Goal: Task Accomplishment & Management: Use online tool/utility

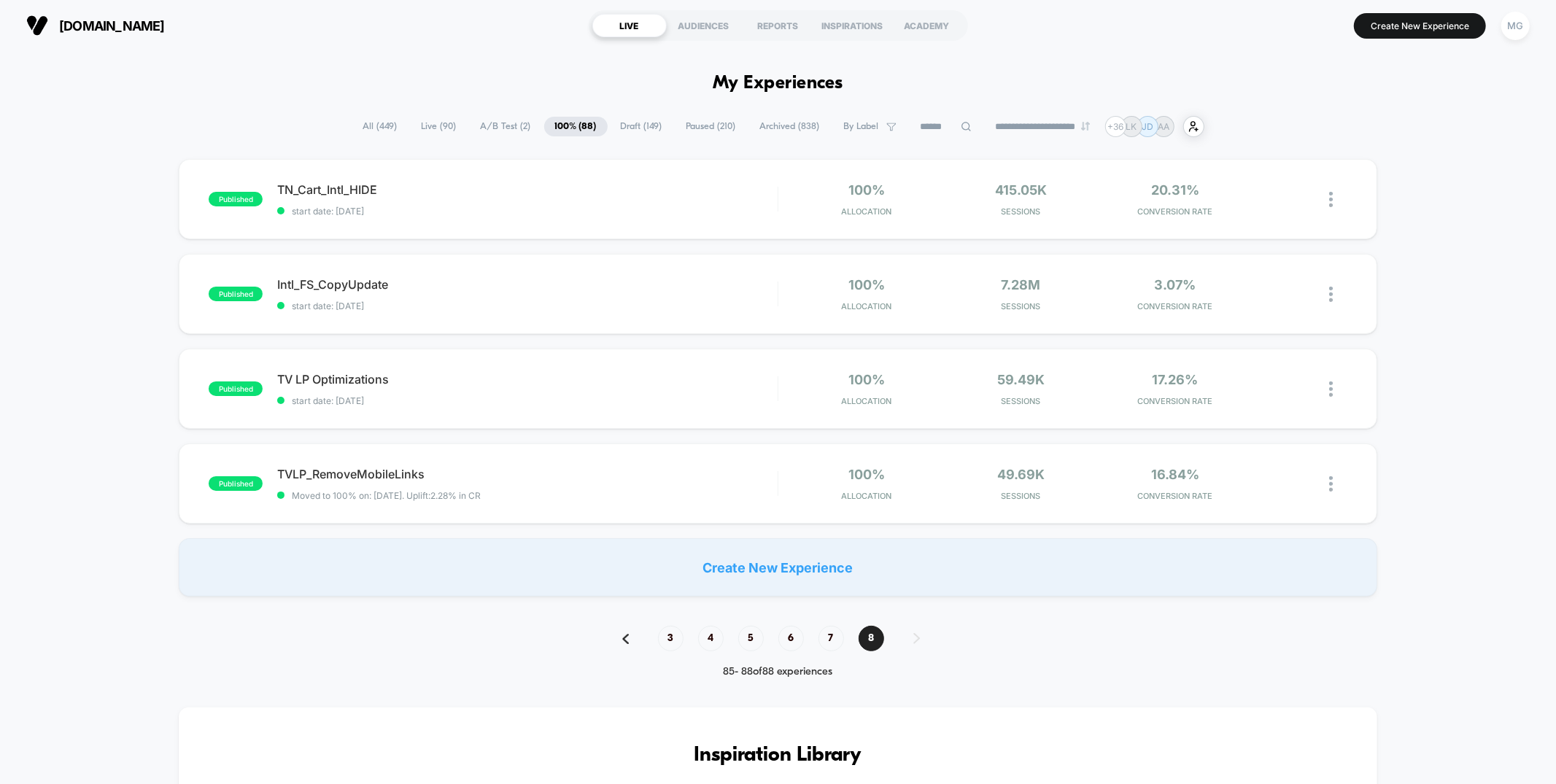
click at [367, 35] on section "laurageller.com" at bounding box center [270, 26] width 496 height 37
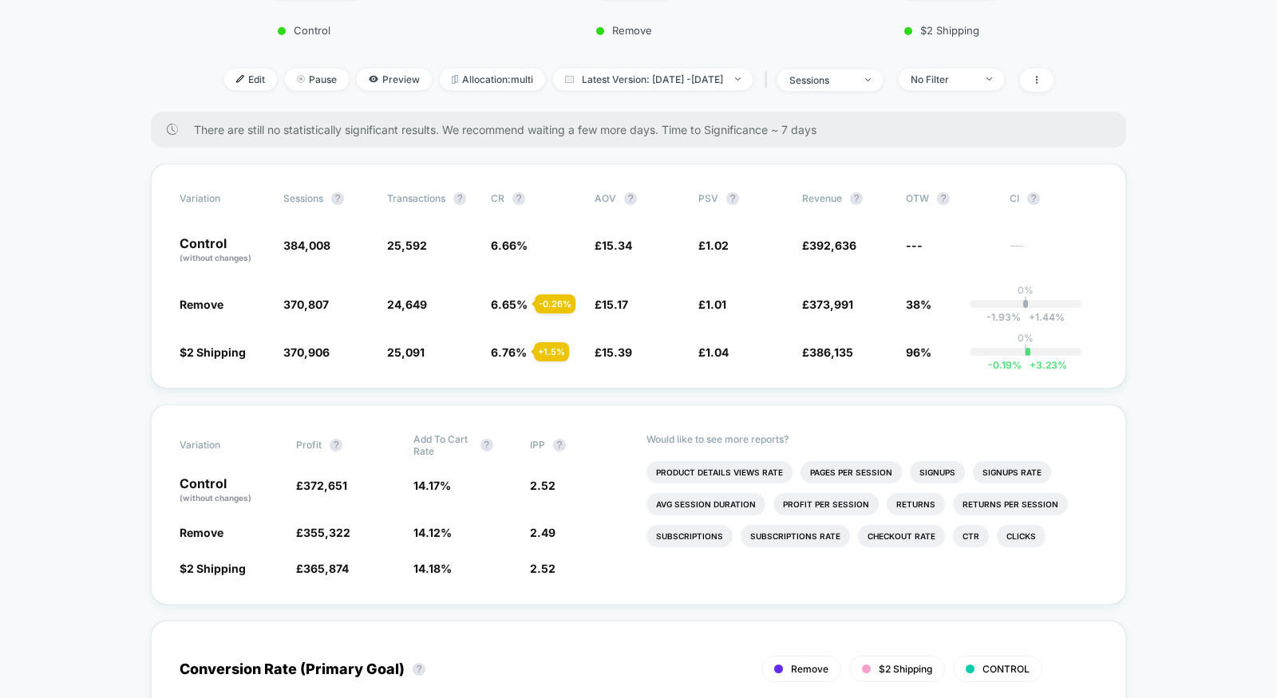
scroll to position [481, 0]
click at [853, 78] on div "sessions" at bounding box center [821, 79] width 64 height 12
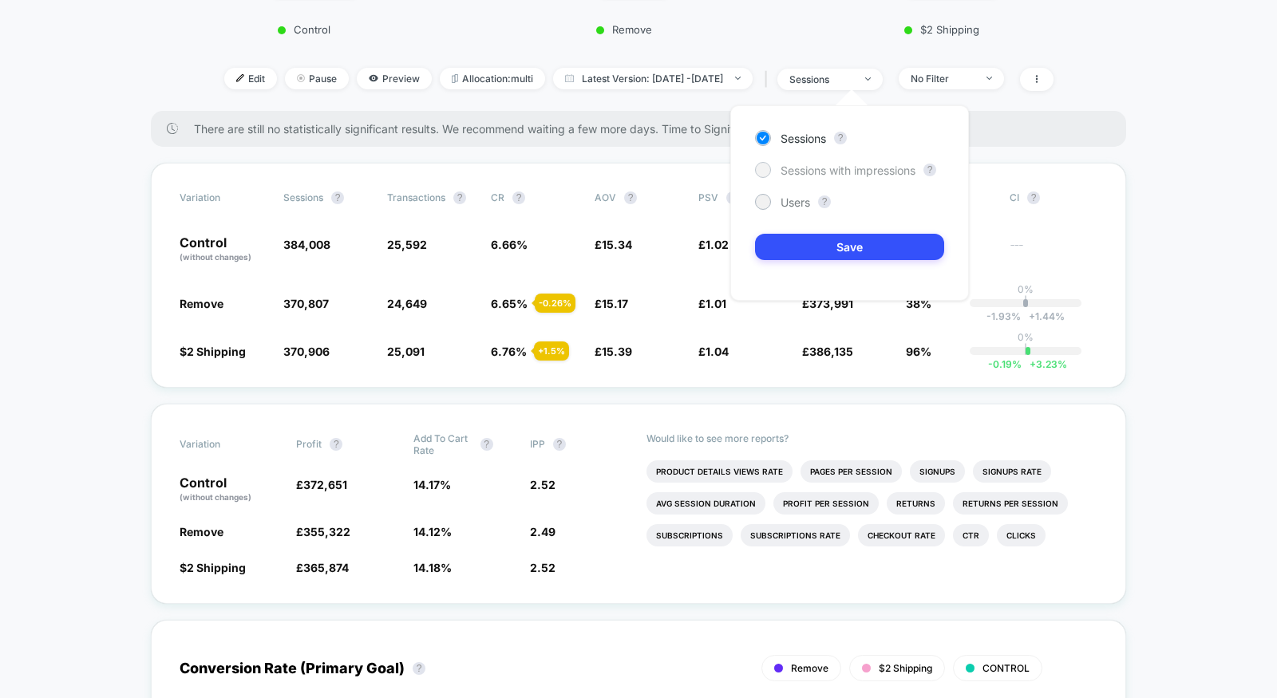
click at [831, 166] on span "Sessions with impressions" at bounding box center [847, 171] width 135 height 14
click at [816, 257] on button "Save" at bounding box center [849, 247] width 189 height 26
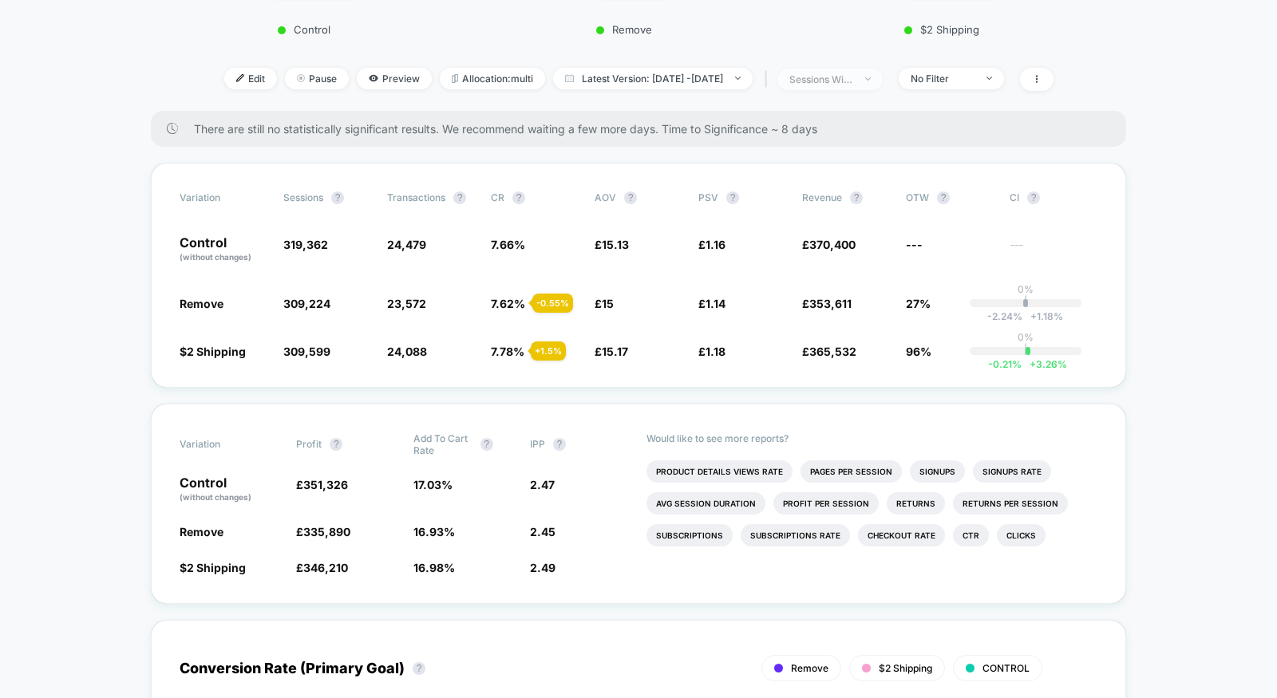
click at [870, 84] on span "sessions with impression" at bounding box center [829, 80] width 105 height 22
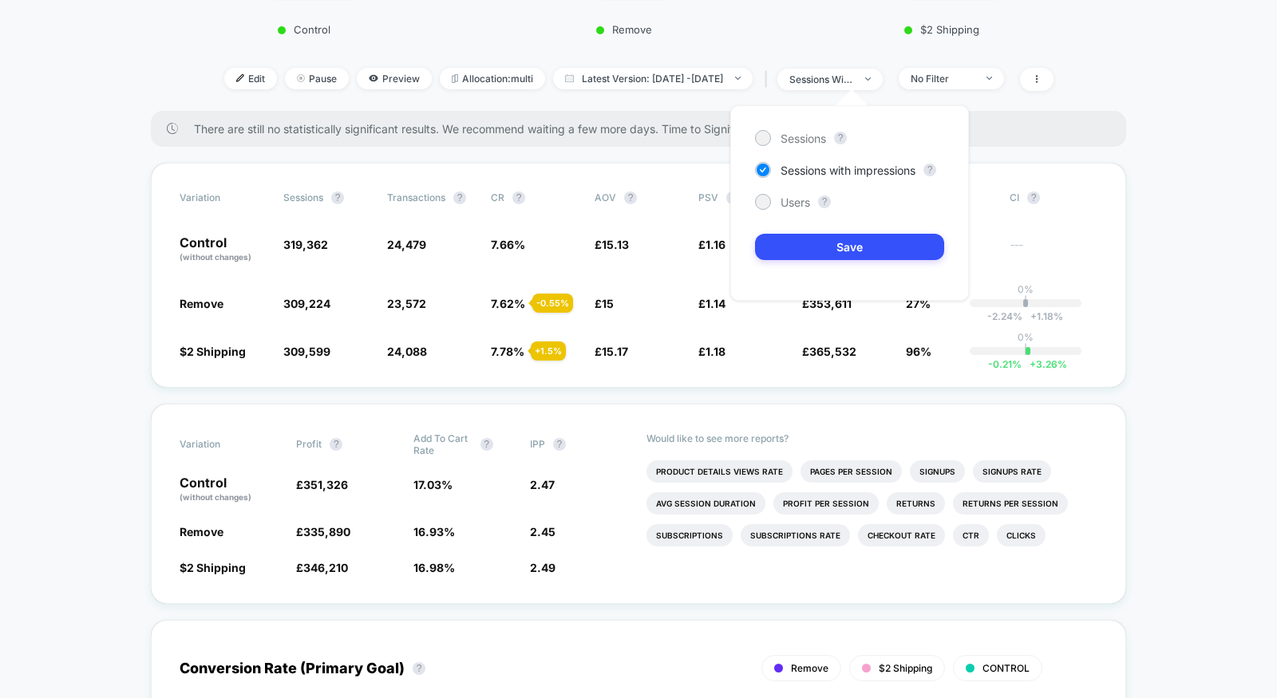
drag, startPoint x: 805, startPoint y: 207, endPoint x: 804, endPoint y: 219, distance: 12.8
click at [805, 207] on span "Users" at bounding box center [795, 203] width 30 height 14
click at [804, 239] on button "Save" at bounding box center [849, 247] width 189 height 26
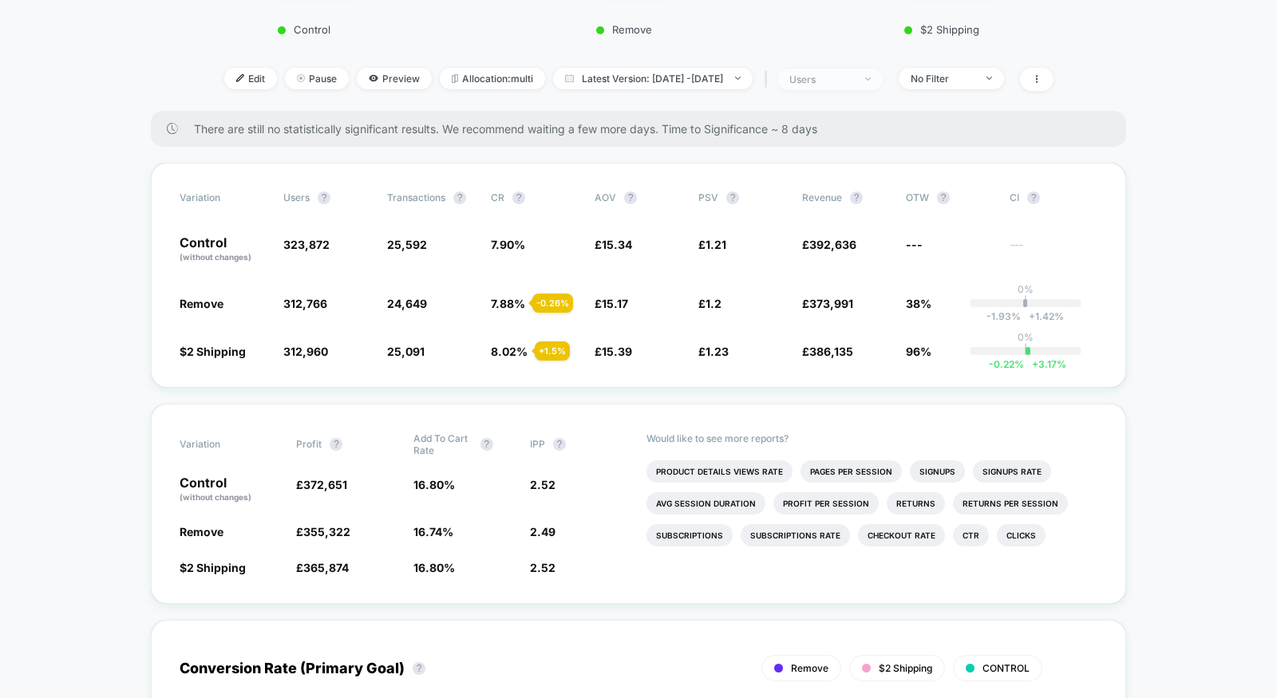
click at [853, 81] on div "users" at bounding box center [821, 79] width 64 height 12
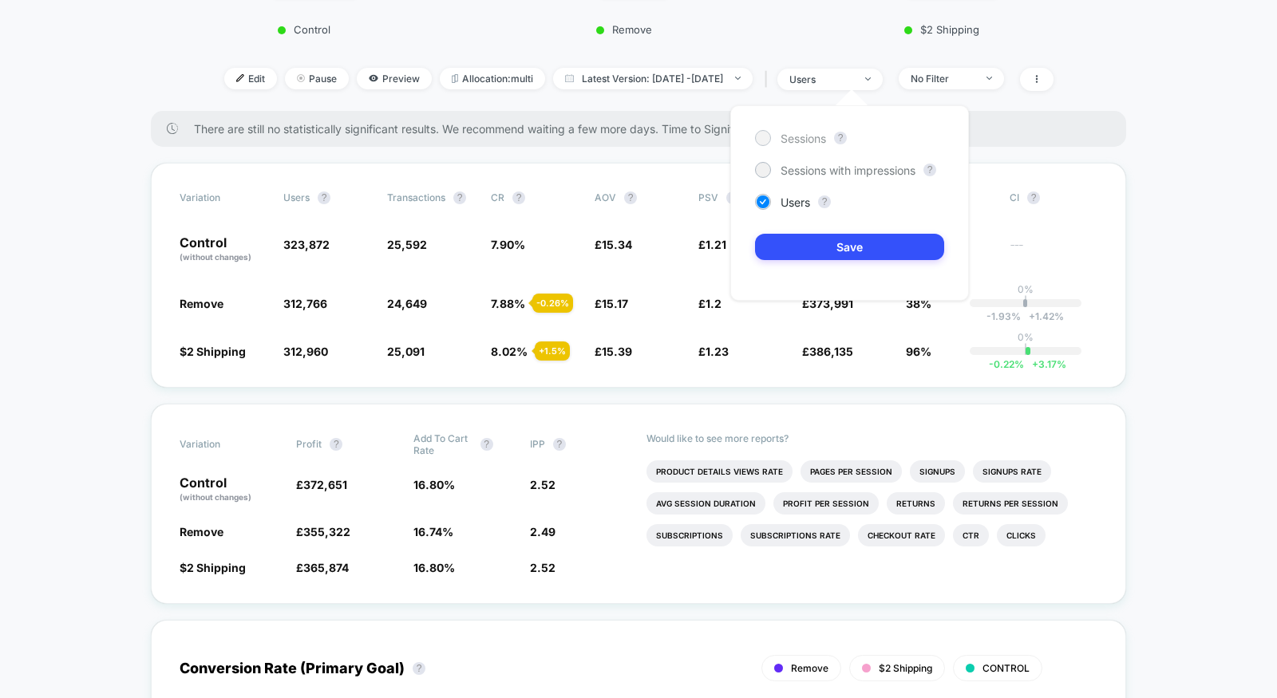
click at [816, 138] on span "Sessions" at bounding box center [802, 139] width 45 height 14
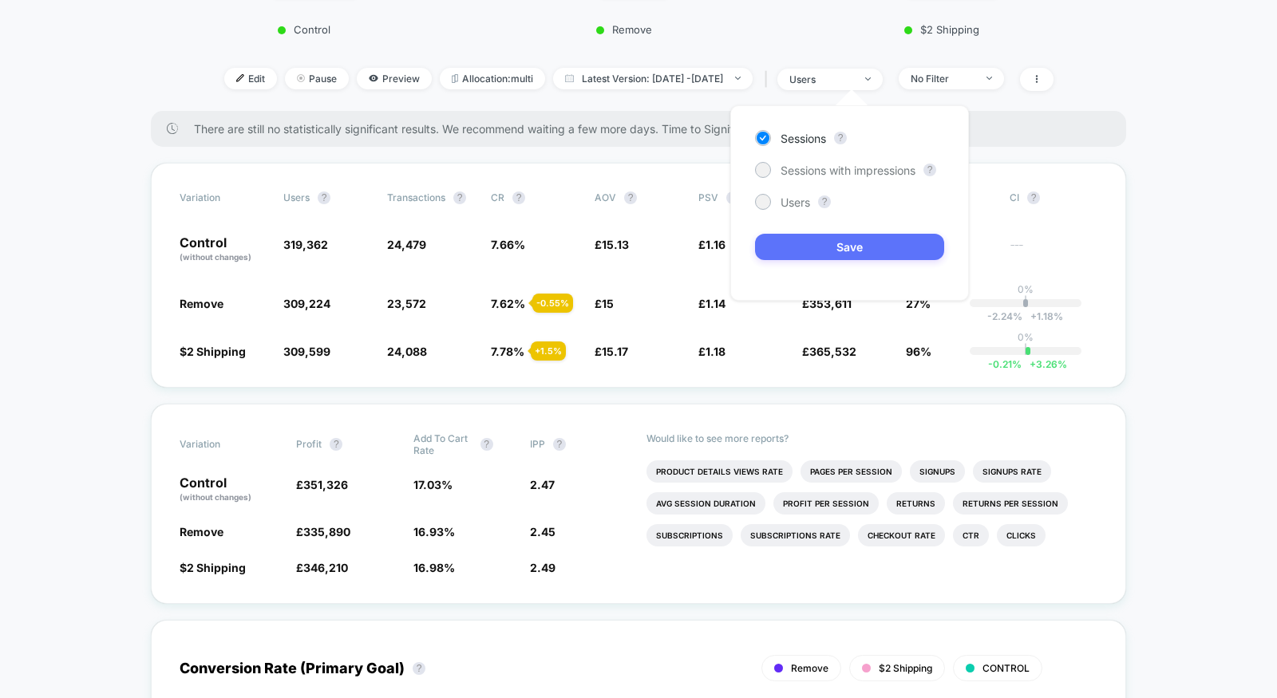
click at [819, 256] on button "Save" at bounding box center [849, 247] width 189 height 26
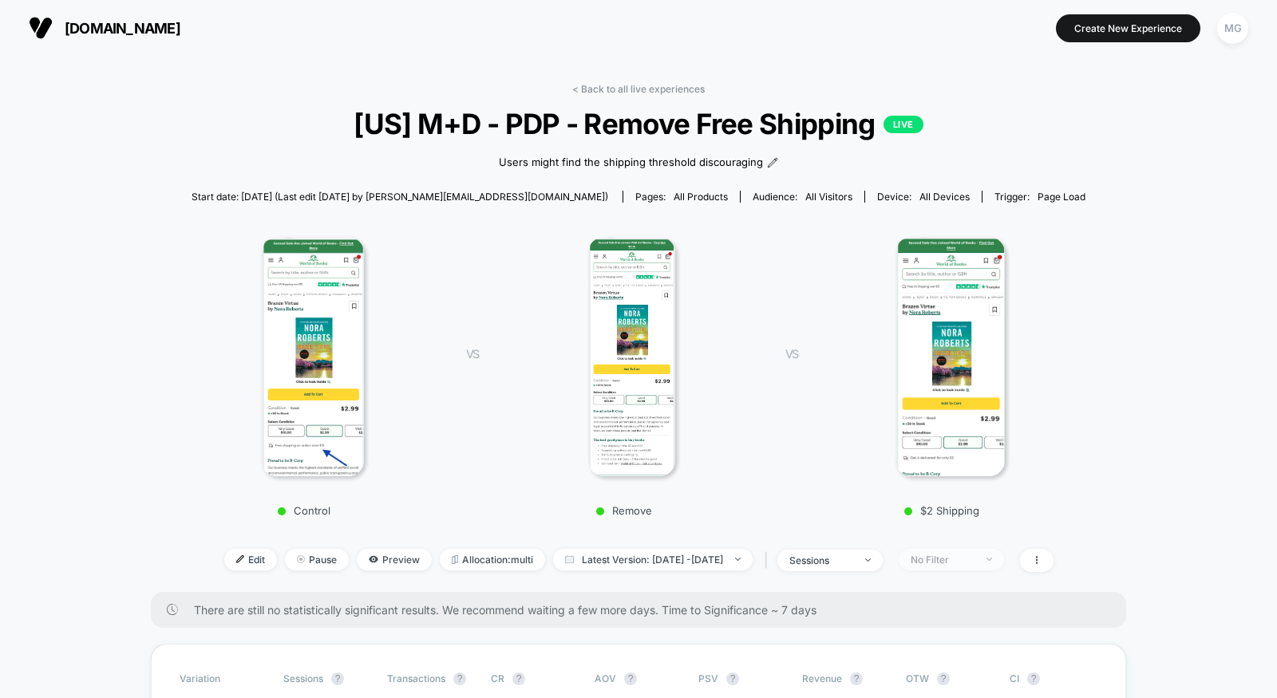
click at [974, 563] on div "No Filter" at bounding box center [943, 560] width 64 height 12
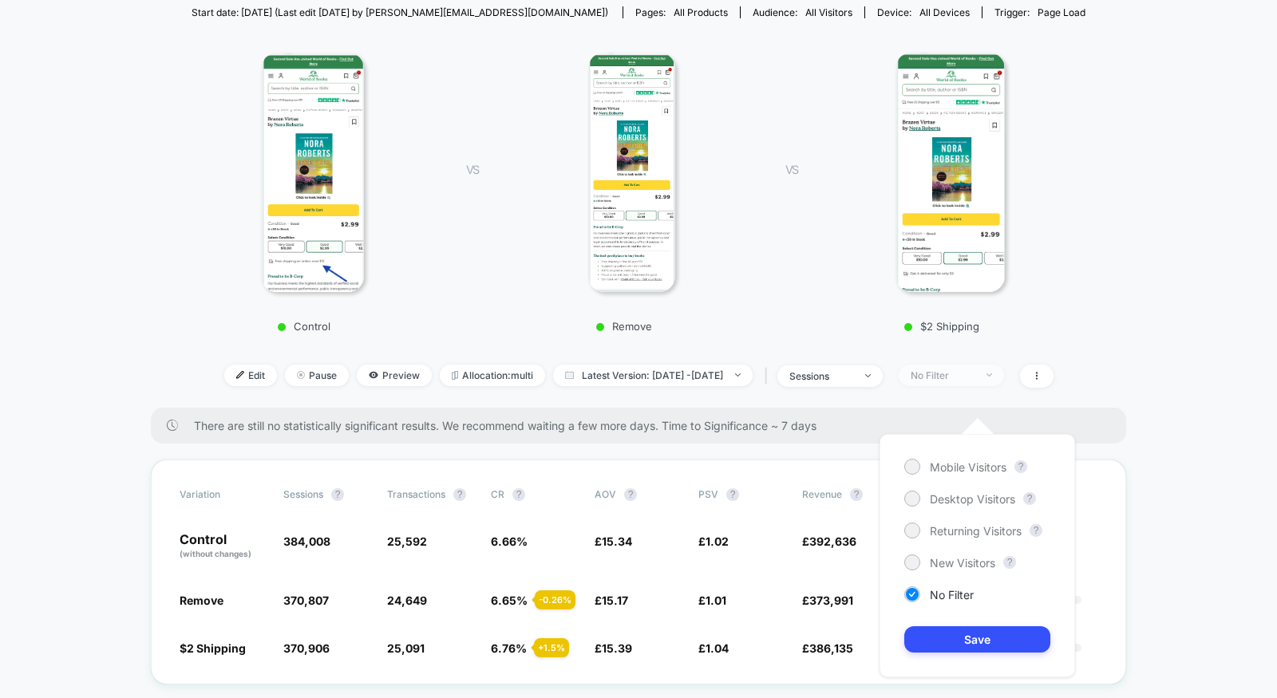
scroll to position [305, 0]
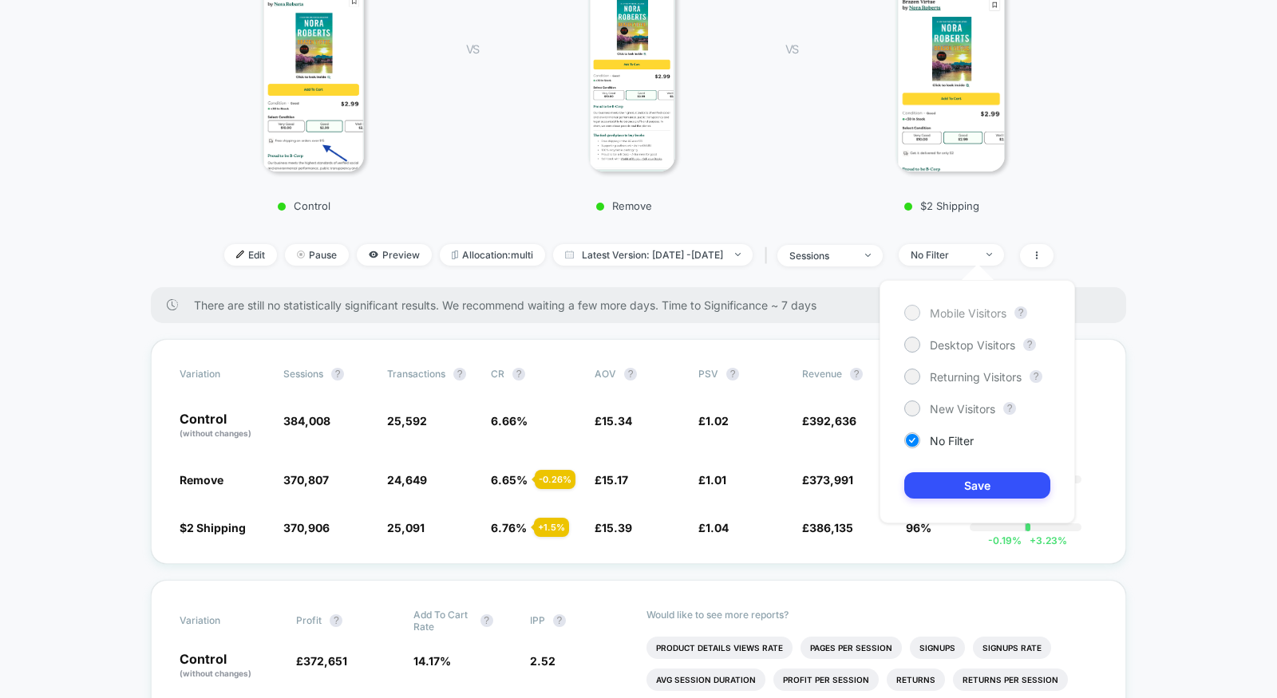
click at [973, 311] on span "Mobile Visitors" at bounding box center [968, 313] width 77 height 14
click at [960, 474] on button "Save" at bounding box center [977, 485] width 146 height 26
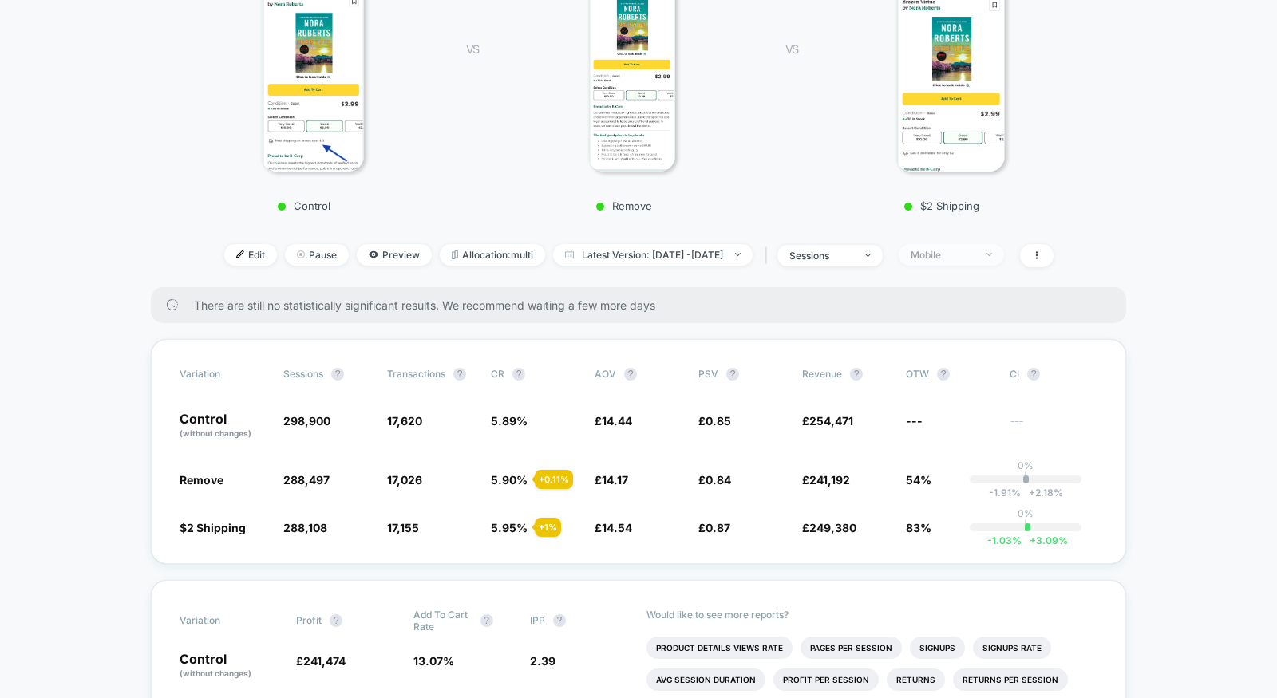
click at [974, 263] on span "Mobile" at bounding box center [951, 255] width 105 height 22
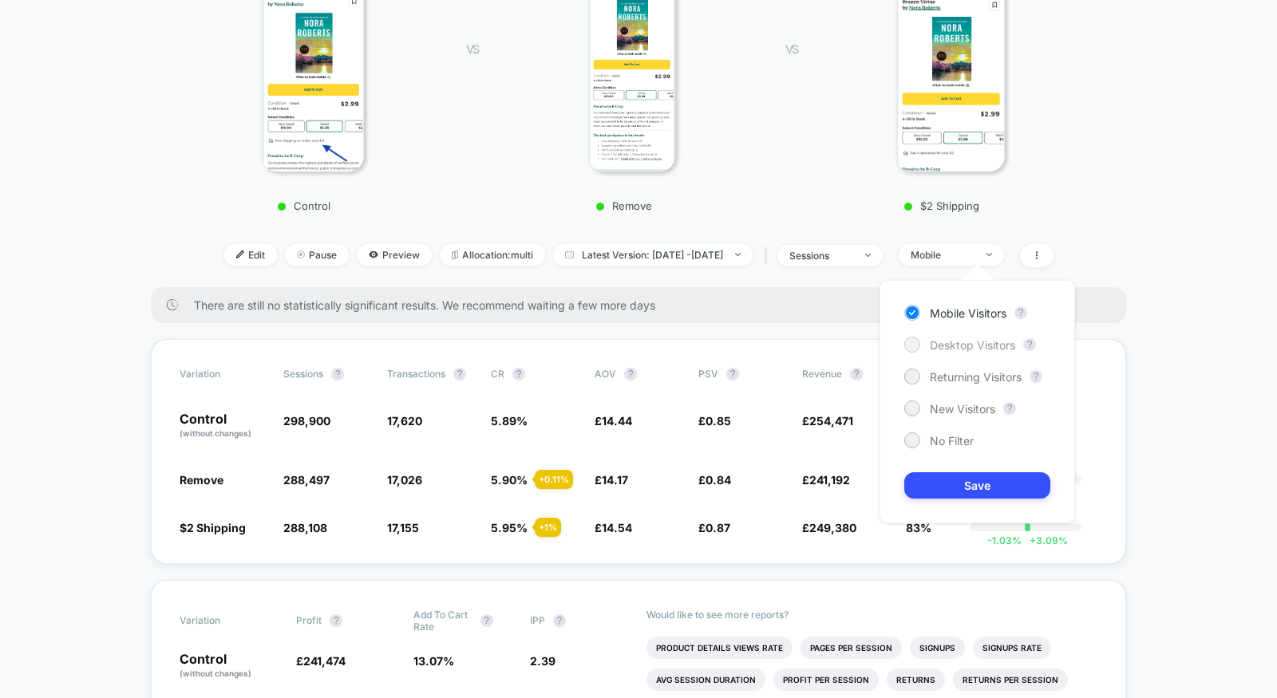
click at [977, 344] on span "Desktop Visitors" at bounding box center [972, 345] width 85 height 14
click at [720, 524] on span "0.87" at bounding box center [717, 528] width 25 height 14
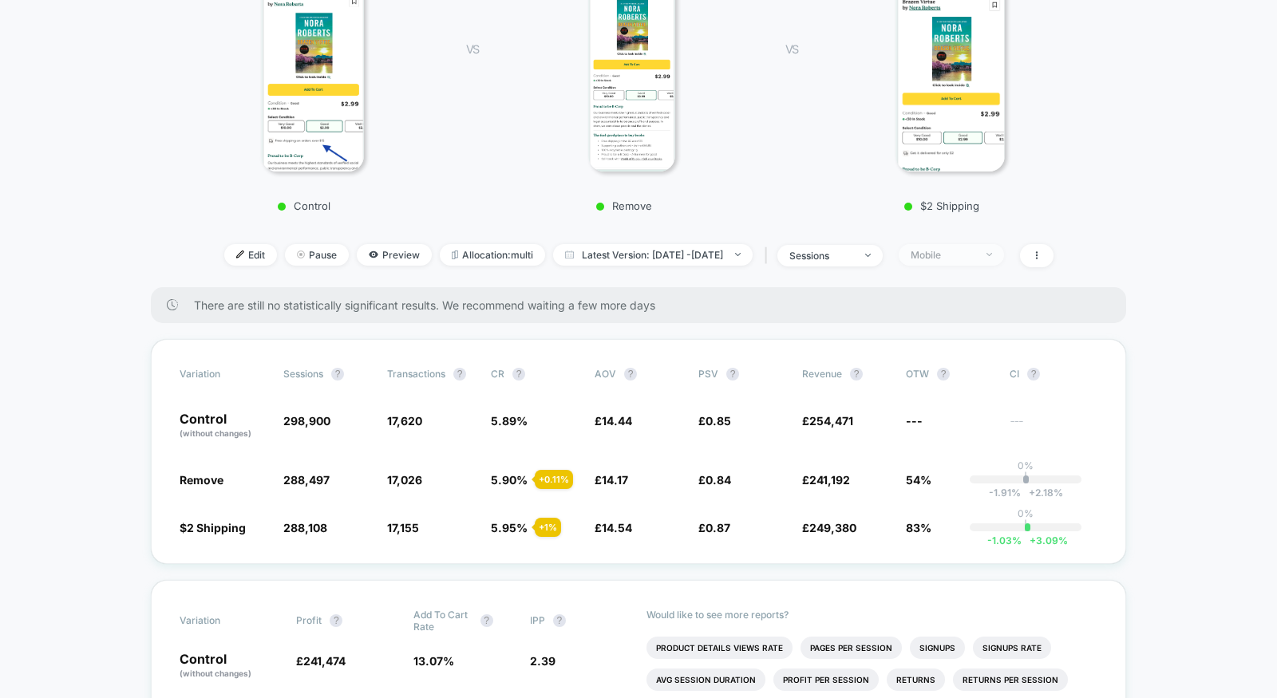
click at [974, 249] on div "Mobile" at bounding box center [943, 255] width 64 height 12
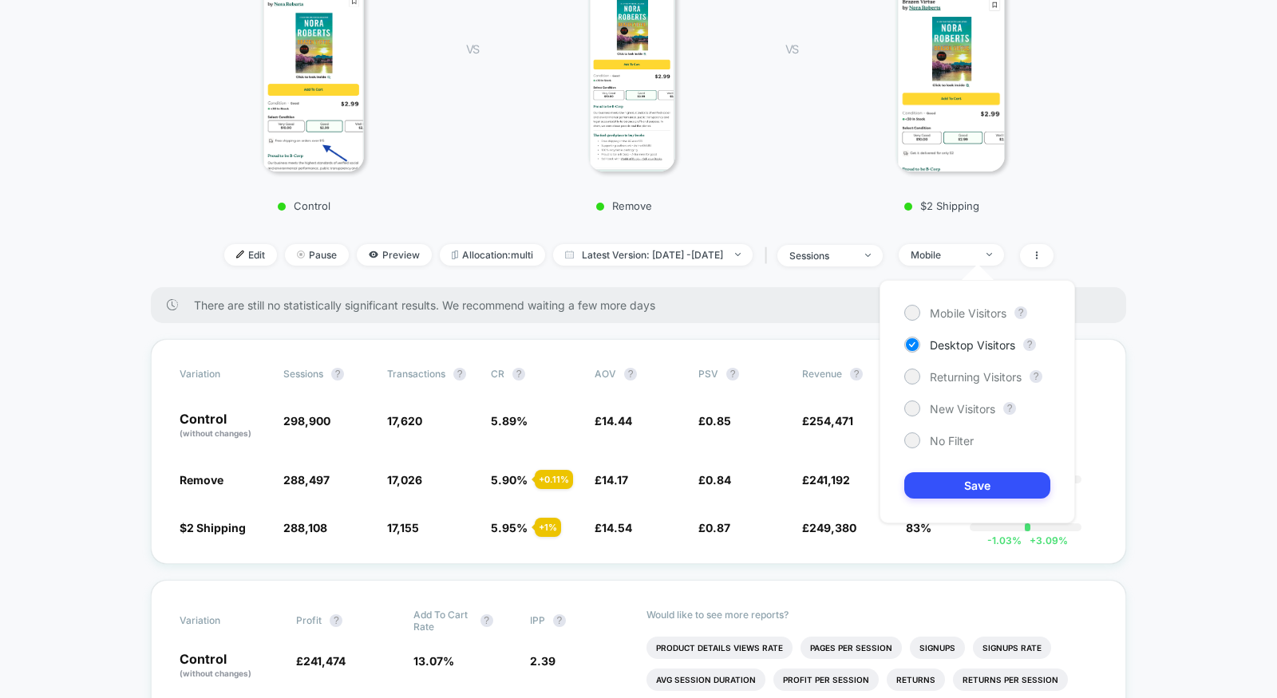
drag, startPoint x: 954, startPoint y: 414, endPoint x: 956, endPoint y: 464, distance: 49.5
click at [954, 414] on span "New Visitors" at bounding box center [962, 409] width 65 height 14
click at [958, 484] on button "Save" at bounding box center [977, 485] width 146 height 26
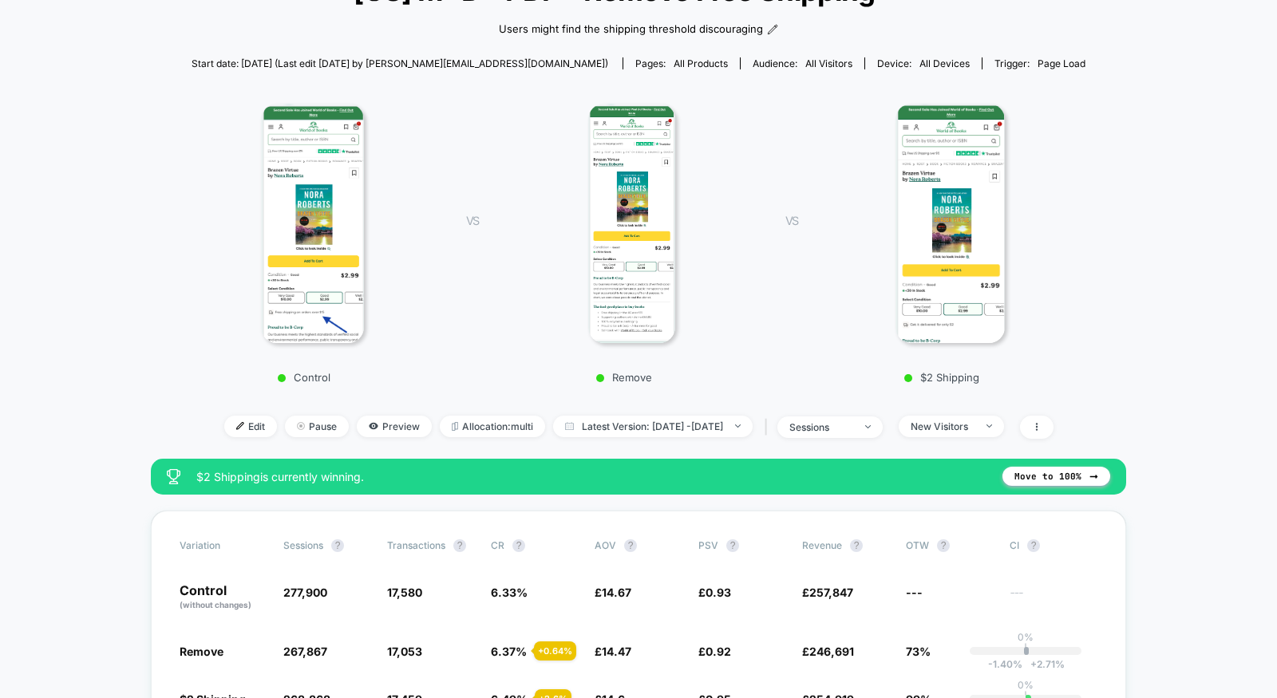
scroll to position [107, 0]
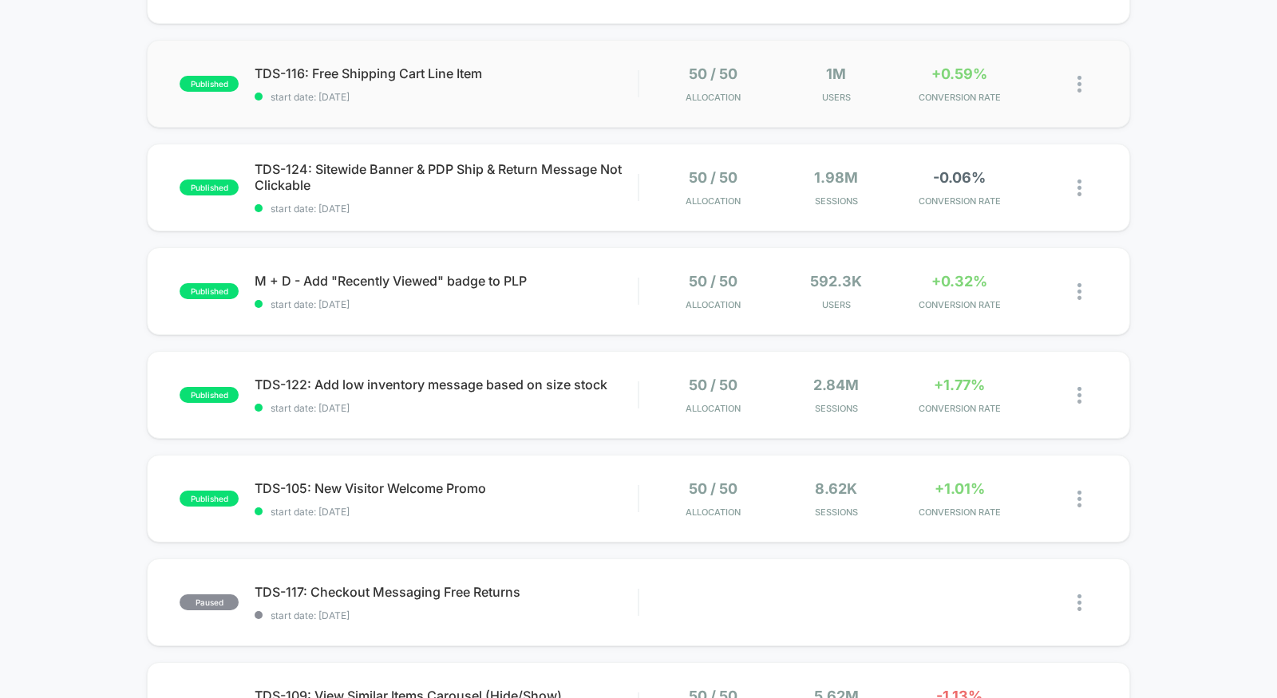
scroll to position [239, 0]
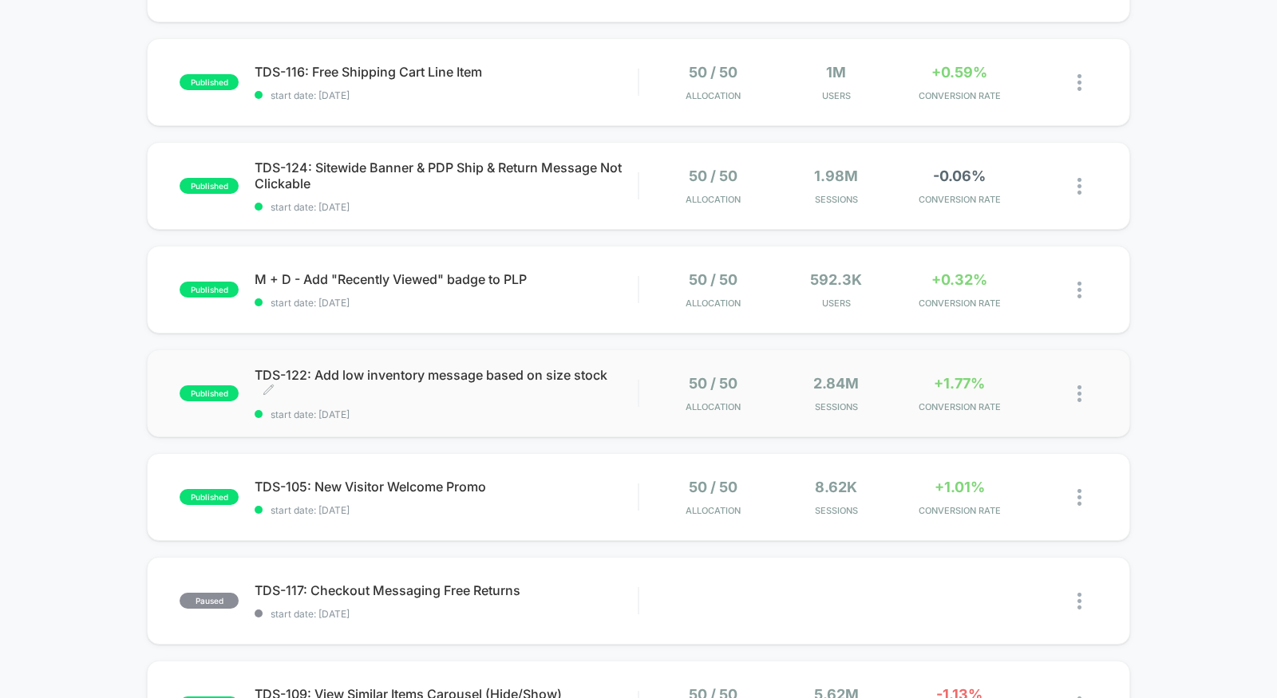
click at [593, 406] on div "TDS-122: Add low inventory message based on size stock Click to edit experience…" at bounding box center [446, 393] width 383 height 53
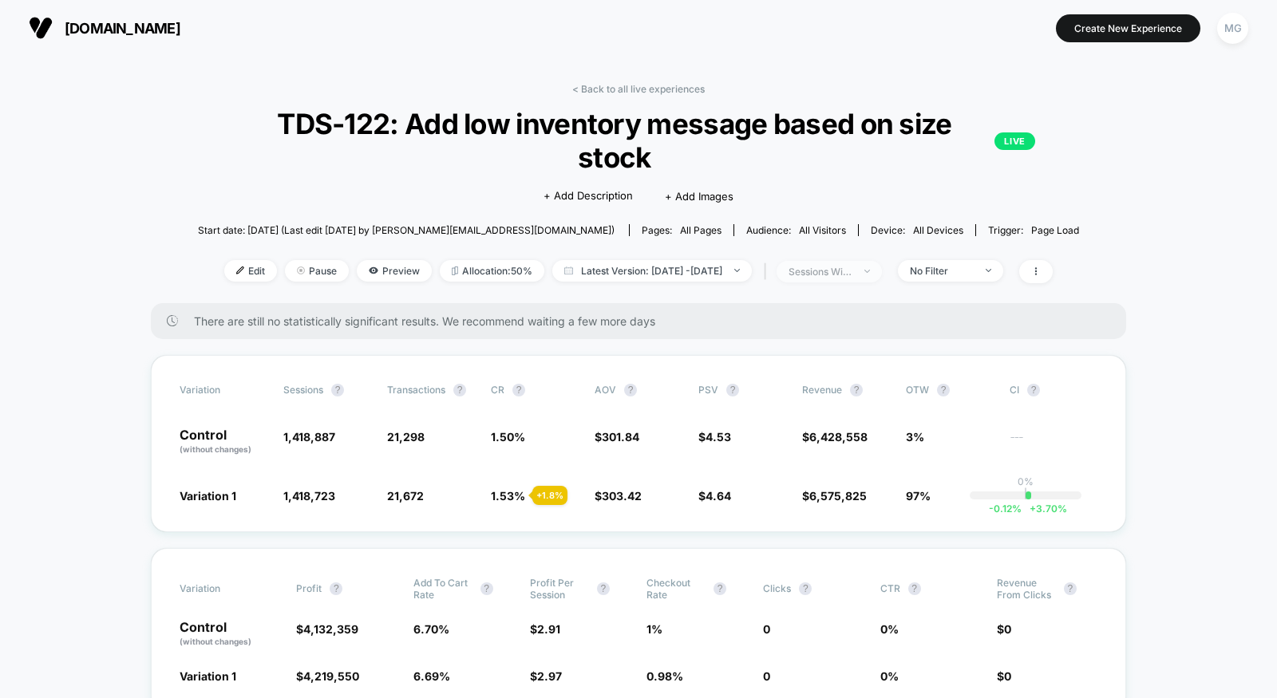
click at [882, 271] on span "sessions with impression" at bounding box center [828, 272] width 105 height 22
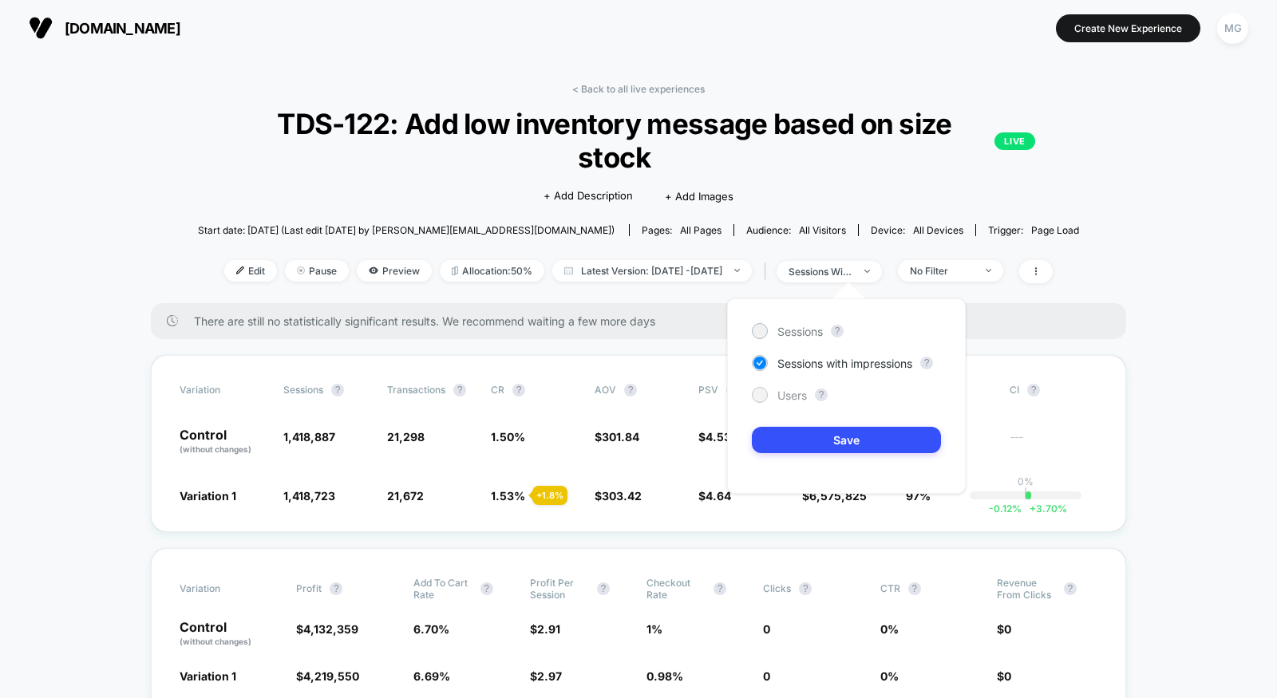
click at [784, 390] on span "Users" at bounding box center [792, 396] width 30 height 14
click at [792, 427] on button "Save" at bounding box center [846, 440] width 189 height 26
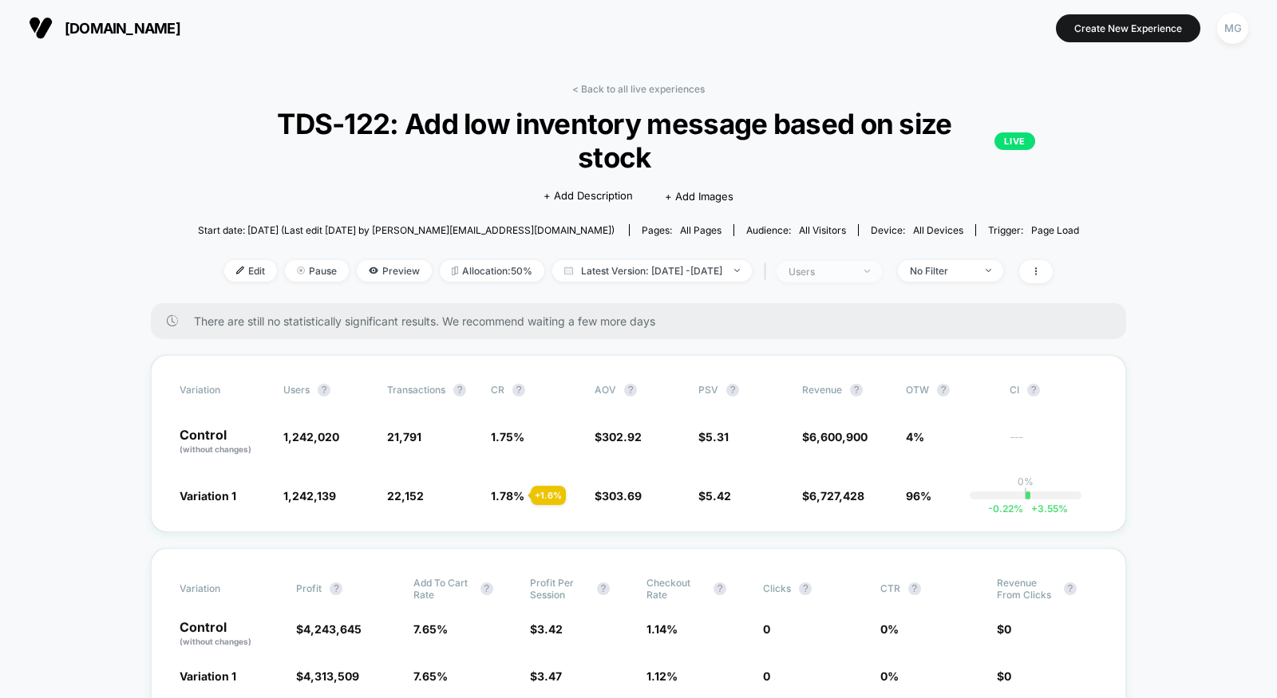
click at [859, 276] on span "users" at bounding box center [828, 272] width 105 height 22
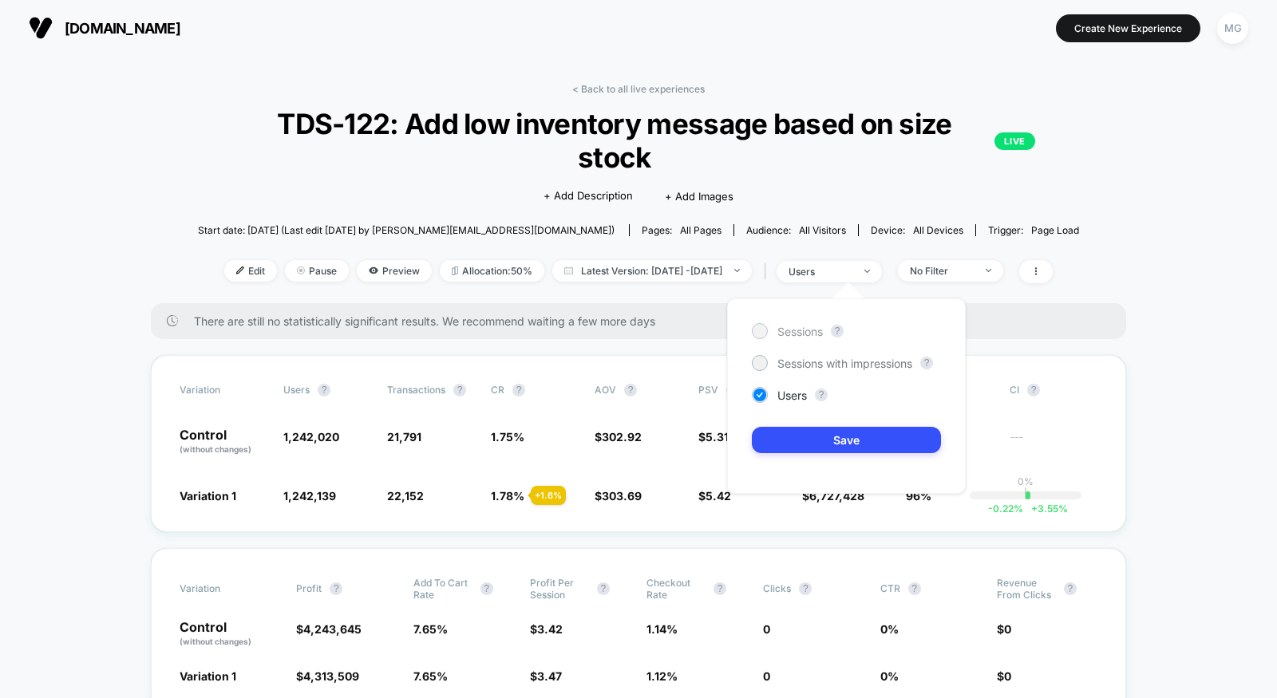
click at [772, 335] on div "Sessions" at bounding box center [787, 331] width 71 height 16
click at [811, 431] on button "Save" at bounding box center [846, 440] width 189 height 26
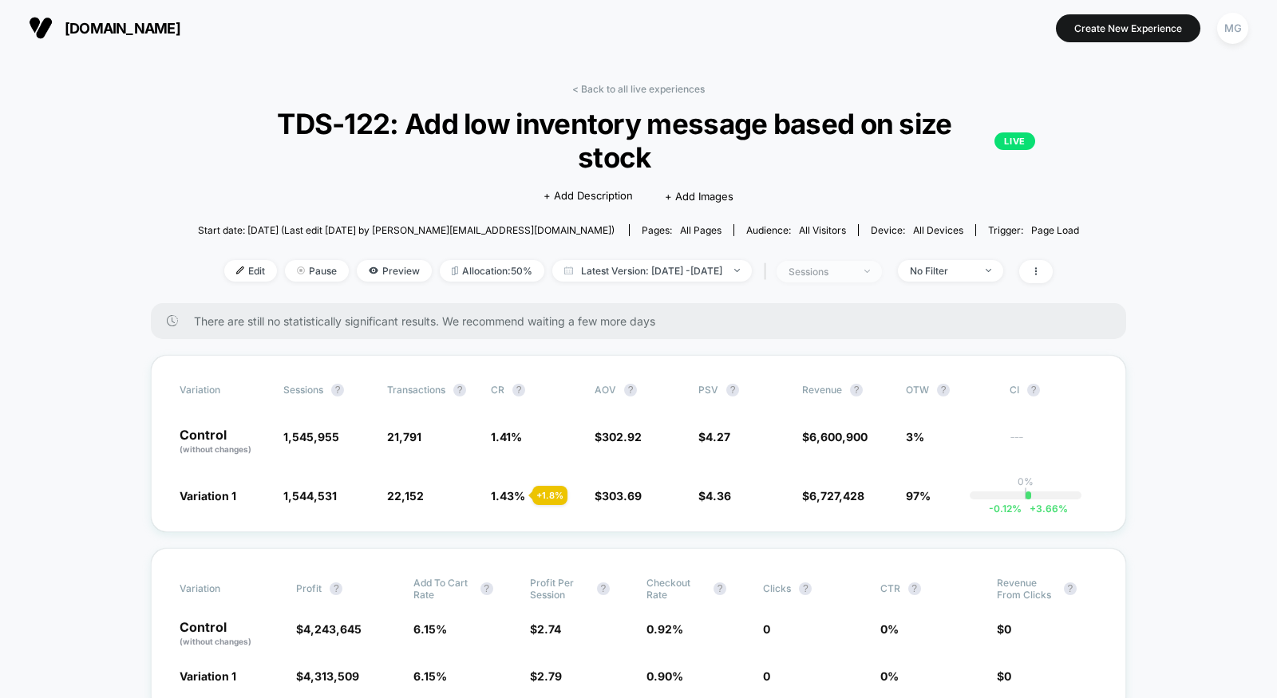
click at [838, 272] on div "sessions" at bounding box center [820, 272] width 64 height 12
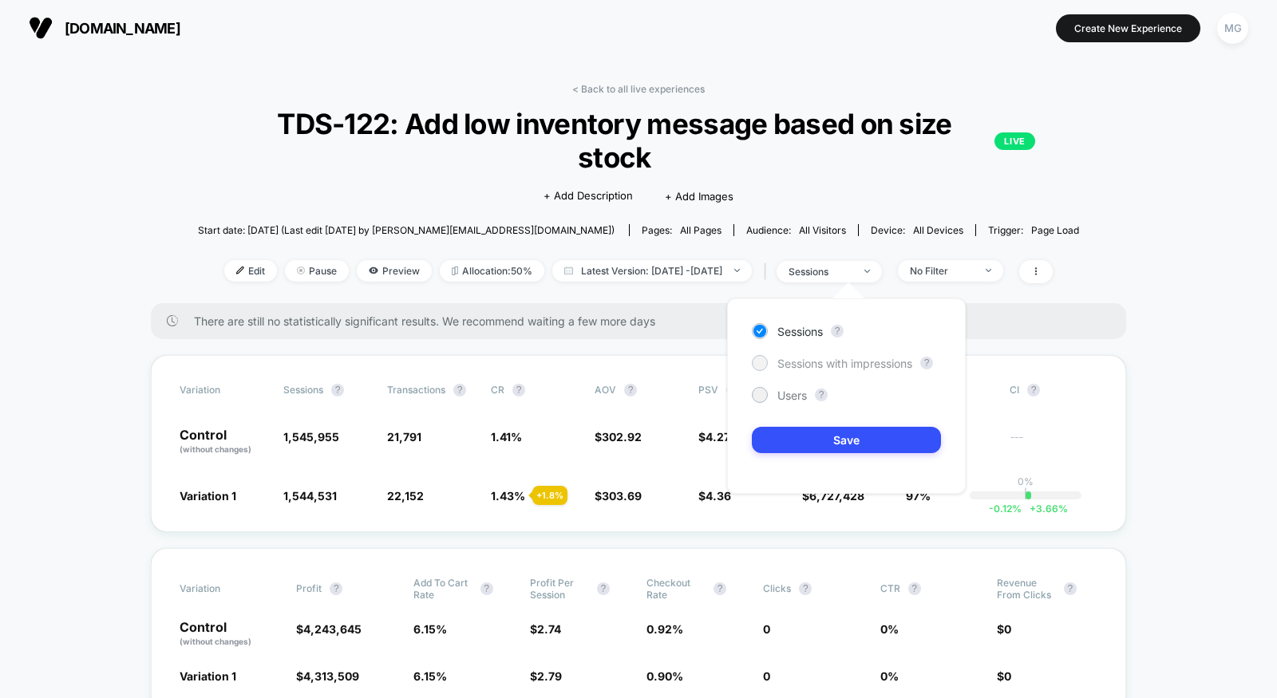
click at [827, 367] on span "Sessions with impressions" at bounding box center [844, 364] width 135 height 14
click at [820, 434] on button "Save" at bounding box center [846, 440] width 189 height 26
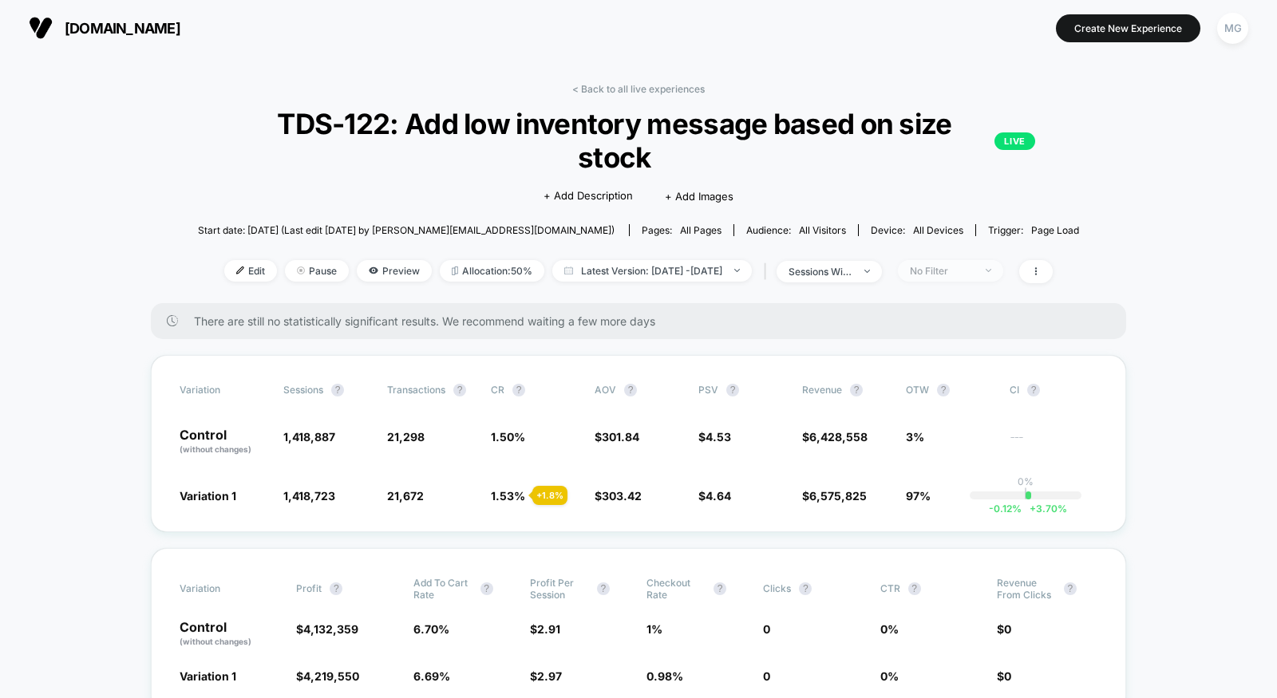
click at [974, 266] on div "No Filter" at bounding box center [942, 271] width 64 height 12
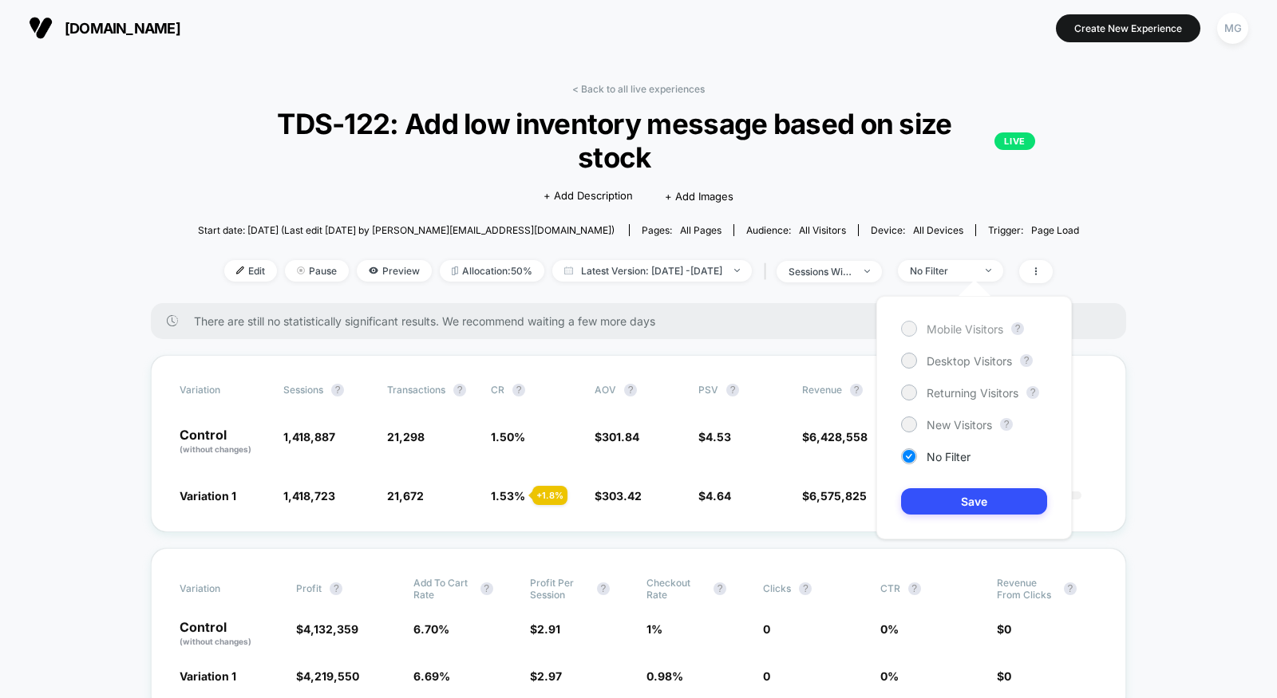
click at [957, 328] on span "Mobile Visitors" at bounding box center [965, 329] width 77 height 14
click at [961, 504] on button "Save" at bounding box center [974, 501] width 146 height 26
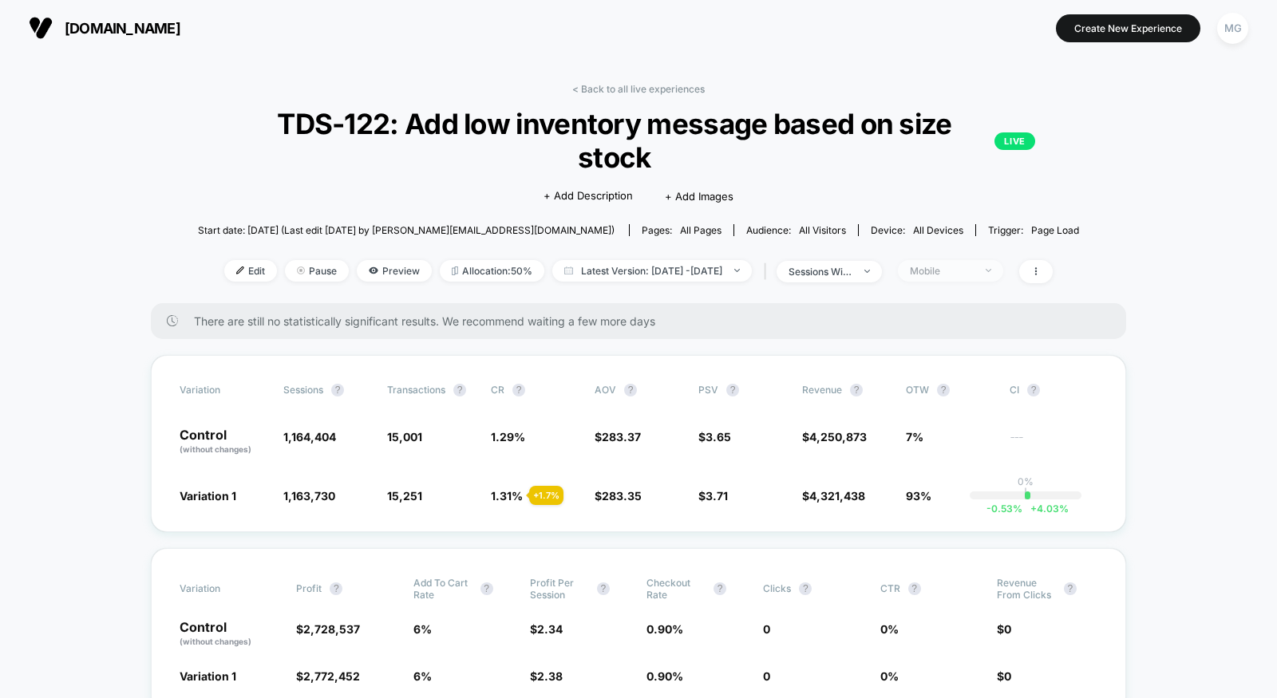
click at [974, 272] on div "Mobile" at bounding box center [942, 271] width 64 height 12
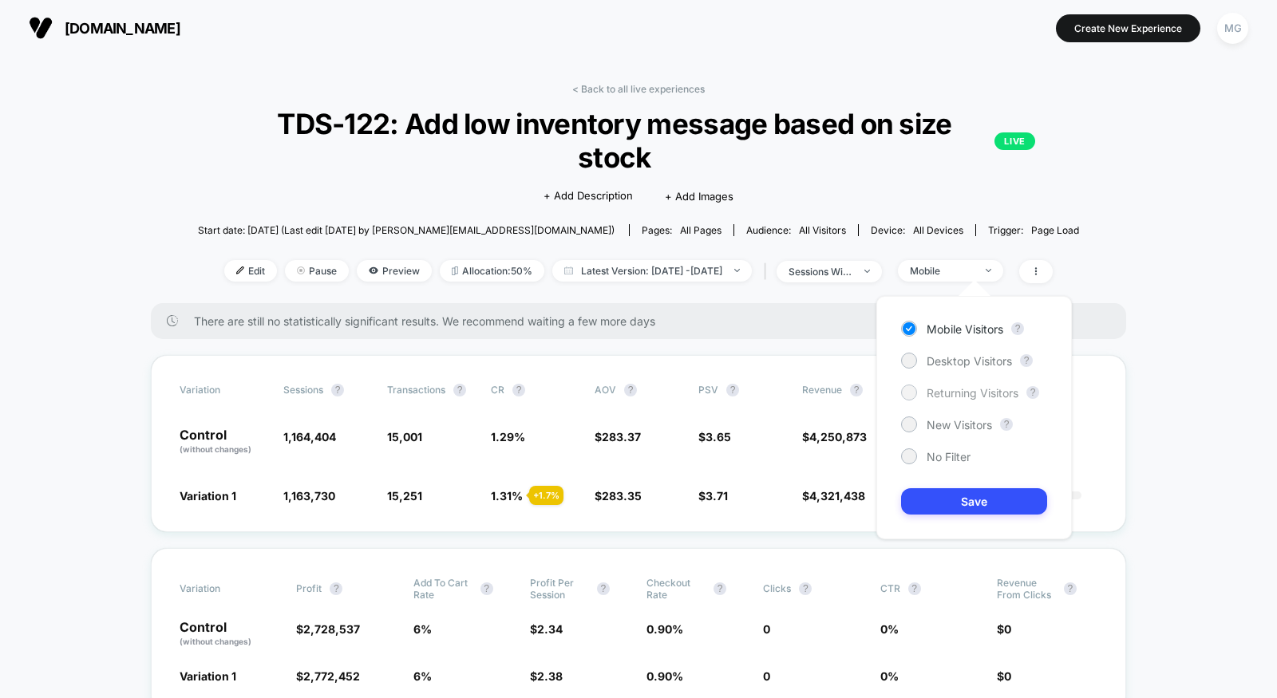
click at [956, 390] on span "Returning Visitors" at bounding box center [973, 393] width 92 height 14
click at [981, 493] on button "Save" at bounding box center [974, 501] width 146 height 26
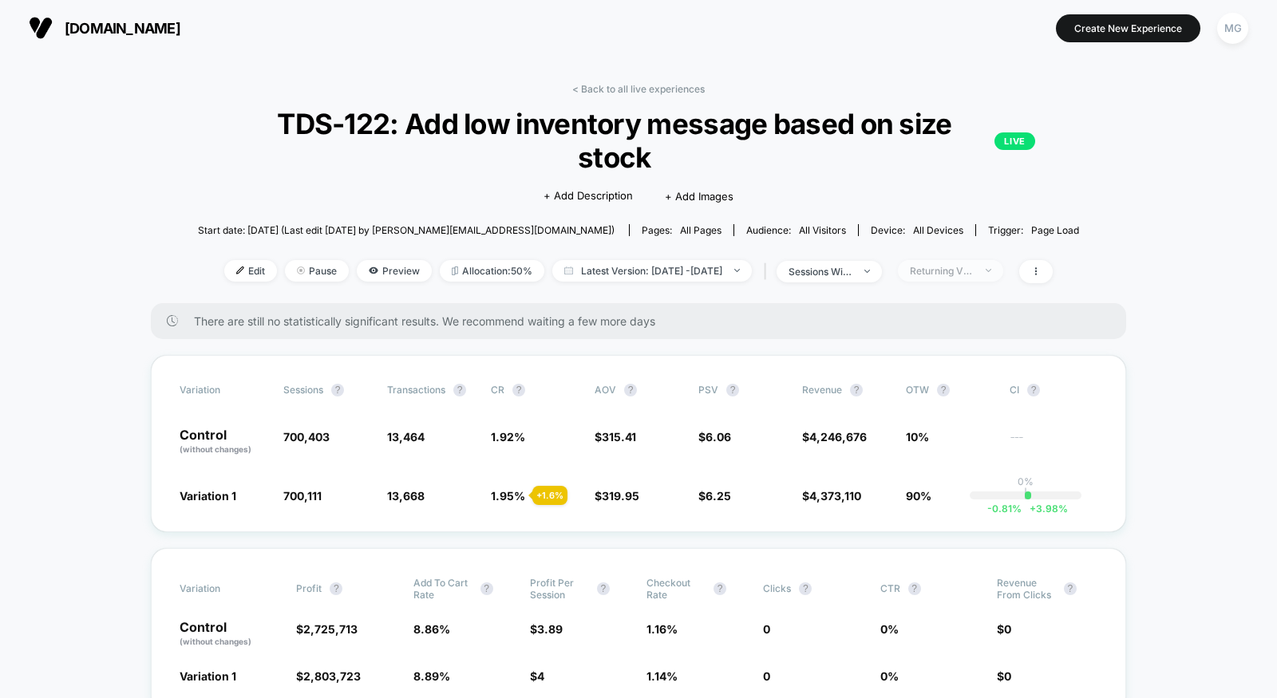
click at [974, 267] on div "Returning Visitors" at bounding box center [942, 271] width 64 height 12
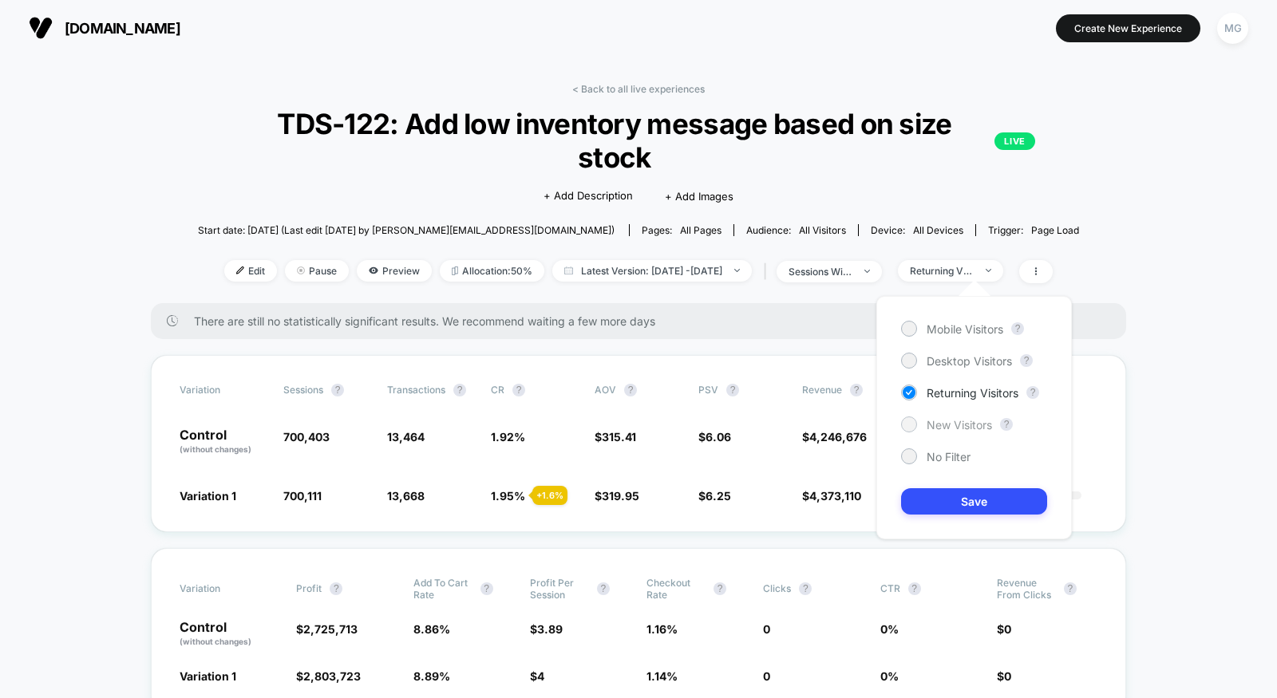
click at [955, 431] on div "New Visitors" at bounding box center [946, 425] width 91 height 16
click at [982, 500] on button "Save" at bounding box center [974, 501] width 146 height 26
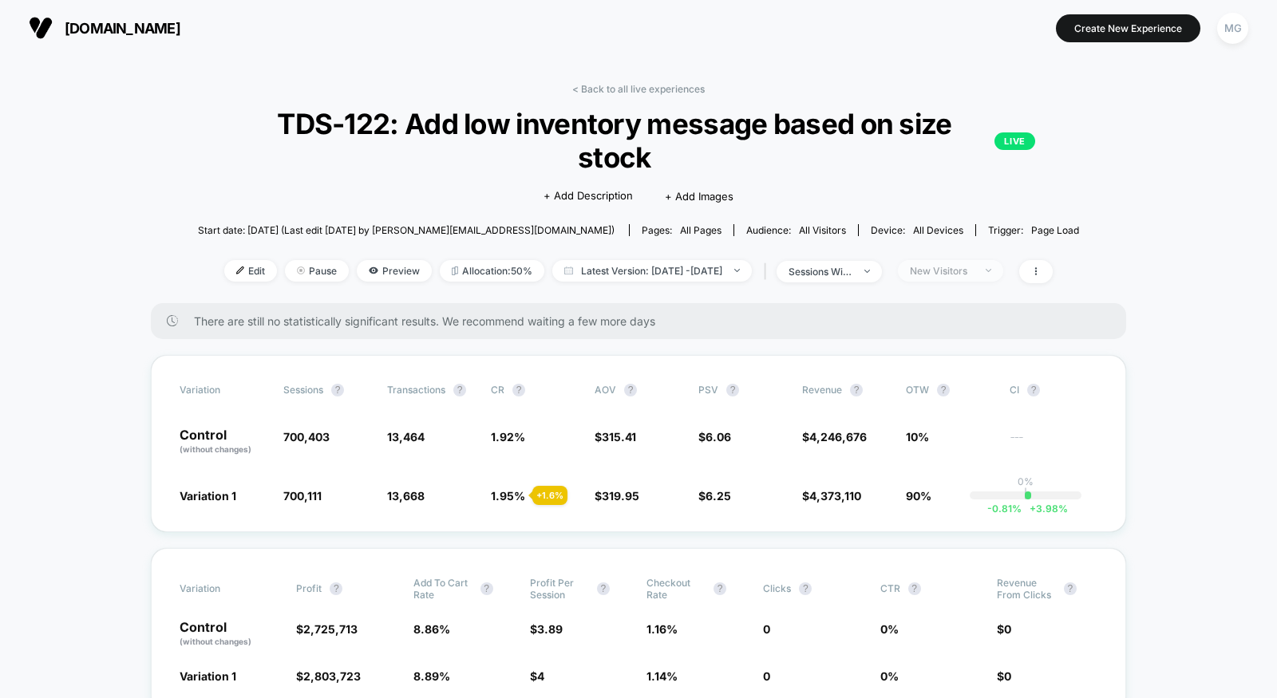
click at [959, 269] on div "New Visitors" at bounding box center [942, 271] width 64 height 12
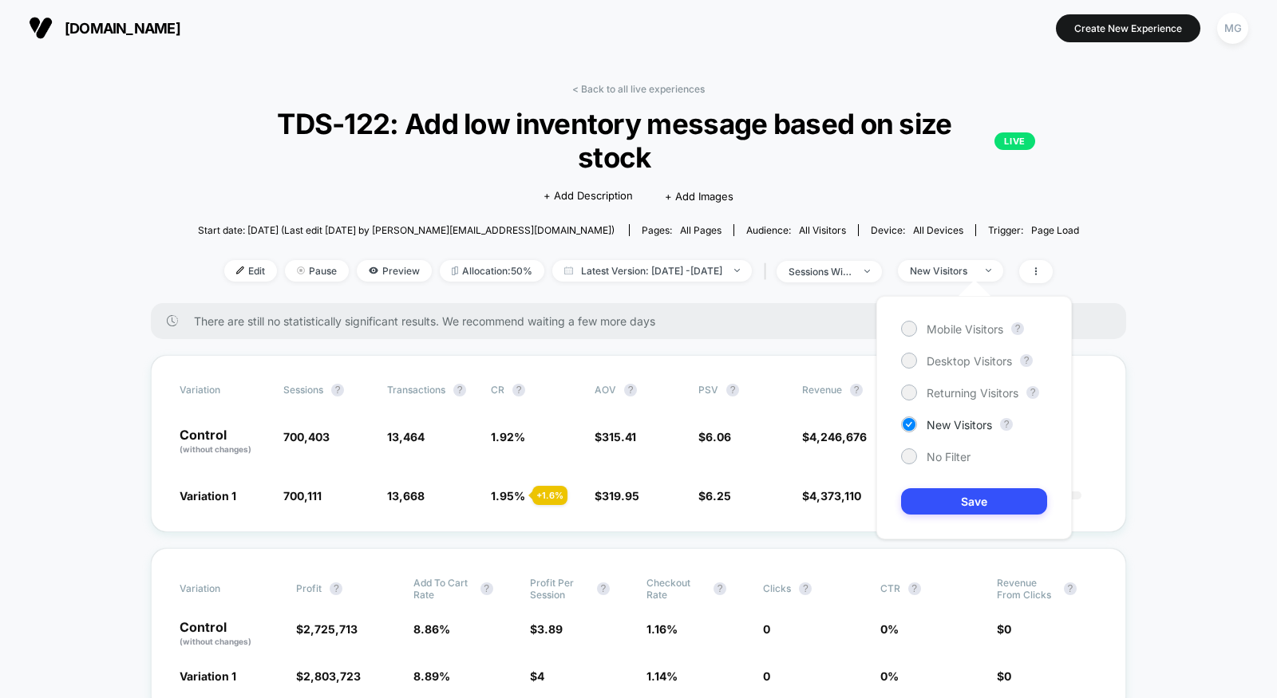
click at [942, 404] on div "Mobile Visitors ? Desktop Visitors ? Returning Visitors ? New Visitors ? No Fil…" at bounding box center [974, 417] width 196 height 243
click at [942, 401] on div "Mobile Visitors ? Desktop Visitors ? Returning Visitors ? New Visitors ? No Fil…" at bounding box center [974, 417] width 196 height 243
click at [943, 396] on span "Returning Visitors" at bounding box center [973, 393] width 92 height 14
click at [958, 504] on button "Save" at bounding box center [974, 501] width 146 height 26
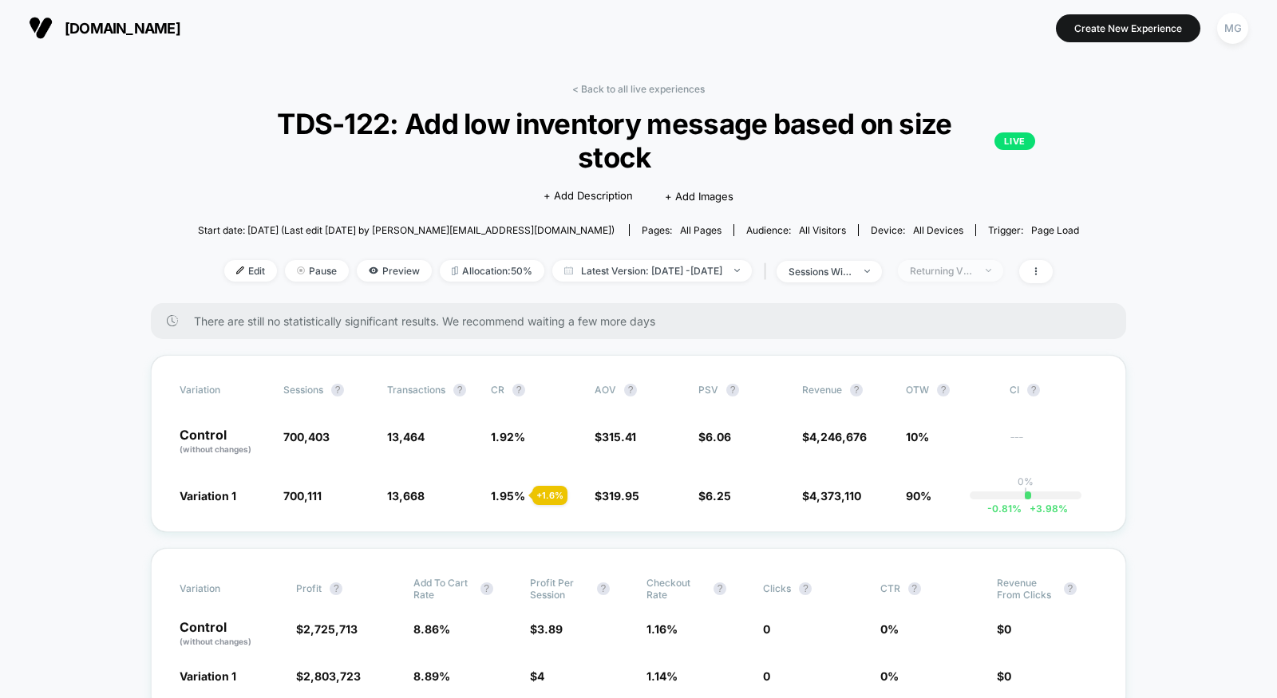
click at [974, 273] on div "Returning Visitors" at bounding box center [942, 271] width 64 height 12
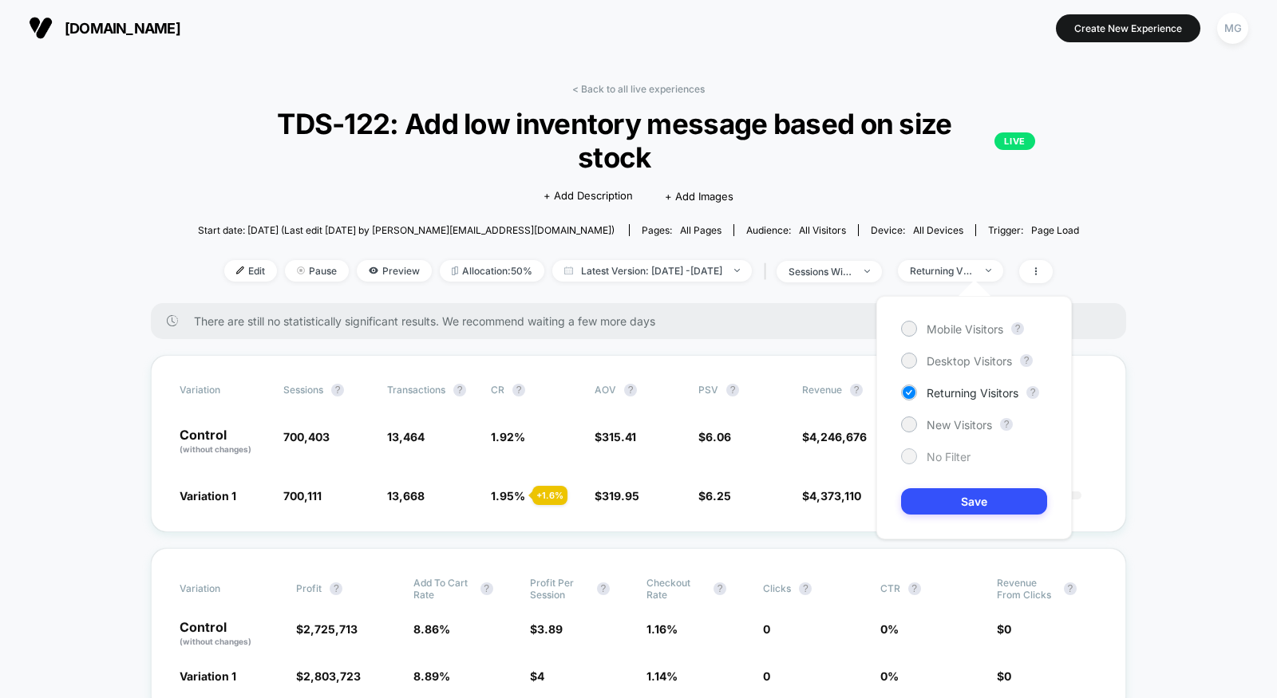
click at [957, 457] on span "No Filter" at bounding box center [949, 457] width 44 height 14
click at [965, 506] on button "Save" at bounding box center [974, 501] width 146 height 26
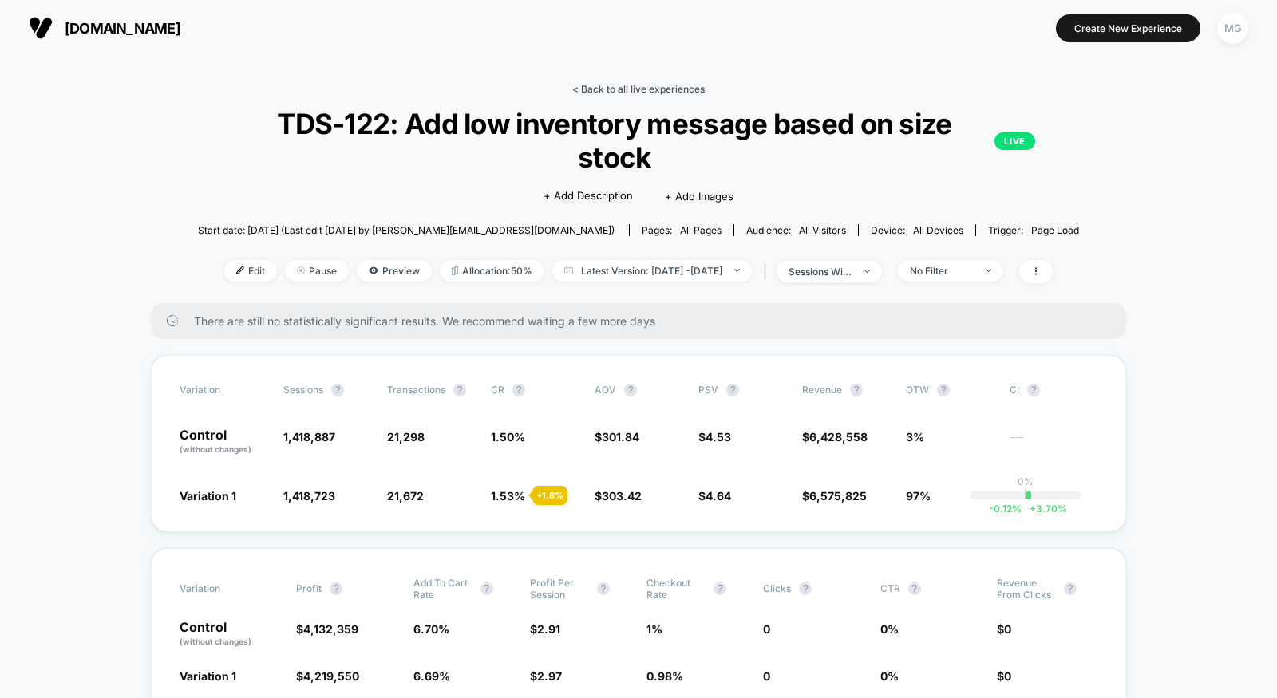
click at [625, 88] on link "< Back to all live experiences" at bounding box center [638, 89] width 132 height 12
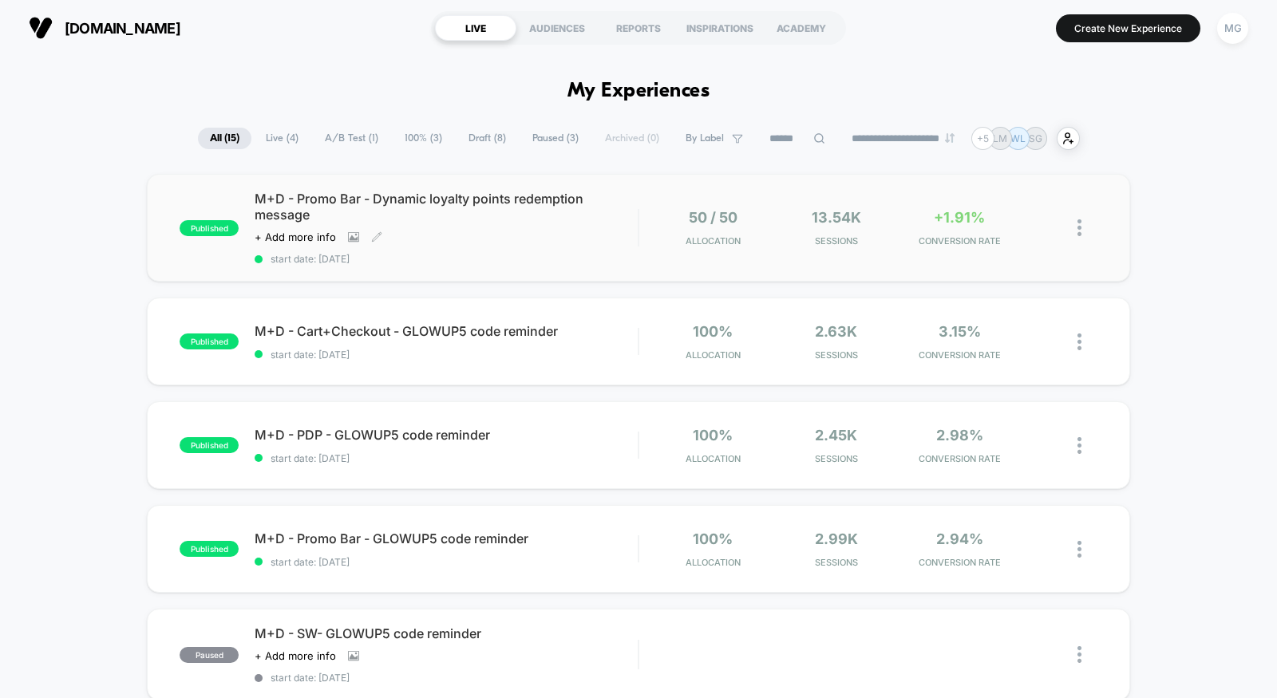
click at [597, 244] on div "M+D - Promo Bar - Dynamic loyalty points redemption message Click to view image…" at bounding box center [446, 228] width 383 height 74
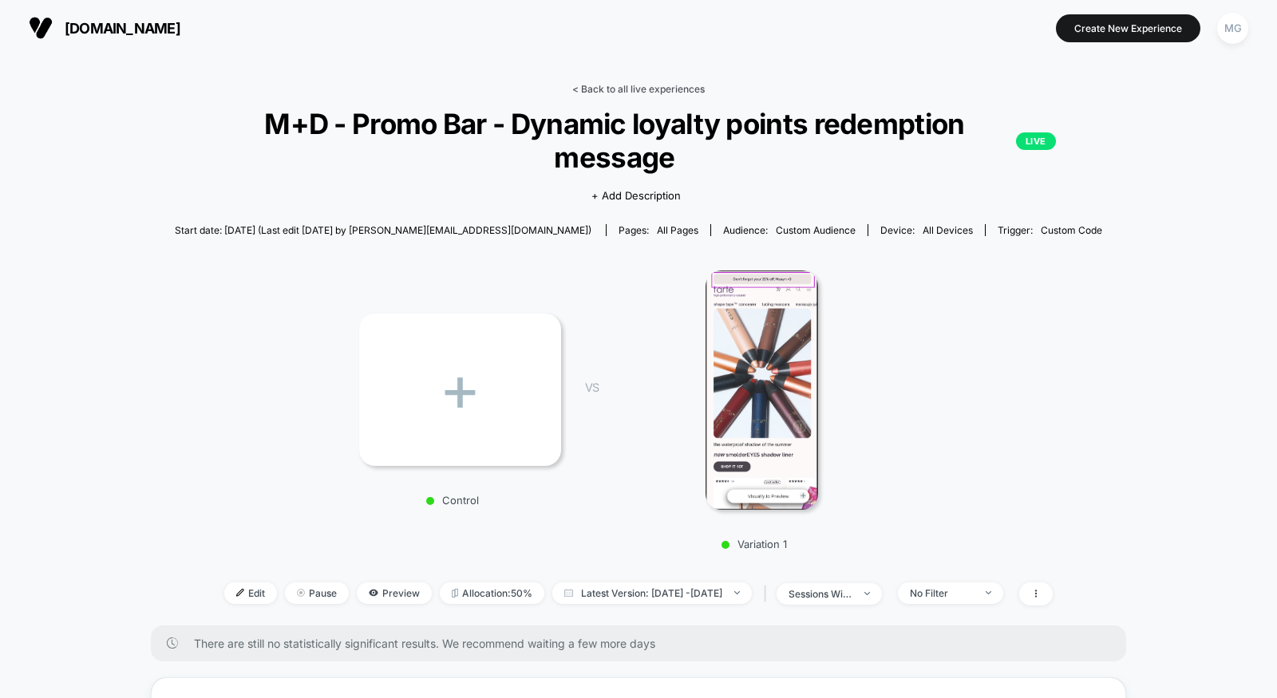
click at [626, 93] on link "< Back to all live experiences" at bounding box center [638, 89] width 132 height 12
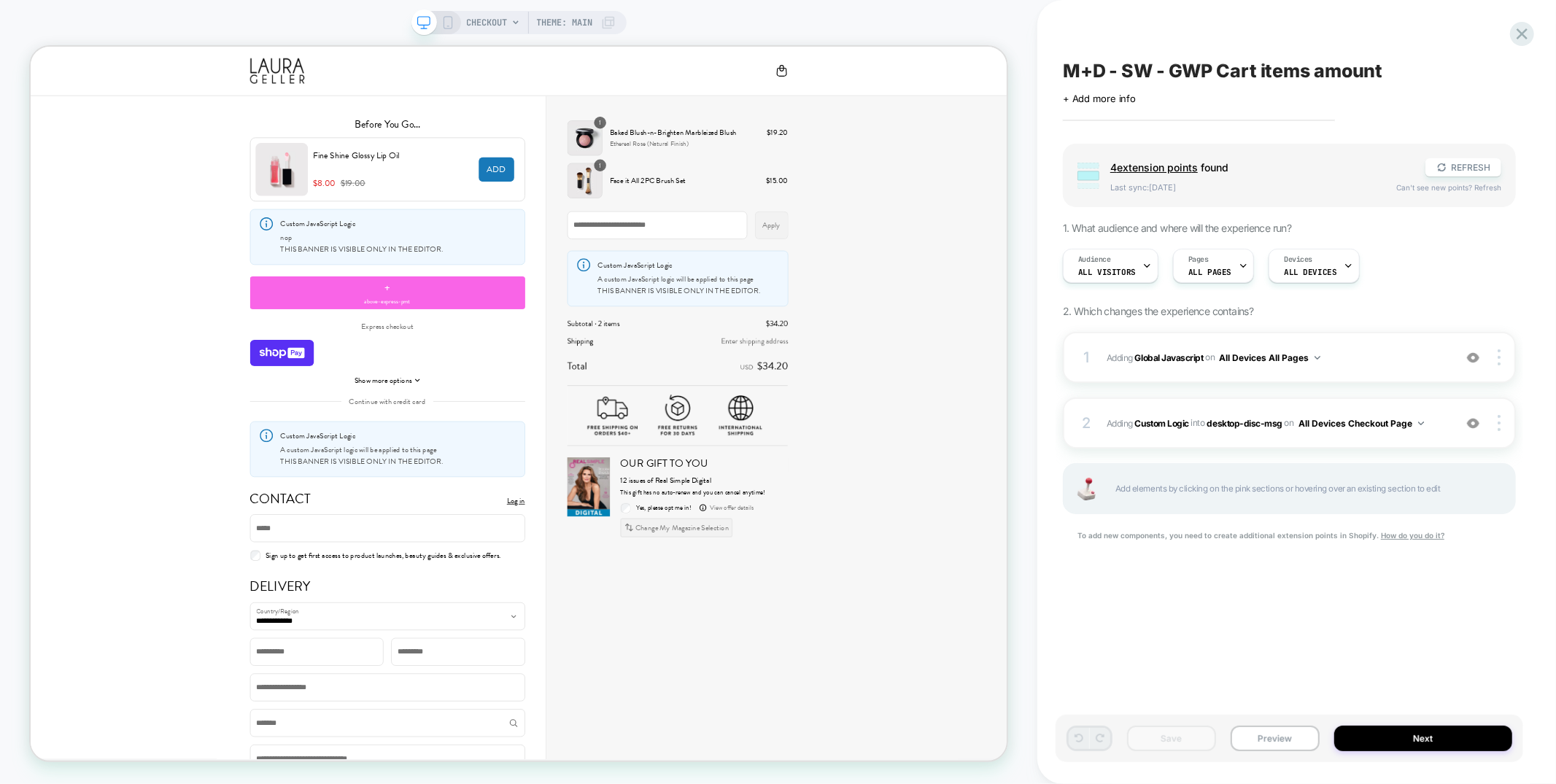
click at [1215, 70] on span "M+D - SW - GWP Cart items amount" at bounding box center [1223, 70] width 320 height 22
click at [1060, 73] on div "**********" at bounding box center [1290, 392] width 468 height 755
click at [1065, 72] on textarea "**********" at bounding box center [1266, 70] width 406 height 22
type textarea "**********"
click at [1490, 69] on icon at bounding box center [1485, 71] width 18 height 18
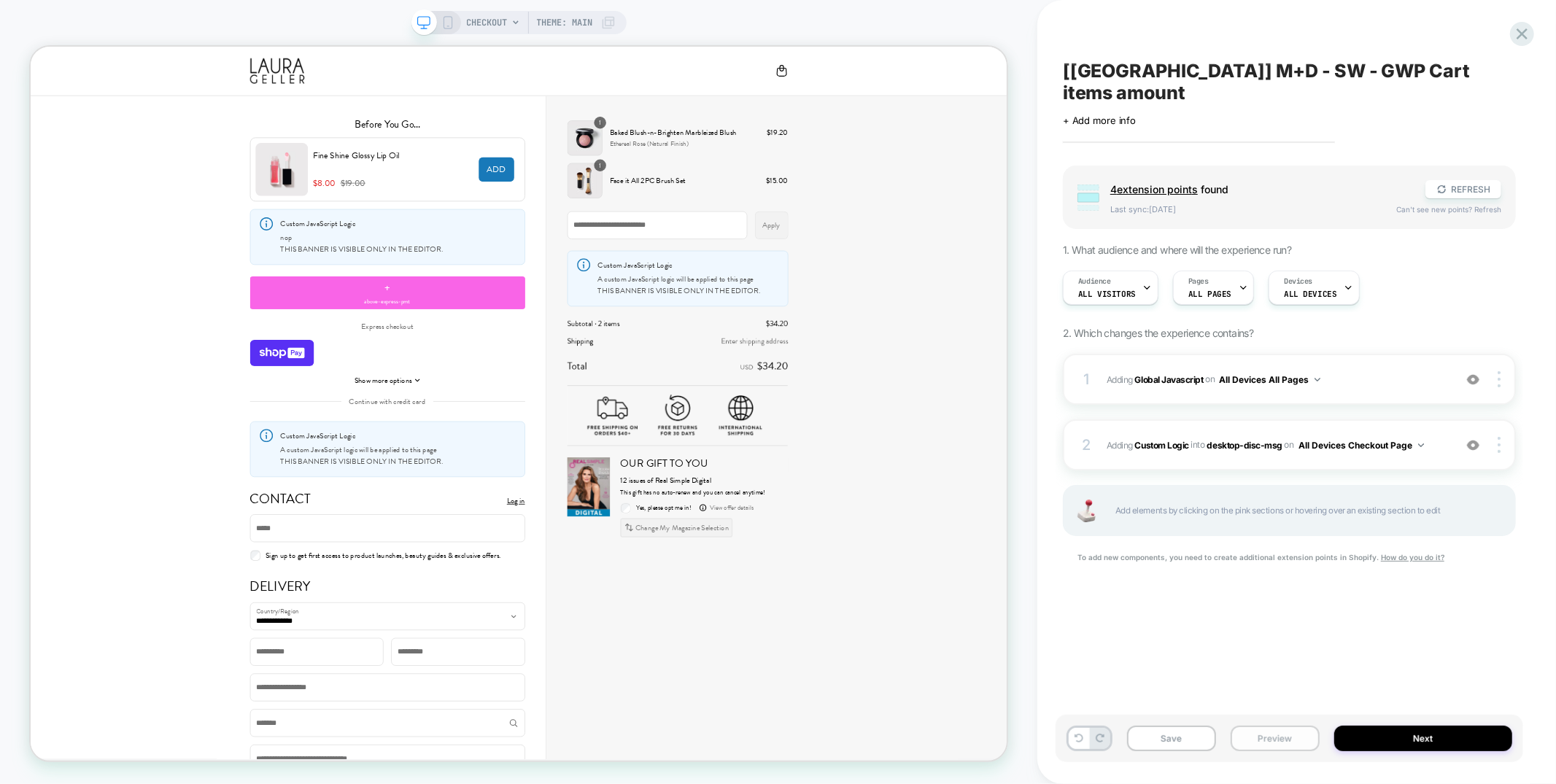
click at [1274, 731] on button "Preview" at bounding box center [1274, 738] width 89 height 26
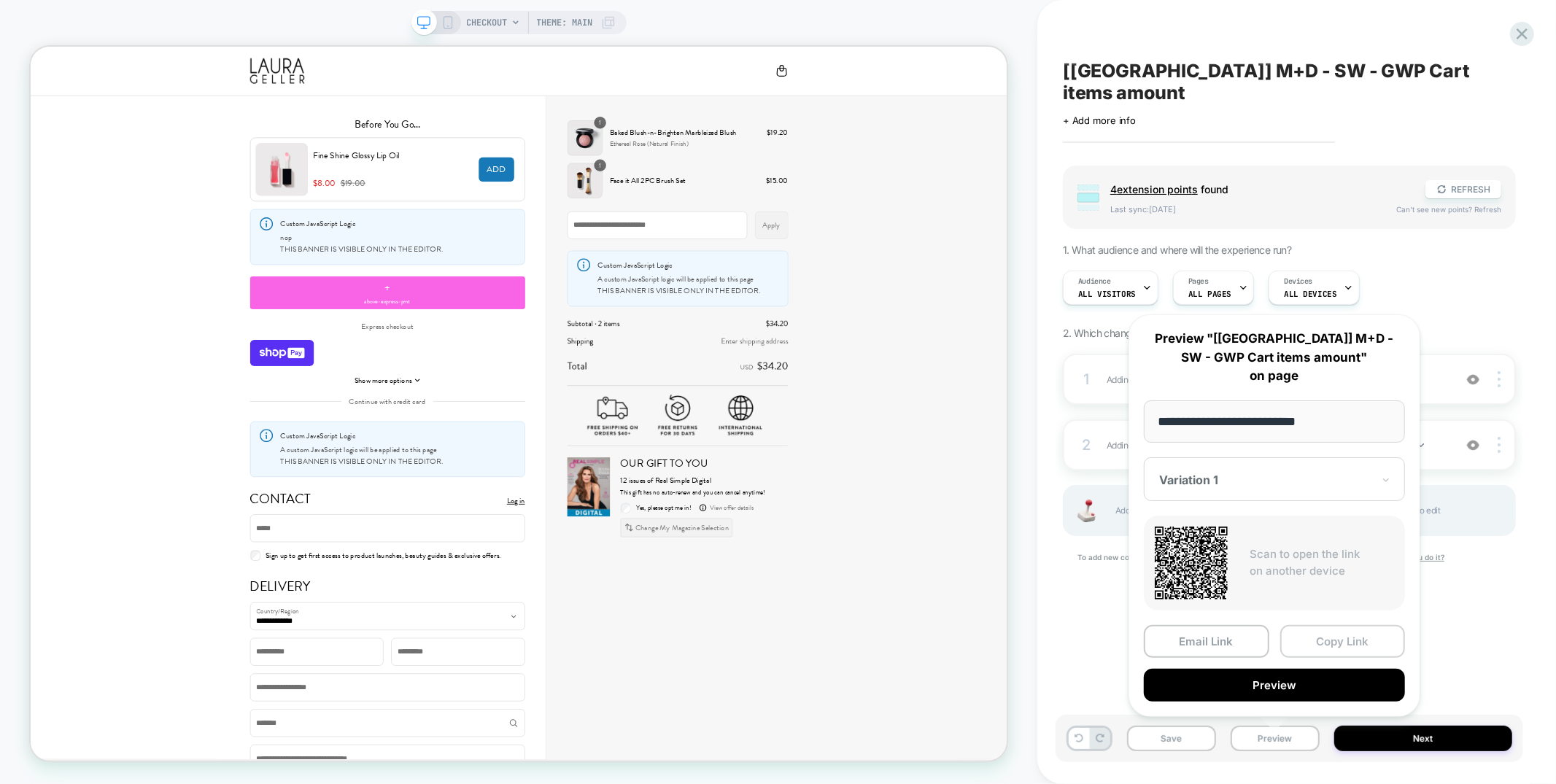
click at [1308, 647] on button "Copy Link" at bounding box center [1343, 641] width 125 height 33
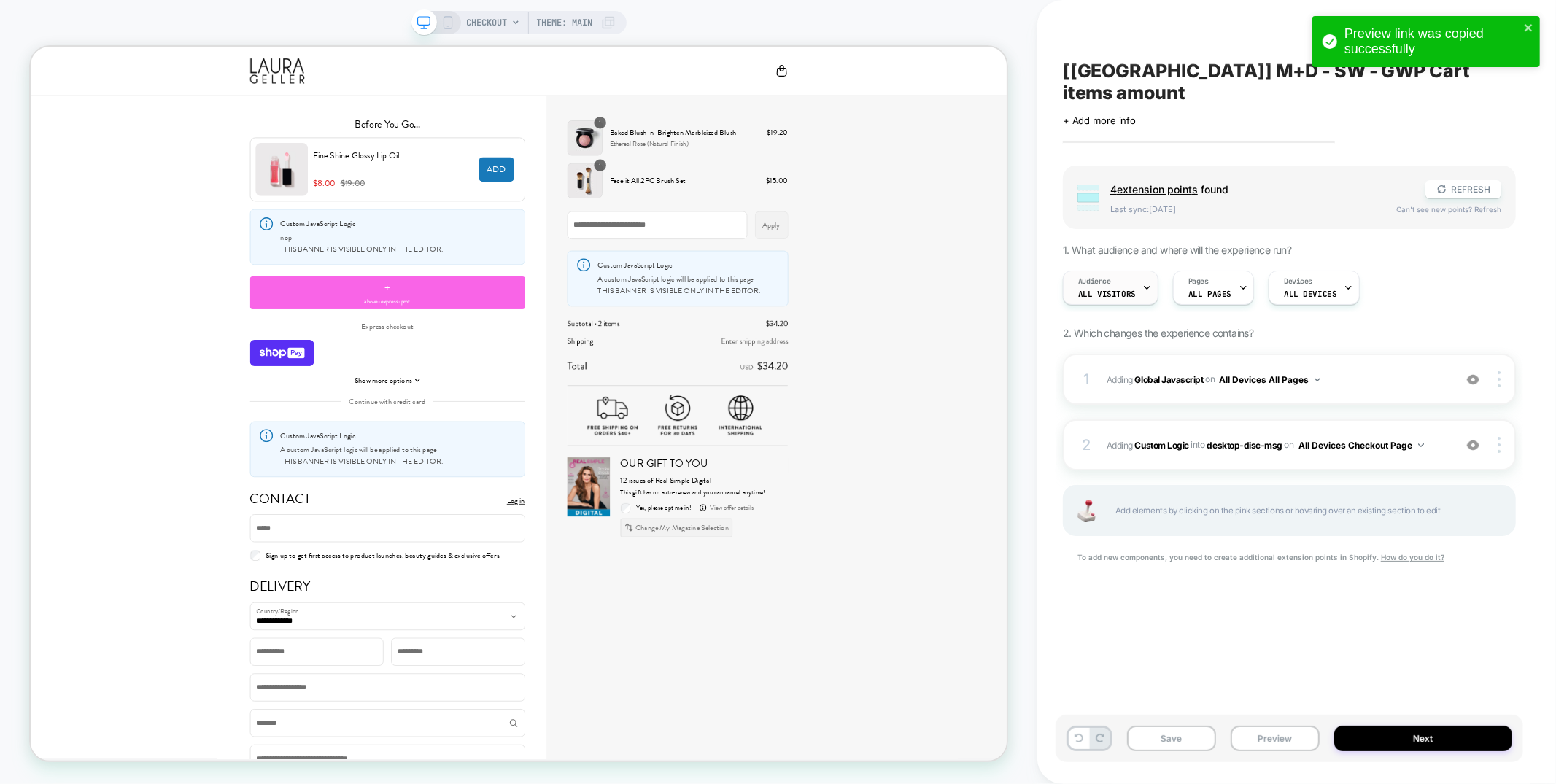
click at [1103, 289] on span "All Visitors" at bounding box center [1106, 293] width 58 height 10
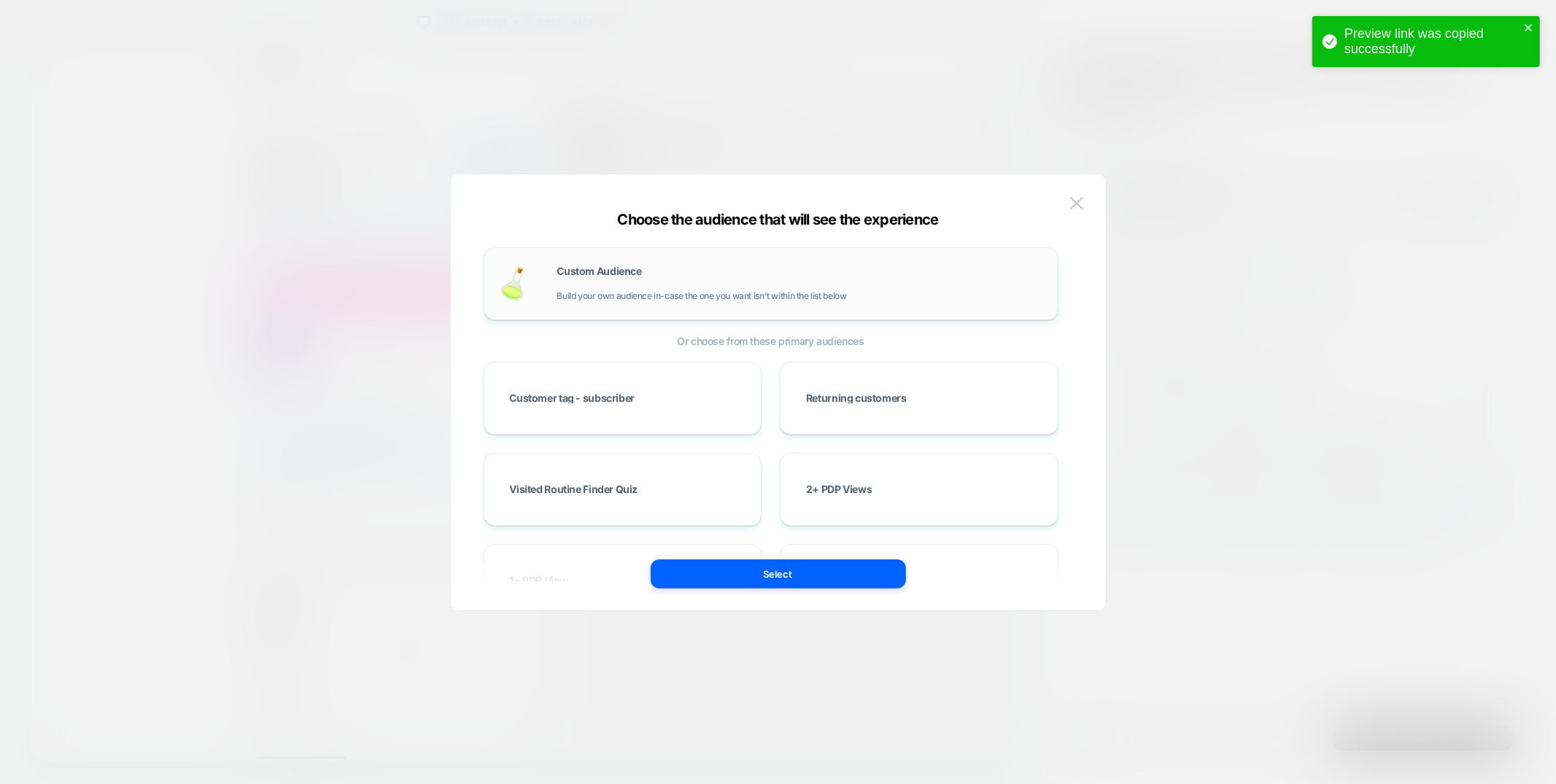
click at [778, 285] on div "Custom Audience Build your own audience in-case the one you want isn't within t…" at bounding box center [800, 283] width 485 height 35
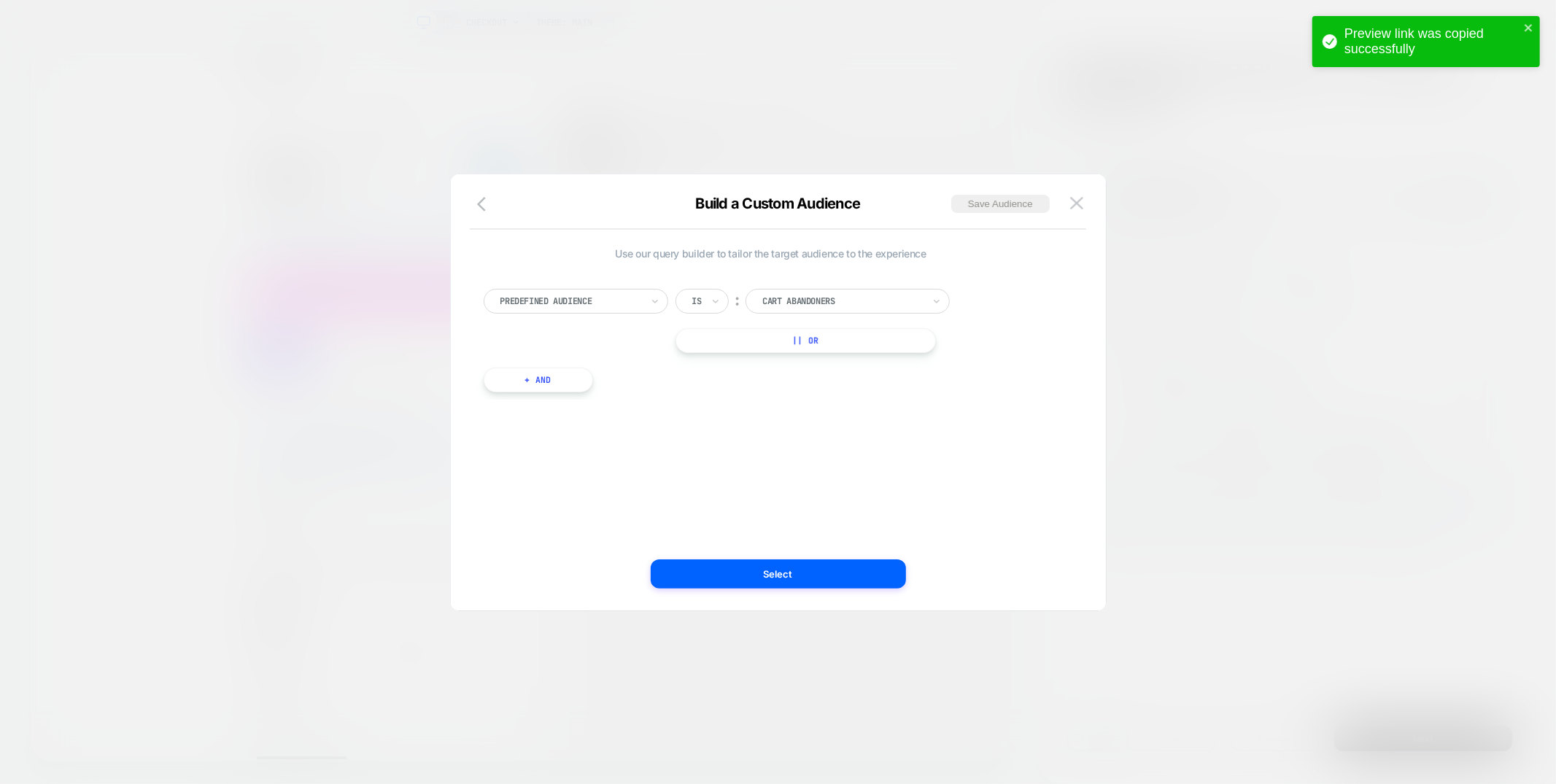
drag, startPoint x: 627, startPoint y: 295, endPoint x: 620, endPoint y: 313, distance: 19.3
click at [626, 295] on div at bounding box center [570, 301] width 141 height 13
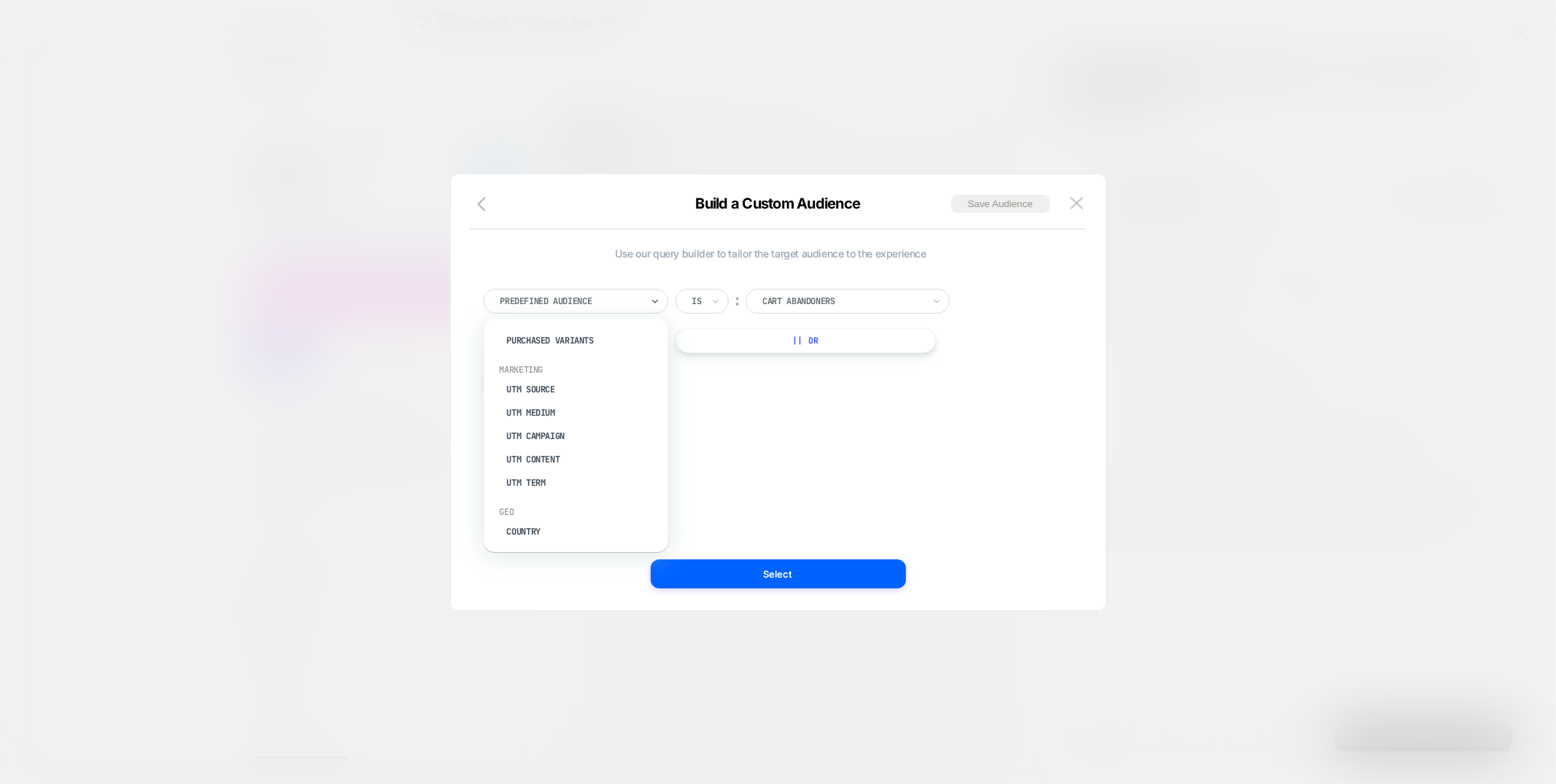
scroll to position [525, 0]
click at [560, 482] on div "Country" at bounding box center [583, 494] width 170 height 24
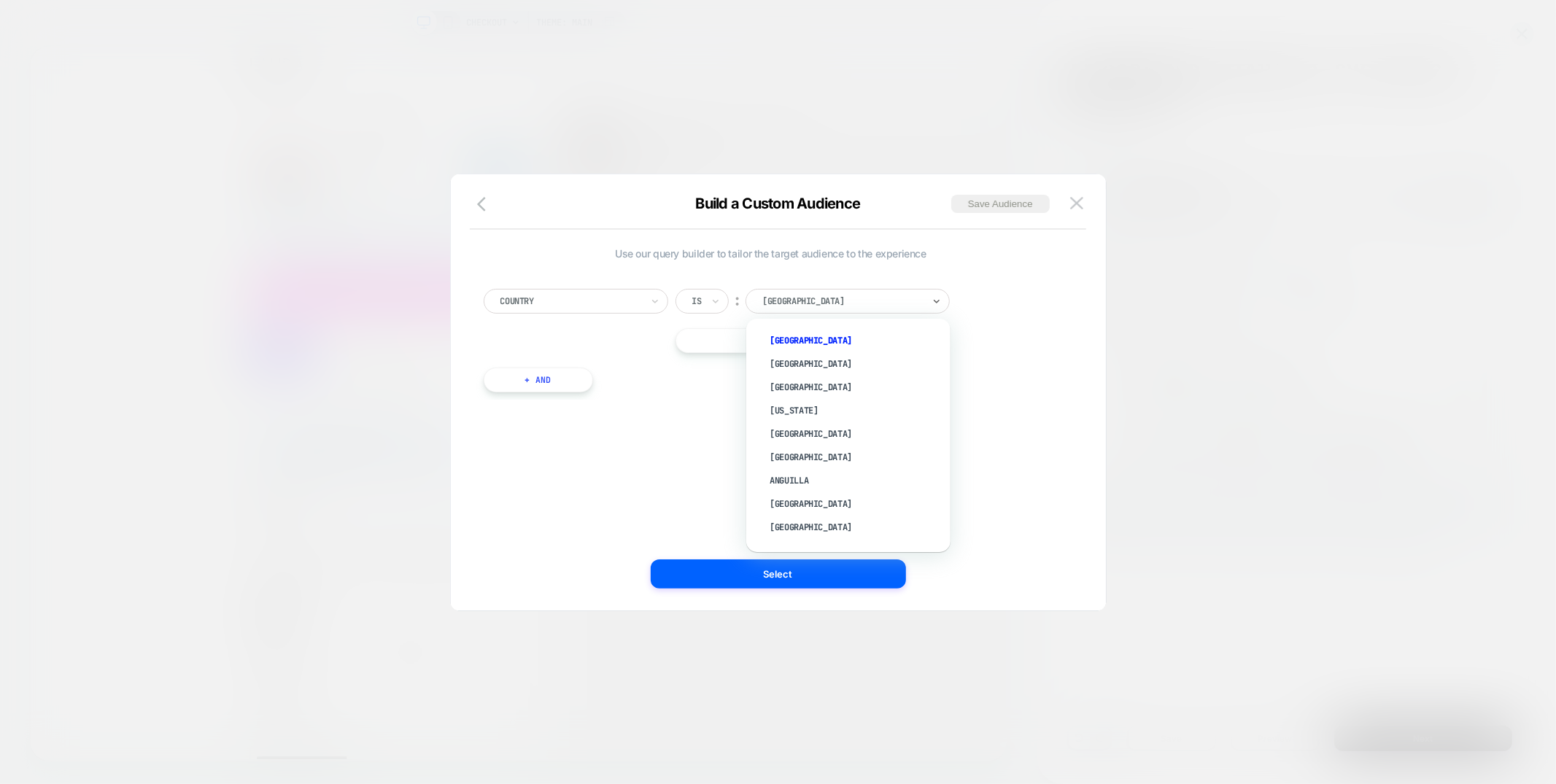
click at [822, 308] on div "Afghanistan" at bounding box center [842, 302] width 164 height 16
type input "*****"
click at [841, 389] on div "United Kingdom" at bounding box center [855, 399] width 189 height 24
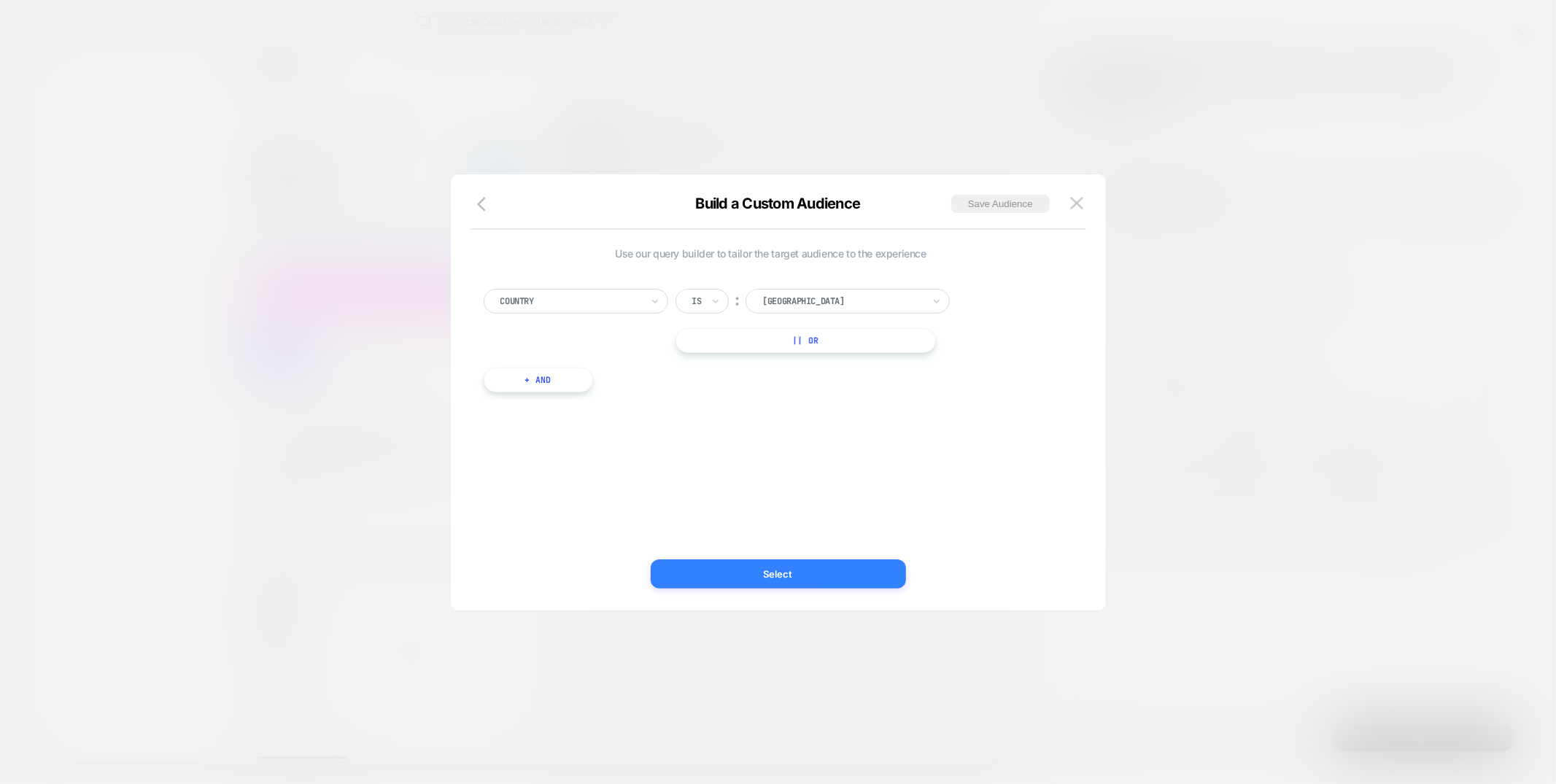
drag, startPoint x: 821, startPoint y: 576, endPoint x: 1302, endPoint y: 767, distance: 517.5
click at [821, 576] on button "Select" at bounding box center [778, 574] width 255 height 29
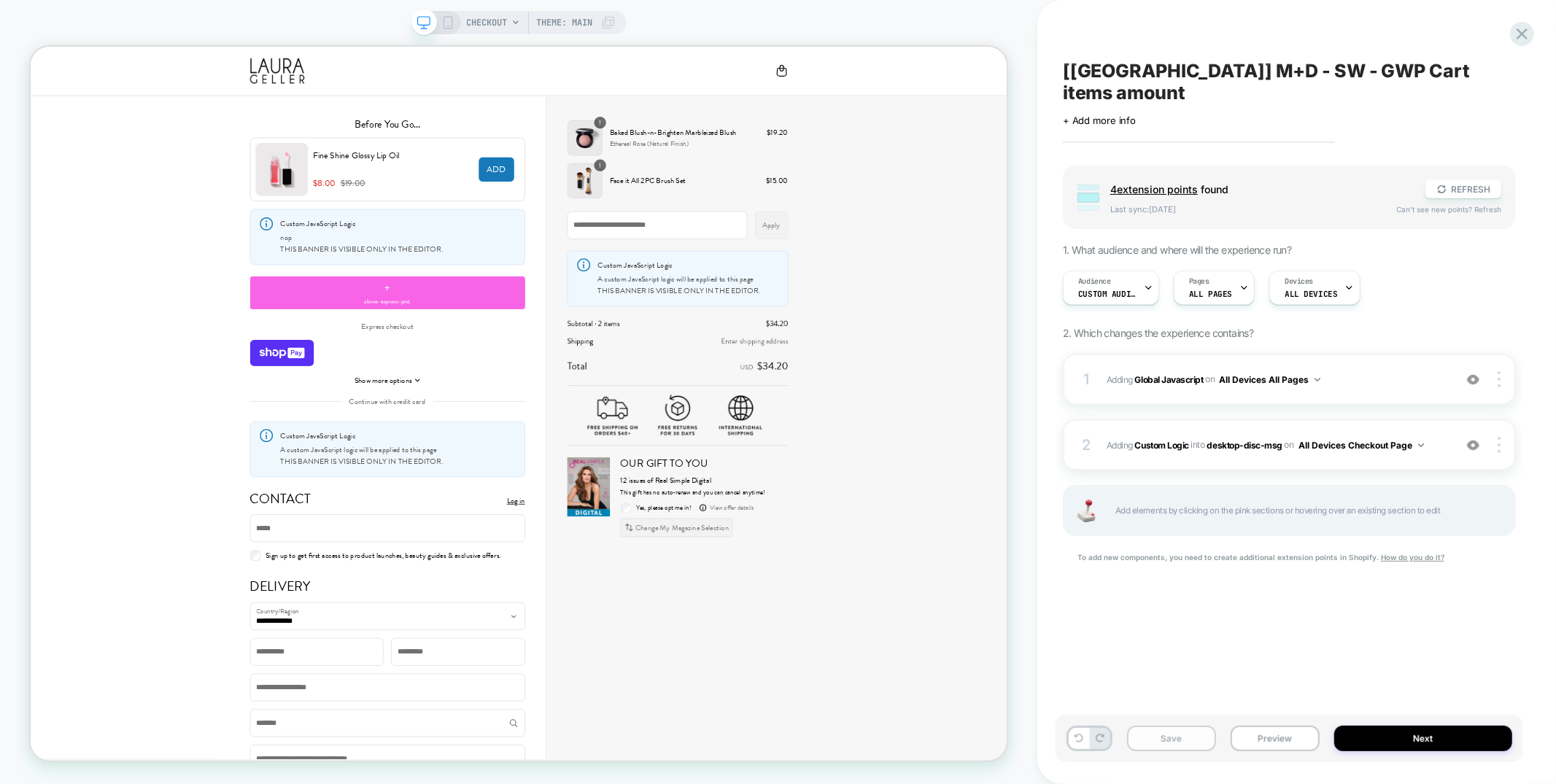
click at [1208, 741] on button "Save" at bounding box center [1171, 738] width 89 height 26
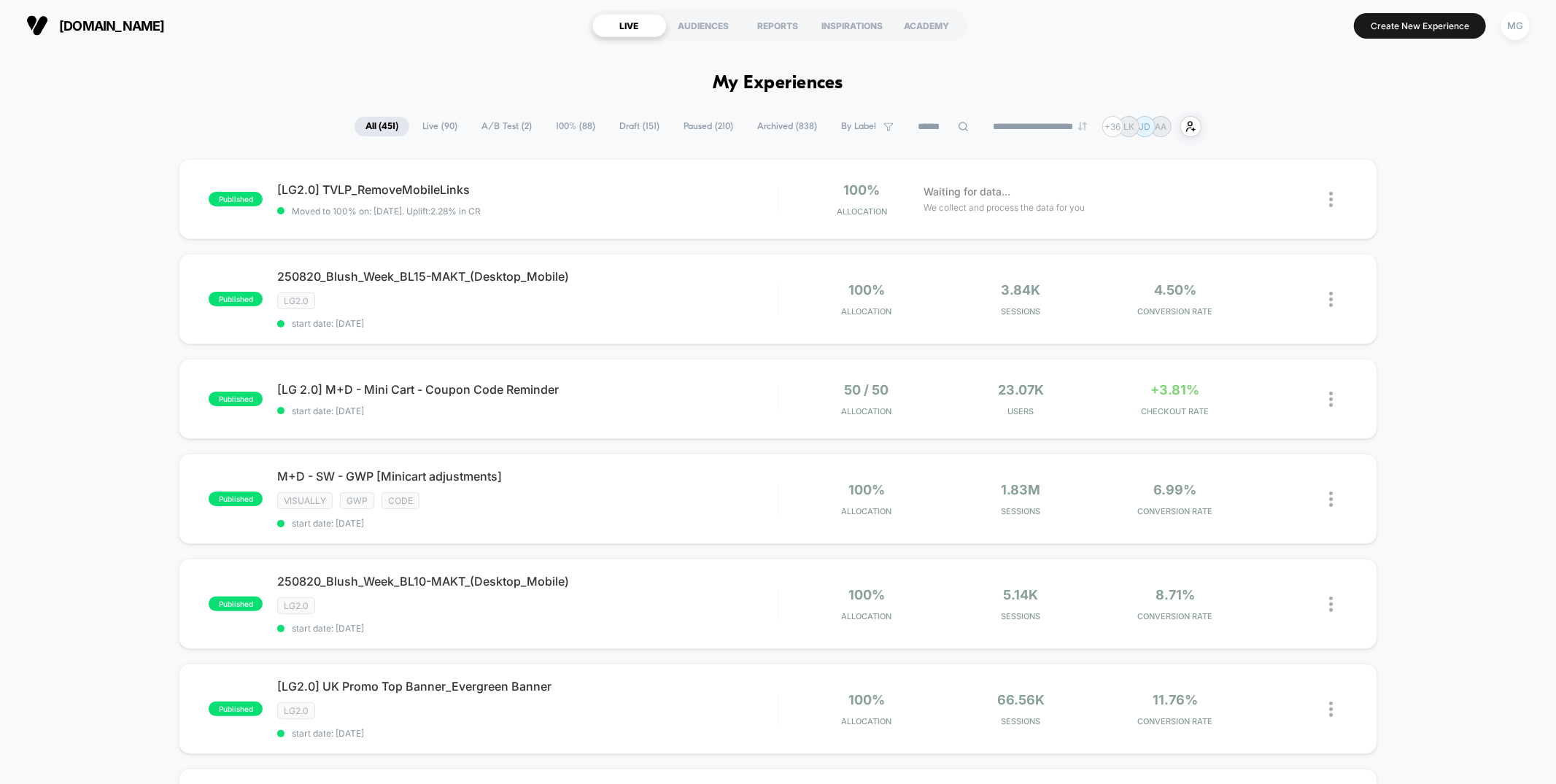
scroll to position [1, 0]
click at [545, 116] on span "100% ( 88 )" at bounding box center [575, 126] width 61 height 20
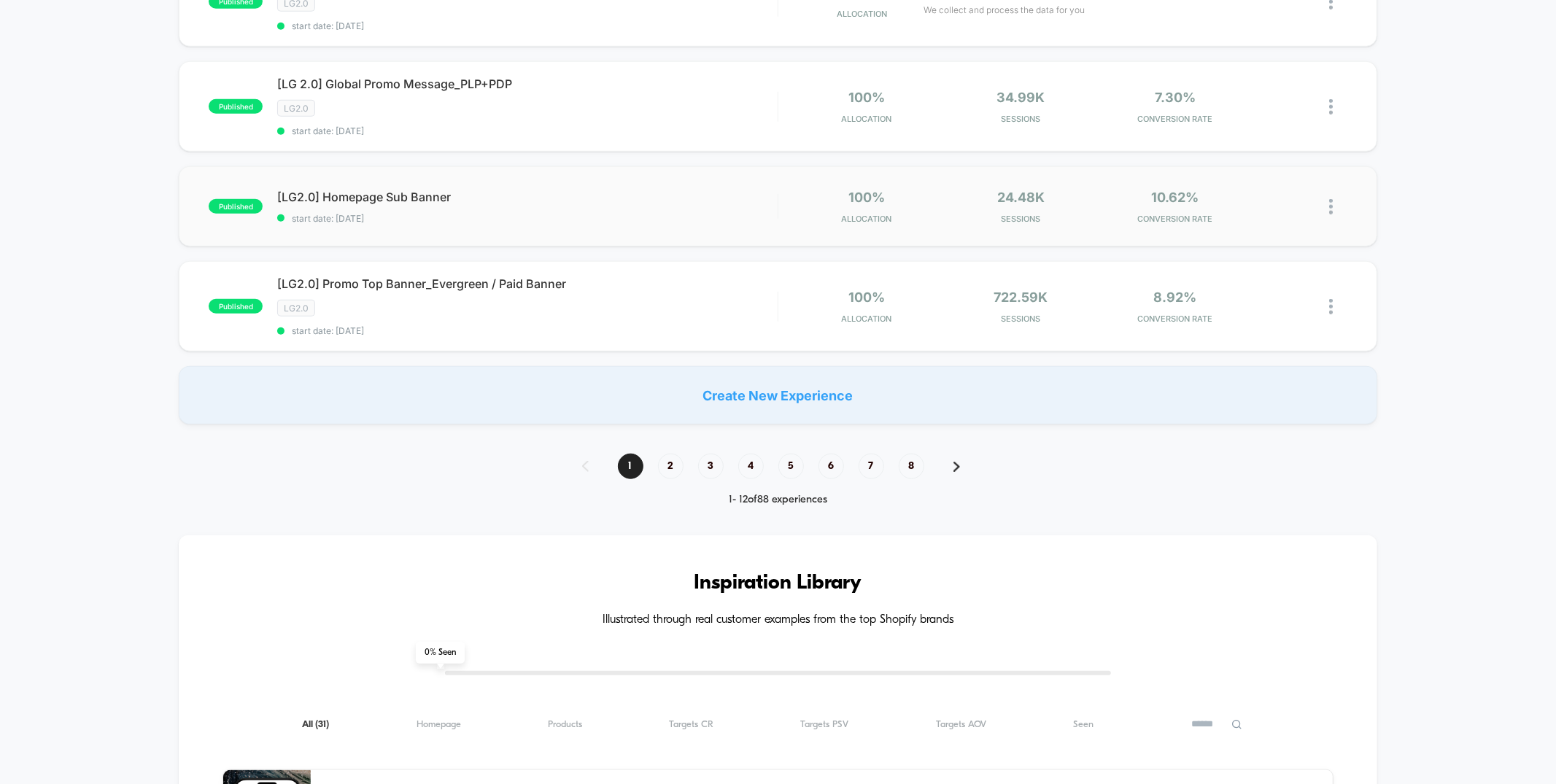
scroll to position [926, 0]
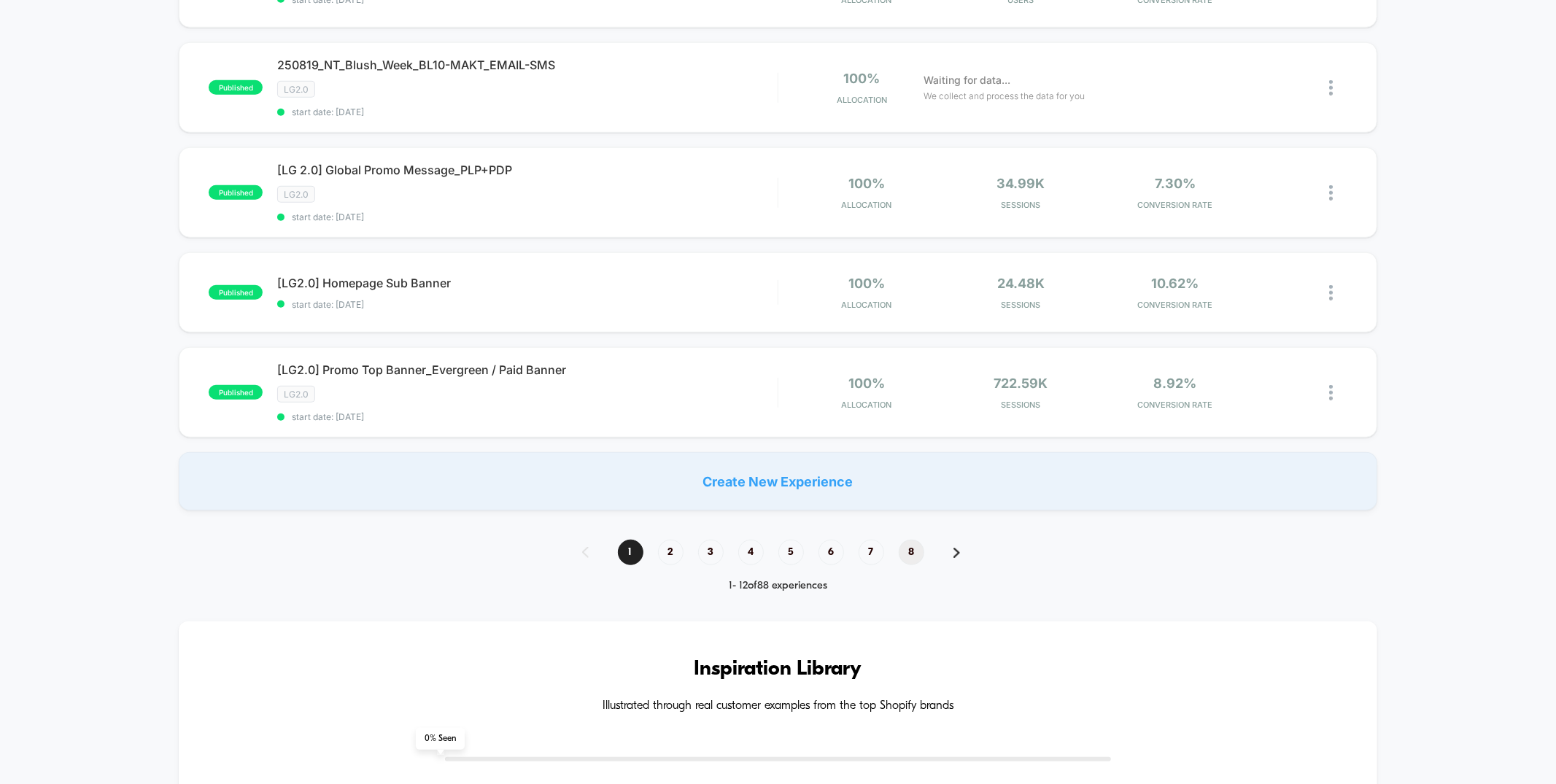
click at [911, 548] on span "8" at bounding box center [911, 553] width 26 height 26
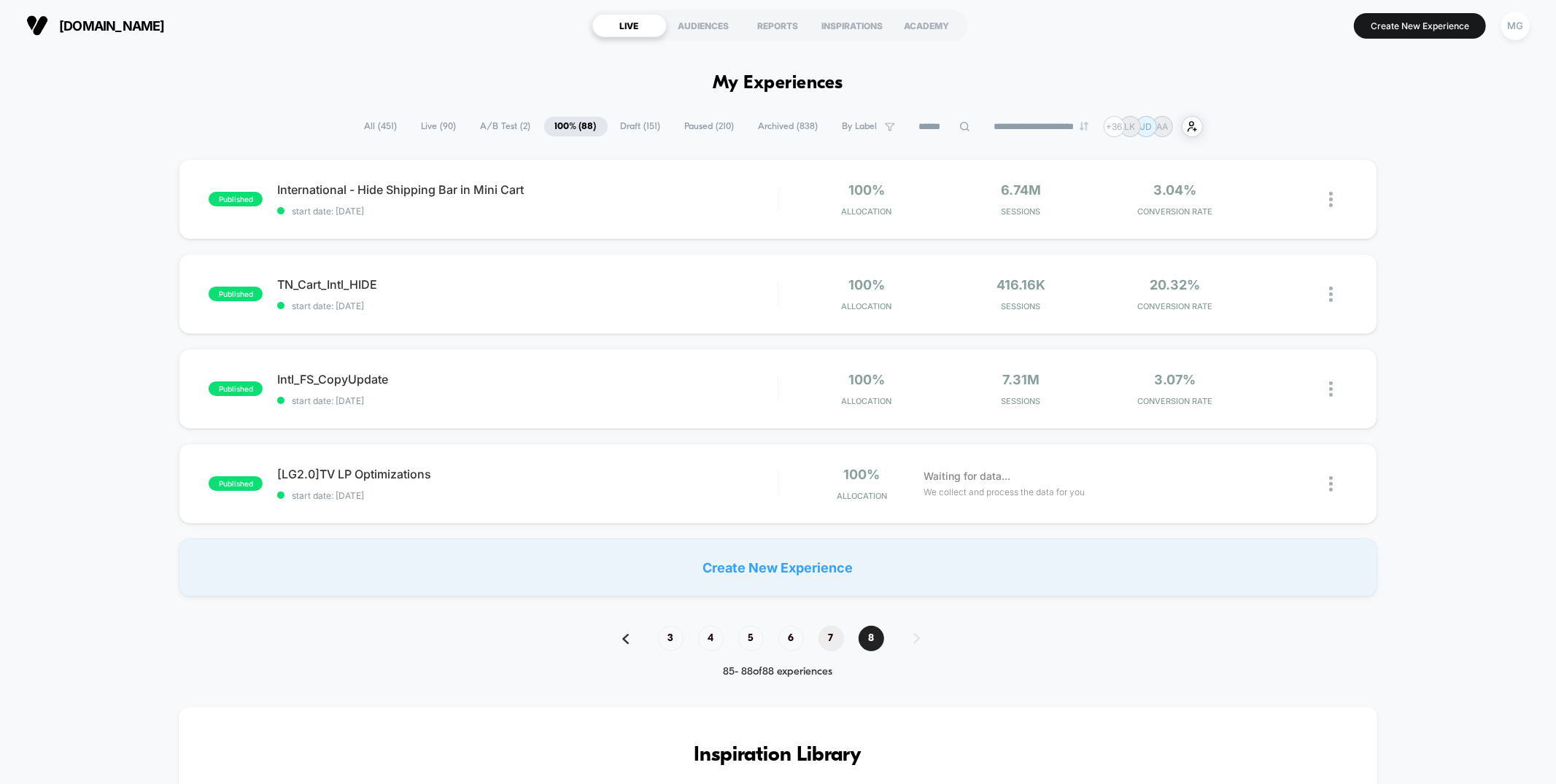
click at [829, 638] on span "7" at bounding box center [831, 639] width 26 height 26
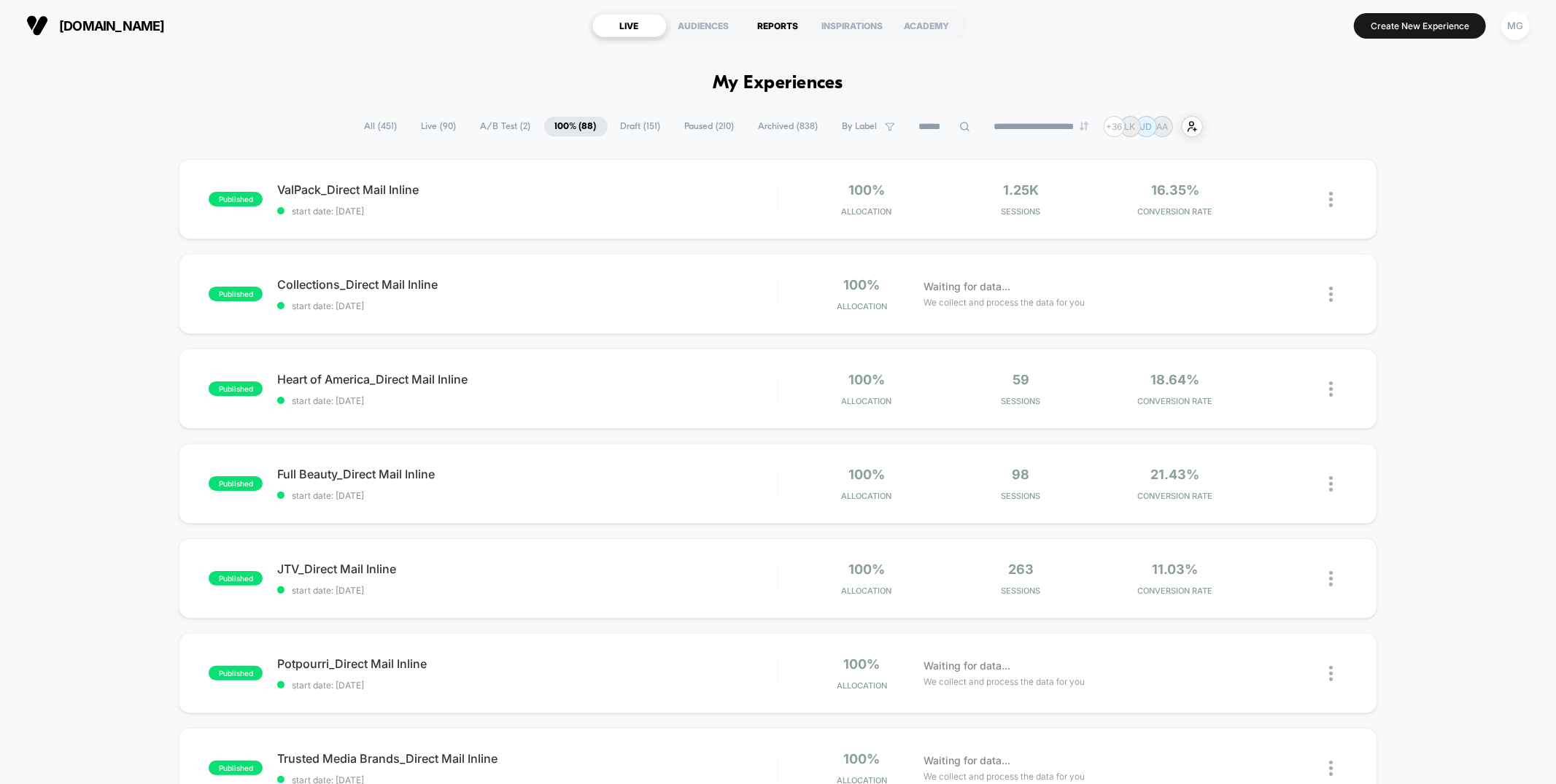
click at [764, 27] on div "REPORTS" at bounding box center [778, 26] width 74 height 24
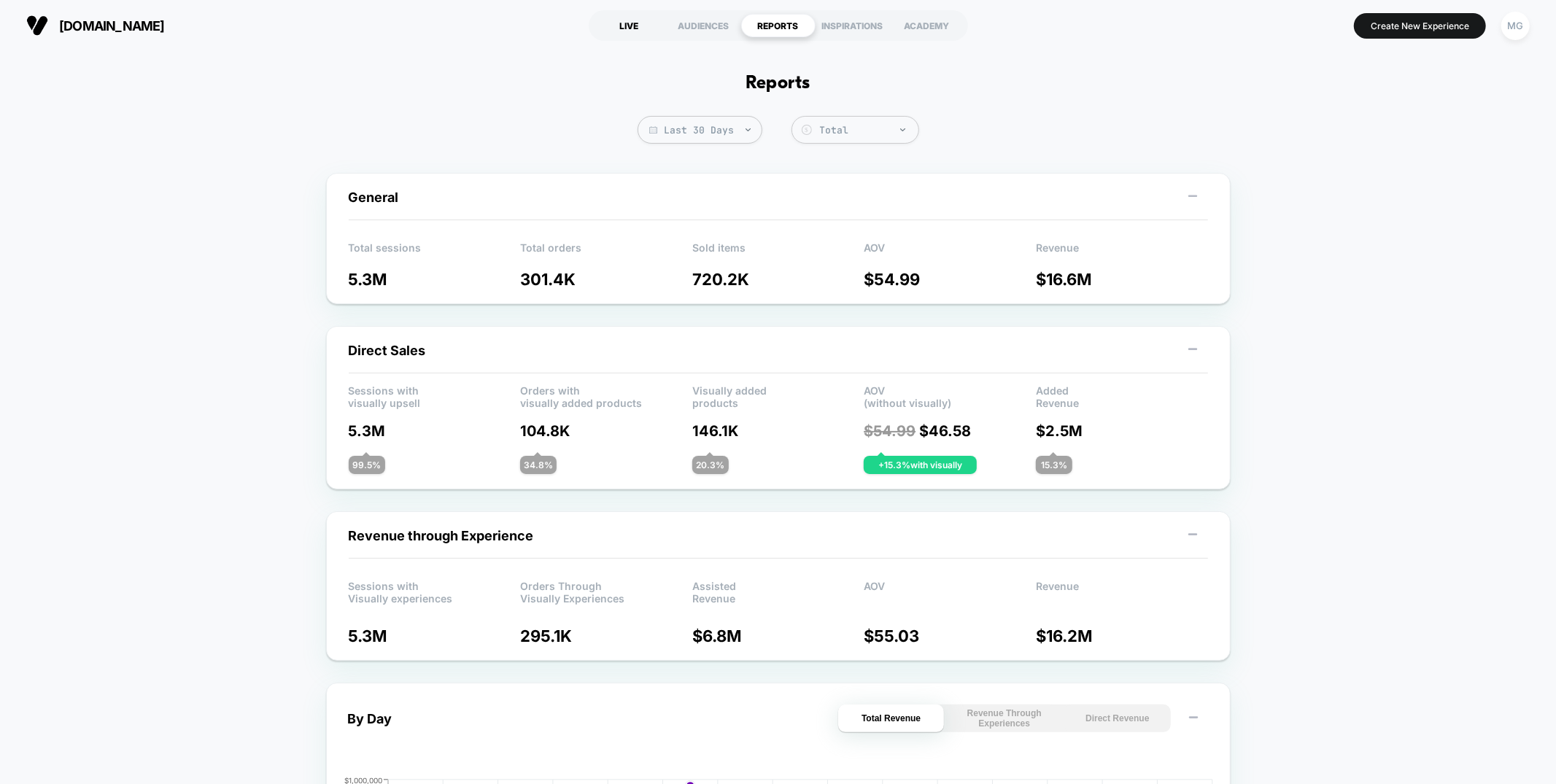
click at [615, 27] on div "LIVE" at bounding box center [629, 26] width 74 height 24
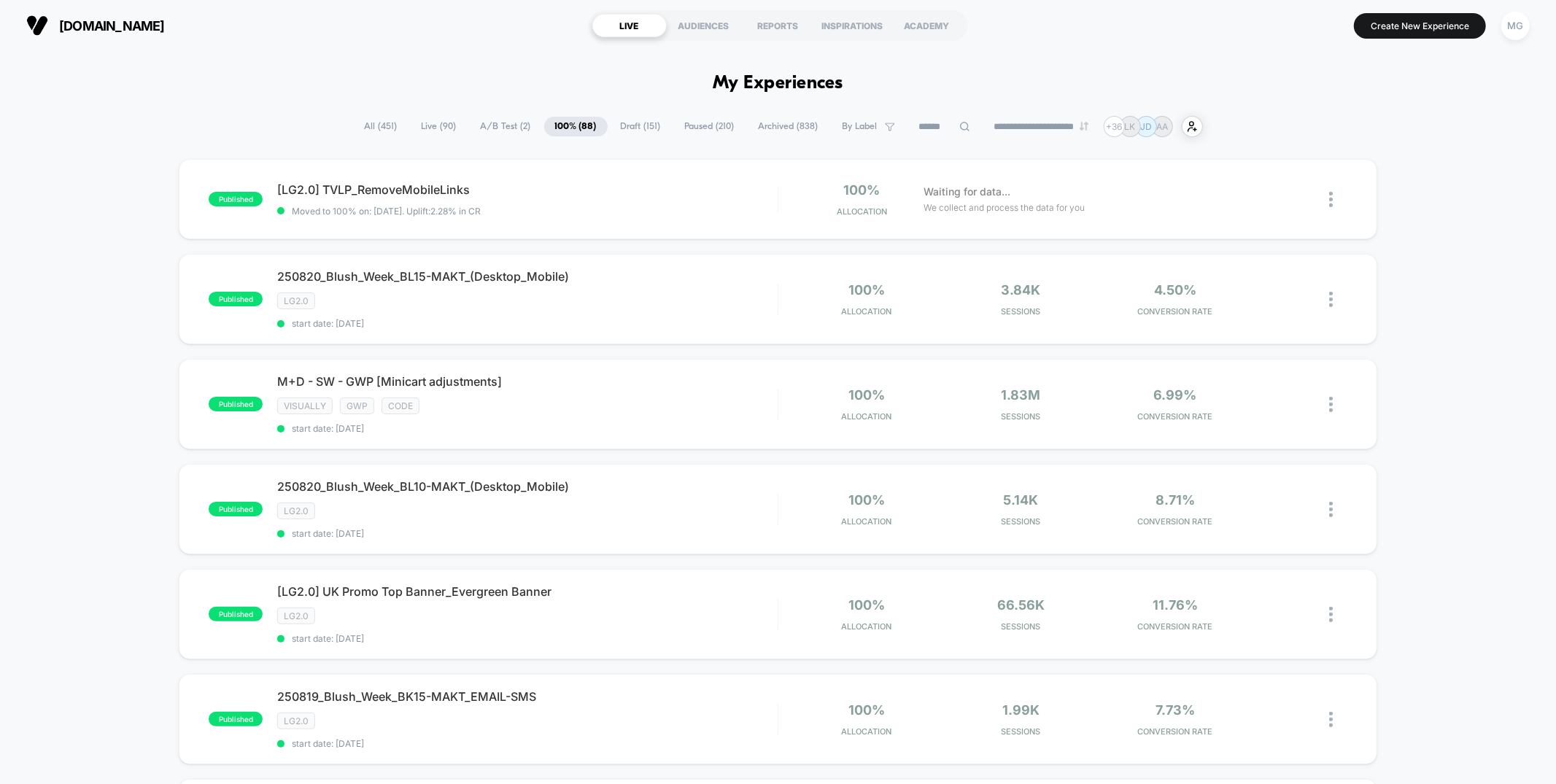
scroll to position [5, 0]
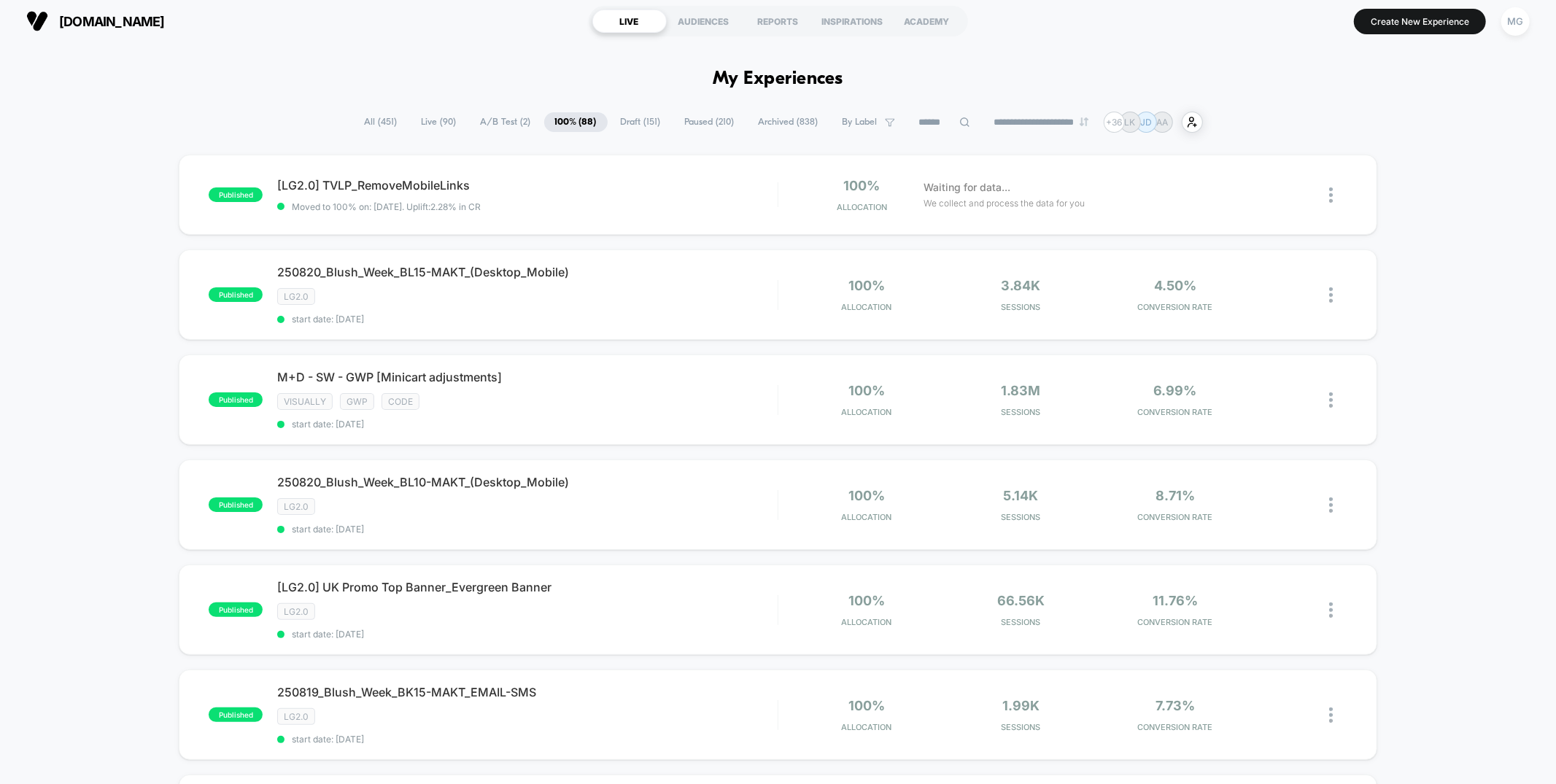
drag, startPoint x: 491, startPoint y: 116, endPoint x: 544, endPoint y: 119, distance: 53.1
click at [491, 116] on span "A/B Test ( 2 )" at bounding box center [506, 122] width 72 height 20
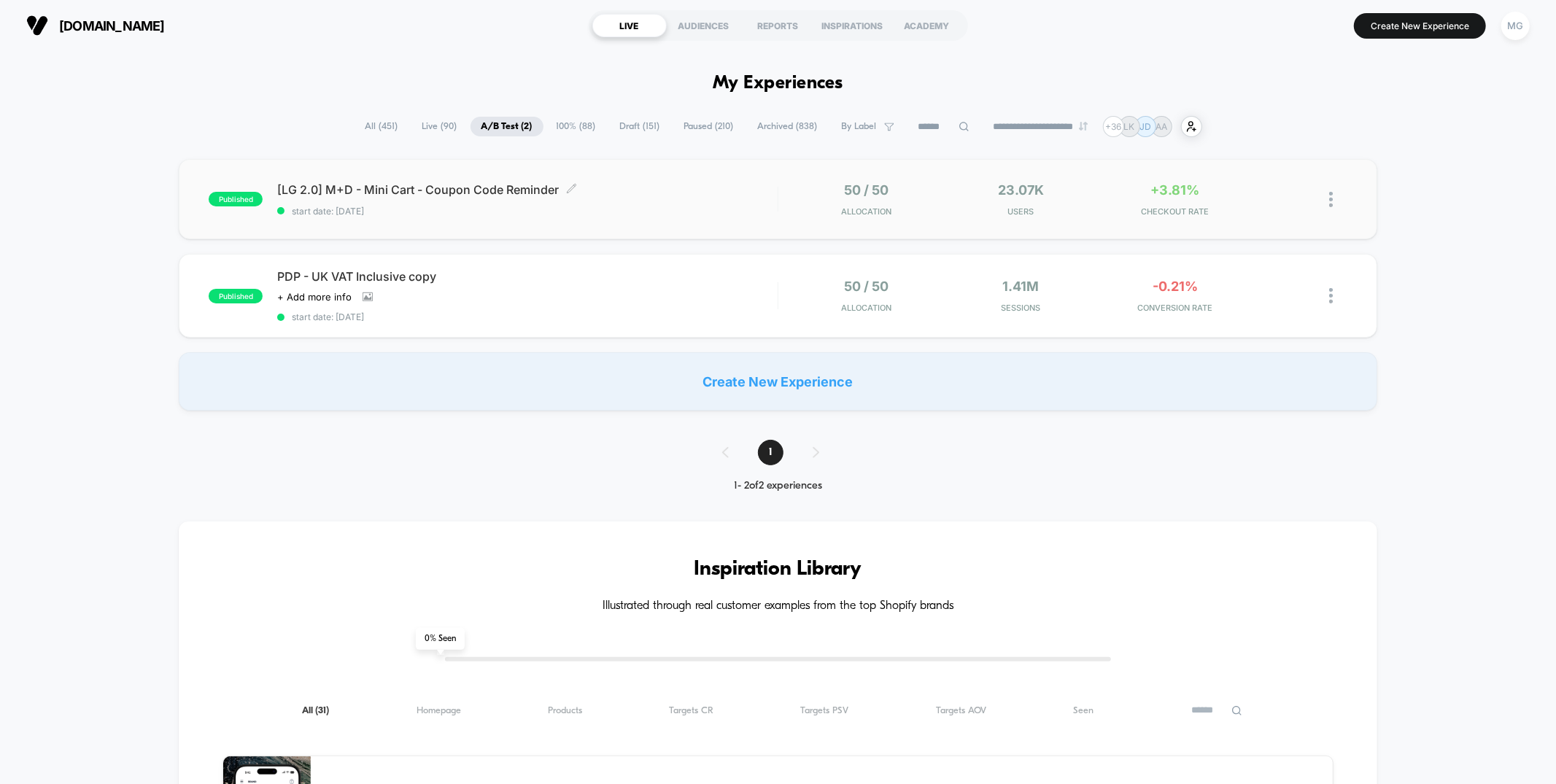
click at [666, 189] on span "[LG 2.0] M+D - Mini Cart - Coupon Code Reminder Click to edit experience details" at bounding box center [527, 190] width 500 height 15
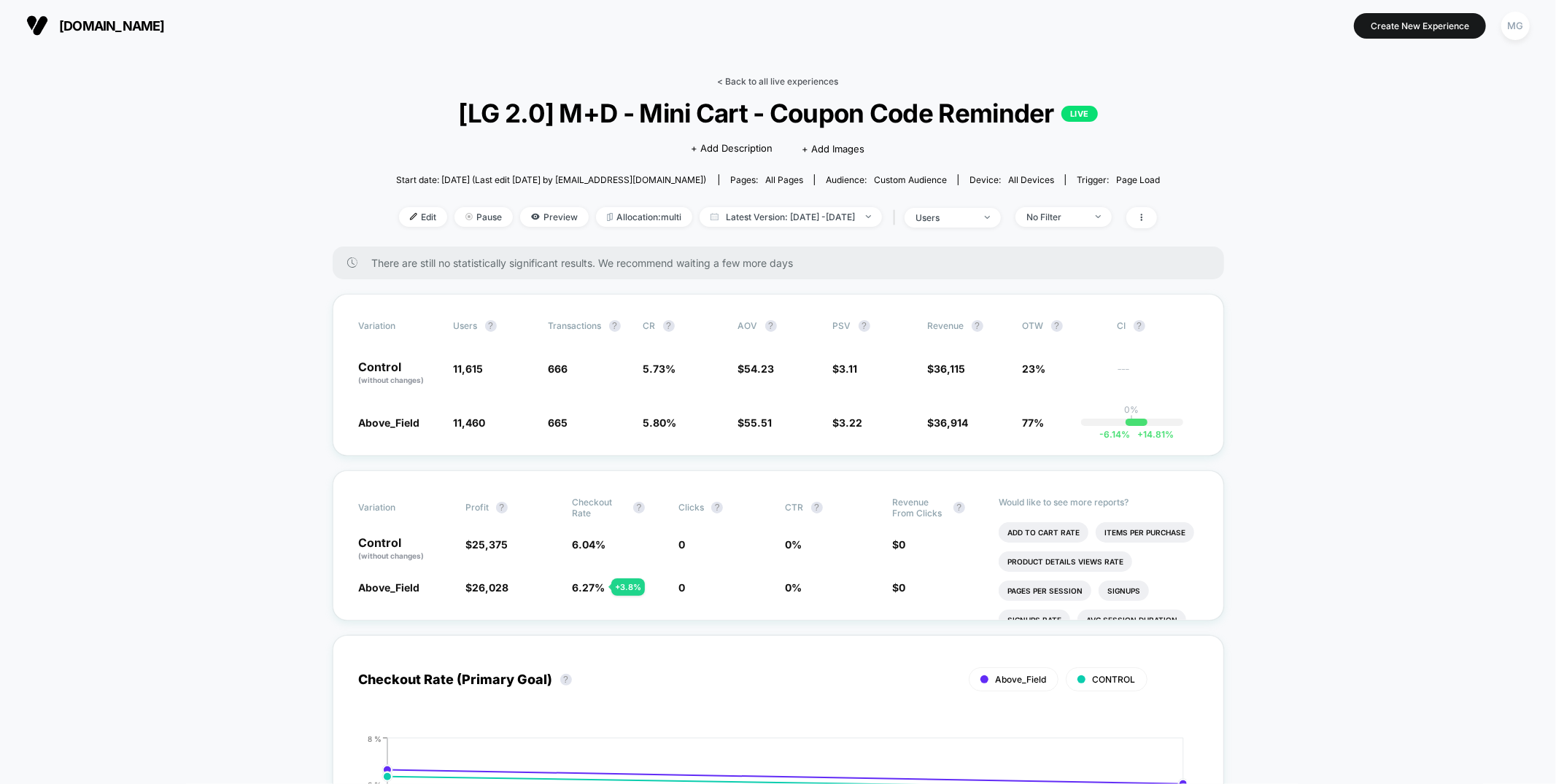
click at [768, 79] on link "< Back to all live experiences" at bounding box center [778, 81] width 121 height 11
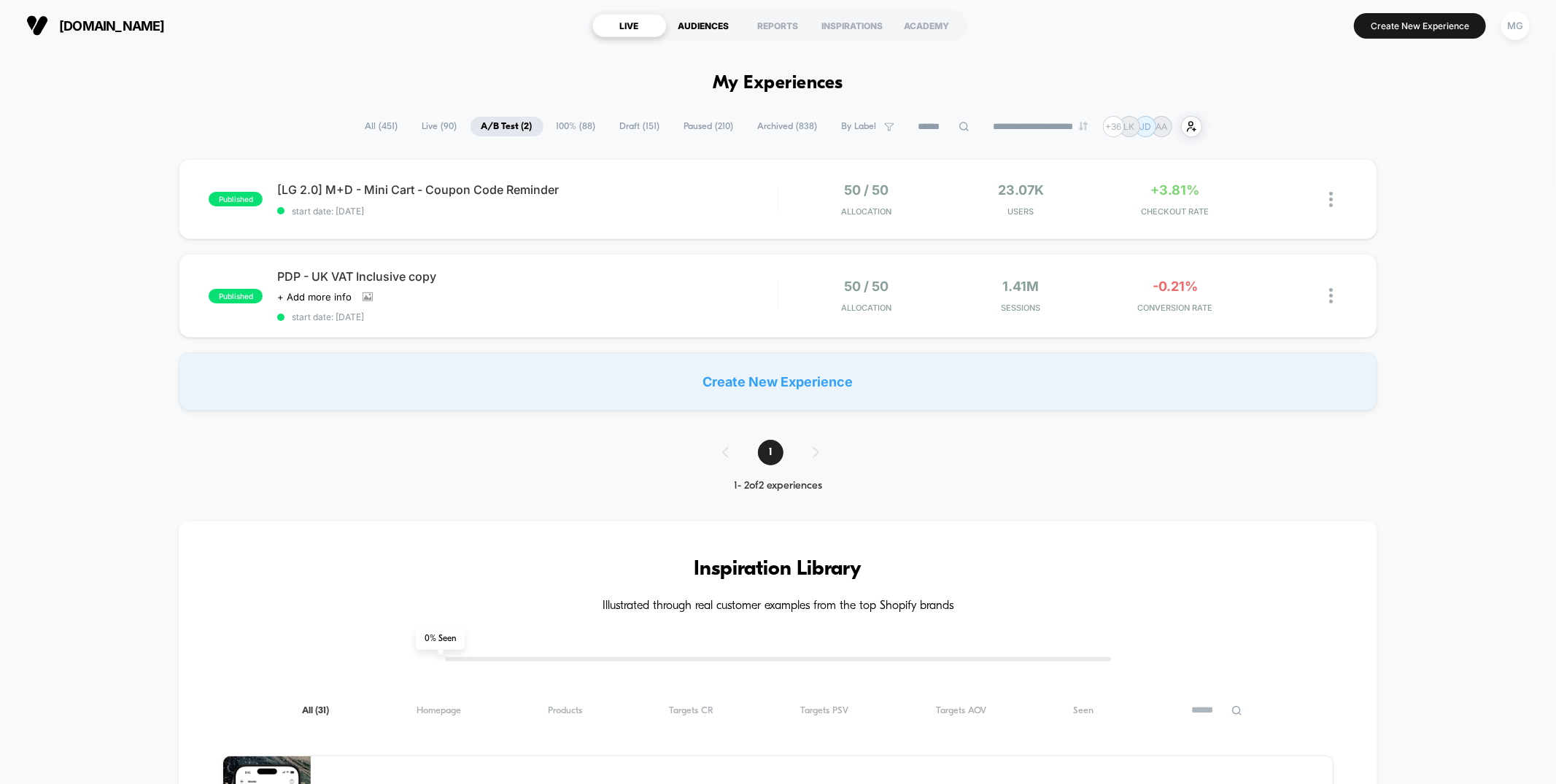
click at [708, 31] on div "AUDIENCES" at bounding box center [703, 26] width 74 height 24
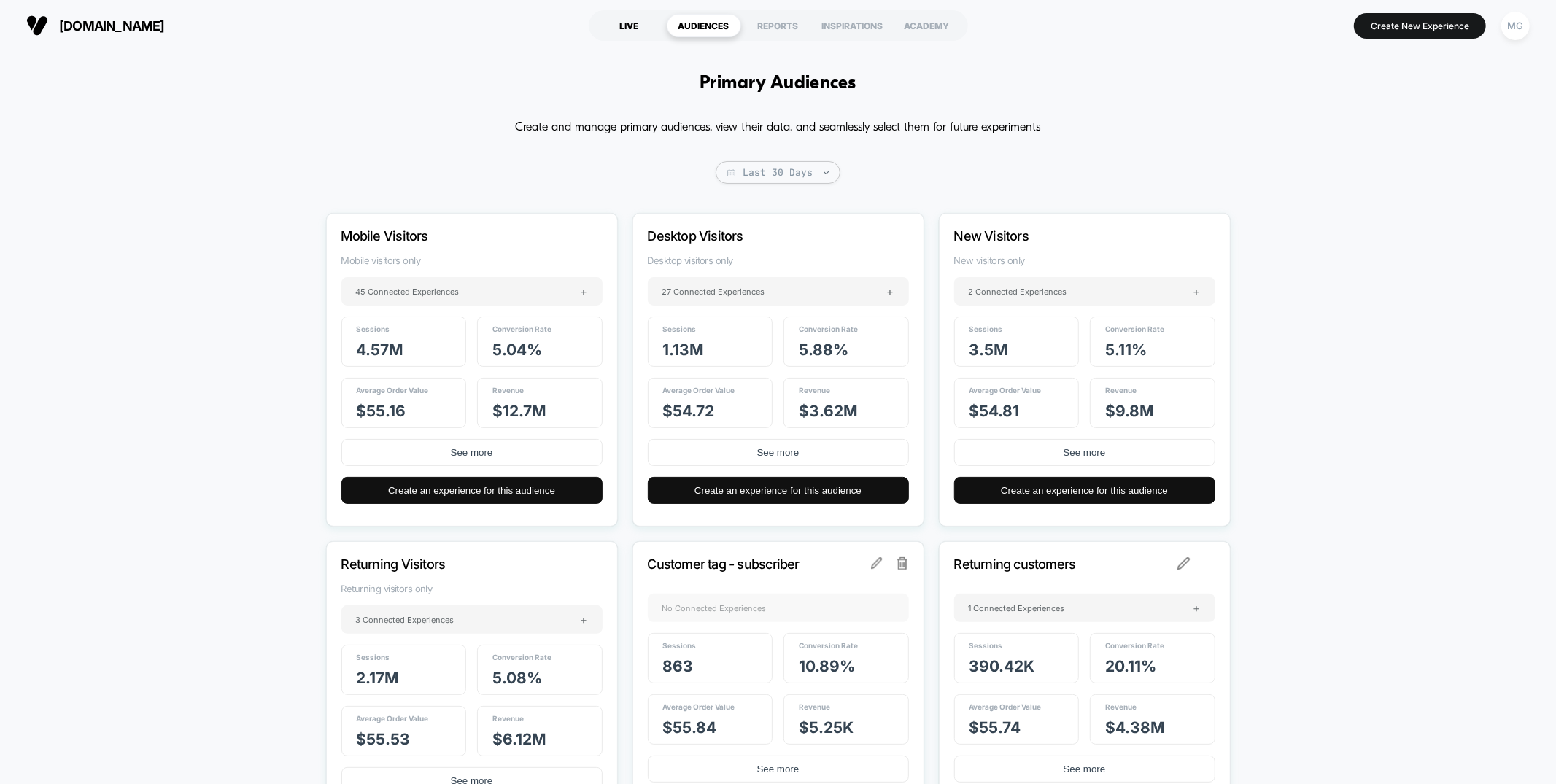
click at [614, 19] on div "LIVE" at bounding box center [629, 26] width 74 height 24
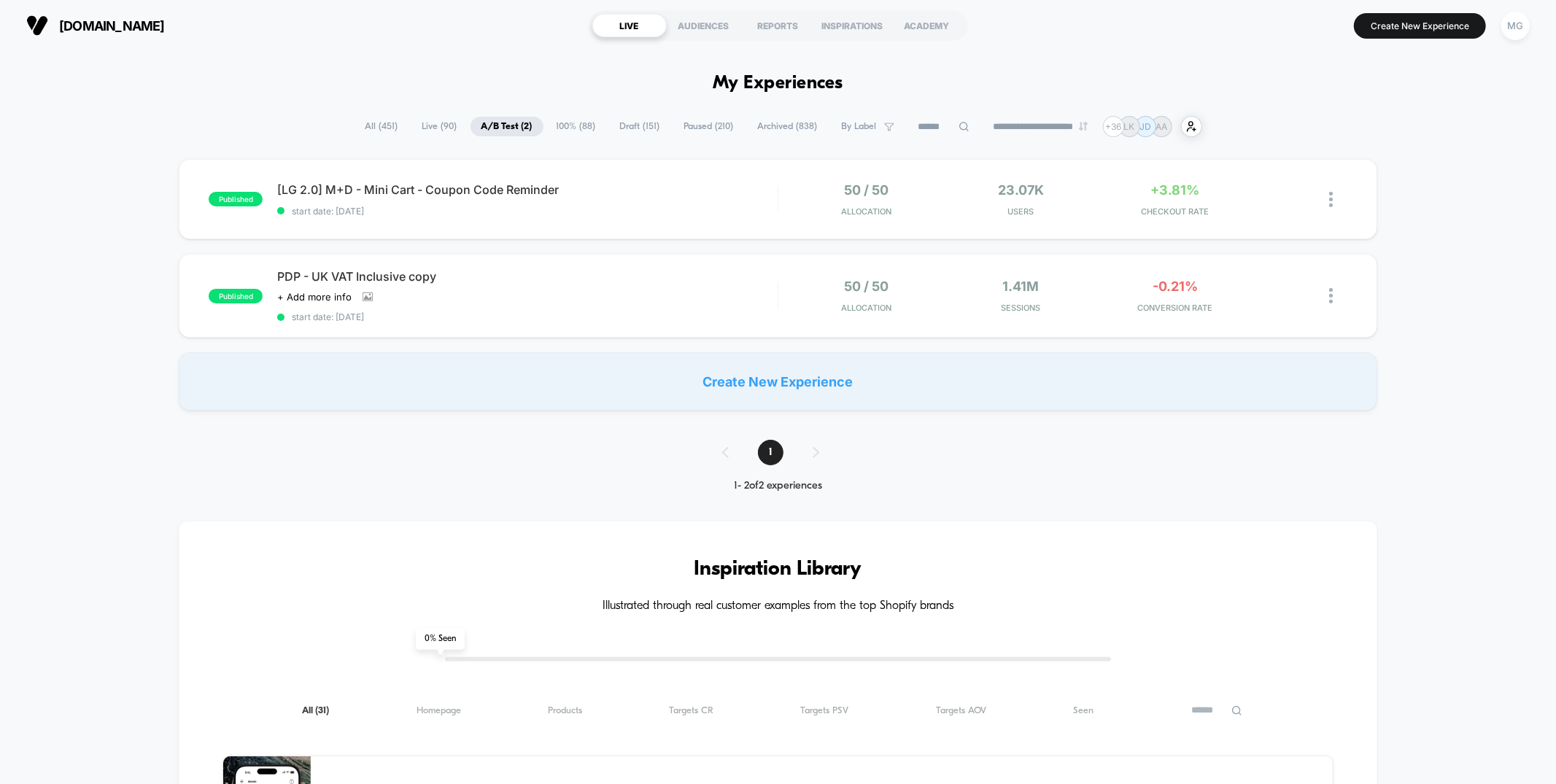
drag, startPoint x: 389, startPoint y: 128, endPoint x: 566, endPoint y: 126, distance: 177.0
click at [389, 128] on span "All ( 451 )" at bounding box center [382, 127] width 55 height 20
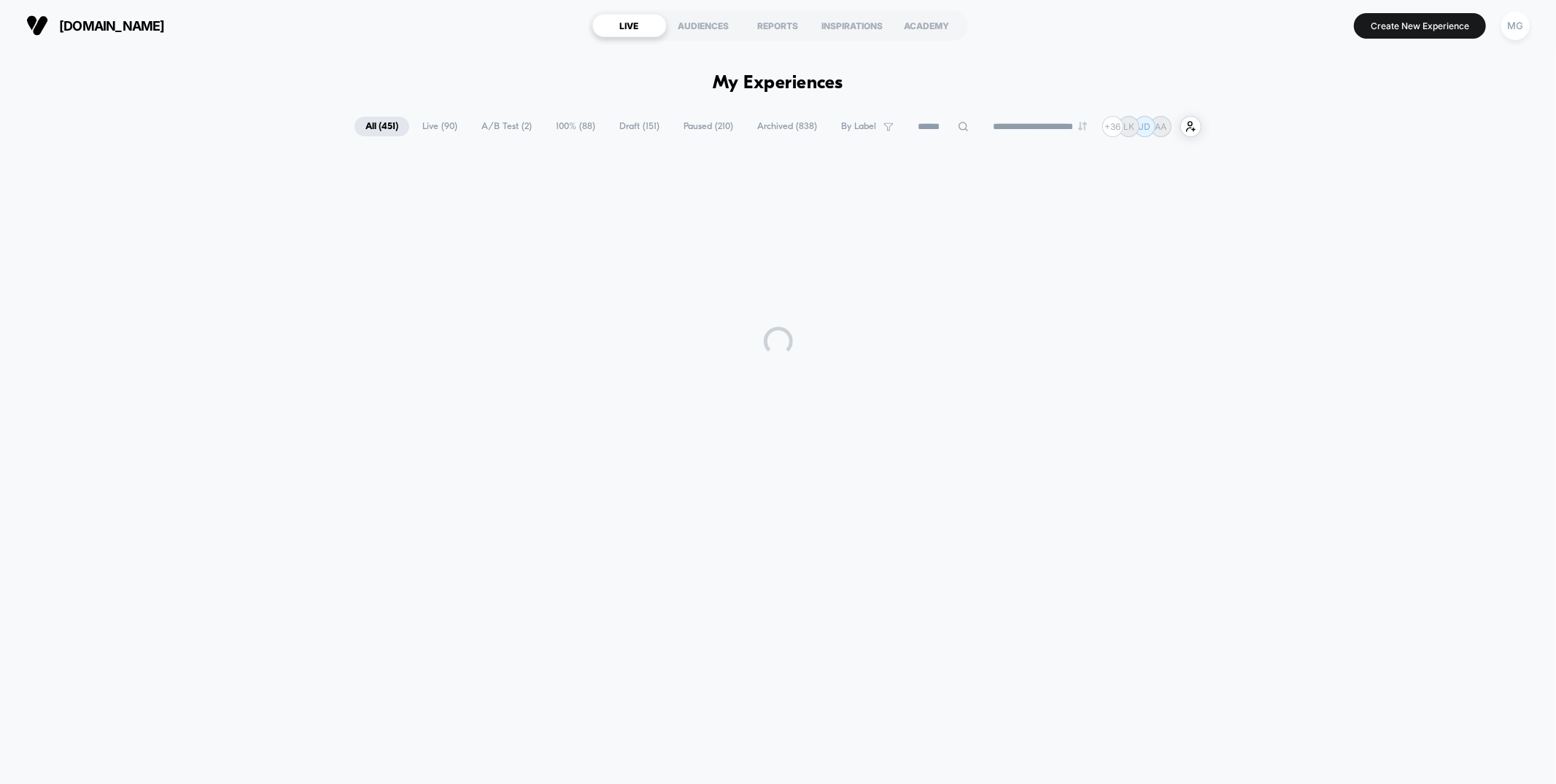
click at [928, 124] on input at bounding box center [943, 126] width 73 height 17
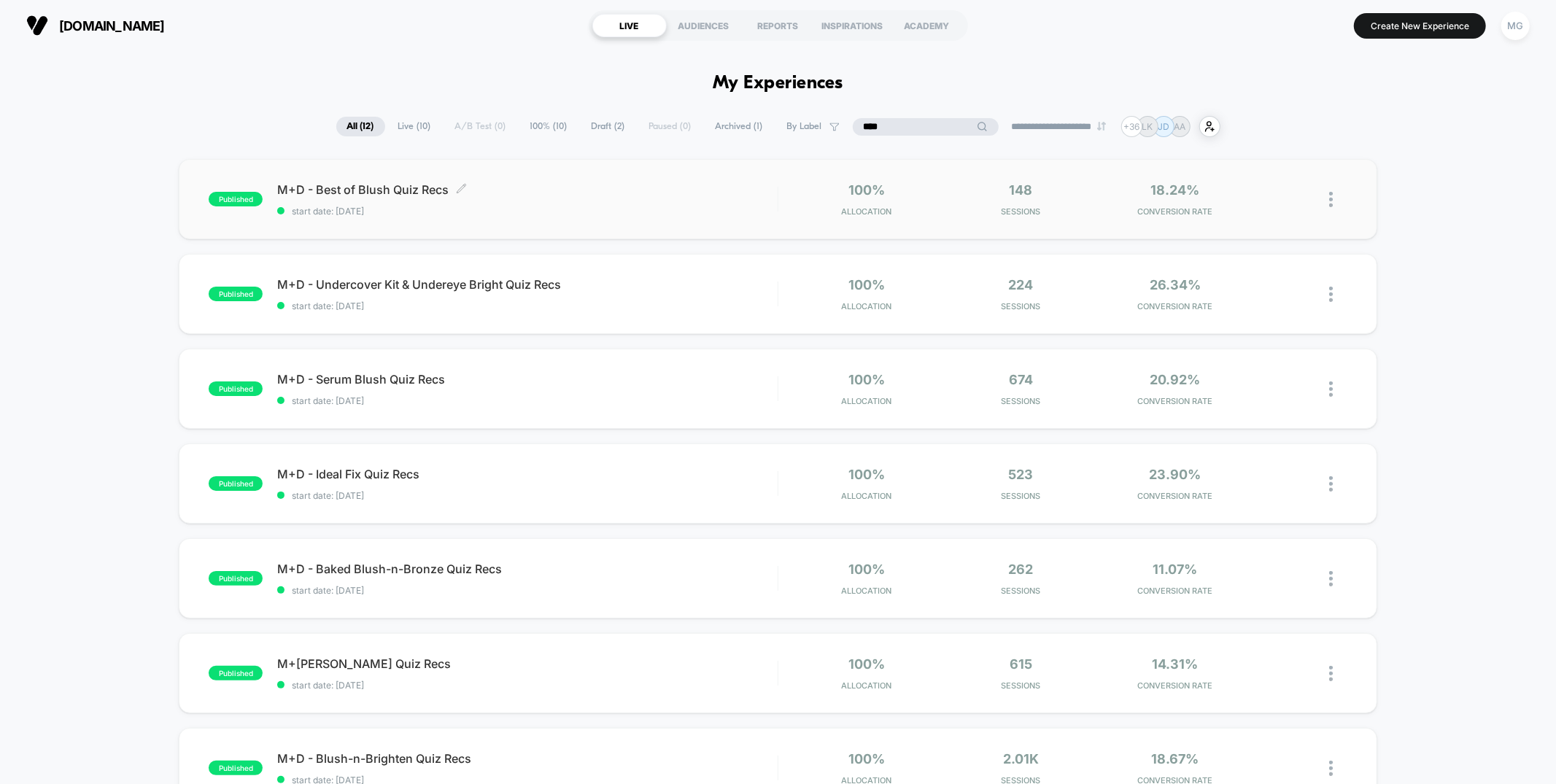
type input "****"
click at [655, 209] on span "start date: 8/5/2025" at bounding box center [527, 211] width 500 height 11
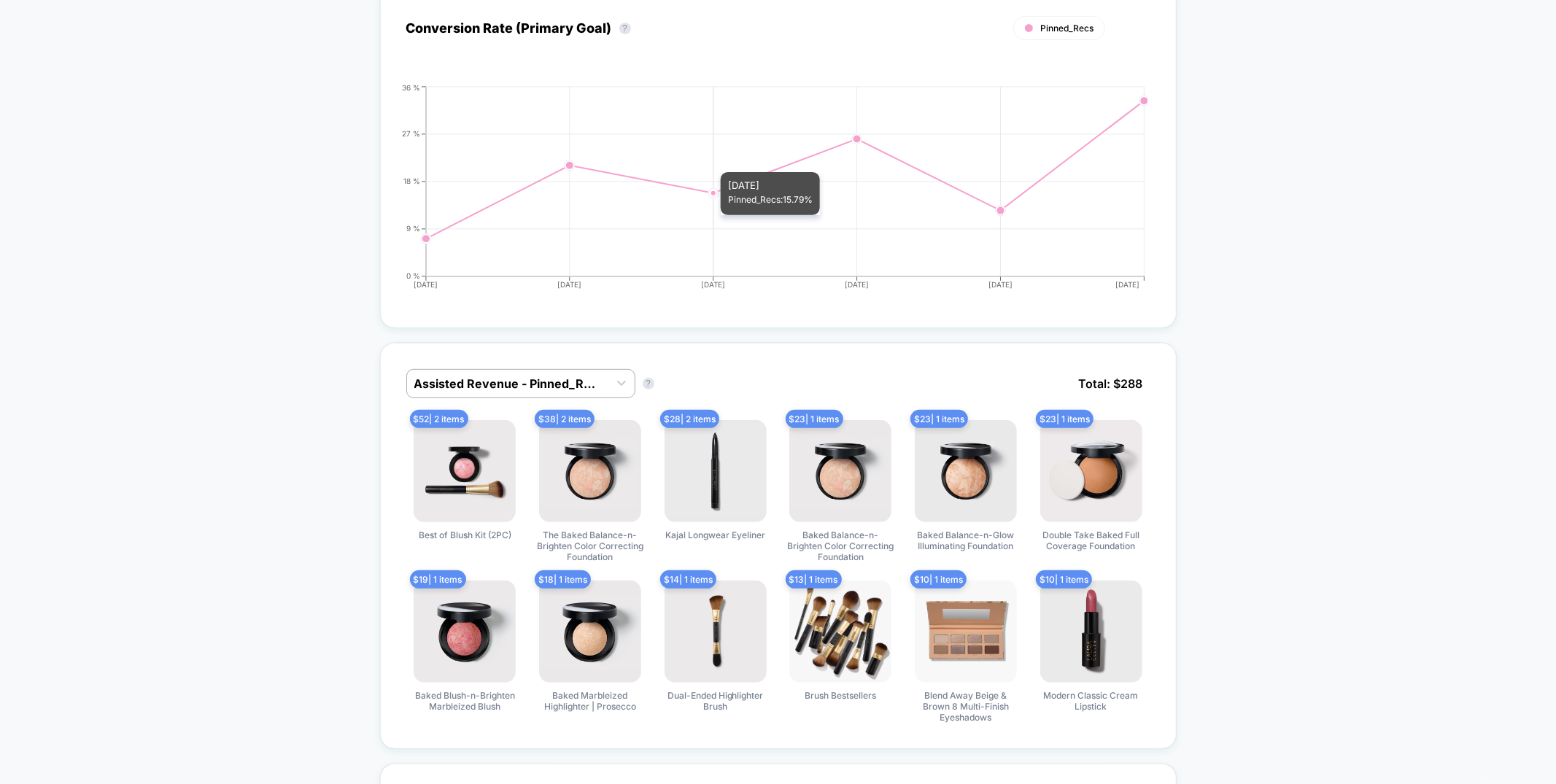
scroll to position [619, 0]
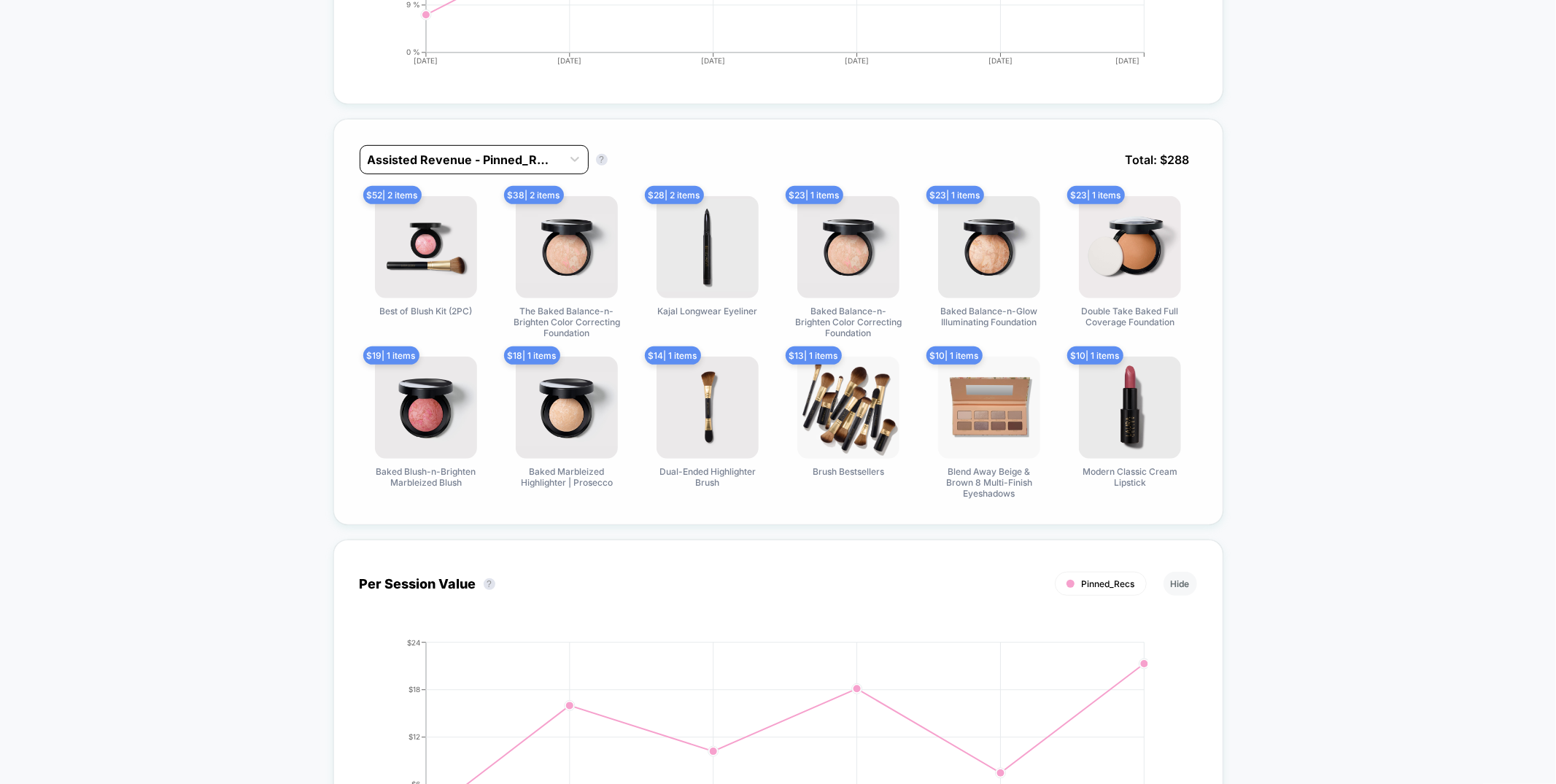
click at [487, 156] on div at bounding box center [461, 159] width 187 height 17
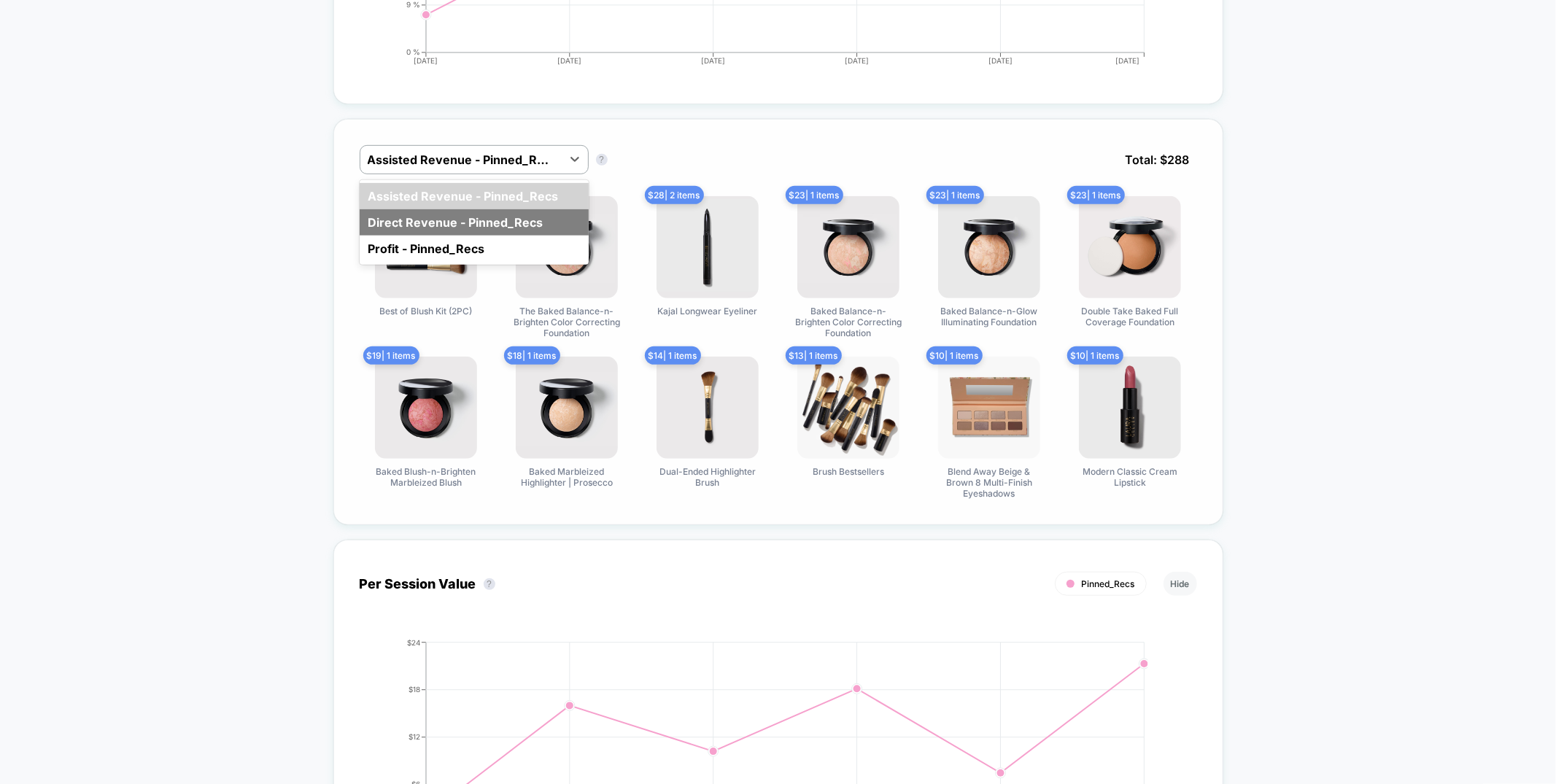
click at [489, 222] on div "Direct Revenue - Pinned_Recs" at bounding box center [474, 222] width 229 height 26
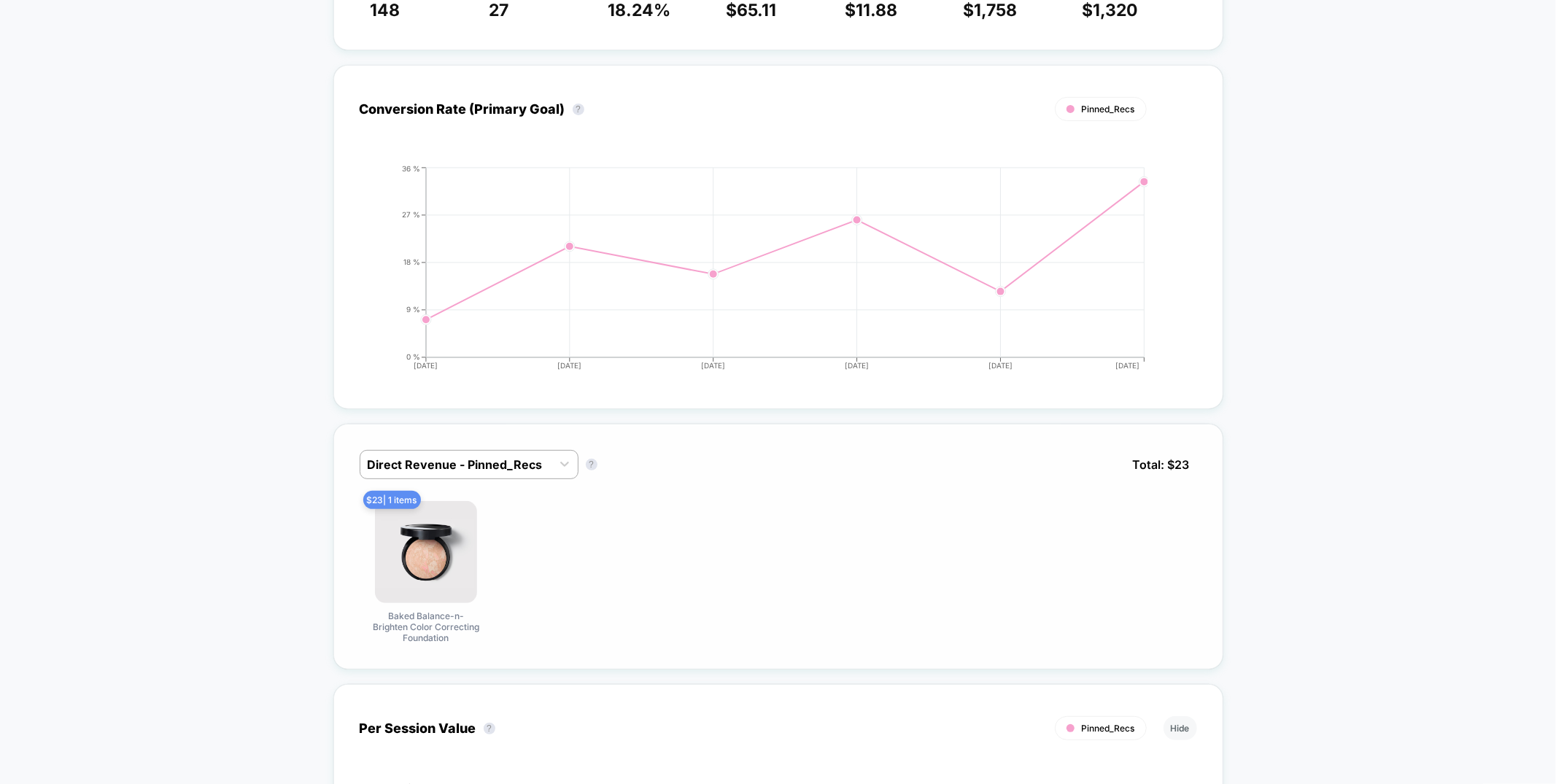
scroll to position [0, 0]
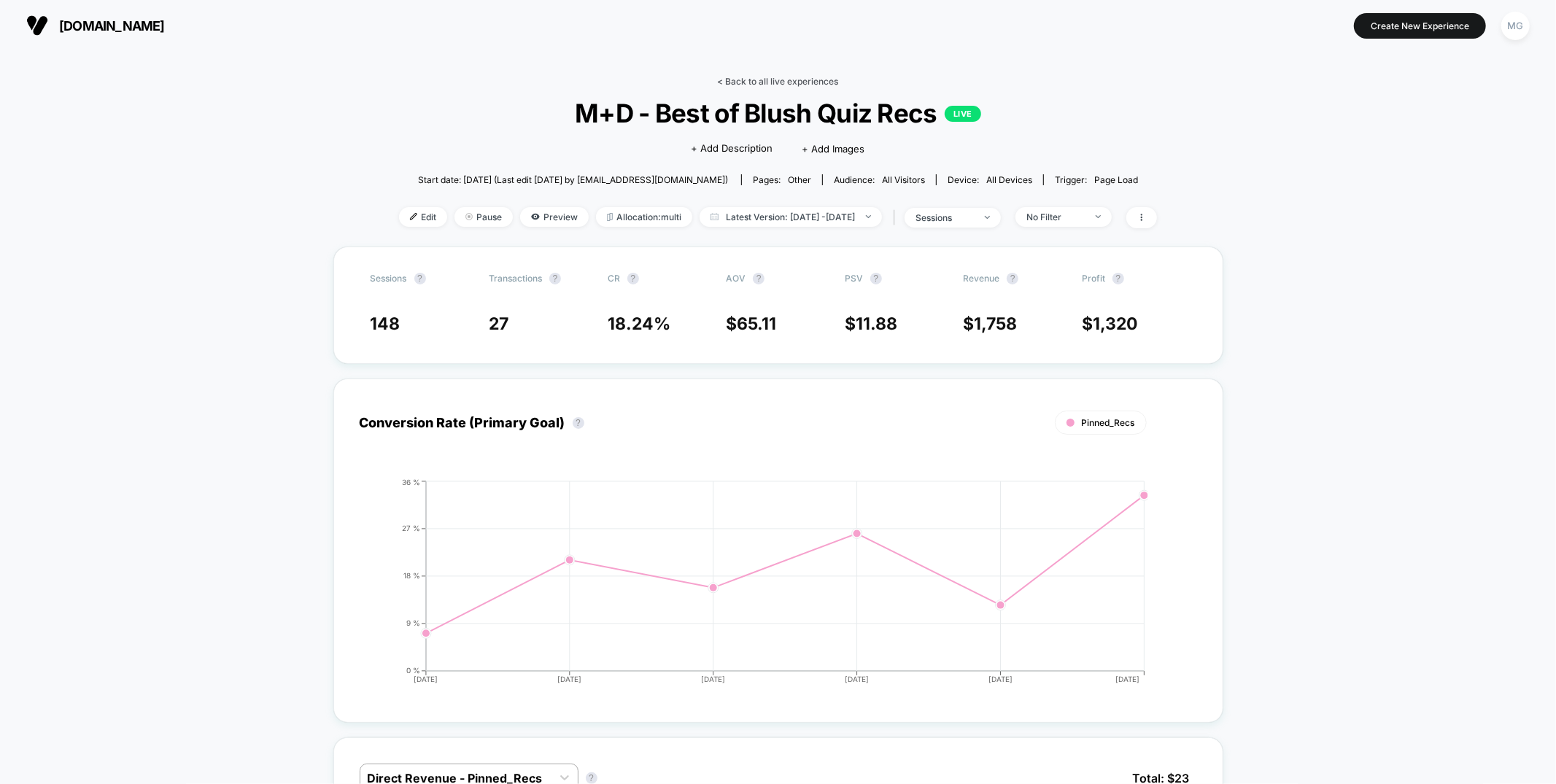
click at [796, 78] on link "< Back to all live experiences" at bounding box center [778, 81] width 121 height 11
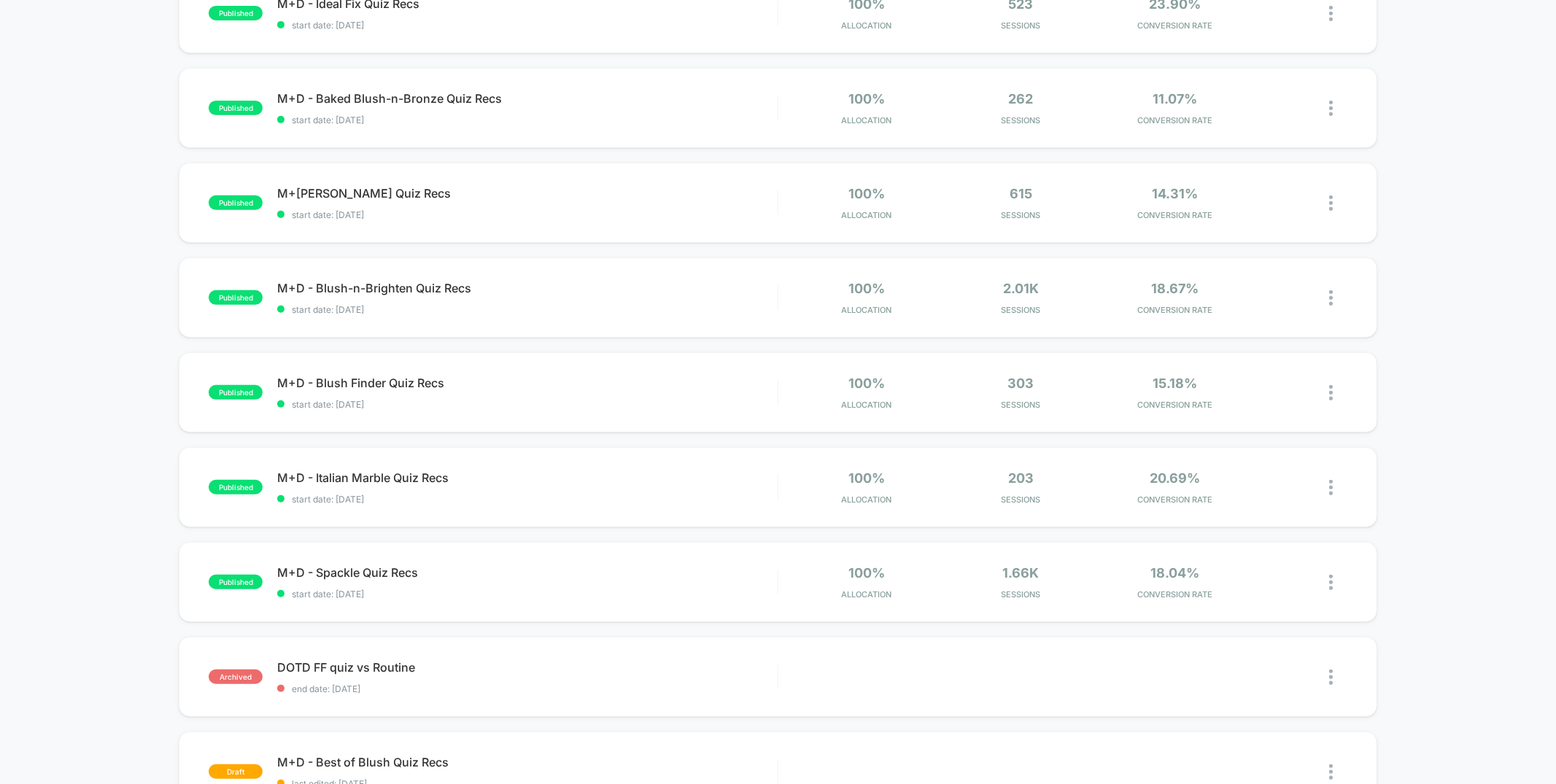
scroll to position [575, 0]
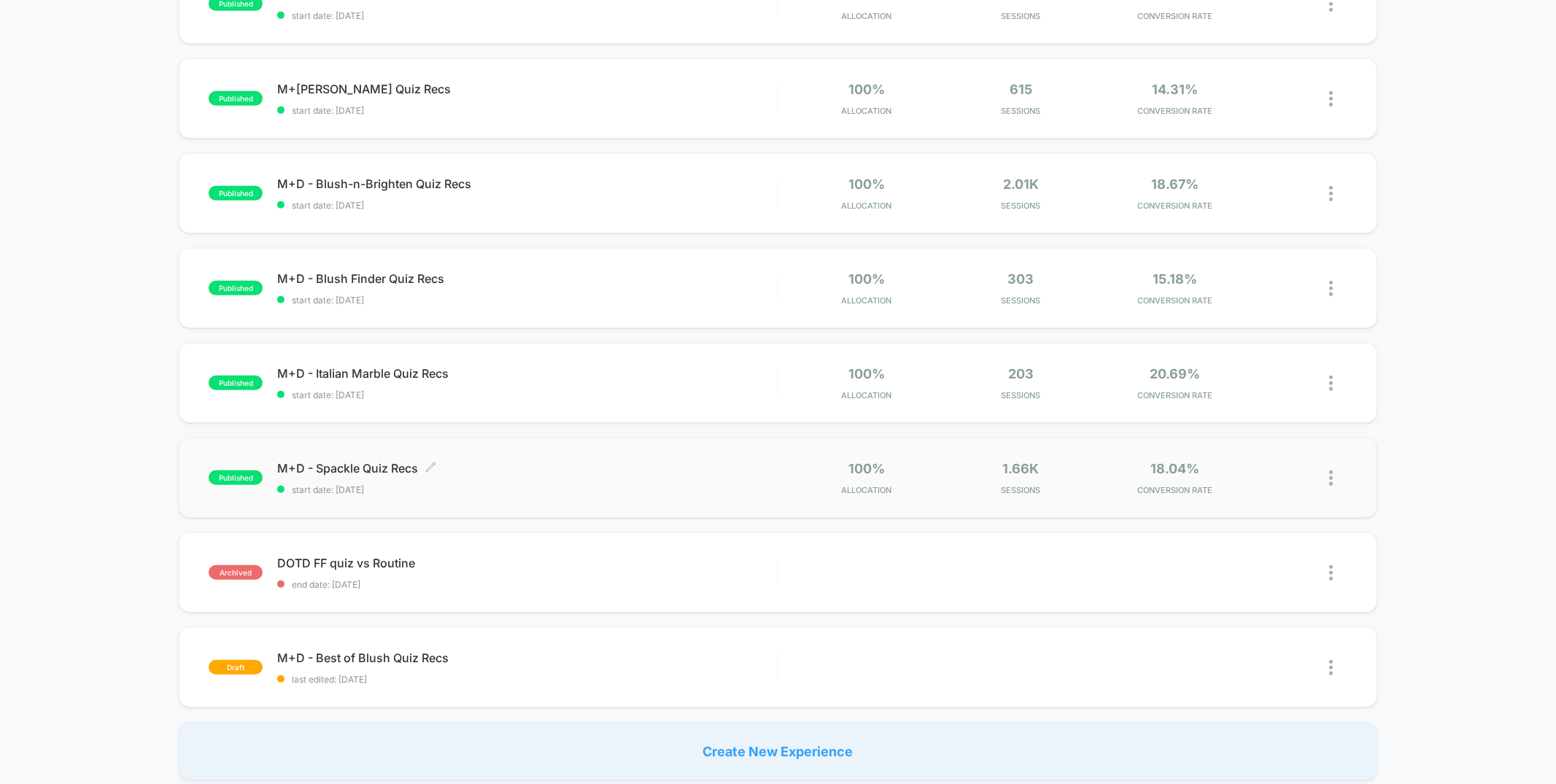
click at [563, 484] on span "start date: 7/10/2025" at bounding box center [527, 490] width 500 height 11
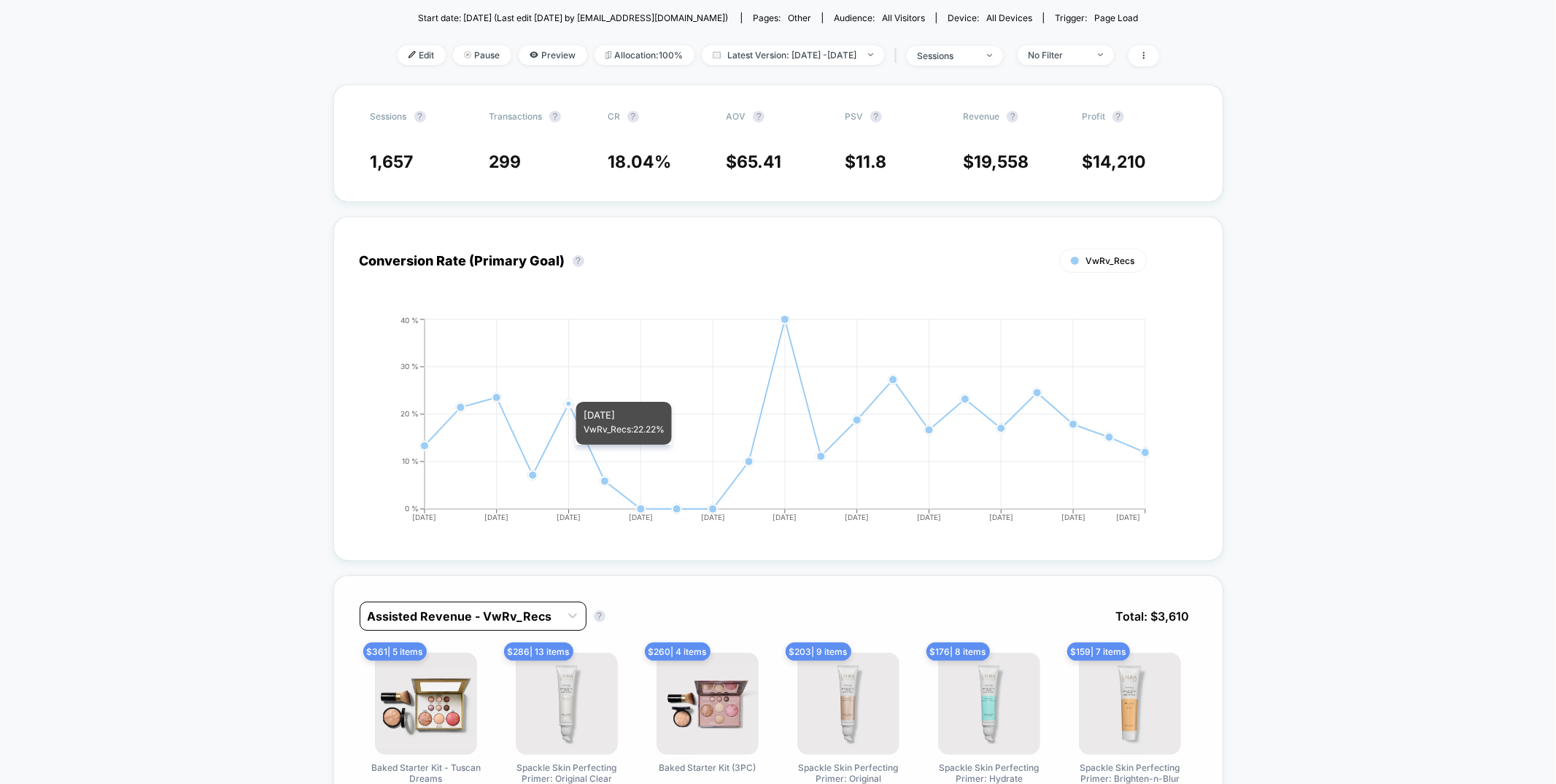
scroll to position [166, 0]
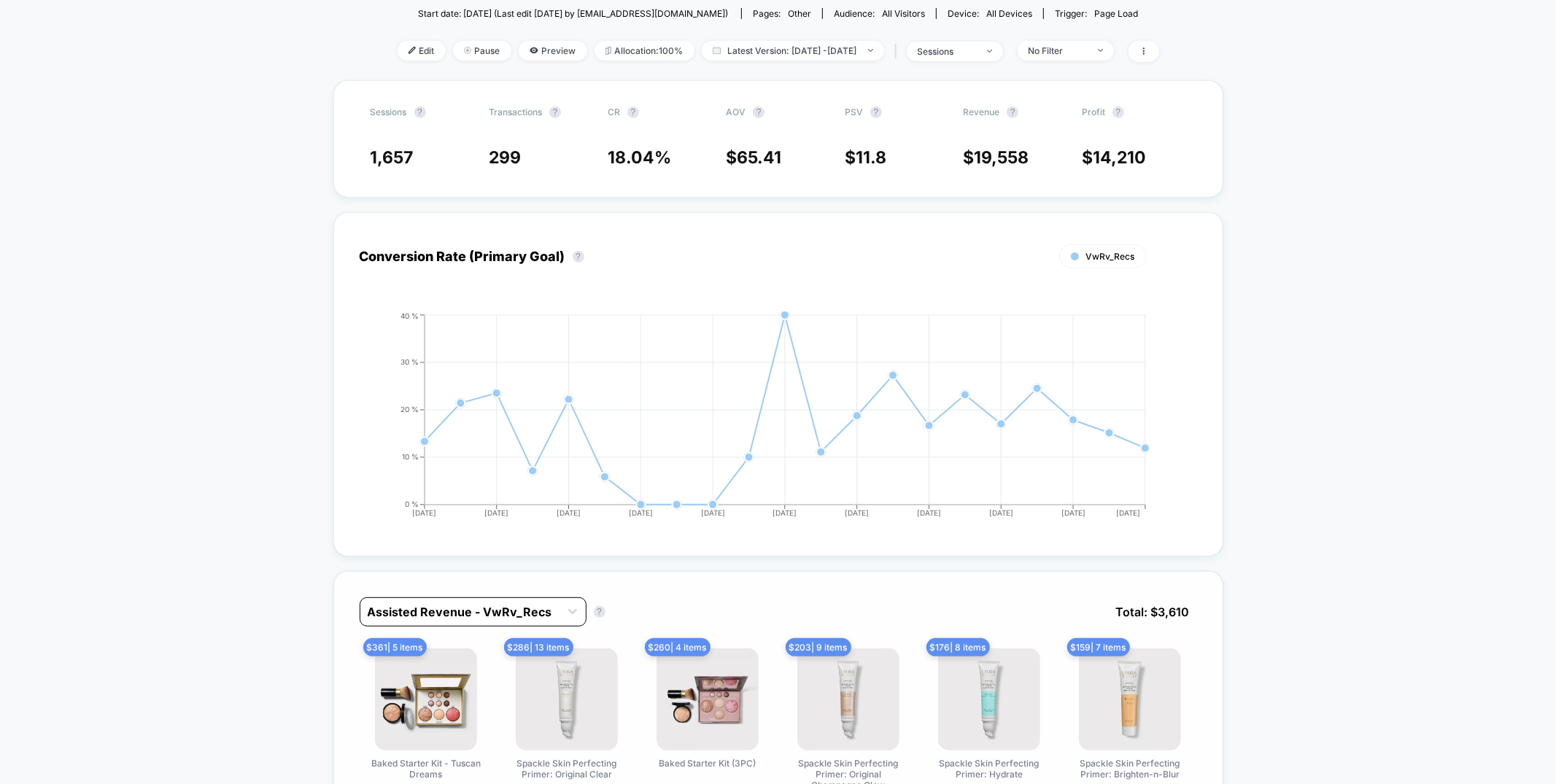
click at [432, 617] on div at bounding box center [460, 611] width 185 height 17
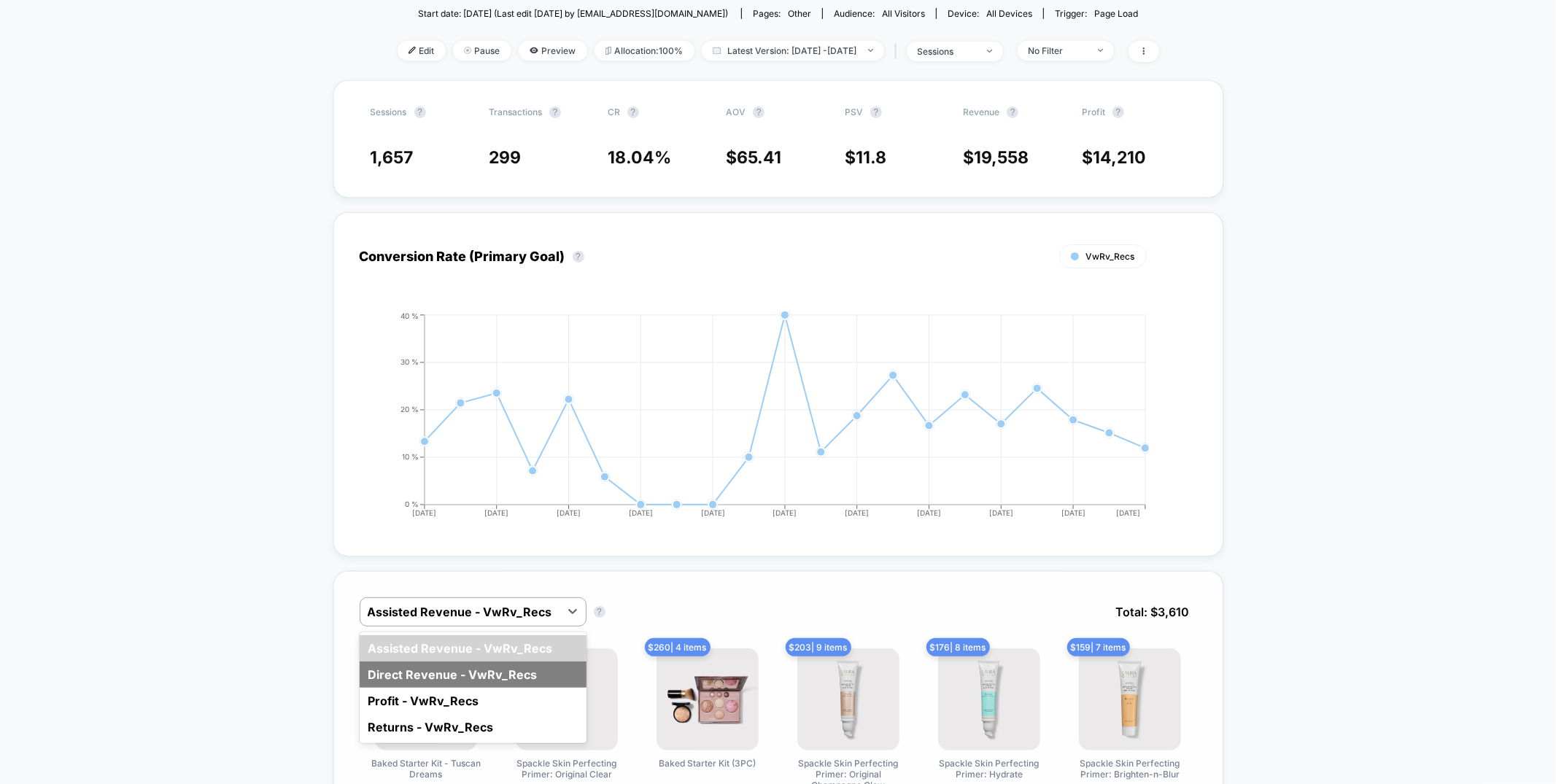
click at [421, 668] on div "Direct Revenue - VwRv_Recs" at bounding box center [473, 674] width 227 height 26
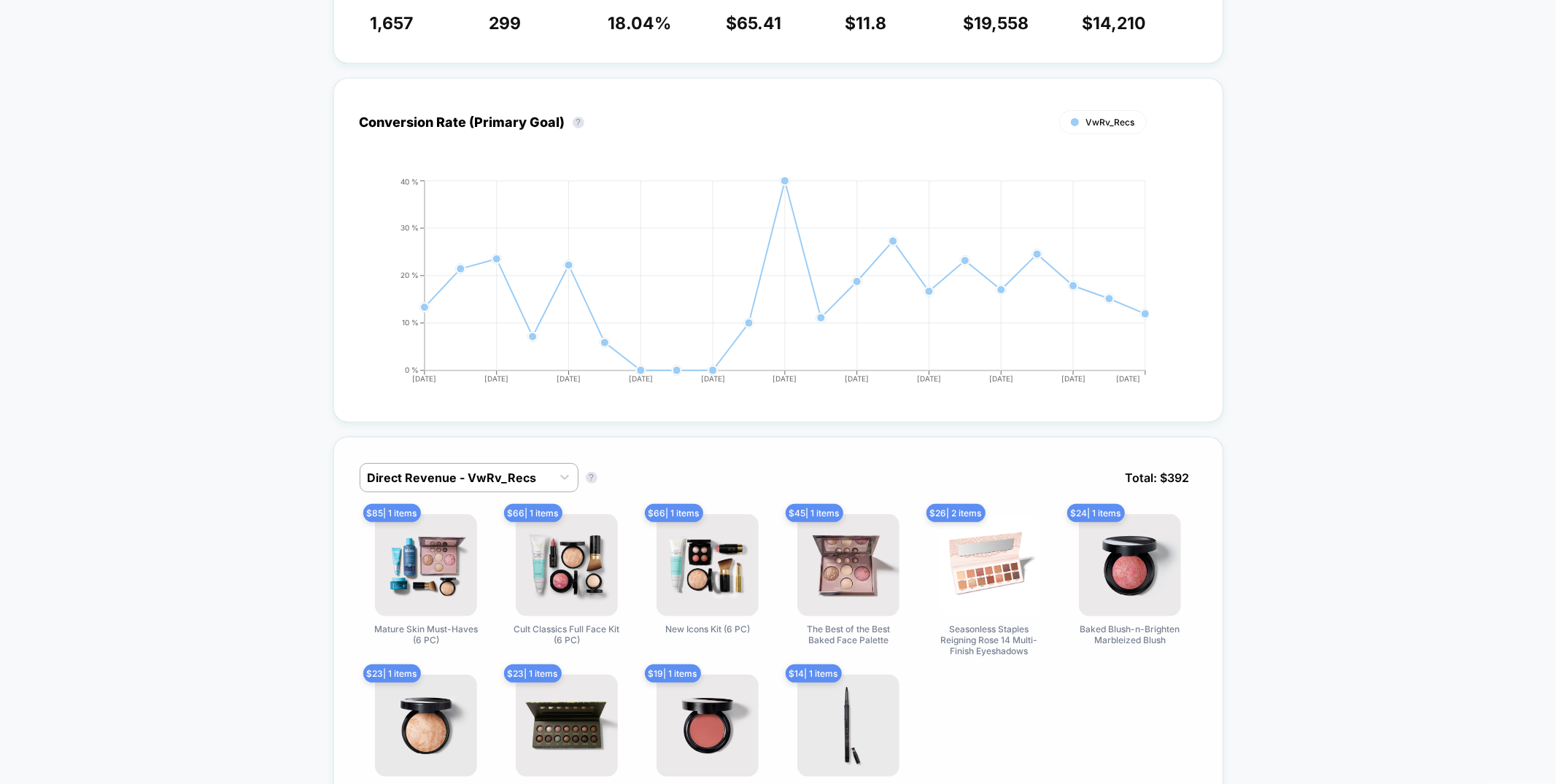
scroll to position [263, 0]
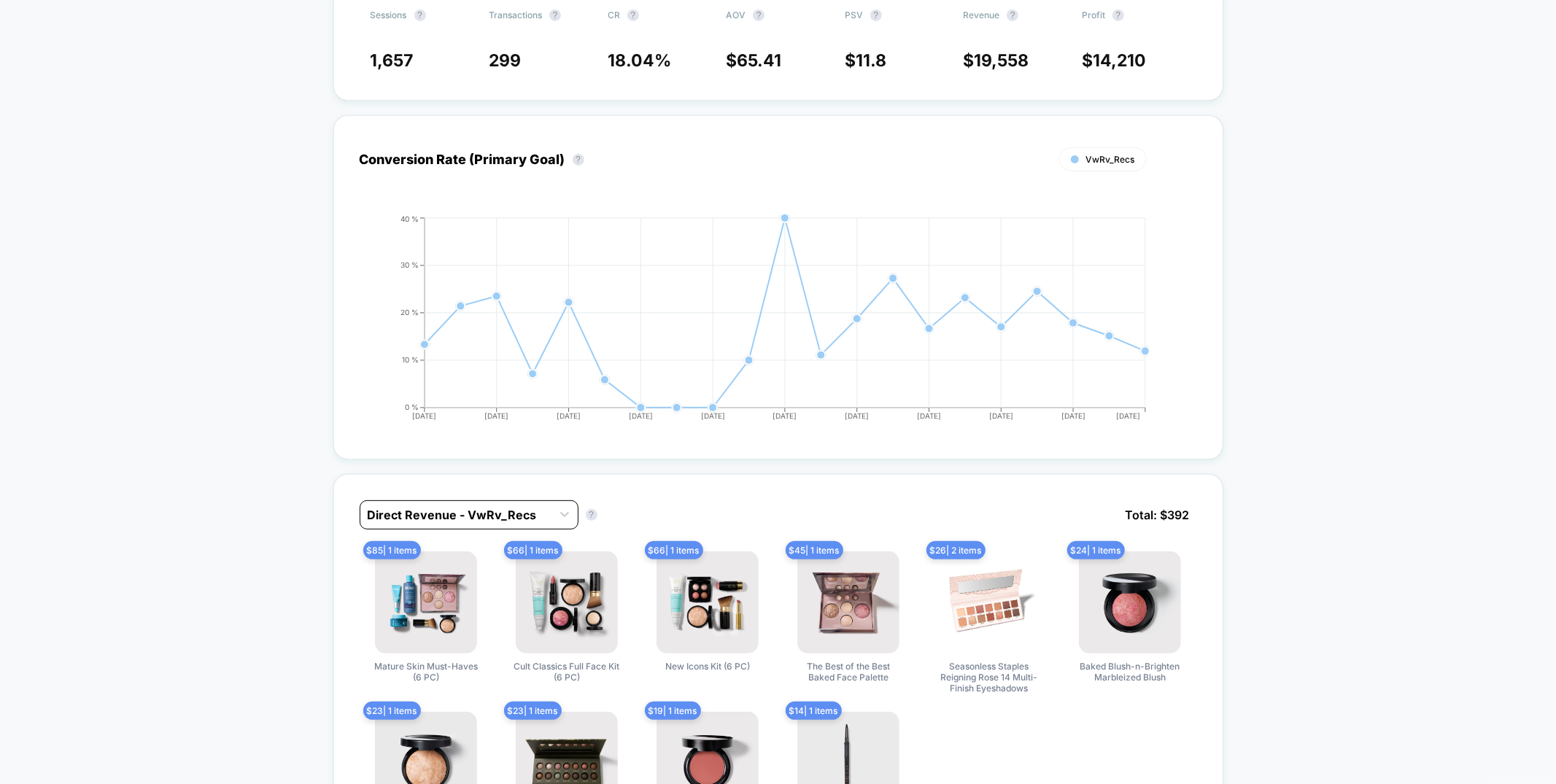
click at [512, 516] on div at bounding box center [455, 514] width 176 height 17
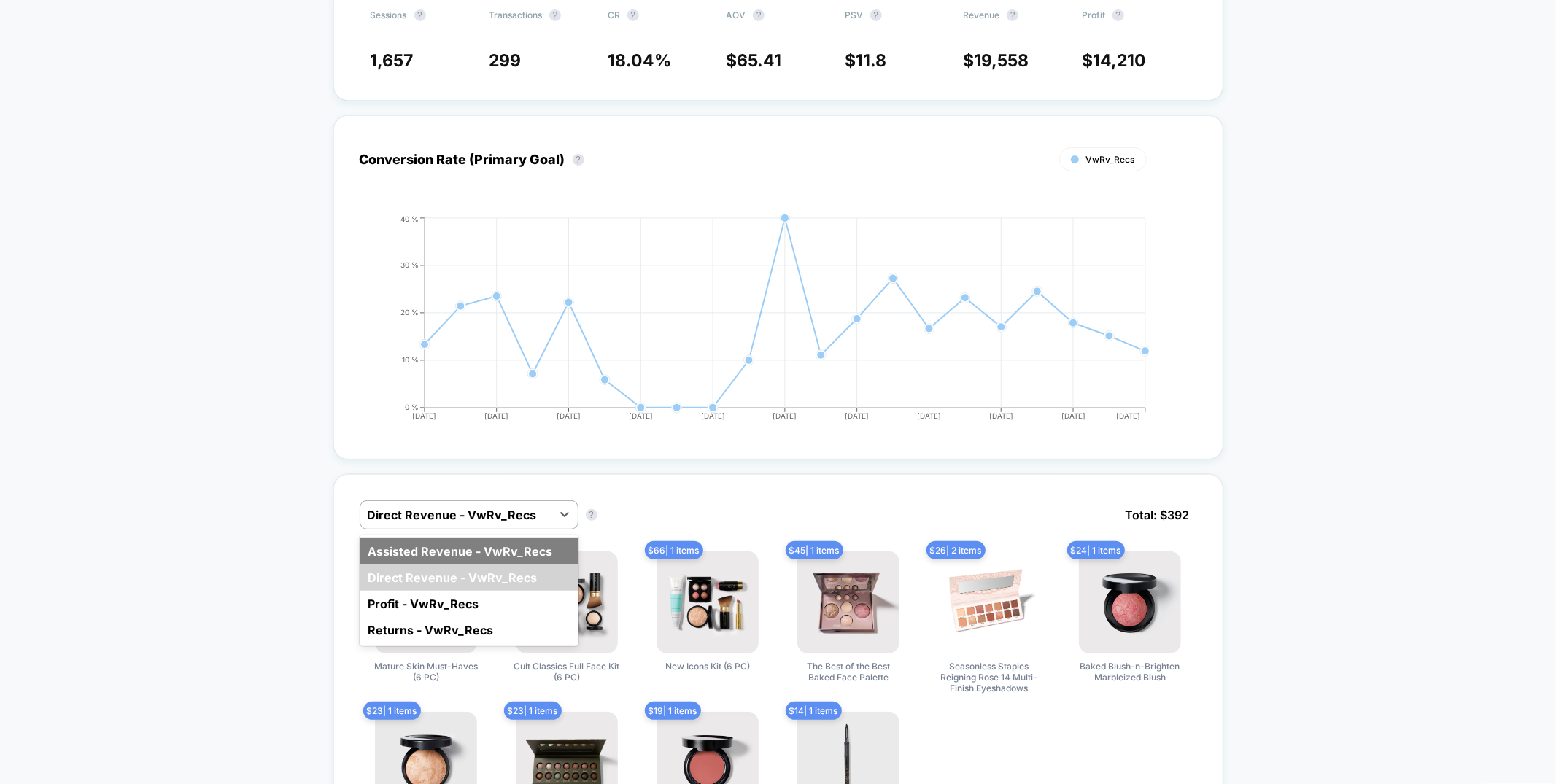
click at [489, 557] on div "Assisted Revenue - VwRv_Recs" at bounding box center [468, 551] width 218 height 26
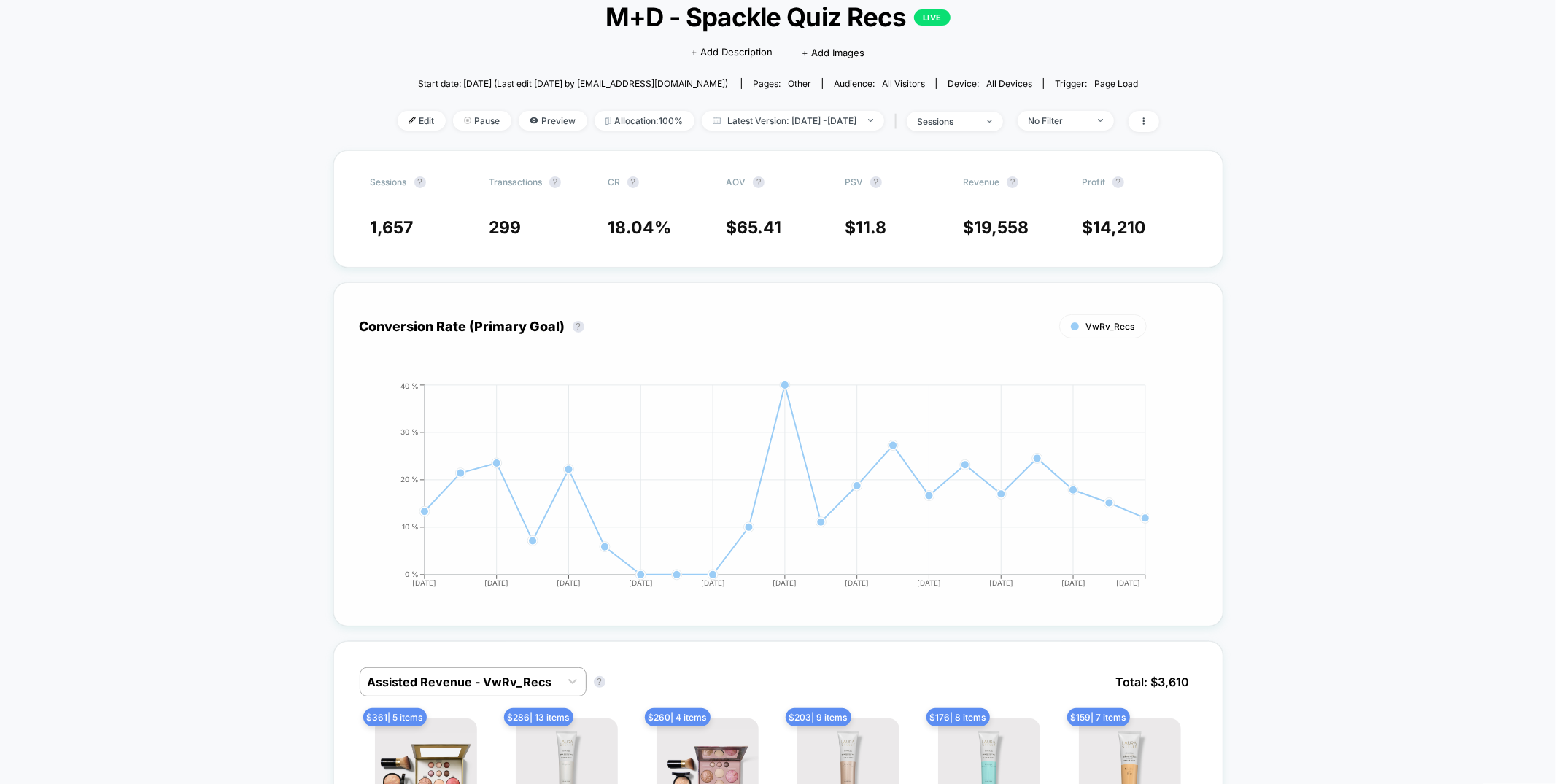
scroll to position [0, 0]
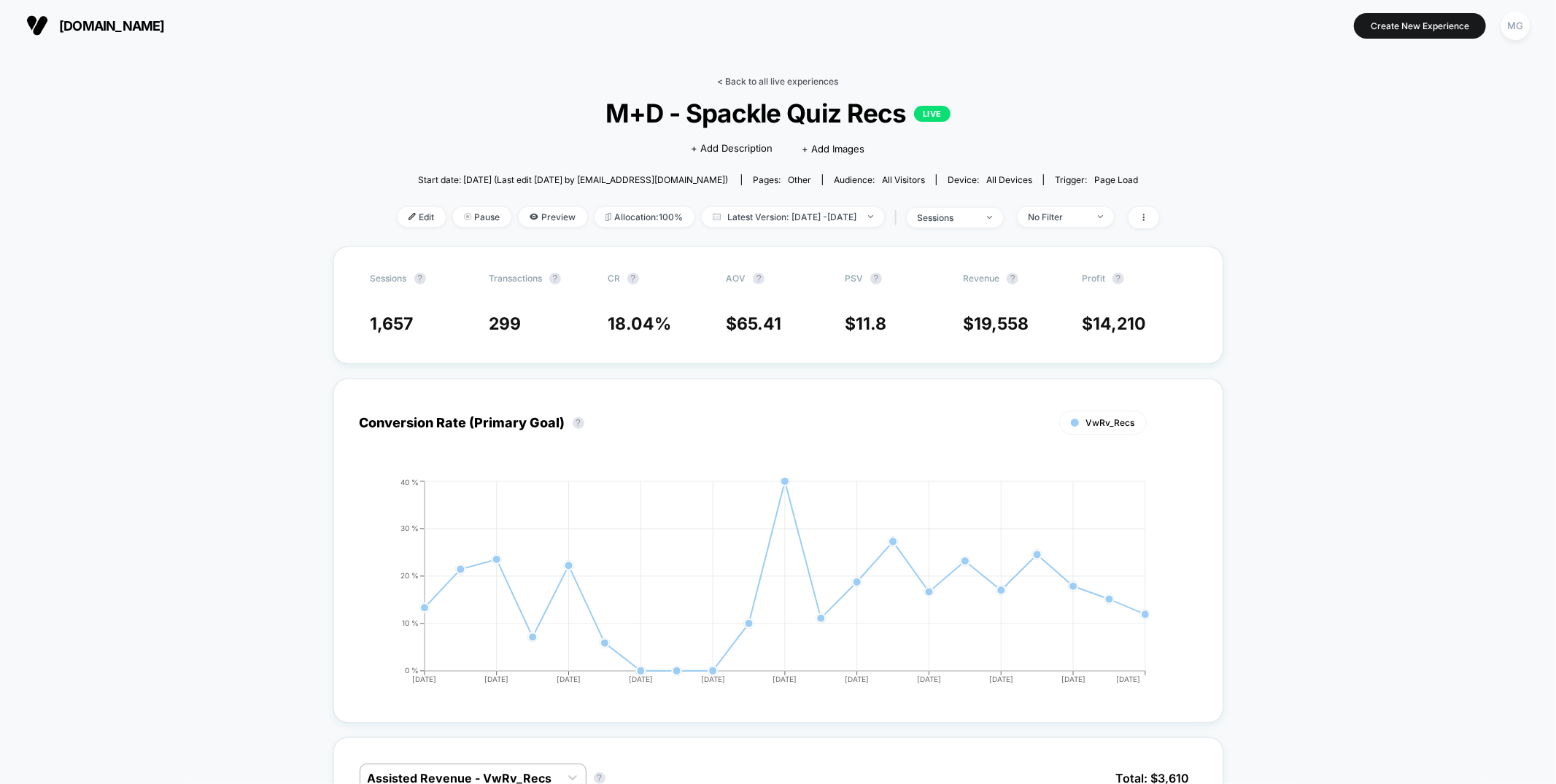
click at [813, 82] on link "< Back to all live experiences" at bounding box center [778, 81] width 121 height 11
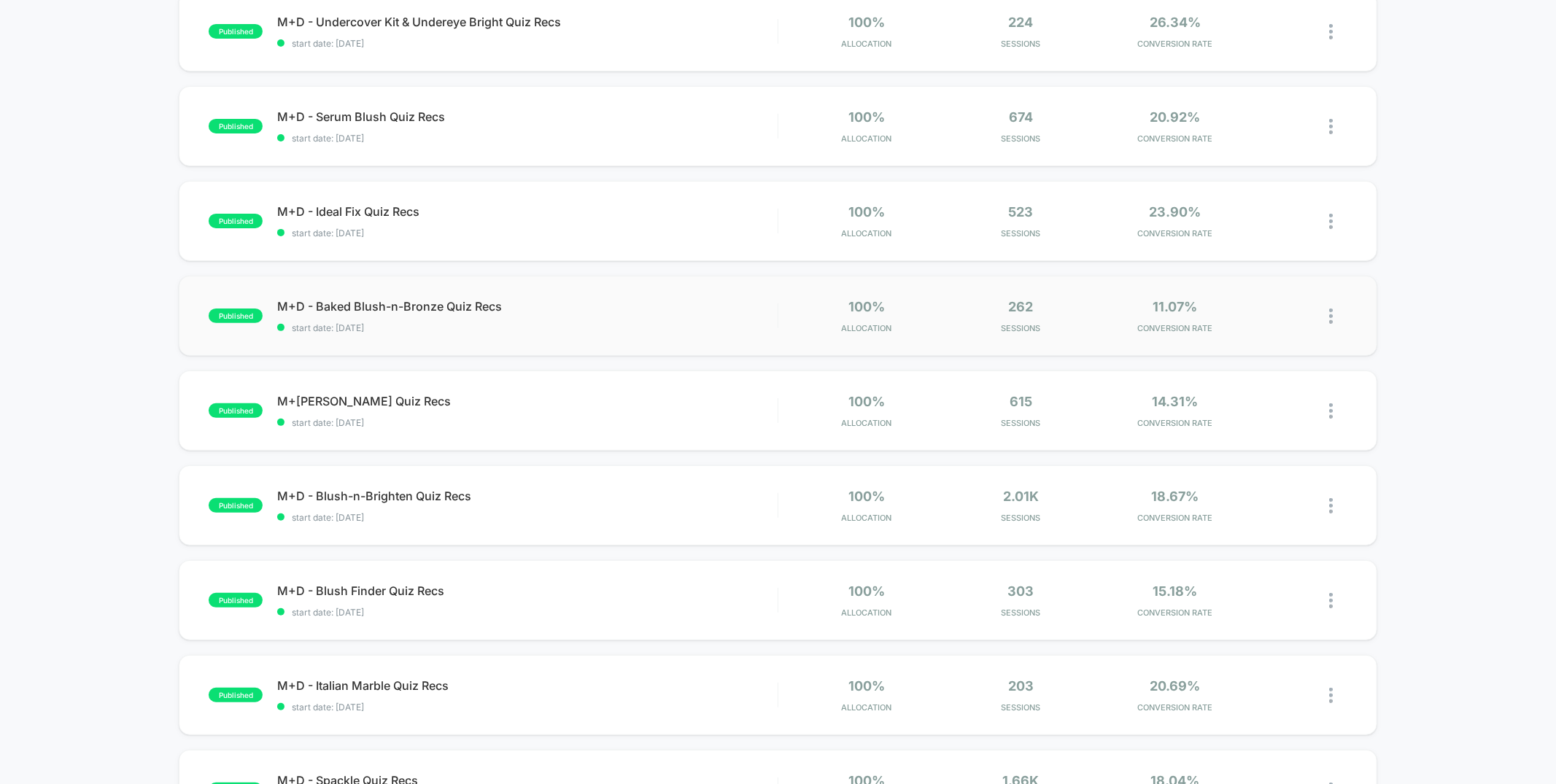
scroll to position [530, 0]
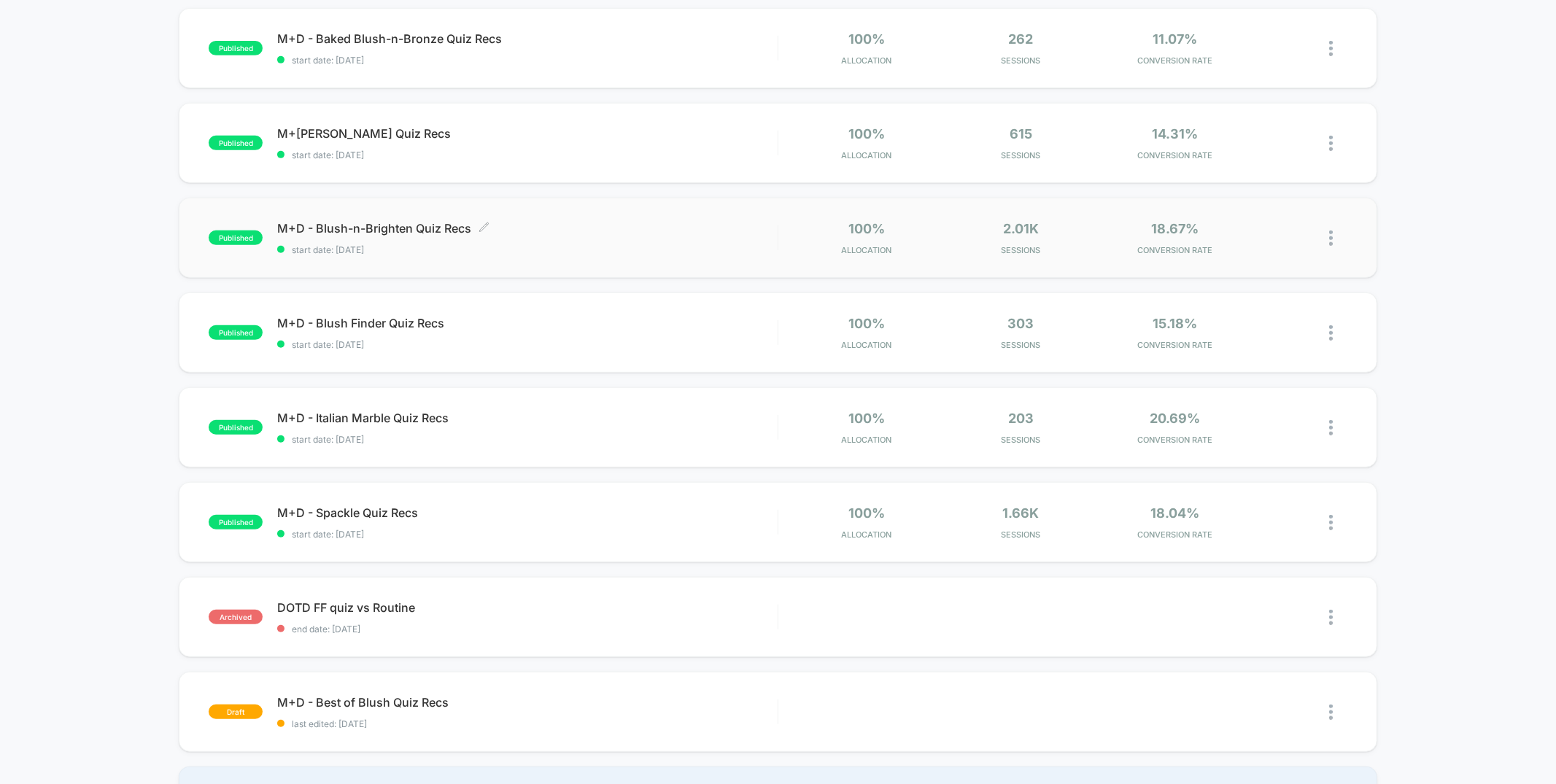
click at [619, 246] on span "start date: 7/24/2025" at bounding box center [527, 249] width 500 height 11
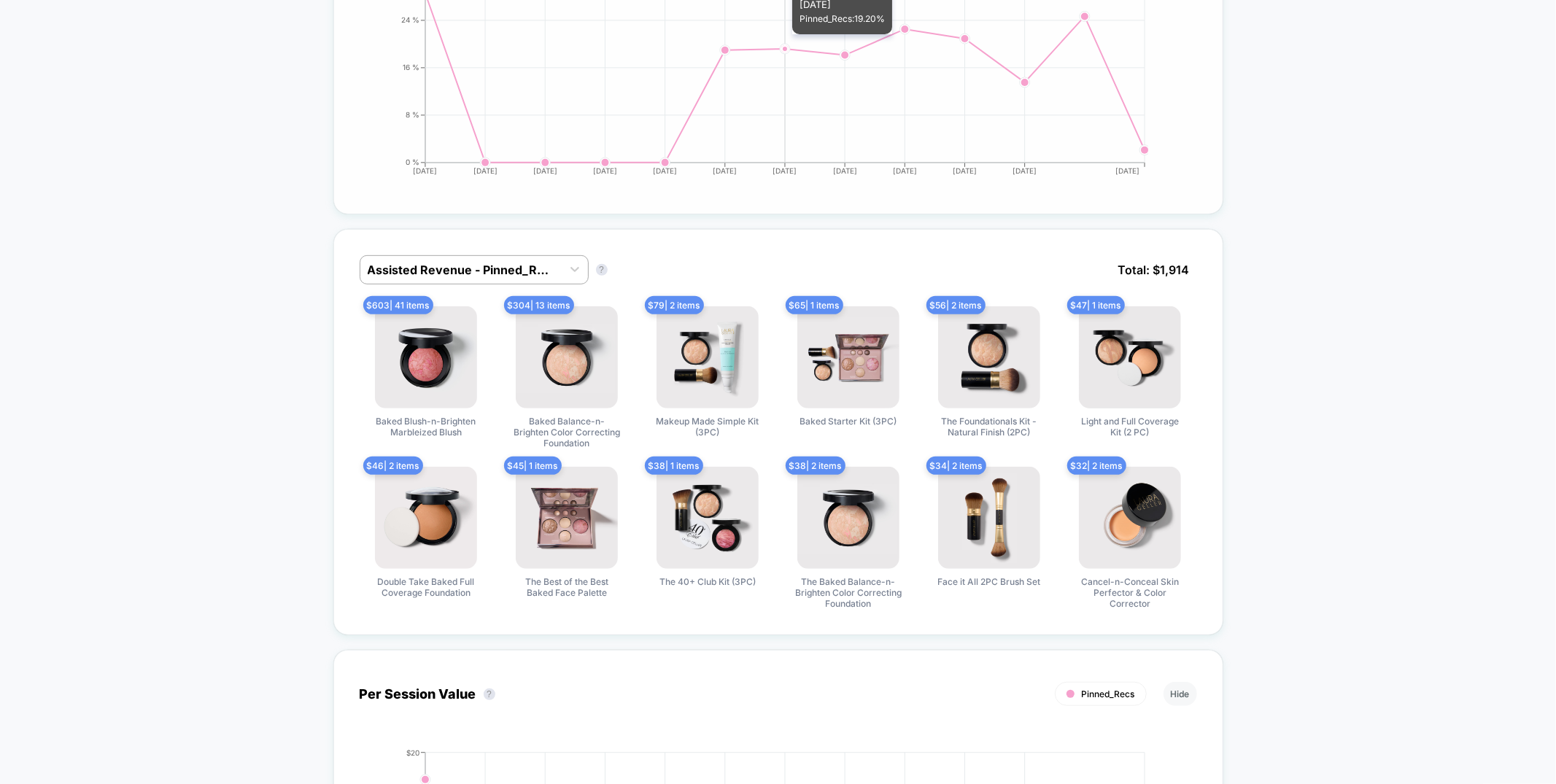
scroll to position [643, 0]
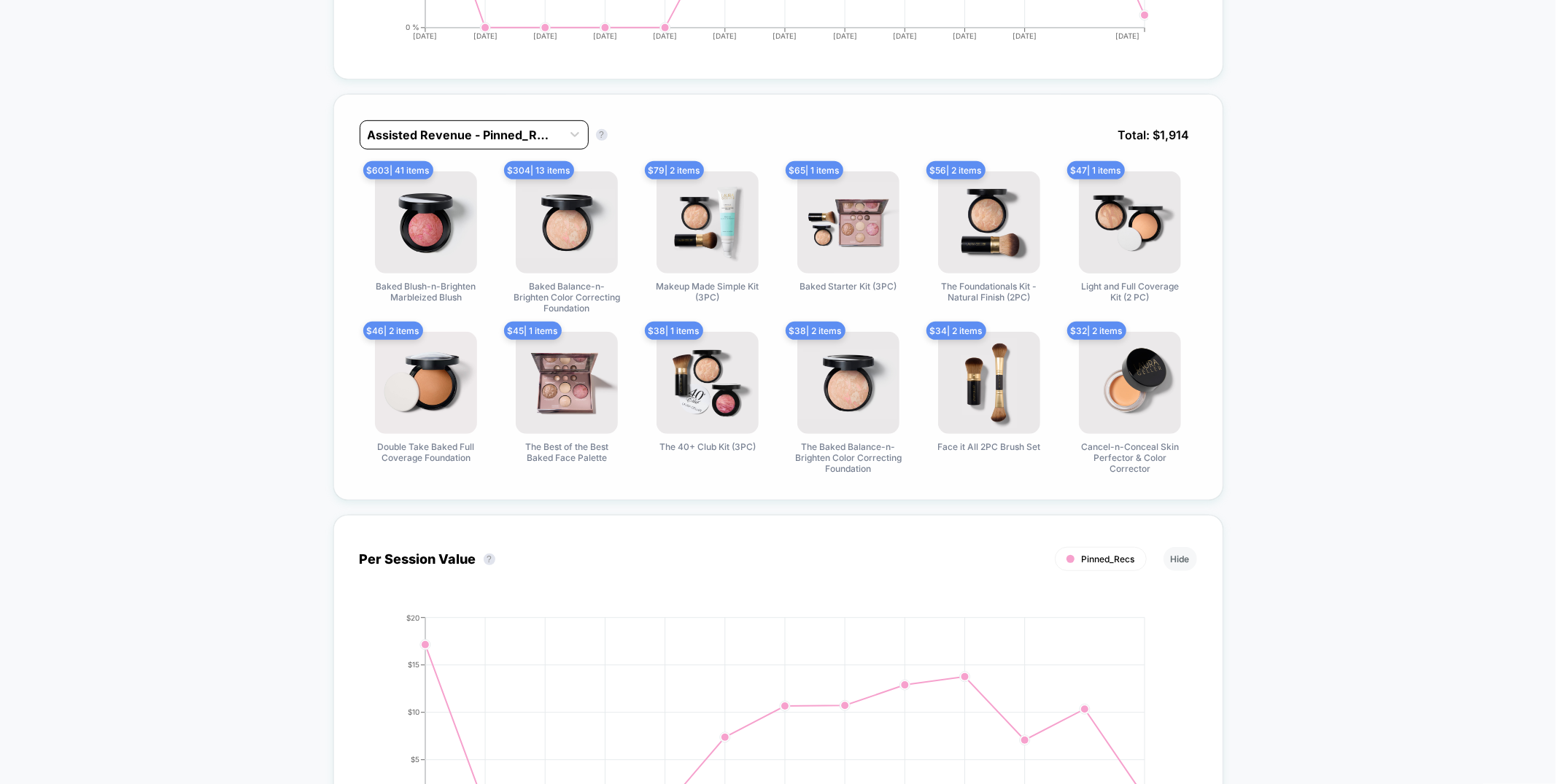
click at [531, 135] on div at bounding box center [461, 134] width 187 height 17
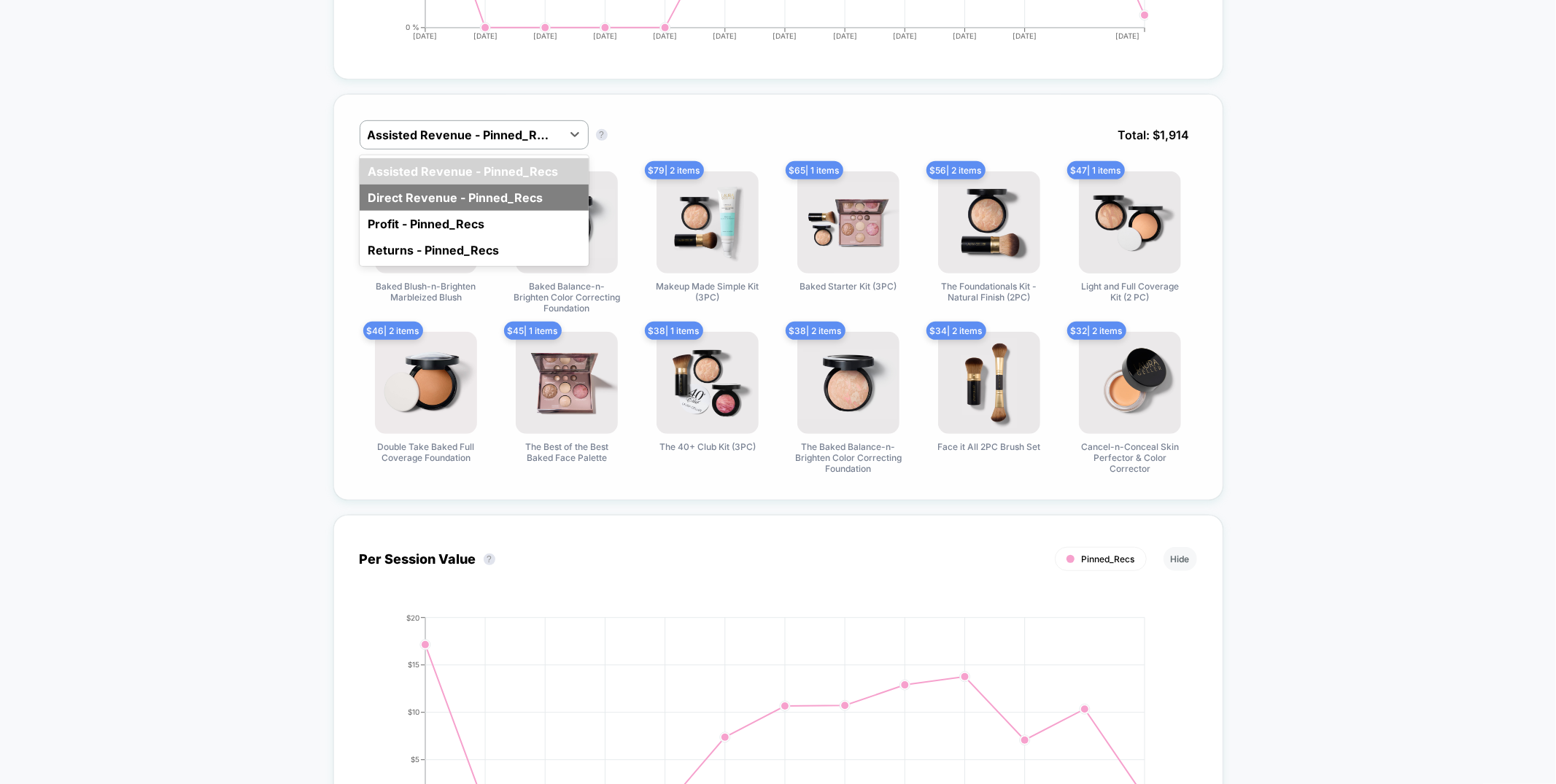
click at [529, 197] on div "Direct Revenue - Pinned_Recs" at bounding box center [474, 197] width 229 height 26
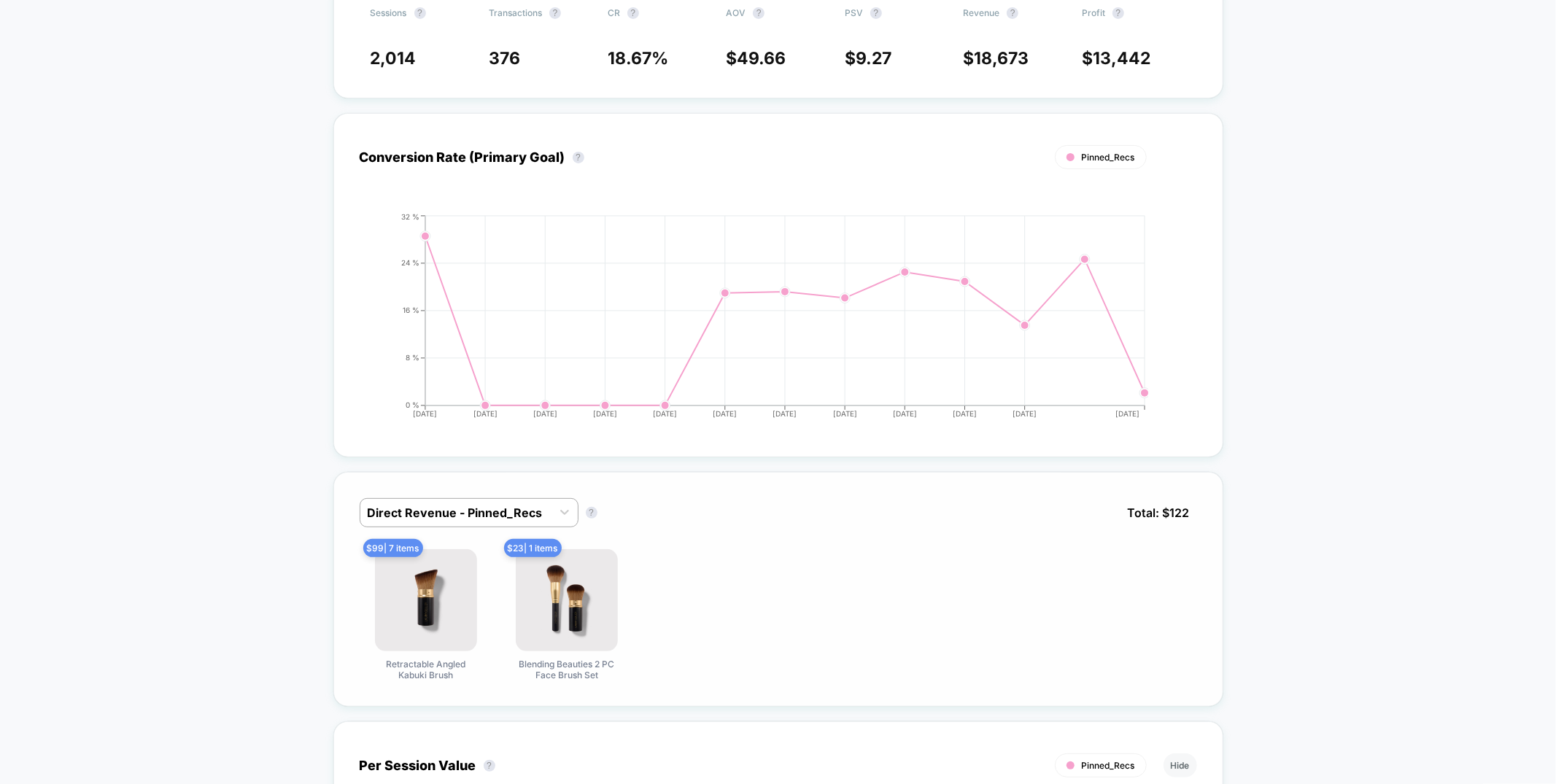
scroll to position [0, 0]
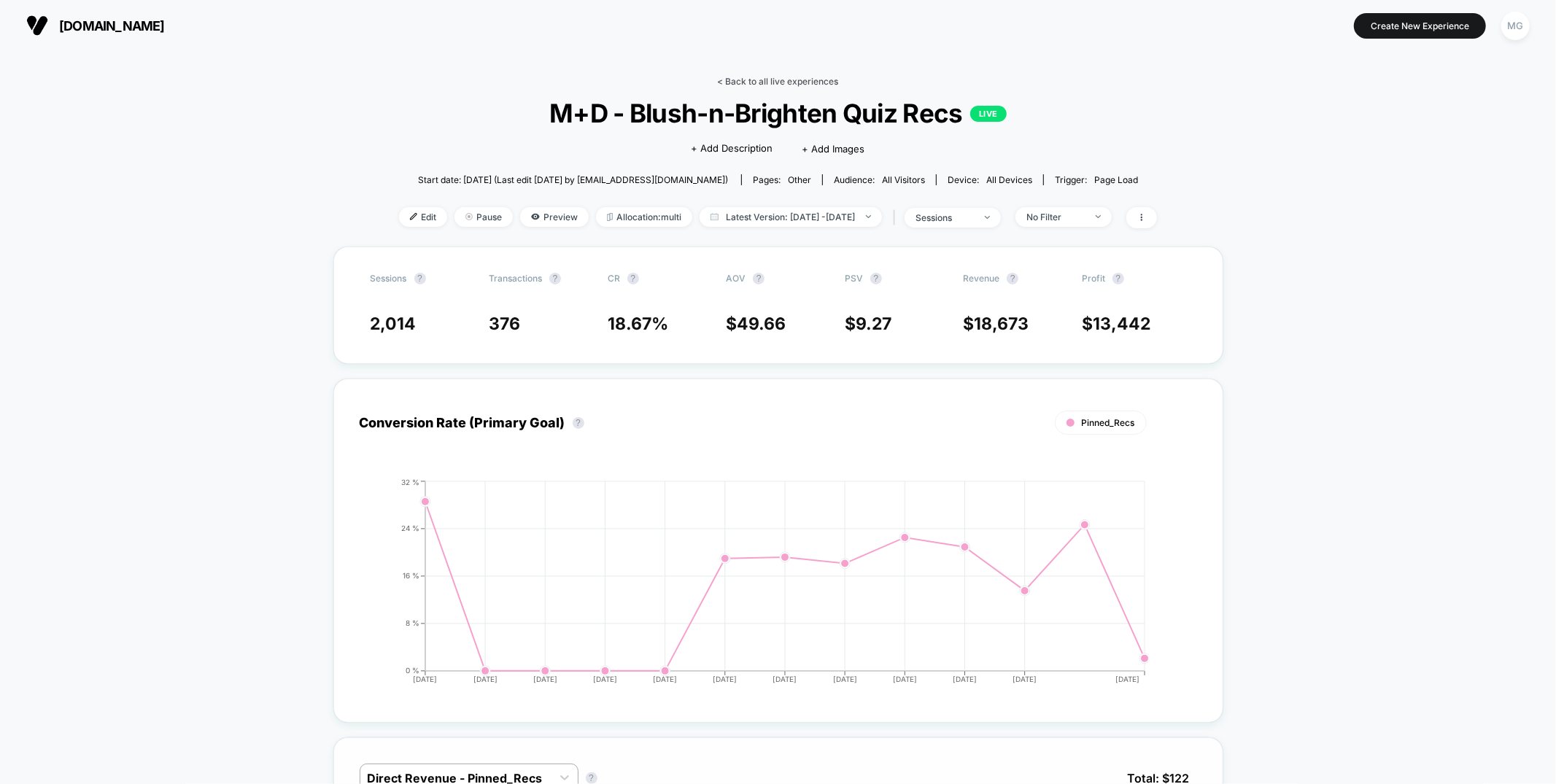
click at [764, 79] on link "< Back to all live experiences" at bounding box center [778, 81] width 121 height 11
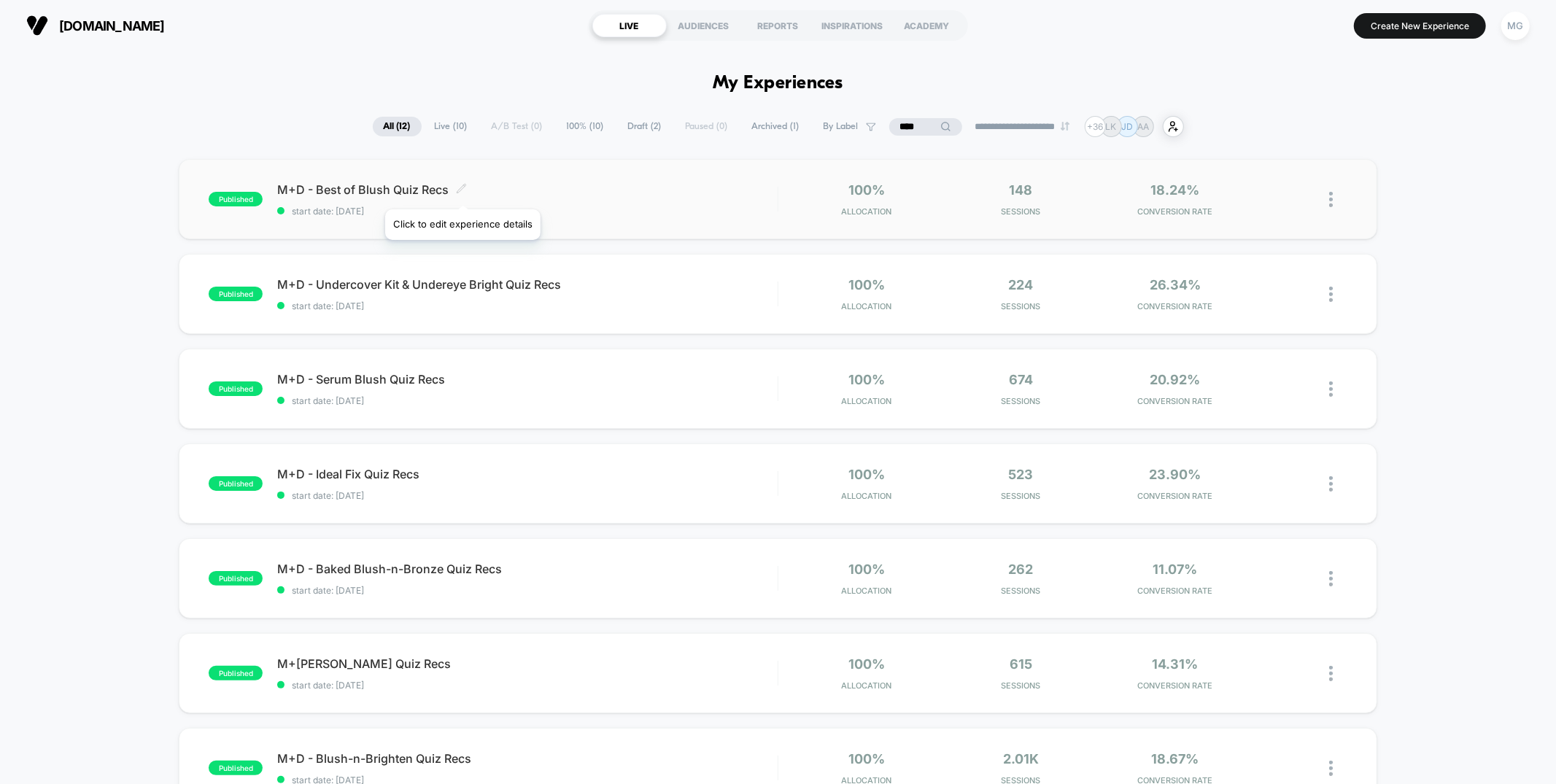
click at [462, 191] on icon at bounding box center [462, 188] width 11 height 11
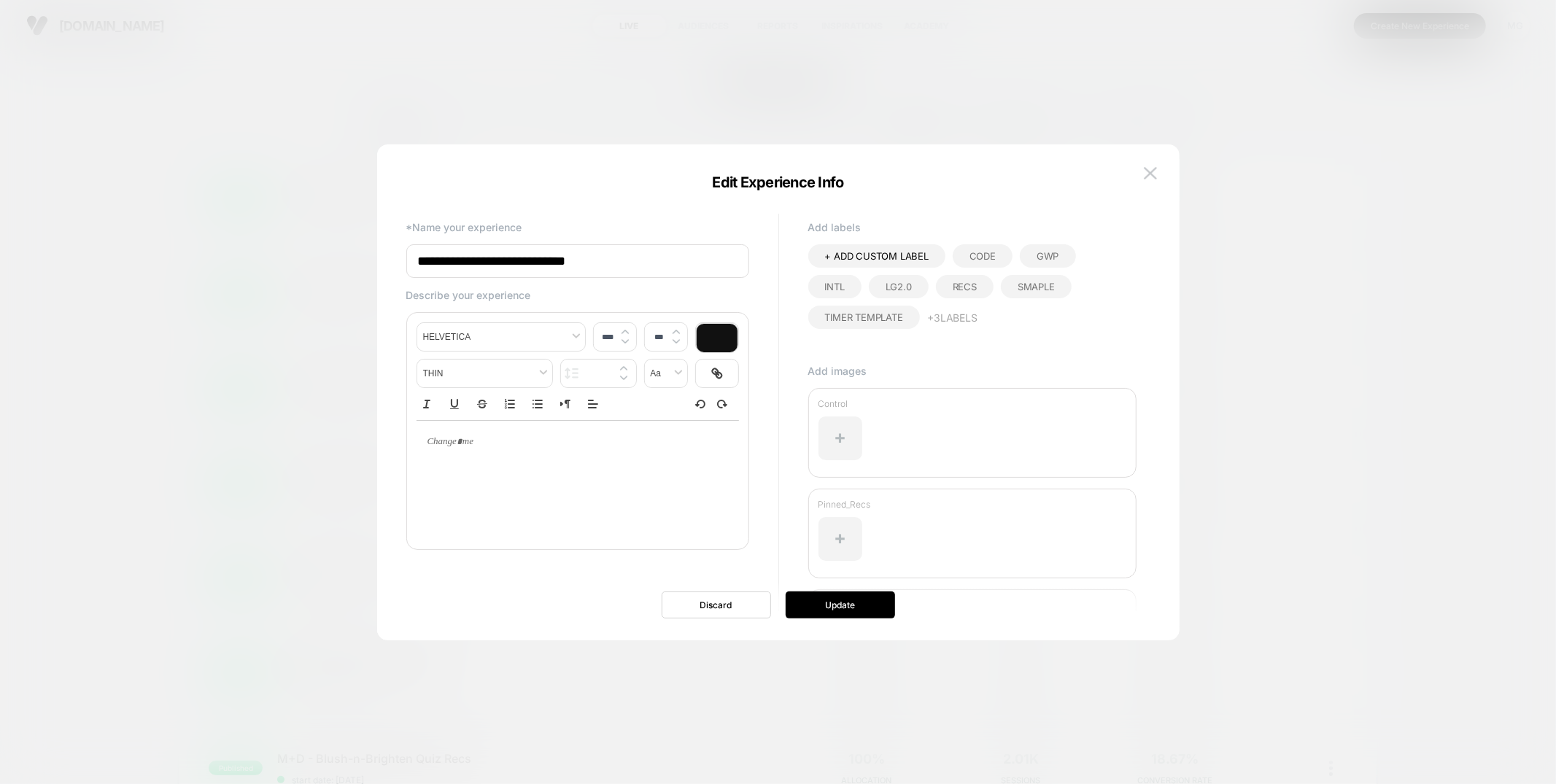
click at [927, 323] on button "+ 3 Labels" at bounding box center [953, 317] width 51 height 24
click at [865, 251] on span "+ ADD CUSTOM LABEL" at bounding box center [877, 256] width 103 height 12
type input "****"
click at [926, 257] on icon at bounding box center [926, 257] width 13 height 13
click at [849, 609] on button "Update" at bounding box center [840, 605] width 110 height 27
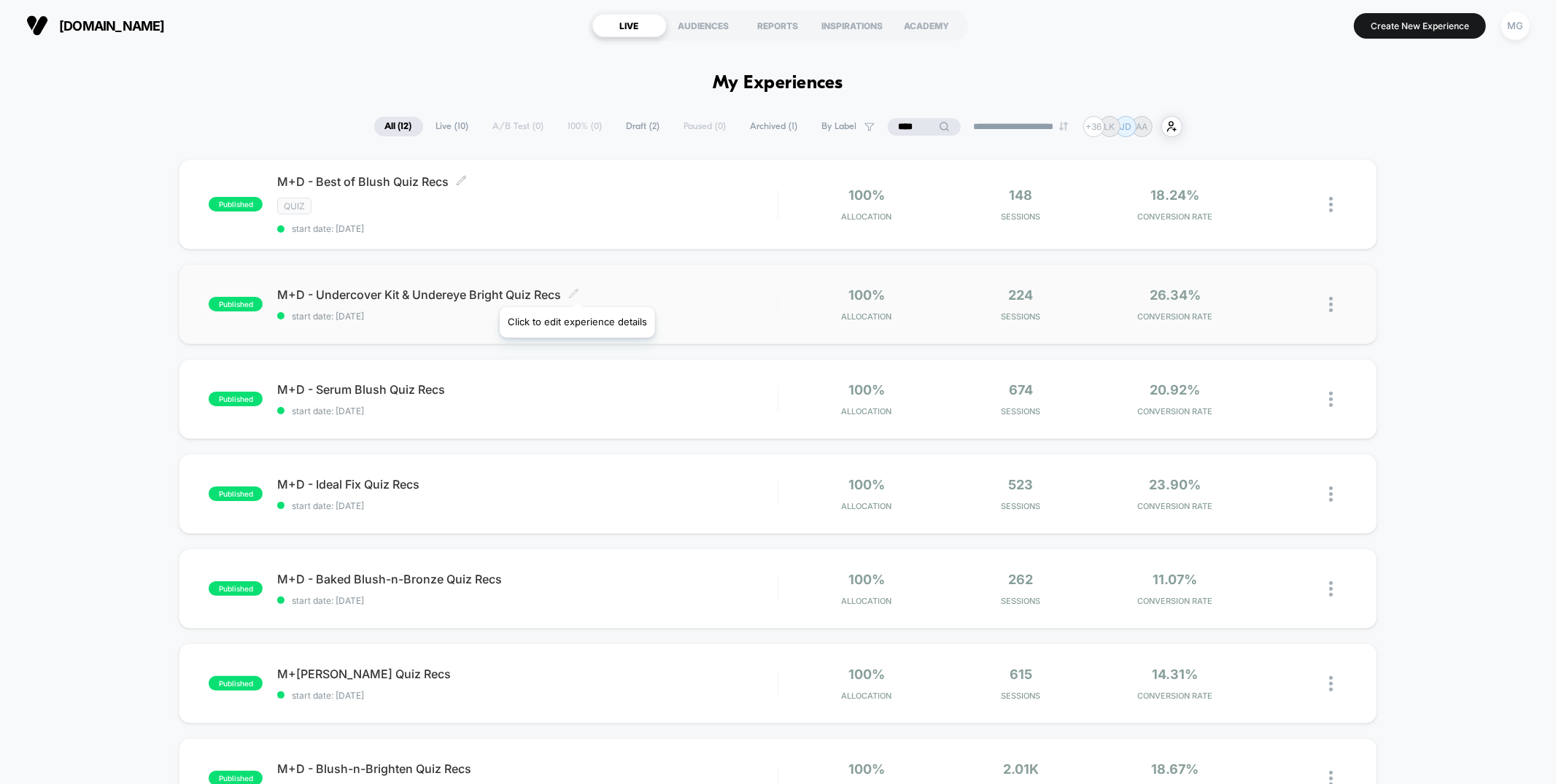
click at [576, 289] on icon at bounding box center [574, 293] width 11 height 11
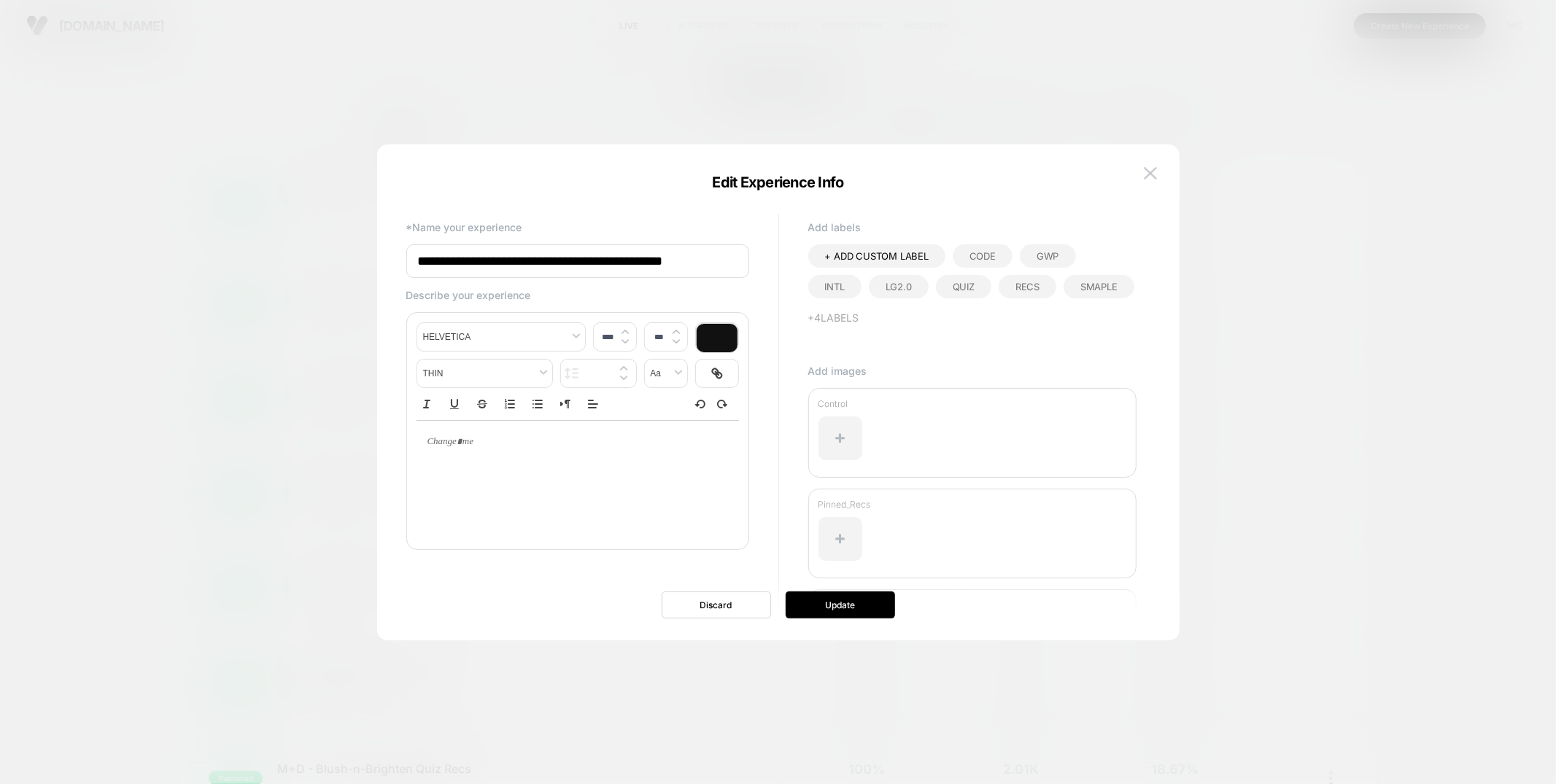
click at [936, 288] on div "Quiz" at bounding box center [964, 287] width 56 height 24
click at [826, 614] on button "Update" at bounding box center [840, 605] width 110 height 27
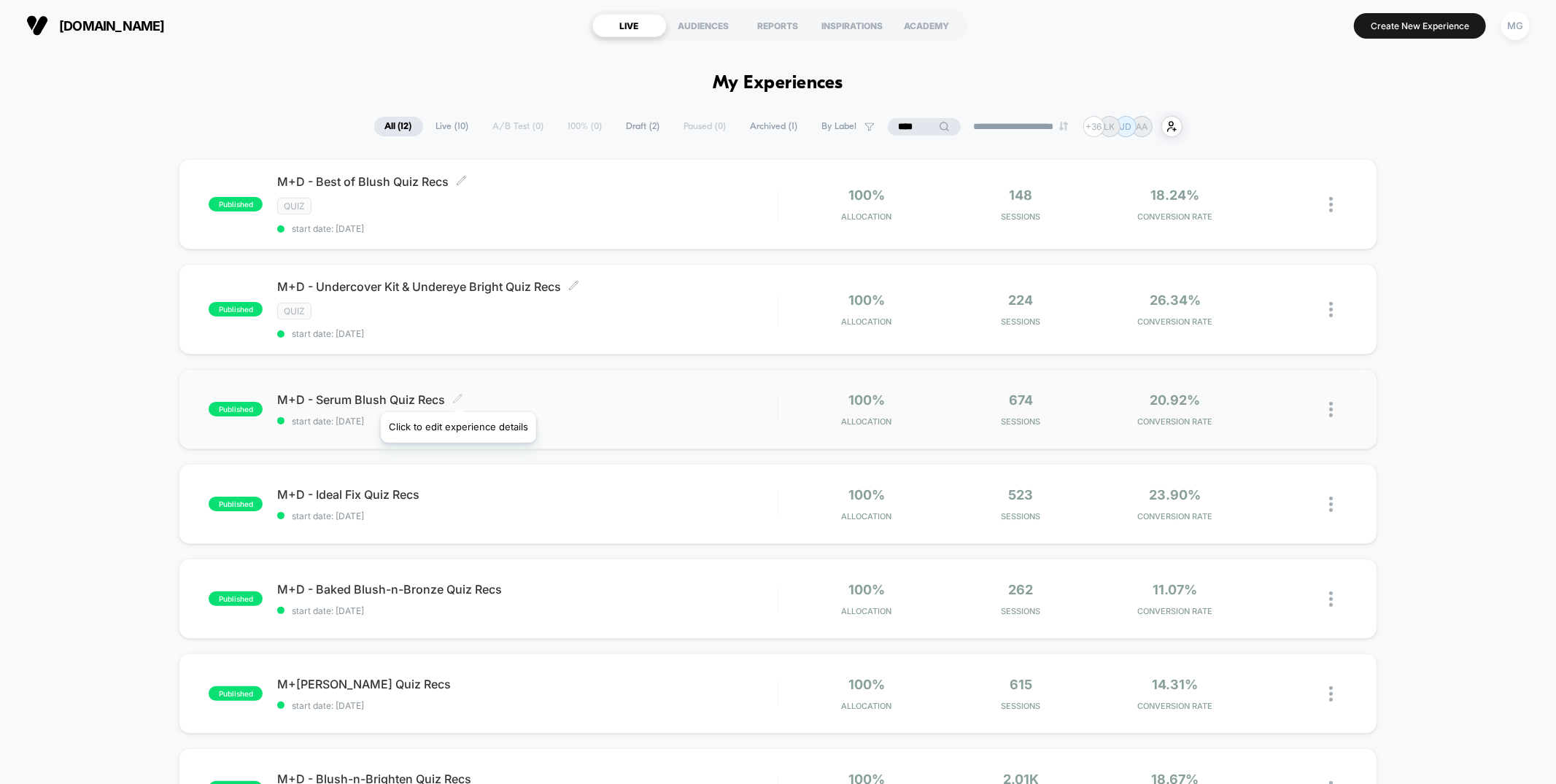
click at [457, 394] on icon at bounding box center [458, 398] width 11 height 11
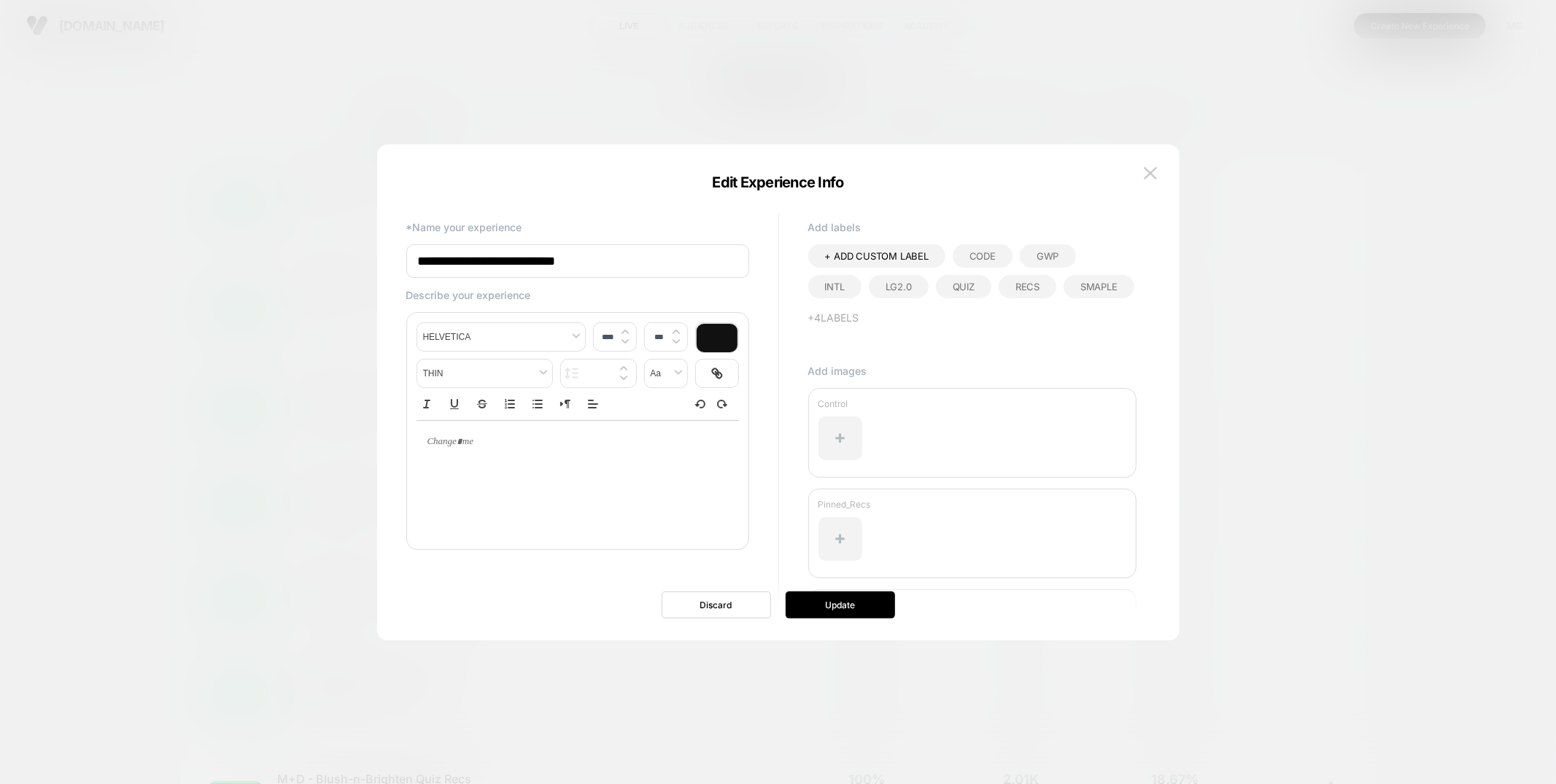
click at [953, 288] on span "Quiz" at bounding box center [964, 286] width 22 height 12
click at [877, 609] on button "Update" at bounding box center [840, 605] width 110 height 27
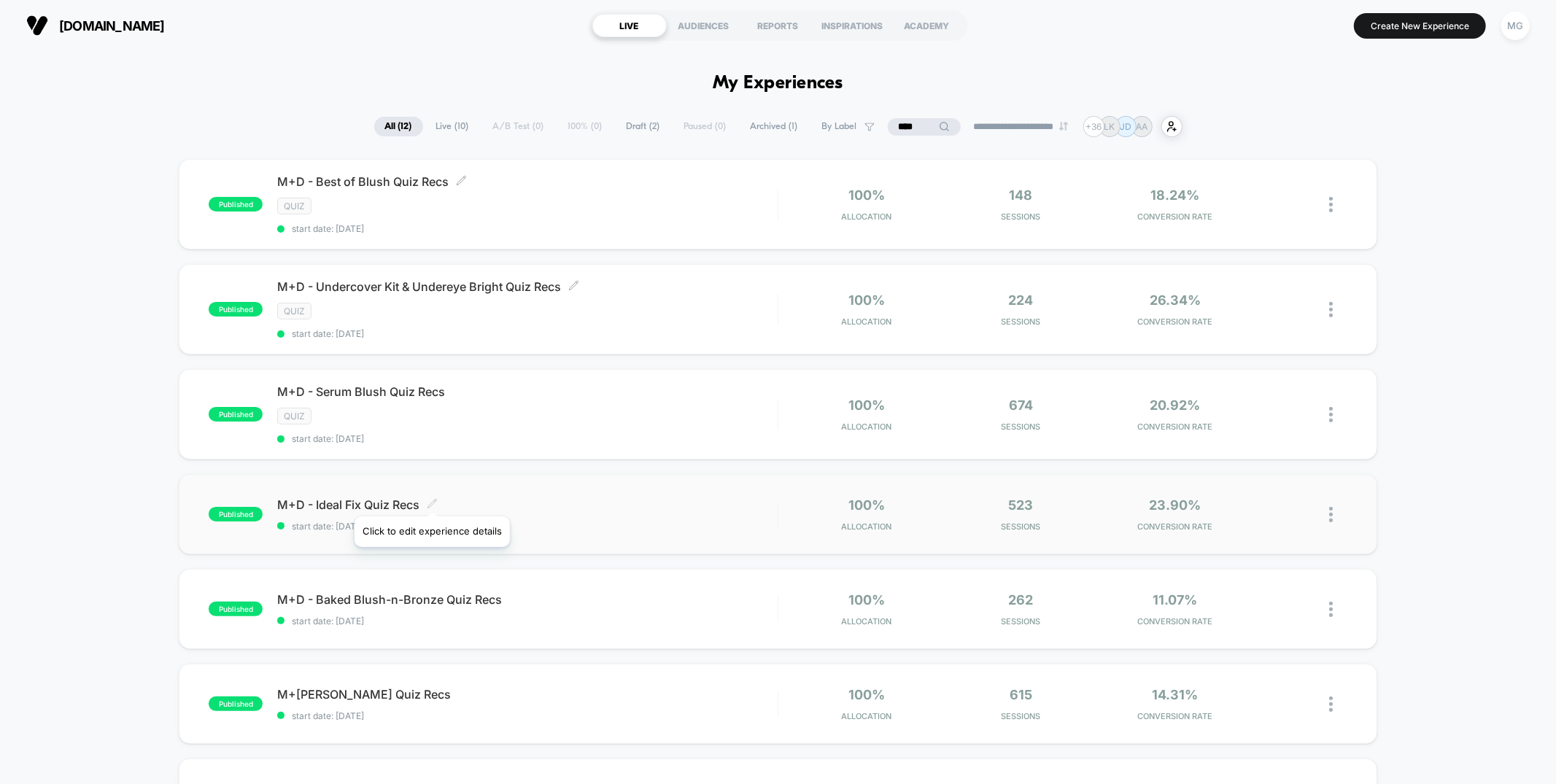
click at [432, 498] on icon at bounding box center [432, 503] width 11 height 11
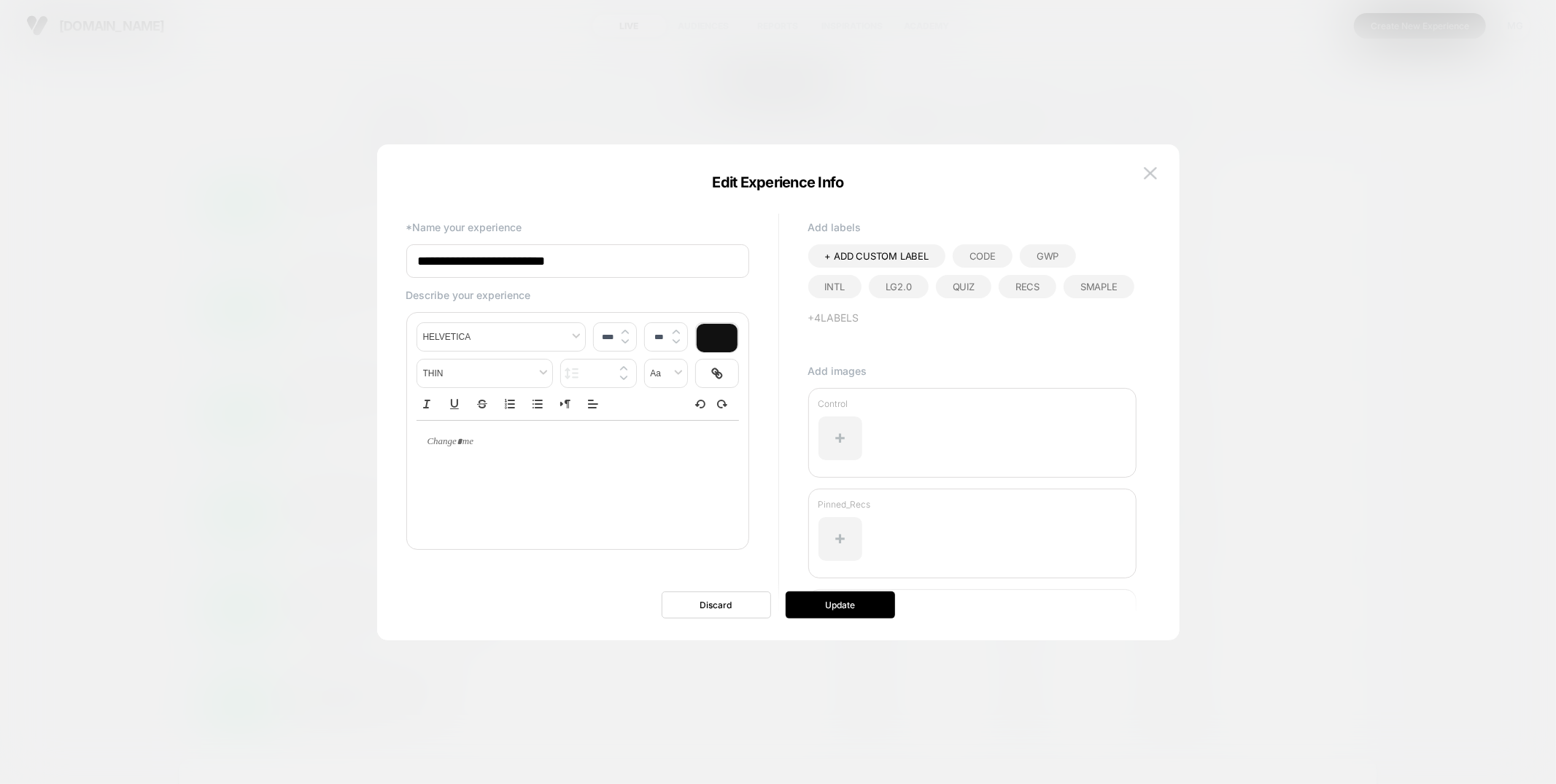
click at [936, 286] on div "Quiz" at bounding box center [964, 287] width 56 height 24
click at [844, 605] on button "Update" at bounding box center [840, 605] width 110 height 27
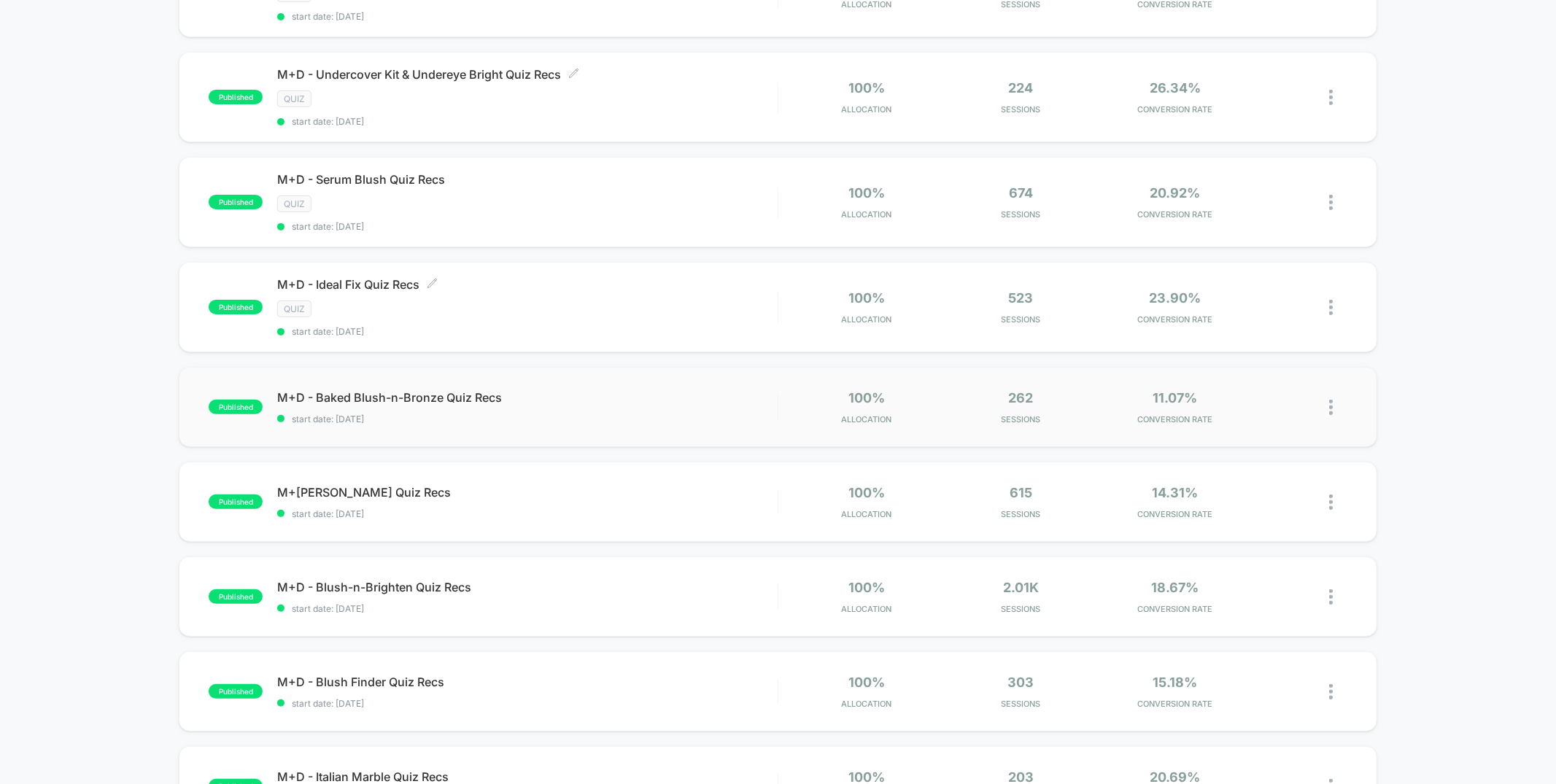
scroll to position [226, 0]
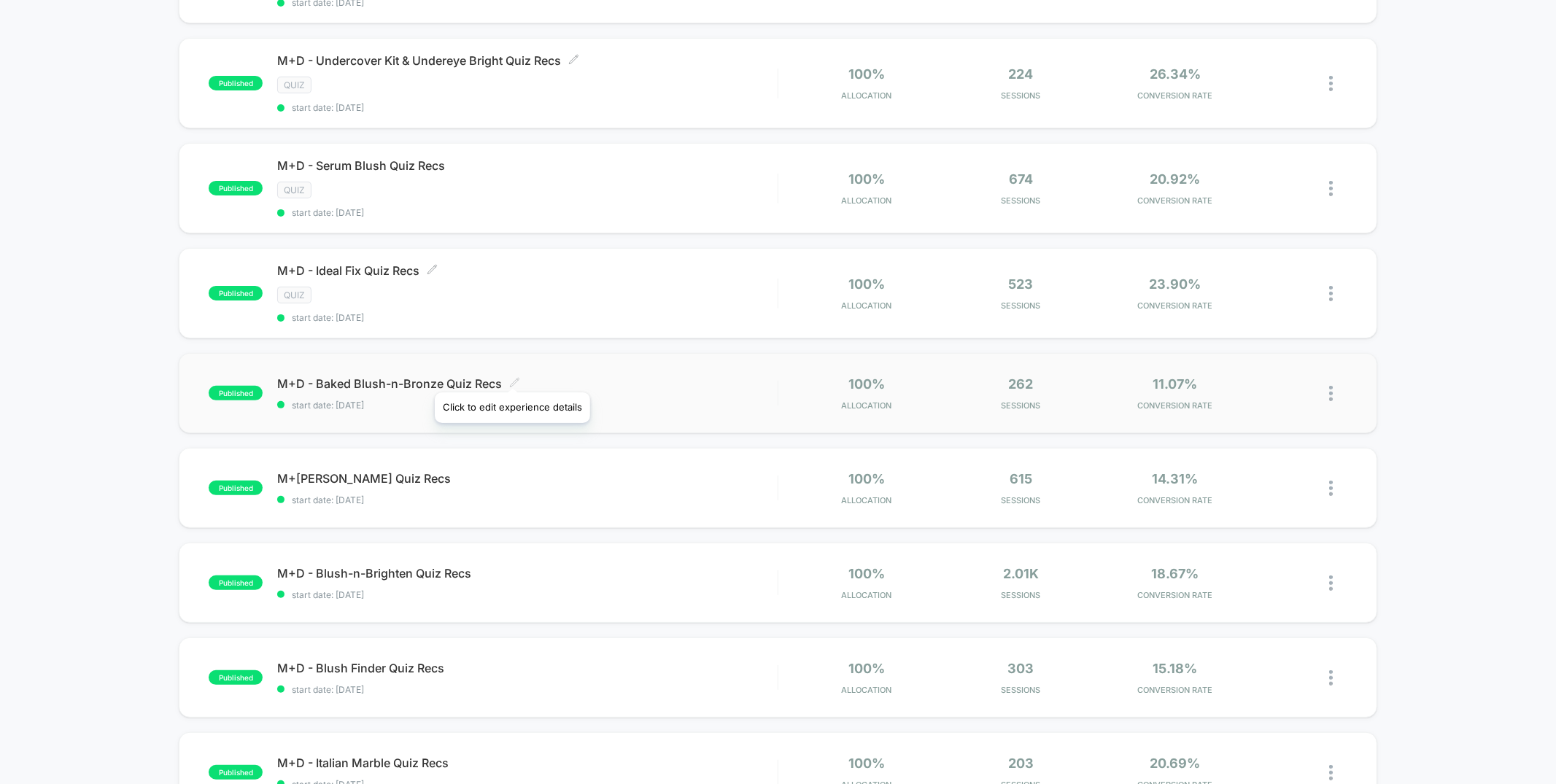
click at [511, 377] on icon at bounding box center [515, 383] width 11 height 11
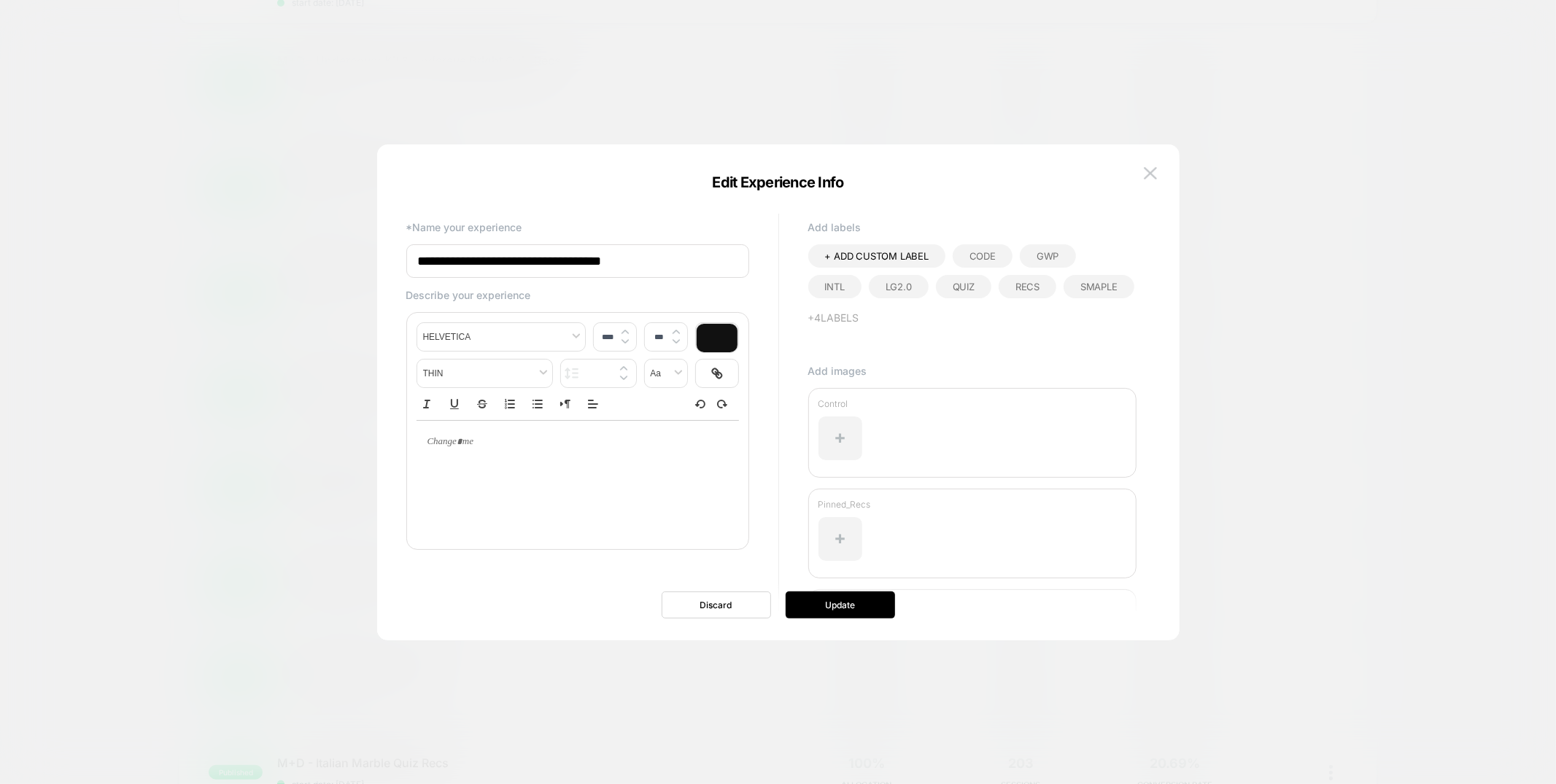
click at [936, 286] on div "Quiz" at bounding box center [964, 287] width 56 height 24
click at [858, 609] on button "Update" at bounding box center [840, 605] width 110 height 27
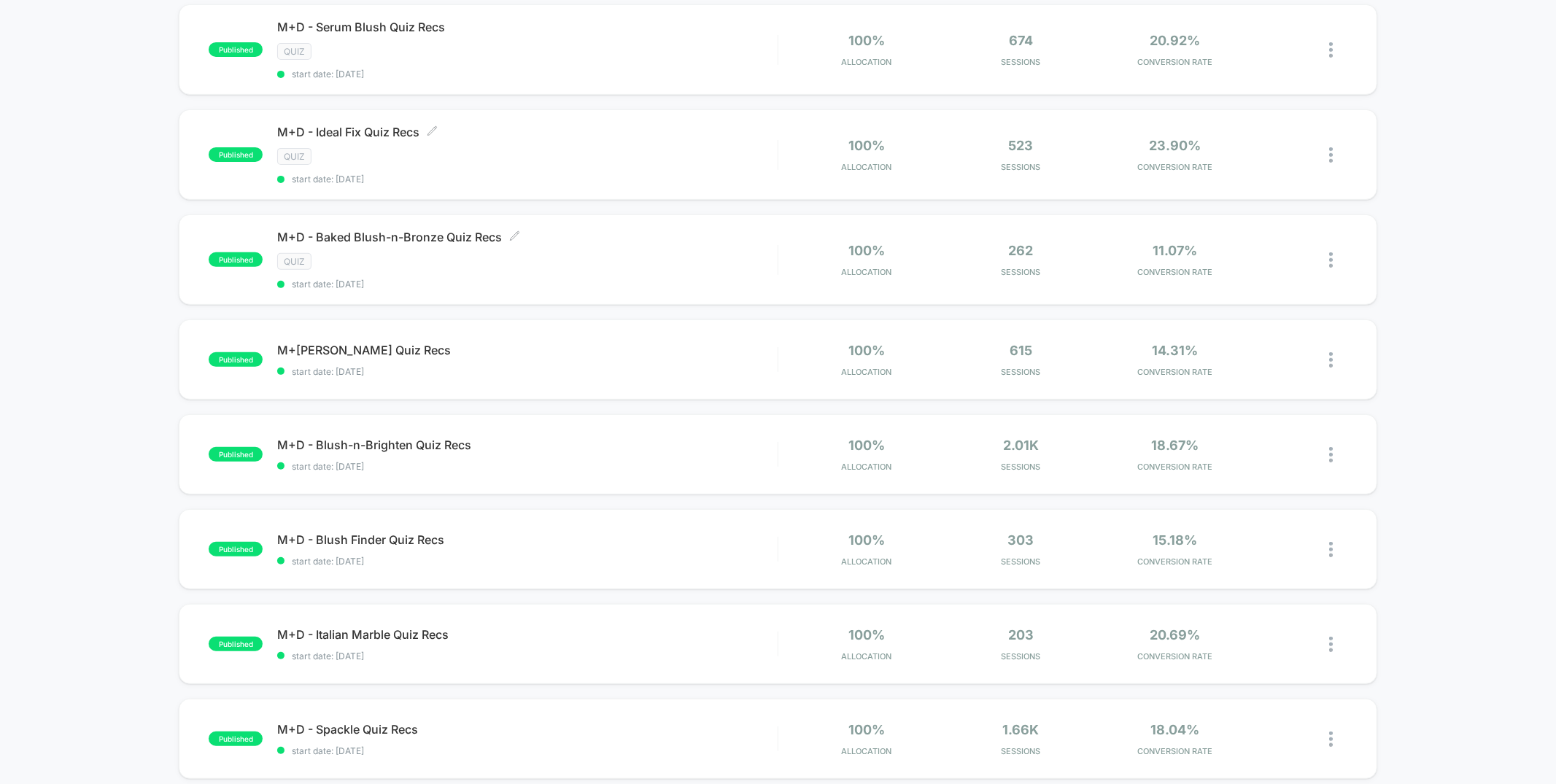
scroll to position [368, 0]
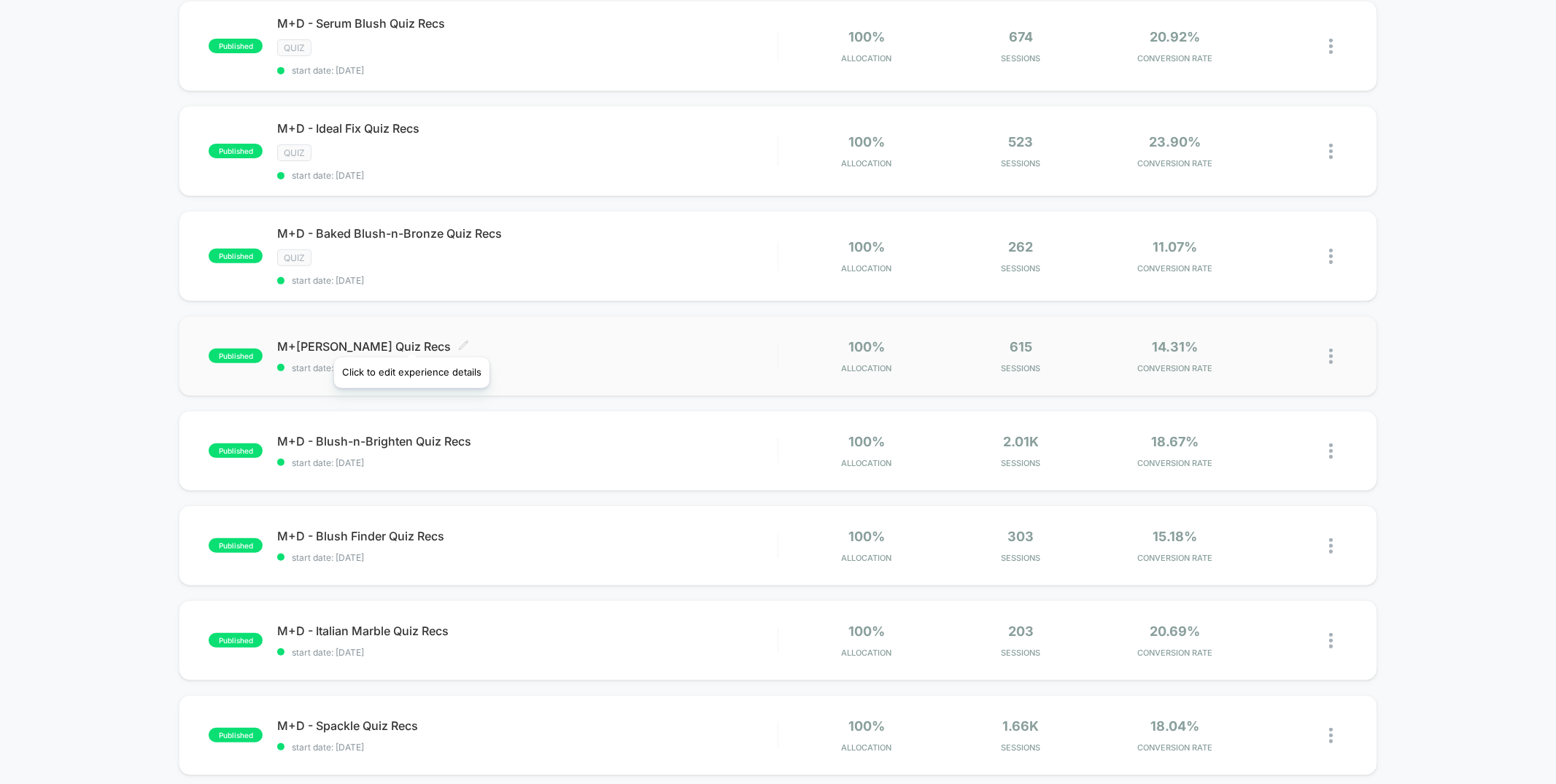
click at [460, 341] on icon at bounding box center [464, 345] width 9 height 9
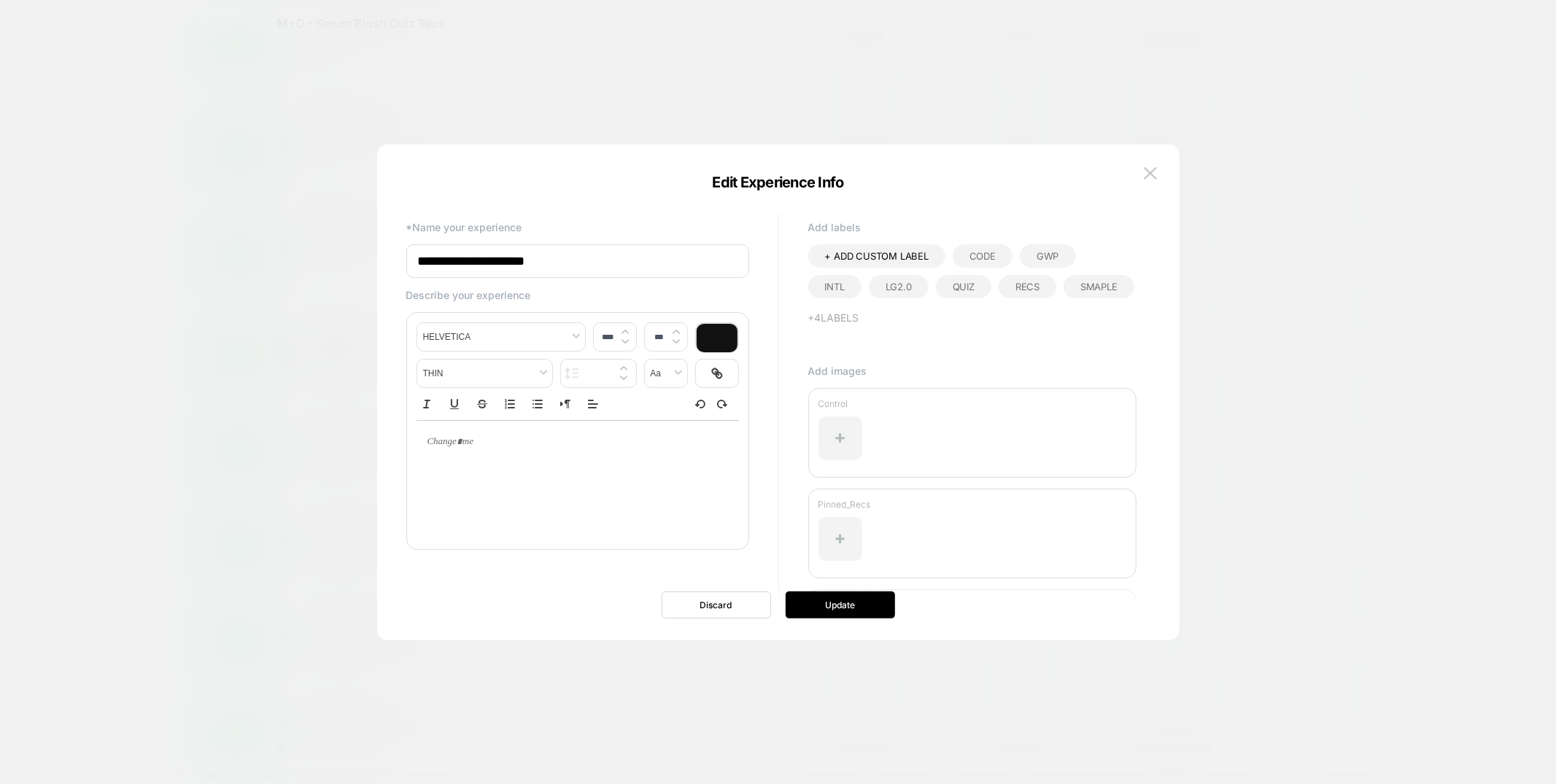
drag, startPoint x: 905, startPoint y: 289, endPoint x: 901, endPoint y: 338, distance: 49.2
click at [953, 289] on span "Quiz" at bounding box center [964, 286] width 22 height 12
click at [883, 599] on button "Update" at bounding box center [840, 605] width 110 height 27
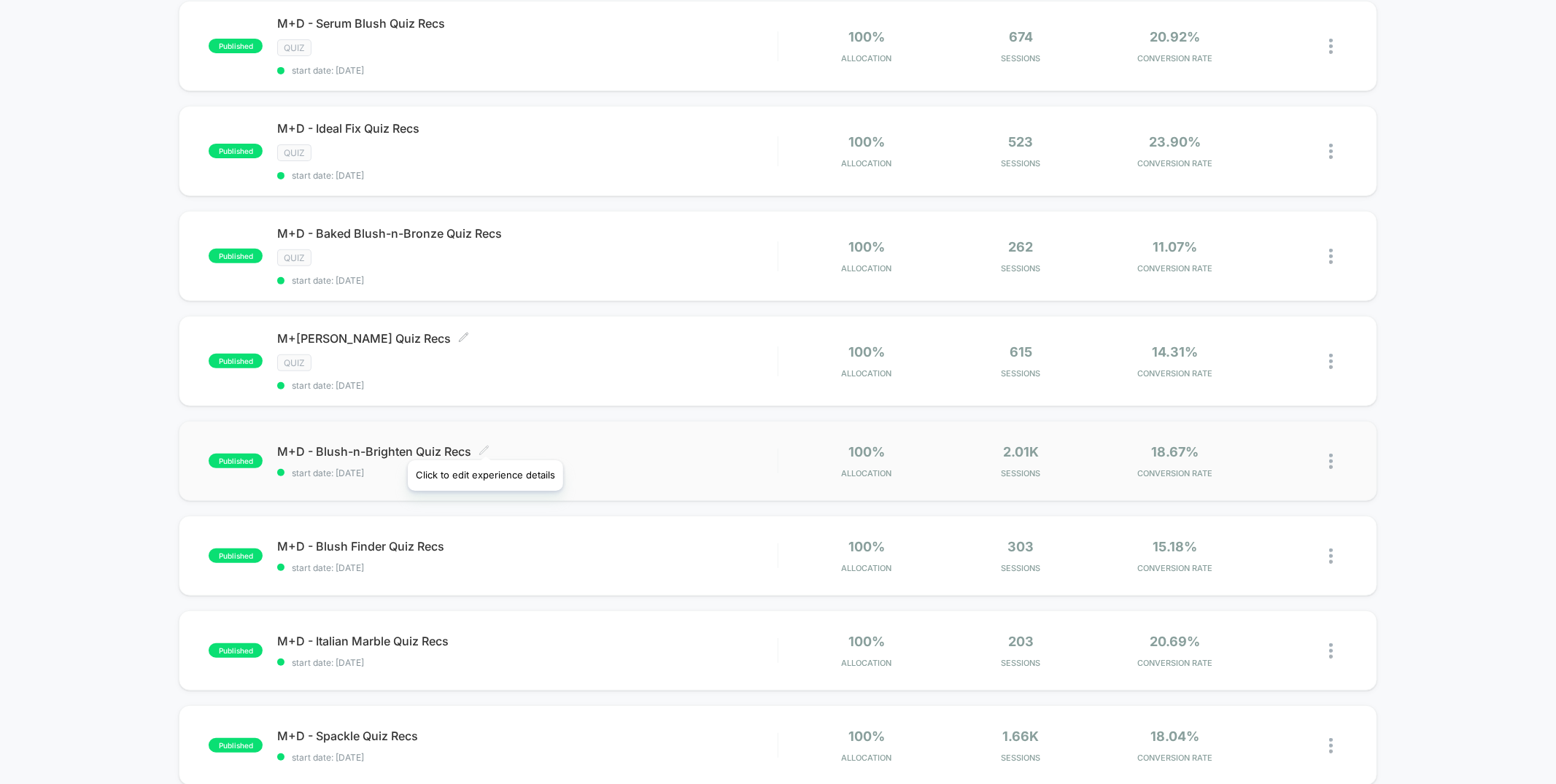
click at [485, 446] on icon at bounding box center [485, 450] width 9 height 9
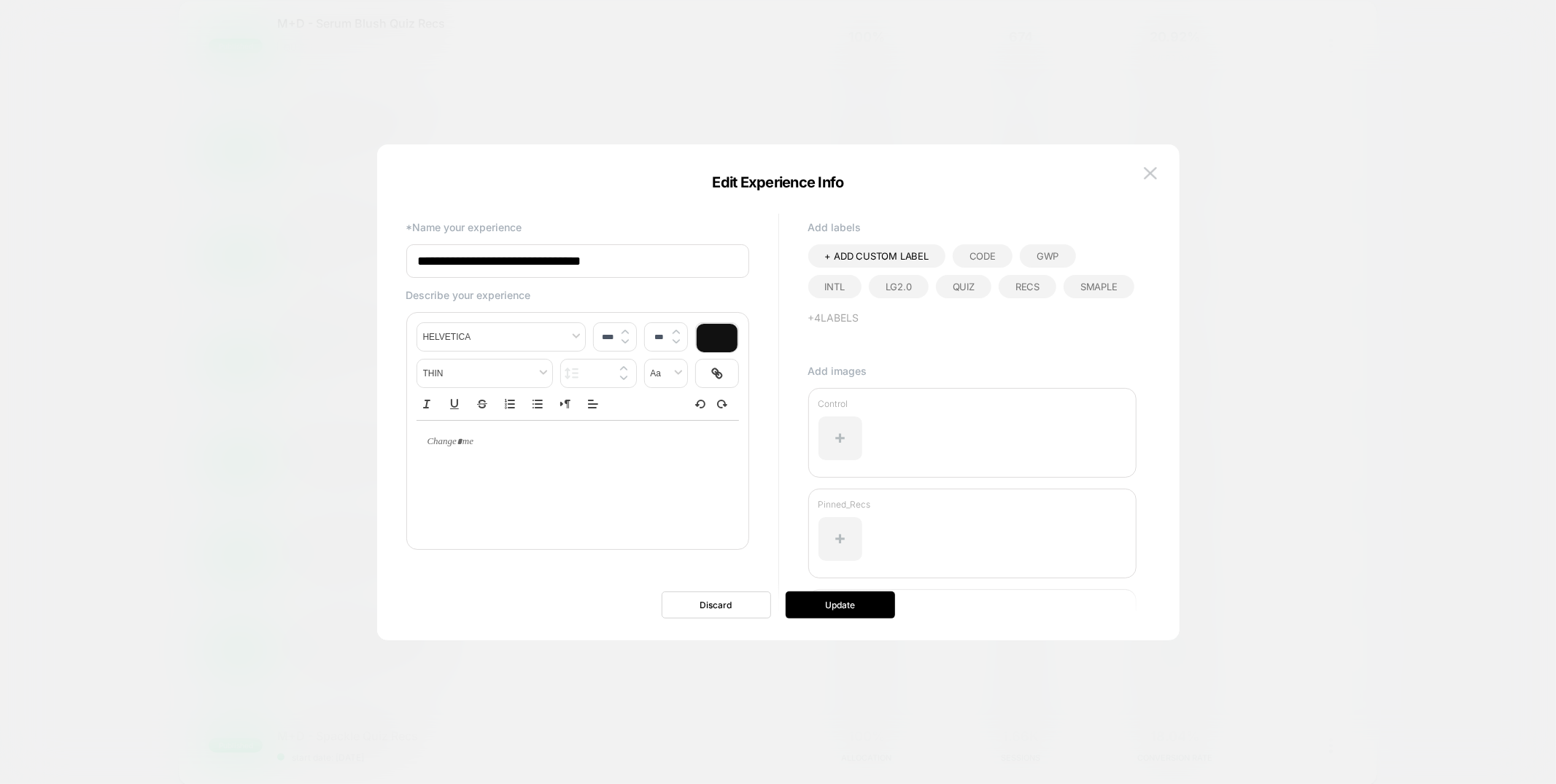
click at [936, 294] on div "Quiz" at bounding box center [964, 287] width 56 height 24
click at [849, 606] on button "Update" at bounding box center [840, 605] width 110 height 27
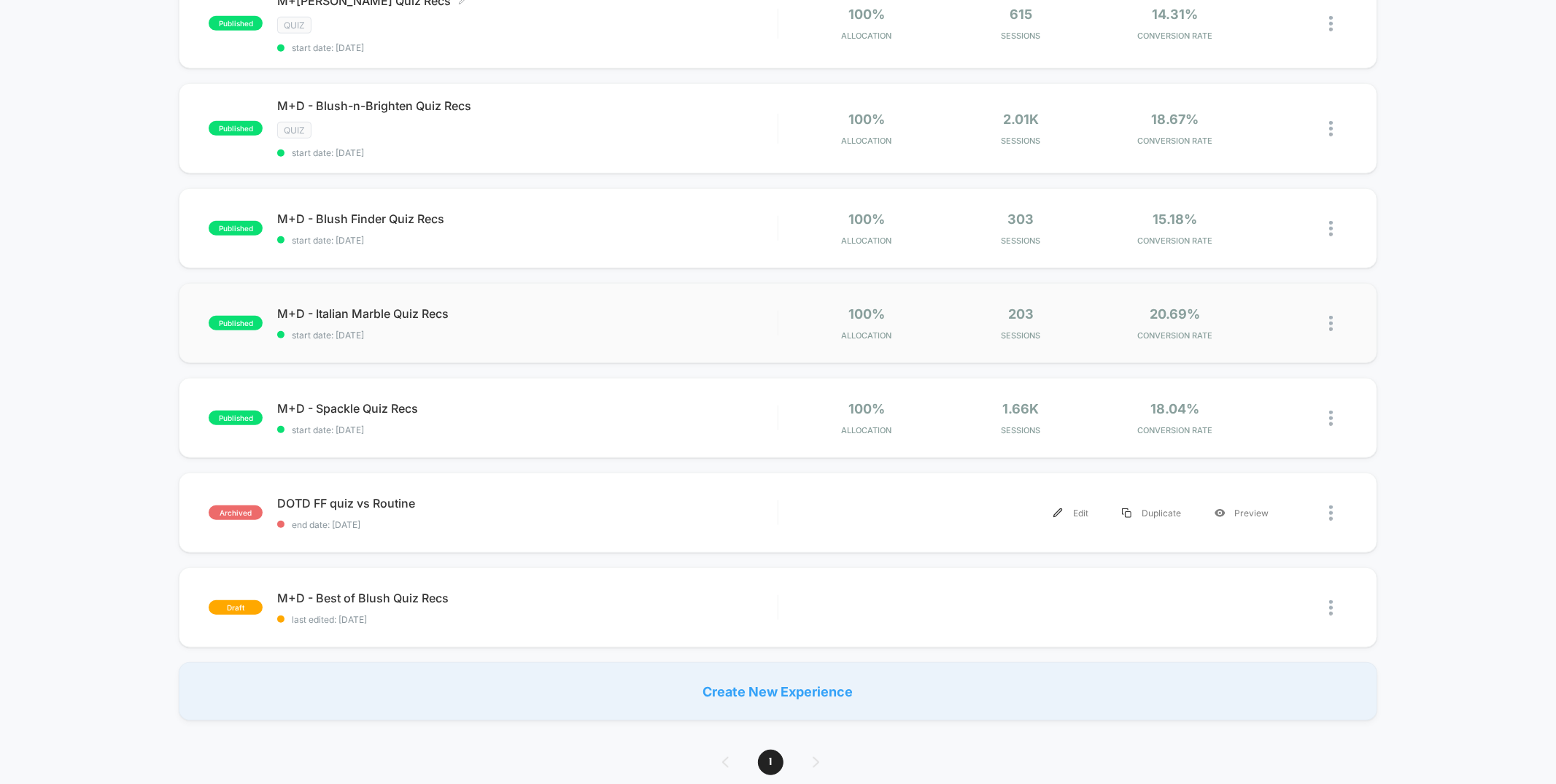
scroll to position [742, 0]
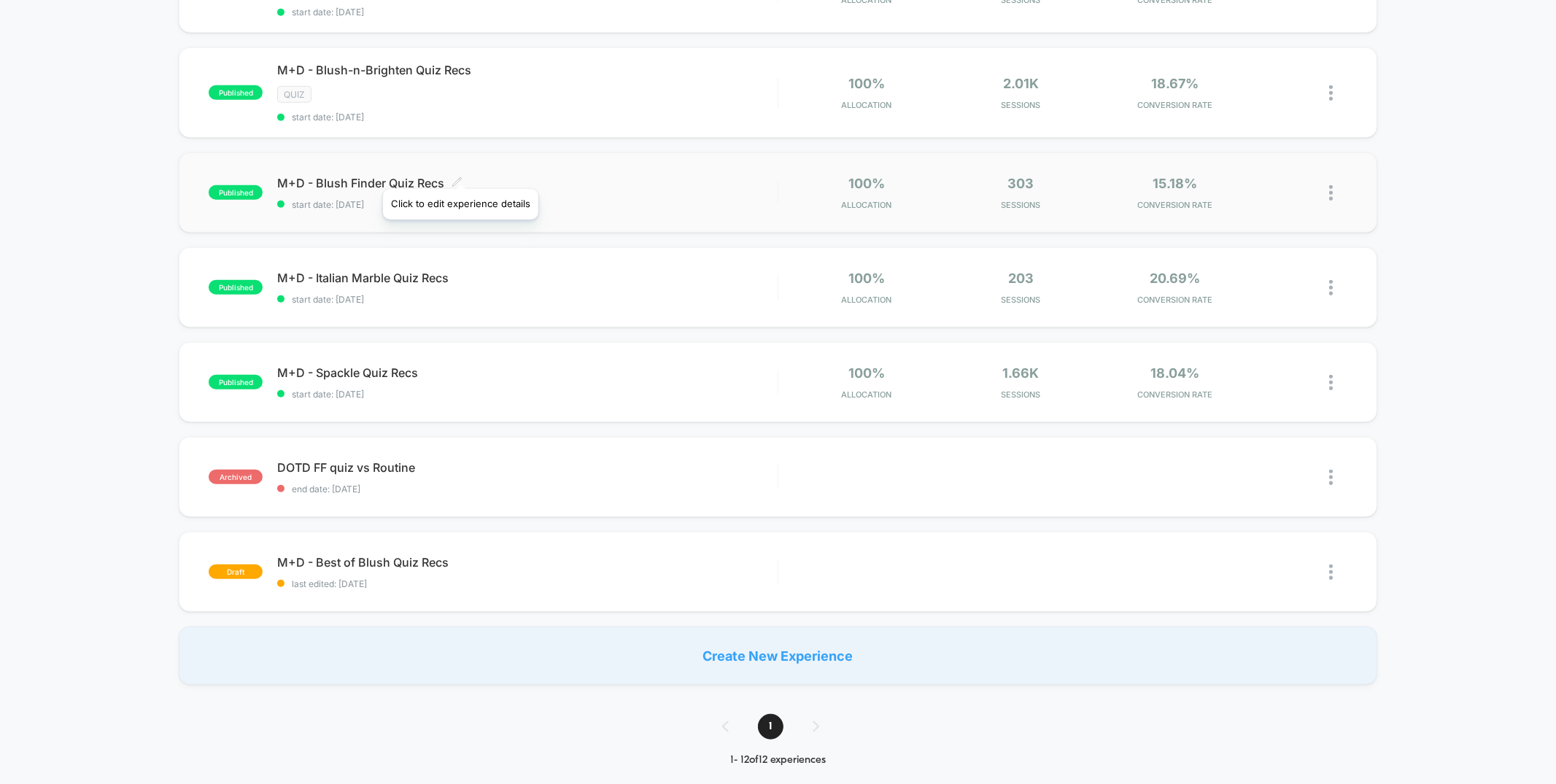
click at [460, 176] on icon at bounding box center [457, 182] width 11 height 11
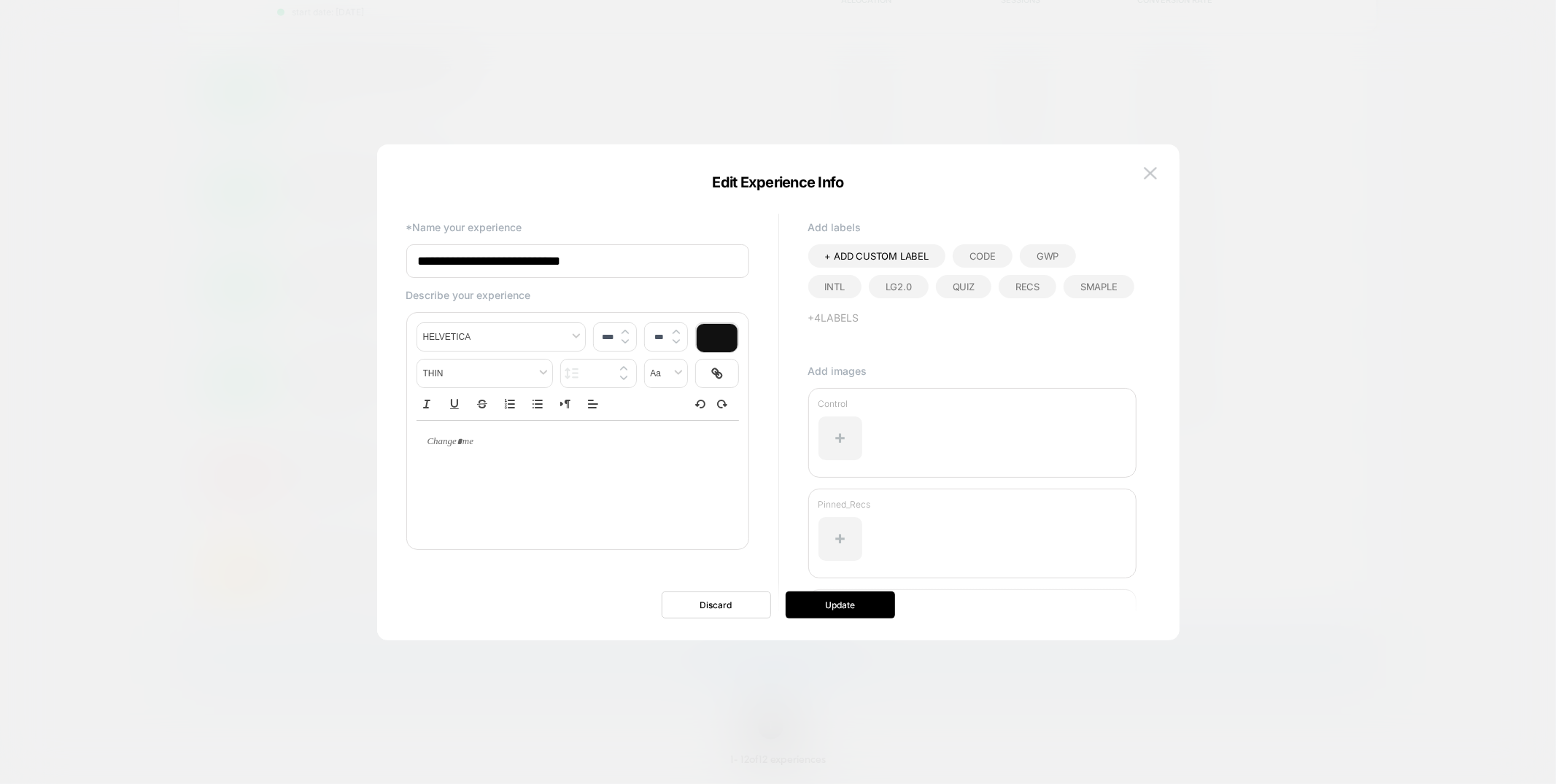
click at [936, 275] on div "Quiz" at bounding box center [964, 287] width 56 height 24
click at [839, 605] on button "Update" at bounding box center [840, 605] width 110 height 27
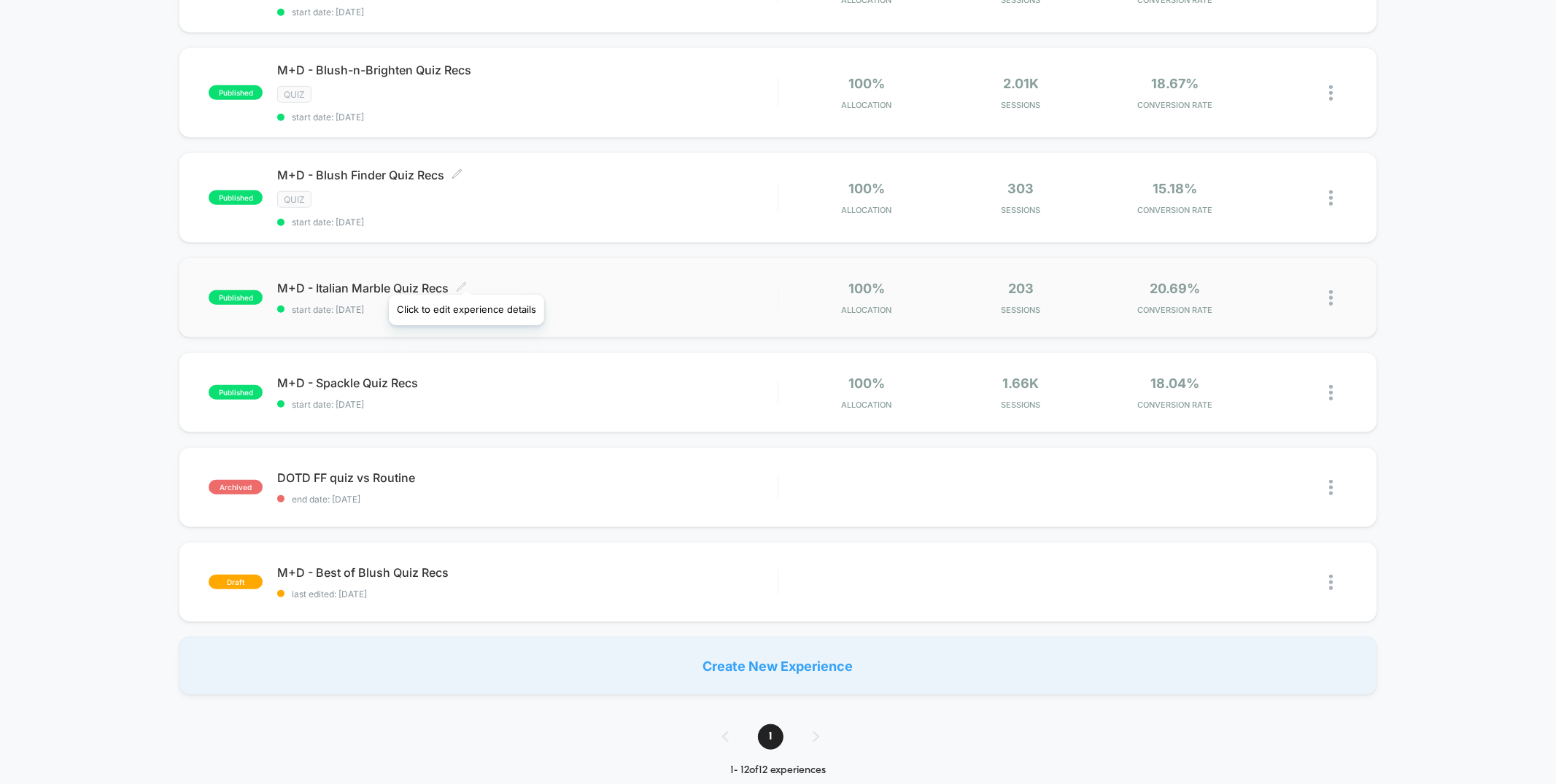
click at [465, 281] on icon at bounding box center [462, 287] width 11 height 11
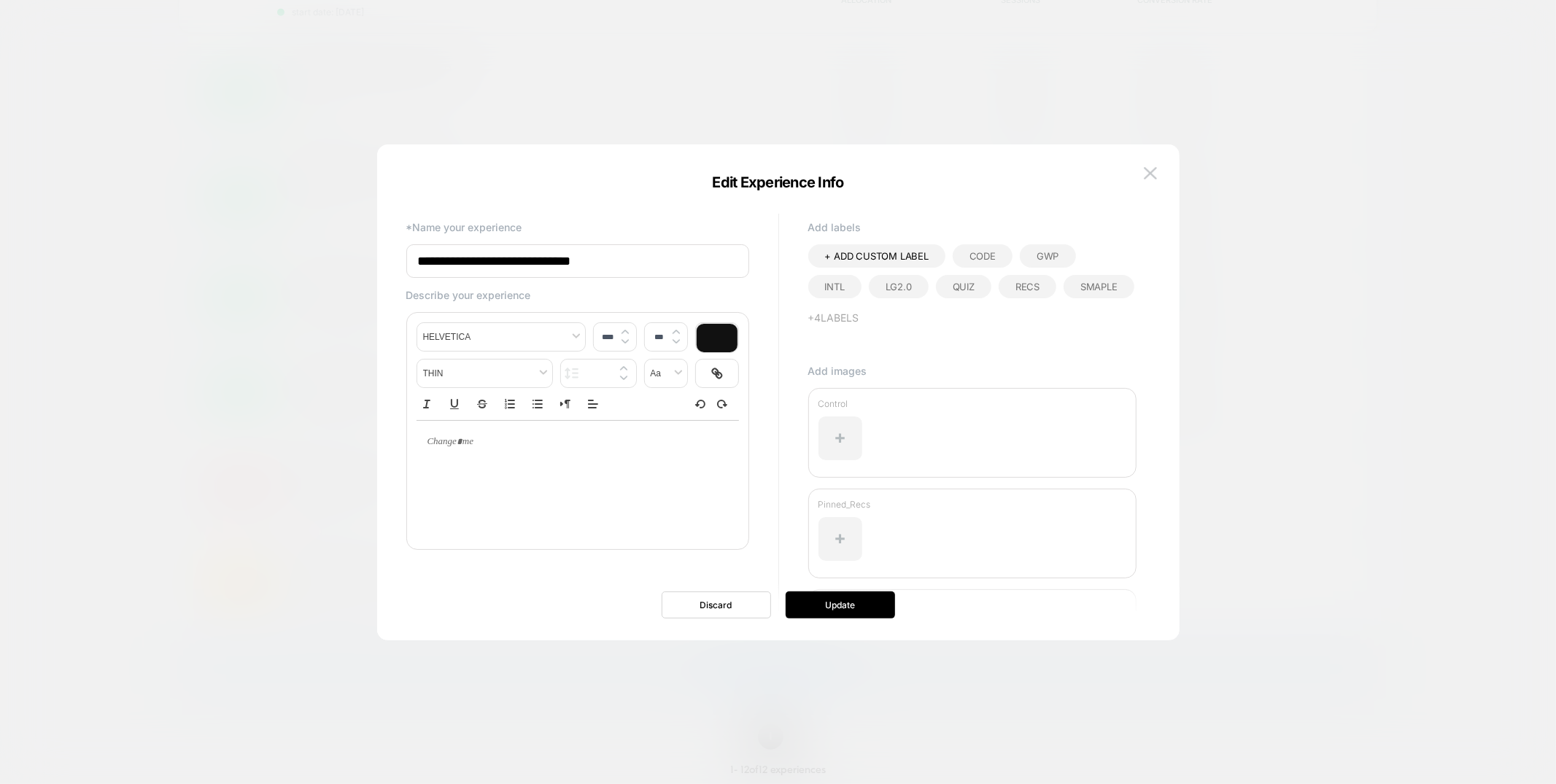
click at [936, 294] on div "Quiz" at bounding box center [964, 287] width 56 height 24
click at [829, 605] on button "Update" at bounding box center [840, 605] width 110 height 27
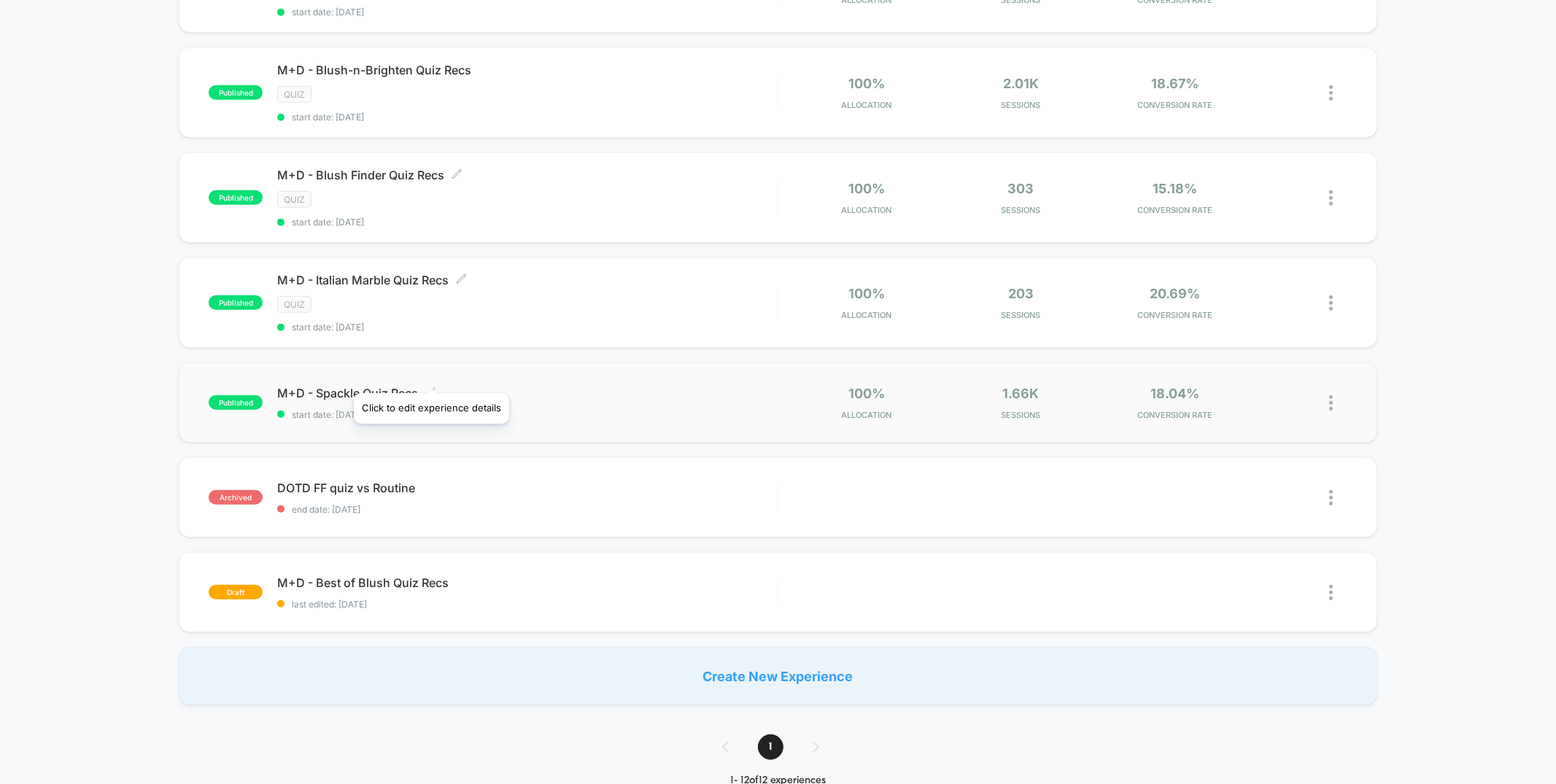
click at [431, 387] on icon at bounding box center [431, 392] width 11 height 11
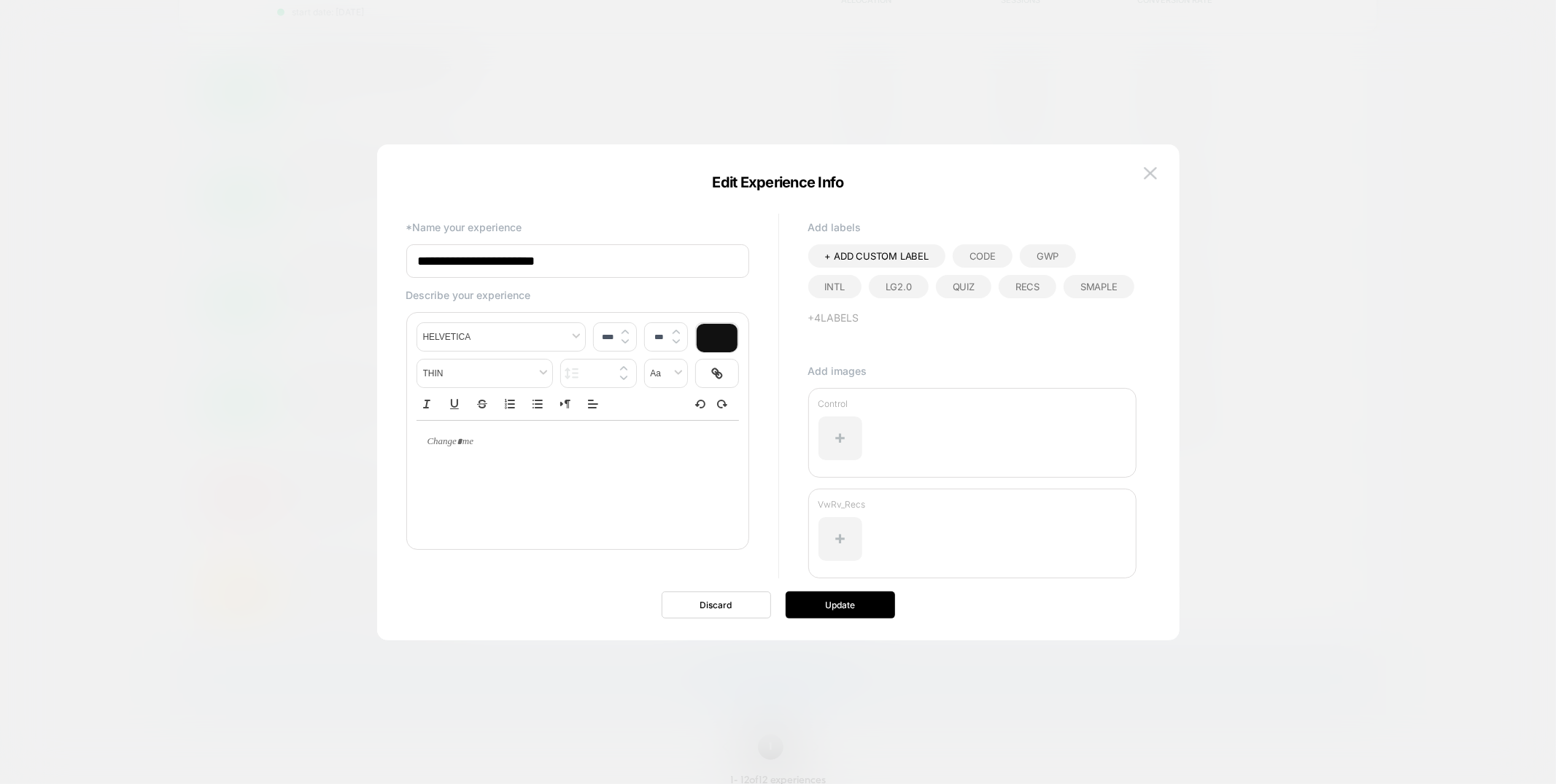
click at [936, 296] on div "Quiz" at bounding box center [964, 287] width 56 height 24
click at [823, 601] on button "Update" at bounding box center [840, 605] width 110 height 27
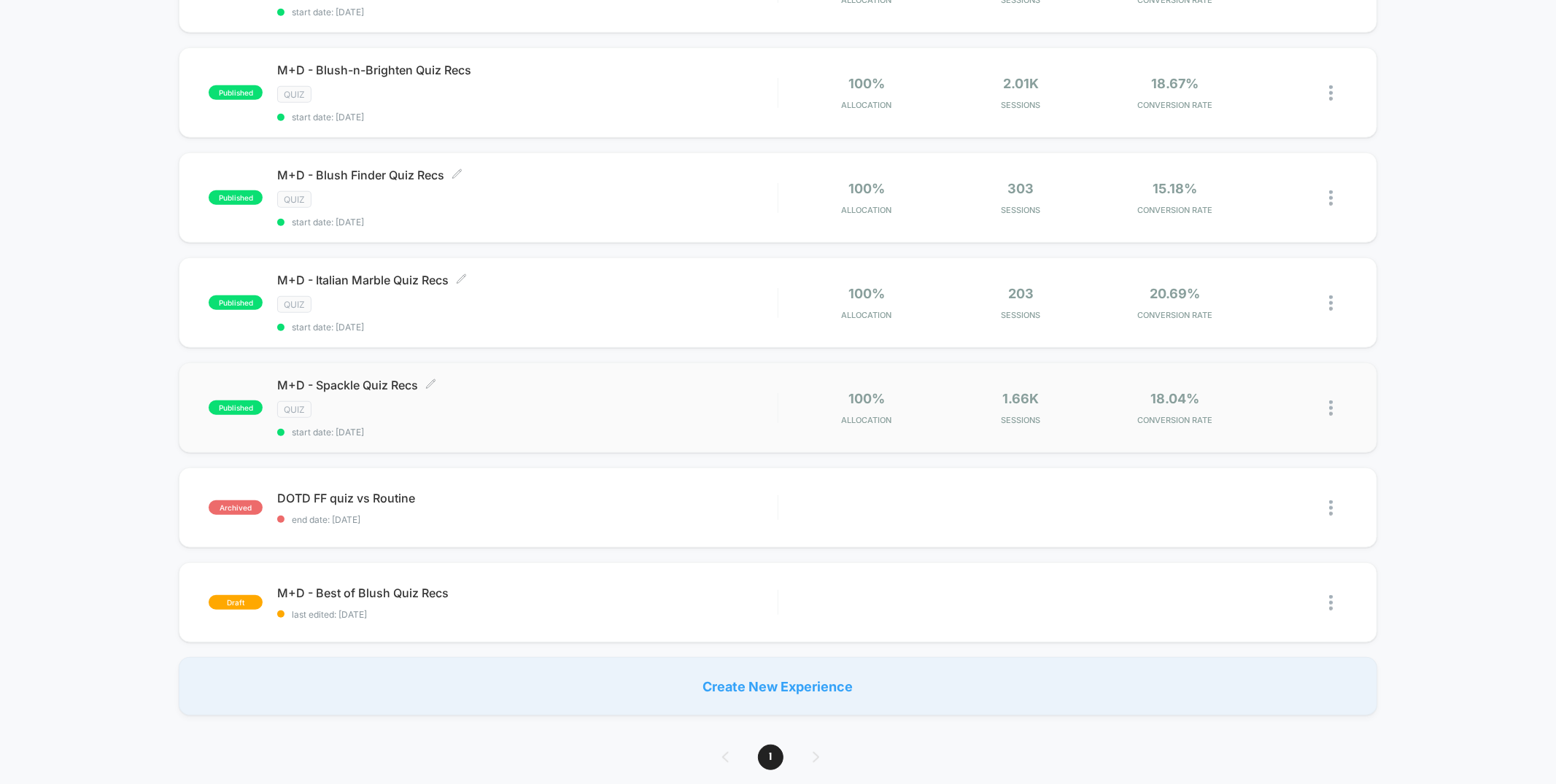
scroll to position [0, 0]
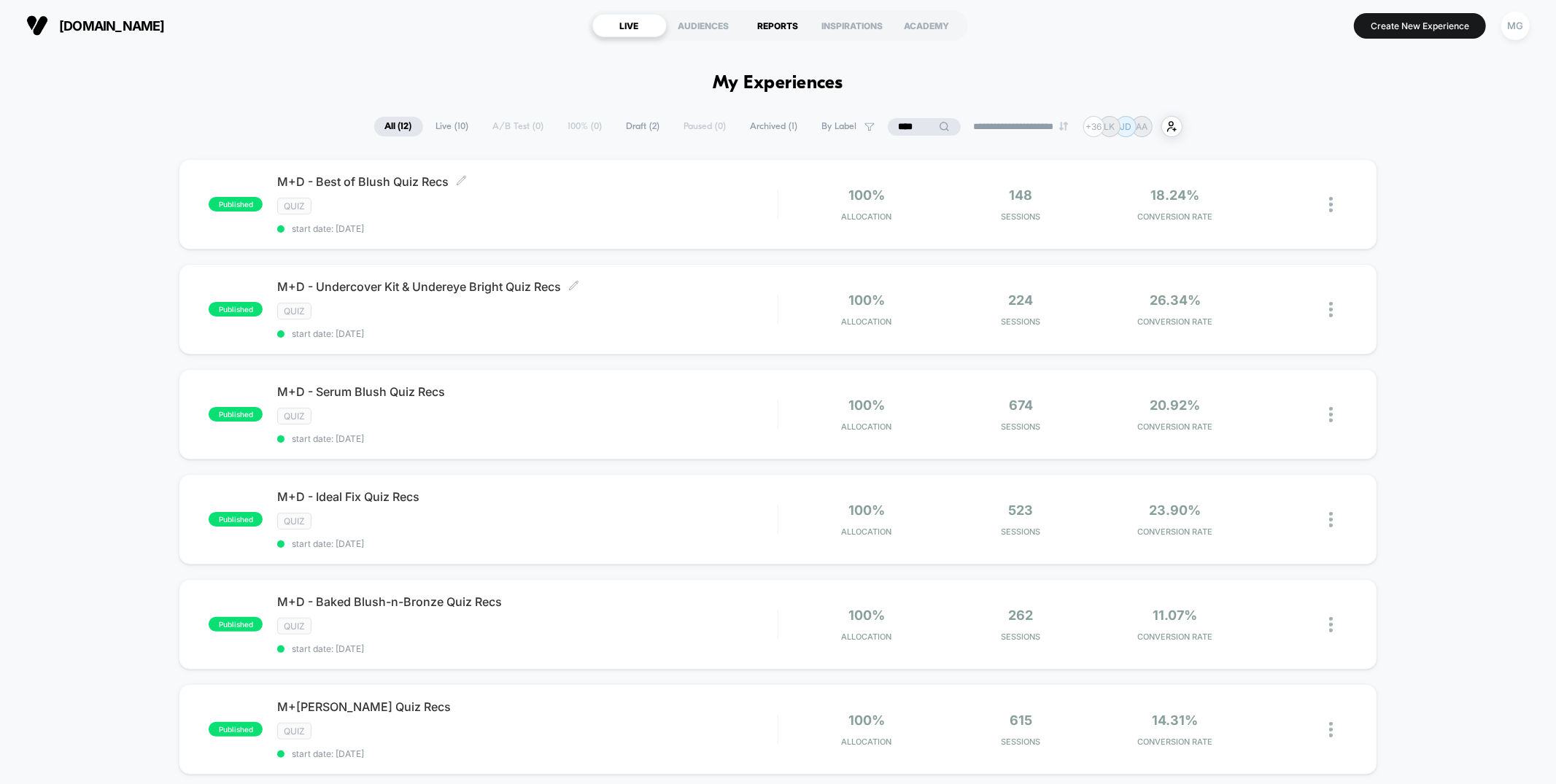
click at [770, 31] on div "REPORTS" at bounding box center [778, 26] width 74 height 24
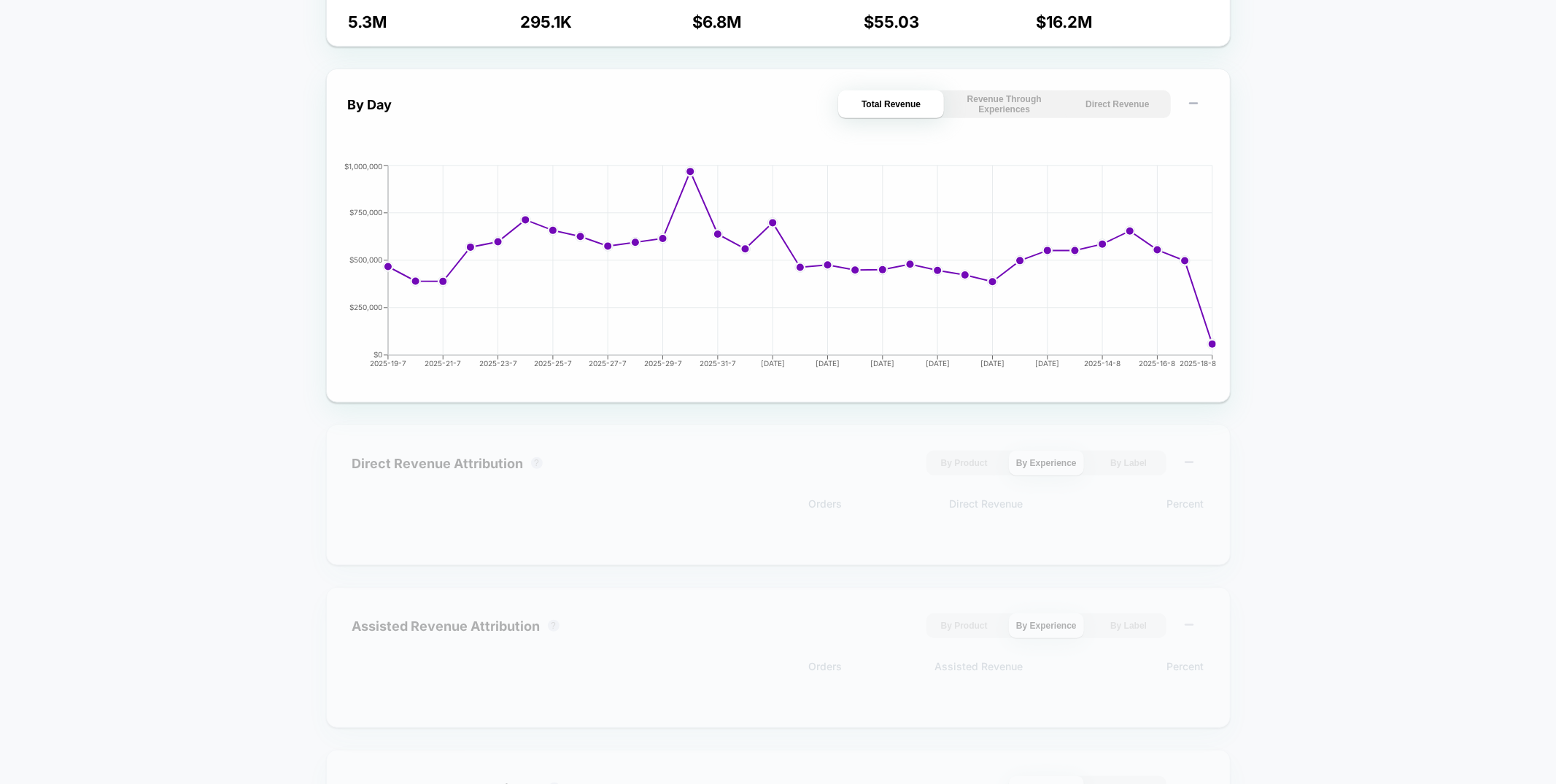
scroll to position [777, 0]
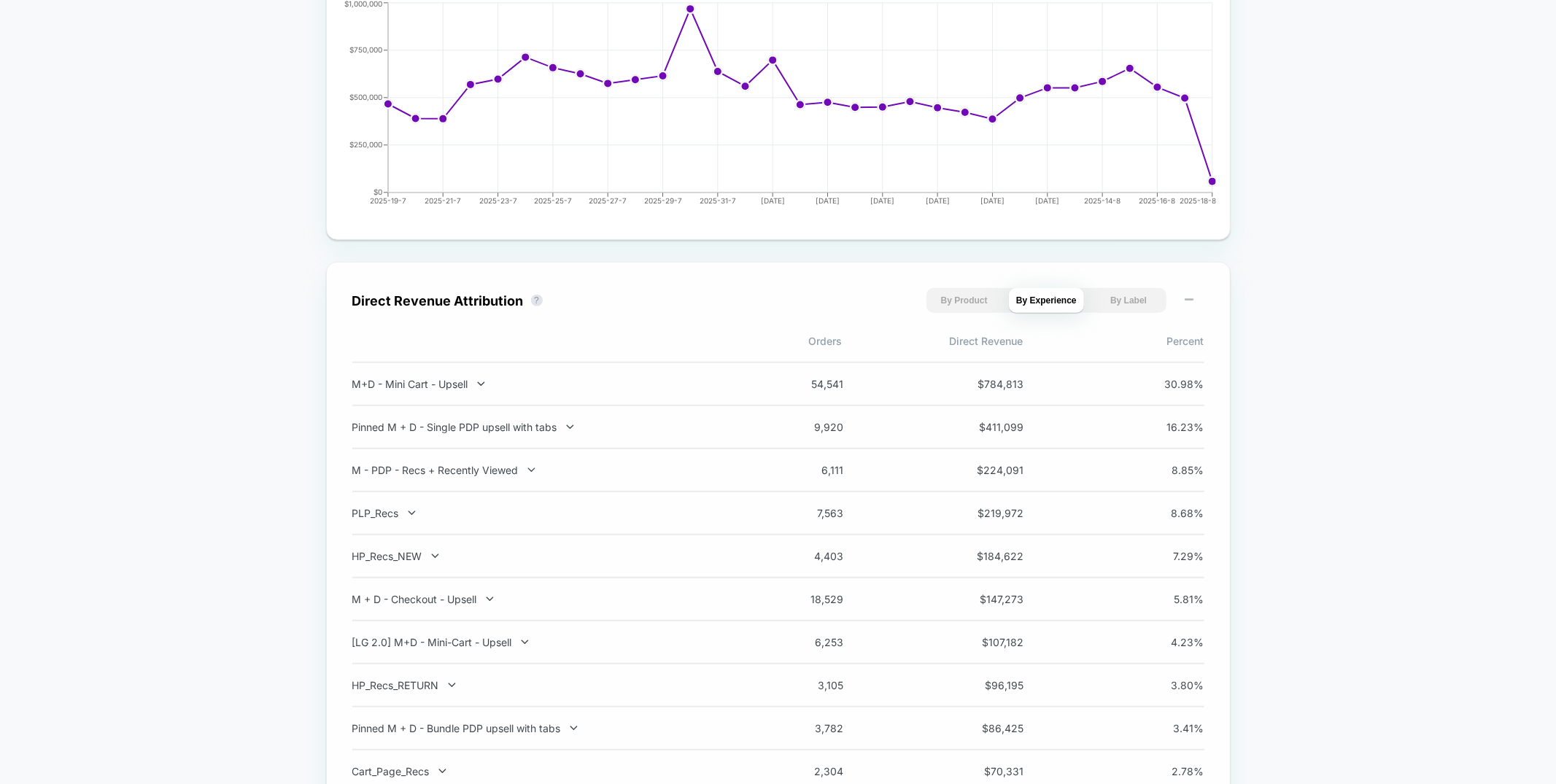
click at [1123, 300] on button "By Label" at bounding box center [1129, 300] width 75 height 25
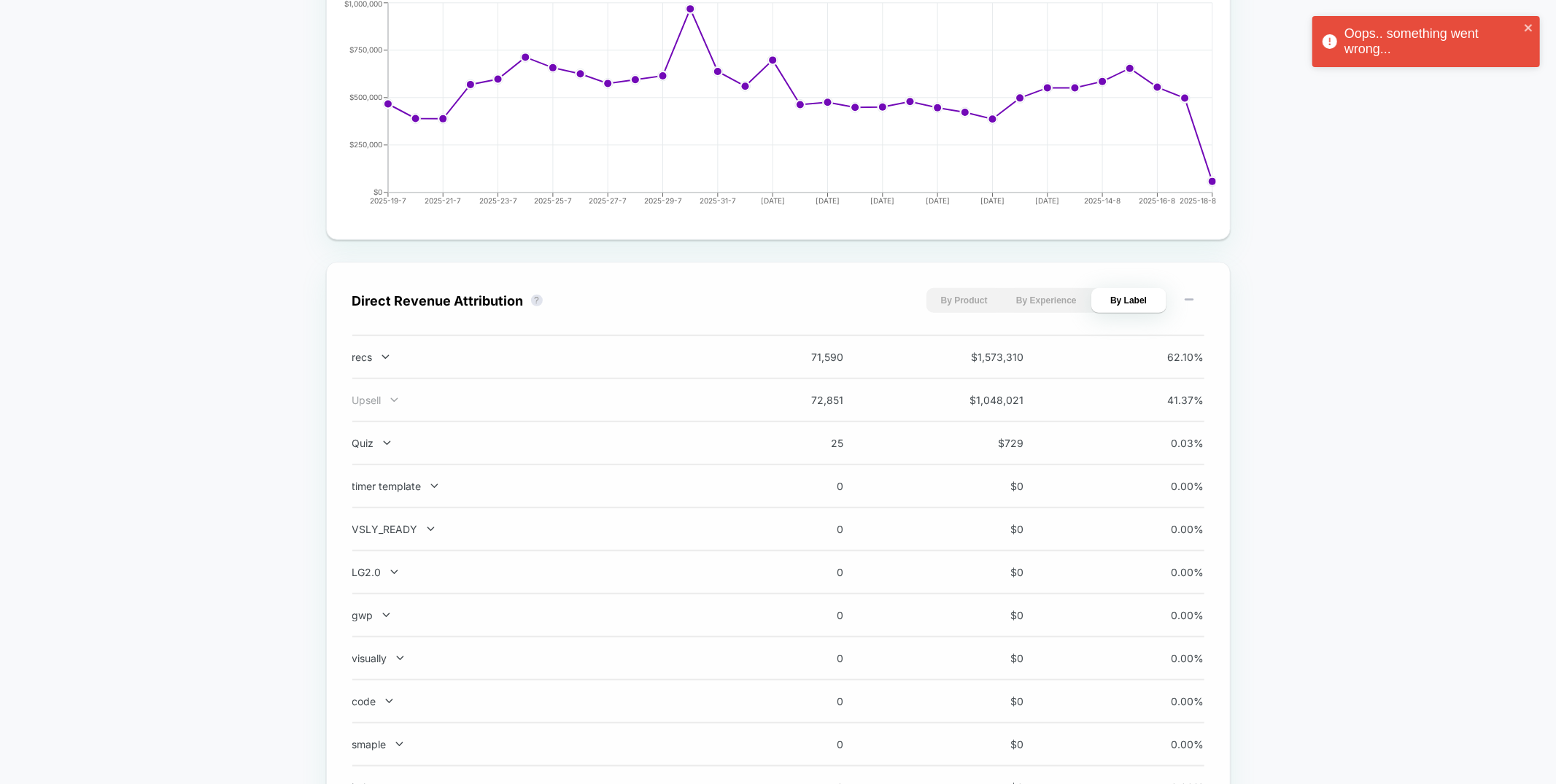
click at [392, 395] on icon at bounding box center [394, 400] width 11 height 11
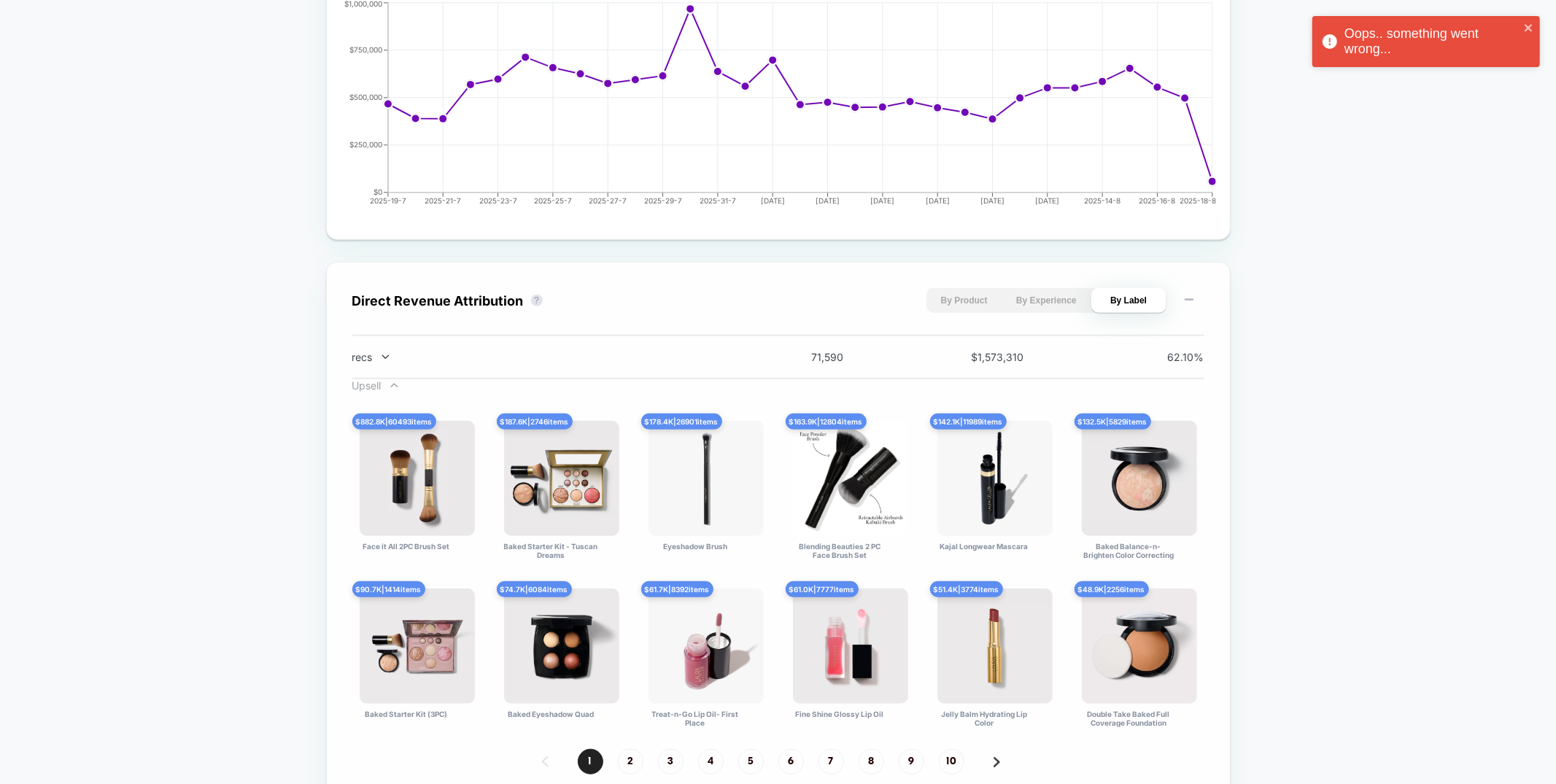
click at [399, 389] on icon at bounding box center [394, 386] width 11 height 11
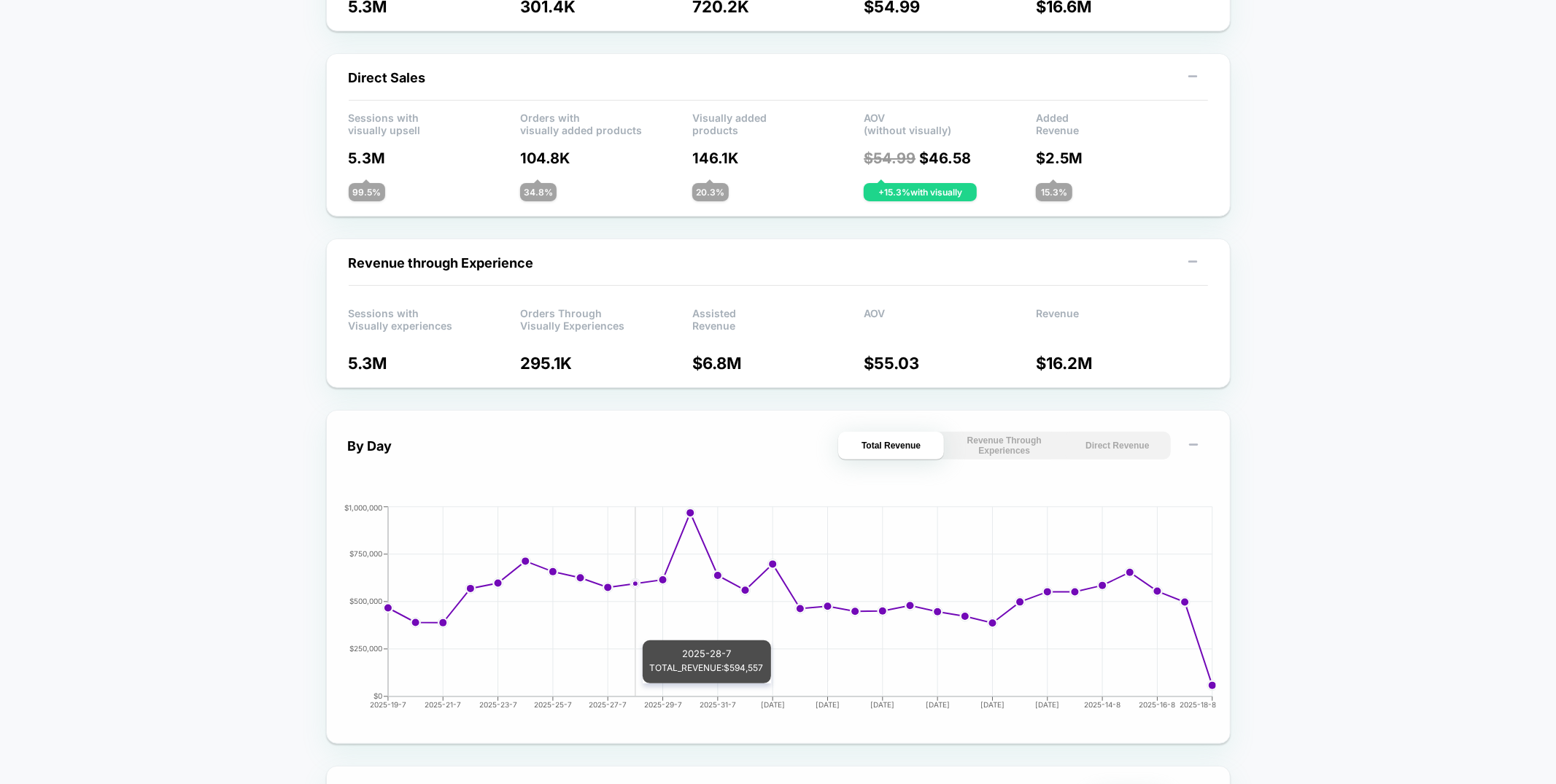
scroll to position [0, 0]
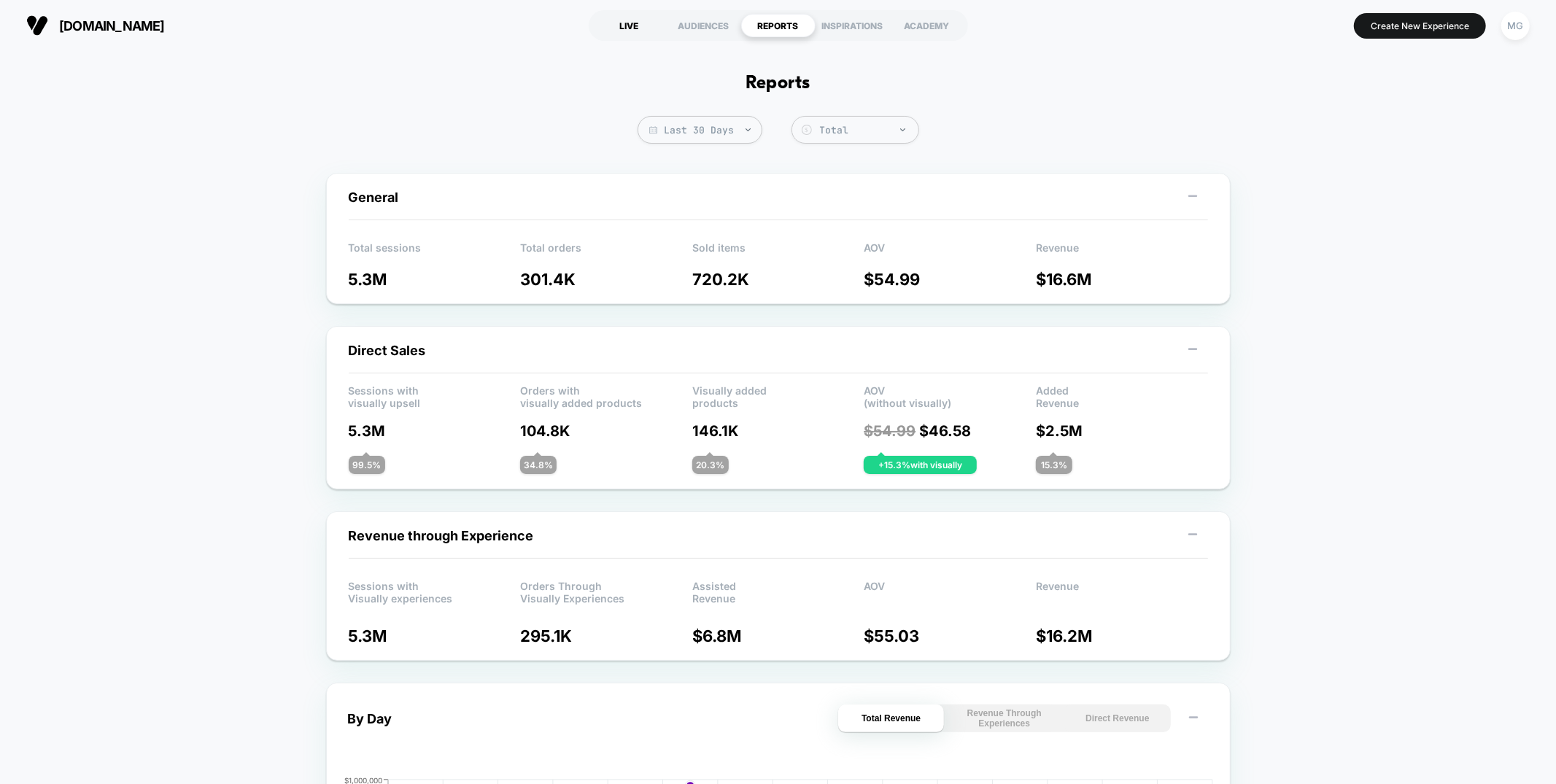
click at [631, 16] on div "LIVE" at bounding box center [629, 26] width 74 height 24
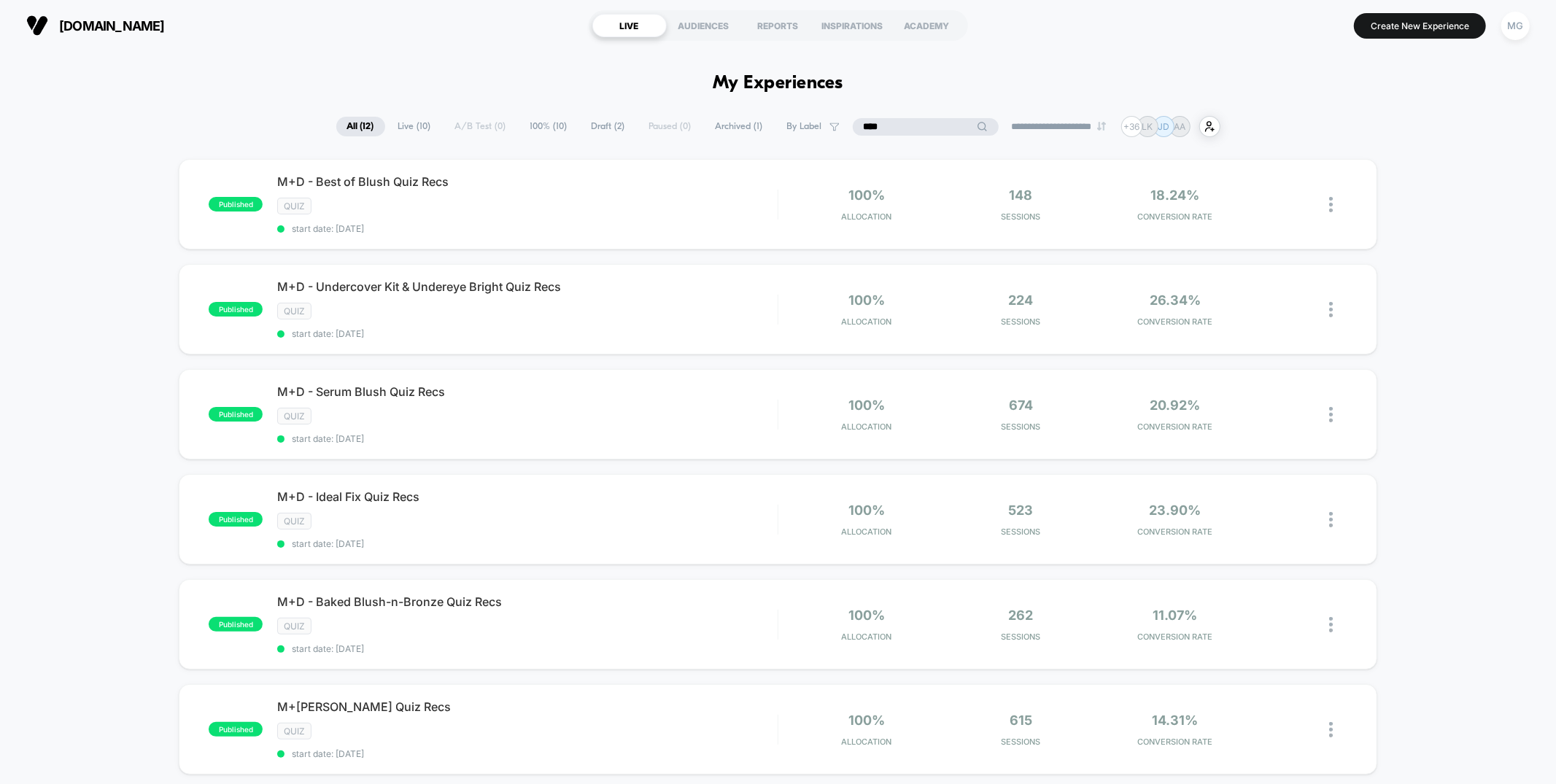
click at [906, 126] on input "****" at bounding box center [926, 126] width 146 height 17
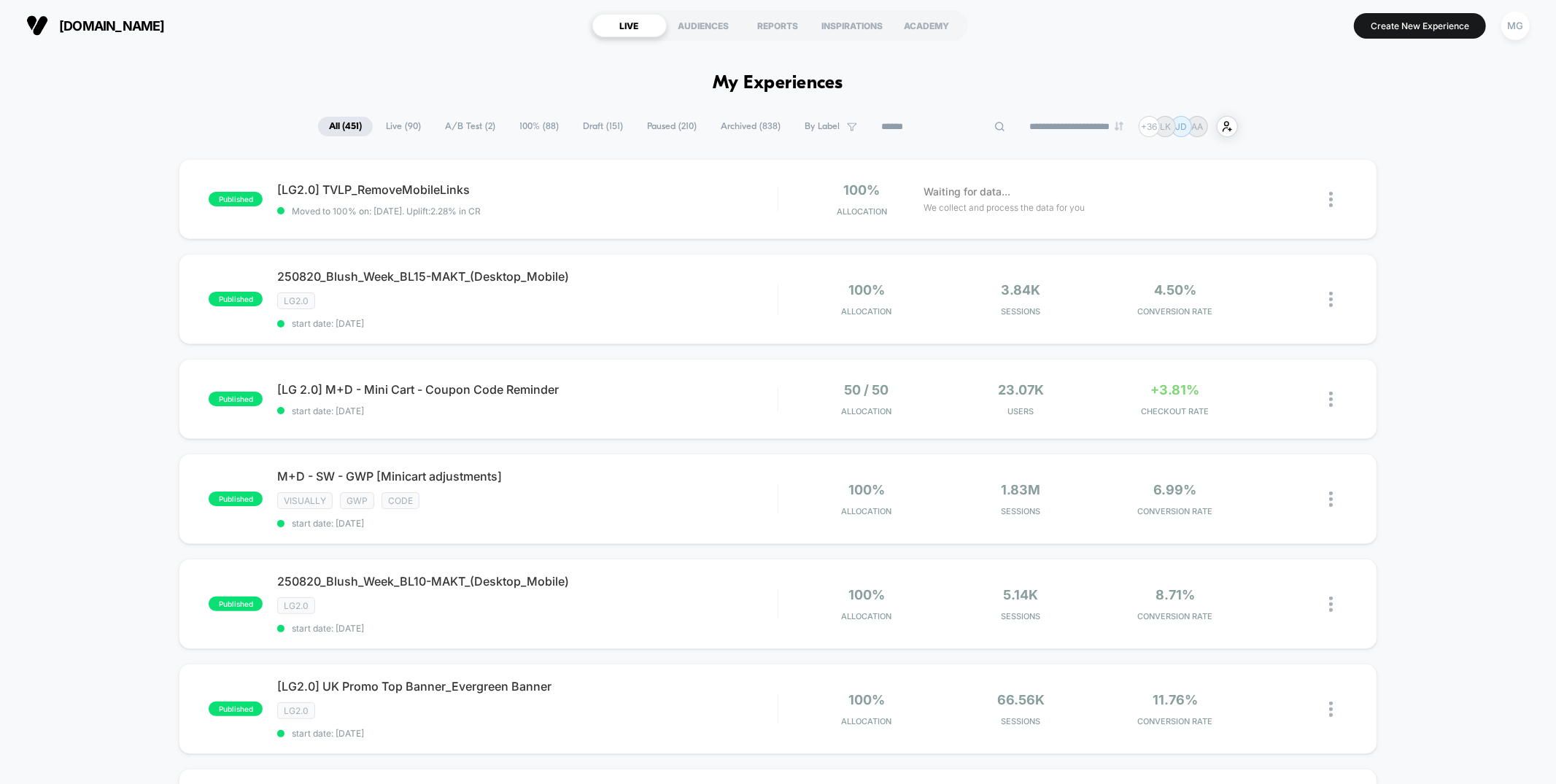
click at [832, 122] on span "By Label" at bounding box center [830, 127] width 74 height 20
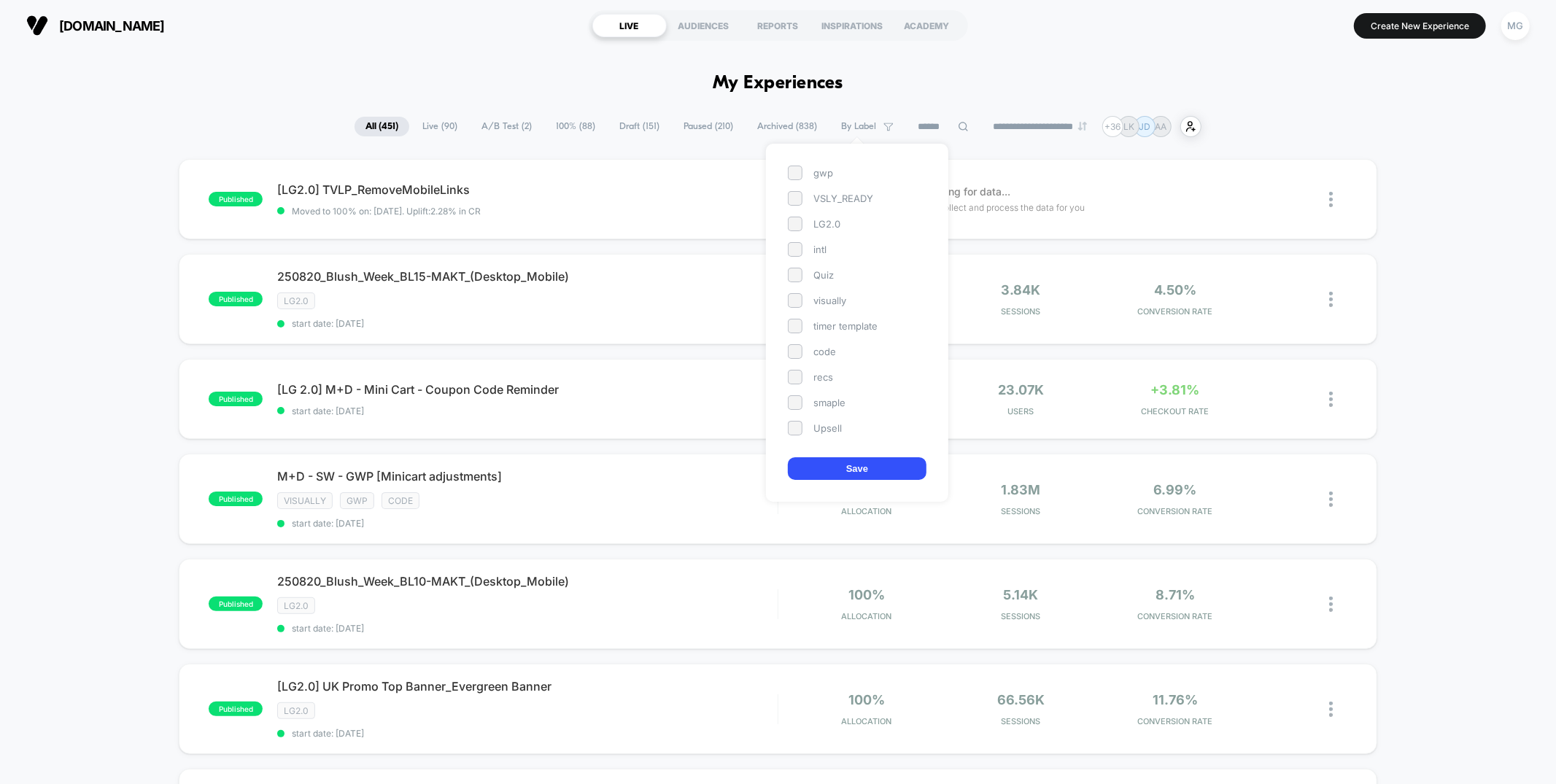
click at [815, 427] on div "Upsell" at bounding box center [858, 428] width 139 height 15
click at [828, 471] on button "Save" at bounding box center [858, 468] width 139 height 23
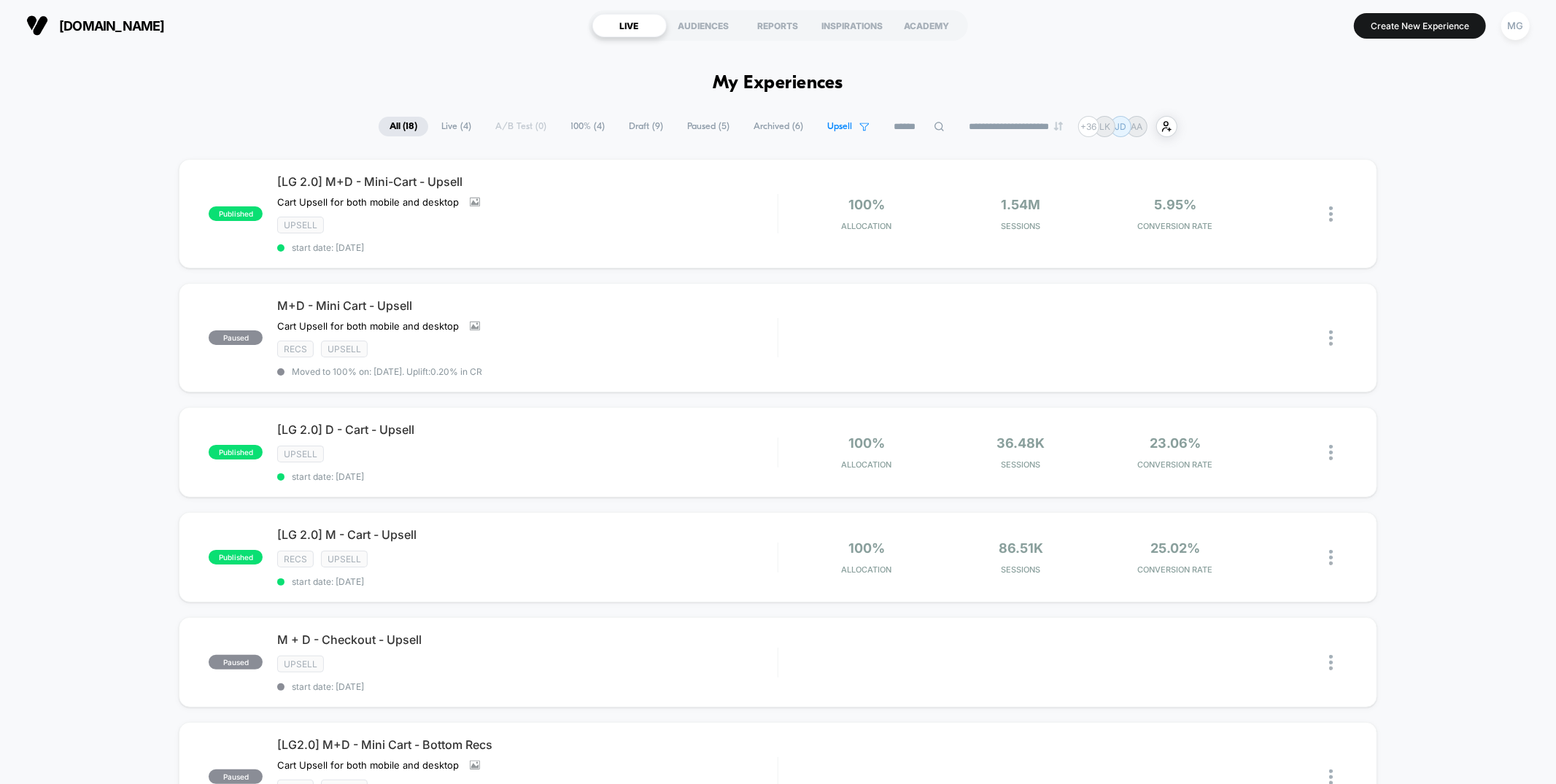
click at [827, 125] on span "Upsell" at bounding box center [839, 126] width 25 height 11
click at [784, 427] on div "Upsell" at bounding box center [837, 428] width 139 height 15
click at [798, 461] on button "Save" at bounding box center [837, 468] width 139 height 23
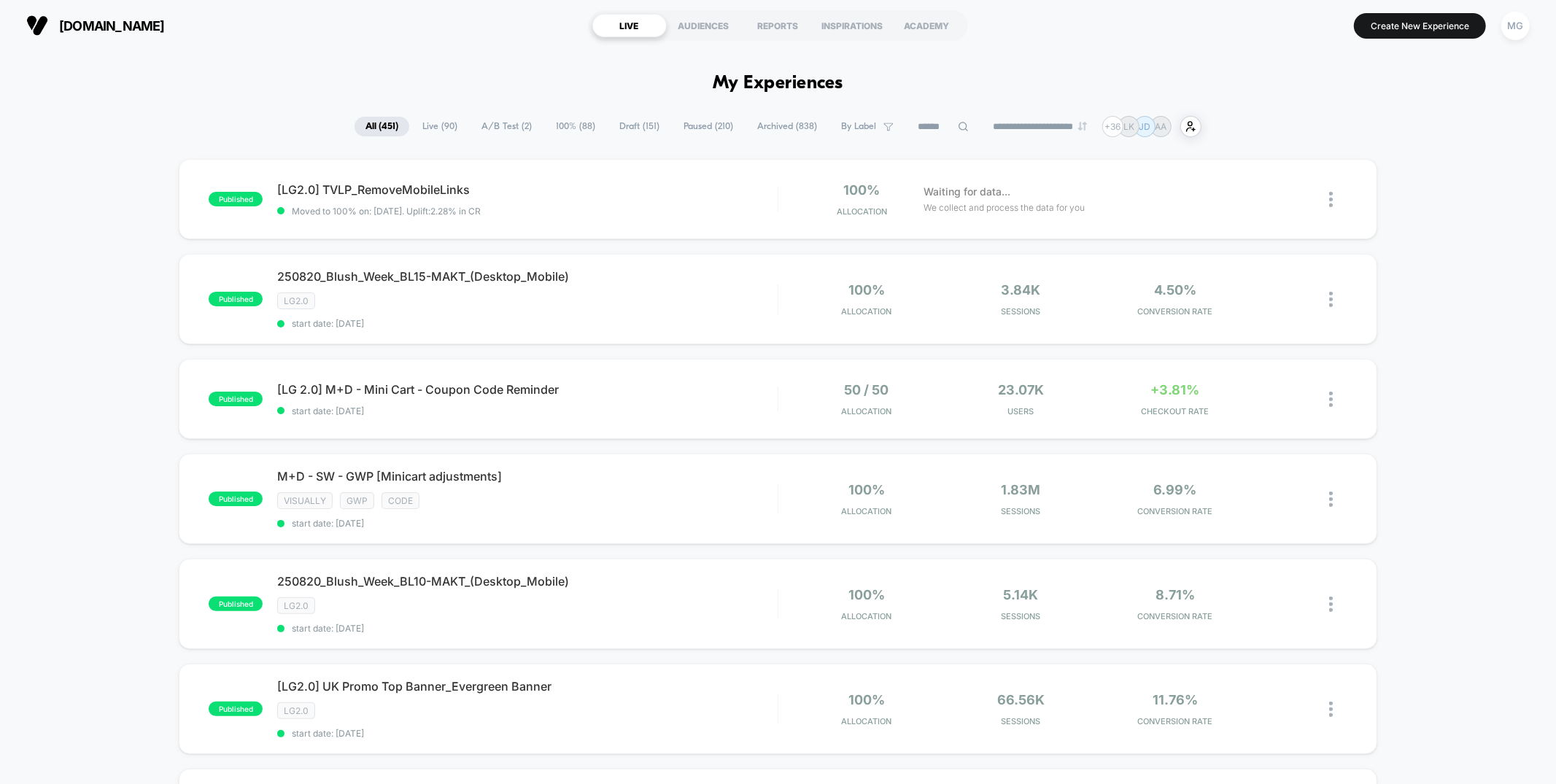
click at [485, 122] on span "A/B Test ( 2 )" at bounding box center [506, 127] width 72 height 20
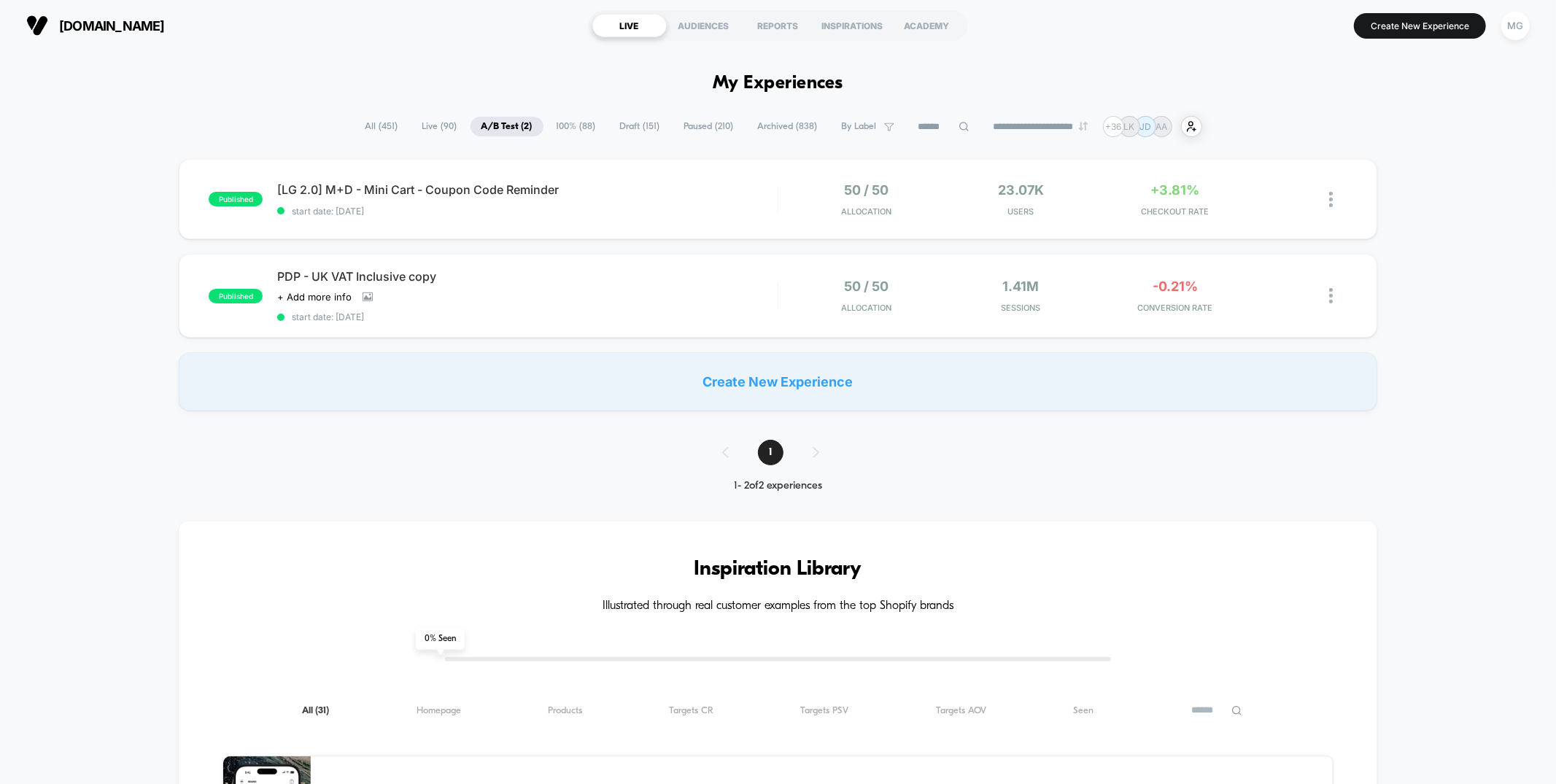
click at [580, 121] on span "100% ( 88 )" at bounding box center [576, 127] width 61 height 20
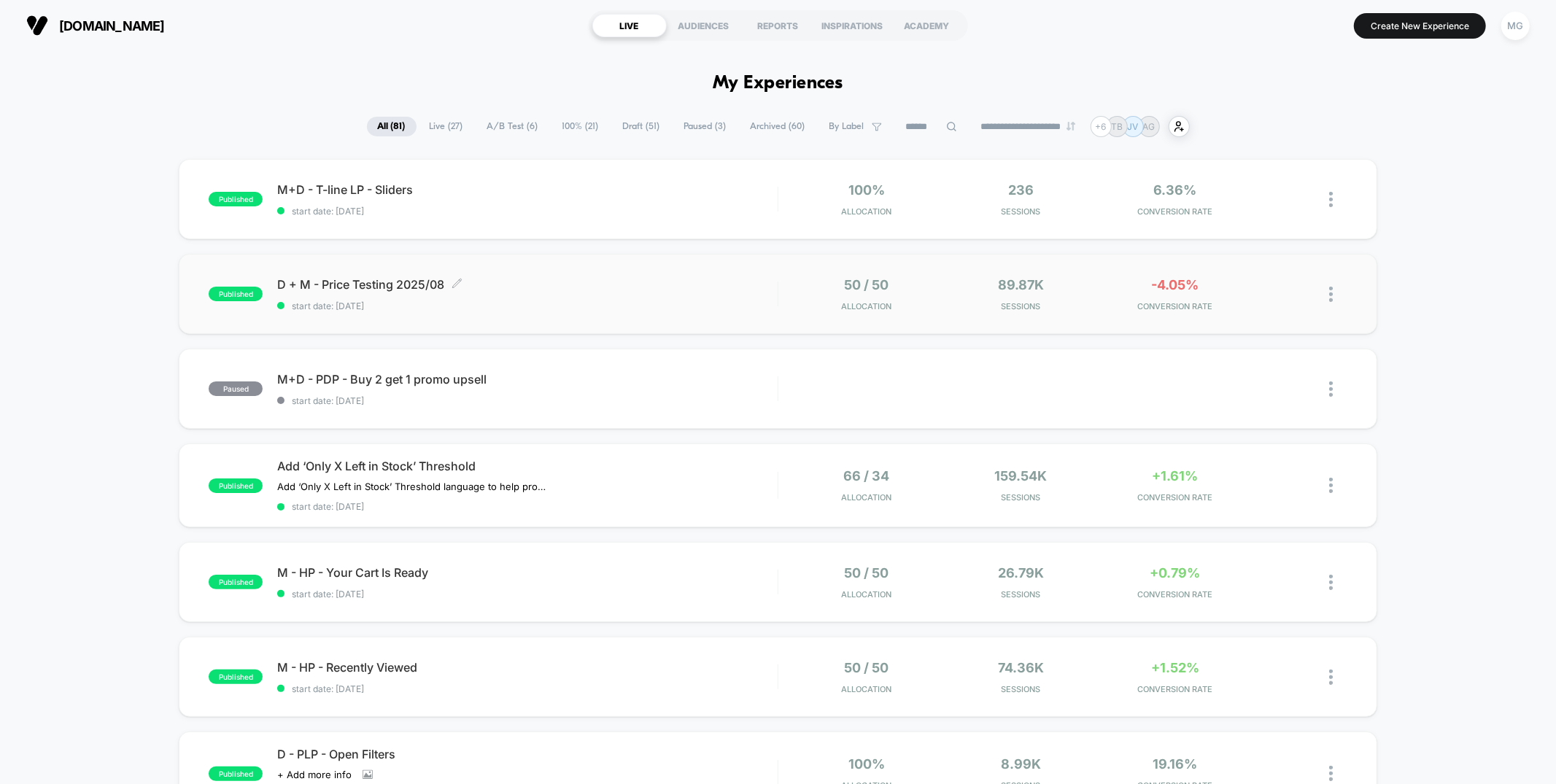
click at [543, 281] on span "D + M - Price Testing 2025/08 Click to edit experience details" at bounding box center [527, 284] width 500 height 15
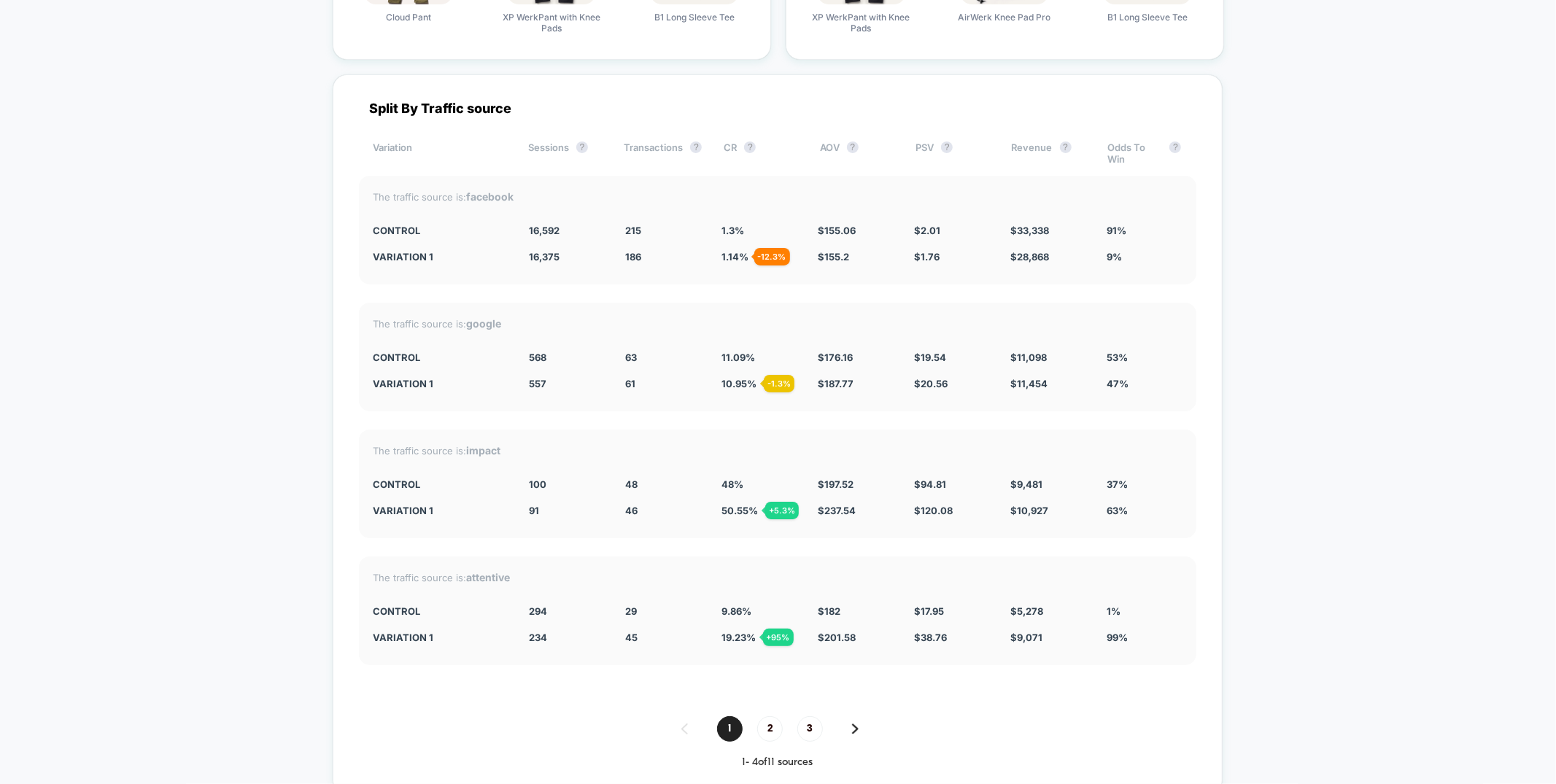
scroll to position [3250, 0]
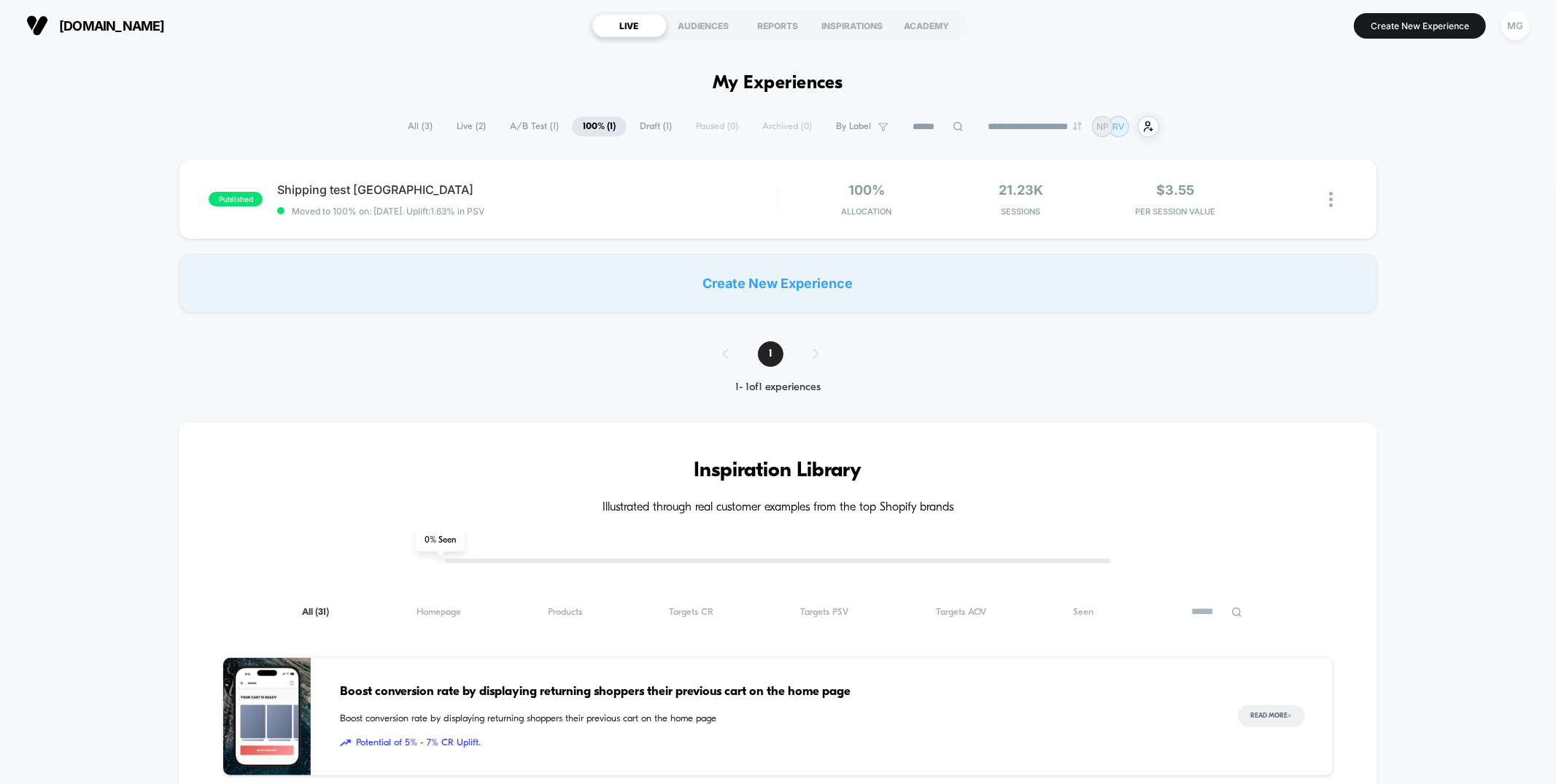
click at [512, 128] on span "A/B Test ( 1 )" at bounding box center [534, 127] width 70 height 20
click at [634, 223] on div "published Shipping Test 5 USD vs 7 USD Click to edit experience details Click t…" at bounding box center [778, 199] width 1198 height 80
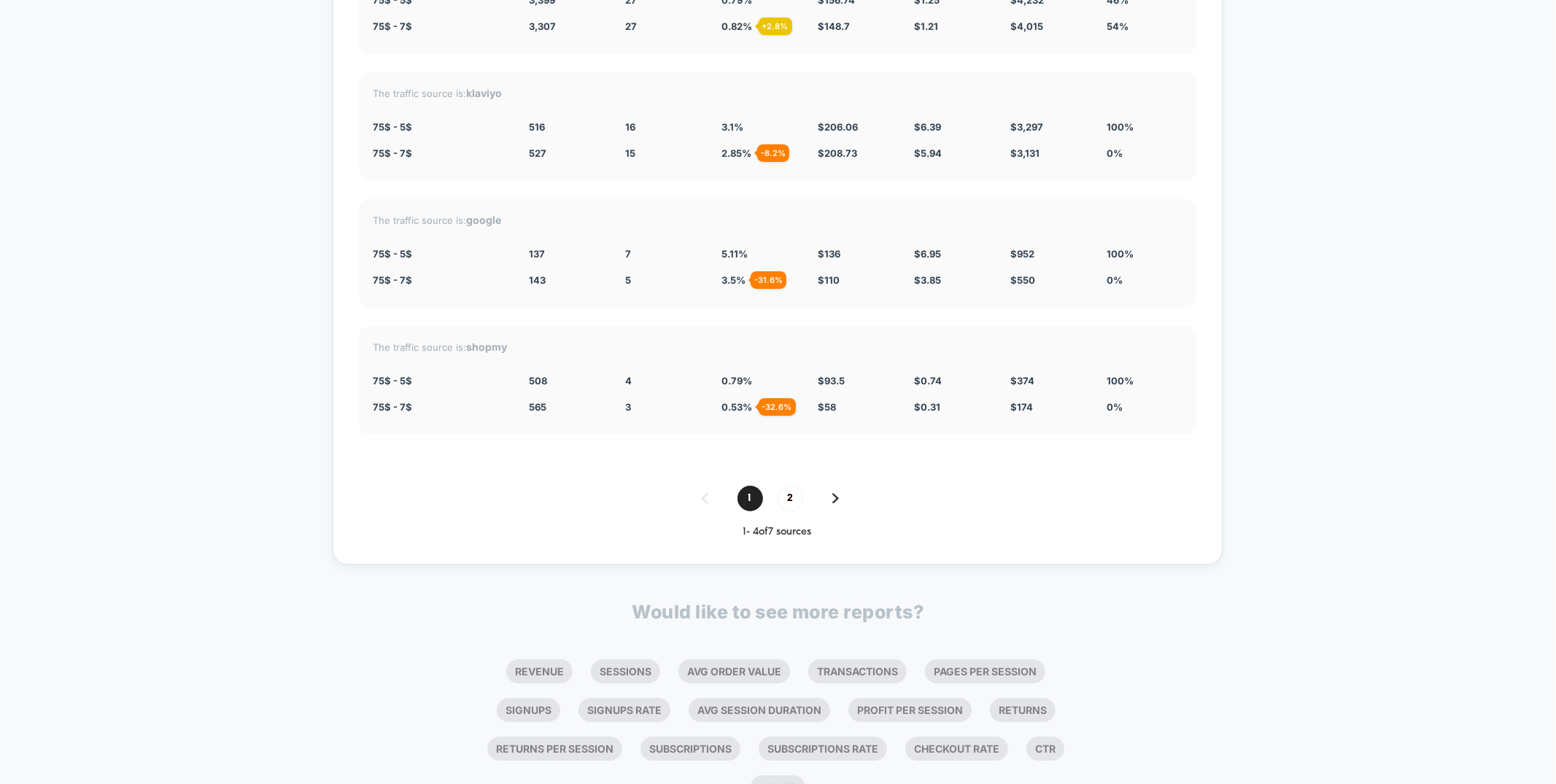
scroll to position [3533, 0]
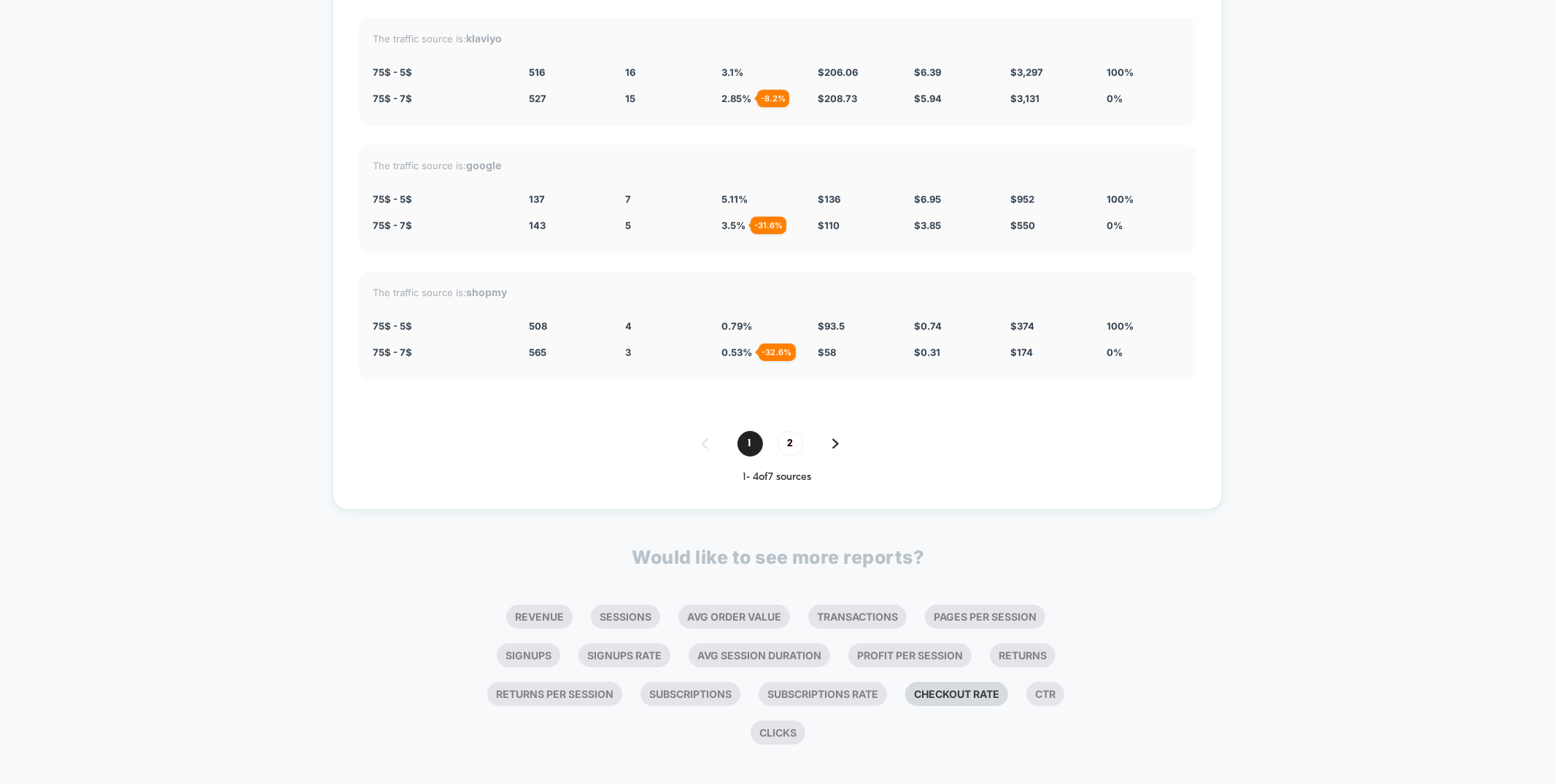
click at [965, 682] on li "Checkout Rate" at bounding box center [956, 694] width 103 height 24
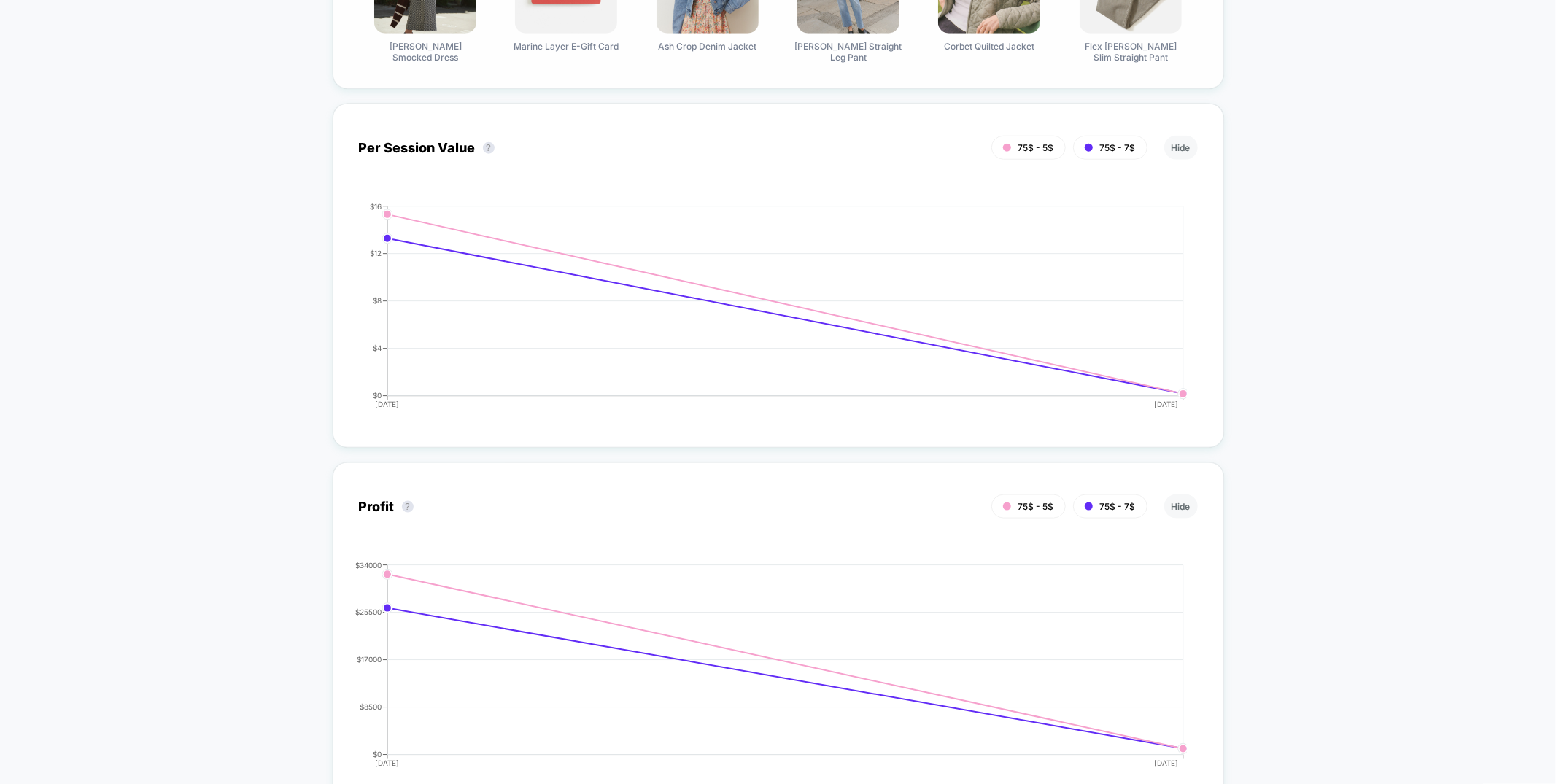
scroll to position [0, 0]
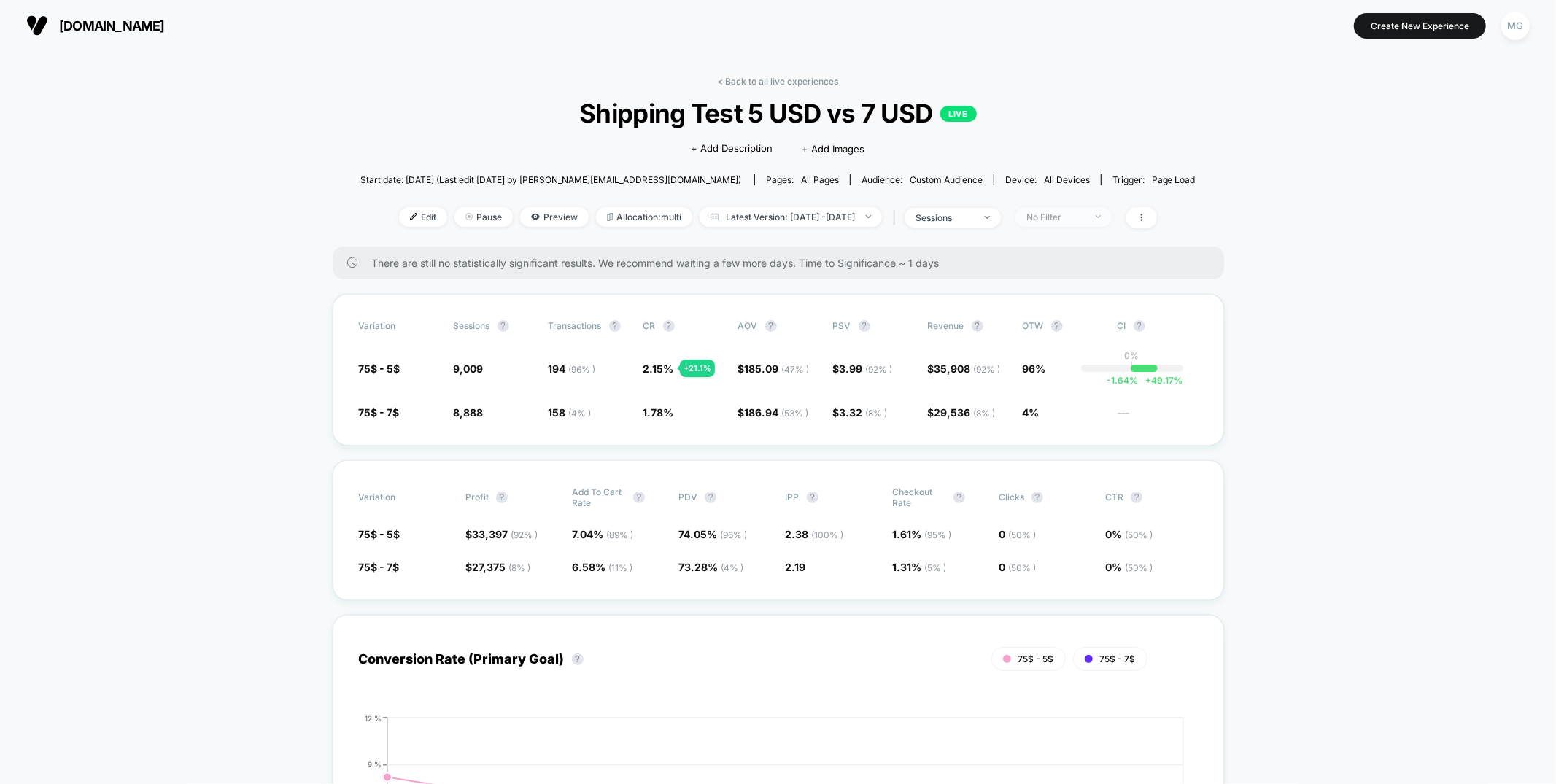
click at [1044, 217] on span "No Filter" at bounding box center [1063, 217] width 96 height 20
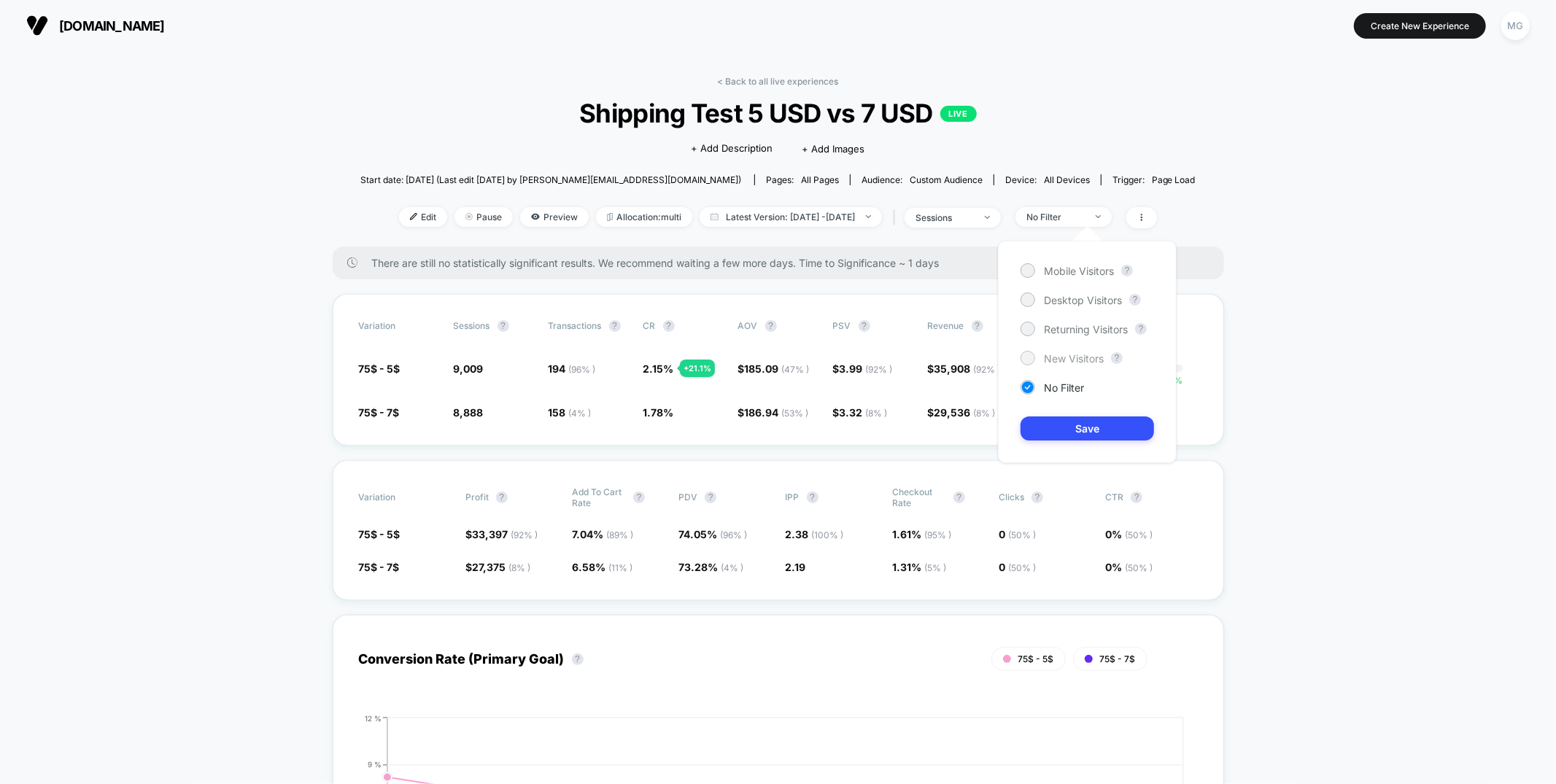
drag, startPoint x: 1060, startPoint y: 269, endPoint x: 1053, endPoint y: 356, distance: 87.3
click at [1060, 269] on span "Mobile Visitors" at bounding box center [1079, 271] width 70 height 13
click at [1058, 435] on button "Save" at bounding box center [1087, 429] width 133 height 24
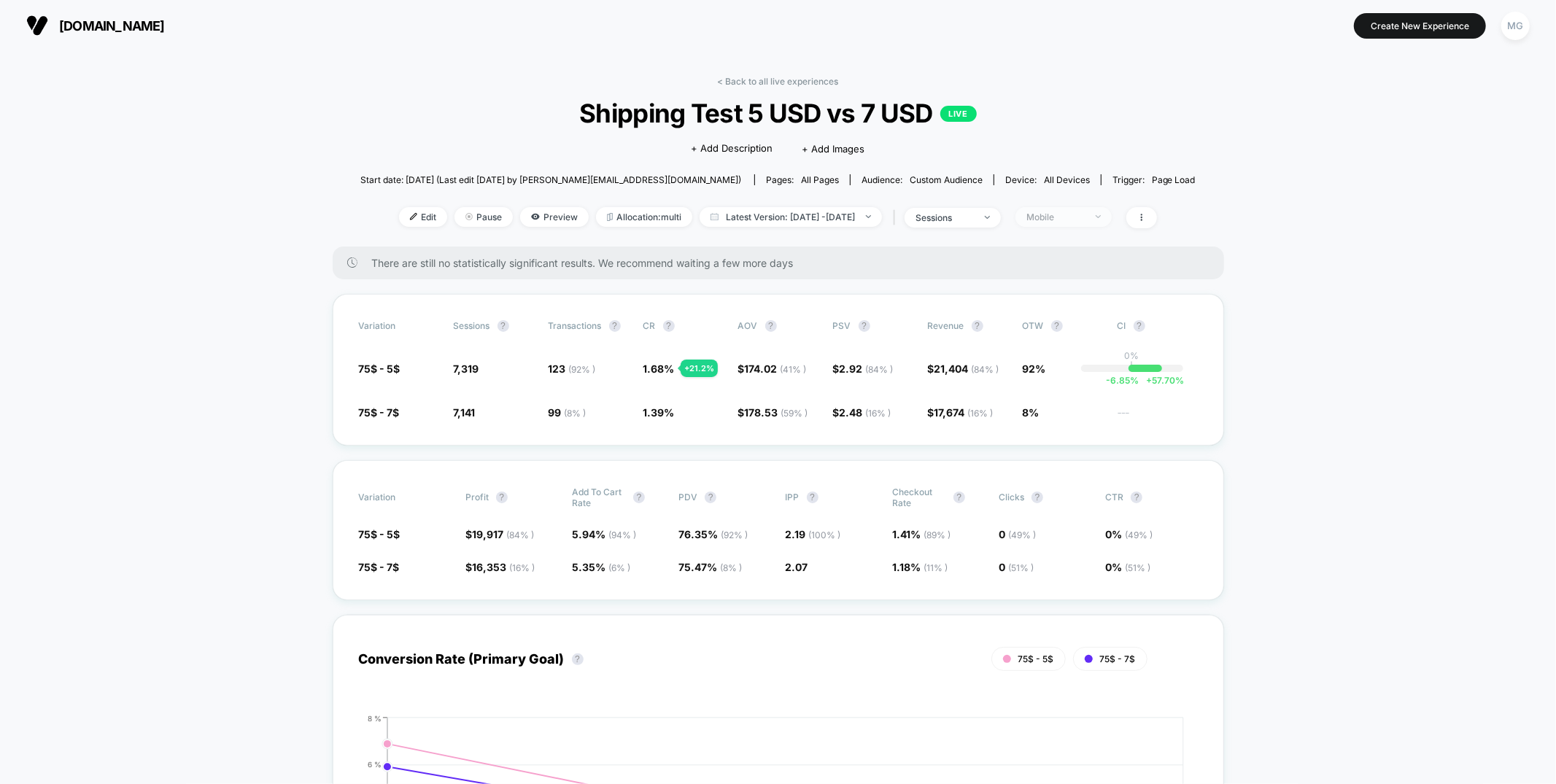
click at [1053, 218] on div "Mobile" at bounding box center [1056, 217] width 59 height 11
click at [1066, 301] on span "Desktop Visitors" at bounding box center [1082, 301] width 78 height 13
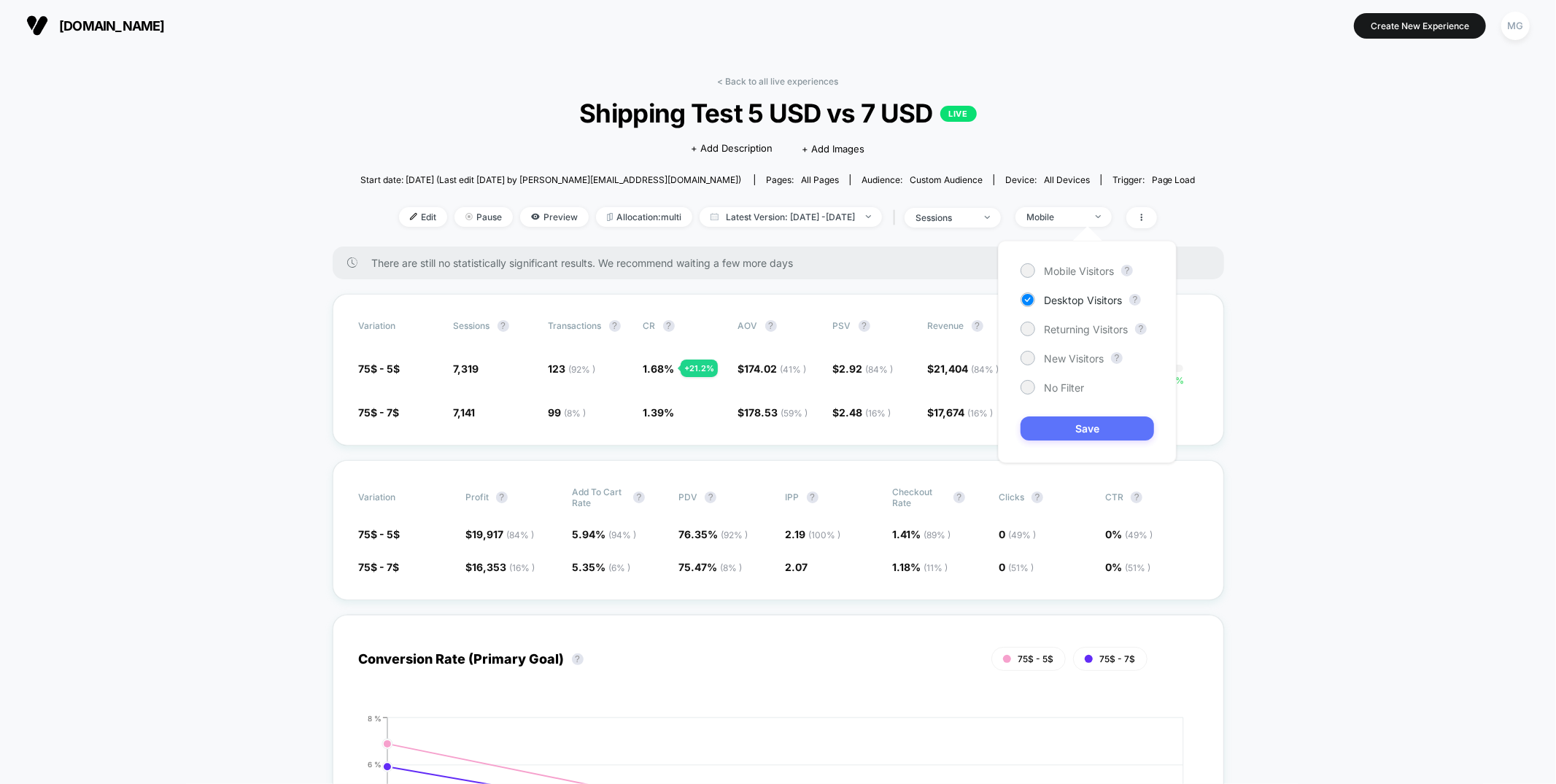
click at [1071, 435] on button "Save" at bounding box center [1087, 429] width 133 height 24
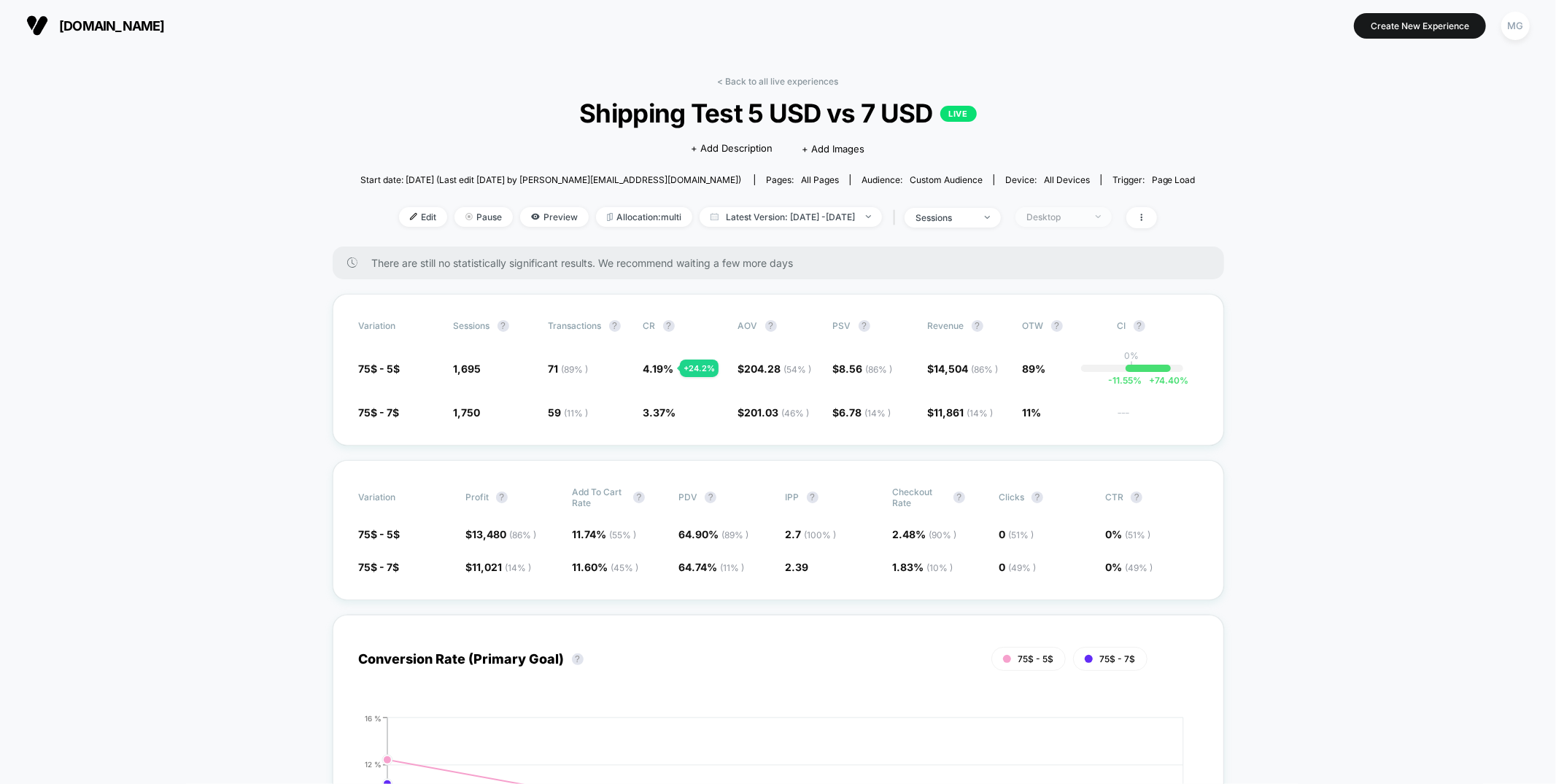
click at [1082, 217] on div "Desktop" at bounding box center [1056, 217] width 59 height 11
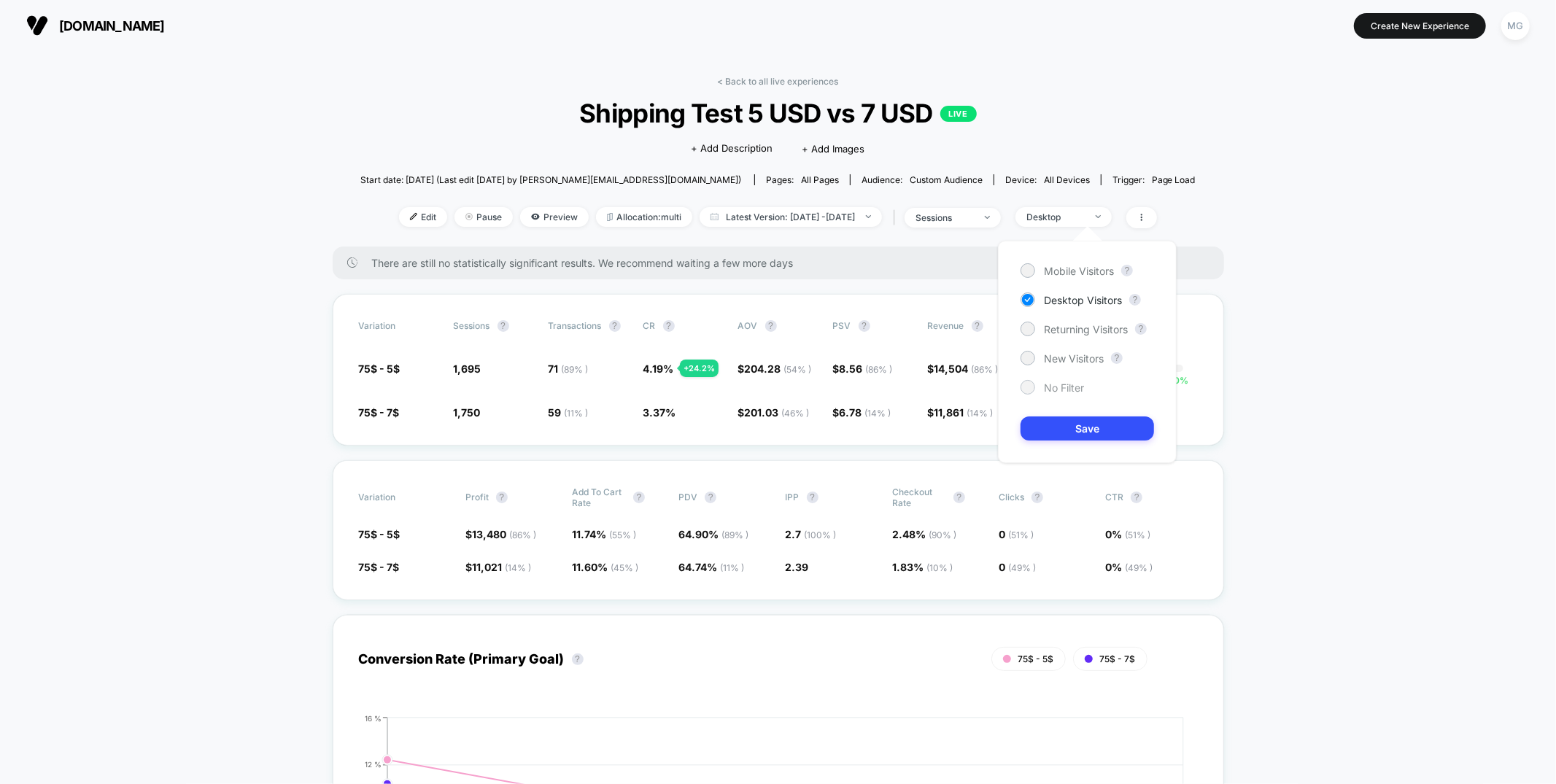
click at [1050, 383] on span "No Filter" at bounding box center [1064, 387] width 40 height 13
click at [1043, 430] on button "Save" at bounding box center [1087, 429] width 133 height 24
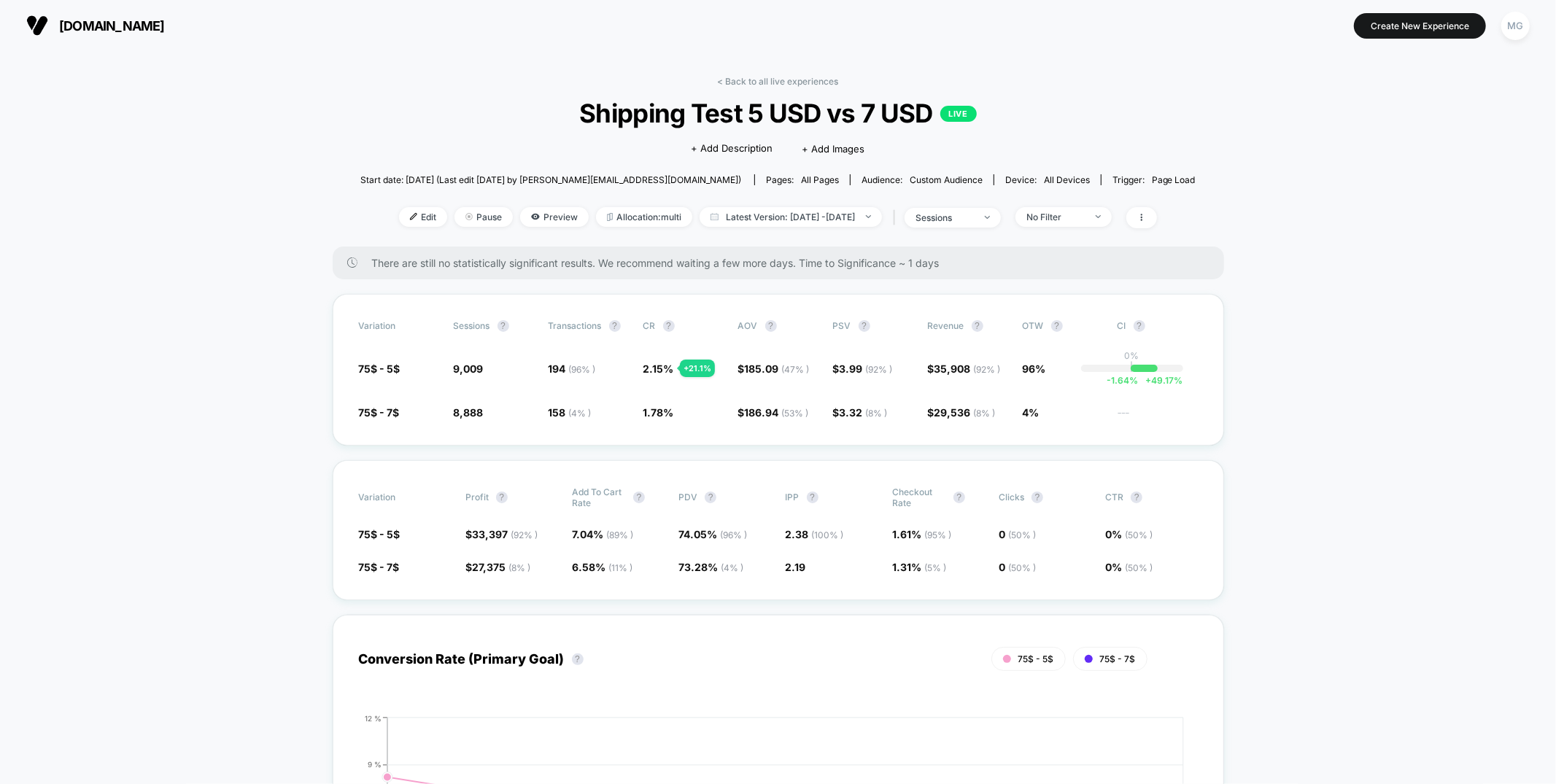
scroll to position [3, 0]
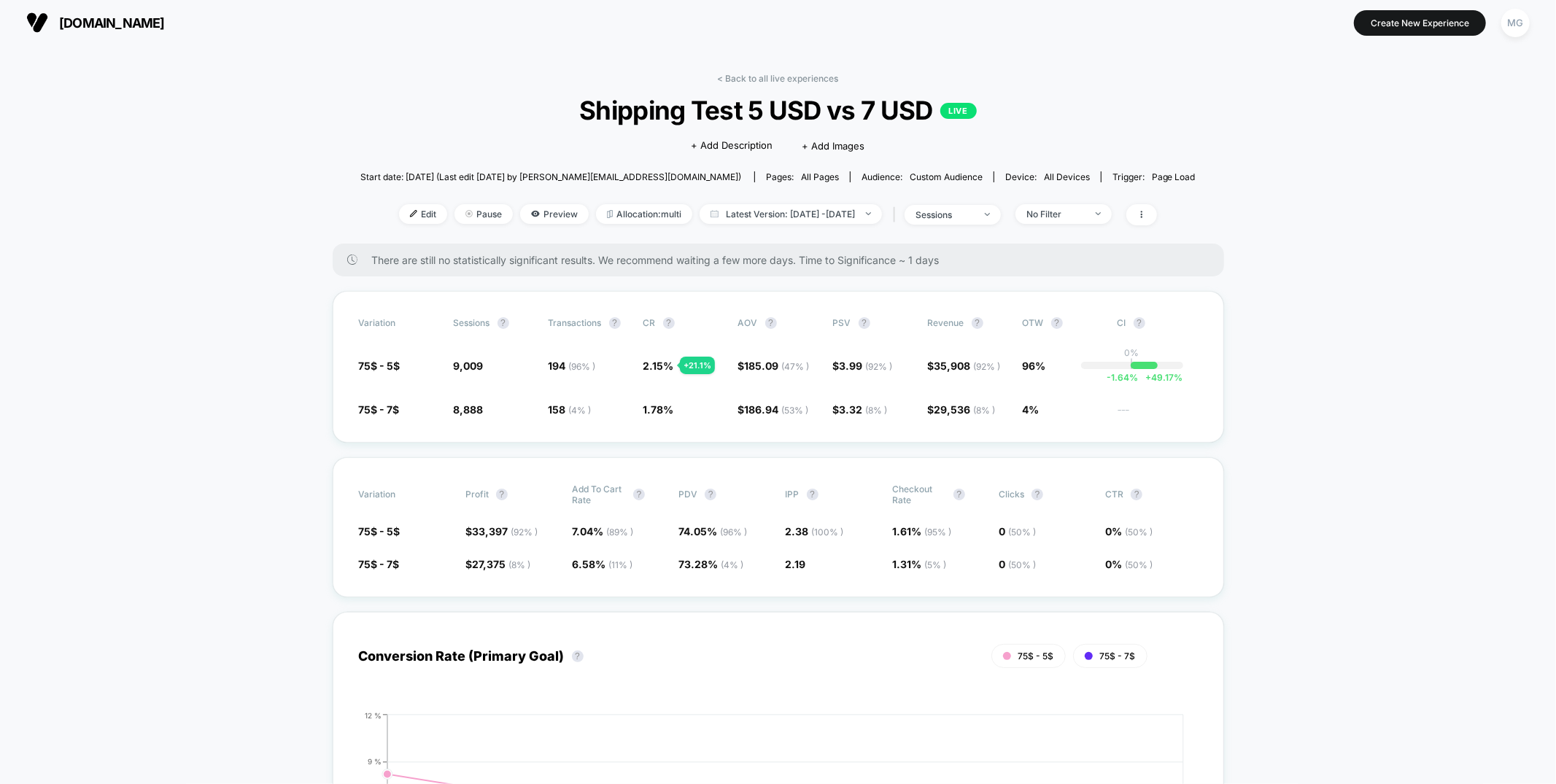
click at [815, 75] on link "< Back to all live experiences" at bounding box center [778, 79] width 121 height 11
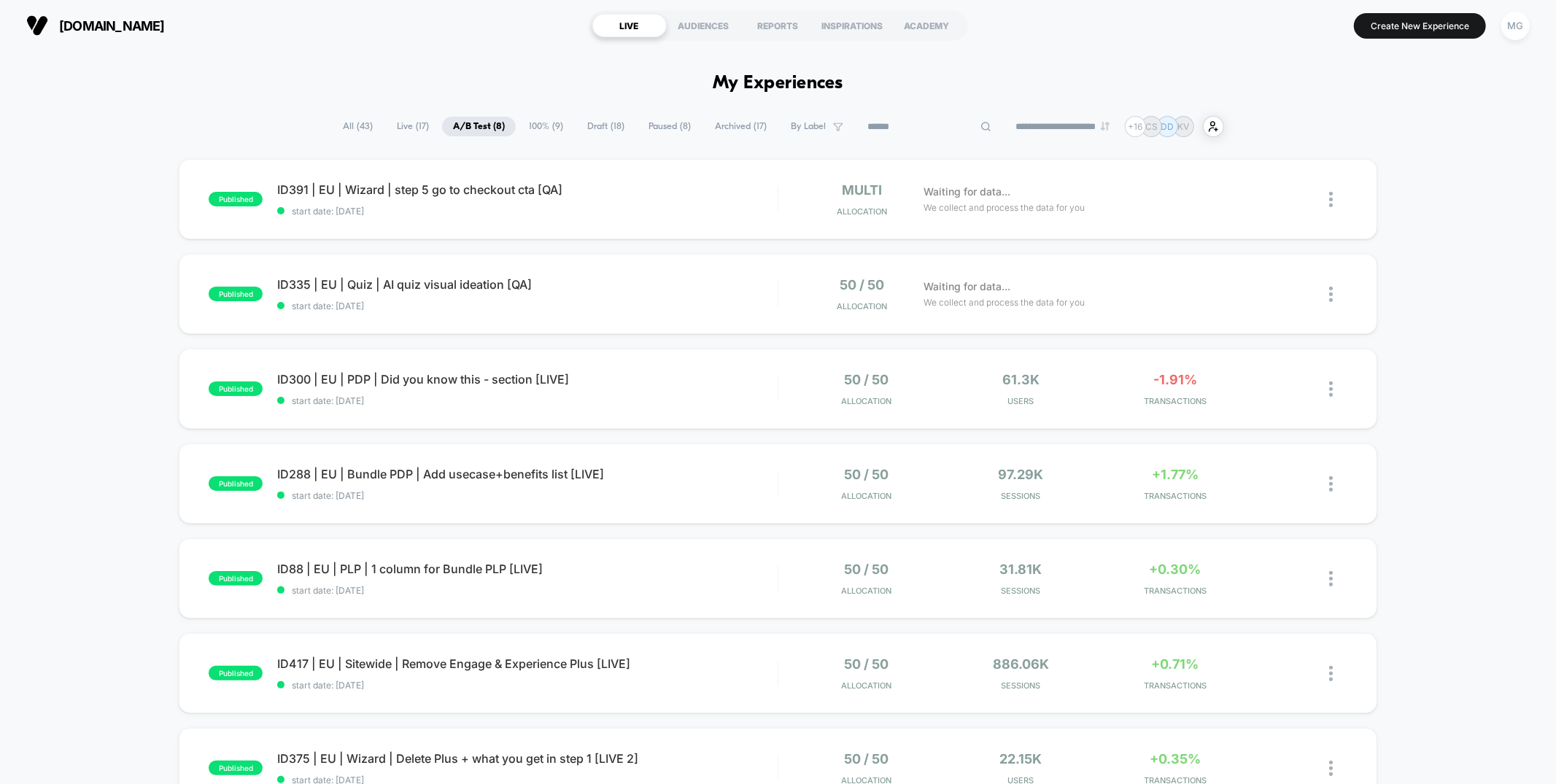
click at [908, 128] on input at bounding box center [930, 126] width 146 height 17
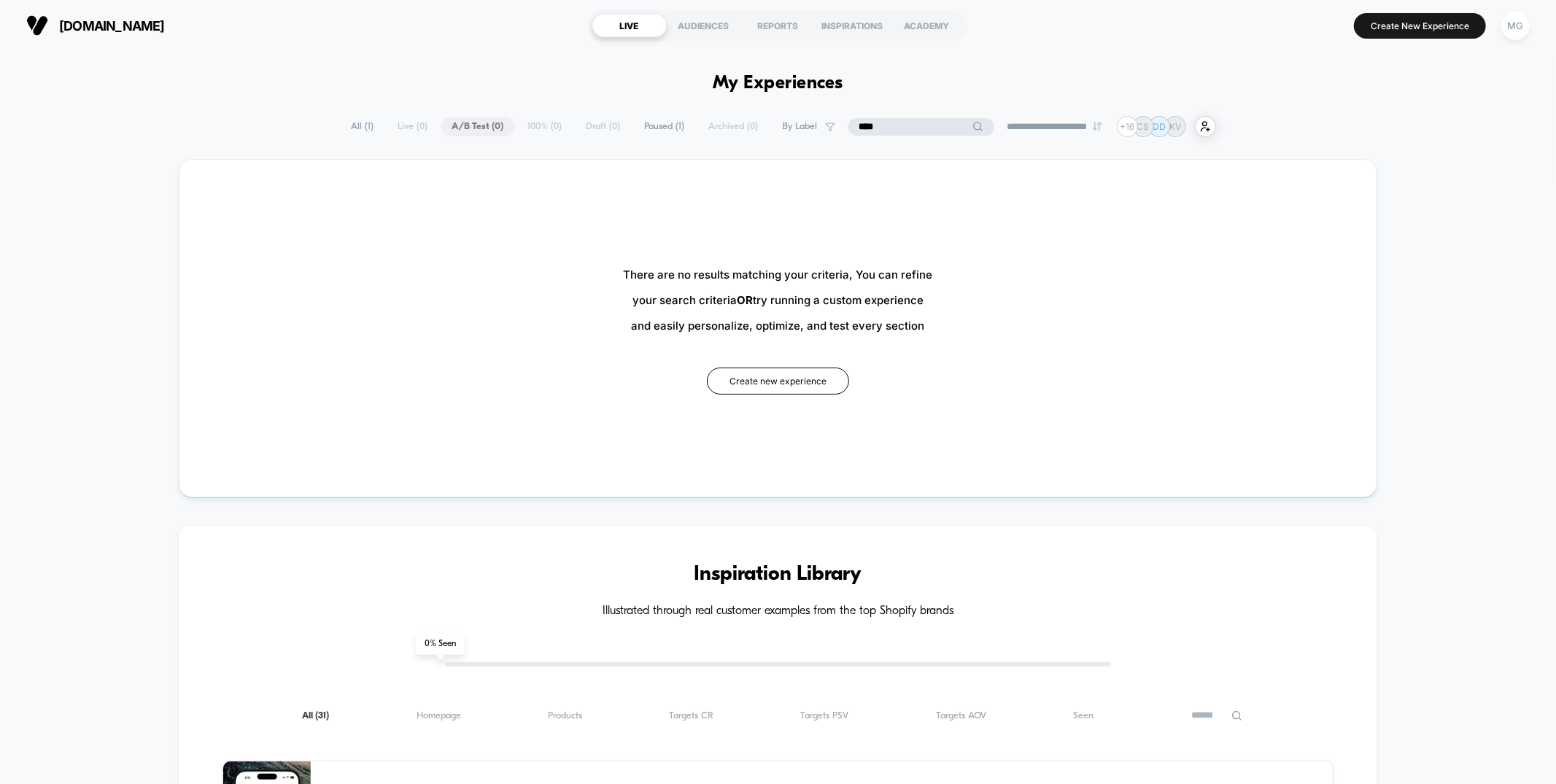
type input "****"
click at [1510, 31] on div "MG" at bounding box center [1515, 26] width 28 height 28
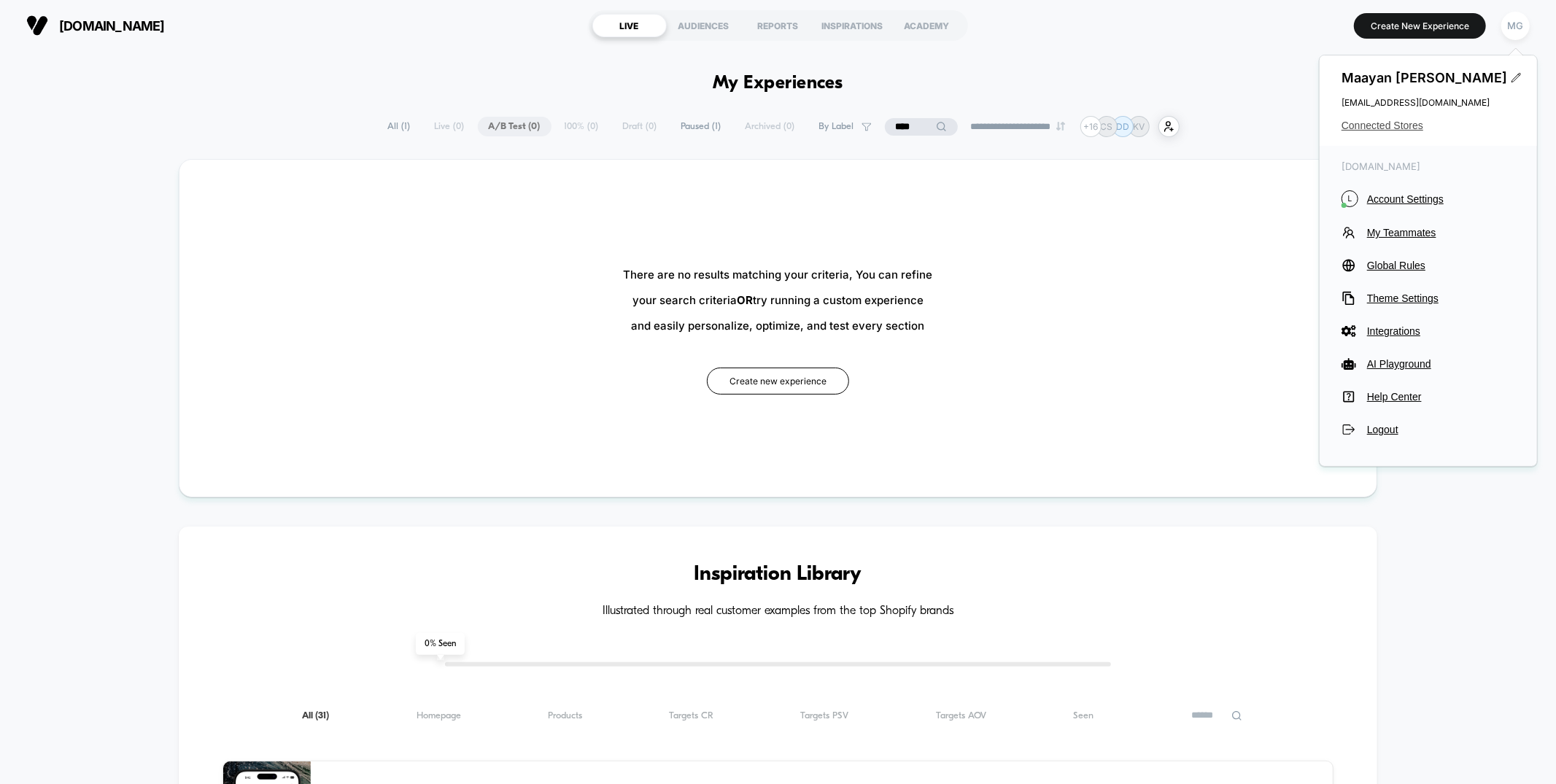
click at [1394, 127] on span "Connected Stores" at bounding box center [1429, 125] width 174 height 12
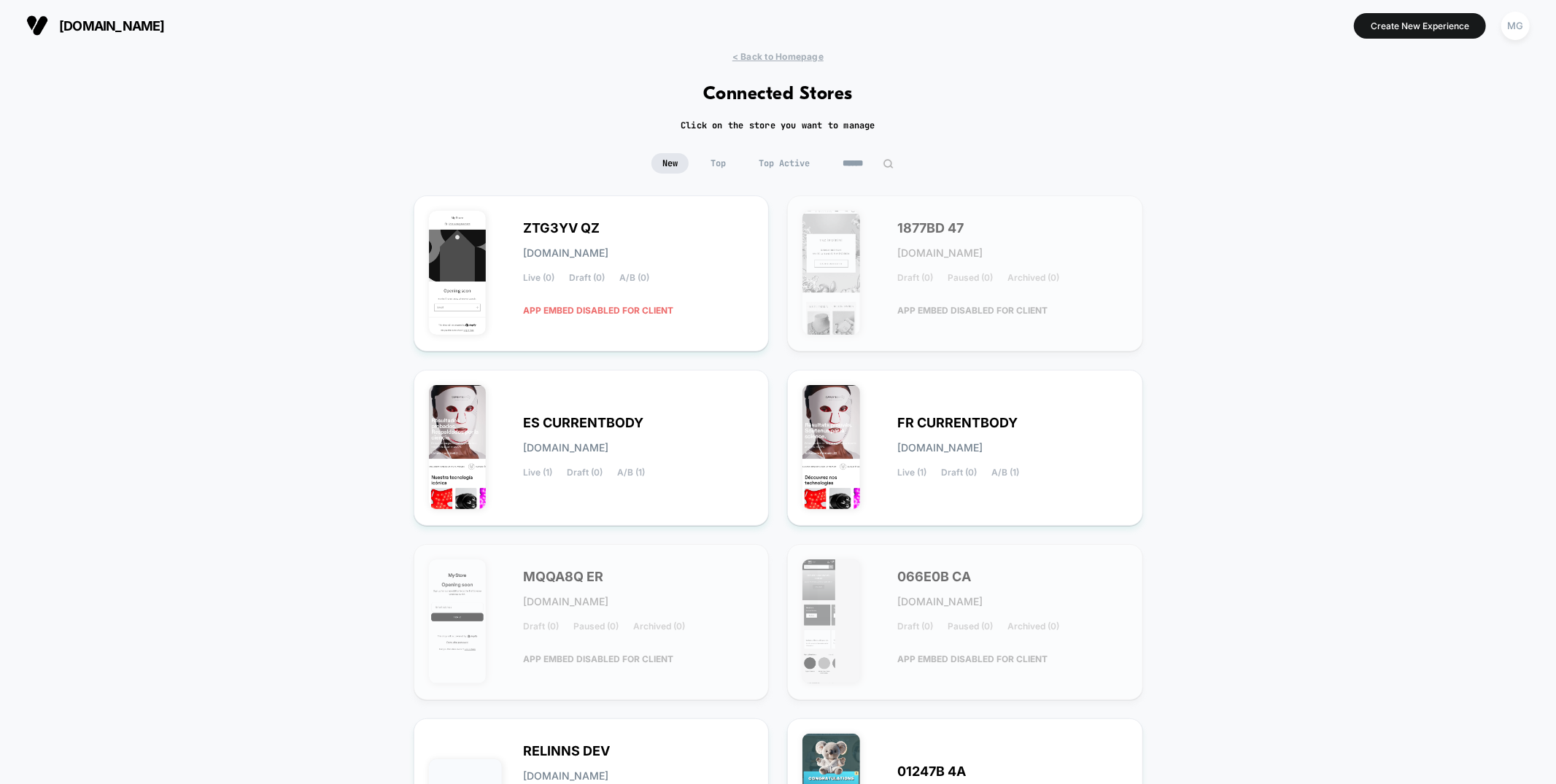
click at [859, 161] on input at bounding box center [869, 164] width 73 height 20
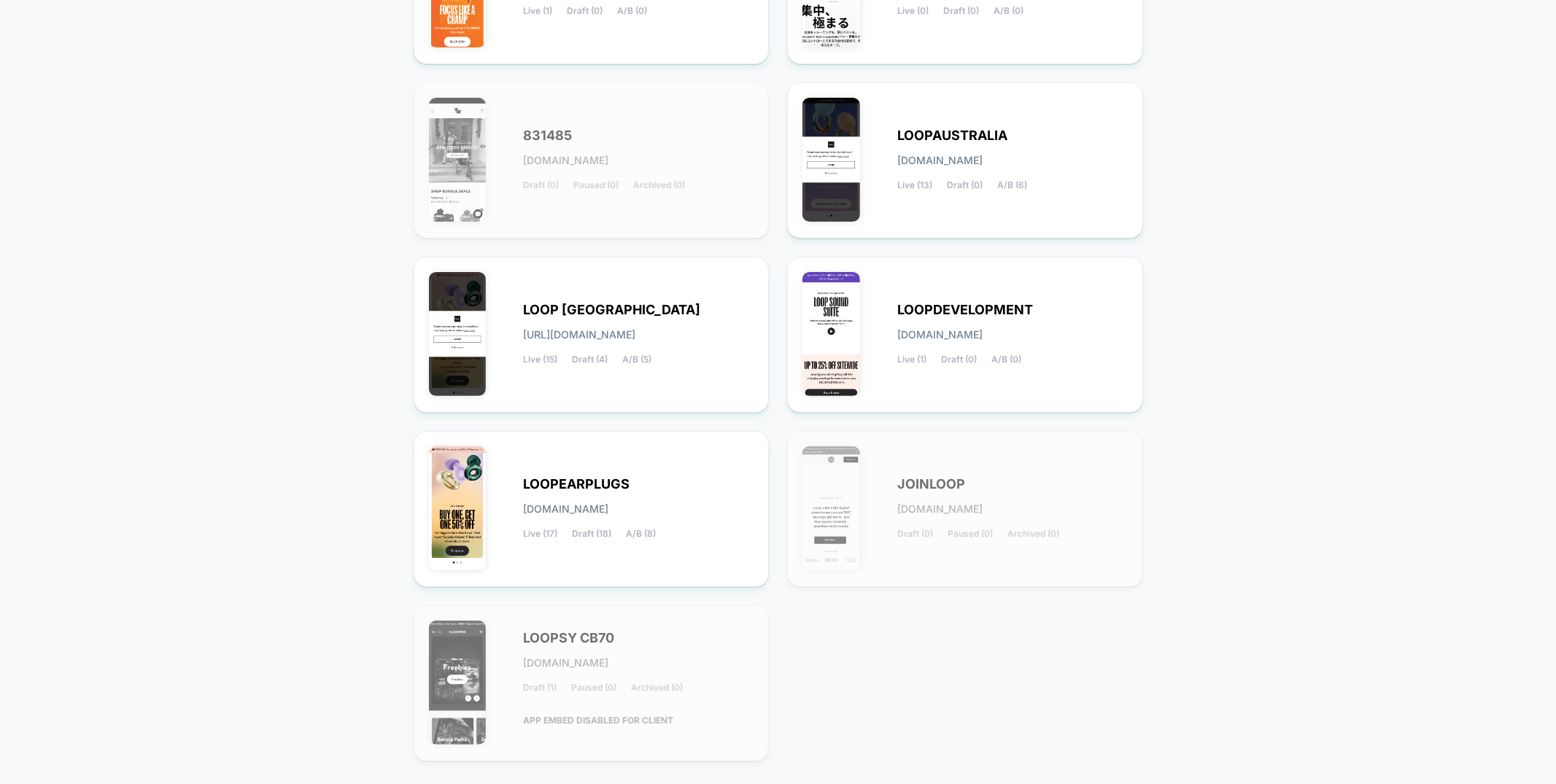
scroll to position [294, 0]
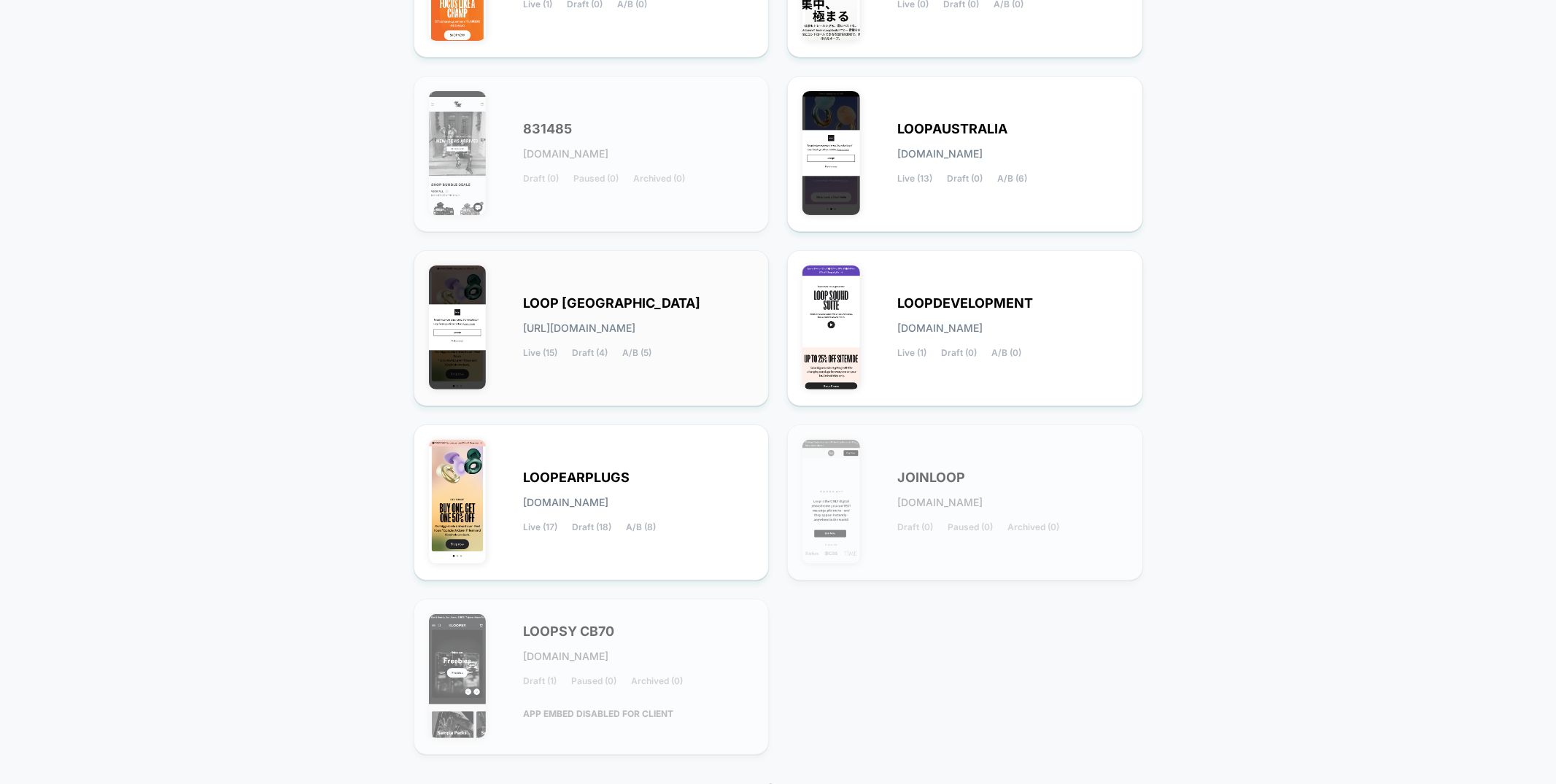
type input "****"
click at [648, 338] on div "LOOP [GEOGRAPHIC_DATA] [URL][DOMAIN_NAME] Live (15) Draft (4) A/B (5)" at bounding box center [639, 327] width 230 height 59
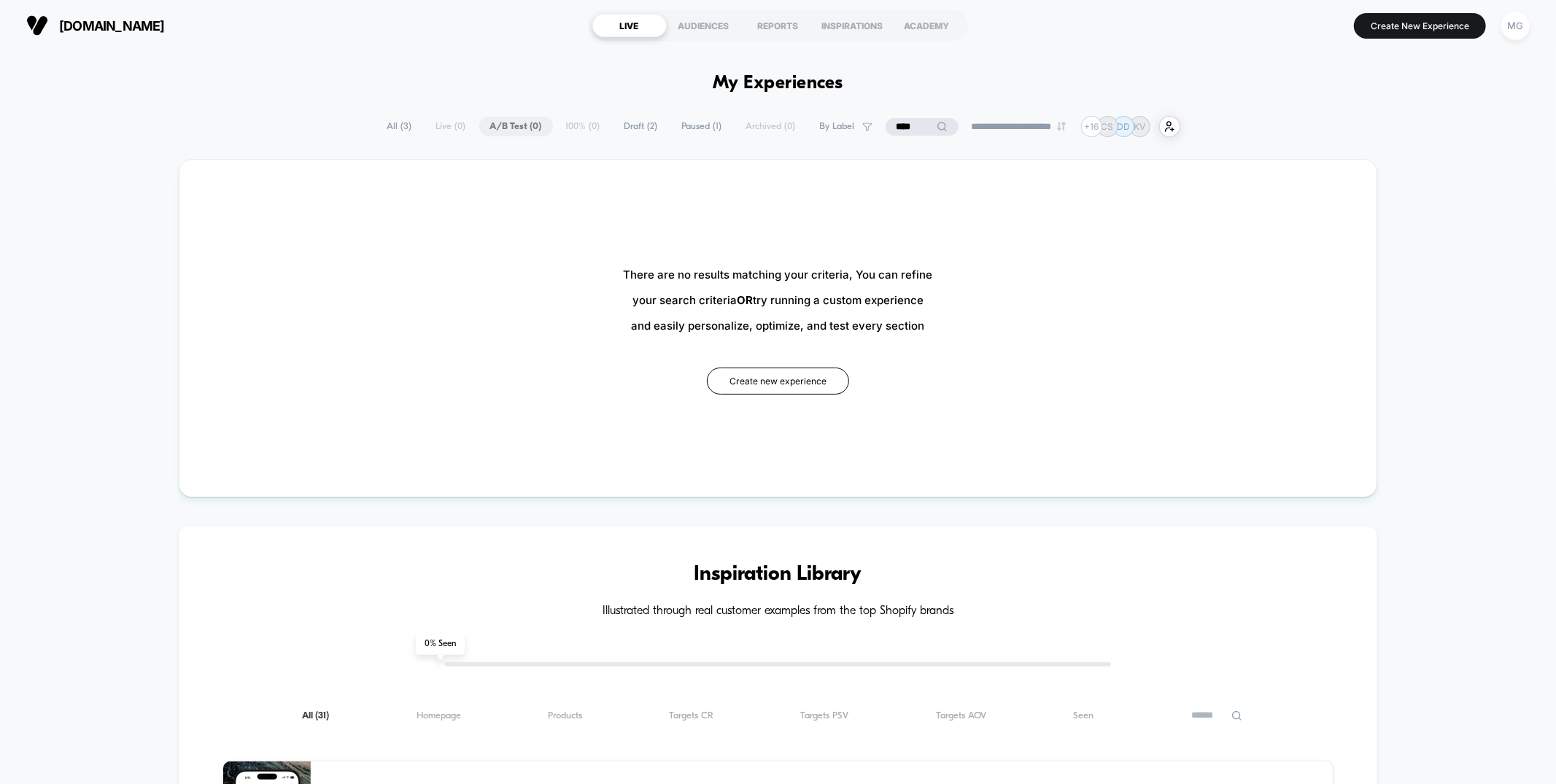
click at [910, 128] on input "****" at bounding box center [922, 126] width 73 height 17
click at [910, 128] on input "****" at bounding box center [922, 126] width 146 height 17
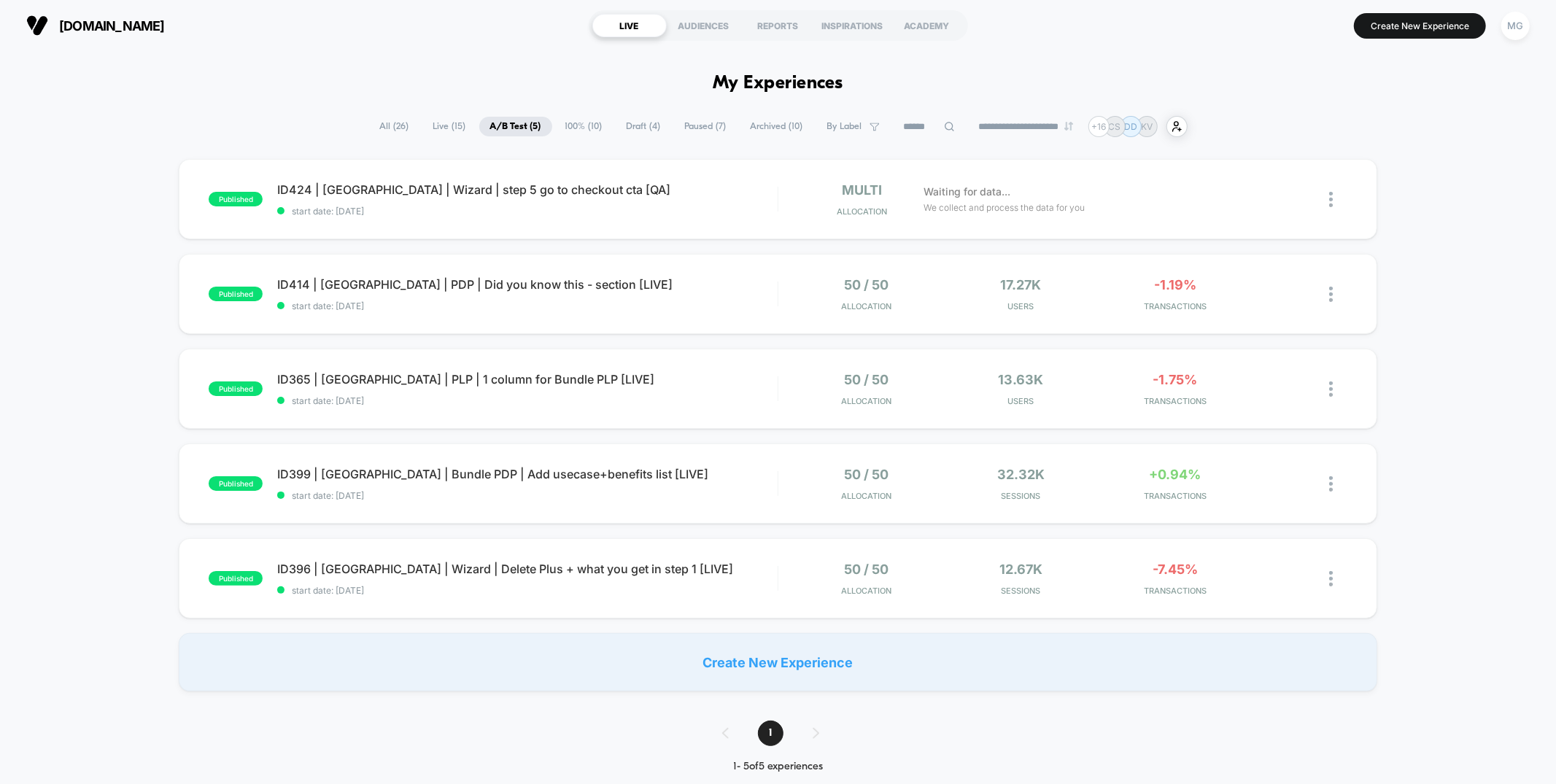
click at [616, 124] on span "Draft ( 4 )" at bounding box center [644, 127] width 56 height 20
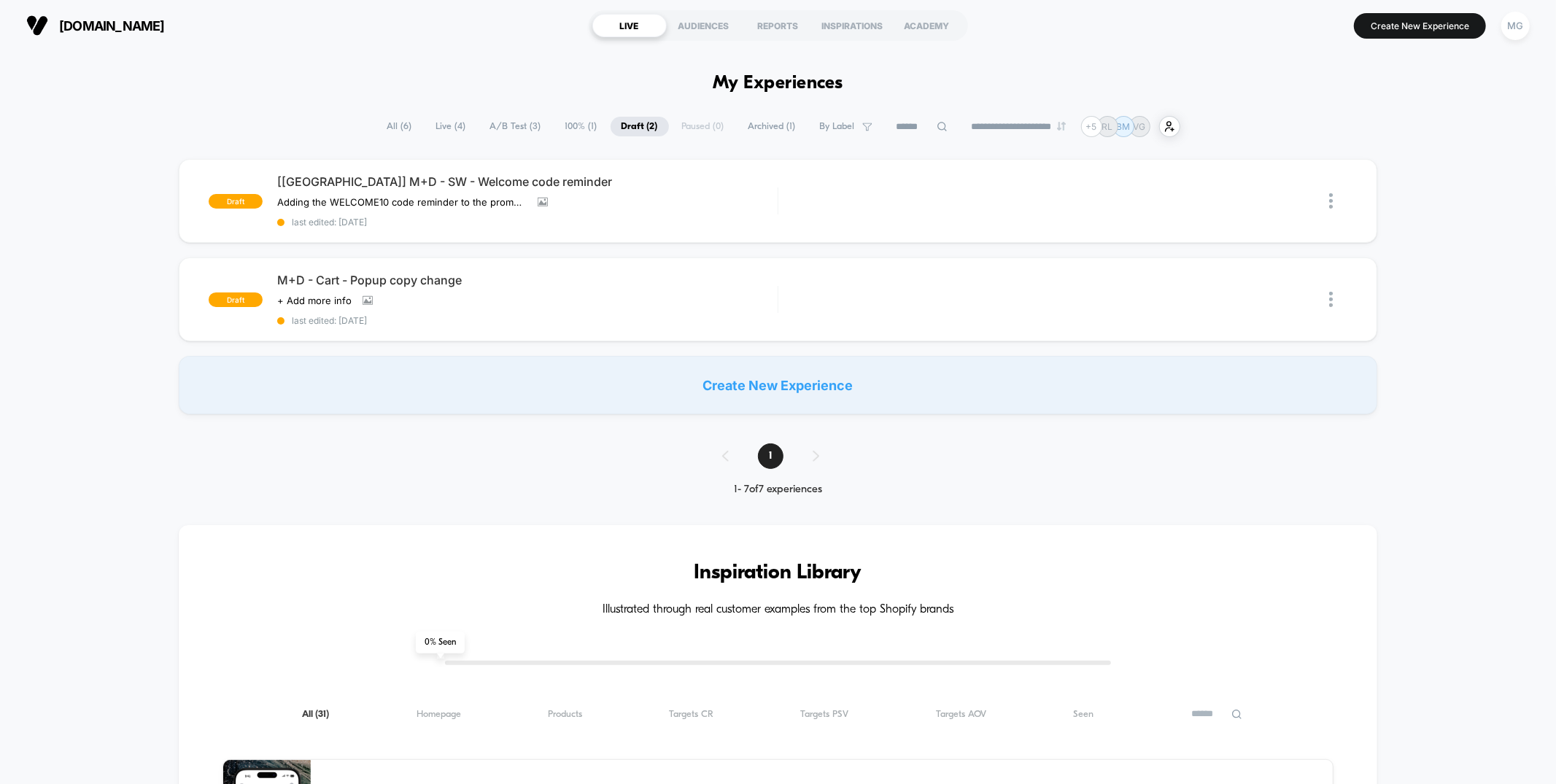
click at [561, 124] on span "100% ( 1 )" at bounding box center [581, 127] width 54 height 20
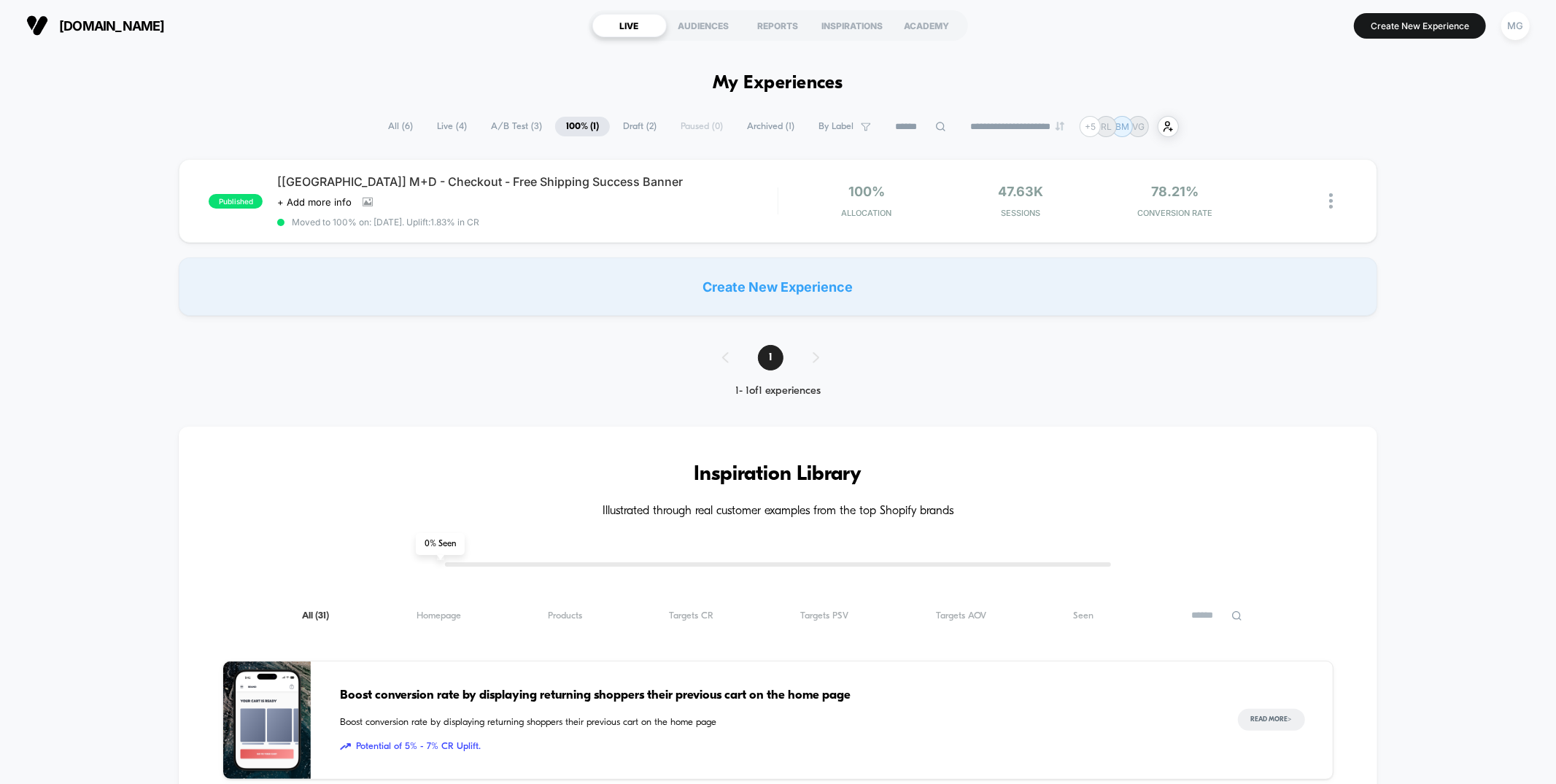
click at [501, 124] on span "A/B Test ( 3 )" at bounding box center [517, 127] width 73 height 20
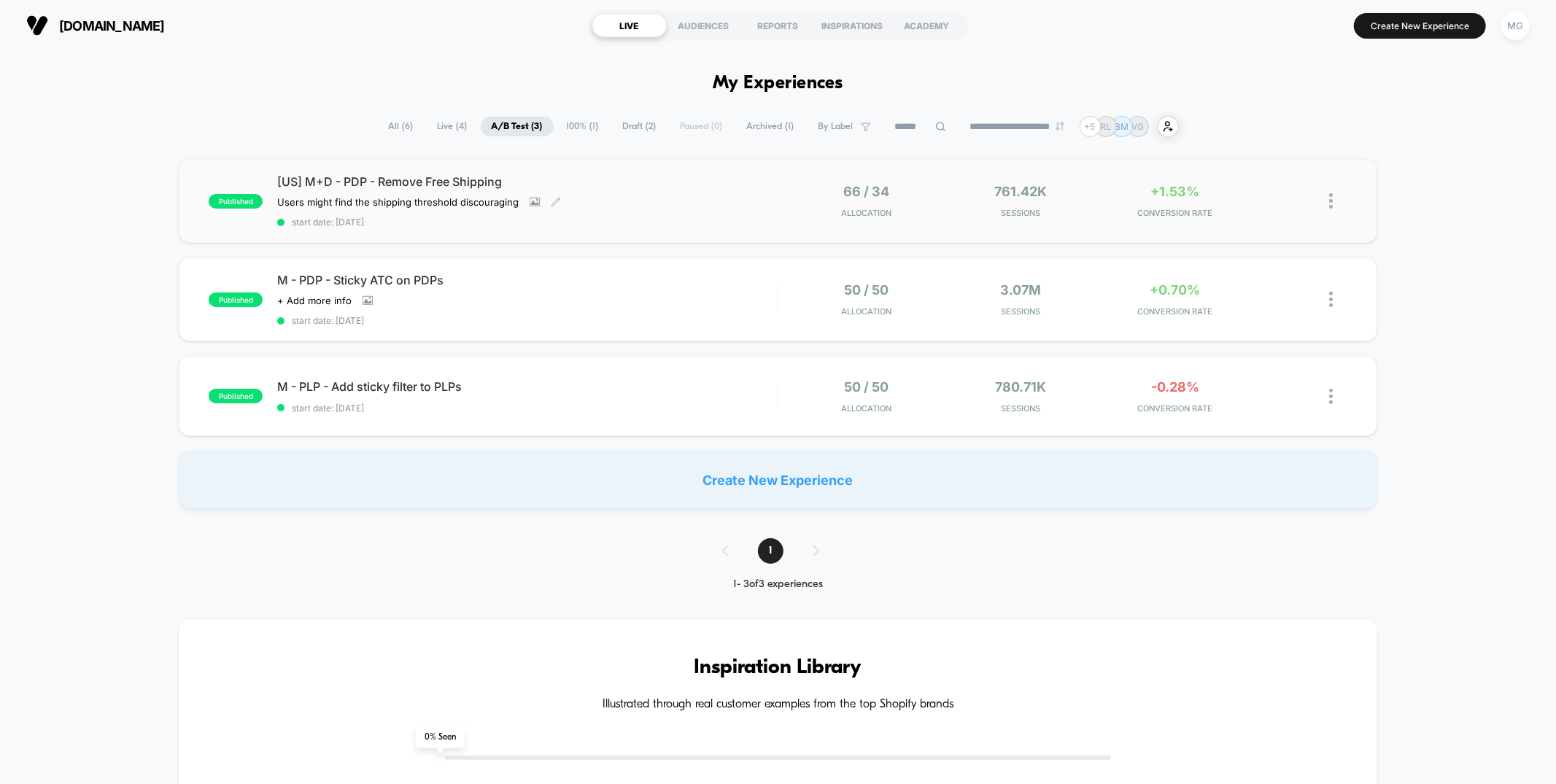
click at [696, 198] on div "[US] M+D - PDP - Remove Free Shipping Users might find the shipping threshold d…" at bounding box center [527, 201] width 500 height 53
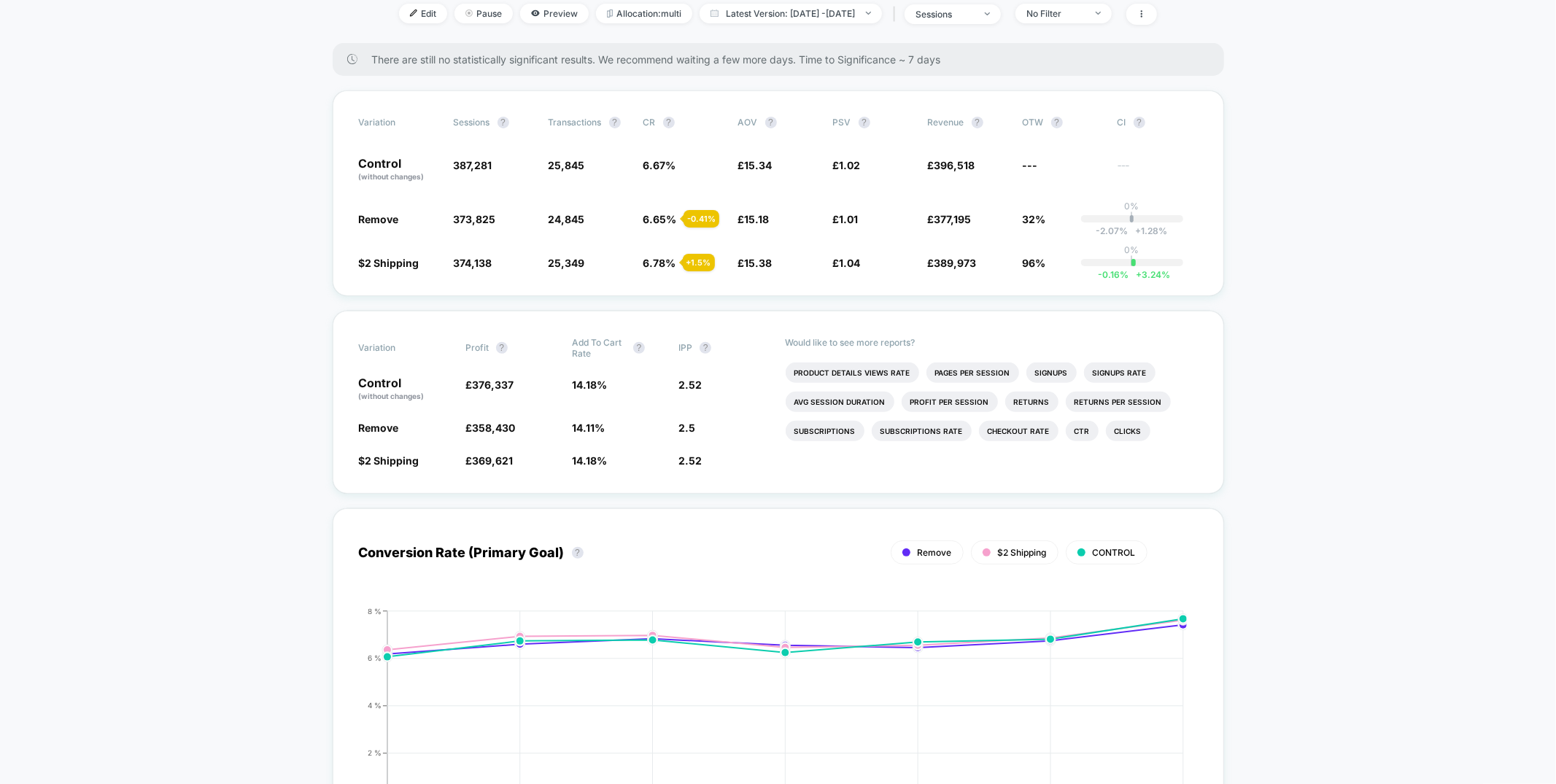
scroll to position [303, 0]
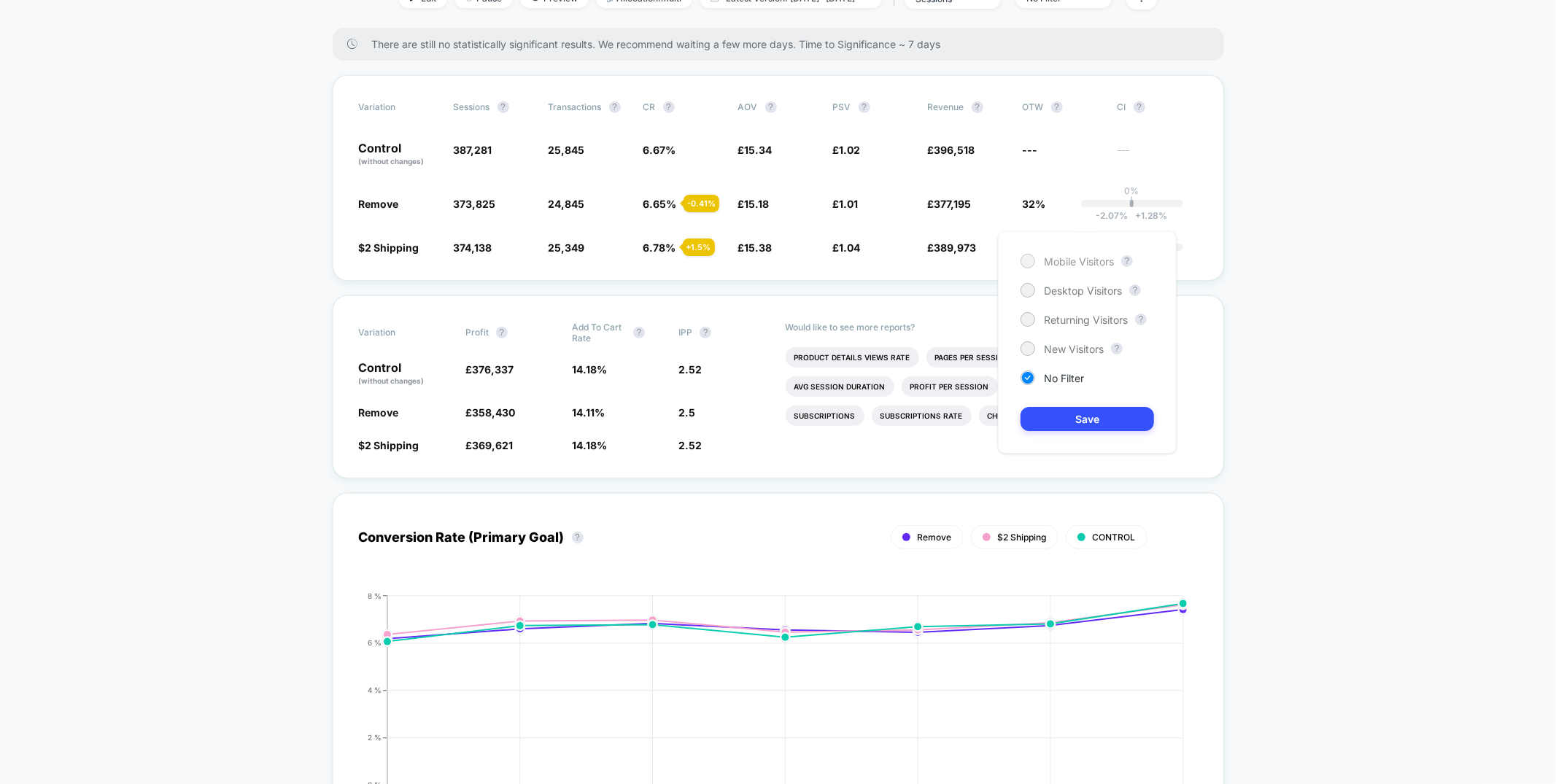
click at [1076, 263] on span "Mobile Visitors" at bounding box center [1079, 261] width 70 height 13
click at [1073, 409] on button "Save" at bounding box center [1087, 418] width 133 height 24
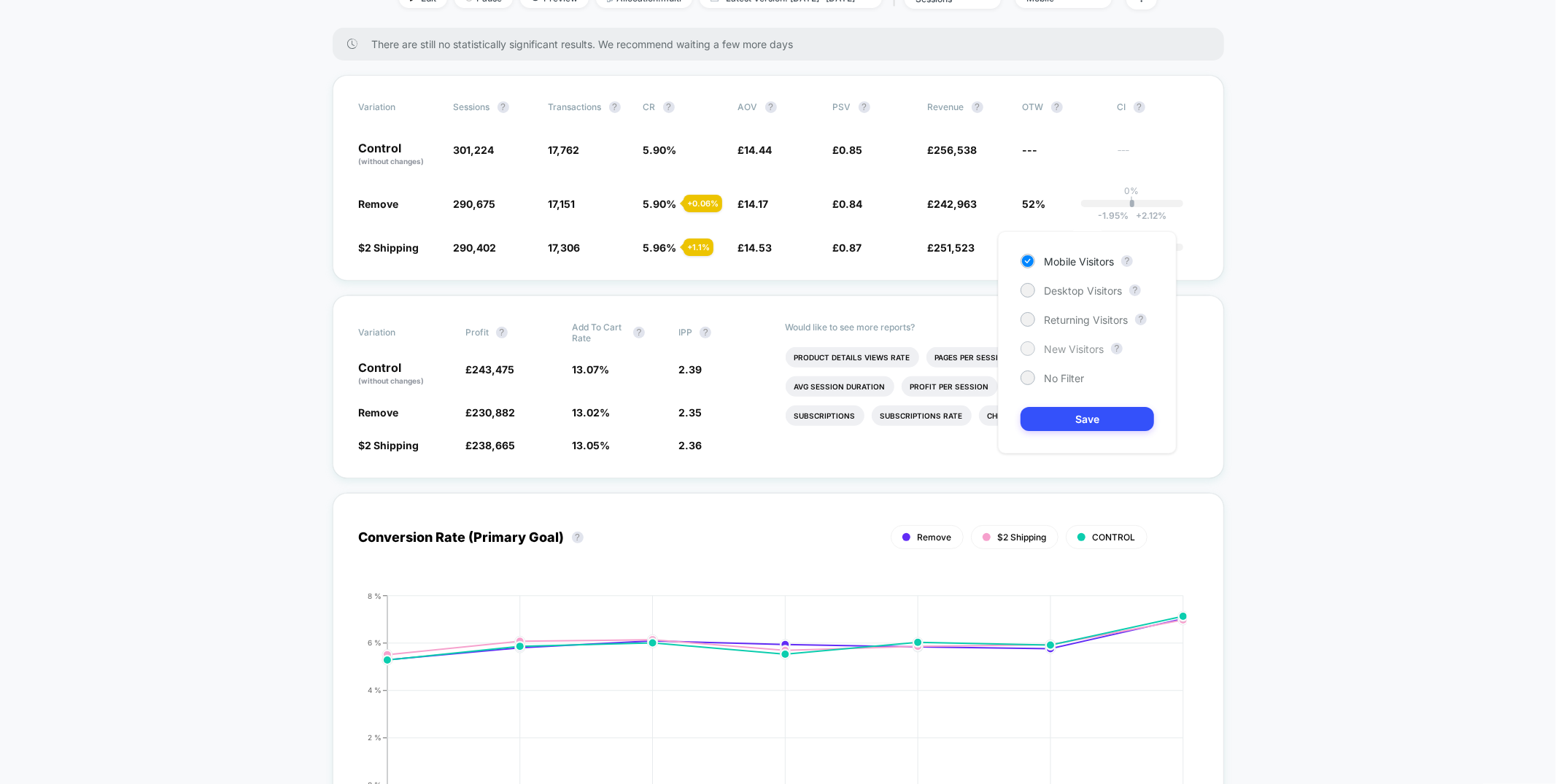
drag, startPoint x: 1053, startPoint y: 344, endPoint x: 1053, endPoint y: 354, distance: 10.0
click at [1053, 345] on span "New Visitors" at bounding box center [1073, 349] width 59 height 13
click at [1064, 413] on button "Save" at bounding box center [1087, 418] width 133 height 24
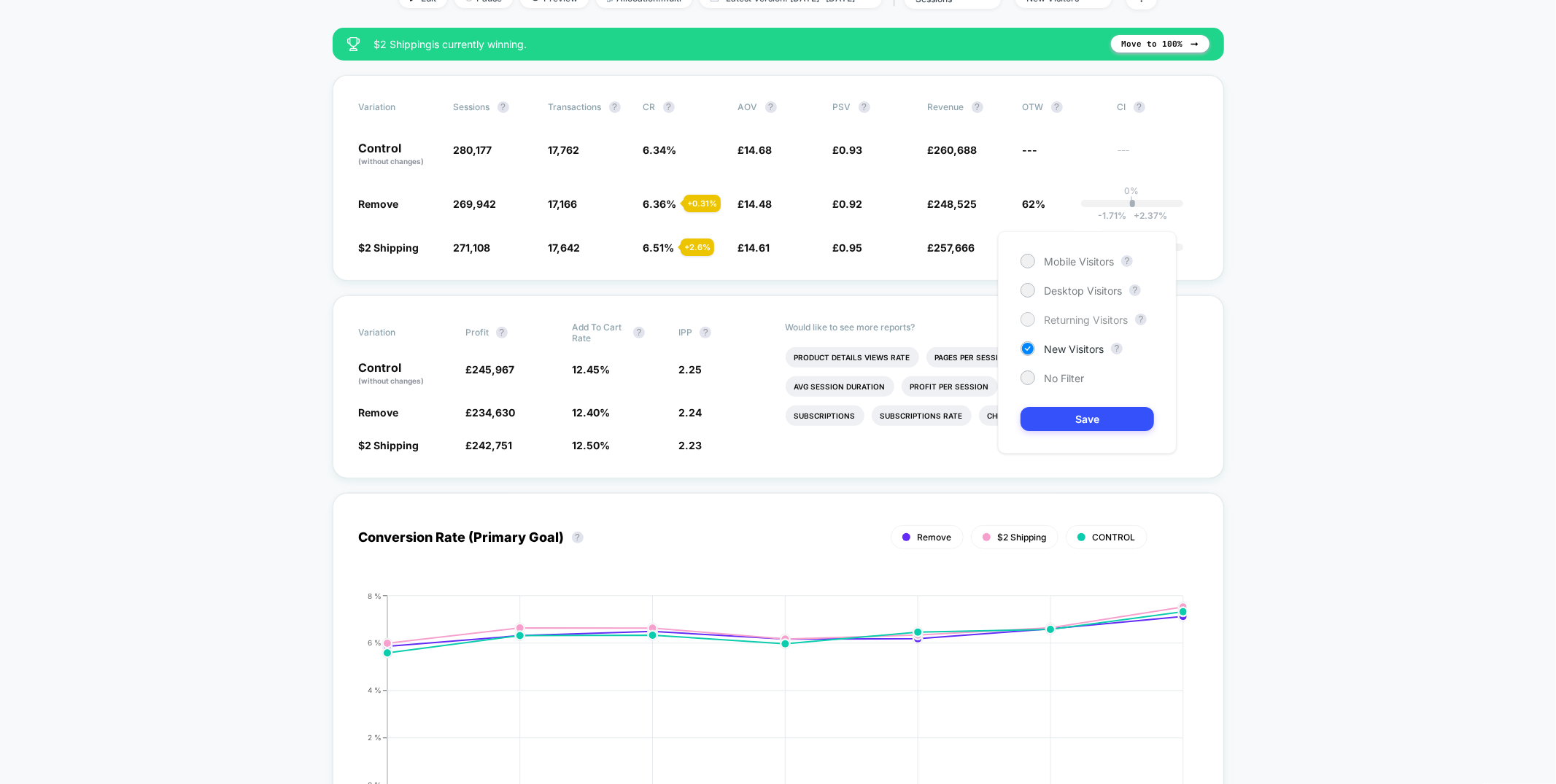
click at [1078, 313] on span "Returning Visitors" at bounding box center [1086, 320] width 84 height 13
click at [1084, 422] on button "Save" at bounding box center [1087, 418] width 133 height 24
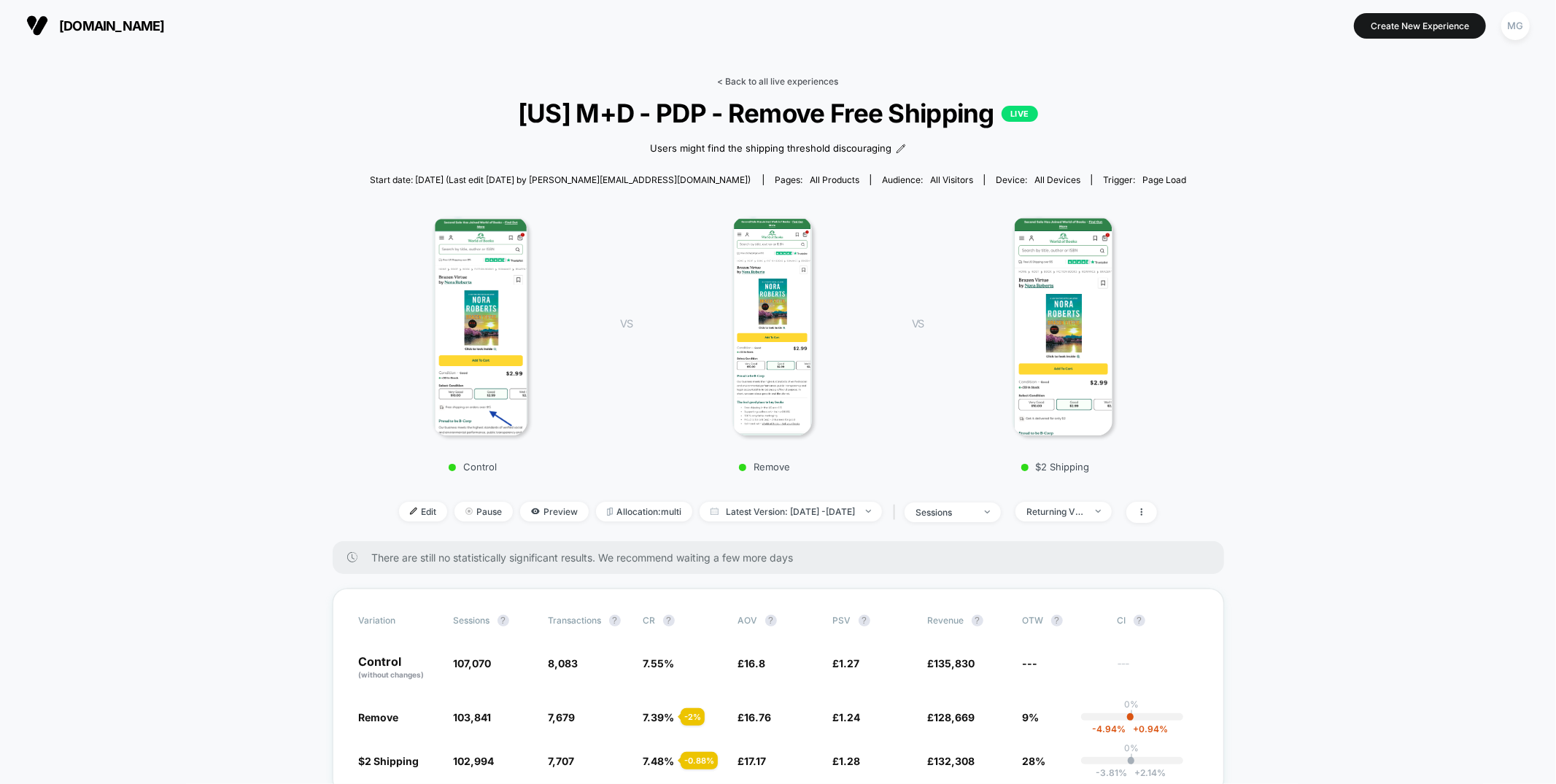
click at [748, 78] on link "< Back to all live experiences" at bounding box center [778, 81] width 121 height 11
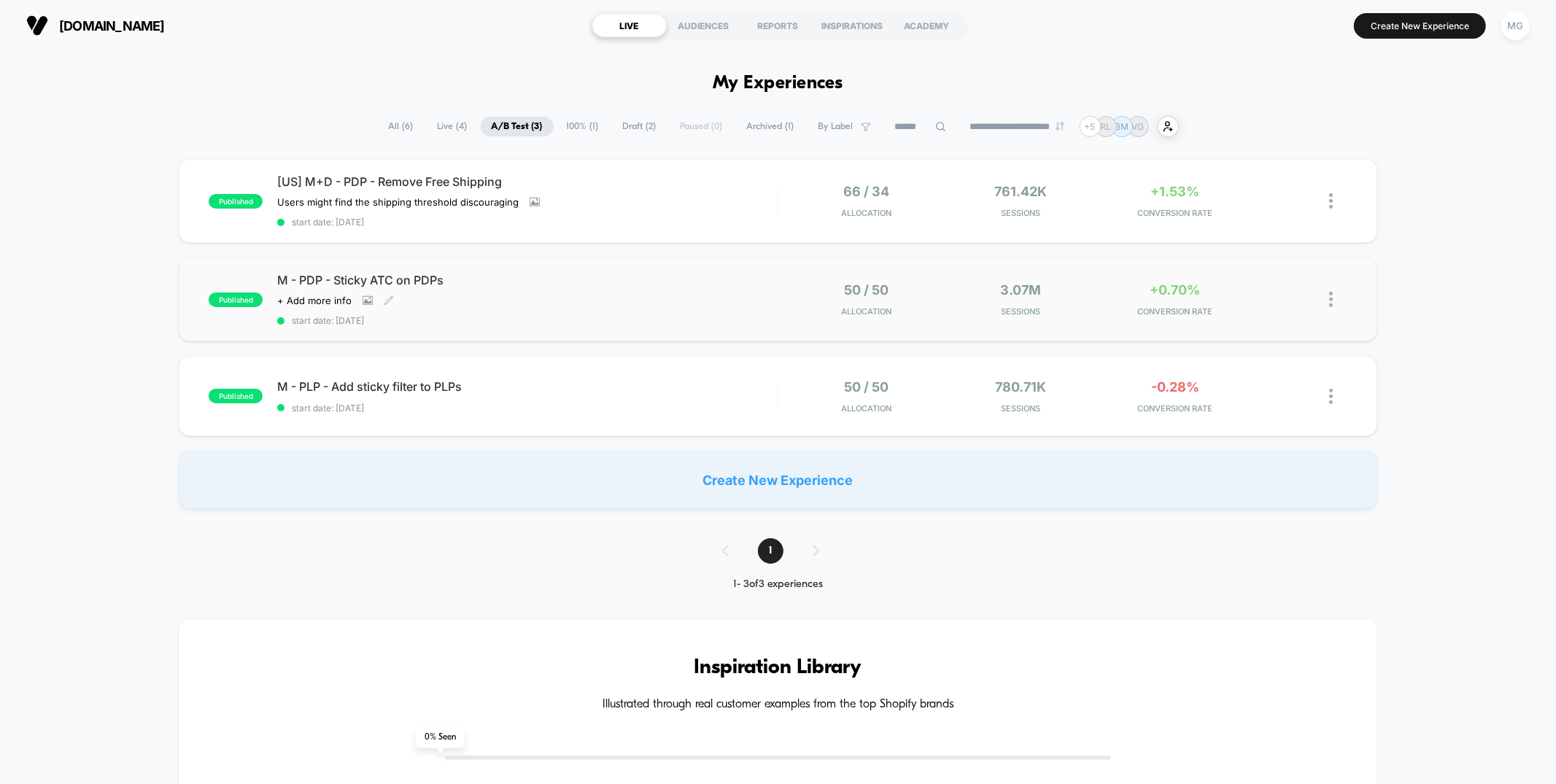
click at [686, 297] on div "M - PDP - Sticky ATC on PDPs Click to view images Click to edit experience deta…" at bounding box center [527, 299] width 500 height 53
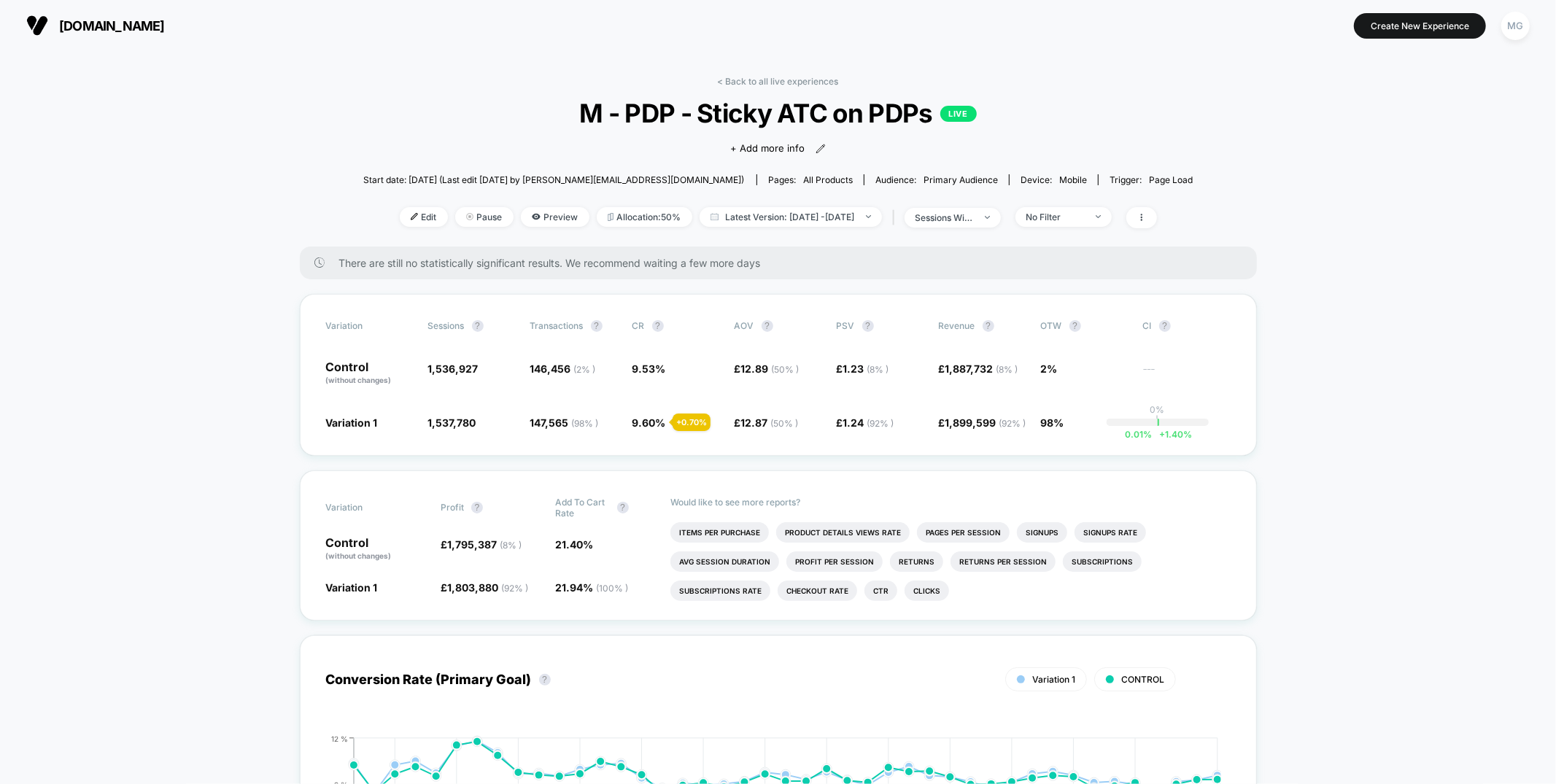
click at [1084, 206] on div "< Back to all live experiences M - PDP - Sticky ATC on PDPs LIVE Click to view …" at bounding box center [778, 161] width 830 height 171
click at [1081, 213] on div "No Filter" at bounding box center [1056, 217] width 59 height 11
click at [1061, 357] on span "New Visitors" at bounding box center [1069, 358] width 59 height 13
click at [1066, 432] on button "Save" at bounding box center [1083, 429] width 133 height 24
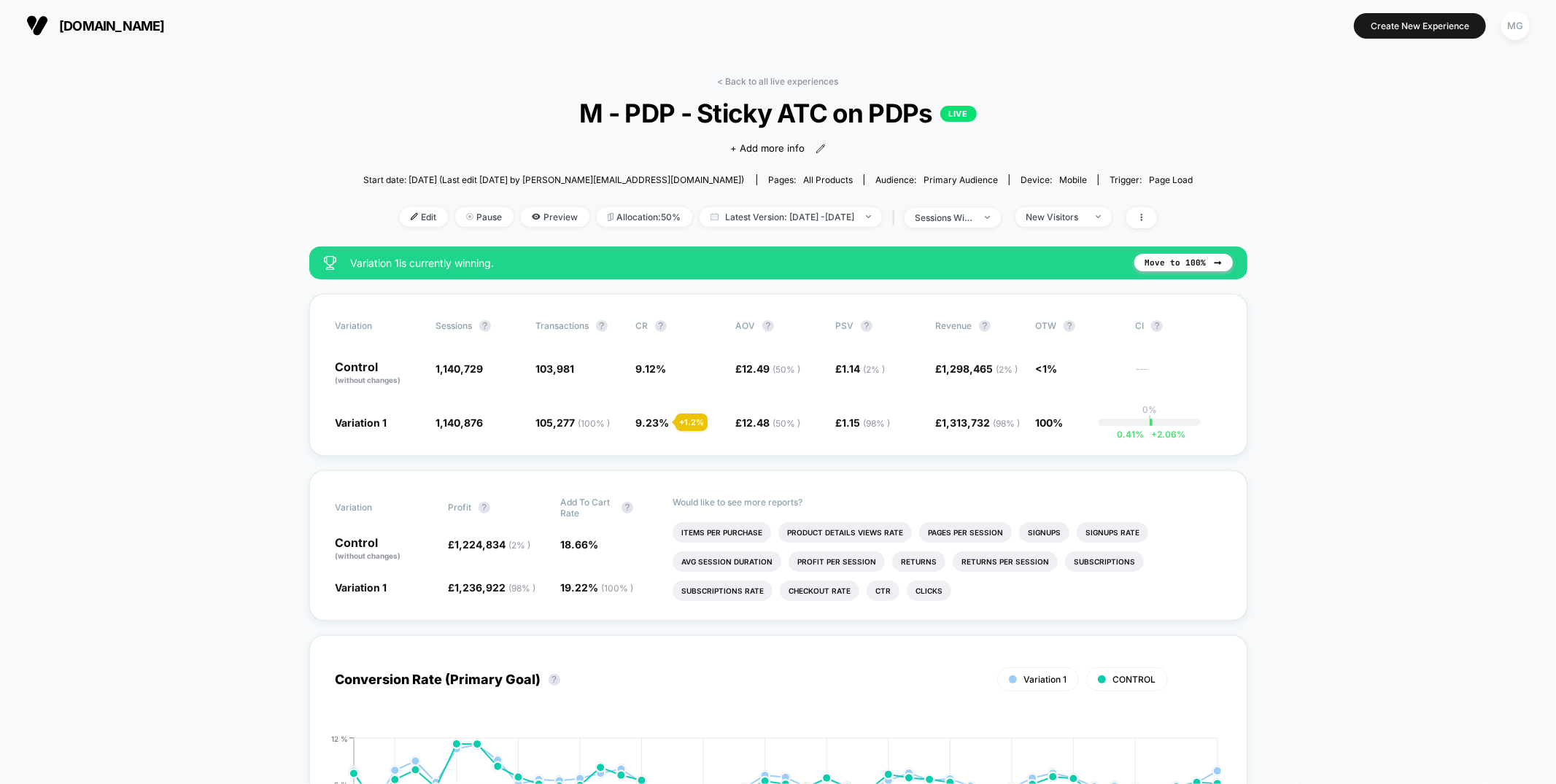
click at [1084, 226] on div "New Visitors" at bounding box center [1060, 217] width 103 height 20
click at [1085, 220] on div "New Visitors" at bounding box center [1056, 217] width 59 height 11
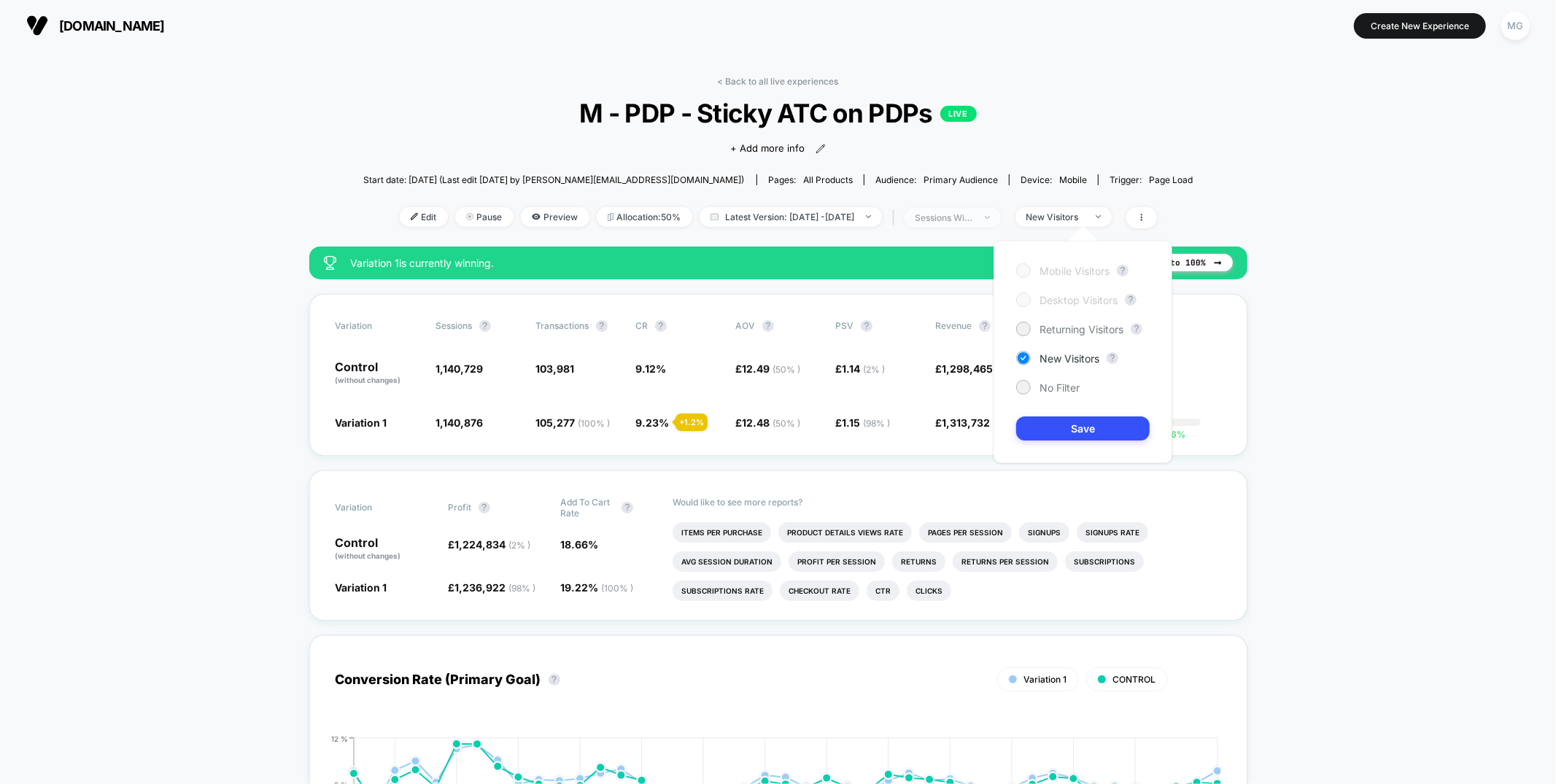
click at [966, 215] on div "sessions with impression" at bounding box center [945, 217] width 59 height 11
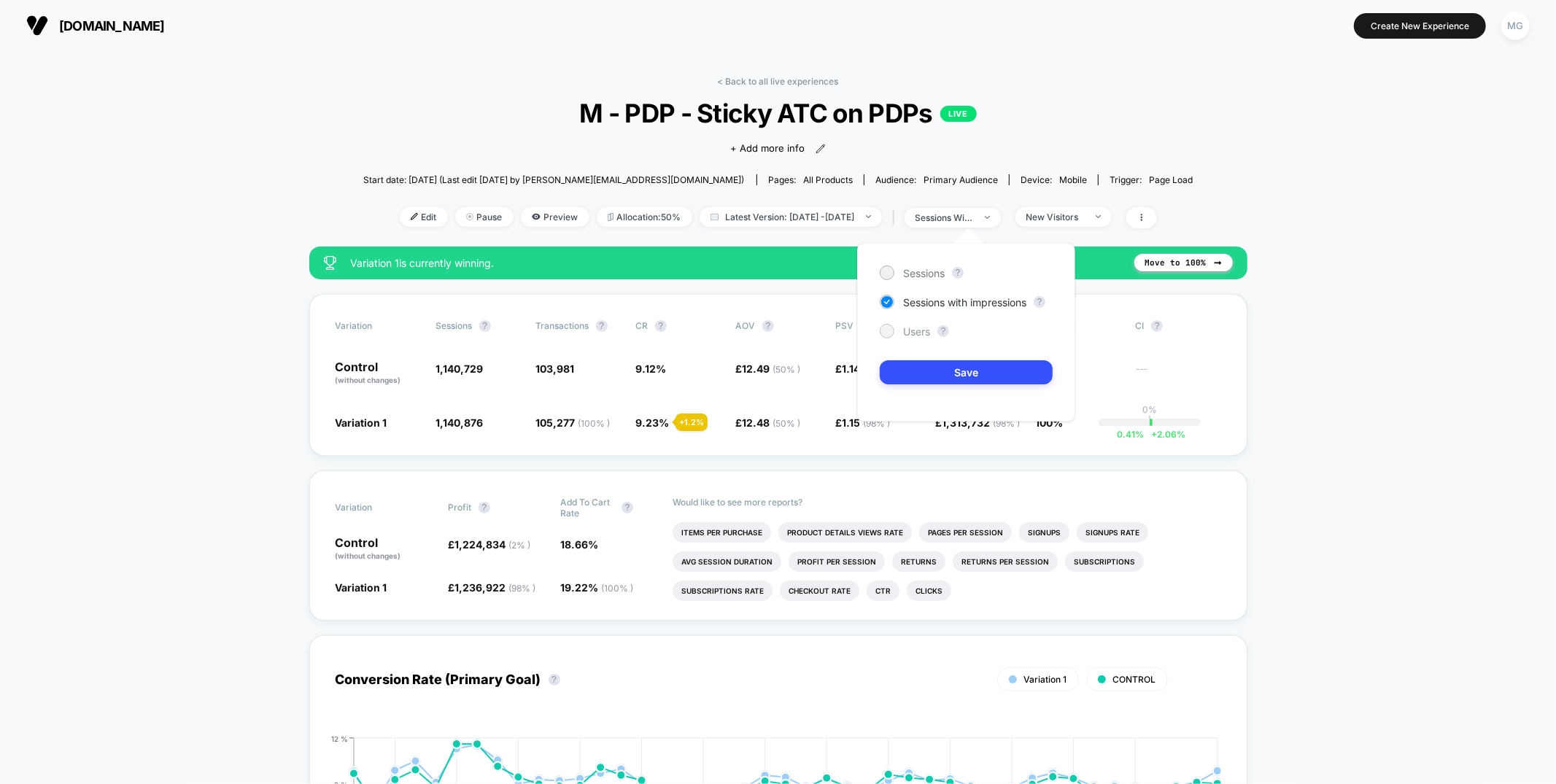
click at [923, 331] on span "Users" at bounding box center [917, 332] width 27 height 13
drag, startPoint x: 933, startPoint y: 371, endPoint x: 1031, endPoint y: 287, distance: 129.1
click at [933, 371] on button "Save" at bounding box center [965, 372] width 173 height 24
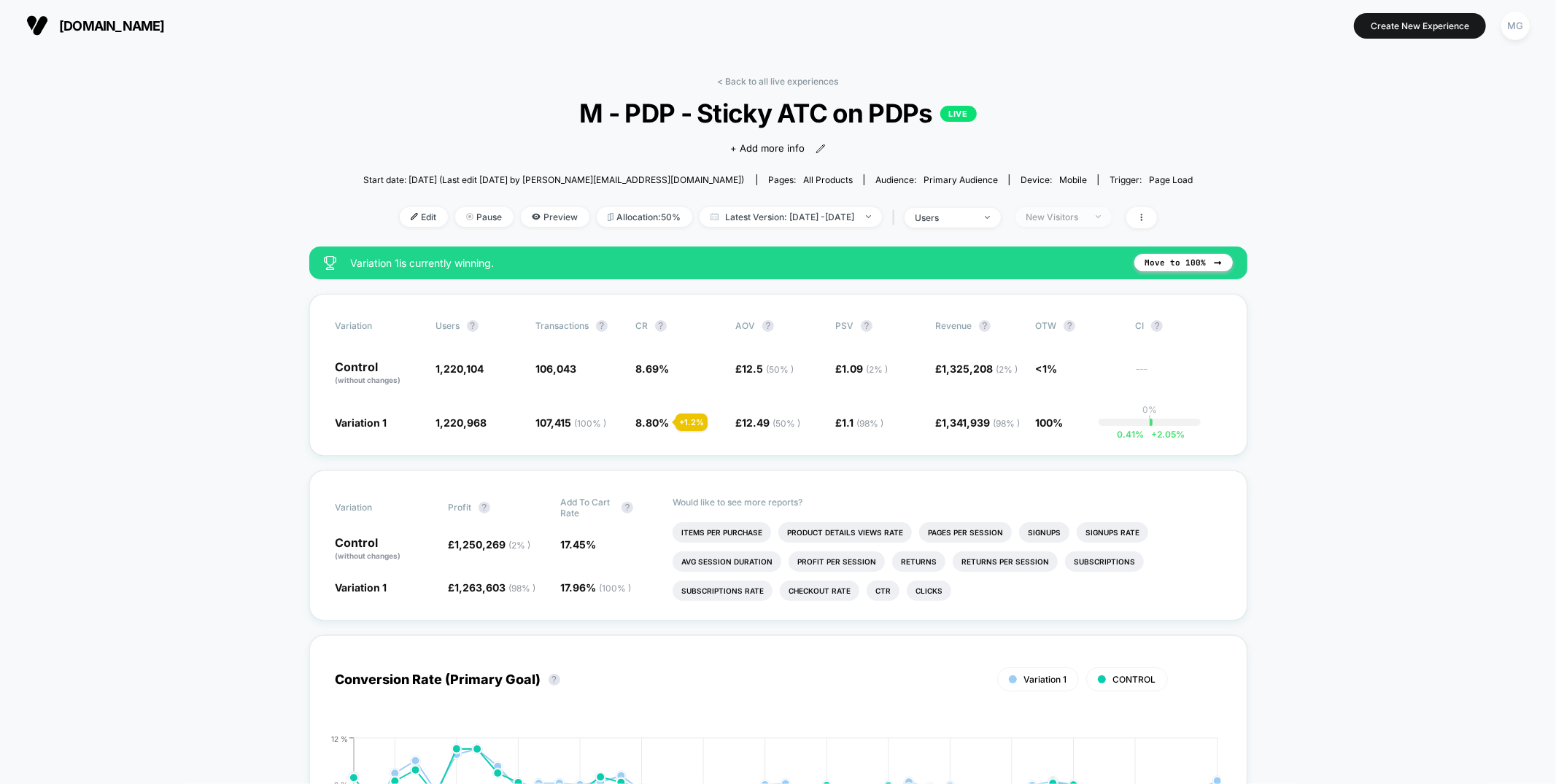
click at [1085, 216] on div "New Visitors" at bounding box center [1056, 217] width 59 height 11
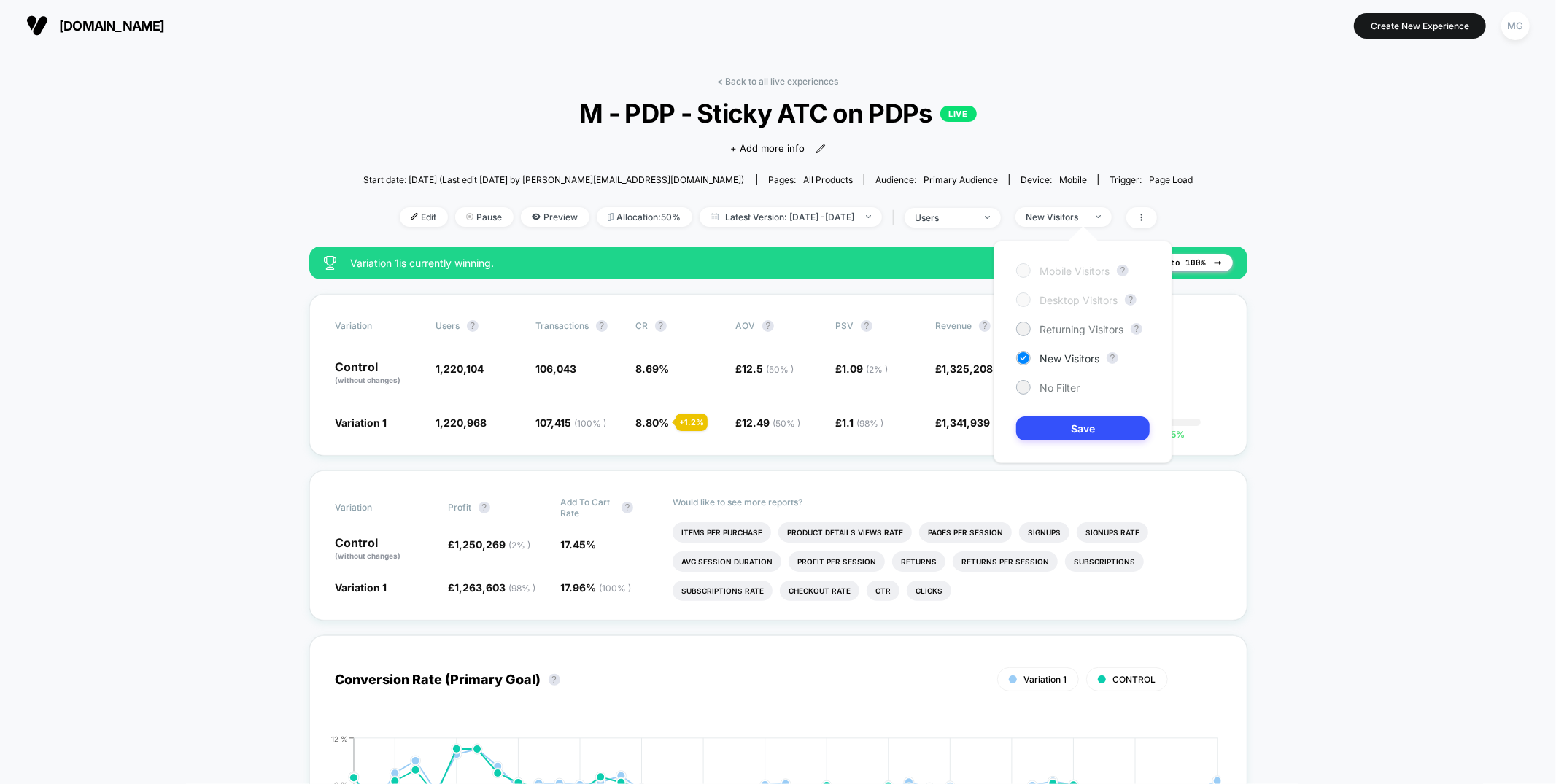
drag, startPoint x: 1021, startPoint y: 380, endPoint x: 1048, endPoint y: 410, distance: 40.4
click at [1028, 388] on div at bounding box center [1024, 387] width 15 height 15
click at [1058, 430] on button "Save" at bounding box center [1083, 429] width 133 height 24
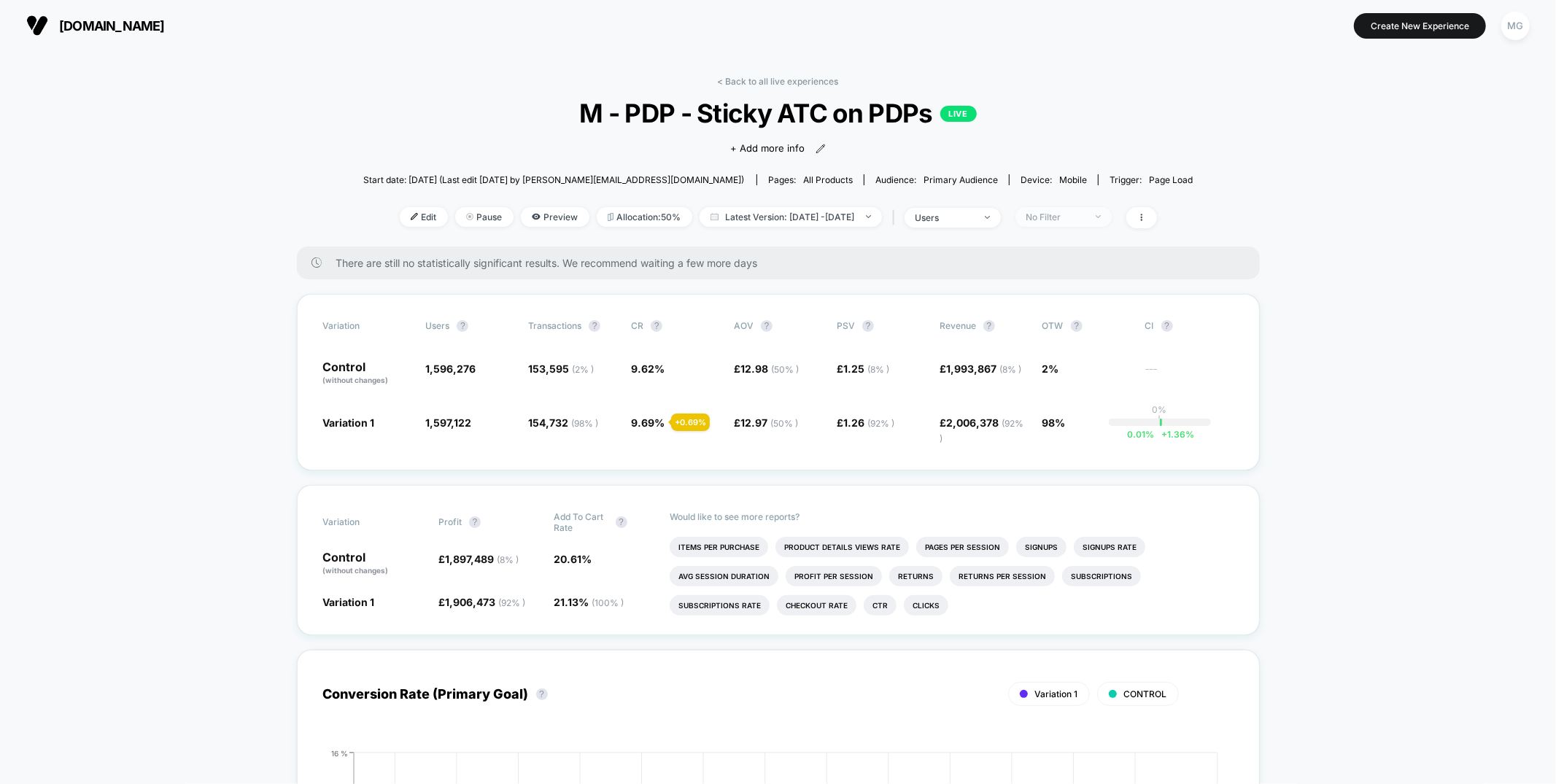
click at [1076, 215] on div "No Filter" at bounding box center [1056, 217] width 59 height 11
click at [1056, 334] on span "Returning Visitors" at bounding box center [1082, 330] width 84 height 13
click at [1052, 428] on button "Save" at bounding box center [1083, 429] width 133 height 24
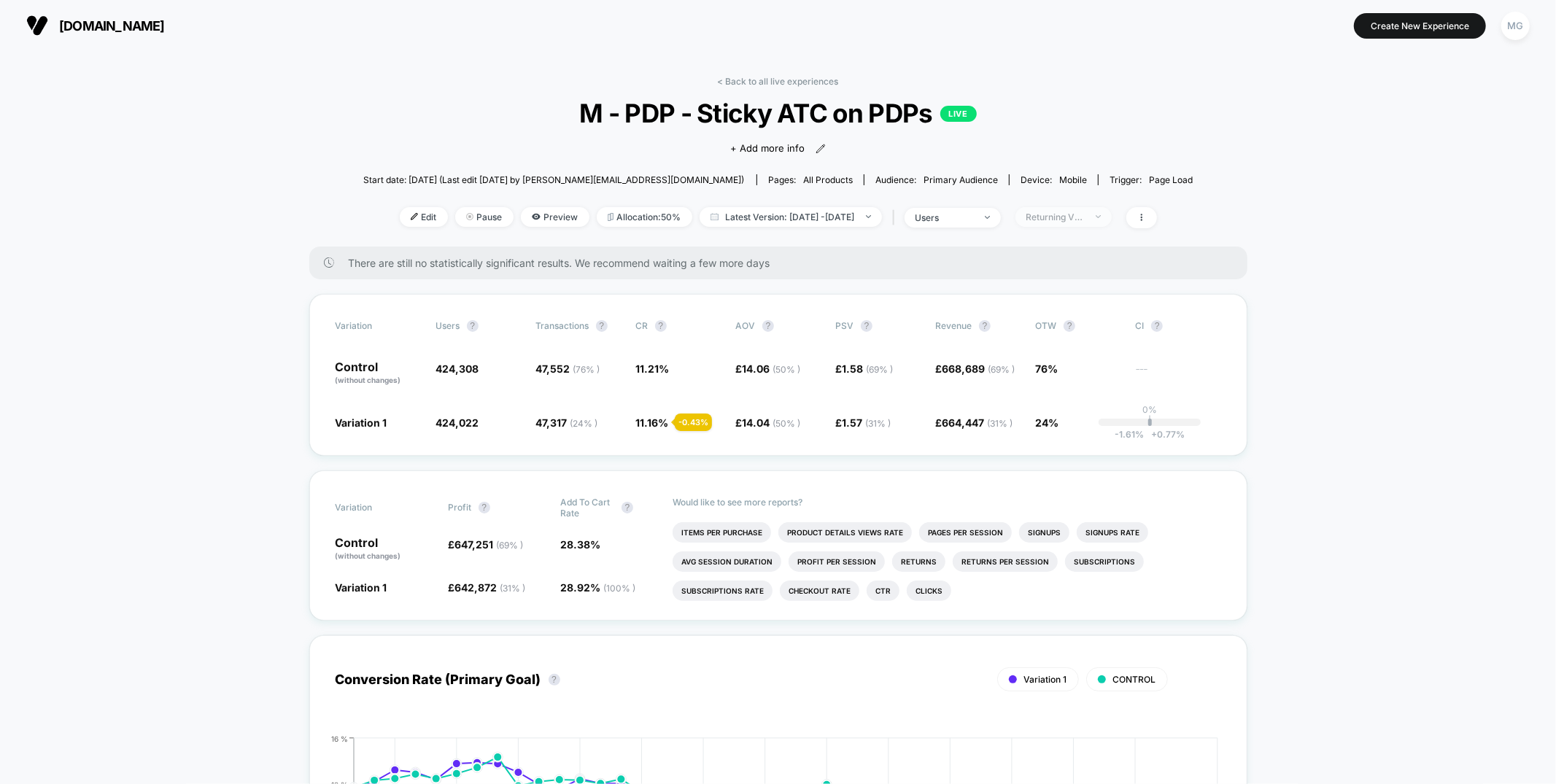
click at [1096, 217] on div at bounding box center [1091, 217] width 11 height 1
click at [1076, 351] on div "New Visitors" at bounding box center [1058, 358] width 83 height 15
click at [1073, 434] on button "Save" at bounding box center [1083, 429] width 133 height 24
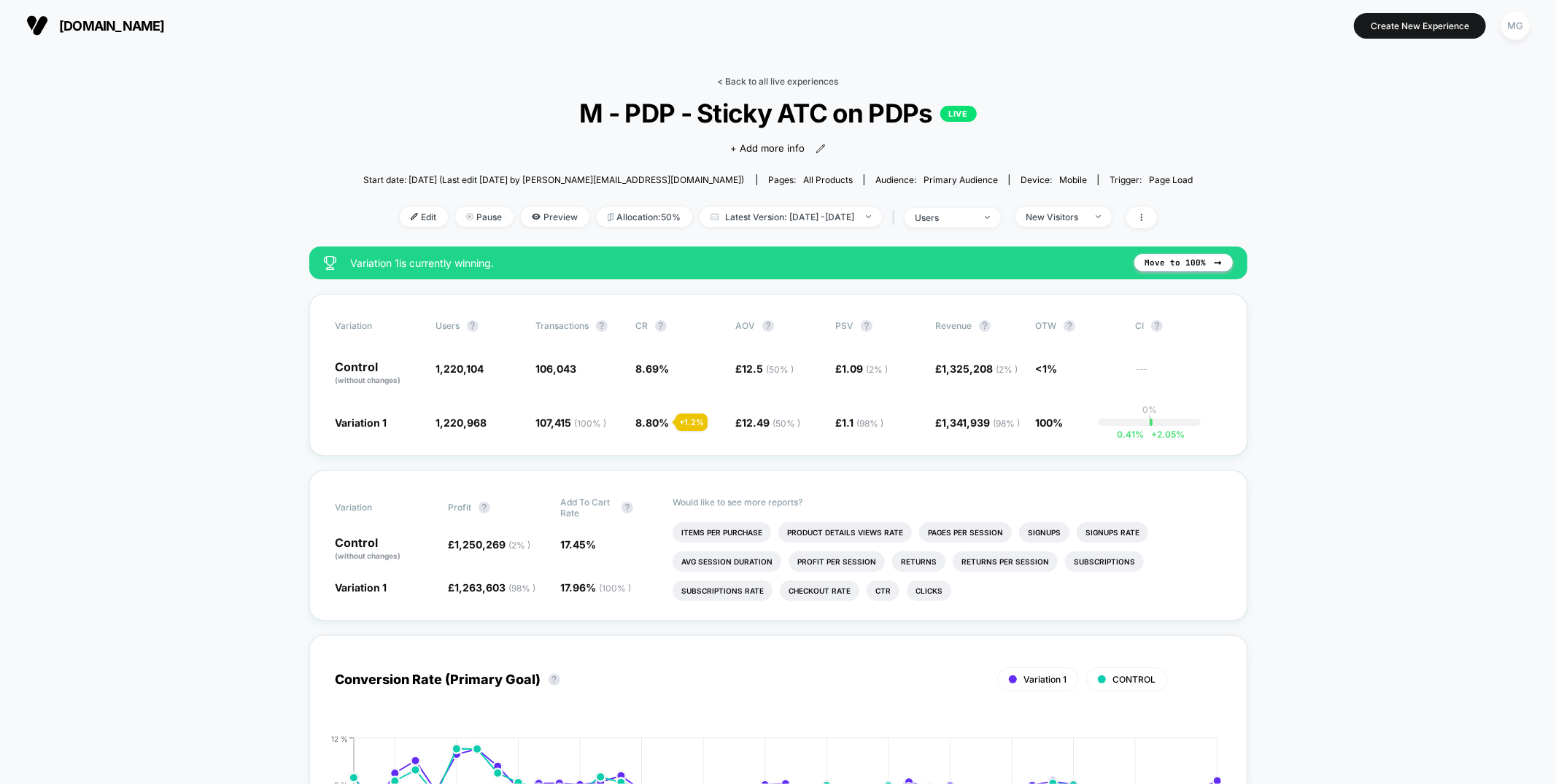
click at [804, 81] on link "< Back to all live experiences" at bounding box center [778, 81] width 121 height 11
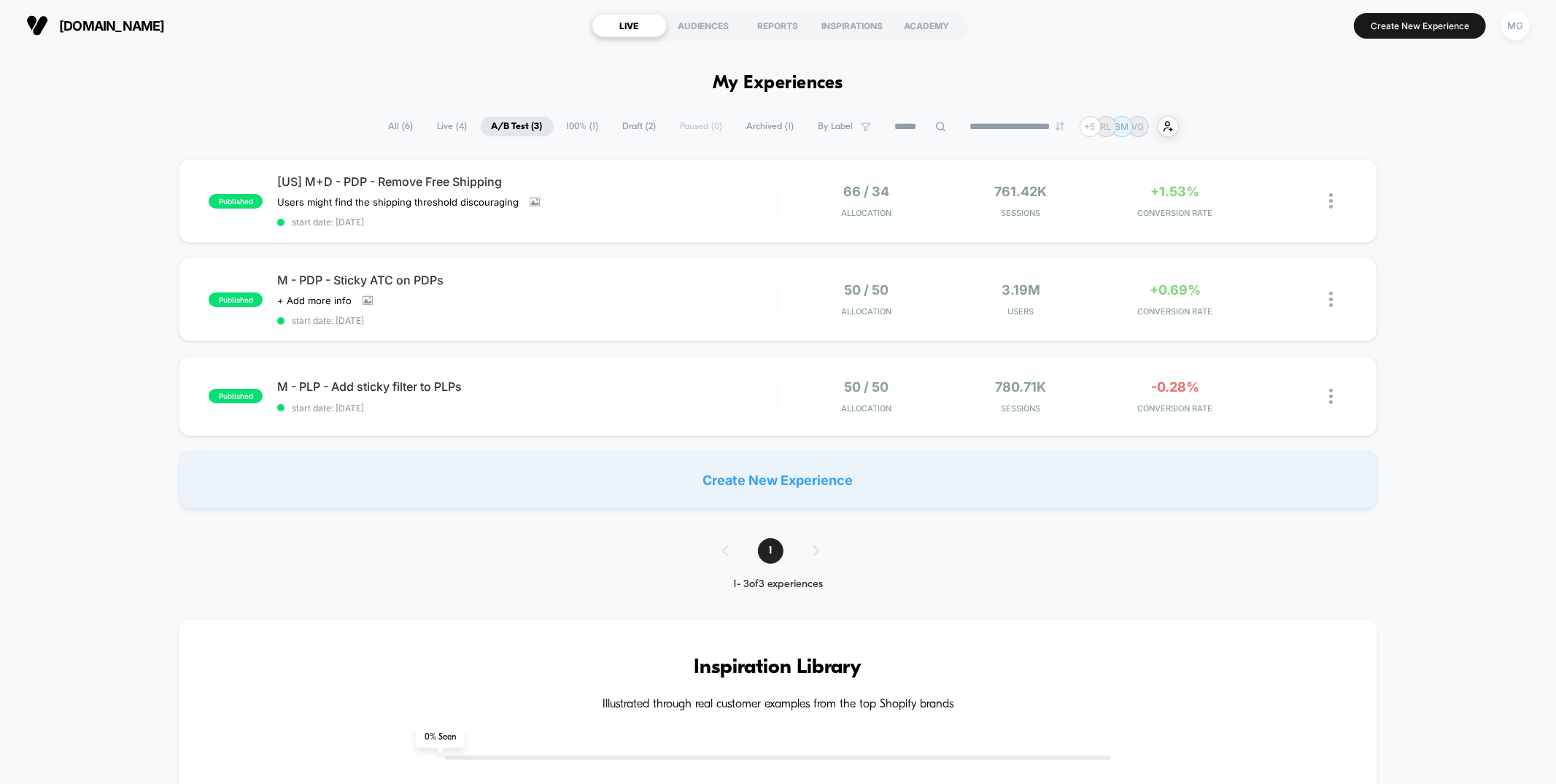
click at [648, 128] on span "Draft ( 2 )" at bounding box center [640, 127] width 56 height 20
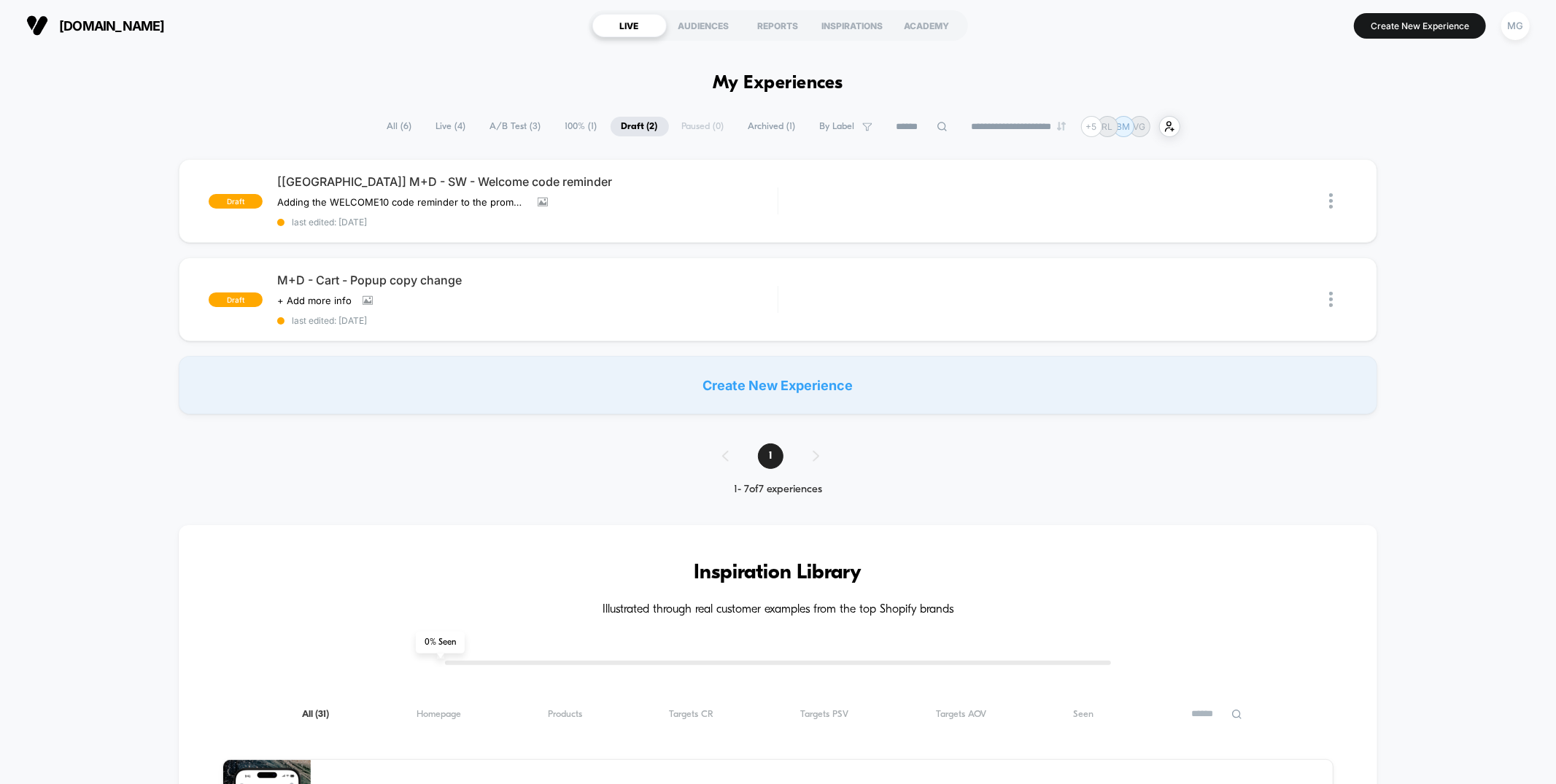
click at [522, 122] on span "A/B Test ( 3 )" at bounding box center [516, 127] width 73 height 20
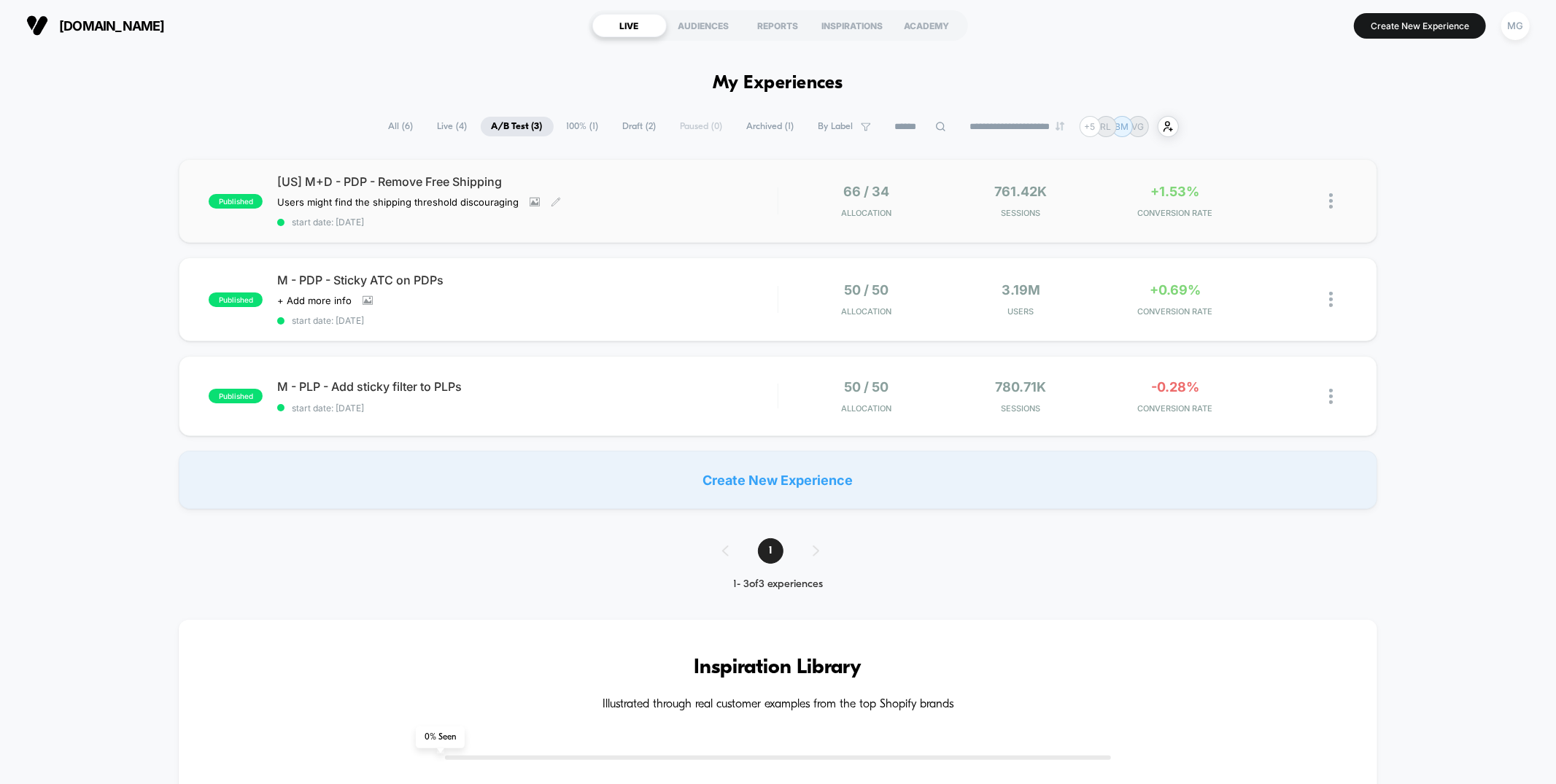
click at [685, 218] on span "start date: [DATE]" at bounding box center [527, 222] width 500 height 11
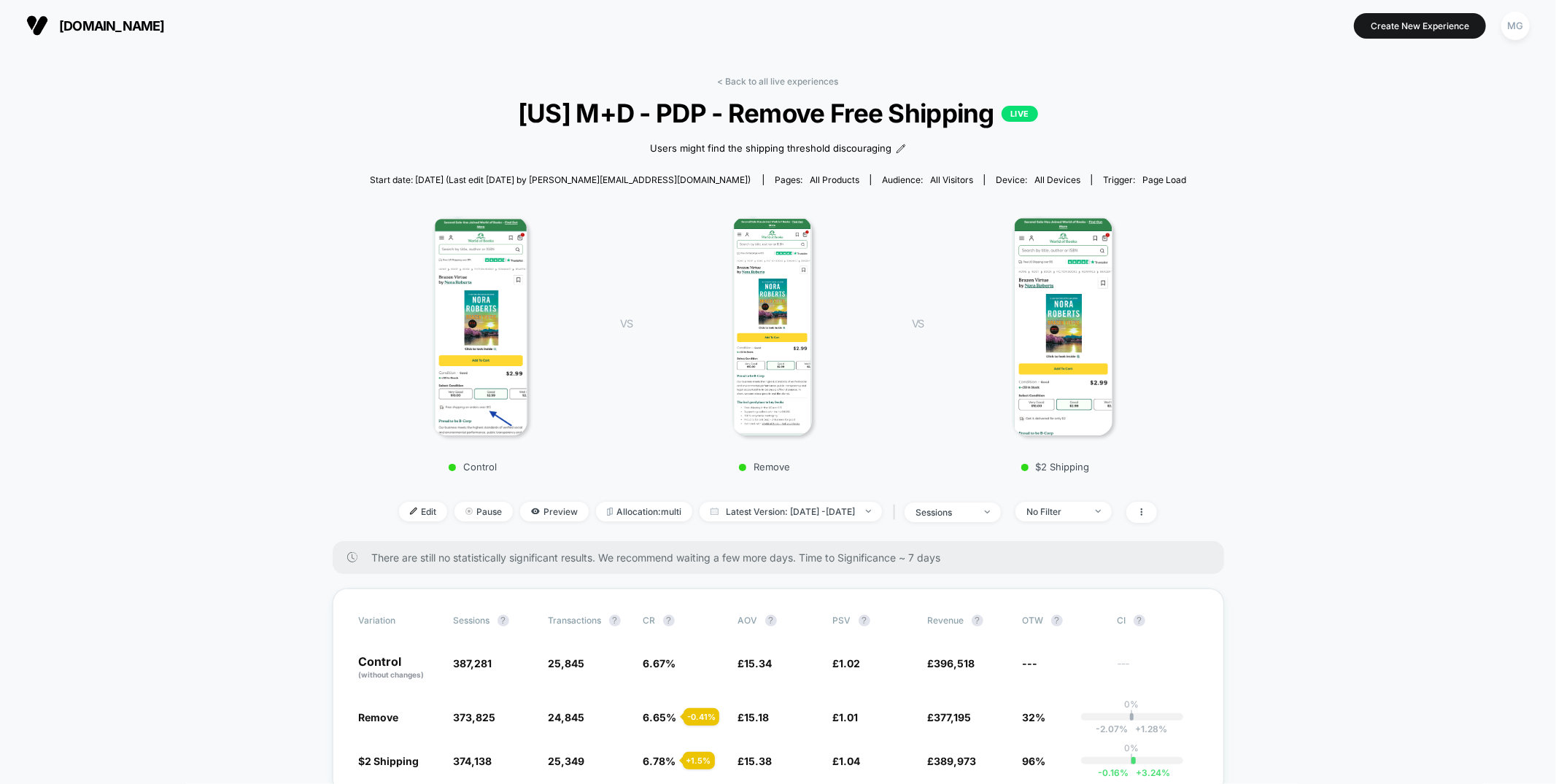
scroll to position [1, 0]
click at [477, 287] on img at bounding box center [480, 324] width 95 height 218
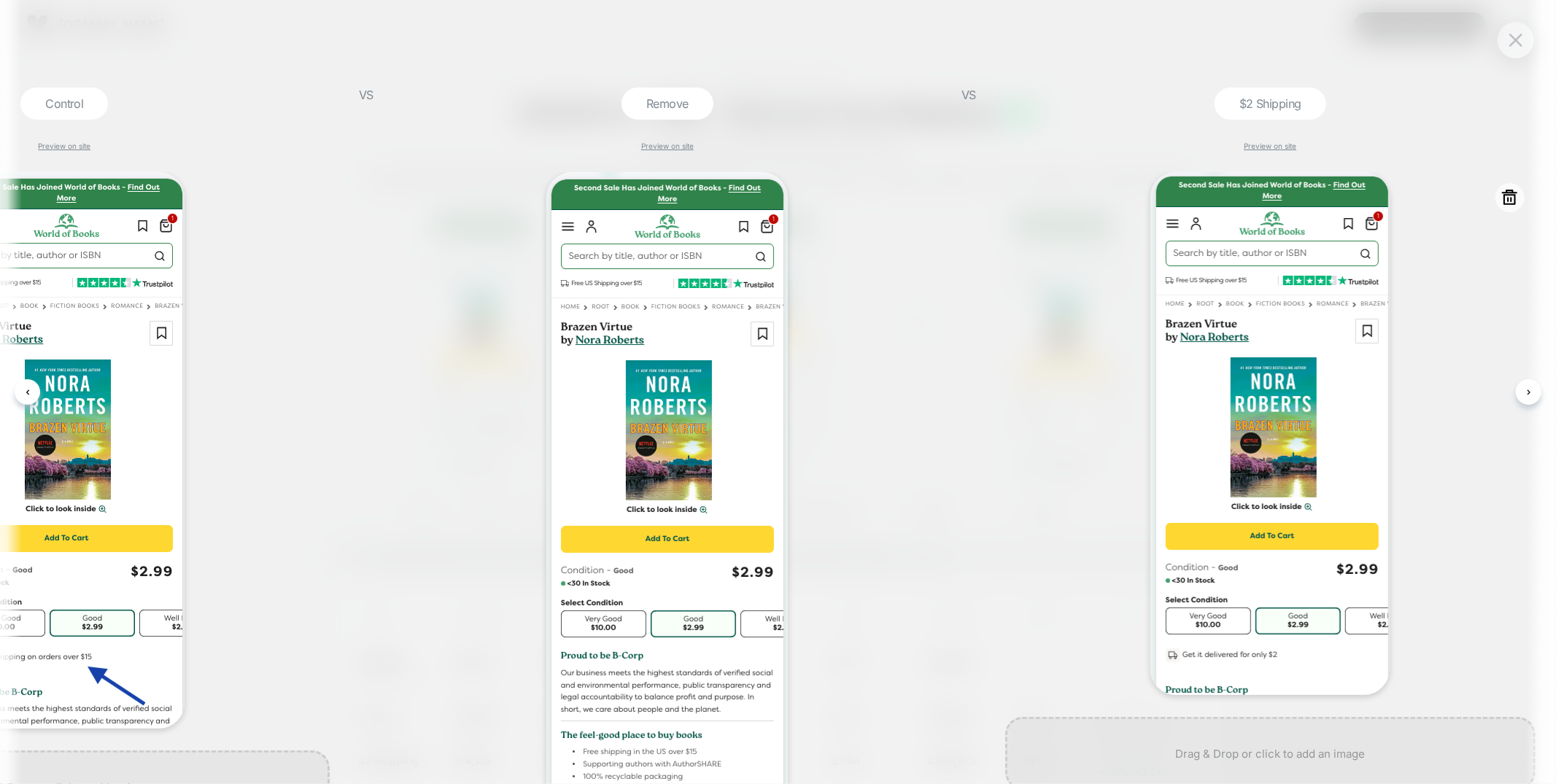
scroll to position [0, 289]
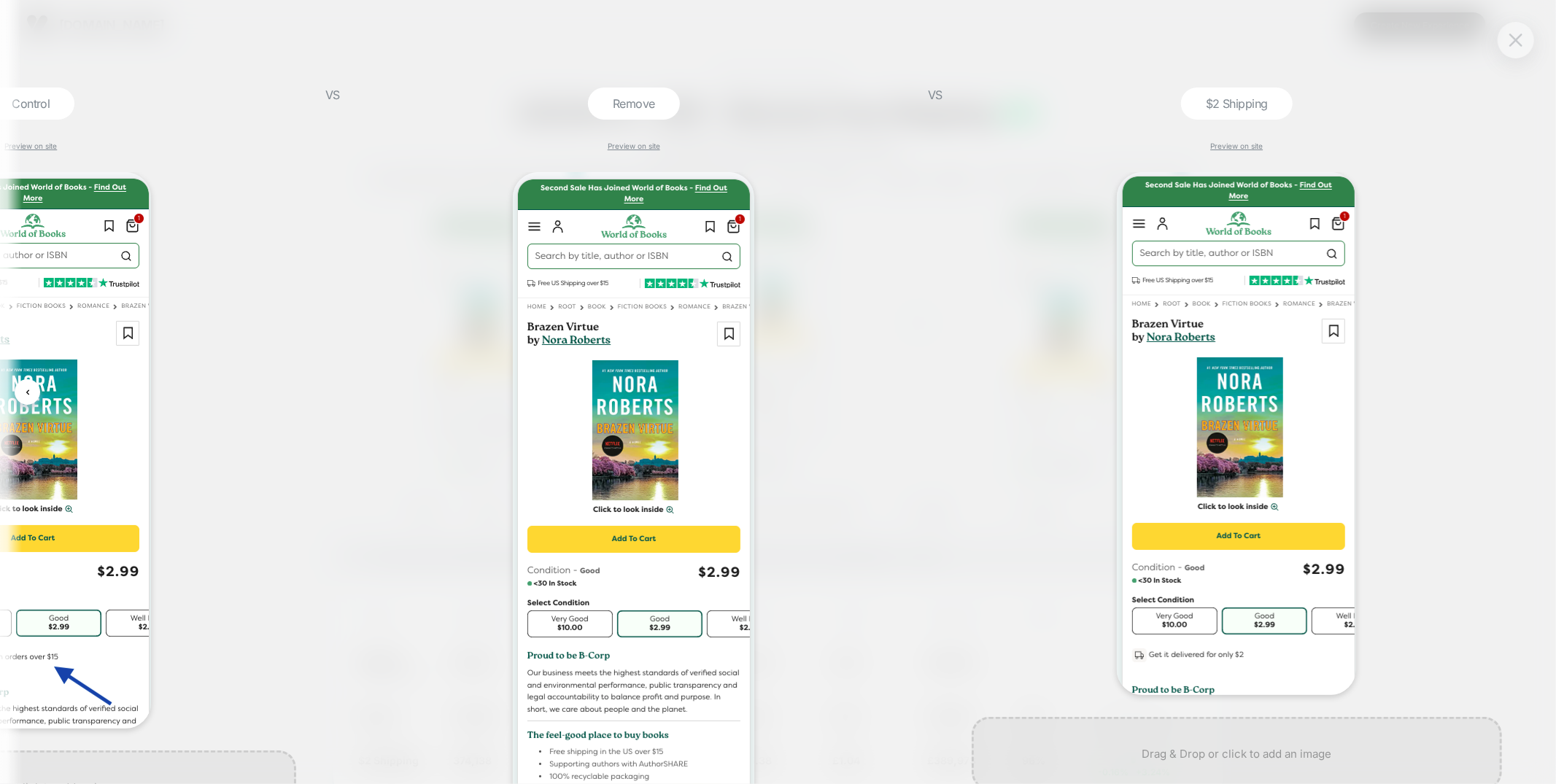
click at [1516, 44] on img at bounding box center [1516, 40] width 13 height 13
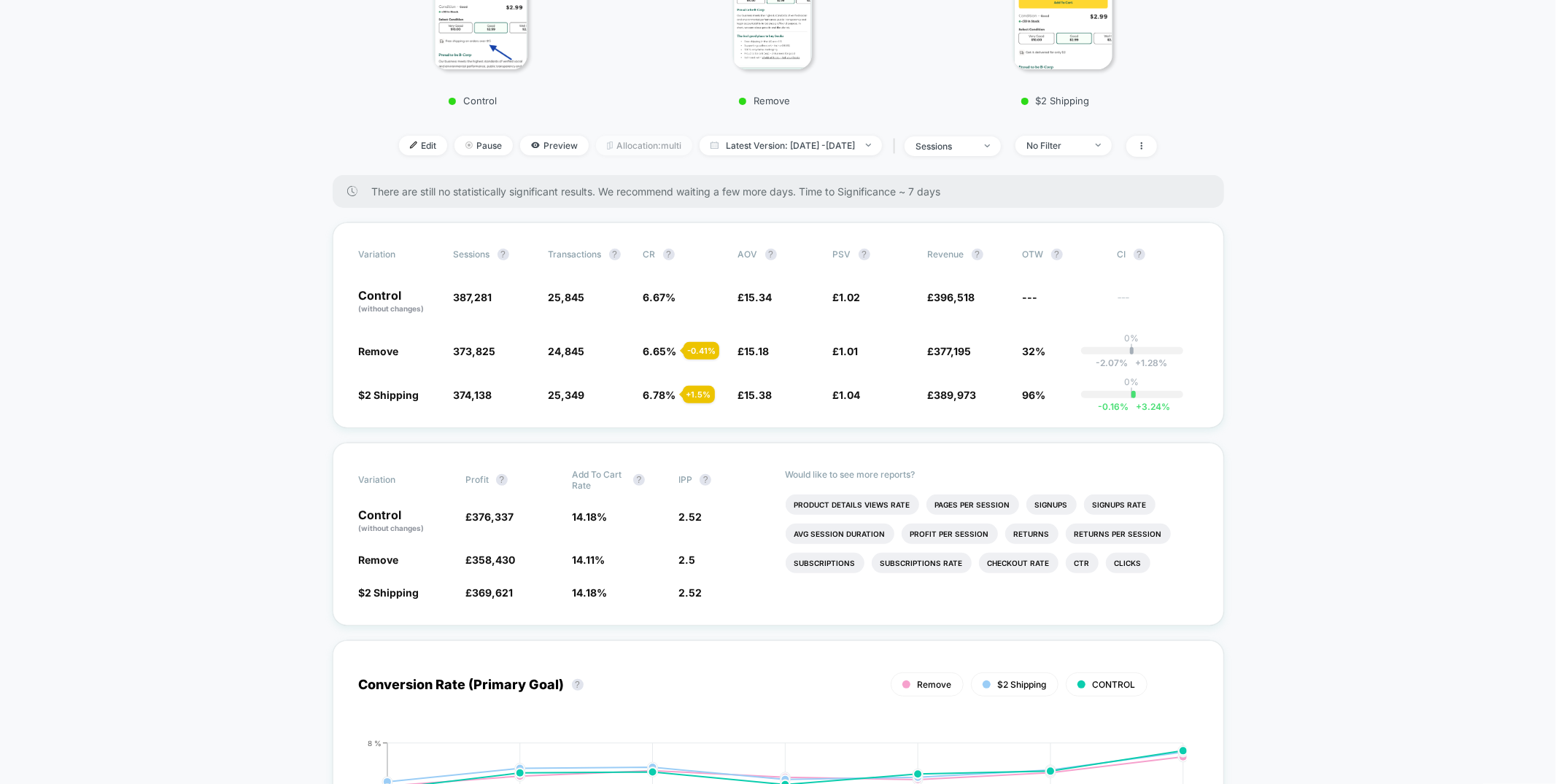
scroll to position [359, 0]
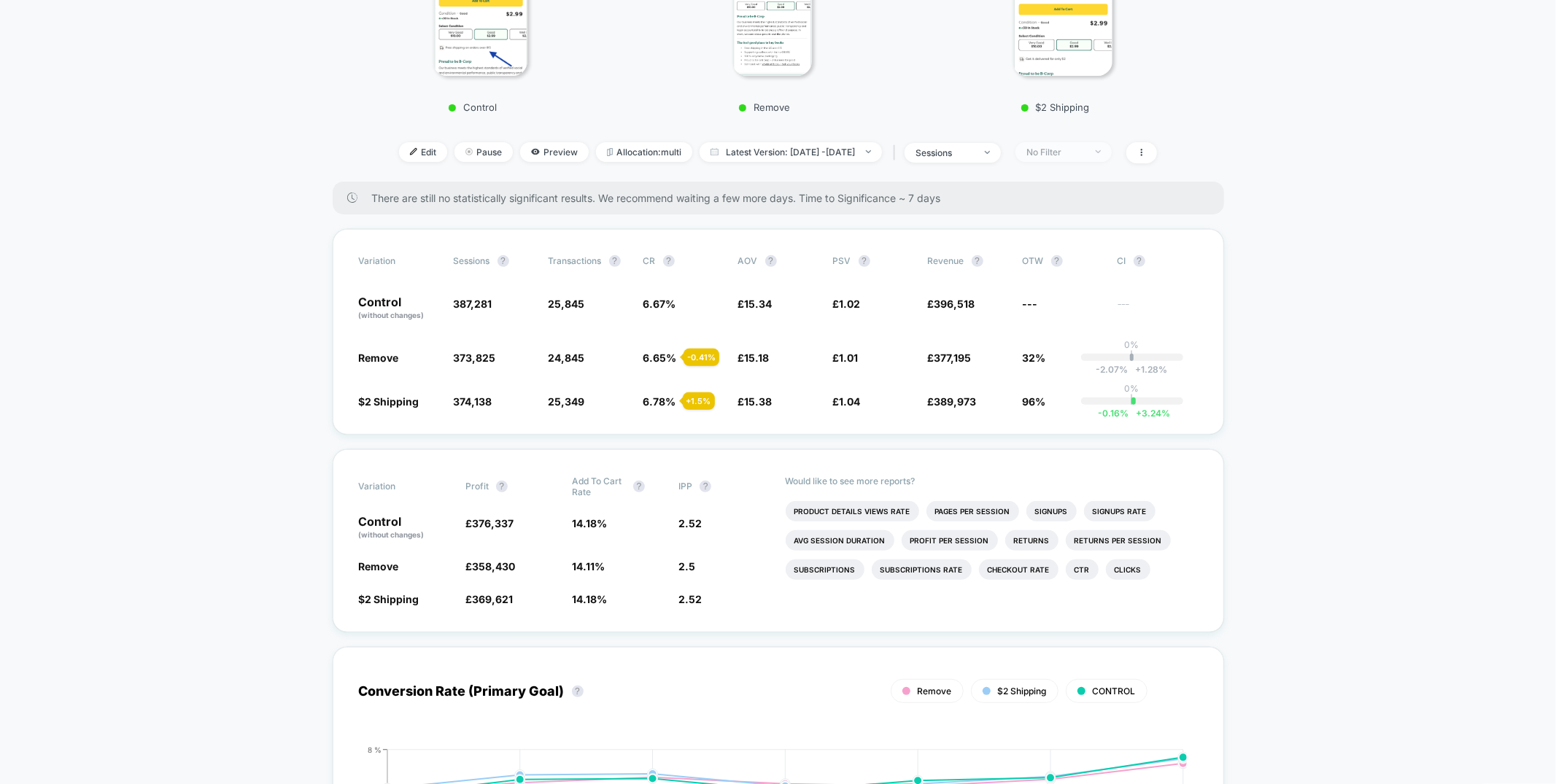
click at [1062, 146] on div "No Filter" at bounding box center [1056, 152] width 59 height 11
click at [1090, 294] on span "New Visitors" at bounding box center [1073, 293] width 59 height 13
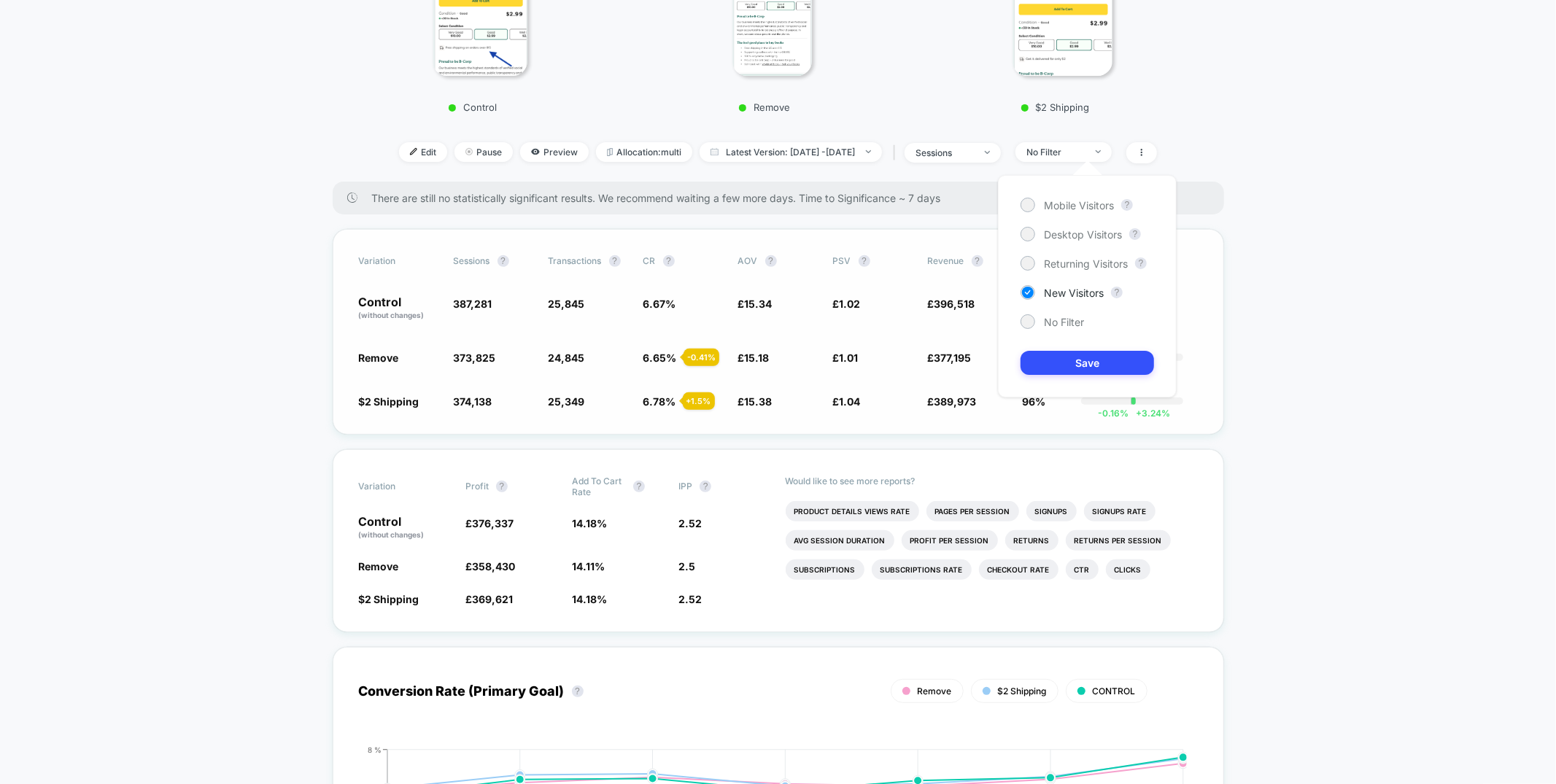
drag, startPoint x: 1074, startPoint y: 363, endPoint x: 1072, endPoint y: 372, distance: 9.2
click at [1074, 363] on button "Save" at bounding box center [1087, 363] width 133 height 24
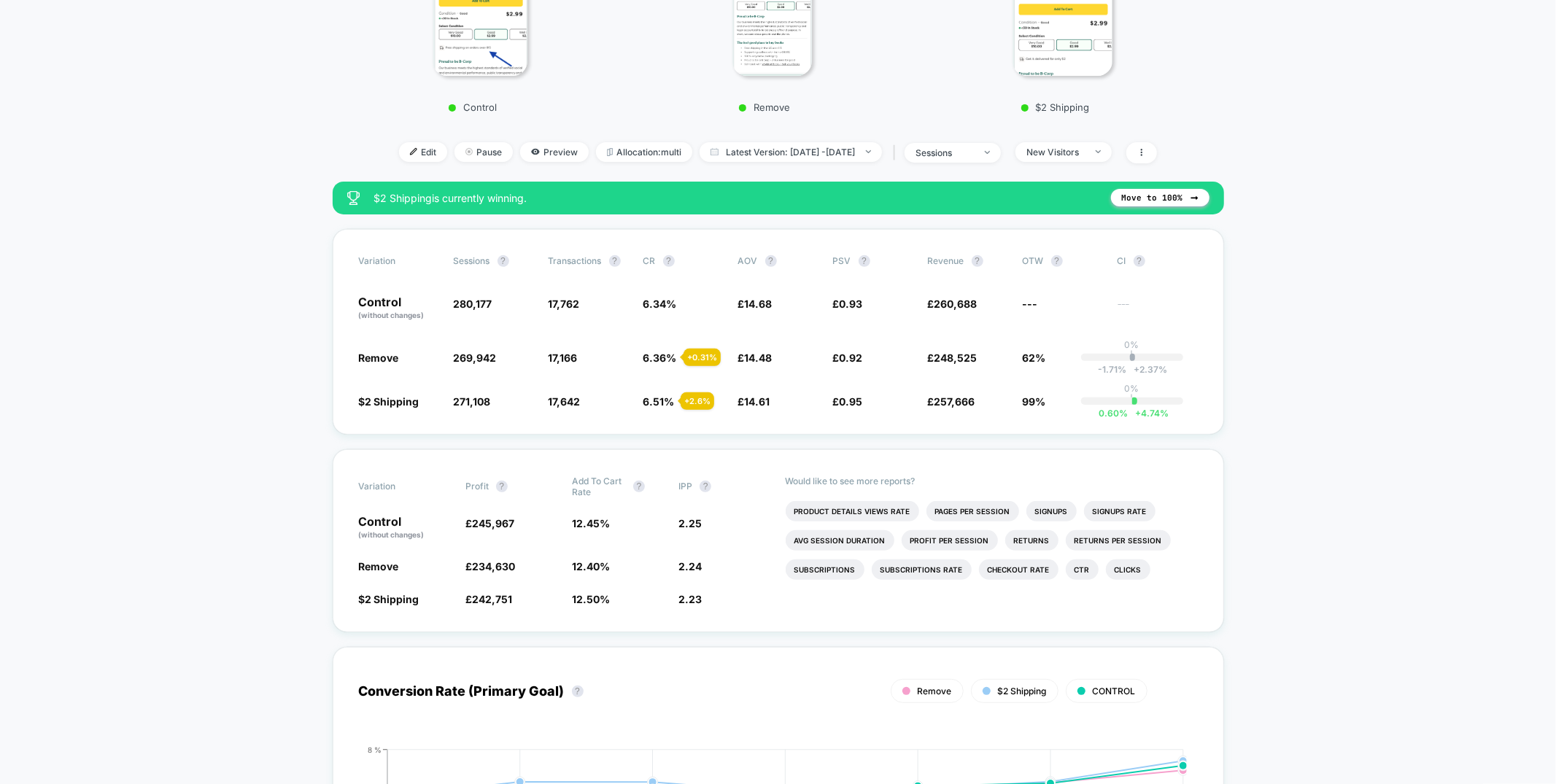
click at [1085, 152] on div "New Visitors" at bounding box center [1056, 152] width 59 height 11
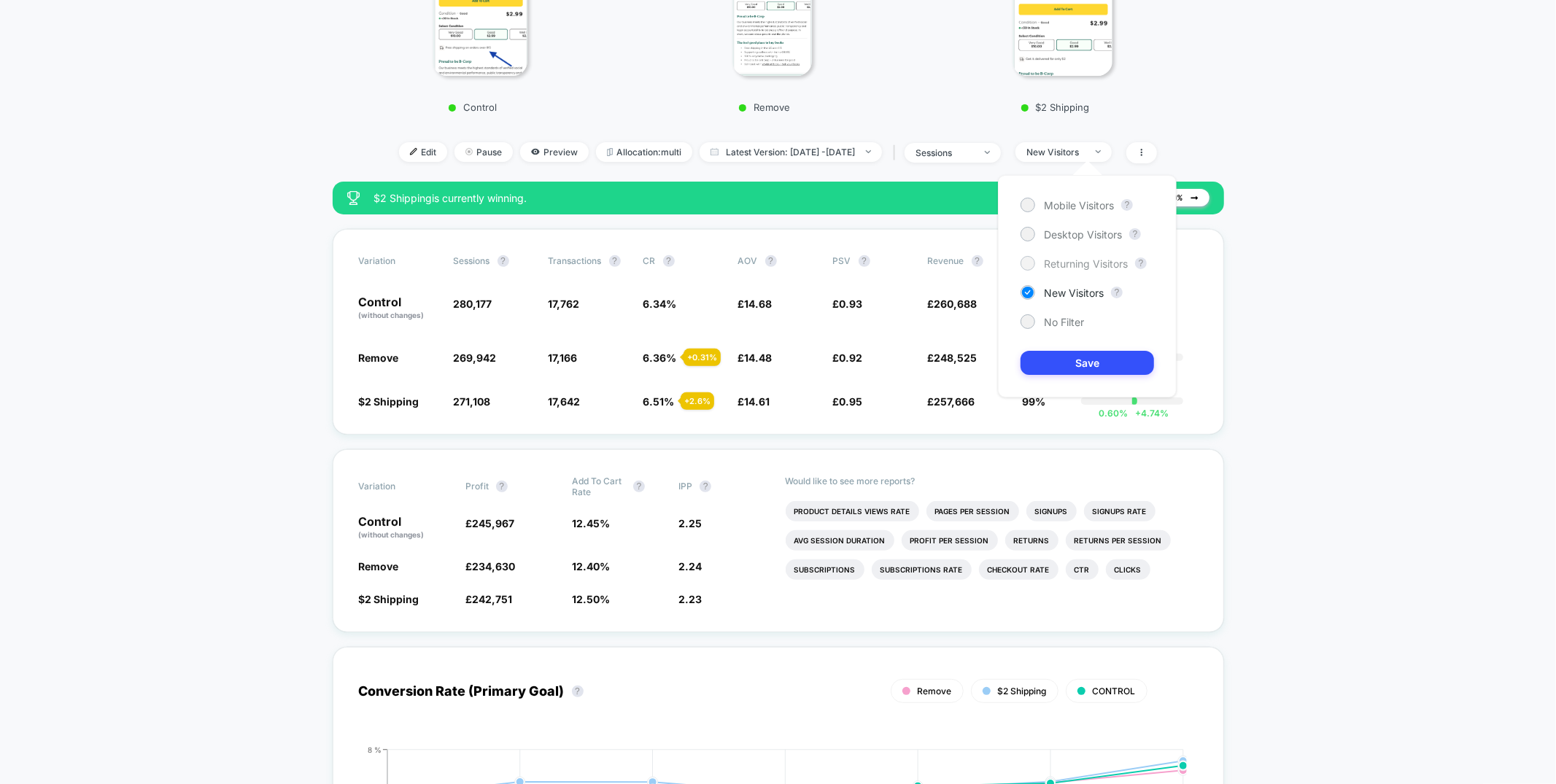
click at [1074, 260] on span "Returning Visitors" at bounding box center [1086, 264] width 84 height 13
click at [1066, 355] on button "Save" at bounding box center [1087, 363] width 133 height 24
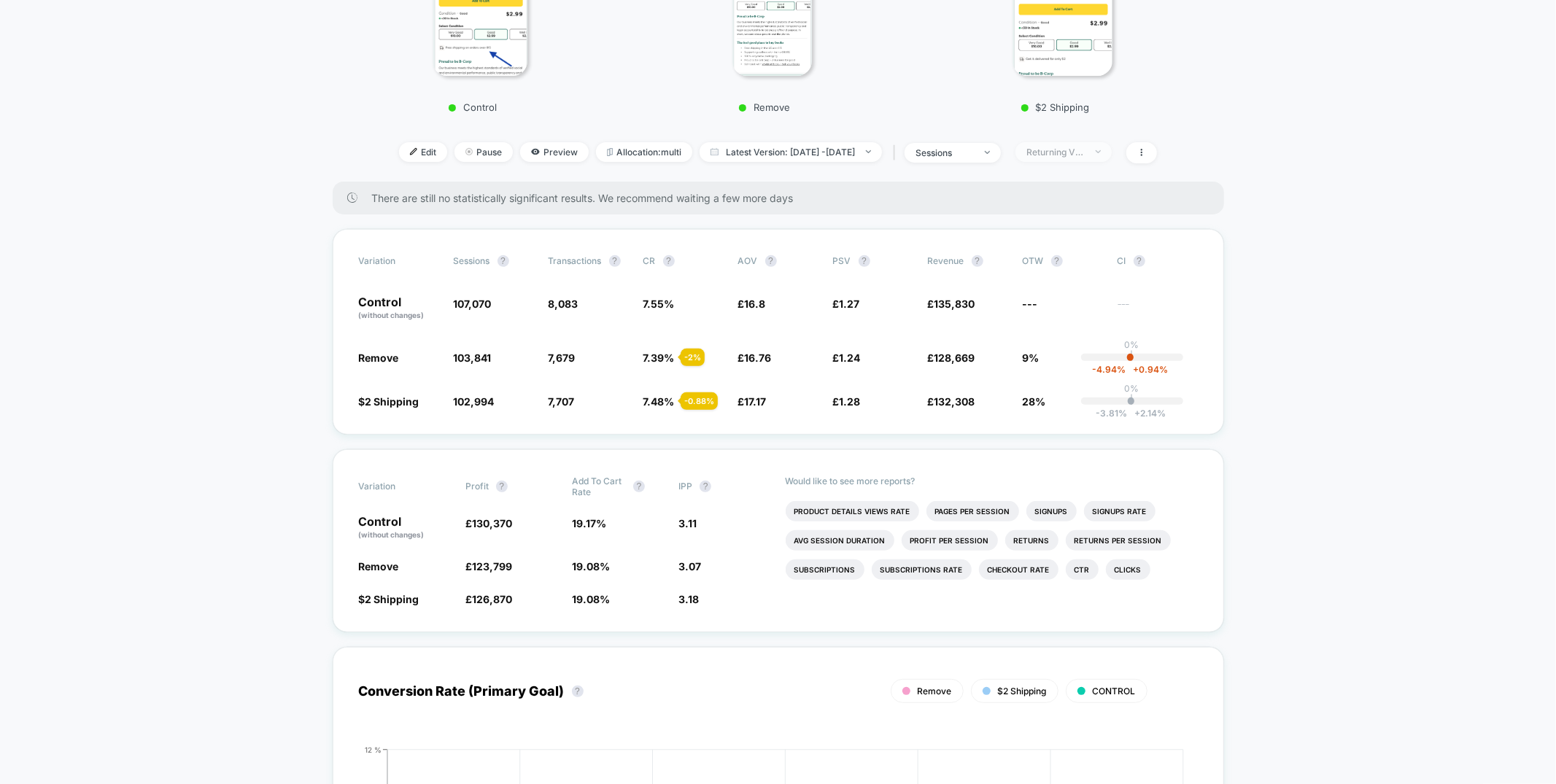
click at [1085, 157] on span "Returning Visitors" at bounding box center [1063, 153] width 96 height 20
click at [1049, 291] on span "New Visitors" at bounding box center [1073, 293] width 59 height 13
click at [1056, 366] on button "Save" at bounding box center [1087, 363] width 133 height 24
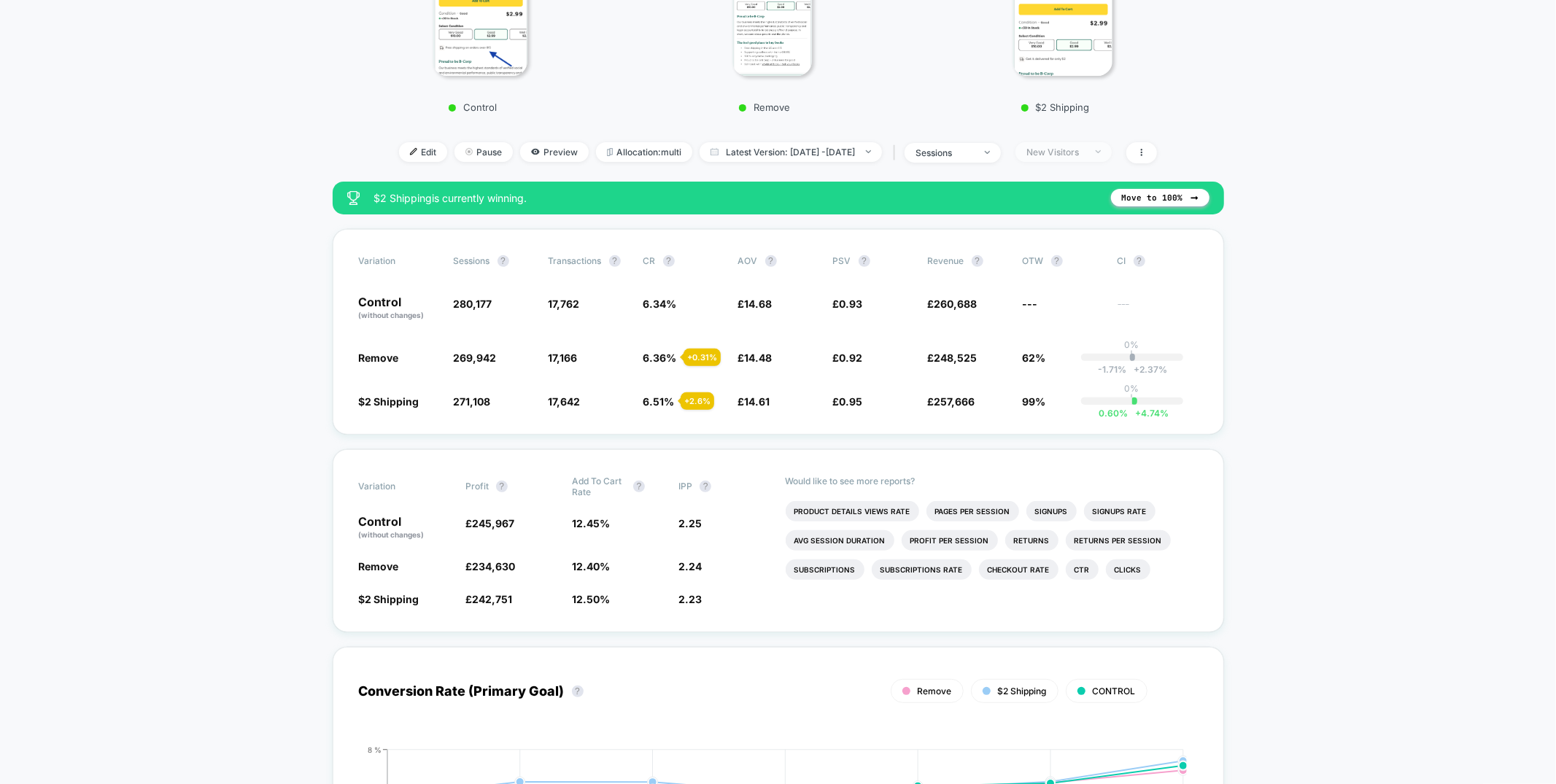
click at [1085, 151] on div "New Visitors" at bounding box center [1056, 152] width 59 height 11
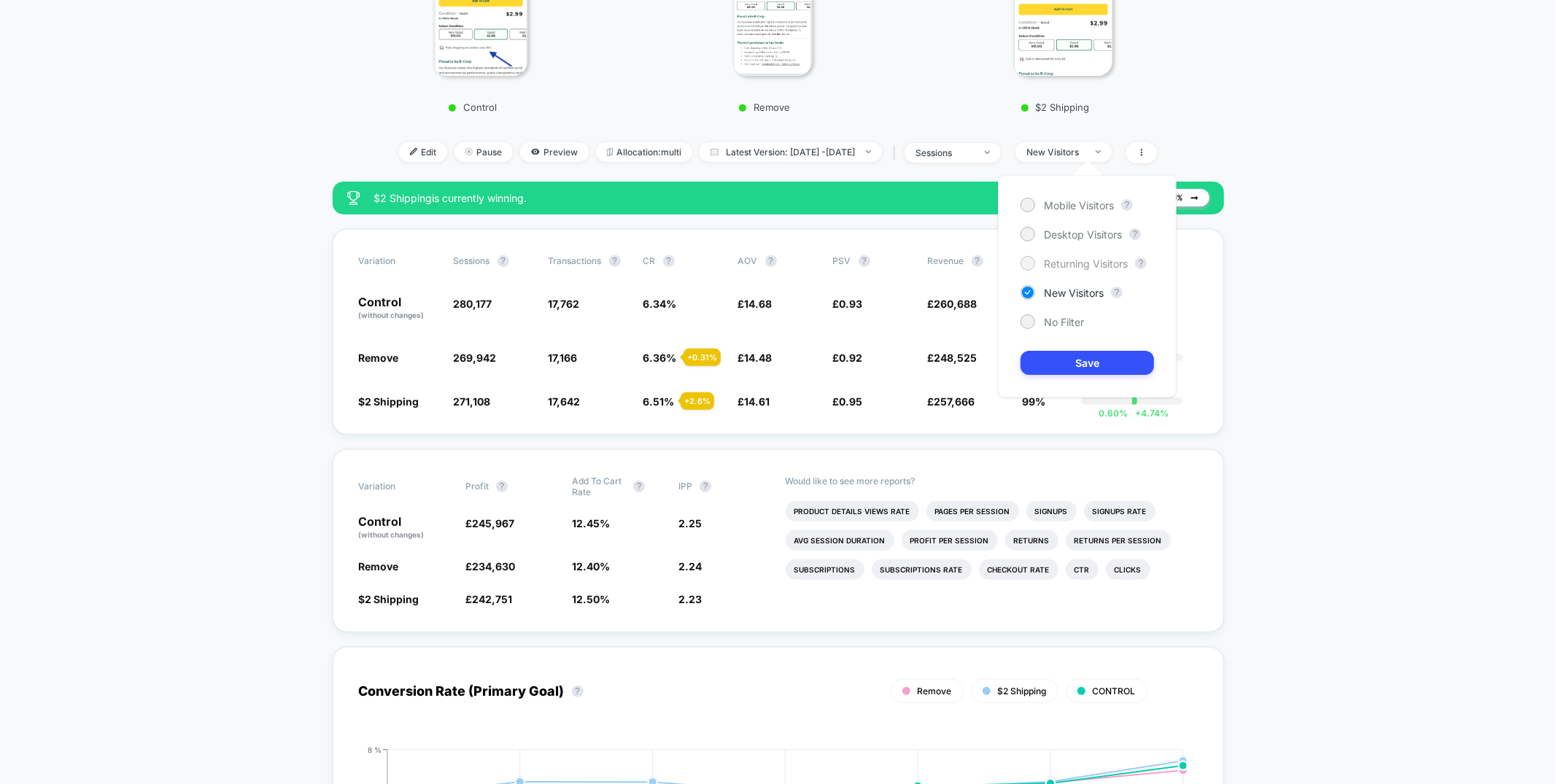
click at [1082, 267] on span "Returning Visitors" at bounding box center [1086, 264] width 84 height 13
click at [1060, 363] on button "Save" at bounding box center [1087, 363] width 133 height 24
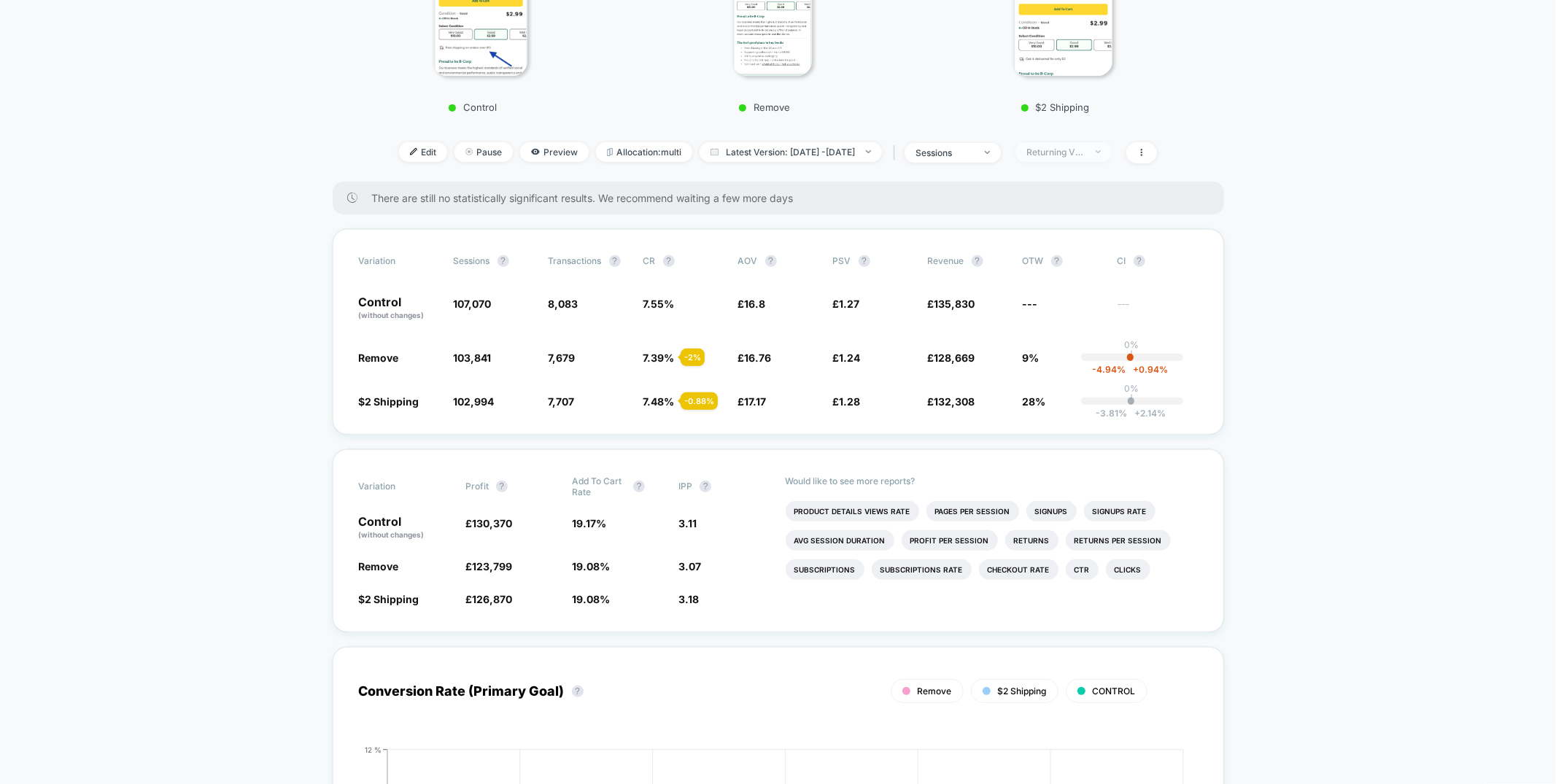
click at [1085, 149] on div "Returning Visitors" at bounding box center [1056, 152] width 59 height 11
click at [1071, 285] on div "New Visitors" at bounding box center [1061, 292] width 83 height 15
click at [1063, 364] on button "Save" at bounding box center [1087, 363] width 133 height 24
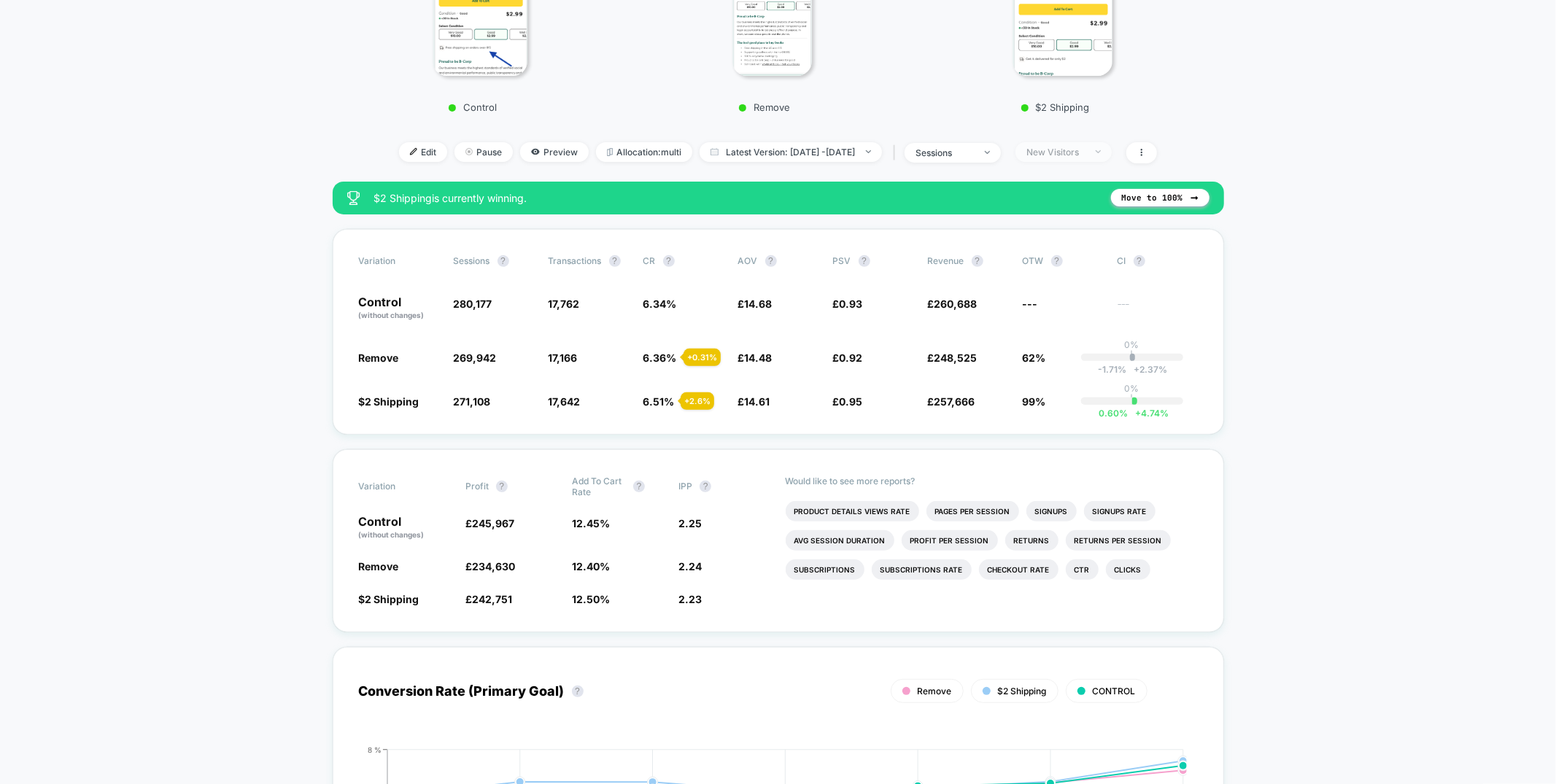
click at [1072, 150] on div "New Visitors" at bounding box center [1056, 152] width 59 height 11
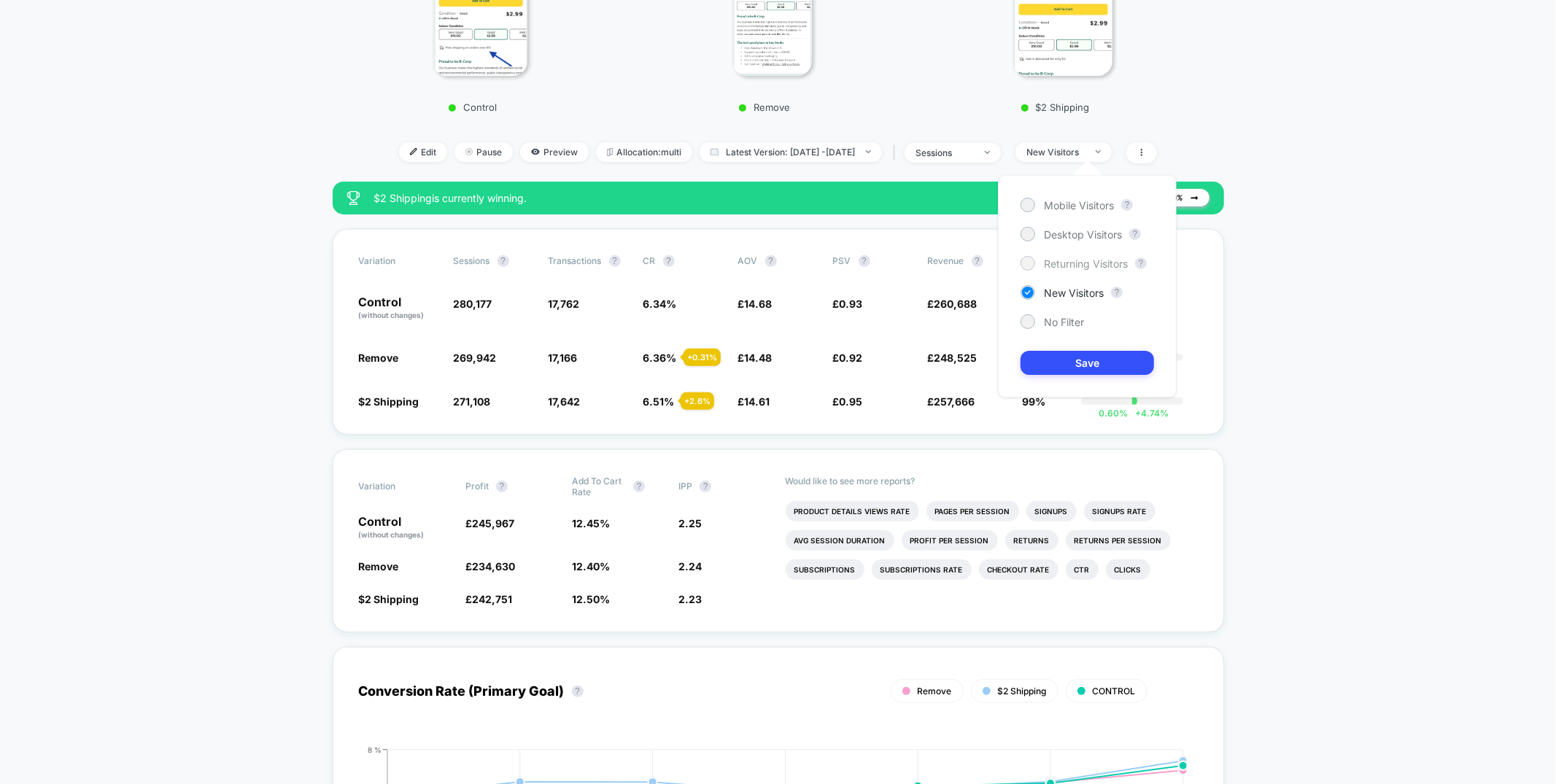
click at [1074, 262] on span "Returning Visitors" at bounding box center [1086, 264] width 84 height 13
click at [1050, 357] on button "Save" at bounding box center [1087, 363] width 133 height 24
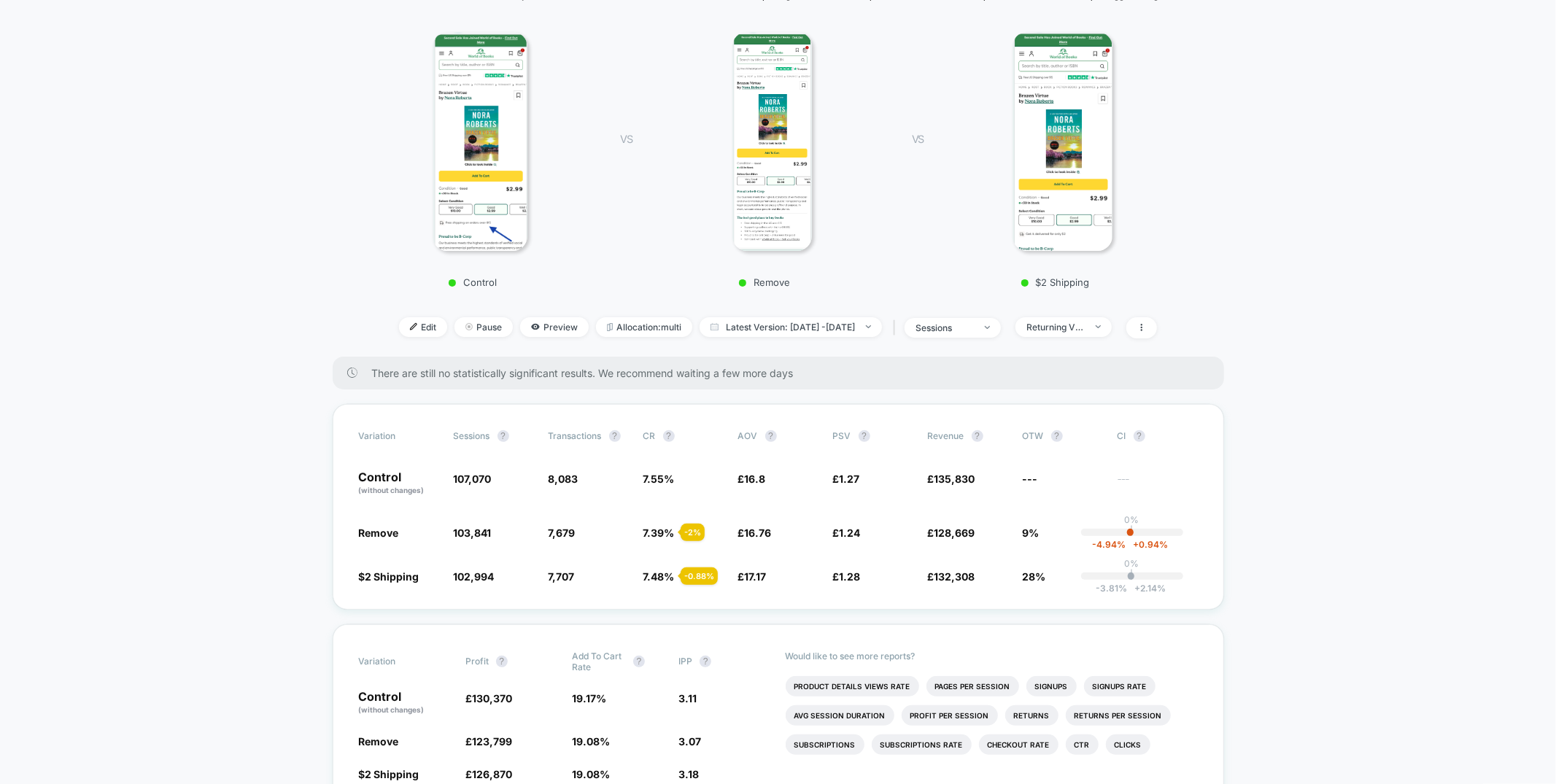
scroll to position [202, 0]
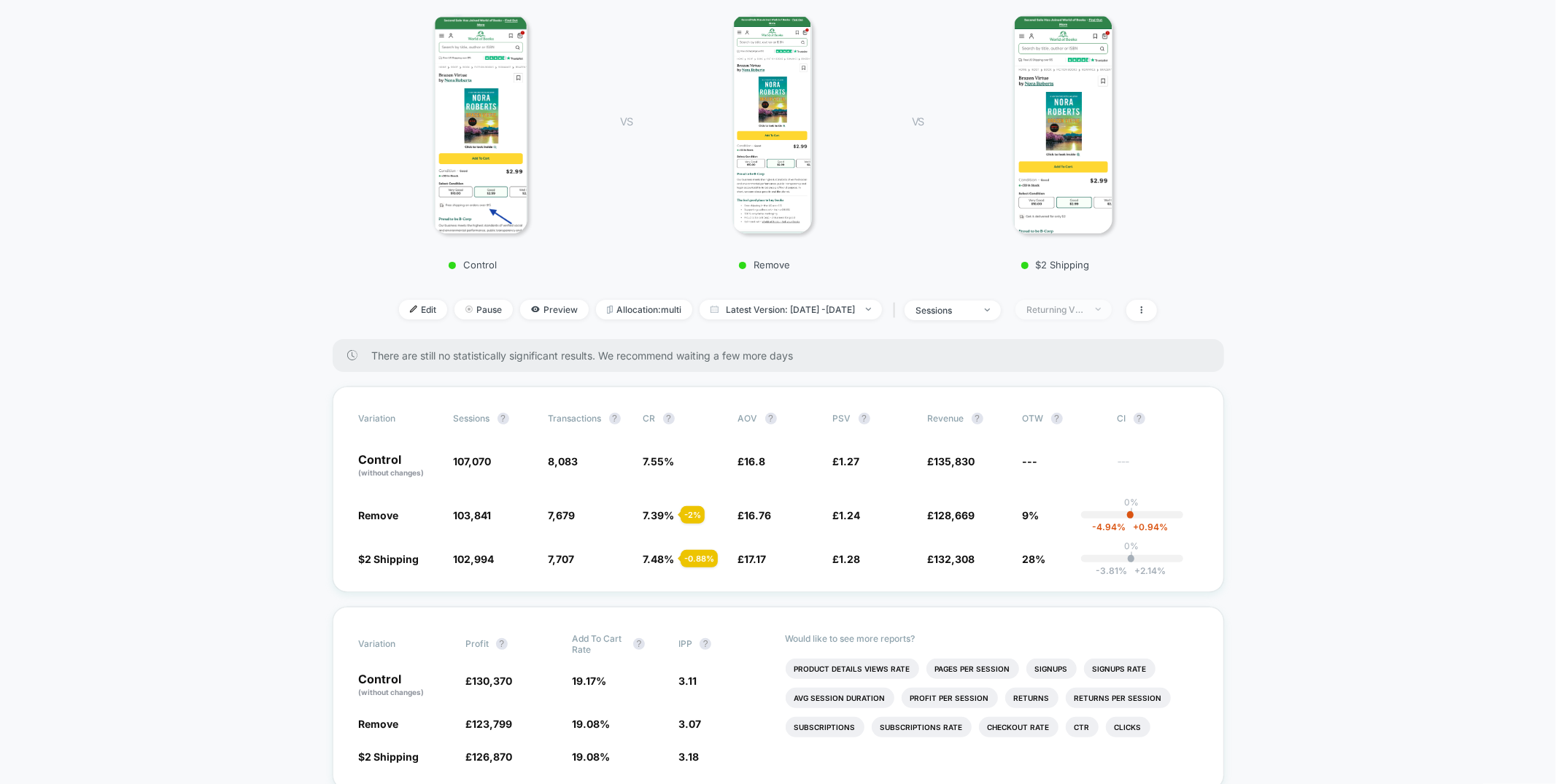
click at [1082, 306] on div "Returning Visitors" at bounding box center [1056, 310] width 59 height 11
click at [1051, 485] on div "No Filter" at bounding box center [1051, 479] width 63 height 15
click at [1055, 519] on button "Save" at bounding box center [1087, 520] width 133 height 24
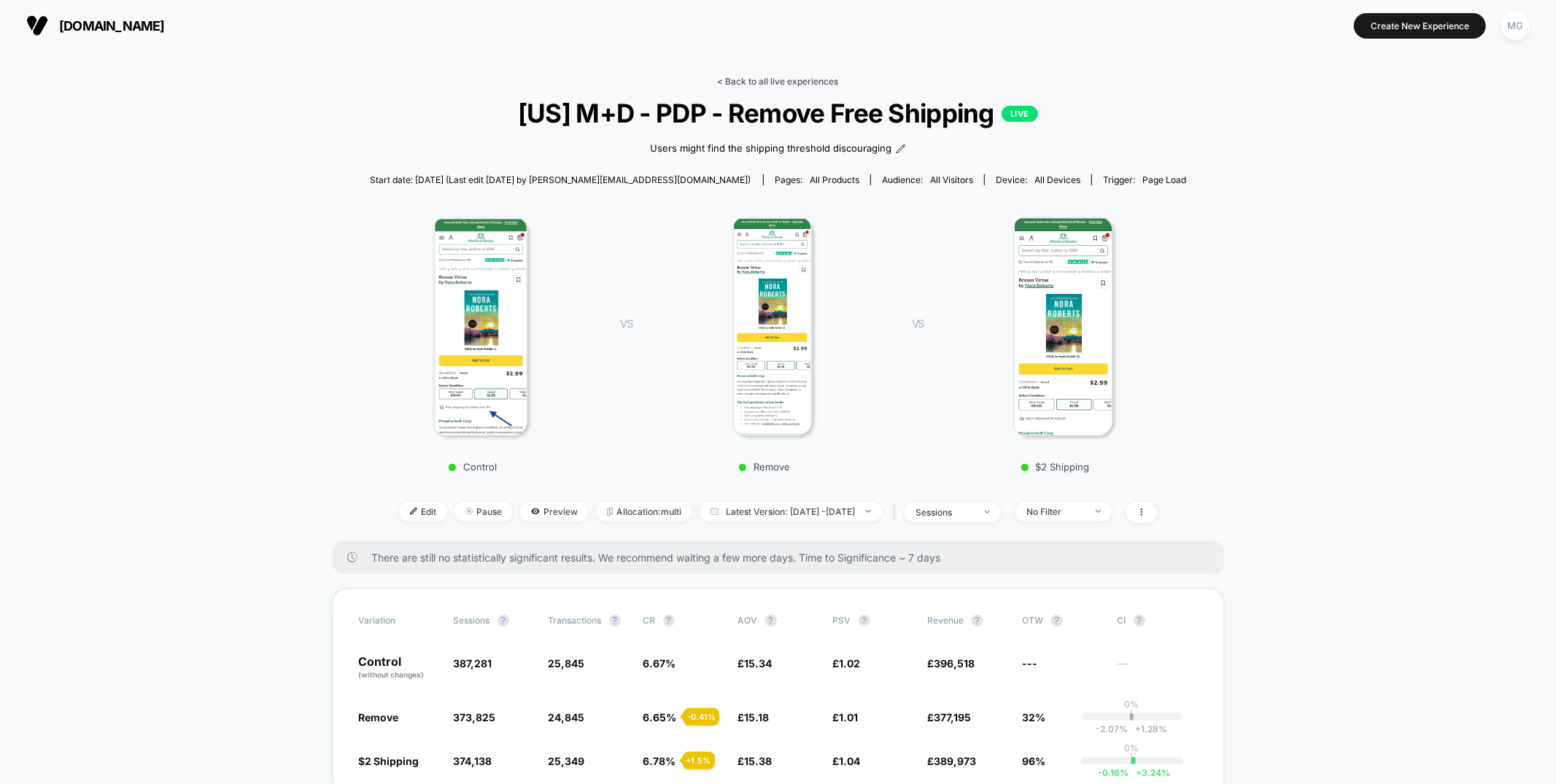
click at [735, 76] on link "< Back to all live experiences" at bounding box center [778, 81] width 121 height 11
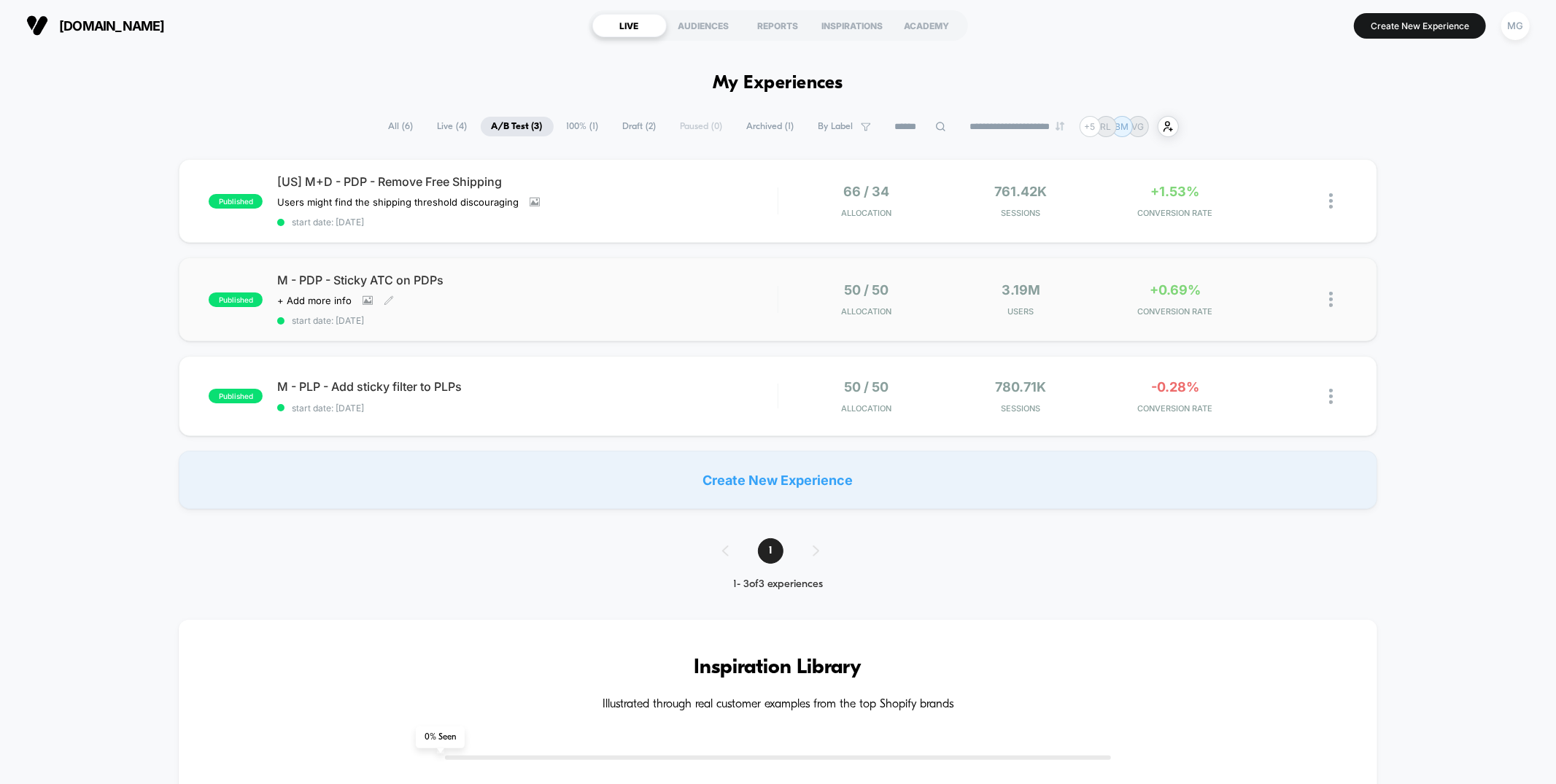
click at [538, 294] on div "Click to view images Click to edit experience details + Add more info" at bounding box center [452, 300] width 350 height 12
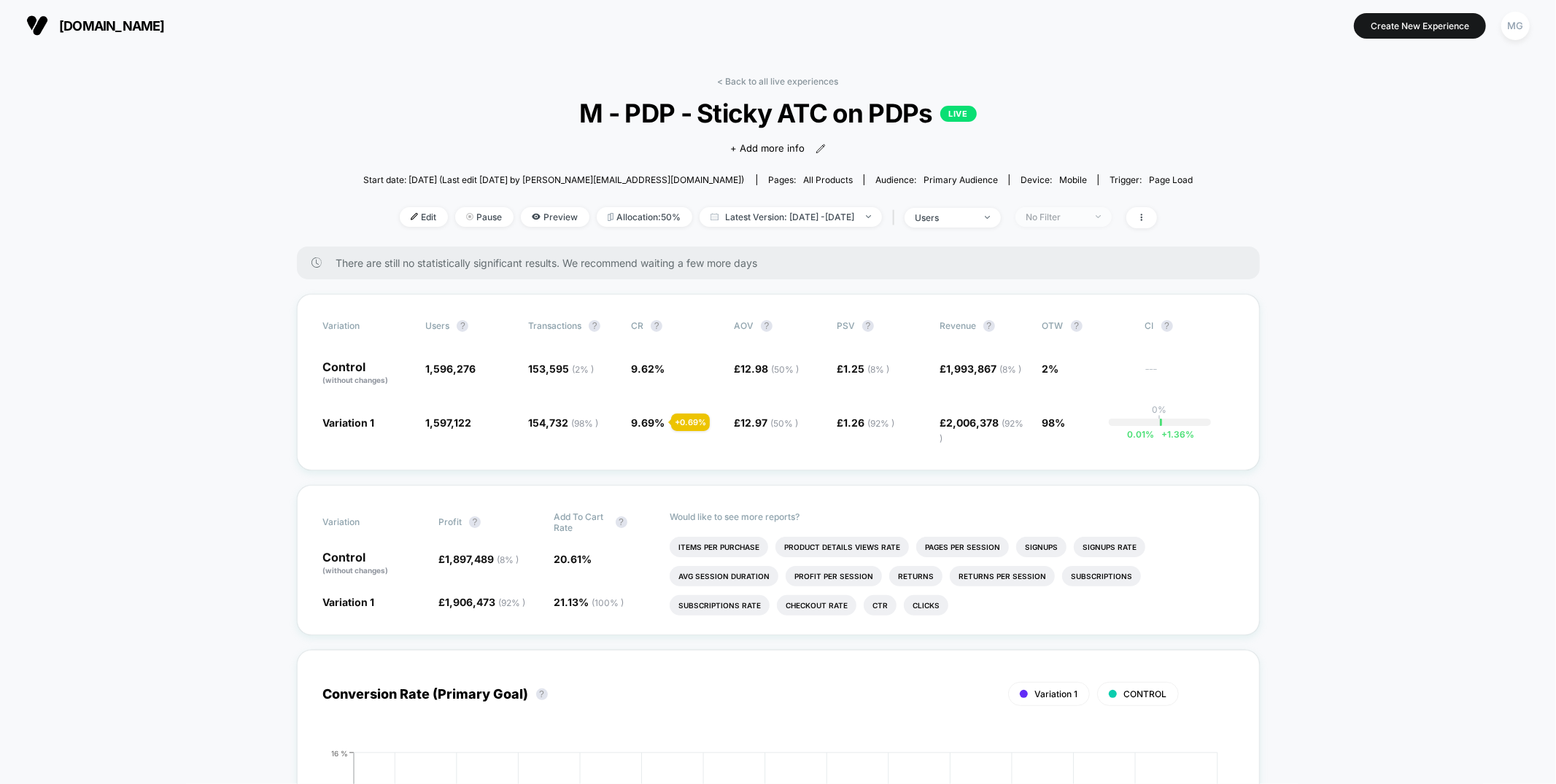
click at [1085, 216] on div "No Filter" at bounding box center [1056, 217] width 59 height 11
drag, startPoint x: 1066, startPoint y: 355, endPoint x: 1059, endPoint y: 385, distance: 30.8
click at [1066, 355] on span "New Visitors" at bounding box center [1069, 358] width 59 height 13
click at [1046, 435] on button "Save" at bounding box center [1083, 429] width 133 height 24
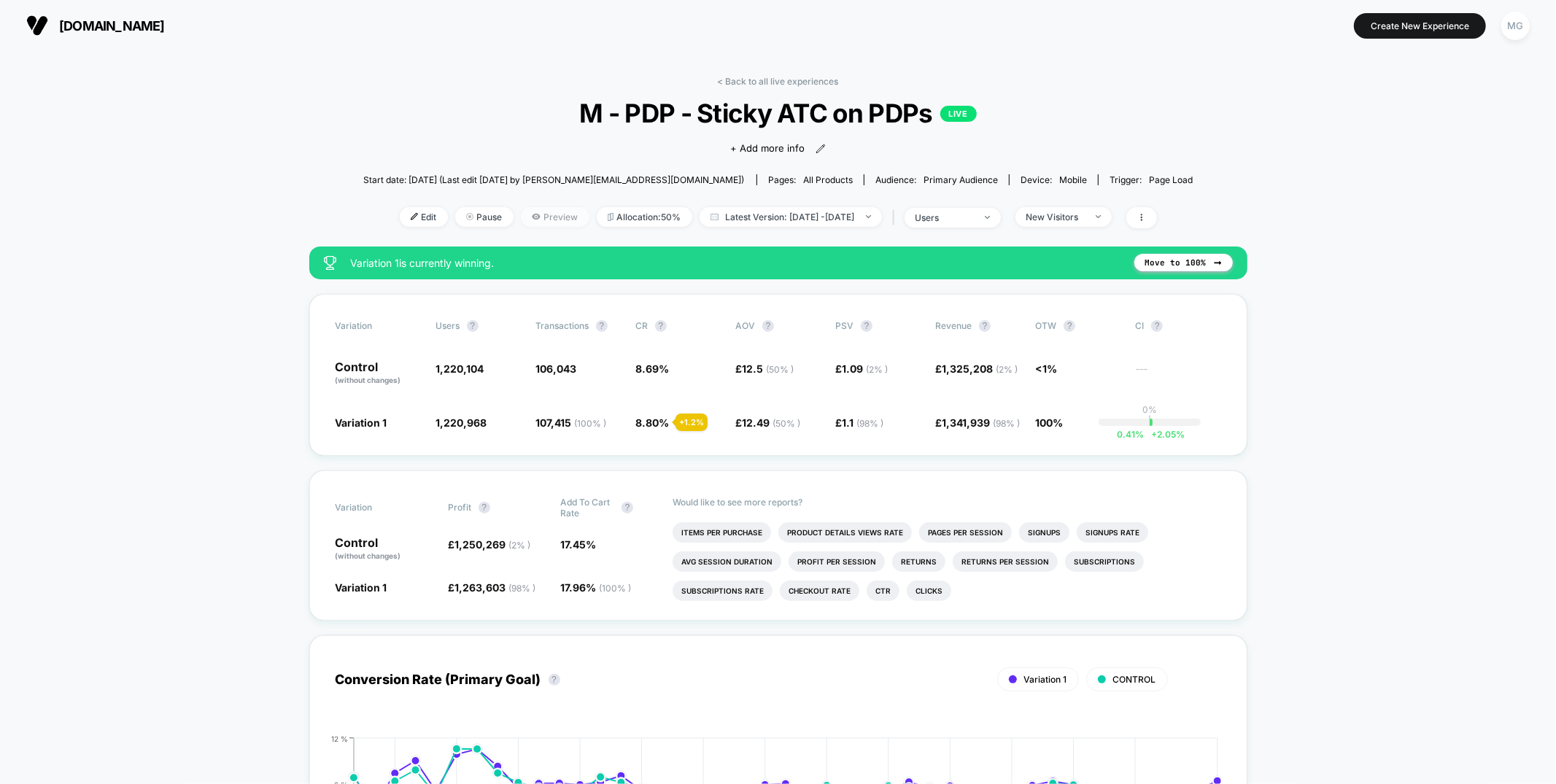
click at [532, 217] on span "Preview" at bounding box center [555, 217] width 69 height 20
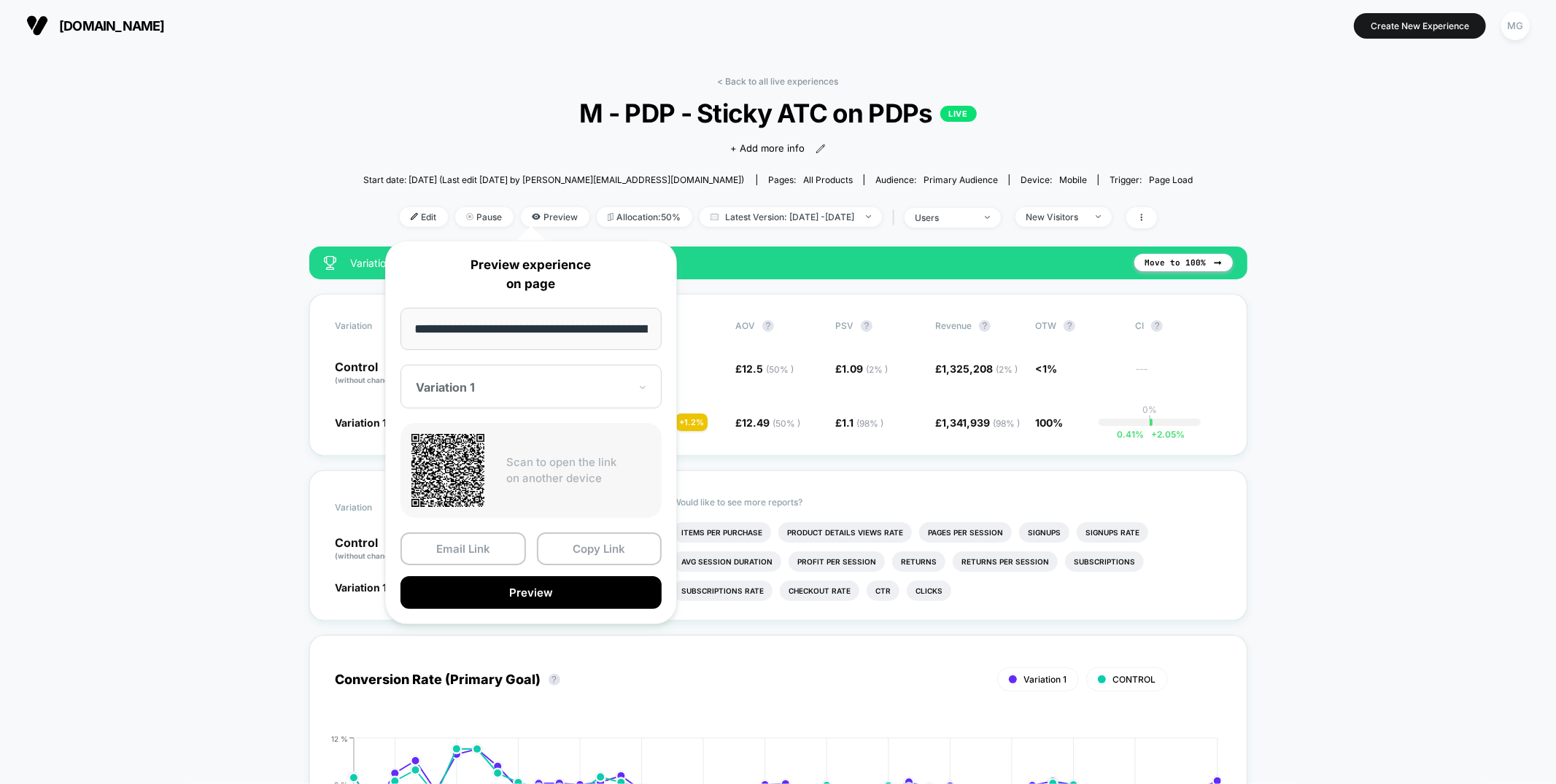
scroll to position [0, 324]
click at [615, 547] on button "Copy Link" at bounding box center [599, 549] width 125 height 33
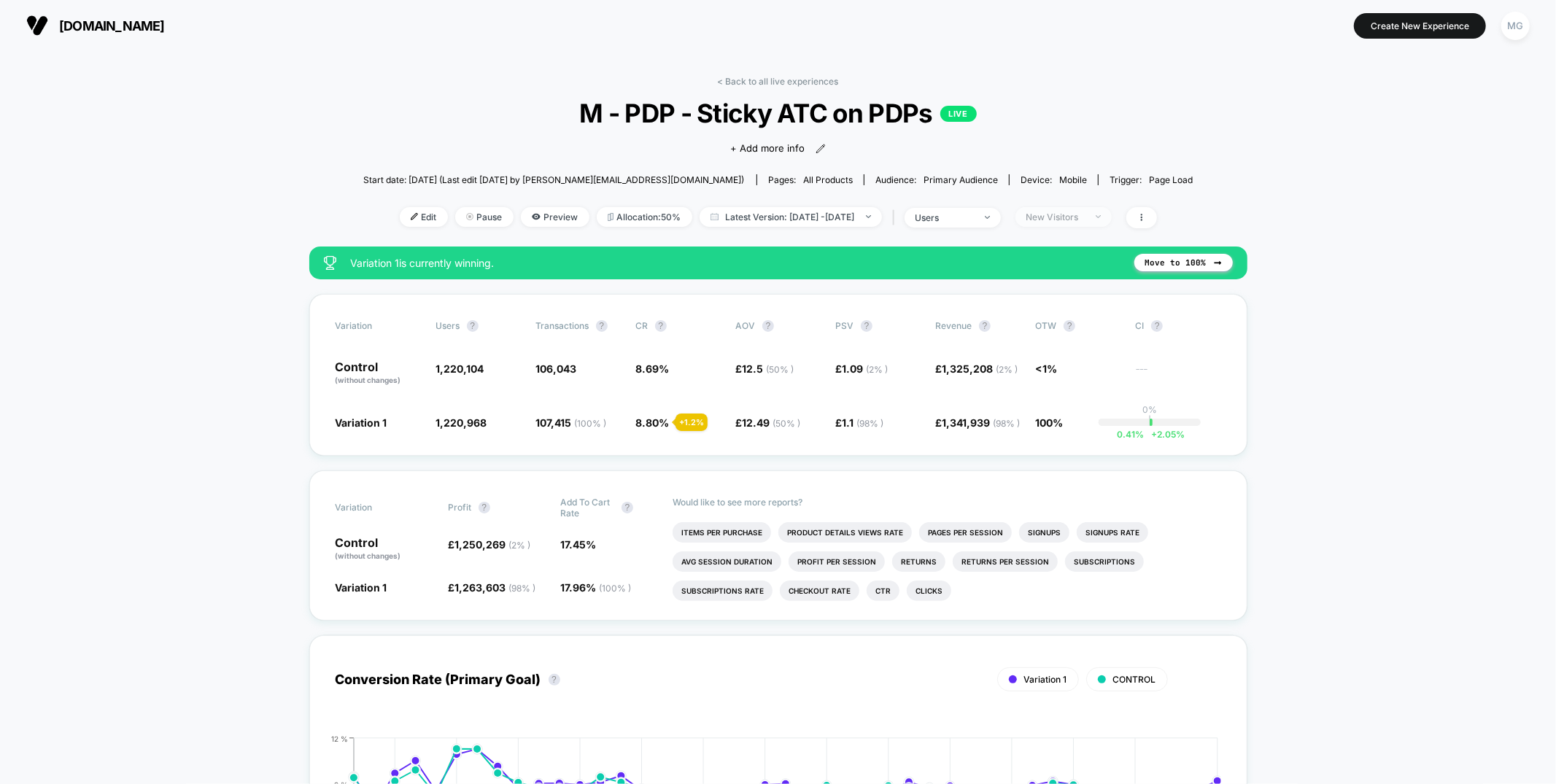
drag, startPoint x: 1118, startPoint y: 217, endPoint x: 1125, endPoint y: 215, distance: 7.3
click at [1112, 217] on span "New Visitors" at bounding box center [1063, 217] width 96 height 20
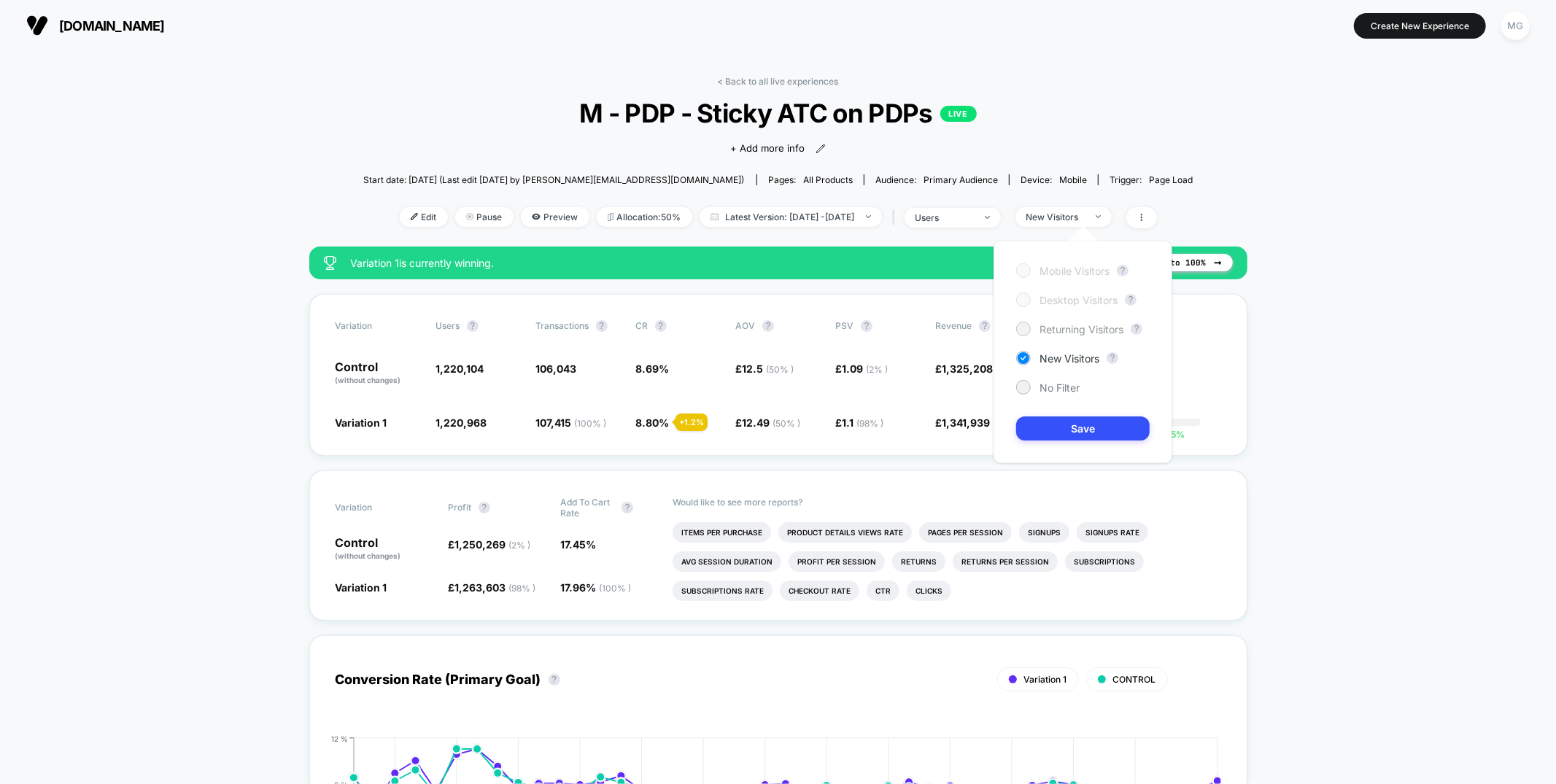
click at [1071, 329] on span "Returning Visitors" at bounding box center [1082, 330] width 84 height 13
click at [1063, 428] on button "Save" at bounding box center [1083, 429] width 133 height 24
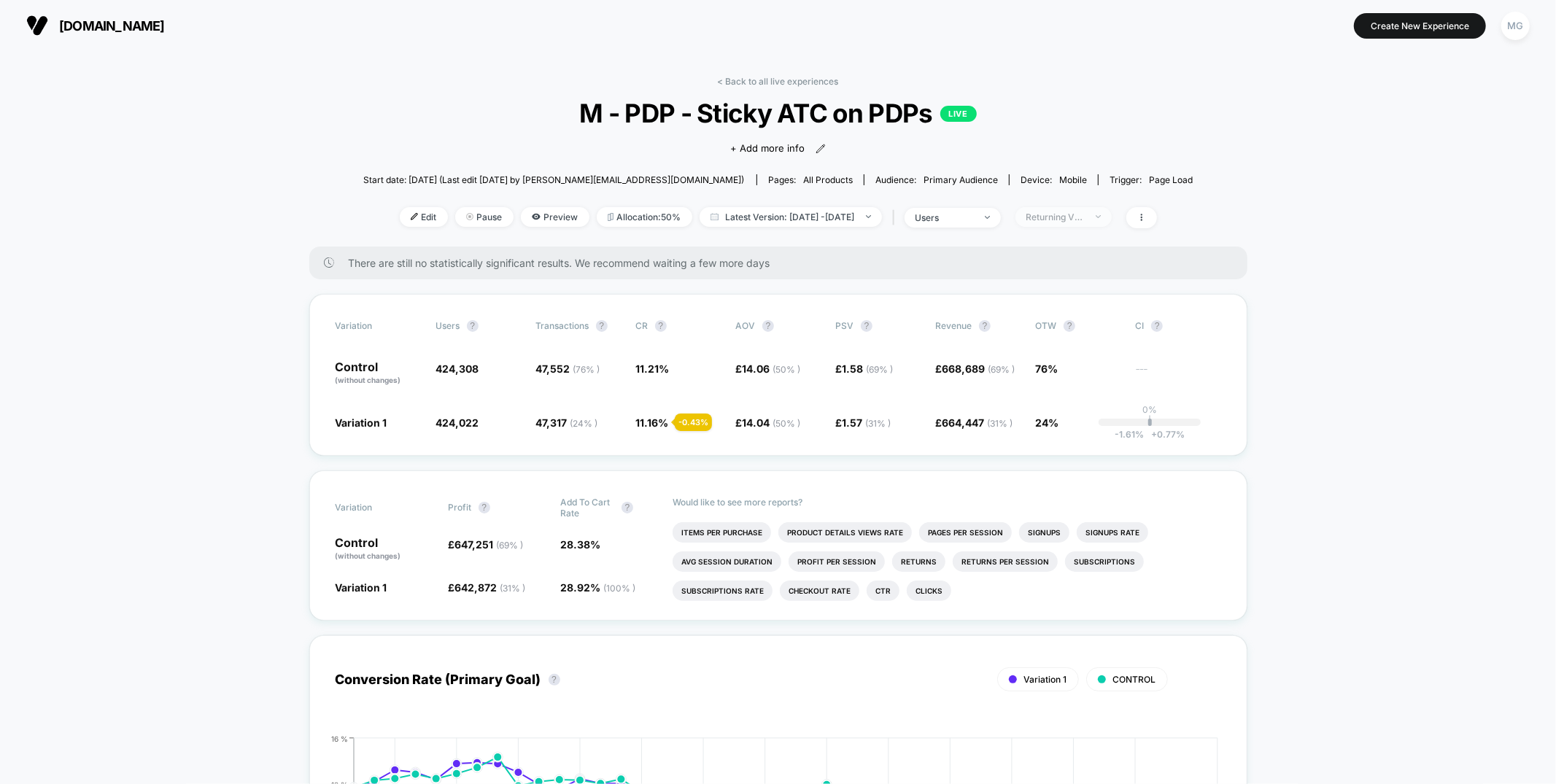
click at [1085, 212] on div "Returning Visitors" at bounding box center [1056, 217] width 59 height 11
click at [1085, 362] on span "New Visitors" at bounding box center [1069, 358] width 59 height 13
click at [1082, 435] on button "Save" at bounding box center [1083, 429] width 133 height 24
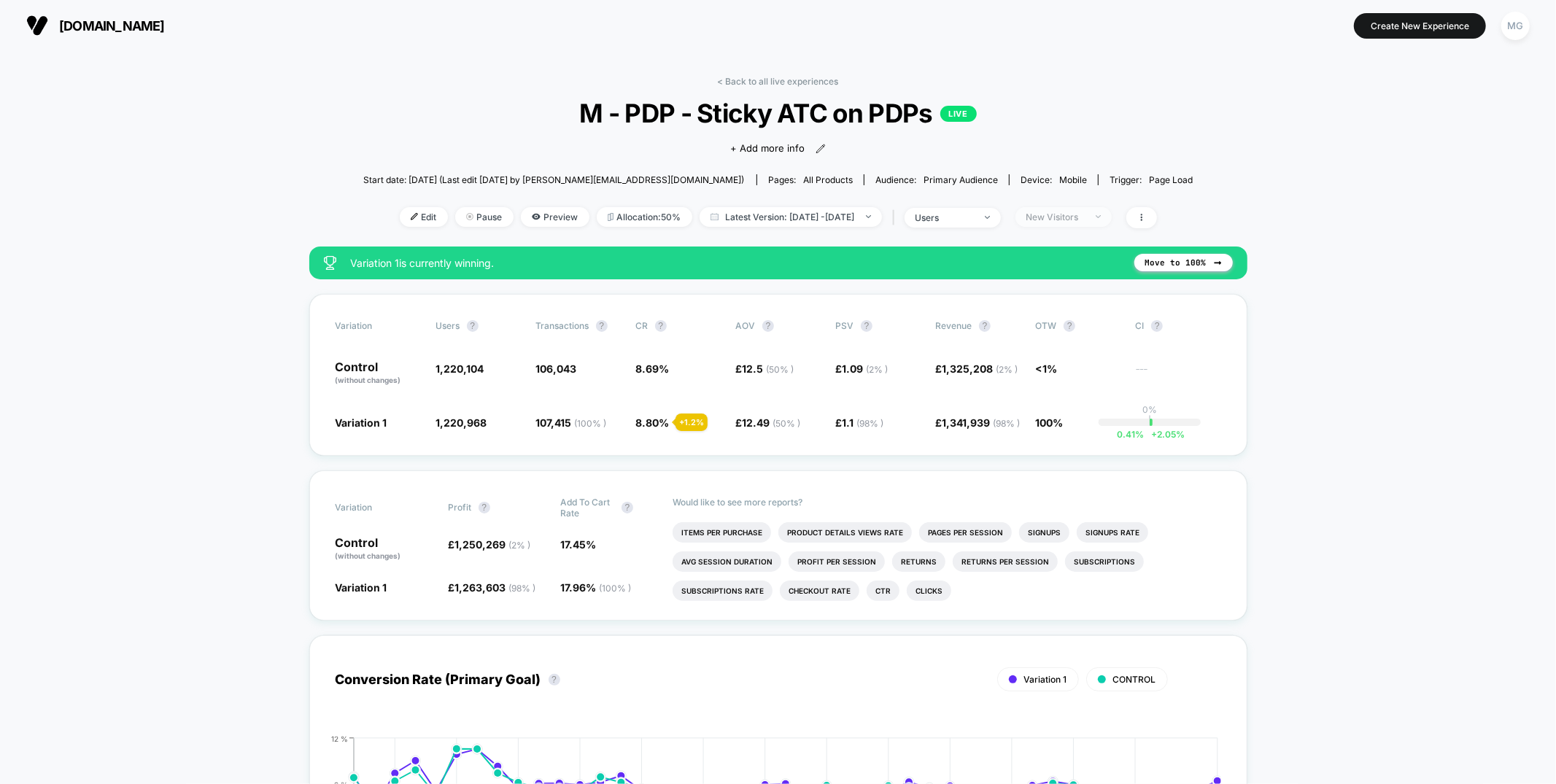
click at [1085, 215] on div "New Visitors" at bounding box center [1056, 217] width 59 height 11
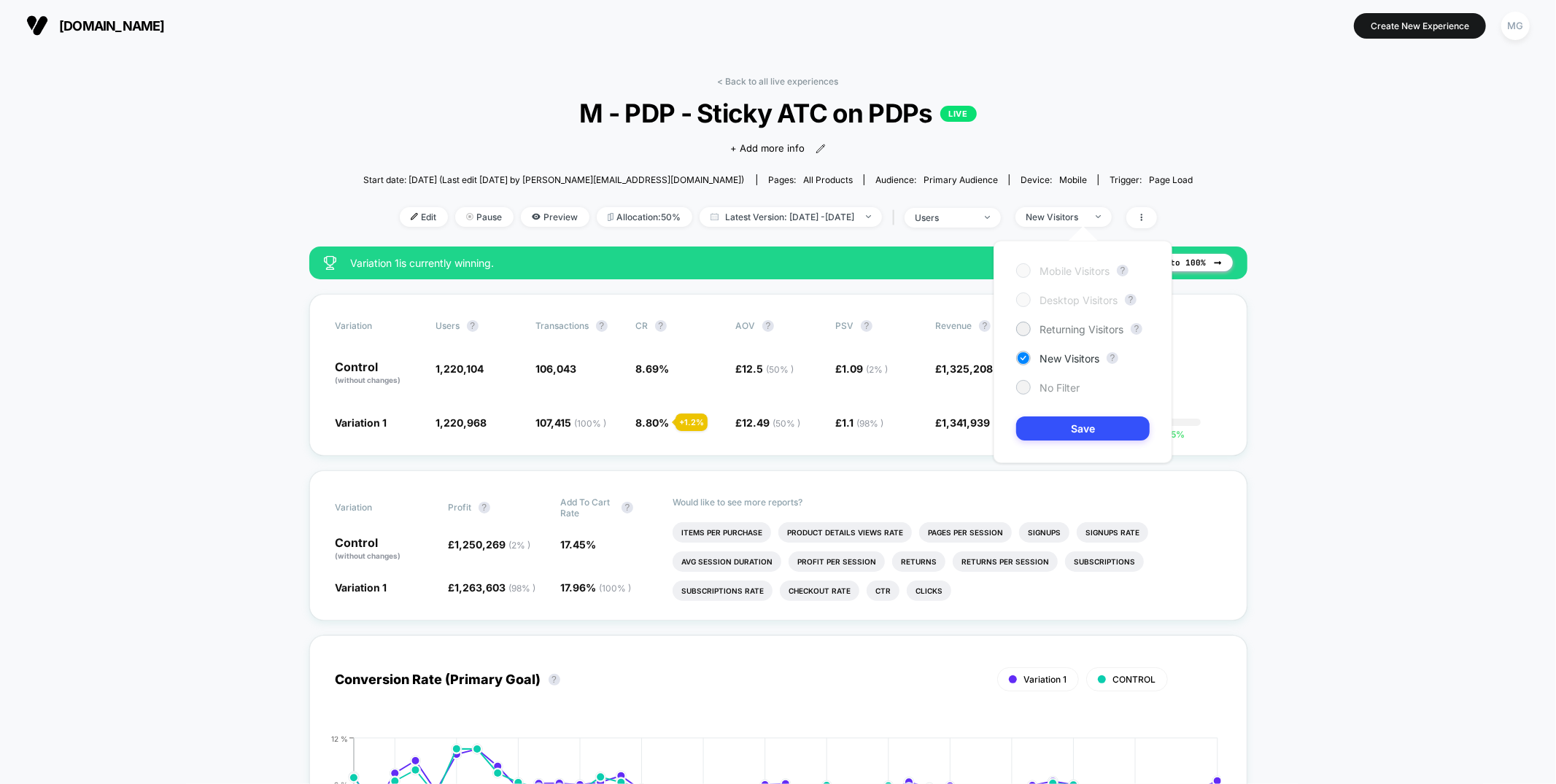
click at [1058, 387] on span "No Filter" at bounding box center [1060, 387] width 40 height 13
click at [1057, 432] on button "Save" at bounding box center [1083, 429] width 133 height 24
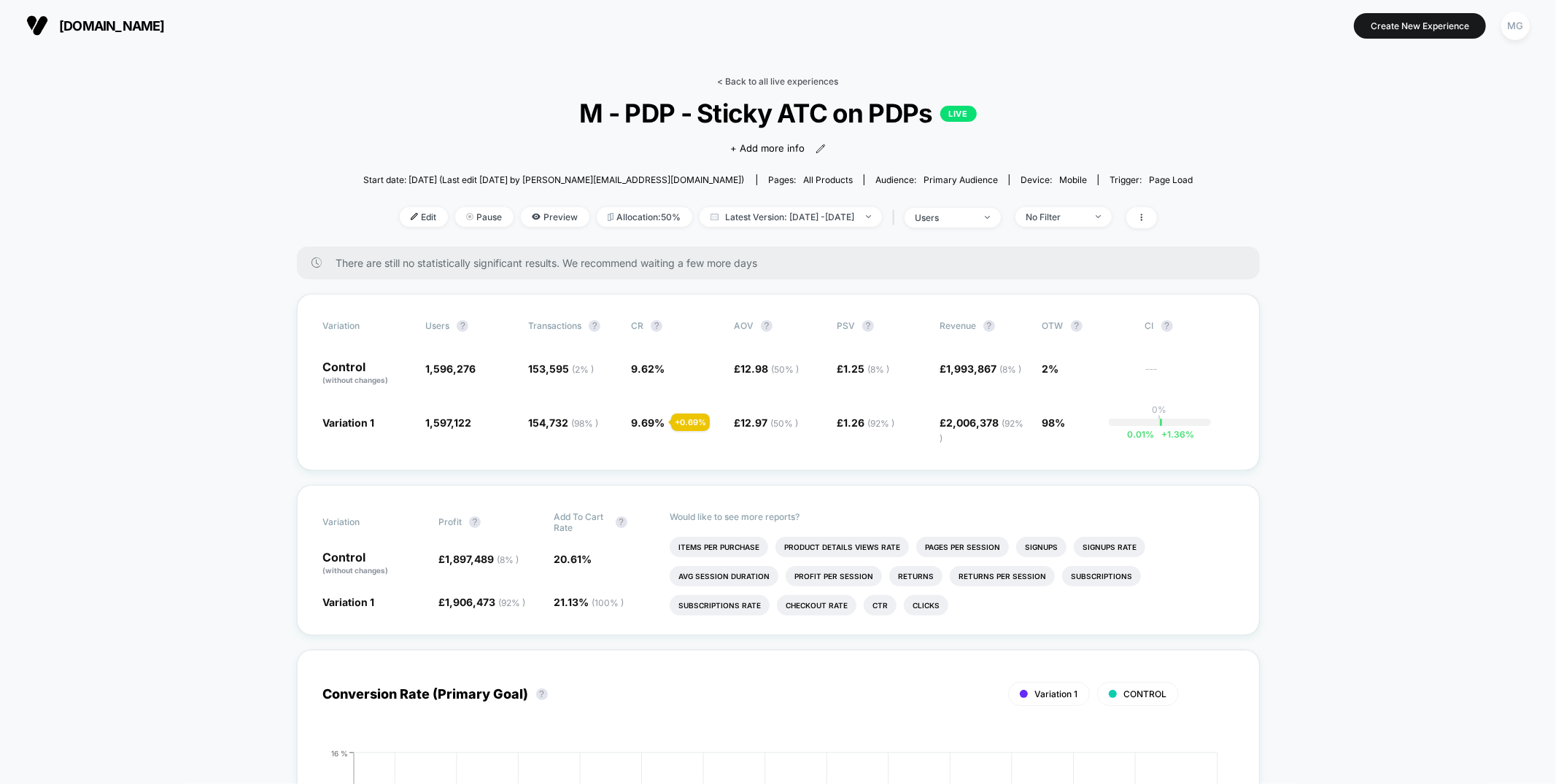
click at [785, 77] on link "< Back to all live experiences" at bounding box center [778, 81] width 121 height 11
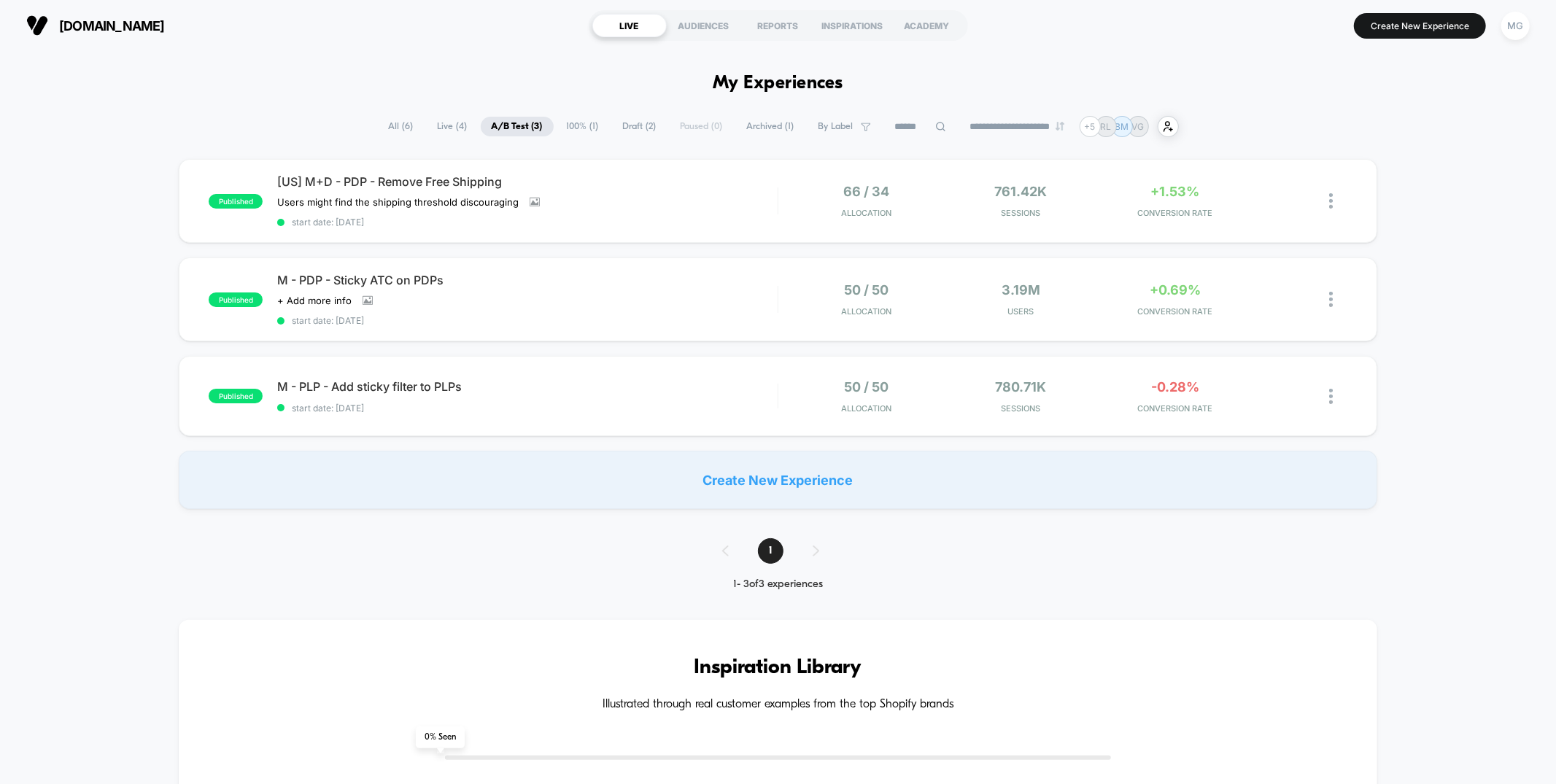
click at [613, 124] on span "Draft ( 2 )" at bounding box center [640, 127] width 56 height 20
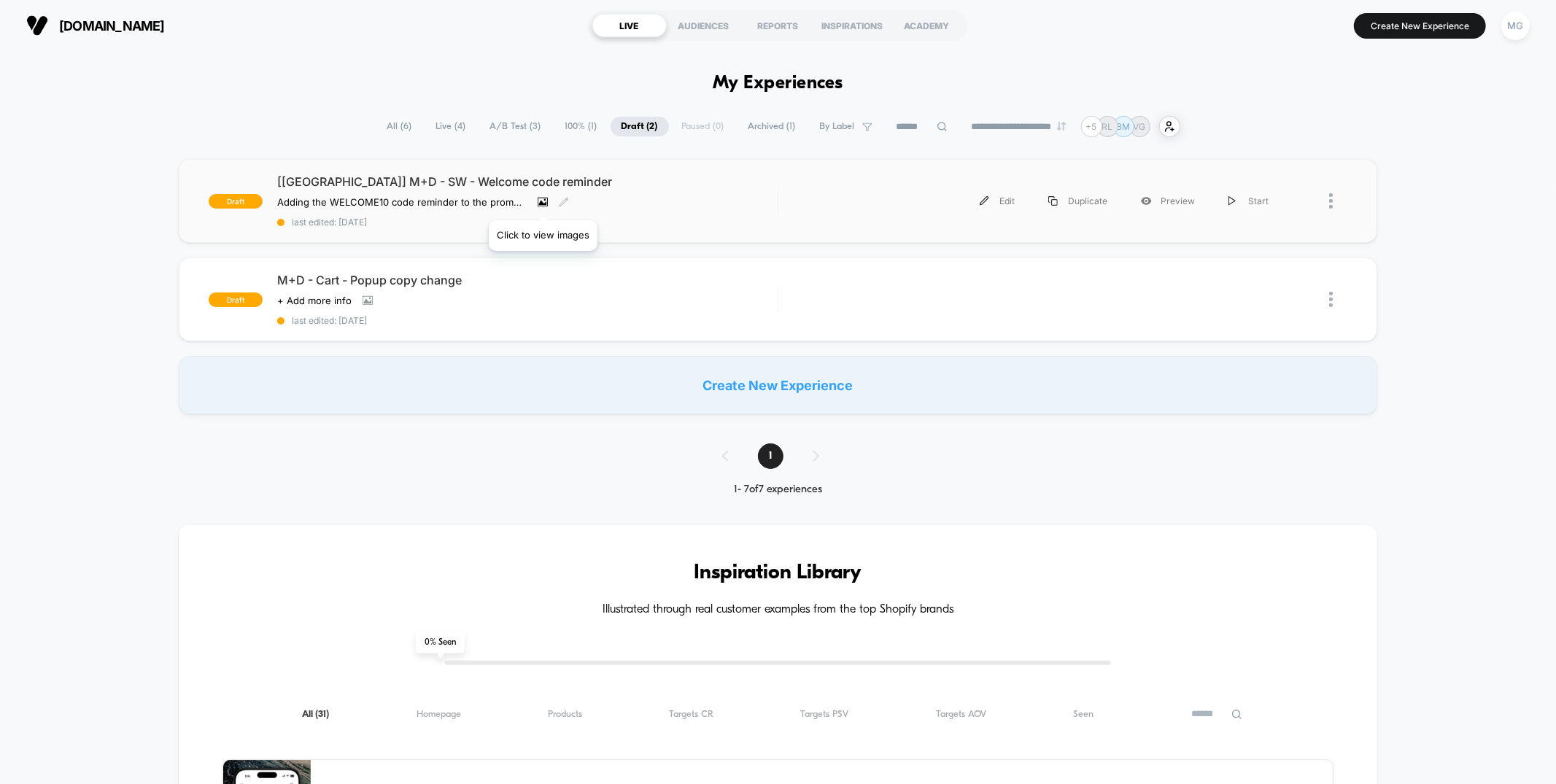
click at [543, 202] on icon at bounding box center [543, 203] width 8 height 5
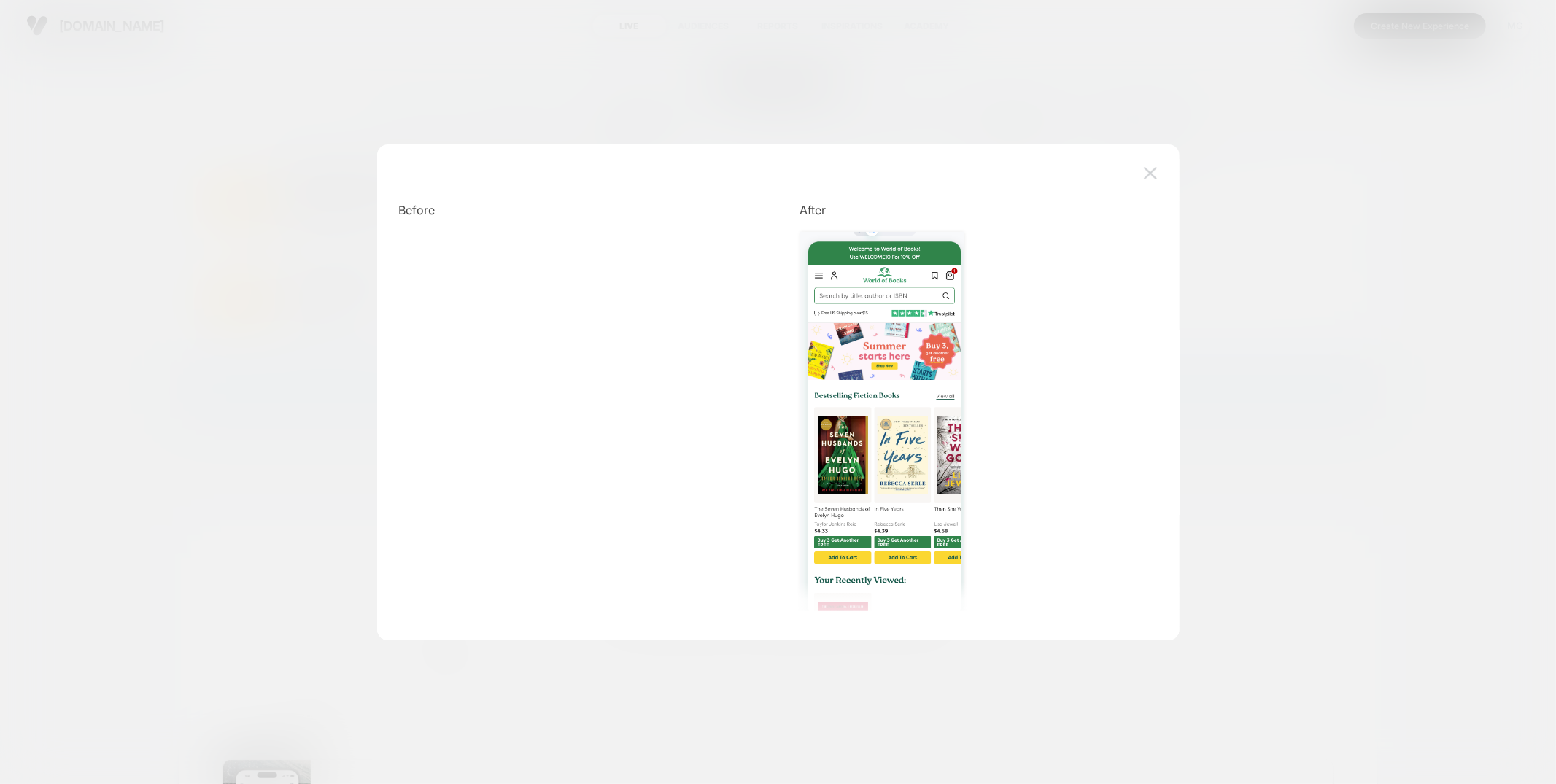
click at [1149, 175] on img at bounding box center [1150, 174] width 13 height 13
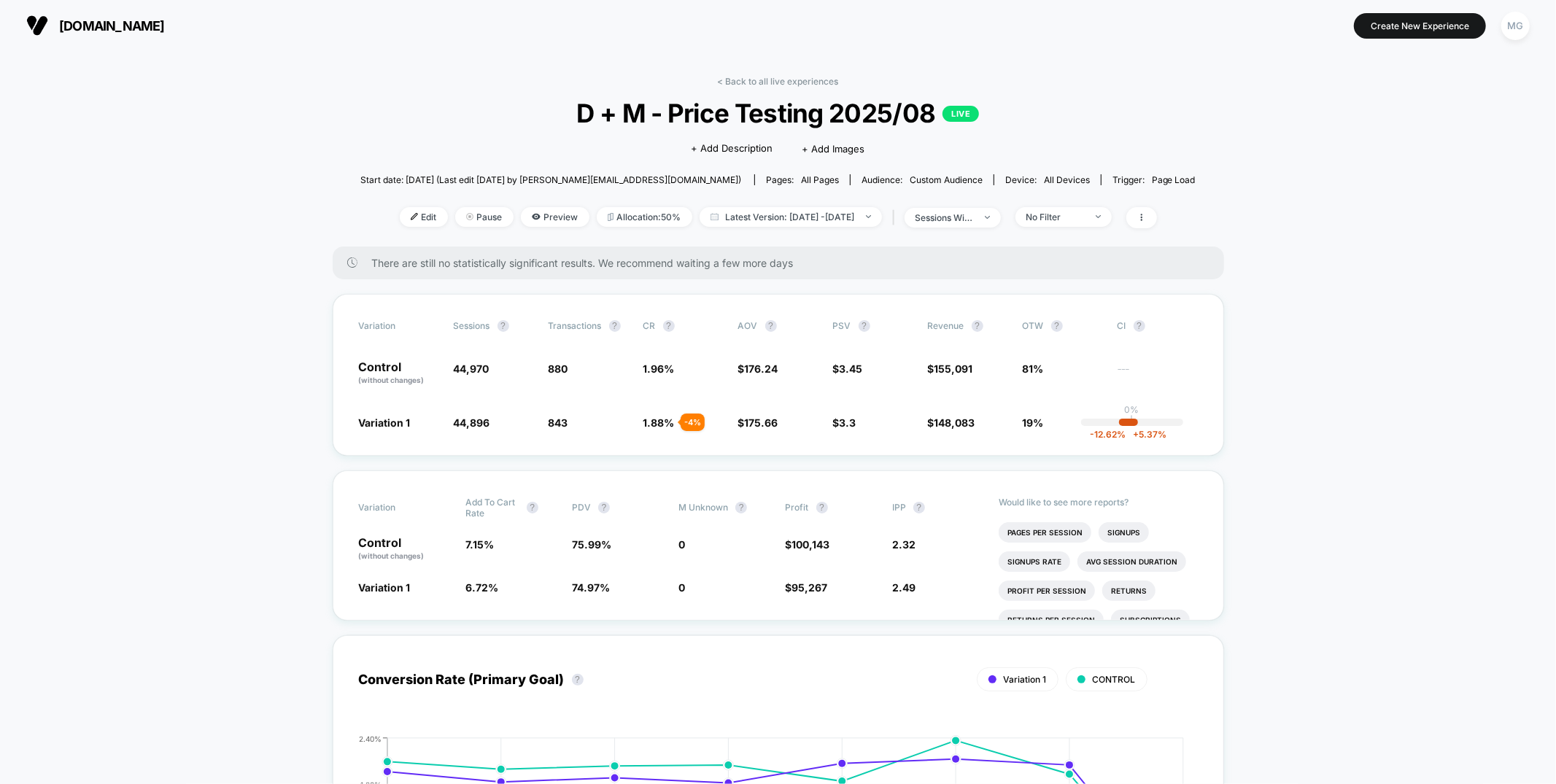
scroll to position [3250, 0]
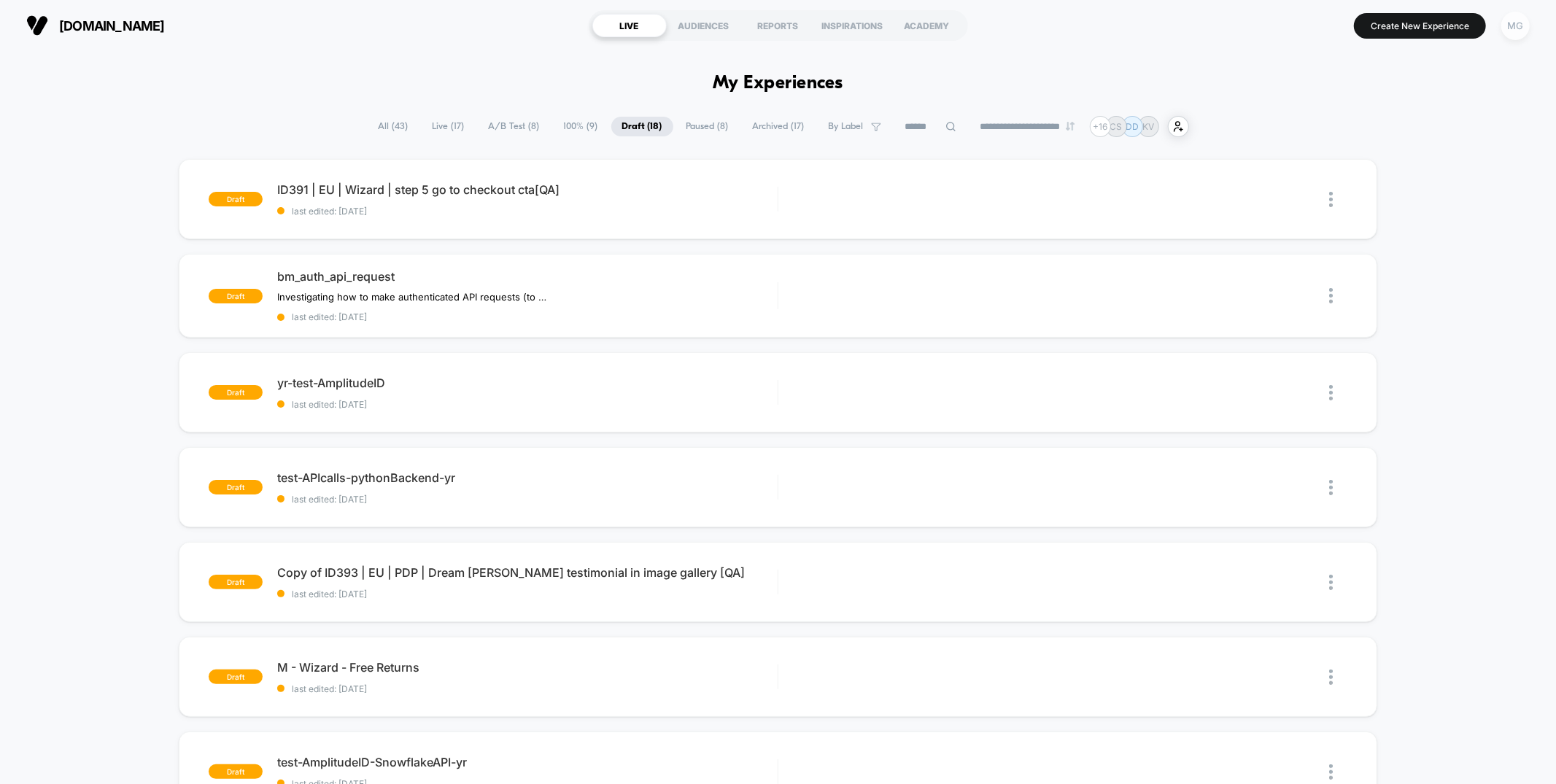
click at [1529, 27] on div "MG" at bounding box center [1515, 26] width 28 height 28
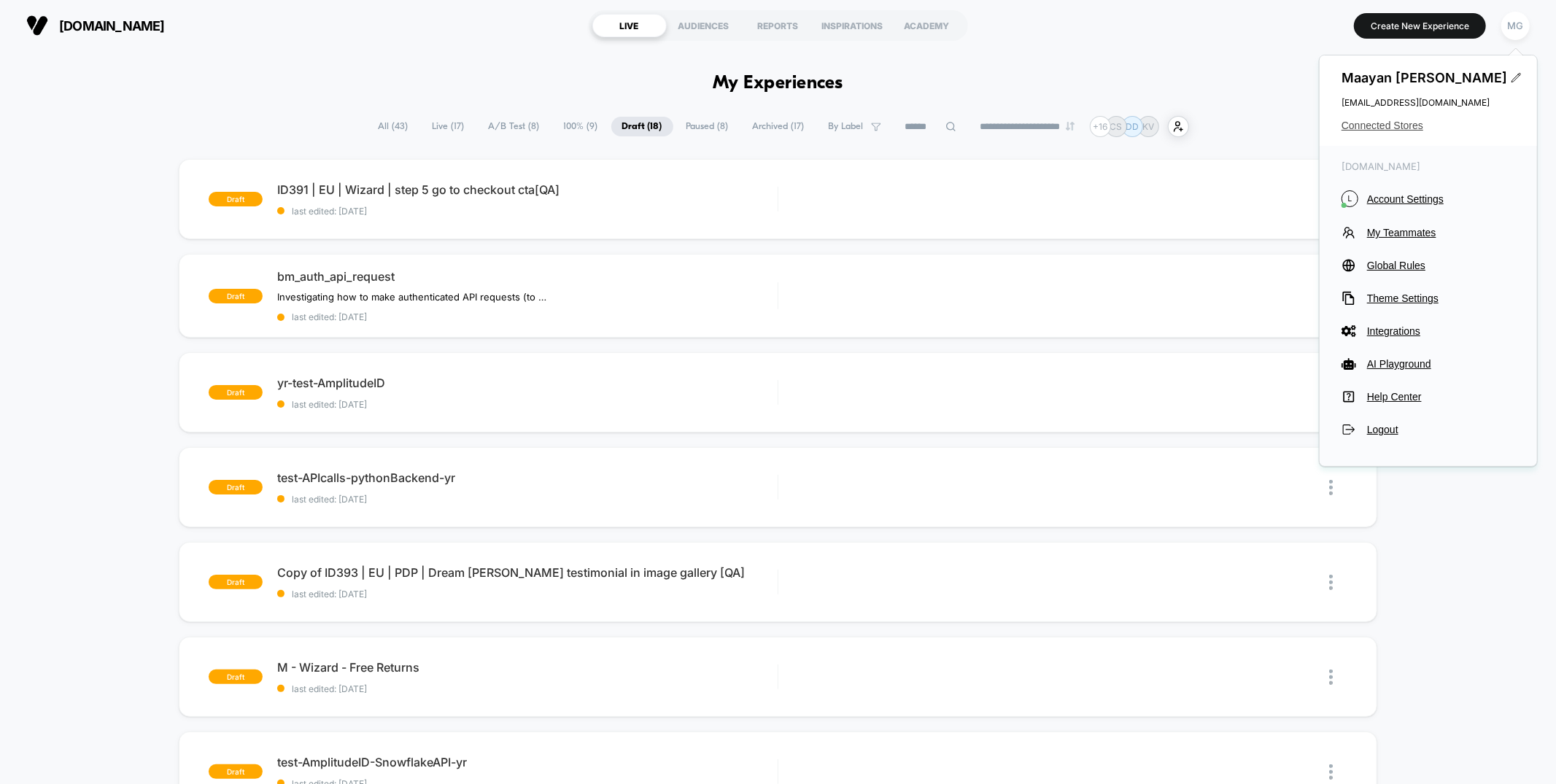
click at [1377, 126] on span "Connected Stores" at bounding box center [1429, 125] width 174 height 12
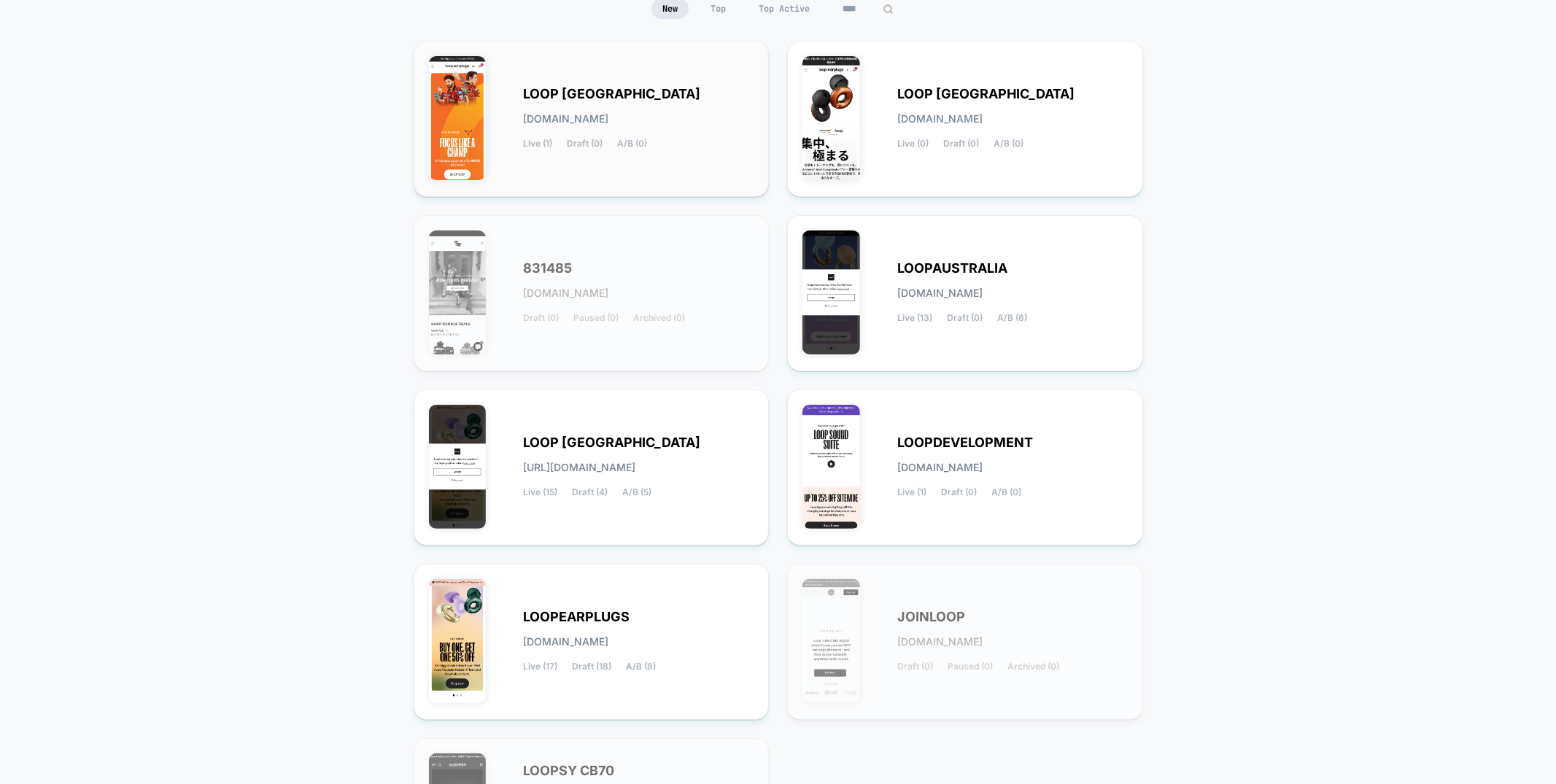
scroll to position [244, 0]
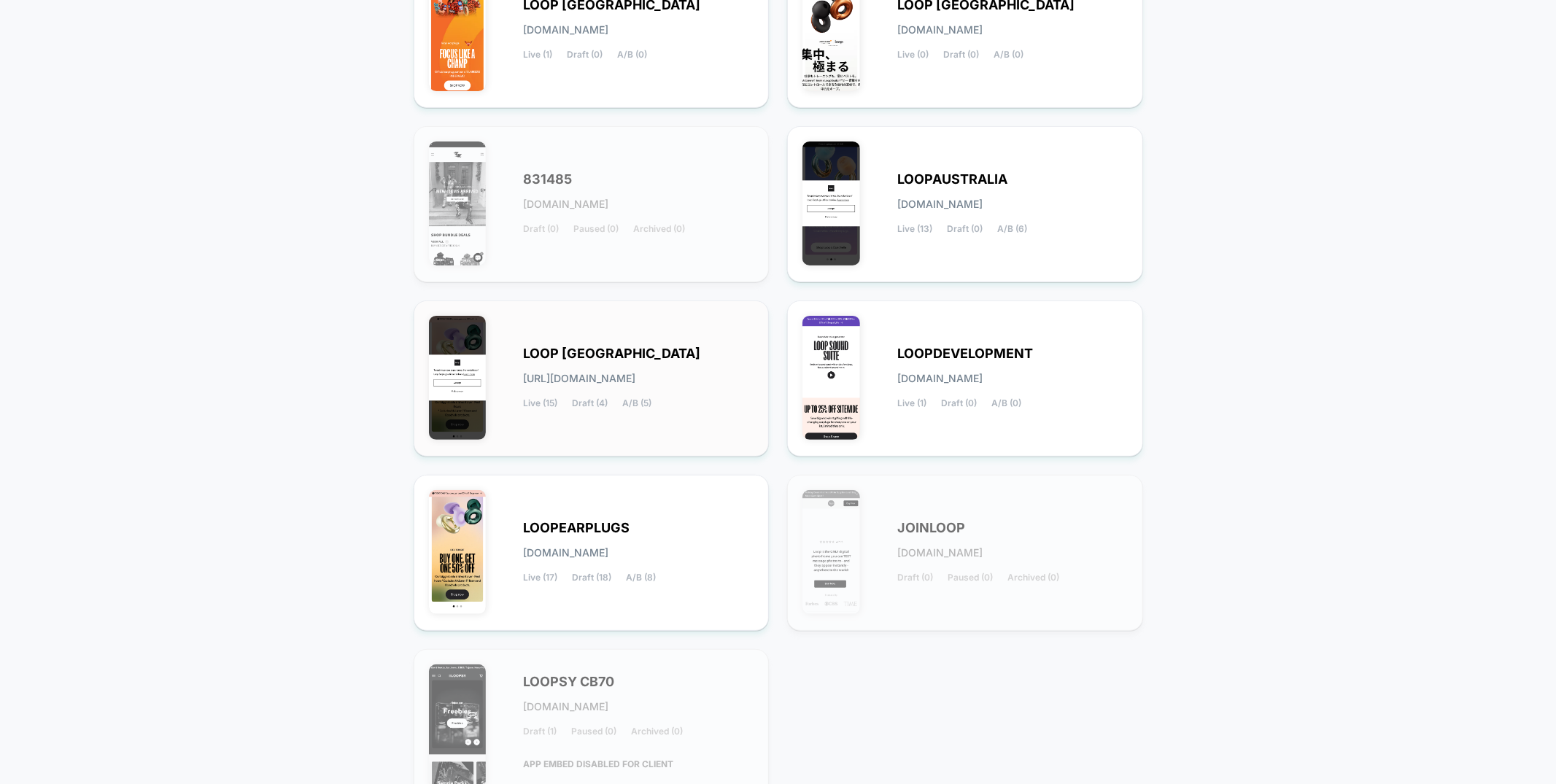
click at [711, 354] on div "LOOP UNITED STATES loop-united_states.myshopify.com Live (15) Draft (4) A/B (5)" at bounding box center [639, 377] width 230 height 59
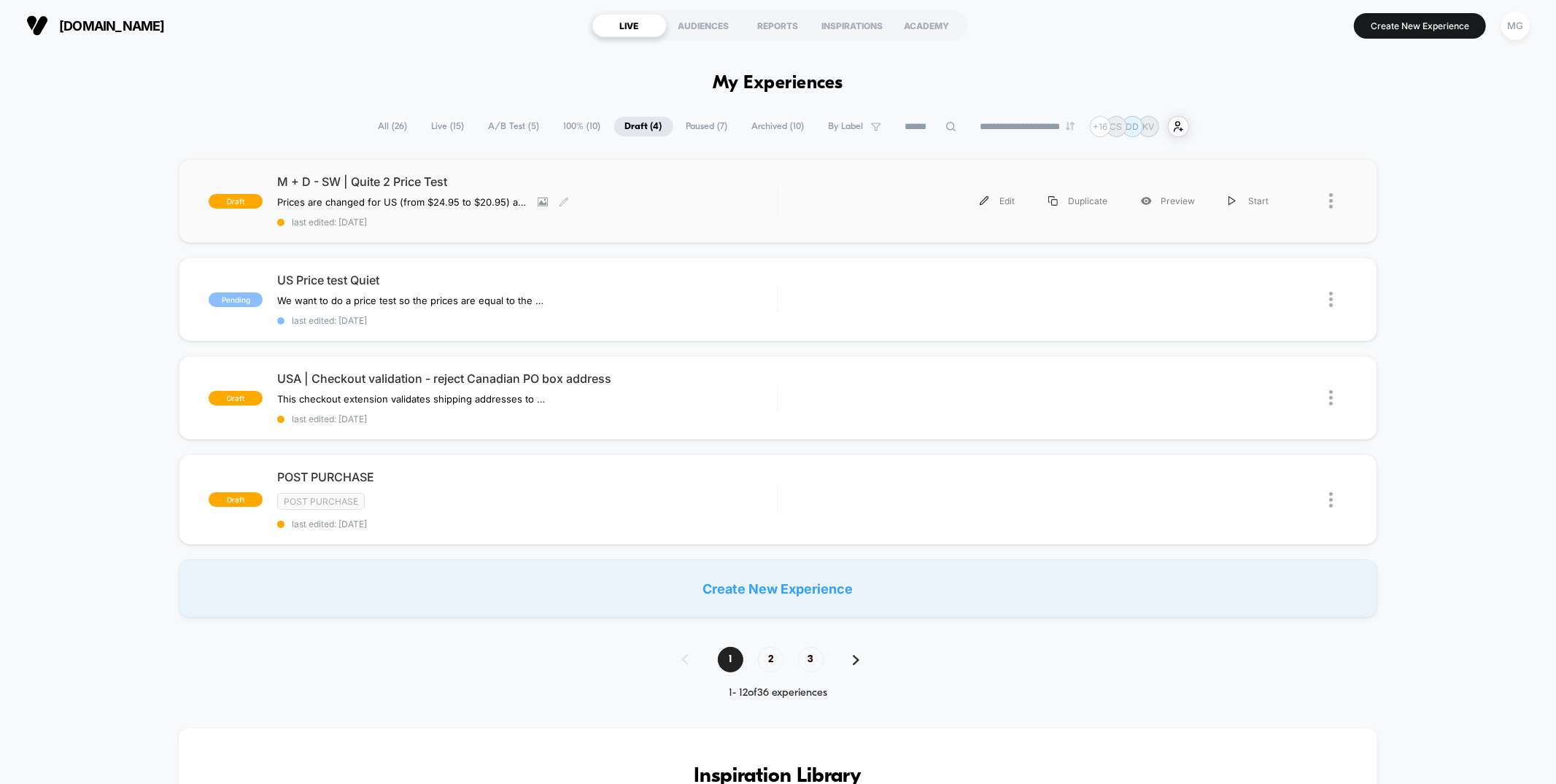
click at [725, 213] on div "M + D - SW | Quite 2 Price Test Prices are changed for US (from $24.95 to $20.9…" at bounding box center [527, 201] width 500 height 53
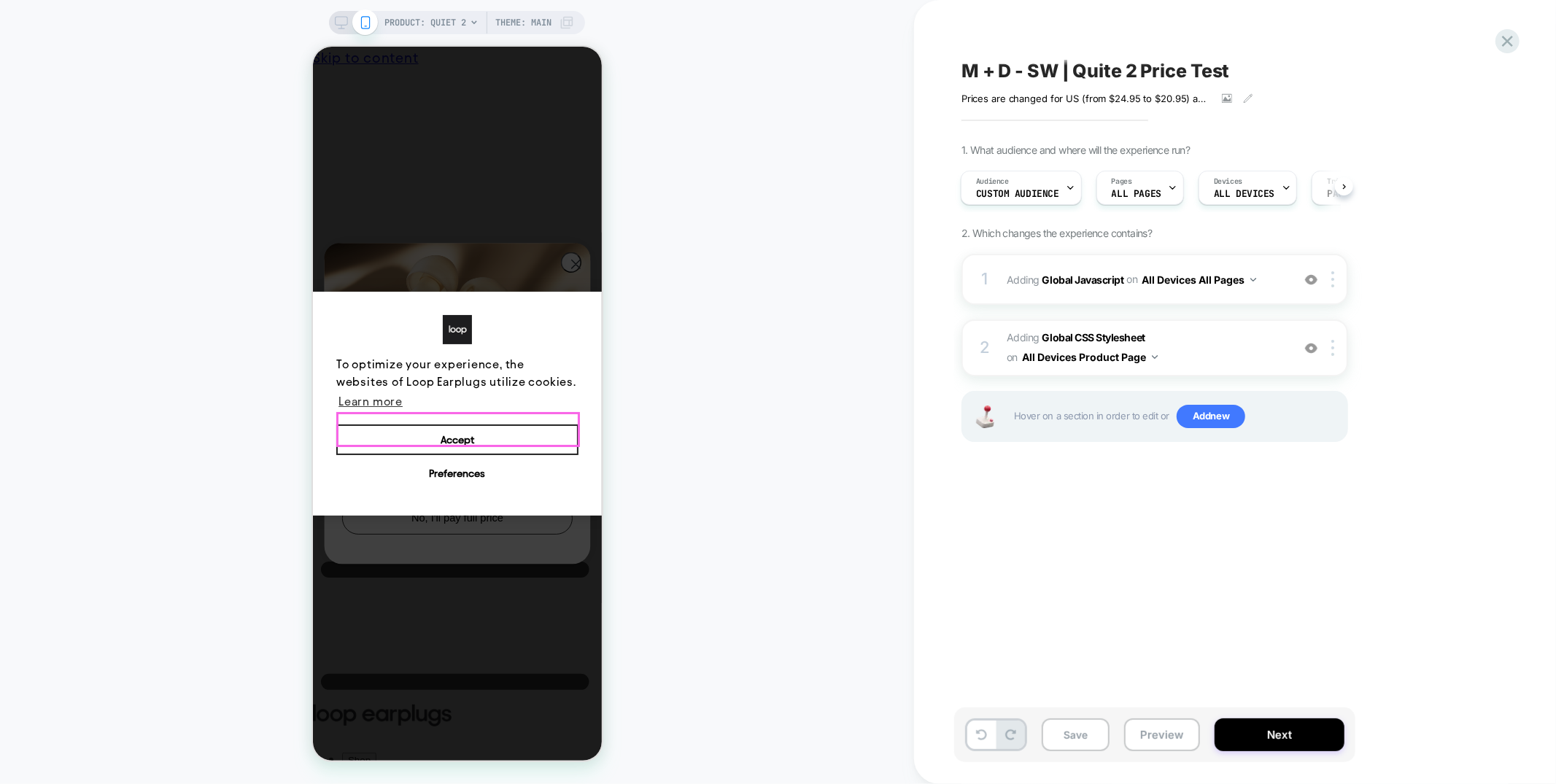
click at [453, 429] on button "Accept" at bounding box center [456, 440] width 242 height 31
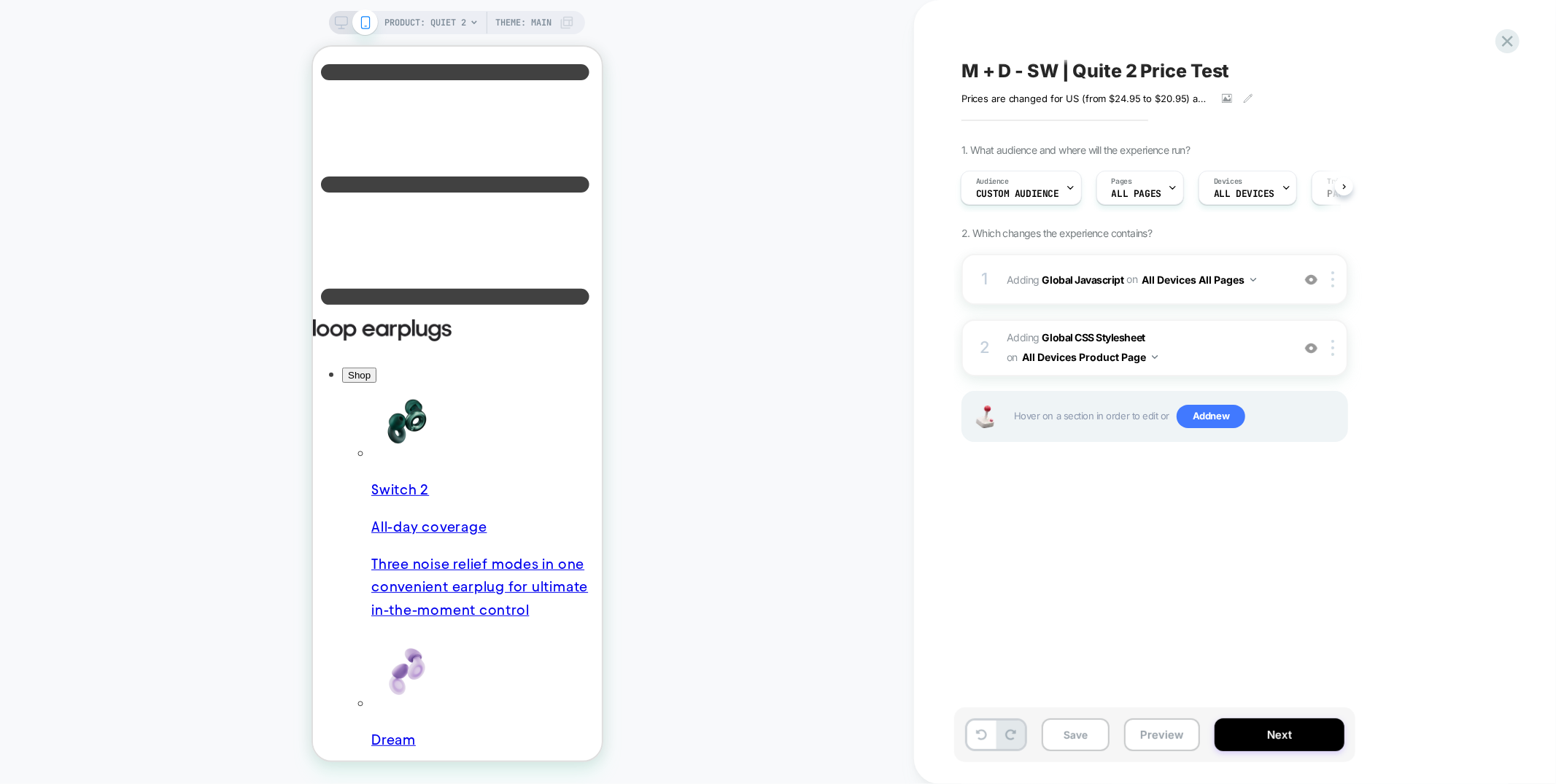
scroll to position [0, 11]
click at [1513, 41] on icon at bounding box center [1508, 41] width 20 height 20
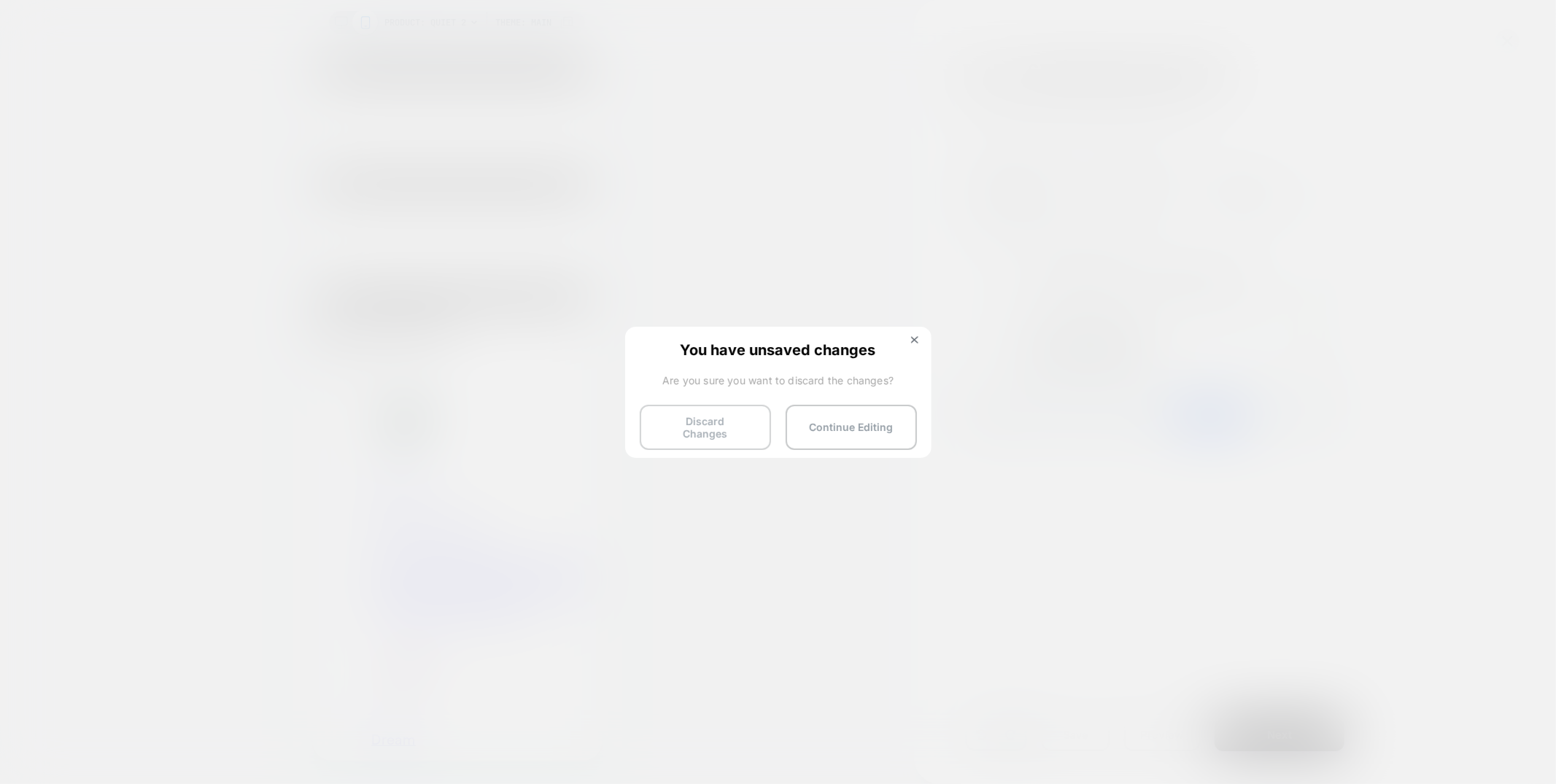
click at [700, 430] on button "Discard Changes" at bounding box center [706, 427] width 132 height 45
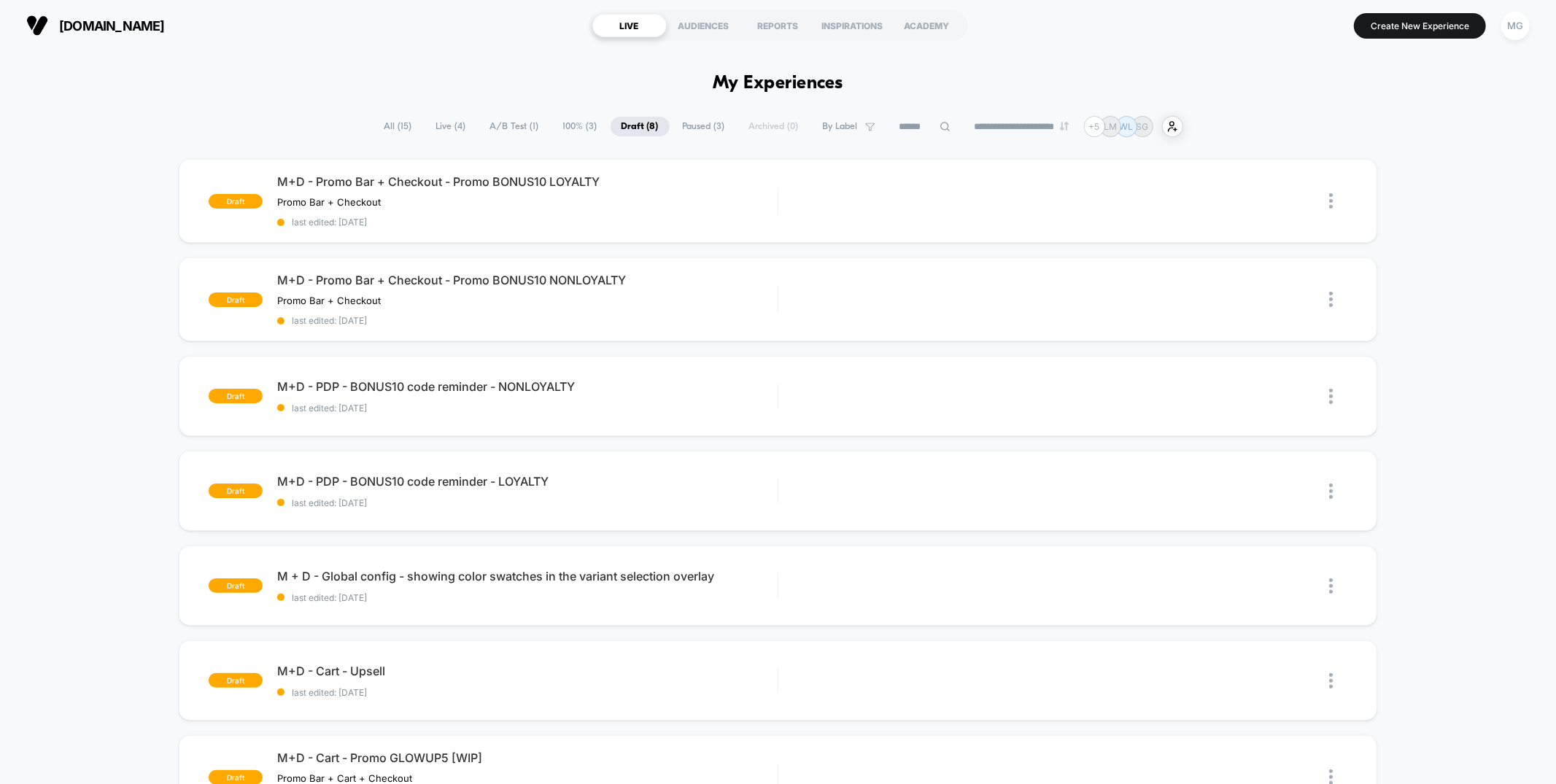
click at [482, 125] on span "A/B Test ( 1 )" at bounding box center [514, 127] width 70 height 20
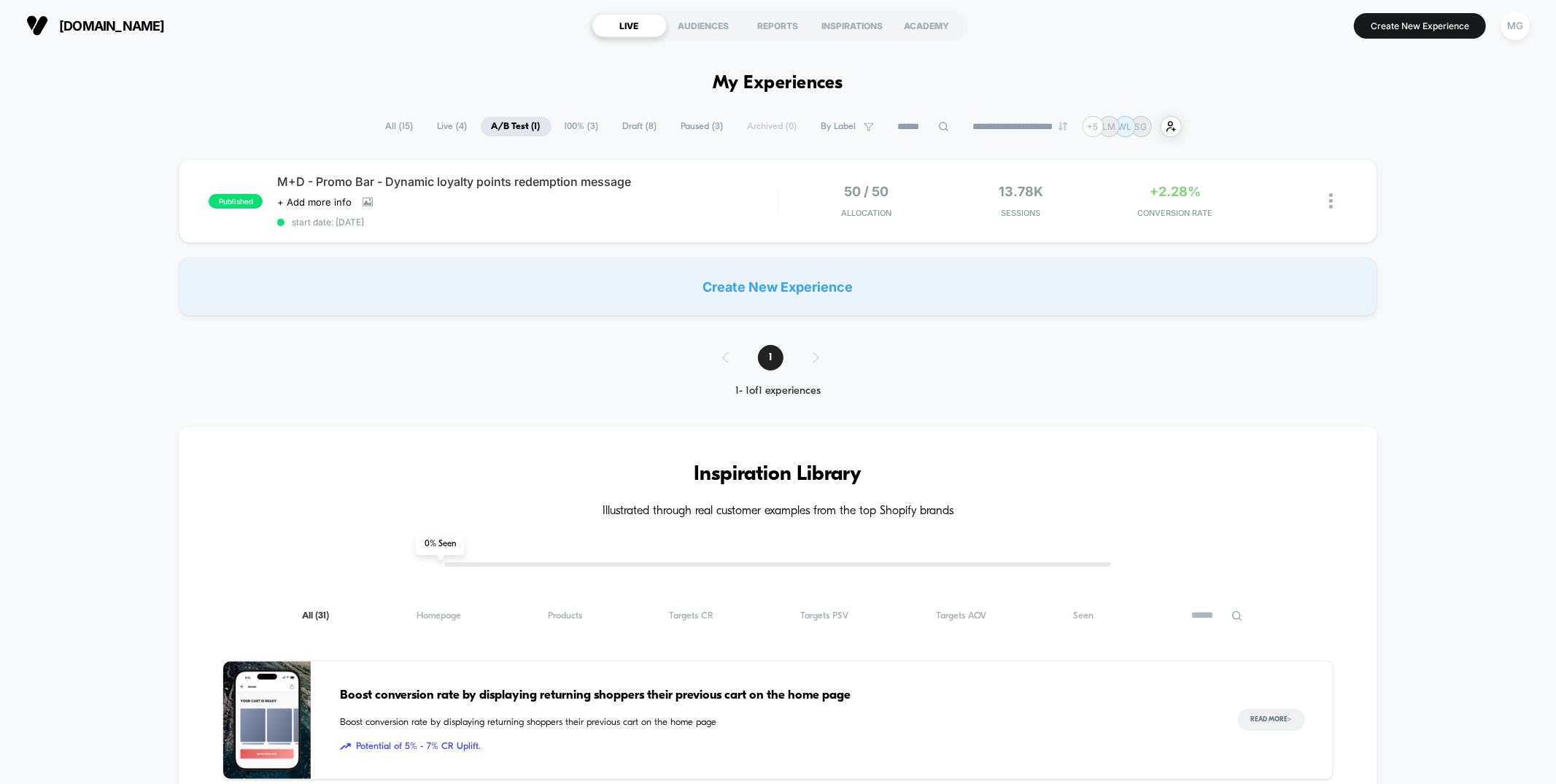
click at [605, 242] on div "published M+D - Promo Bar - Dynamic loyalty points redemption message Click to …" at bounding box center [778, 238] width 1556 height 157
click at [611, 222] on span "start date: [DATE]" at bounding box center [527, 222] width 500 height 11
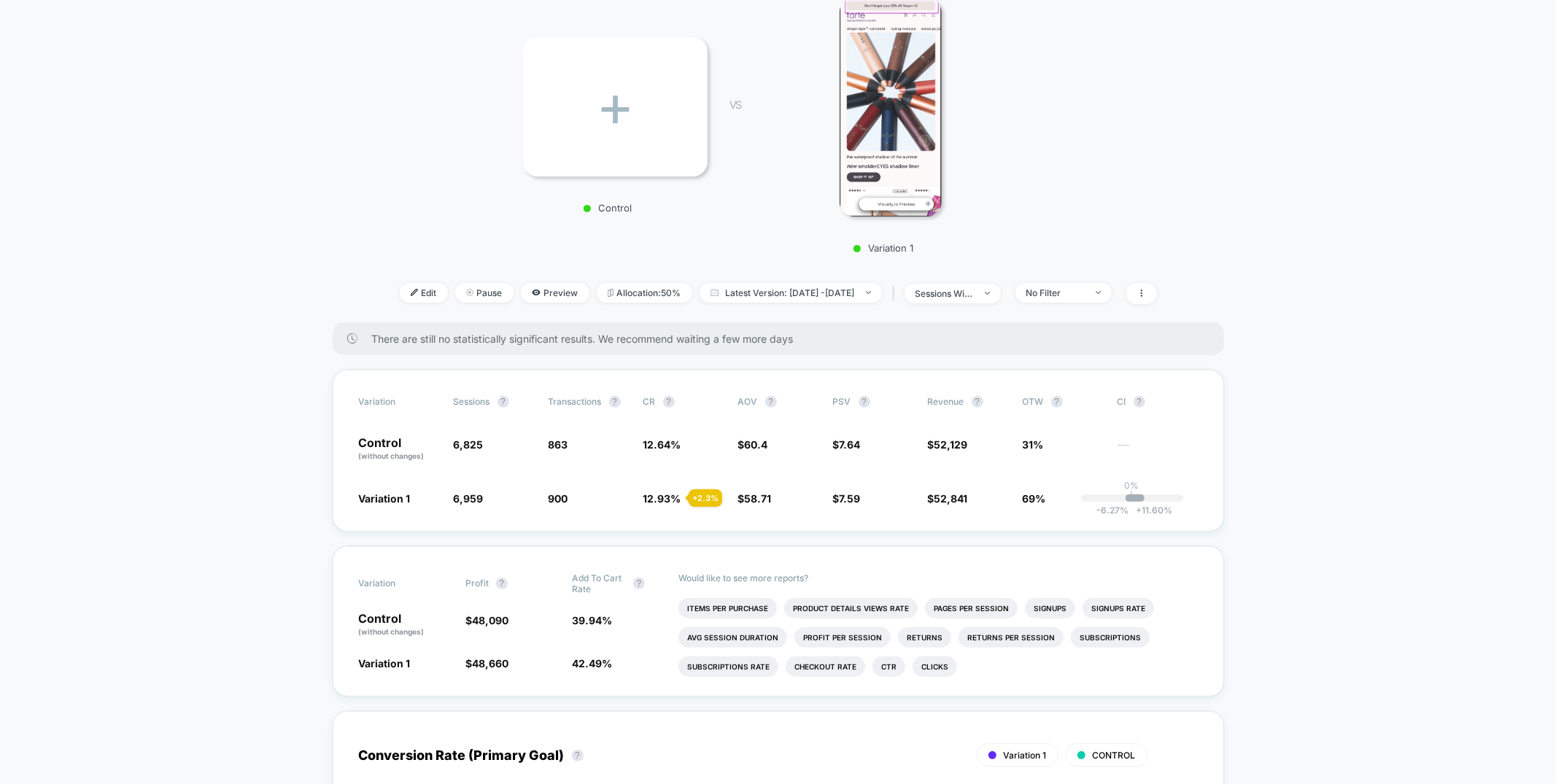
scroll to position [282, 0]
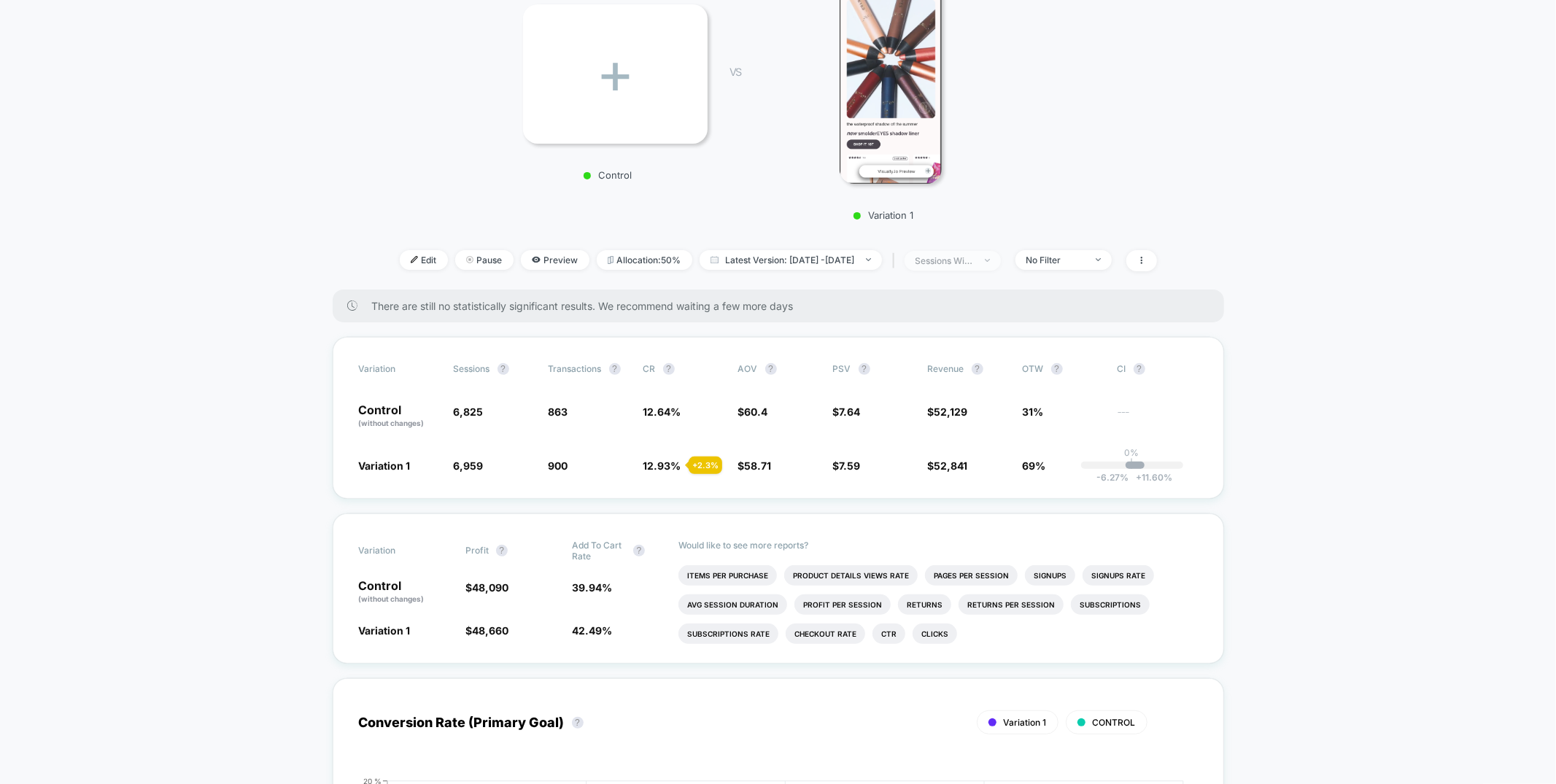
click at [974, 260] on div "sessions with impression" at bounding box center [945, 260] width 59 height 11
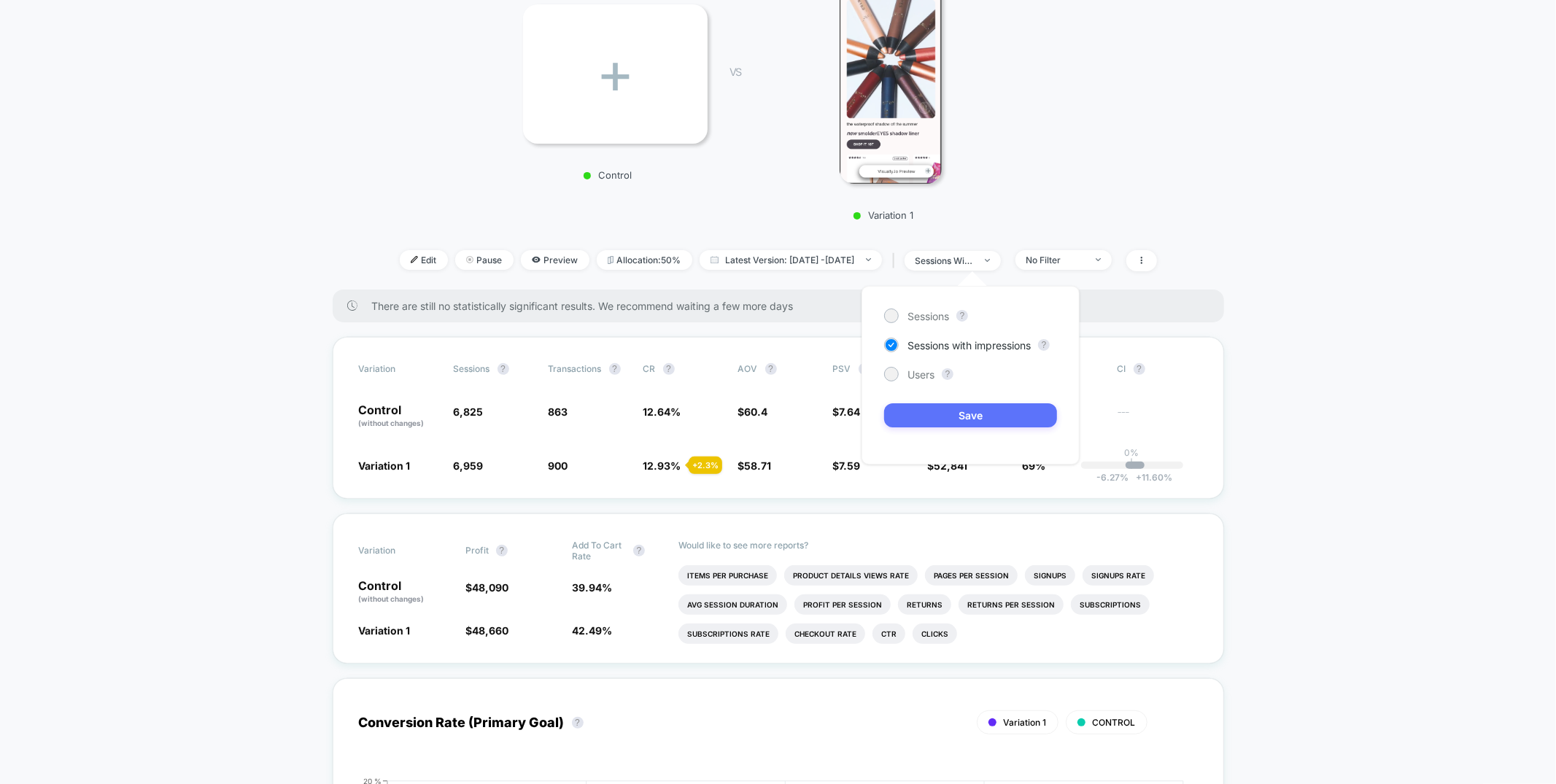
drag, startPoint x: 916, startPoint y: 376, endPoint x: 923, endPoint y: 410, distance: 34.7
click at [916, 376] on span "Users" at bounding box center [922, 375] width 27 height 13
click at [925, 415] on button "Save" at bounding box center [970, 415] width 173 height 24
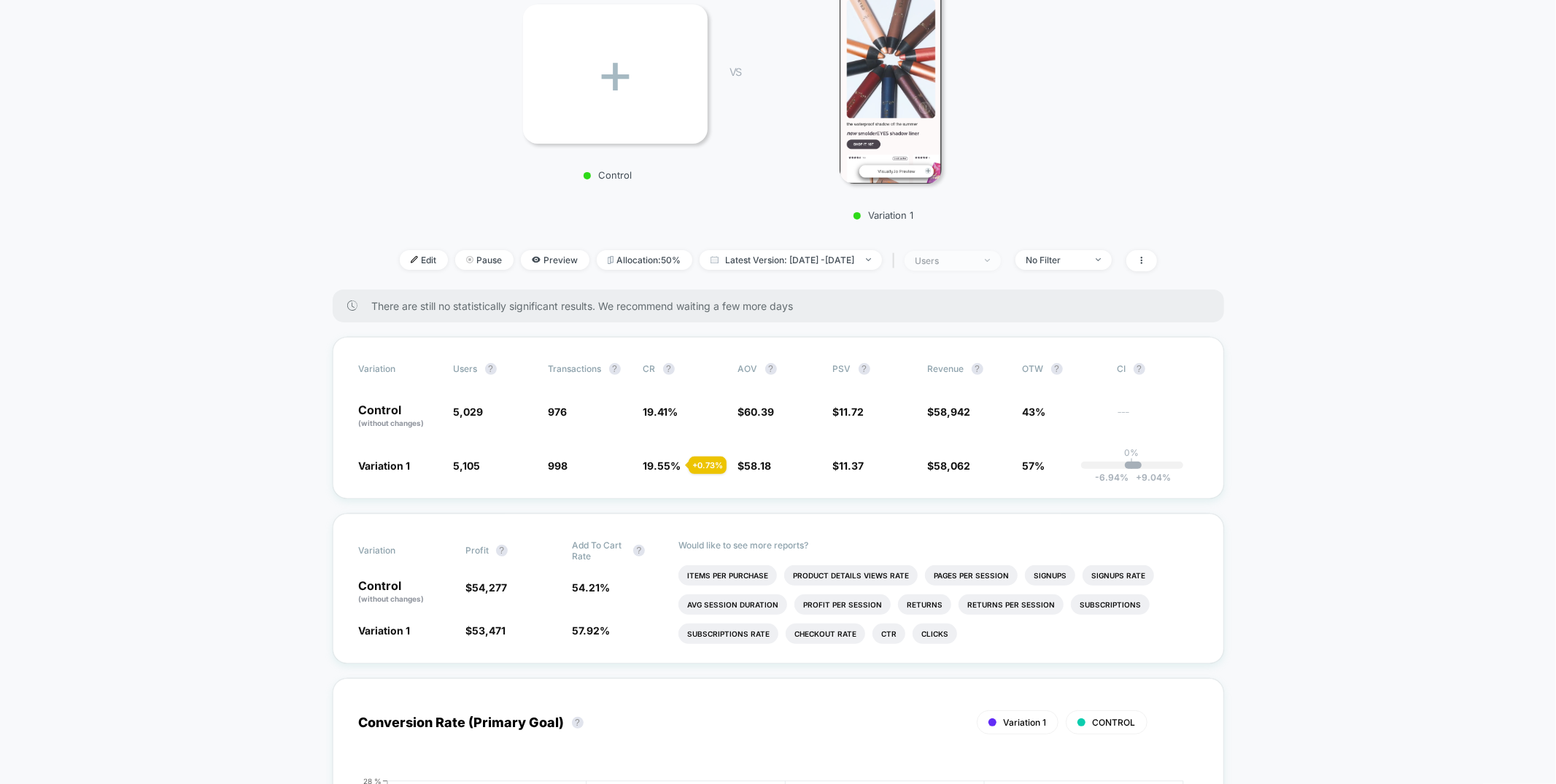
click at [985, 260] on div at bounding box center [979, 260] width 11 height 1
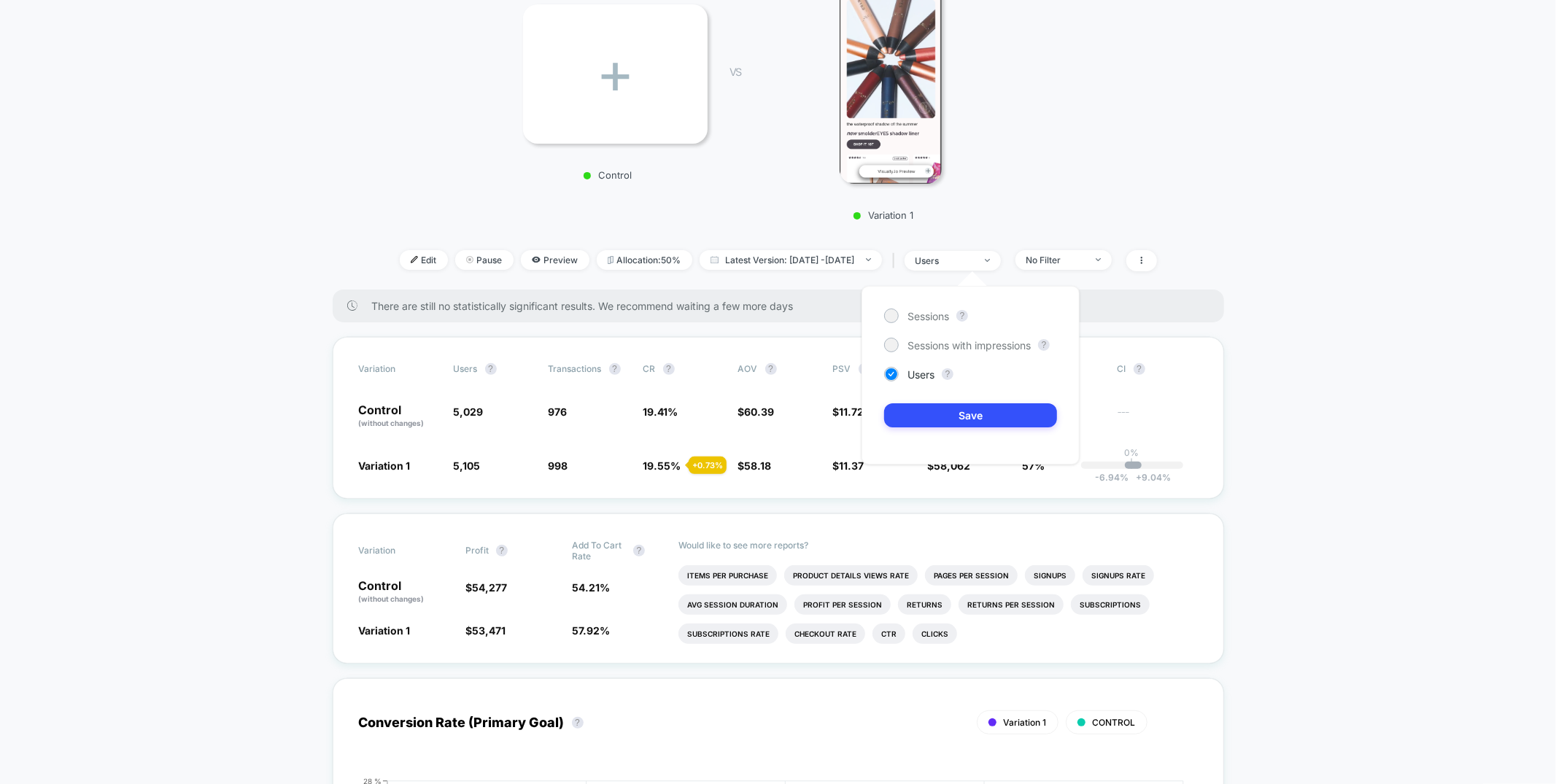
drag, startPoint x: 943, startPoint y: 314, endPoint x: 953, endPoint y: 388, distance: 74.7
click at [943, 314] on span "Sessions" at bounding box center [928, 316] width 41 height 13
click at [953, 413] on button "Save" at bounding box center [970, 415] width 173 height 24
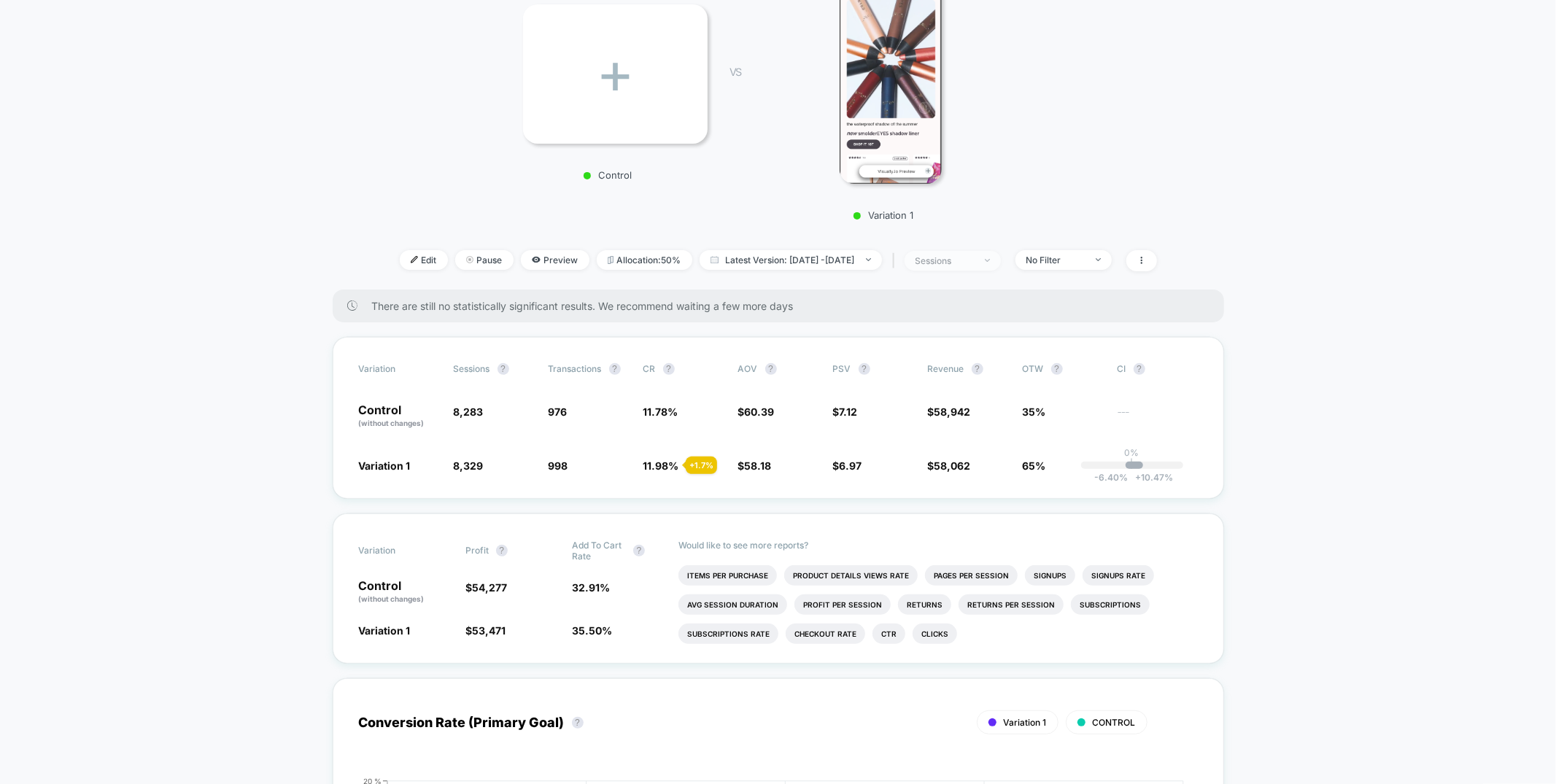
click at [974, 259] on div "sessions" at bounding box center [945, 260] width 59 height 11
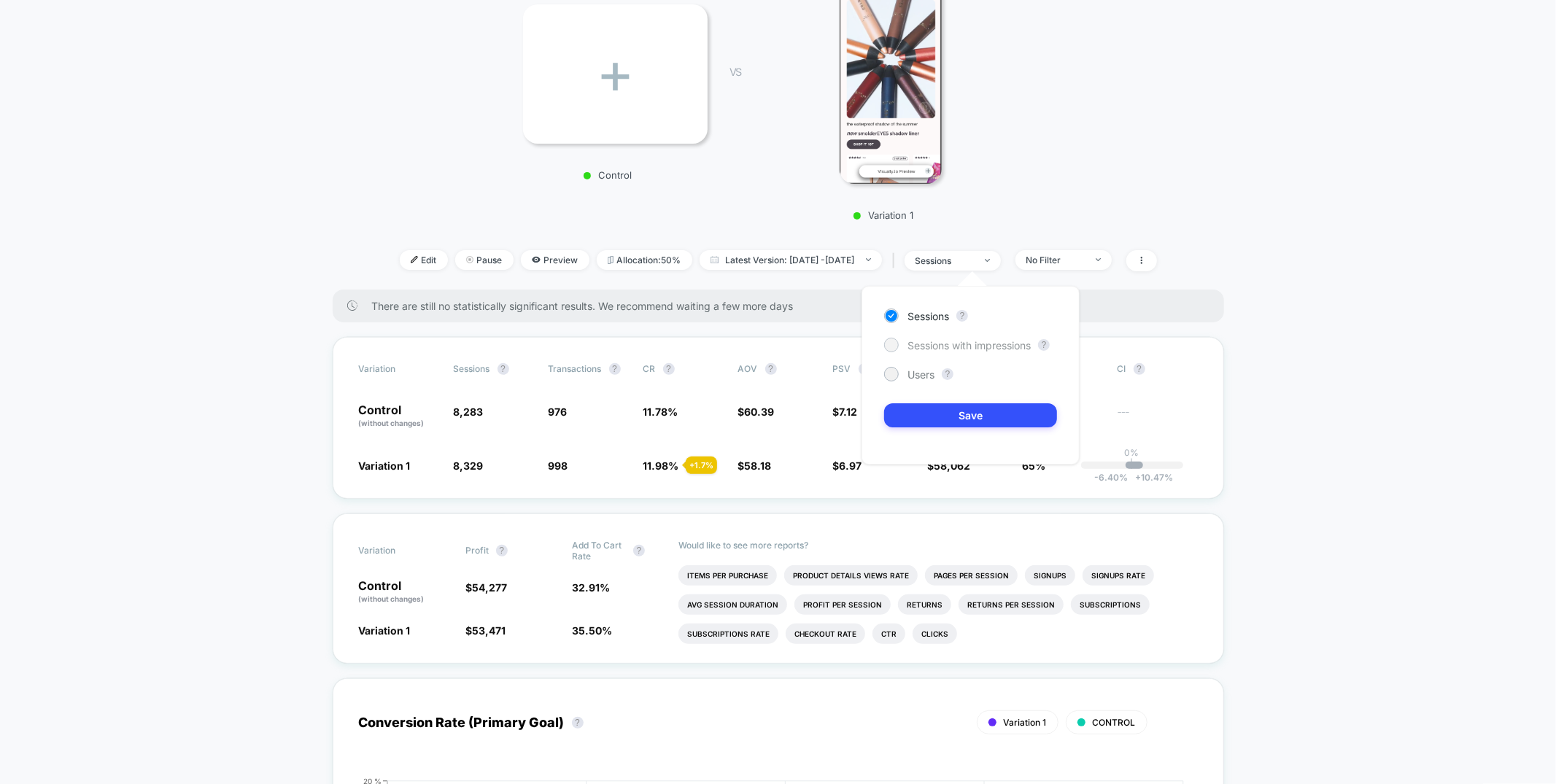
click at [958, 343] on span "Sessions with impressions" at bounding box center [969, 345] width 123 height 13
click at [951, 416] on button "Save" at bounding box center [970, 415] width 173 height 24
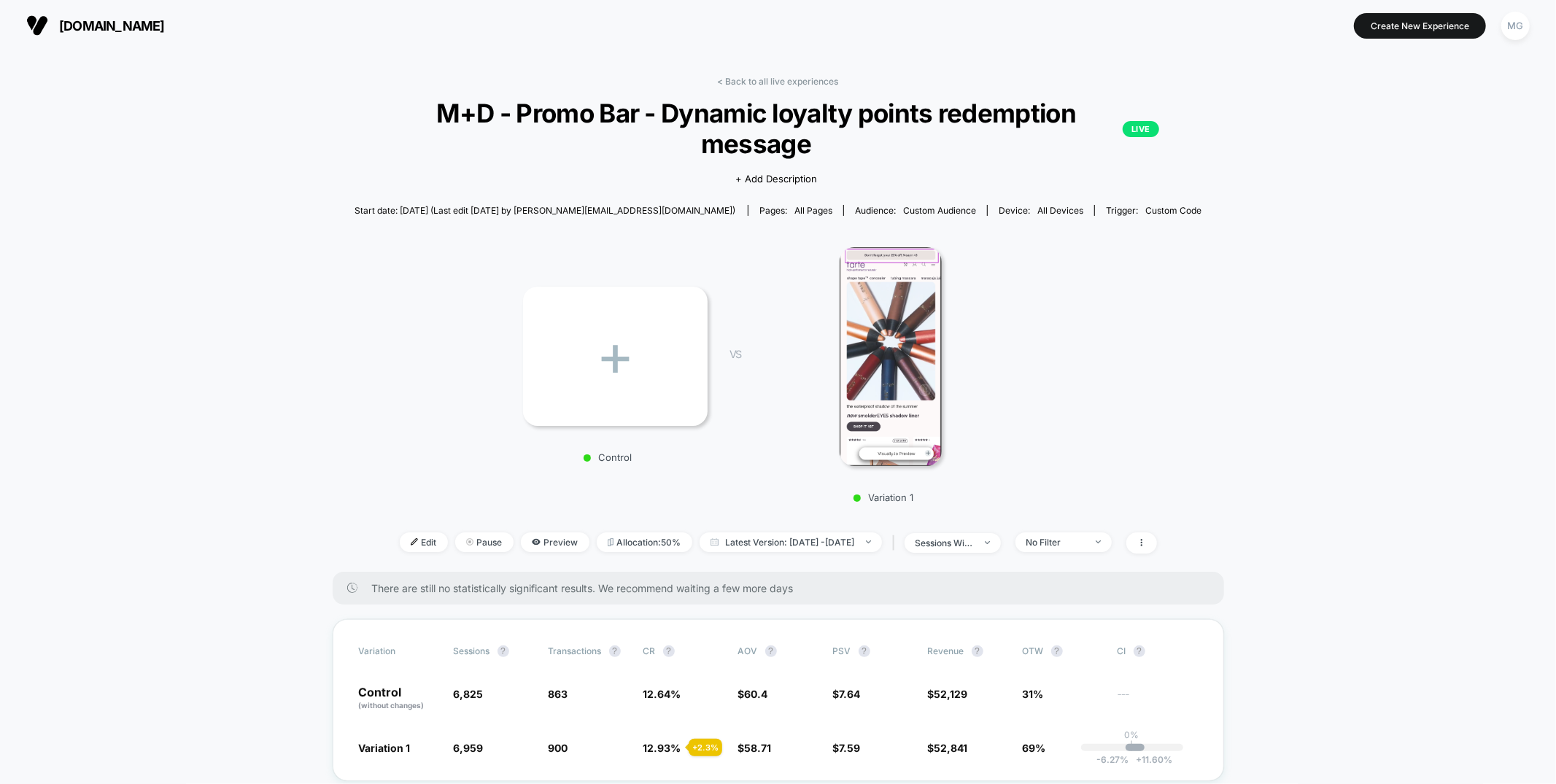
click at [798, 78] on link "< Back to all live experiences" at bounding box center [778, 81] width 121 height 11
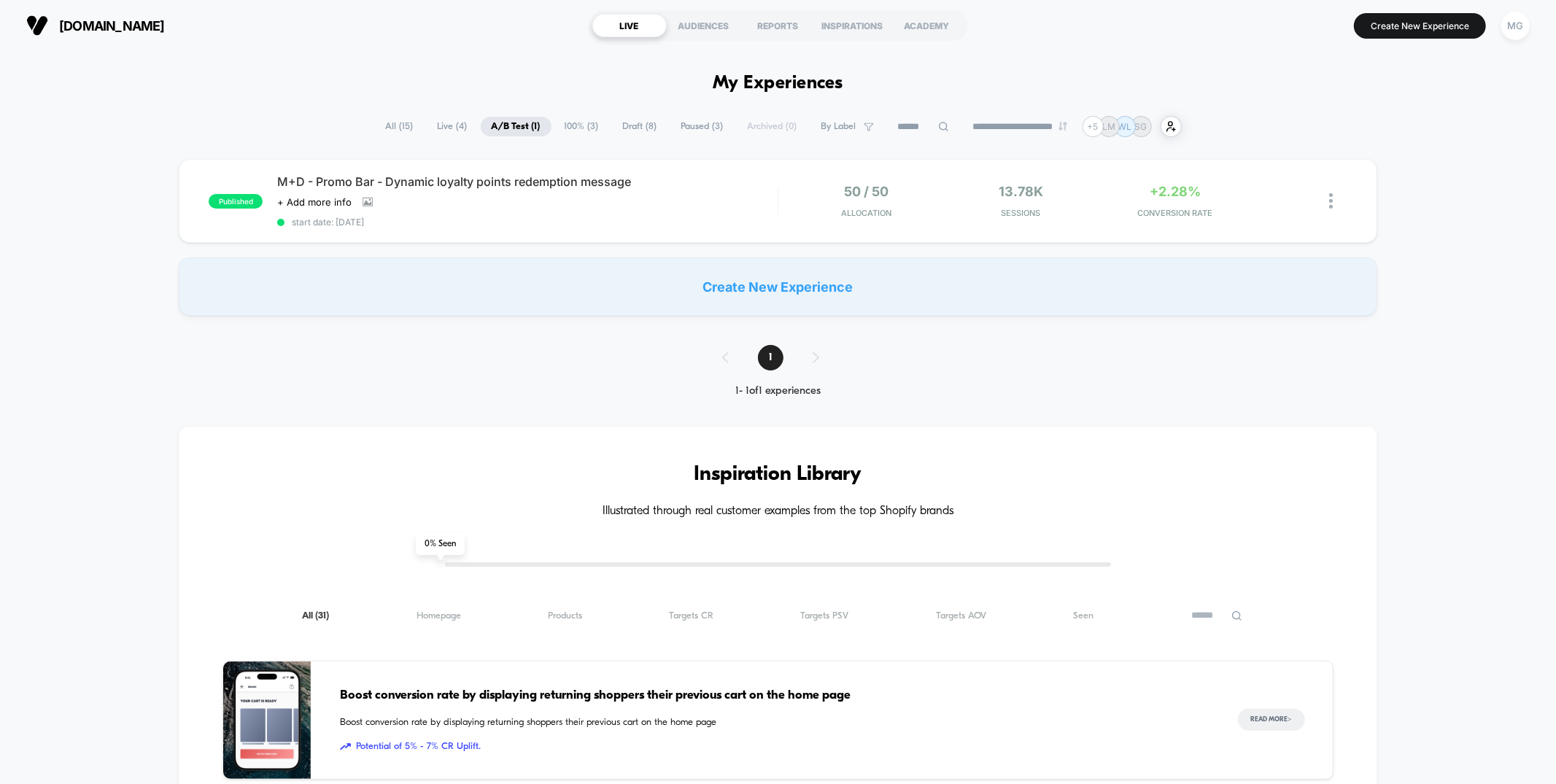
click at [641, 124] on span "Draft ( 8 )" at bounding box center [640, 127] width 56 height 20
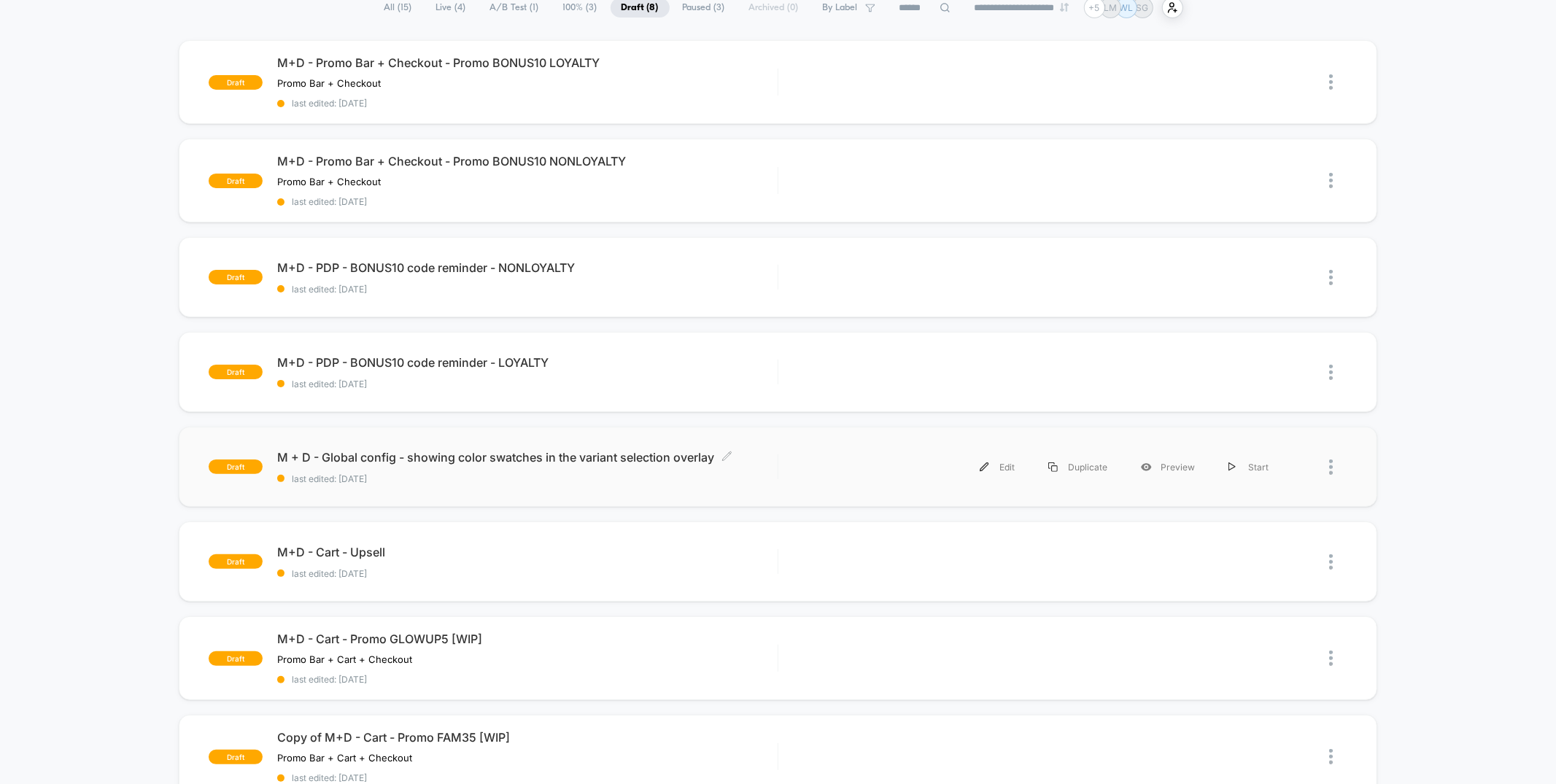
click at [674, 476] on span "last edited: [DATE]" at bounding box center [527, 479] width 500 height 11
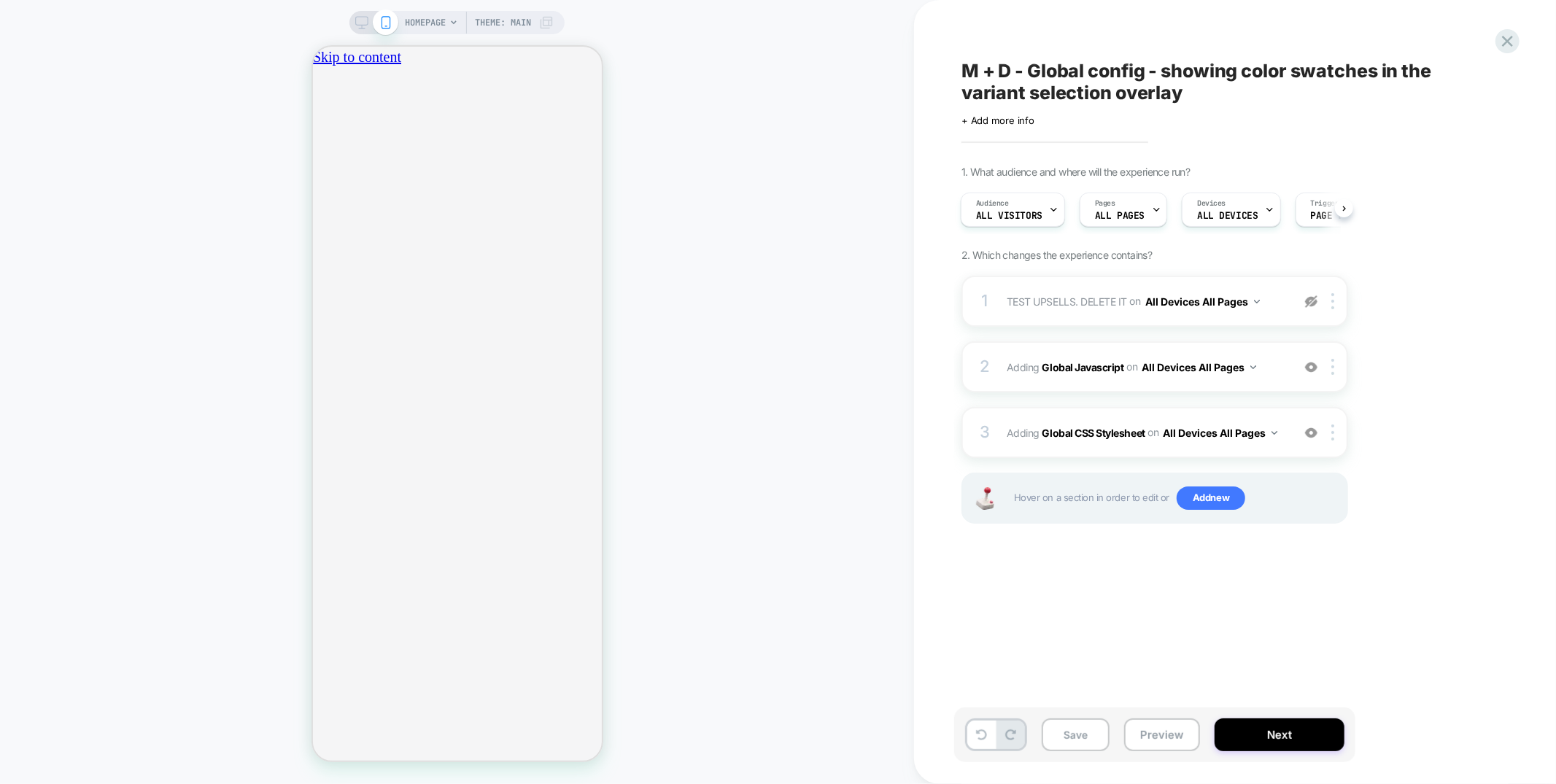
scroll to position [0, 516]
click at [1494, 41] on div at bounding box center [1508, 41] width 30 height 30
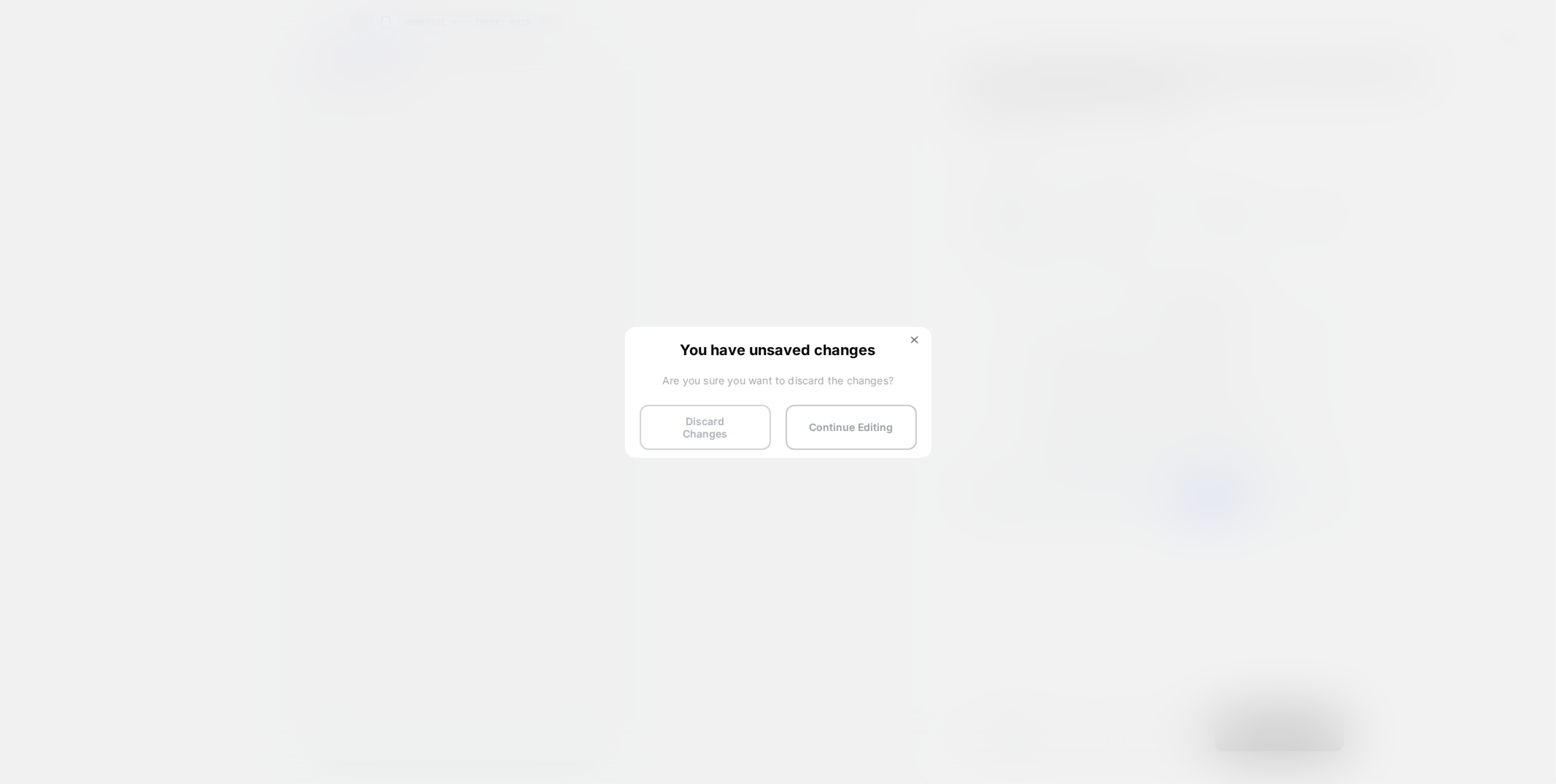
click at [709, 437] on button "Discard Changes" at bounding box center [706, 427] width 132 height 45
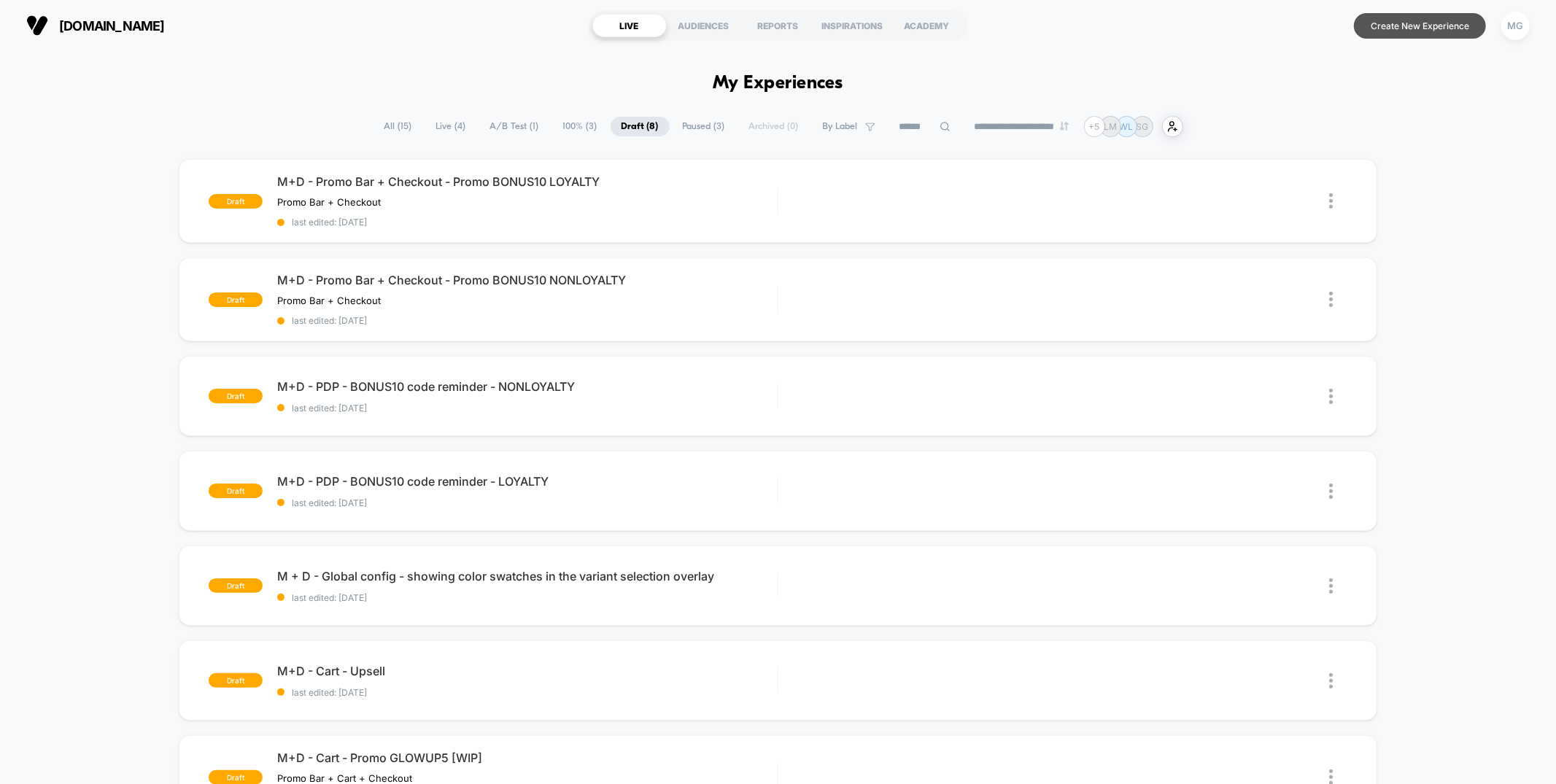
click at [1411, 37] on button "Create New Experience" at bounding box center [1420, 26] width 132 height 26
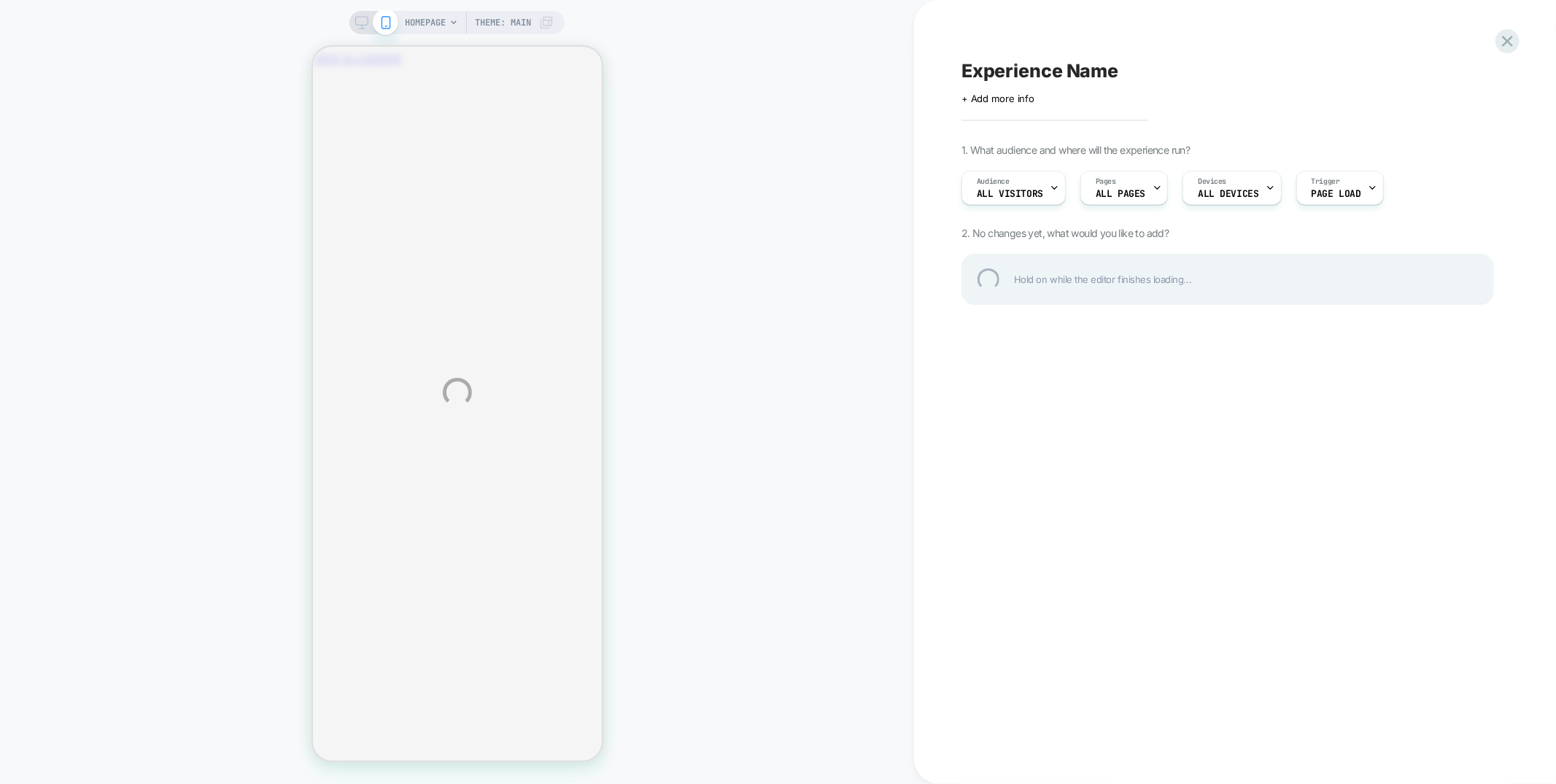
scroll to position [0, 258]
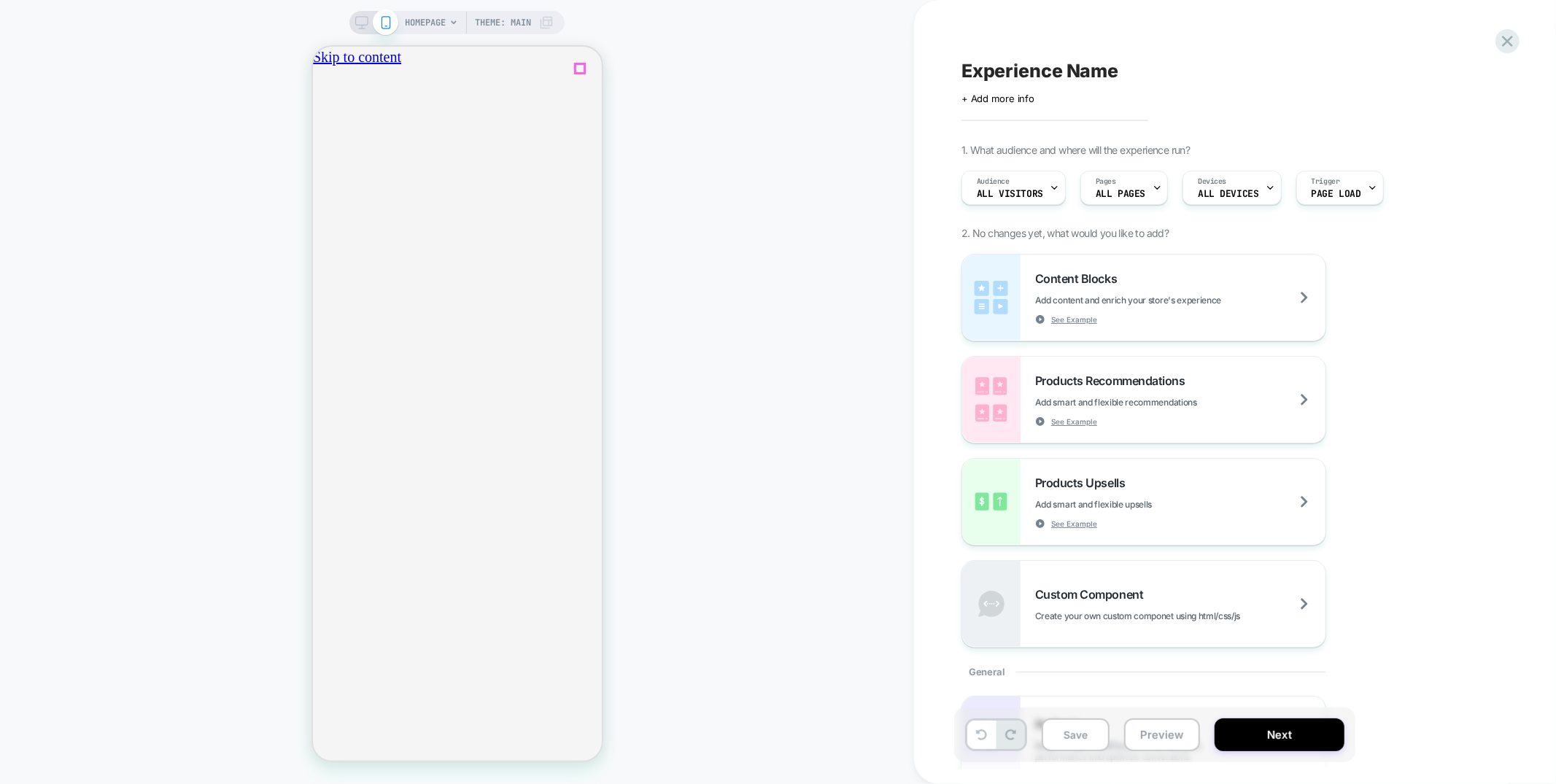
click at [318, 136] on icon "close" at bounding box center [318, 136] width 0 height 0
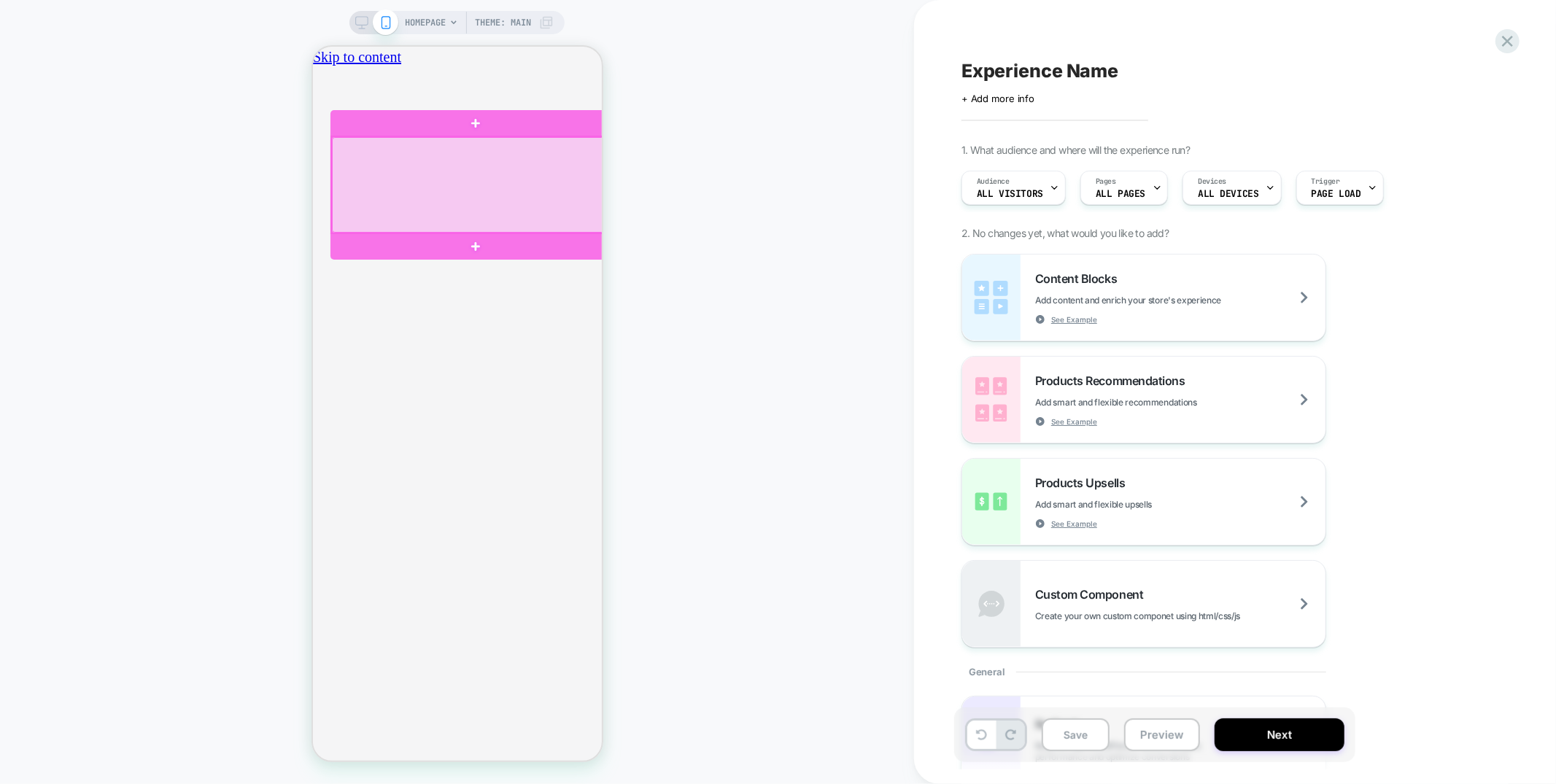
click at [485, 161] on div at bounding box center [474, 184] width 287 height 96
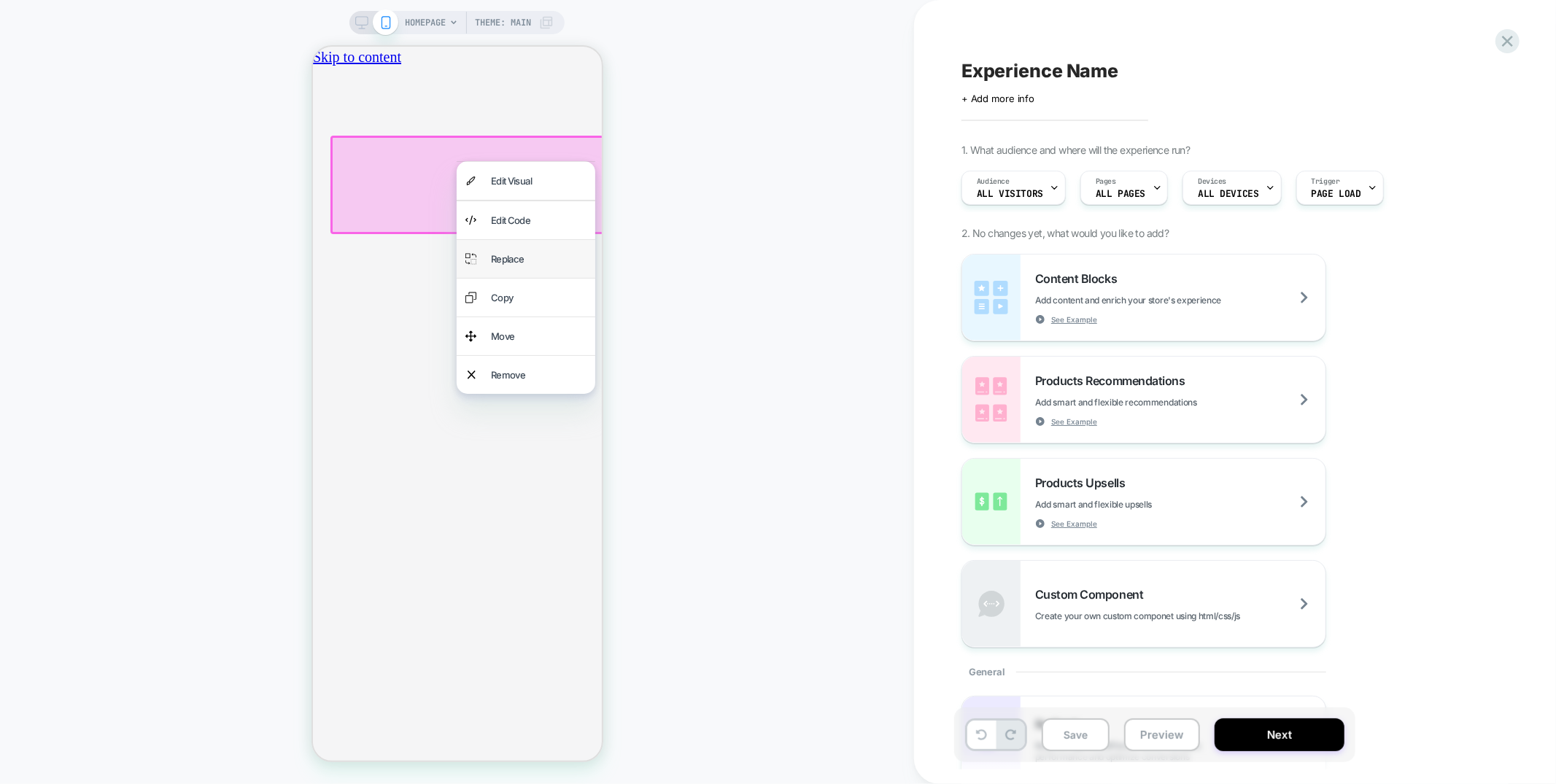
drag, startPoint x: 506, startPoint y: 261, endPoint x: 1039, endPoint y: 320, distance: 536.3
click at [506, 261] on div "Replace" at bounding box center [538, 258] width 96 height 20
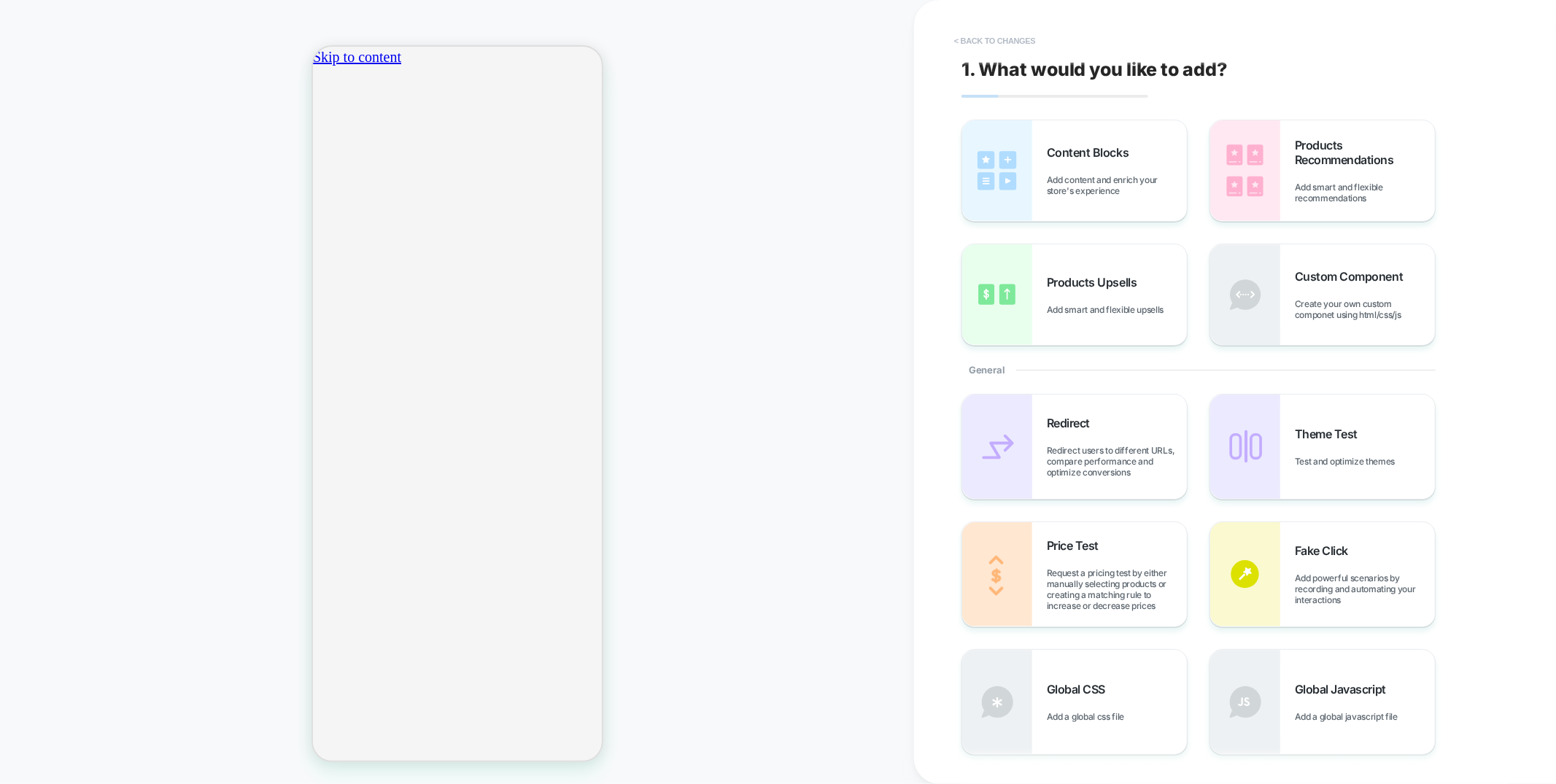
click at [998, 41] on button "< Back to changes" at bounding box center [995, 41] width 96 height 24
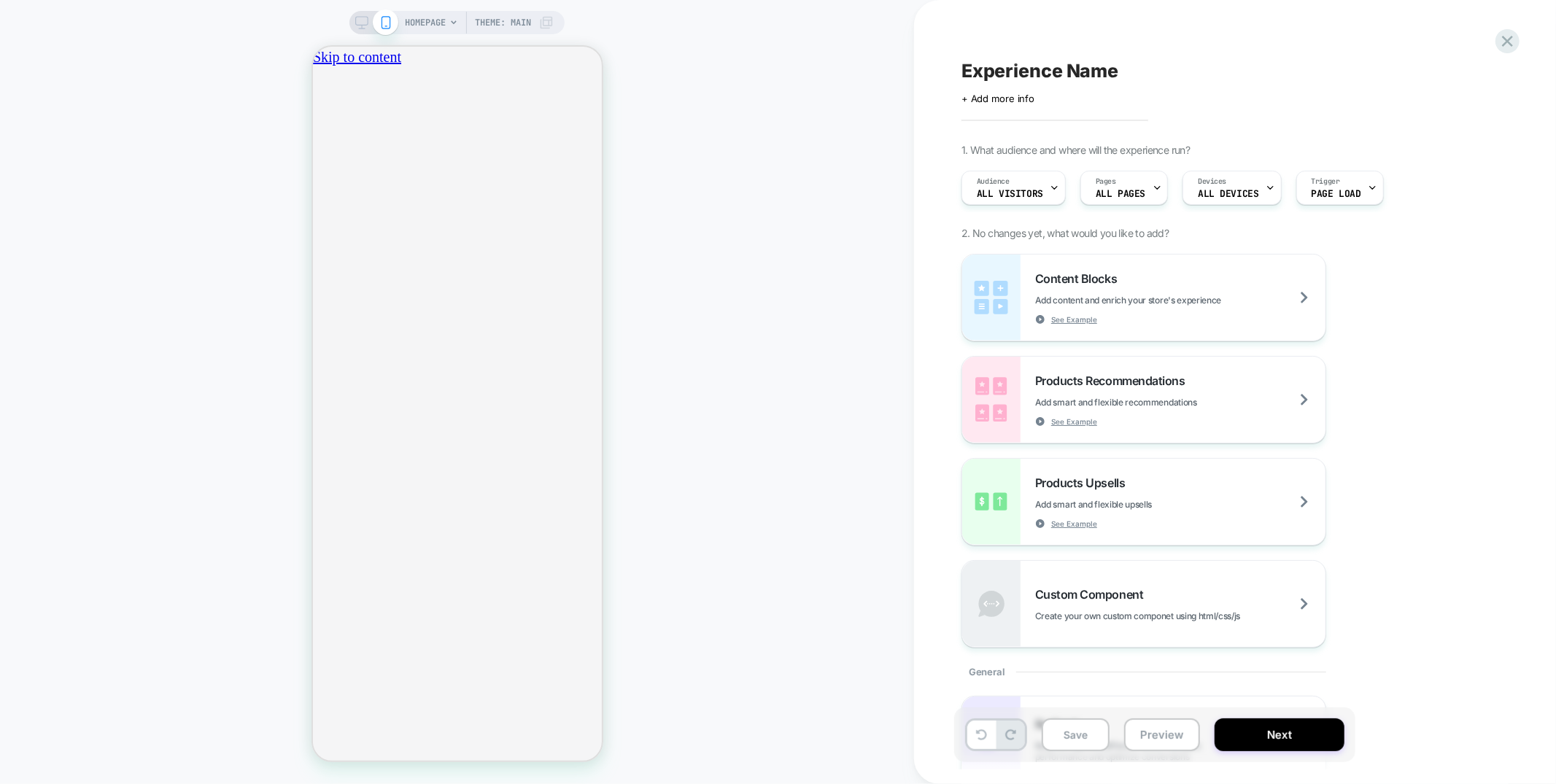
scroll to position [0, 258]
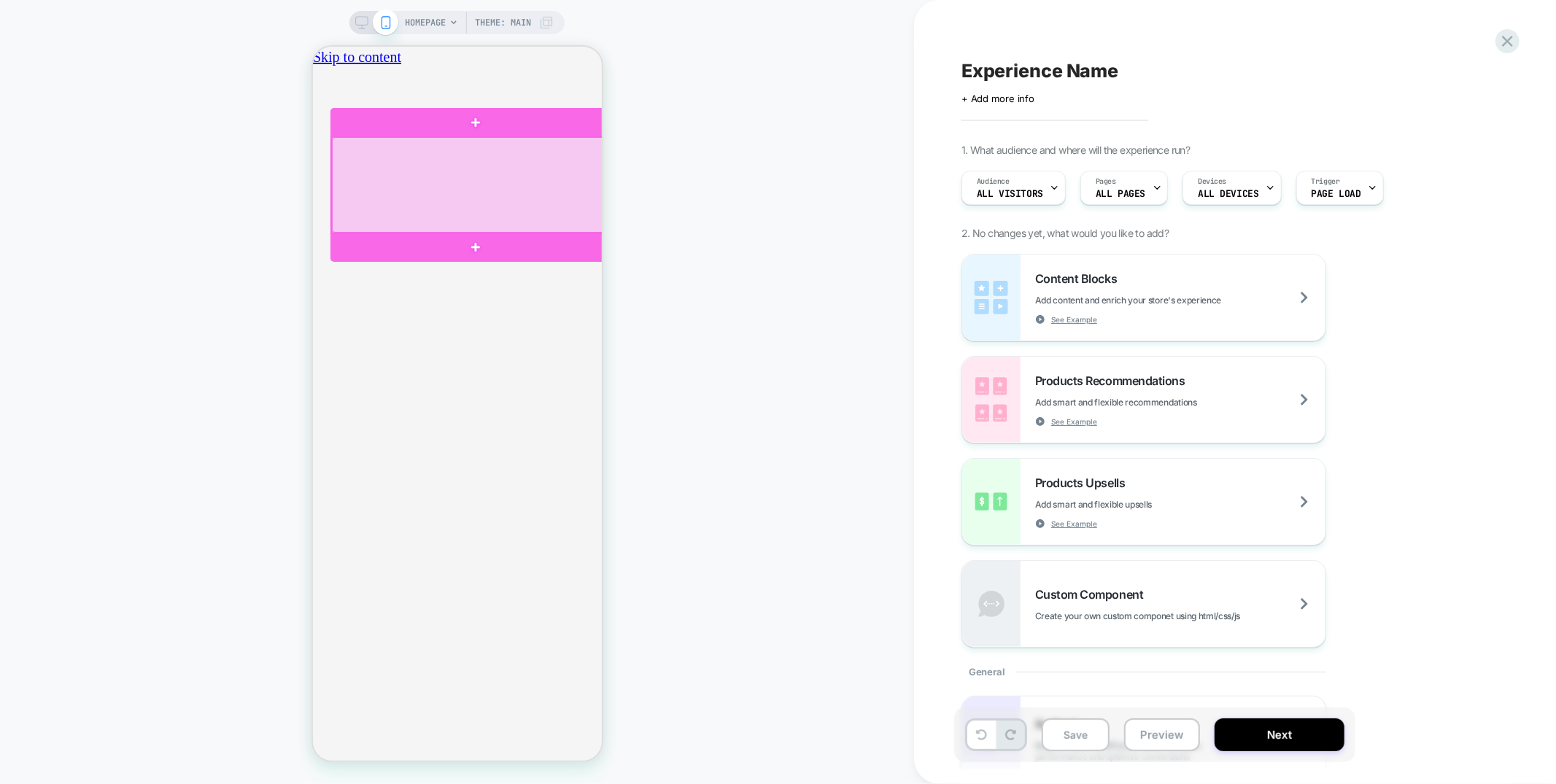
click at [489, 218] on div at bounding box center [474, 184] width 287 height 96
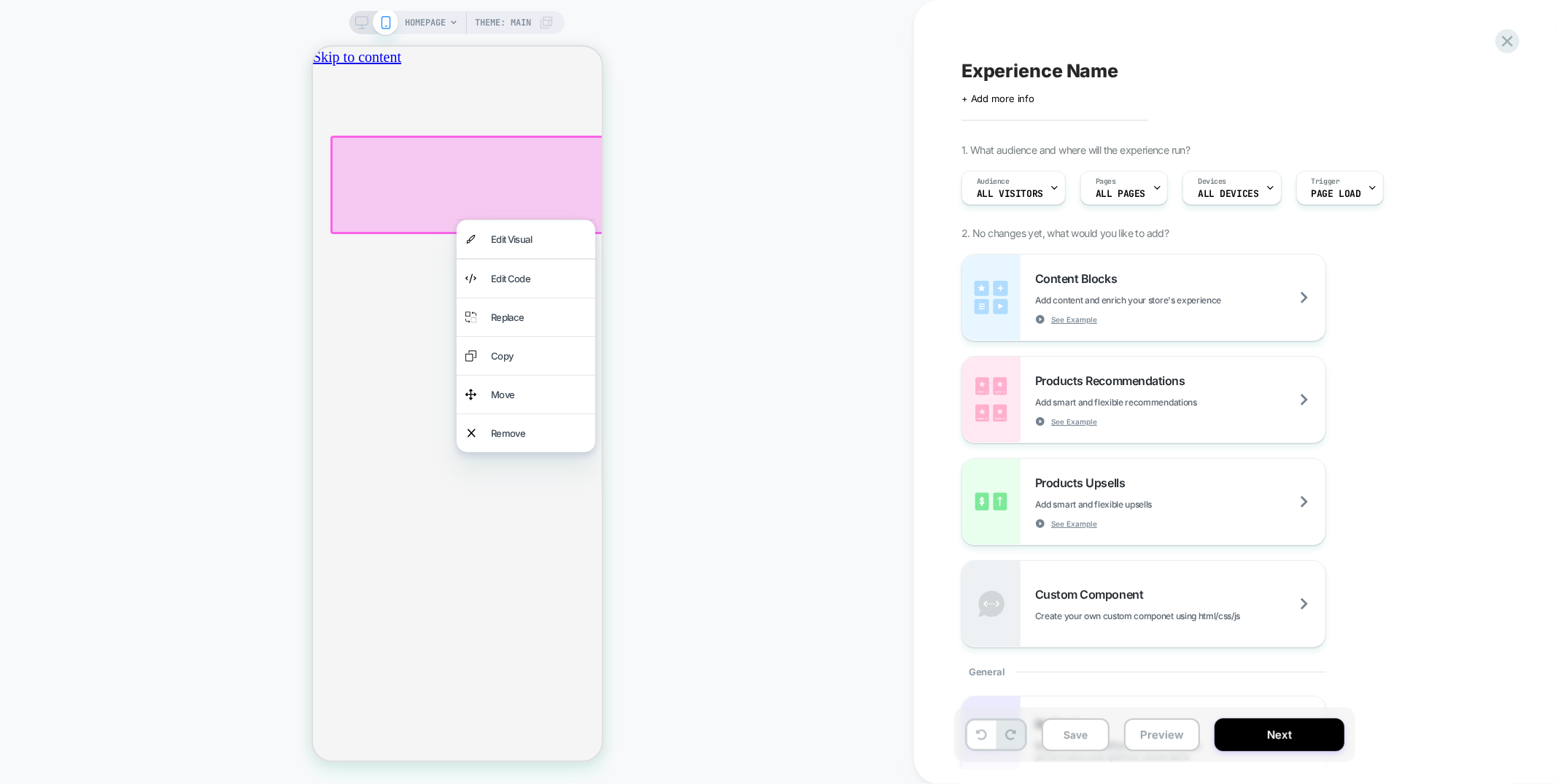
click at [461, 177] on div at bounding box center [475, 185] width 291 height 99
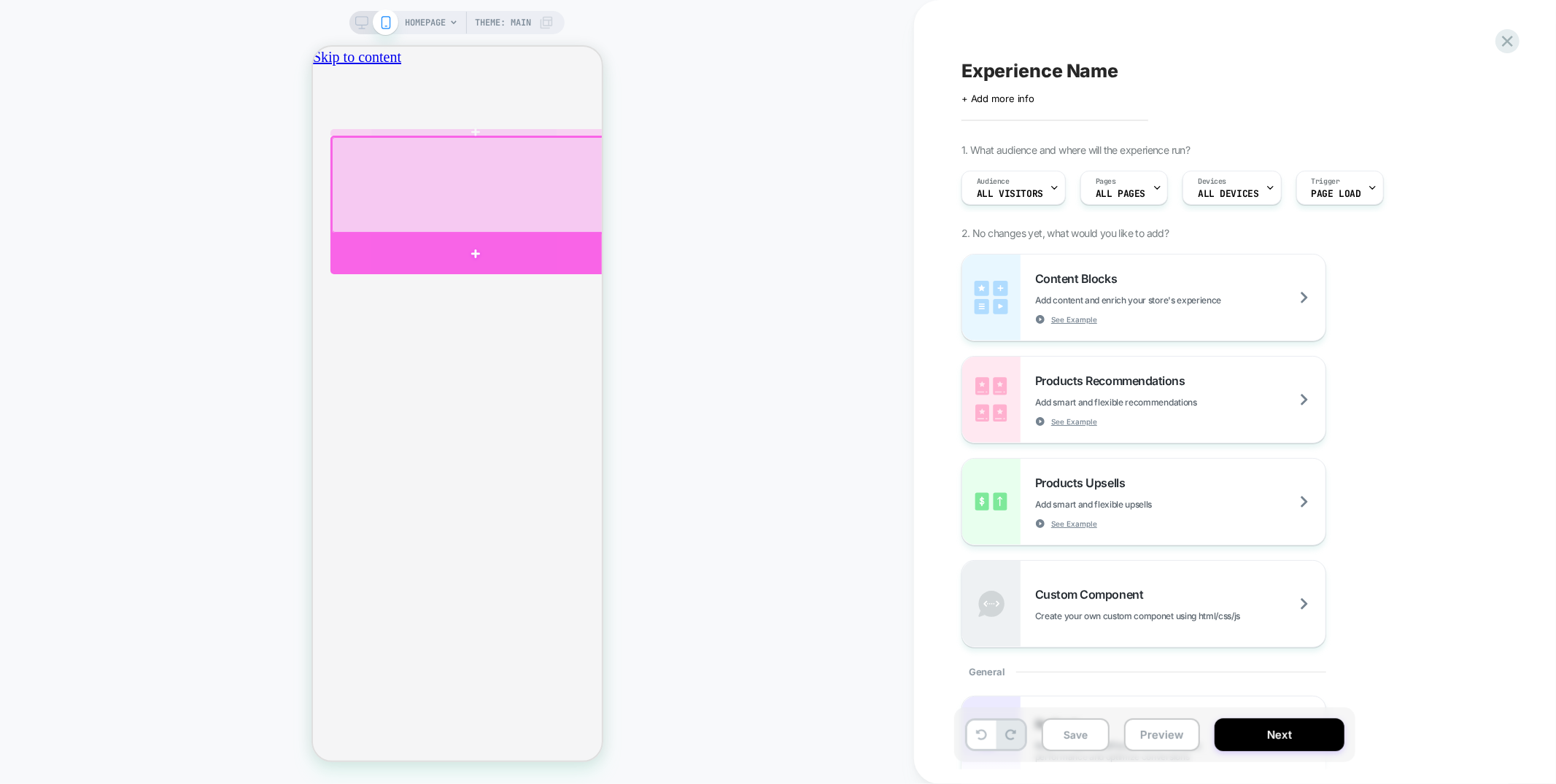
click at [485, 235] on div at bounding box center [475, 253] width 291 height 40
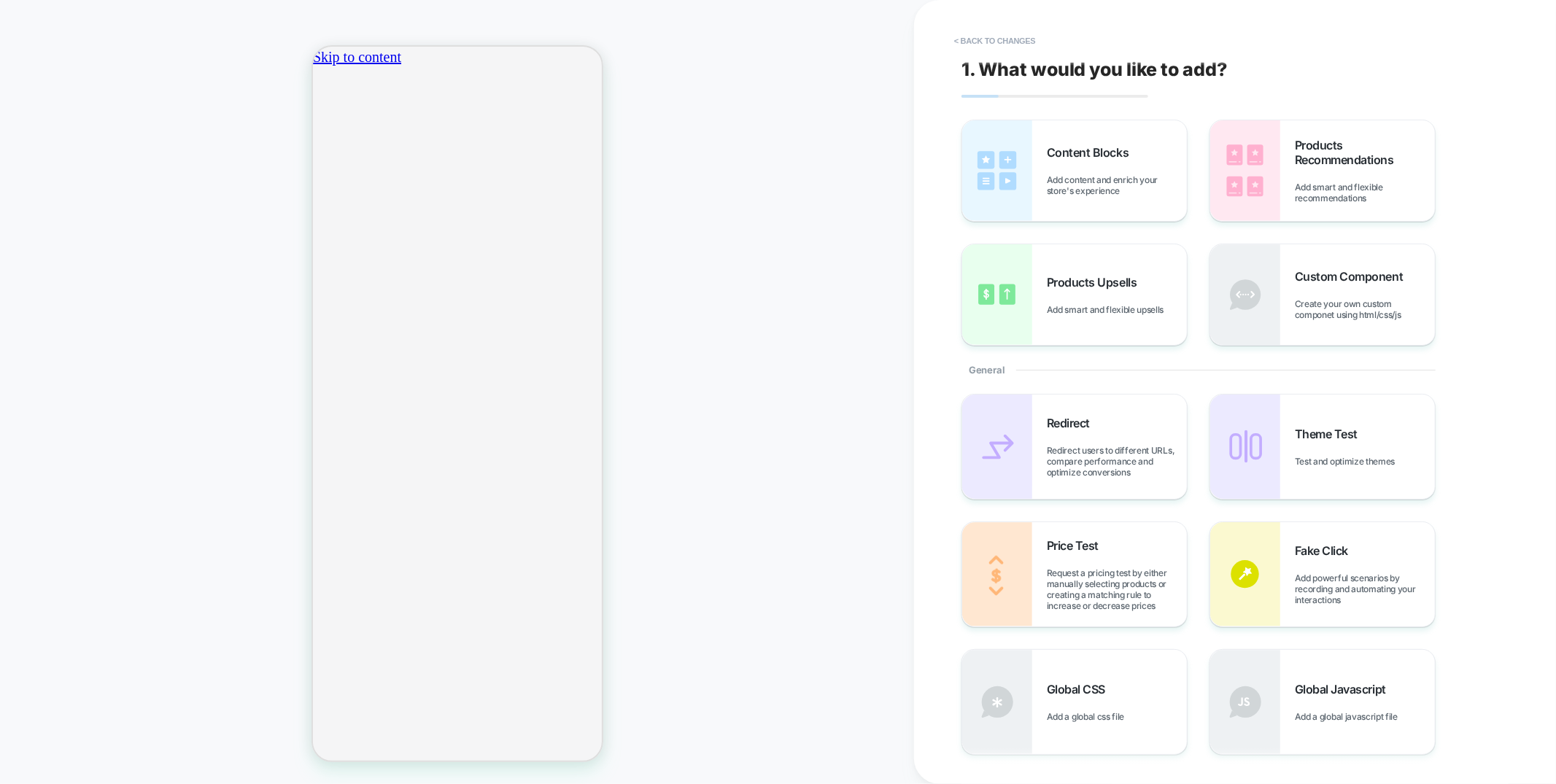
scroll to position [0, 0]
click at [1393, 167] on div "Products Recommendations Add smart and flexible recommendations" at bounding box center [1365, 171] width 140 height 66
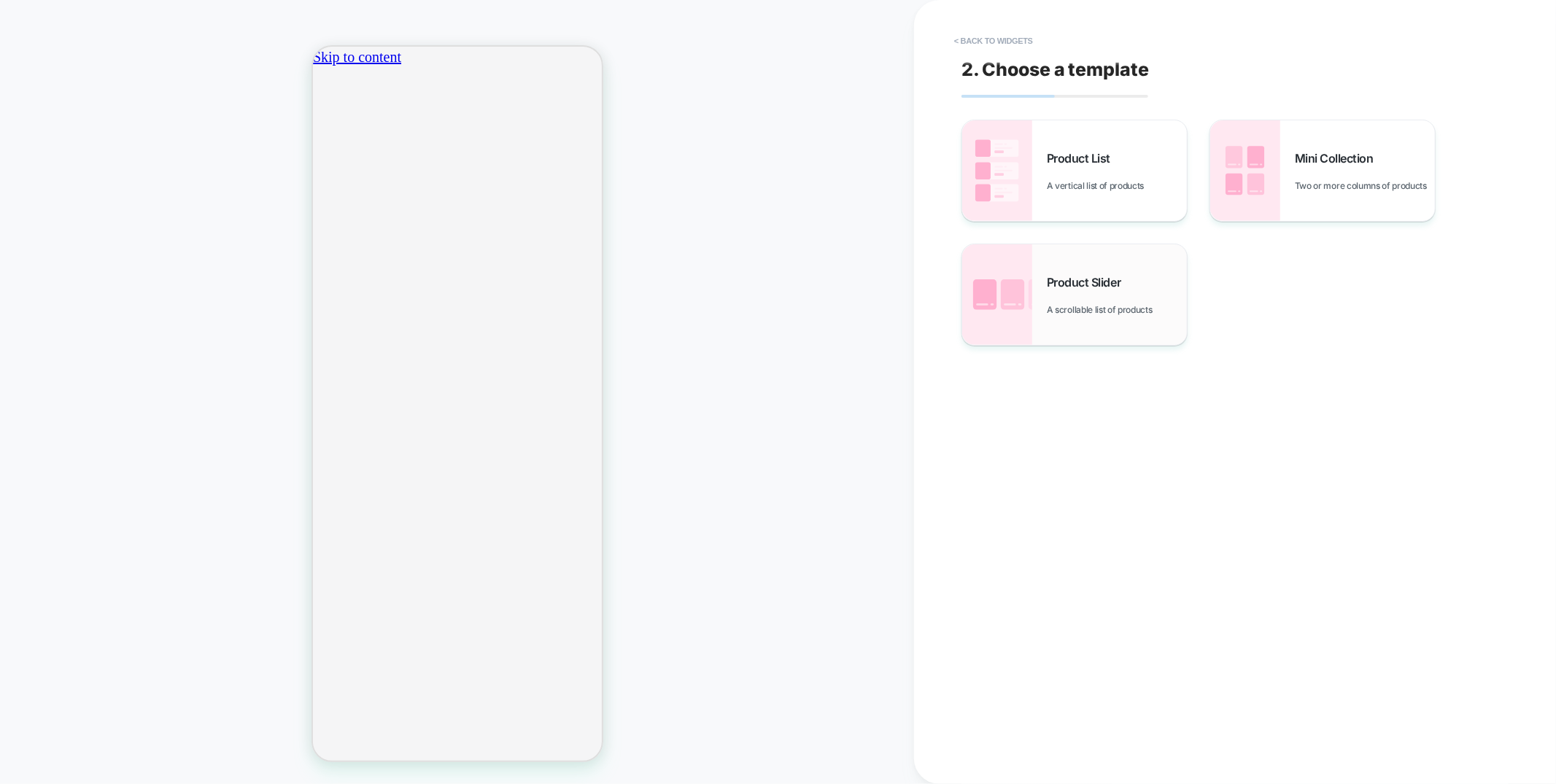
click at [1146, 283] on div "Product Slider A scrollable list of products" at bounding box center [1116, 295] width 140 height 40
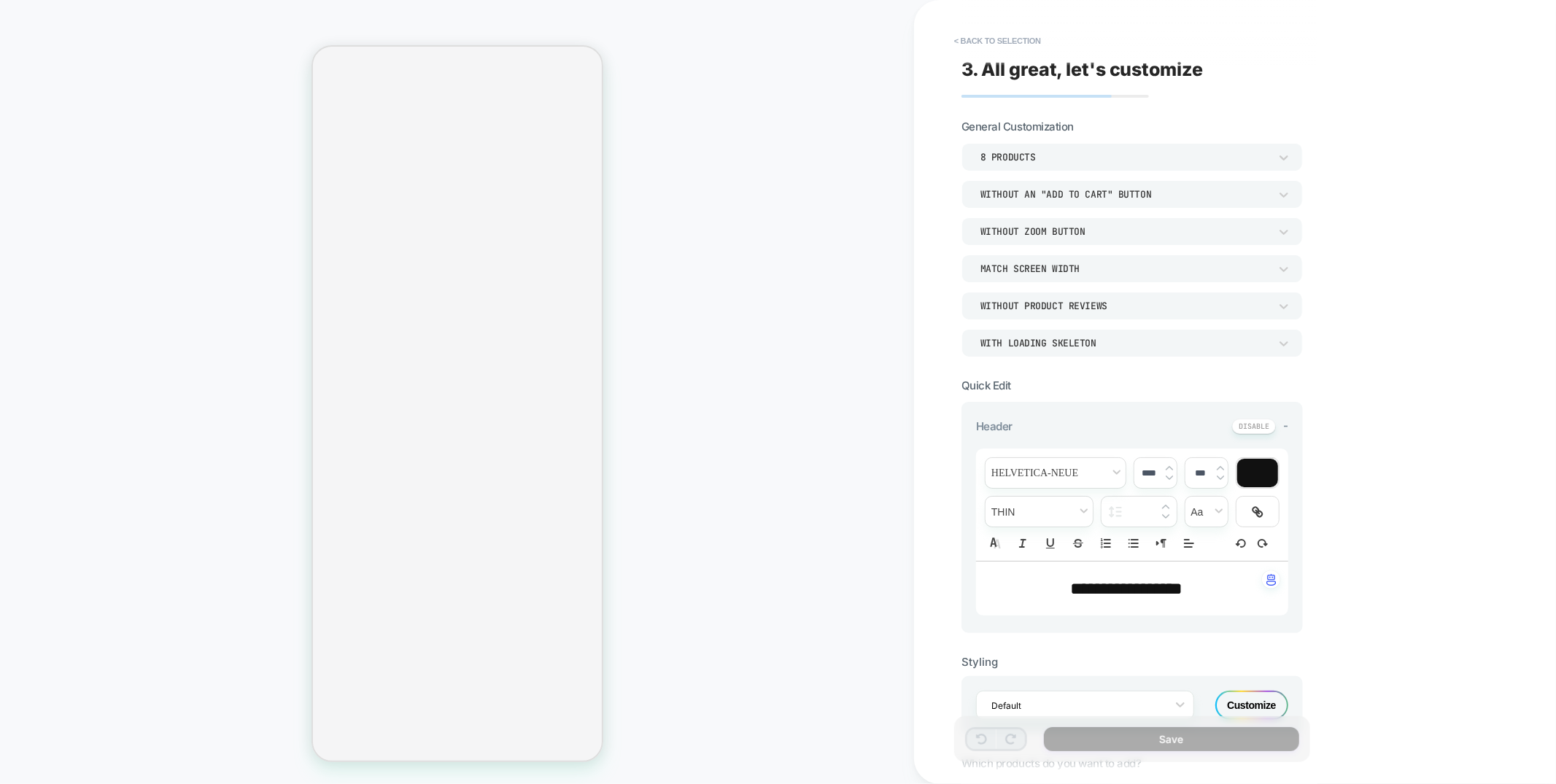
scroll to position [0, 9]
click at [1253, 419] on button at bounding box center [1254, 426] width 44 height 16
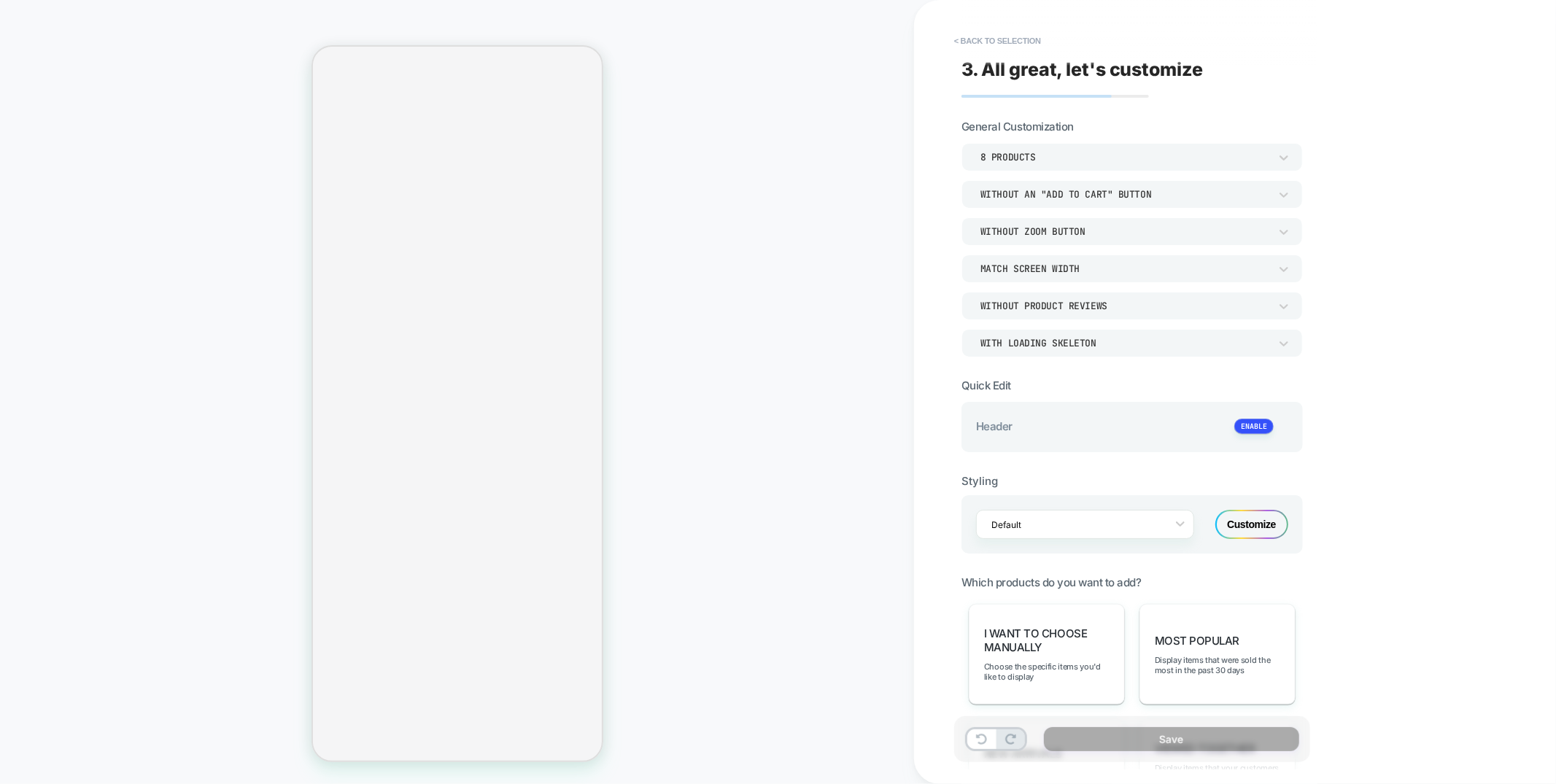
click at [1247, 519] on div "Customize" at bounding box center [1252, 524] width 73 height 29
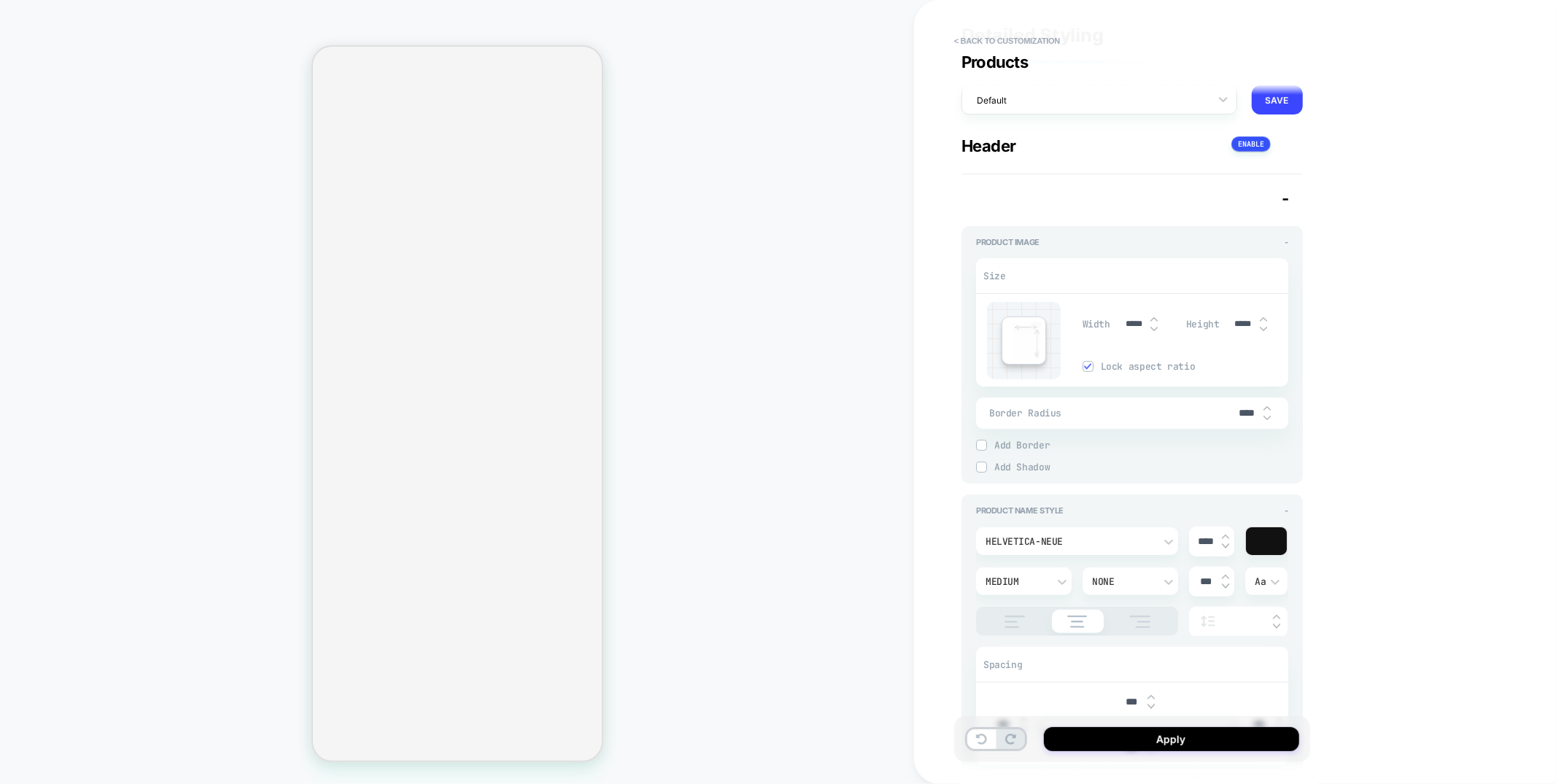
scroll to position [0, 0]
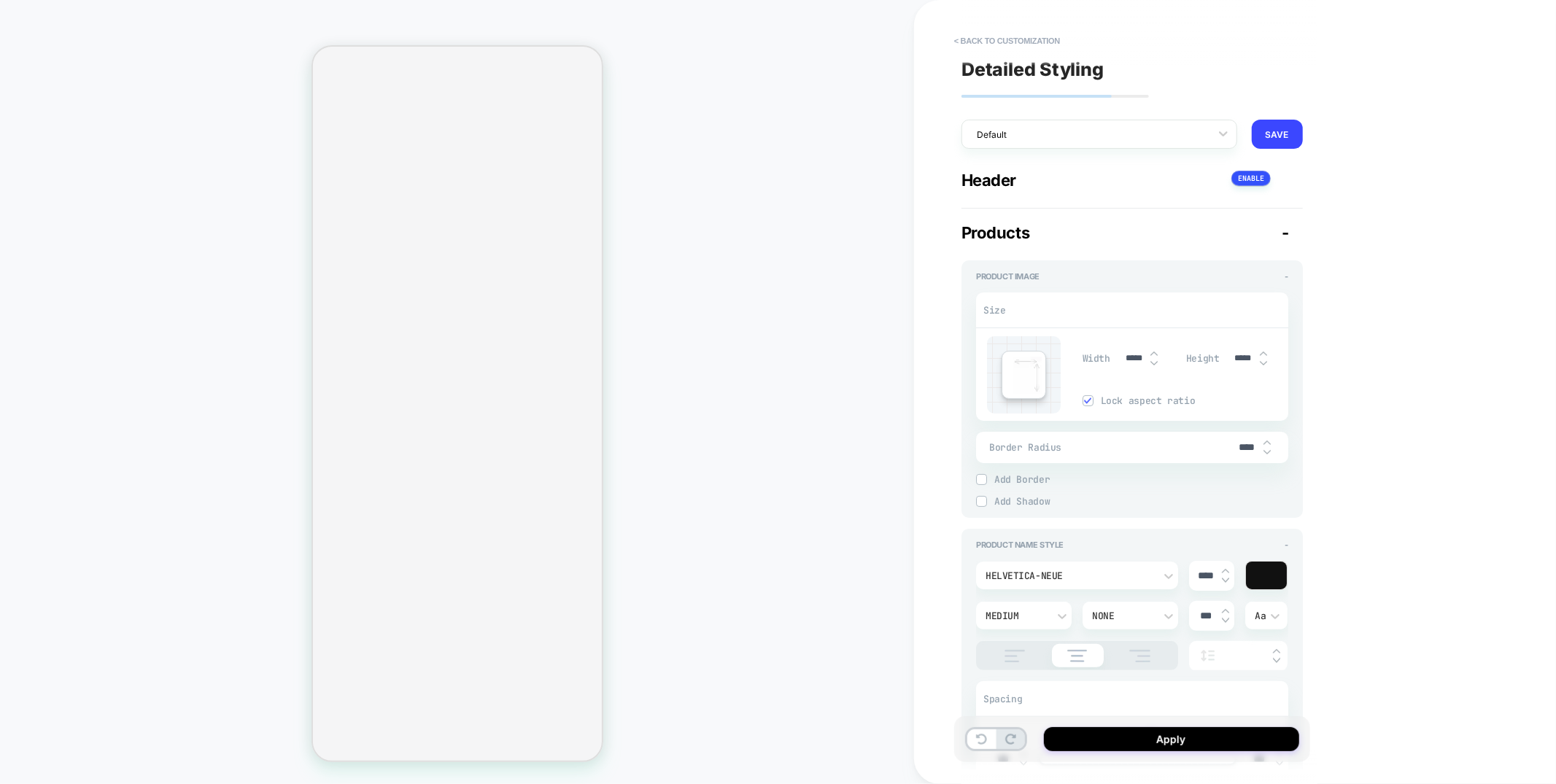
click at [1084, 399] on img at bounding box center [1088, 400] width 7 height 7
type textarea "*"
click at [1130, 355] on input "*****" at bounding box center [1135, 358] width 33 height 11
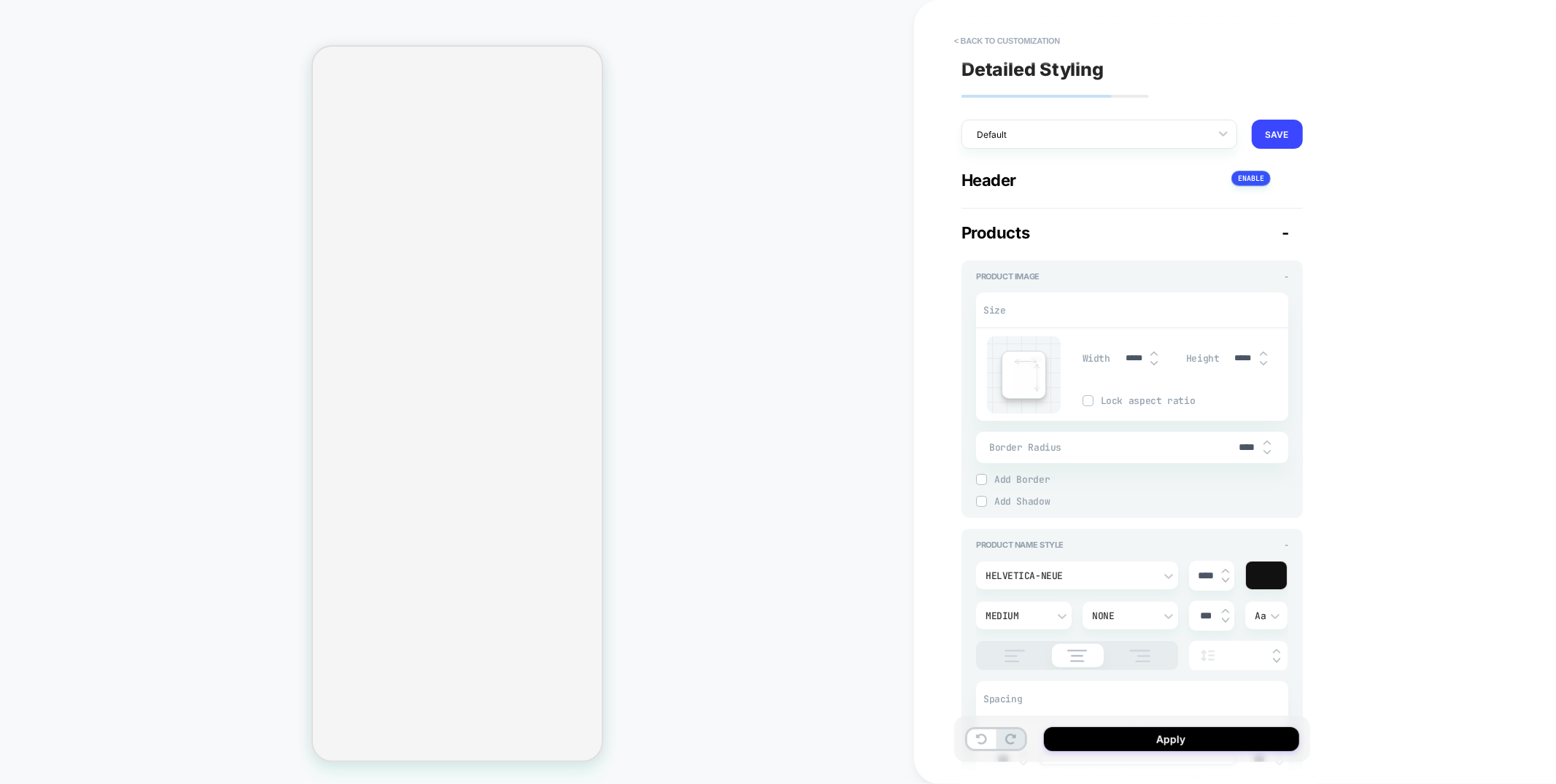
type input "***"
type textarea "*"
type input "****"
type textarea "*"
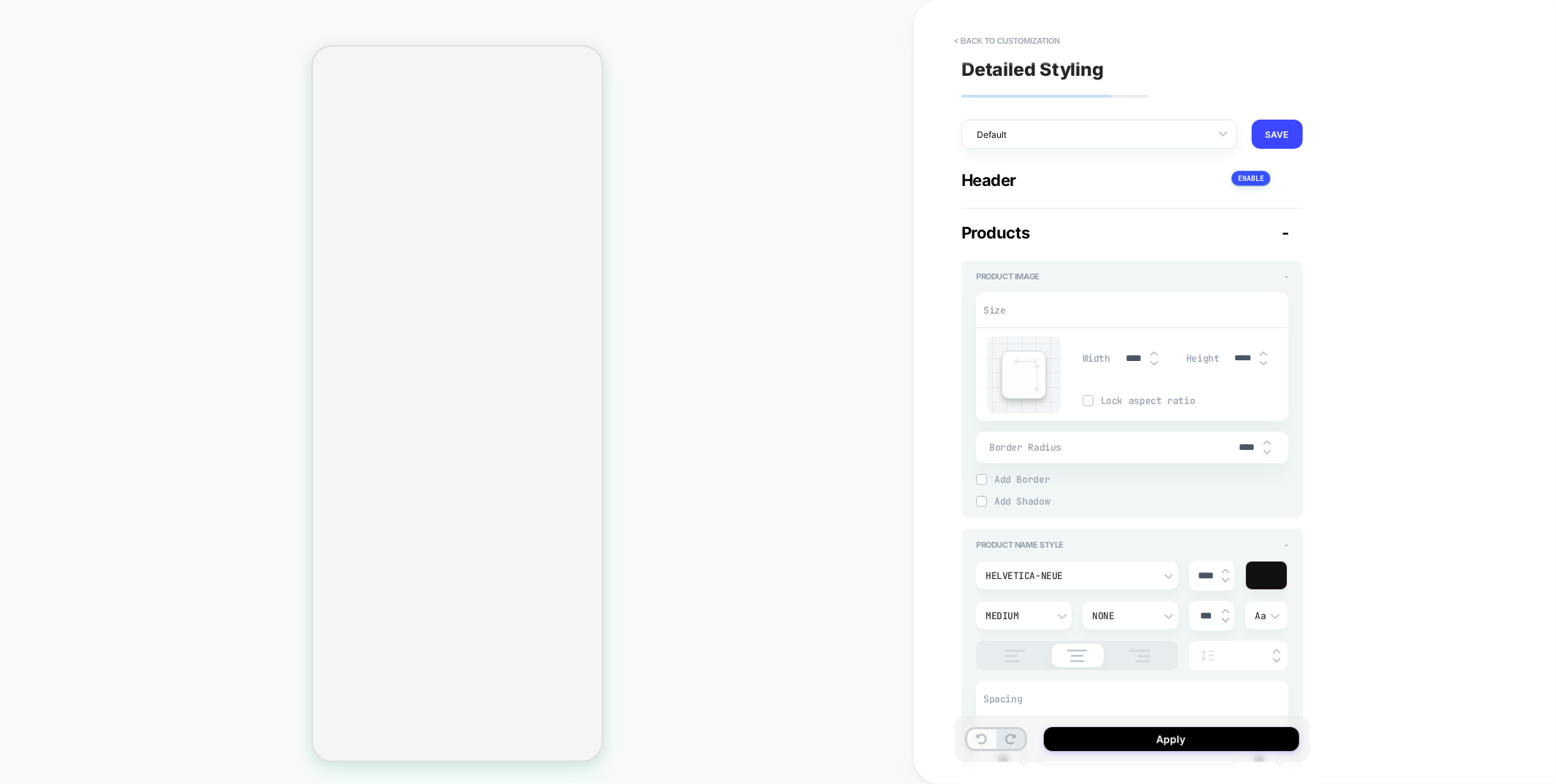
type input "****"
click at [973, 743] on button at bounding box center [981, 739] width 28 height 20
type textarea "*"
type input "*****"
click at [1095, 403] on div "Lock aspect ratio" at bounding box center [1185, 401] width 206 height 11
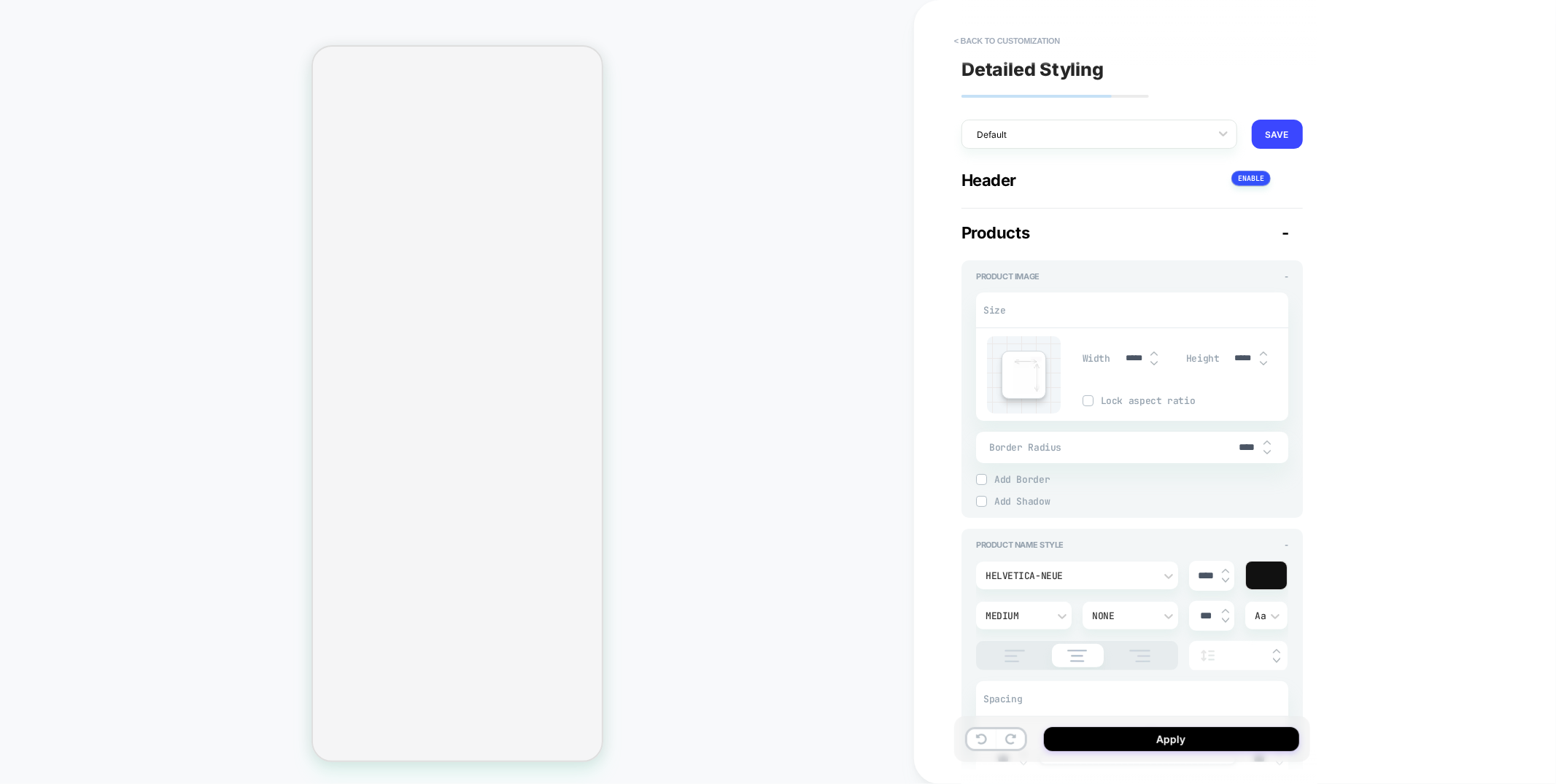
type textarea "*"
click at [1123, 361] on input "*****" at bounding box center [1135, 358] width 33 height 11
type input "****"
type textarea "*"
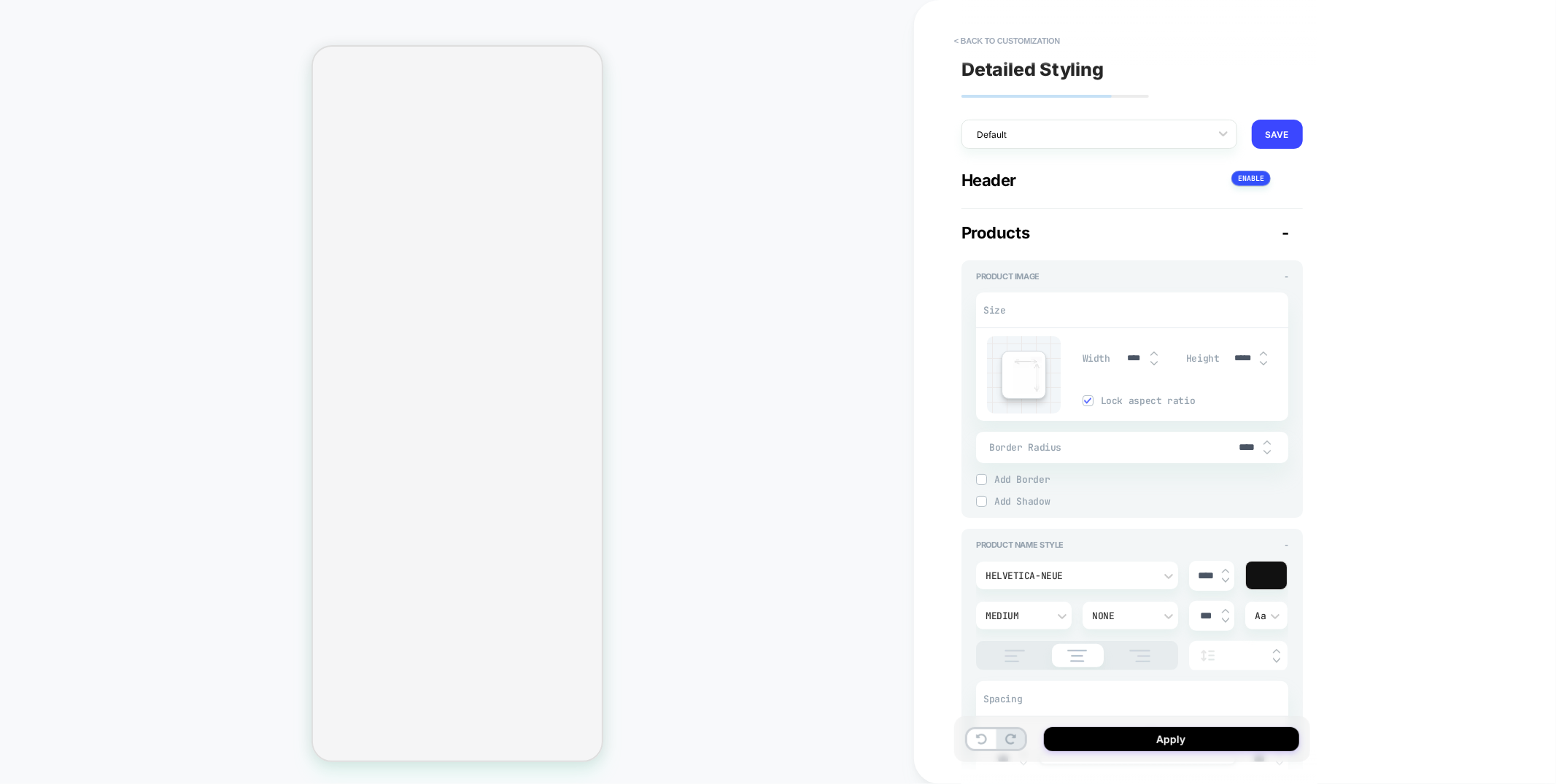
type input "*****"
type textarea "*"
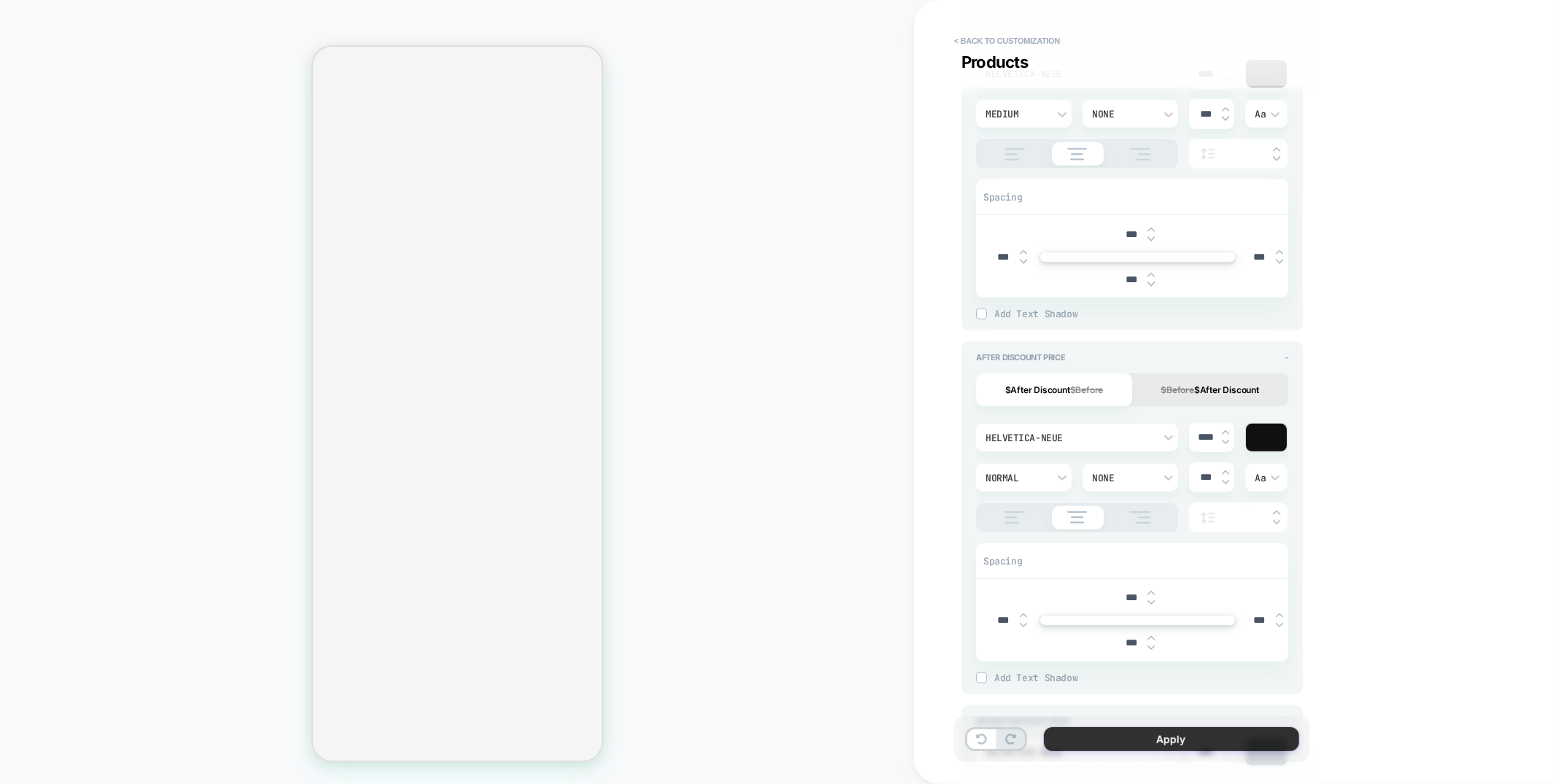
type input "****"
click at [1165, 741] on button "Apply" at bounding box center [1171, 739] width 255 height 24
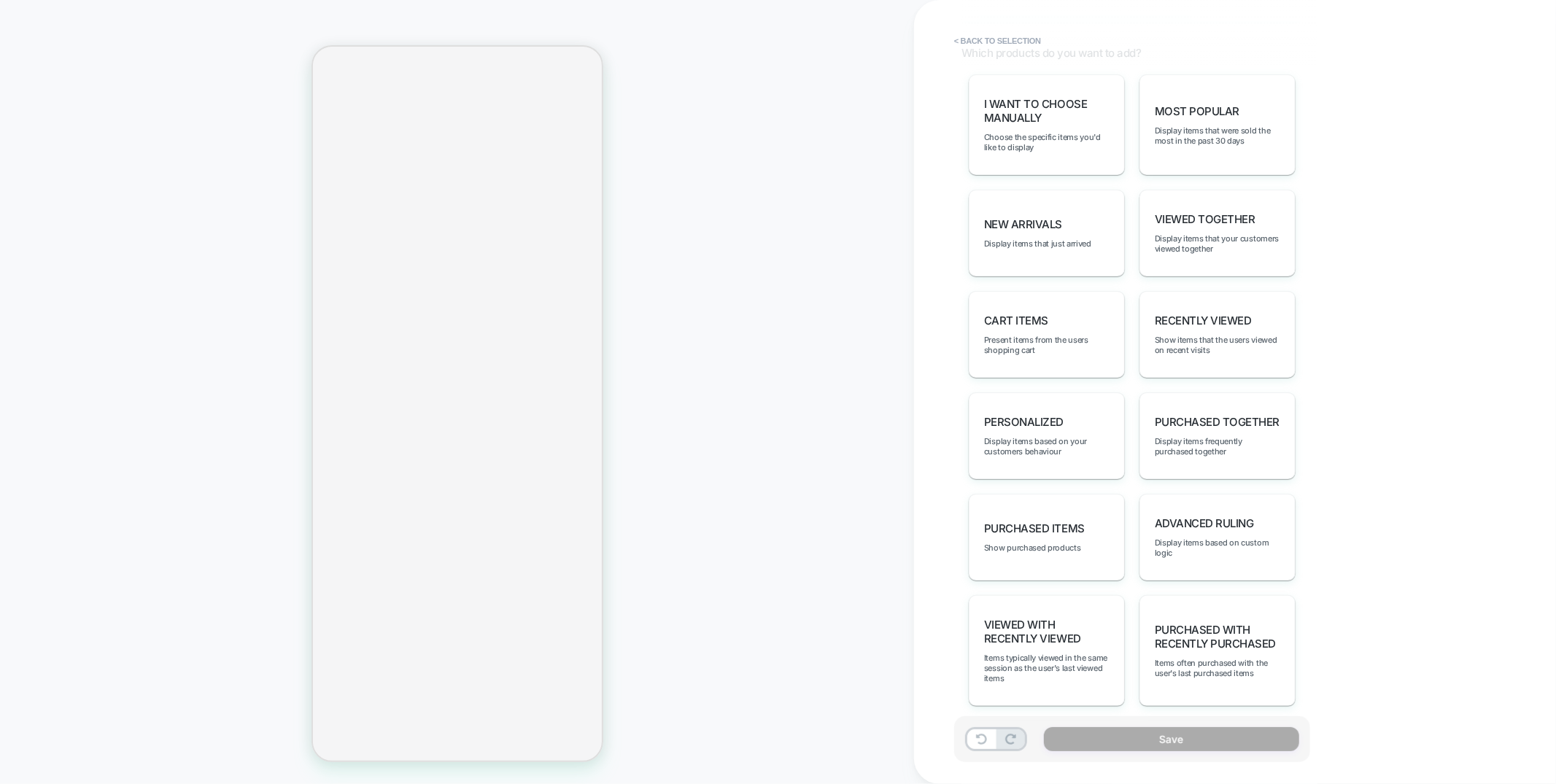
scroll to position [0, 516]
click at [1072, 418] on div "personalized Display items based on your customers behaviour" at bounding box center [1047, 435] width 156 height 87
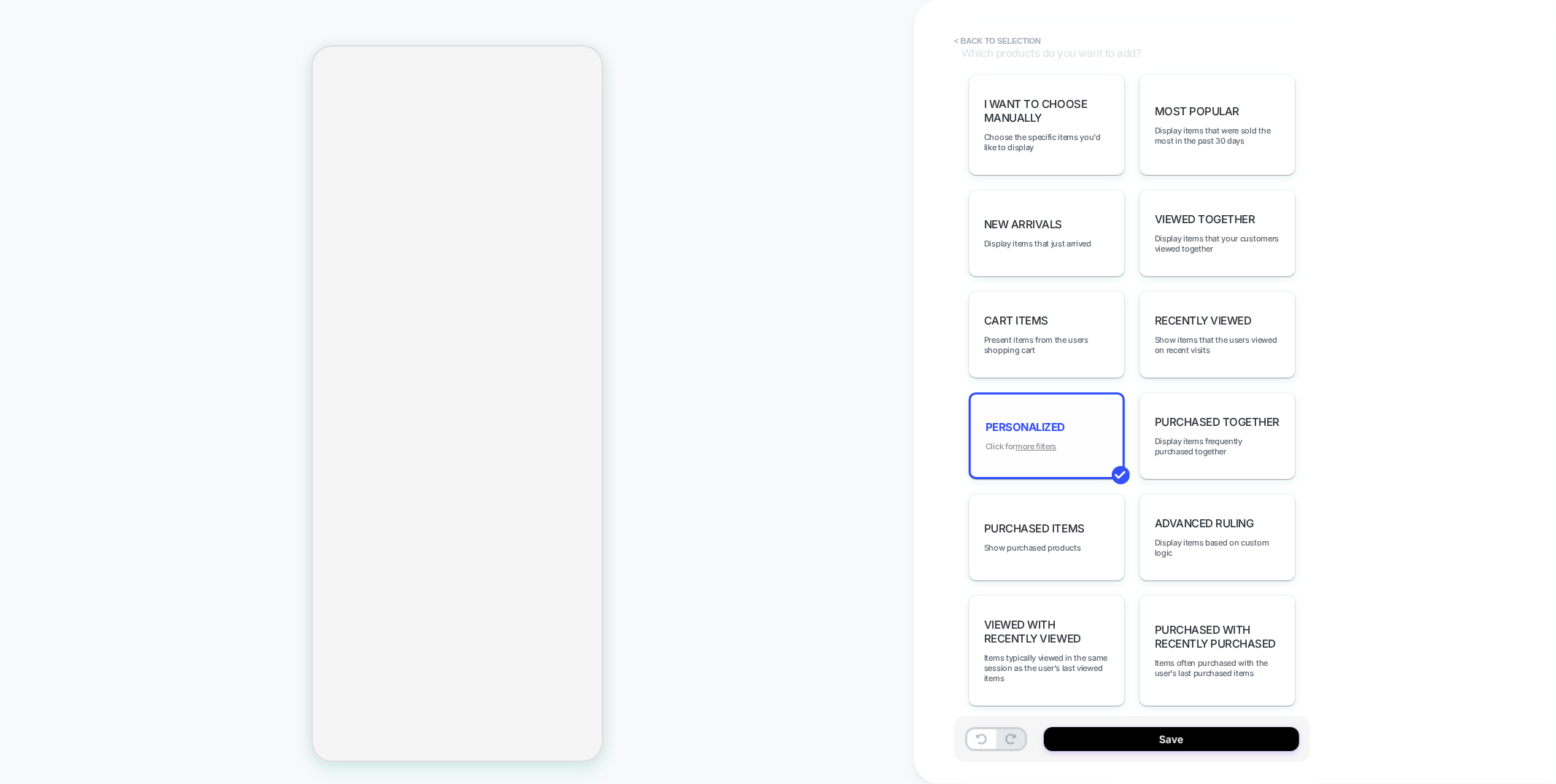
click at [1044, 441] on u "more filters" at bounding box center [1036, 446] width 41 height 10
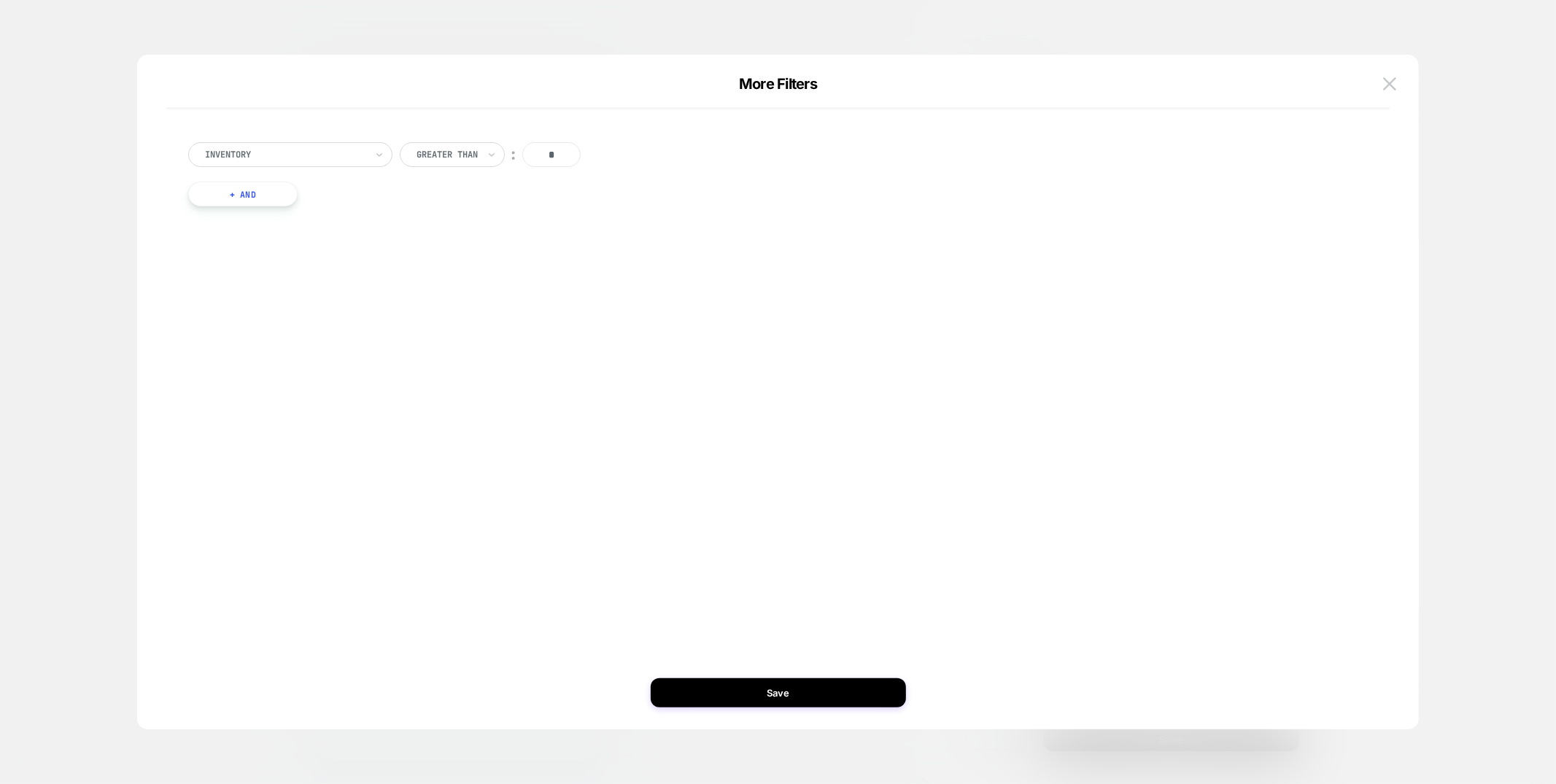
click at [261, 196] on button "+ And" at bounding box center [243, 194] width 110 height 25
click at [302, 215] on div at bounding box center [322, 208] width 161 height 13
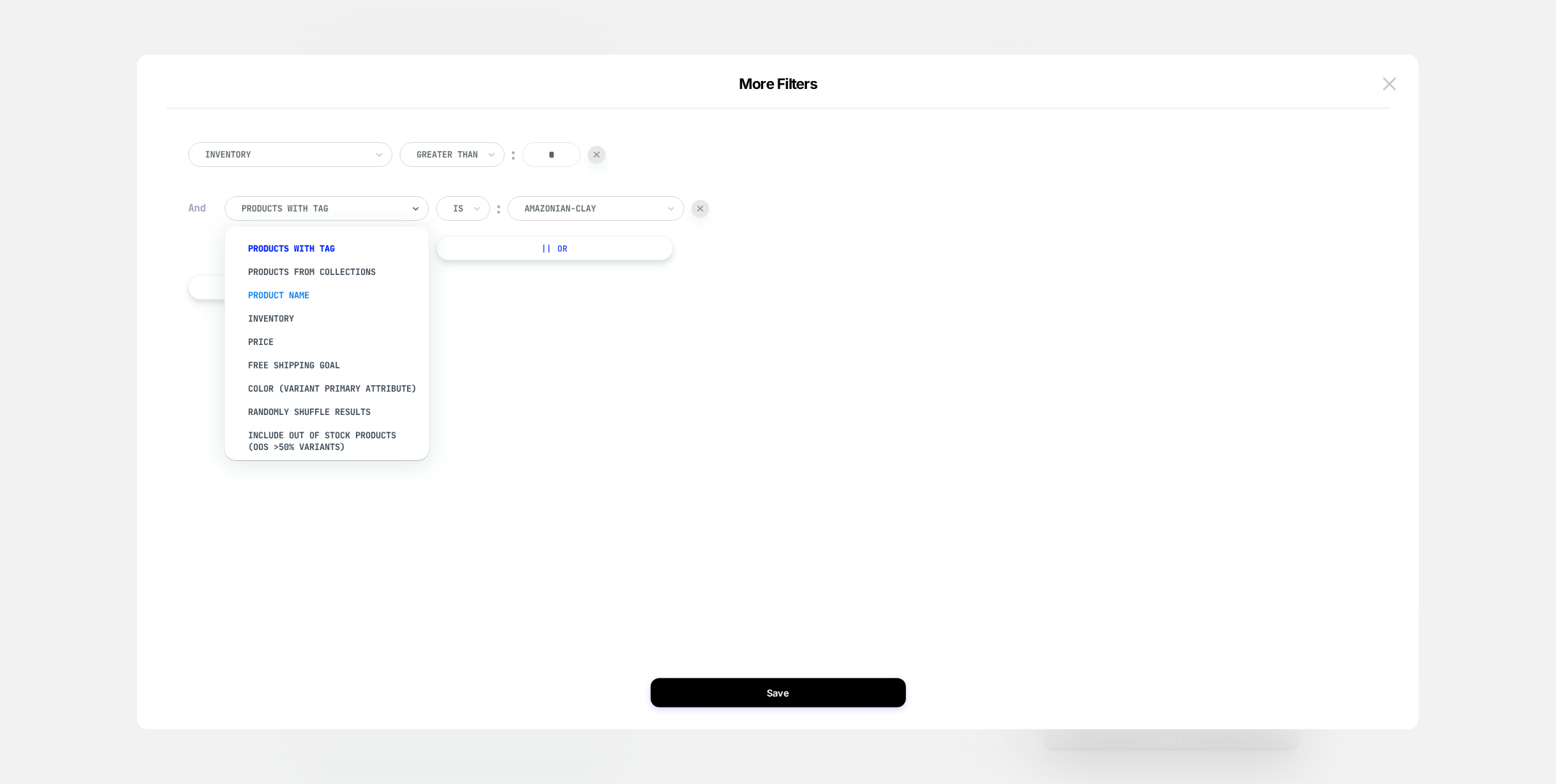
scroll to position [0, 0]
click at [299, 298] on div "Product Name" at bounding box center [334, 295] width 189 height 24
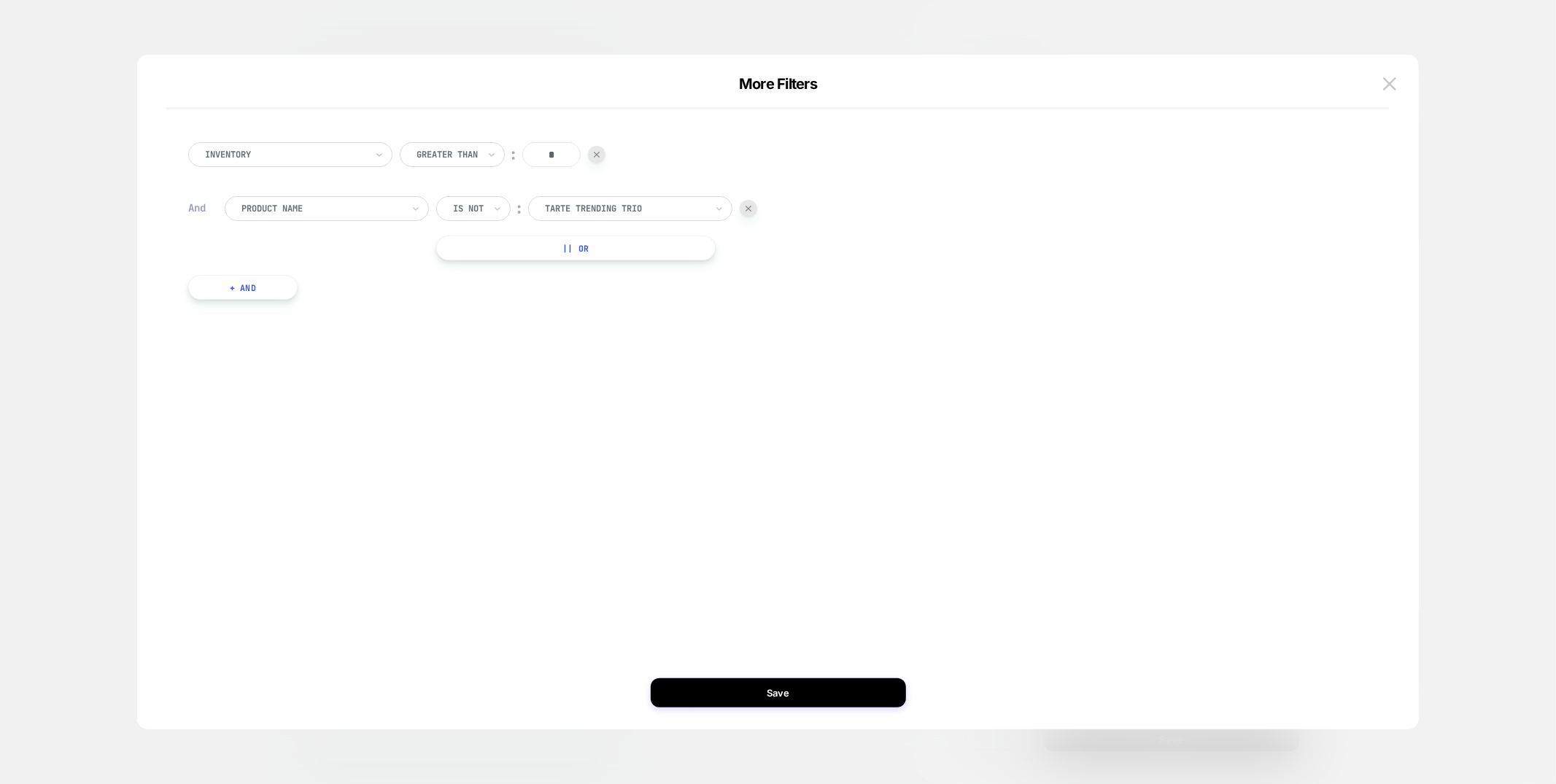
scroll to position [0, 258]
click at [566, 211] on div at bounding box center [625, 208] width 161 height 13
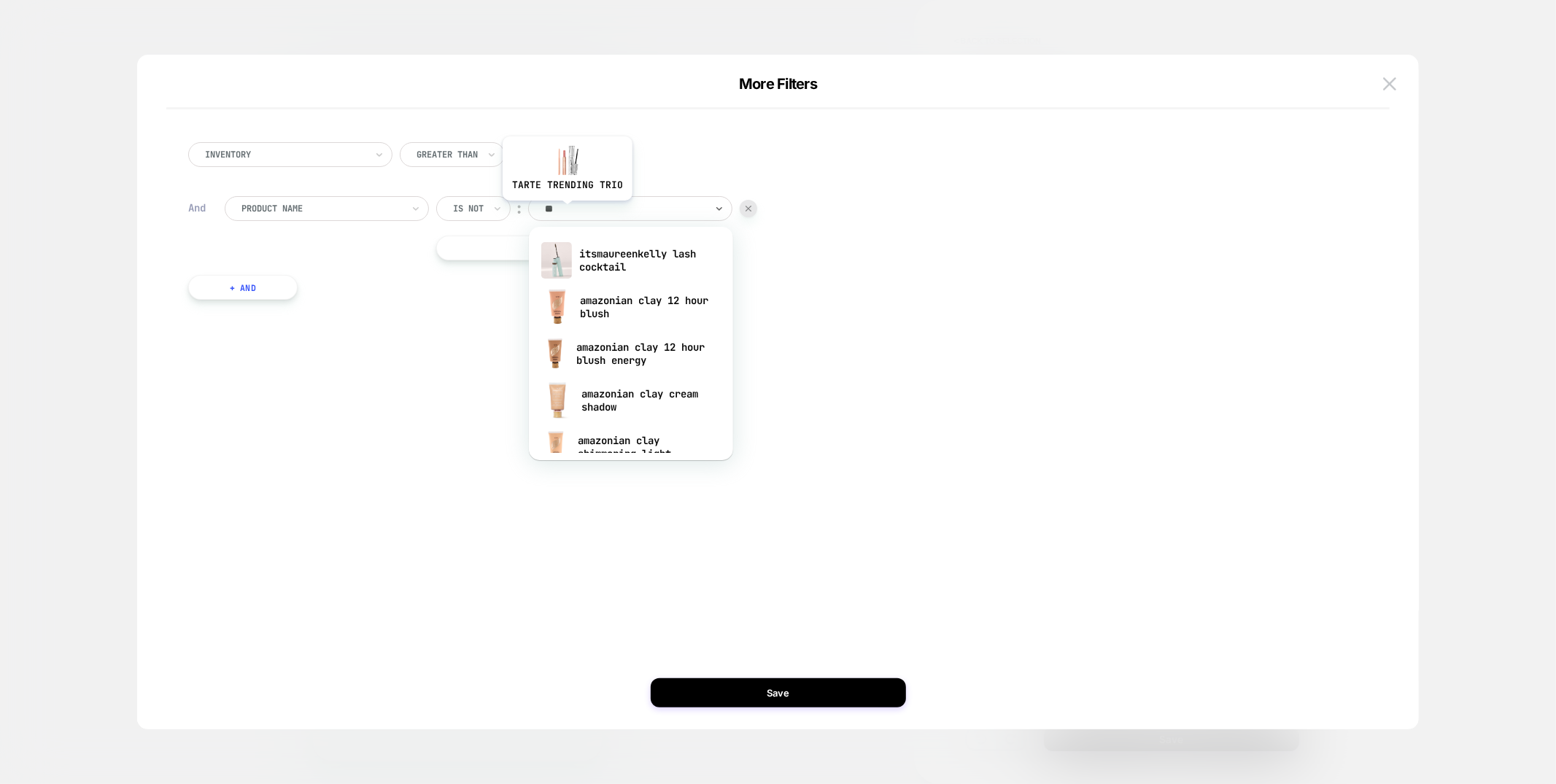
scroll to position [0, 516]
type input "*****"
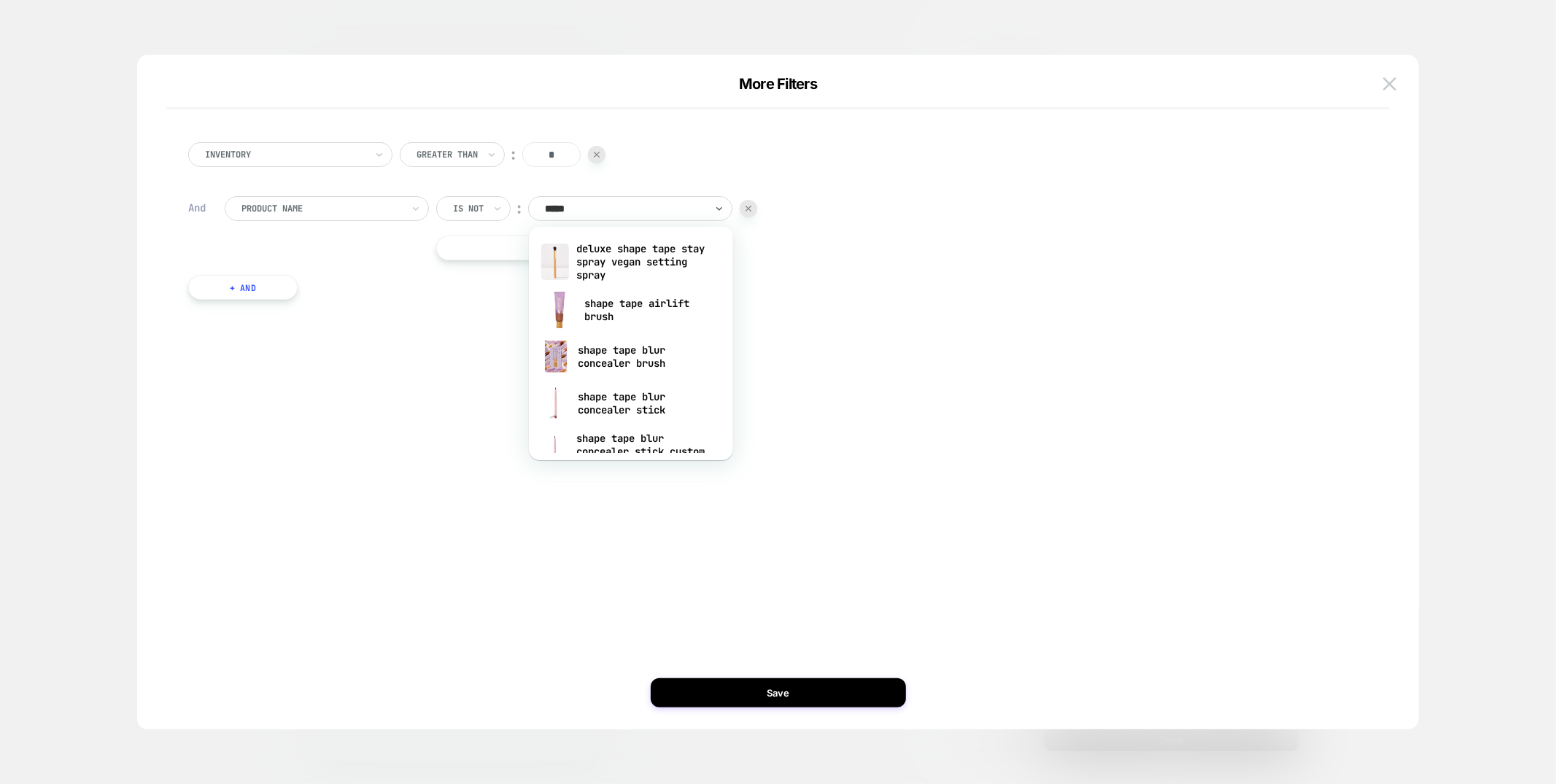
click at [324, 207] on div at bounding box center [322, 208] width 161 height 13
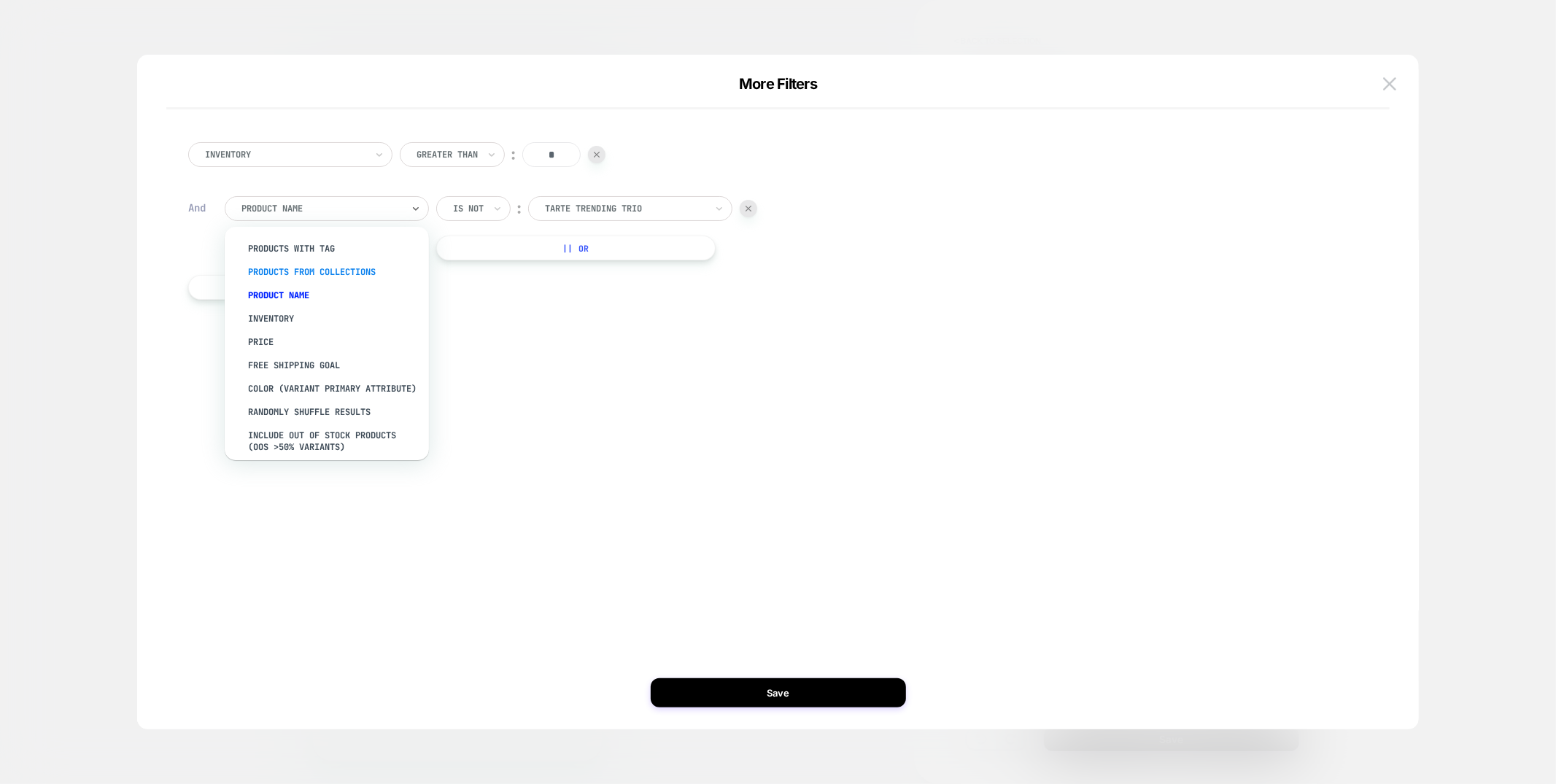
click at [314, 270] on div "products from collections" at bounding box center [334, 272] width 189 height 24
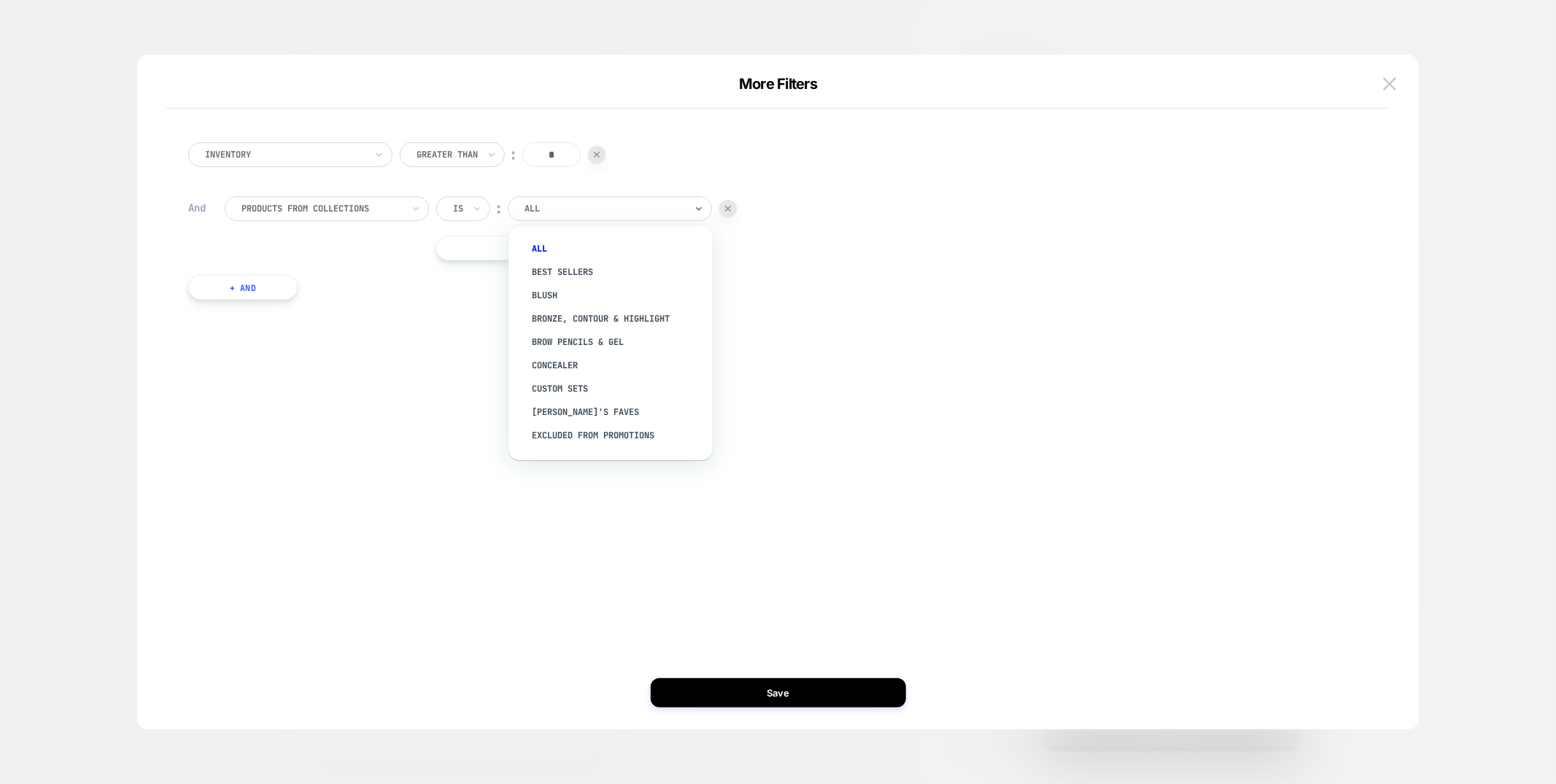
click at [580, 211] on div at bounding box center [605, 208] width 161 height 13
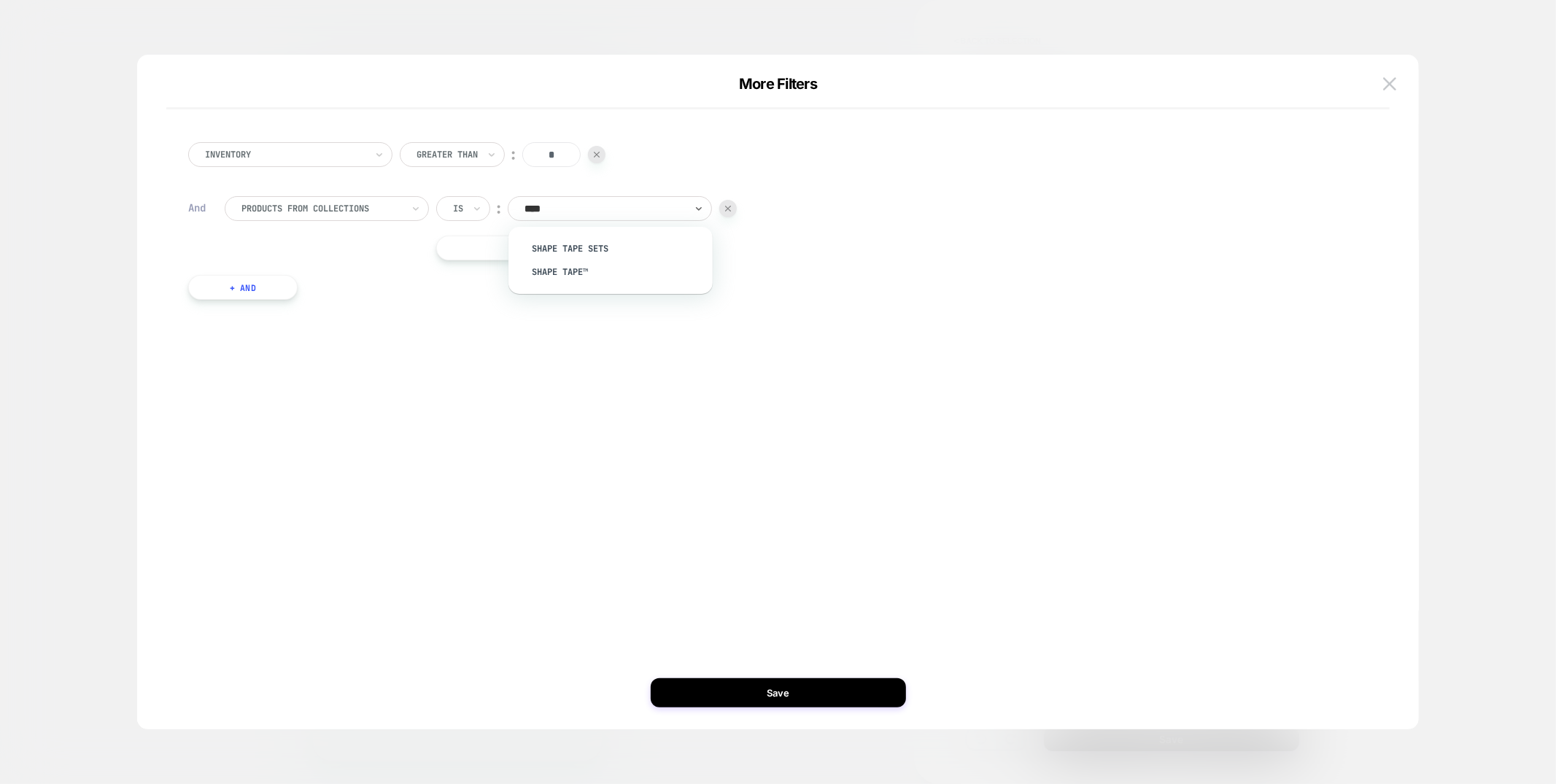
type input "*****"
click at [570, 269] on div "shape tape™" at bounding box center [617, 272] width 189 height 24
click at [485, 249] on button "|| Or" at bounding box center [567, 248] width 261 height 25
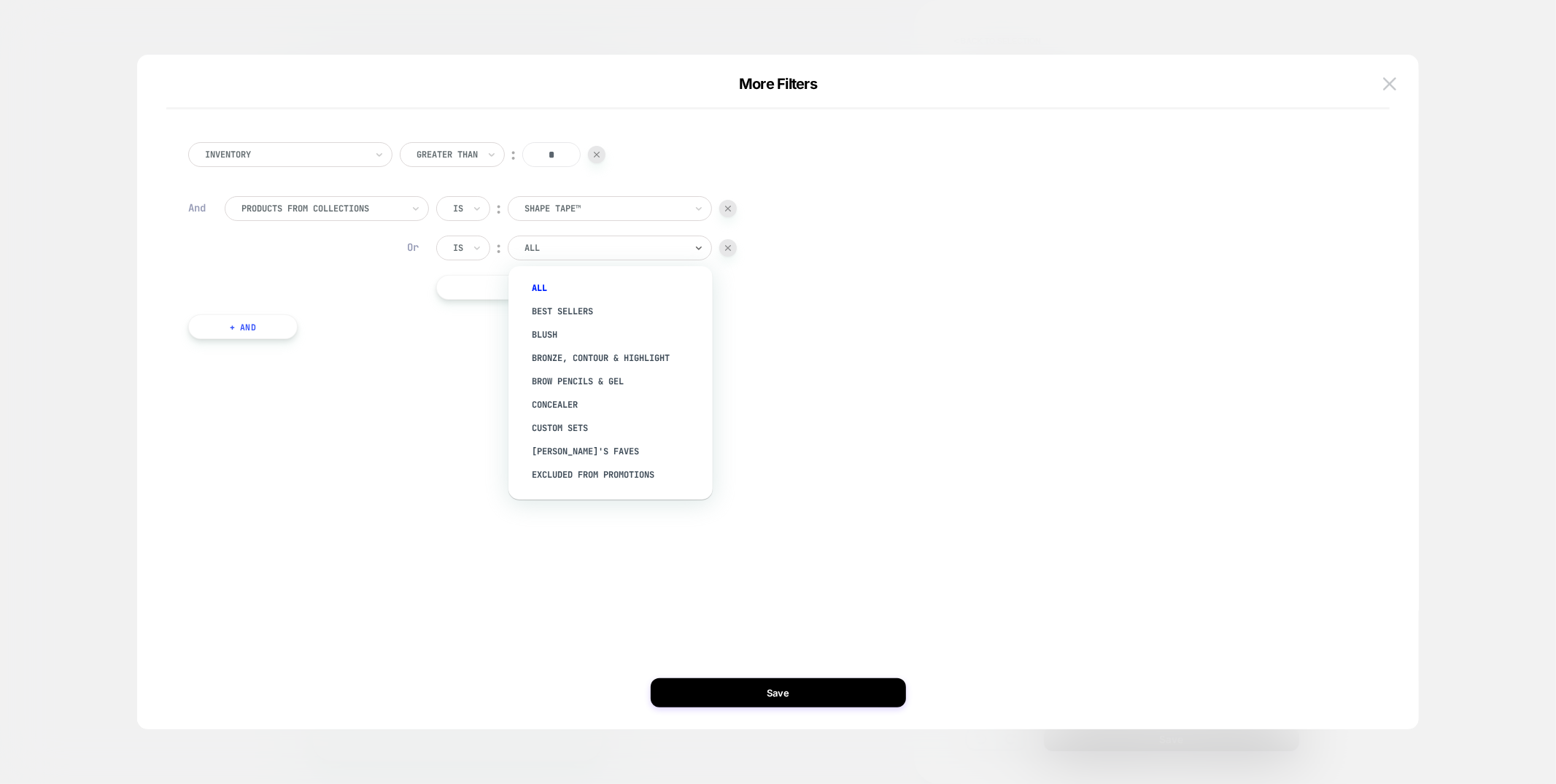
click at [538, 237] on div "All" at bounding box center [609, 248] width 204 height 25
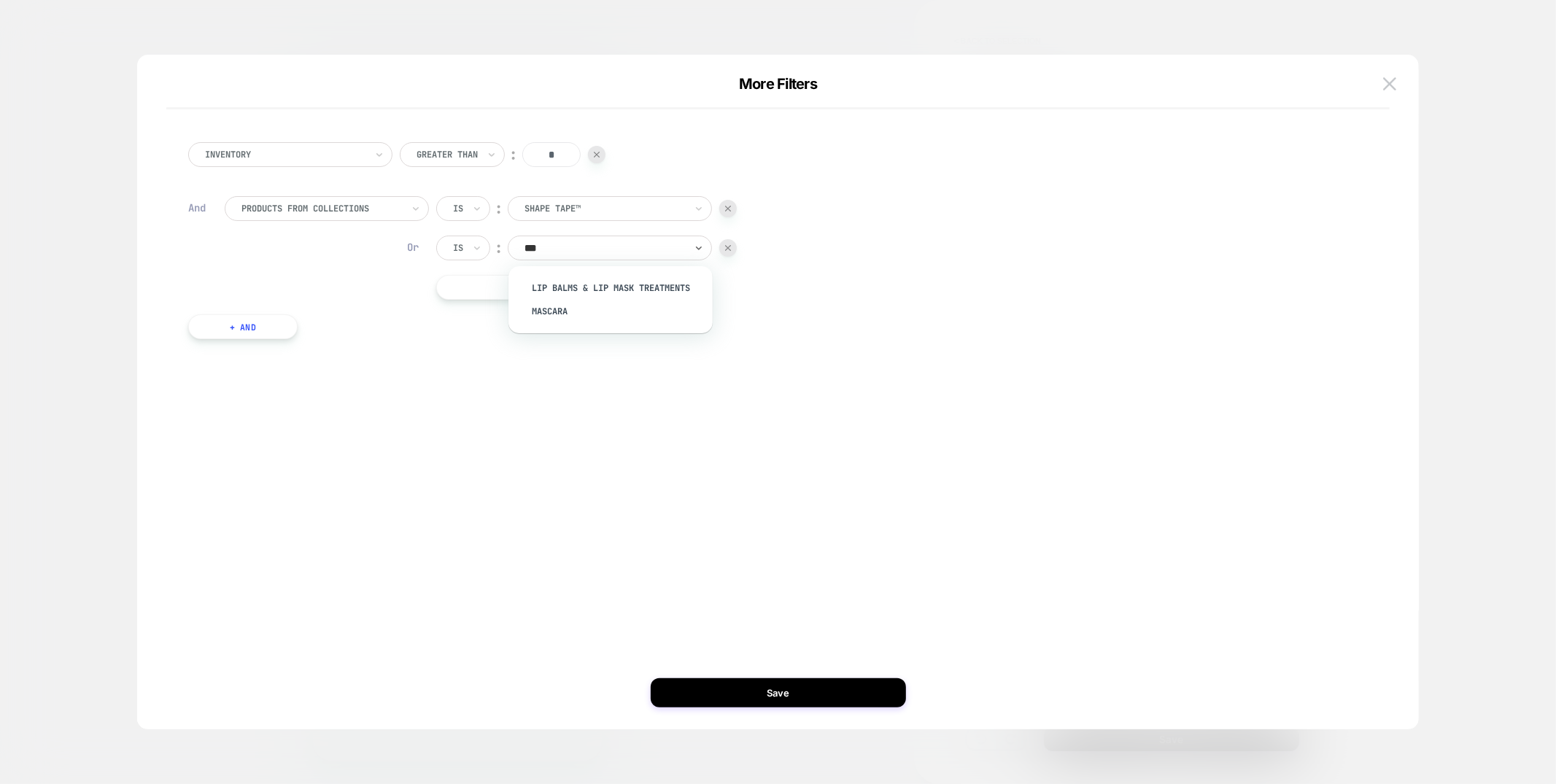
type input "****"
click at [261, 331] on button "+ And" at bounding box center [243, 326] width 110 height 25
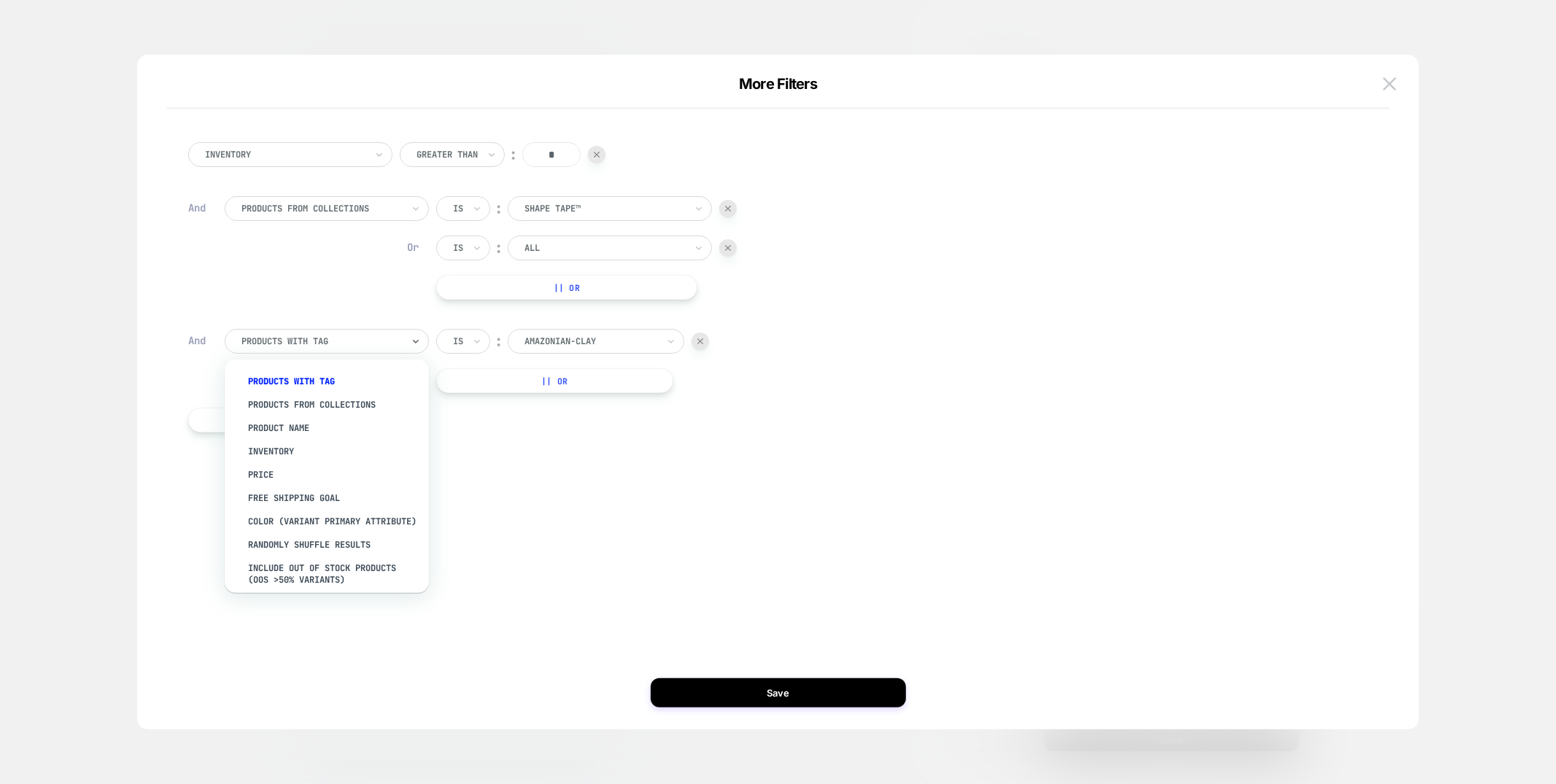
click at [325, 344] on div at bounding box center [322, 341] width 161 height 13
click at [325, 431] on div "Product Name" at bounding box center [334, 429] width 189 height 24
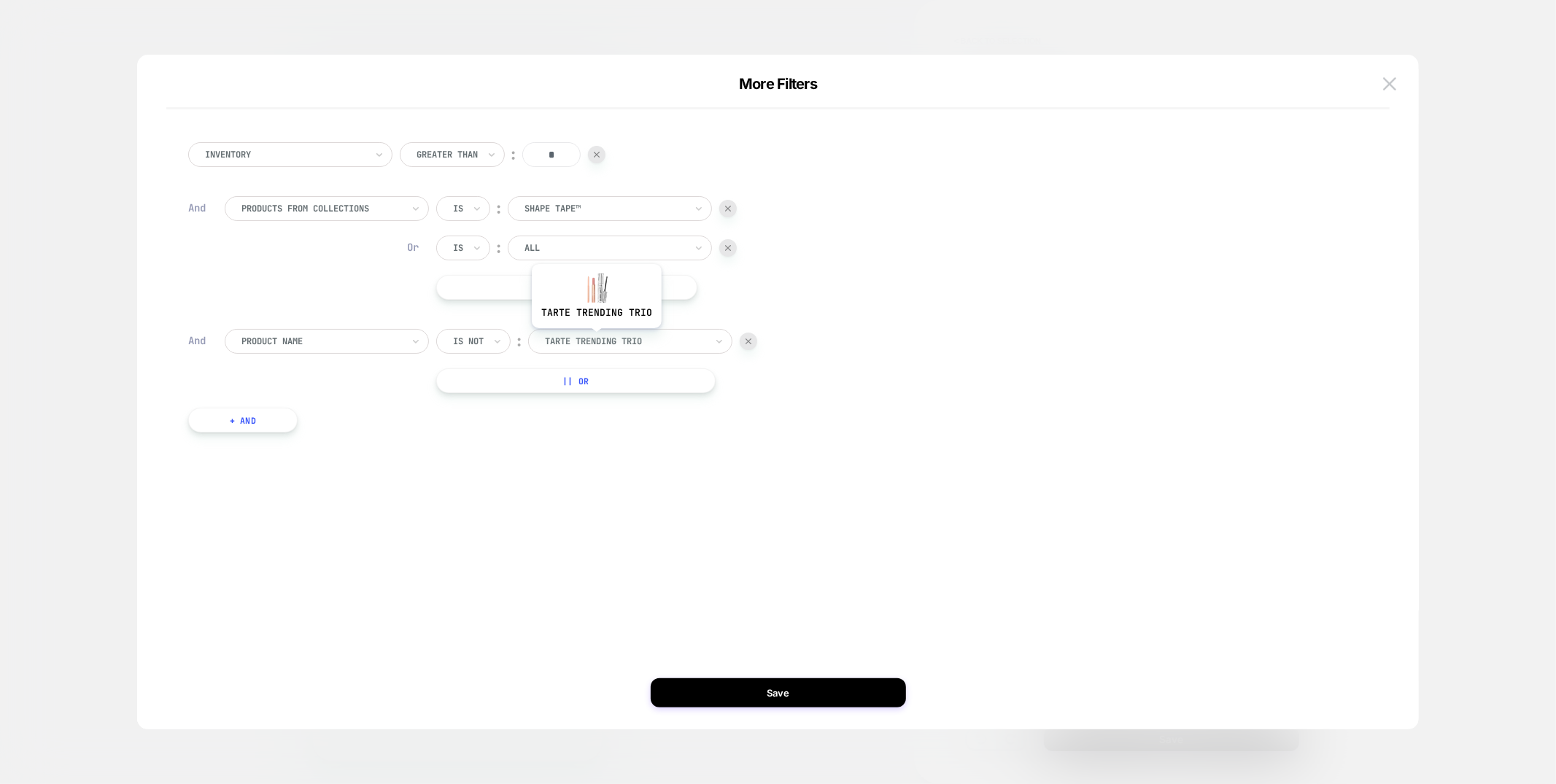
click at [595, 339] on div at bounding box center [625, 341] width 161 height 13
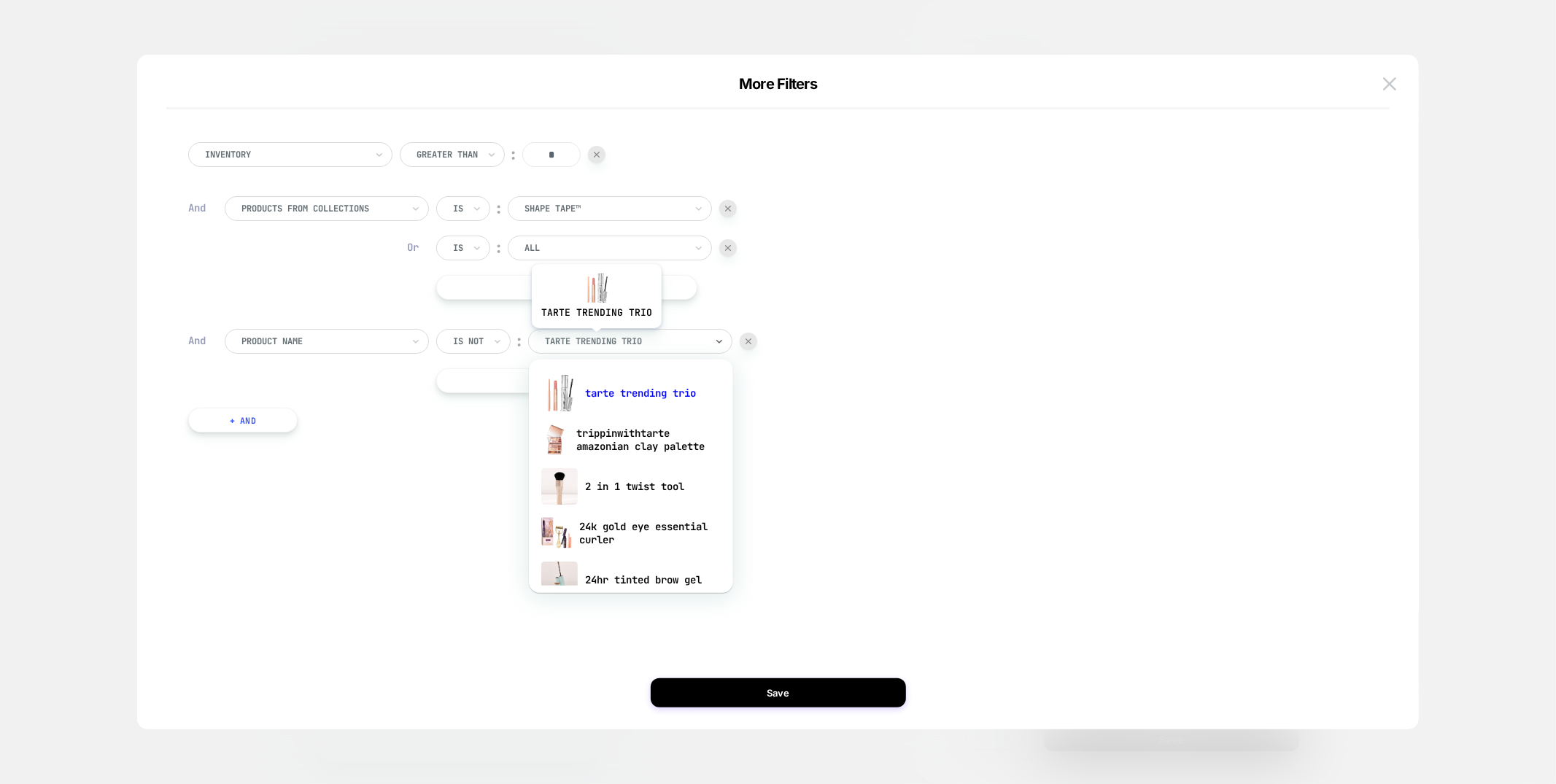
scroll to position [0, 516]
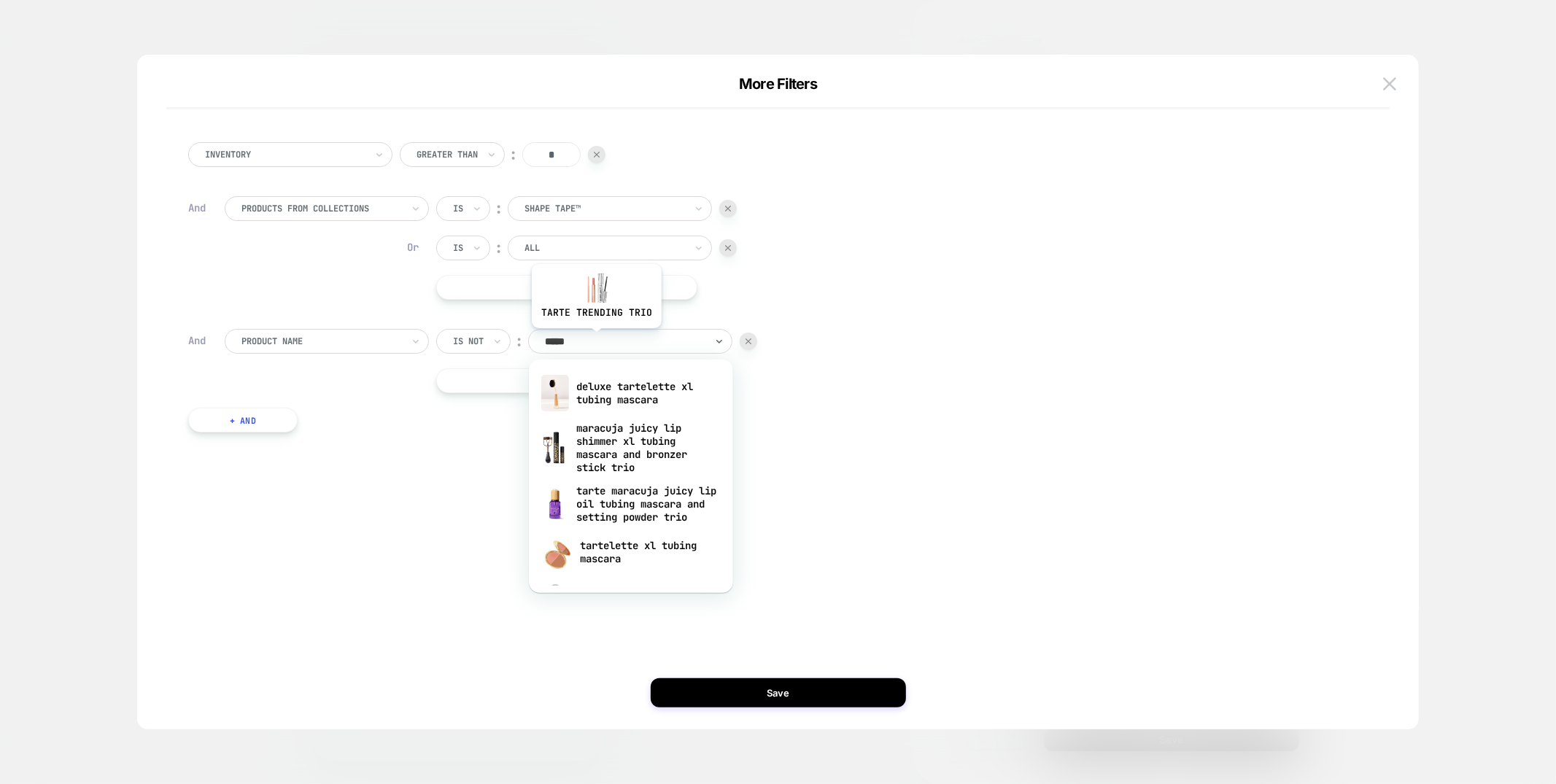
type input "******"
click at [631, 250] on div at bounding box center [605, 248] width 161 height 13
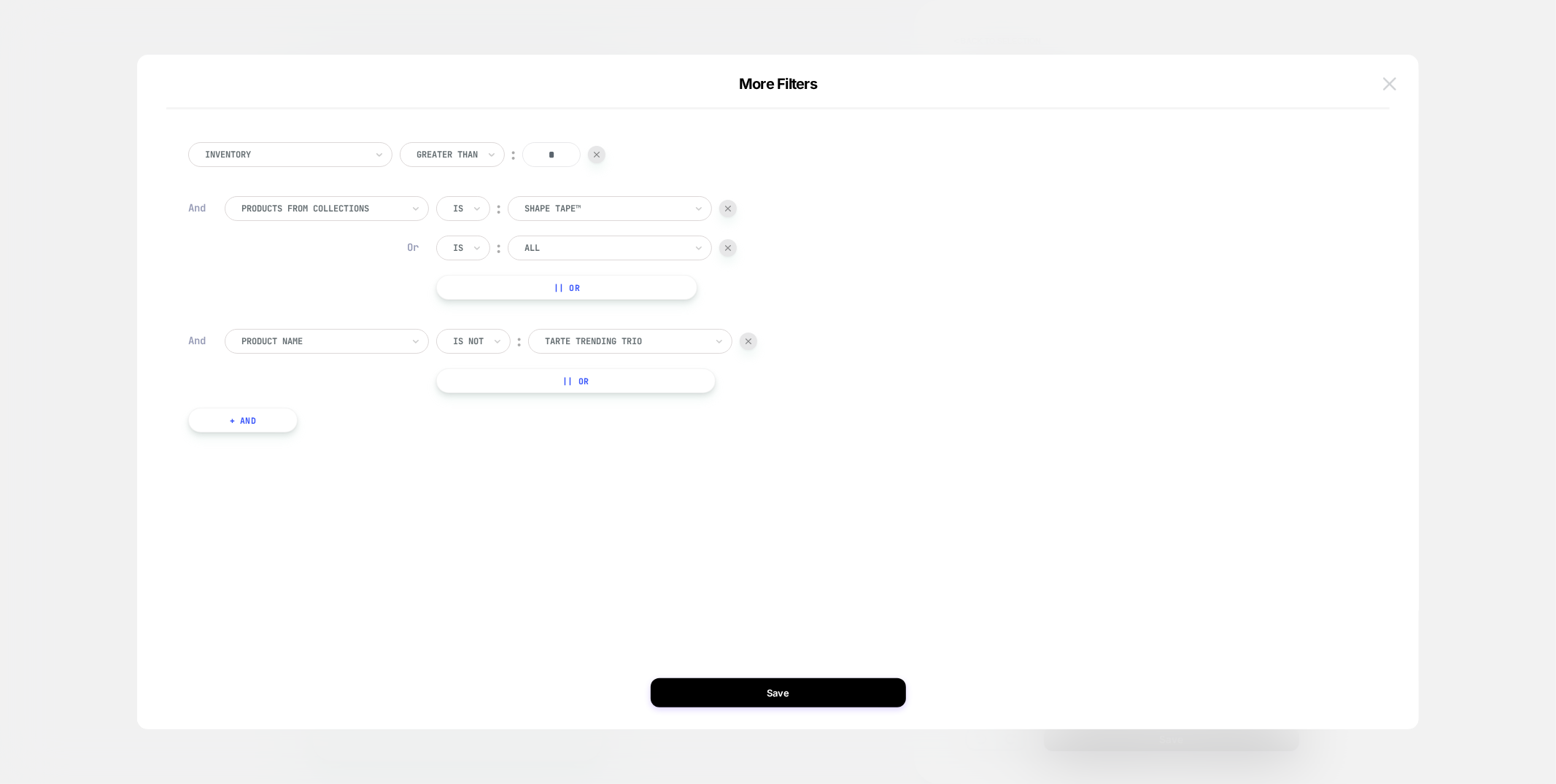
click at [1380, 79] on button at bounding box center [1390, 84] width 22 height 22
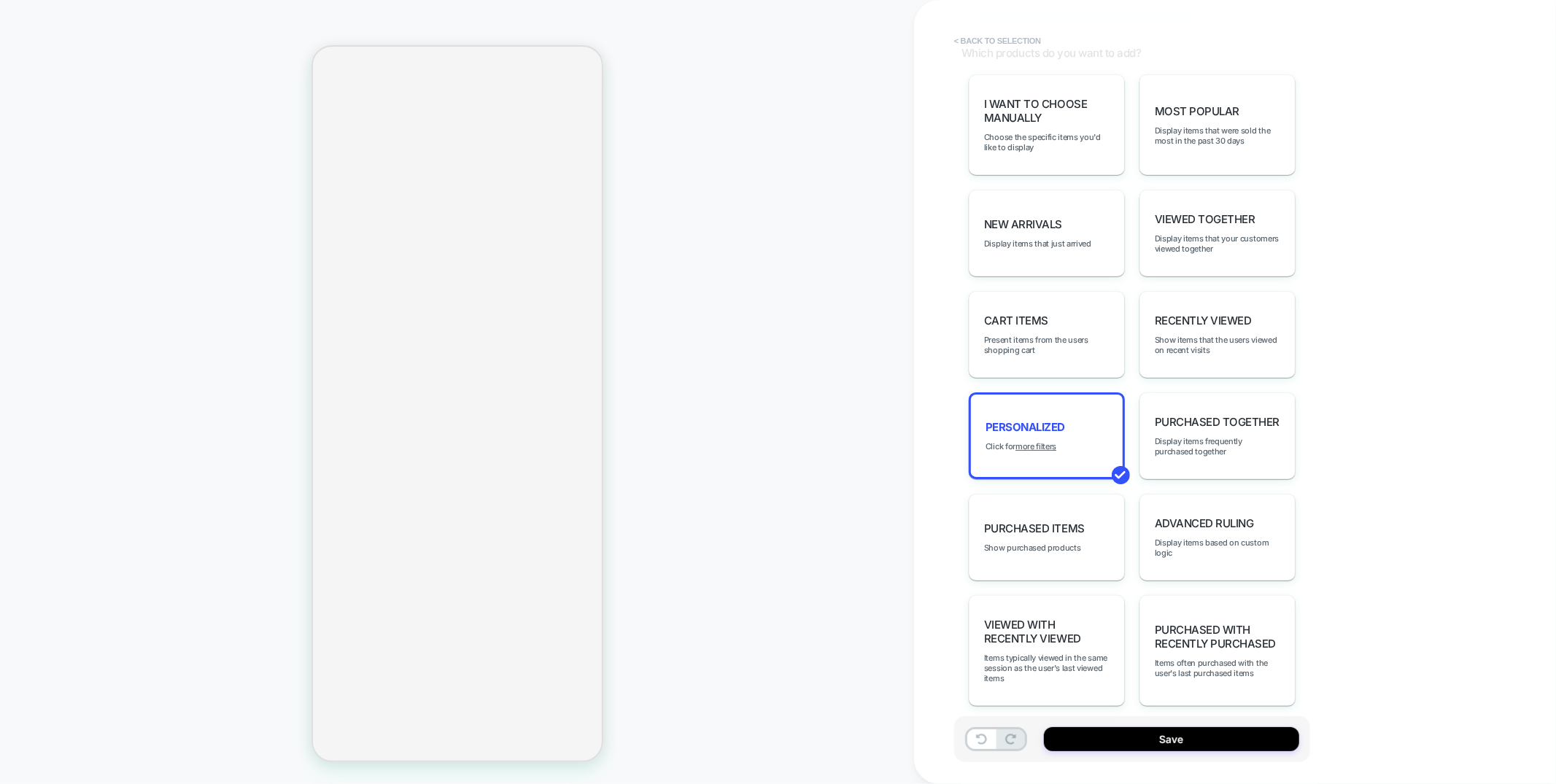
click at [974, 37] on button "< Back to selection" at bounding box center [997, 41] width 101 height 24
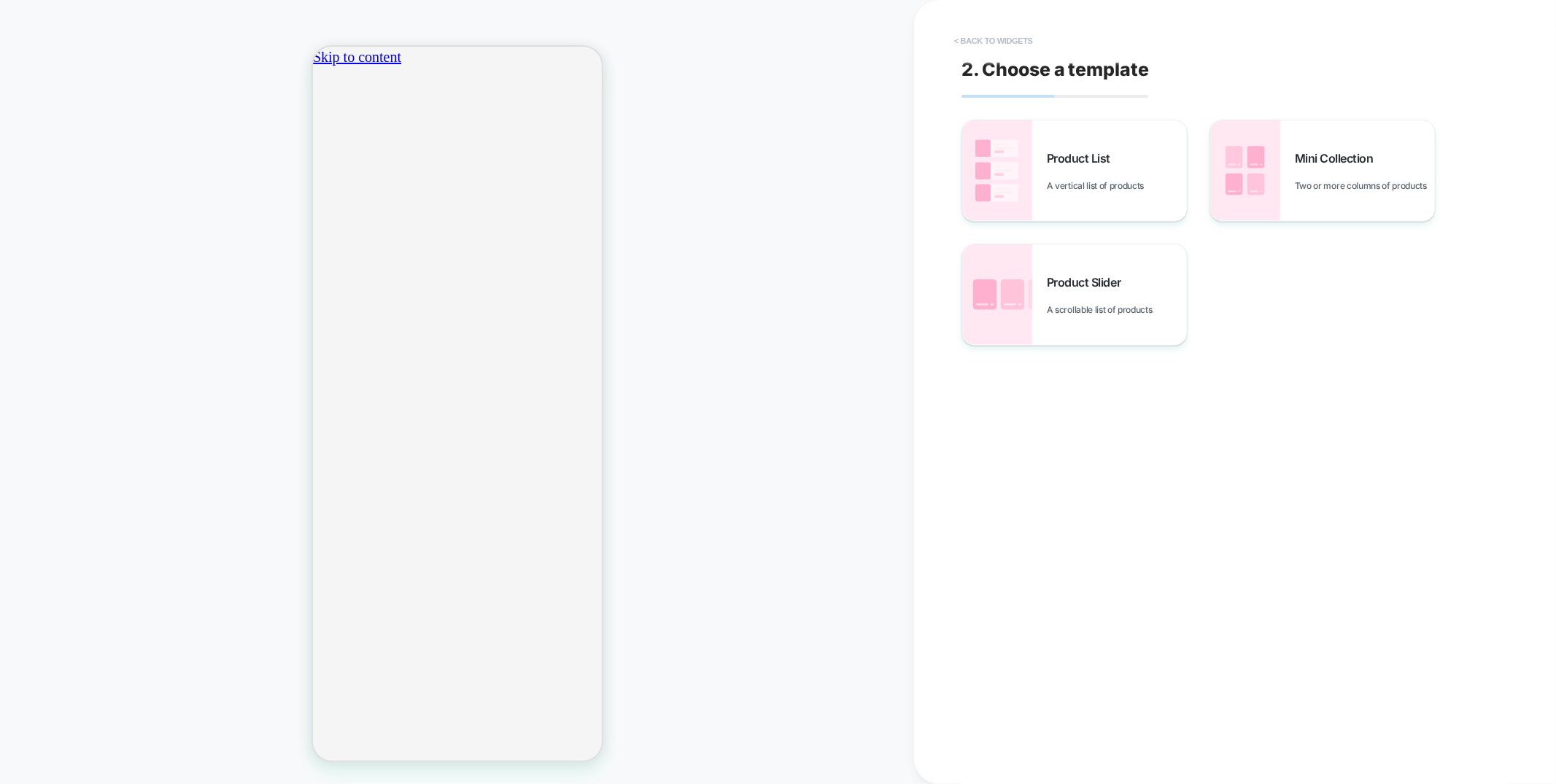
click at [989, 41] on button "< Back to widgets" at bounding box center [994, 41] width 93 height 24
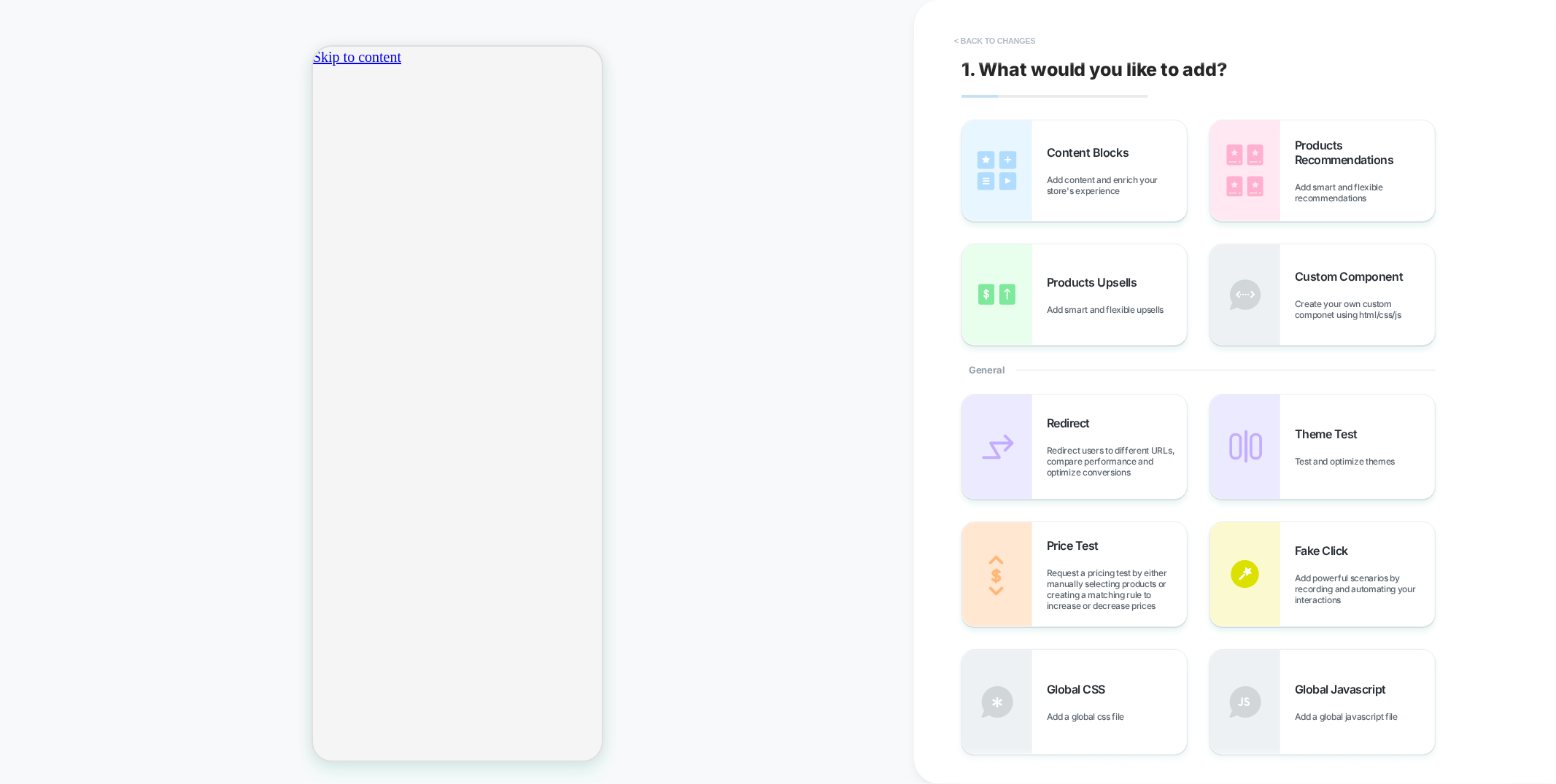
scroll to position [0, 258]
click at [971, 35] on button "< Back to changes" at bounding box center [995, 41] width 96 height 24
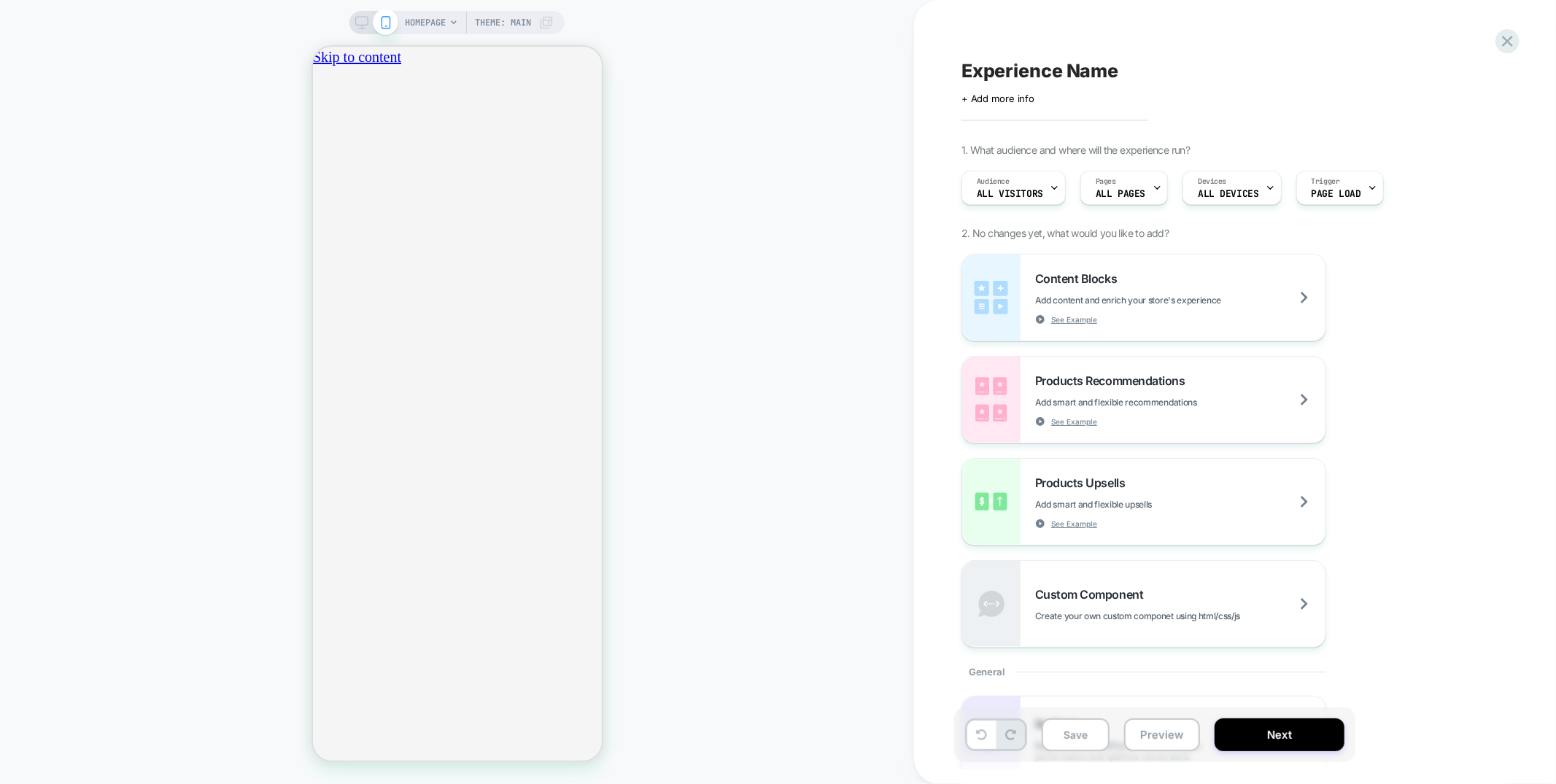
click at [1494, 42] on div "Experience Name Click to edit experience details + Add more info 1. What audien…" at bounding box center [1228, 392] width 548 height 755
click at [1505, 41] on icon at bounding box center [1508, 41] width 20 height 20
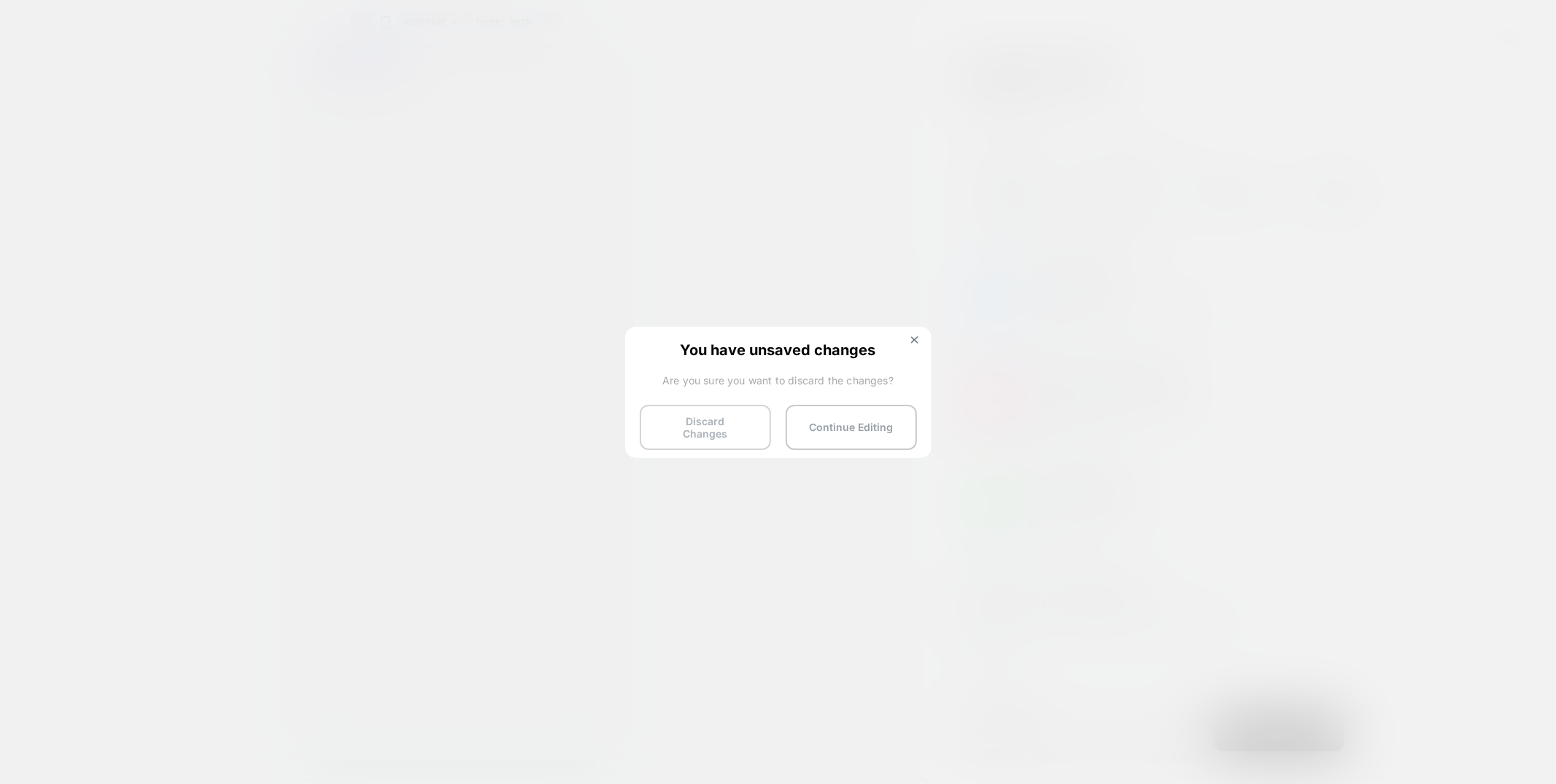
click at [732, 428] on button "Discard Changes" at bounding box center [706, 427] width 132 height 45
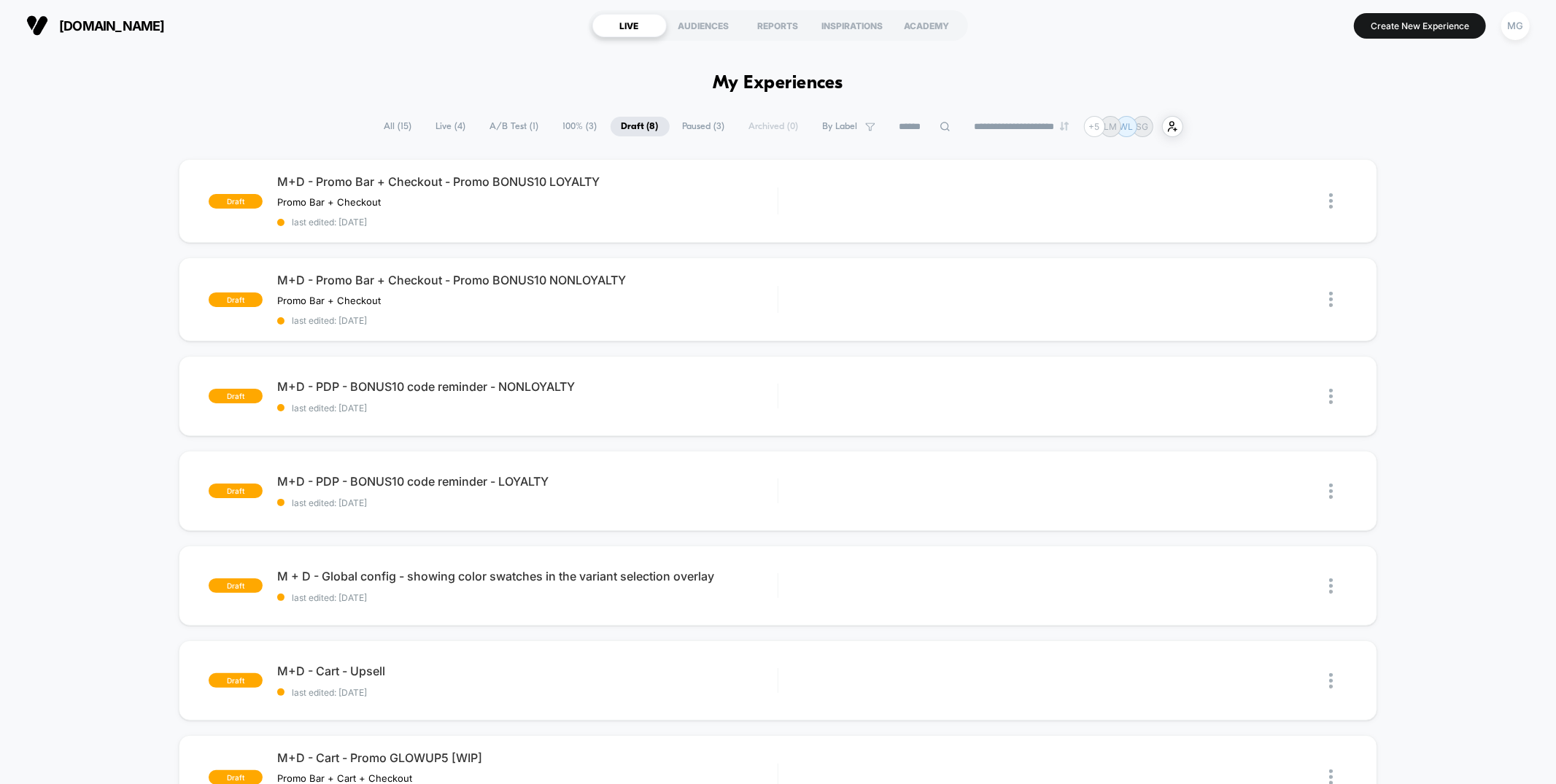
click at [67, 246] on div "draft M+D - Promo Bar + Checkout - Promo BONUS10 LOYALTY Promo Bar + Checkout C…" at bounding box center [778, 575] width 1556 height 832
click at [692, 133] on span "Paused ( 3 )" at bounding box center [704, 127] width 64 height 20
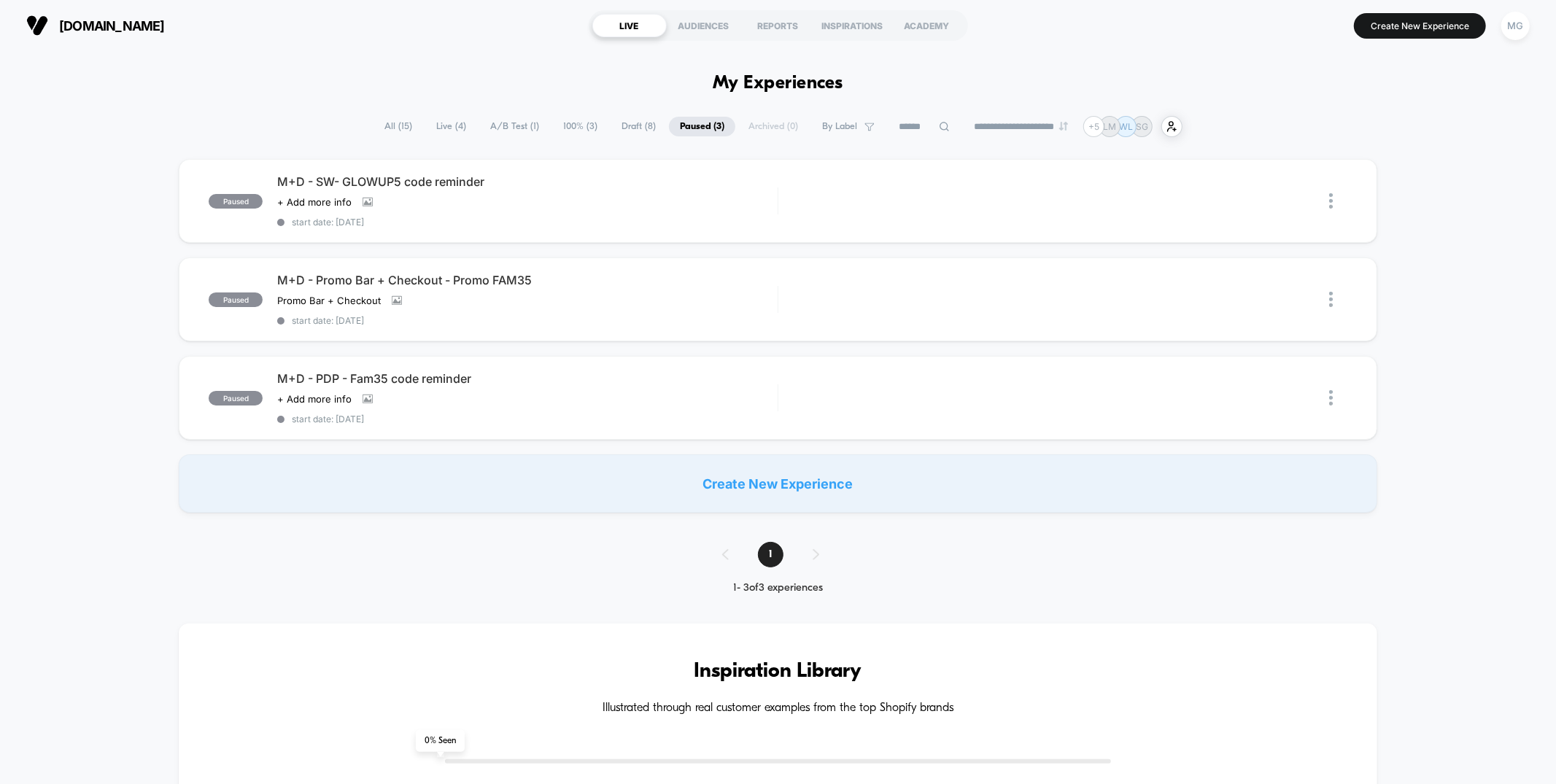
click at [634, 128] on span "Draft ( 8 )" at bounding box center [638, 127] width 56 height 20
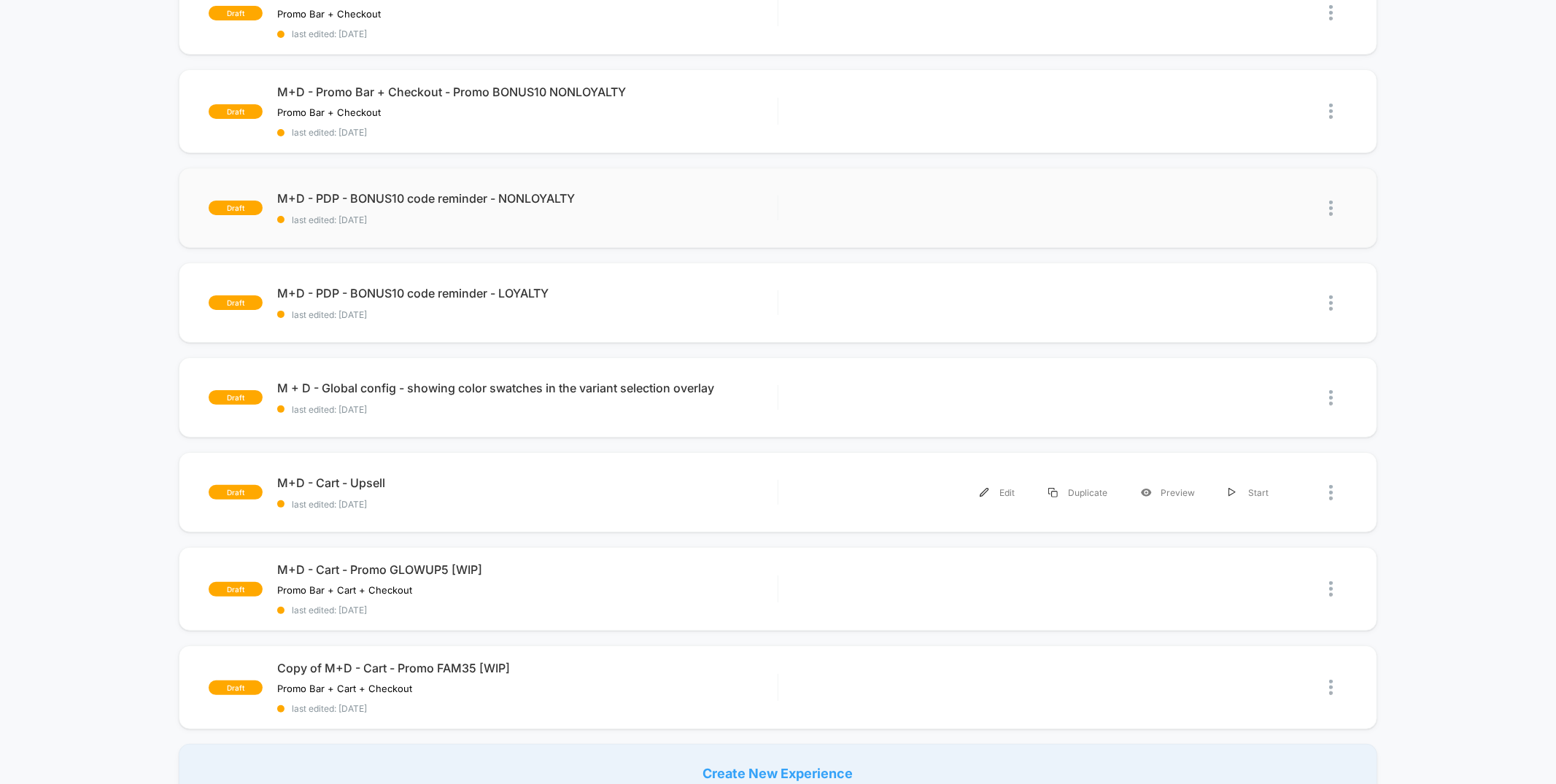
scroll to position [305, 0]
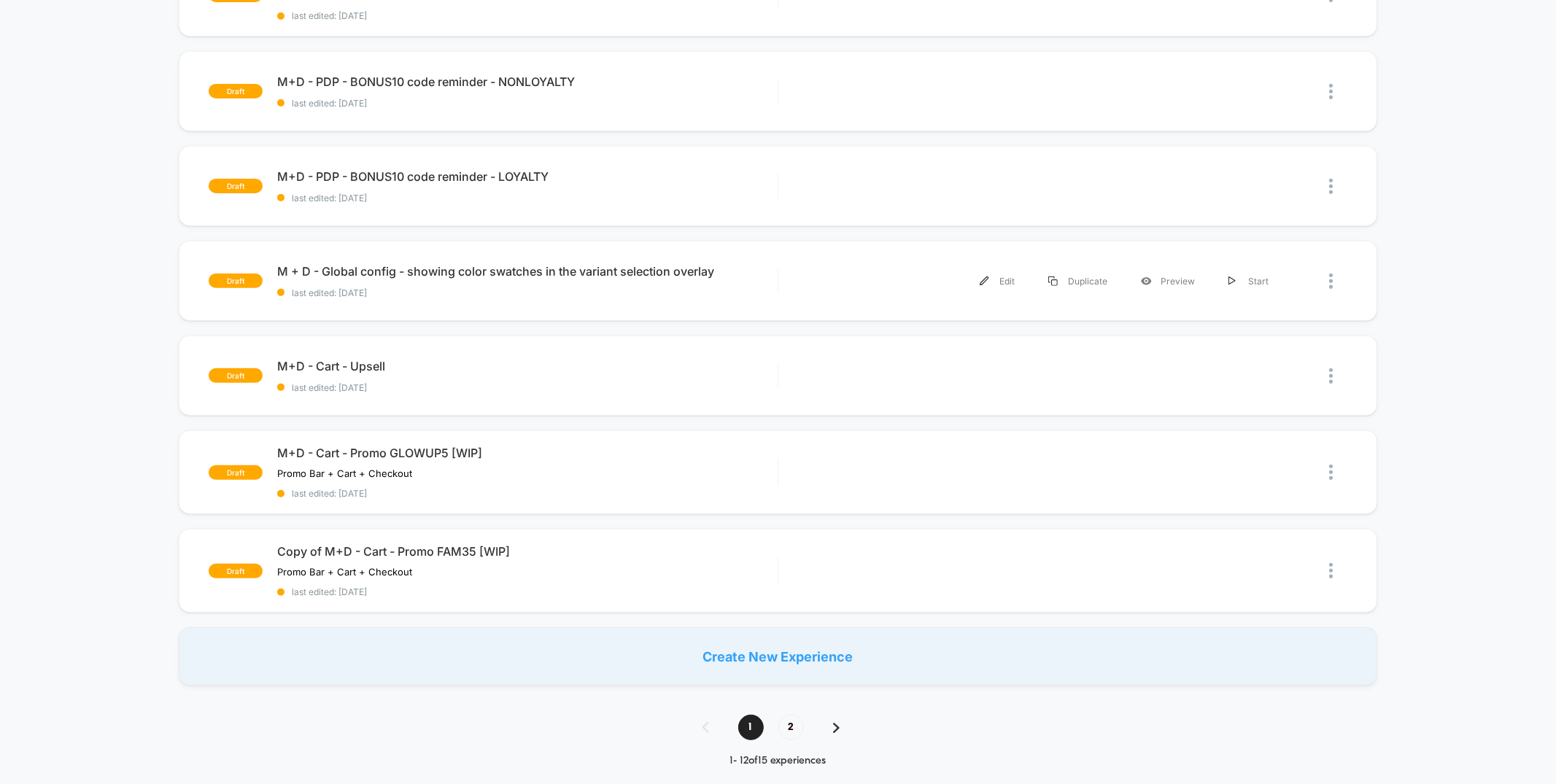
click at [1007, 278] on div "Edit" at bounding box center [996, 281] width 69 height 33
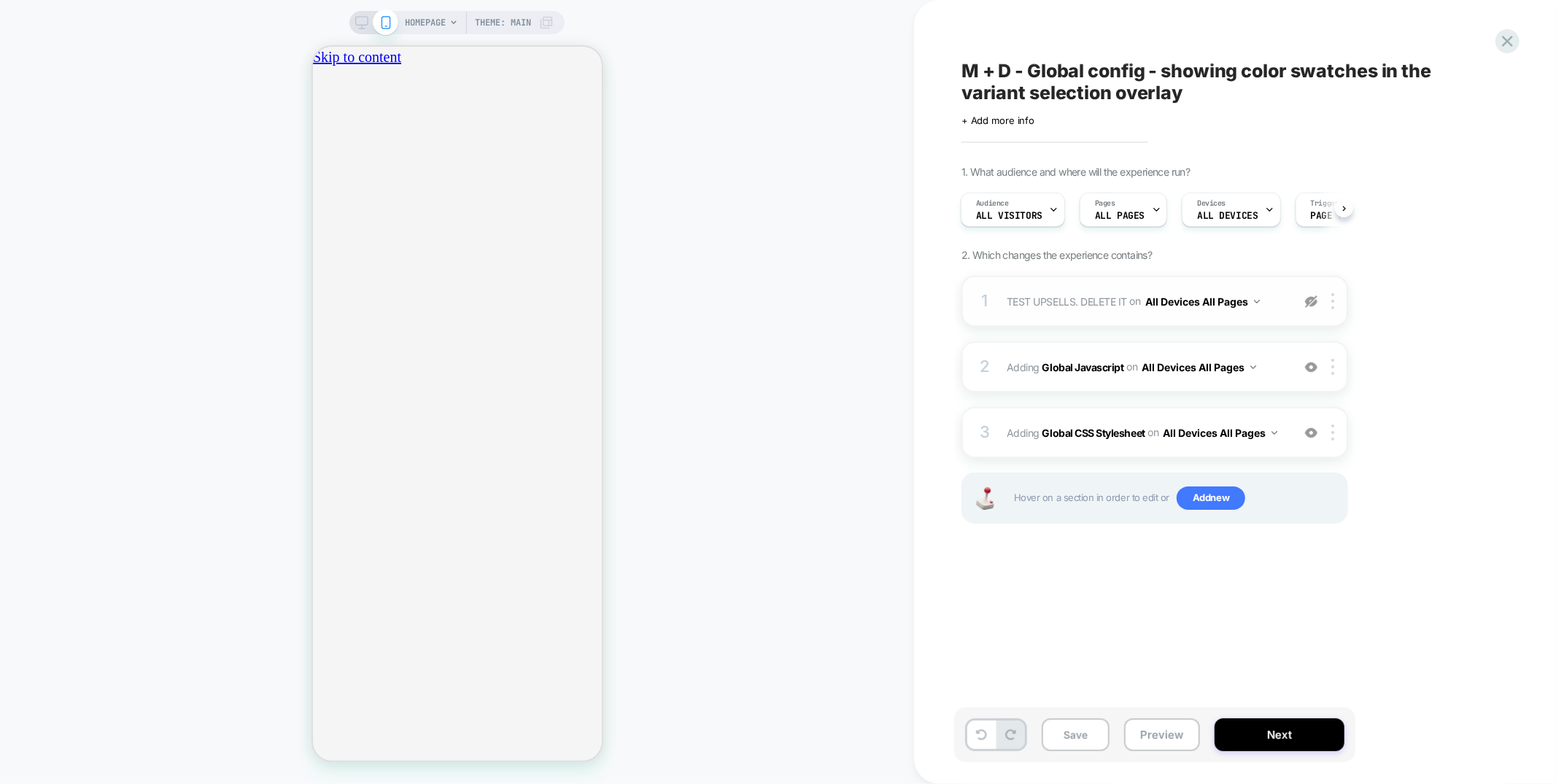
click at [1315, 302] on img at bounding box center [1312, 302] width 13 height 13
click at [1247, 288] on div "1 TEST UPSELLS. DELETE IT Adding Boxes Slider AFTER .sub-nav on All Devices All…" at bounding box center [1155, 302] width 387 height 51
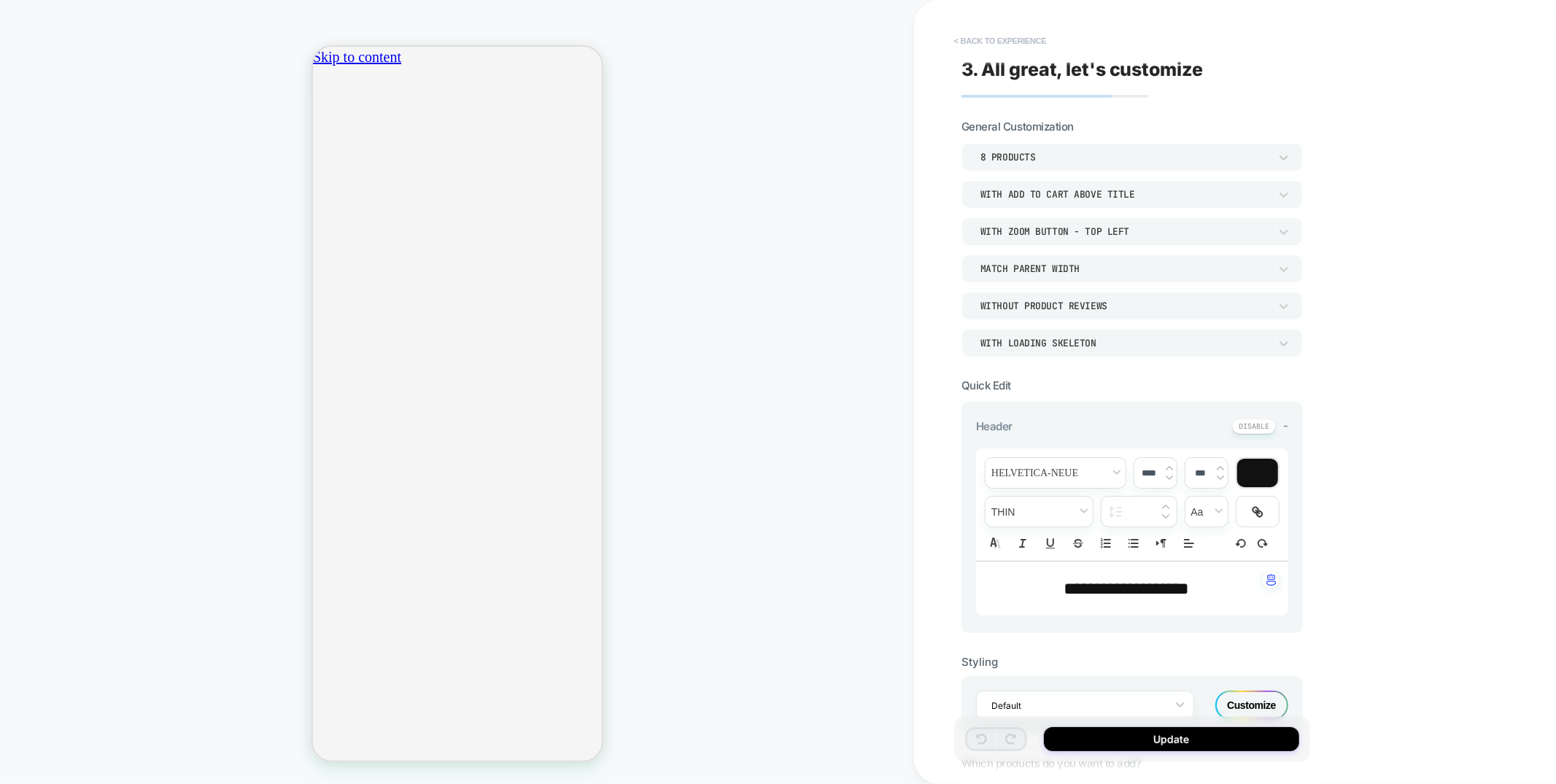
click at [1031, 39] on button "< Back to experience" at bounding box center [1000, 41] width 107 height 24
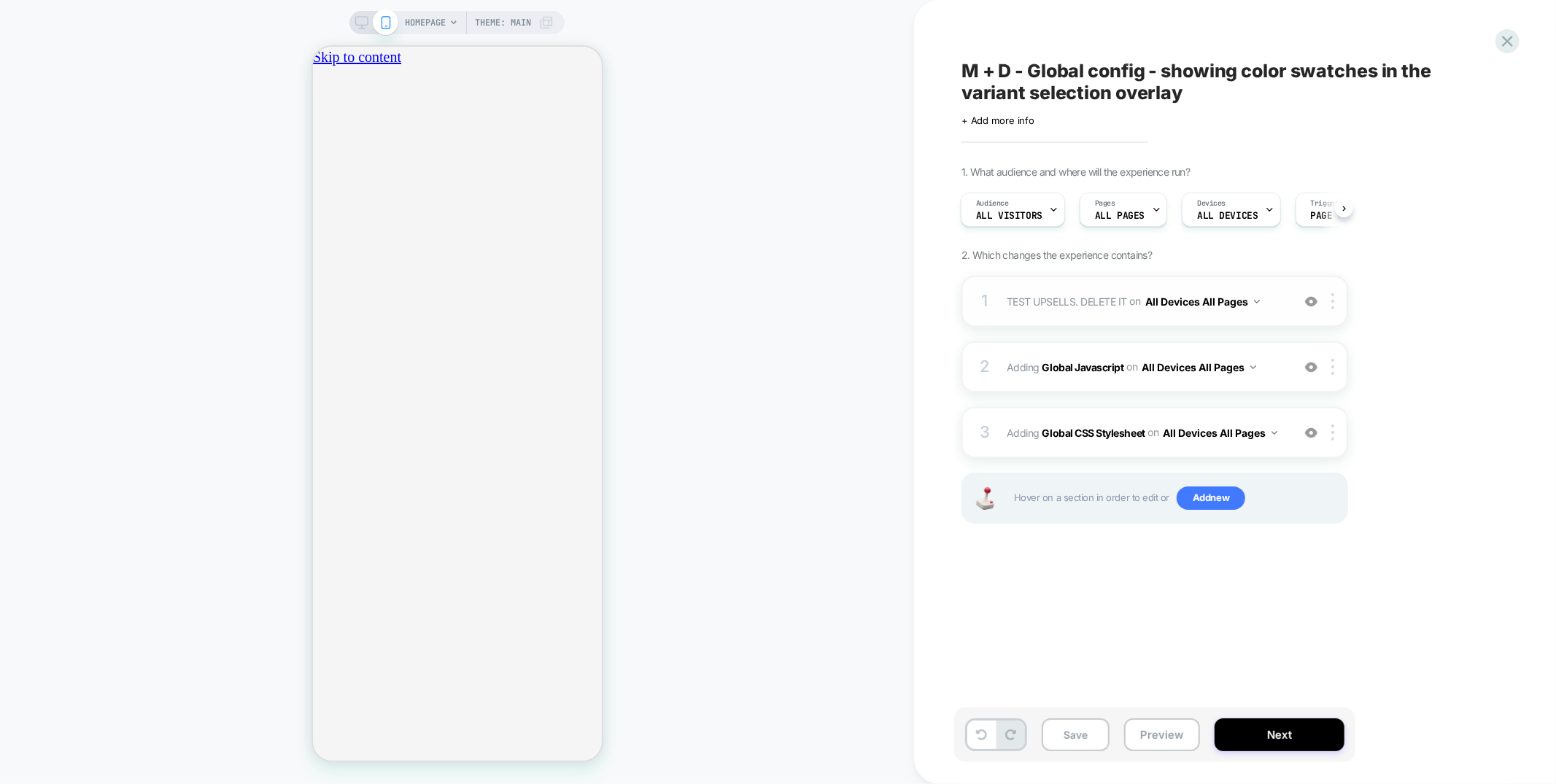
scroll to position [0, 0]
click at [1309, 295] on img at bounding box center [1312, 302] width 13 height 13
click at [1333, 296] on img at bounding box center [1332, 302] width 3 height 16
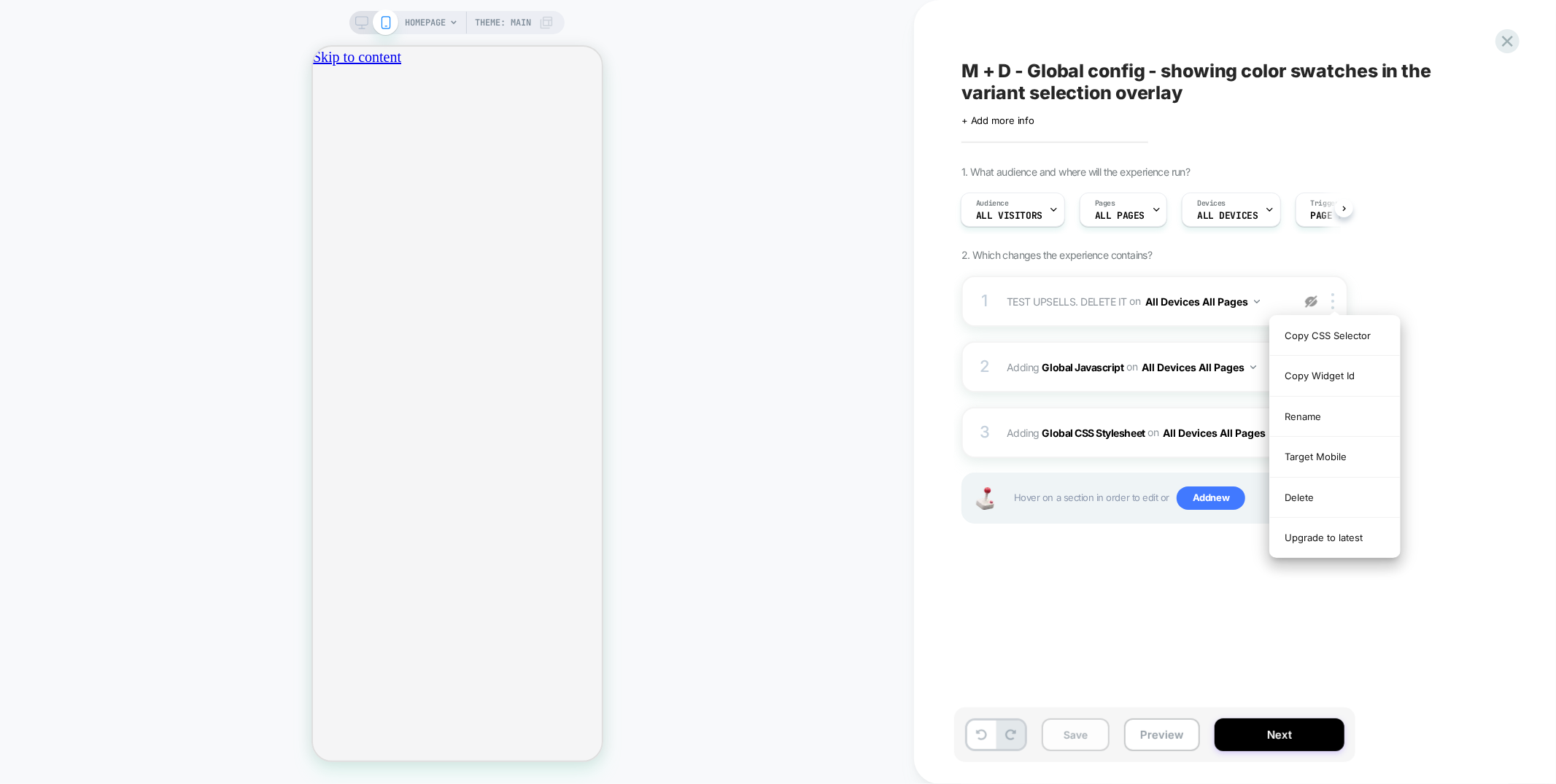
click at [1316, 503] on div "Delete" at bounding box center [1335, 498] width 130 height 40
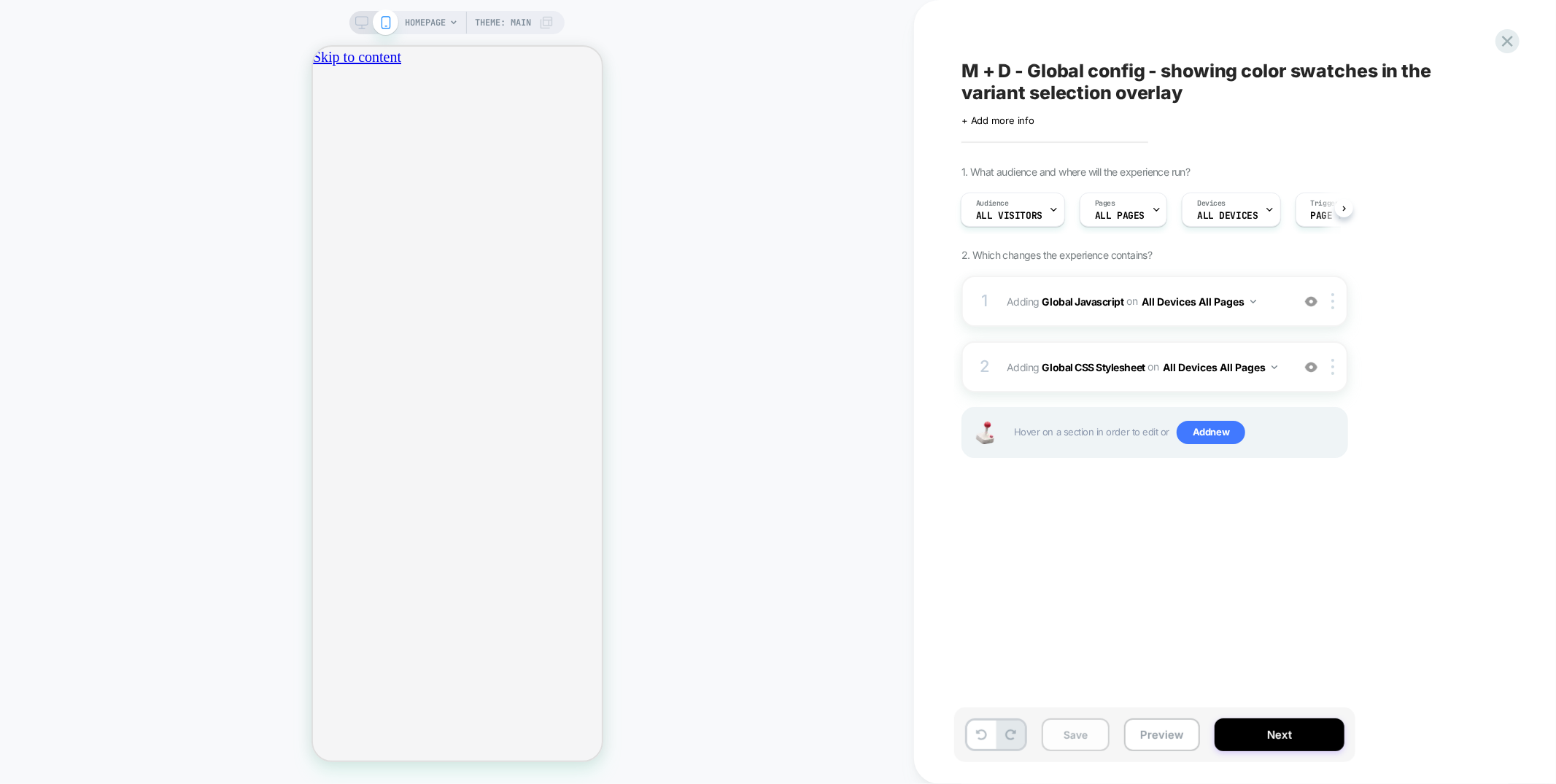
scroll to position [0, 258]
click at [1073, 738] on button "Save" at bounding box center [1076, 735] width 68 height 33
click at [1281, 739] on button "Next" at bounding box center [1280, 735] width 130 height 33
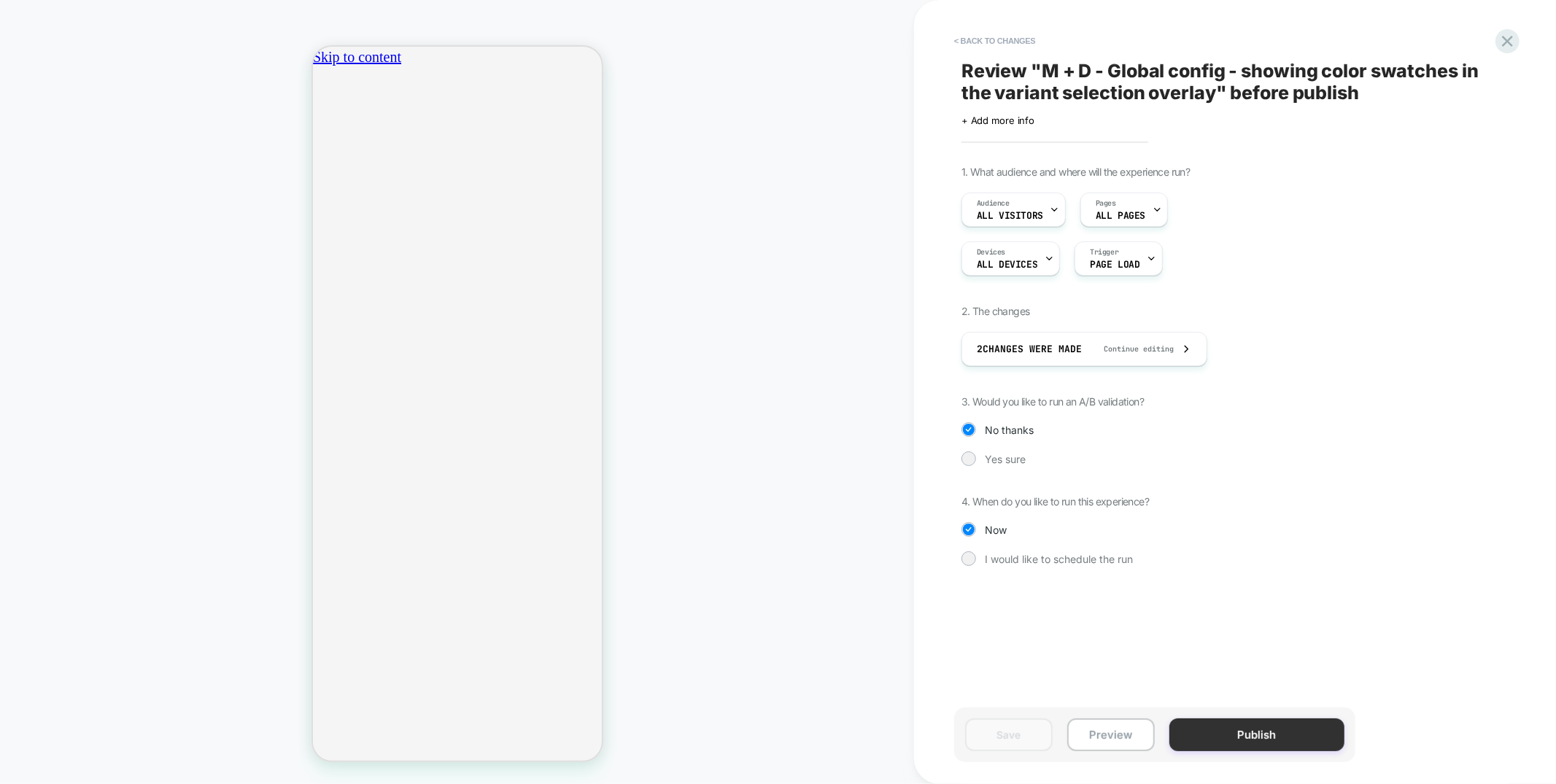
click at [1261, 734] on button "Publish" at bounding box center [1257, 735] width 176 height 33
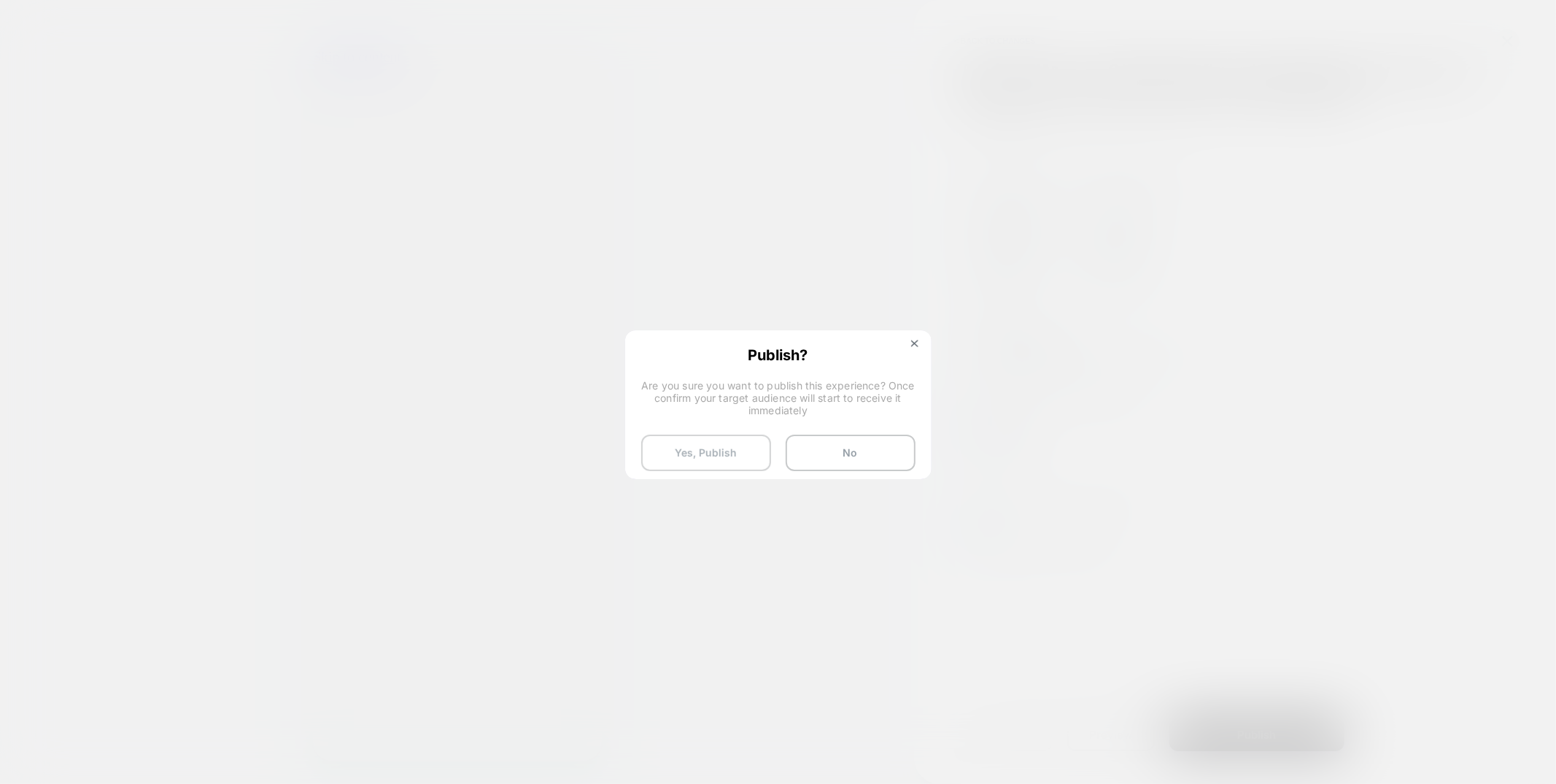
click at [728, 456] on button "Yes, Publish" at bounding box center [706, 453] width 130 height 37
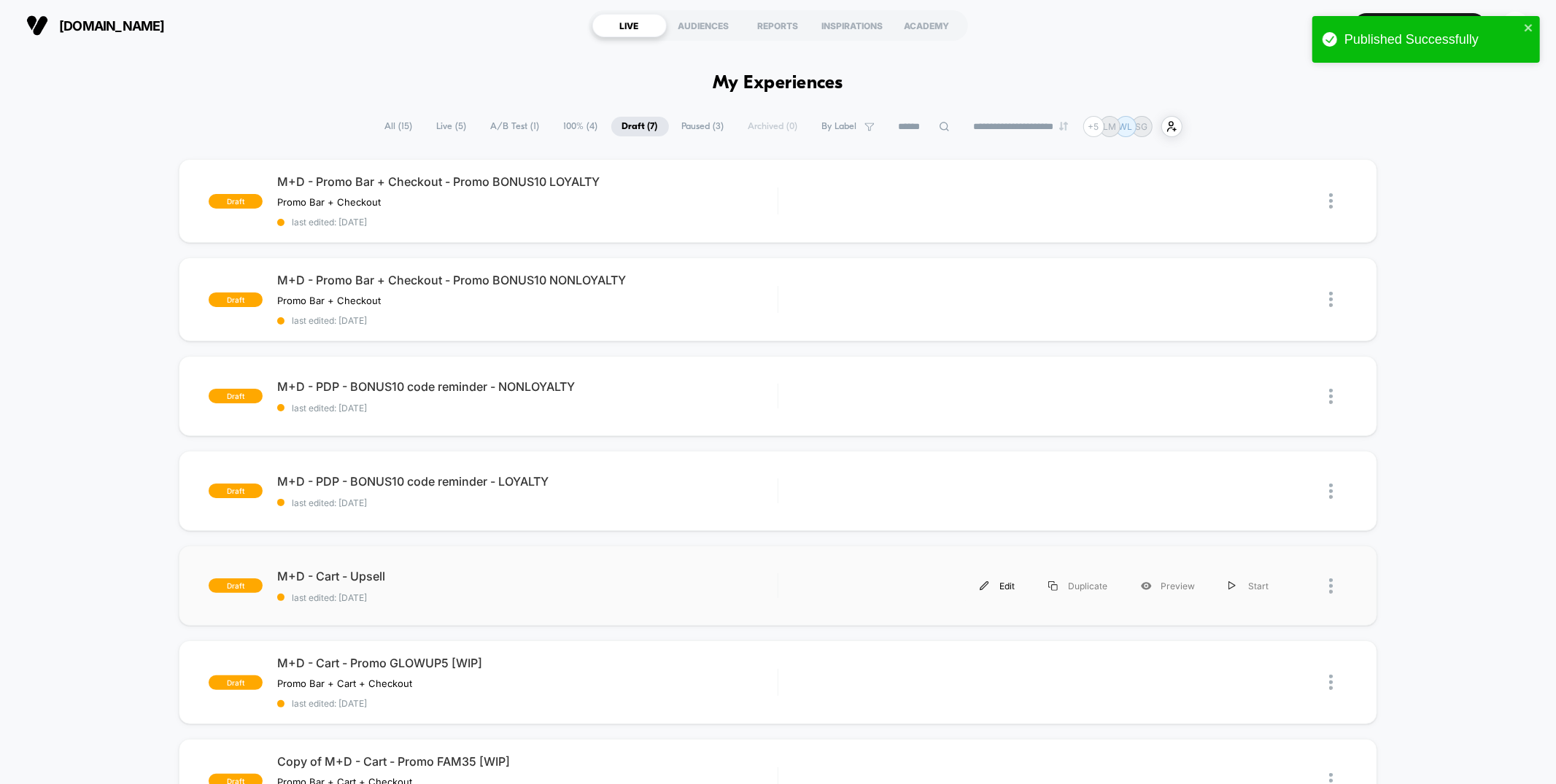
click at [985, 576] on div "Edit" at bounding box center [996, 586] width 69 height 33
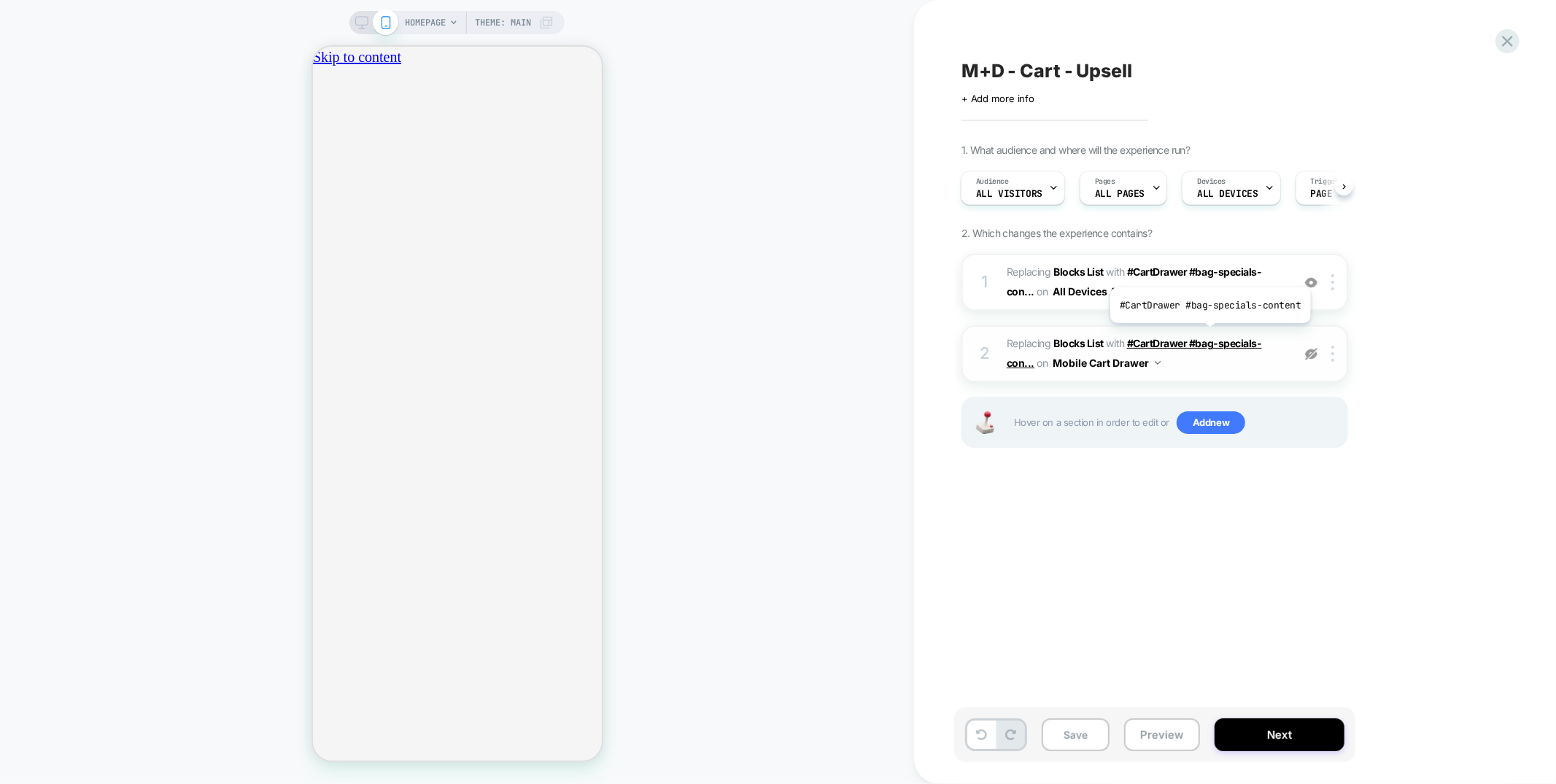
scroll to position [0, 516]
click at [1307, 350] on img at bounding box center [1312, 355] width 13 height 13
click at [1295, 291] on div "1 #_loomi_addon_1754931320724 Replacing Blocks List WITH #CartDrawer #bag-speci…" at bounding box center [1155, 282] width 387 height 57
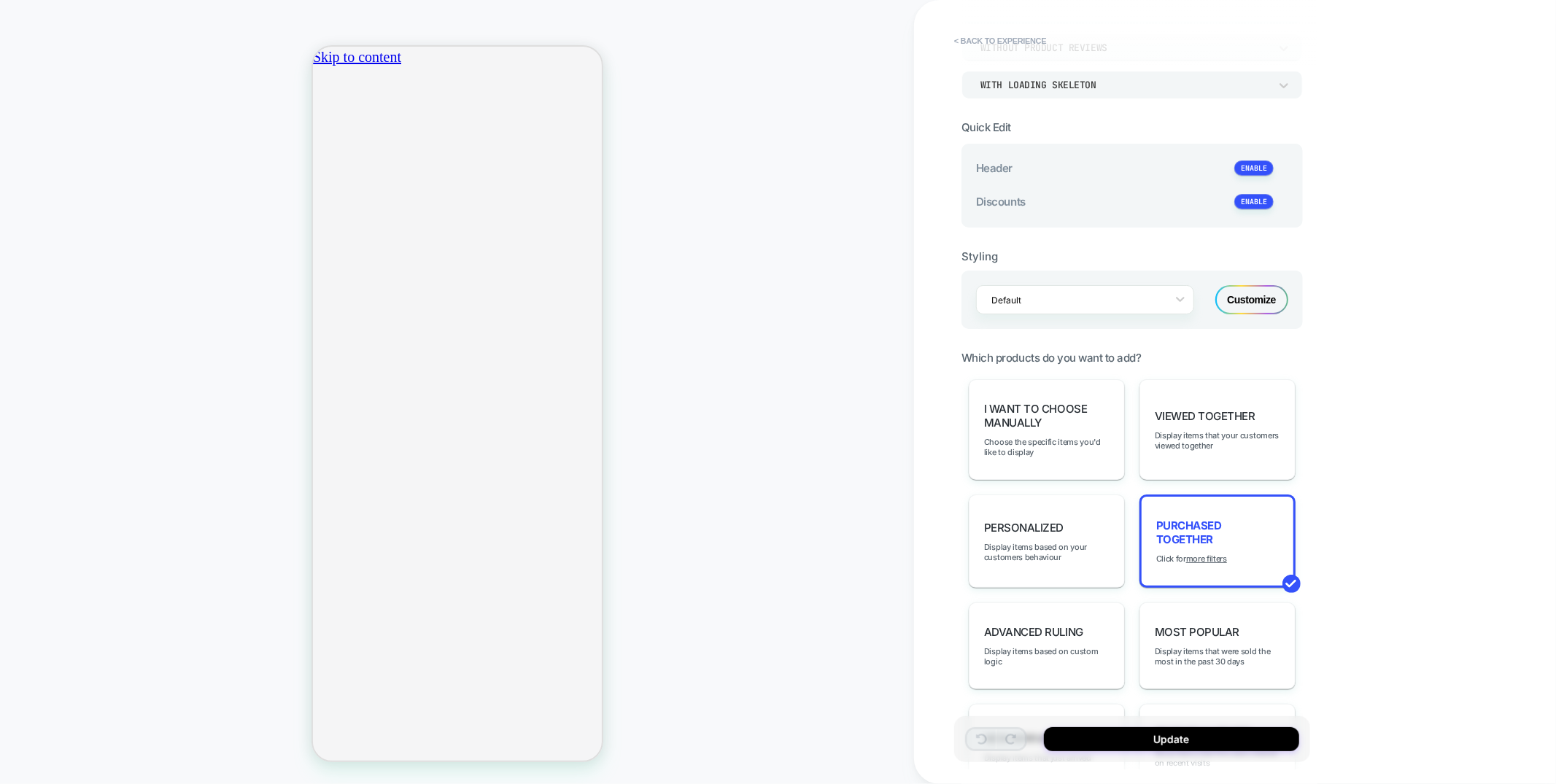
scroll to position [0, 258]
click at [422, 476] on span "ADD TO BAG" at bounding box center [396, 492] width 52 height 32
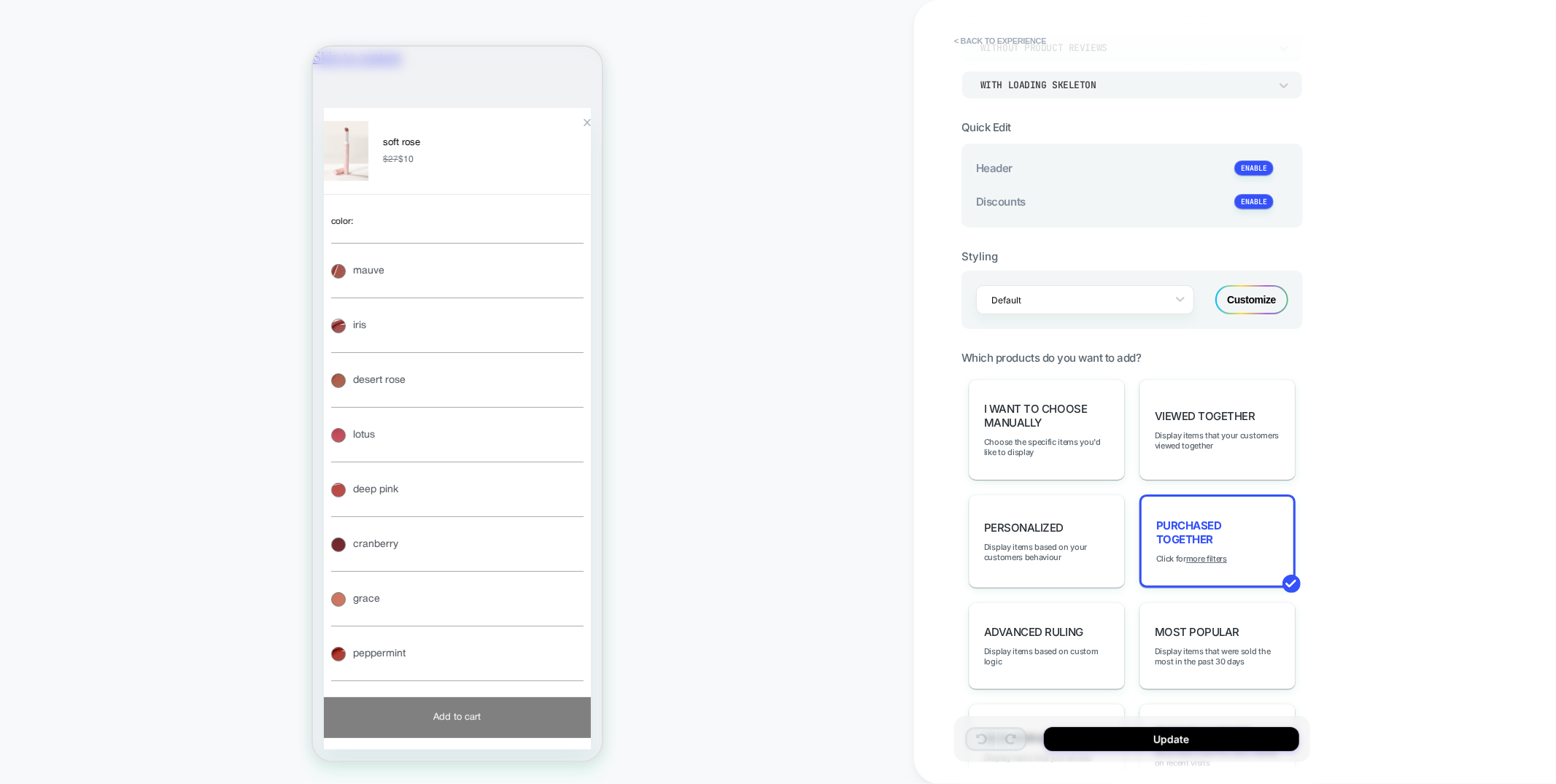
click at [1251, 295] on div "Customize" at bounding box center [1252, 300] width 73 height 29
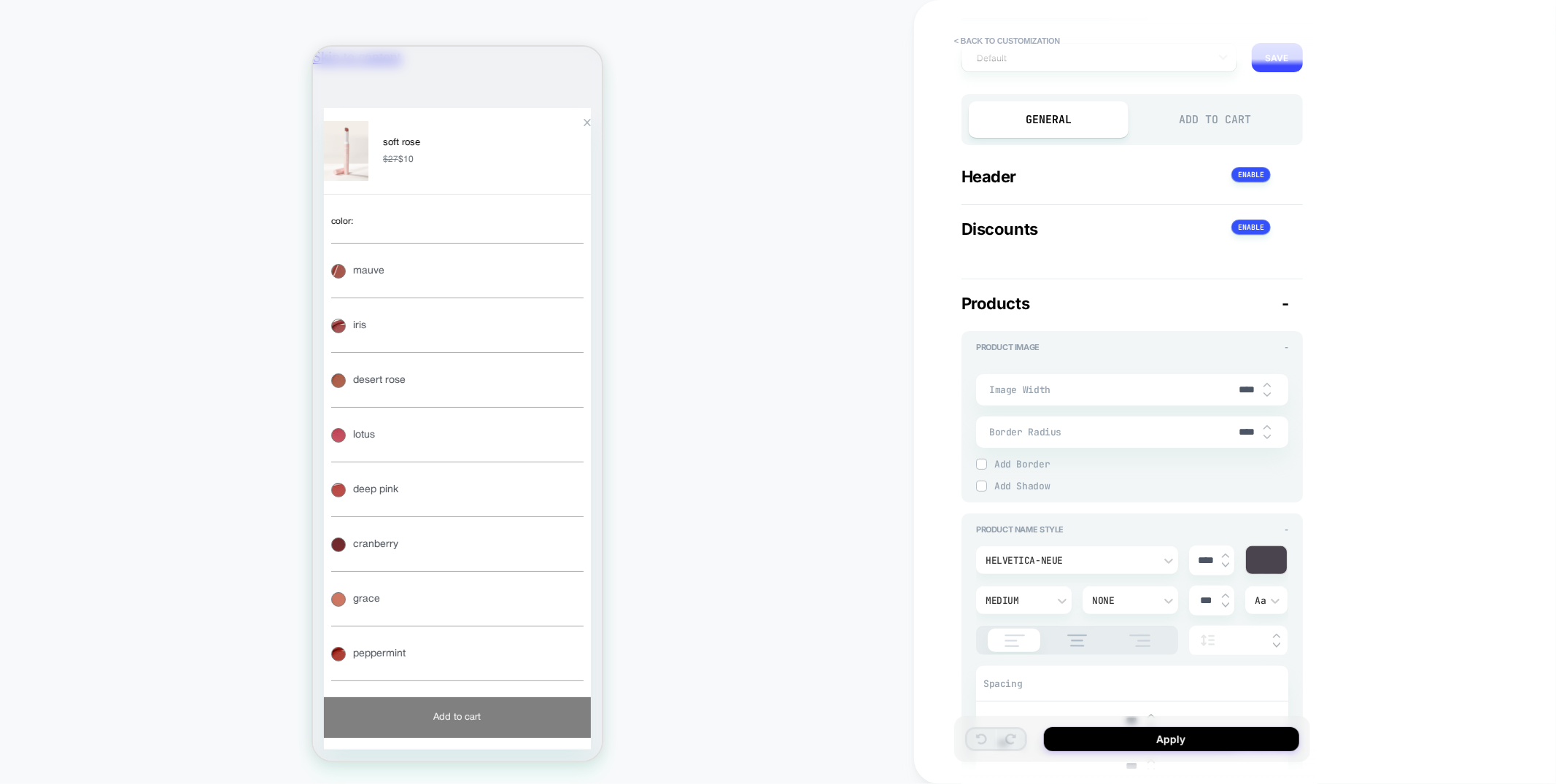
scroll to position [0, 516]
click at [1213, 116] on div "Add to Cart" at bounding box center [1216, 120] width 160 height 37
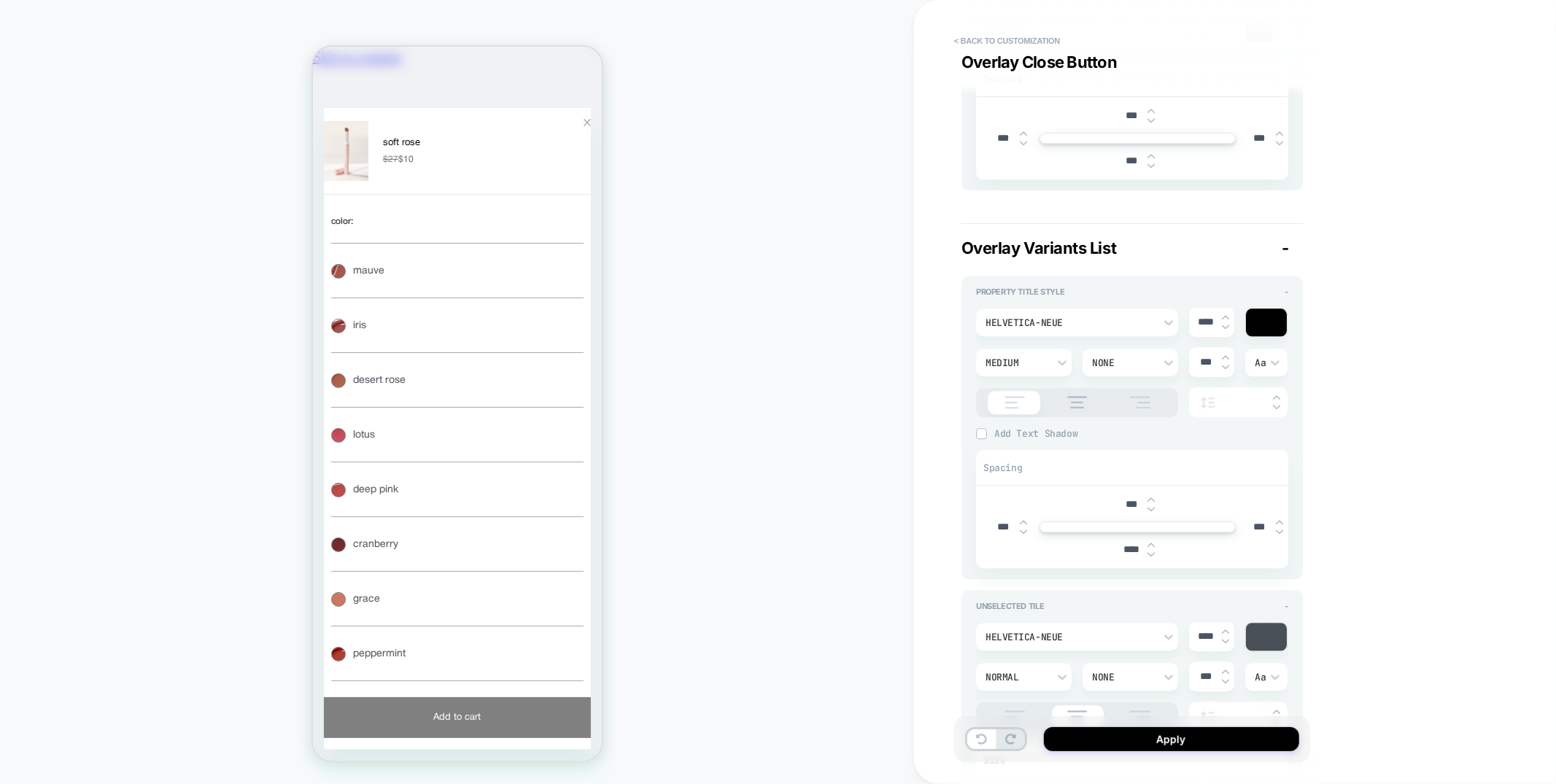
scroll to position [0, 0]
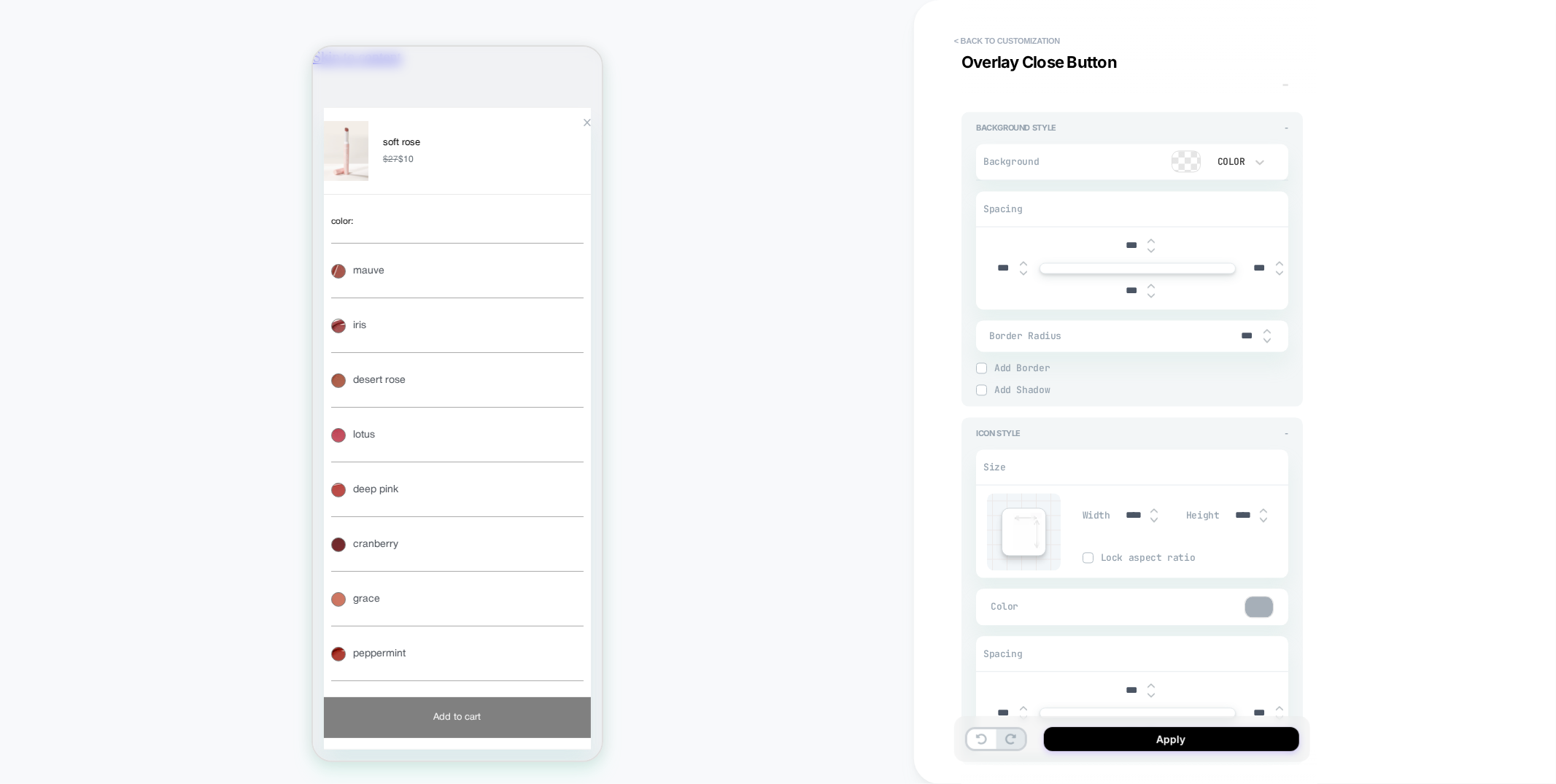
type textarea "*"
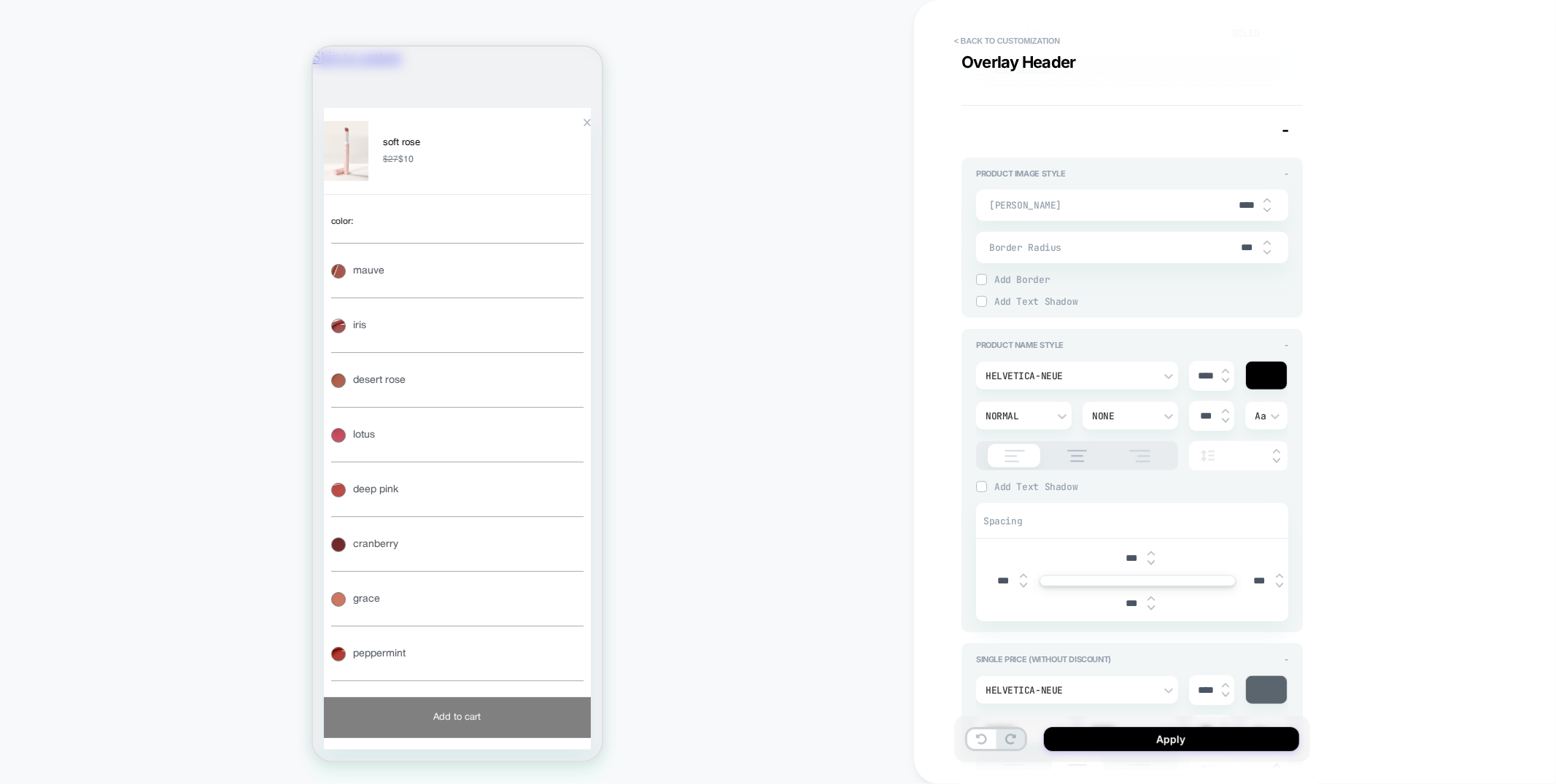
scroll to position [0, 516]
click at [1241, 244] on input "***" at bounding box center [1247, 248] width 33 height 13
type input "***"
type textarea "*"
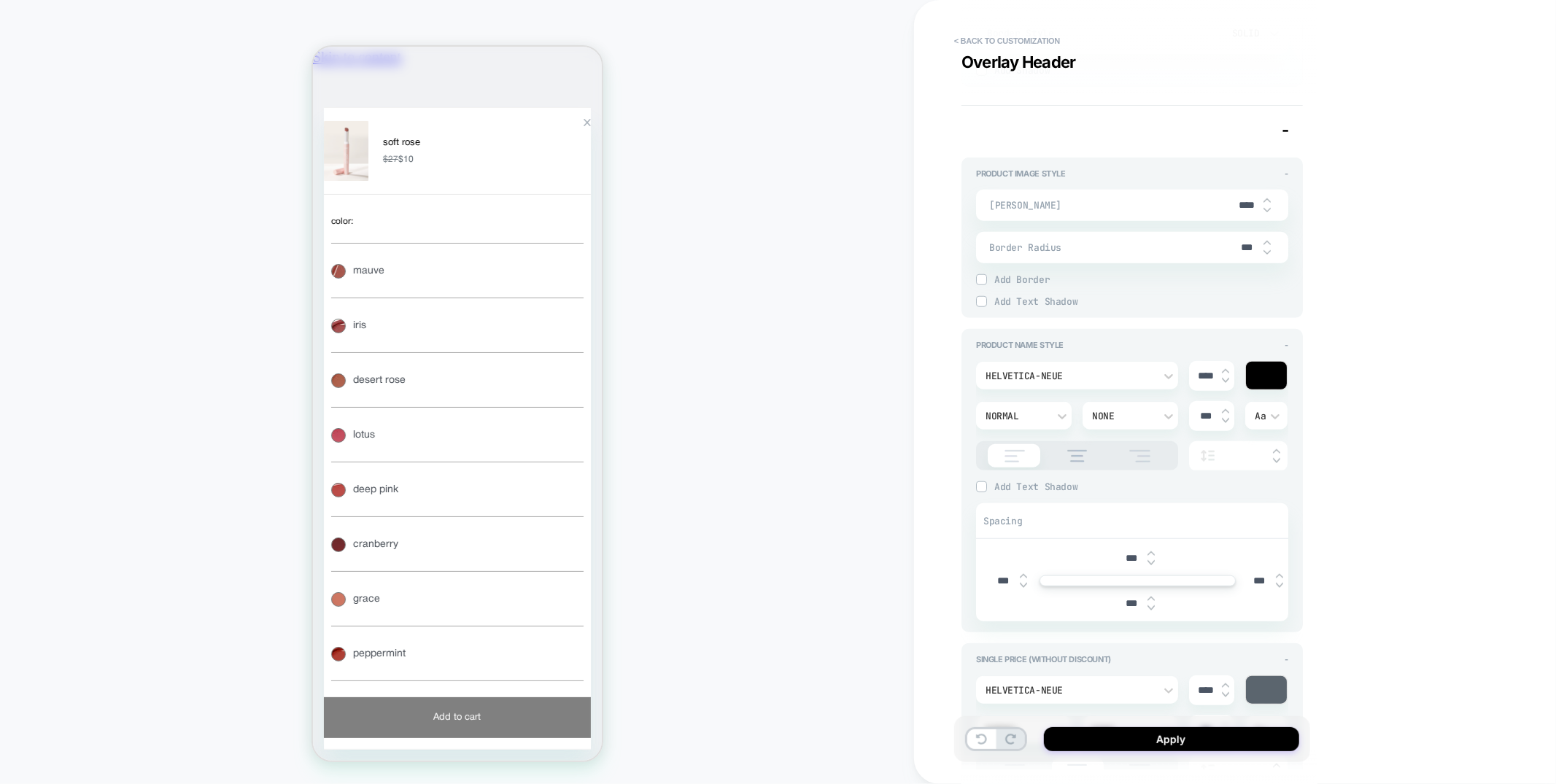
scroll to position [0, 0]
click at [1240, 244] on input "***" at bounding box center [1247, 248] width 33 height 13
type input "****"
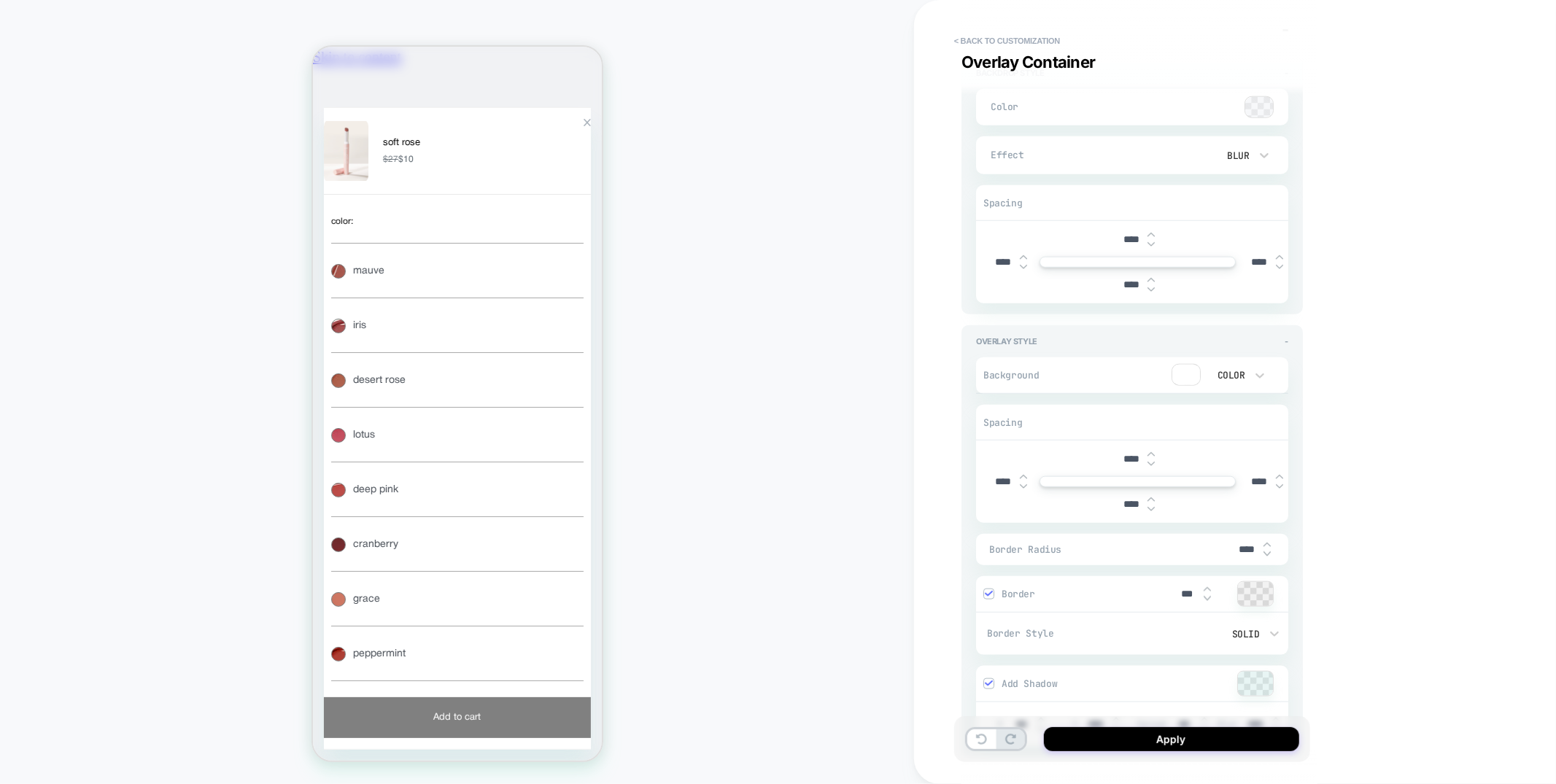
type textarea "*"
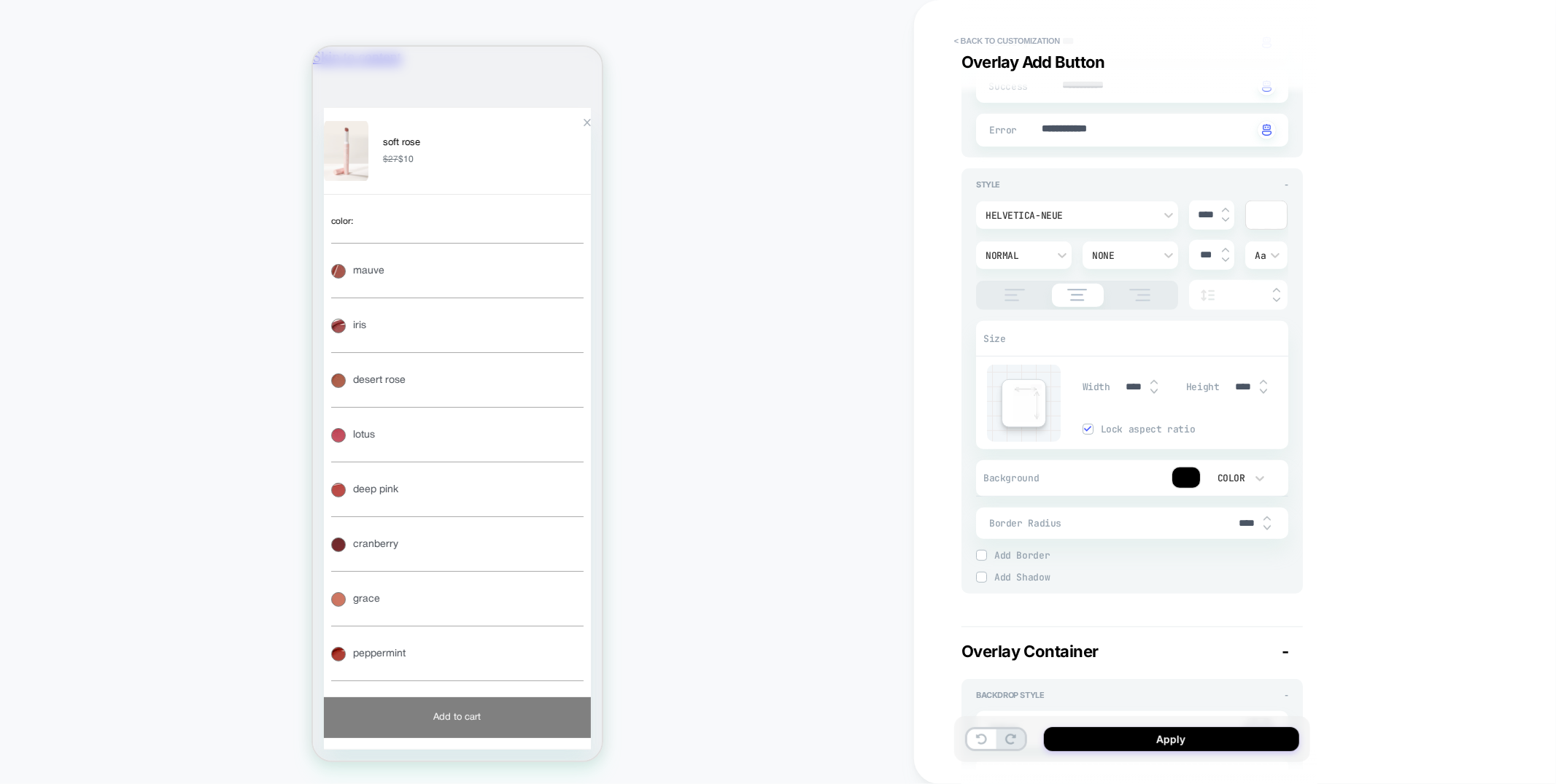
scroll to position [5106, 0]
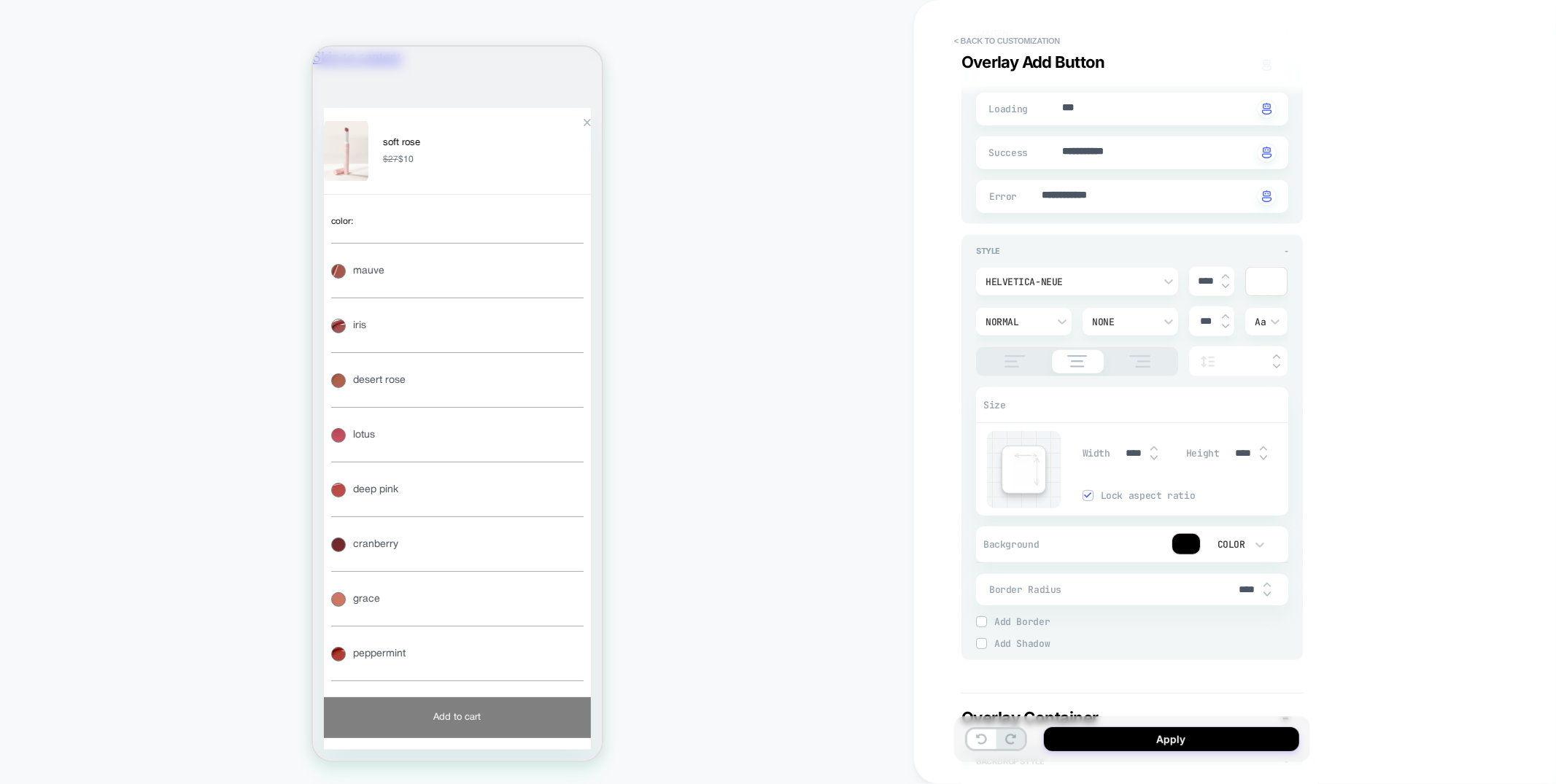
type input "****"
click at [1089, 492] on img at bounding box center [1088, 495] width 7 height 7
type textarea "*"
click at [1235, 447] on input "****" at bounding box center [1243, 453] width 33 height 13
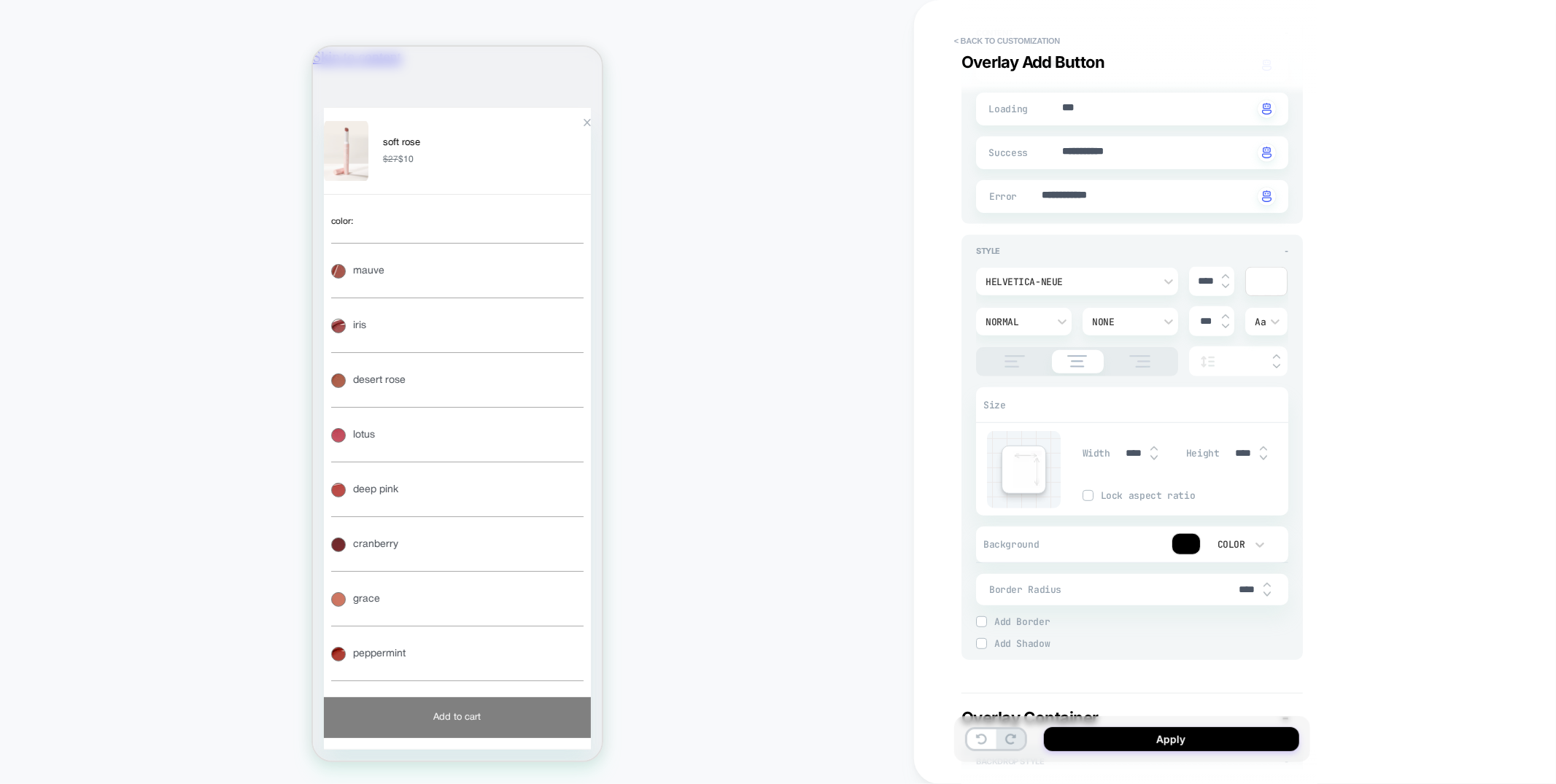
type input "***"
type textarea "*"
click at [1237, 450] on input "***" at bounding box center [1243, 453] width 33 height 13
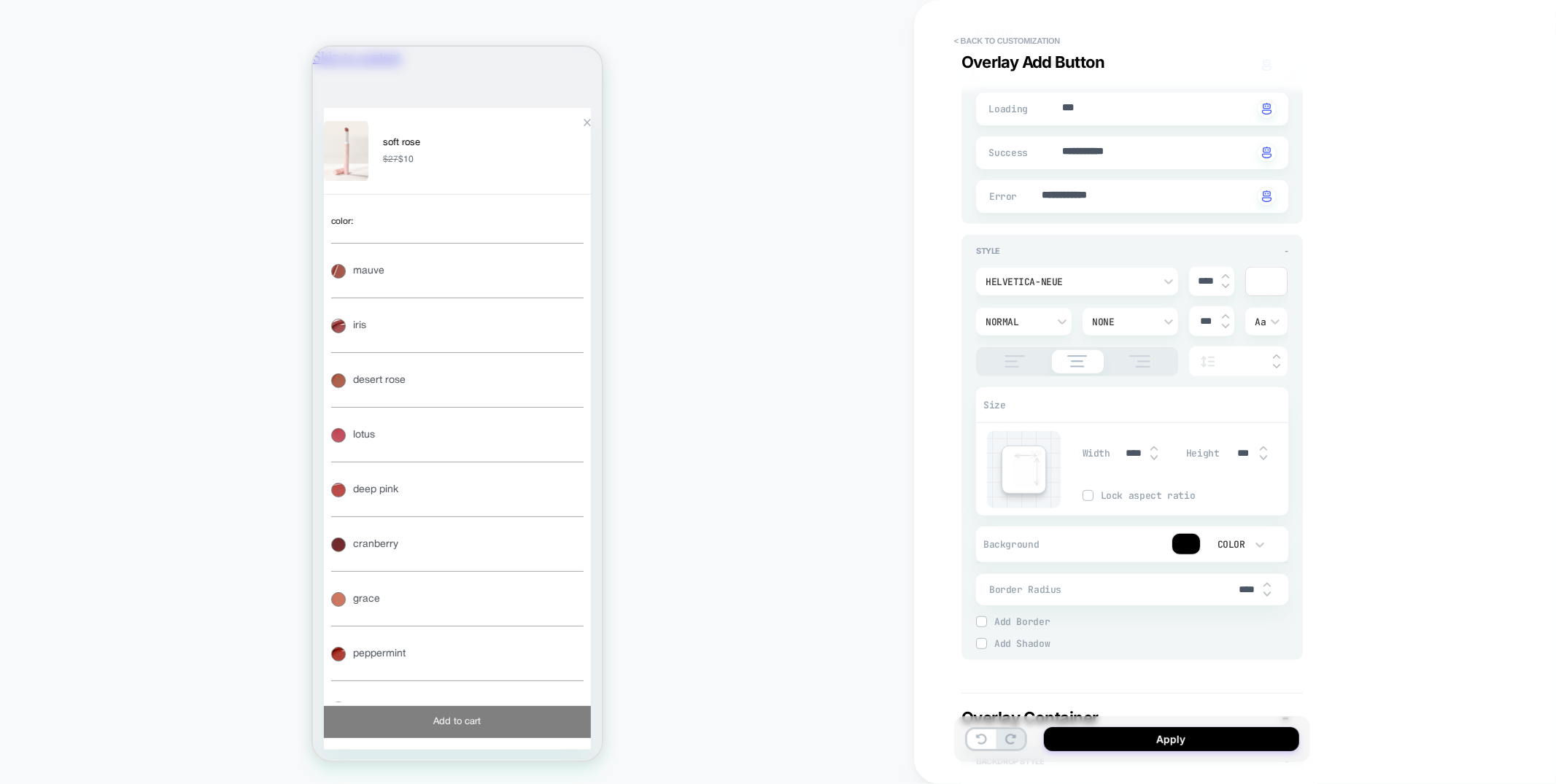
type input "***"
type textarea "*"
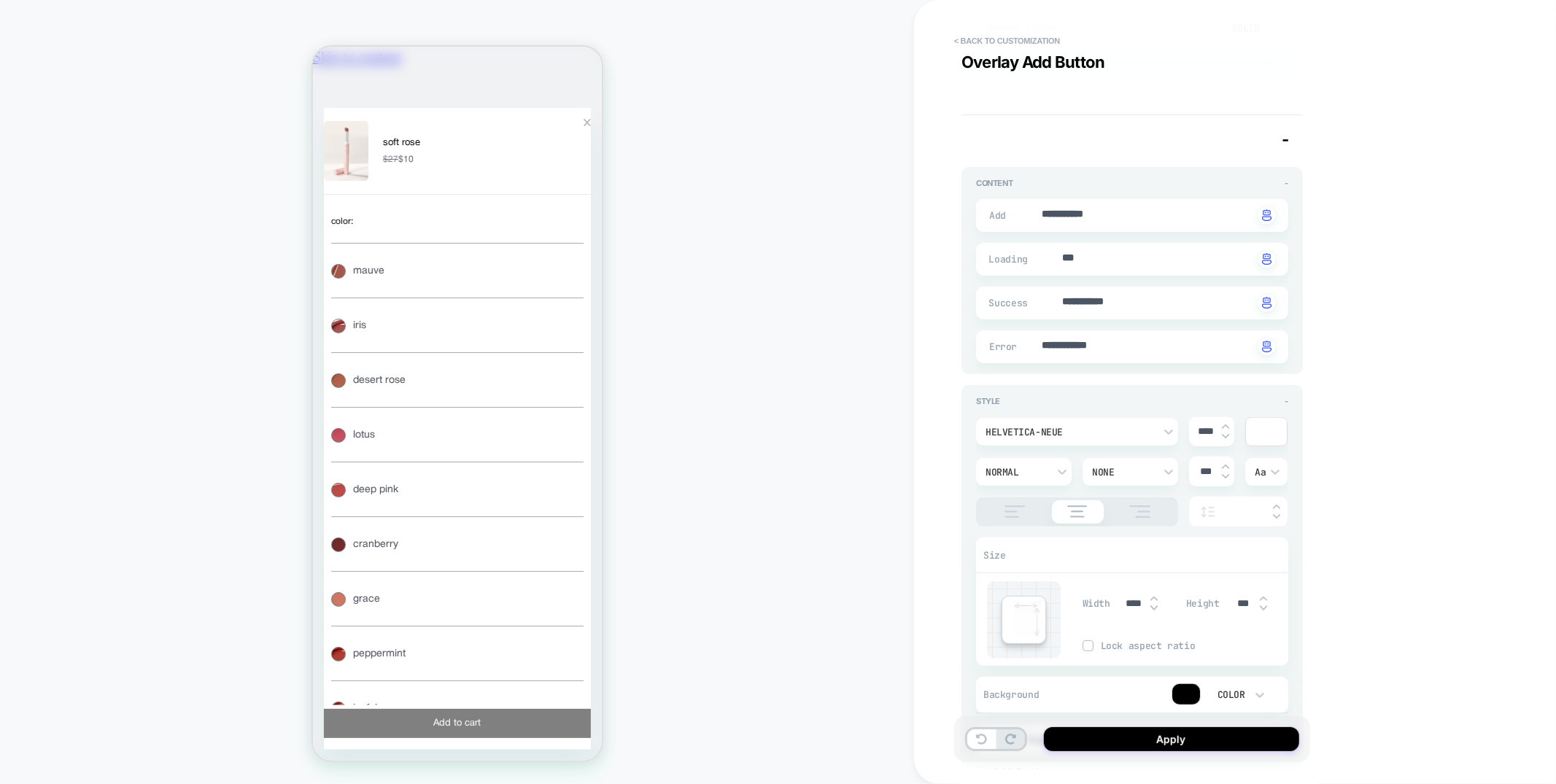
scroll to position [4941, 0]
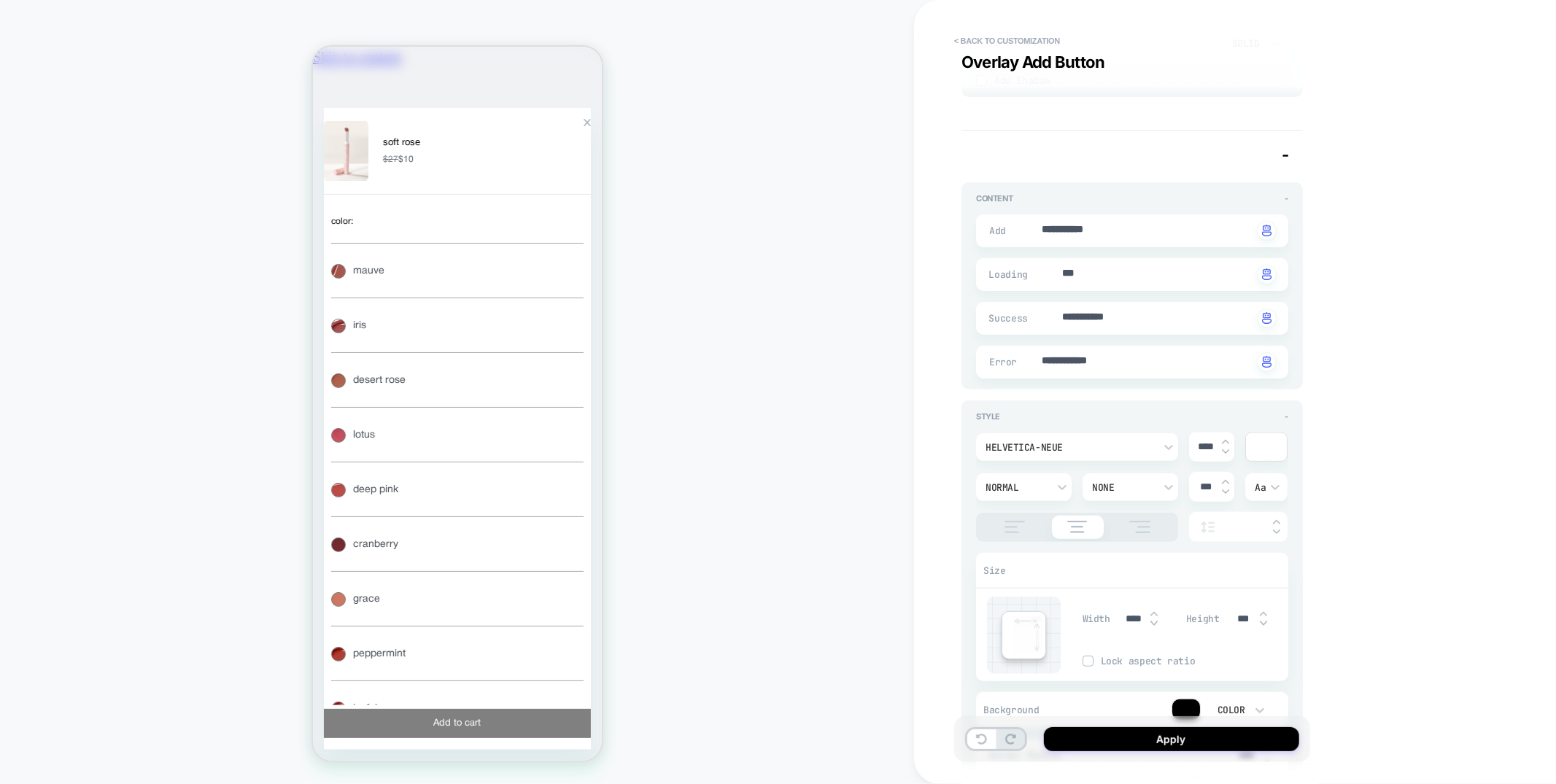
type input "***"
click at [1096, 235] on div "**********" at bounding box center [1133, 231] width 313 height 33
type textarea "*"
click at [1098, 232] on textarea "**********" at bounding box center [1146, 230] width 212 height 16
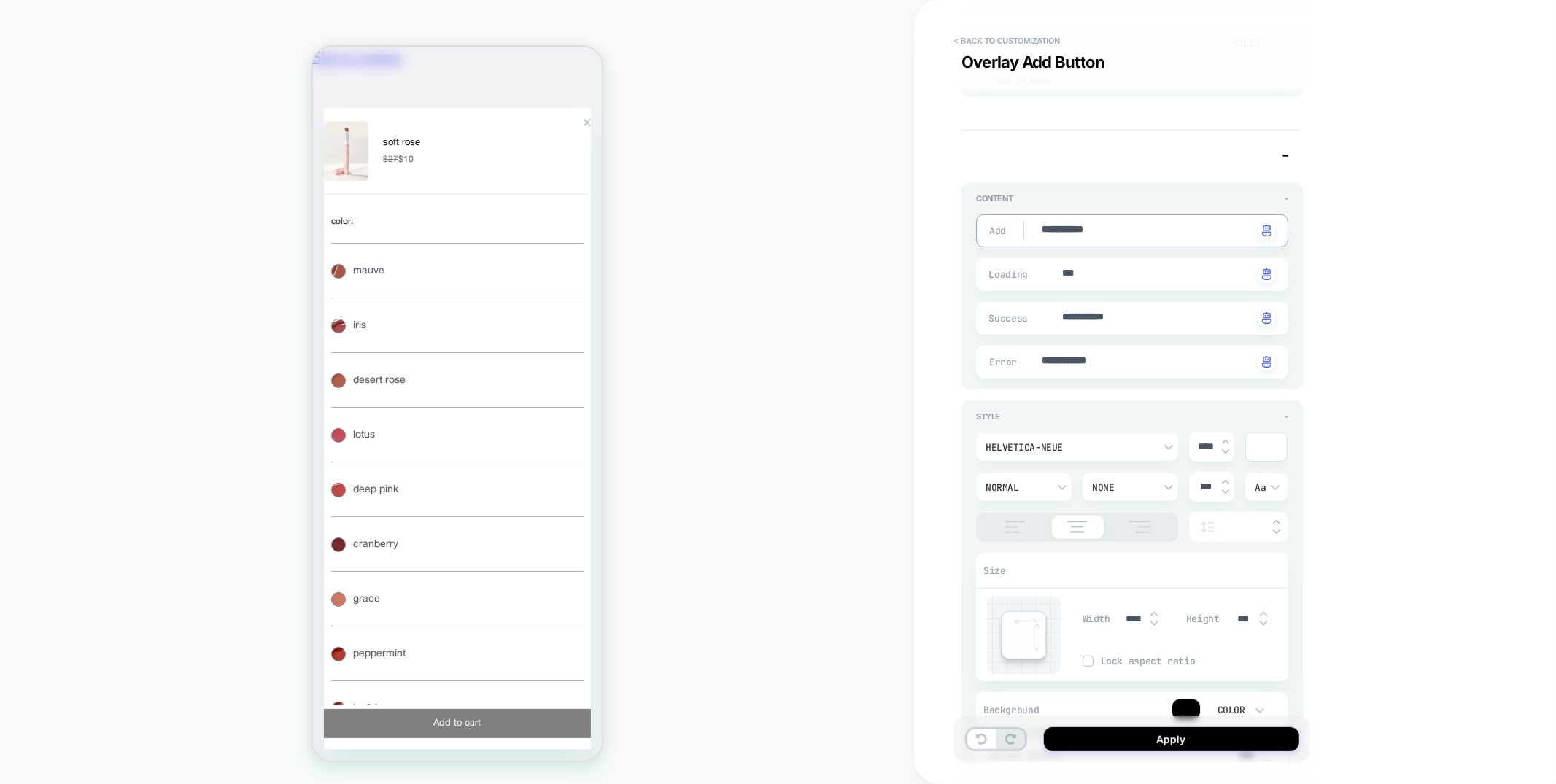
type textarea "*"
type textarea "**"
type textarea "*"
type textarea "***"
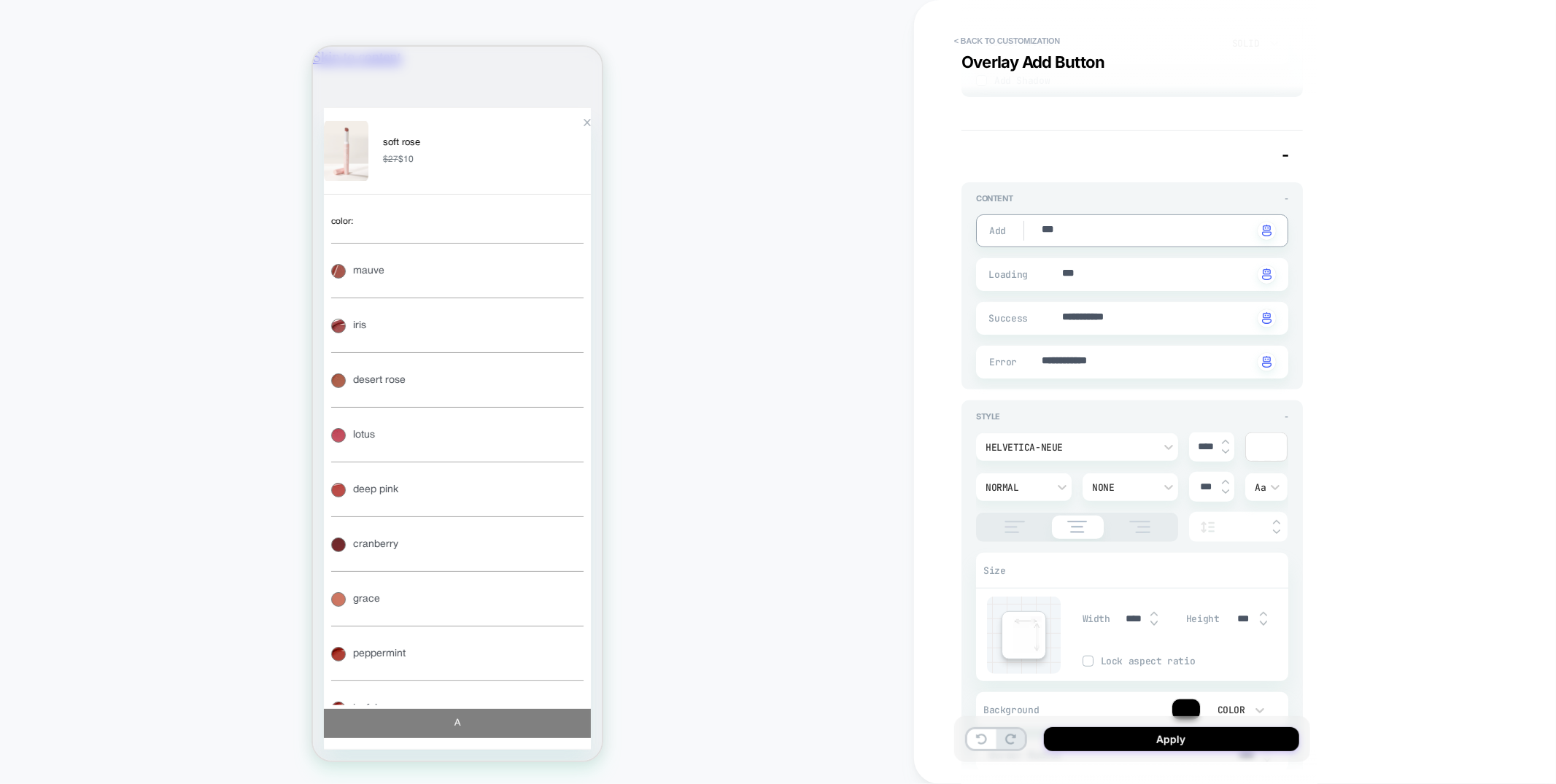
type textarea "*"
type textarea "*****"
type textarea "*"
type textarea "******"
type textarea "*"
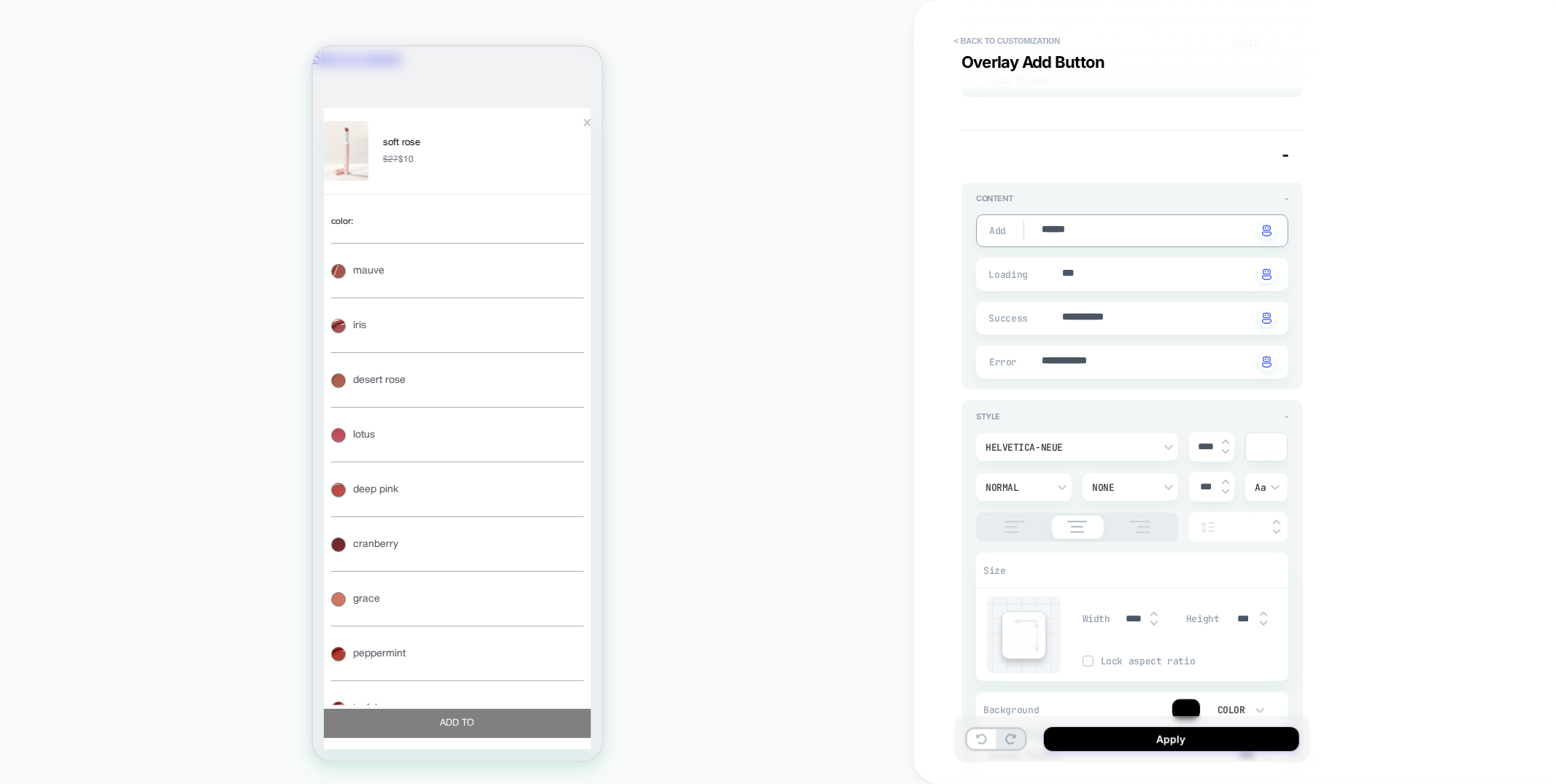
type textarea "******"
type textarea "*"
type textarea "********"
type textarea "*"
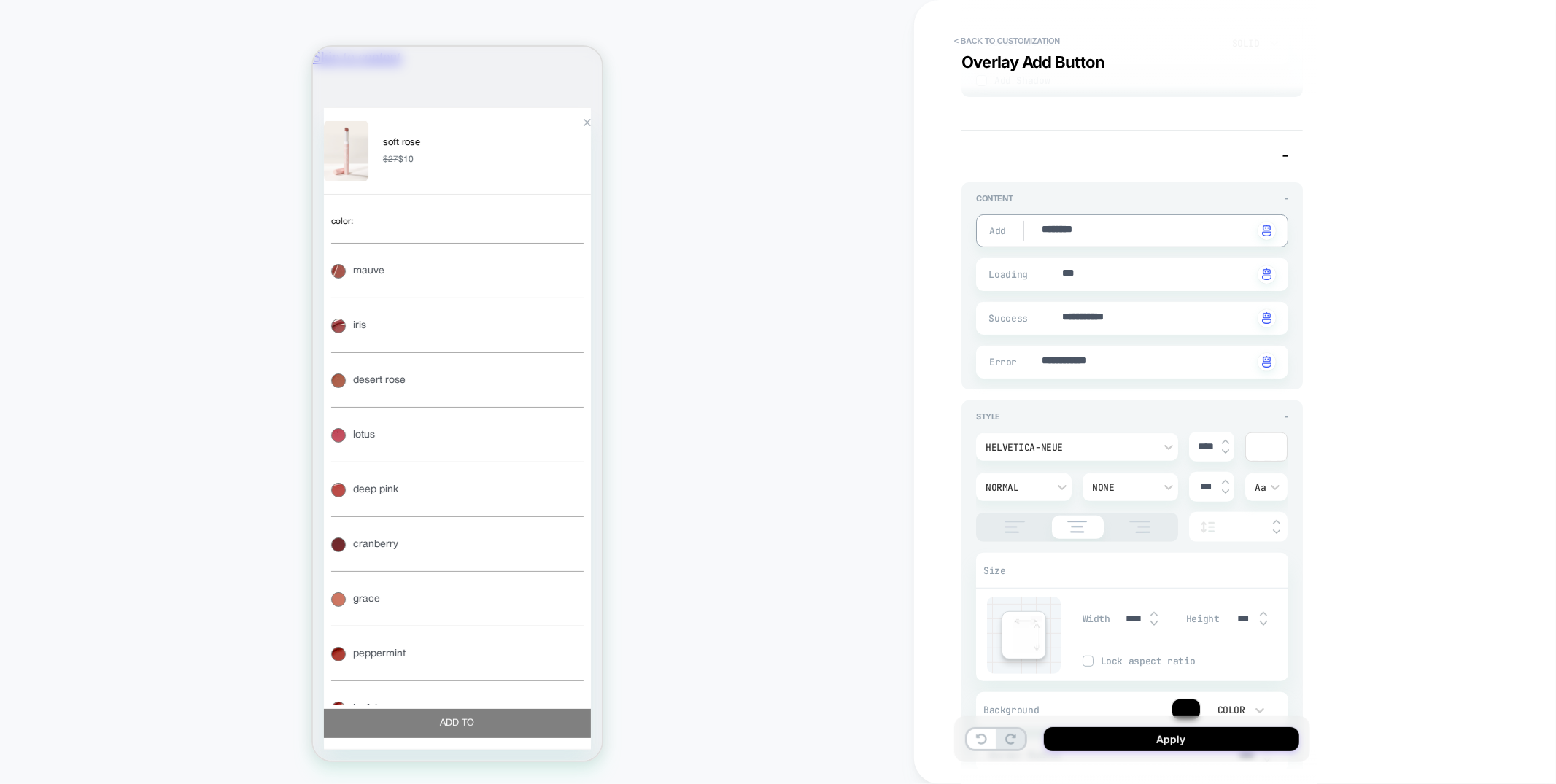
type textarea "*********"
type textarea "*"
type textarea "**********"
type textarea "*"
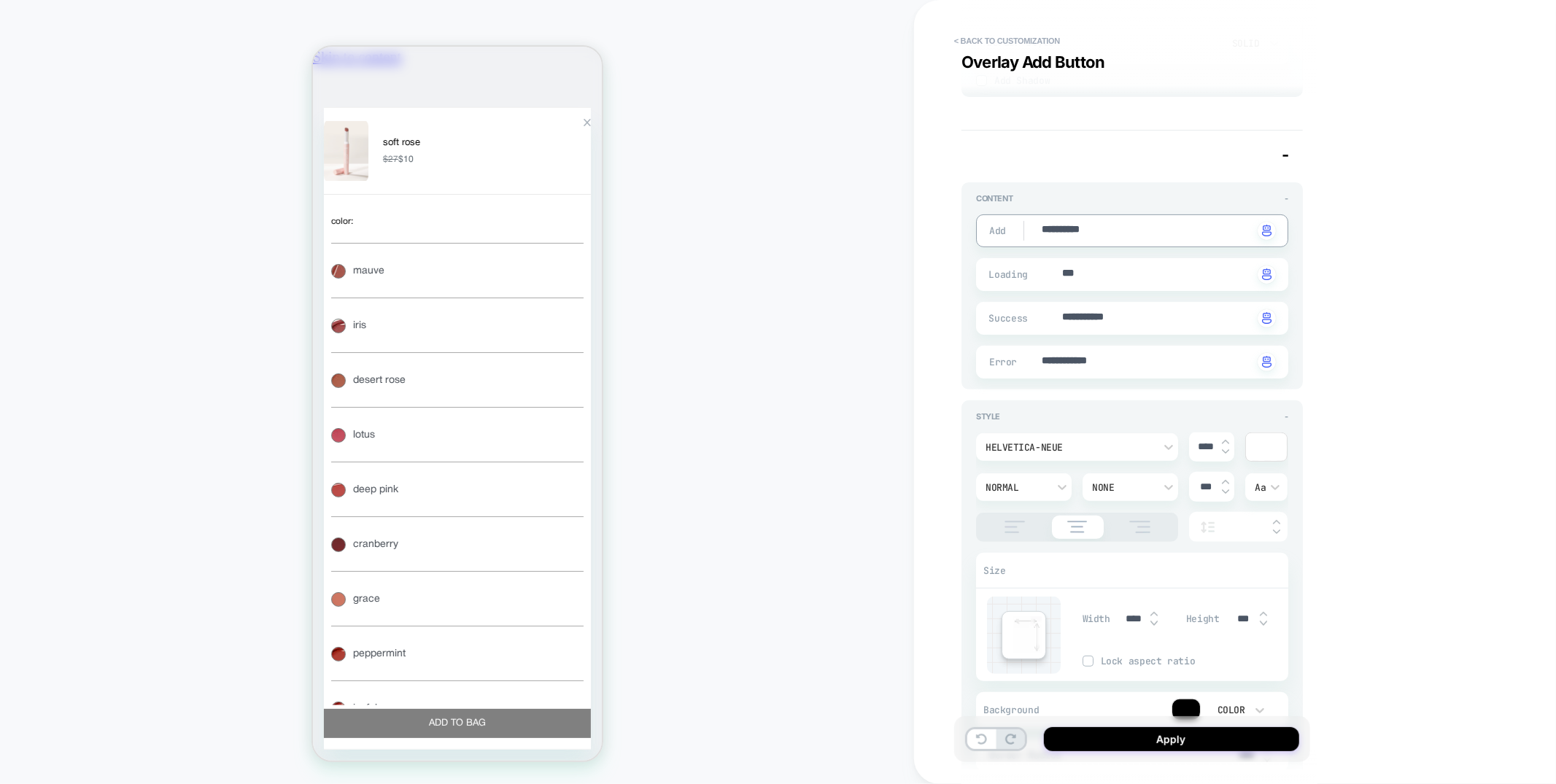
type textarea "**********"
click at [1277, 519] on img at bounding box center [1277, 522] width 7 height 5
type textarea "*"
type input "****"
click at [1277, 519] on img at bounding box center [1277, 522] width 7 height 5
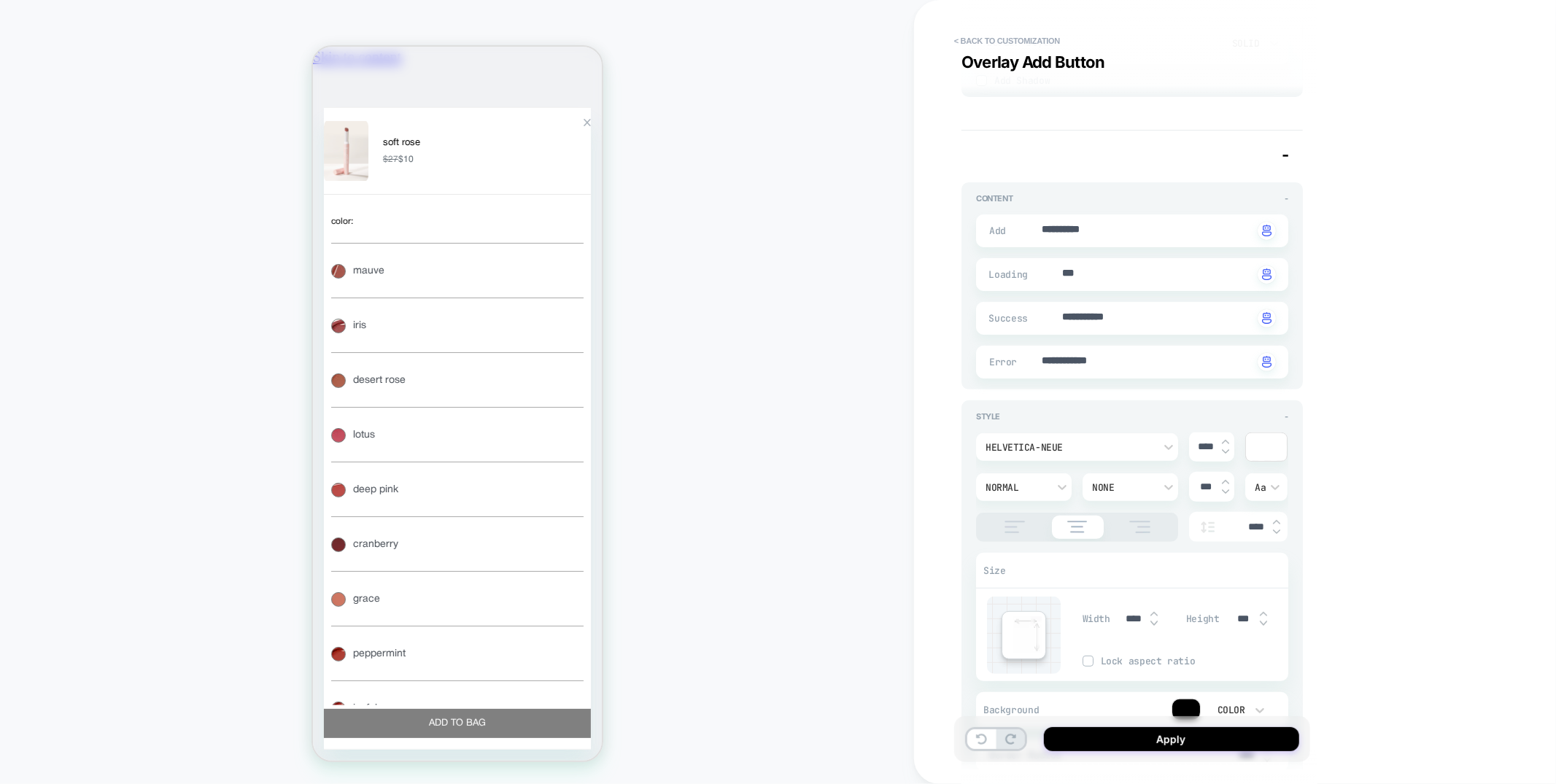
type textarea "*"
type input "****"
click at [1277, 519] on img at bounding box center [1277, 522] width 7 height 5
type textarea "*"
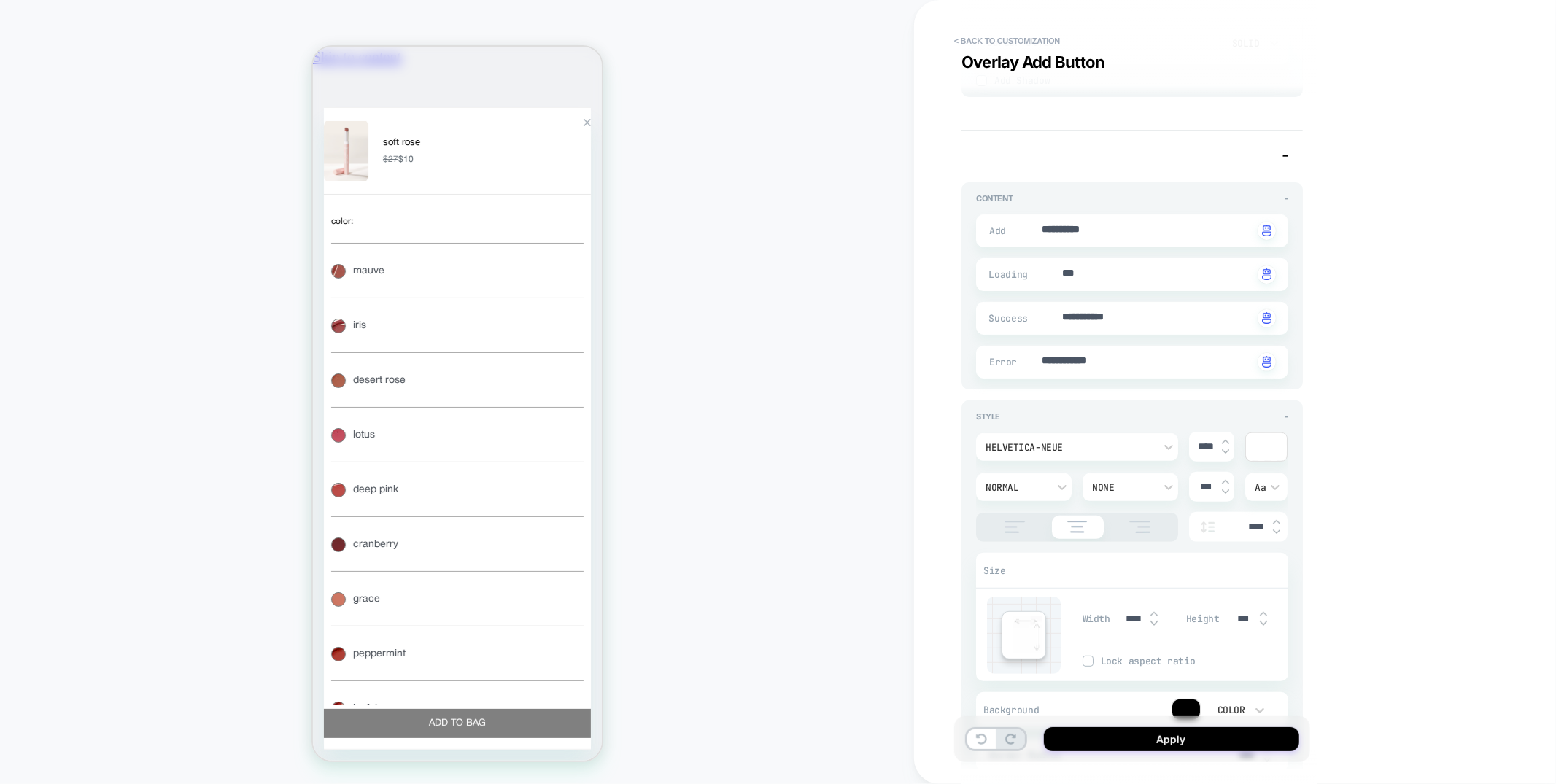
type input "****"
click at [1277, 519] on img at bounding box center [1277, 522] width 7 height 5
type textarea "*"
type input "****"
click at [1277, 519] on img at bounding box center [1277, 522] width 7 height 5
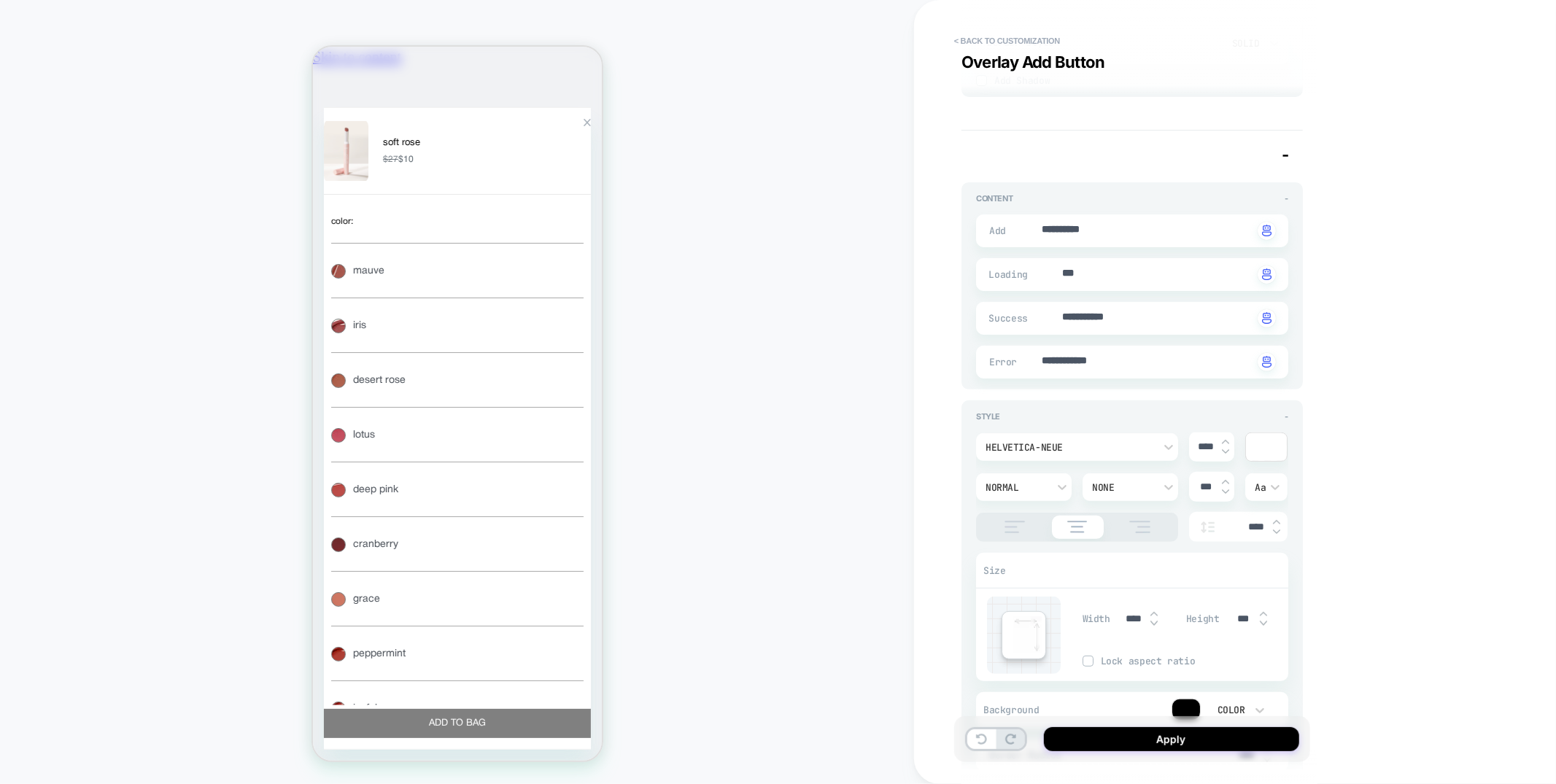
type textarea "*"
type input "****"
click at [1277, 519] on img at bounding box center [1277, 522] width 7 height 5
type textarea "*"
type input "****"
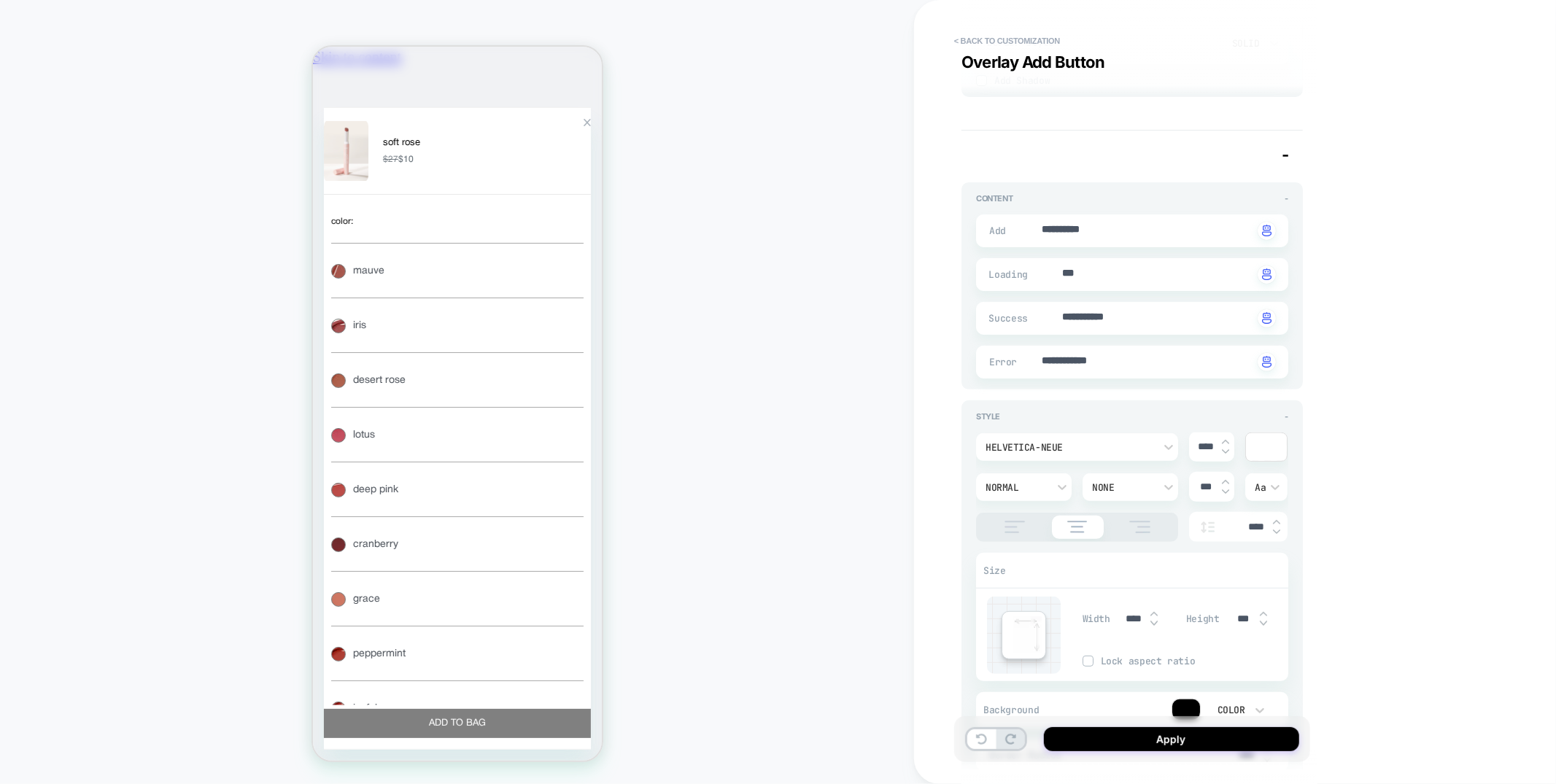
click at [1277, 519] on img at bounding box center [1277, 522] width 7 height 5
type textarea "*"
type input "****"
click at [978, 736] on icon at bounding box center [982, 739] width 11 height 11
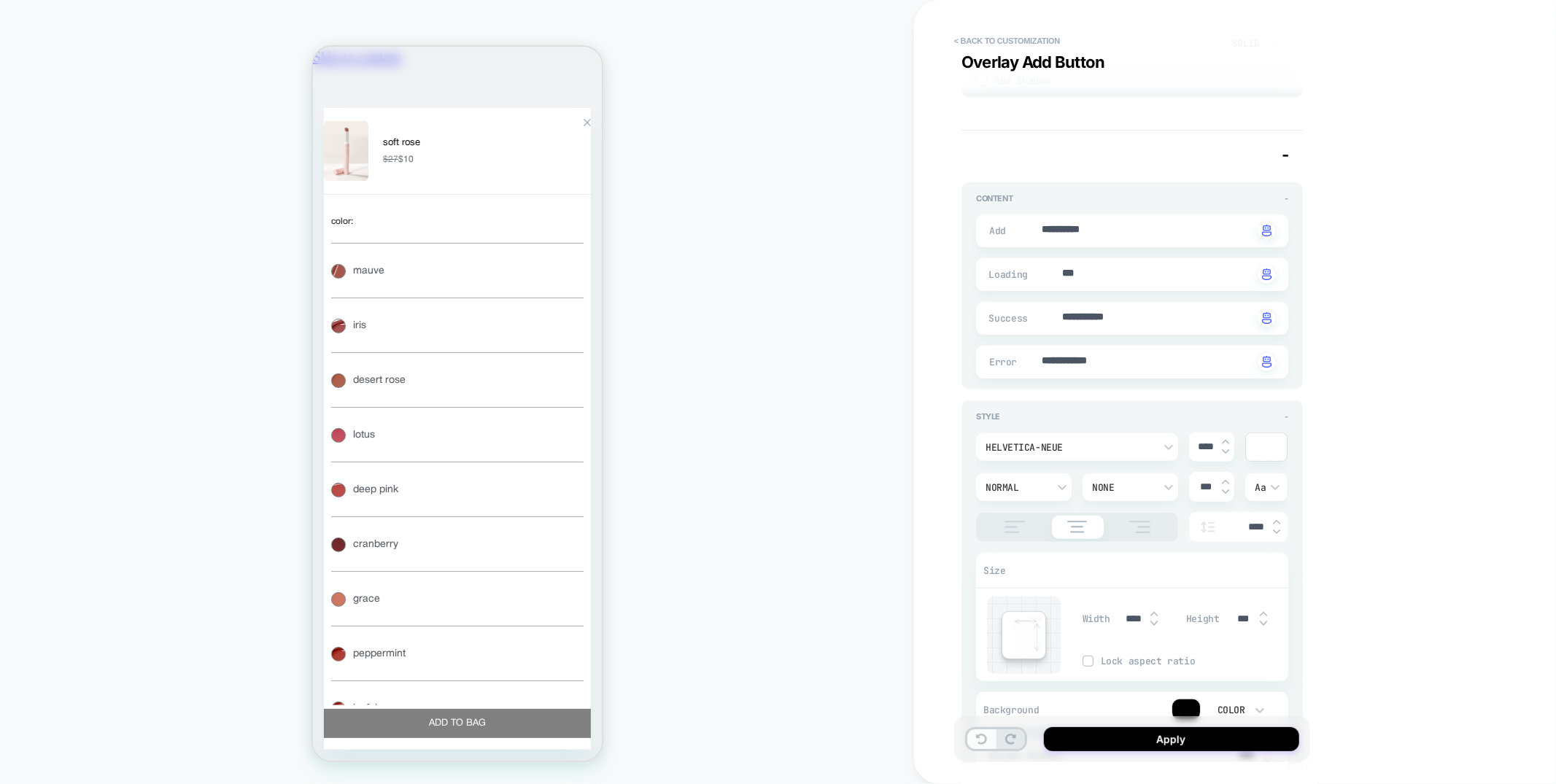
type textarea "*"
type input "****"
click at [978, 736] on icon at bounding box center [982, 739] width 11 height 11
type textarea "*"
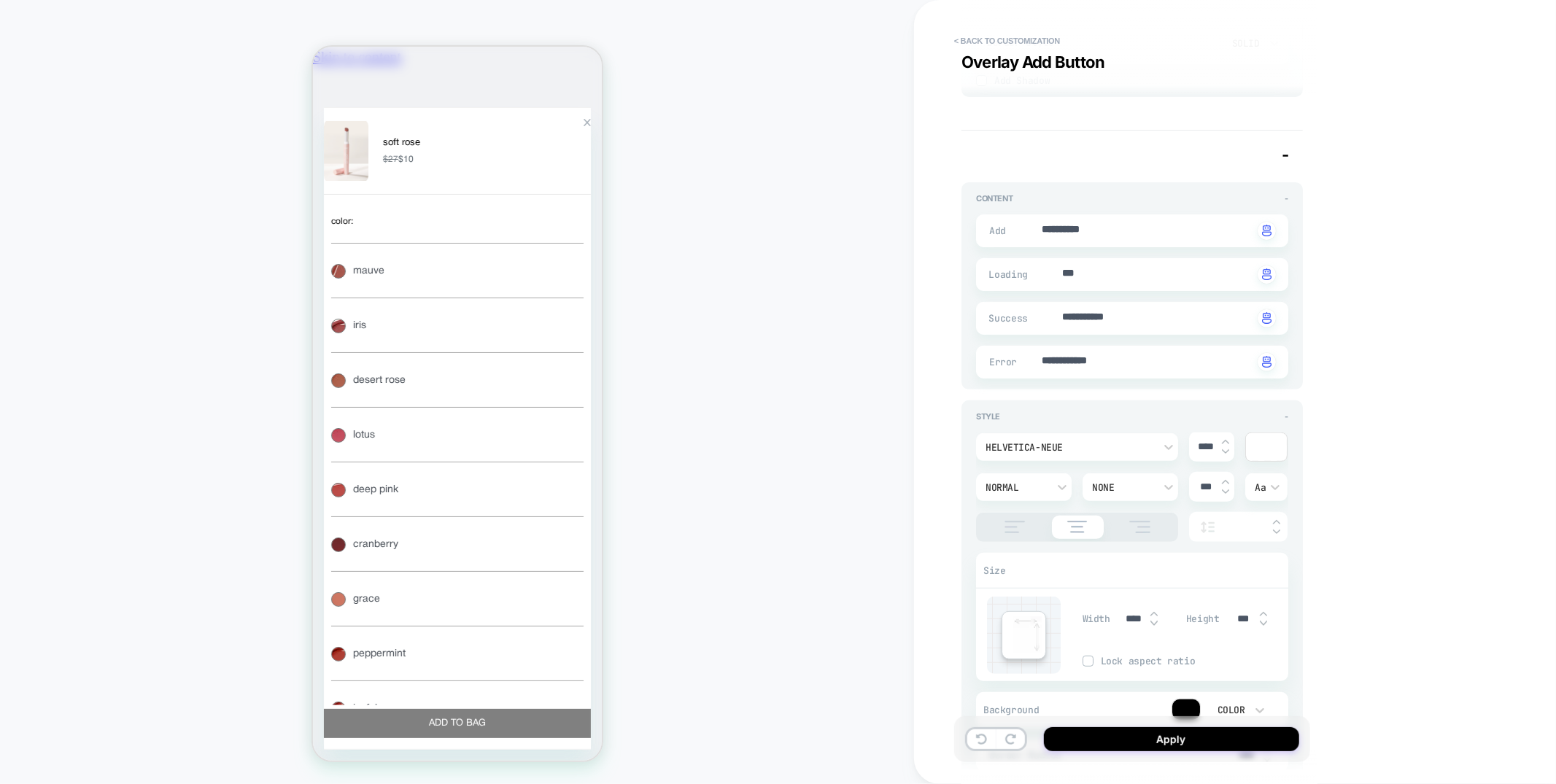
click at [1228, 449] on img at bounding box center [1226, 451] width 7 height 5
type textarea "*"
type input "****"
type textarea "*"
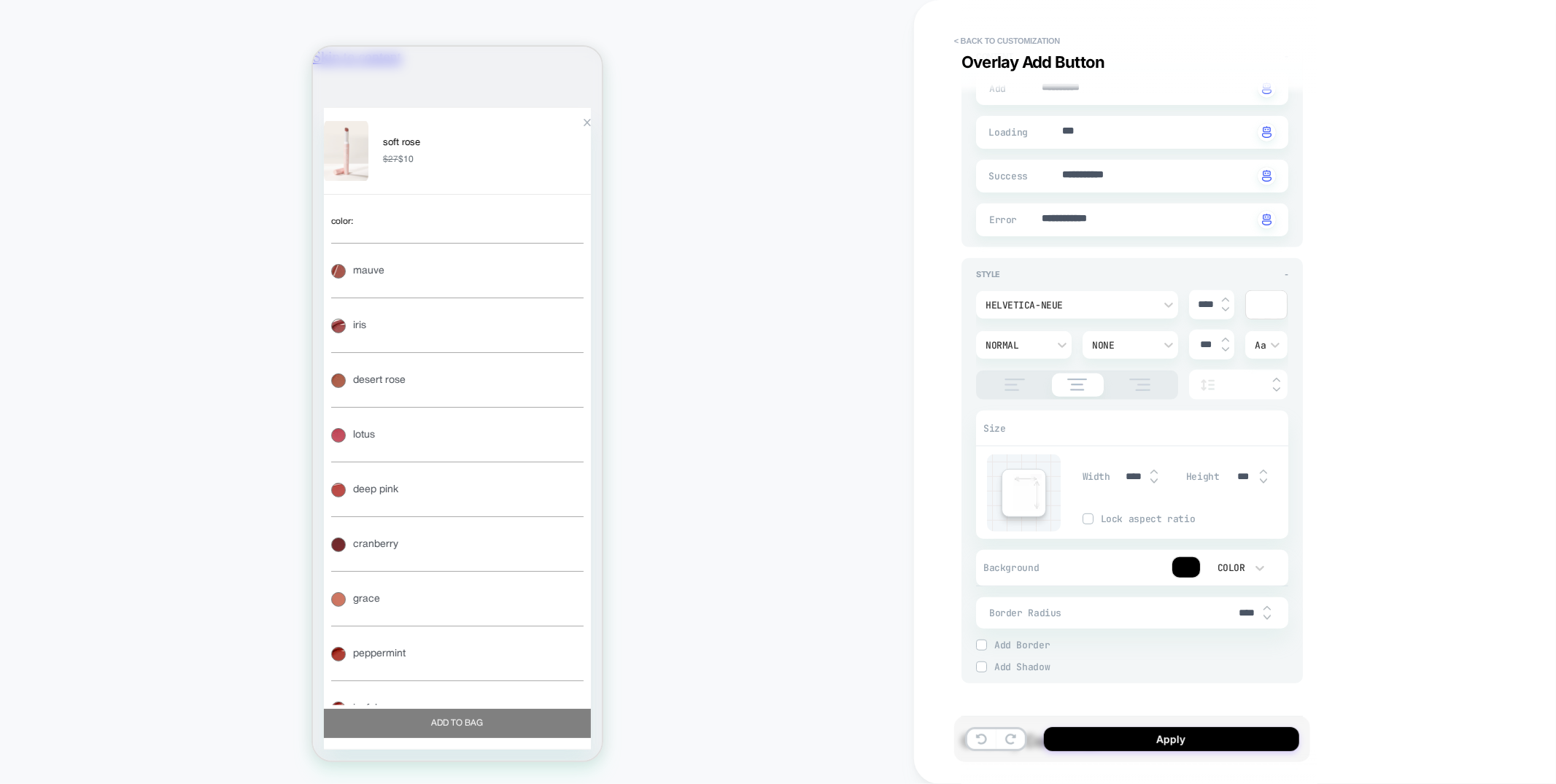
scroll to position [0, 258]
click at [1239, 607] on input "****" at bounding box center [1247, 613] width 33 height 13
type input "***"
type textarea "*"
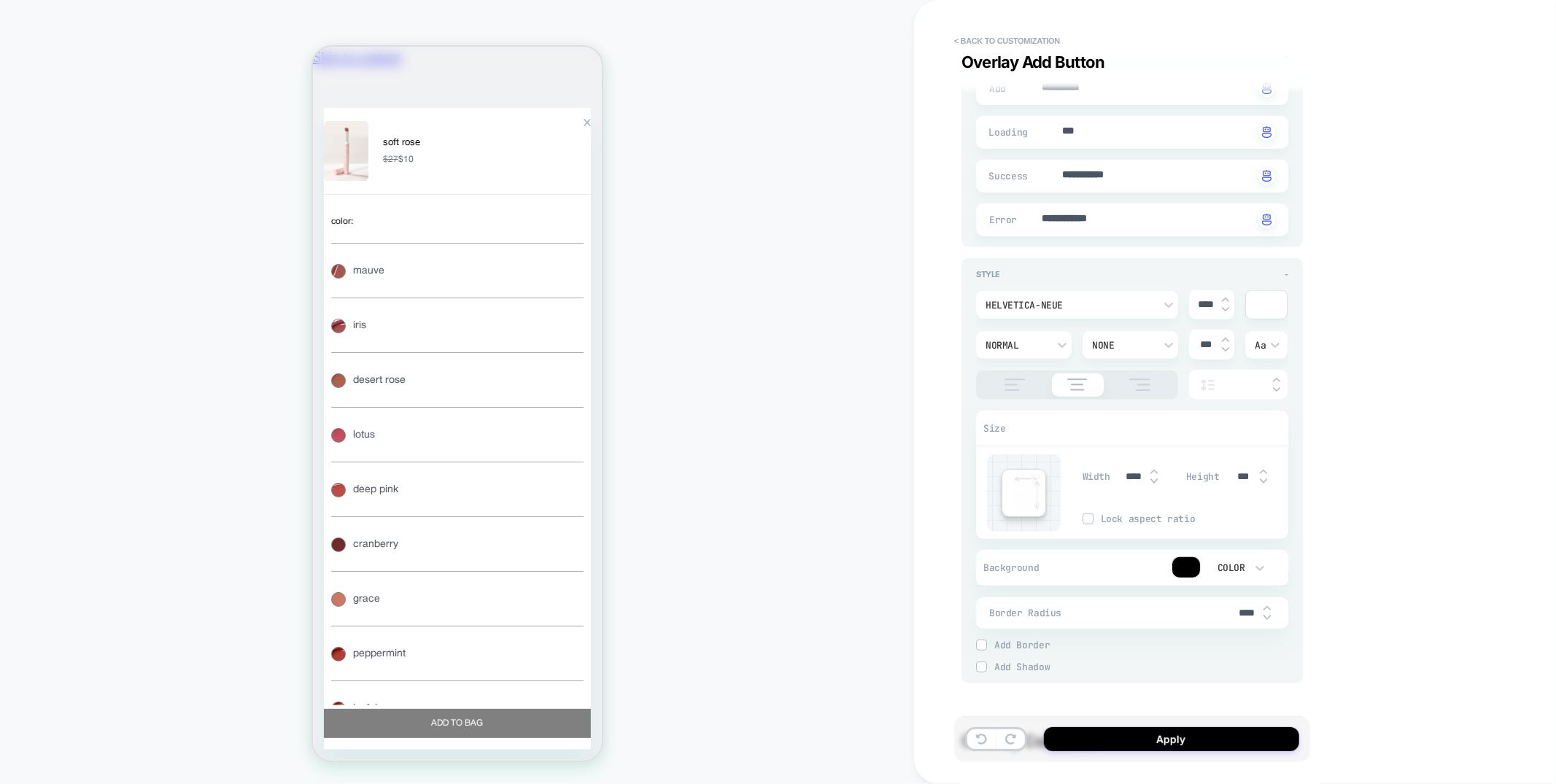
type input "*****"
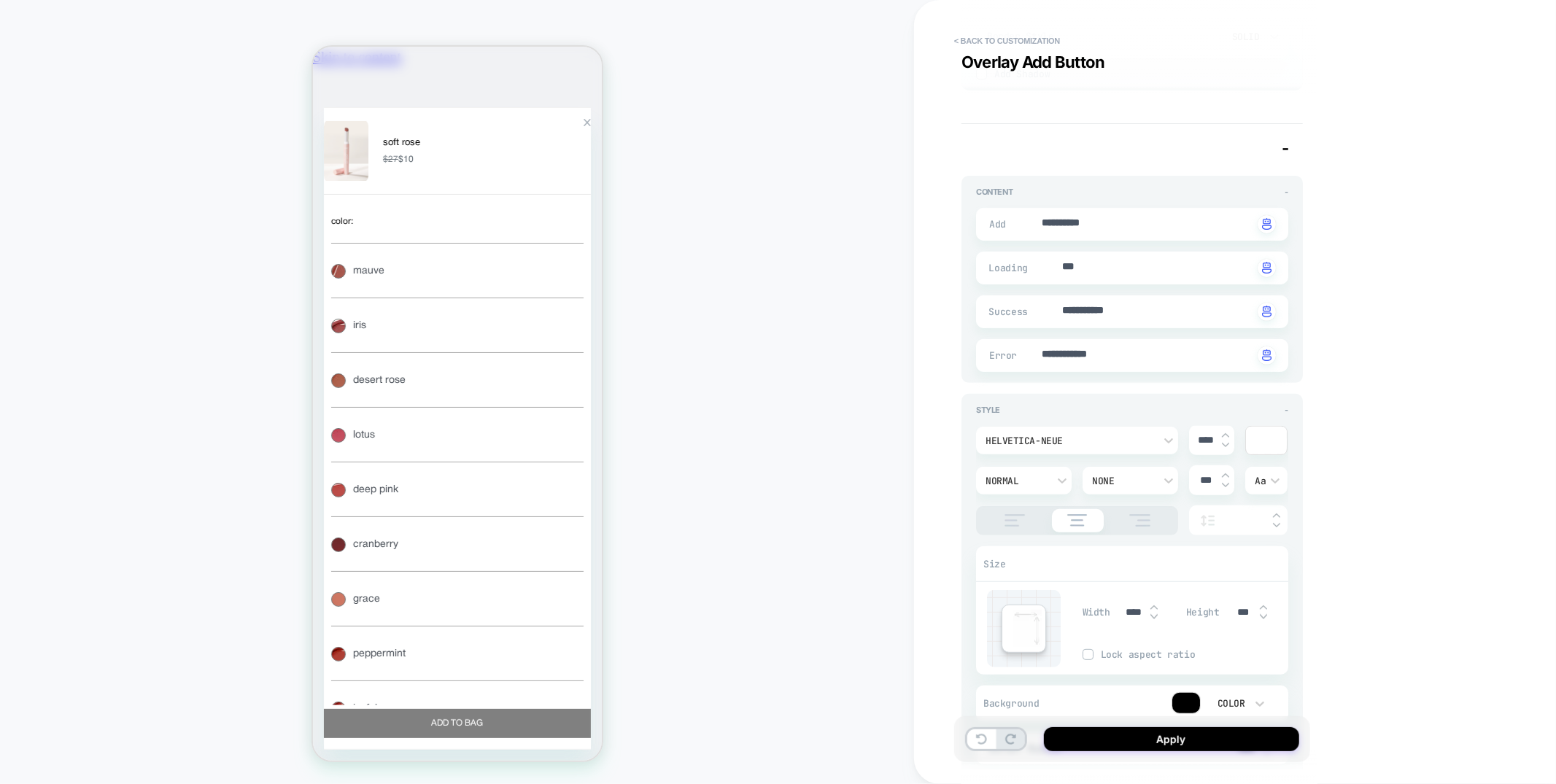
type textarea "*"
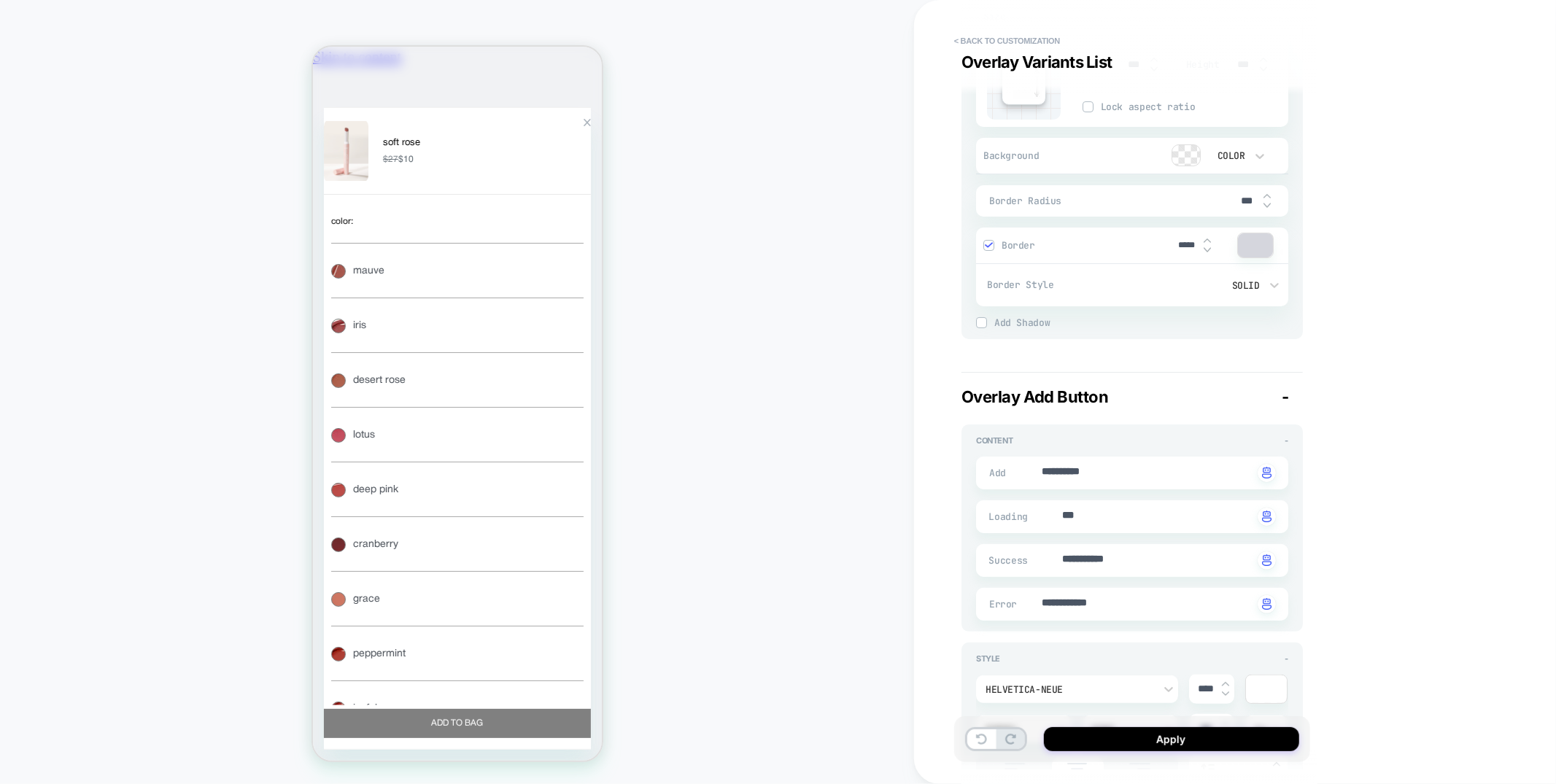
scroll to position [4693, 0]
type input "*****"
click at [432, 352] on button "iris iris" at bounding box center [457, 324] width 252 height 55
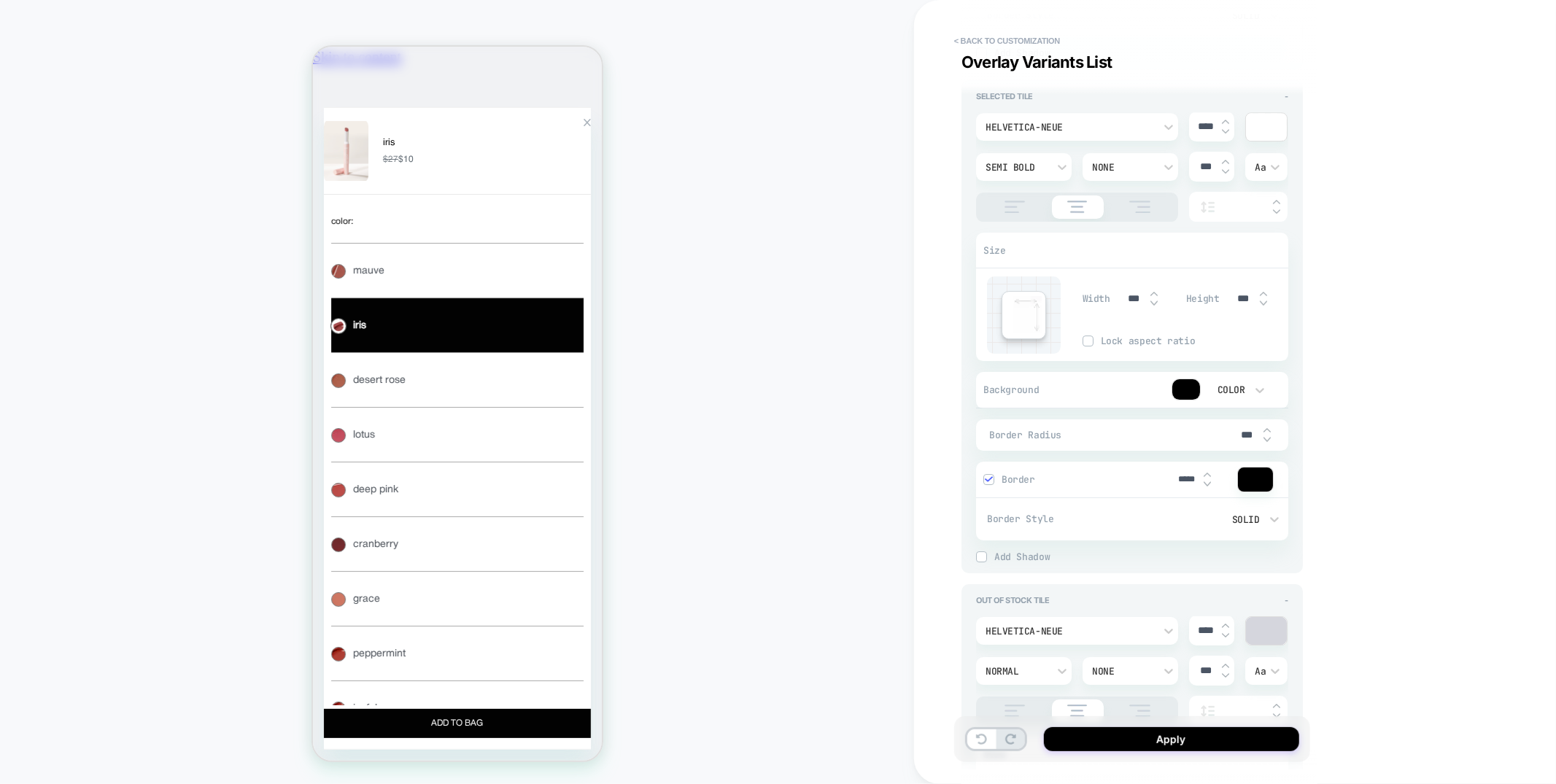
scroll to position [0, 0]
click at [1270, 389] on div "Color" at bounding box center [1238, 389] width 73 height 27
click at [1225, 429] on div "None" at bounding box center [1237, 423] width 61 height 31
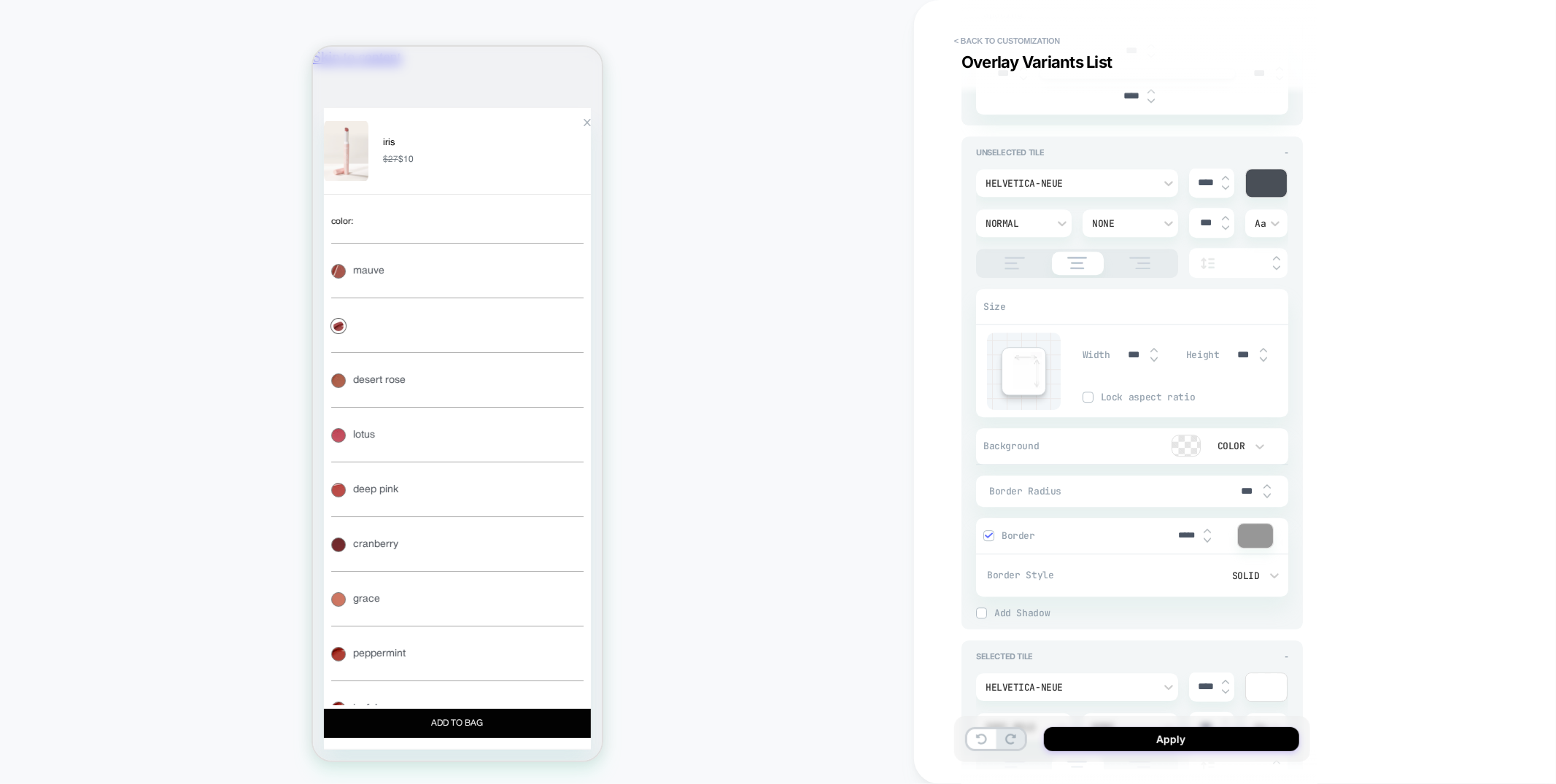
scroll to position [3406, 0]
click at [1266, 673] on div at bounding box center [1266, 680] width 41 height 27
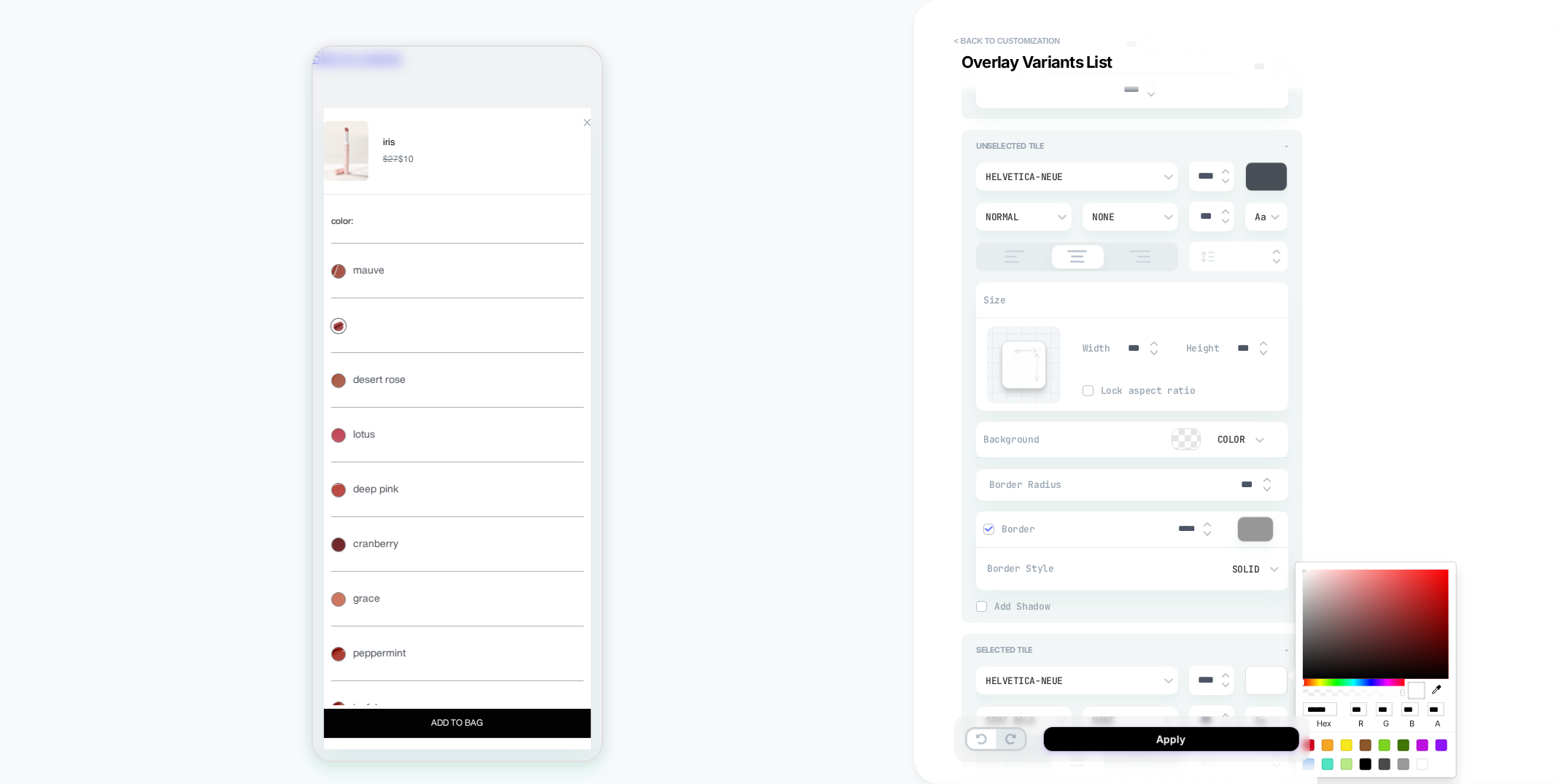
scroll to position [0, 516]
click at [1437, 690] on icon "button" at bounding box center [1437, 689] width 9 height 9
type textarea "*"
type input "******"
type input "**"
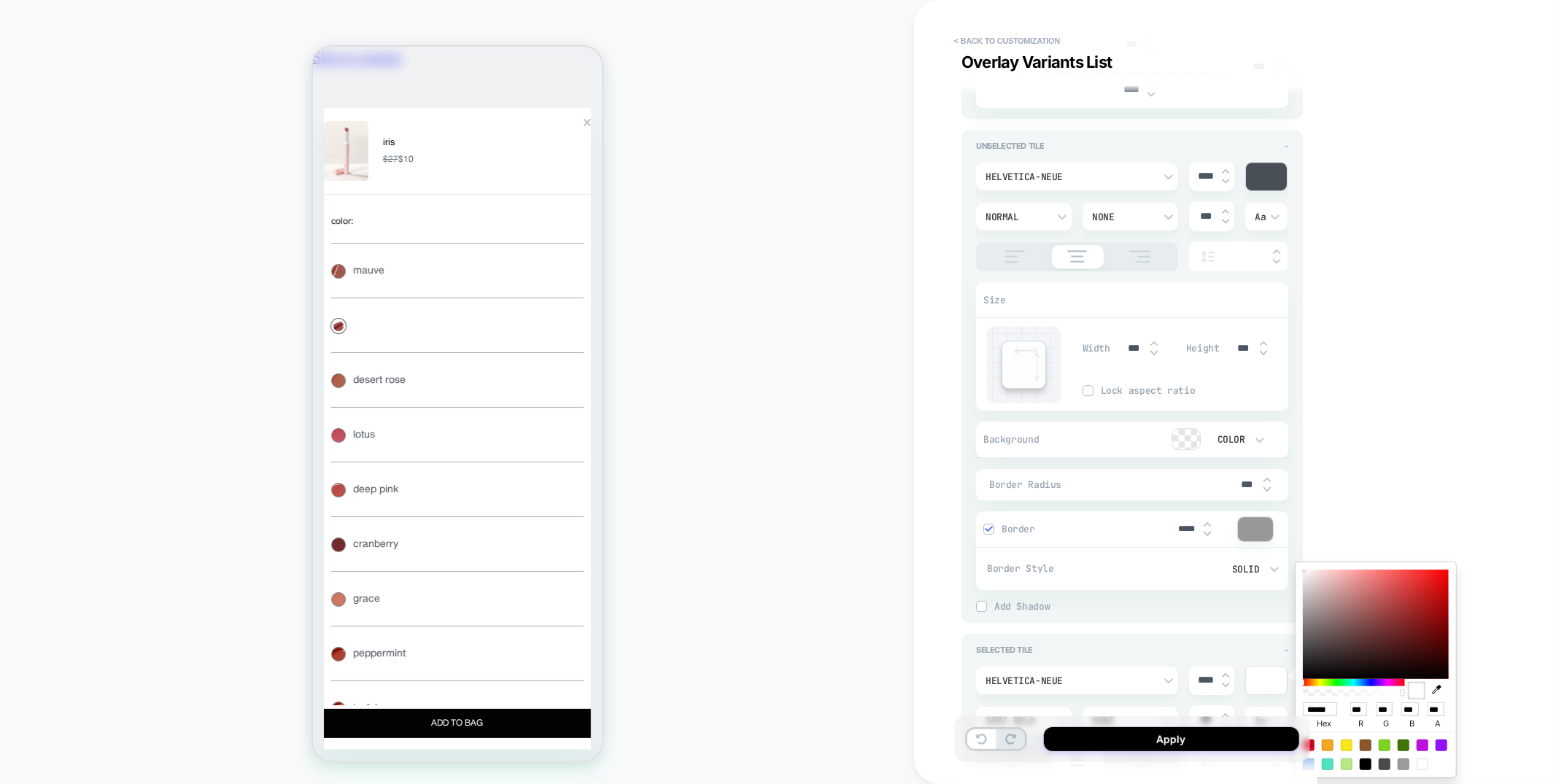
type input "**"
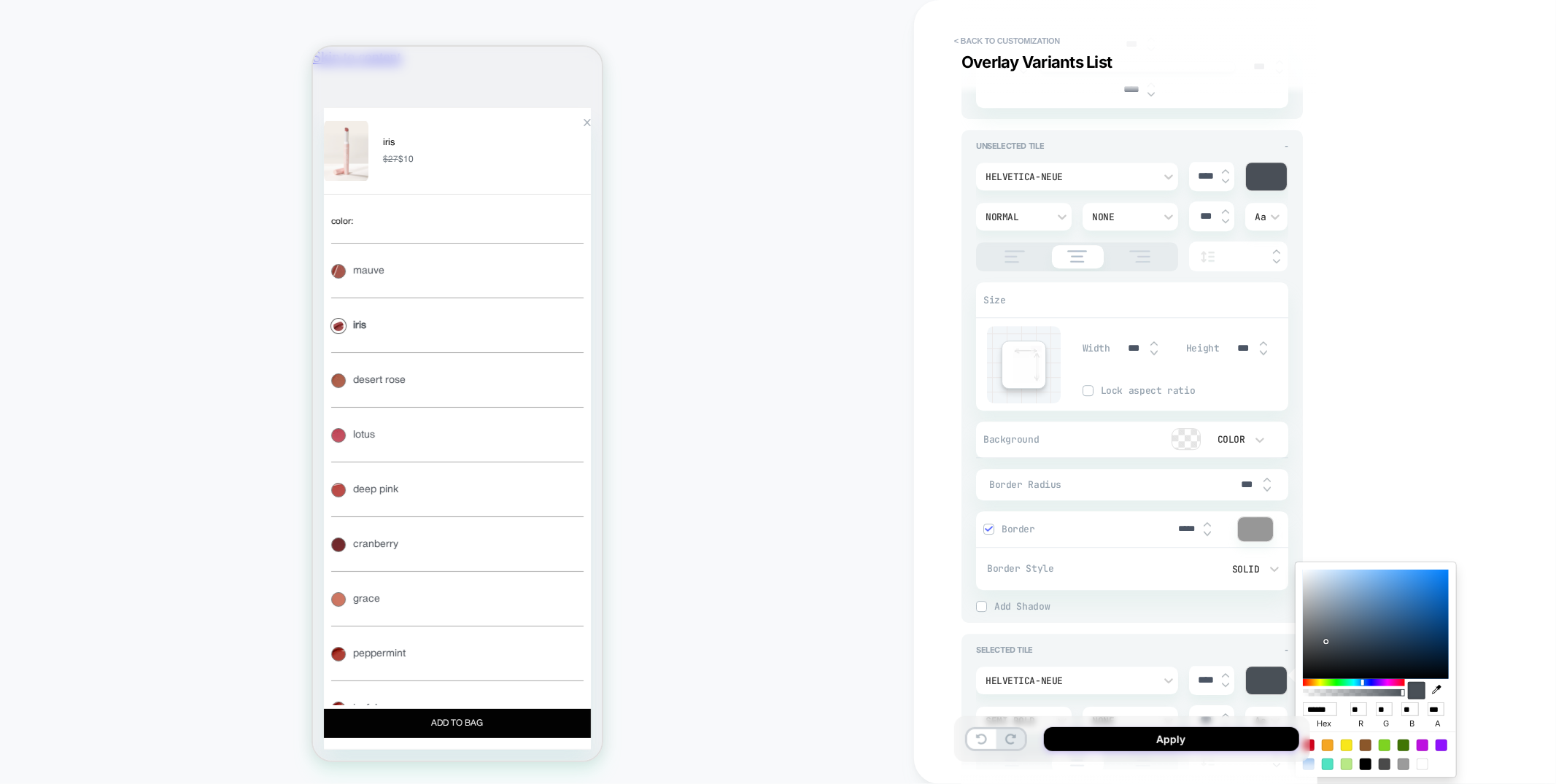
click at [1416, 317] on div "**********" at bounding box center [1235, 392] width 642 height 784
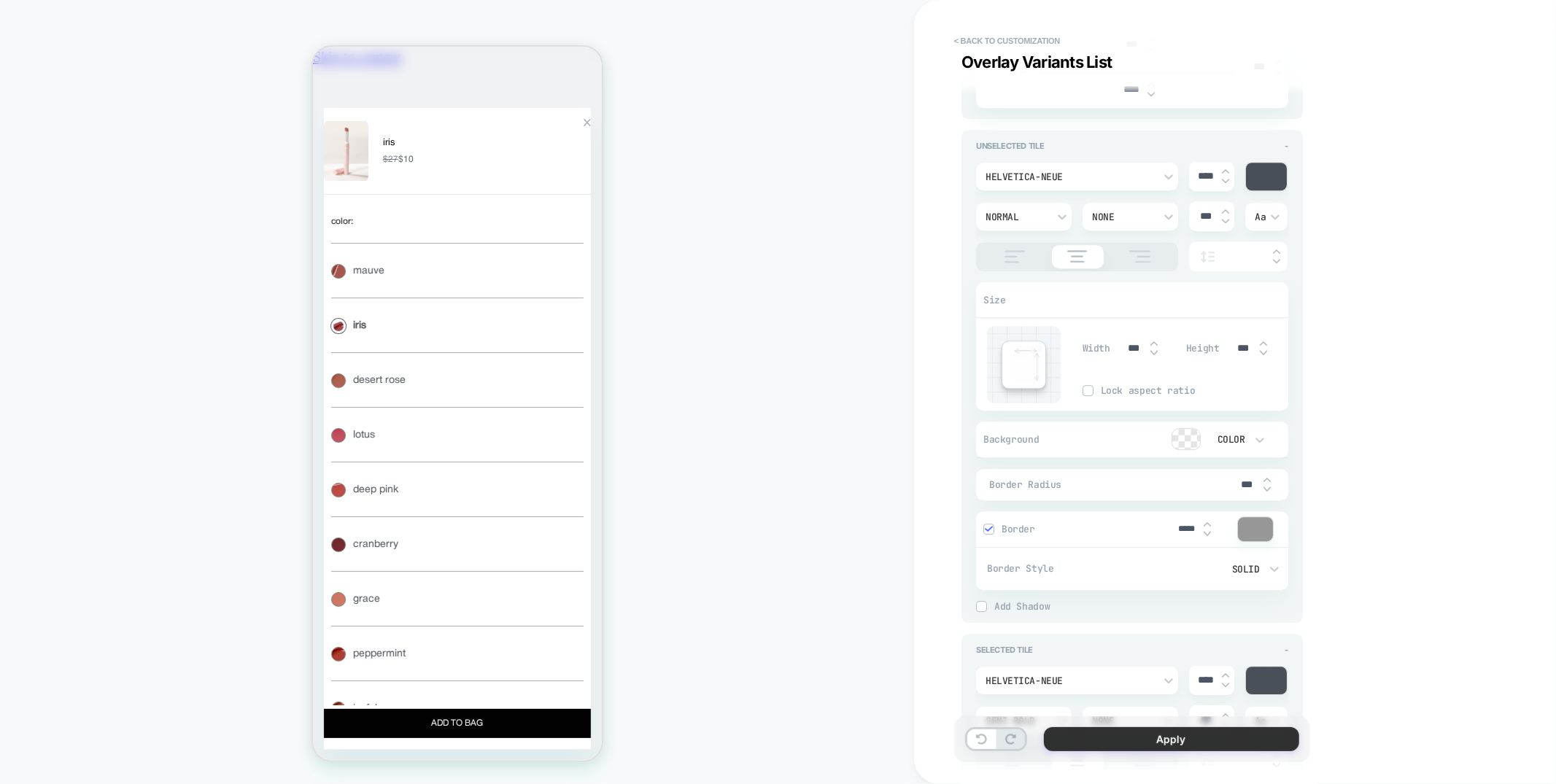
click at [1157, 736] on button "Apply" at bounding box center [1171, 739] width 255 height 24
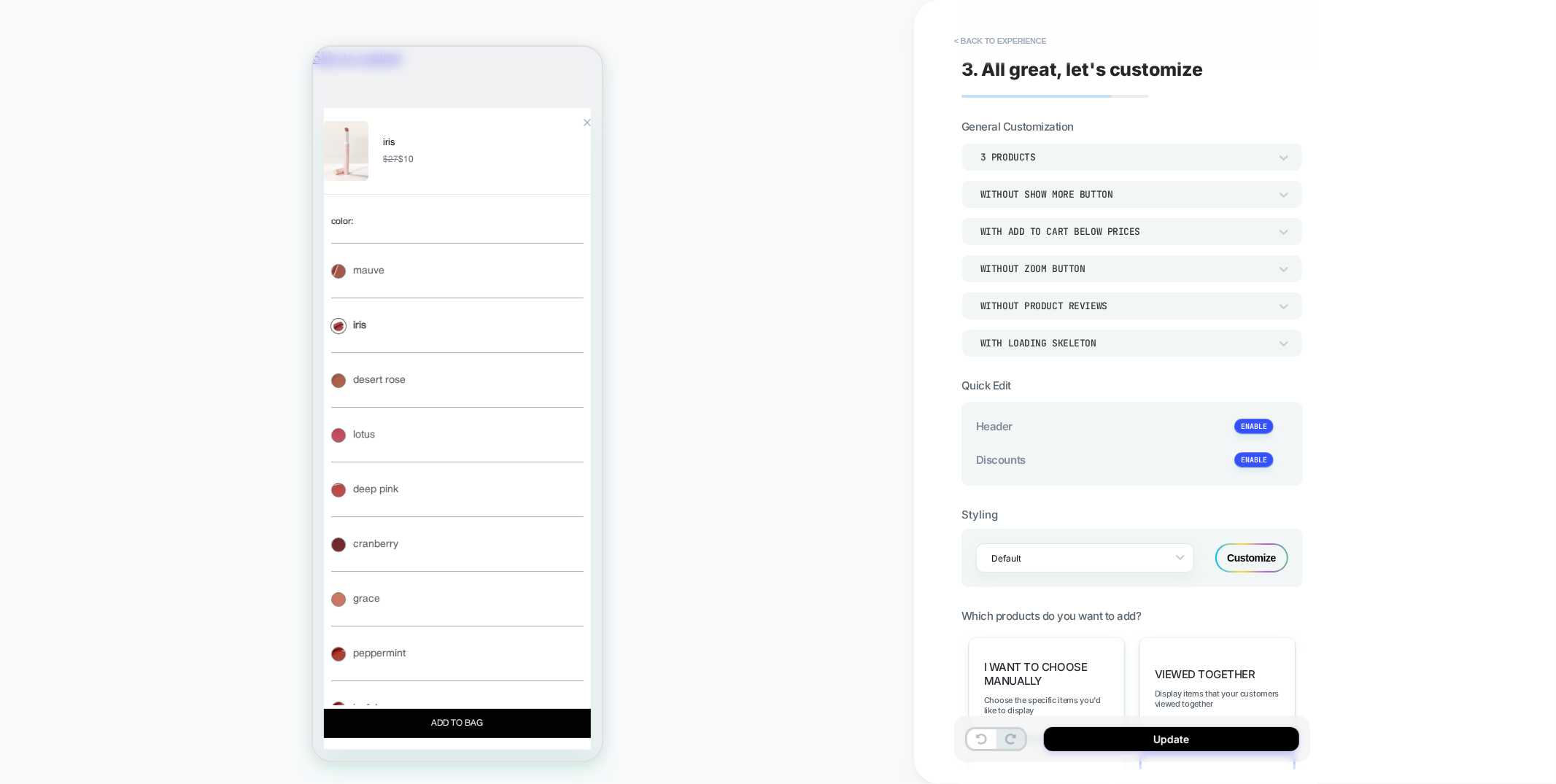
type textarea "*"
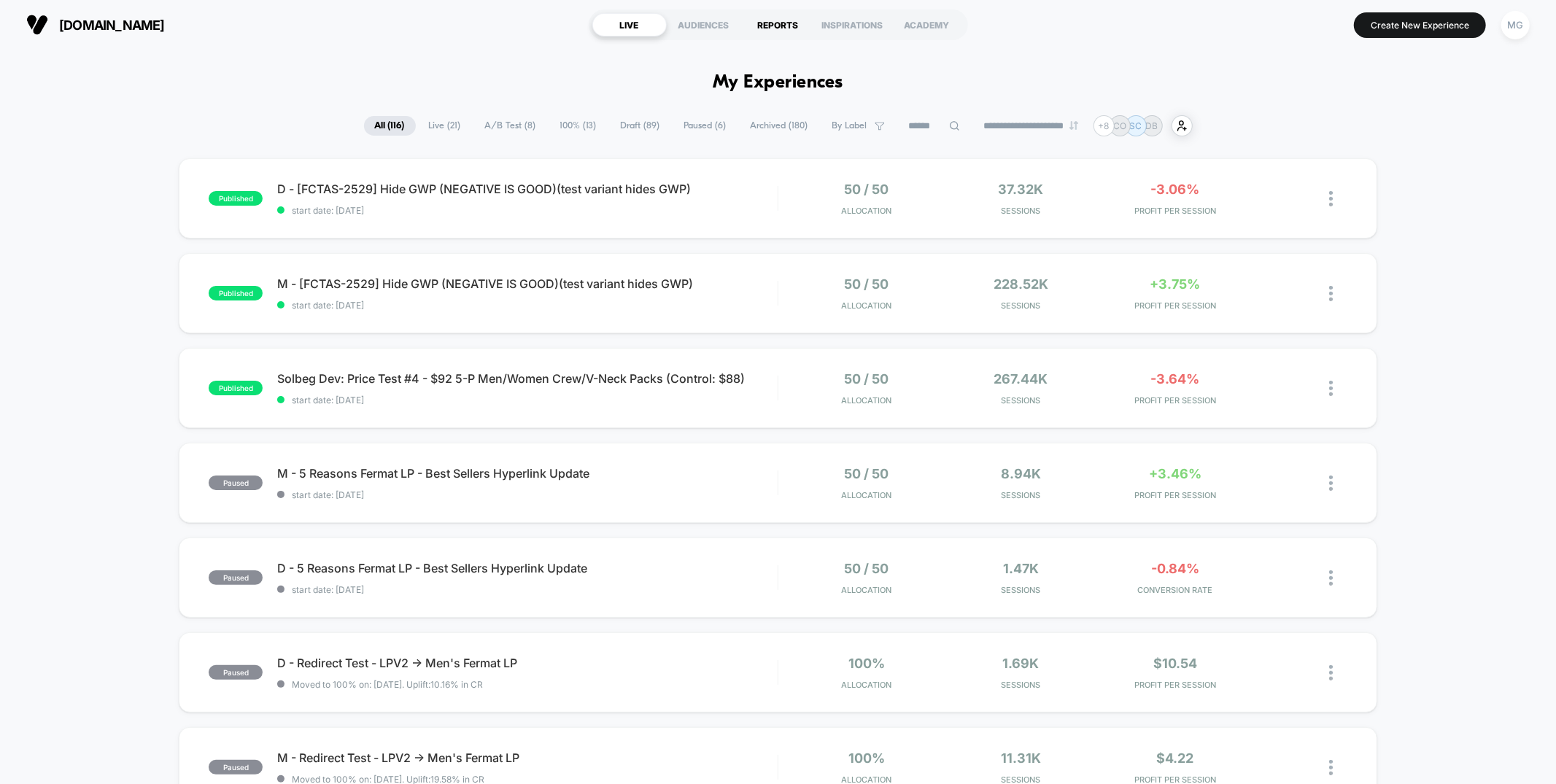
click at [794, 24] on div "REPORTS" at bounding box center [778, 25] width 74 height 24
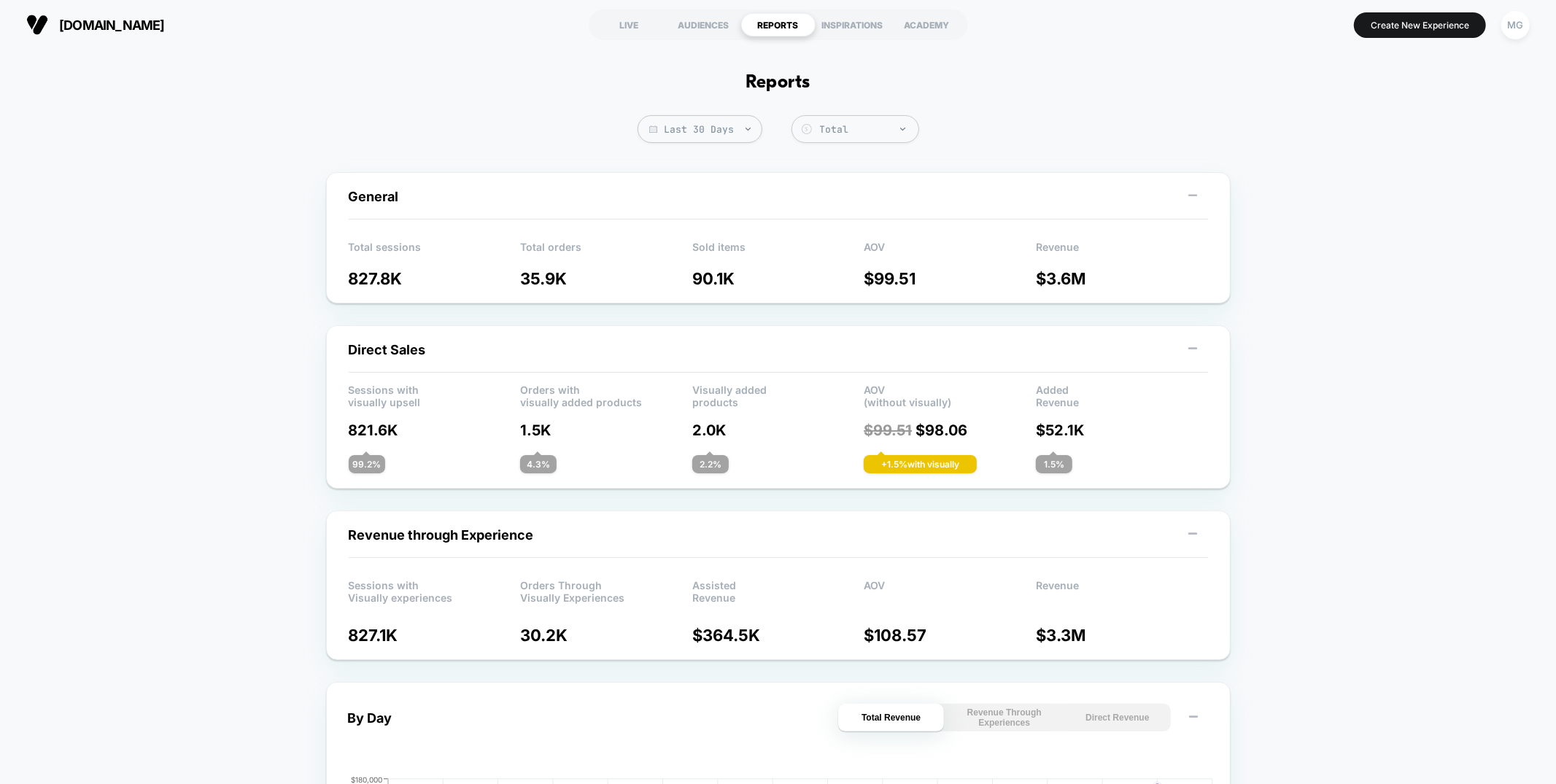
click at [723, 45] on div "[DOMAIN_NAME] LIVE AUDIENCES REPORTS INSPIRATIONS ACADEMY Create New Experience…" at bounding box center [778, 25] width 1556 height 51
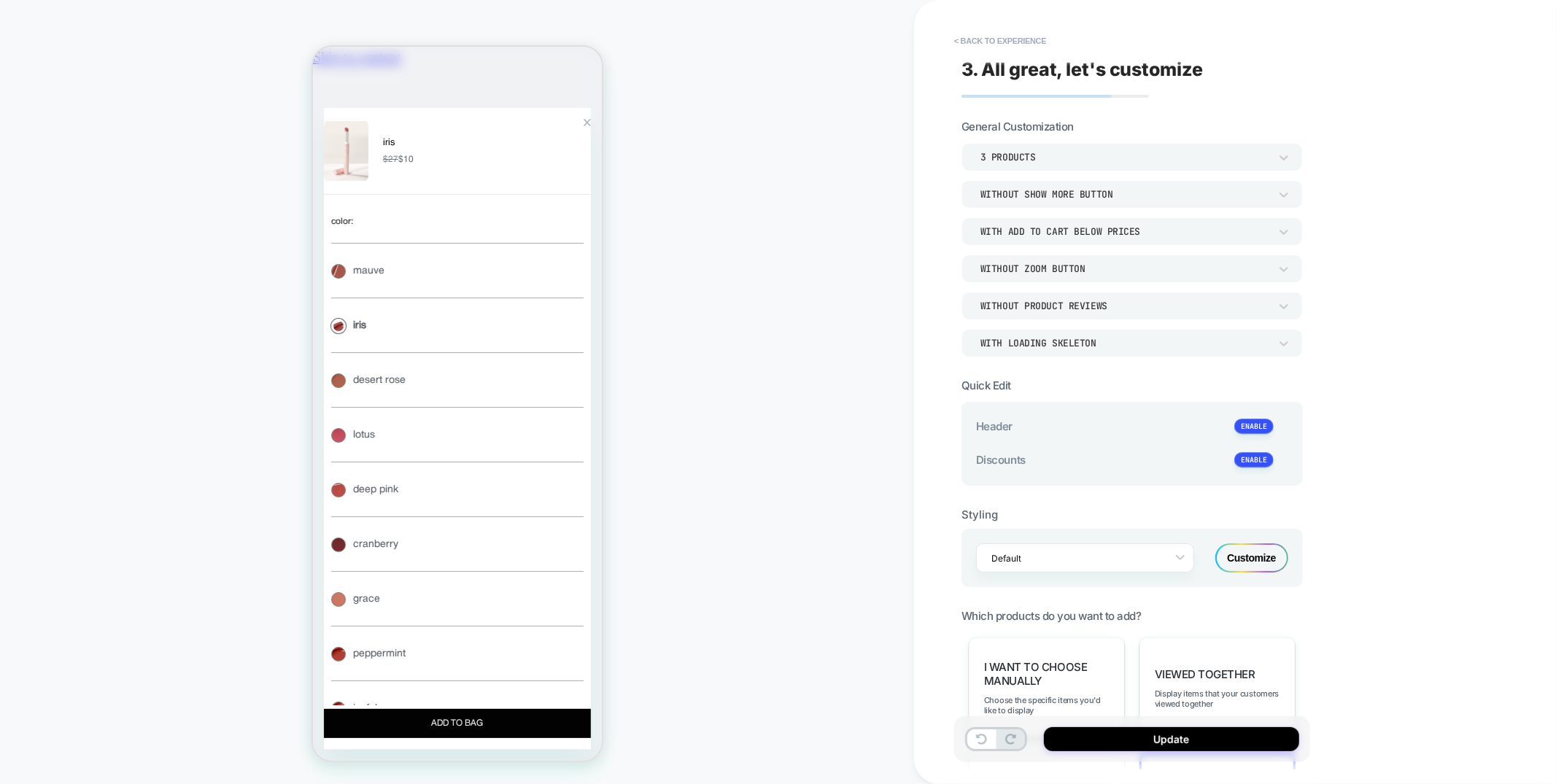
scroll to position [0, 258]
click at [1263, 545] on div "Customize" at bounding box center [1252, 558] width 73 height 29
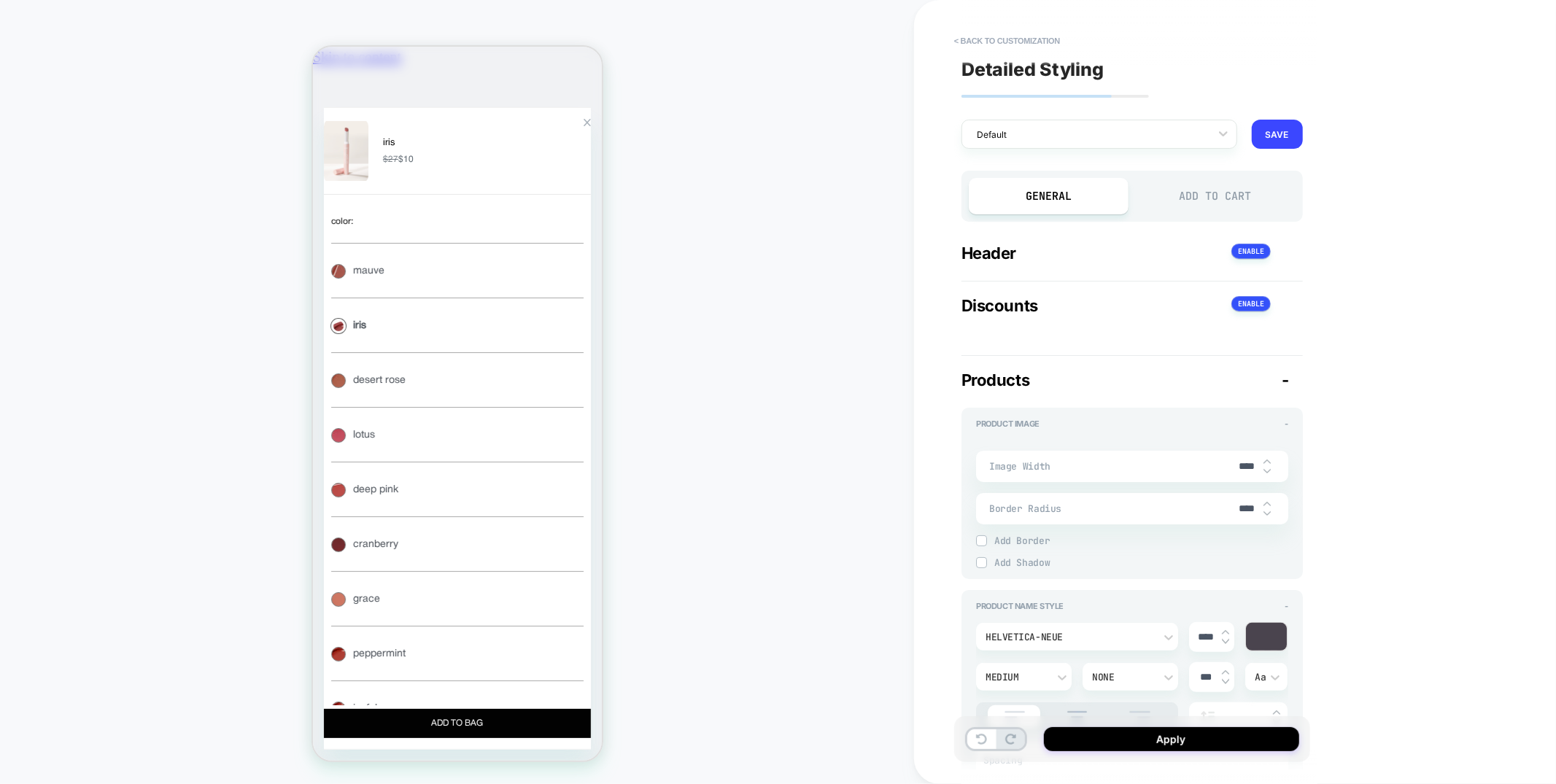
scroll to position [0, 516]
click at [1212, 189] on div "Add to Cart" at bounding box center [1216, 196] width 160 height 37
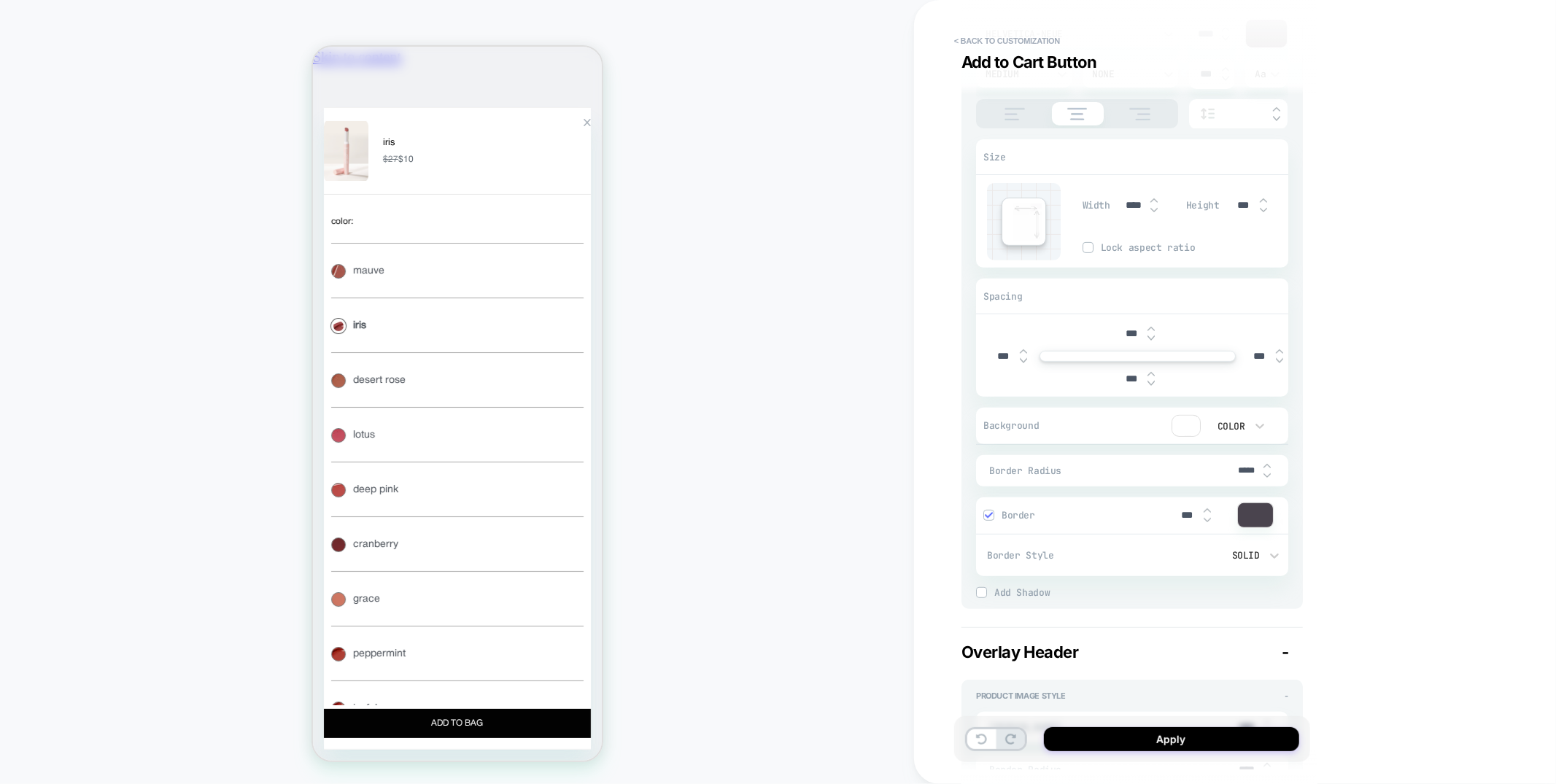
scroll to position [0, 0]
click at [583, 126] on div "Zoom Button" at bounding box center [587, 122] width 8 height 8
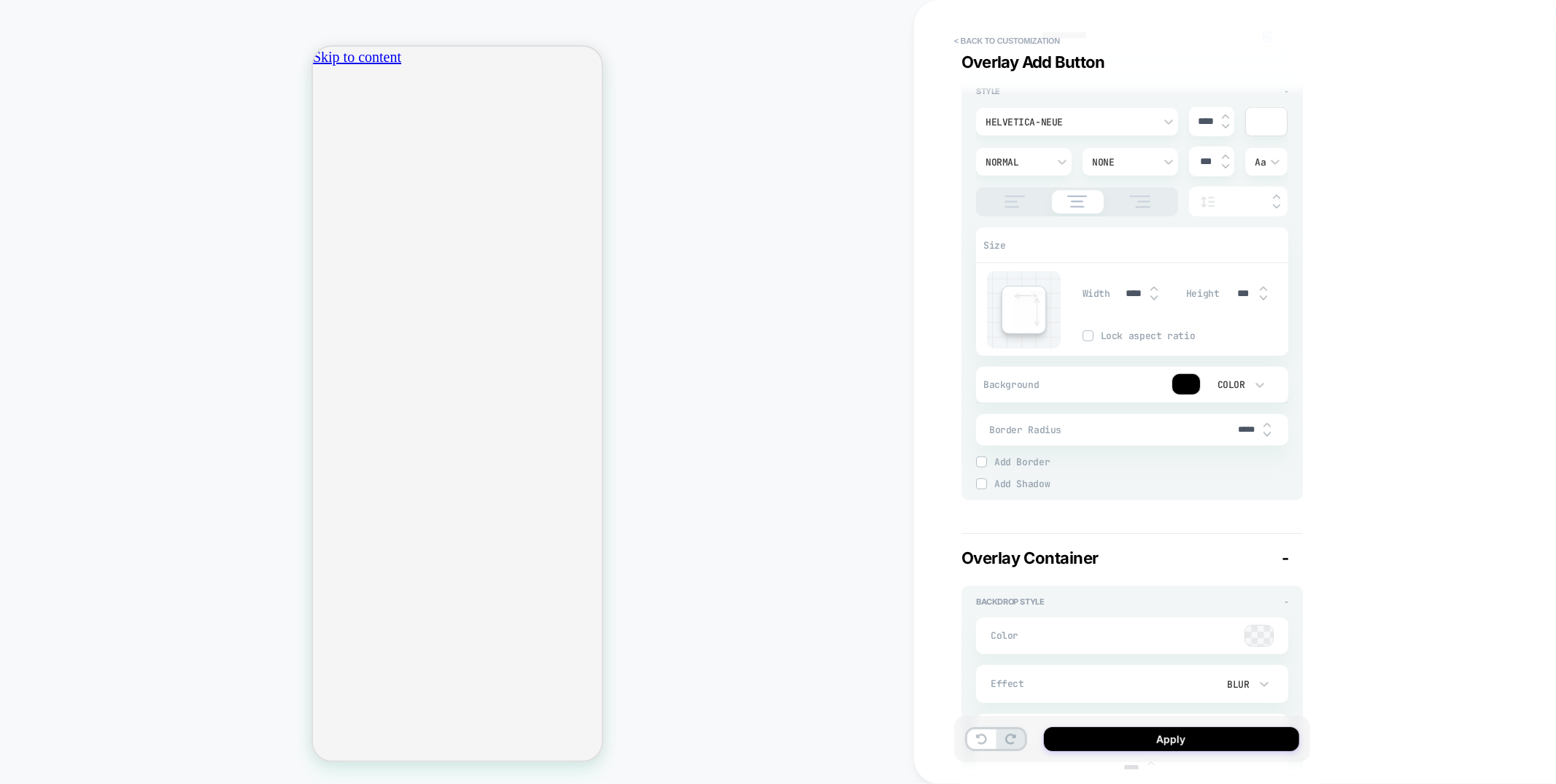
scroll to position [5248, 0]
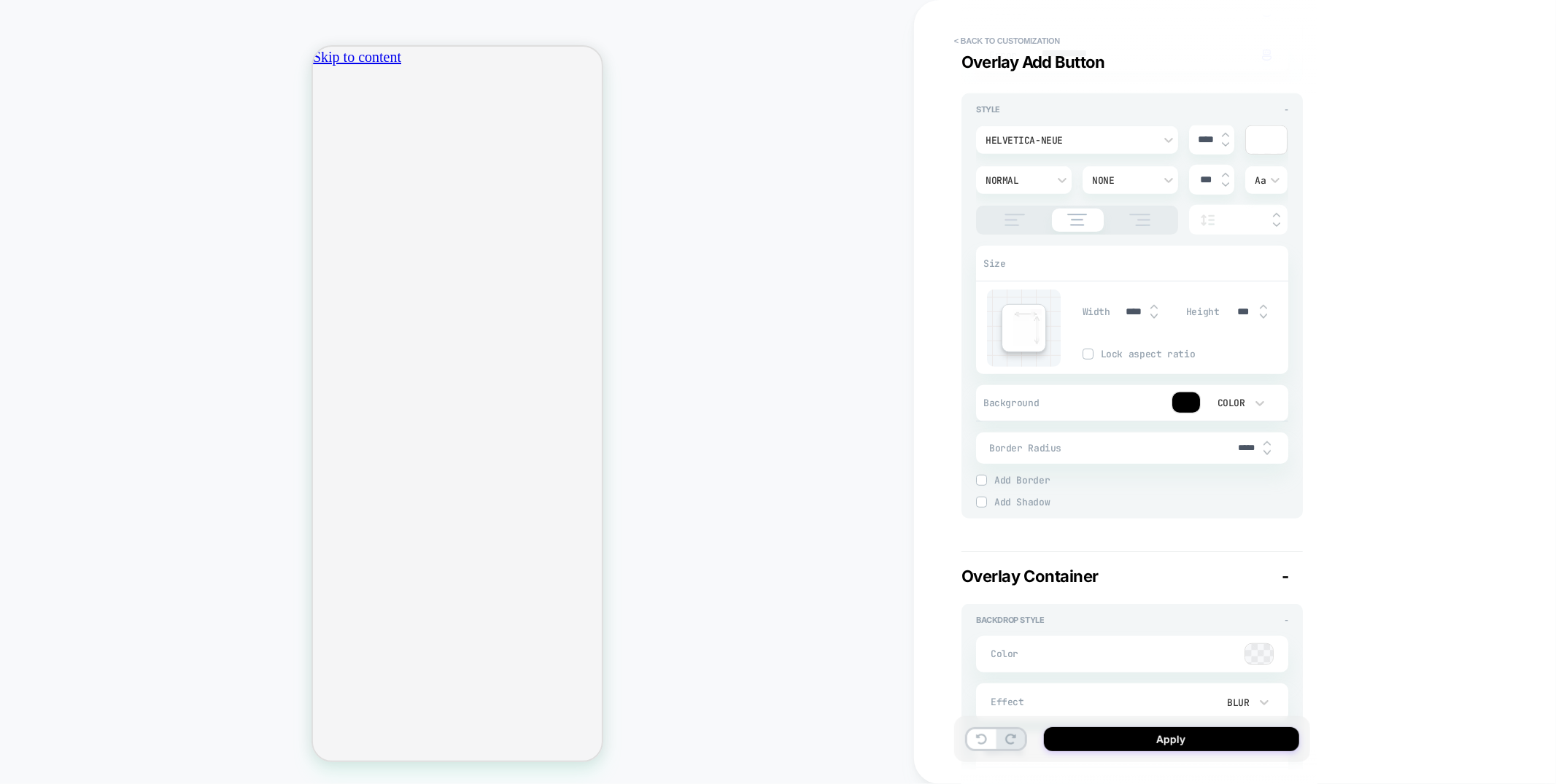
click at [1183, 396] on div at bounding box center [1186, 402] width 27 height 20
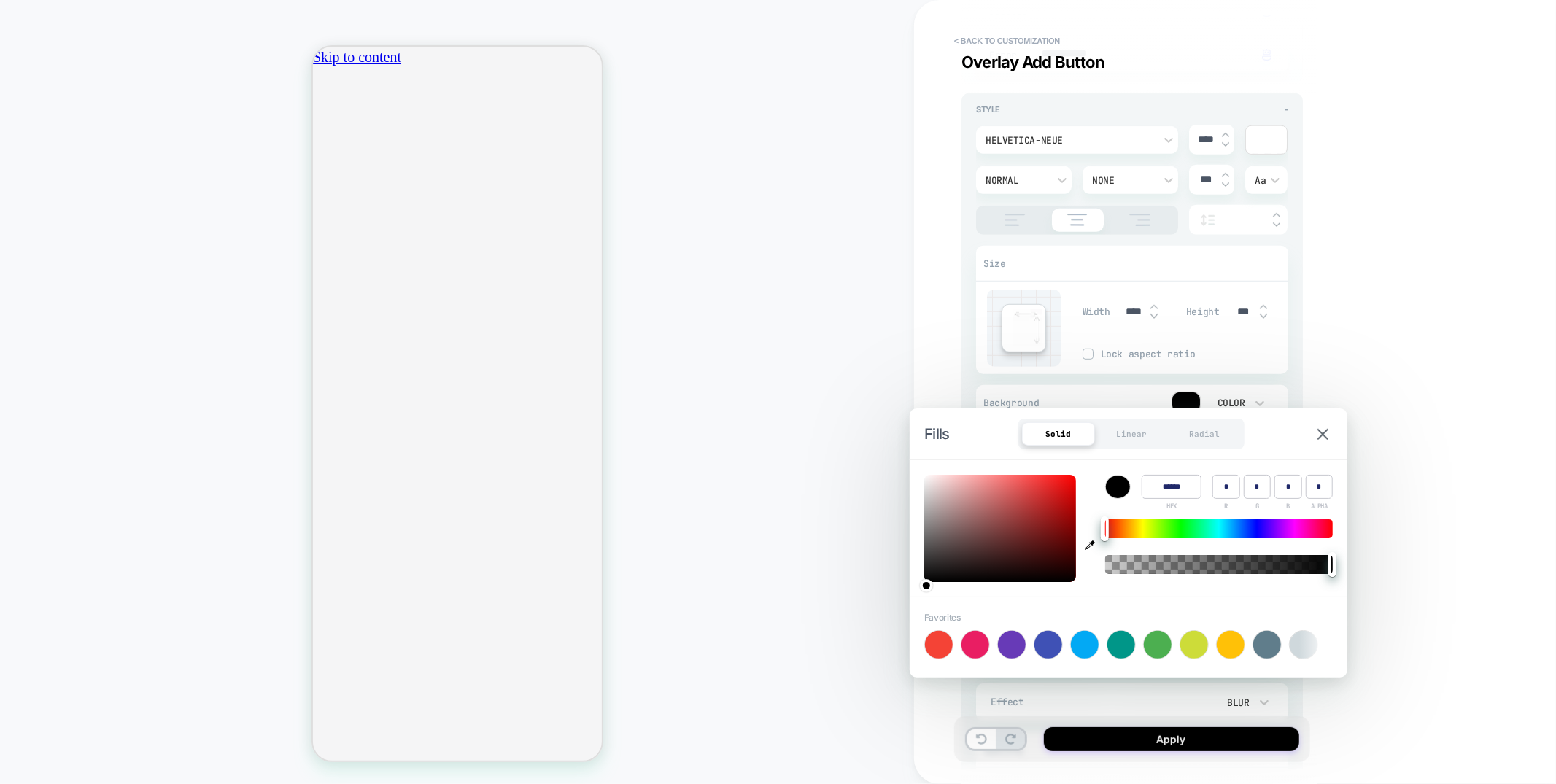
type textarea "*"
click at [1087, 546] on icon "button" at bounding box center [1090, 545] width 9 height 9
type input "******"
type input "**"
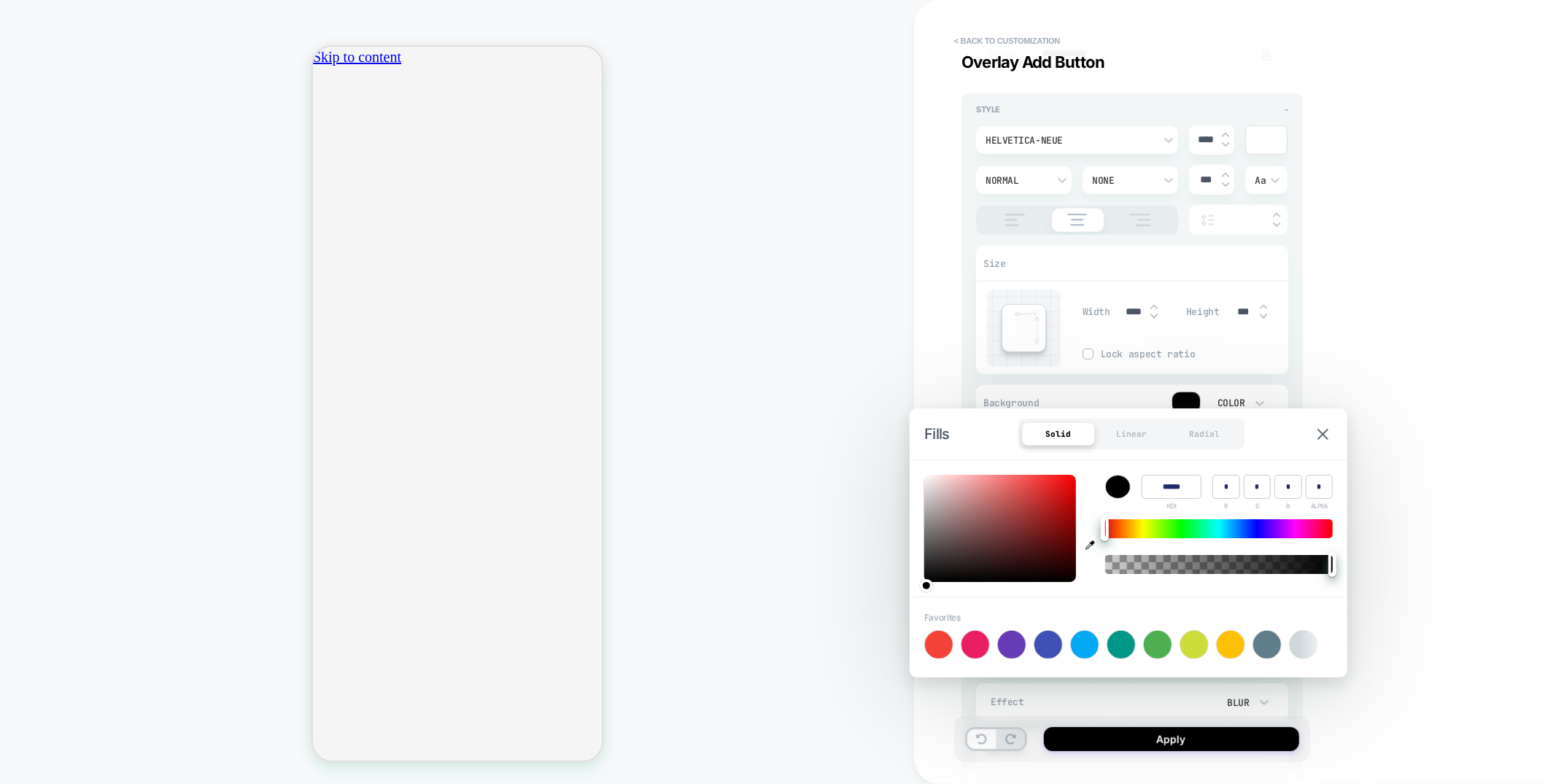
type input "**"
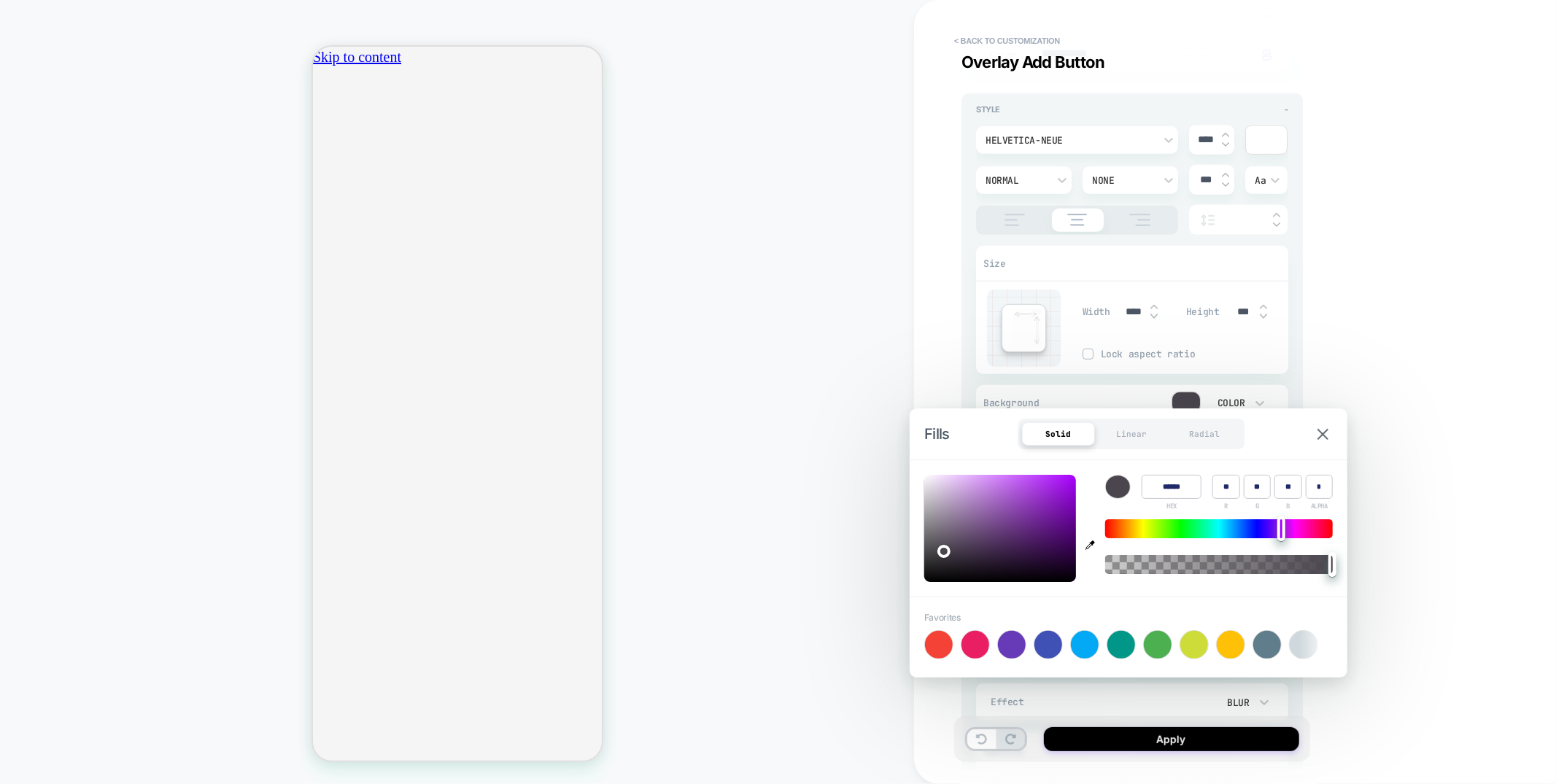
click at [422, 476] on span "ADD TO BAG" at bounding box center [396, 492] width 52 height 32
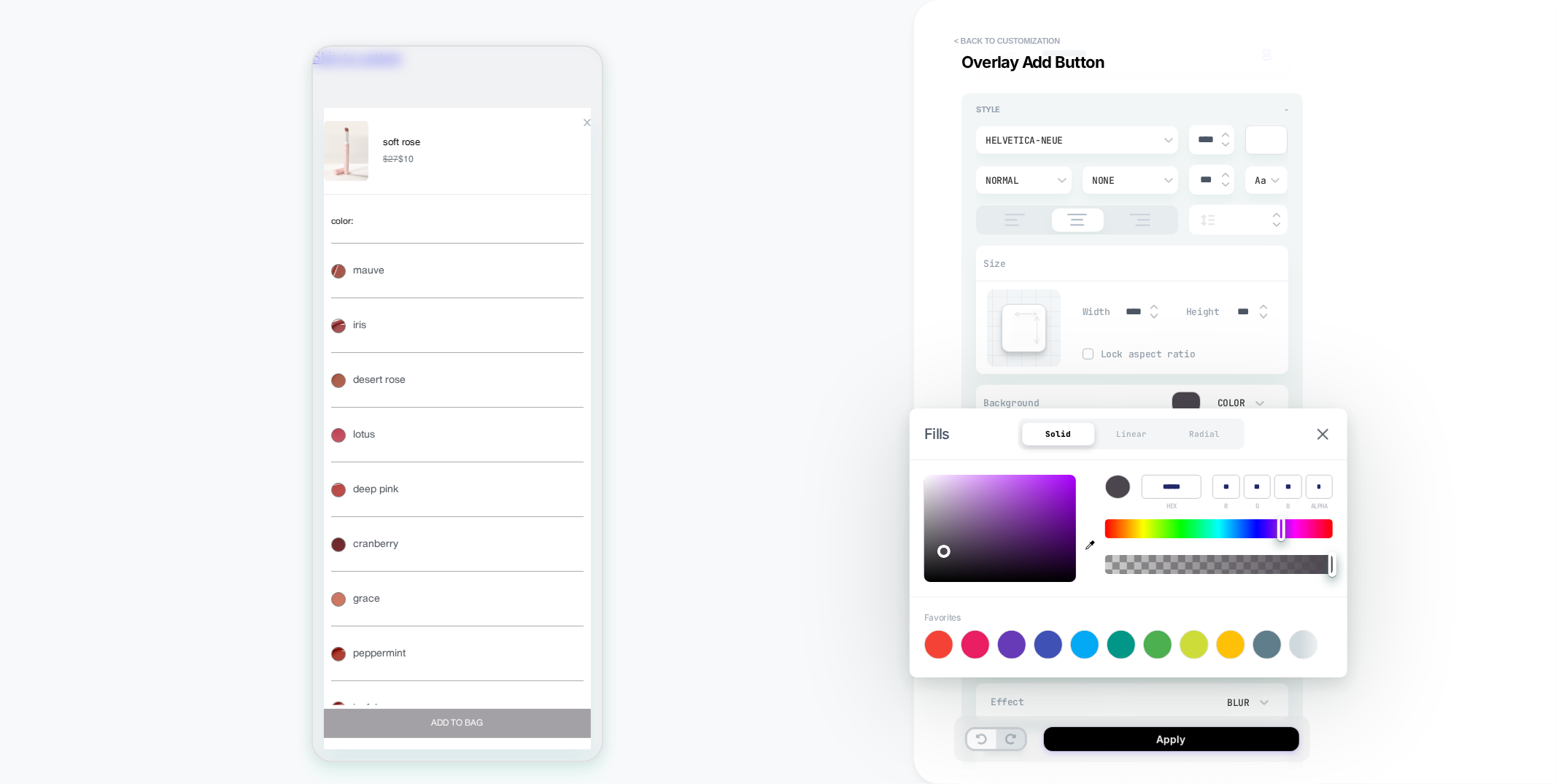
click at [1446, 362] on div "**********" at bounding box center [1235, 392] width 642 height 784
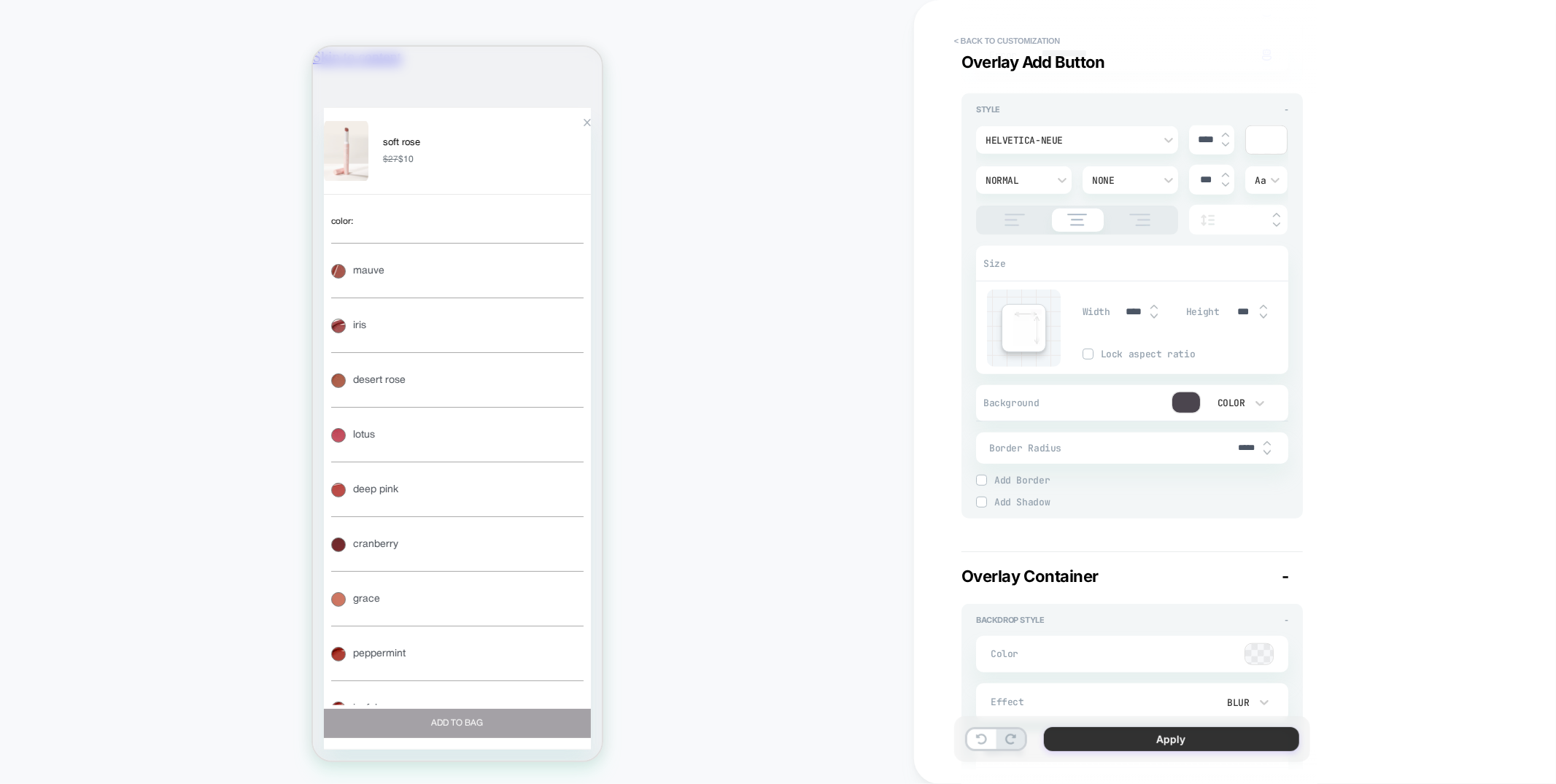
scroll to position [0, 516]
click at [1114, 750] on button "Apply" at bounding box center [1171, 739] width 255 height 24
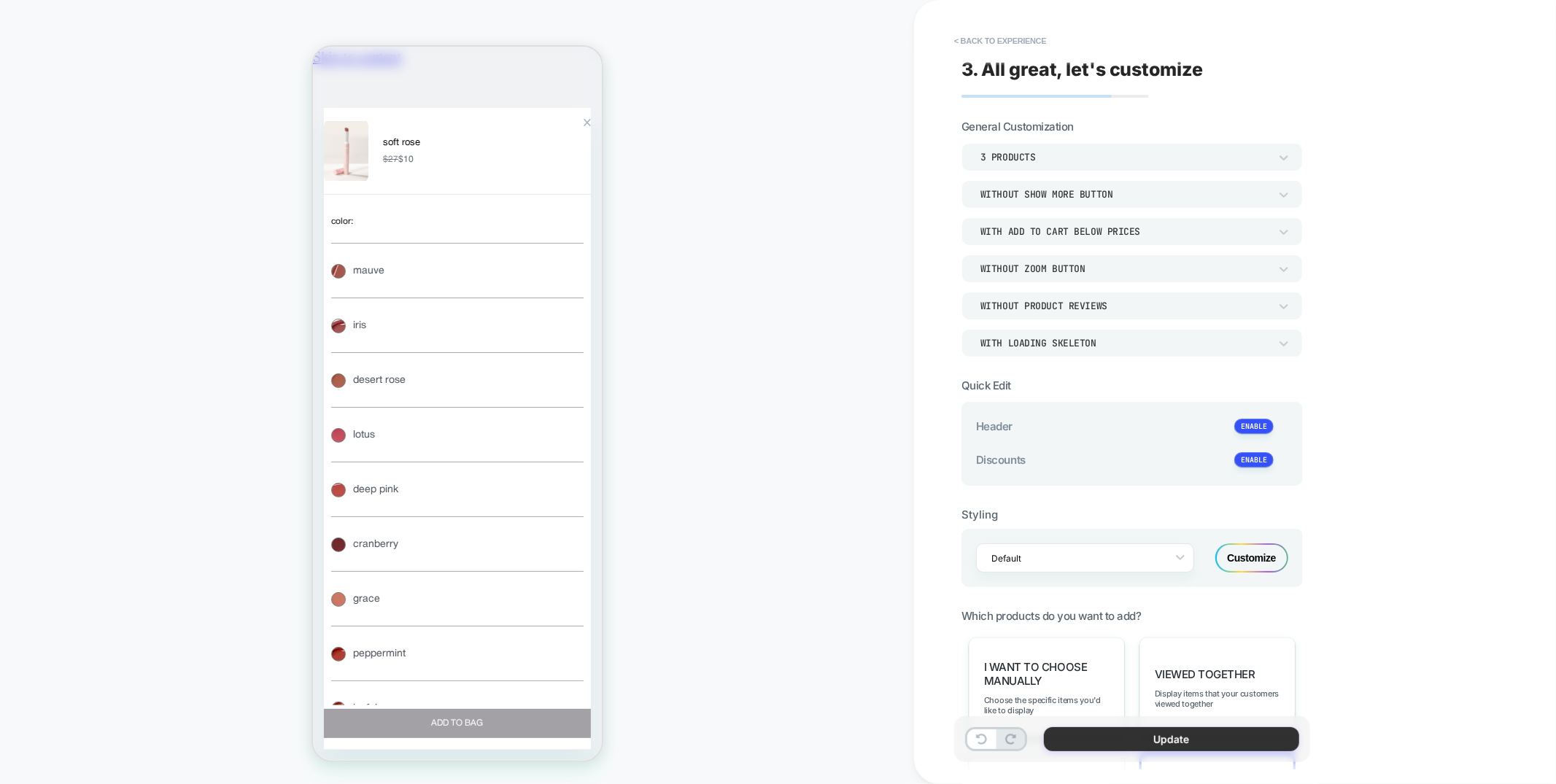
click at [1096, 738] on button "Update" at bounding box center [1171, 739] width 255 height 24
type textarea "*"
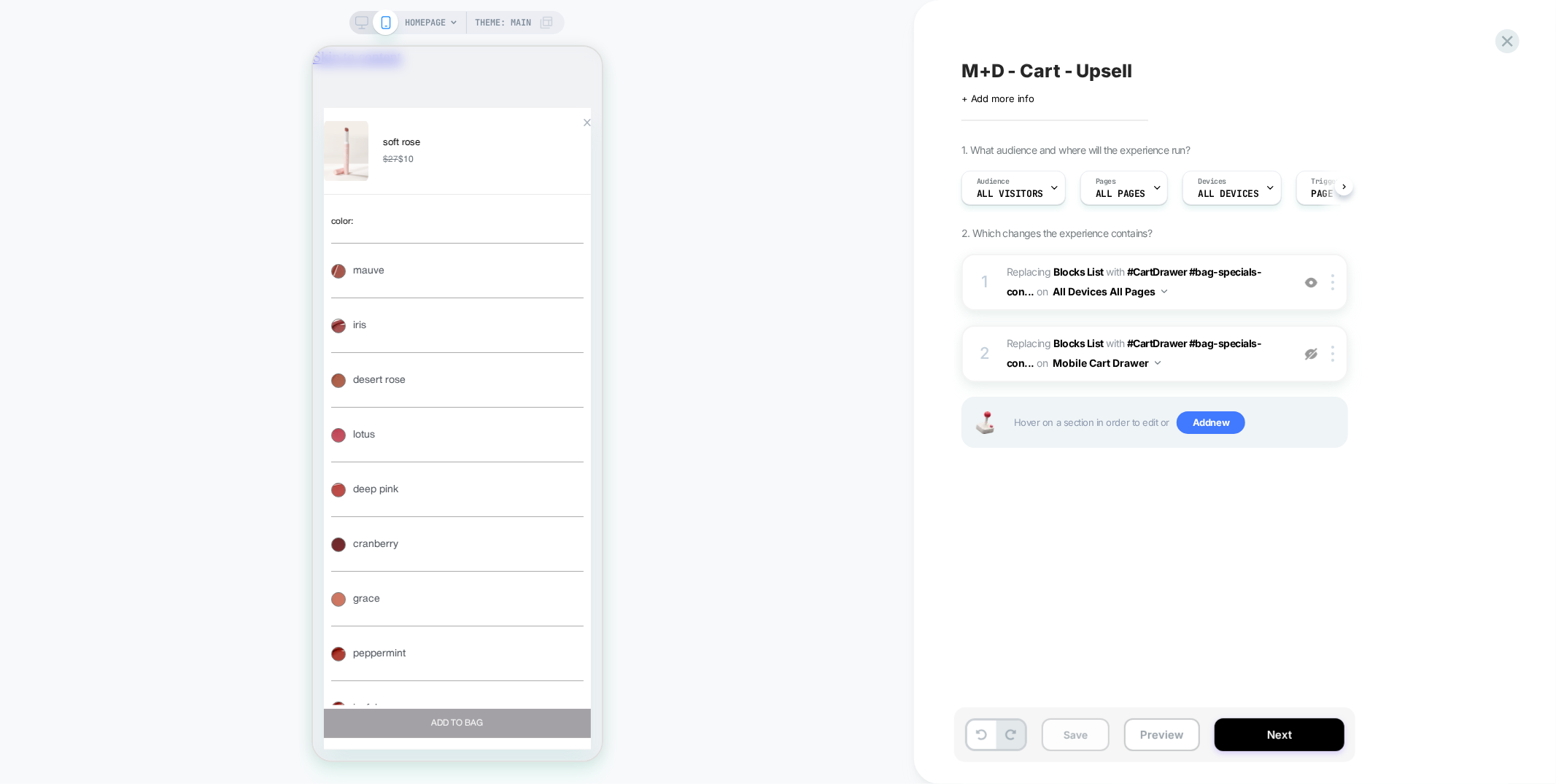
scroll to position [0, 1]
click at [1072, 736] on button "Save" at bounding box center [1076, 735] width 68 height 33
click at [1146, 737] on button "Preview" at bounding box center [1162, 735] width 76 height 33
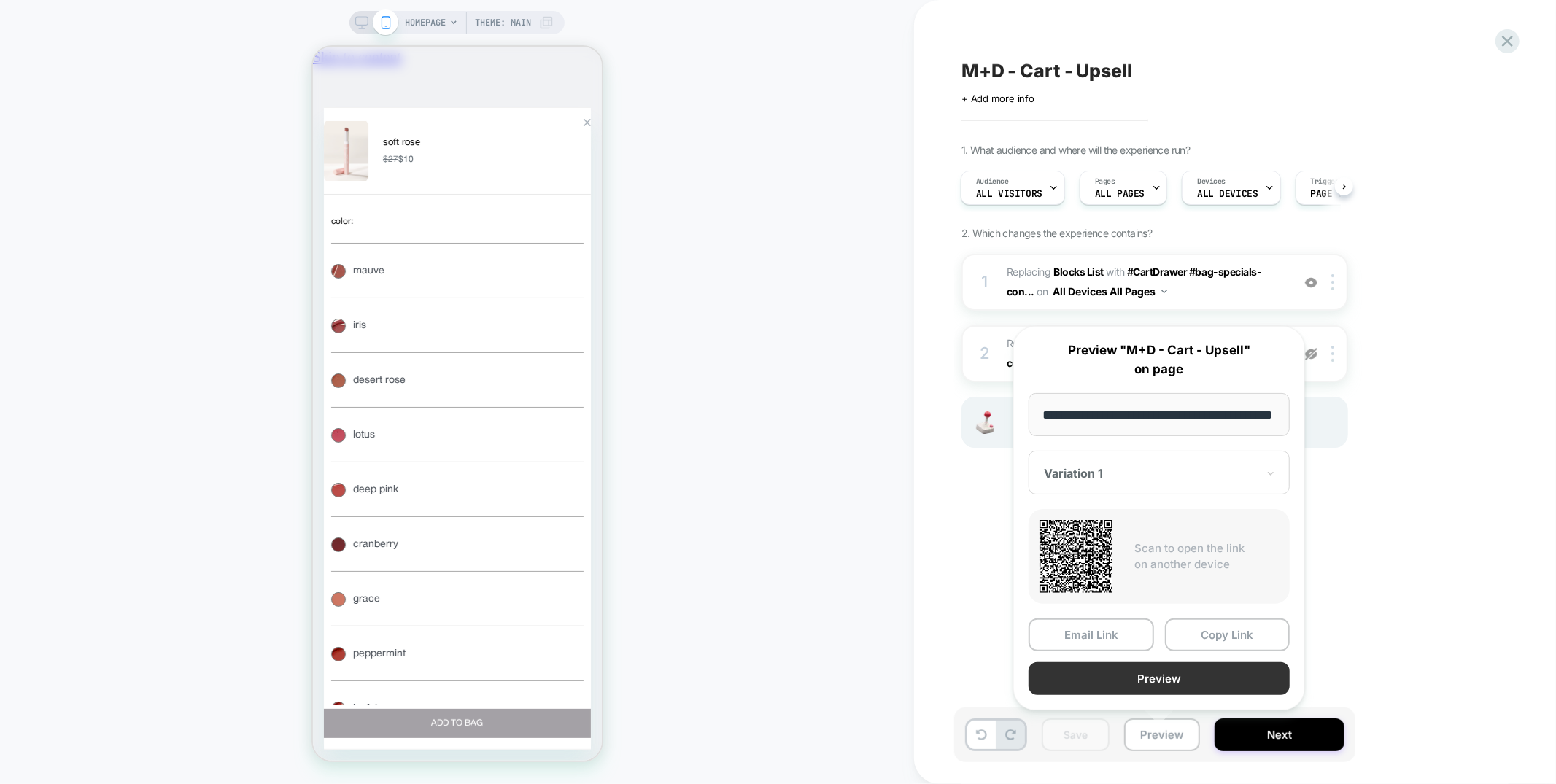
scroll to position [0, 0]
click at [1156, 684] on button "Preview" at bounding box center [1159, 679] width 261 height 33
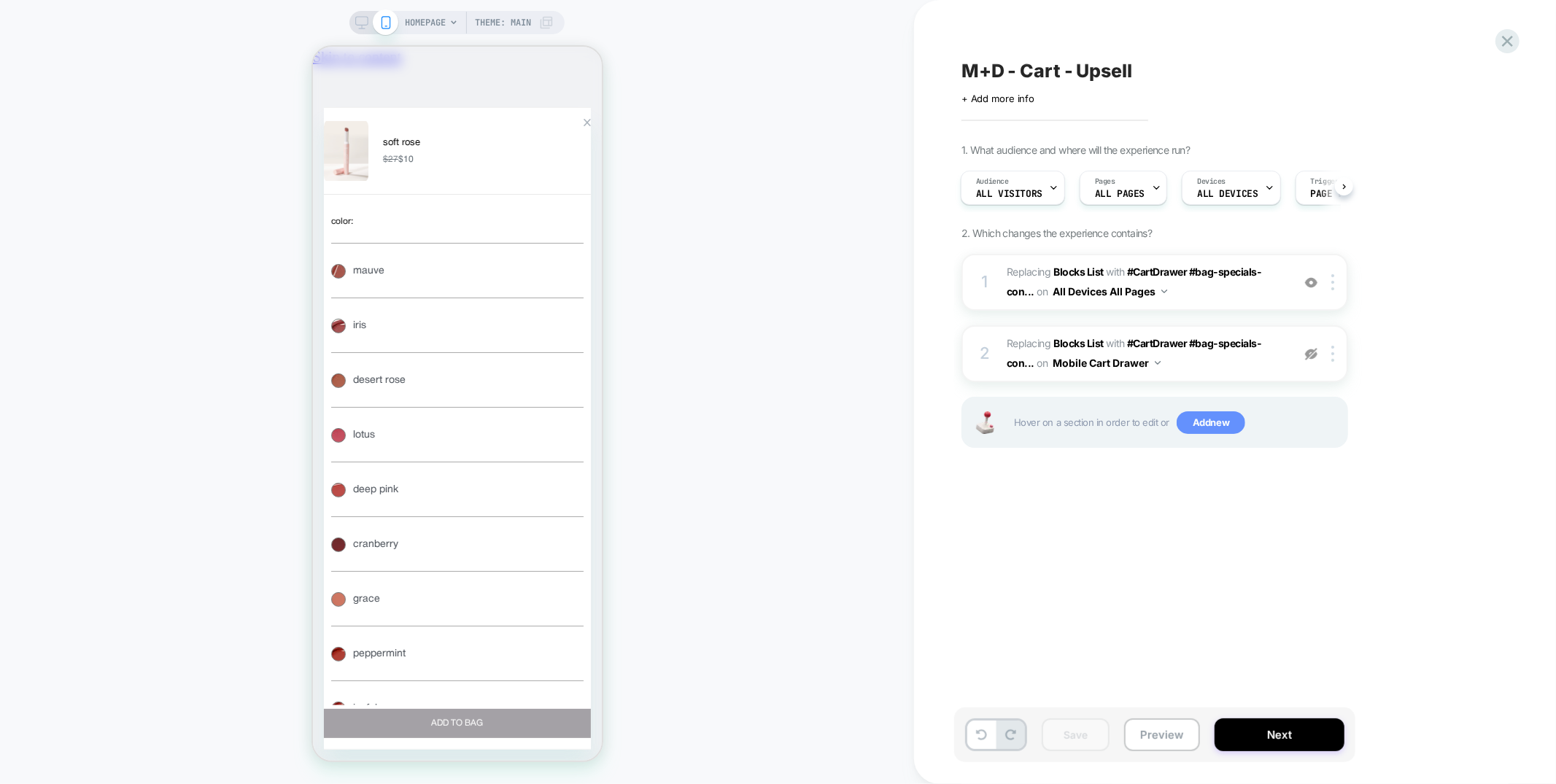
click at [1195, 420] on span "Add new" at bounding box center [1210, 423] width 69 height 24
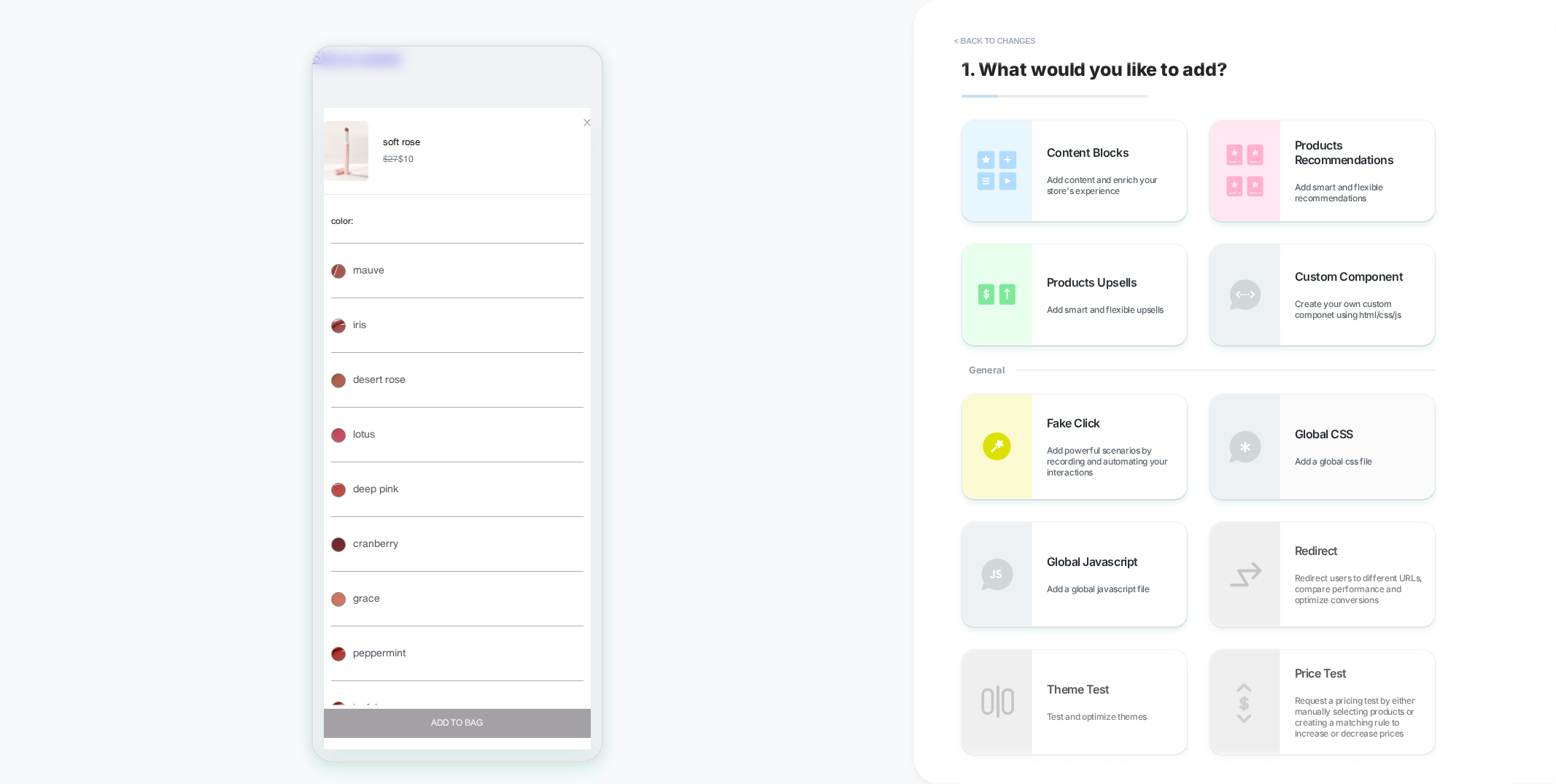
click at [1315, 415] on div "Global CSS Add a global css file" at bounding box center [1323, 447] width 225 height 104
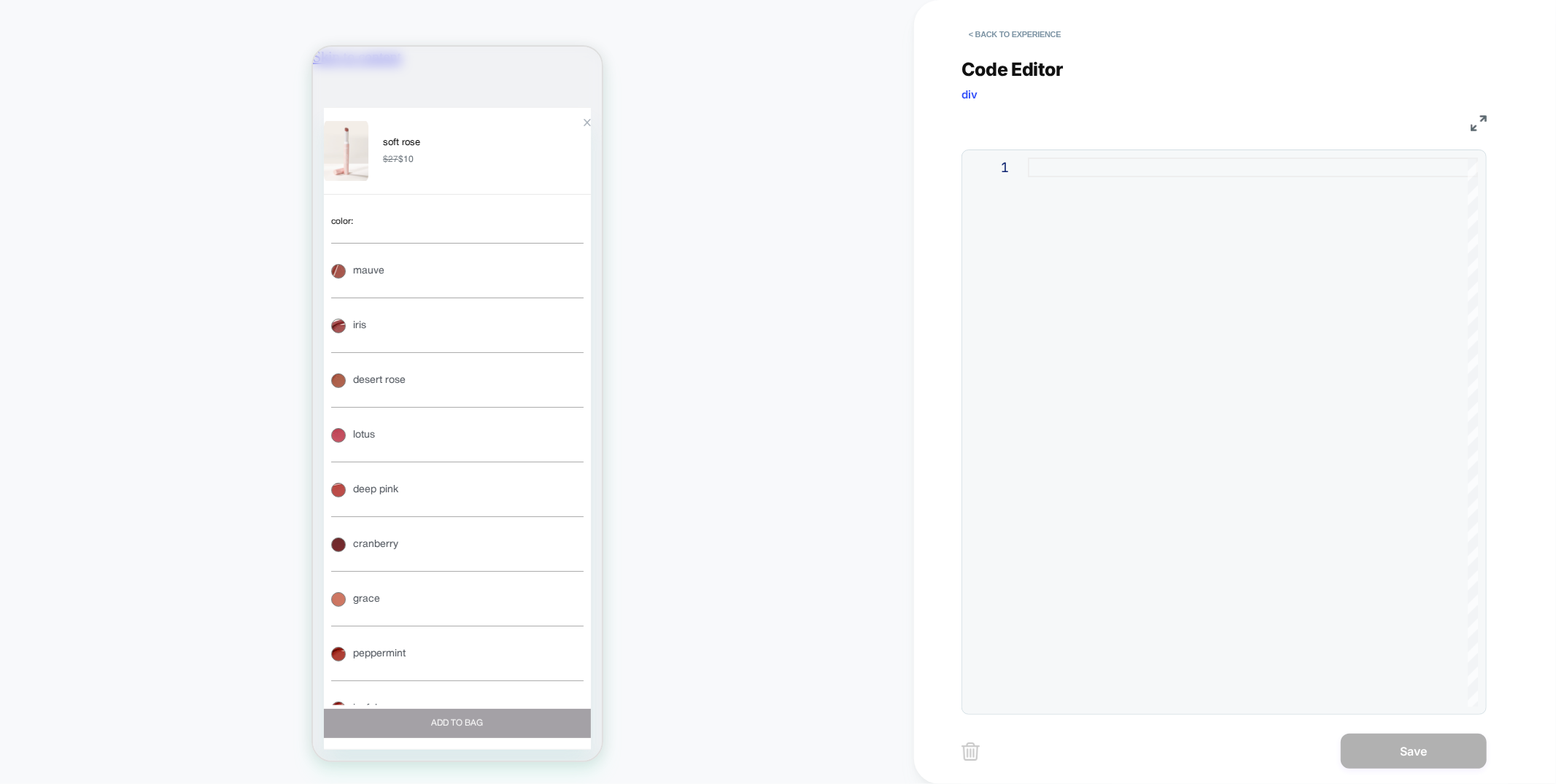
scroll to position [0, 258]
click at [1072, 171] on div at bounding box center [1252, 431] width 450 height 549
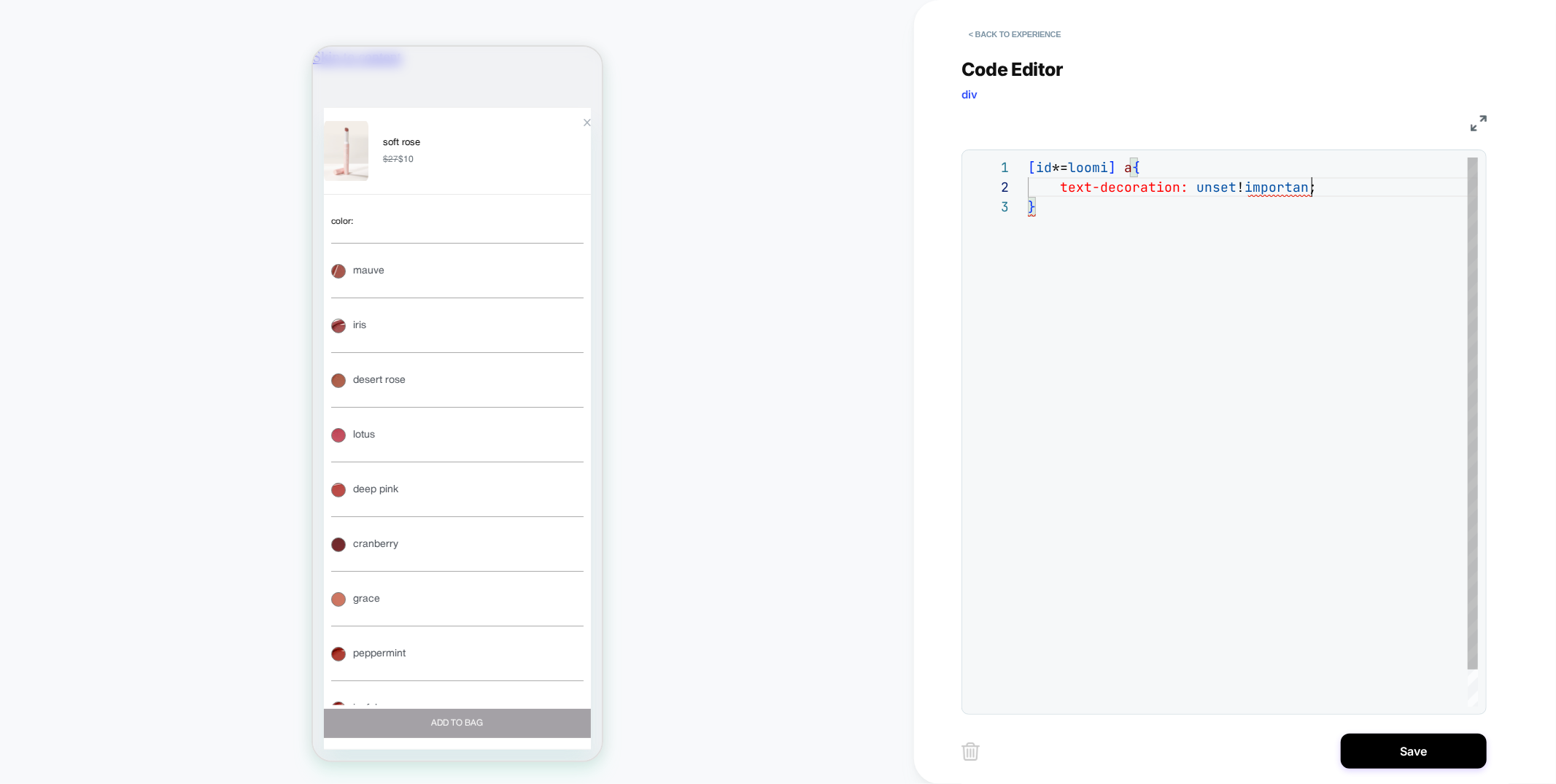
scroll to position [19, 291]
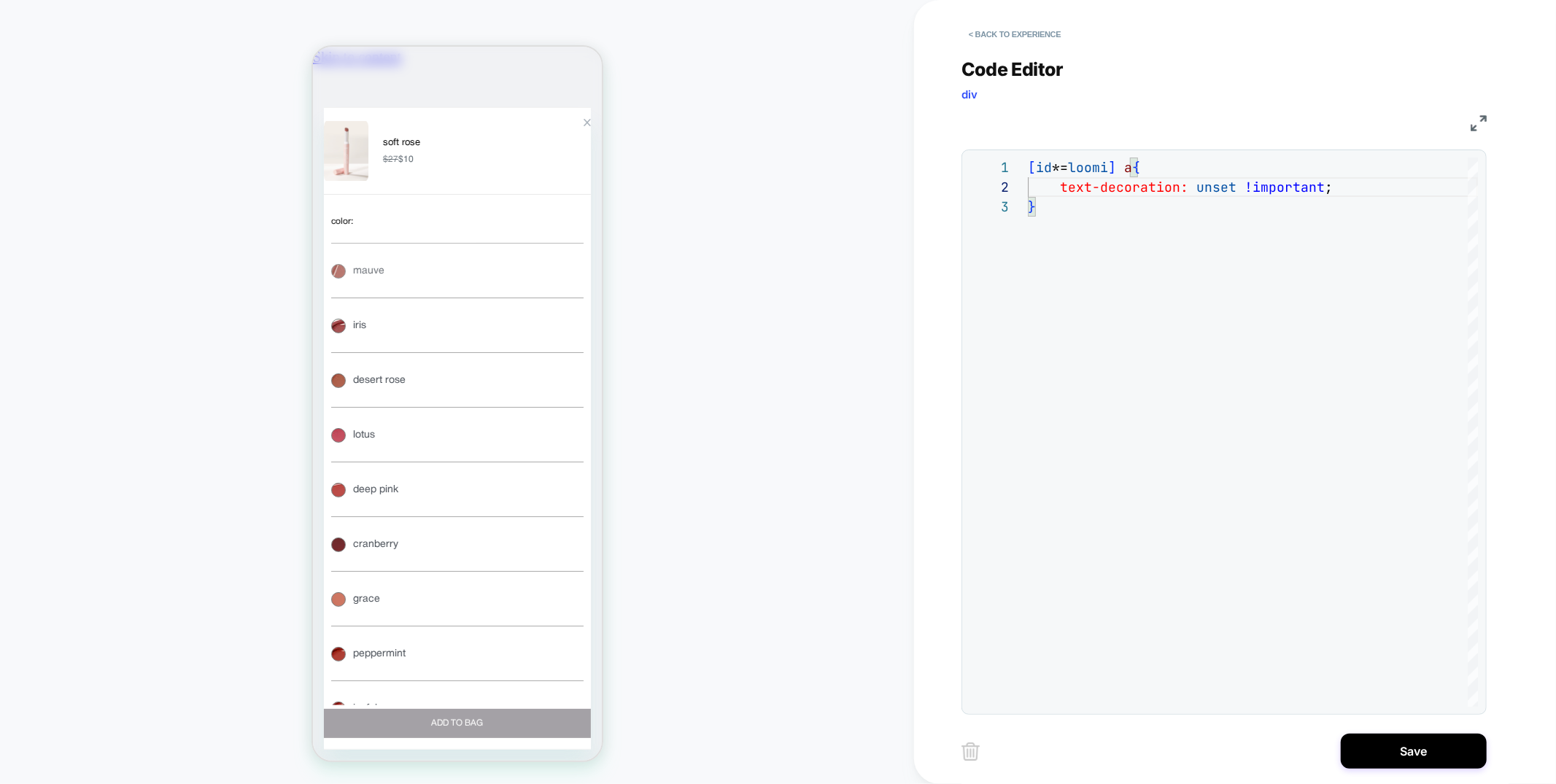
type textarea "**********"
click at [384, 281] on p "mauve" at bounding box center [368, 270] width 31 height 20
click at [430, 352] on button "iris iris" at bounding box center [457, 324] width 252 height 55
click at [583, 126] on div "Zoom Button" at bounding box center [587, 122] width 8 height 8
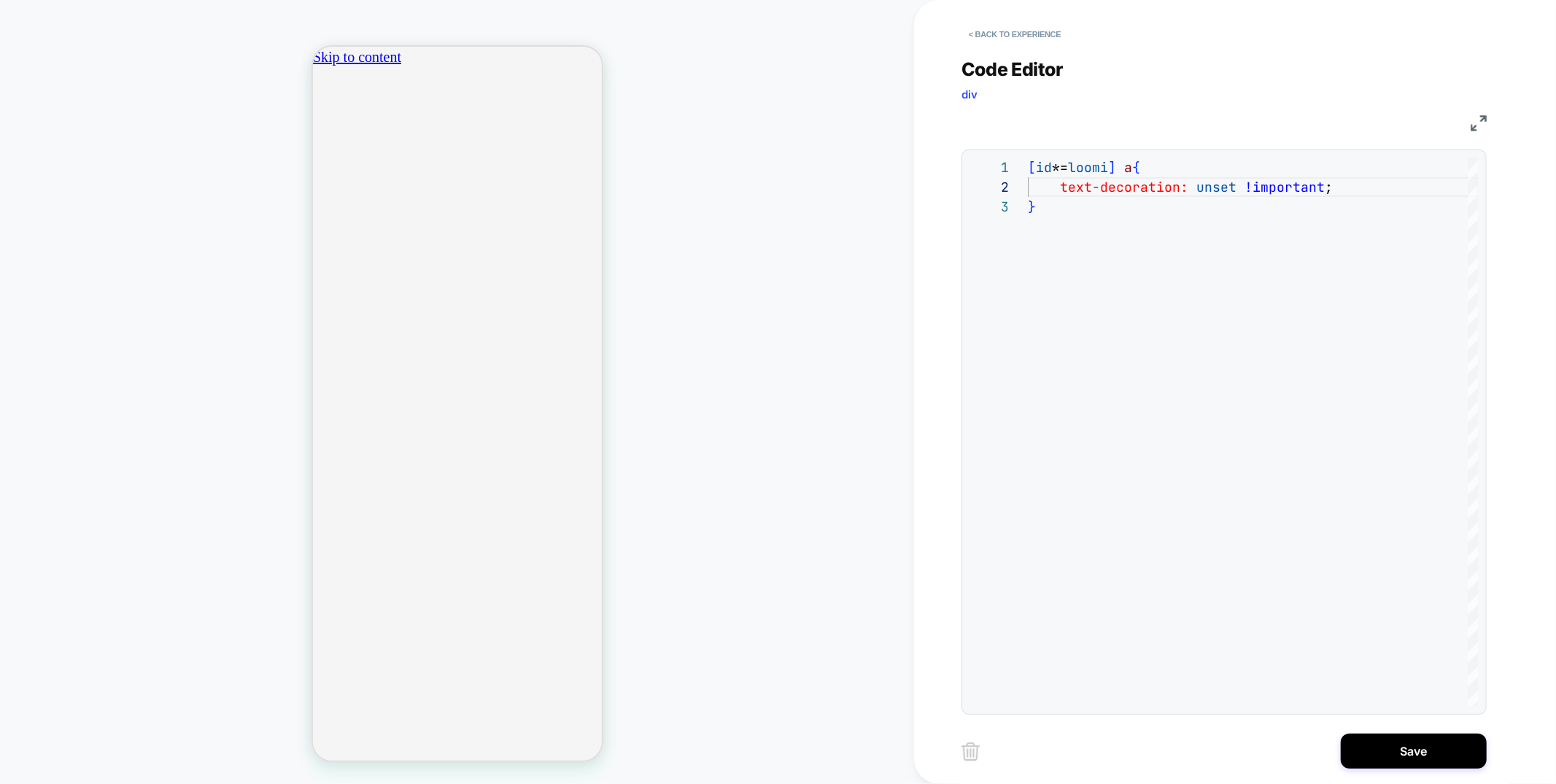
click at [422, 476] on span "ADD TO BAG" at bounding box center [396, 492] width 52 height 32
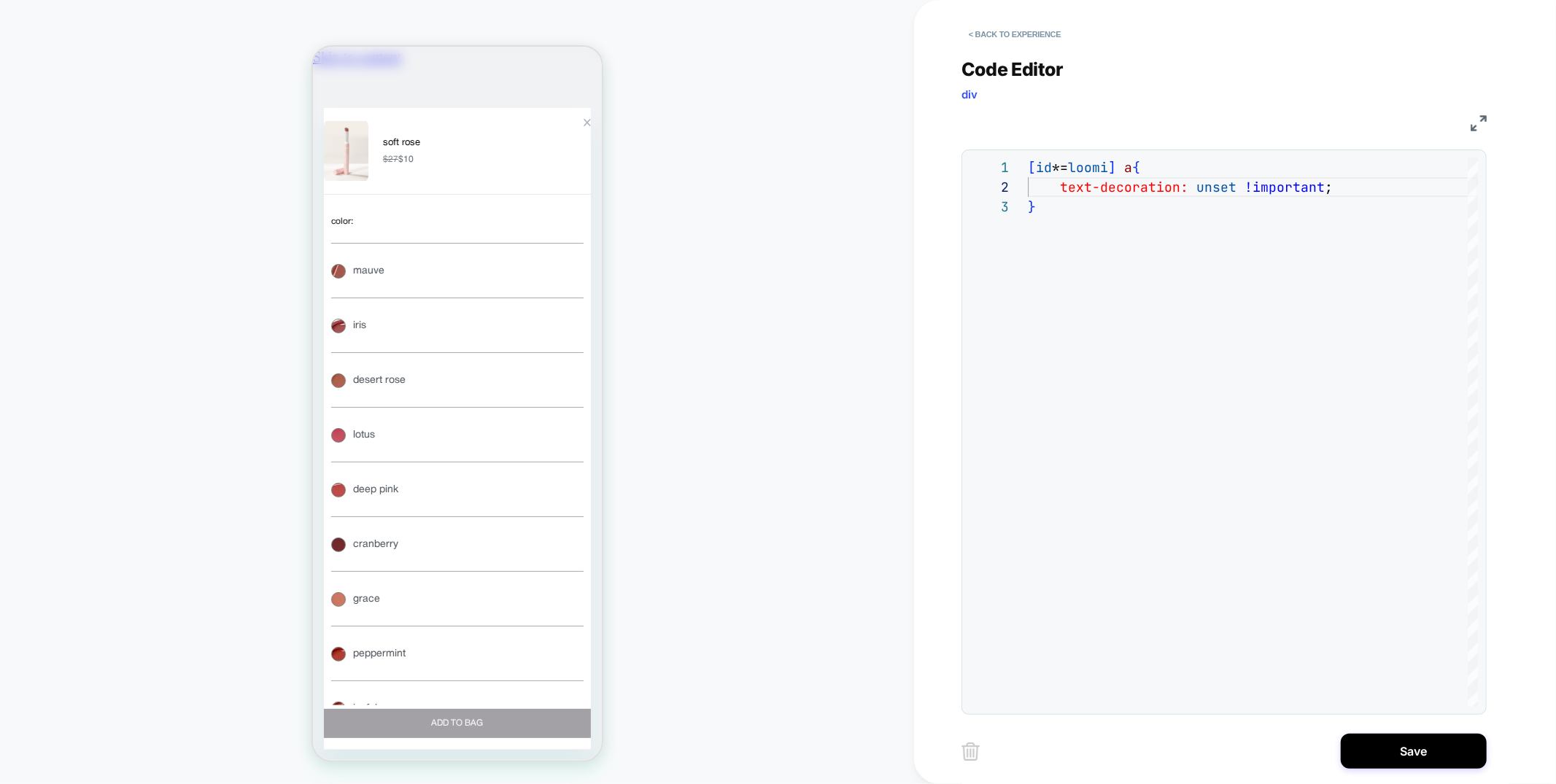
click at [581, 269] on div "soft rose $27 $10 color : soft rose mauve iris desert rose lotus deep pink cran…" at bounding box center [457, 428] width 267 height 642
click at [580, 154] on div at bounding box center [576, 136] width 29 height 37
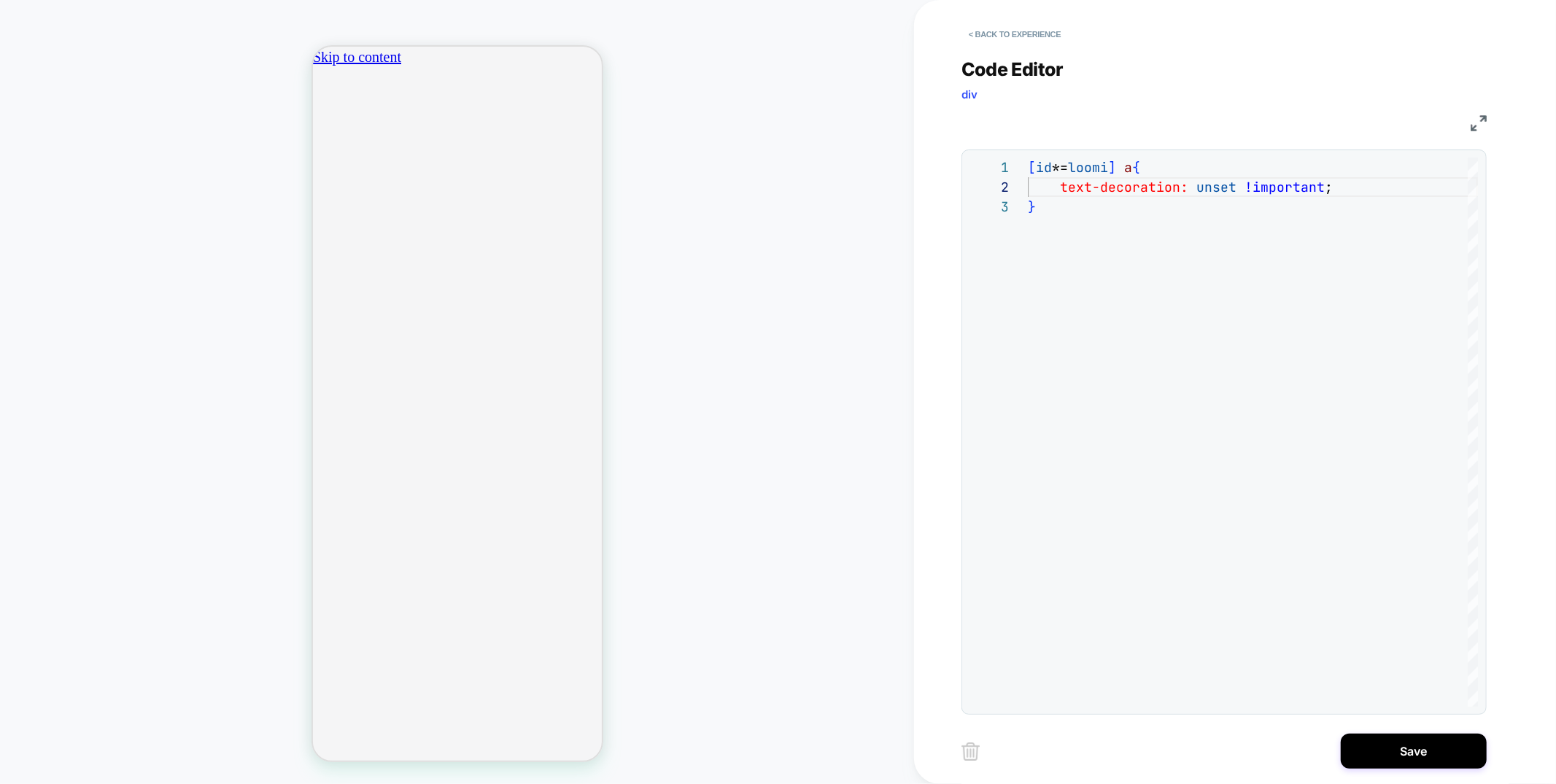
scroll to position [0, 516]
click at [442, 420] on div "maracuja juicy lip crème" at bounding box center [482, 432] width 223 height 24
click at [1401, 751] on button "Save" at bounding box center [1414, 751] width 146 height 35
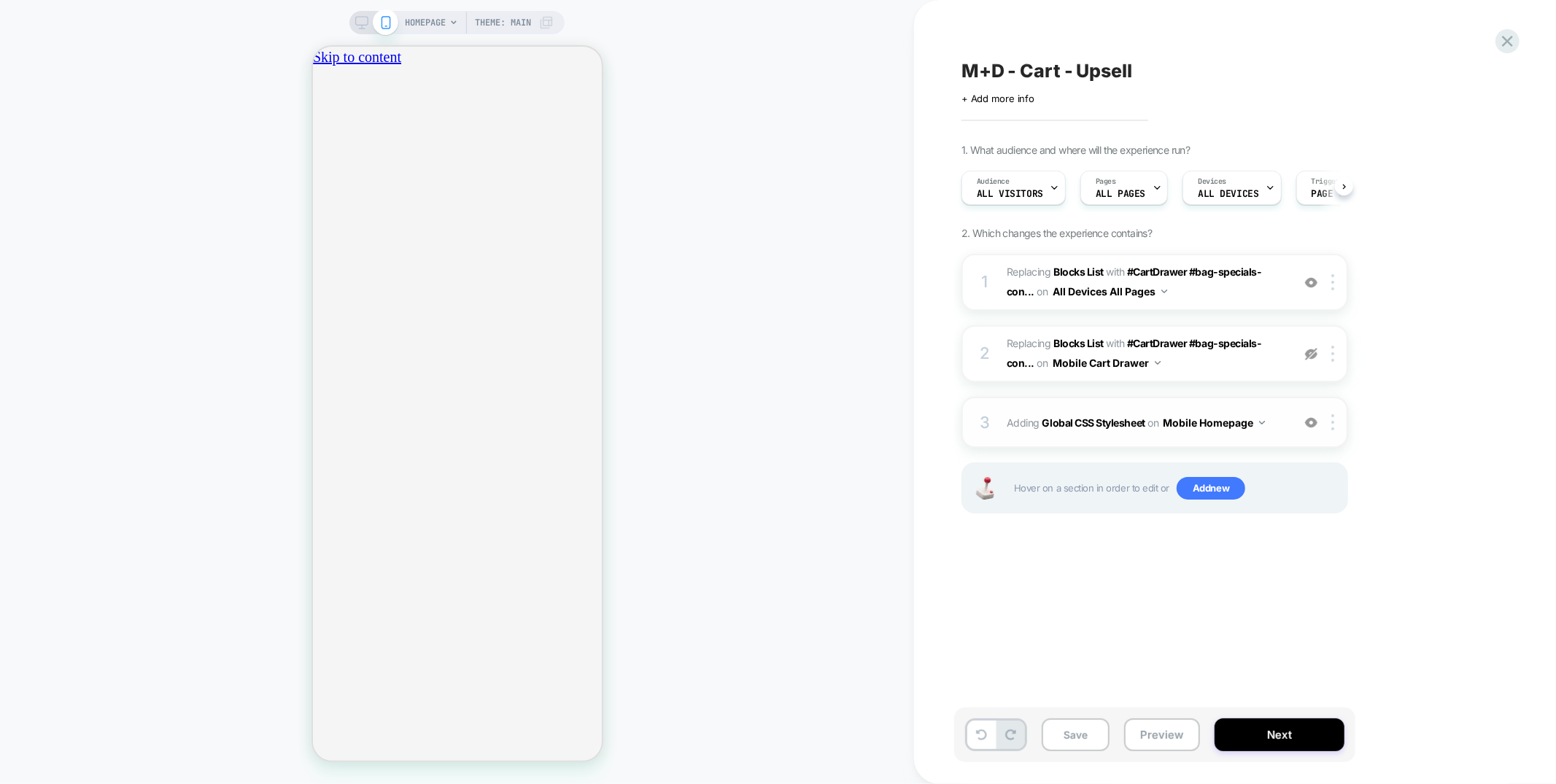
scroll to position [0, 1]
click at [1220, 418] on button "Mobile Homepage" at bounding box center [1214, 422] width 102 height 21
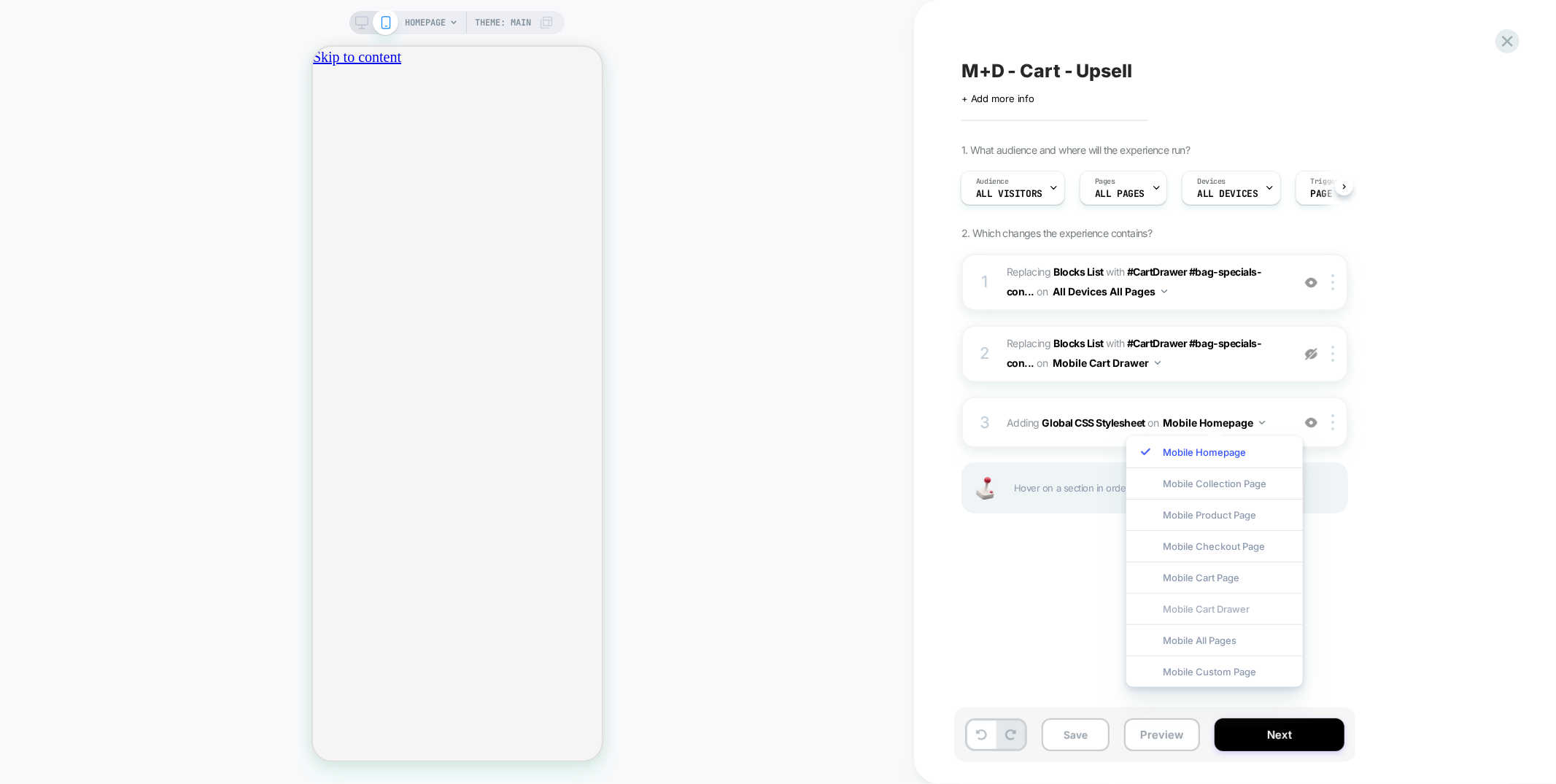
scroll to position [0, 0]
click at [1224, 642] on div "Mobile All Pages" at bounding box center [1214, 640] width 176 height 31
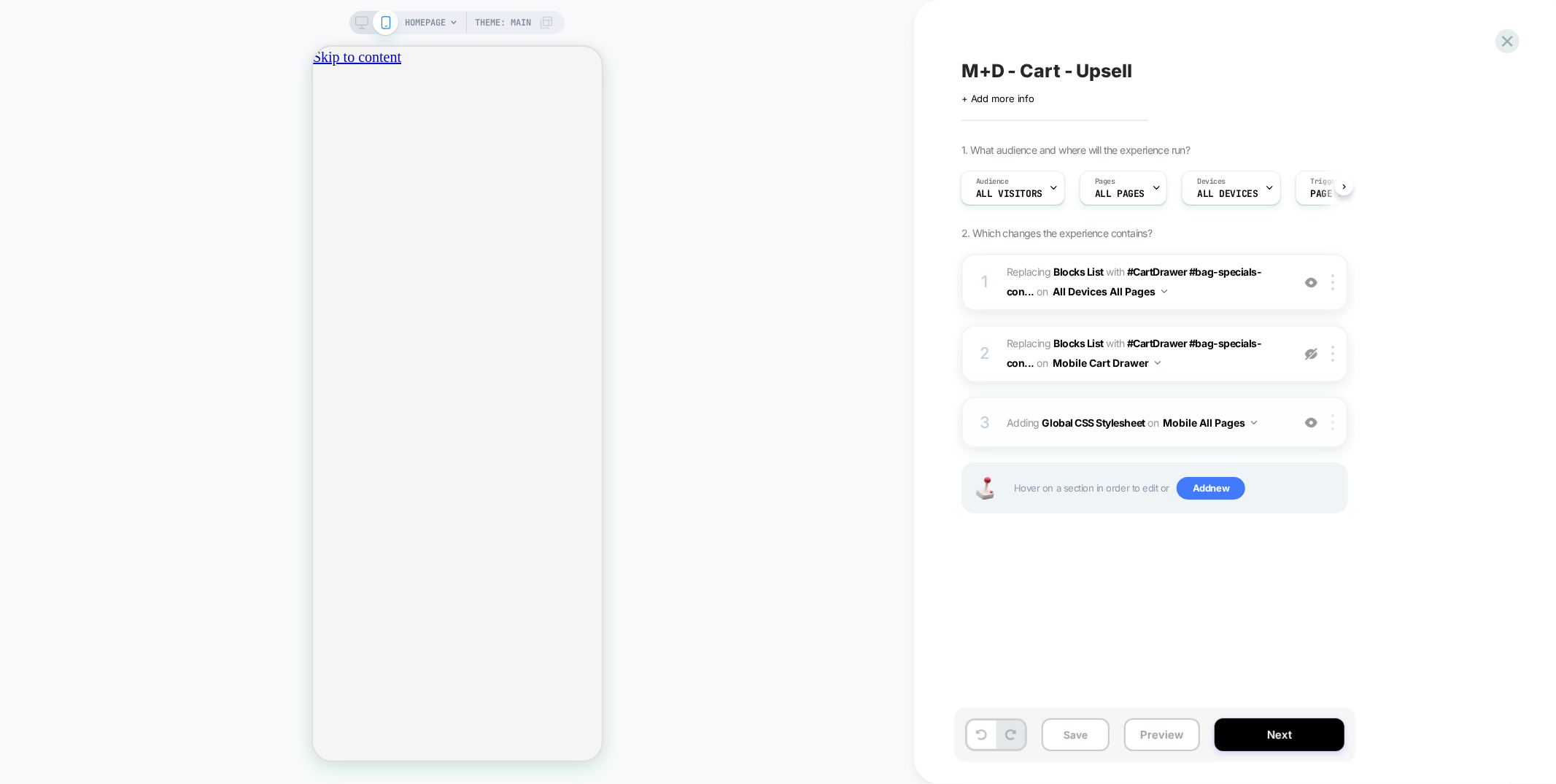
click at [1335, 420] on img at bounding box center [1332, 422] width 3 height 16
click at [1325, 582] on div "Target All Devices" at bounding box center [1335, 575] width 130 height 40
click at [1092, 736] on button "Save" at bounding box center [1076, 735] width 68 height 33
click at [1163, 738] on button "Preview" at bounding box center [1162, 735] width 76 height 33
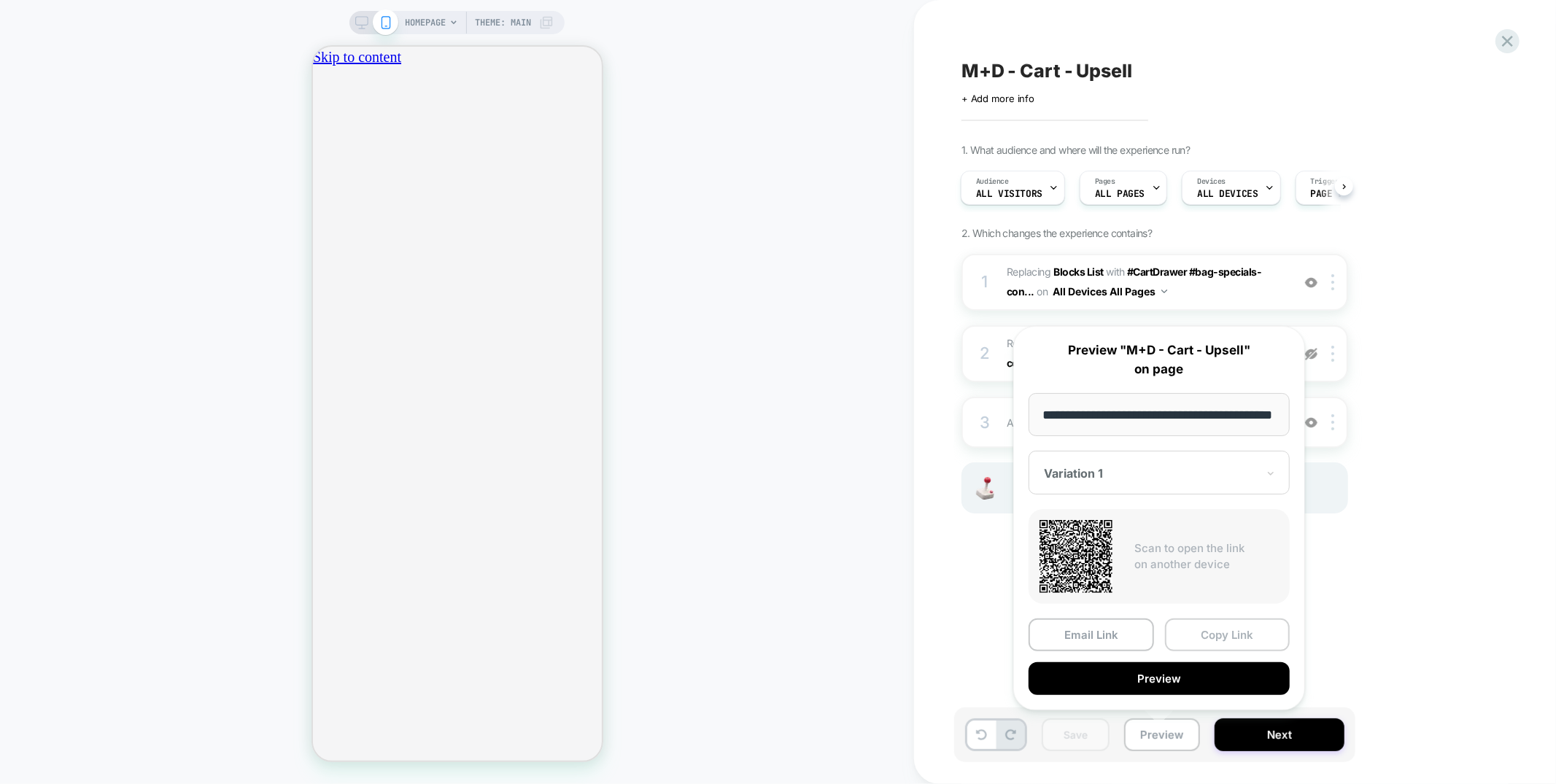
scroll to position [0, 0]
drag, startPoint x: 1218, startPoint y: 638, endPoint x: 1199, endPoint y: 633, distance: 19.6
click at [1218, 638] on button "Copy Link" at bounding box center [1227, 635] width 125 height 33
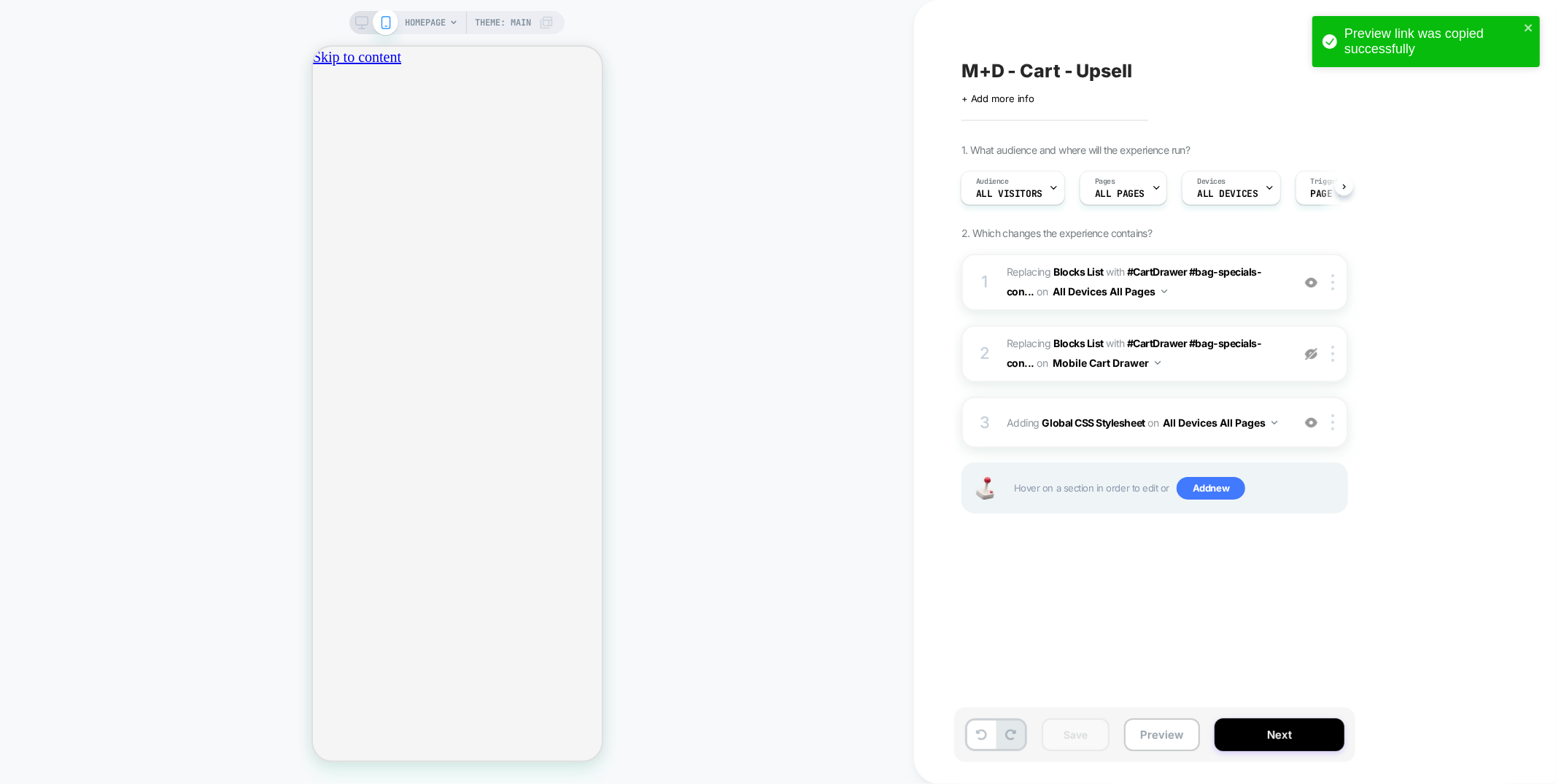
scroll to position [0, 258]
click at [756, 85] on div "HOMEPAGE Theme: MAIN" at bounding box center [457, 392] width 914 height 755
click at [1530, 22] on icon "close" at bounding box center [1529, 27] width 10 height 12
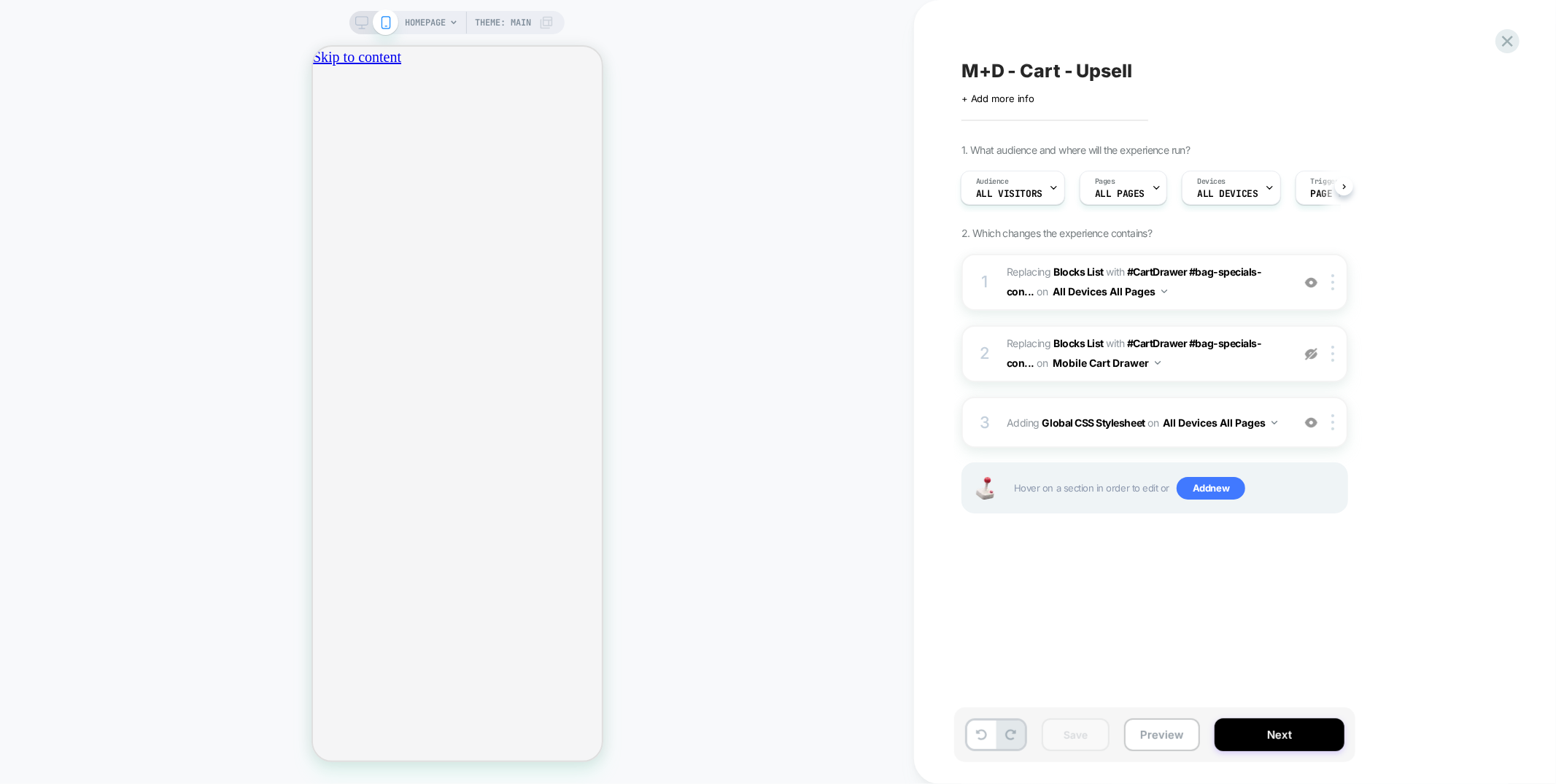
click at [1516, 40] on div "Preview link was copied successfully" at bounding box center [1425, 45] width 233 height 64
click at [1508, 42] on icon at bounding box center [1508, 41] width 20 height 20
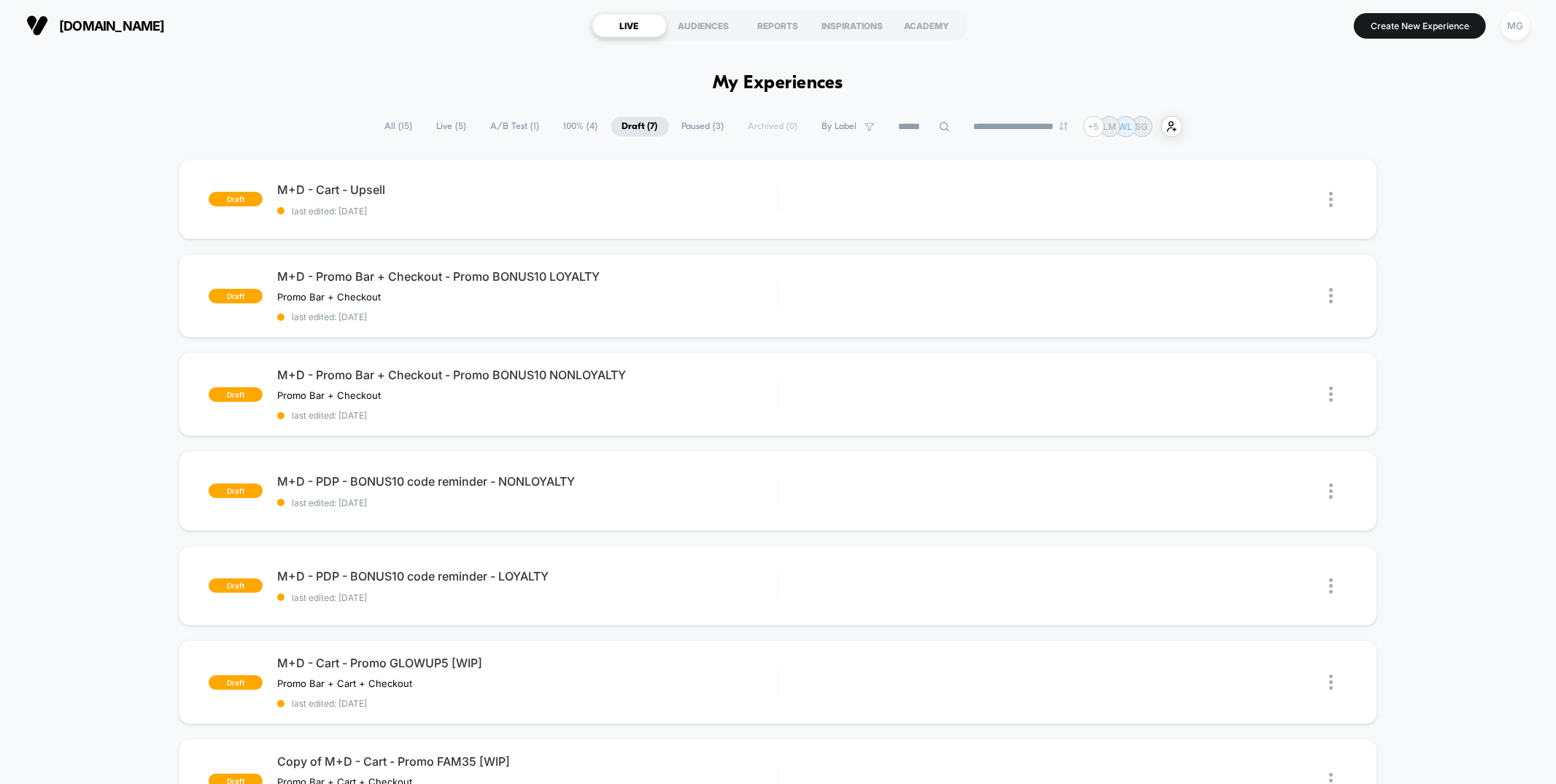
click at [511, 124] on span "A/B Test ( 1 )" at bounding box center [515, 127] width 70 height 20
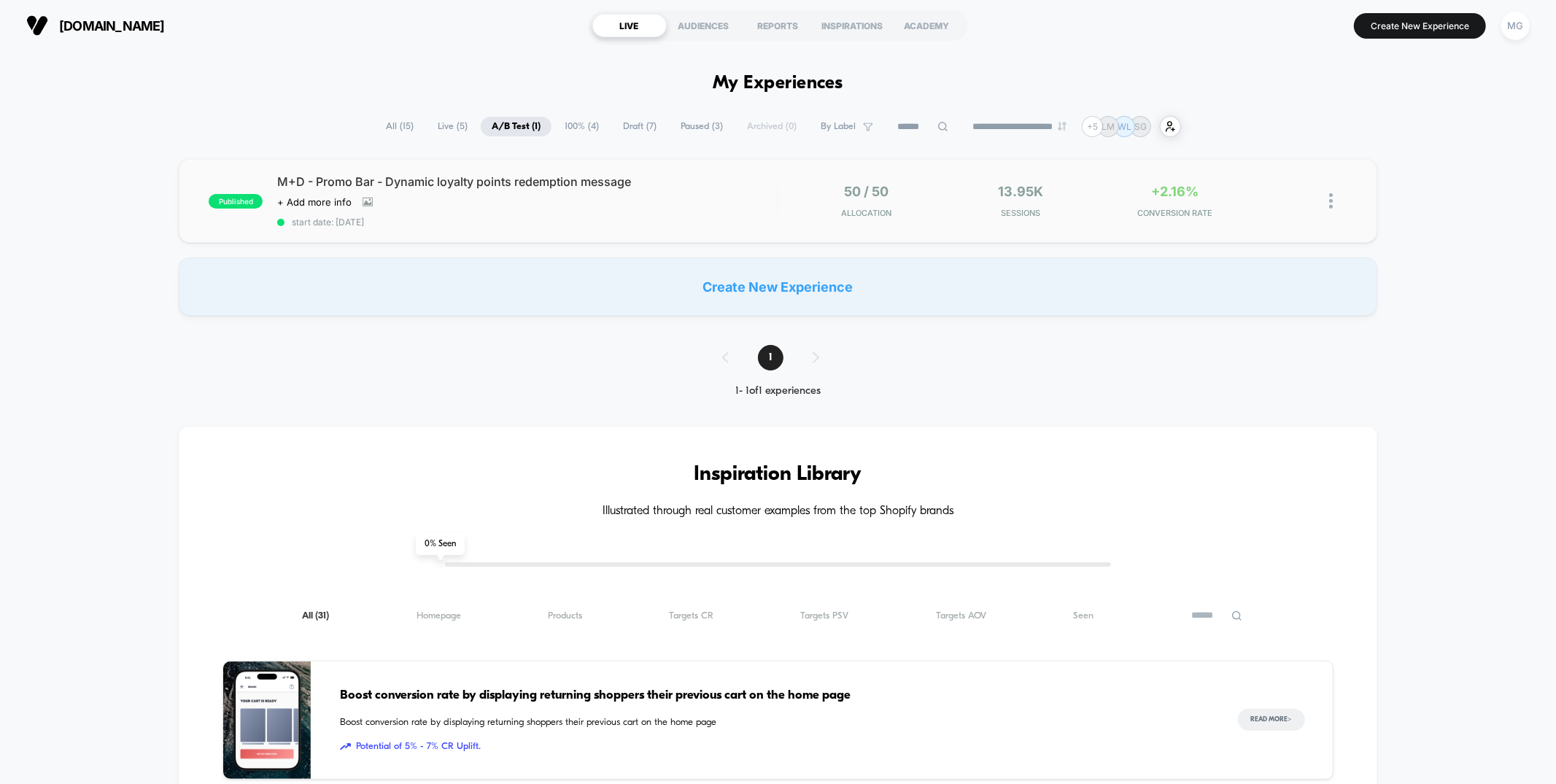
click at [598, 229] on div "published M+D - Promo Bar - Dynamic loyalty points redemption message Click to …" at bounding box center [778, 201] width 1198 height 84
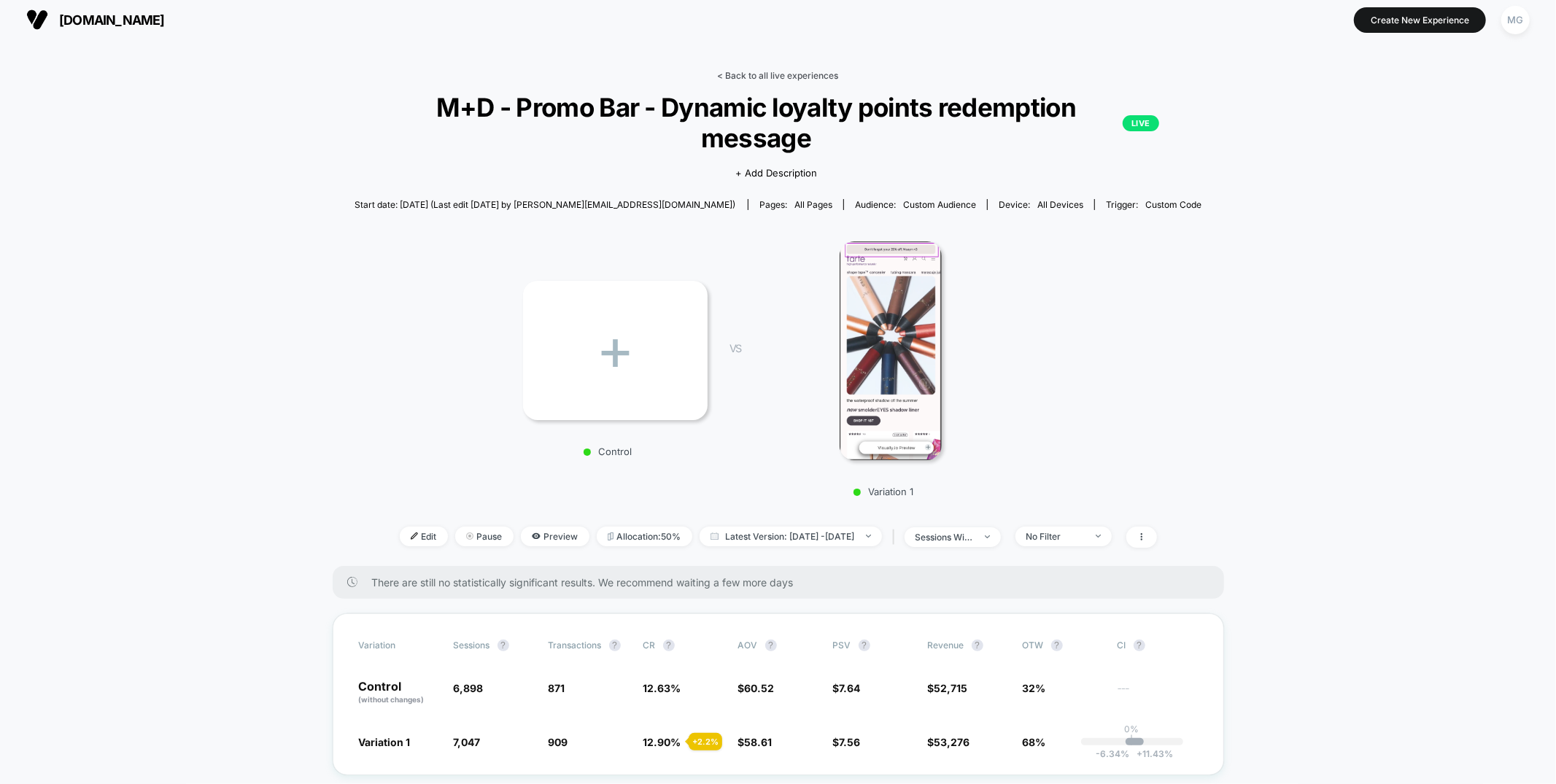
click at [792, 83] on div "< Back to all live experiences M+D - Promo Bar - Dynamic loyalty points redempt…" at bounding box center [778, 318] width 847 height 496
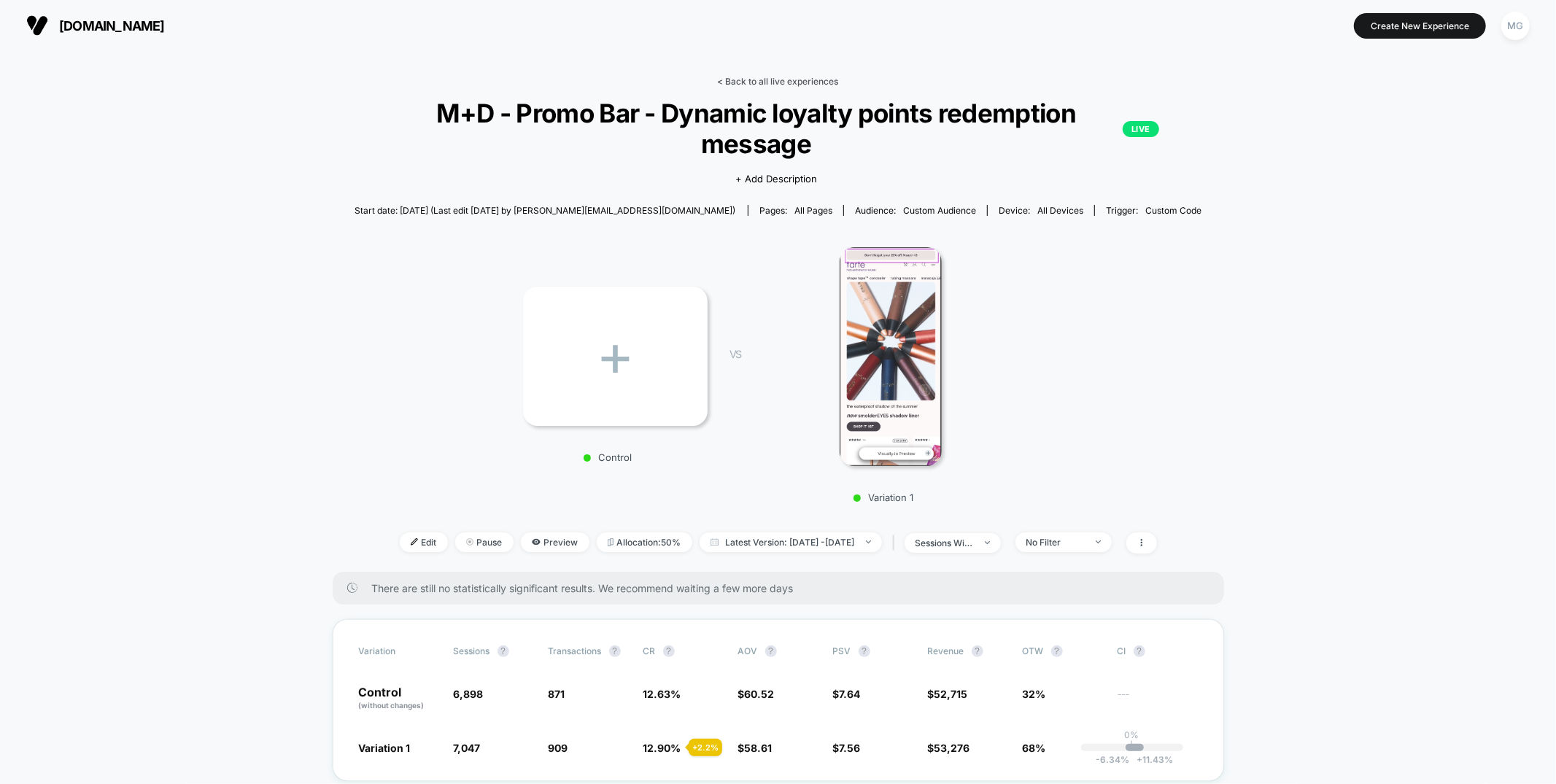
click at [789, 82] on link "< Back to all live experiences" at bounding box center [778, 81] width 121 height 11
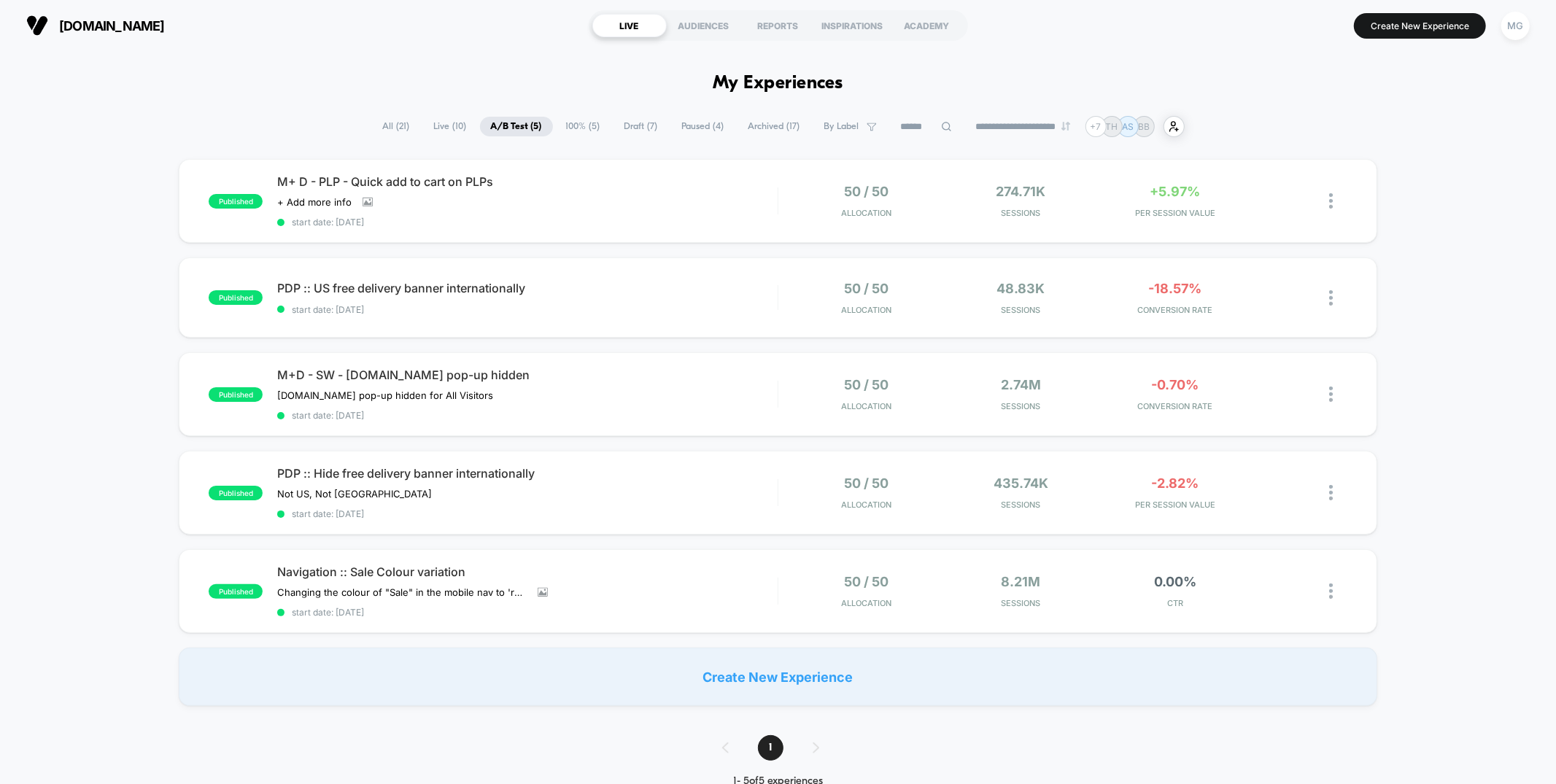
click at [628, 126] on span "Draft ( 7 )" at bounding box center [641, 127] width 56 height 20
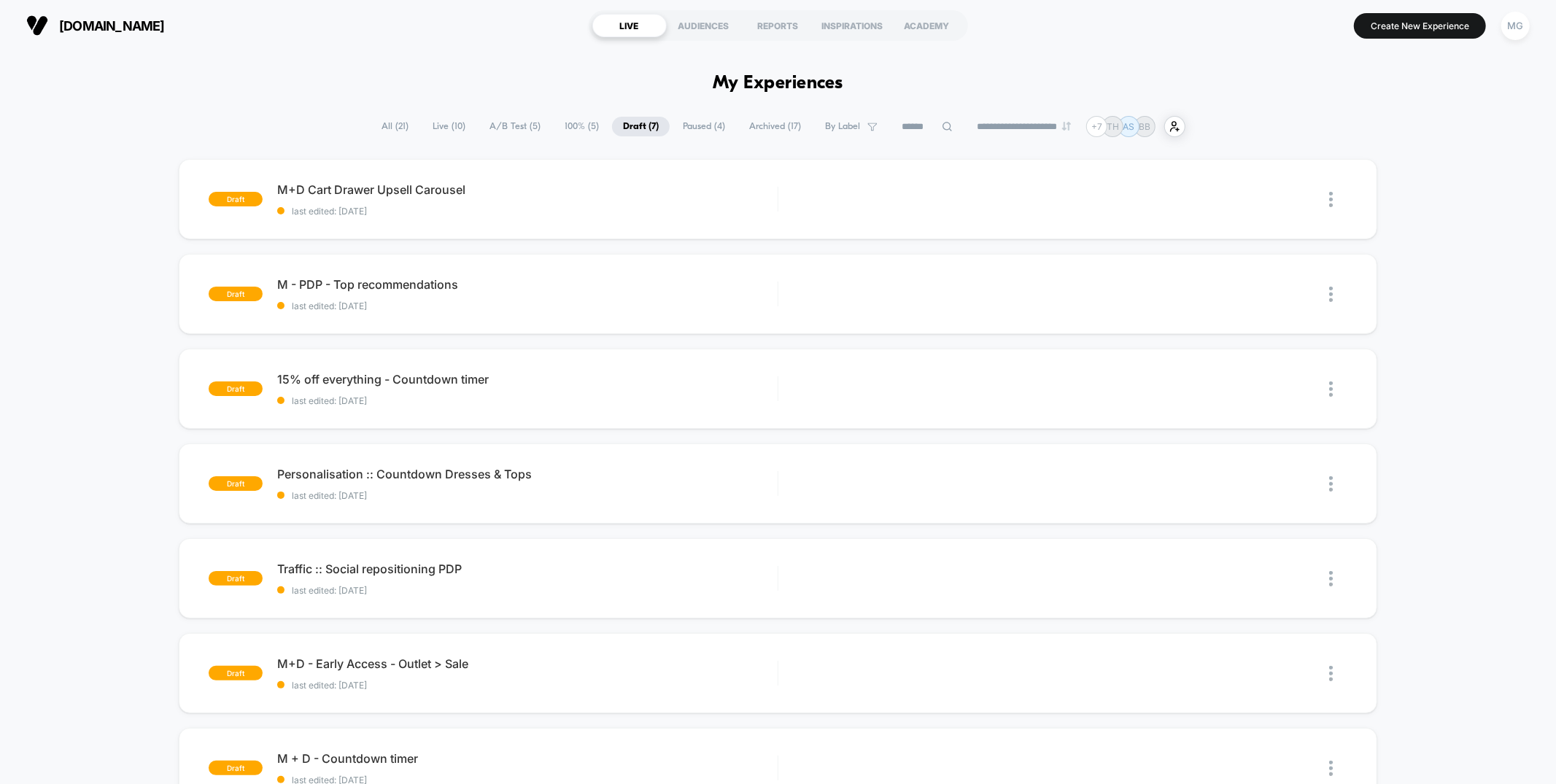
click at [695, 128] on span "Paused ( 4 )" at bounding box center [704, 127] width 64 height 20
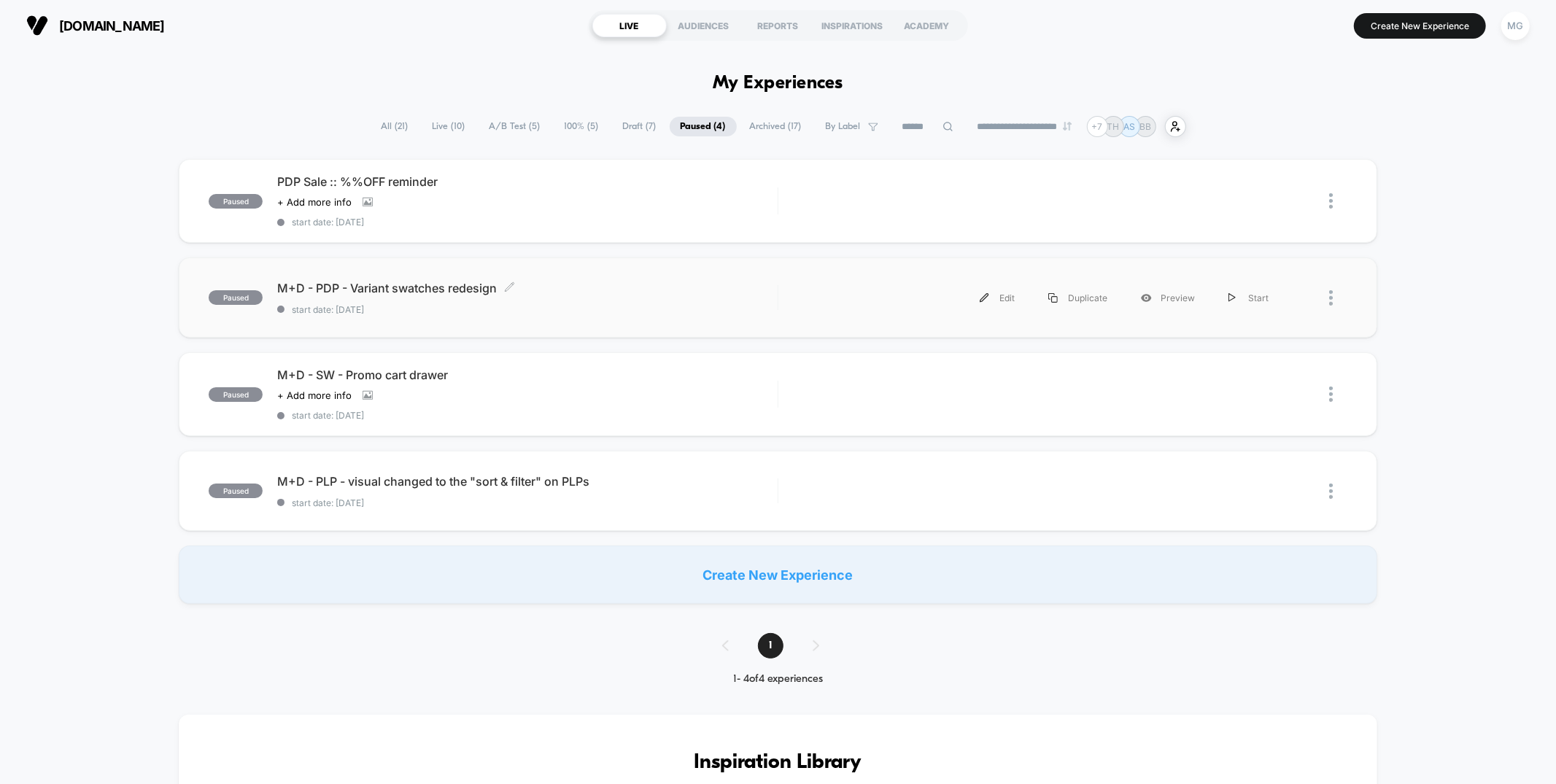
click at [619, 307] on span "start date: [DATE]" at bounding box center [527, 310] width 500 height 11
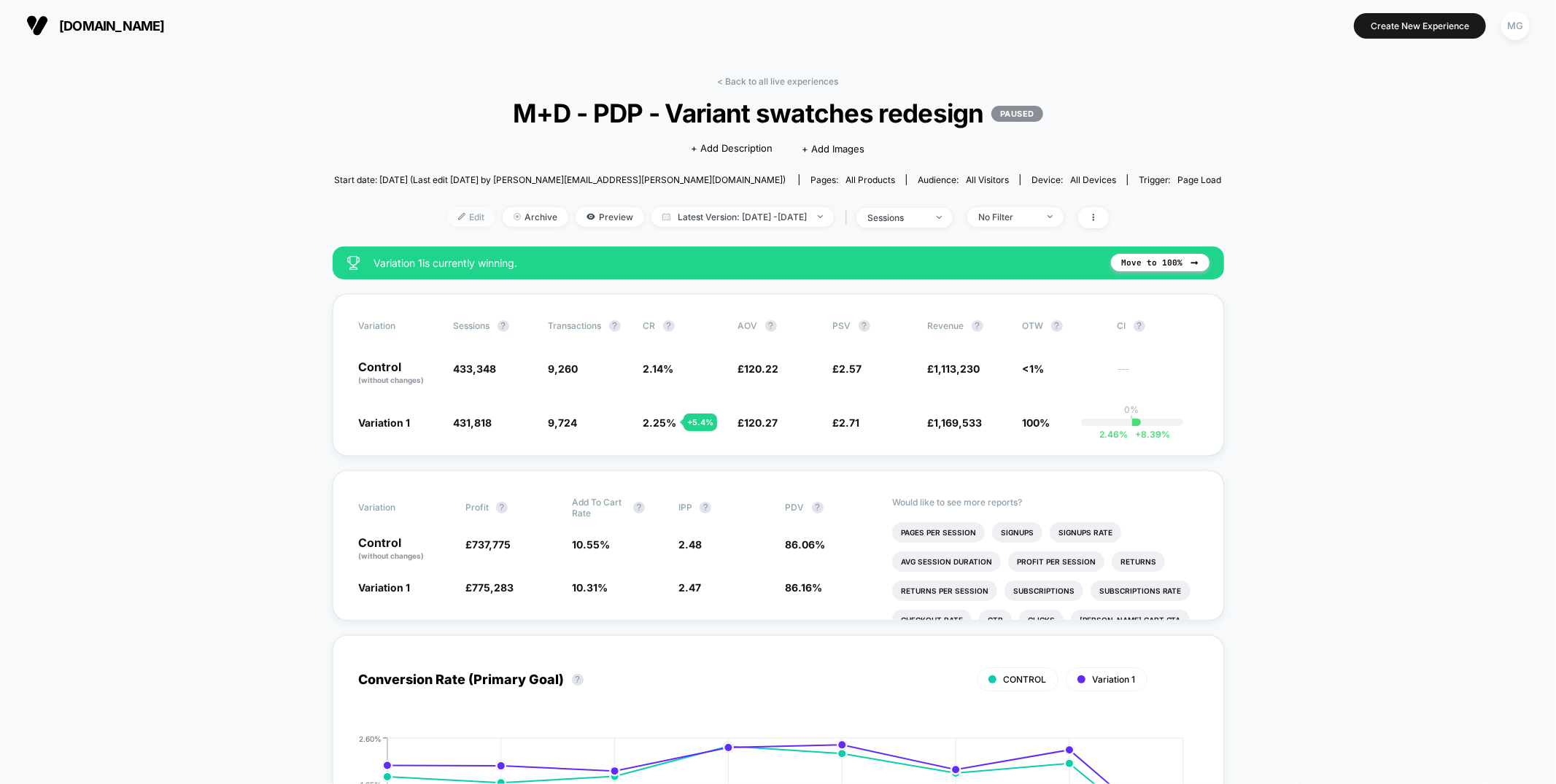
click at [447, 217] on span "Edit" at bounding box center [471, 217] width 48 height 20
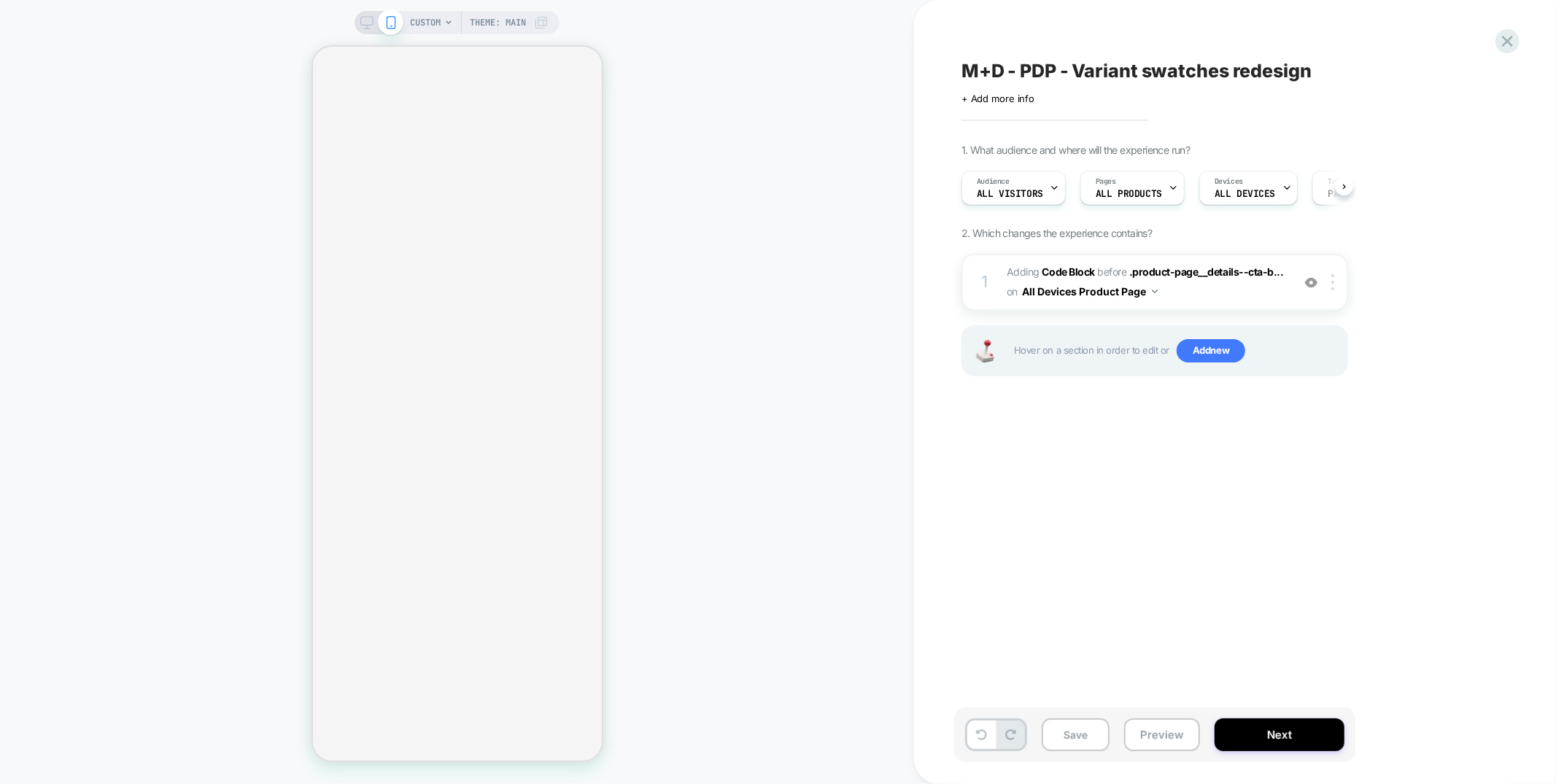
scroll to position [0, 1]
select select "**"
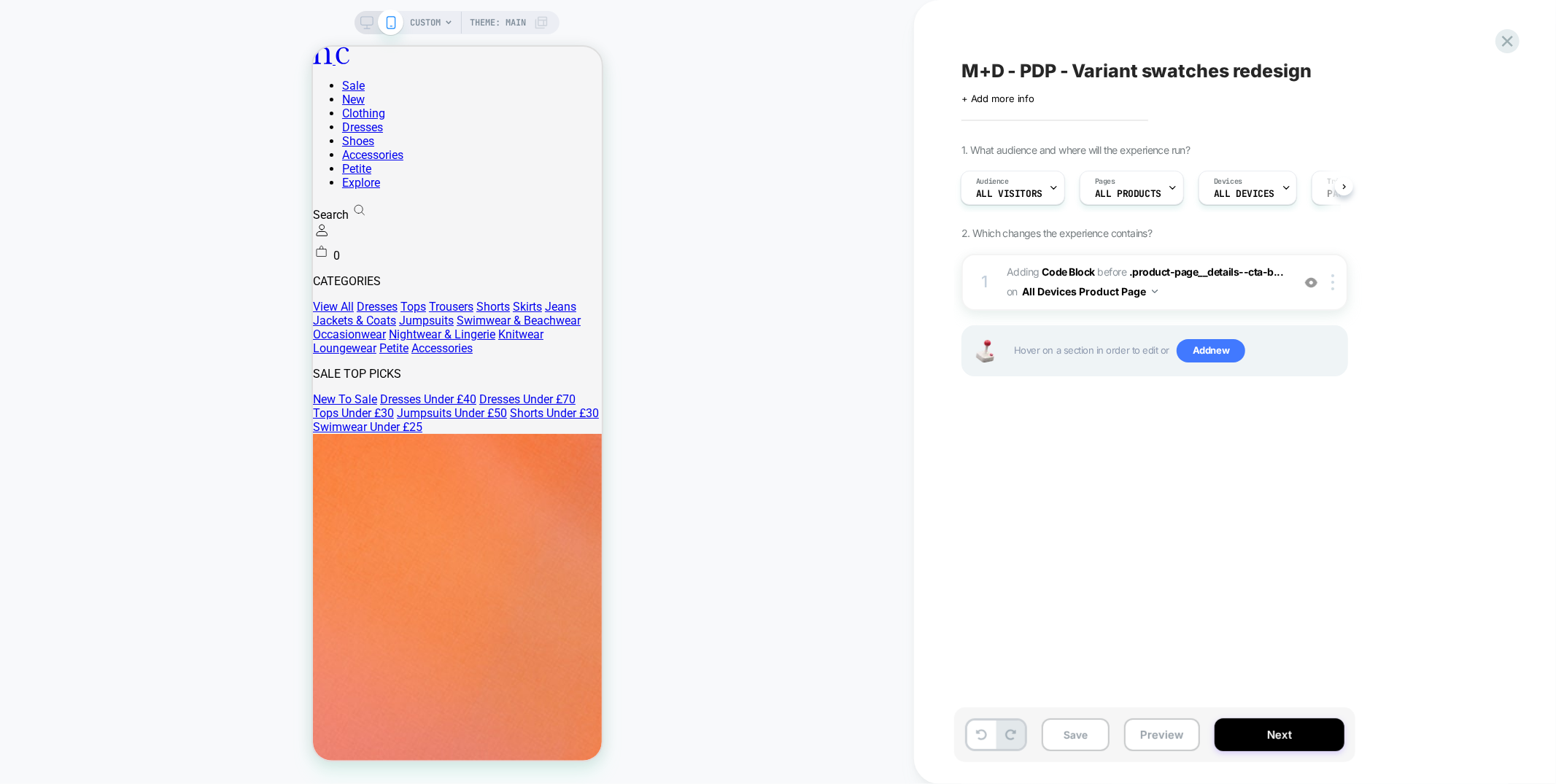
scroll to position [0, 0]
click at [1222, 295] on span "Adding Code Block BEFORE .product-page__details--cta-b... .product-page__detail…" at bounding box center [1146, 281] width 278 height 39
click at [401, 25] on span at bounding box center [390, 22] width 26 height 26
click at [417, 25] on span "CUSTOM" at bounding box center [425, 23] width 31 height 24
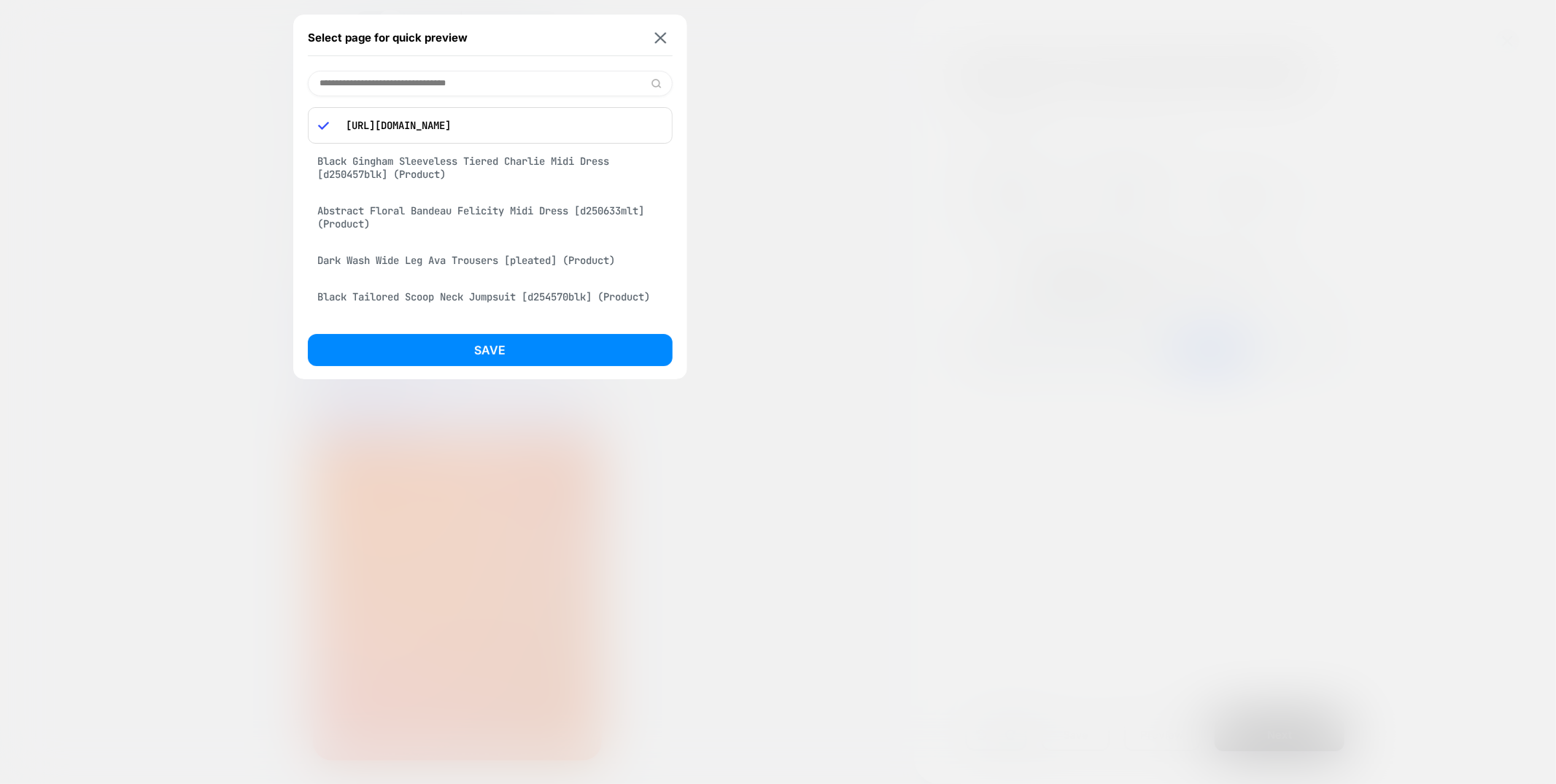
click at [464, 219] on div "Abstract Floral Bandeau Felicity Midi Dress [d250633mlt] (Product)" at bounding box center [490, 217] width 365 height 41
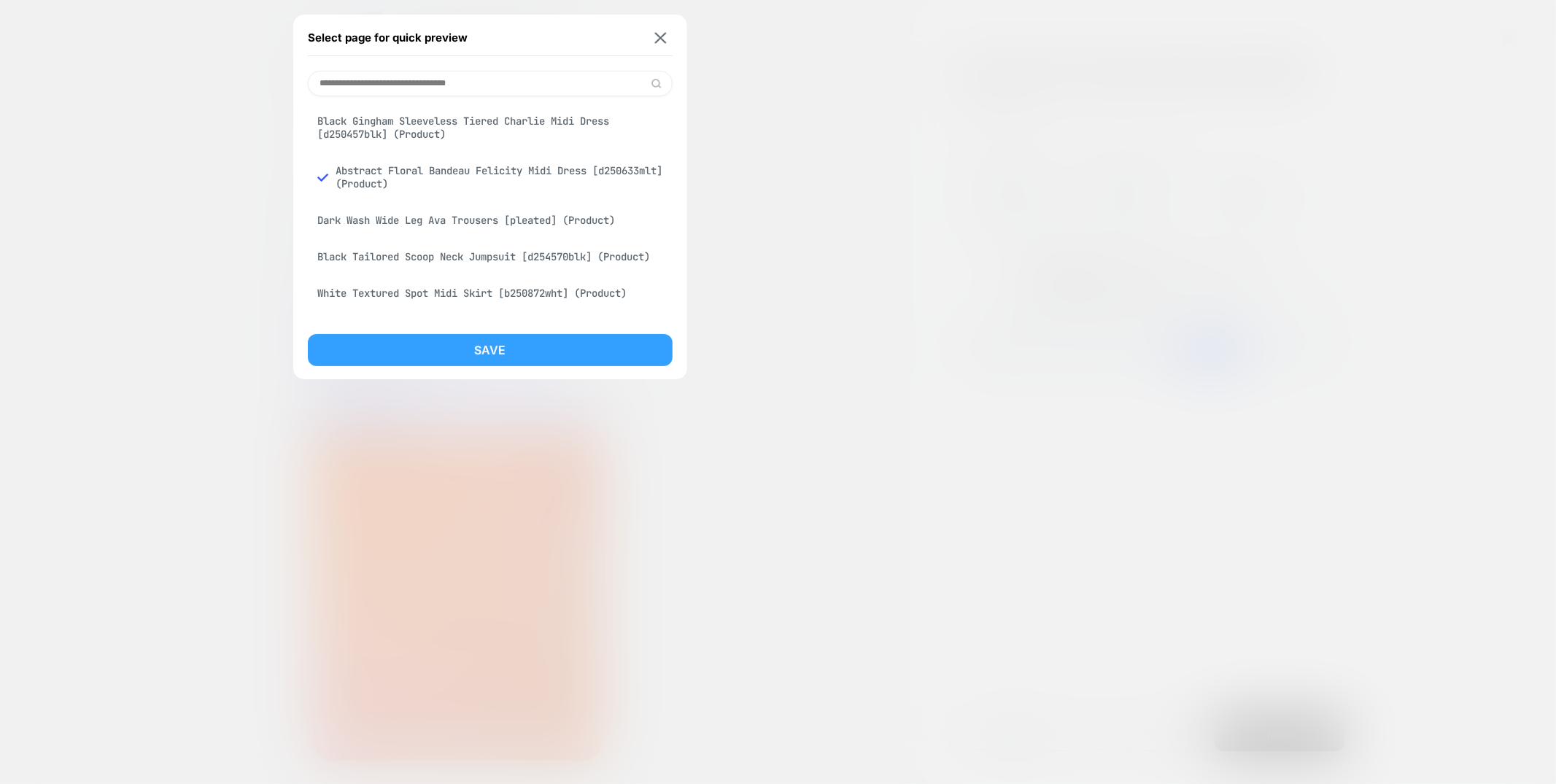
click at [442, 341] on button "Save" at bounding box center [490, 349] width 365 height 32
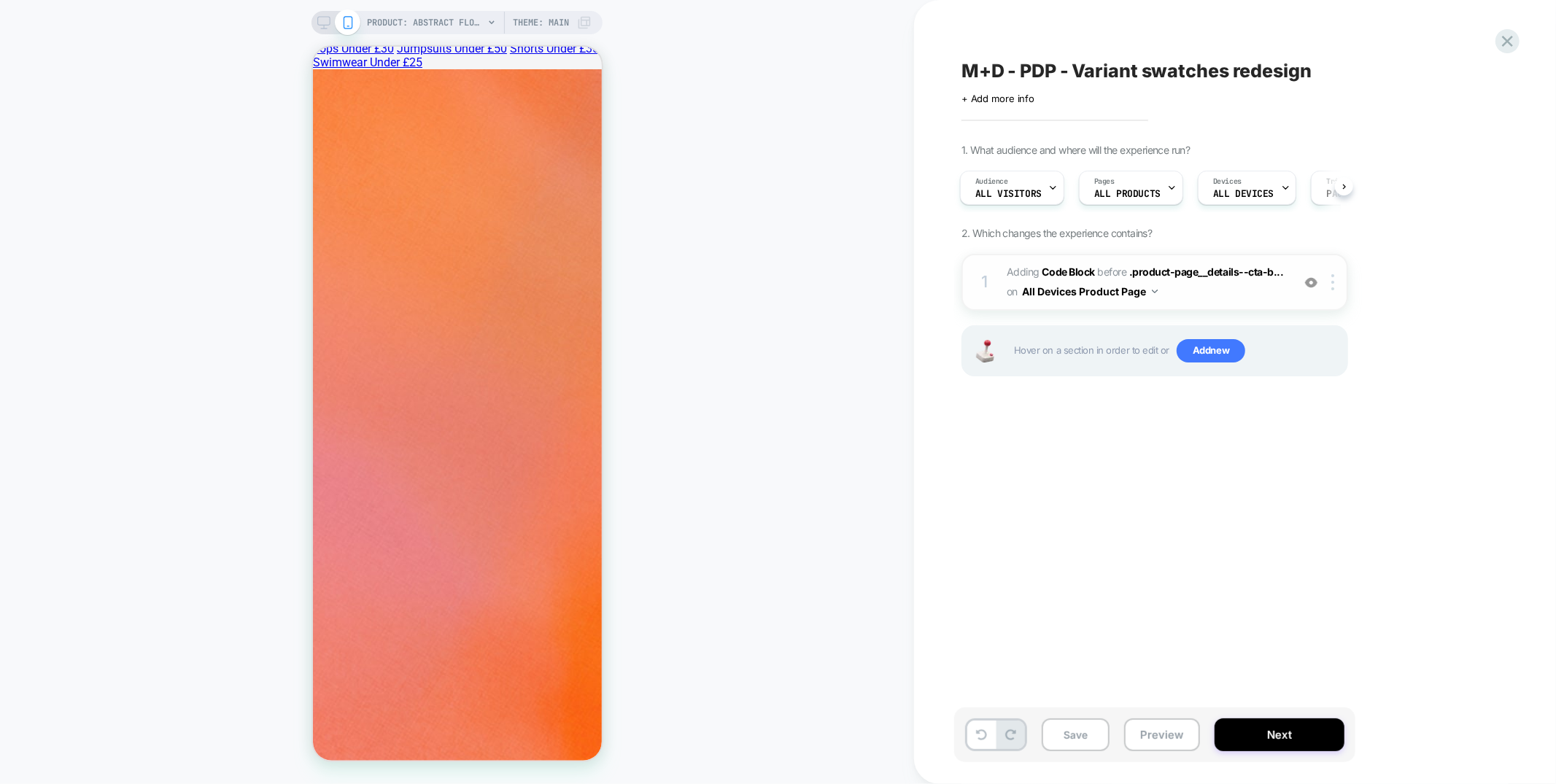
click at [1235, 292] on span "Adding Code Block BEFORE .product-page__details--cta-b... .product-page__detail…" at bounding box center [1146, 281] width 278 height 39
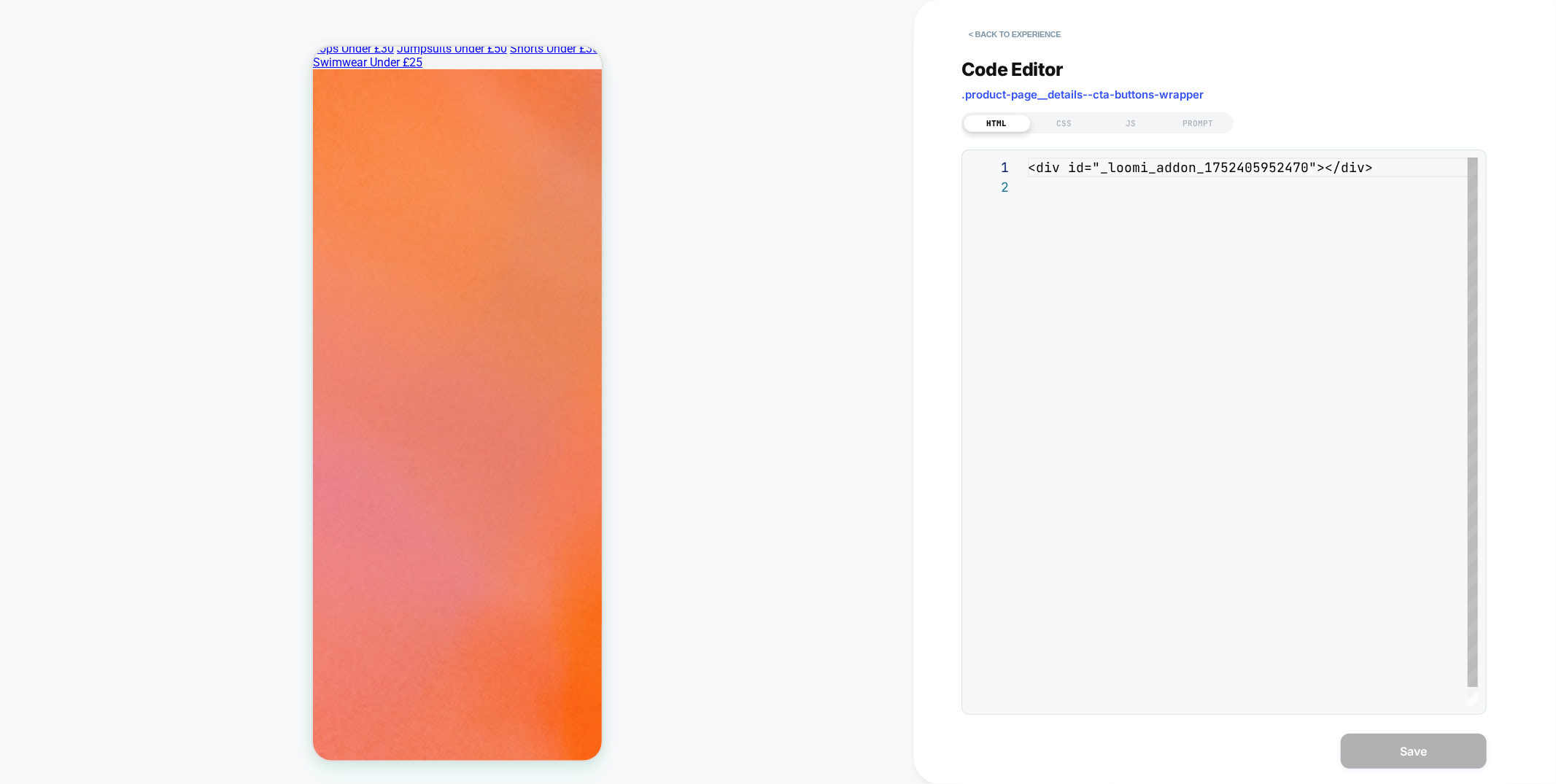
scroll to position [19, 0]
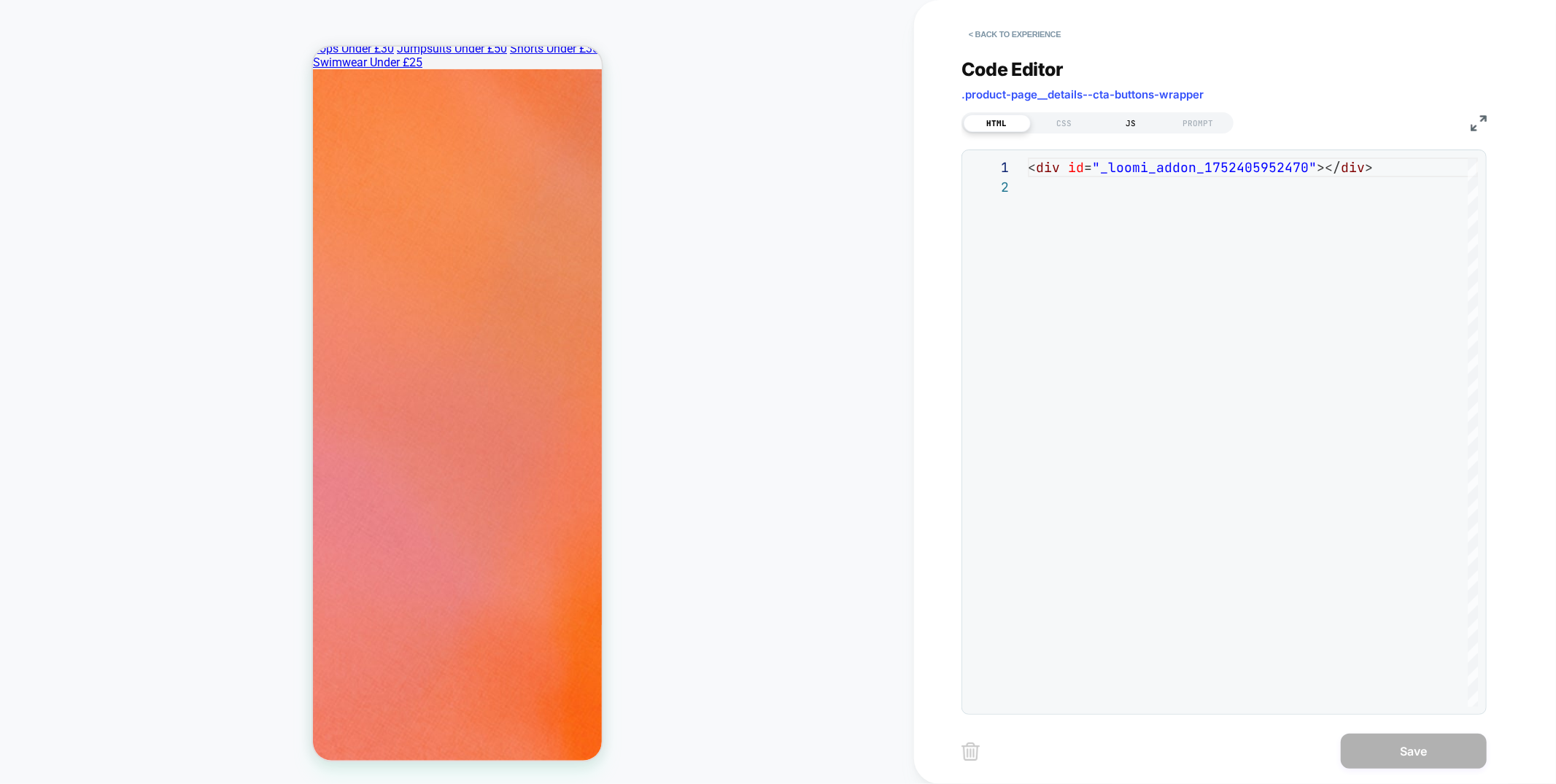
click at [1124, 123] on div "JS" at bounding box center [1131, 122] width 67 height 17
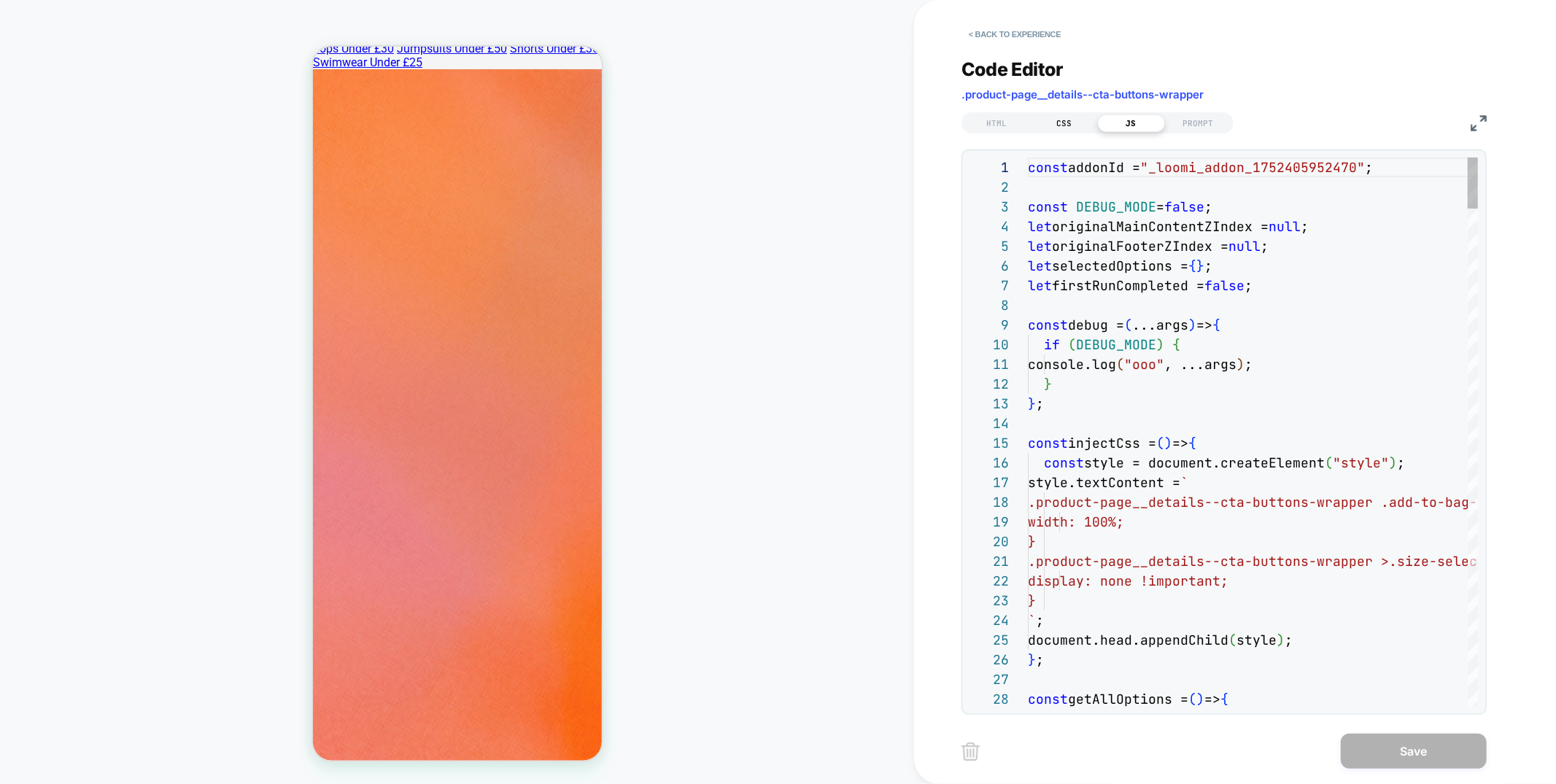
scroll to position [196, 0]
click at [1024, 30] on button "< Back to experience" at bounding box center [1015, 35] width 107 height 24
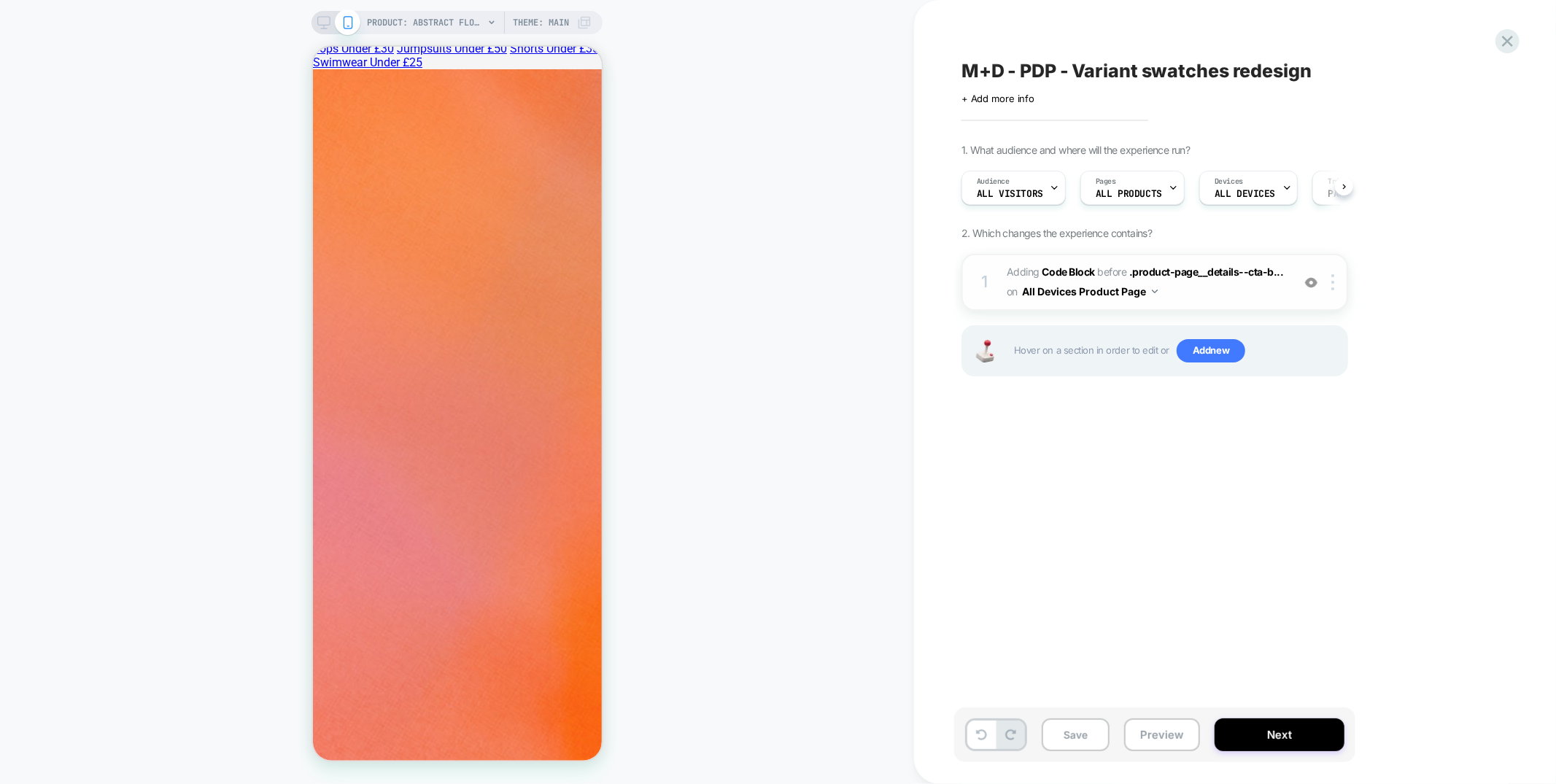
scroll to position [0, 1]
click at [1317, 283] on img at bounding box center [1312, 282] width 13 height 13
click at [1317, 282] on img at bounding box center [1312, 282] width 13 height 13
click at [1509, 37] on icon at bounding box center [1508, 41] width 20 height 20
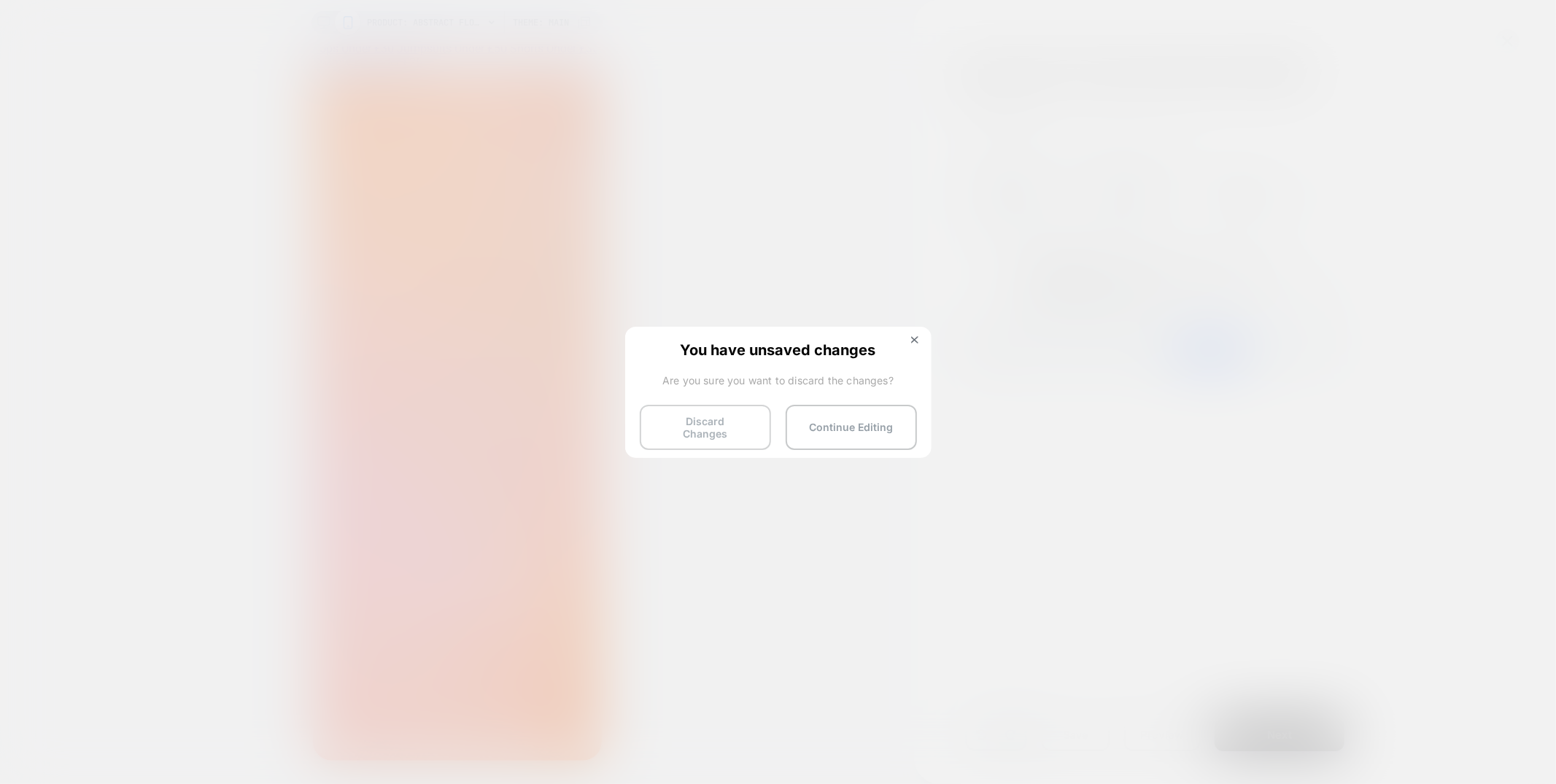
click at [724, 409] on button "Discard Changes" at bounding box center [706, 427] width 132 height 45
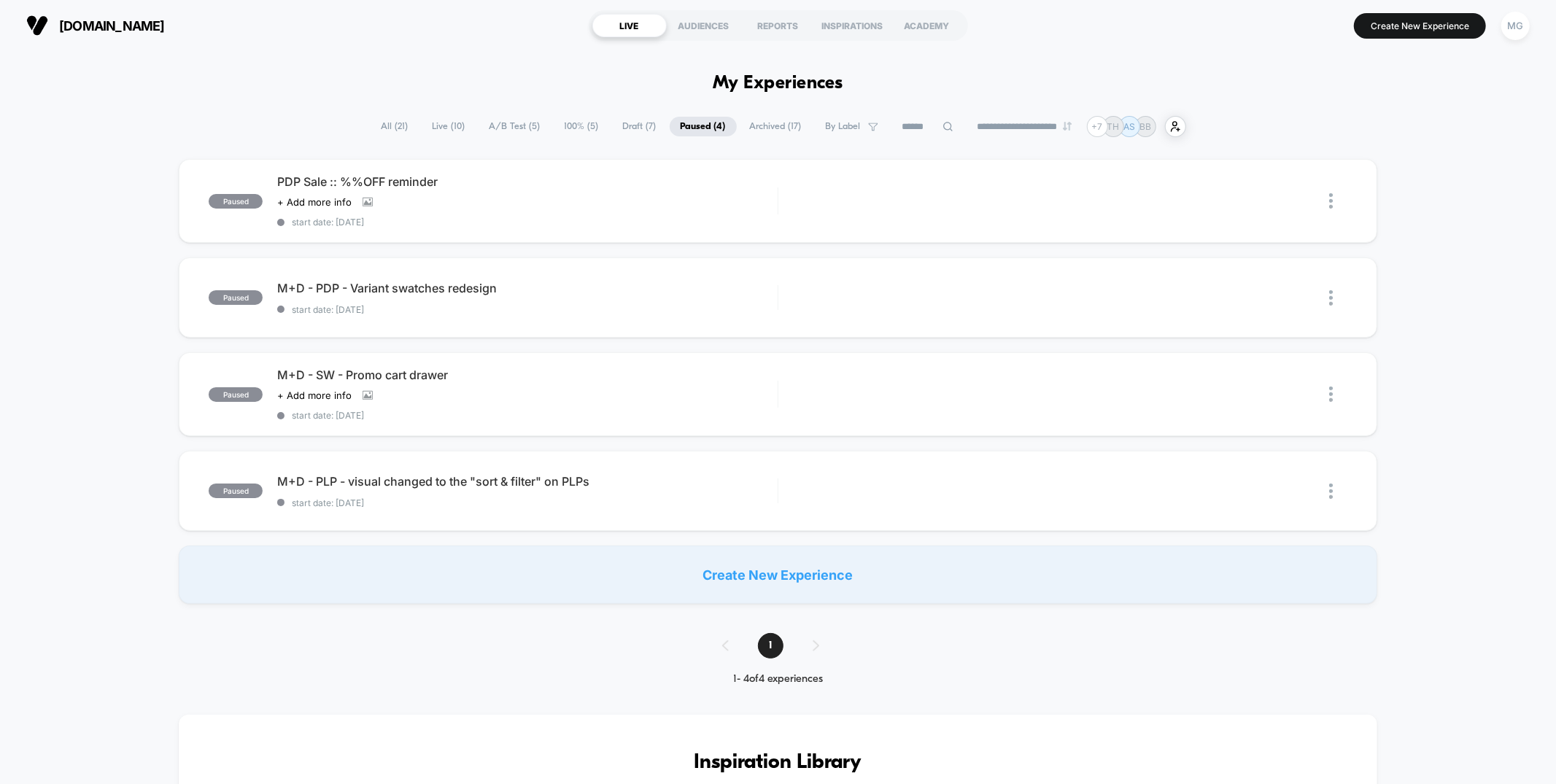
click at [620, 129] on span "Draft ( 7 )" at bounding box center [640, 127] width 56 height 20
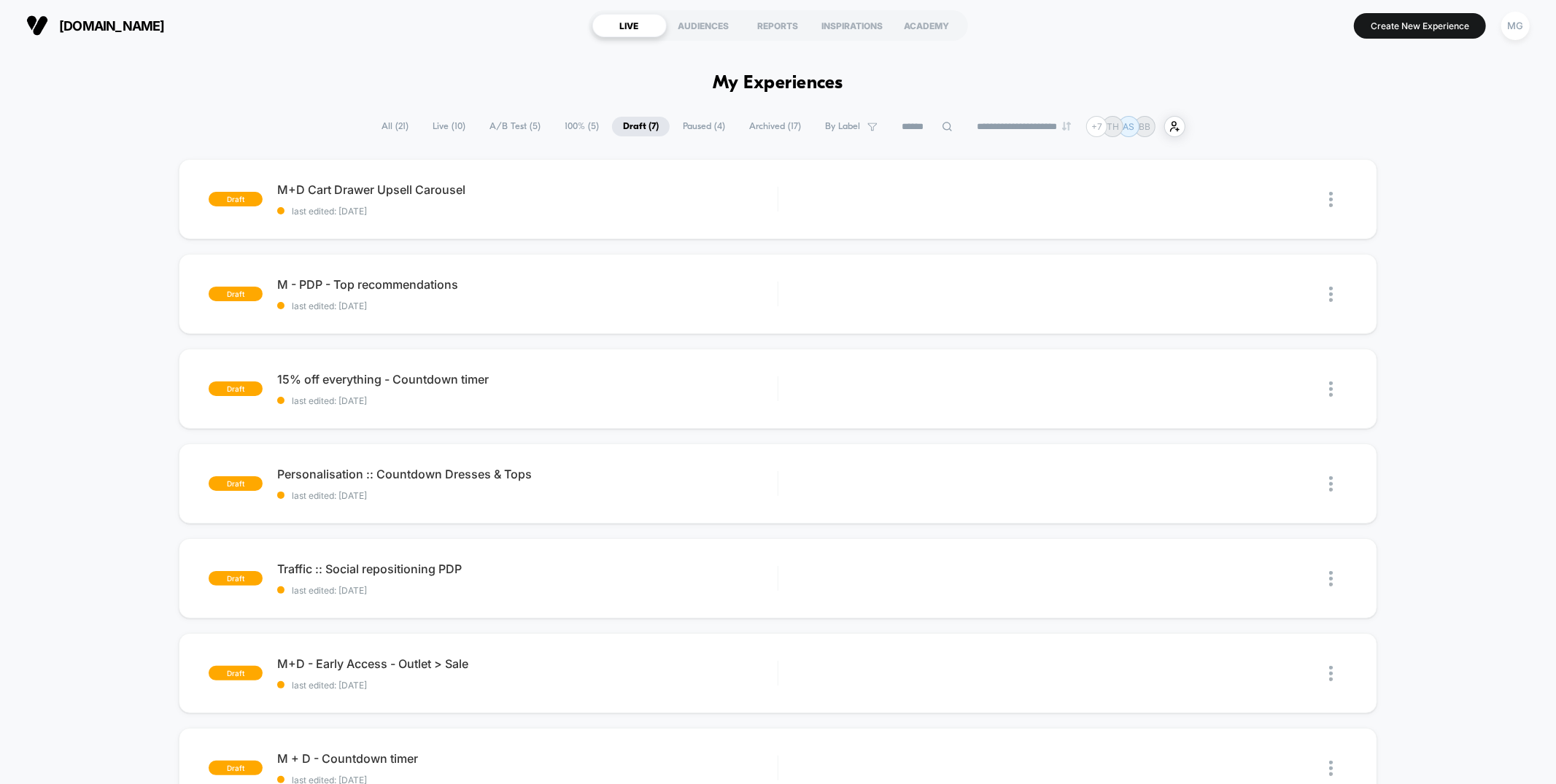
click at [567, 131] on span "100% ( 5 )" at bounding box center [581, 127] width 56 height 20
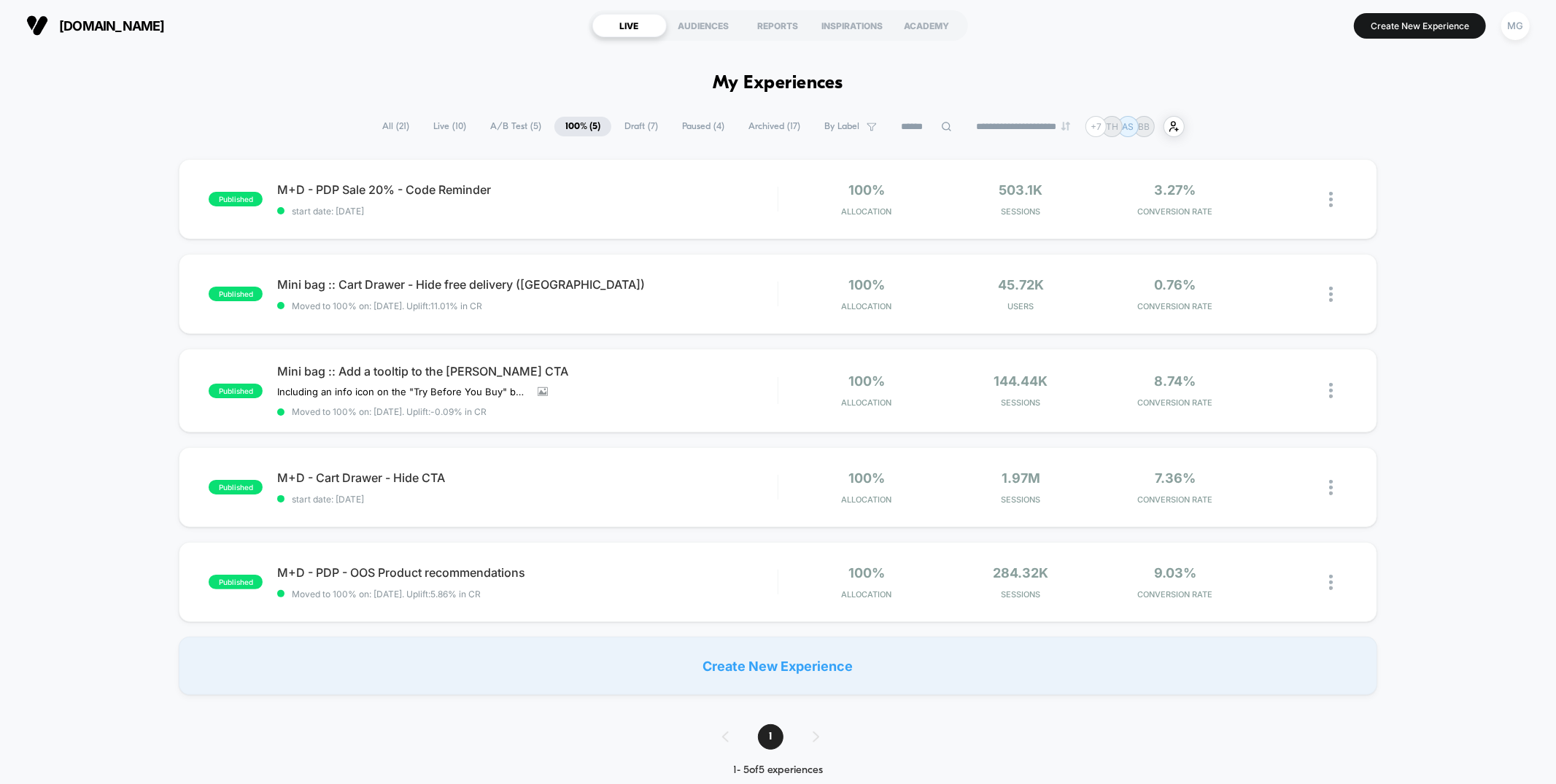
click at [632, 122] on span "Draft ( 7 )" at bounding box center [641, 127] width 56 height 20
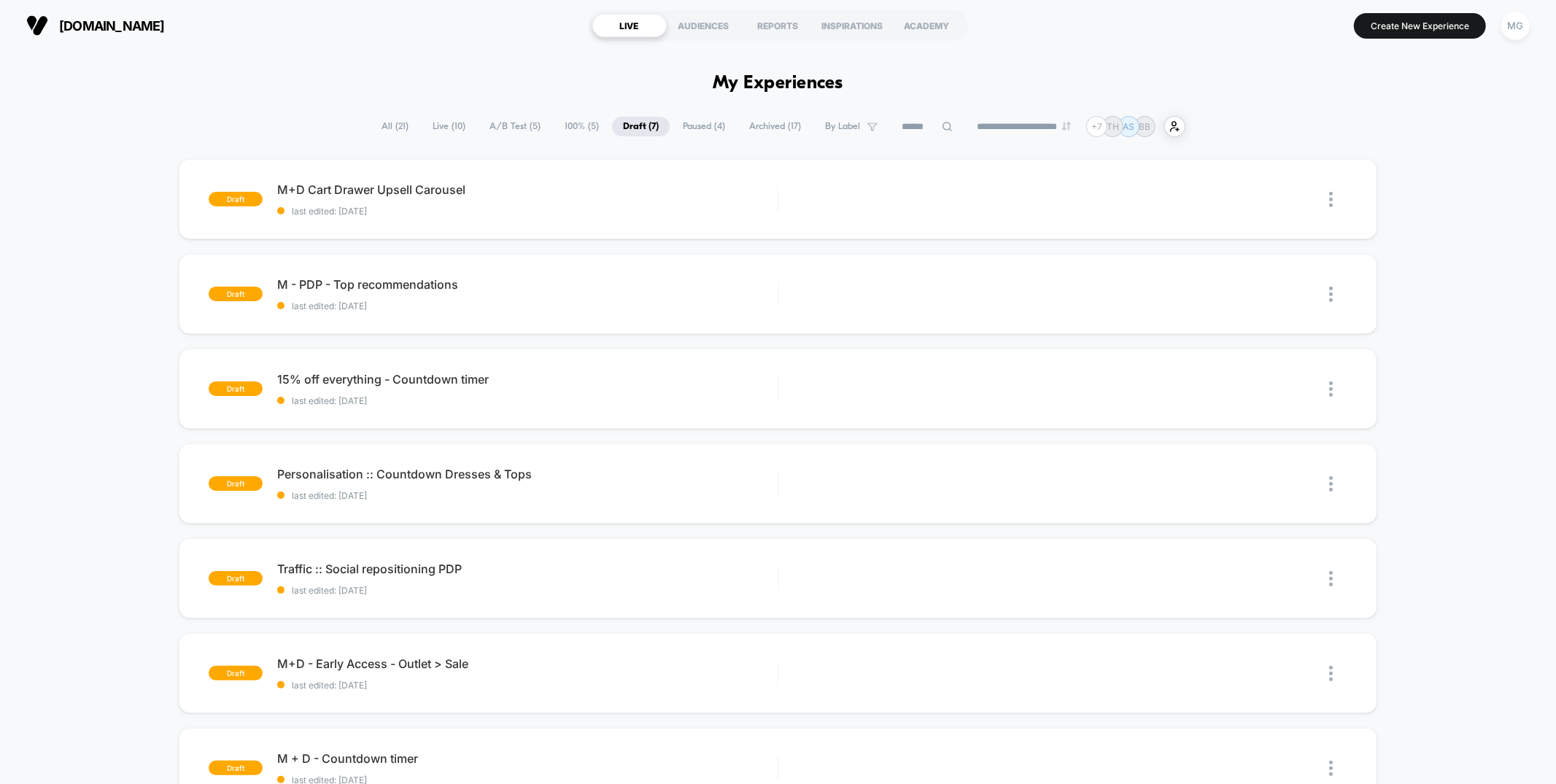
click at [682, 116] on div "**********" at bounding box center [777, 126] width 815 height 21
click at [675, 124] on span "Paused ( 4 )" at bounding box center [704, 127] width 64 height 20
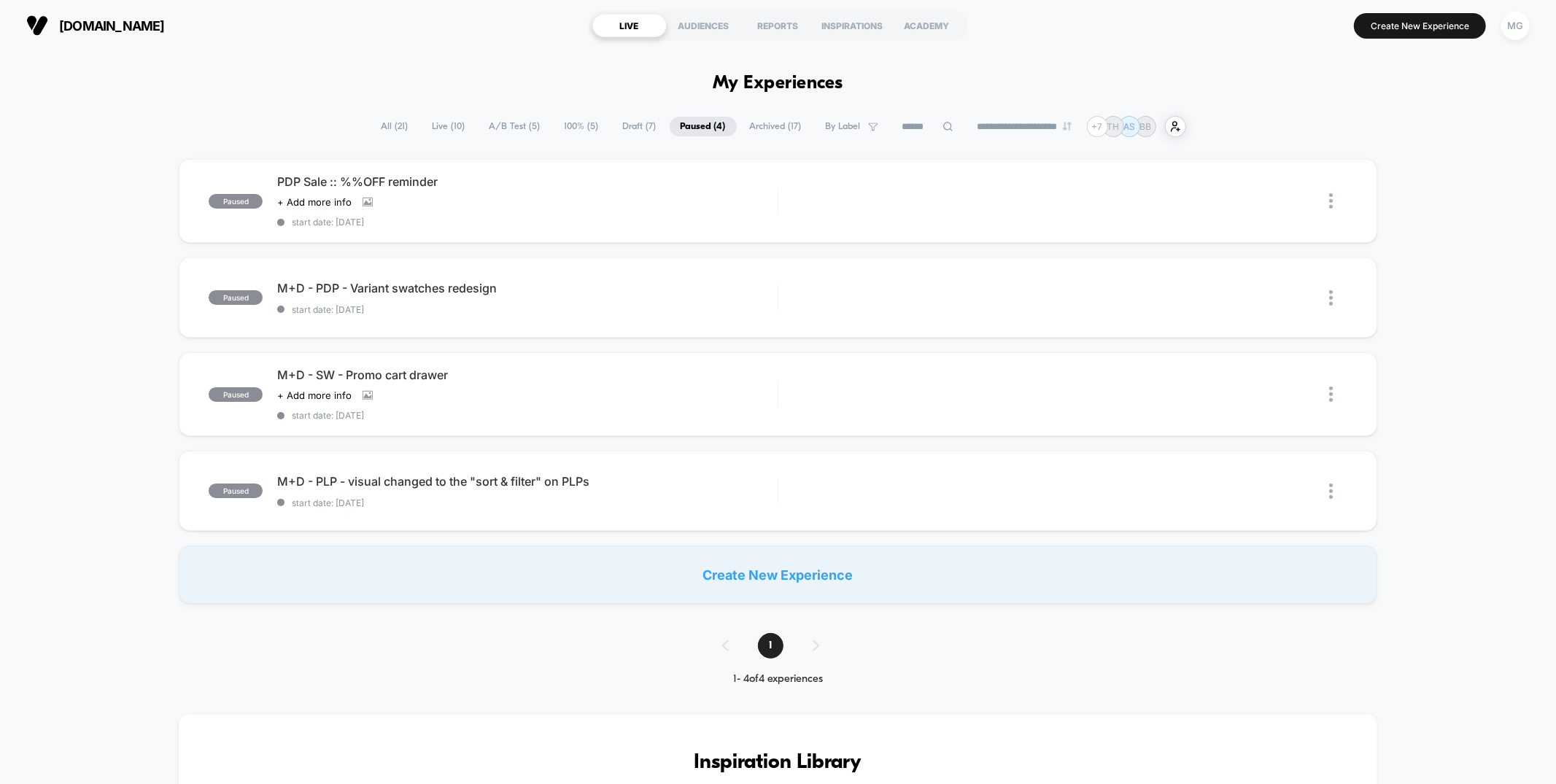
click at [570, 124] on span "100% ( 5 )" at bounding box center [581, 127] width 56 height 20
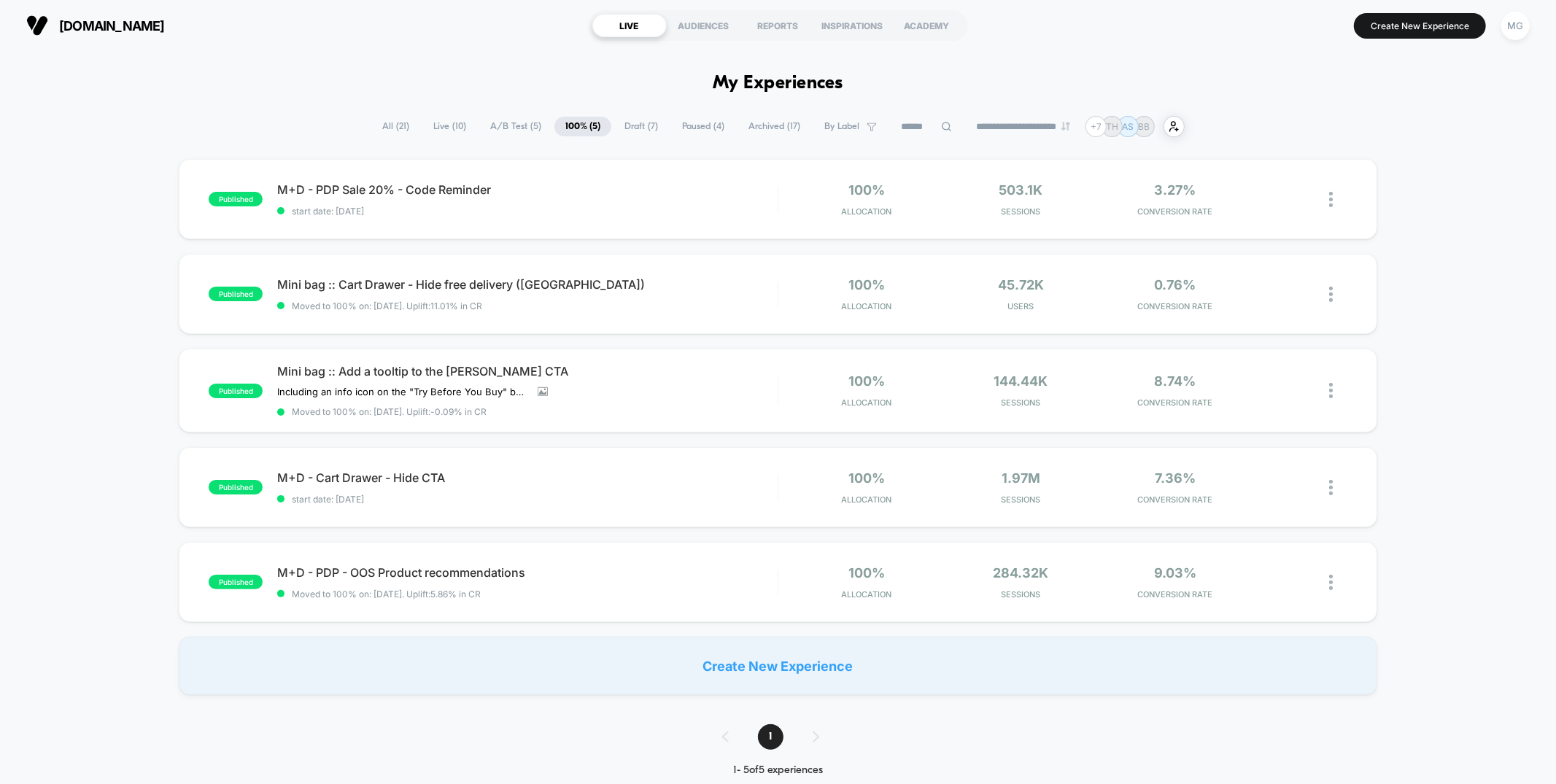
click at [623, 129] on span "Draft ( 7 )" at bounding box center [641, 127] width 56 height 20
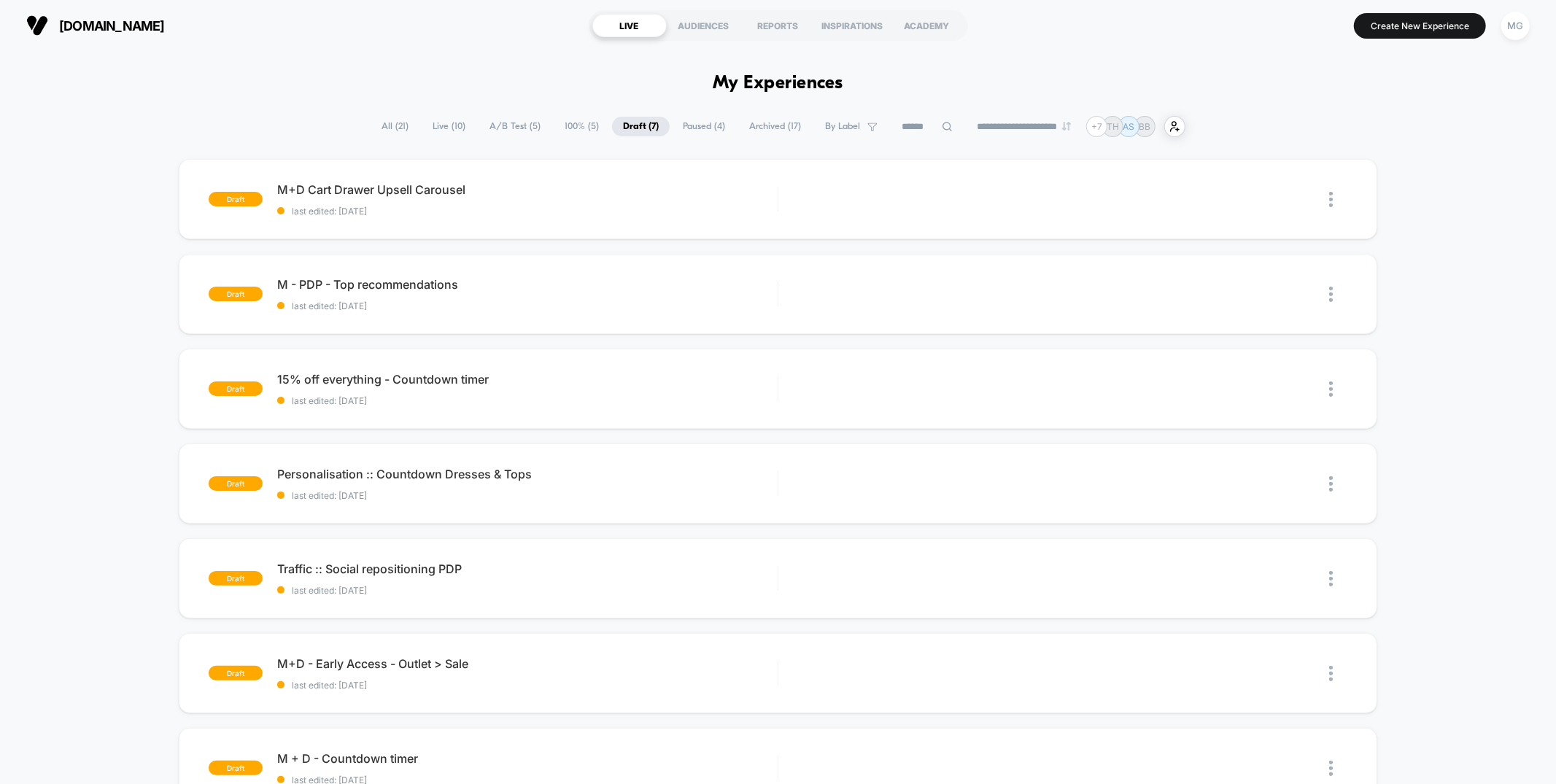
click at [708, 122] on span "Paused ( 4 )" at bounding box center [704, 127] width 64 height 20
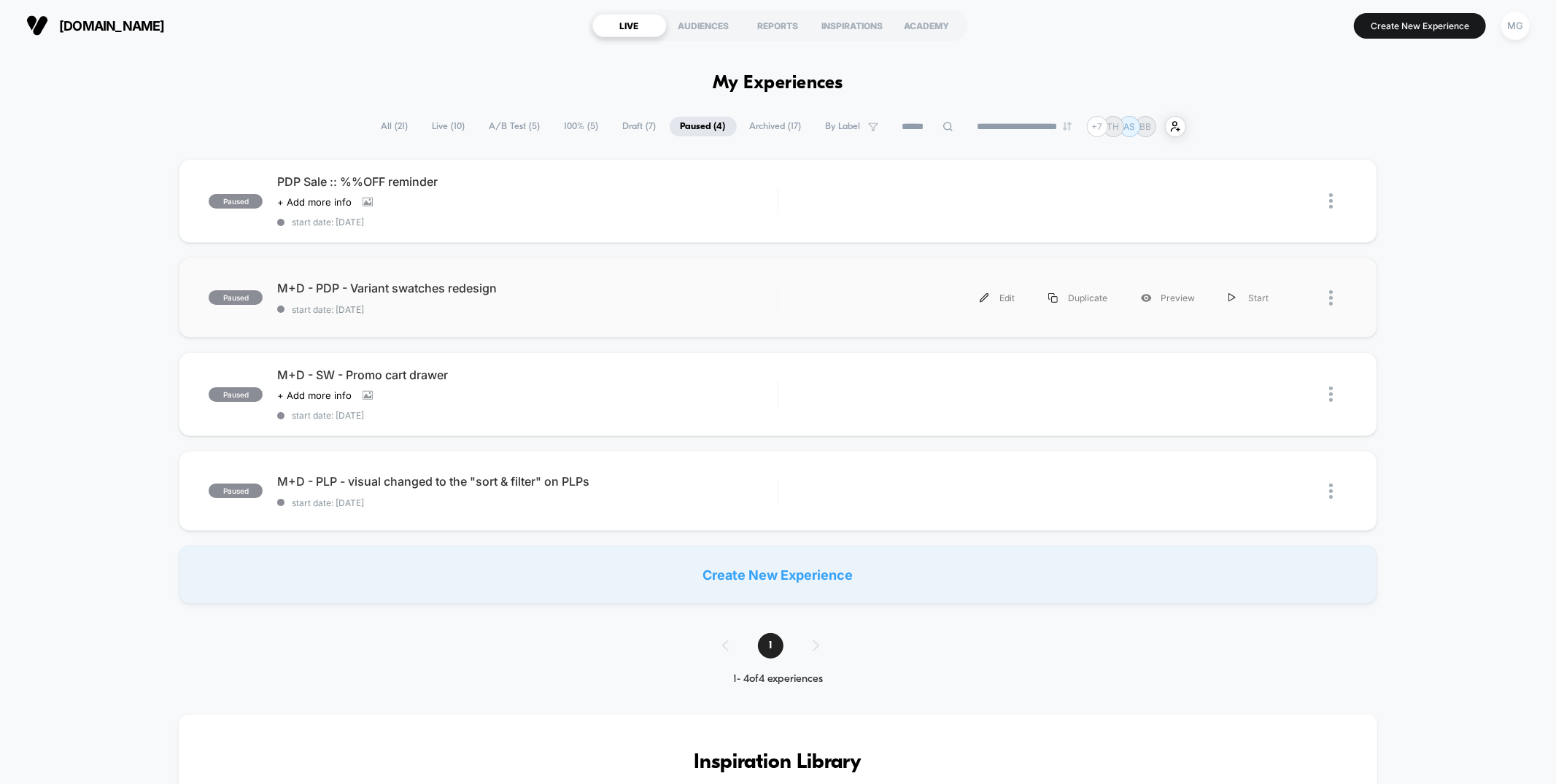
click at [666, 316] on div "paused M+D - PDP - Variant swatches redesign start date: 8/4/2025 Edit Duplicat…" at bounding box center [778, 298] width 1198 height 80
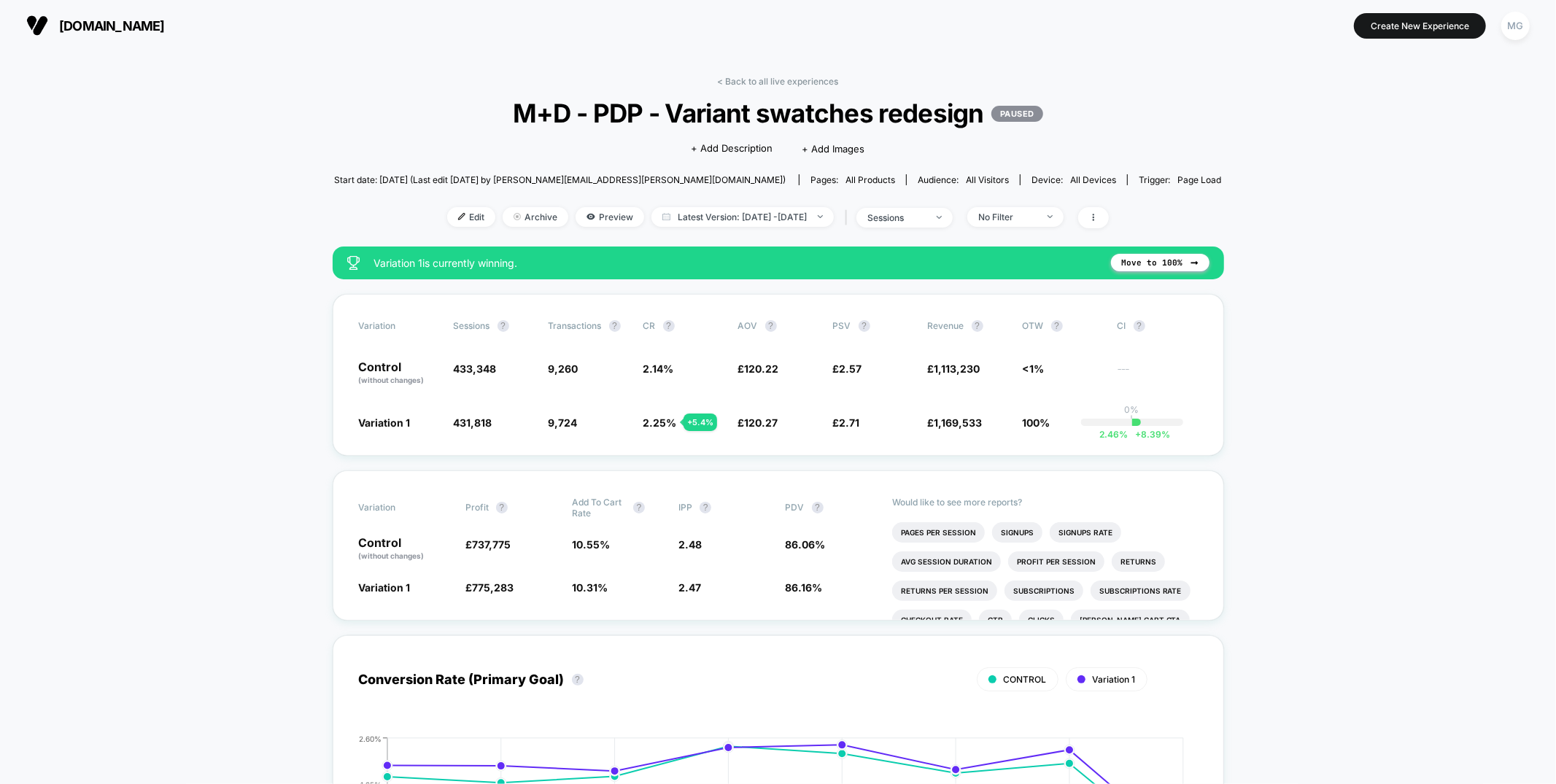
click at [820, 90] on div "< Back to all live experiences M+D - PDP - Variant swatches redesign PAUSED Cli…" at bounding box center [777, 161] width 888 height 171
click at [1024, 215] on div "No Filter" at bounding box center [1007, 217] width 59 height 11
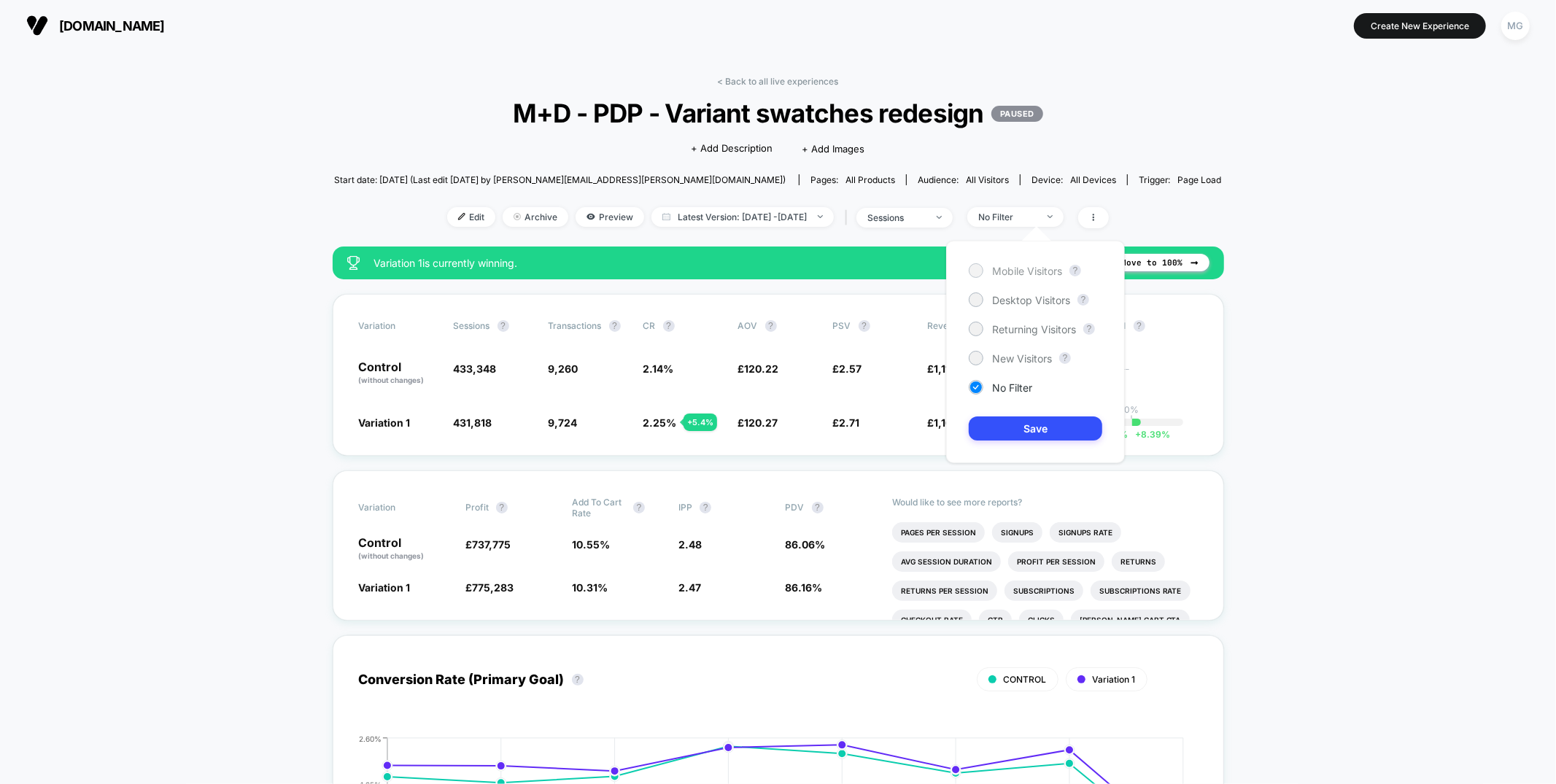
click at [1000, 272] on span "Mobile Visitors" at bounding box center [1027, 271] width 70 height 13
click at [1009, 429] on button "Save" at bounding box center [1036, 429] width 133 height 24
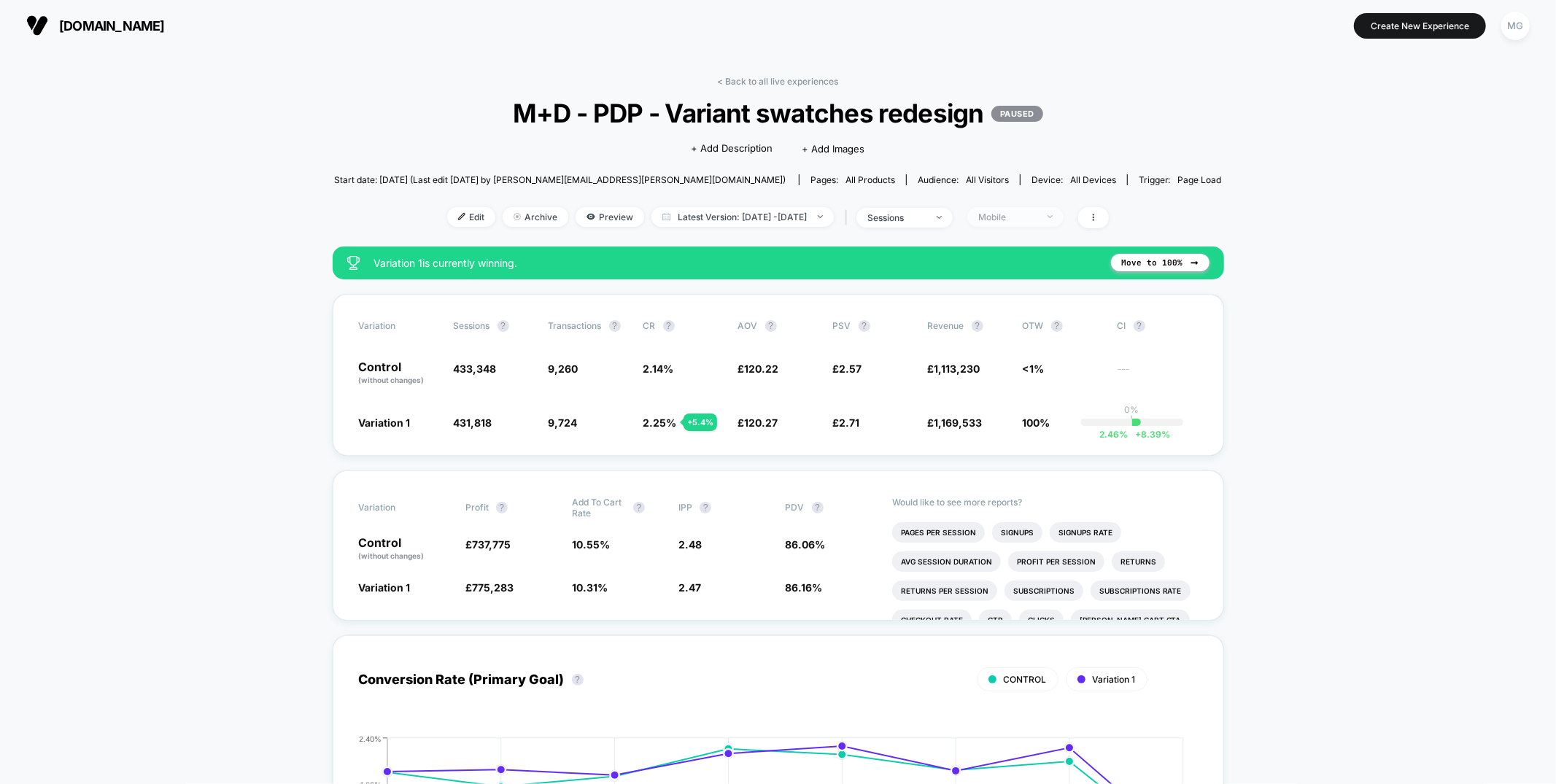
click at [1028, 216] on div "Mobile" at bounding box center [1007, 217] width 59 height 11
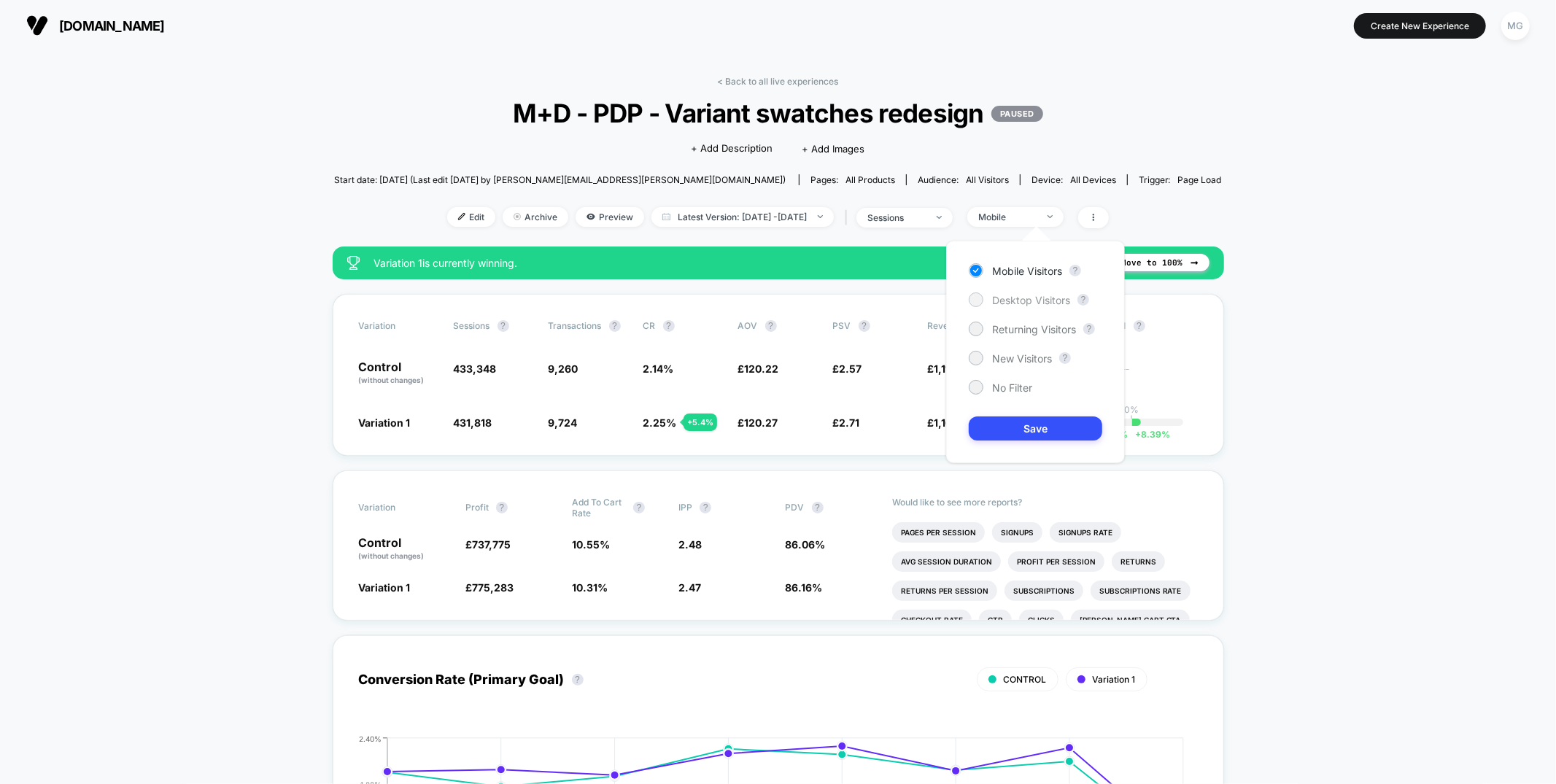
click at [1024, 302] on span "Desktop Visitors" at bounding box center [1030, 301] width 78 height 13
click at [1015, 418] on button "Save" at bounding box center [1036, 429] width 133 height 24
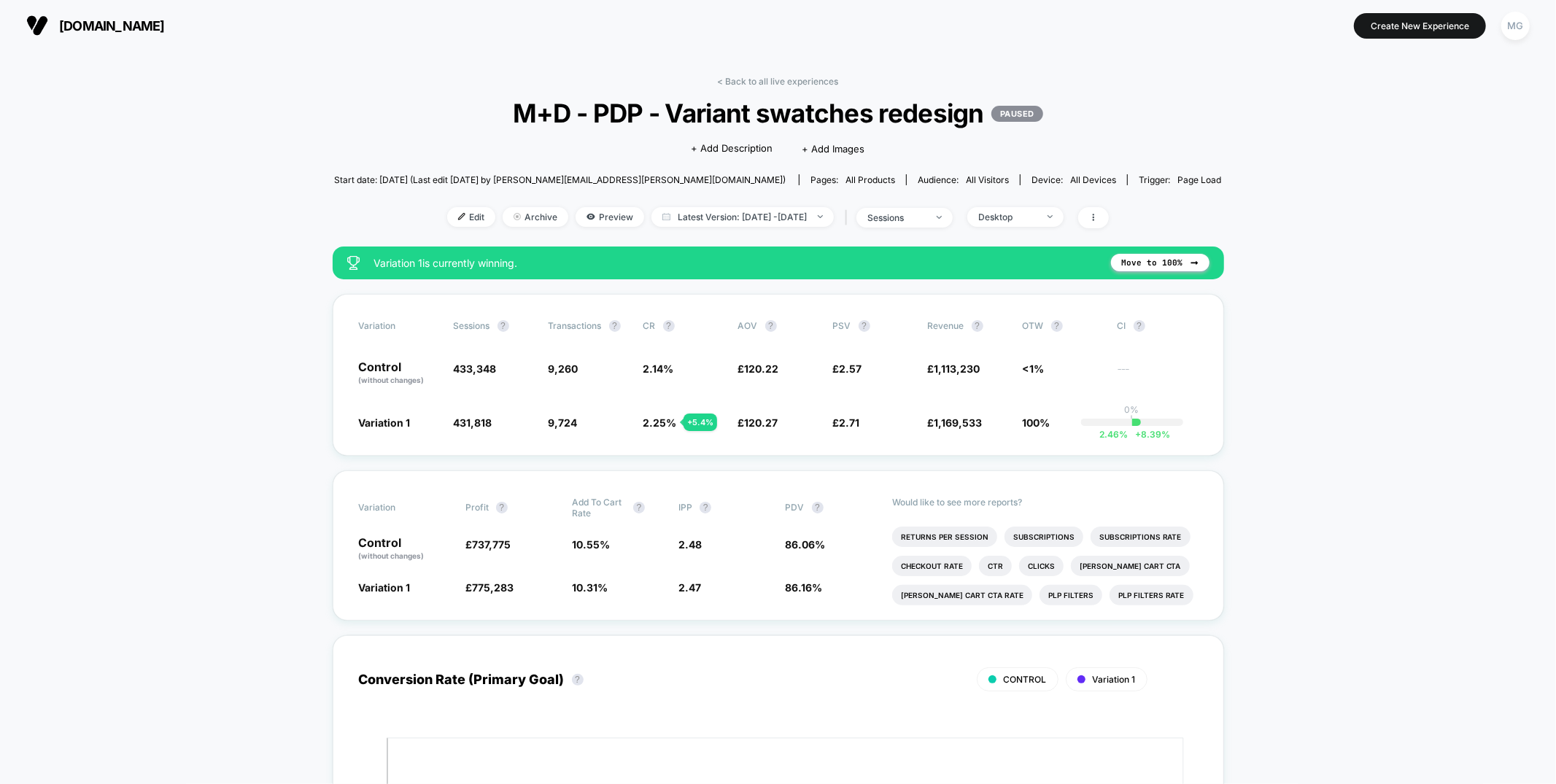
click at [787, 91] on div "< Back to all live experiences M+D - PDP - Variant swatches redesign PAUSED Cli…" at bounding box center [777, 161] width 888 height 171
click at [793, 81] on link "< Back to all live experiences" at bounding box center [778, 81] width 121 height 11
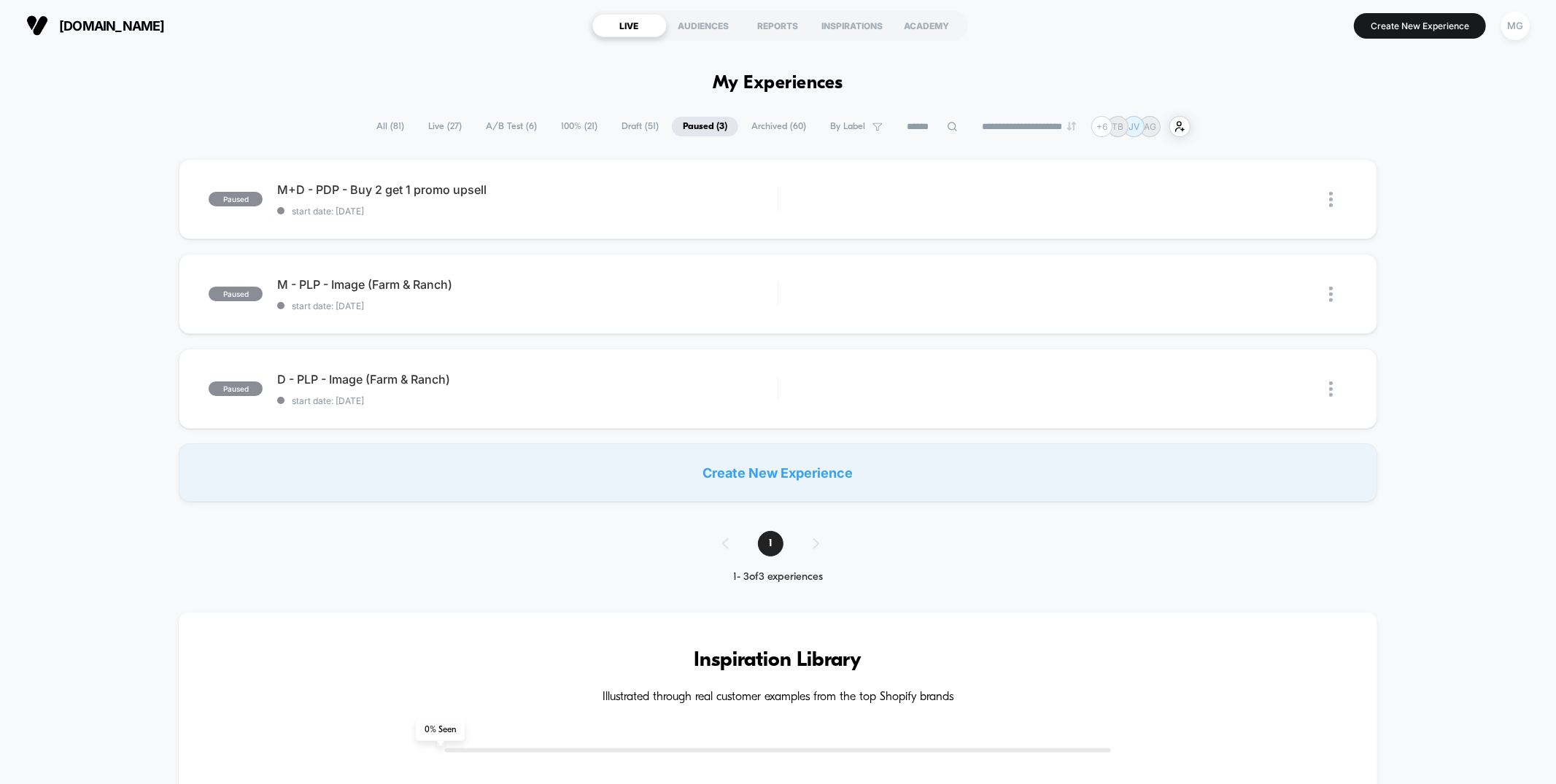
scroll to position [4, 0]
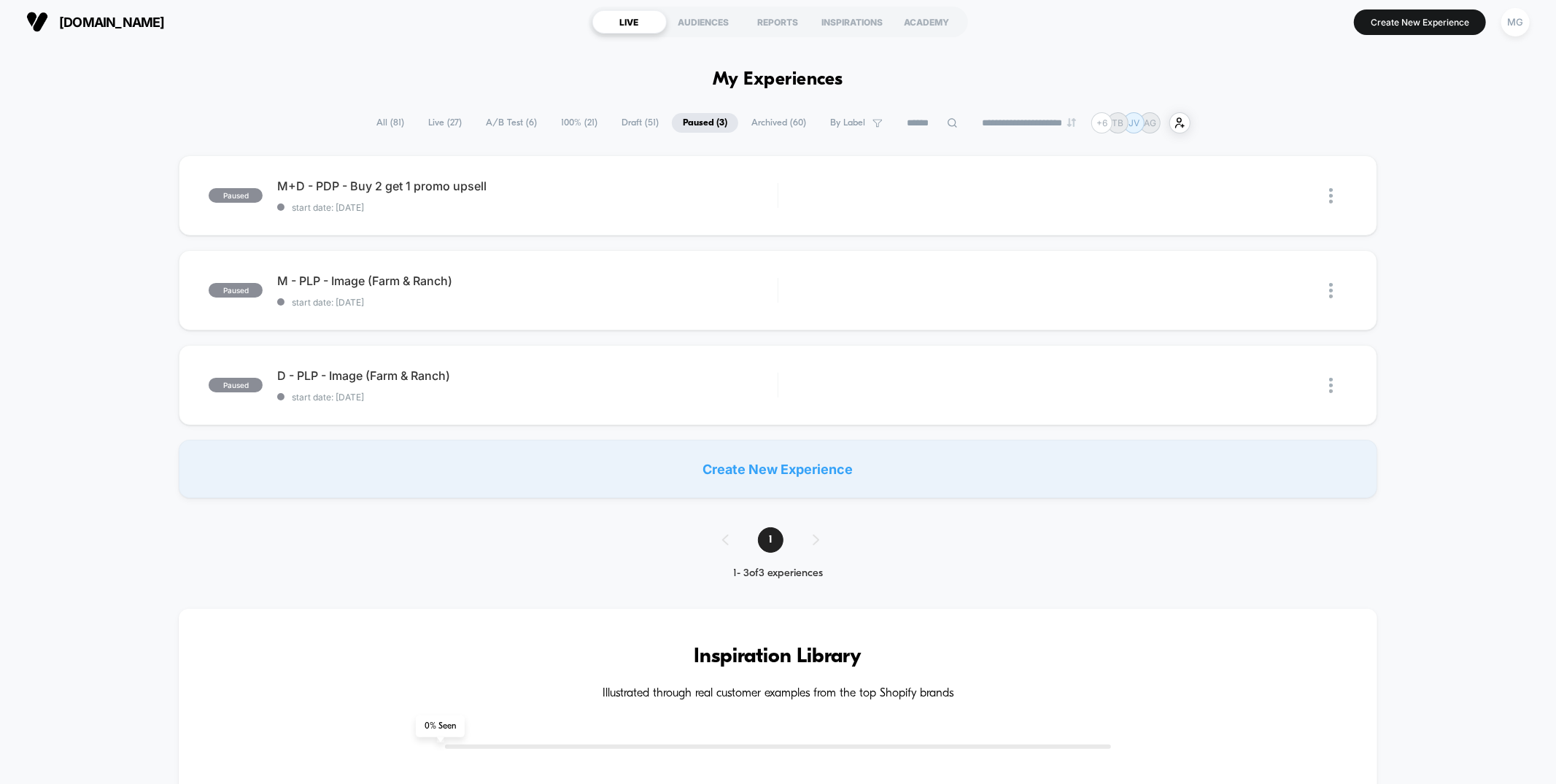
click at [633, 128] on span "Draft ( 51 )" at bounding box center [640, 123] width 59 height 20
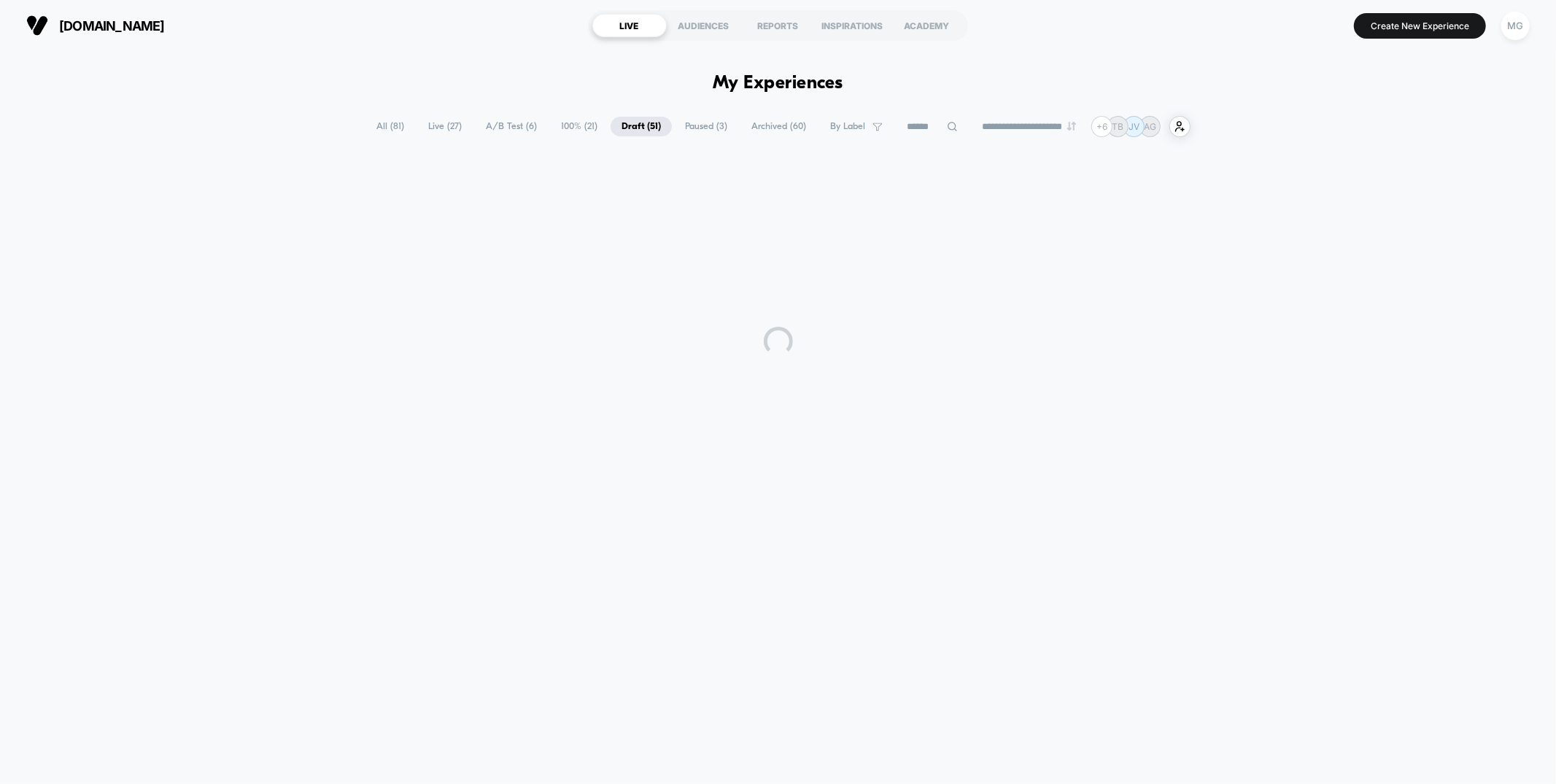
scroll to position [0, 0]
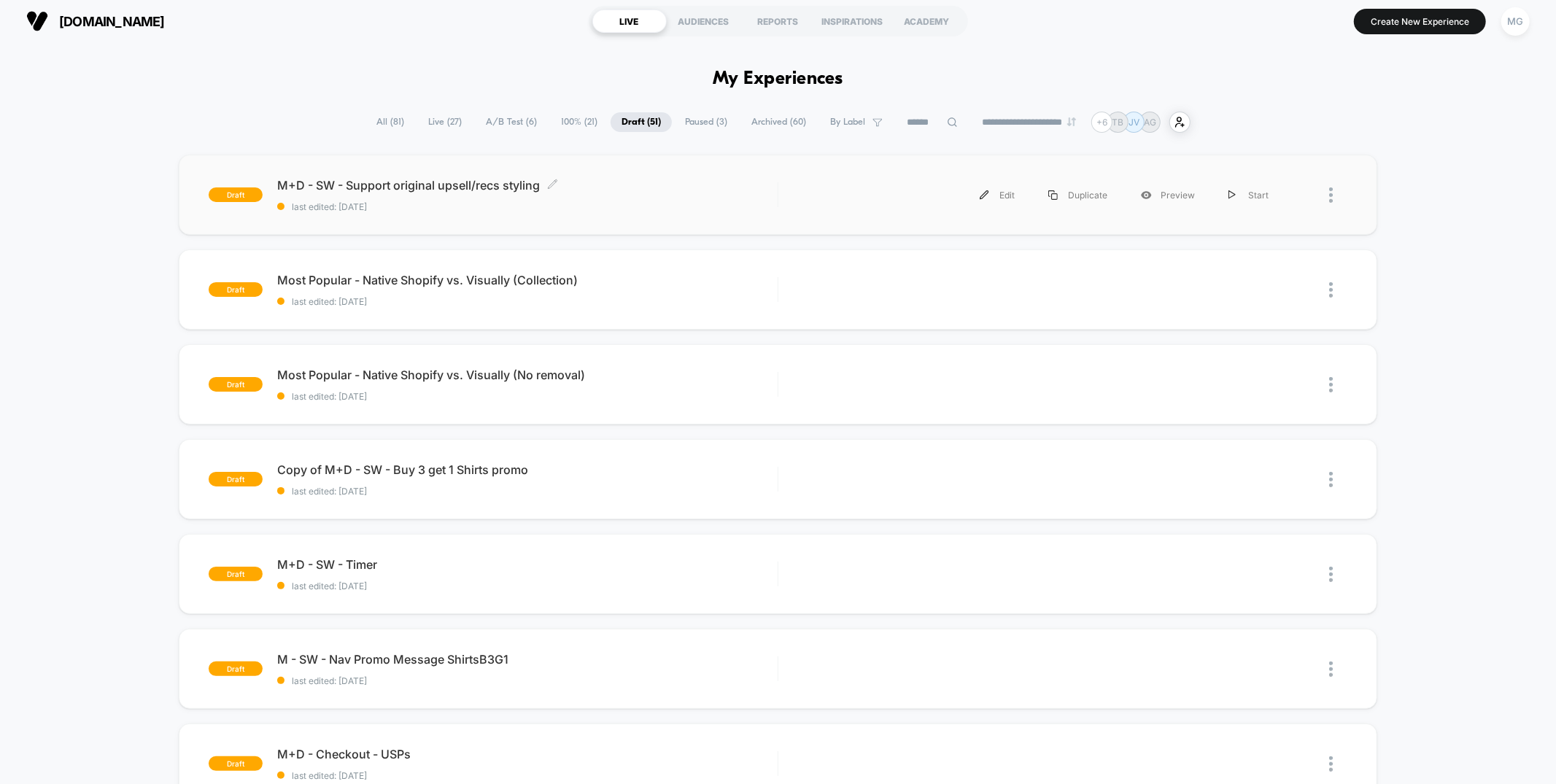
click at [712, 204] on span "last edited: [DATE]" at bounding box center [527, 207] width 500 height 11
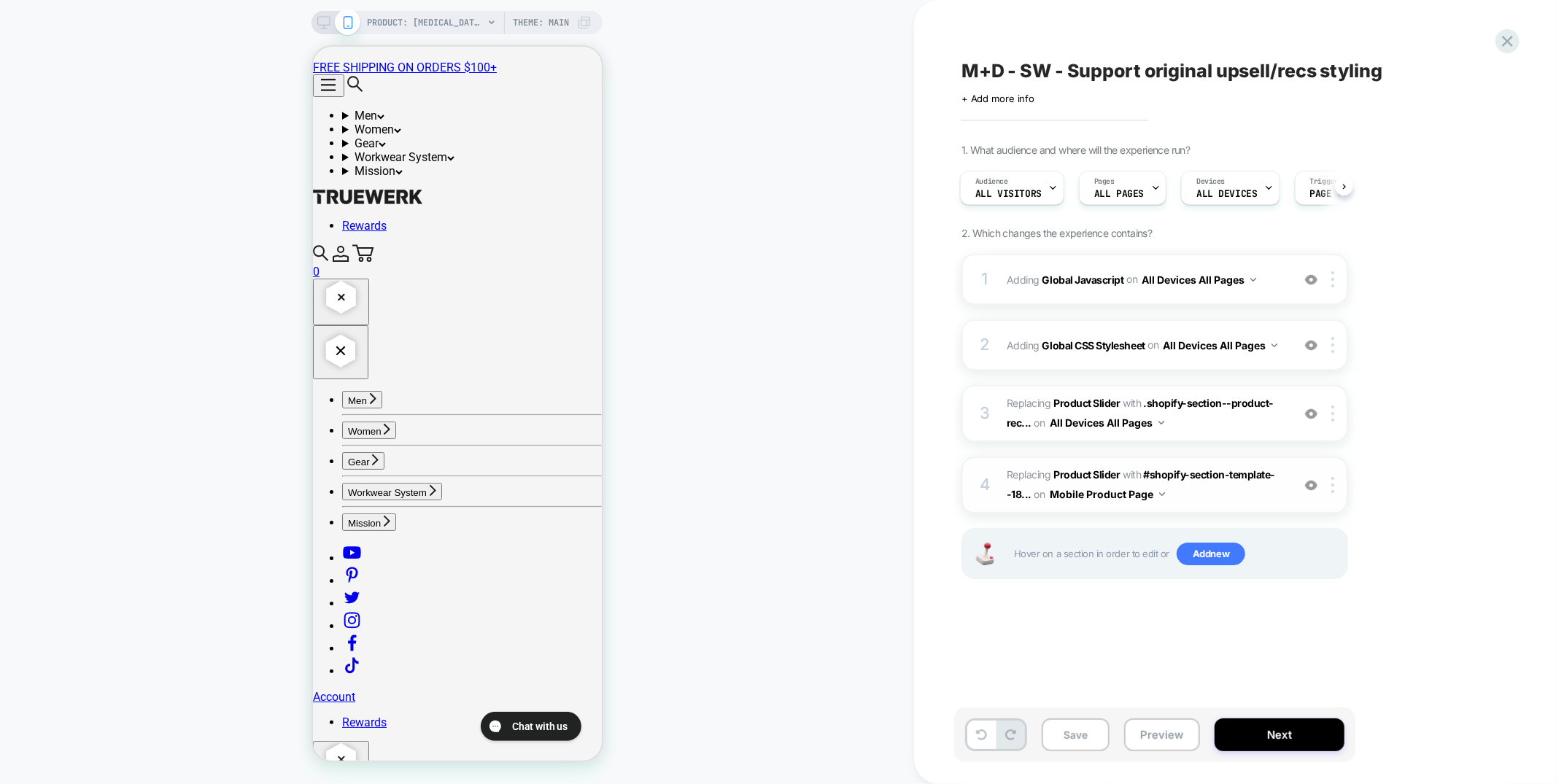
click at [1210, 485] on span "#_loomi_addon_1755011227629 Replacing Product Slider WITH #shopify-section-temp…" at bounding box center [1146, 484] width 278 height 39
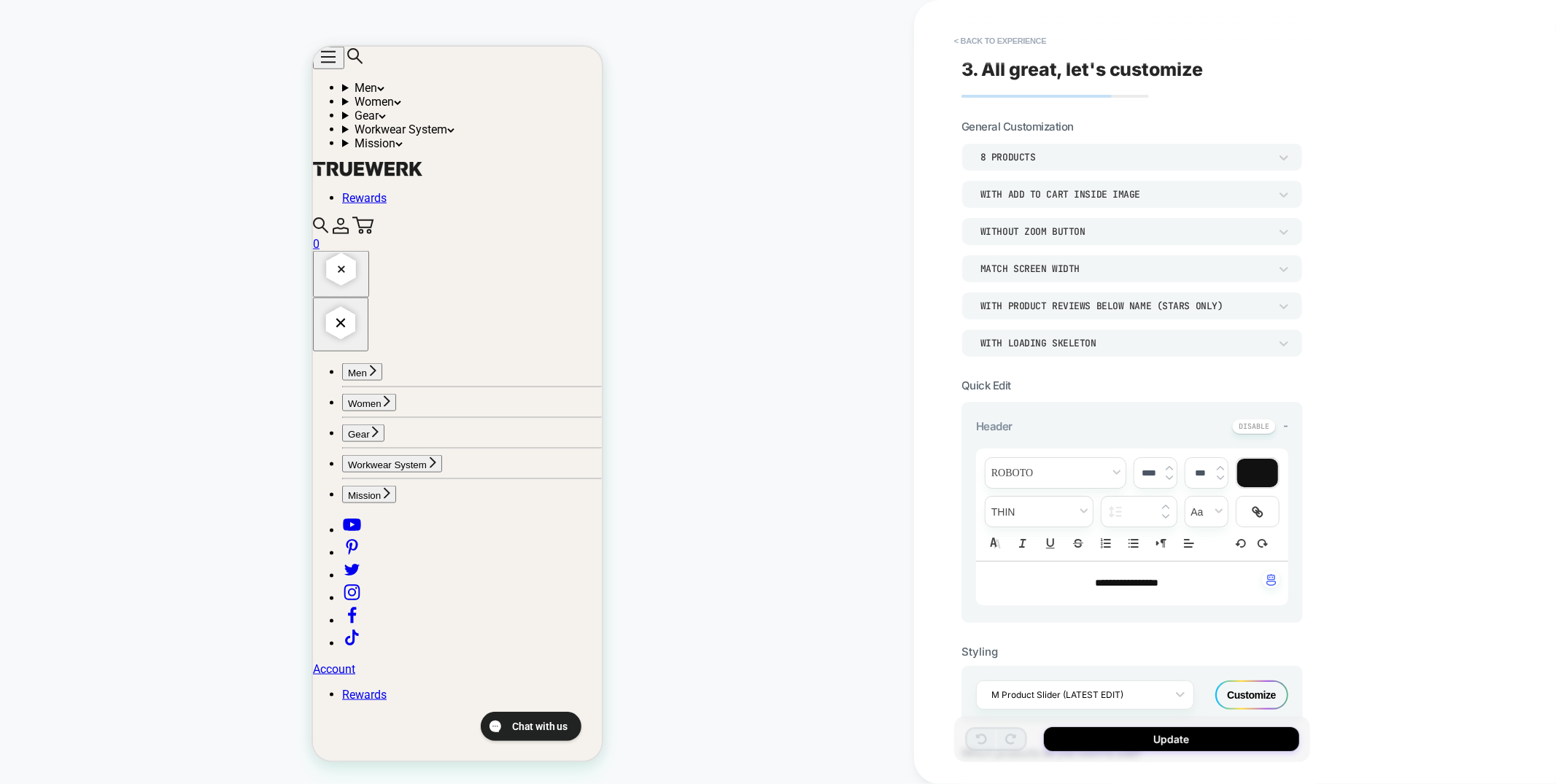
scroll to position [1493, 0]
click at [999, 31] on button "< Back to experience" at bounding box center [1000, 41] width 107 height 24
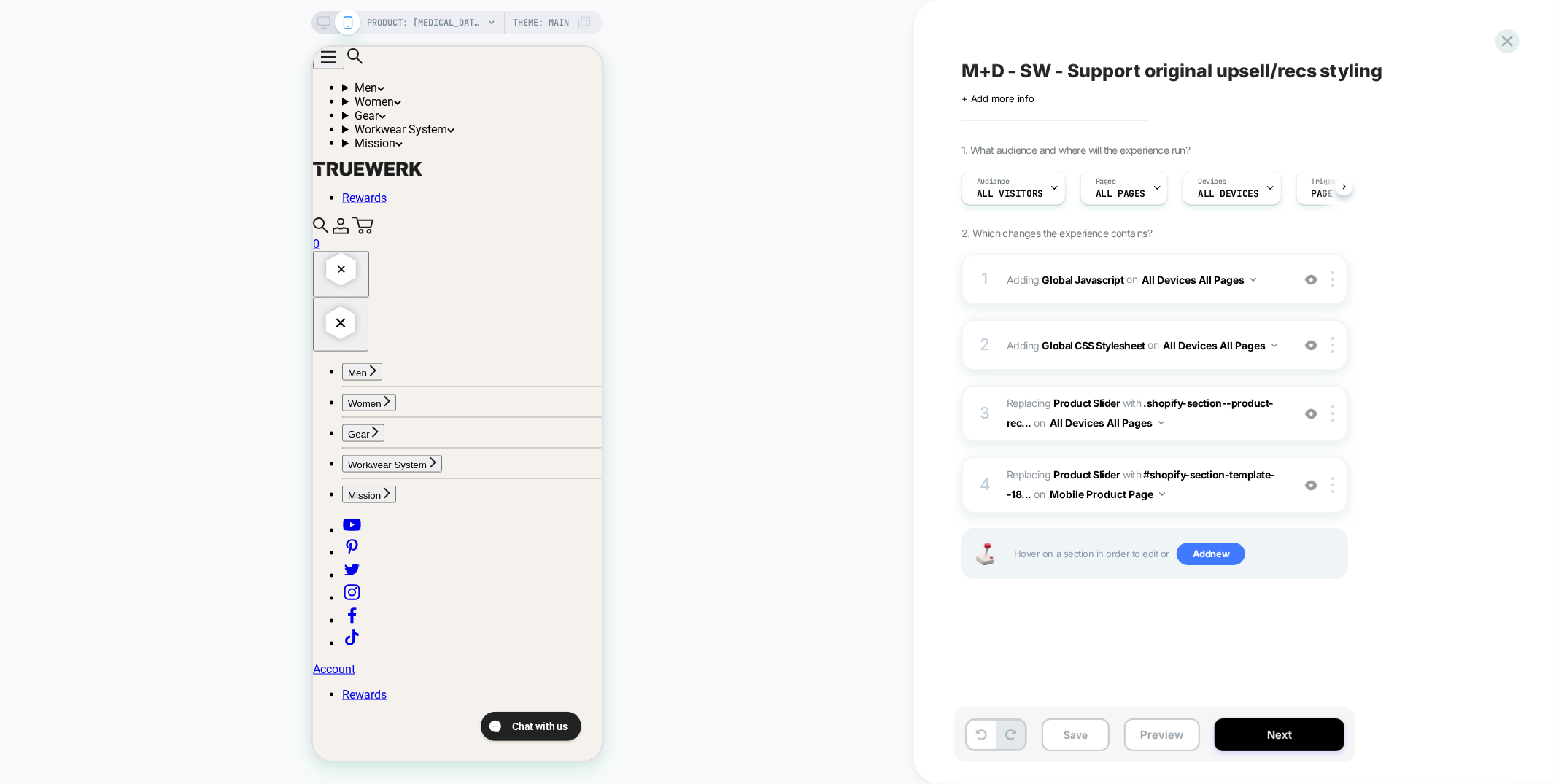
scroll to position [0, 1]
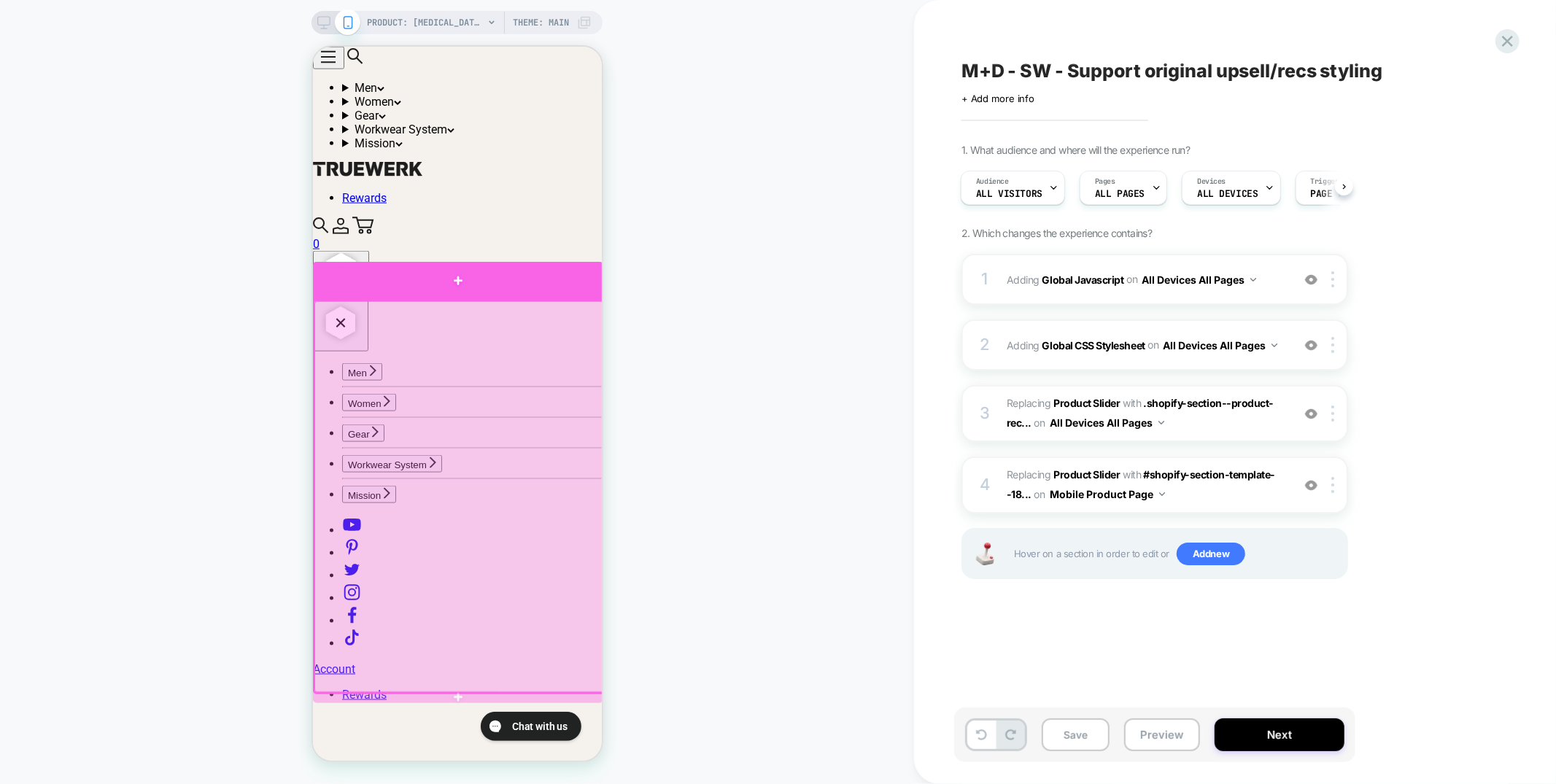
click at [567, 287] on div at bounding box center [458, 280] width 291 height 37
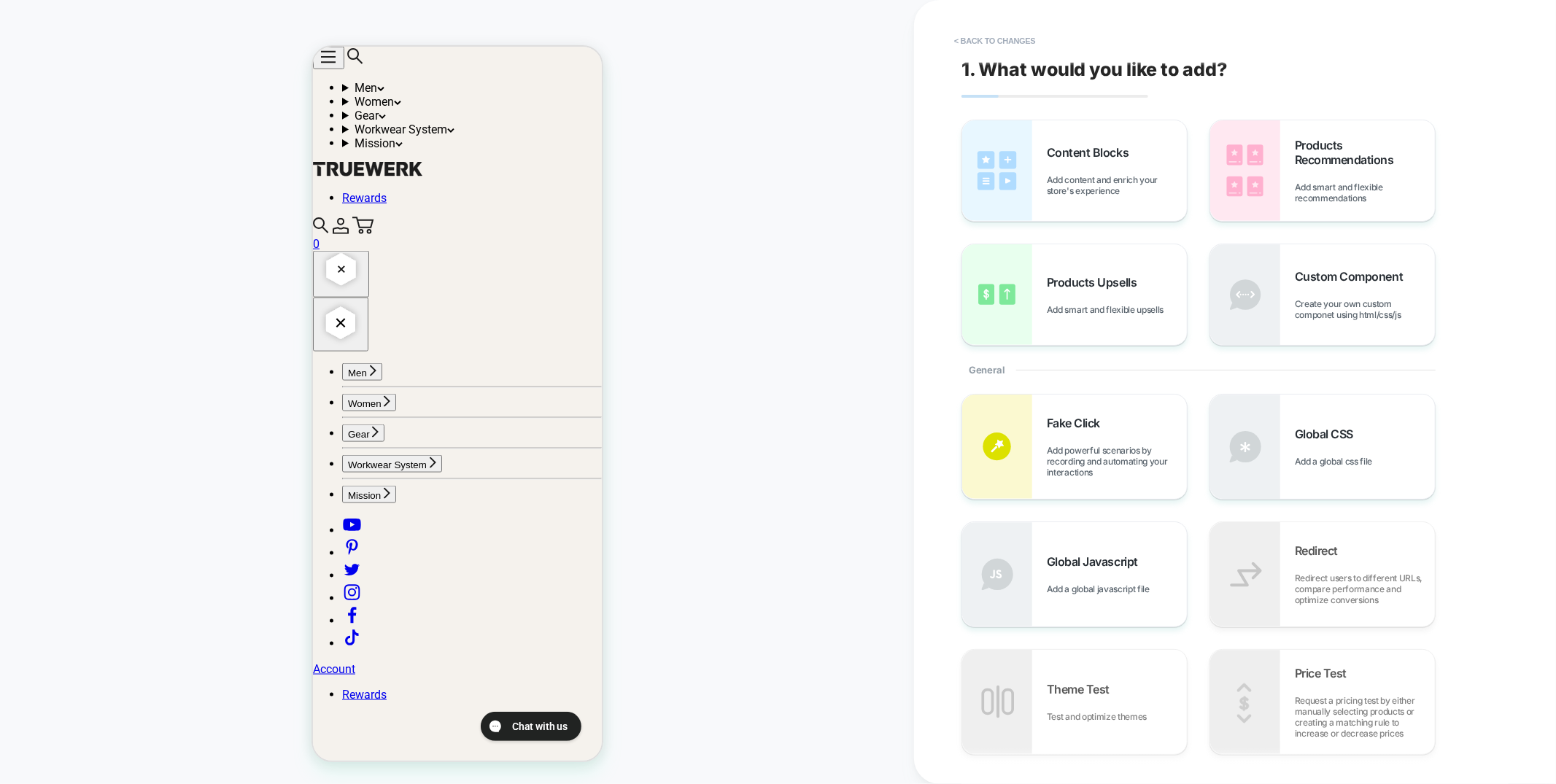
scroll to position [1370, 0]
click at [1298, 182] on span "Add smart and flexible recommendations" at bounding box center [1365, 193] width 140 height 22
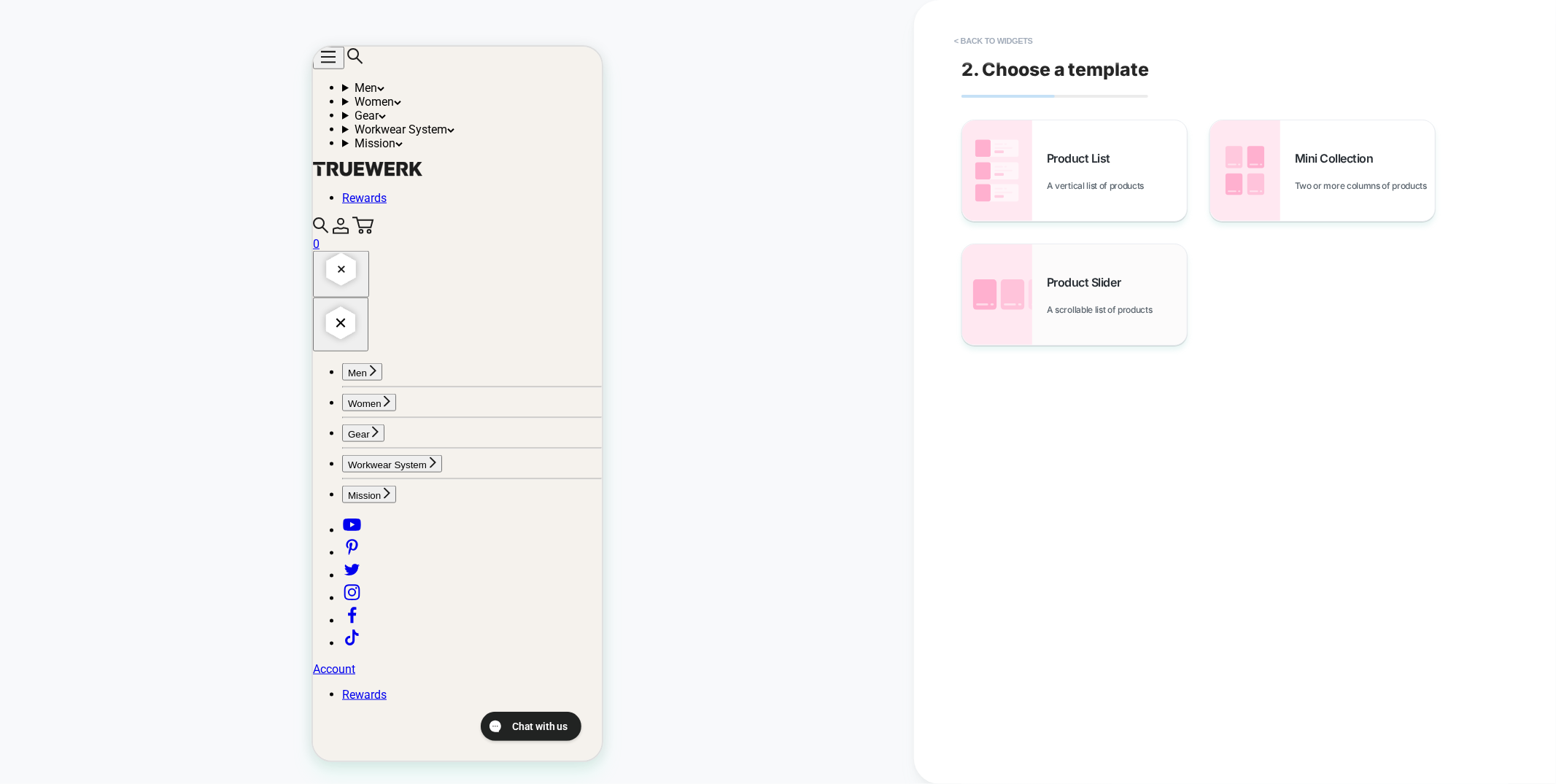
click at [1125, 316] on div "Product Slider A scrollable list of products" at bounding box center [1075, 294] width 225 height 101
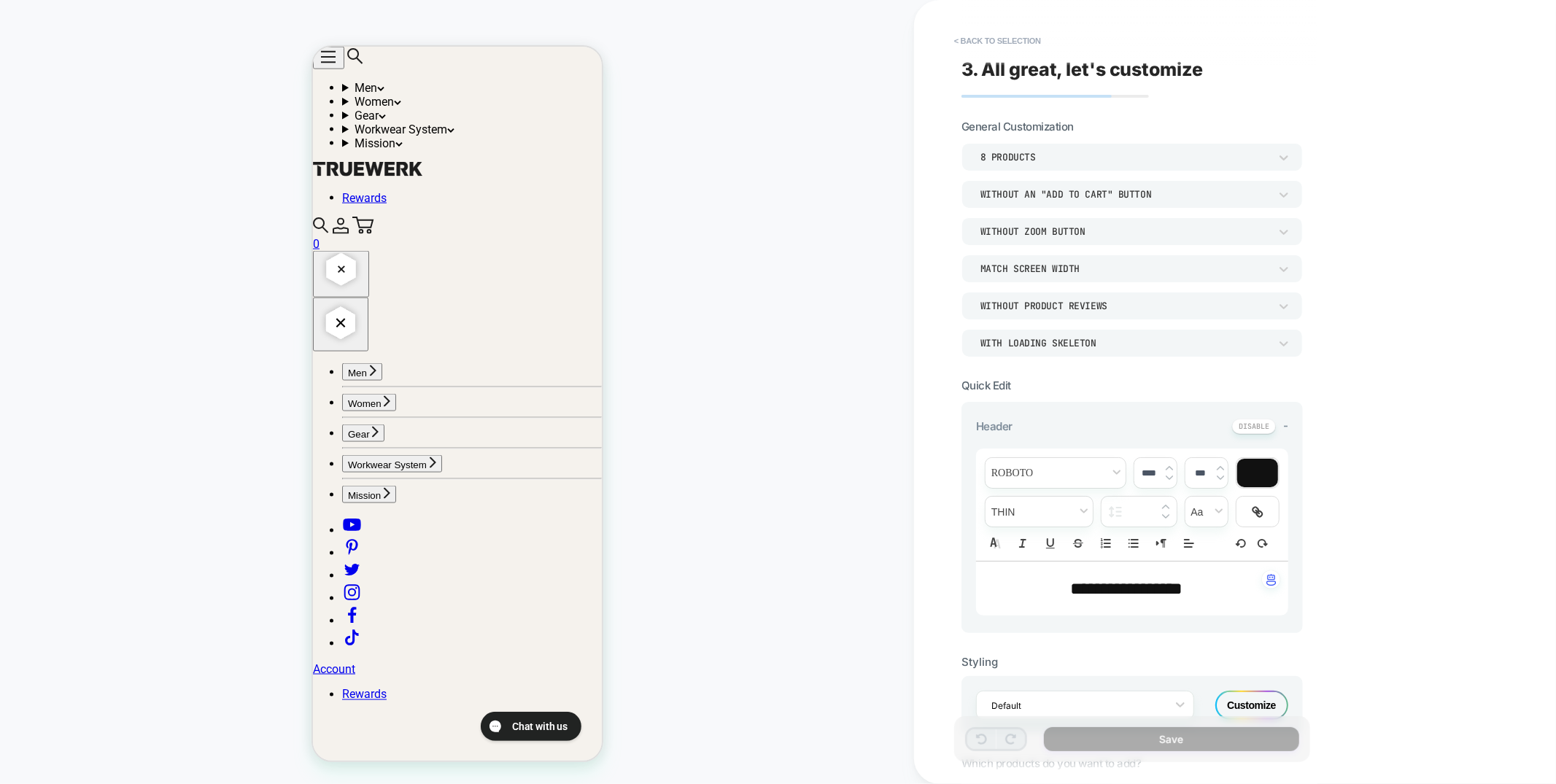
scroll to position [1680, 0]
click at [1071, 193] on div "Without an "add to cart" button" at bounding box center [1125, 195] width 289 height 13
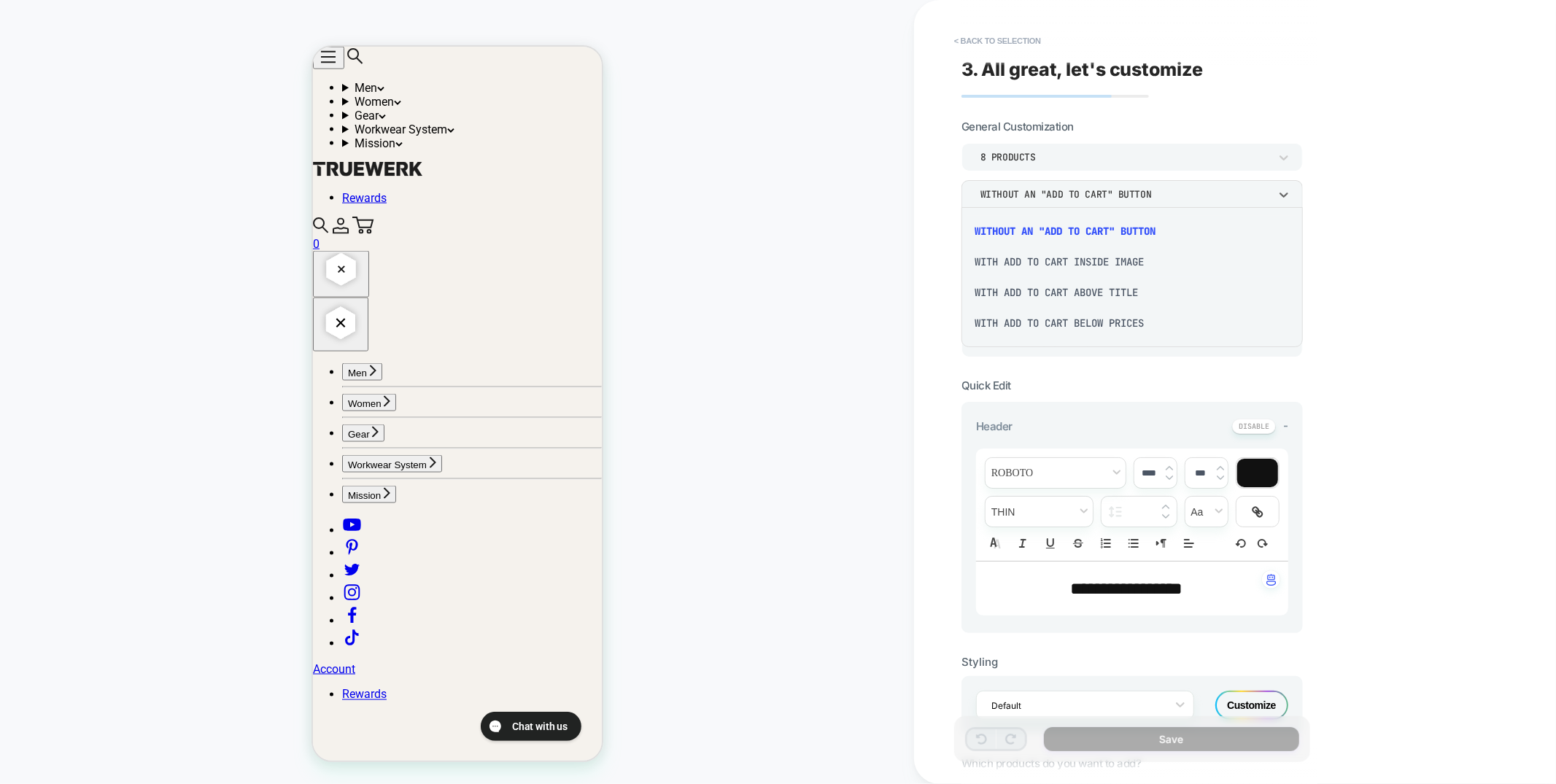
click at [1060, 261] on div "With add to cart inside image" at bounding box center [1132, 262] width 330 height 31
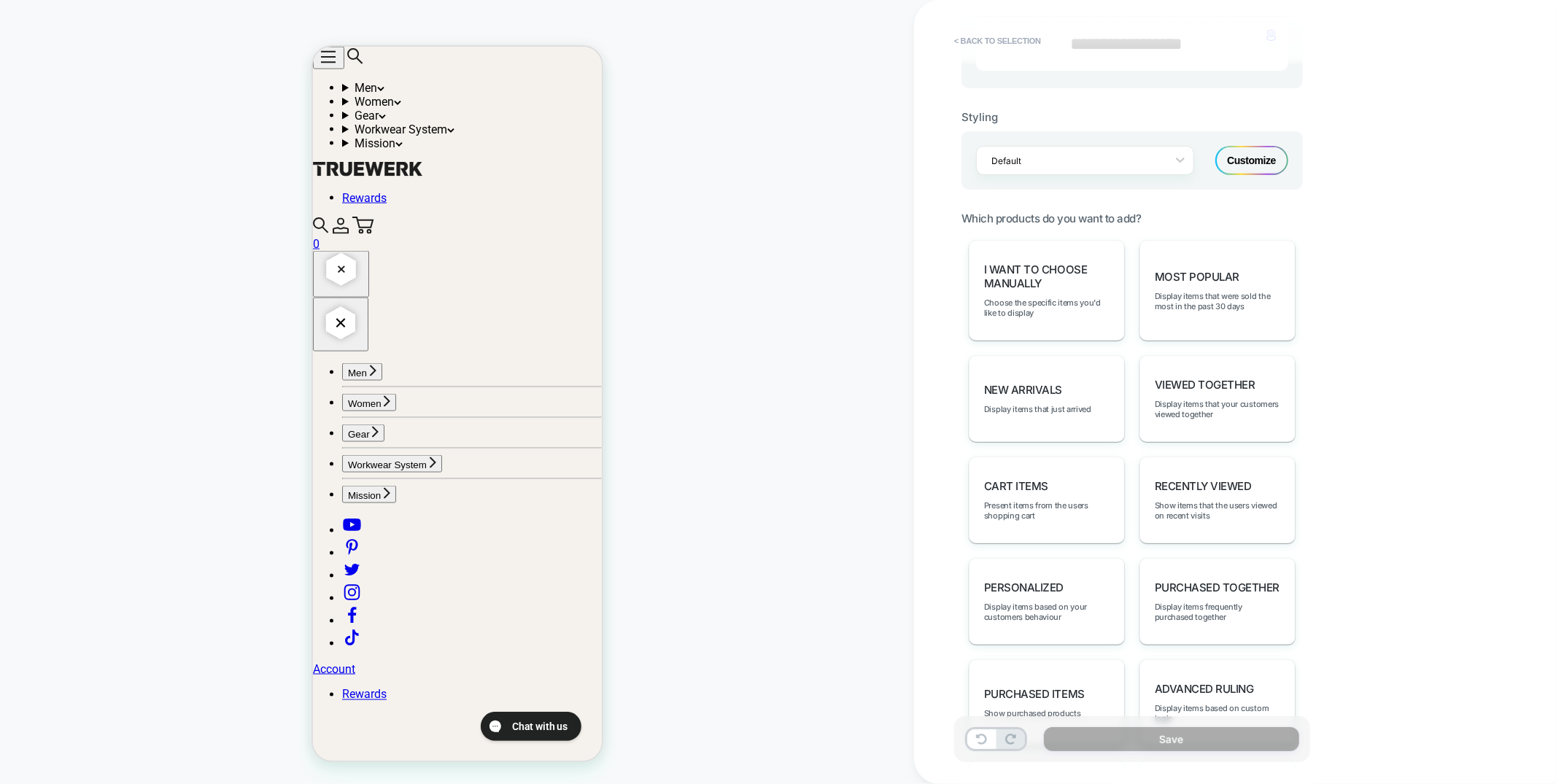
scroll to position [556, 0]
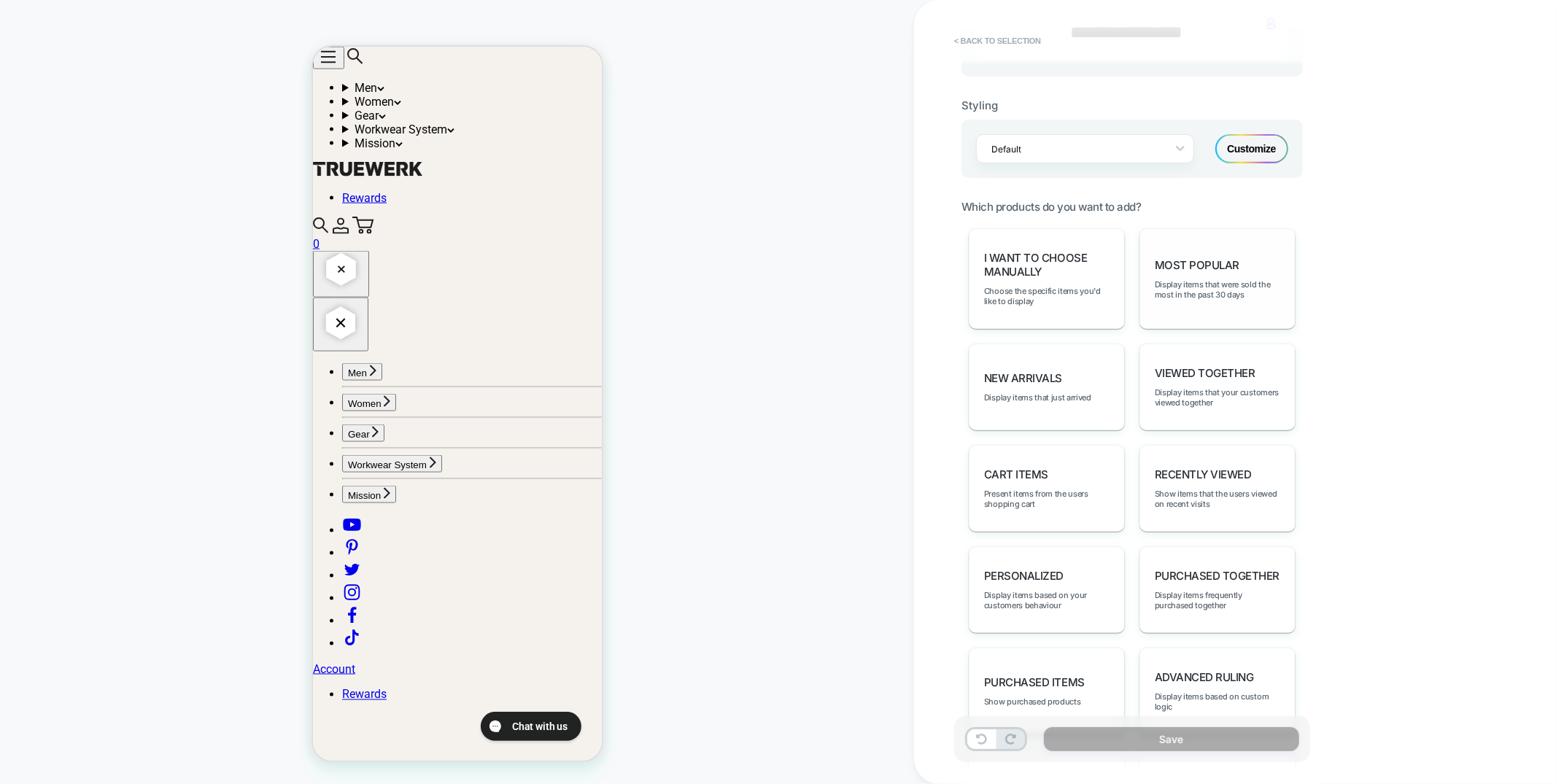
click at [1209, 294] on div "Most Popular Display items that were sold the most in the past 30 days" at bounding box center [1218, 279] width 156 height 101
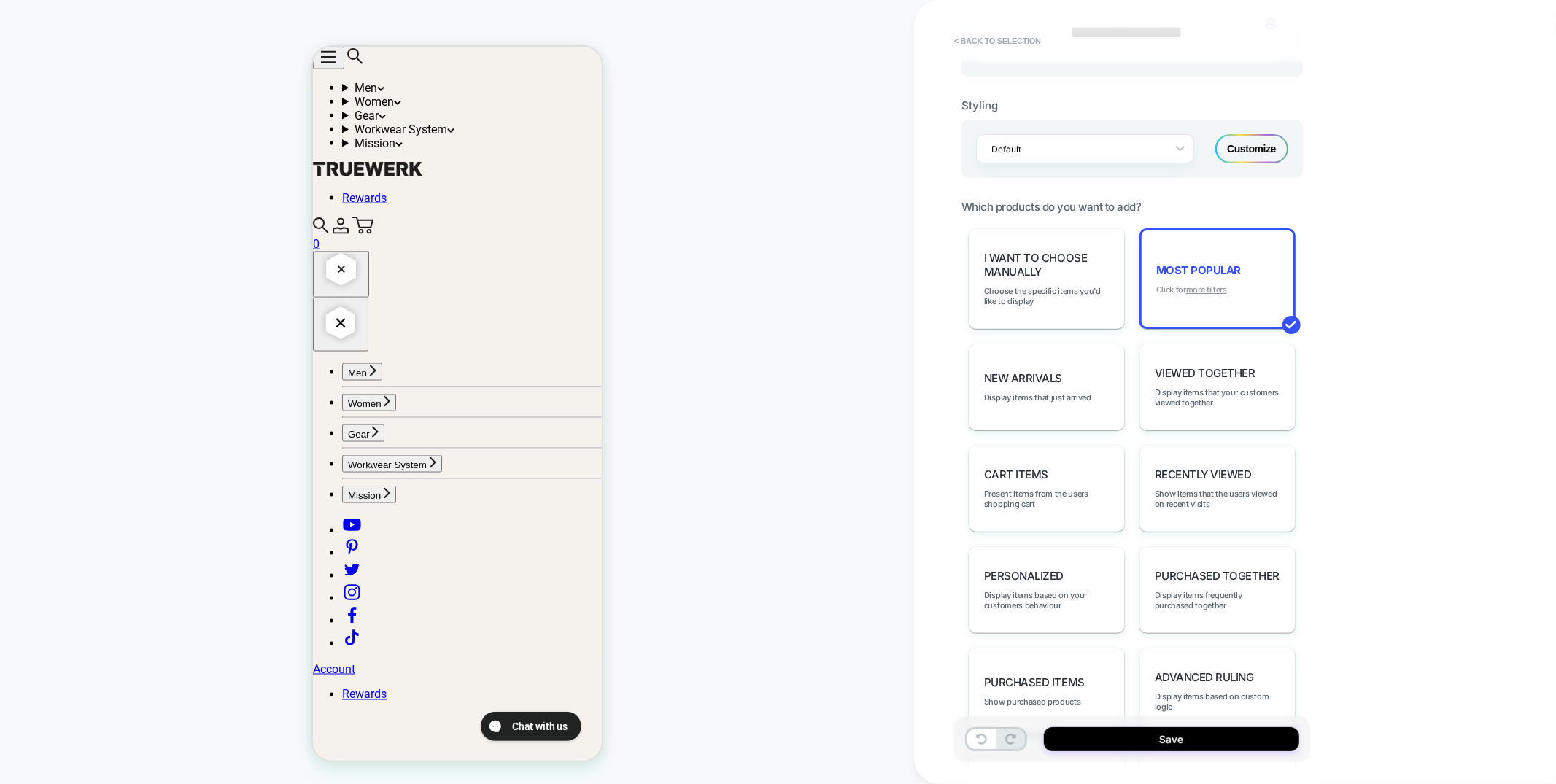
click at [1207, 286] on u "more filters" at bounding box center [1207, 289] width 41 height 10
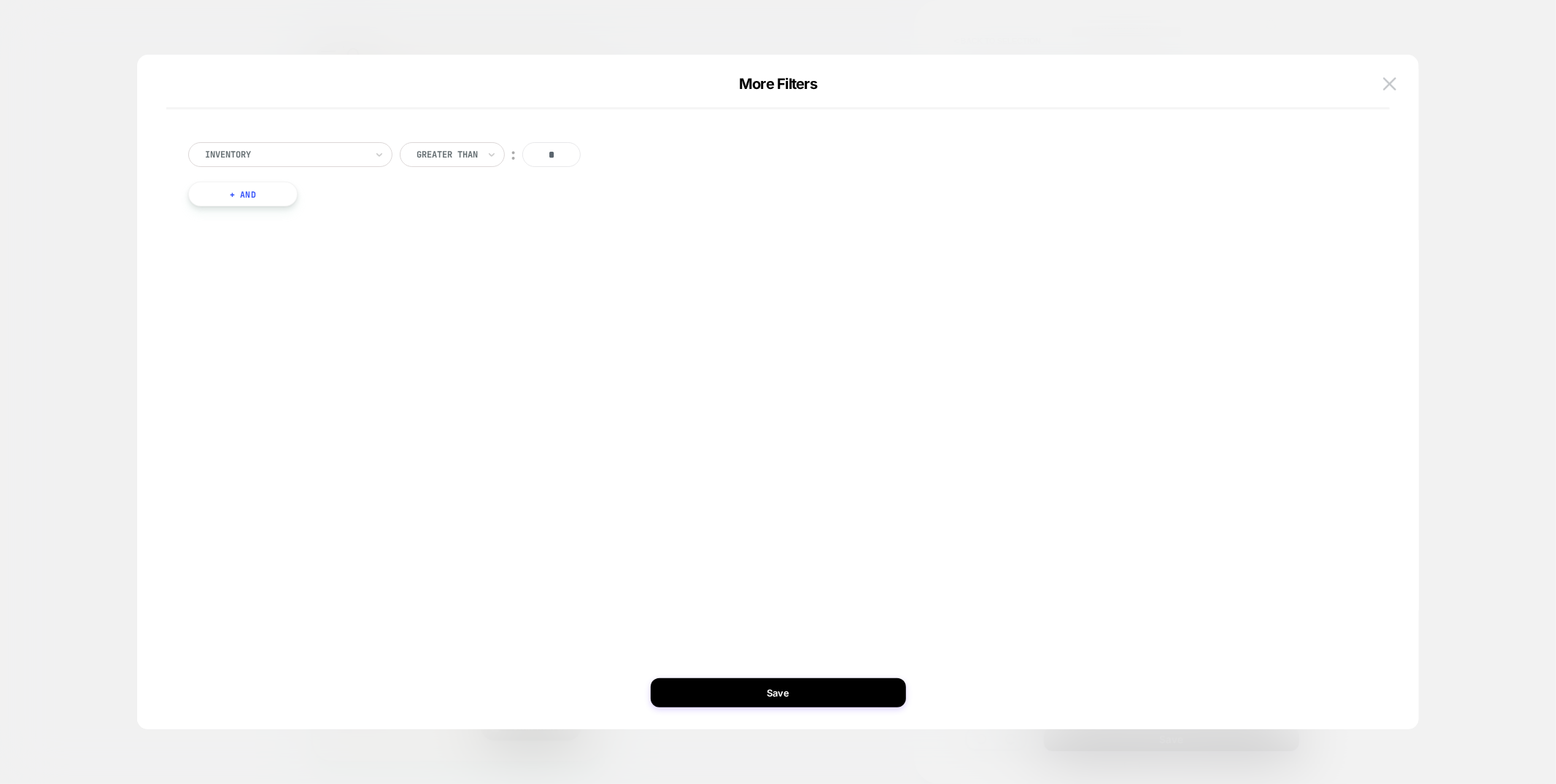
click at [286, 201] on button "+ And" at bounding box center [243, 194] width 110 height 25
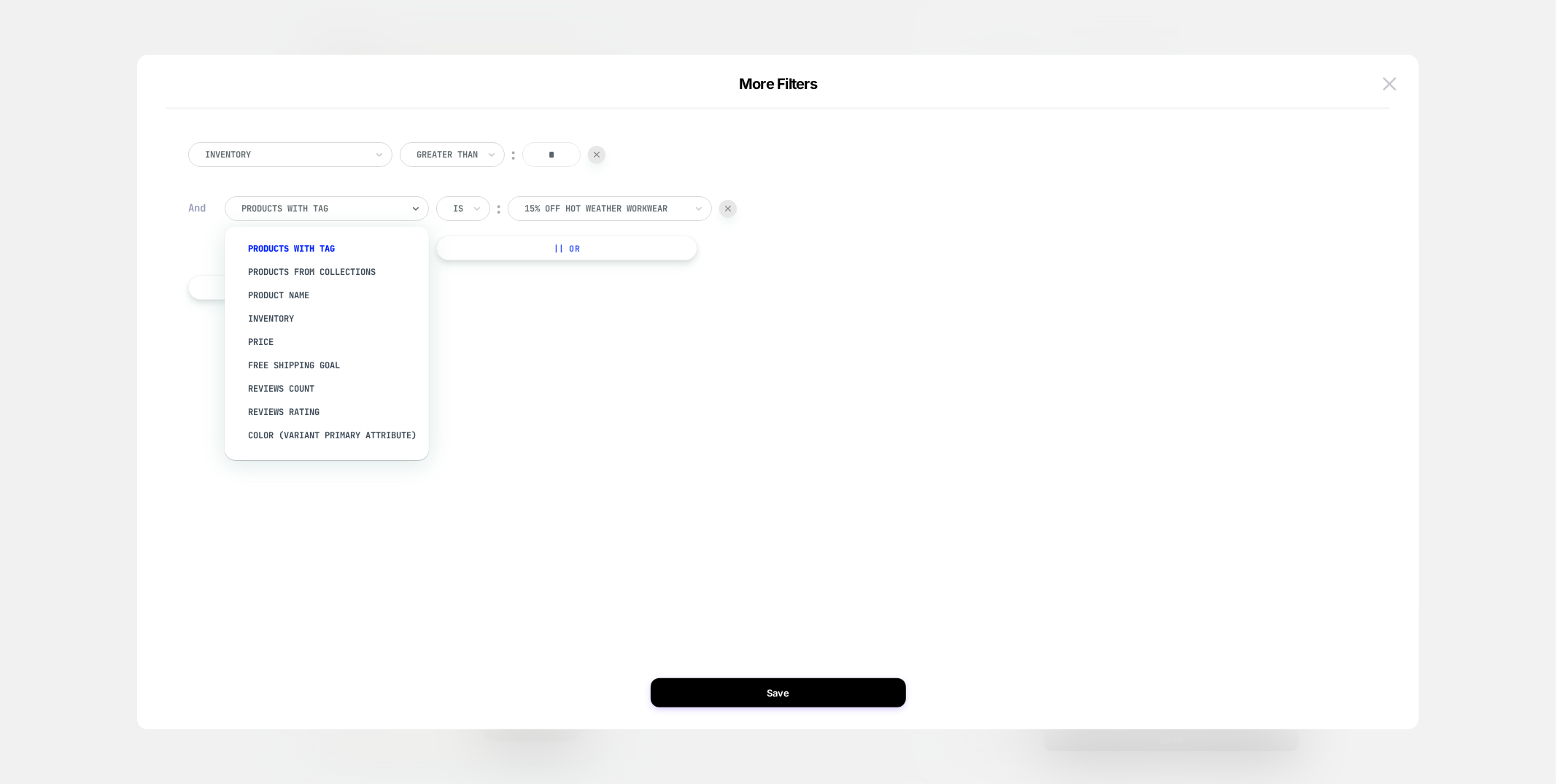
click at [287, 218] on div "products with tag" at bounding box center [326, 208] width 204 height 25
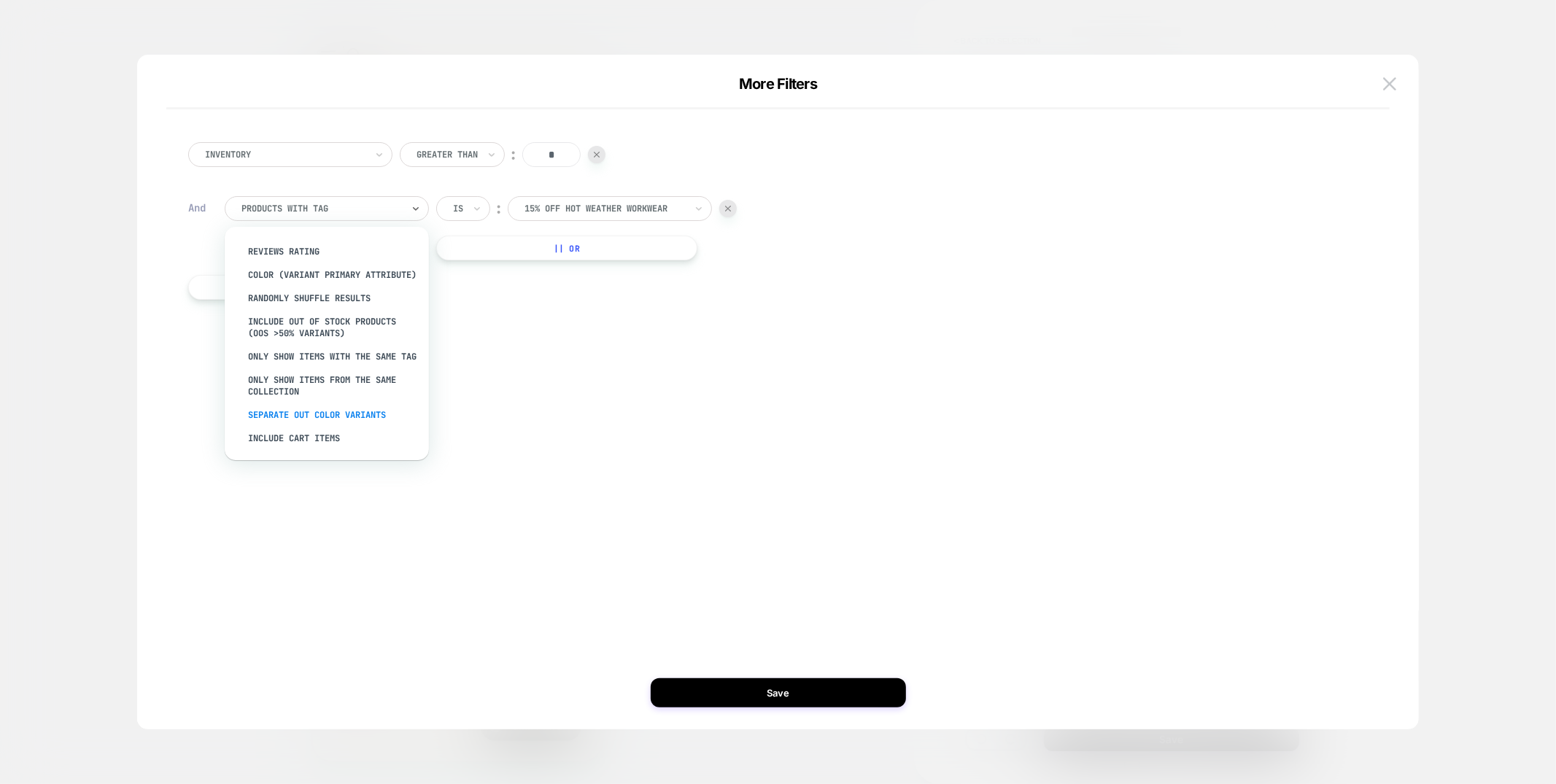
click at [309, 414] on div "Separate out color variants" at bounding box center [334, 415] width 189 height 24
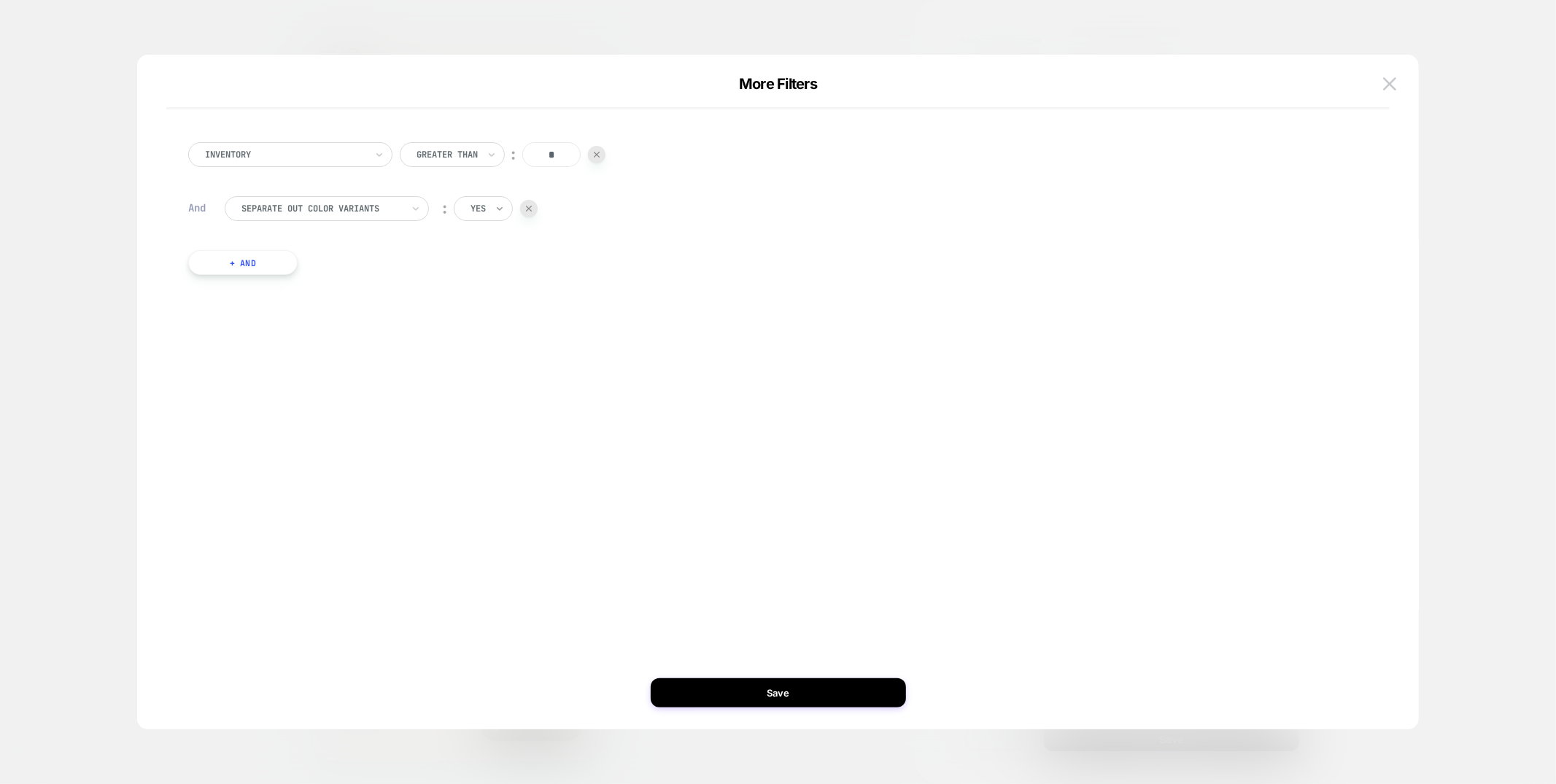
click at [496, 212] on icon at bounding box center [499, 208] width 10 height 15
click at [508, 273] on div "no" at bounding box center [516, 272] width 95 height 24
click at [793, 692] on button "Save" at bounding box center [778, 693] width 255 height 29
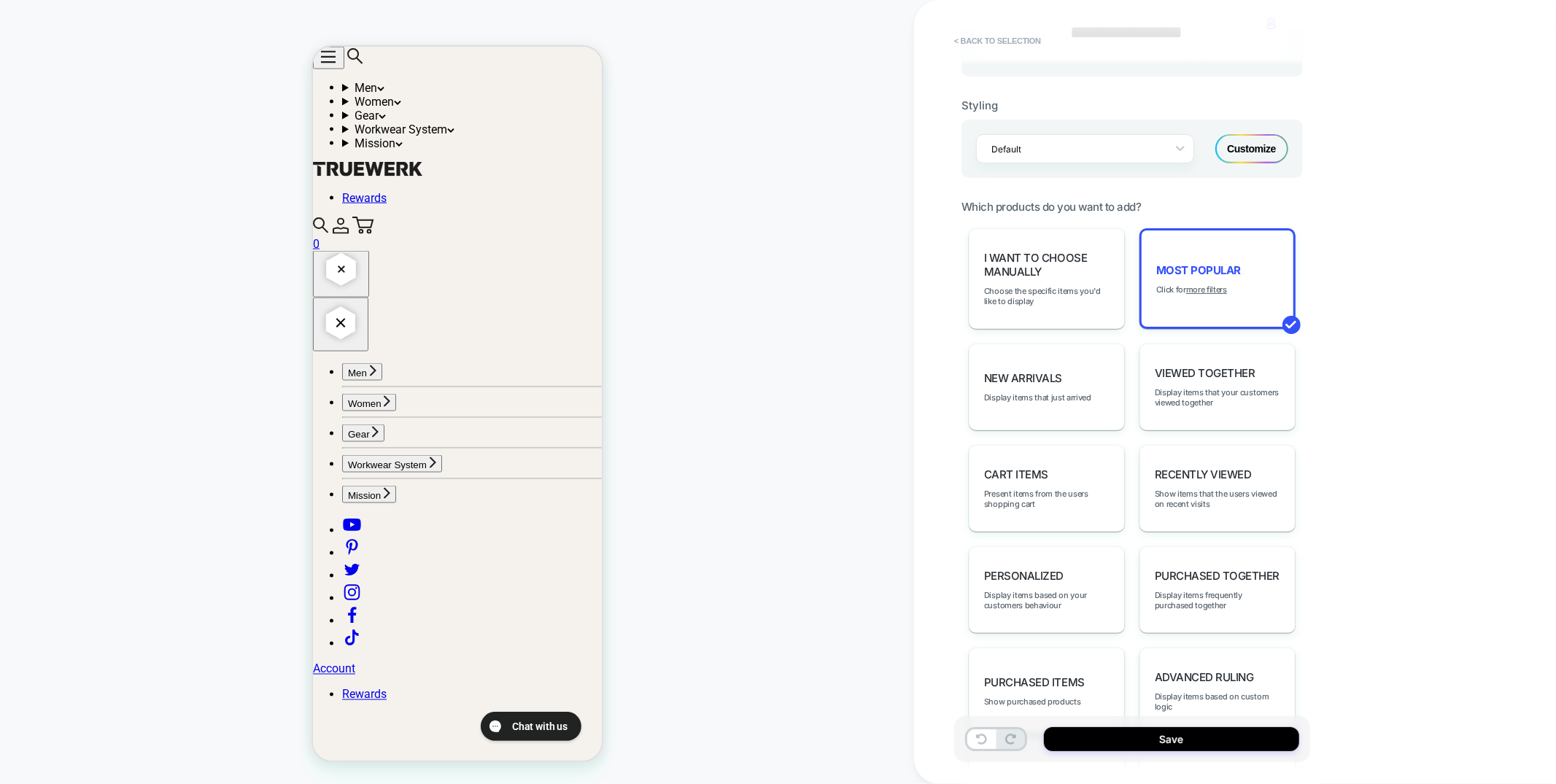
scroll to position [1677, 0]
click at [1091, 736] on button "Save" at bounding box center [1171, 739] width 255 height 24
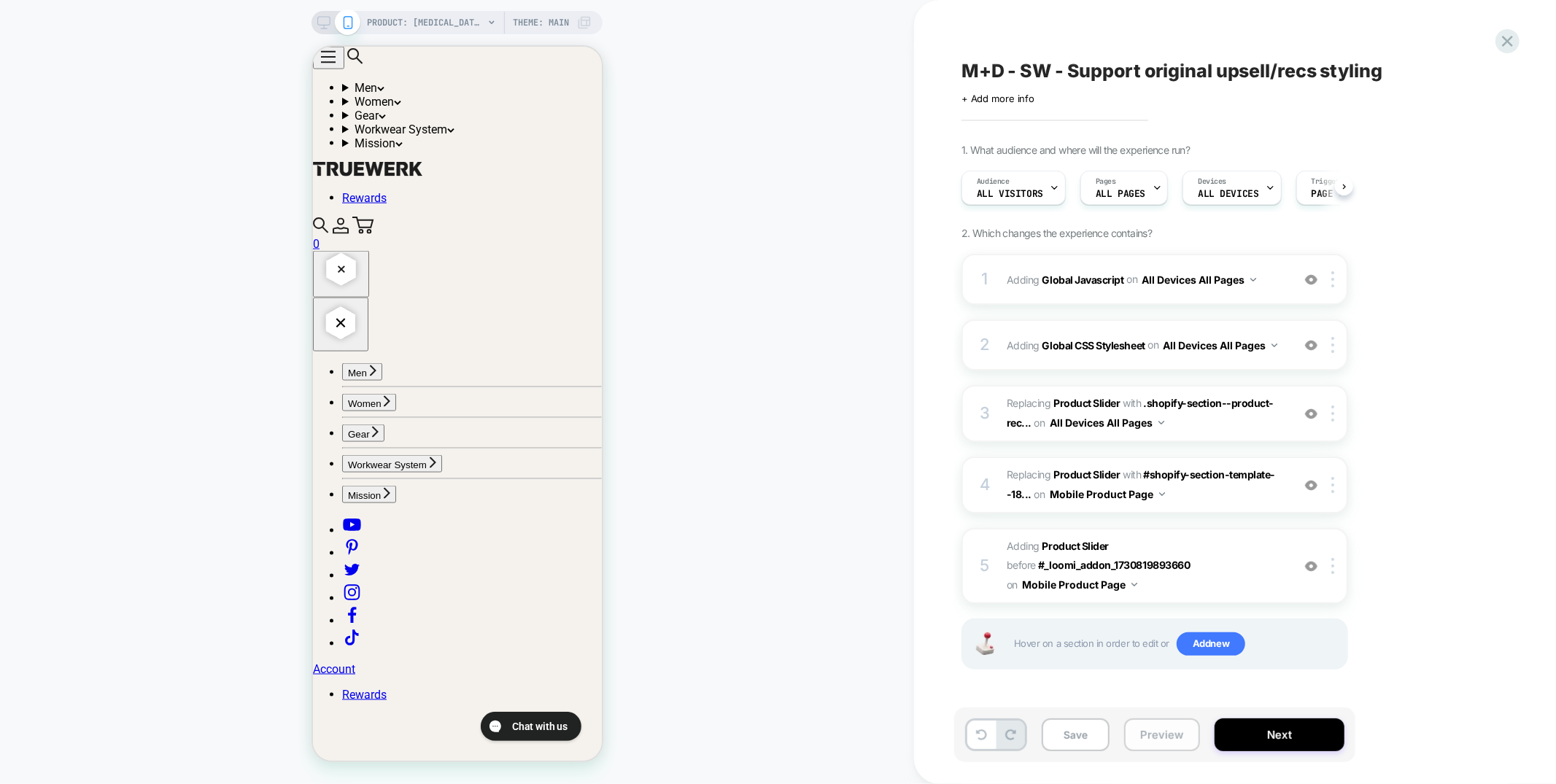
scroll to position [0, 1]
click at [1146, 740] on button "Preview" at bounding box center [1162, 735] width 76 height 33
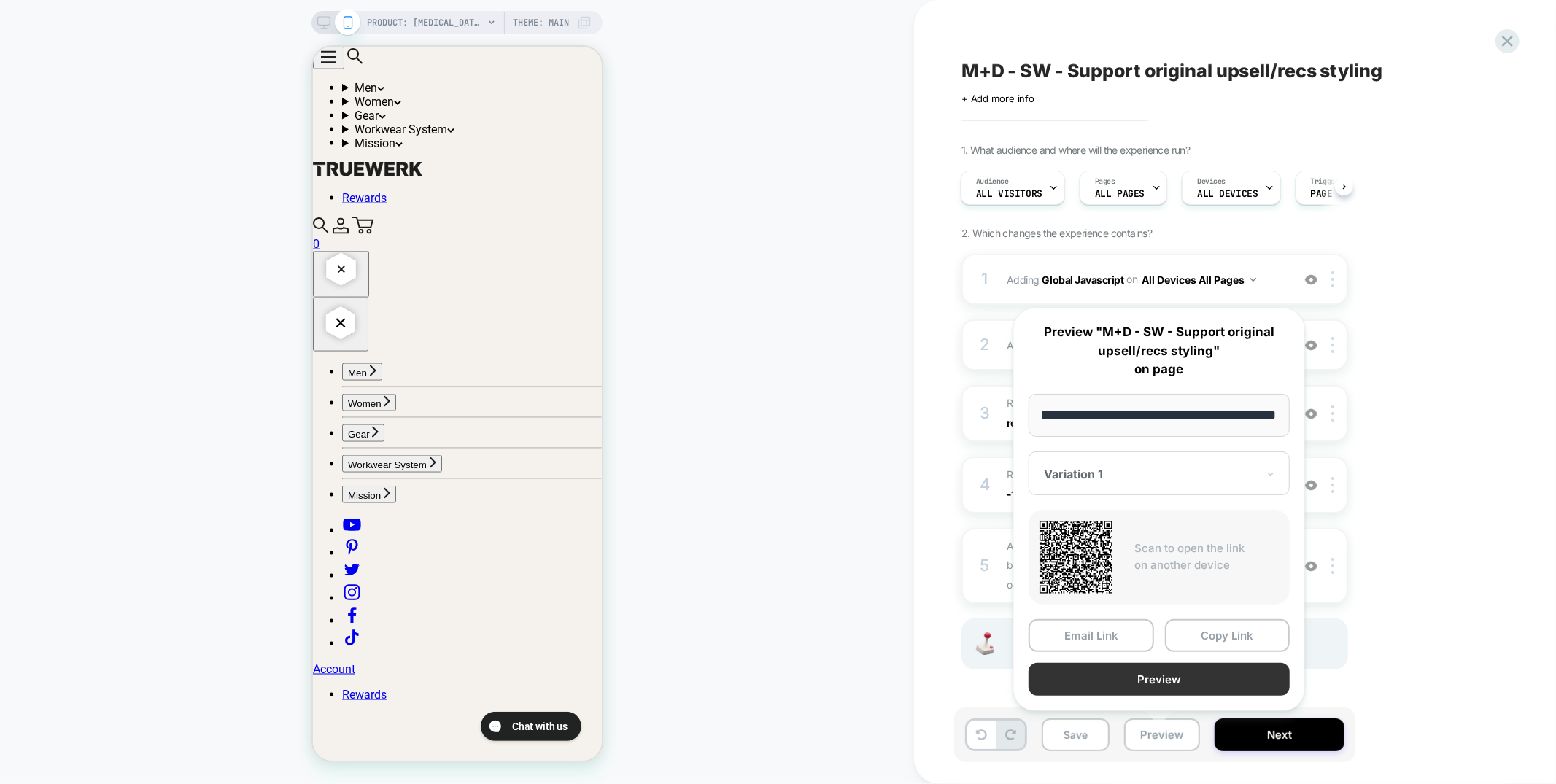
scroll to position [0, 0]
click at [1150, 679] on button "Preview" at bounding box center [1159, 679] width 261 height 33
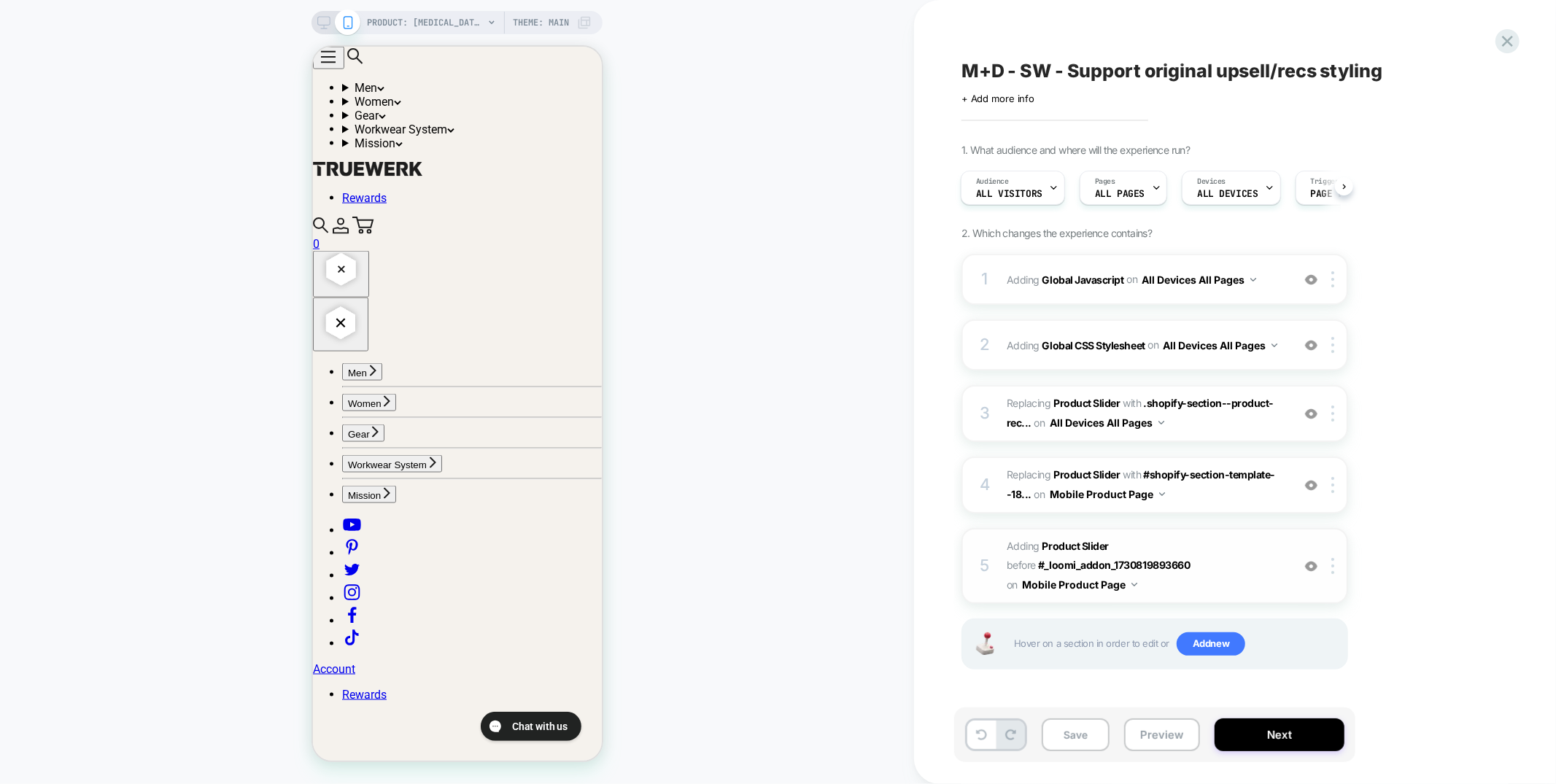
click at [1237, 566] on span "#_loomi_addon_1755618089023 Adding Product Slider BEFORE #_loomi_addon_17308198…" at bounding box center [1146, 565] width 278 height 58
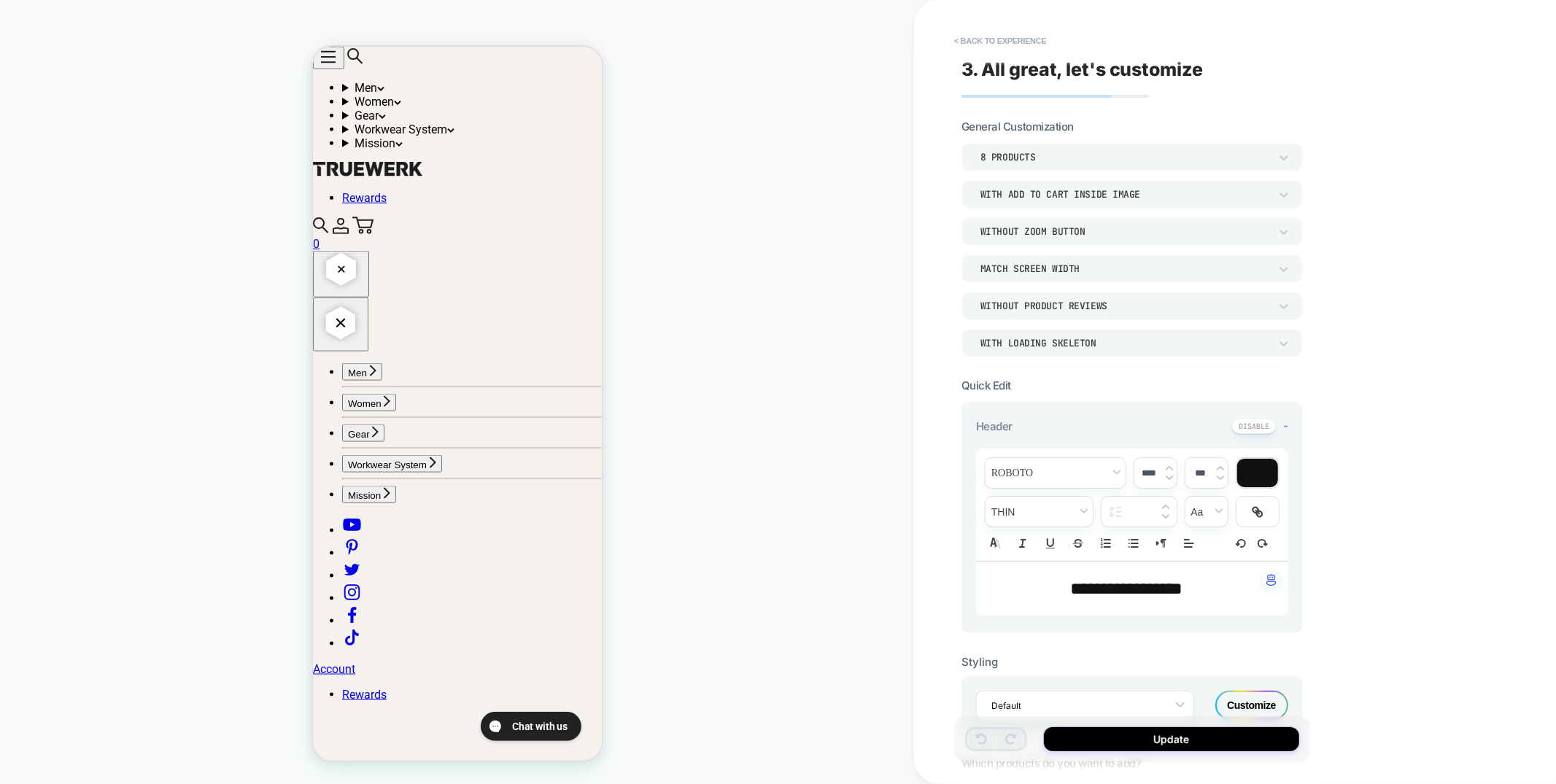
scroll to position [1554, 0]
click at [968, 37] on button "< Back to experience" at bounding box center [1000, 41] width 107 height 24
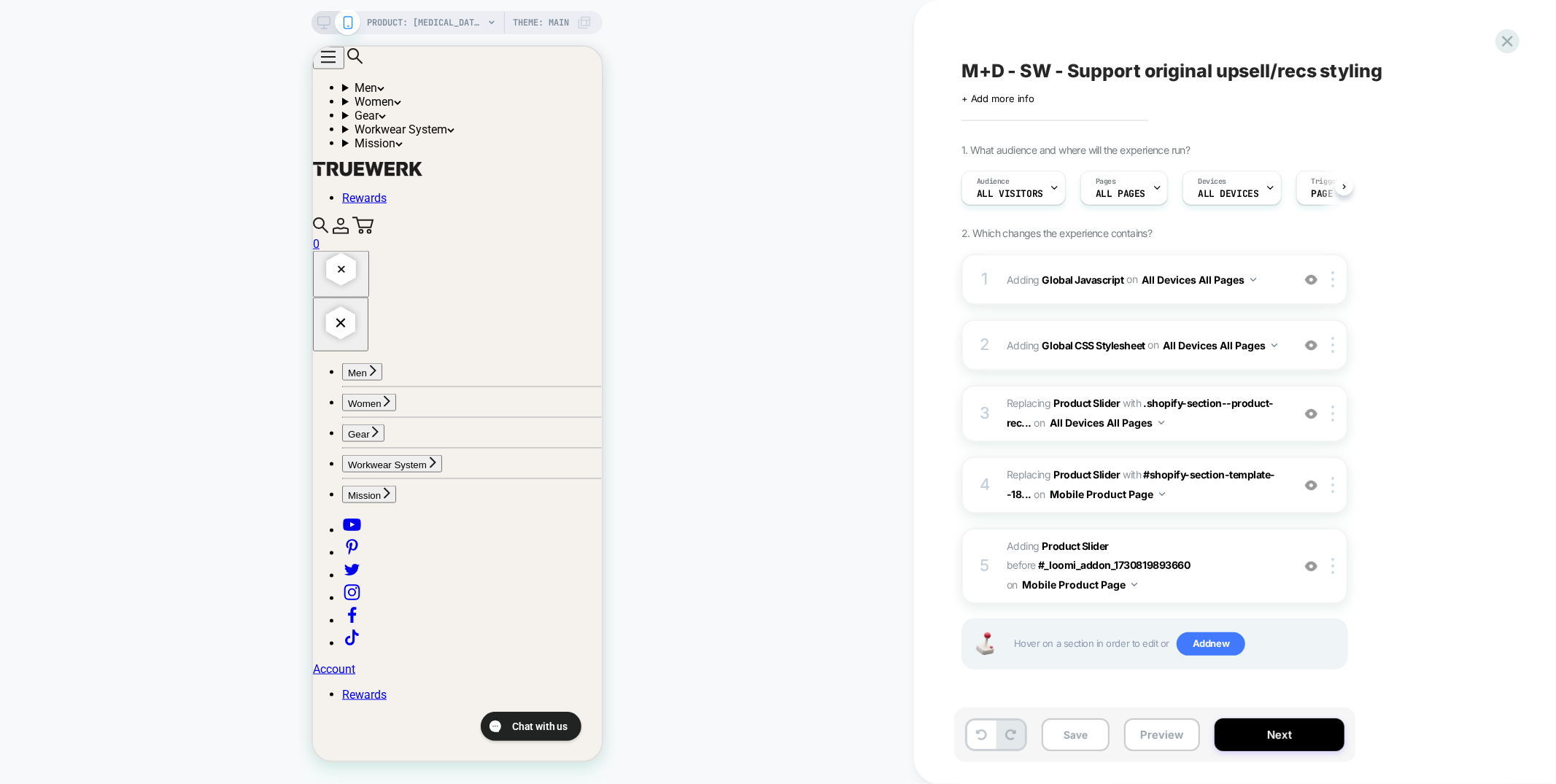
scroll to position [0, 1]
click at [1305, 477] on div at bounding box center [1311, 485] width 24 height 16
click at [1311, 410] on img at bounding box center [1312, 414] width 13 height 13
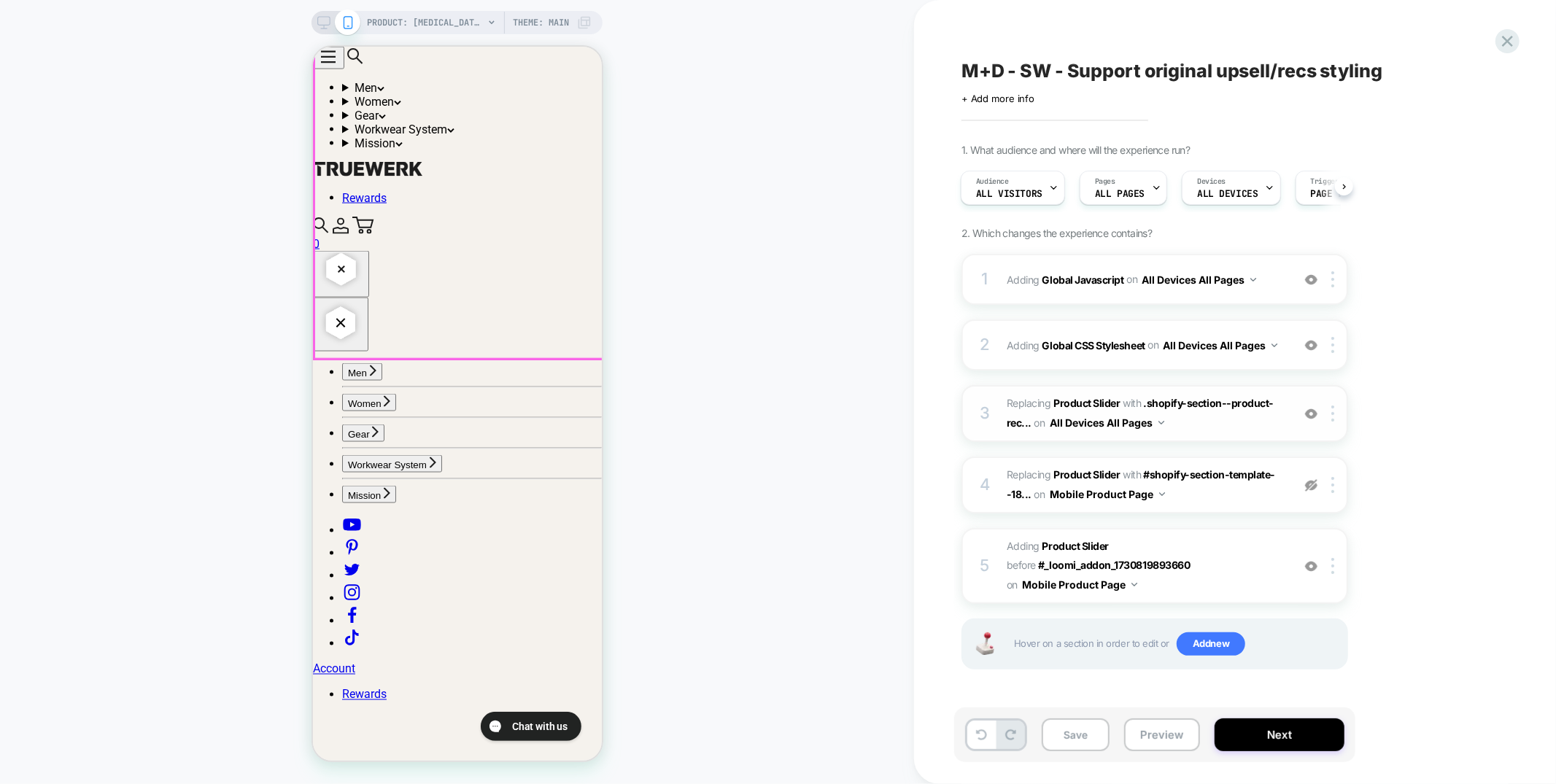
scroll to position [1793, 0]
click at [1309, 488] on img at bounding box center [1312, 485] width 13 height 13
click at [1266, 548] on span "#_loomi_addon_1755618089023 Adding Product Slider BEFORE #_loomi_addon_17308198…" at bounding box center [1146, 565] width 278 height 58
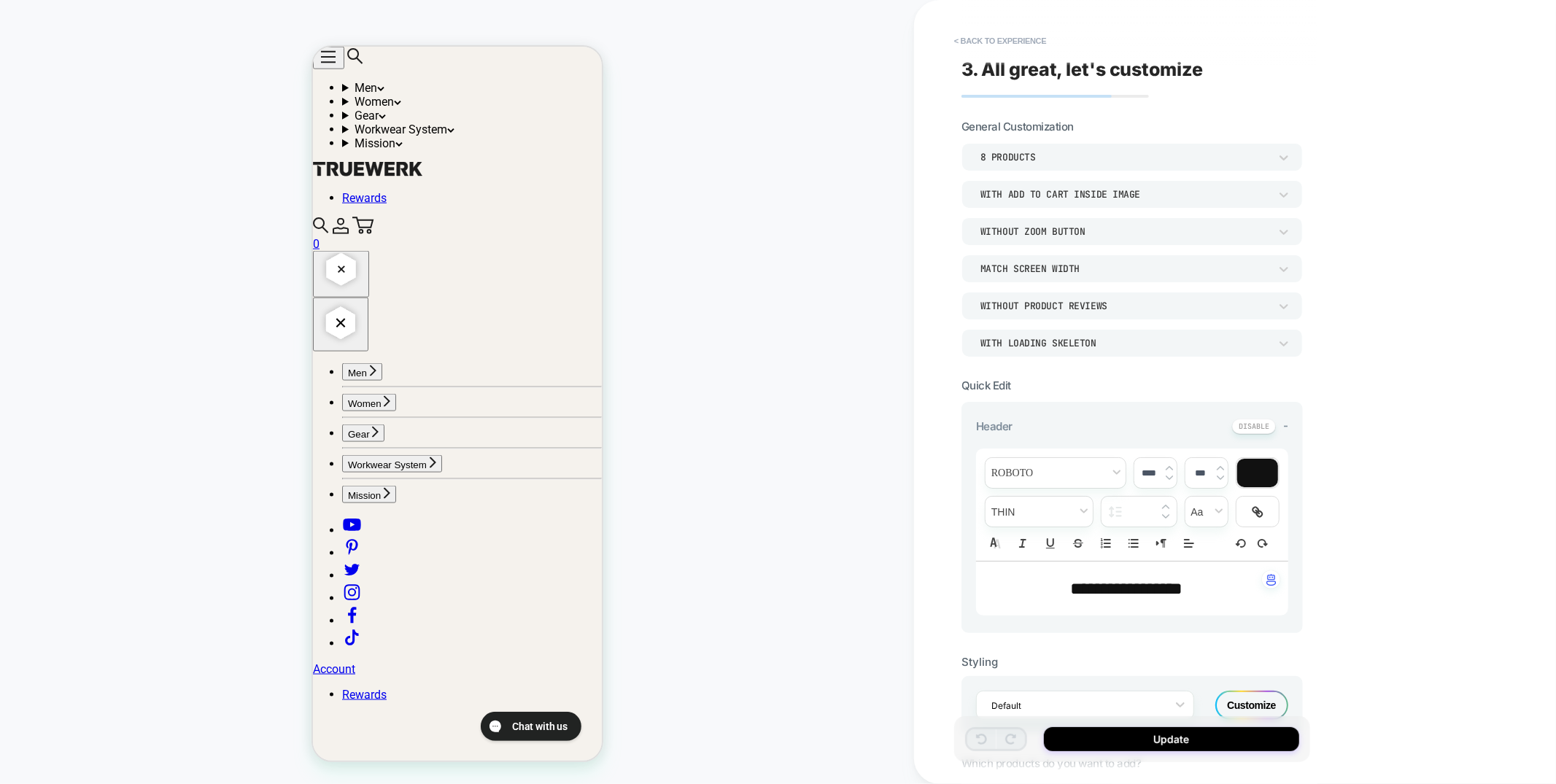
scroll to position [1554, 0]
click at [972, 37] on button "< Back to experience" at bounding box center [1000, 41] width 107 height 24
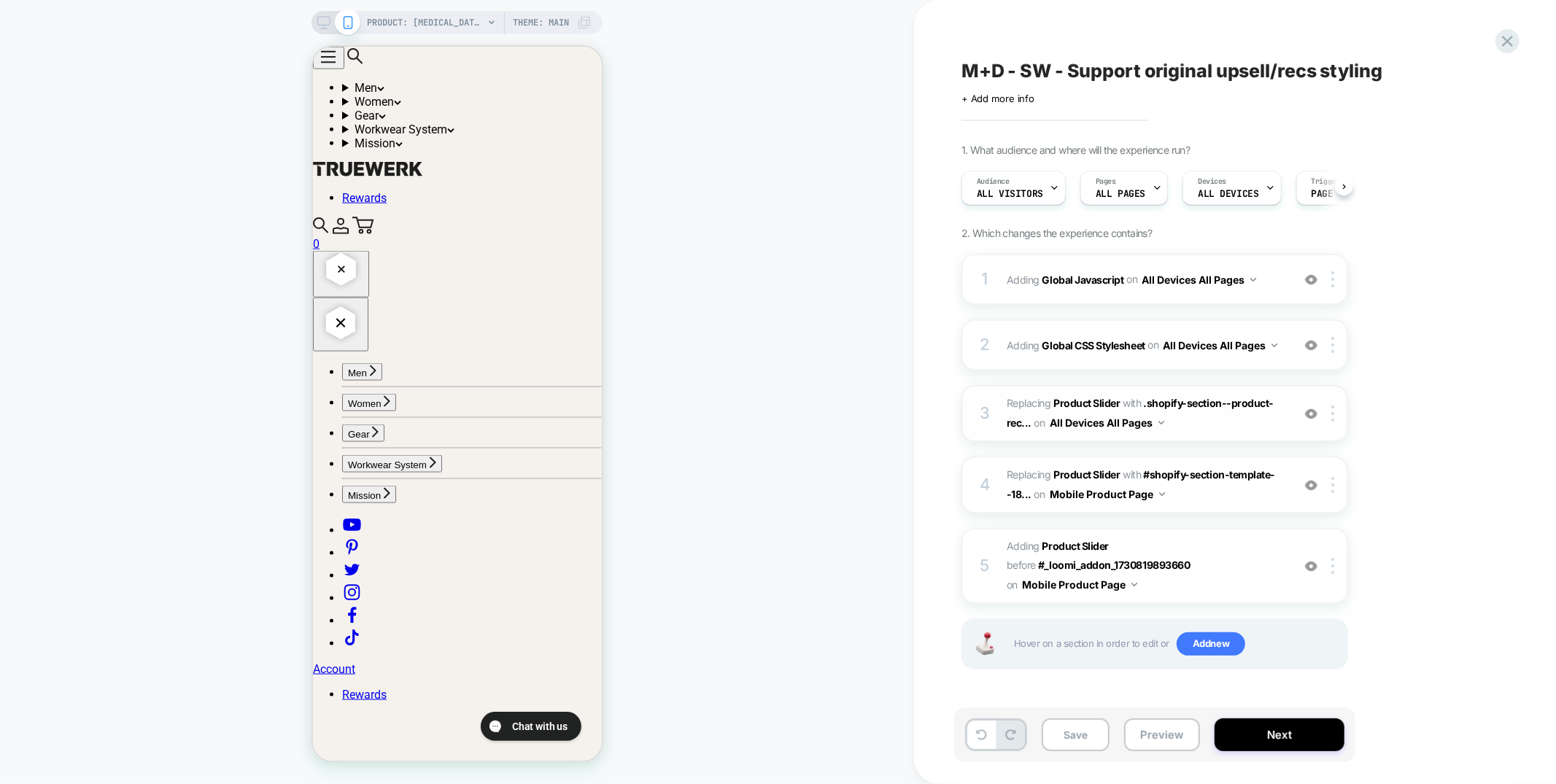
scroll to position [0, 1]
click at [1226, 493] on span "#_loomi_addon_1755011227629 Replacing Product Slider WITH #shopify-section-temp…" at bounding box center [1146, 484] width 278 height 39
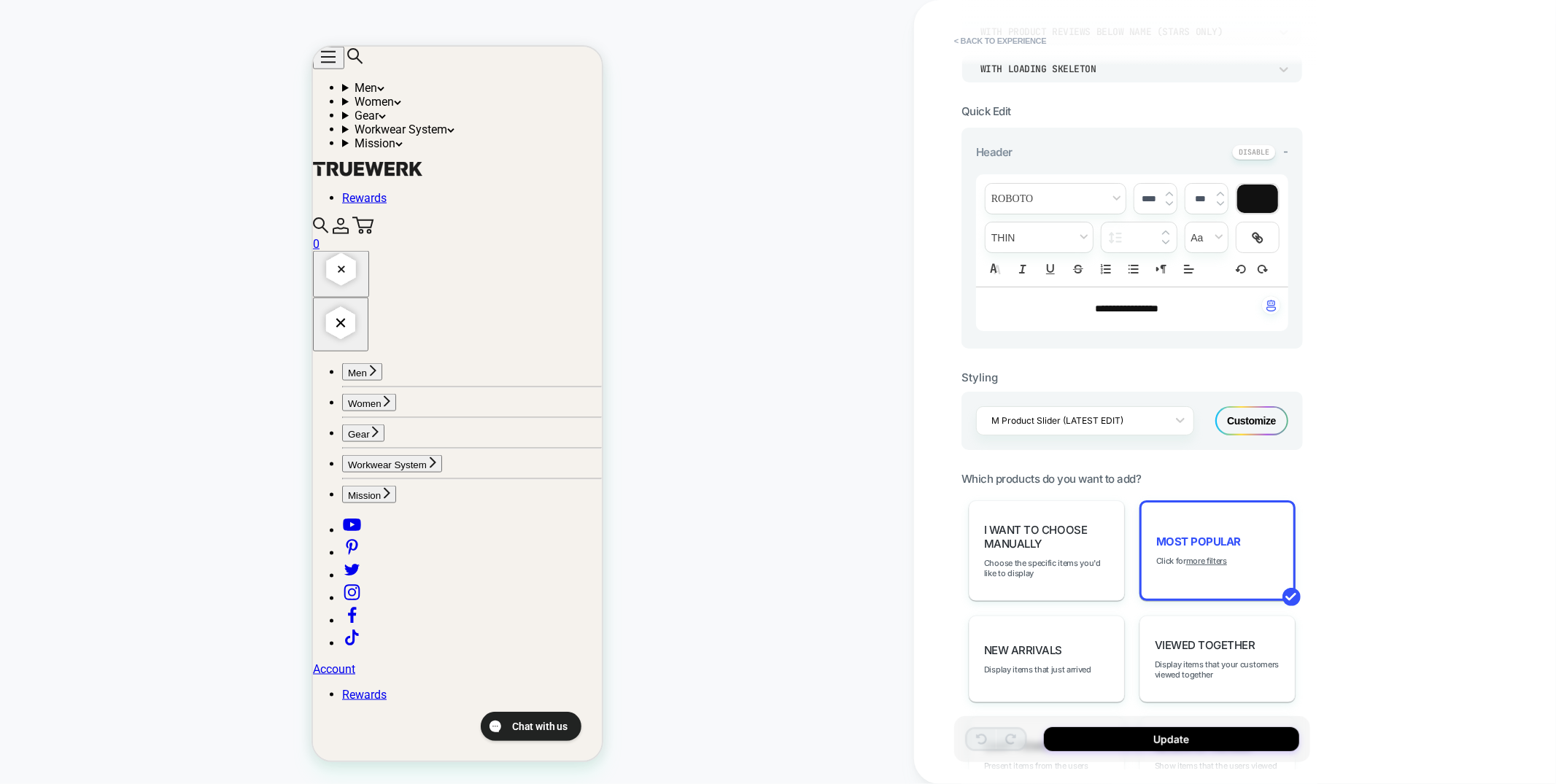
scroll to position [492, 0]
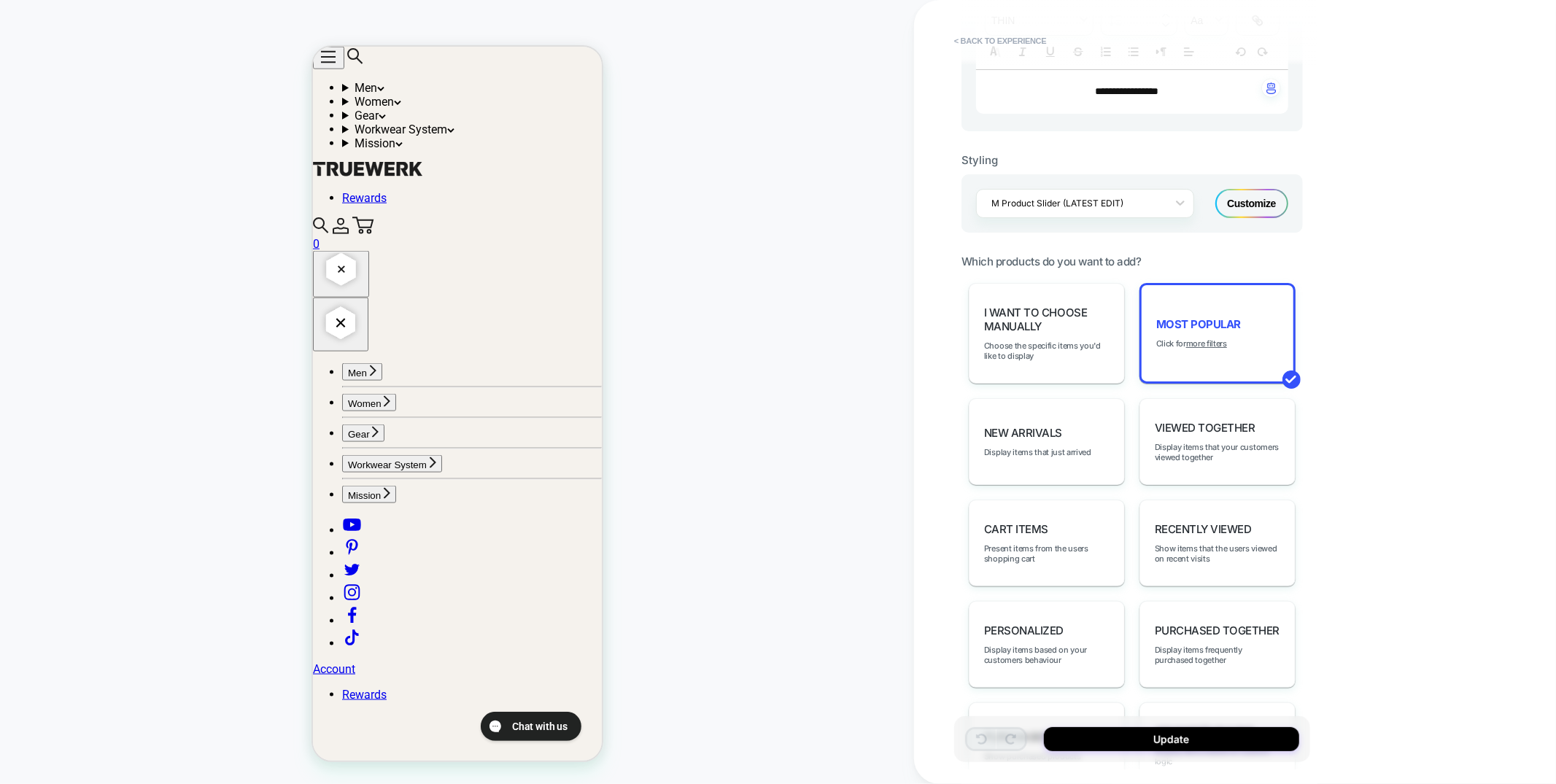
click at [1249, 201] on div "Customize" at bounding box center [1252, 204] width 73 height 29
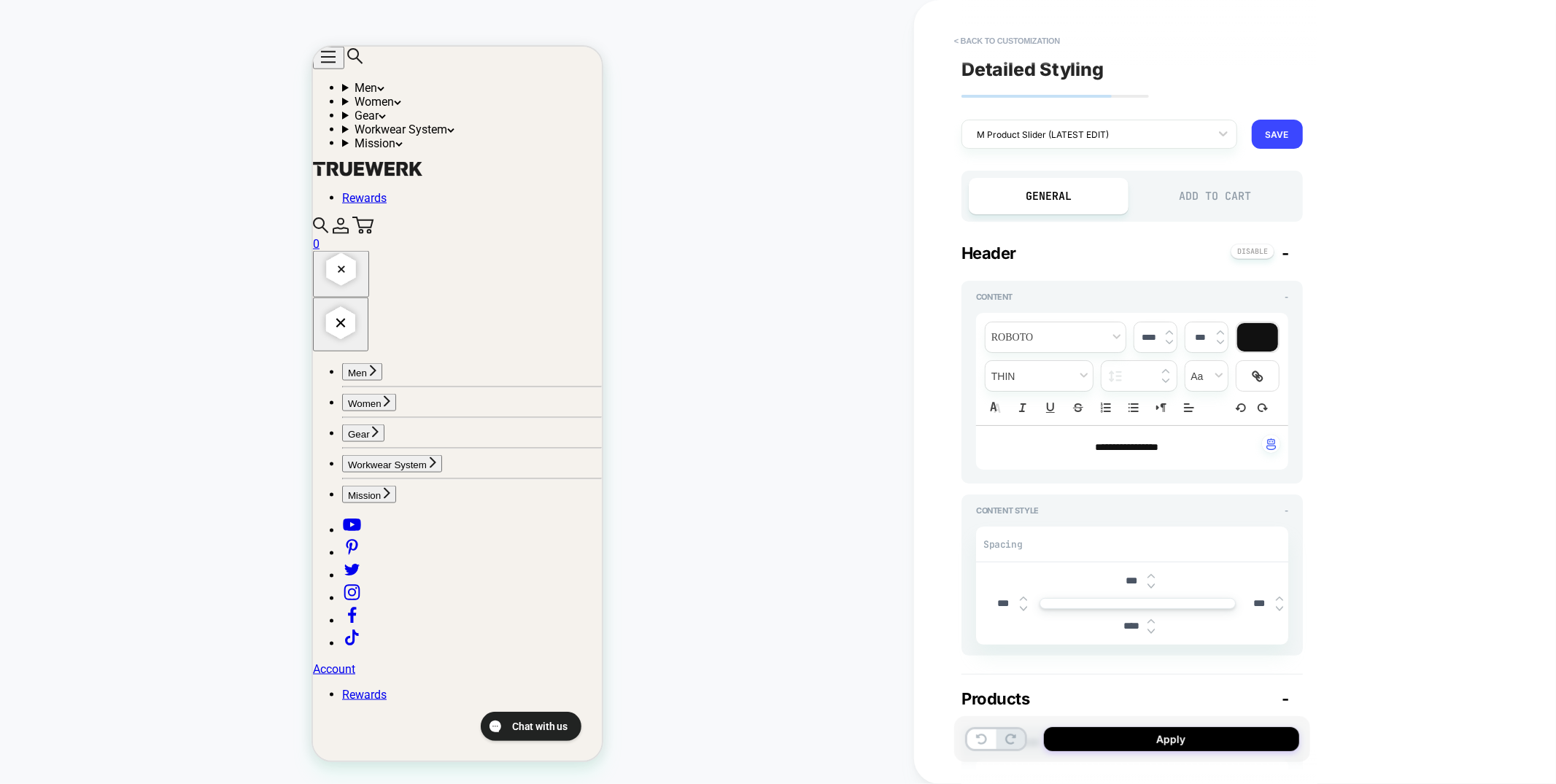
scroll to position [1691, 0]
click at [1225, 201] on div "Add to Cart" at bounding box center [1216, 196] width 160 height 37
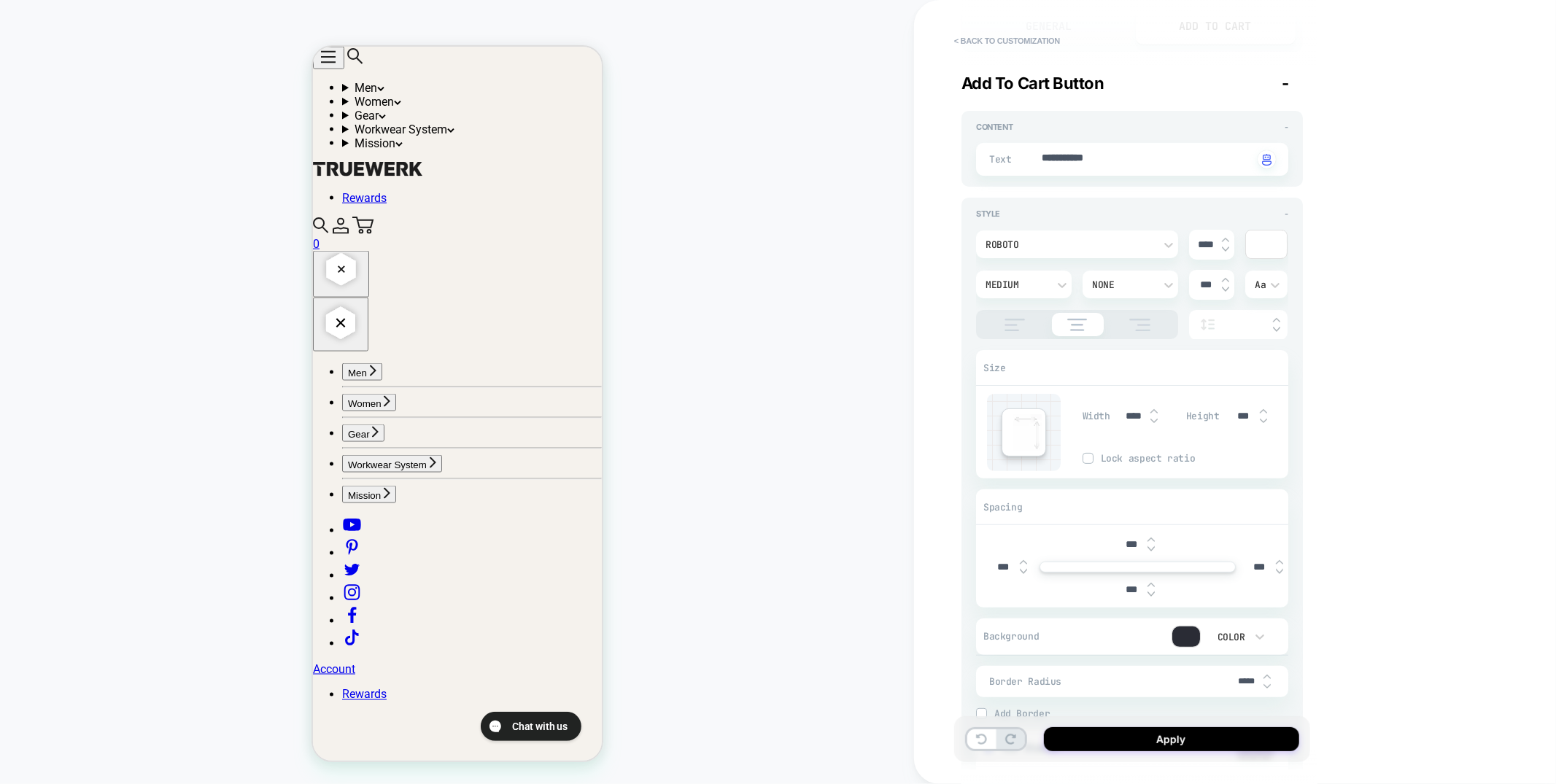
type textarea "*"
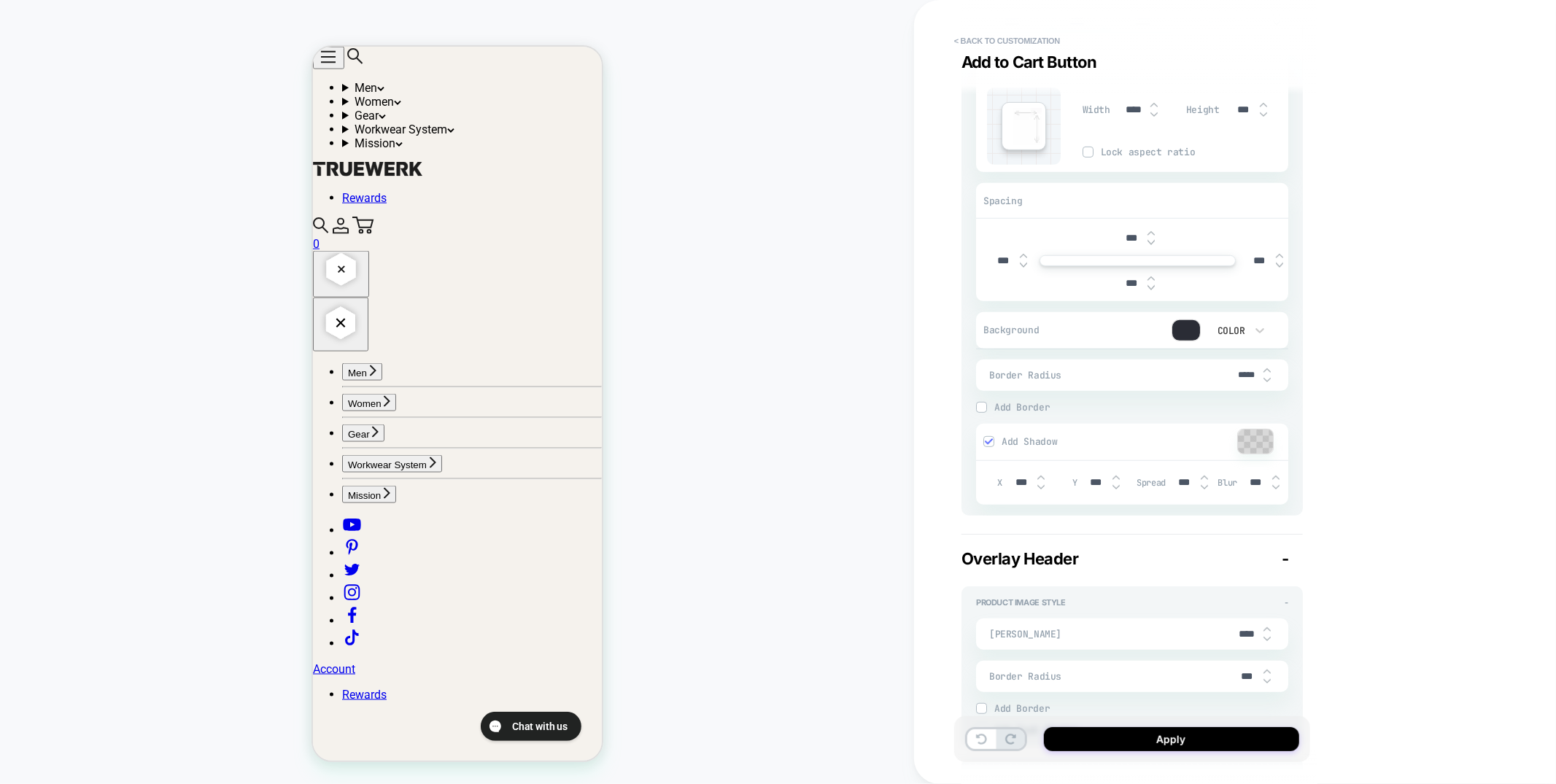
scroll to position [1634, 0]
click at [974, 36] on button "< Back to customization" at bounding box center [1007, 41] width 121 height 24
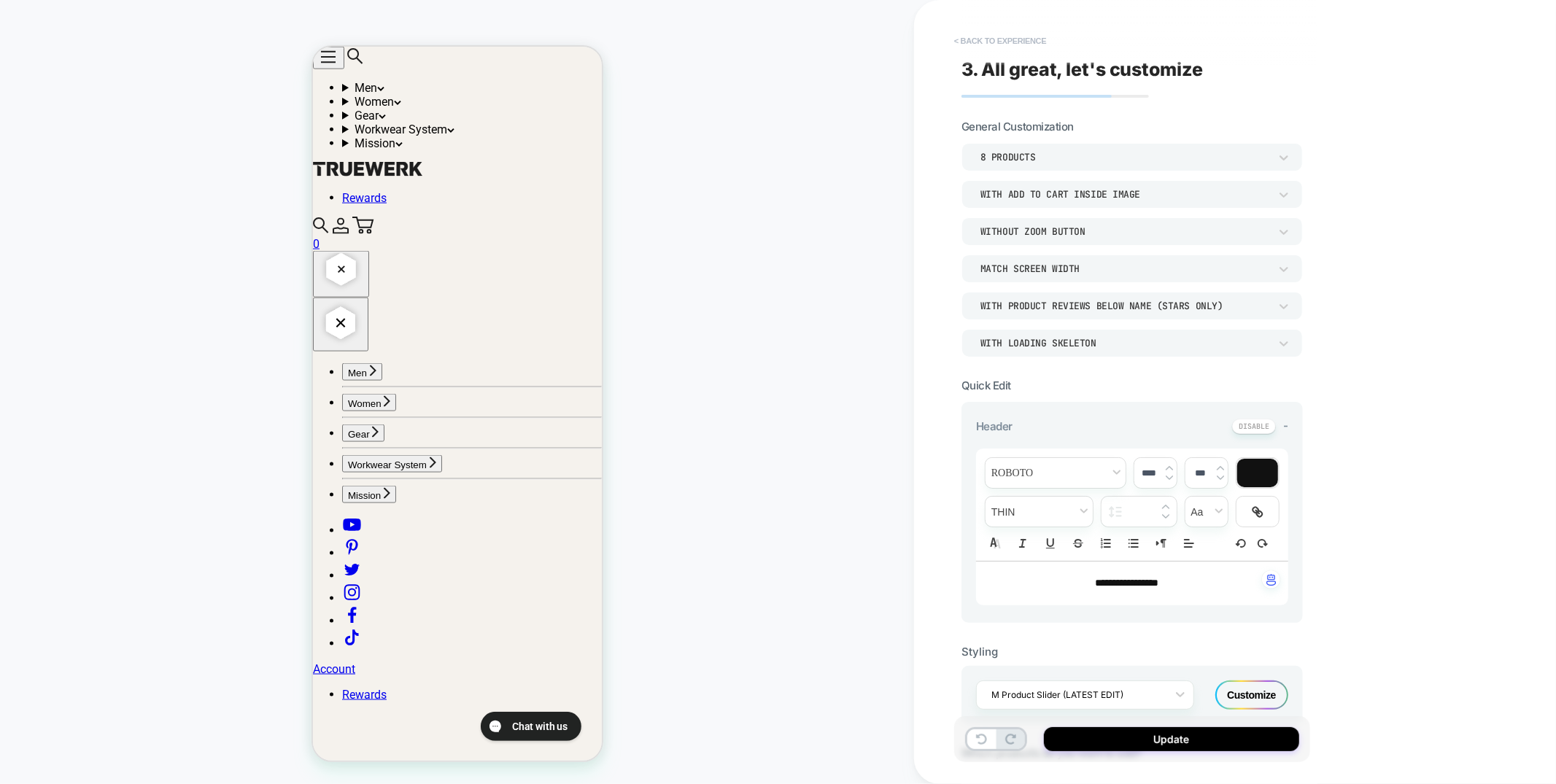
click at [975, 36] on button "< Back to experience" at bounding box center [1000, 41] width 107 height 24
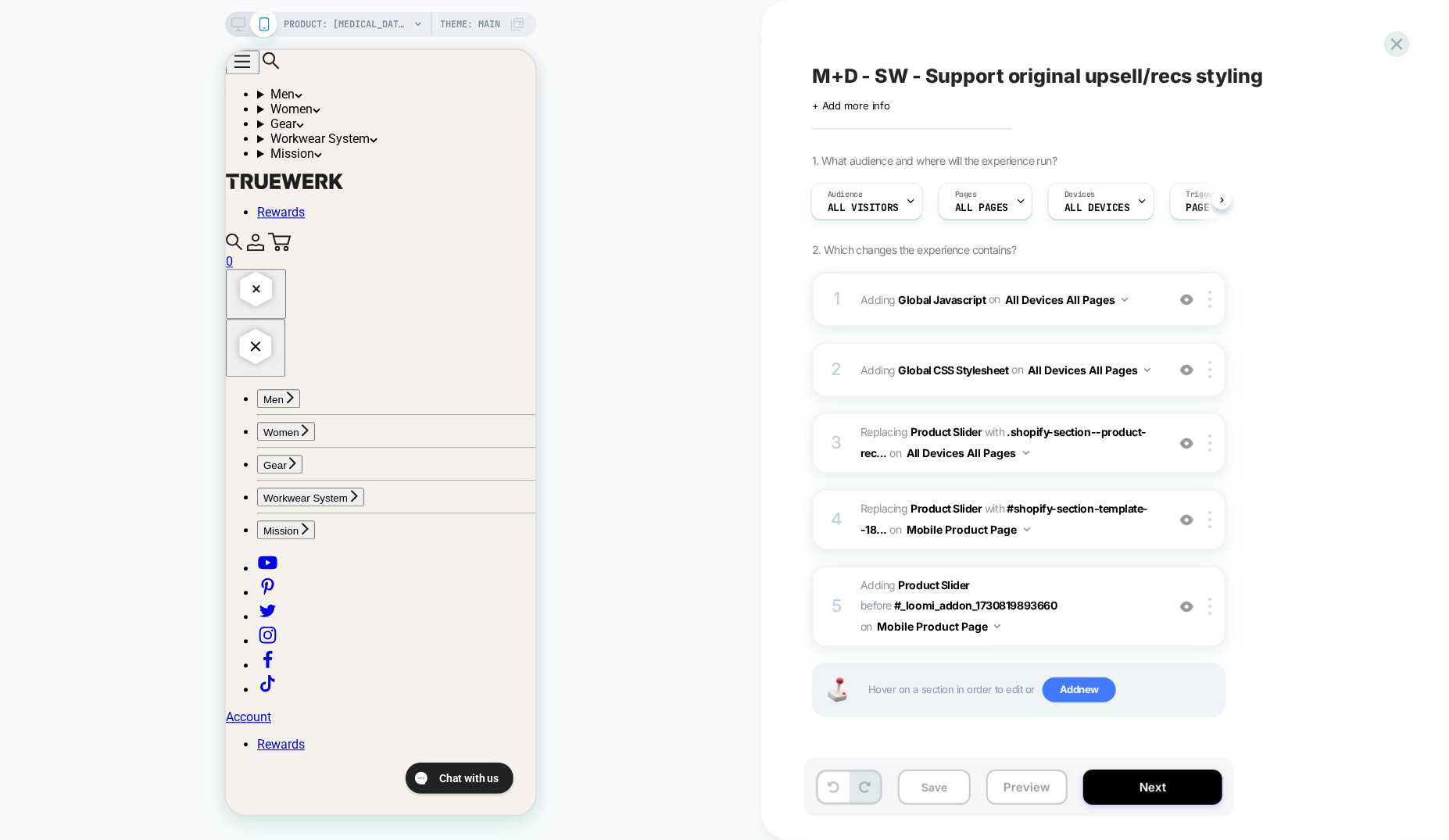
scroll to position [1966, 0]
click at [1081, 311] on div "1 Adding Global Javascript on All Devices All Pages Add Before Add After Target…" at bounding box center [1018, 300] width 414 height 55
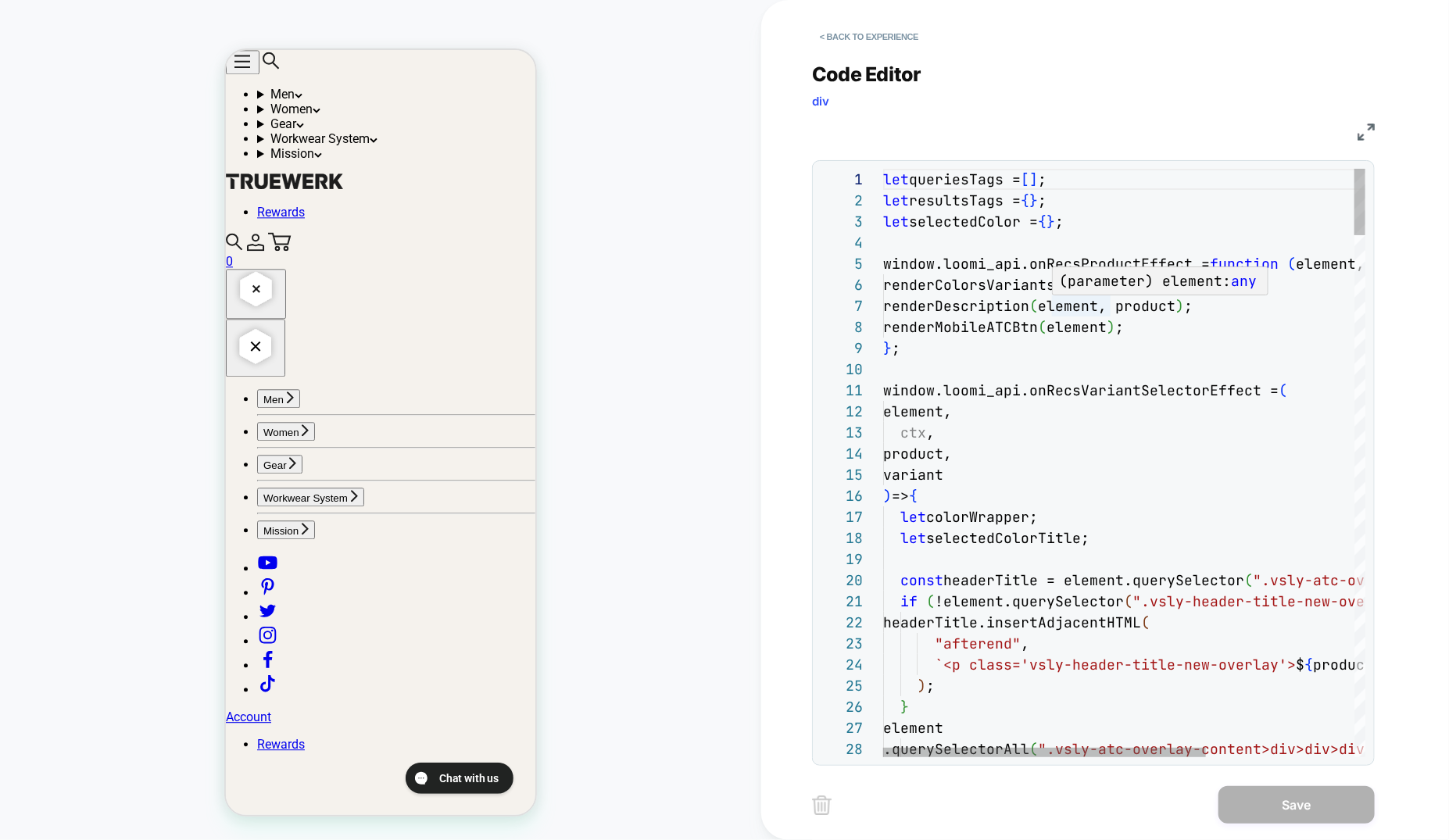
scroll to position [126, 193]
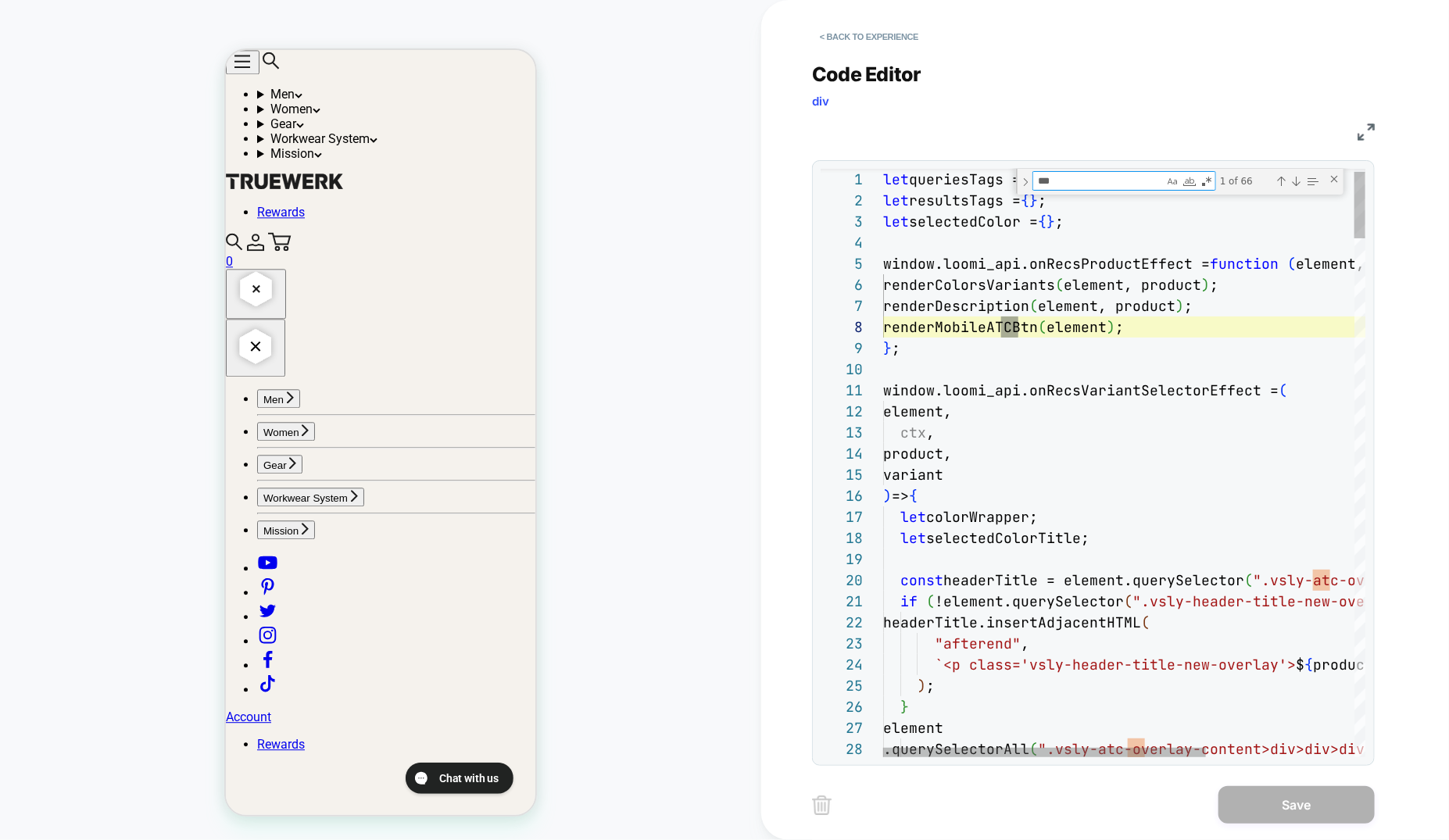
scroll to position [126, 143]
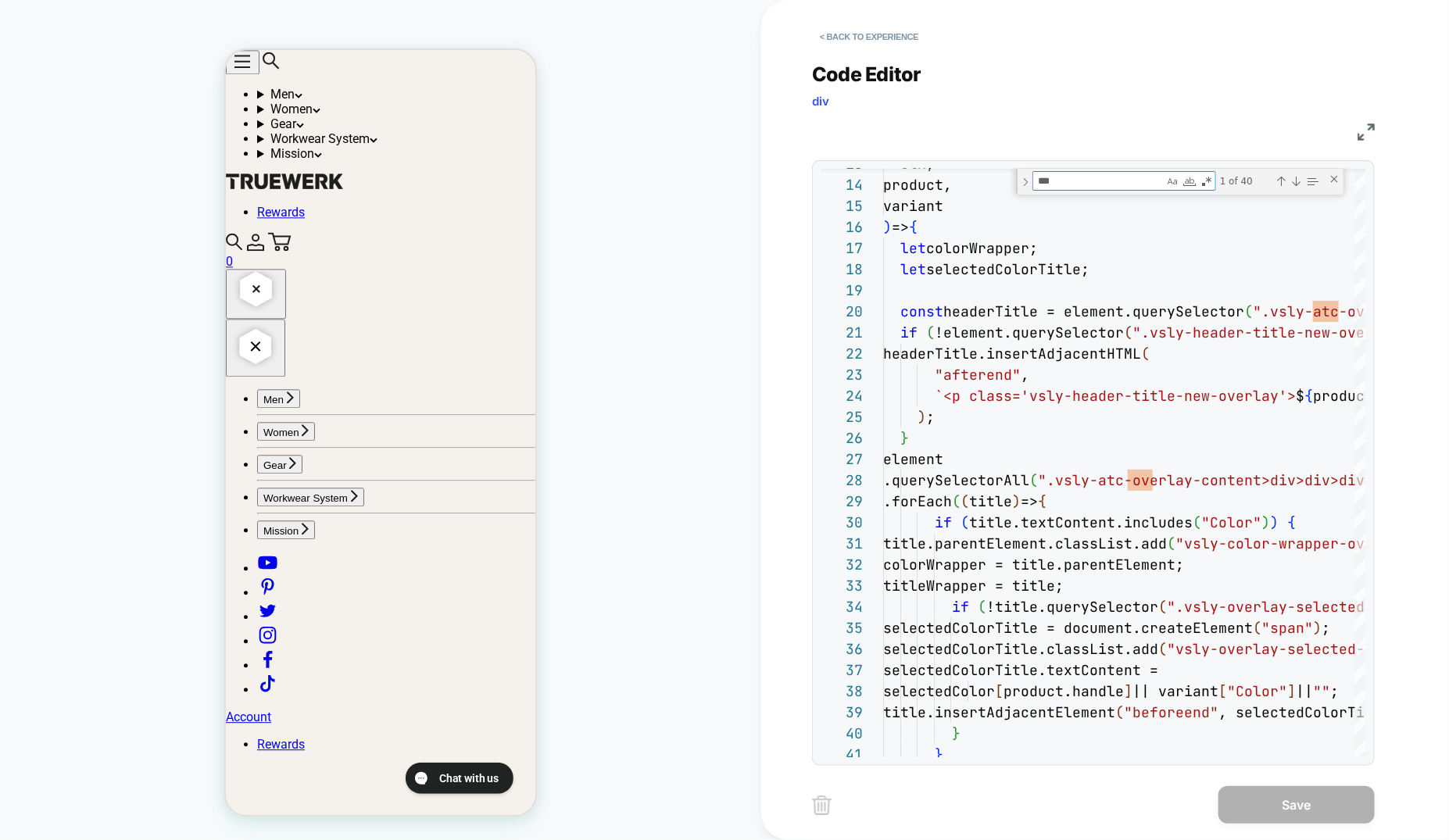
type textarea "***"
click at [896, 30] on button "< Back to experience" at bounding box center [868, 37] width 115 height 25
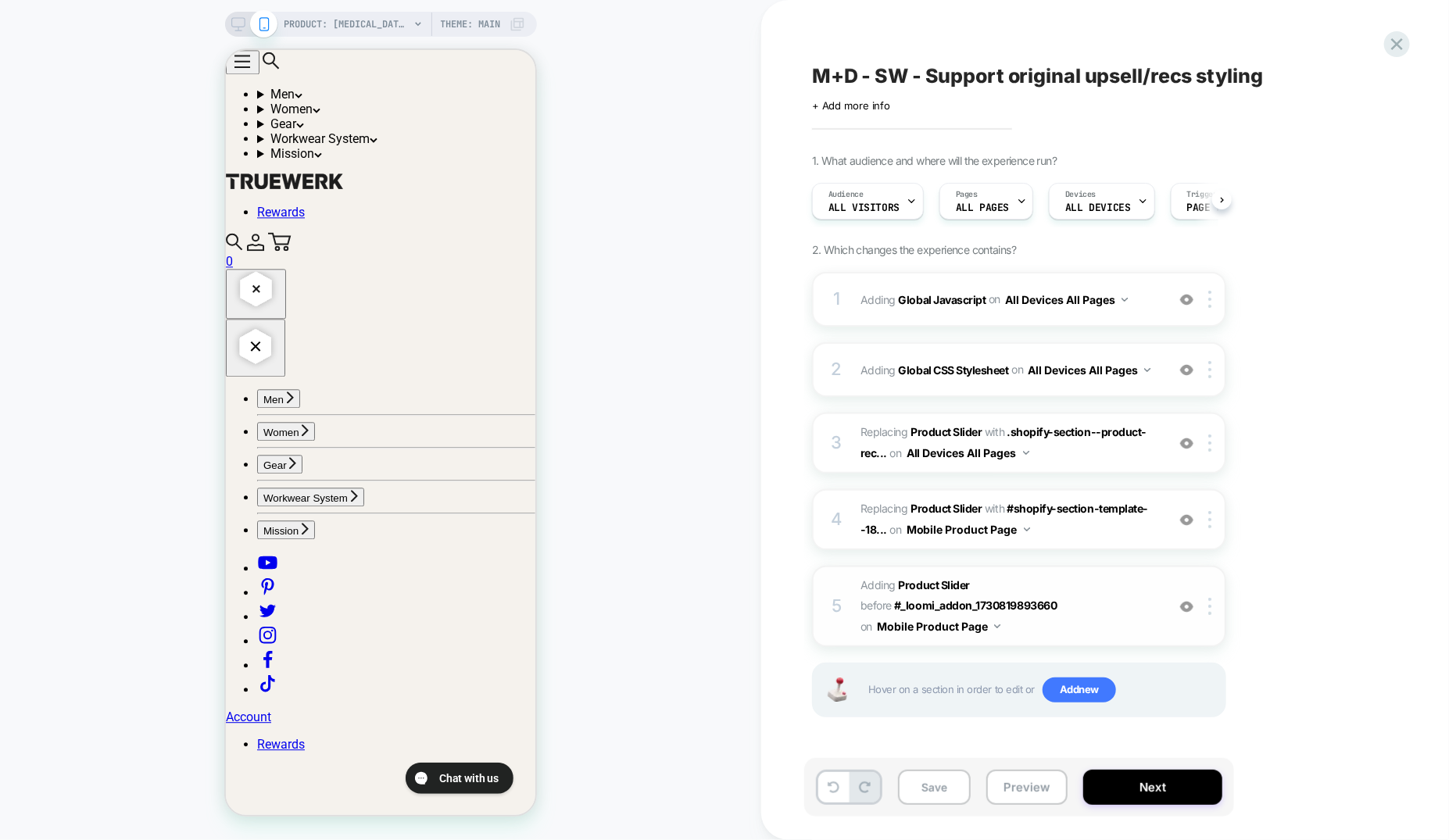
scroll to position [0, 1]
click at [1094, 617] on span "#_loomi_addon_1755618089023 Adding Product Slider BEFORE #_loomi_addon_17308198…" at bounding box center [1009, 605] width 298 height 62
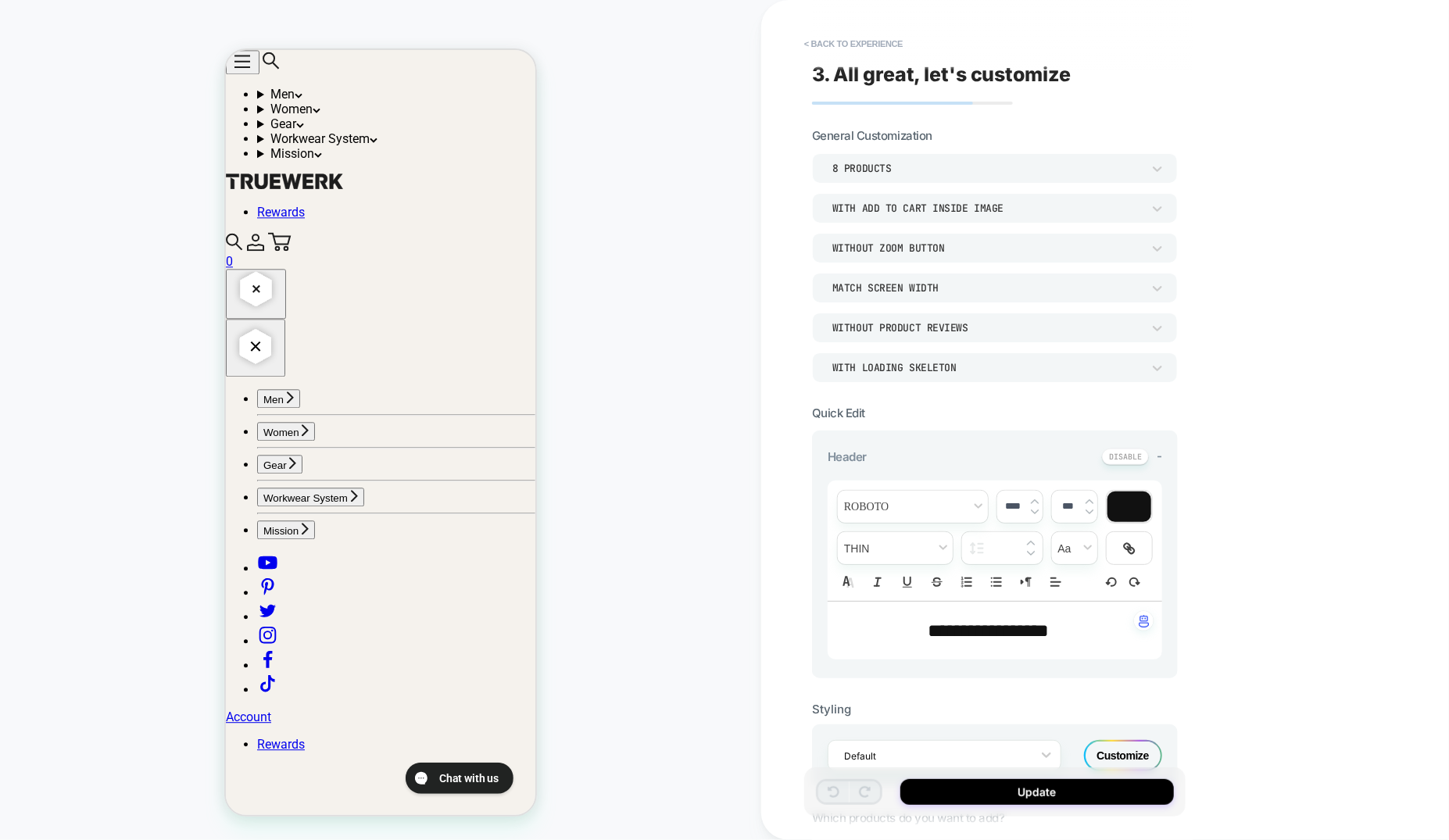
scroll to position [1665, 0]
click at [981, 210] on div "With add to cart inside image" at bounding box center [987, 209] width 309 height 14
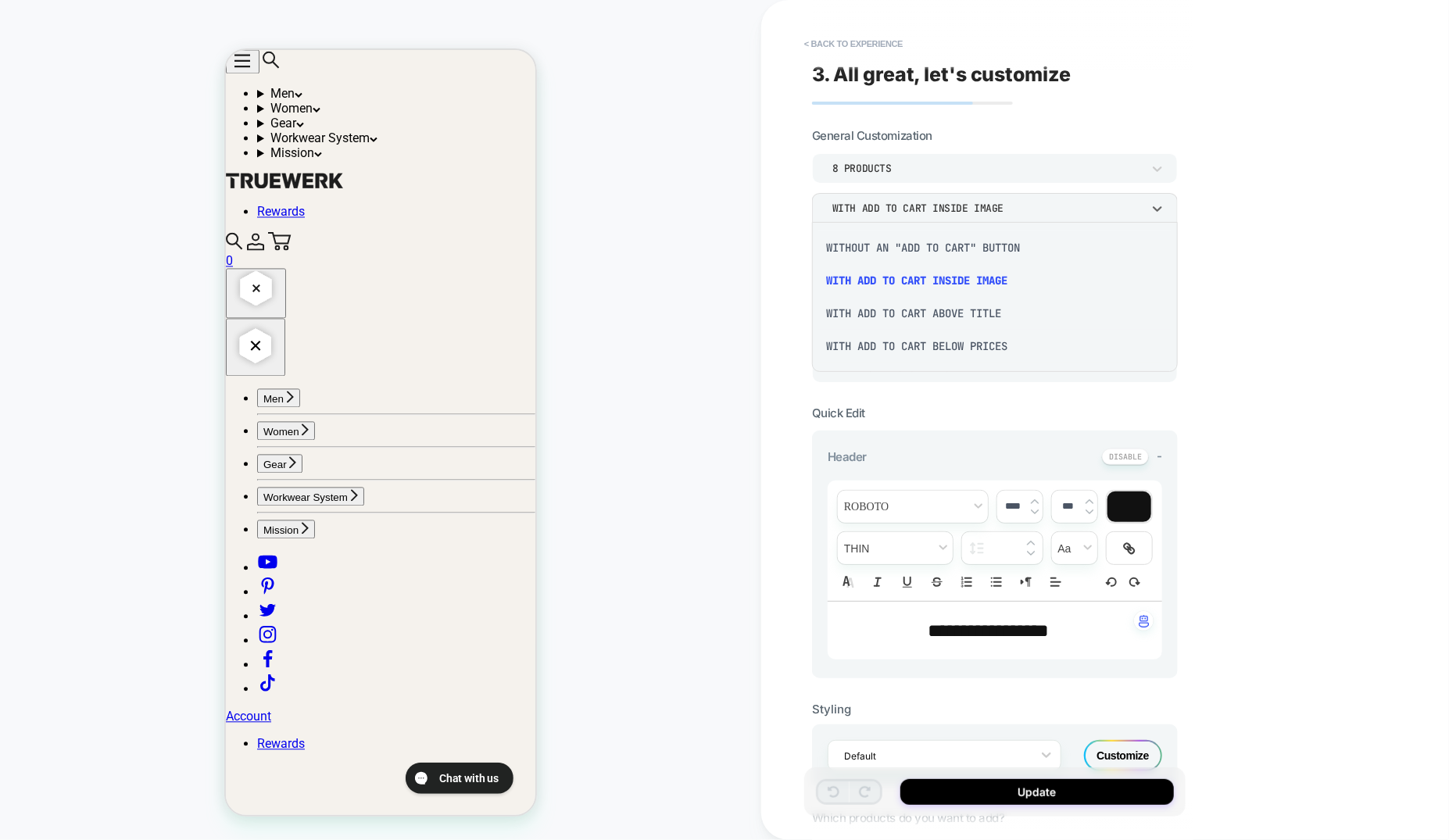
click at [934, 345] on div "With add to cart below prices" at bounding box center [995, 347] width 353 height 33
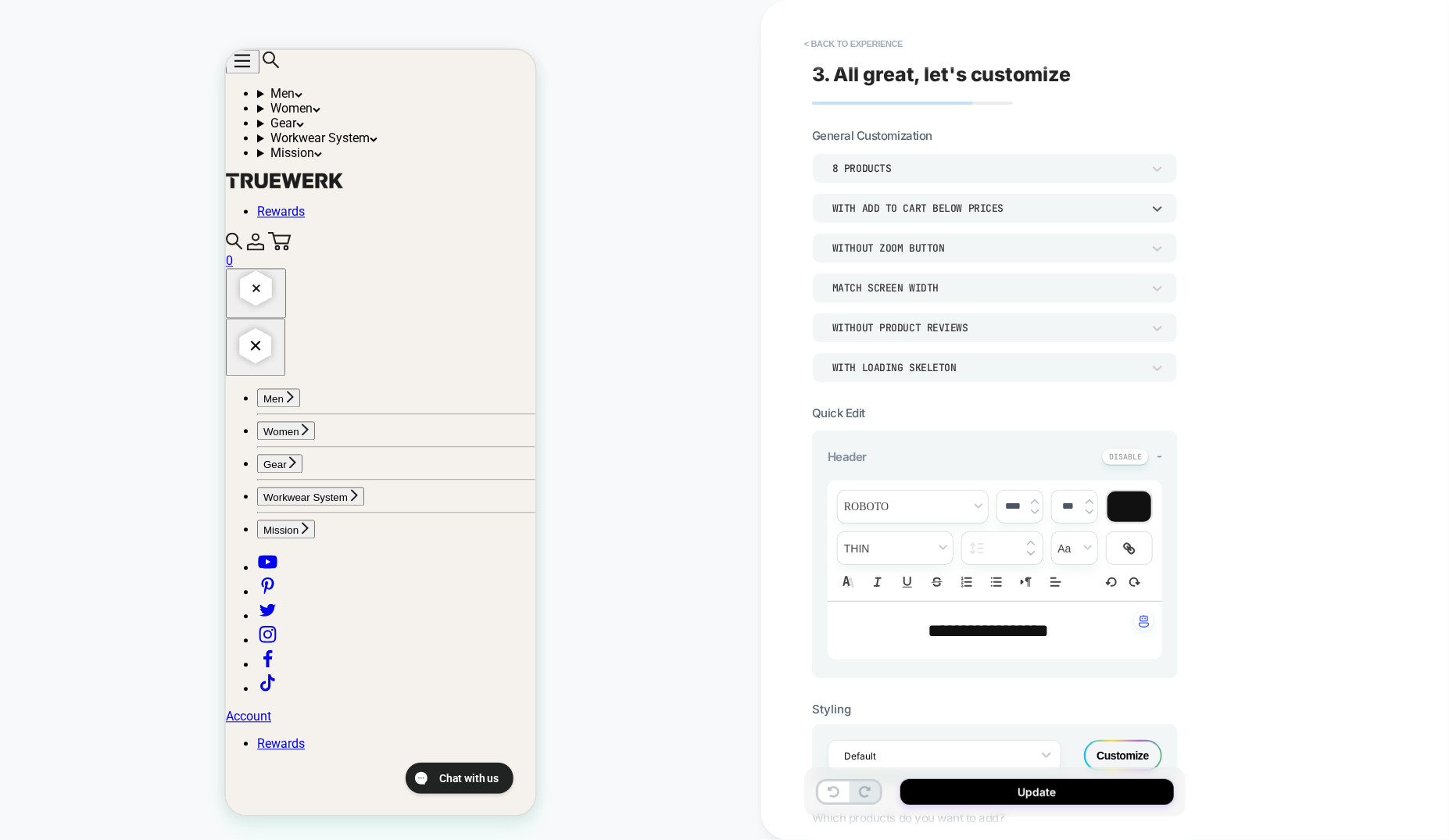
click at [949, 208] on div "With add to cart below prices" at bounding box center [987, 209] width 309 height 14
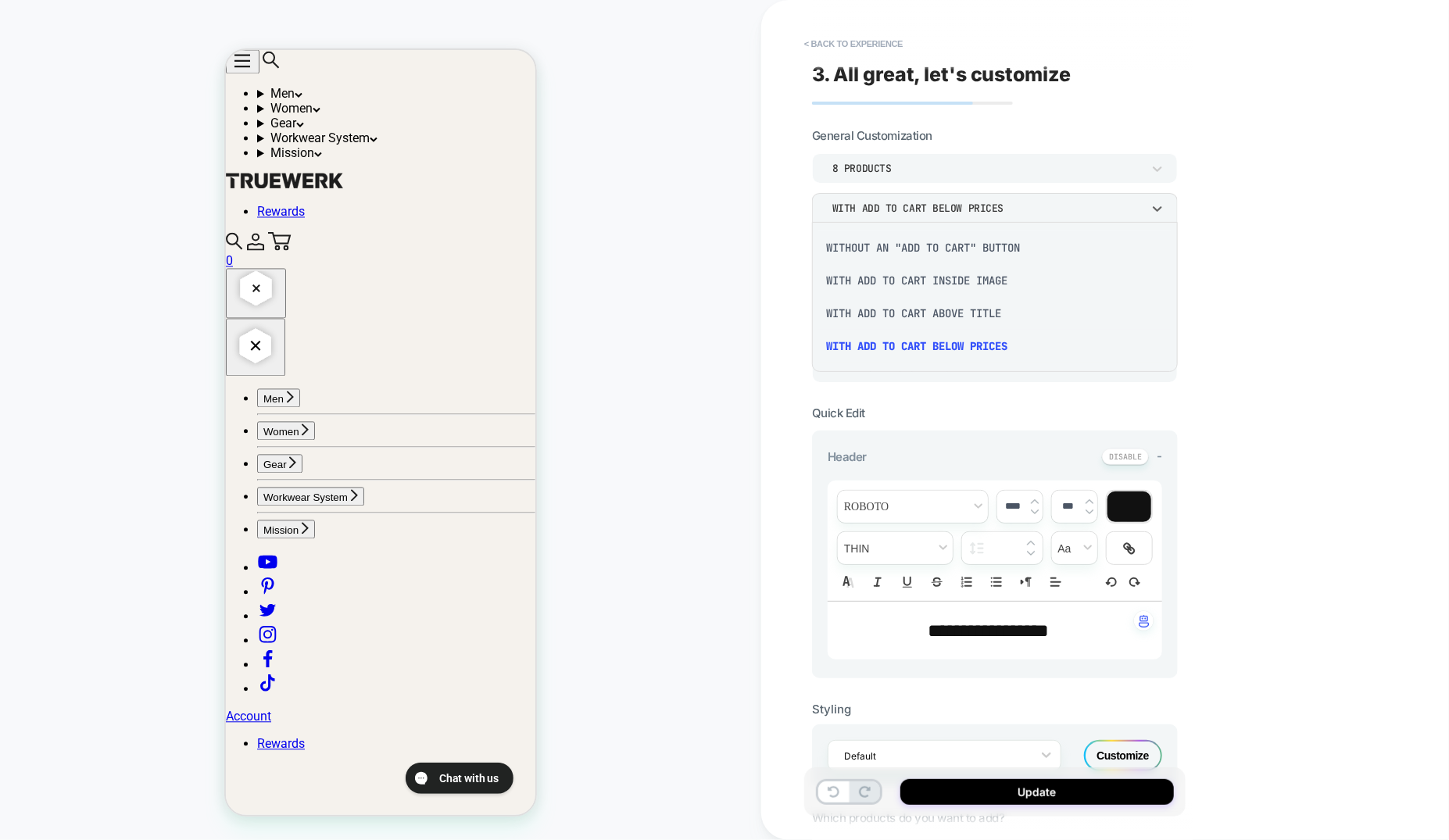
click at [932, 246] on div "Without an "add to cart" button" at bounding box center [995, 248] width 353 height 33
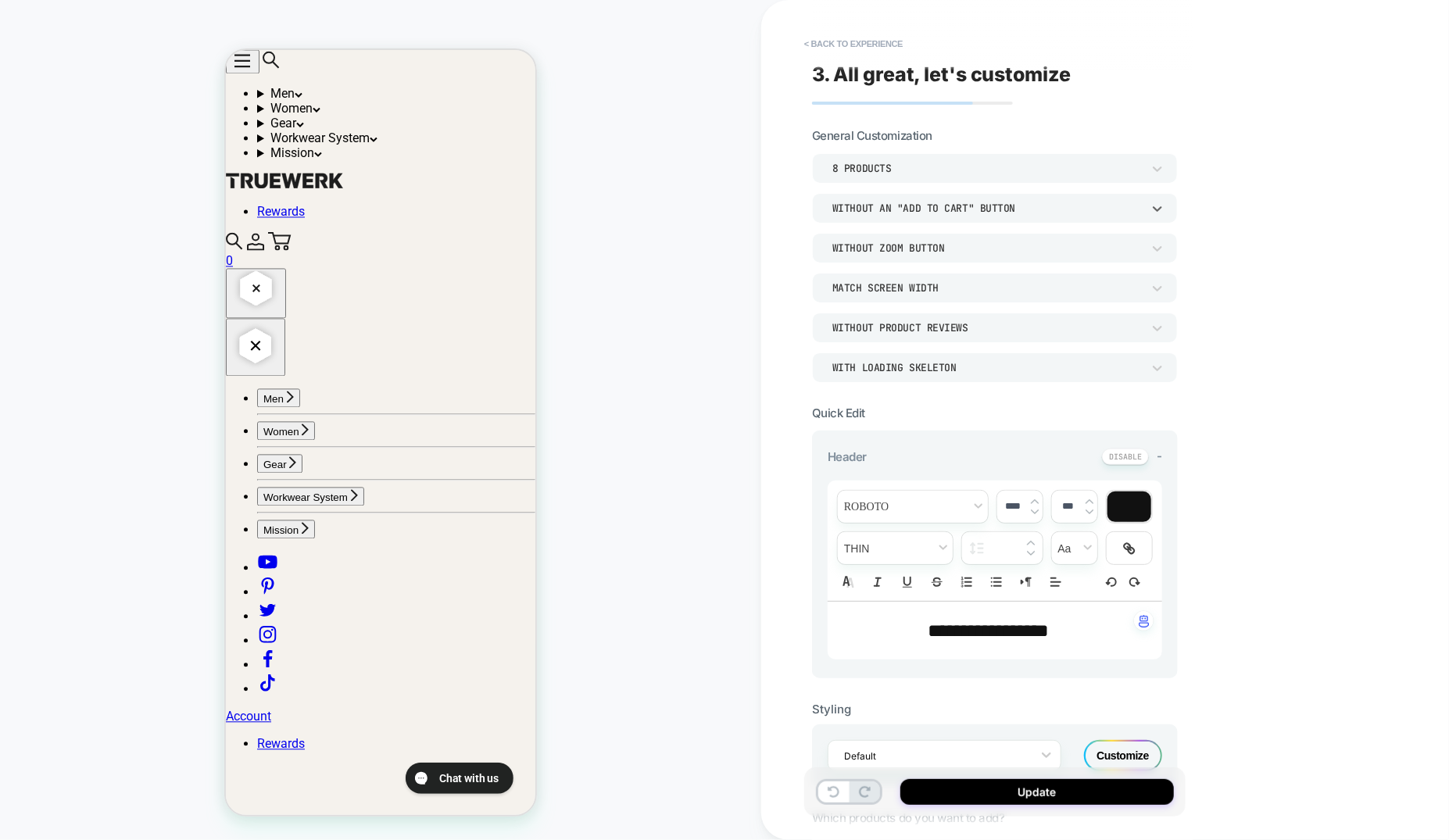
click at [943, 208] on div "Without an "add to cart" button" at bounding box center [987, 209] width 309 height 14
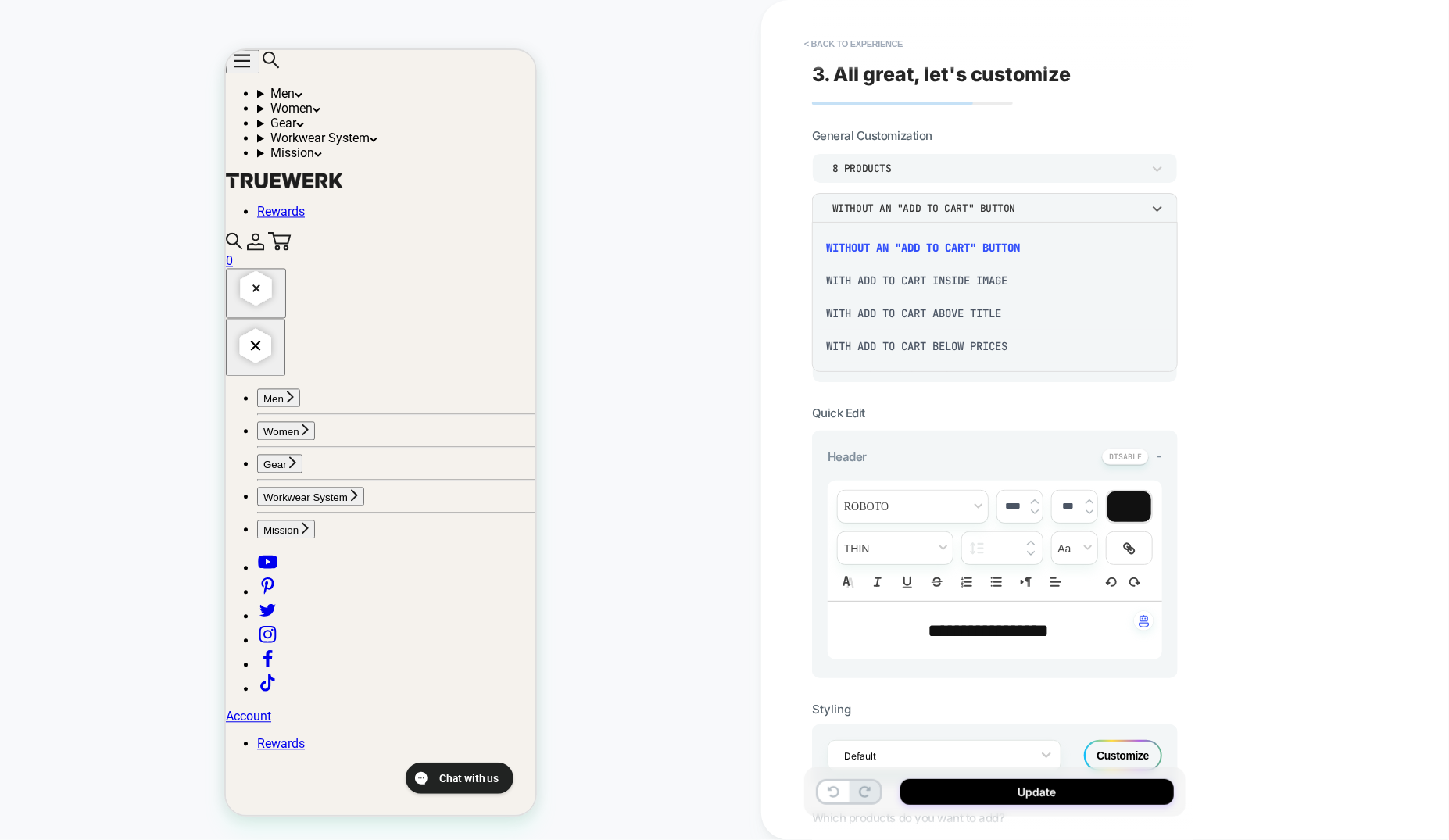
click at [938, 281] on div "With add to cart inside image" at bounding box center [995, 281] width 353 height 33
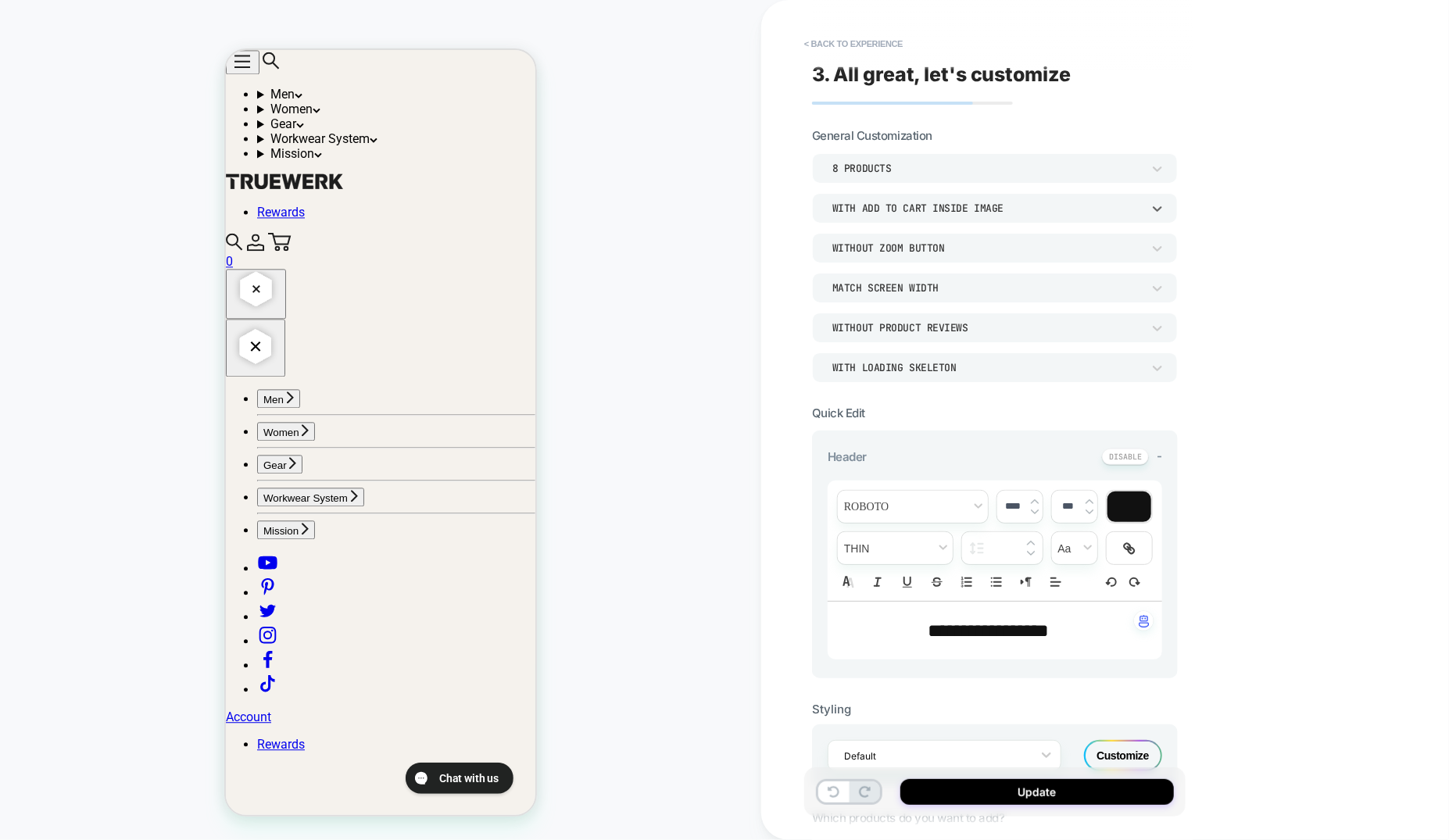
scroll to position [1870, 0]
click at [1011, 637] on span "**********" at bounding box center [989, 630] width 121 height 19
type input "****"
click at [1011, 637] on span "**********" at bounding box center [989, 630] width 121 height 19
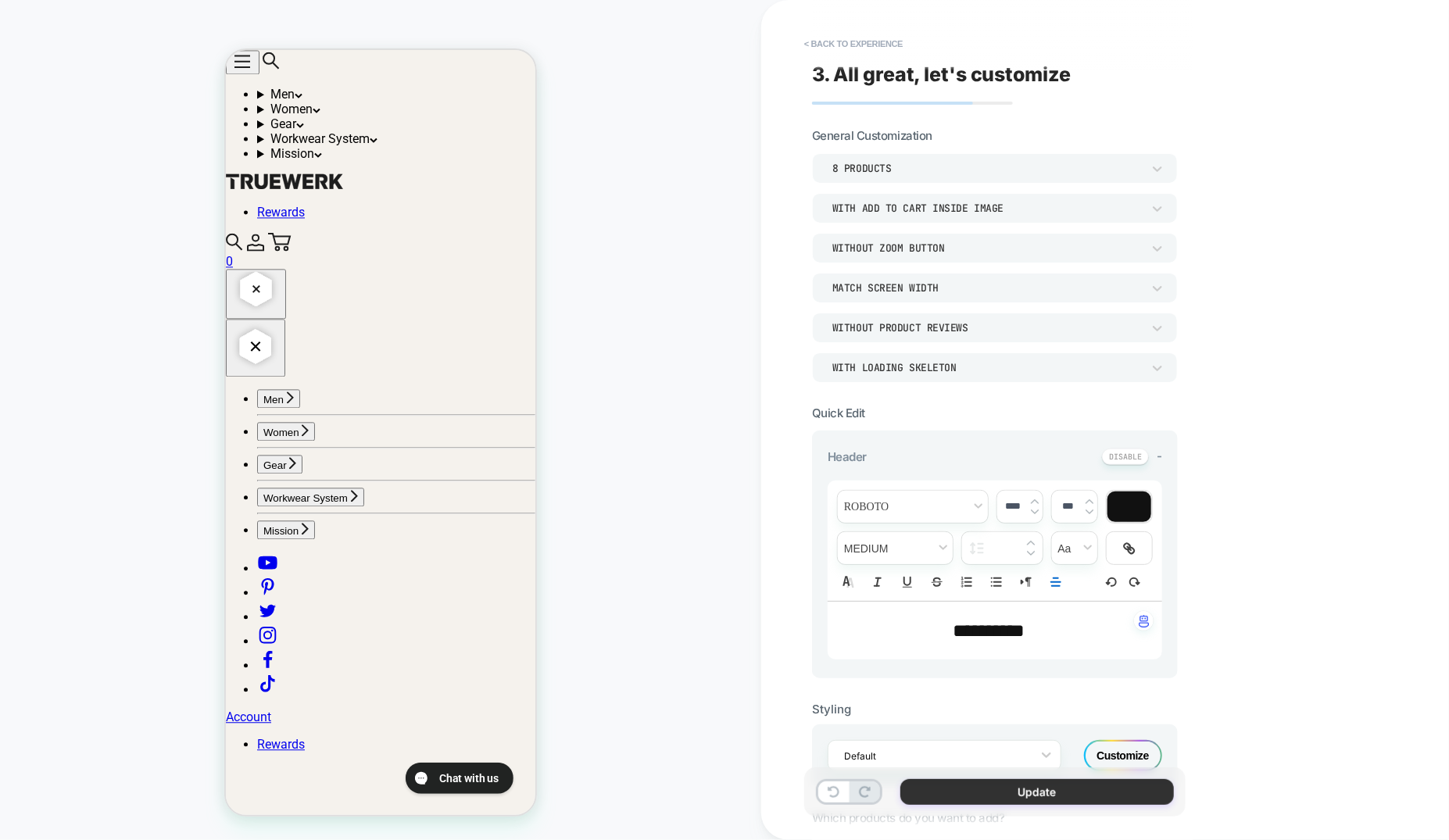
click at [1101, 799] on button "Update" at bounding box center [1036, 792] width 273 height 25
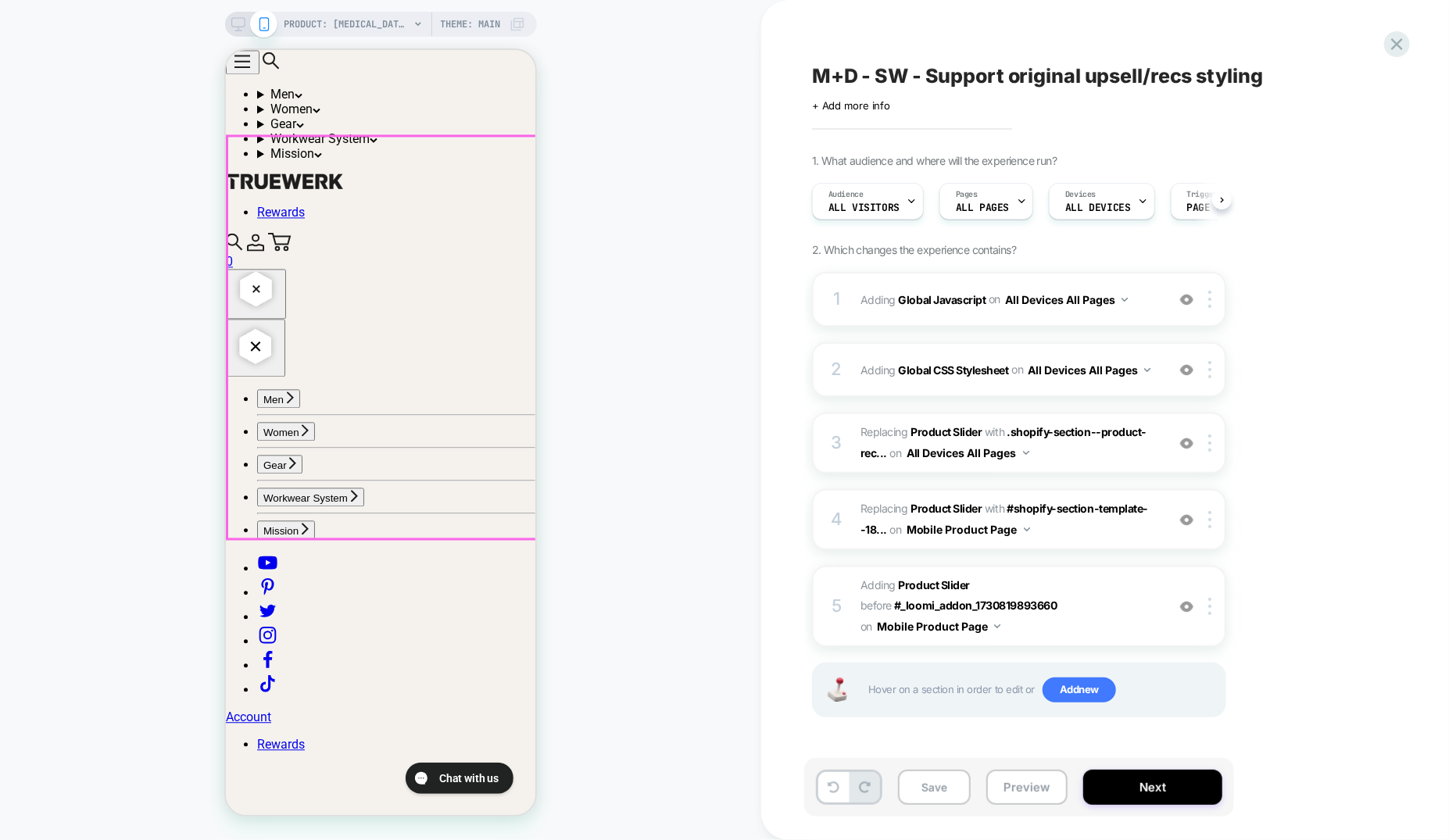
scroll to position [0, 1]
click at [1215, 604] on div at bounding box center [1212, 606] width 25 height 18
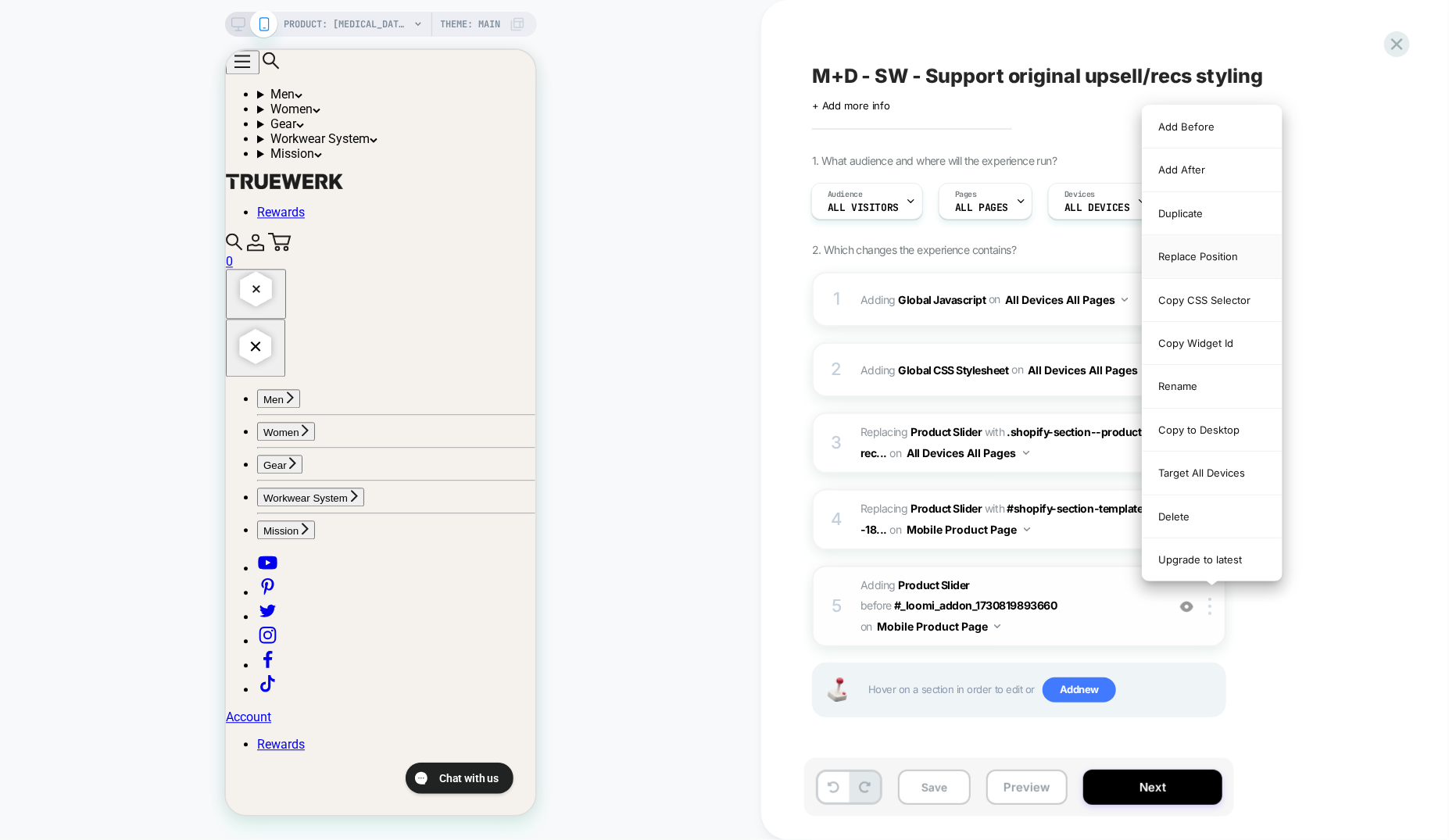
click at [1215, 262] on div "Replace Position" at bounding box center [1212, 257] width 139 height 43
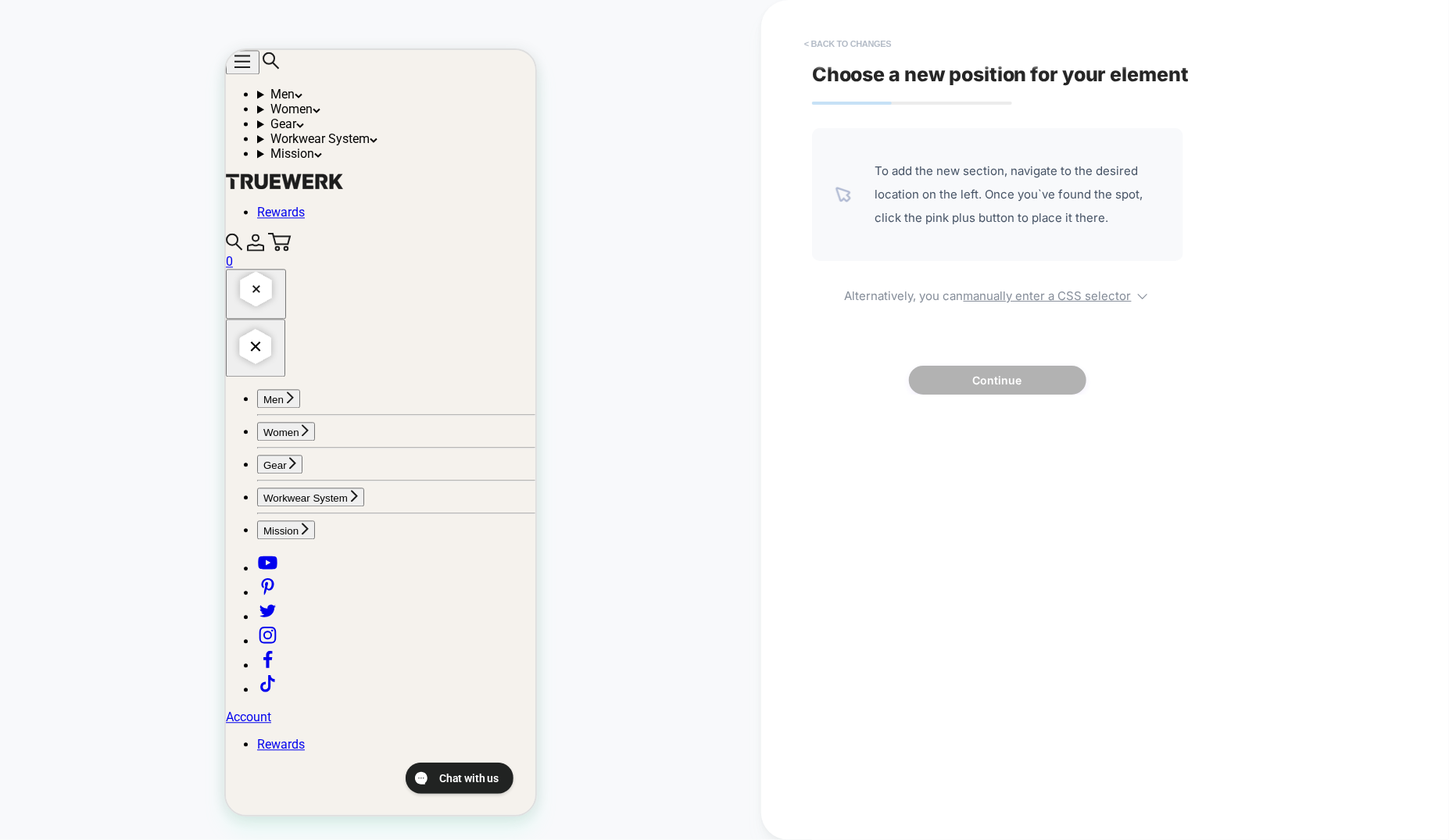
click at [852, 42] on button "< Back to changes" at bounding box center [847, 44] width 103 height 25
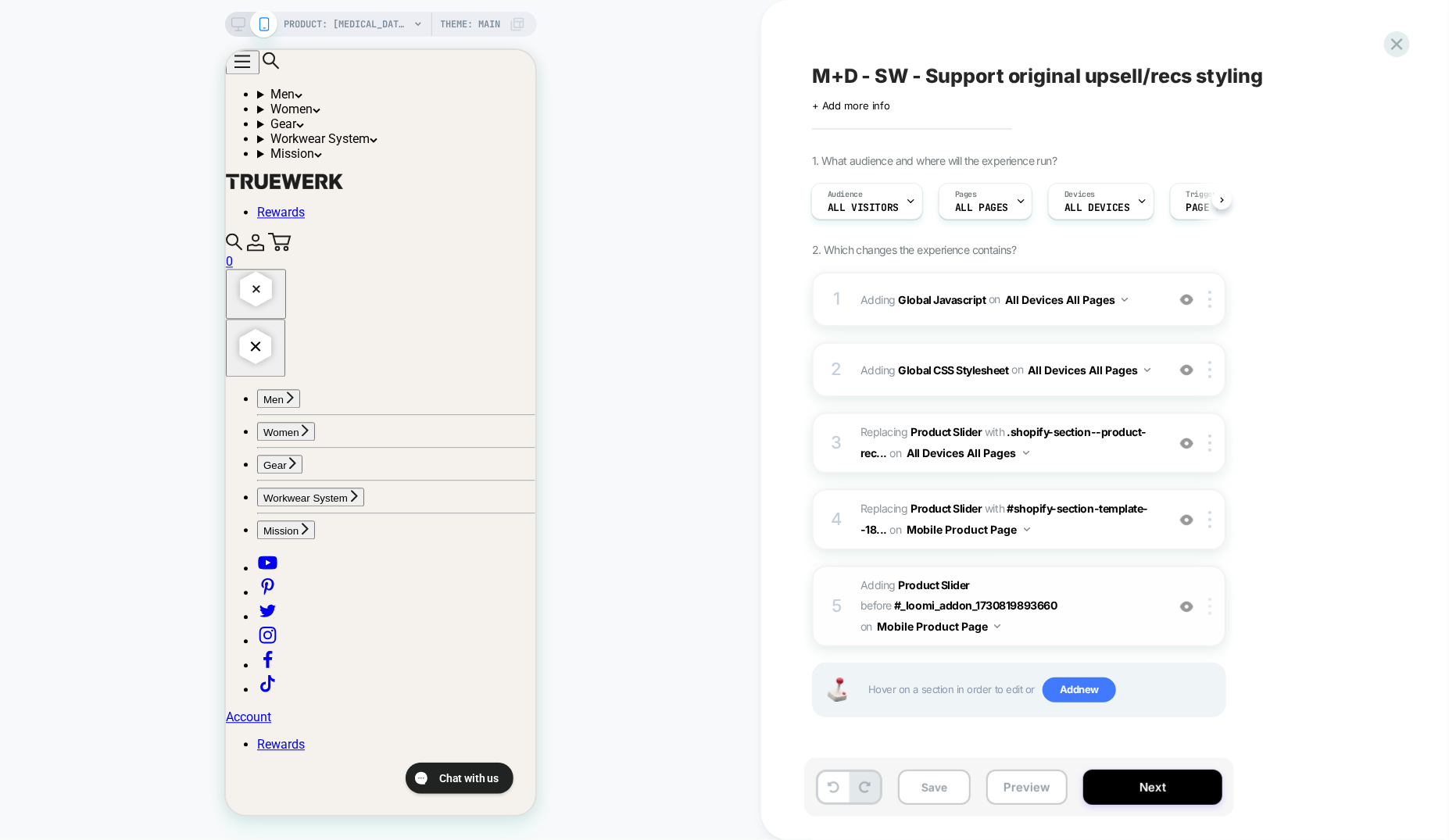
click at [1209, 604] on img at bounding box center [1209, 606] width 3 height 18
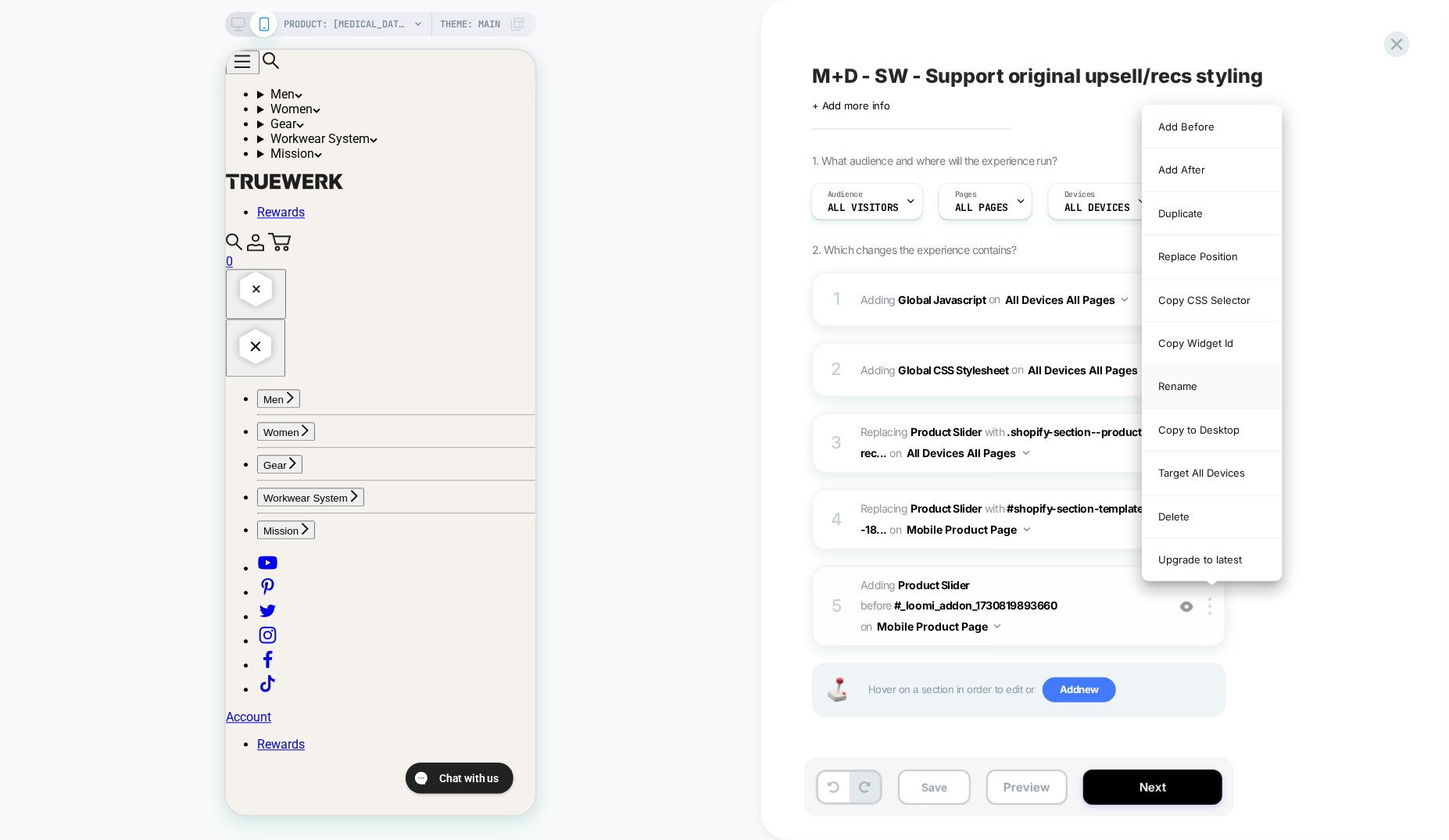
click at [1214, 376] on div "Rename" at bounding box center [1212, 387] width 139 height 43
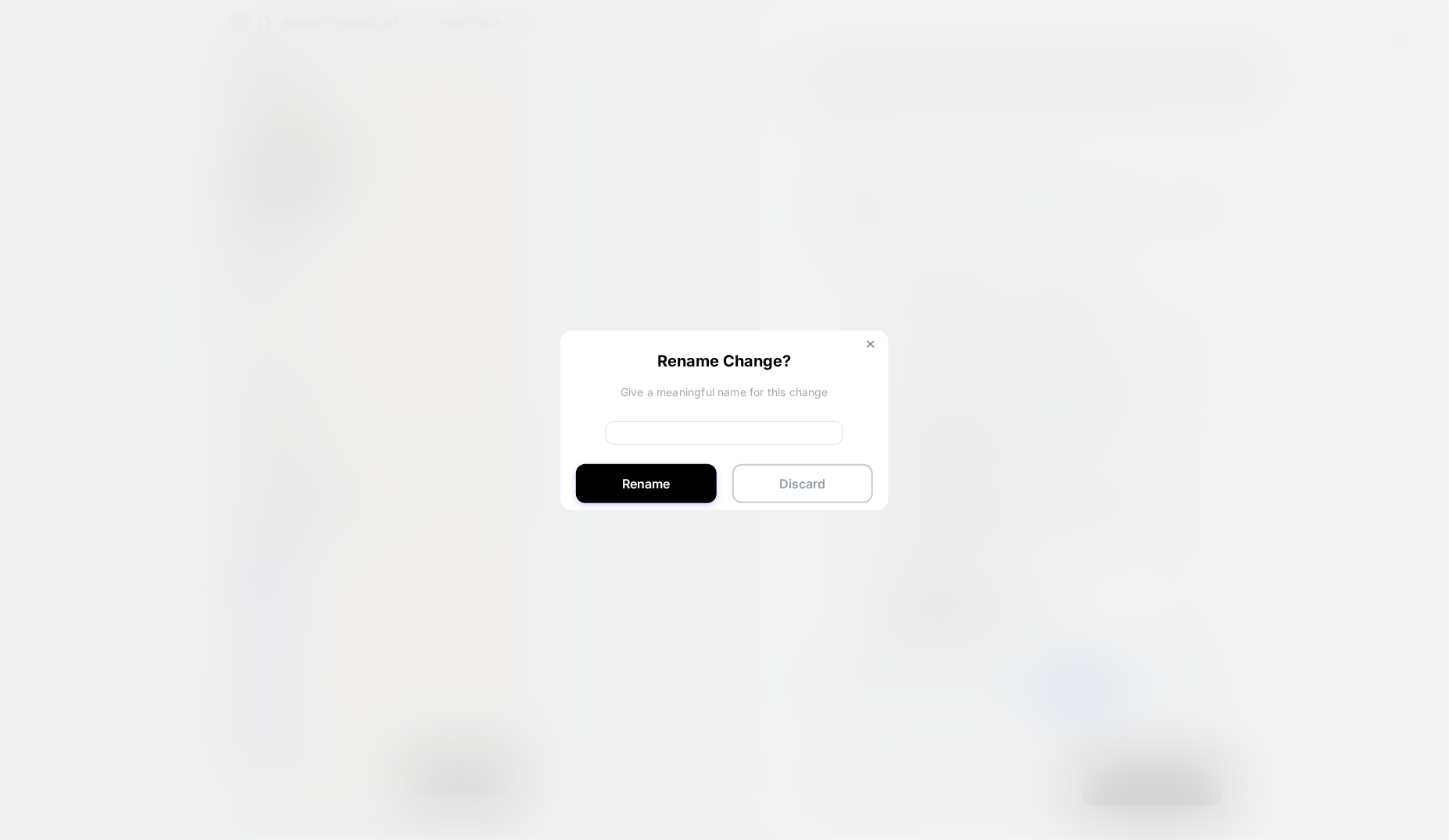
click at [684, 424] on input at bounding box center [724, 433] width 238 height 23
type input "********"
click at [664, 485] on button "Rename" at bounding box center [646, 484] width 141 height 39
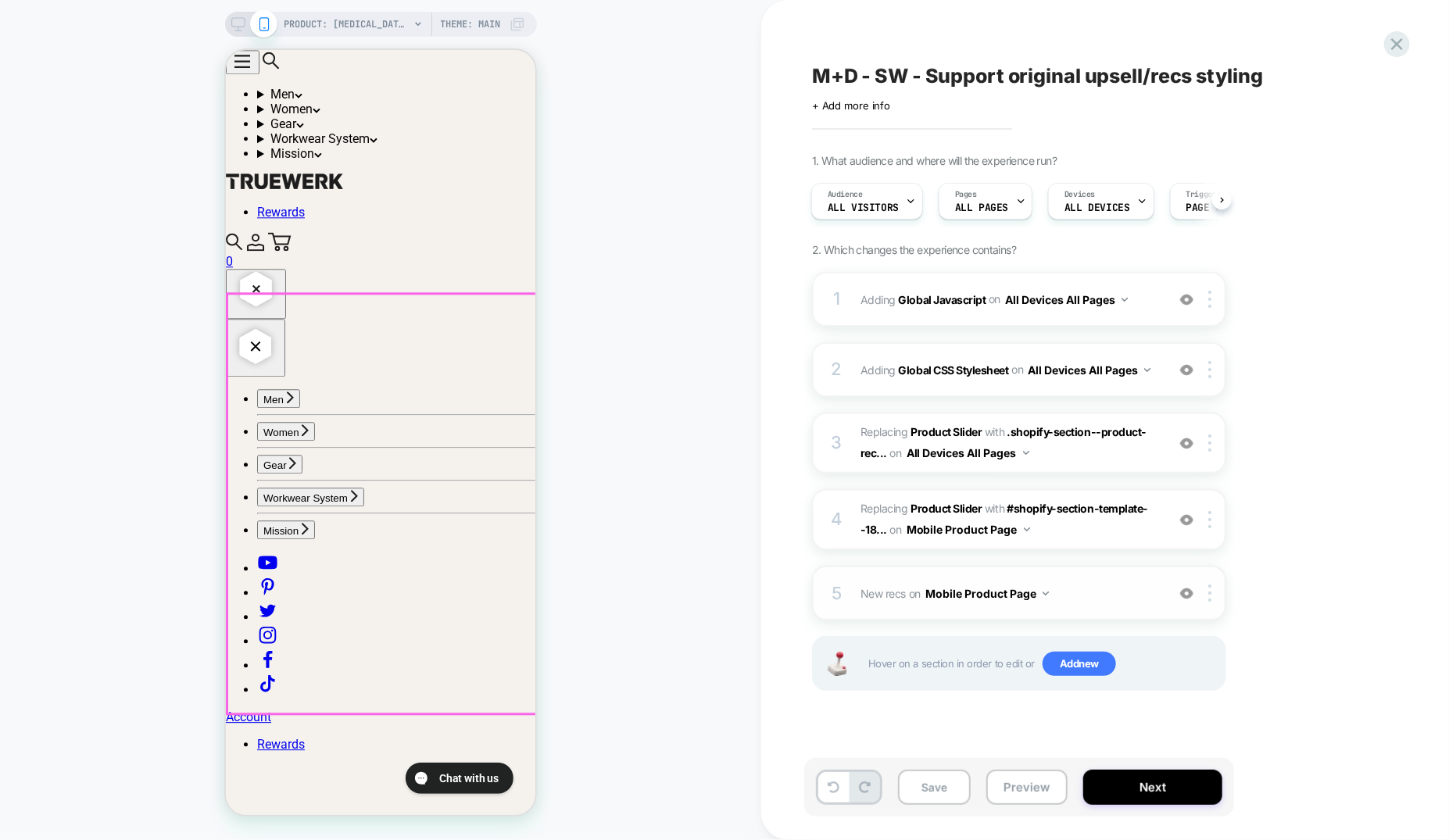
scroll to position [1953, 0]
click at [1190, 441] on img at bounding box center [1187, 443] width 14 height 14
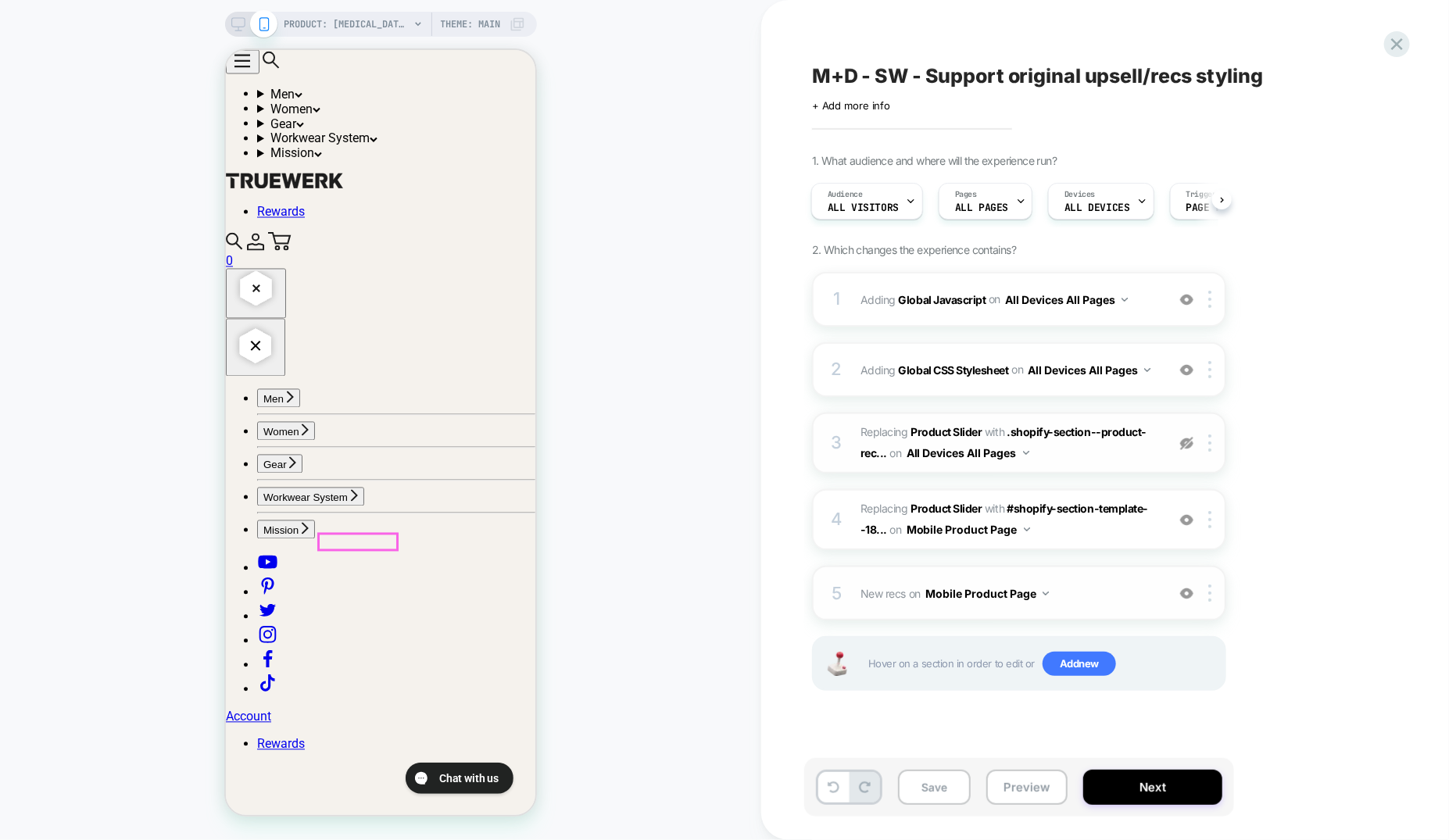
scroll to position [1496, 0]
click at [1190, 440] on img at bounding box center [1187, 443] width 14 height 14
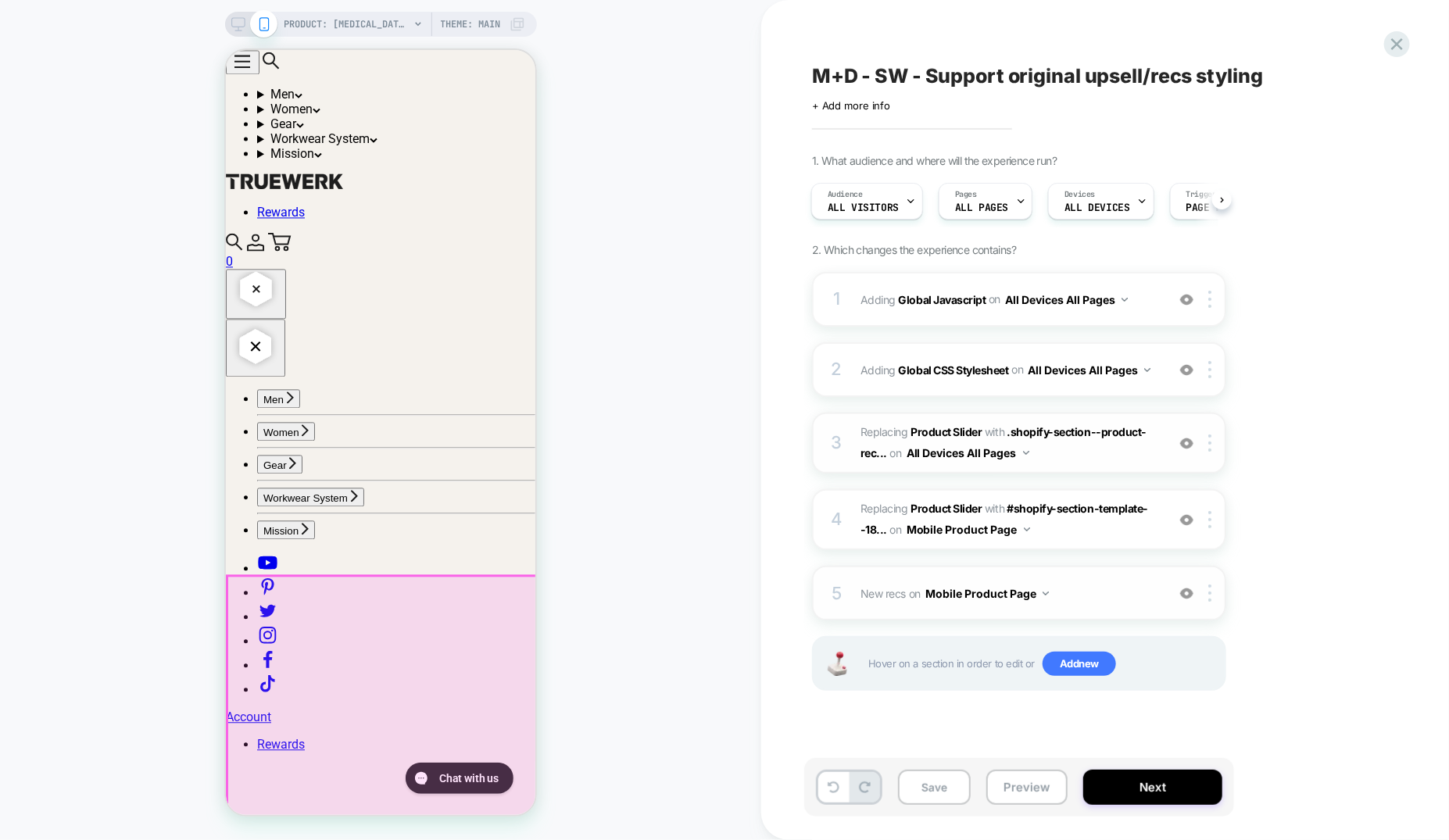
scroll to position [1689, 0]
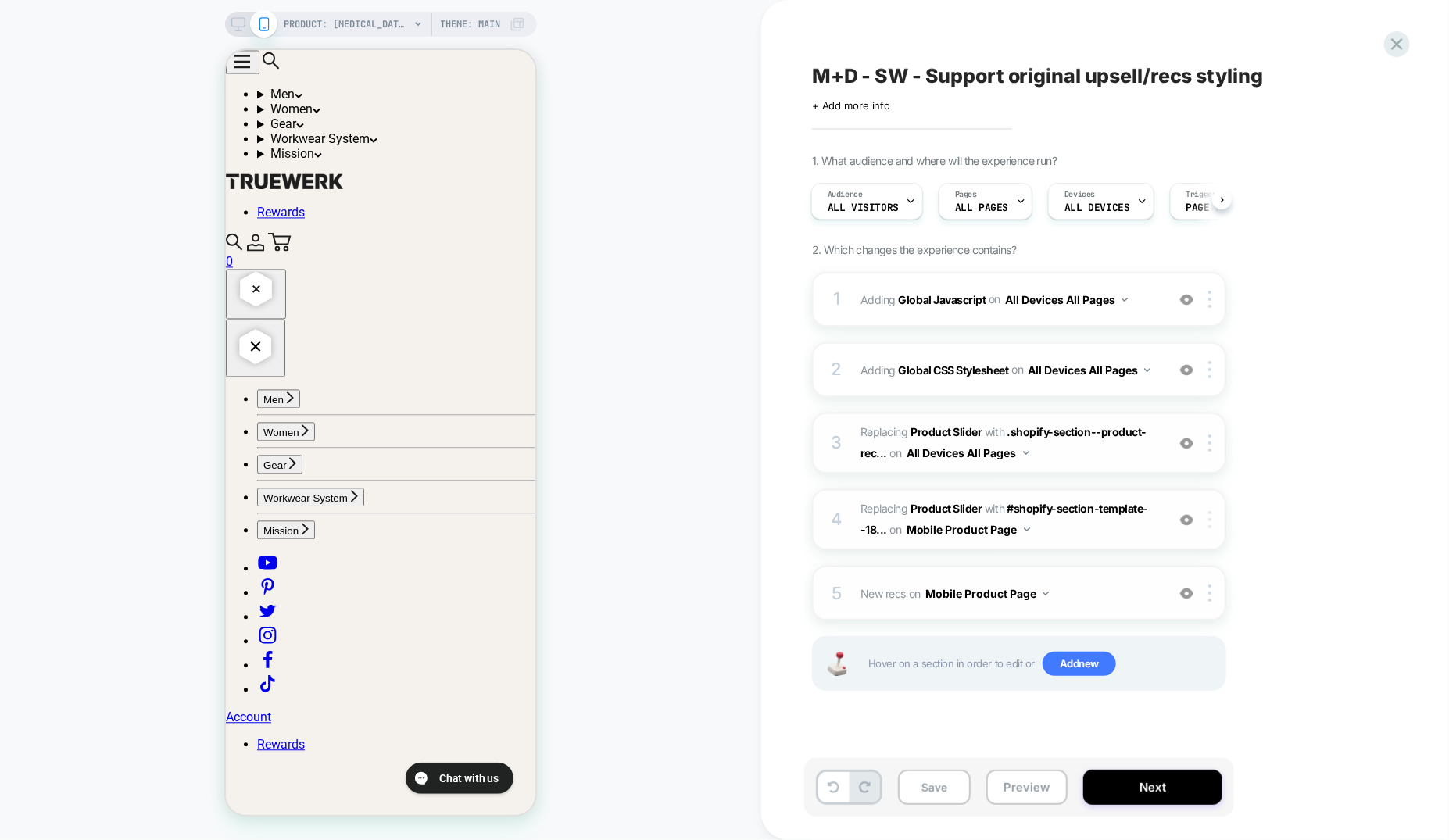
click at [1211, 519] on img at bounding box center [1209, 520] width 3 height 18
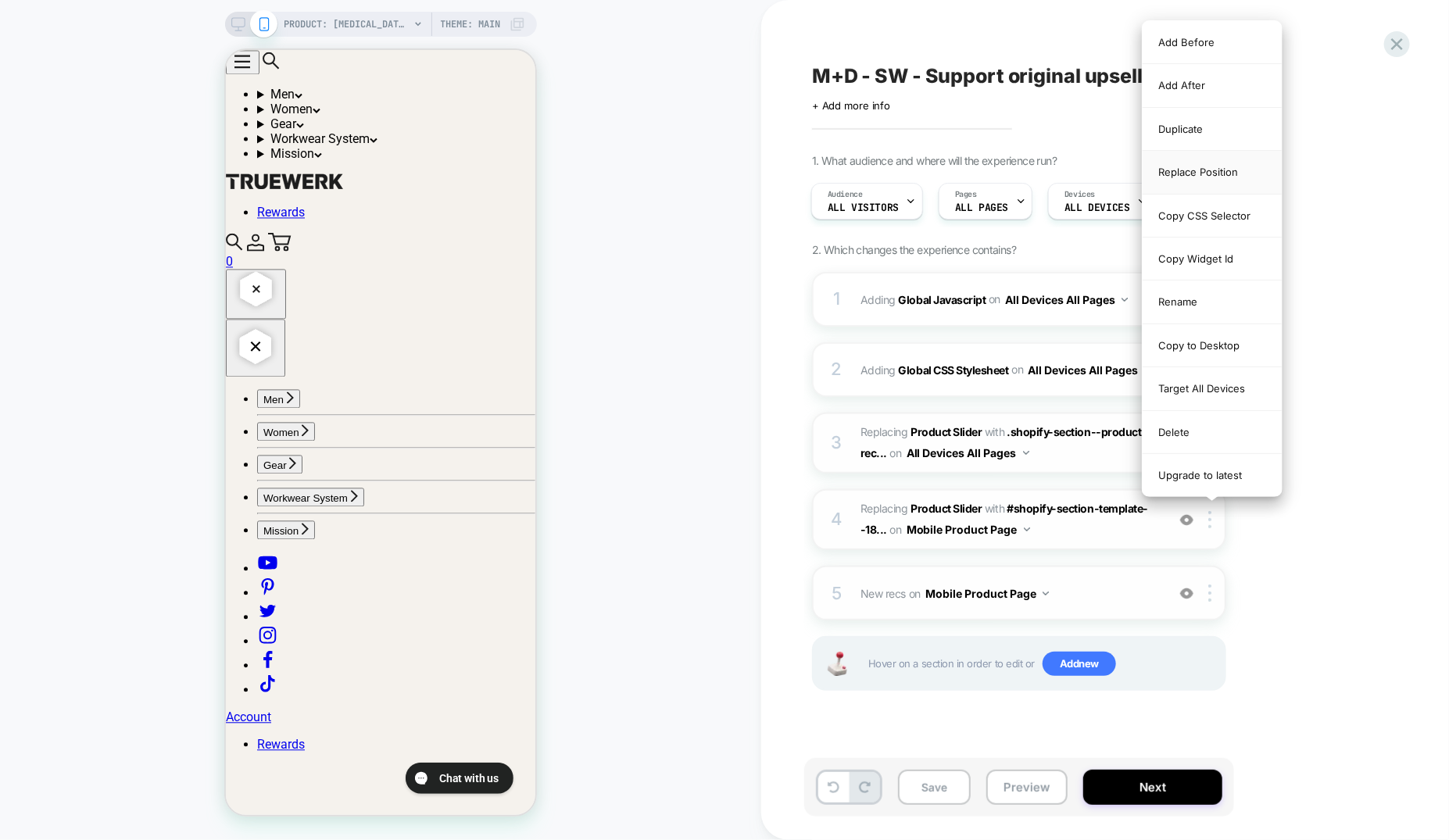
click at [1223, 180] on div "Replace Position" at bounding box center [1212, 172] width 139 height 43
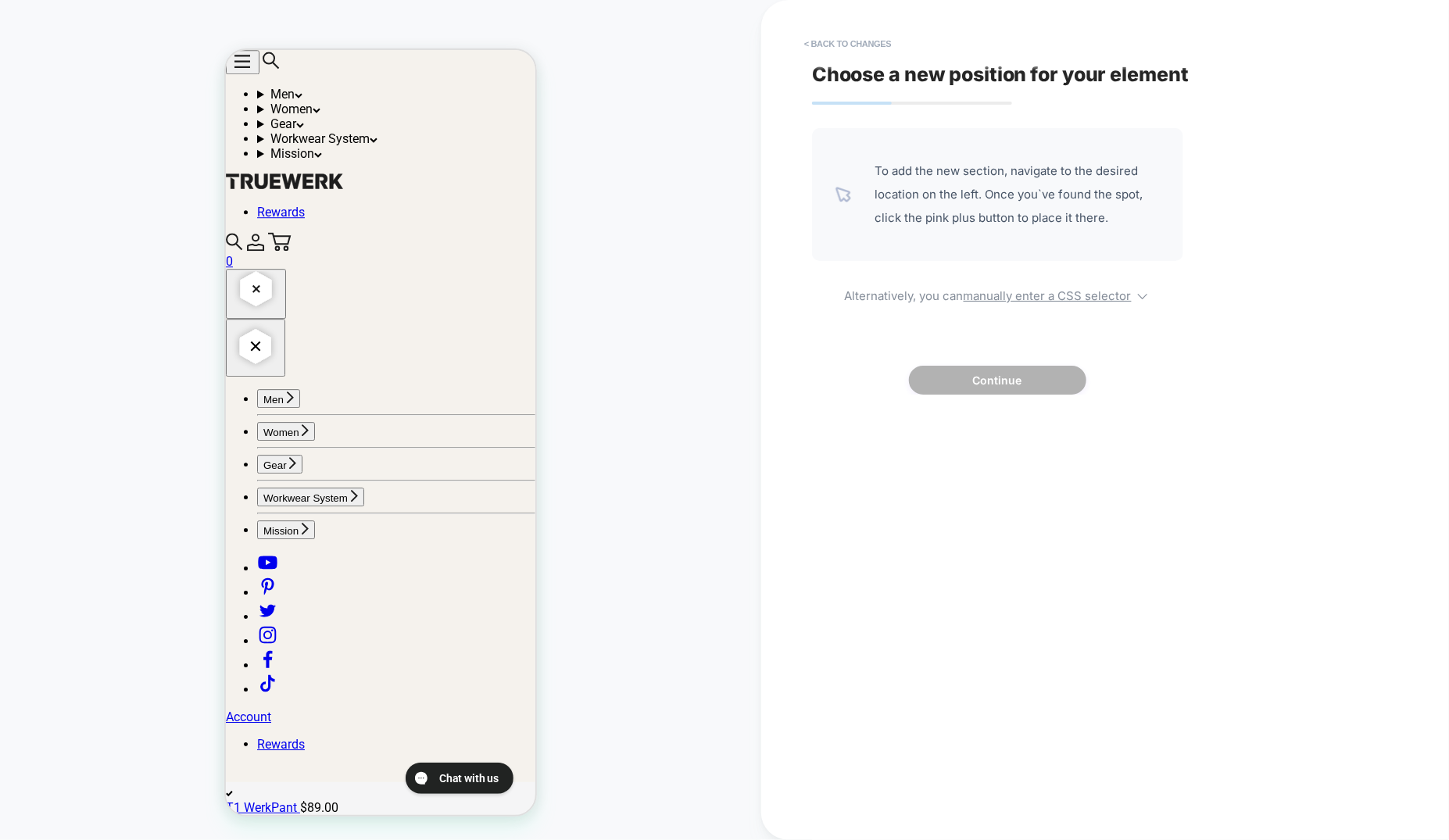
scroll to position [2464, 0]
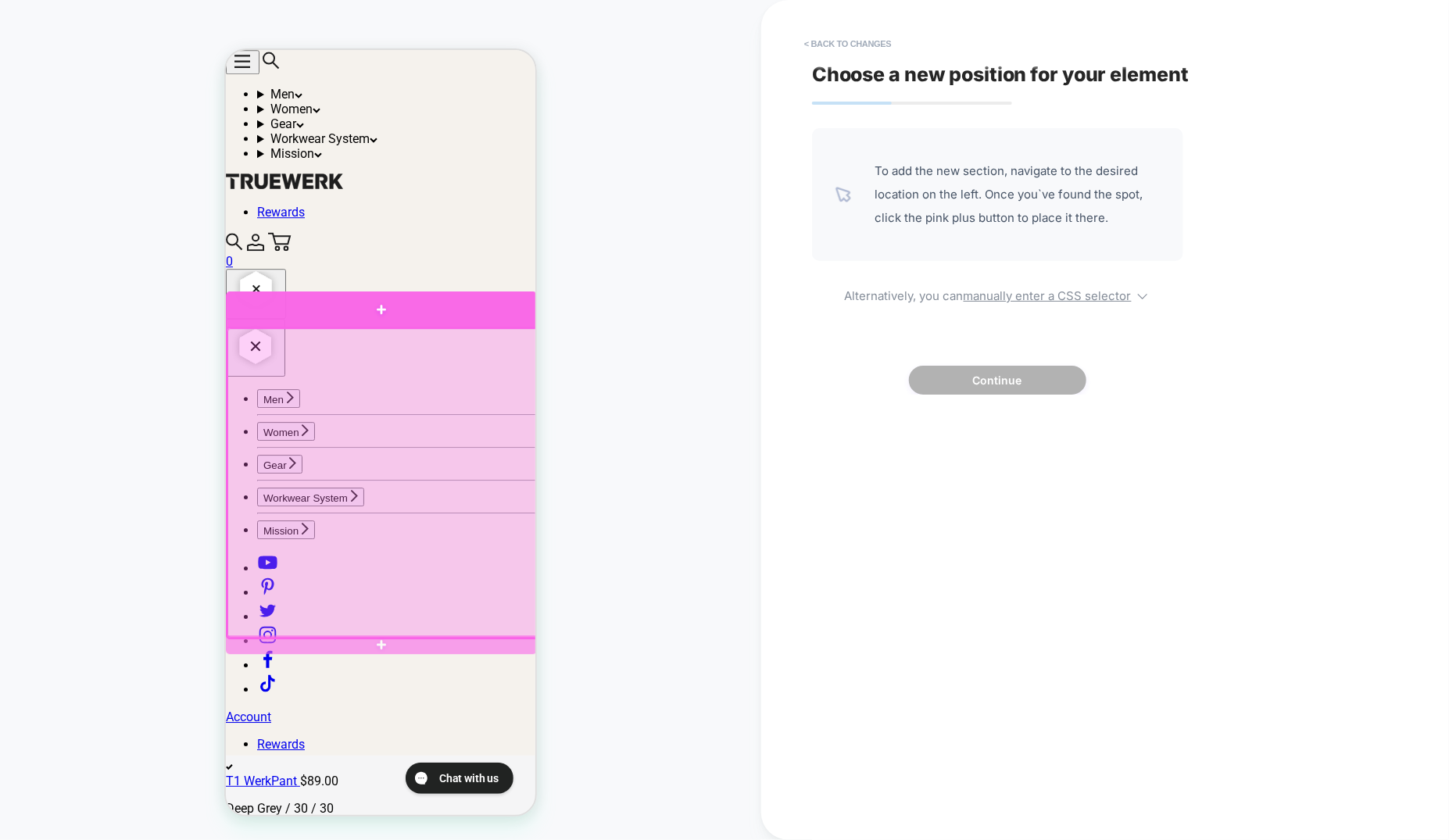
click at [526, 314] on div at bounding box center [381, 308] width 311 height 36
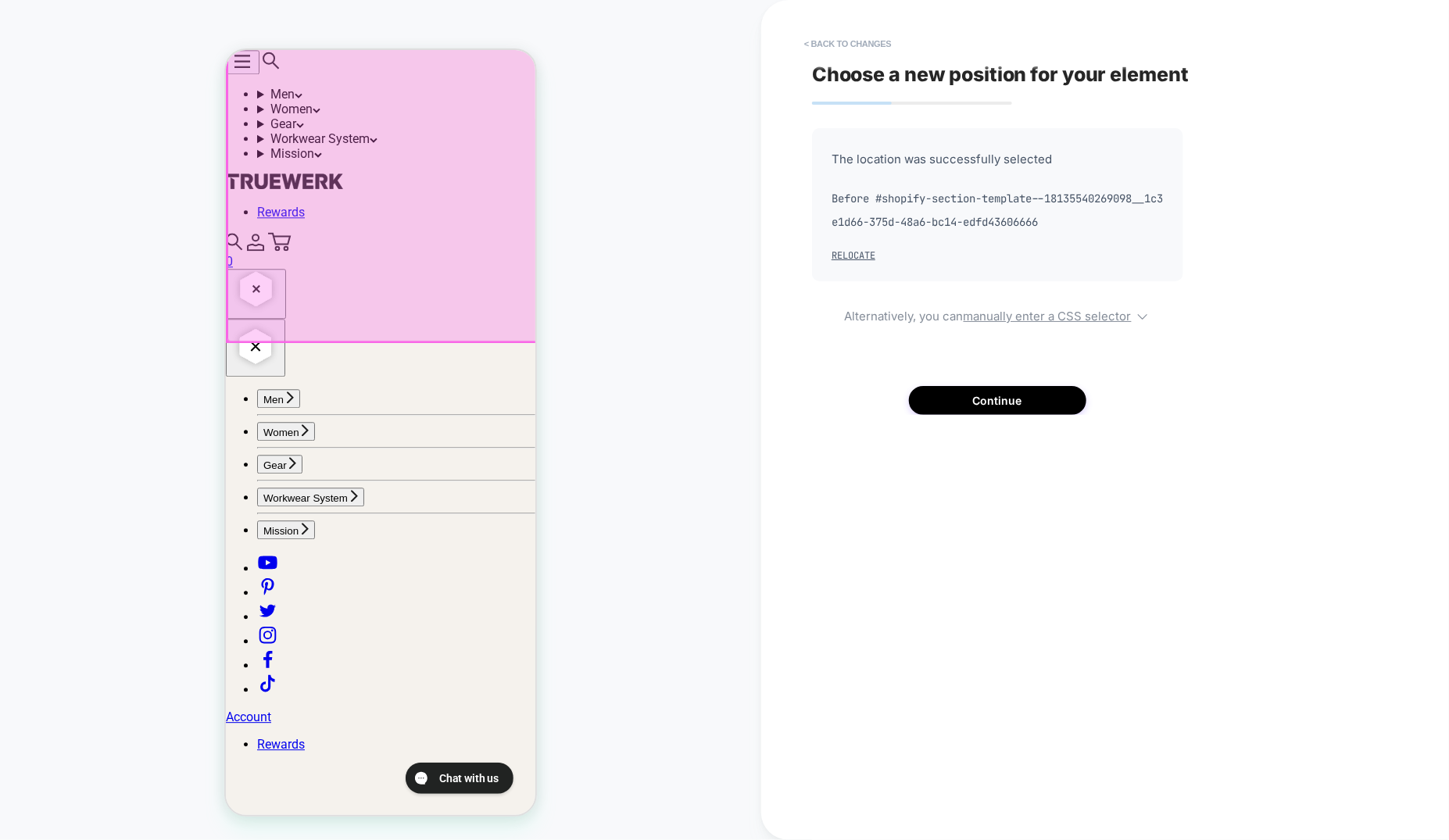
scroll to position [2118, 0]
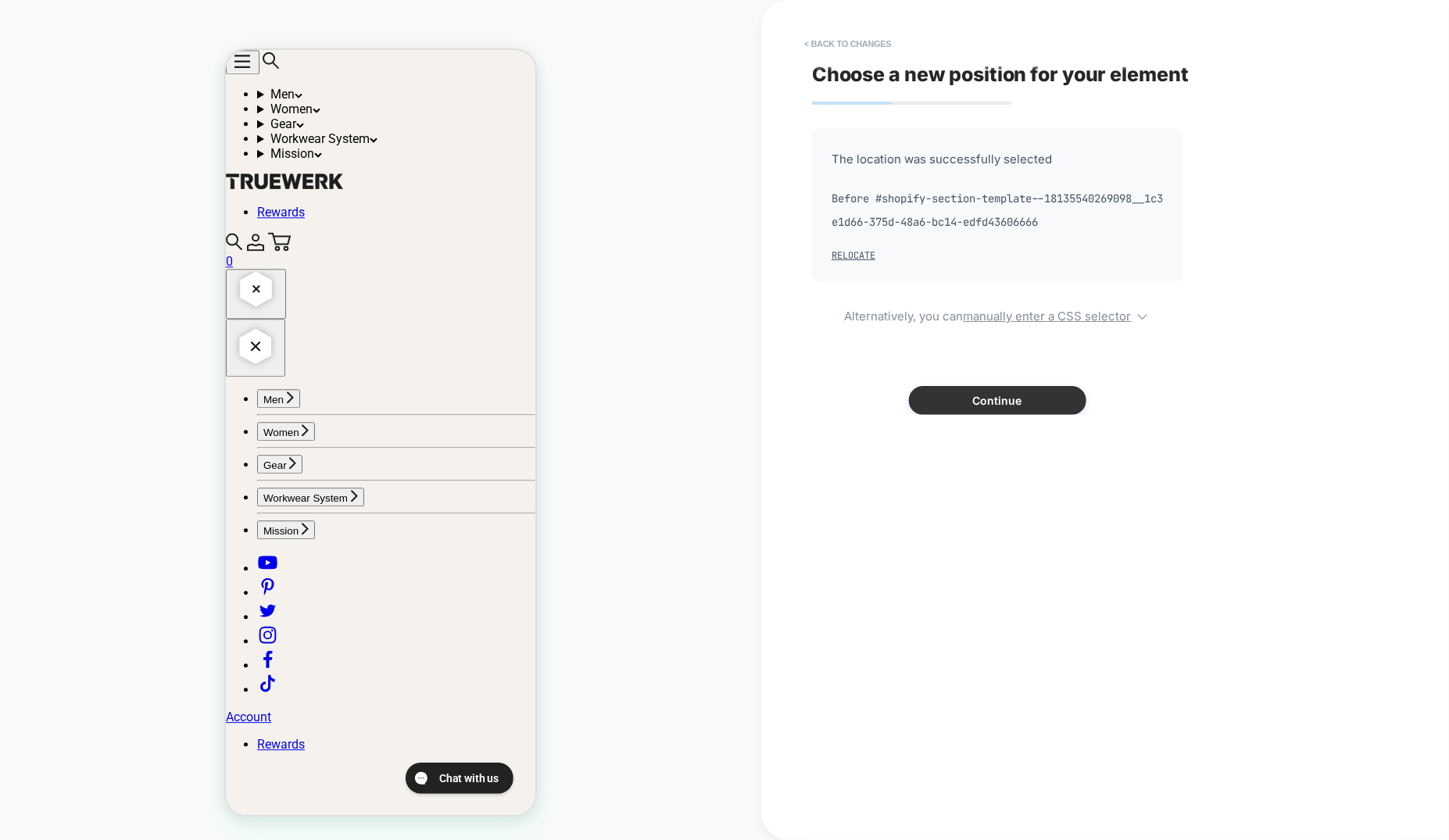
click at [1008, 393] on button "Continue" at bounding box center [997, 400] width 177 height 29
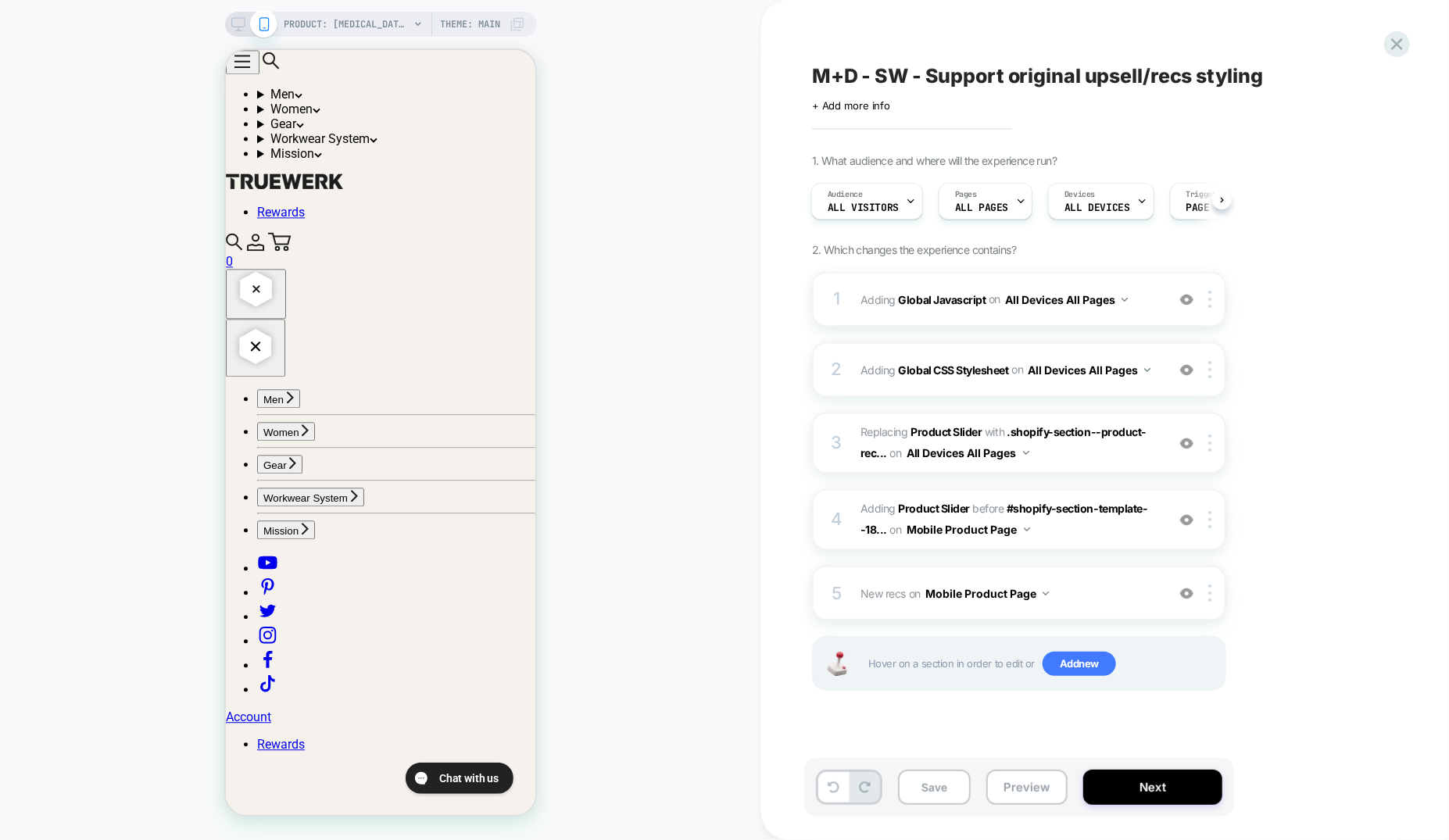
scroll to position [1764, 0]
click at [1188, 443] on img at bounding box center [1187, 443] width 14 height 14
click at [1212, 520] on div at bounding box center [1212, 520] width 25 height 18
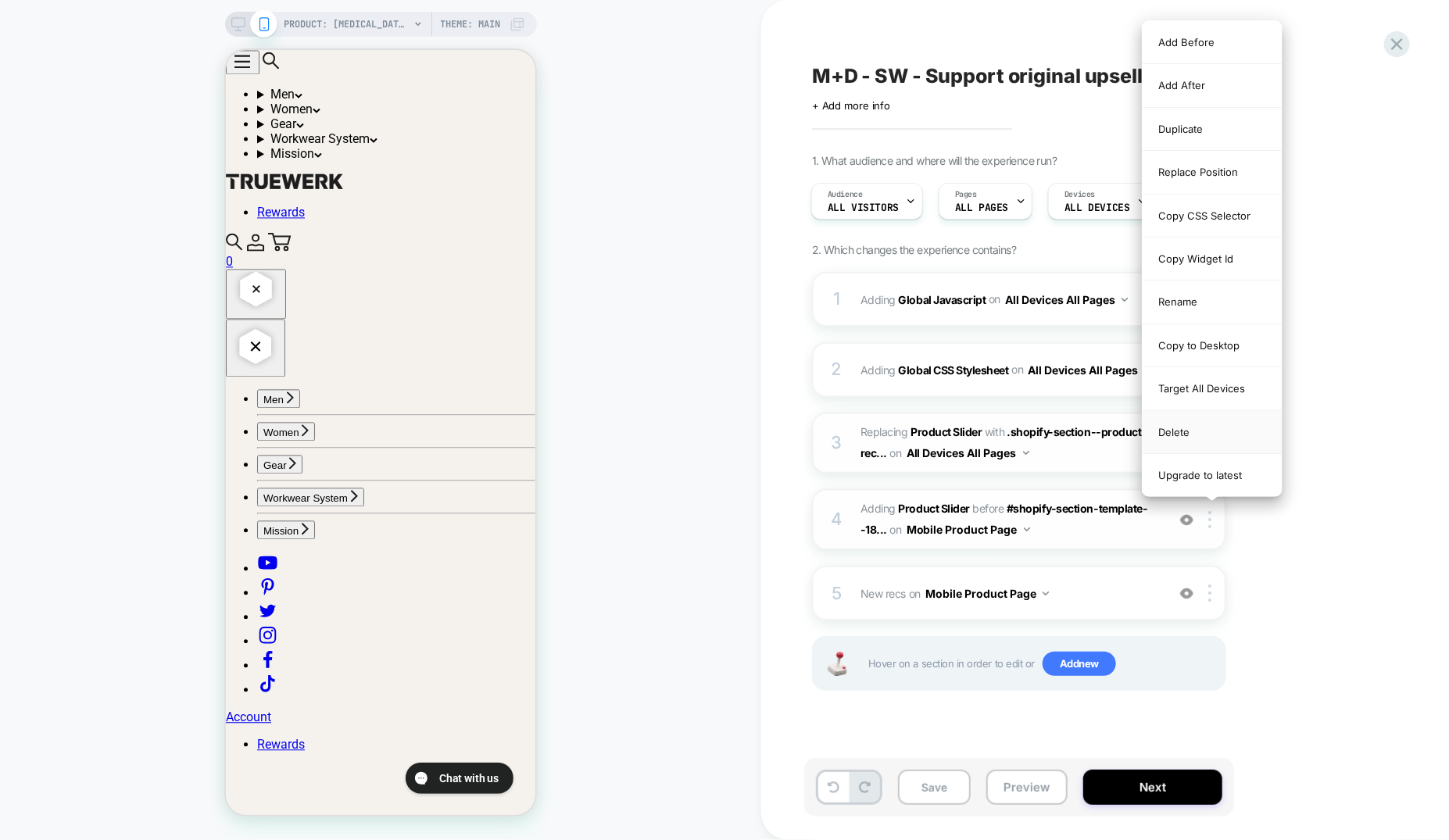
click at [1201, 434] on div "Delete" at bounding box center [1212, 433] width 139 height 43
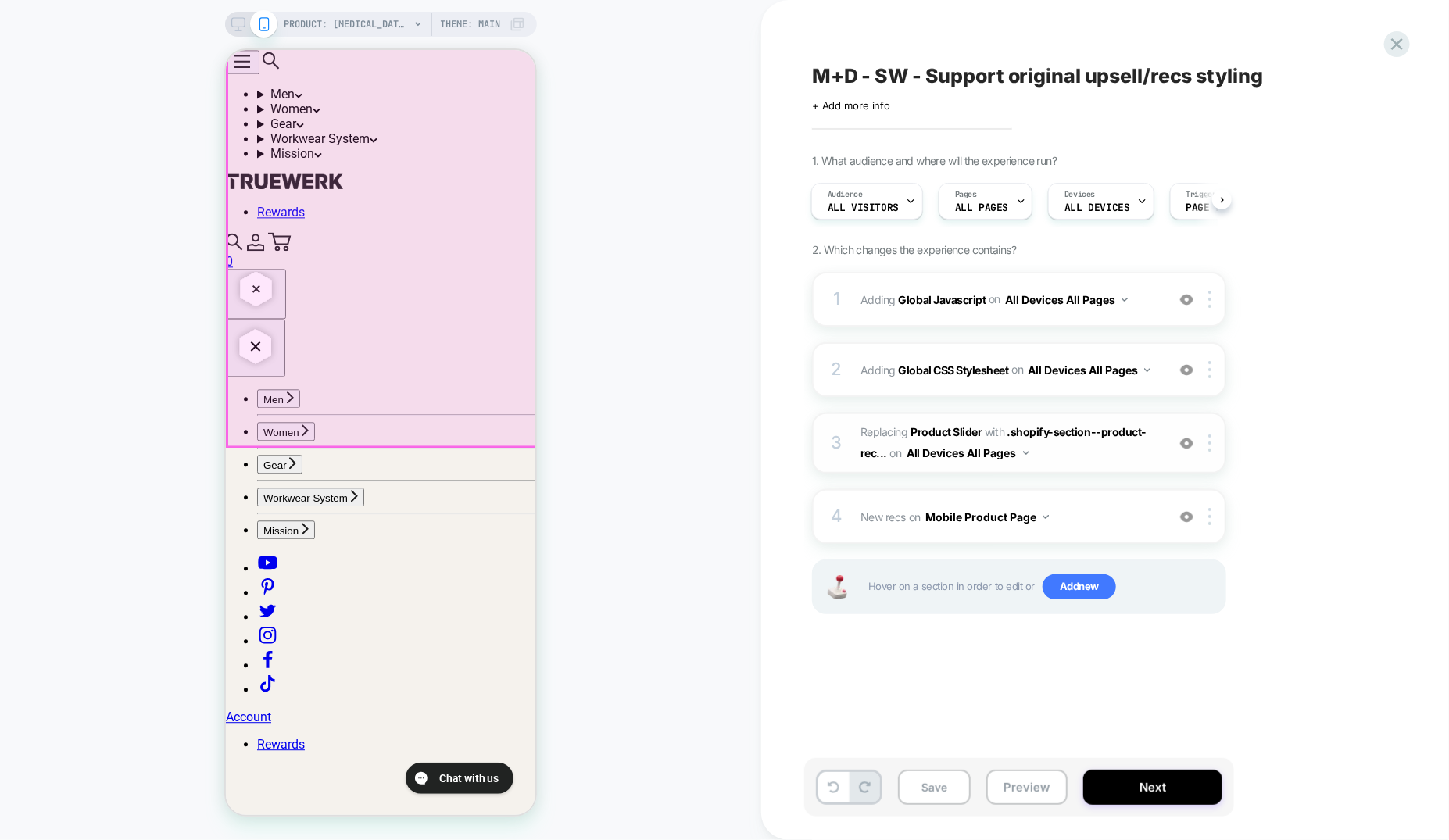
scroll to position [1897, 0]
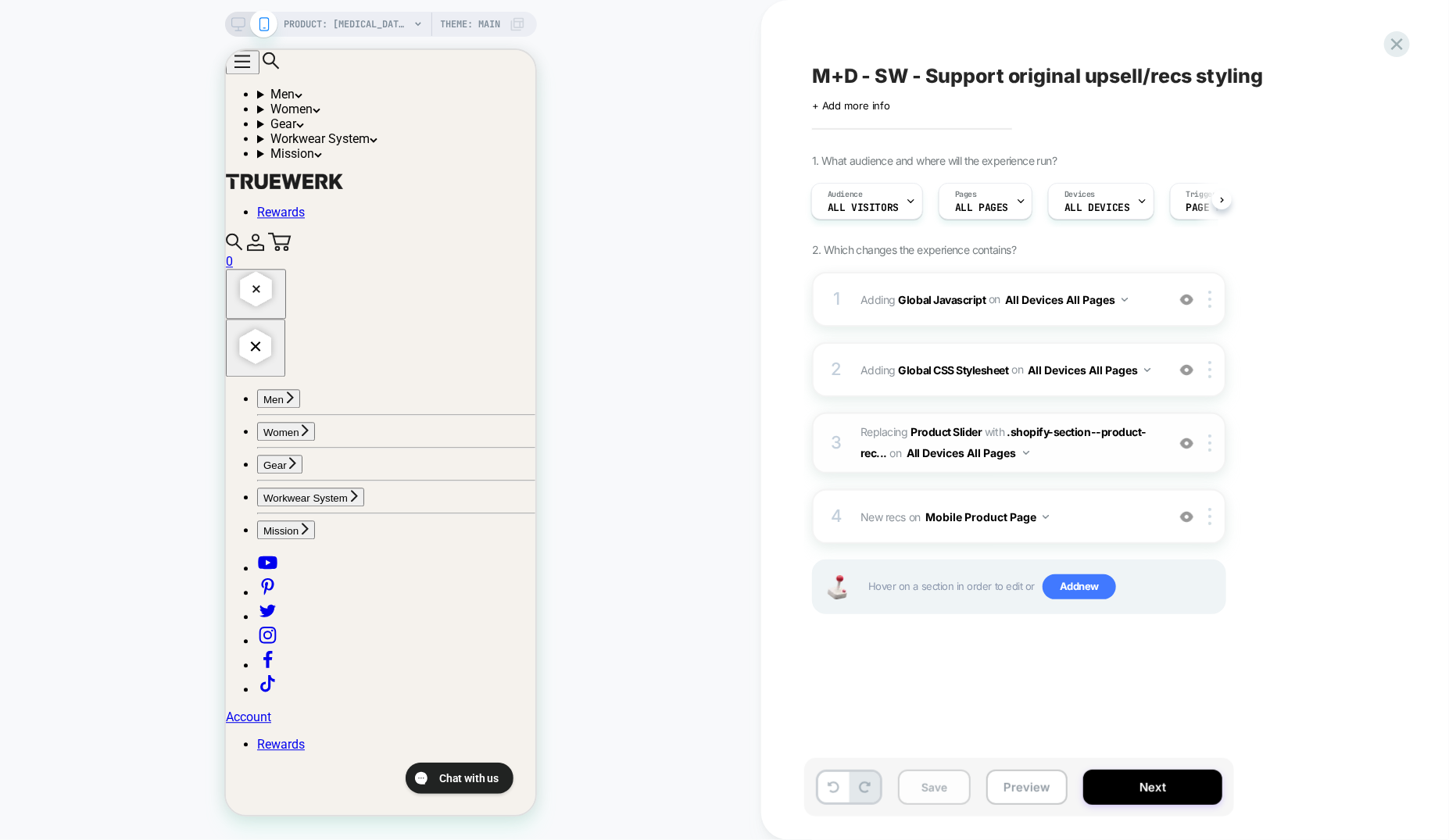
drag, startPoint x: 952, startPoint y: 775, endPoint x: 988, endPoint y: 737, distance: 52.3
click at [952, 774] on button "Save" at bounding box center [934, 787] width 72 height 35
click at [1394, 44] on icon at bounding box center [1396, 44] width 12 height 12
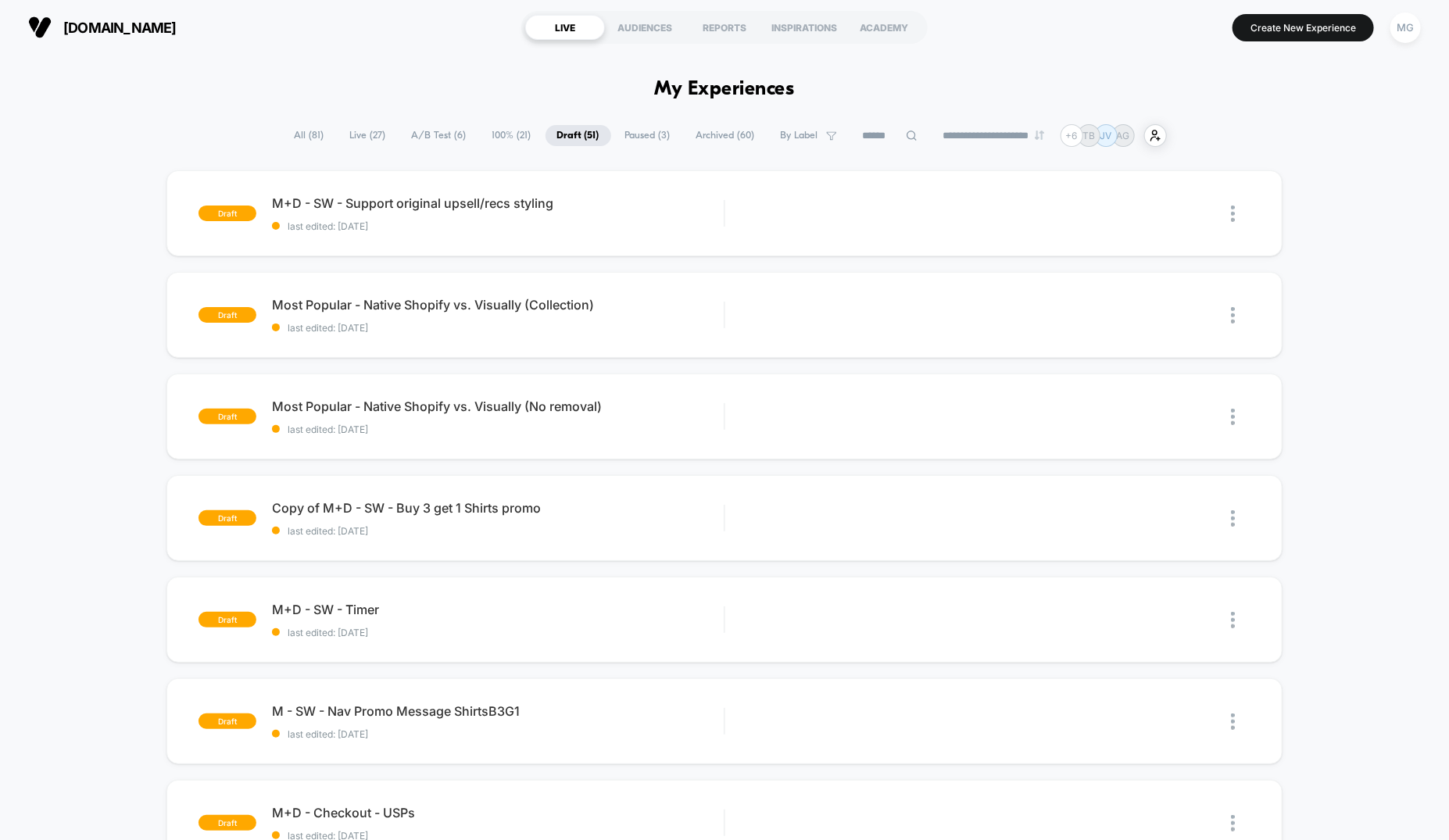
click at [444, 132] on span "A/B Test ( 6 )" at bounding box center [440, 136] width 78 height 22
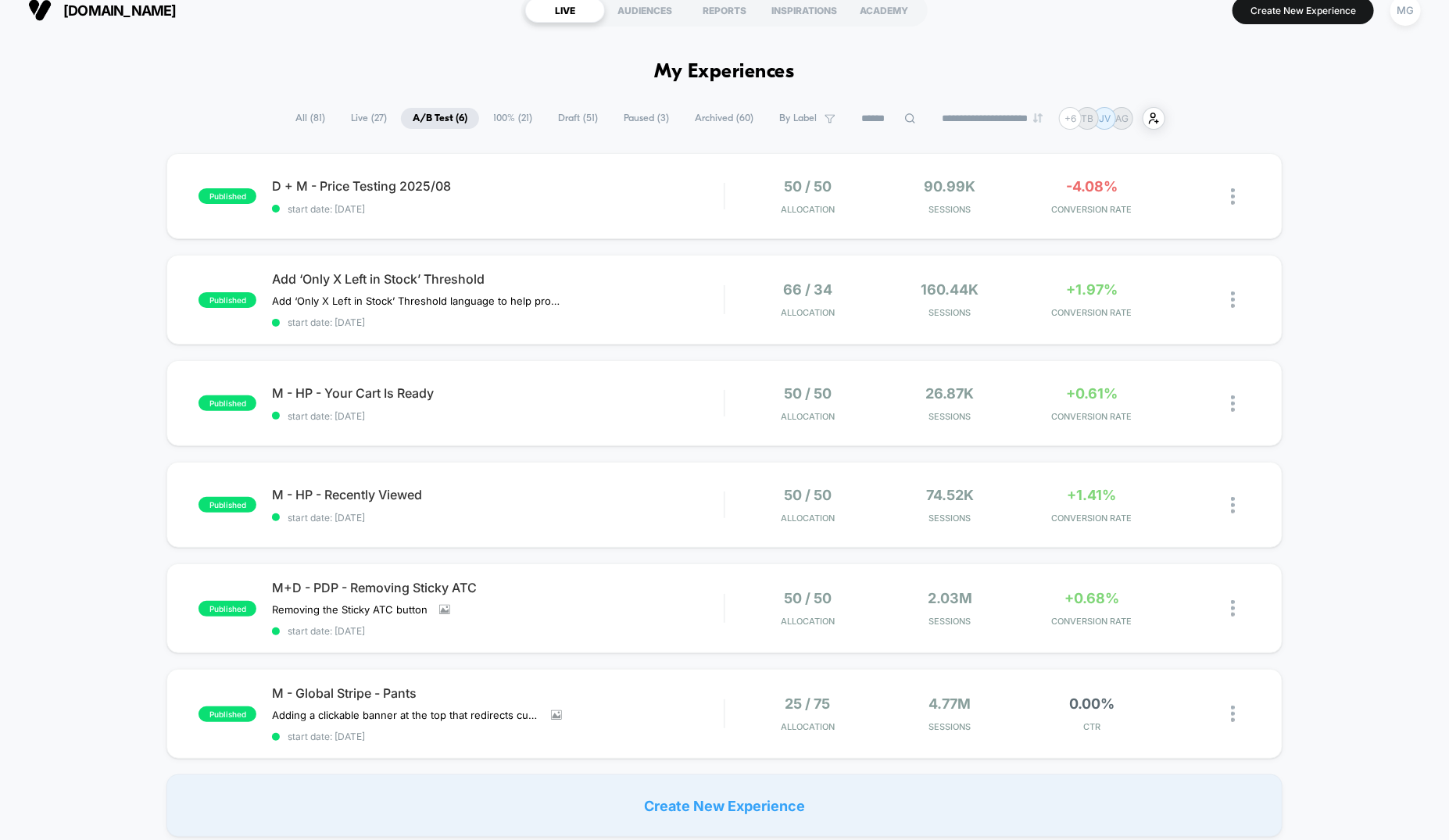
scroll to position [20, 0]
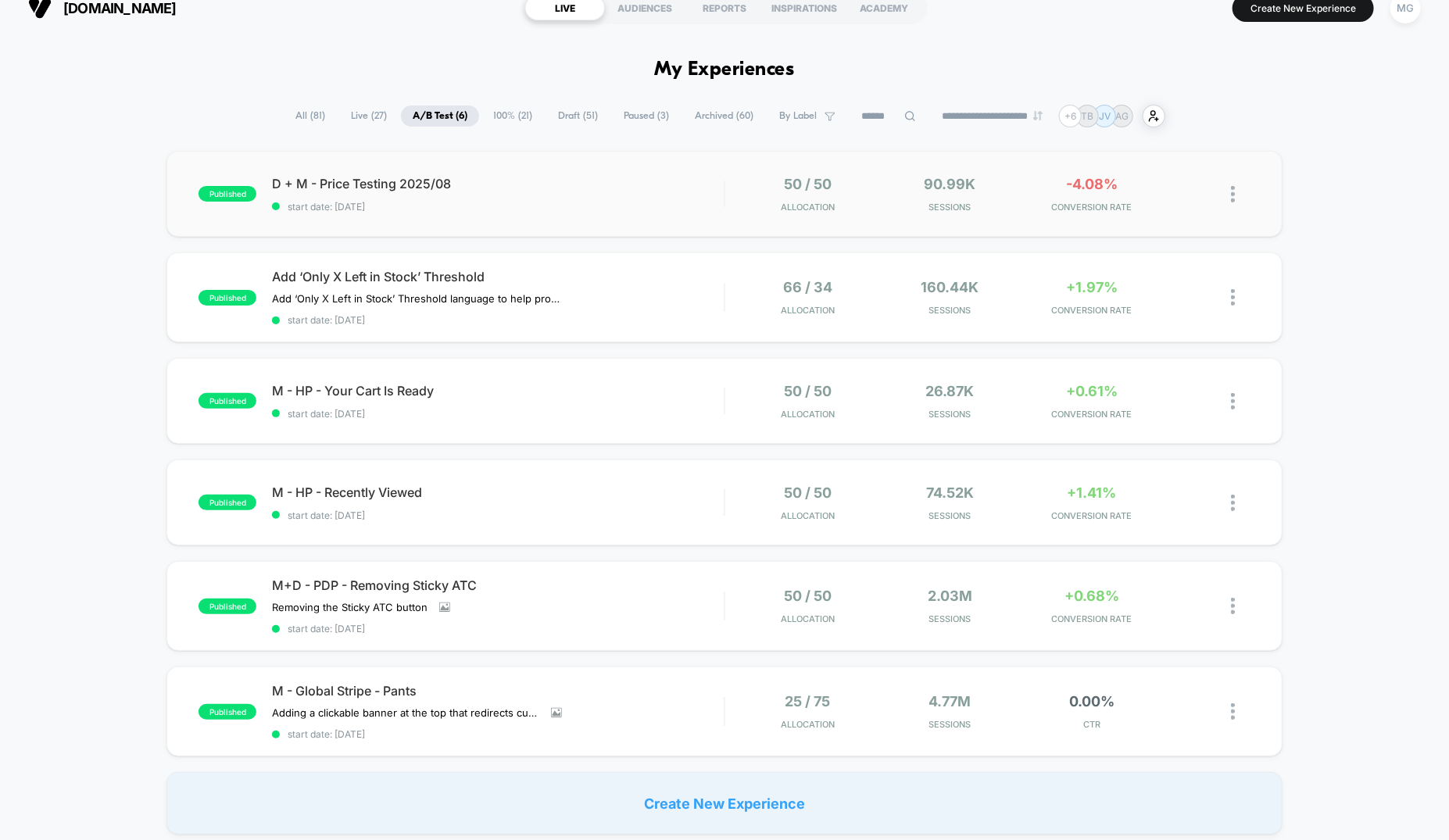
click at [618, 212] on div "published D + M - Price Testing 2025/08 start date: 8/12/2025 50 / 50 Allocatio…" at bounding box center [724, 194] width 1116 height 86
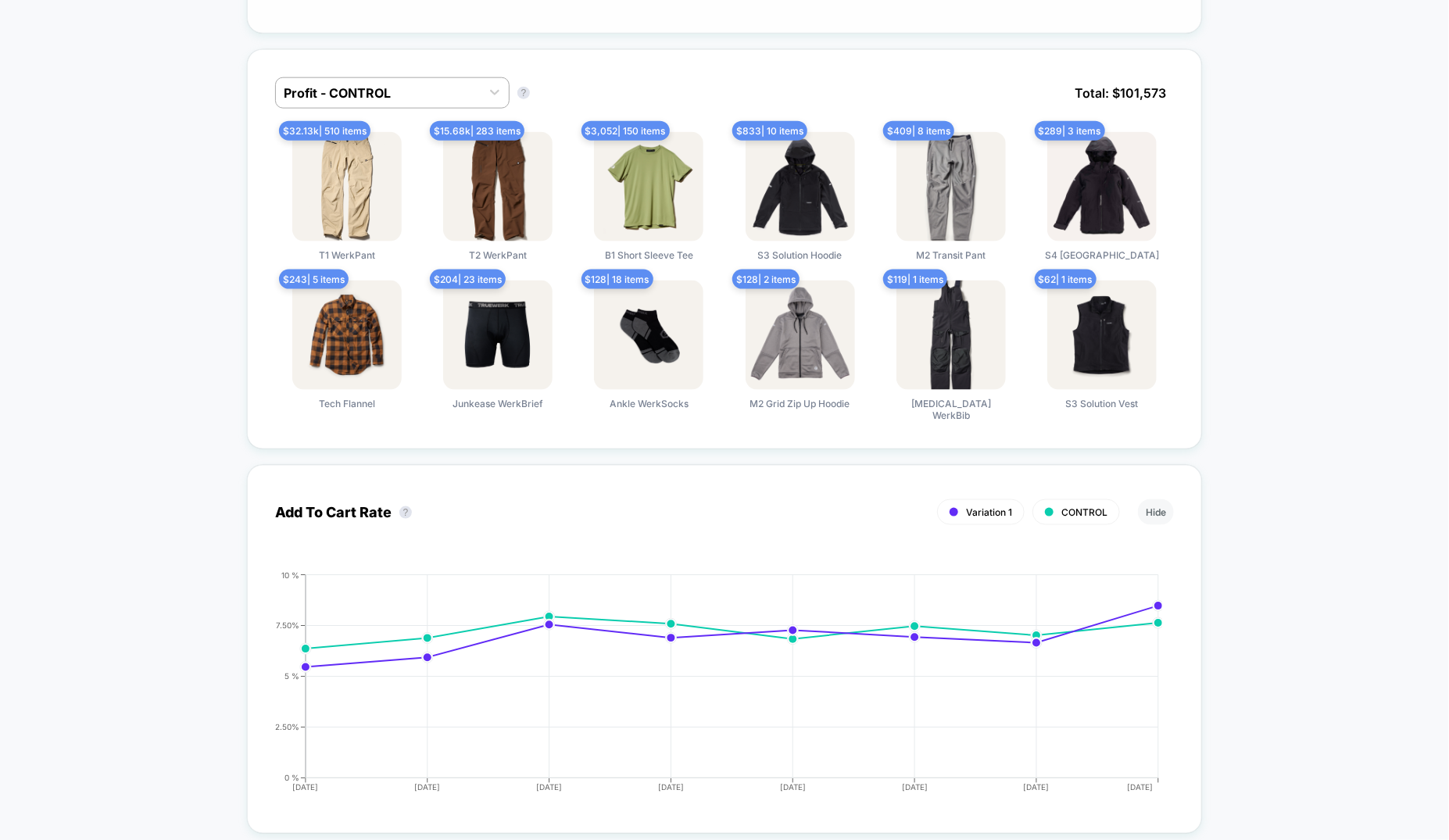
scroll to position [1023, 0]
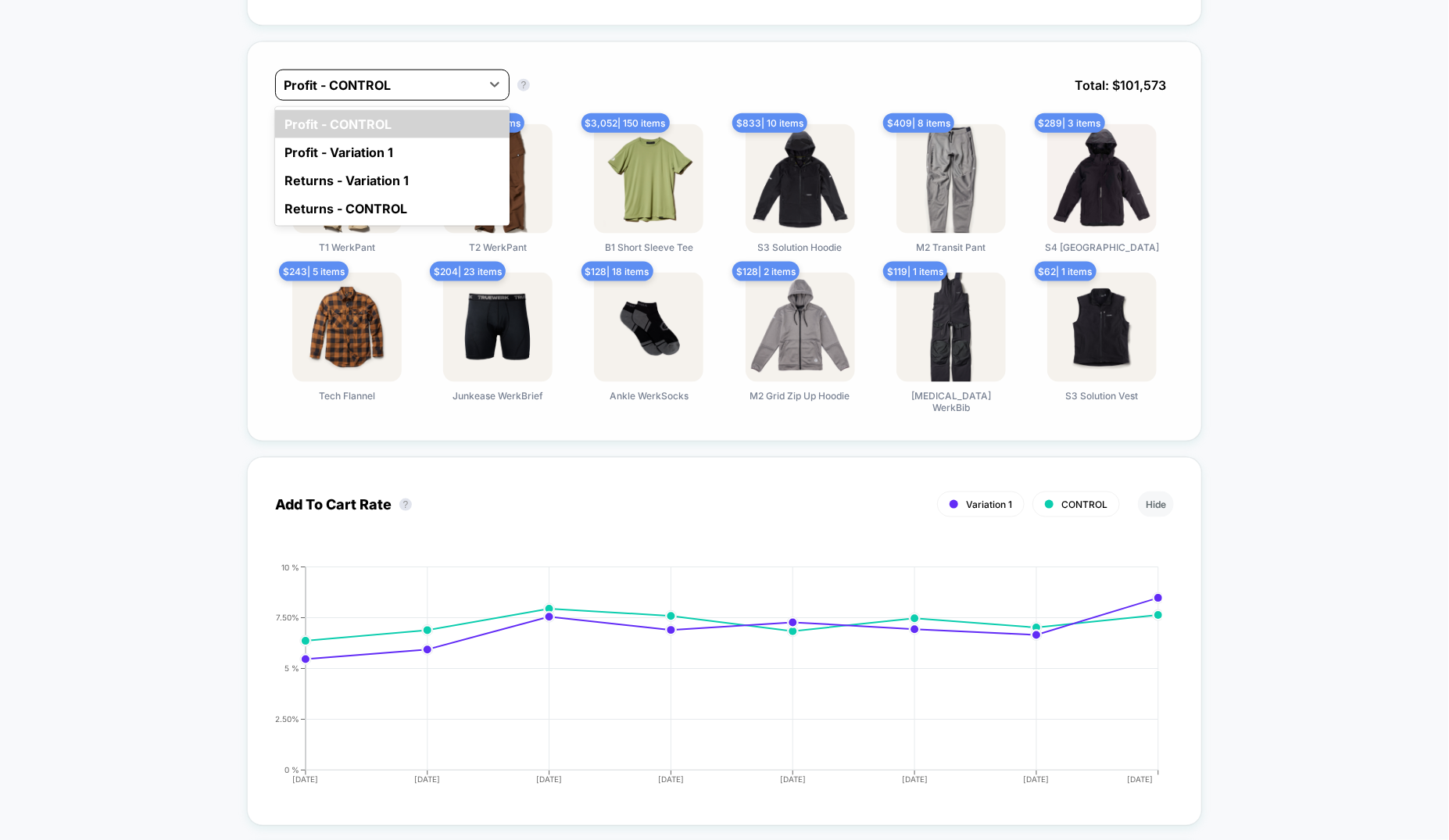
click at [423, 84] on div at bounding box center [378, 84] width 189 height 19
click at [409, 151] on div "Profit - Variation 1" at bounding box center [392, 152] width 234 height 28
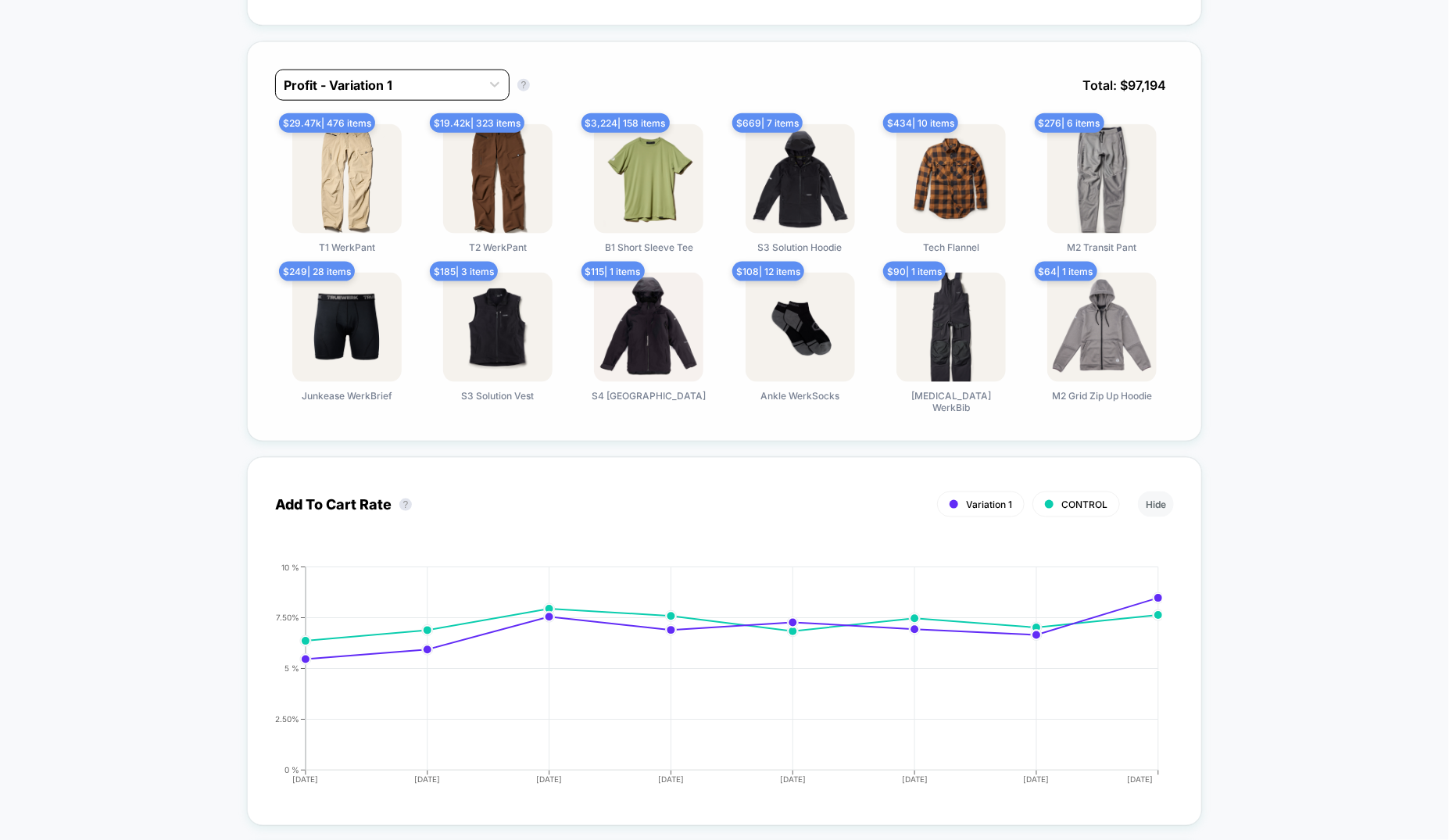
click at [461, 88] on div at bounding box center [378, 84] width 189 height 19
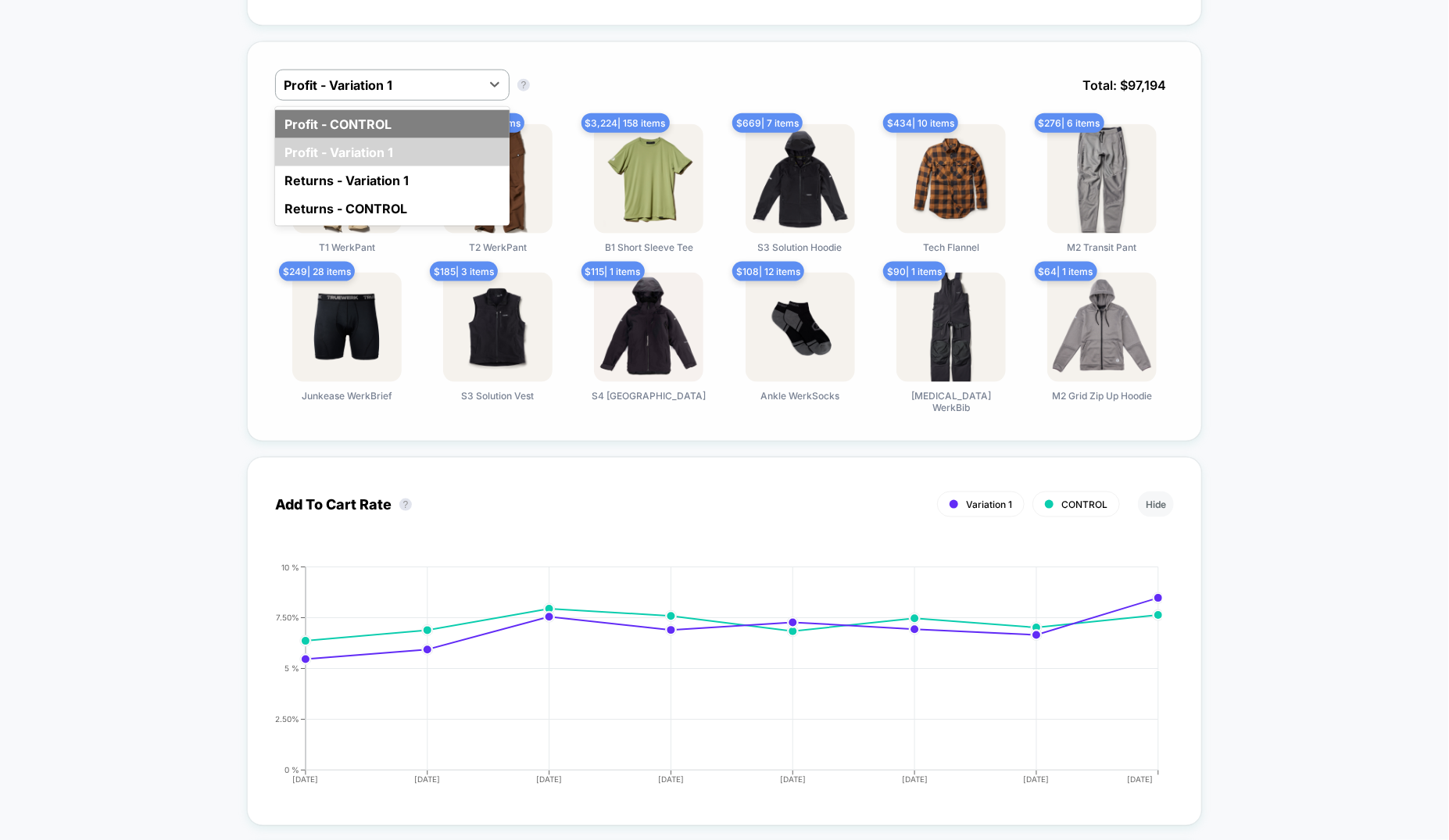
click at [441, 127] on div "Profit - CONTROL" at bounding box center [392, 124] width 234 height 28
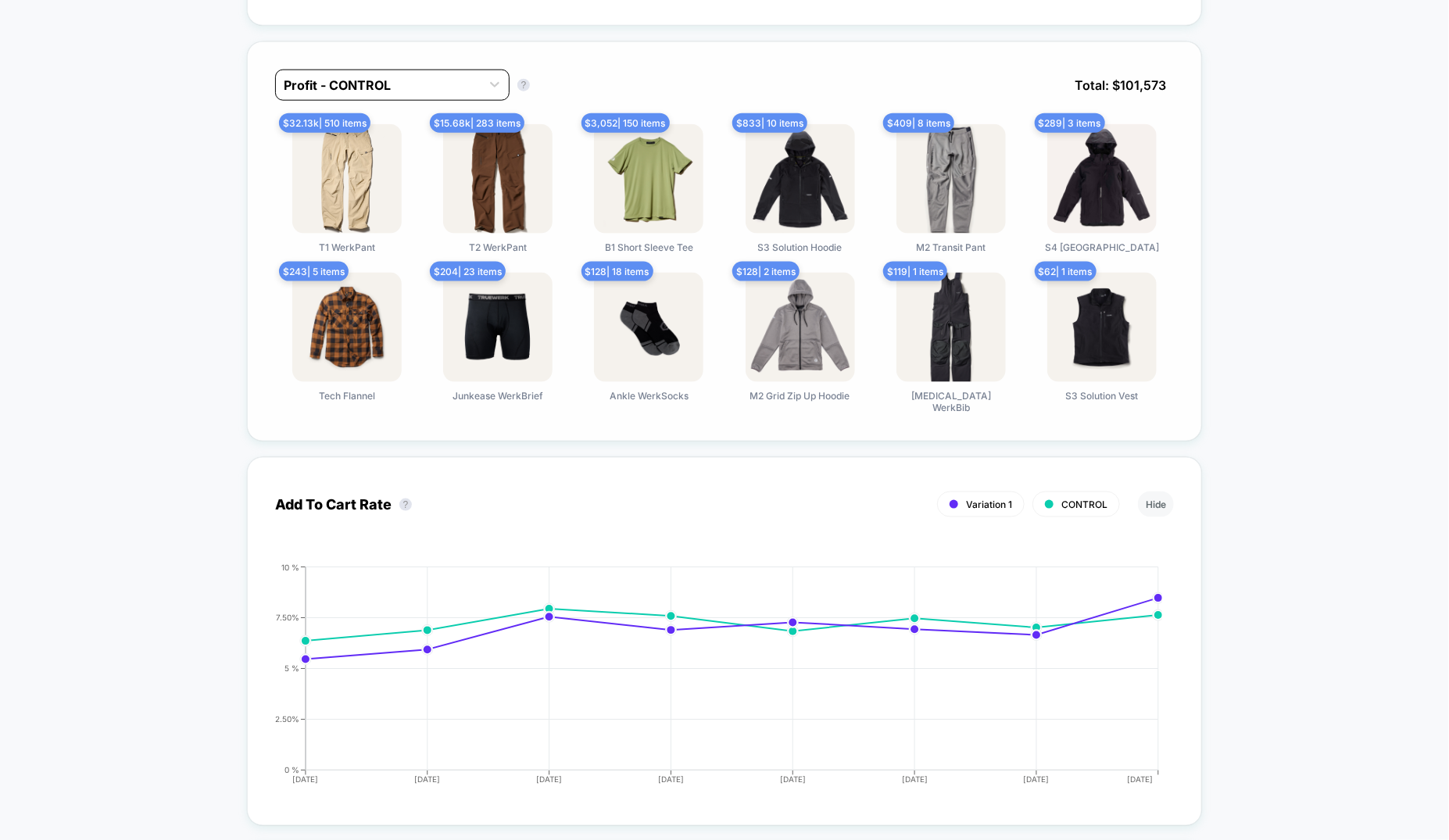
click at [477, 85] on div "Profit - CONTROL" at bounding box center [378, 85] width 205 height 25
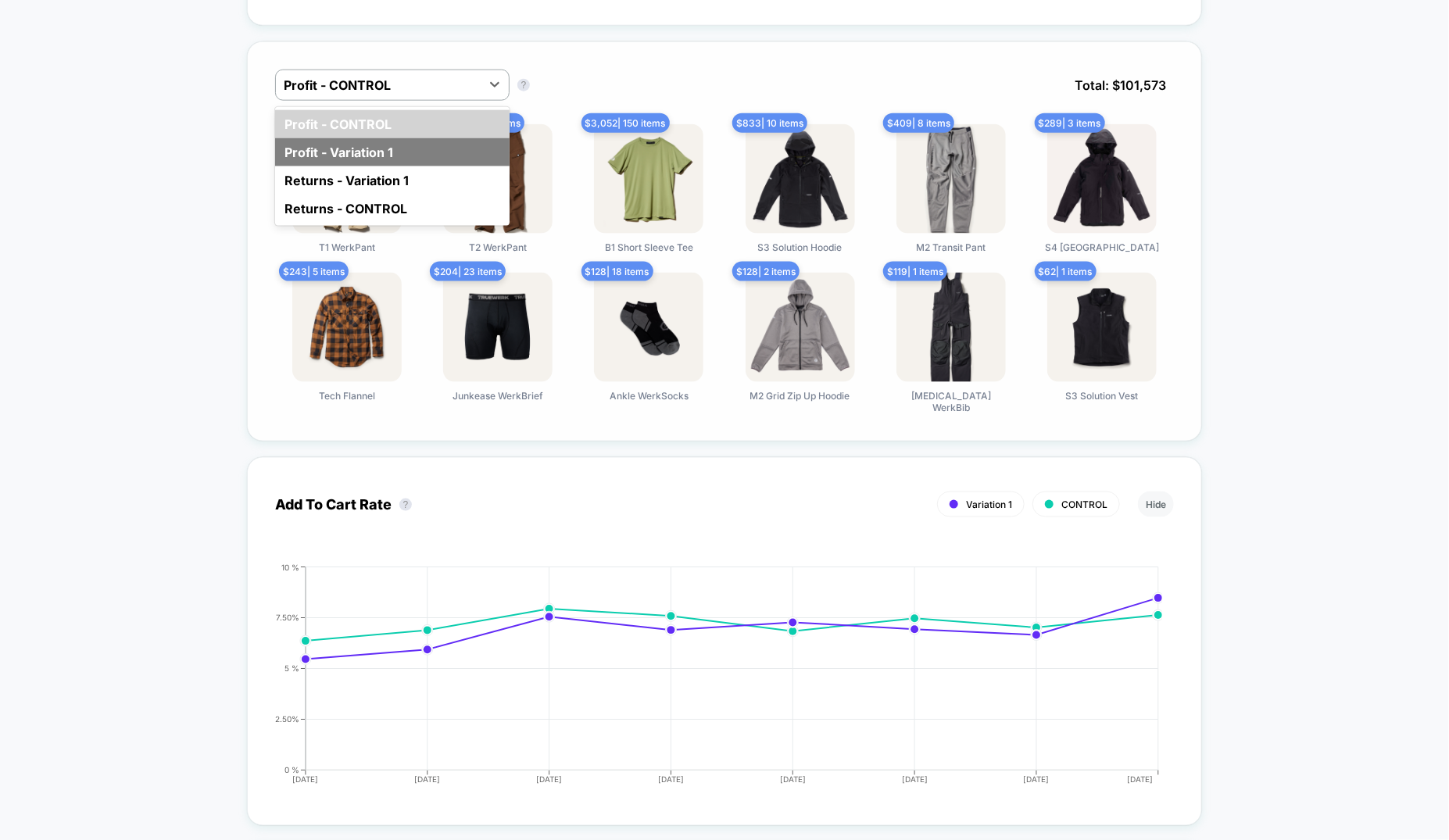
click at [456, 149] on div "Profit - Variation 1" at bounding box center [392, 152] width 234 height 28
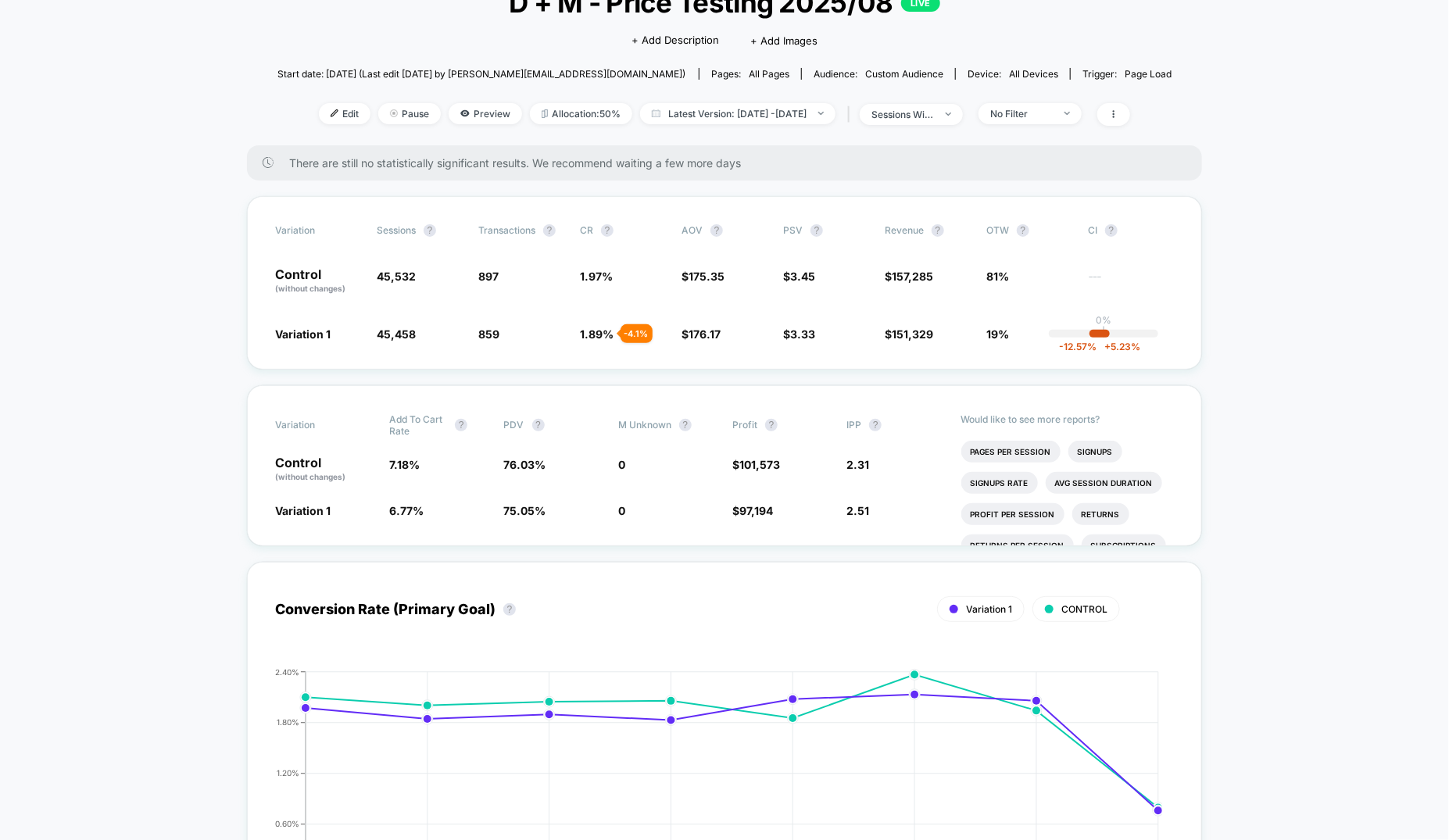
scroll to position [0, 0]
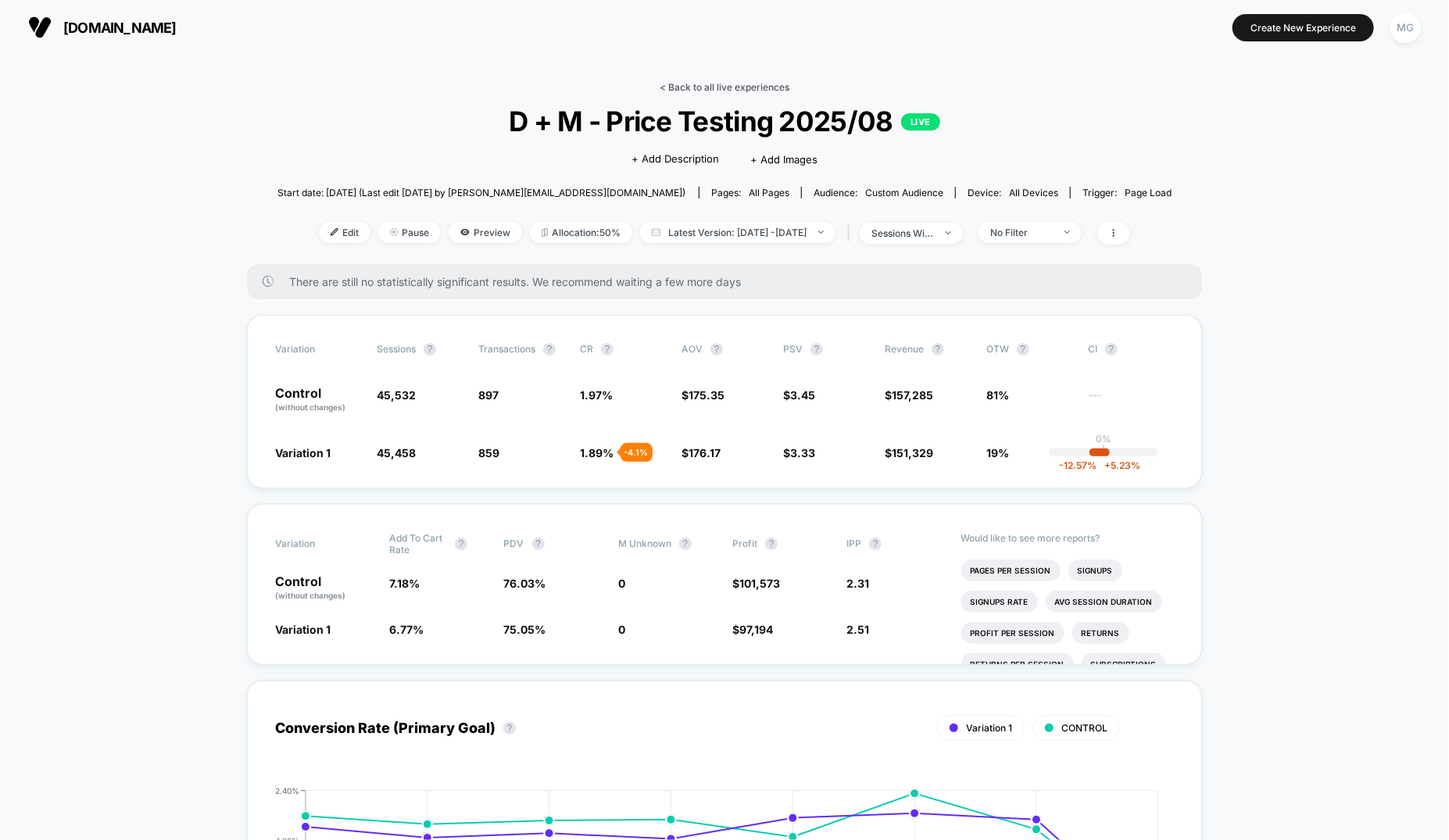
click at [766, 88] on link "< Back to all live experiences" at bounding box center [724, 87] width 129 height 12
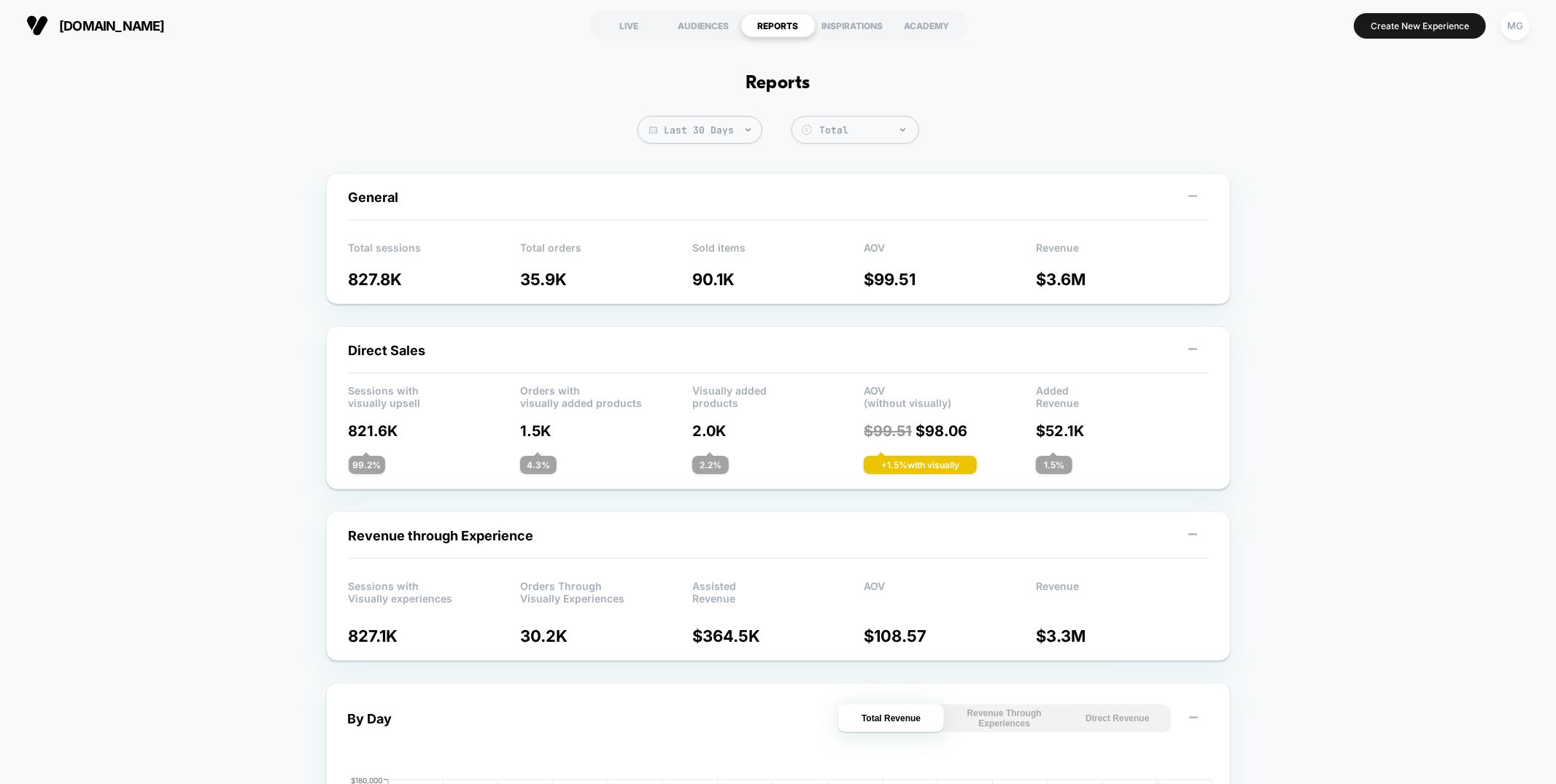
scroll to position [1, 0]
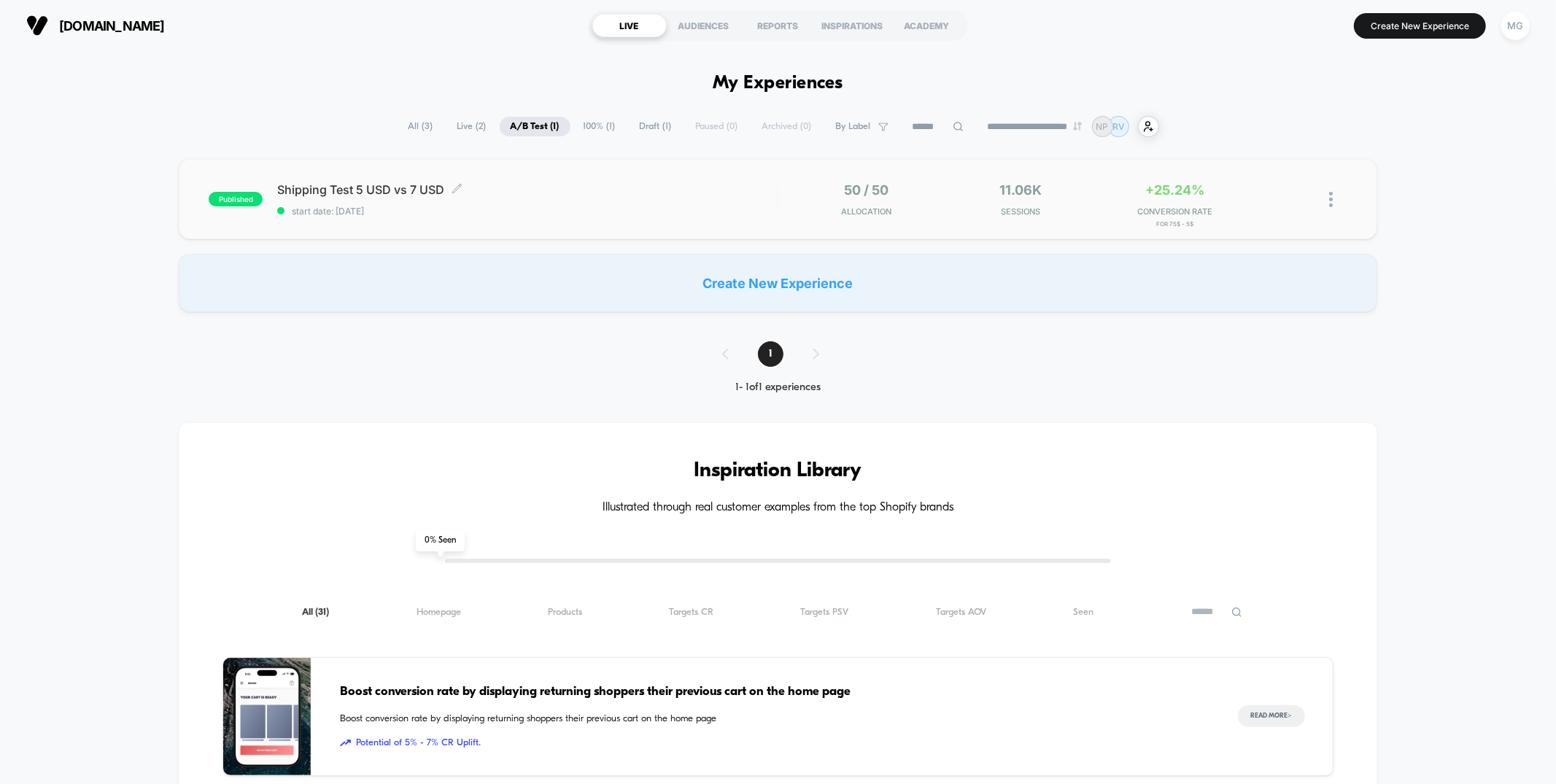
click at [737, 197] on div "Shipping Test 5 USD vs 7 USD Click to edit experience details Click to edit exp…" at bounding box center [527, 200] width 500 height 35
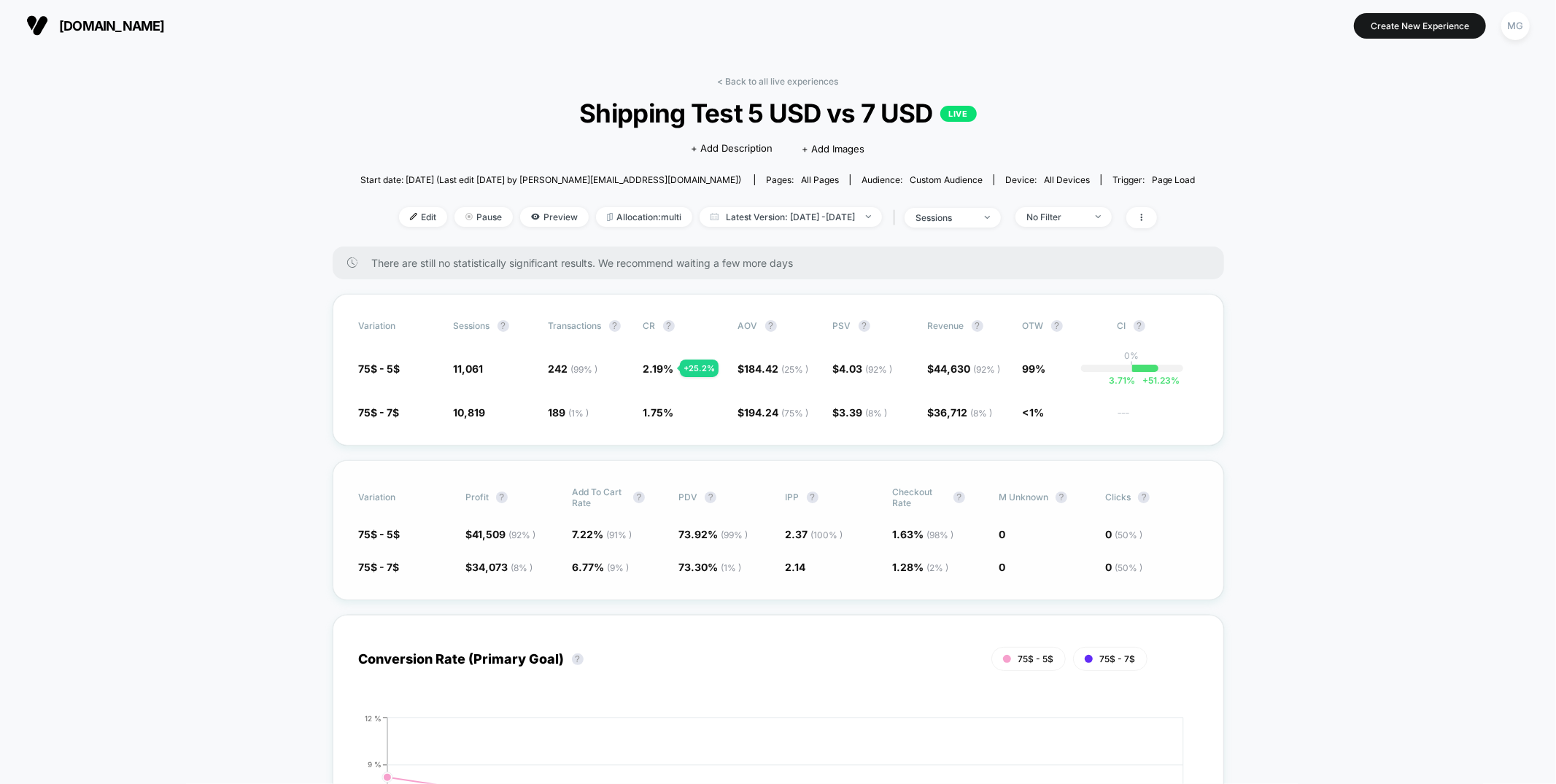
click at [911, 561] on span "1.28 % ( 2 % )" at bounding box center [920, 567] width 56 height 13
click at [741, 79] on link "< Back to all live experiences" at bounding box center [778, 81] width 121 height 11
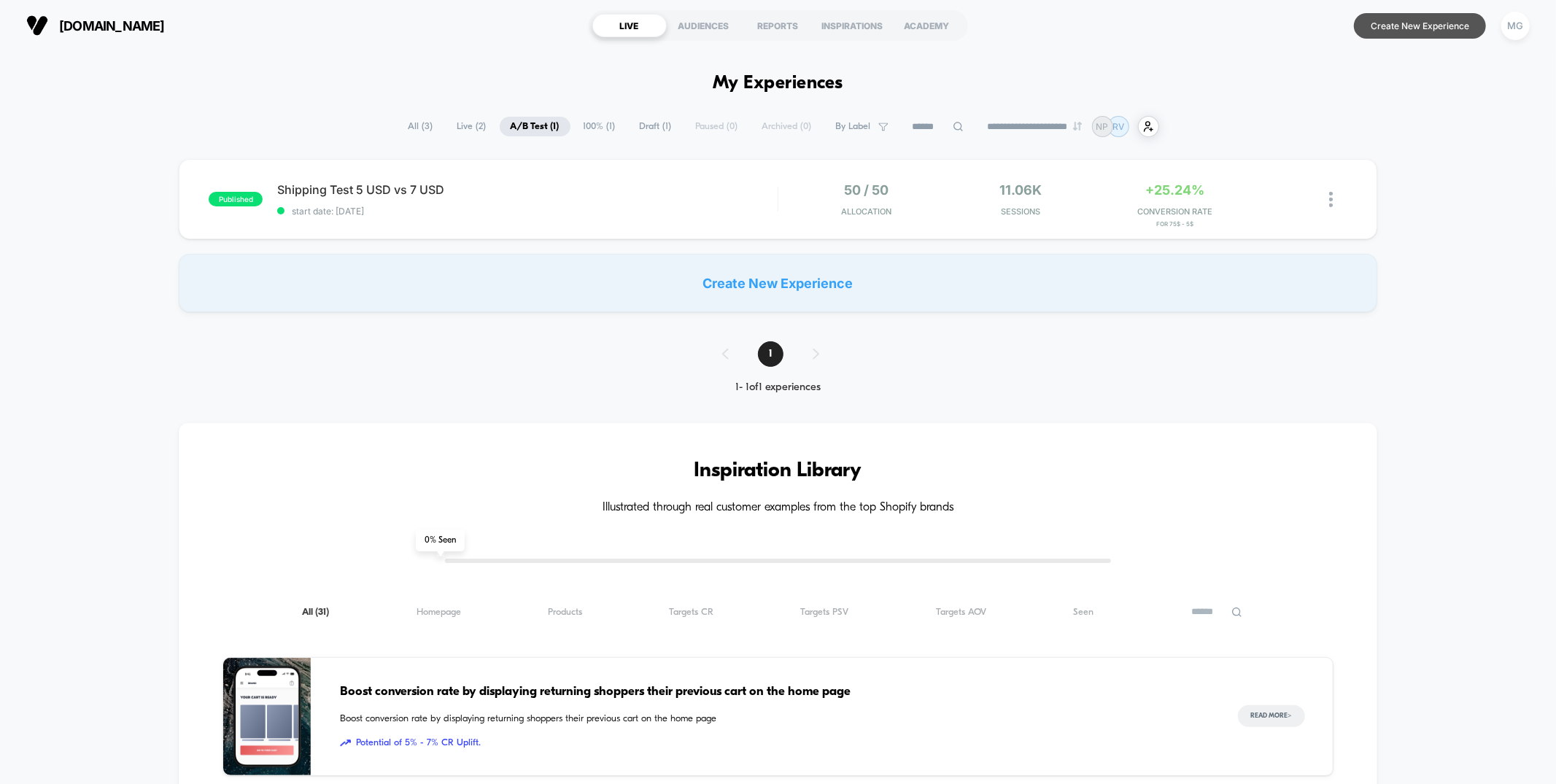
click at [1352, 20] on button "Create New Experience" at bounding box center [1420, 26] width 132 height 26
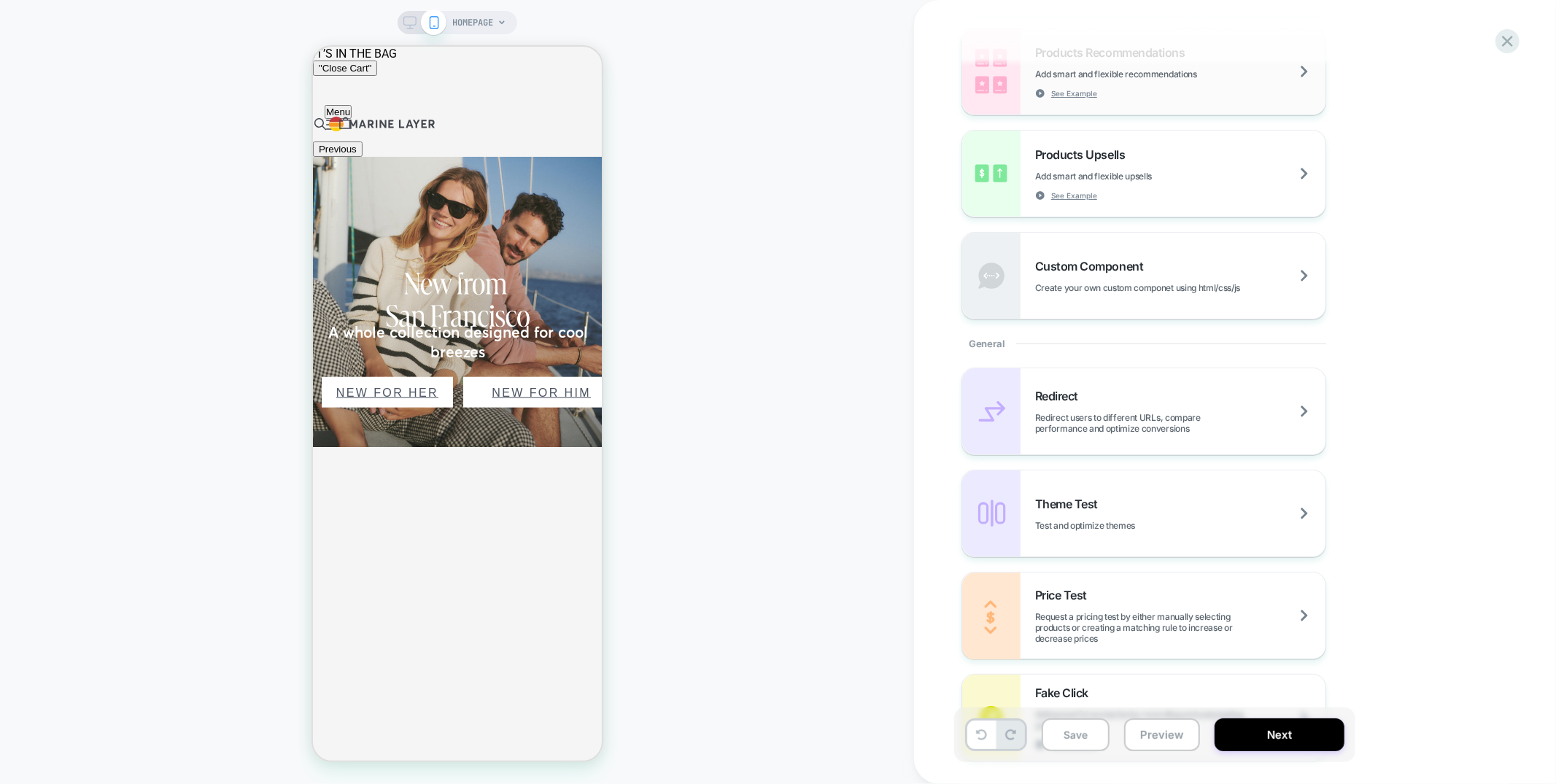
scroll to position [389, 0]
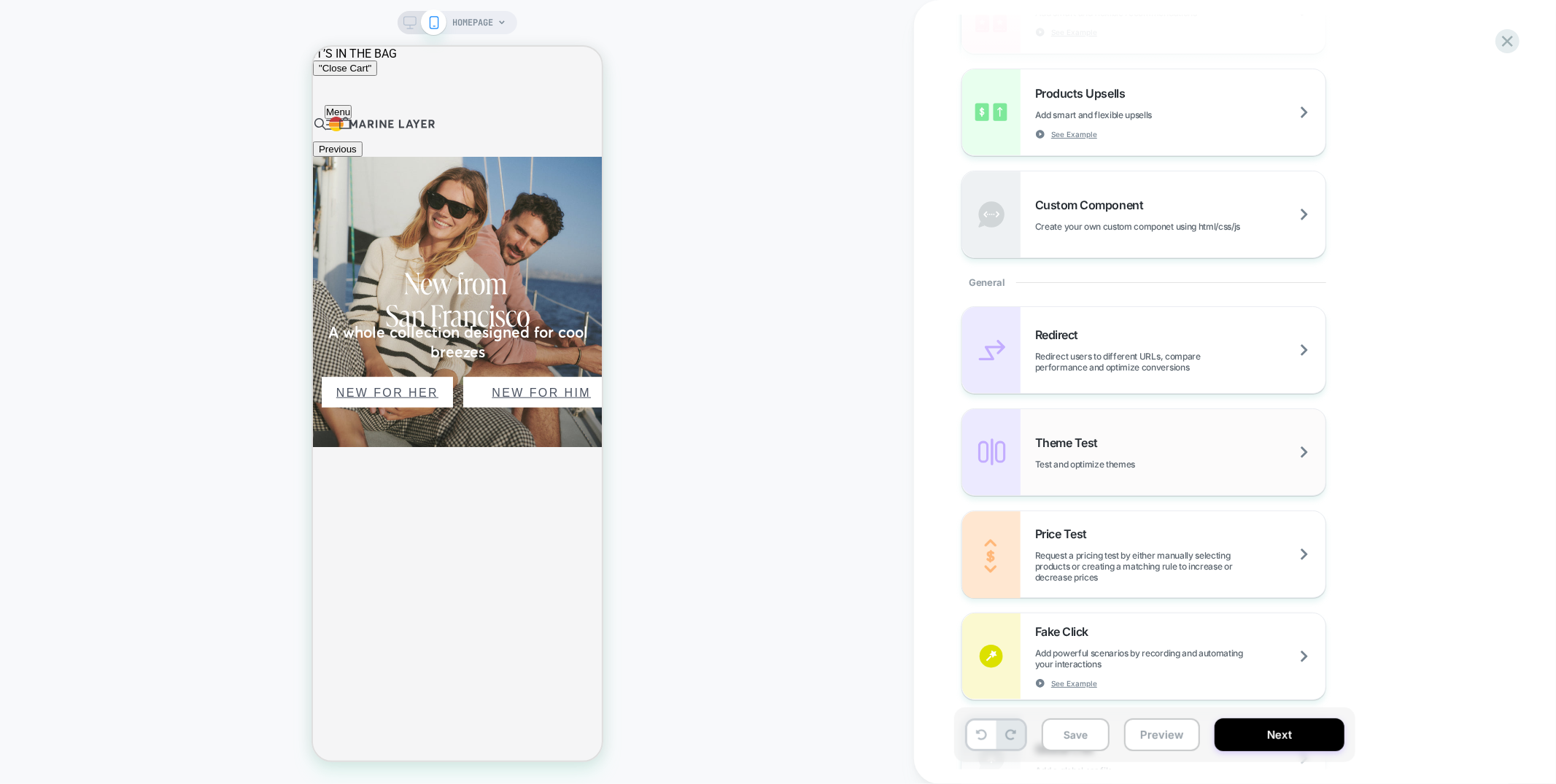
click at [1208, 435] on div "Theme Test Test and optimize themes" at bounding box center [1180, 452] width 291 height 35
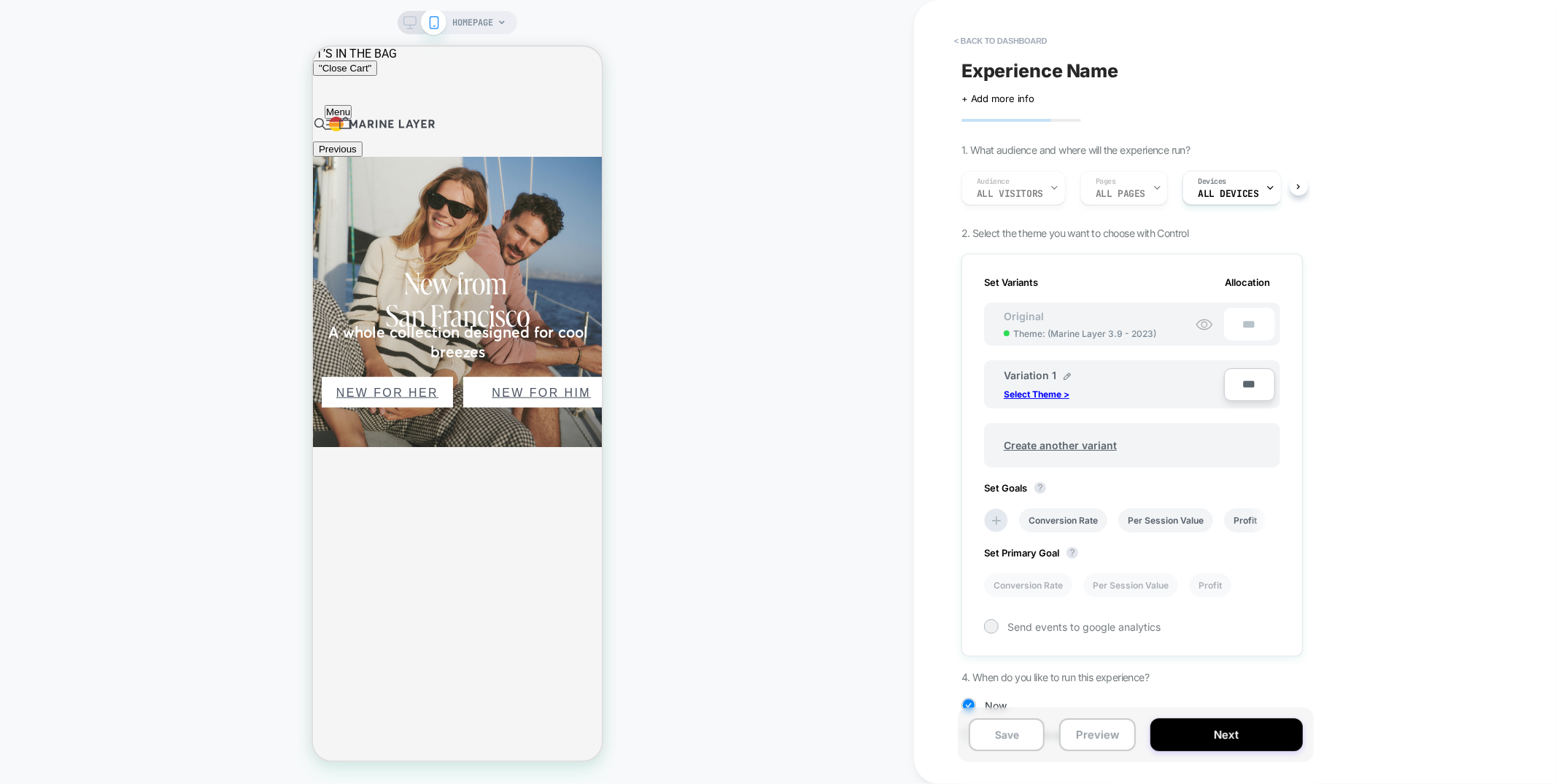
scroll to position [0, 2]
click at [1057, 392] on p "Select Theme >" at bounding box center [1037, 394] width 66 height 11
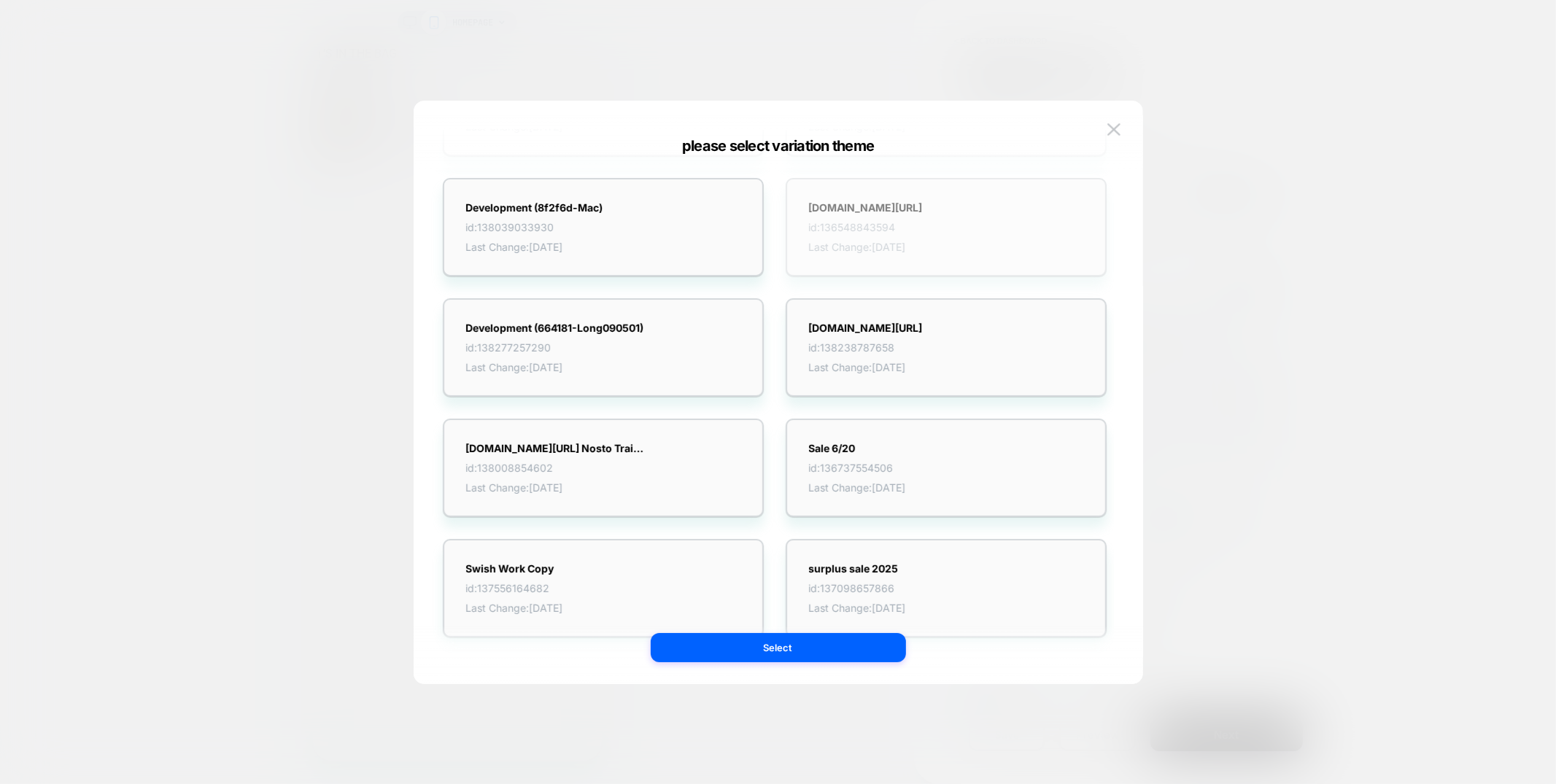
scroll to position [0, 0]
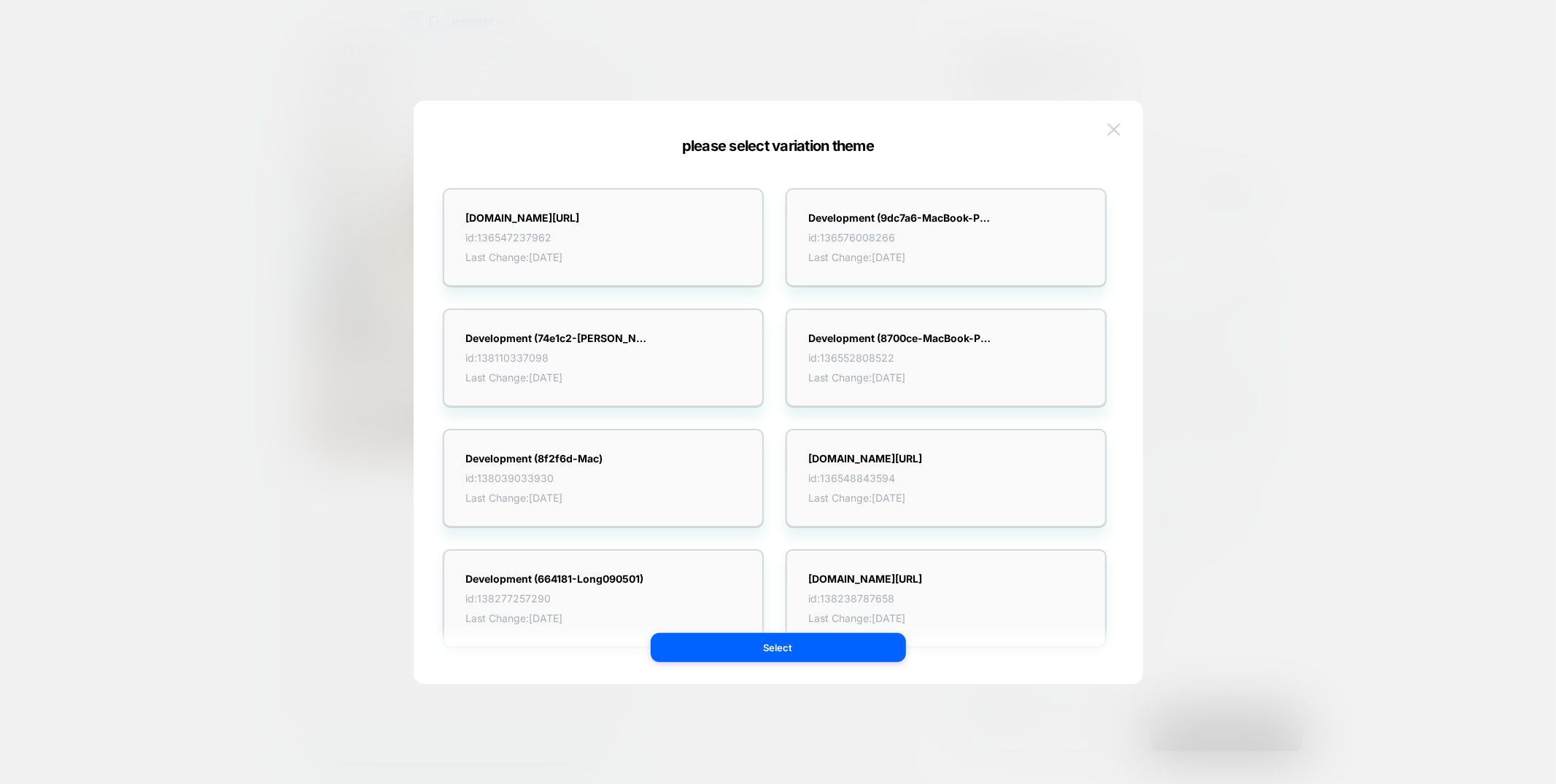
click at [1118, 124] on img at bounding box center [1114, 130] width 13 height 13
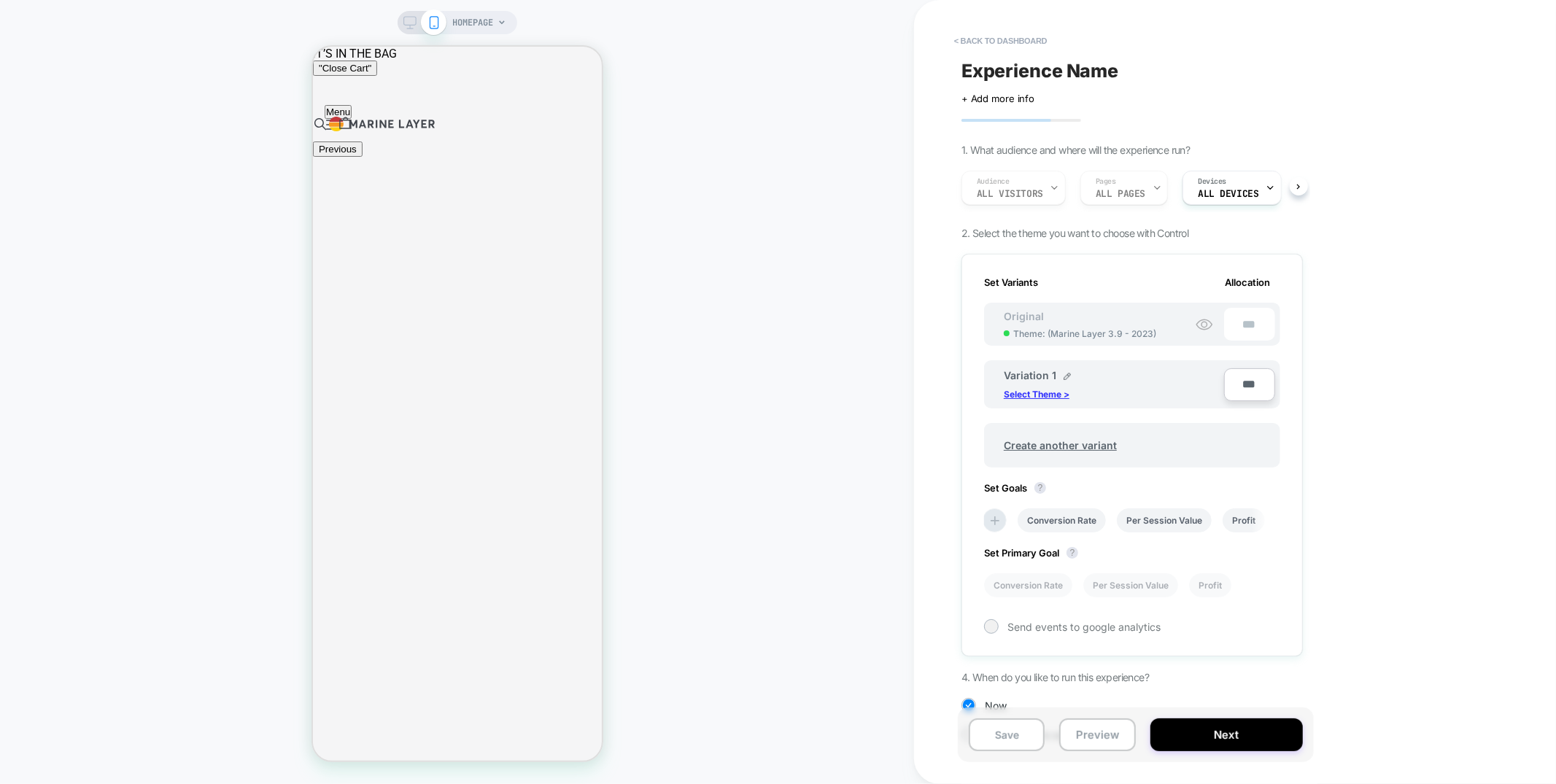
click at [1059, 388] on p "Select Theme >" at bounding box center [1037, 394] width 66 height 11
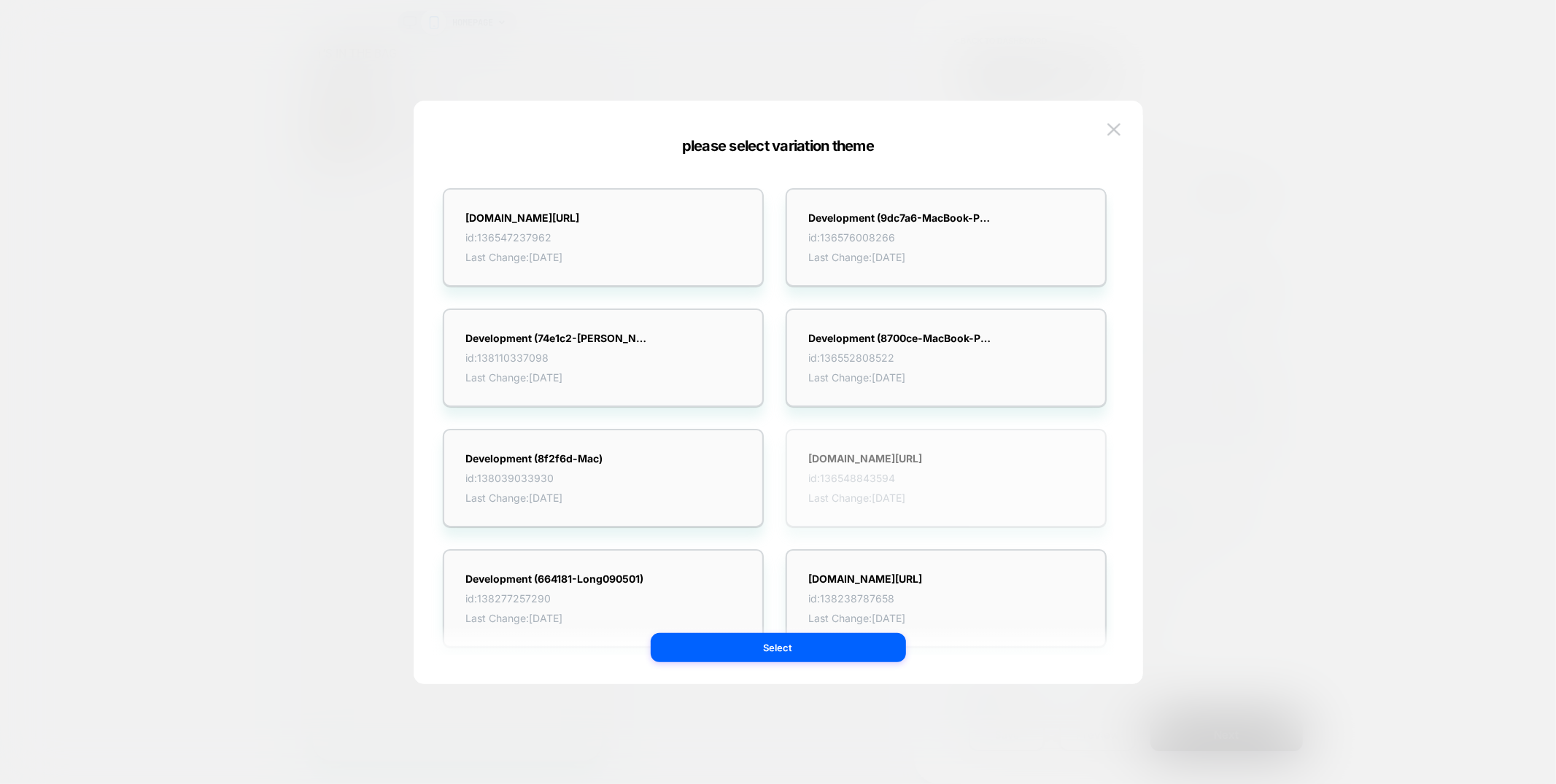
click at [1000, 437] on div "marinelayer.com/develop id: 136548843594 Last Change: 8/15/2025" at bounding box center [945, 478] width 321 height 99
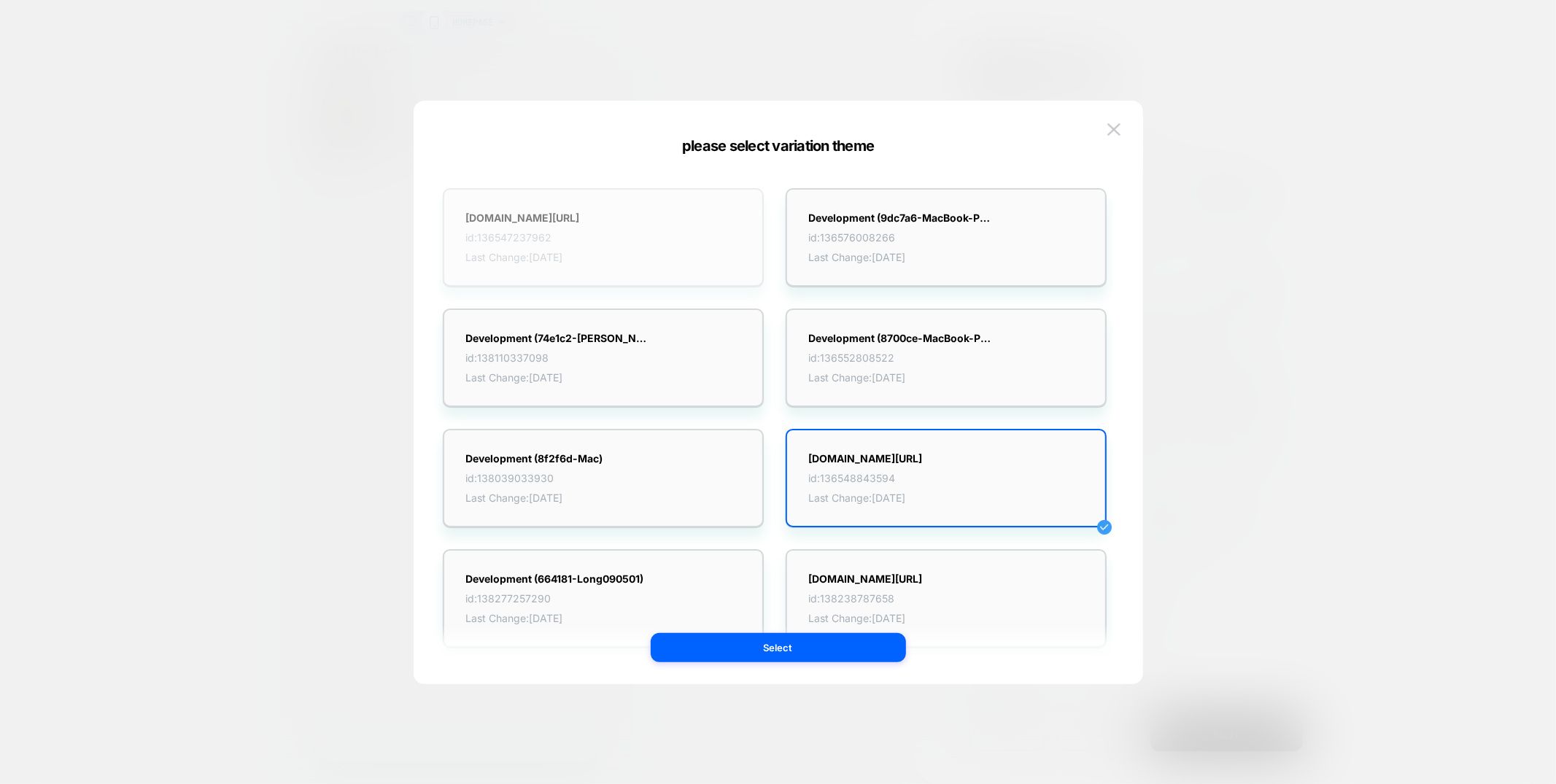
click at [614, 238] on div "marinelayer.com/main id: 136547237962 Last Change: 8/19/2025" at bounding box center [602, 238] width 321 height 99
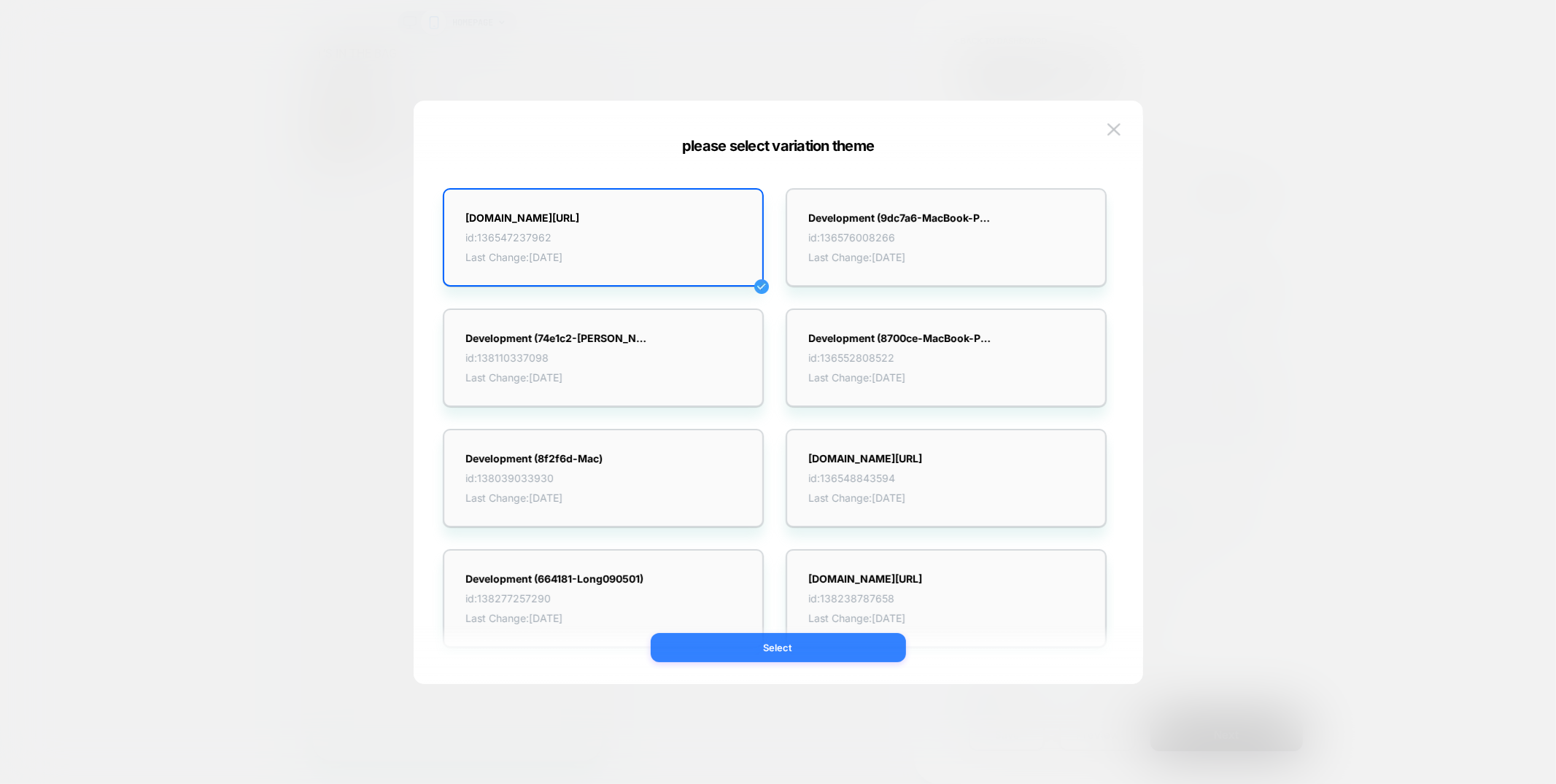
click at [724, 659] on button "Select" at bounding box center [778, 648] width 255 height 29
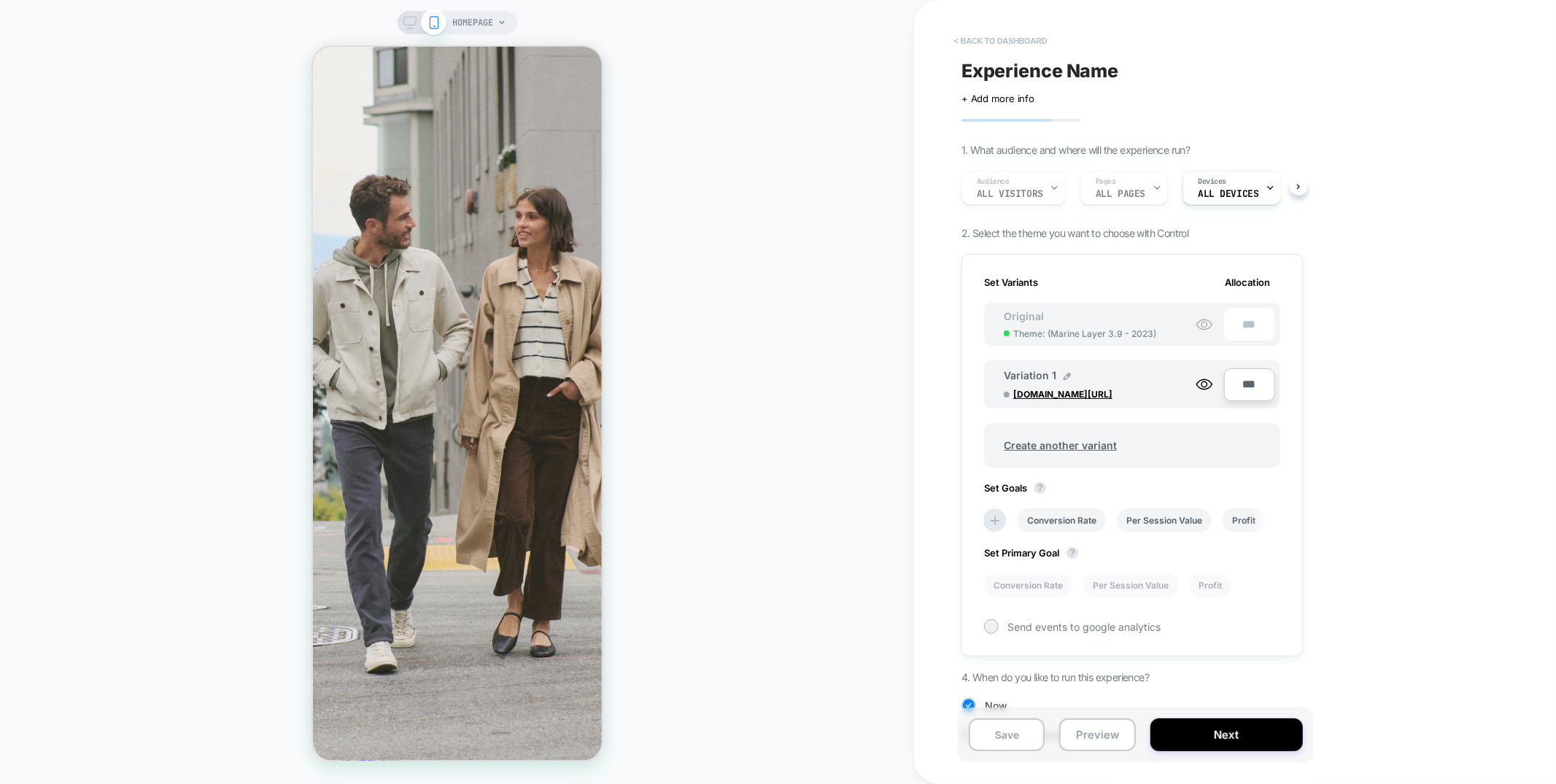
click at [1030, 38] on button "< back to dashboard" at bounding box center [1000, 41] width 107 height 24
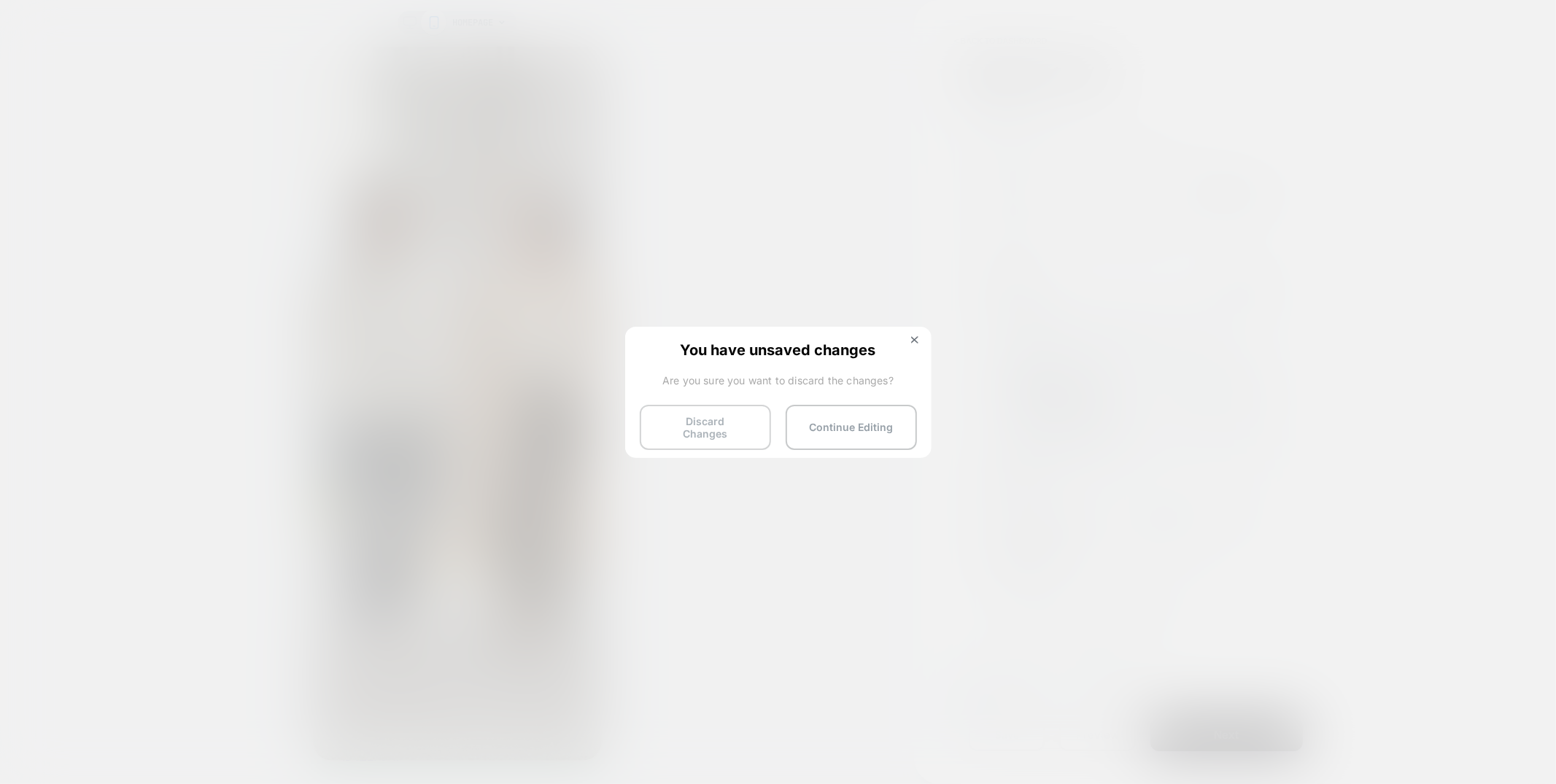
click at [719, 422] on button "Discard Changes" at bounding box center [706, 427] width 132 height 45
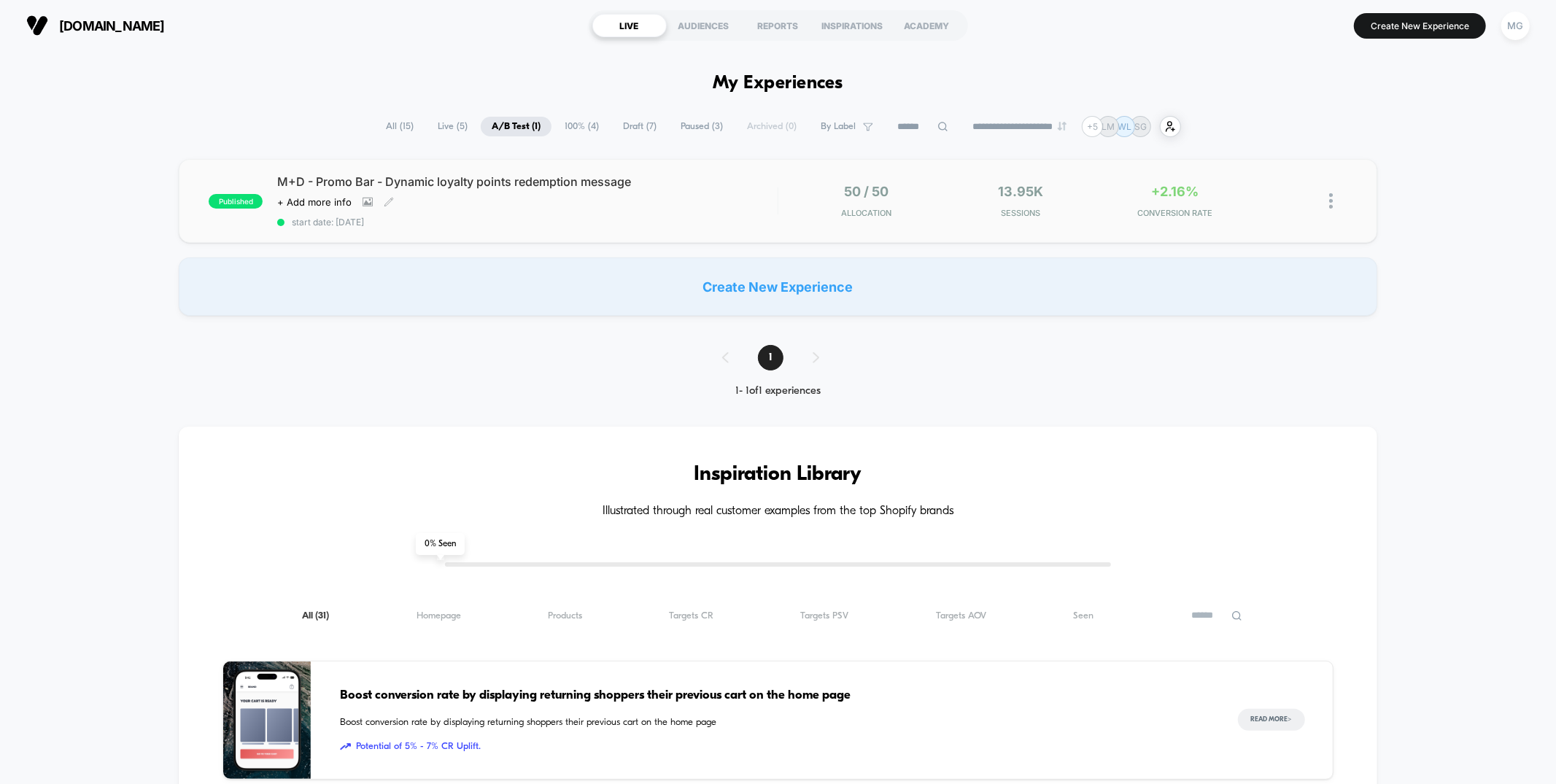
click at [748, 201] on div "M+D - Promo Bar - Dynamic loyalty points redemption message Click to view image…" at bounding box center [527, 201] width 500 height 53
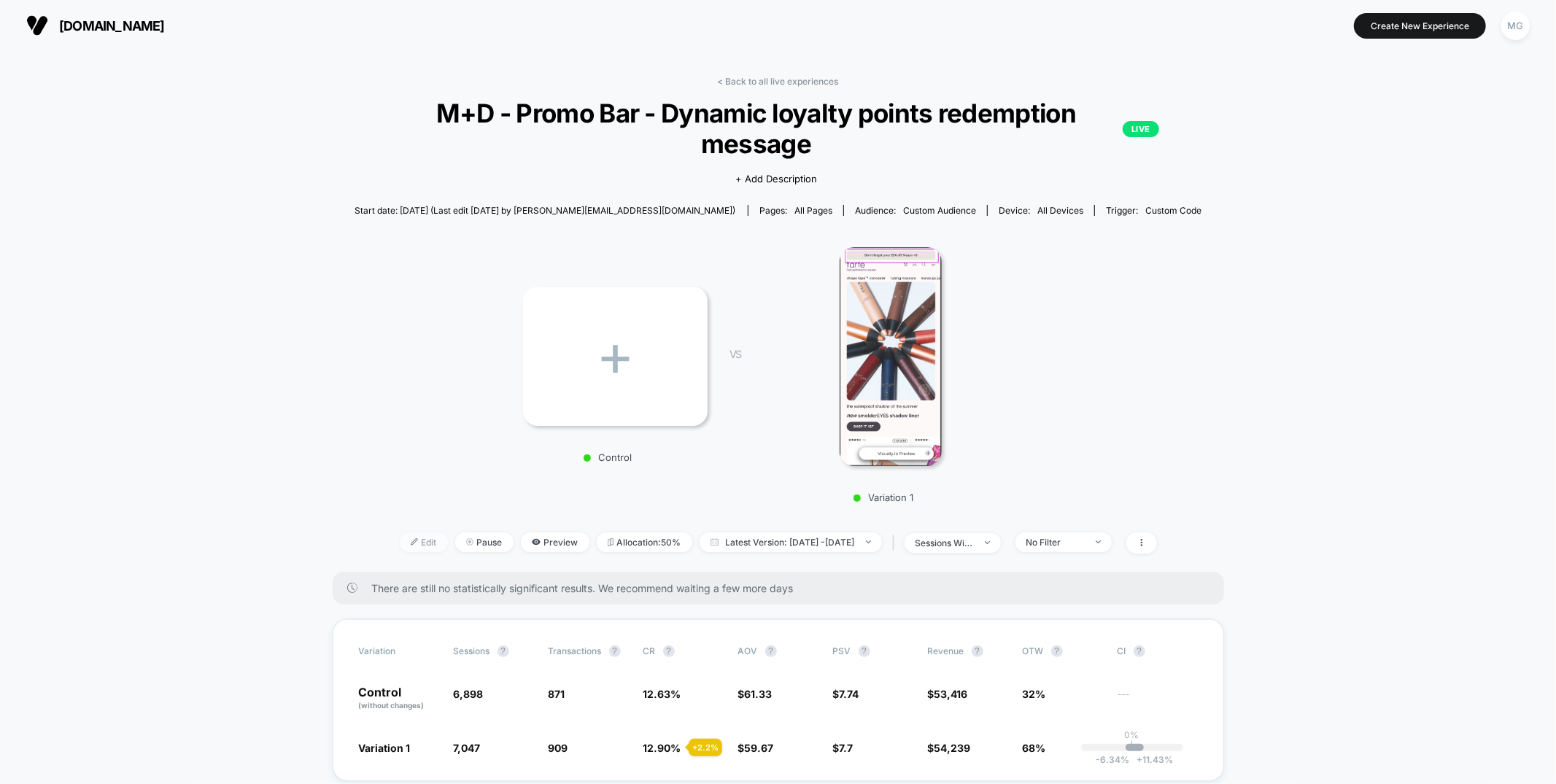
click at [400, 546] on span "Edit" at bounding box center [423, 543] width 48 height 20
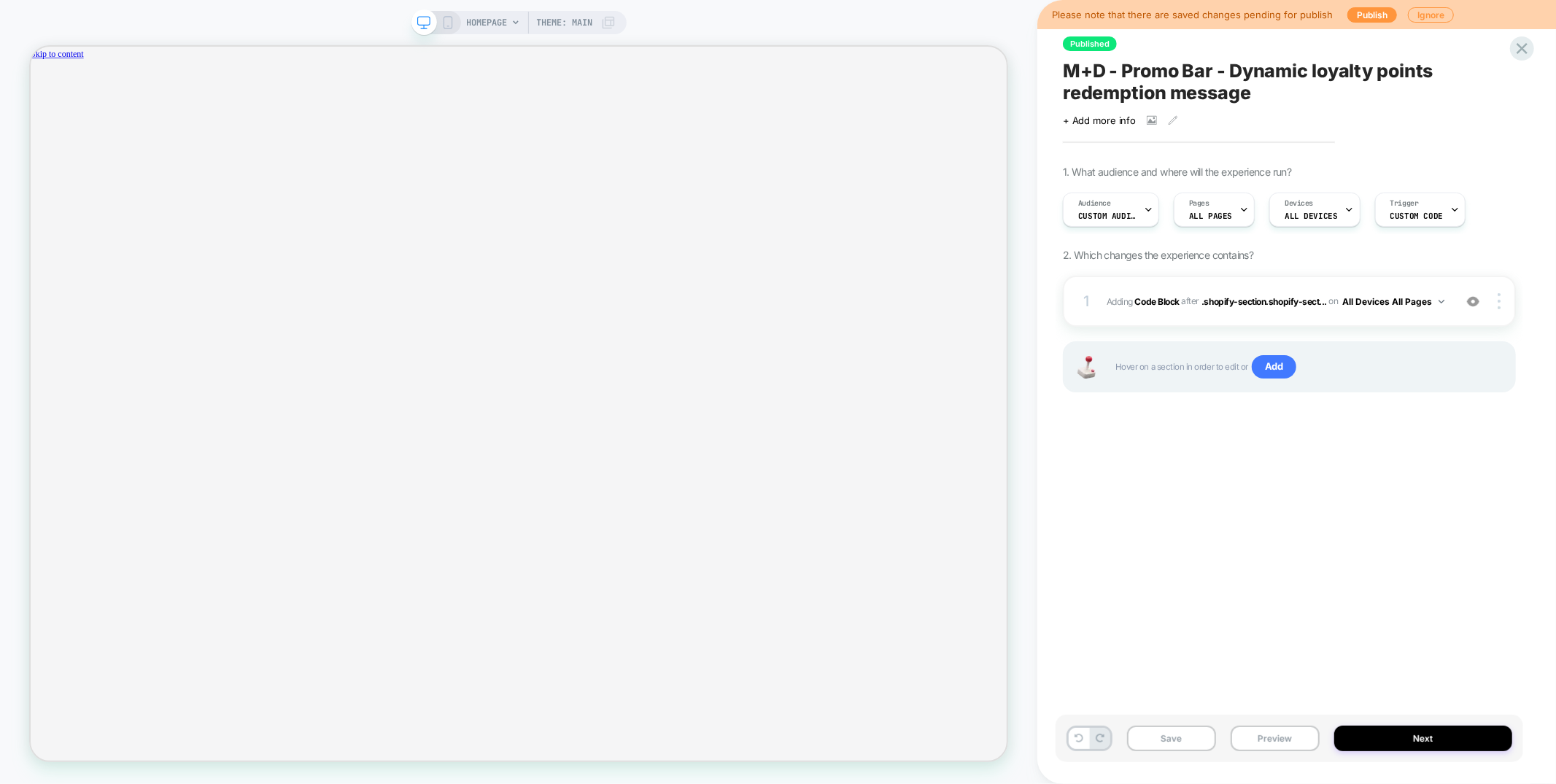
scroll to position [0, 1126]
click at [1367, 743] on button "Next" at bounding box center [1423, 738] width 178 height 26
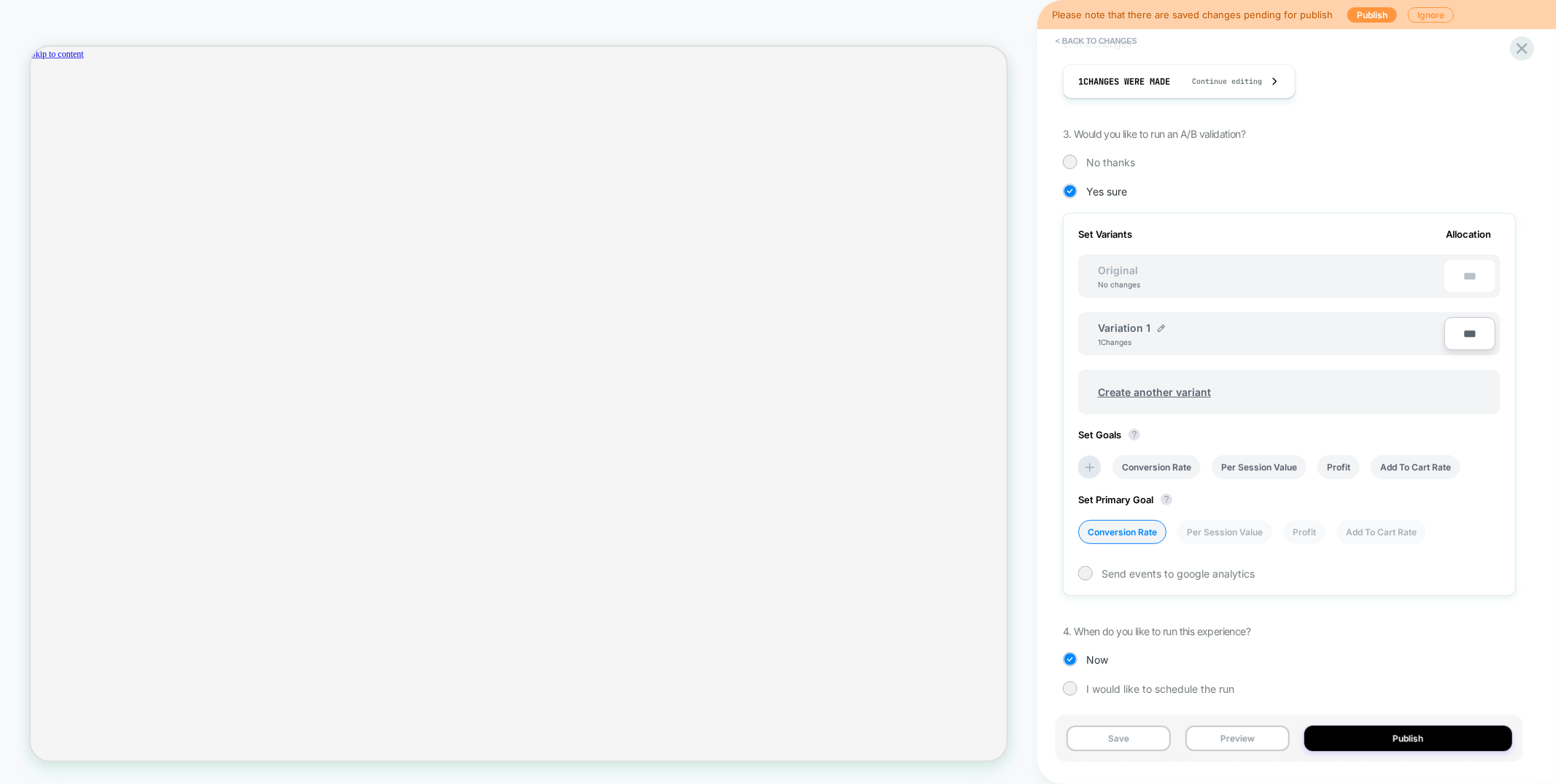
scroll to position [0, 2253]
click at [1378, 530] on li "Add To Cart Rate" at bounding box center [1381, 532] width 90 height 24
click at [1132, 748] on button "Save" at bounding box center [1119, 738] width 104 height 26
click at [1519, 57] on icon at bounding box center [1522, 48] width 20 height 20
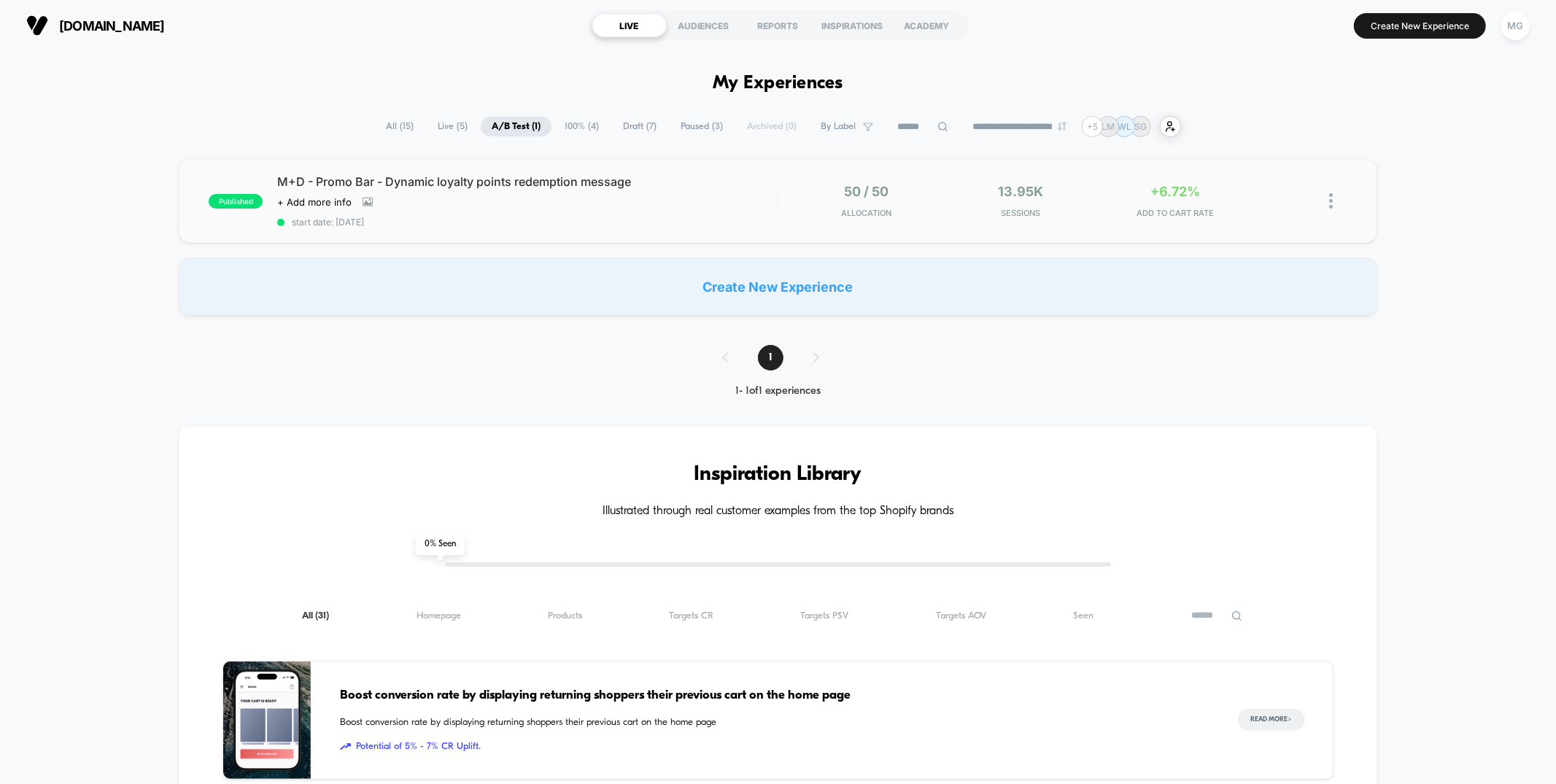
click at [605, 236] on div "published M+D - Promo Bar - Dynamic loyalty points redemption message Click to …" at bounding box center [778, 201] width 1198 height 84
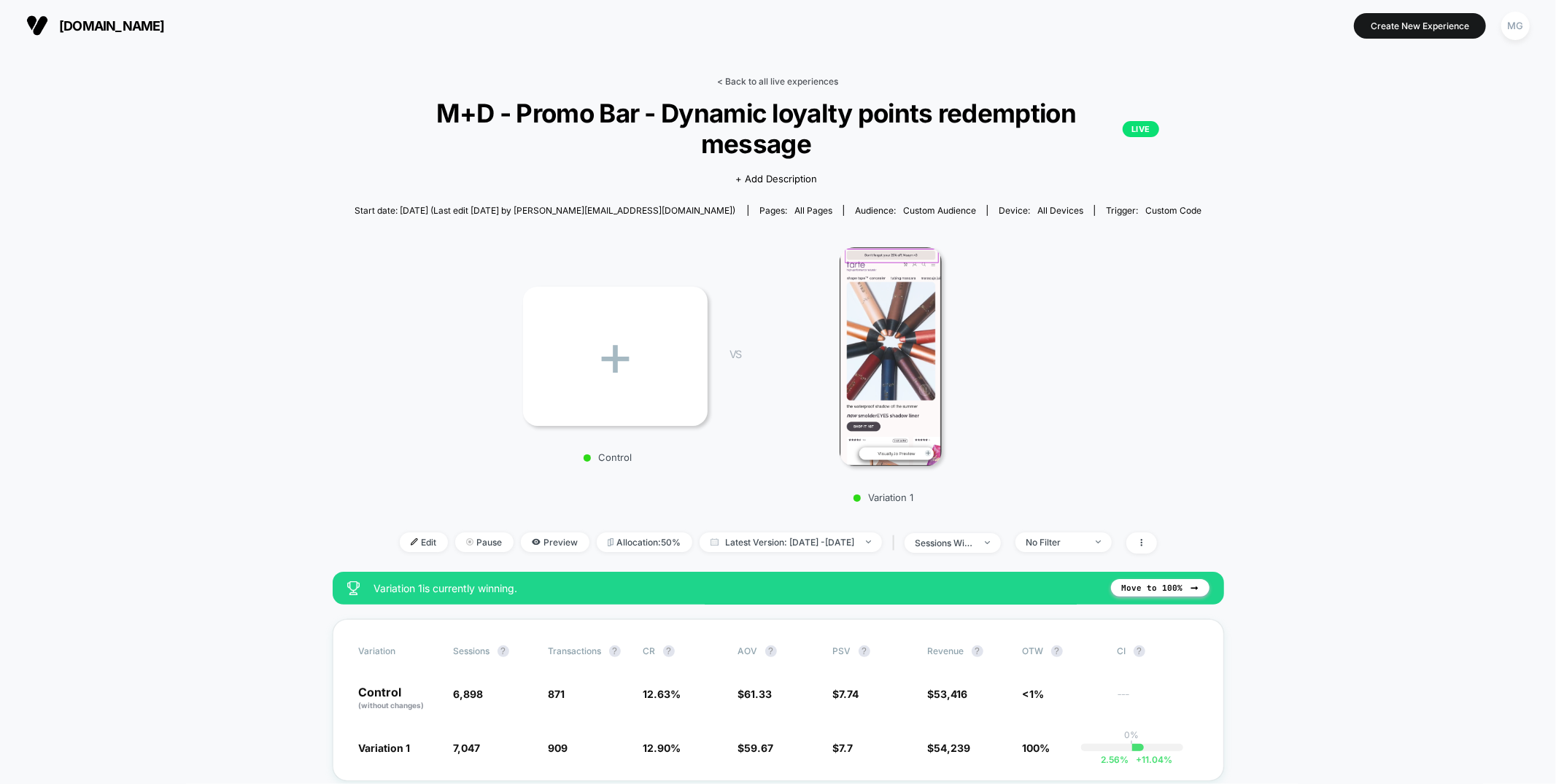
click at [782, 84] on link "< Back to all live experiences" at bounding box center [778, 81] width 121 height 11
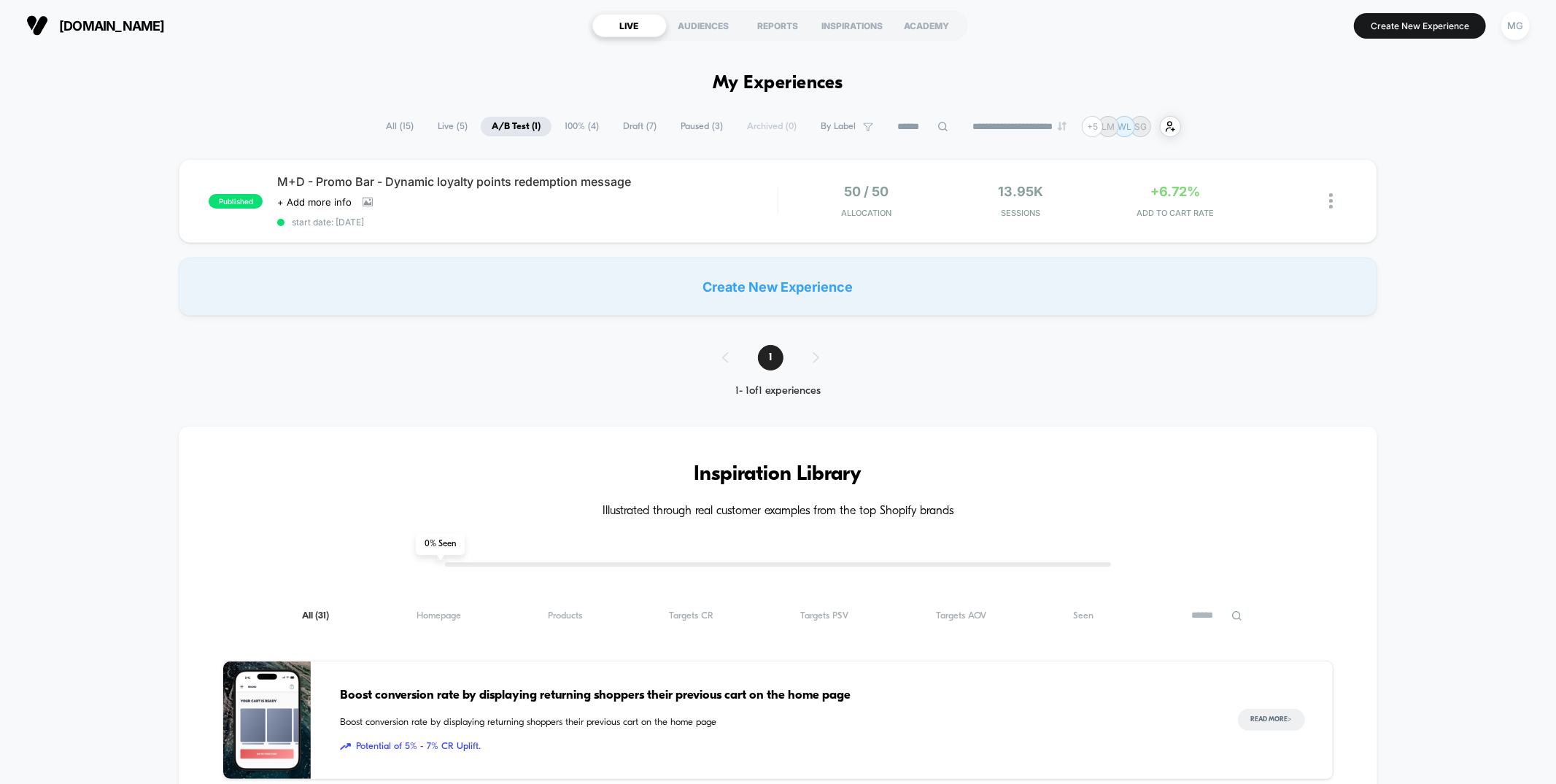
click at [623, 125] on span "Draft ( 7 )" at bounding box center [640, 127] width 56 height 20
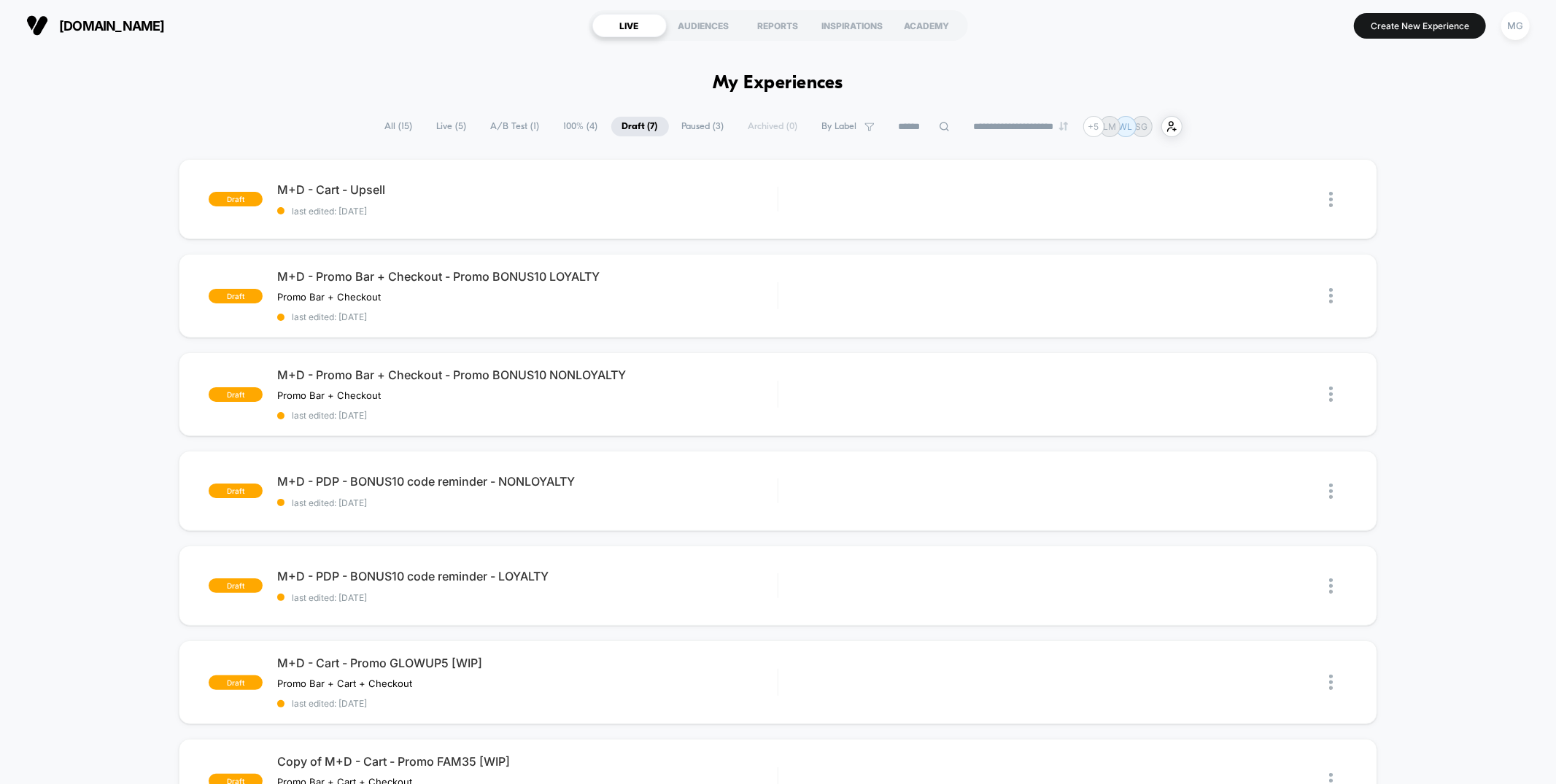
click at [570, 126] on span "100% ( 4 )" at bounding box center [581, 127] width 56 height 20
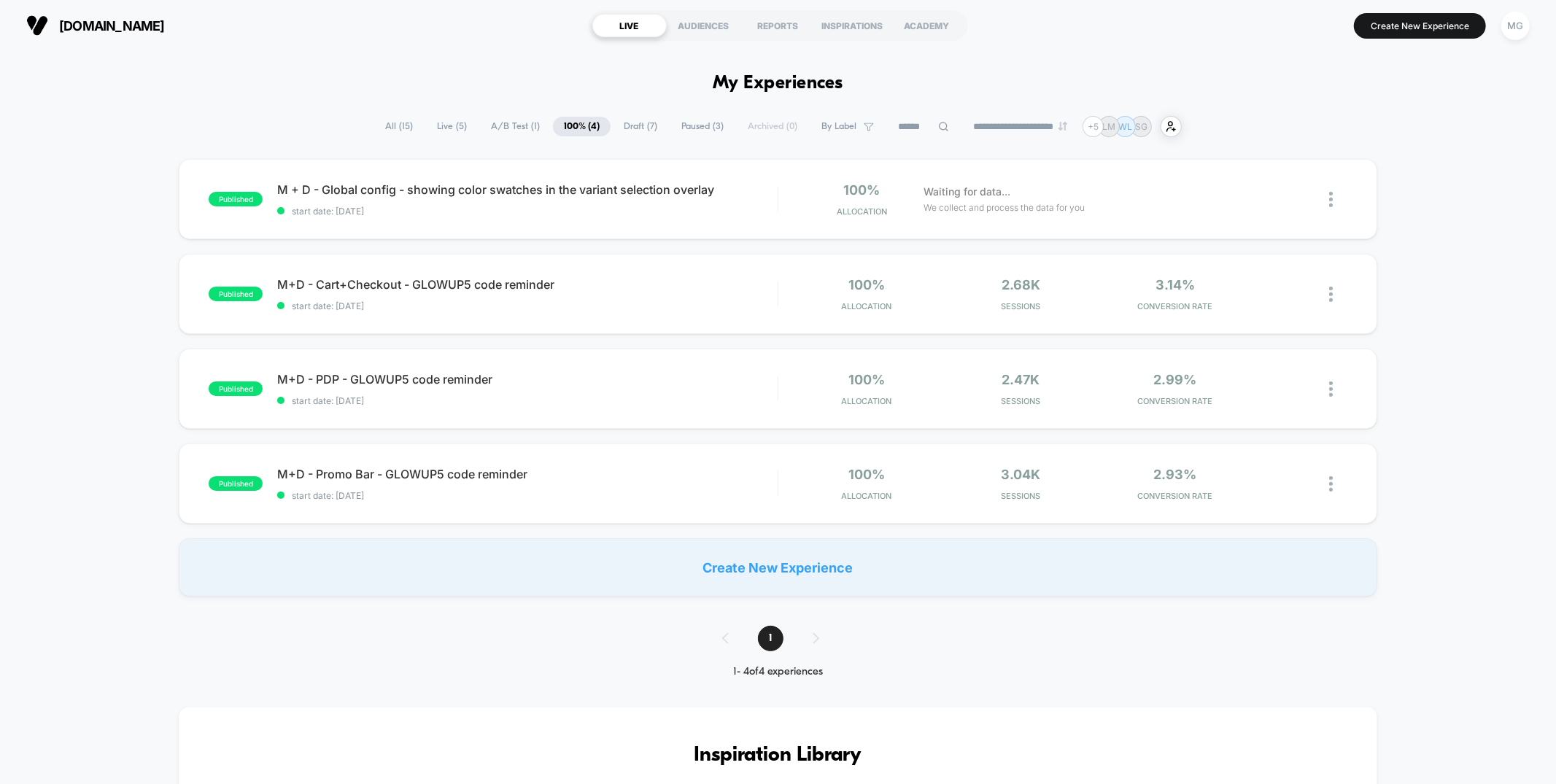
click at [690, 129] on span "Paused ( 3 )" at bounding box center [702, 127] width 64 height 20
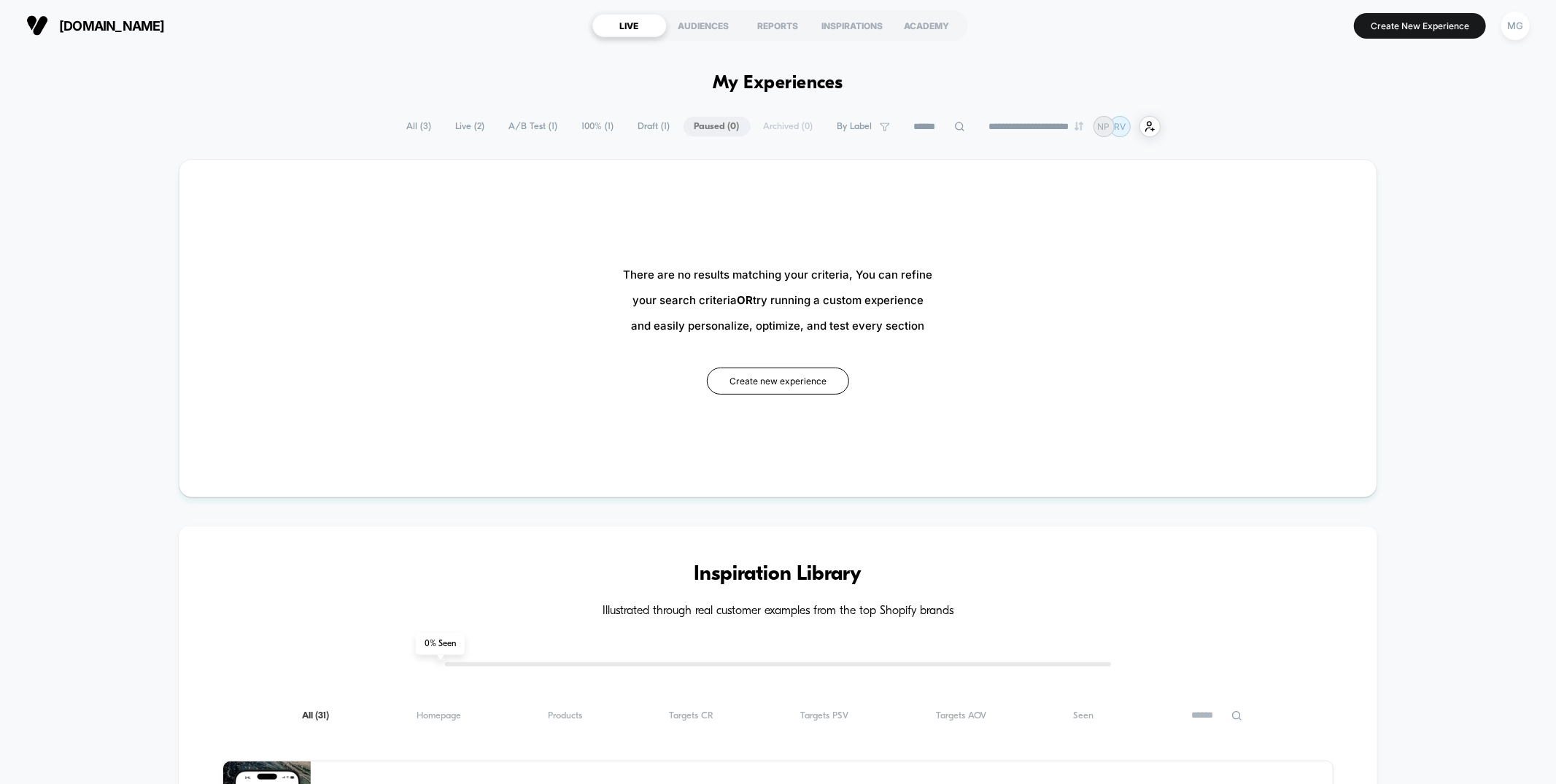
click at [504, 120] on span "A/B Test ( 1 )" at bounding box center [533, 127] width 70 height 20
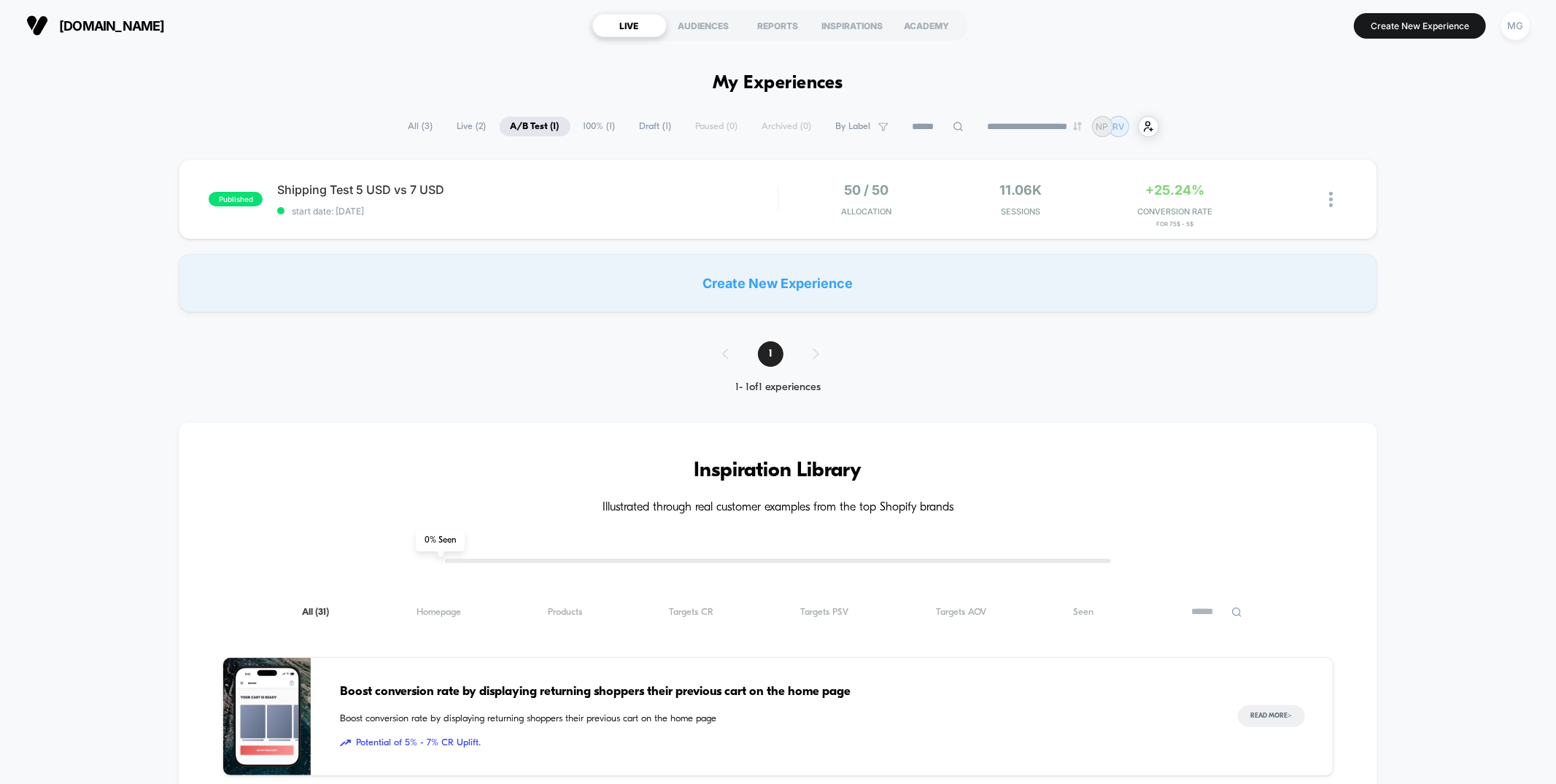
click at [629, 121] on span "Draft ( 1 )" at bounding box center [655, 127] width 54 height 20
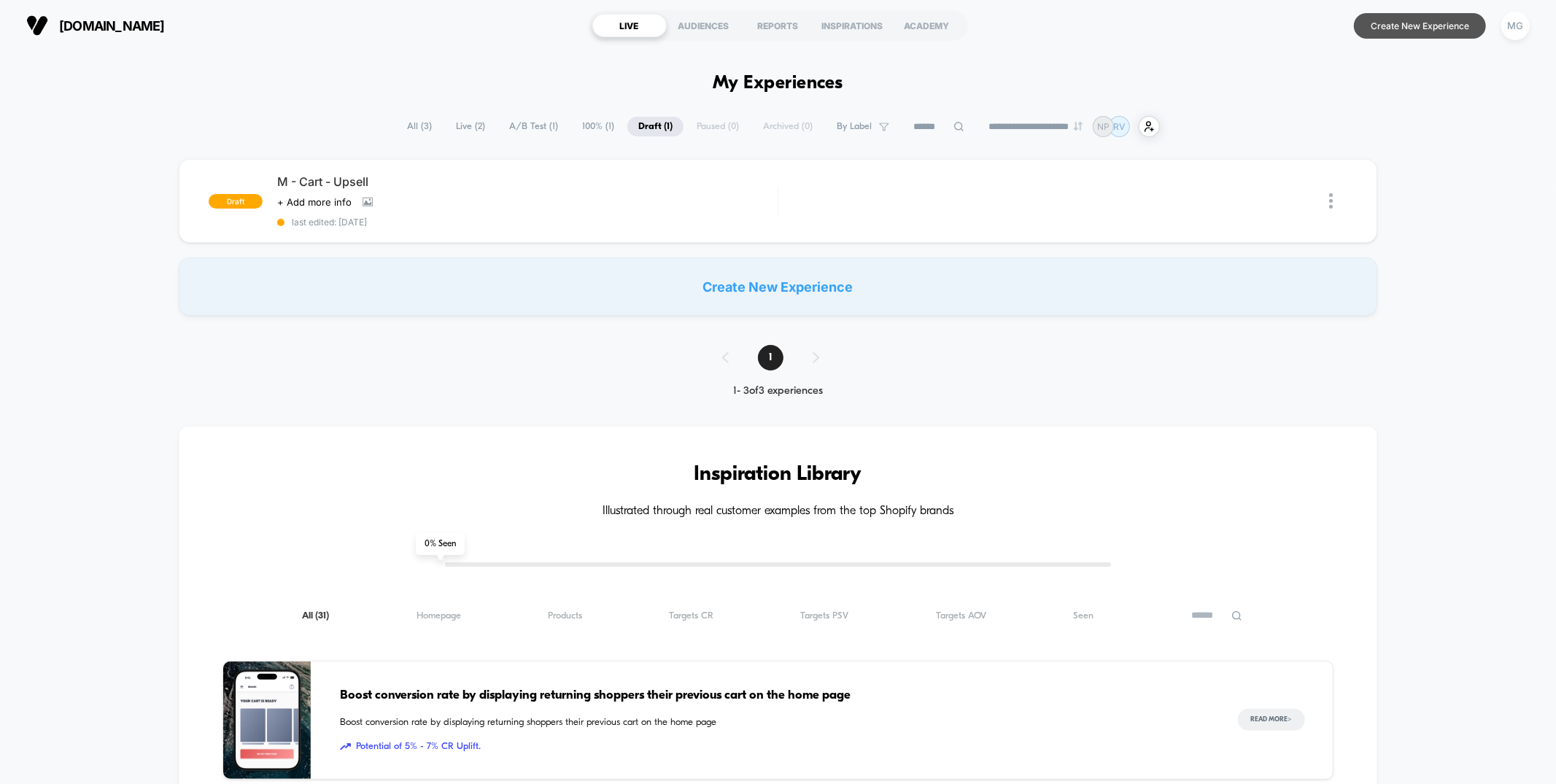
click at [1377, 20] on button "Create New Experience" at bounding box center [1420, 26] width 132 height 26
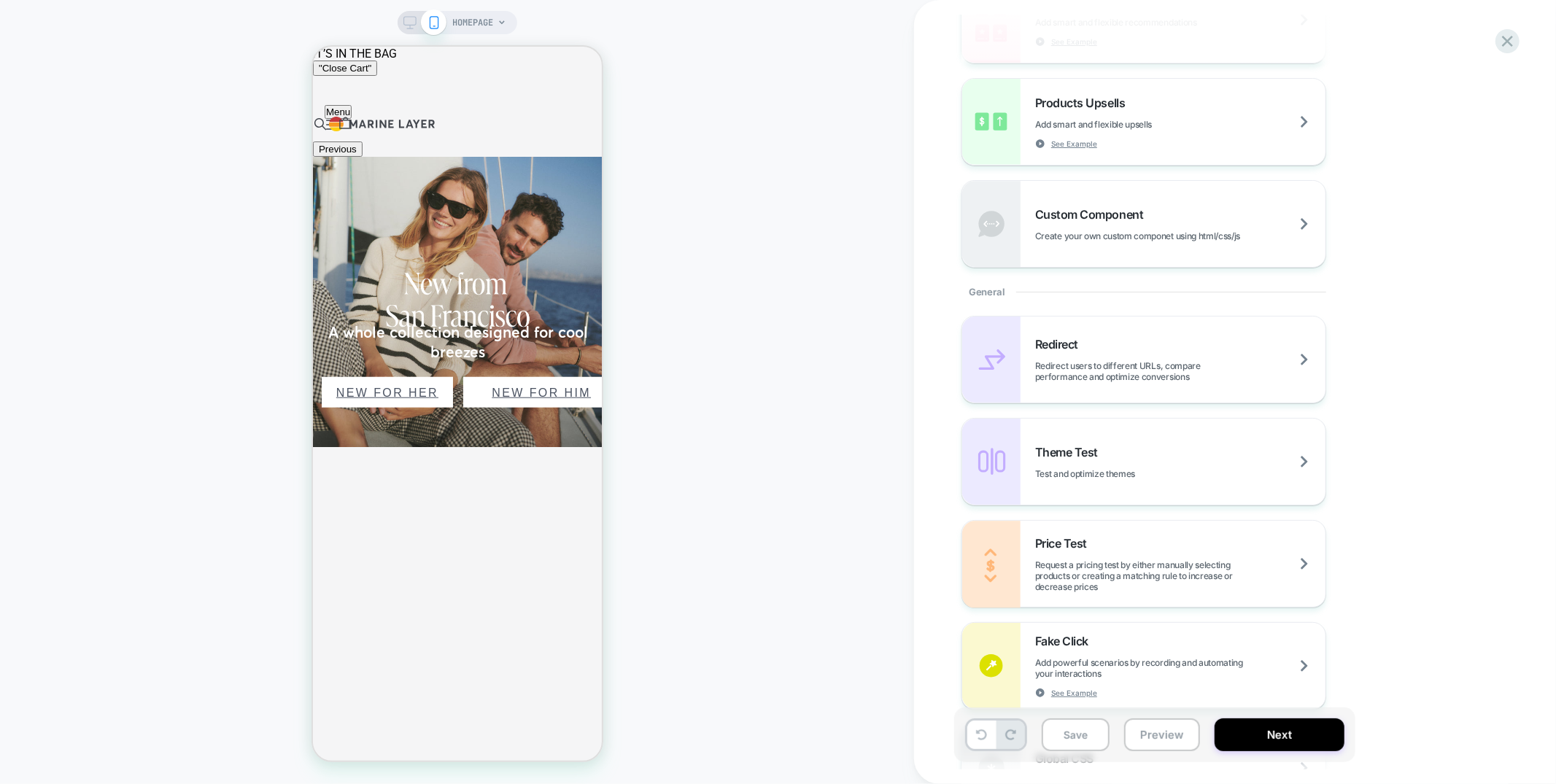
scroll to position [453, 0]
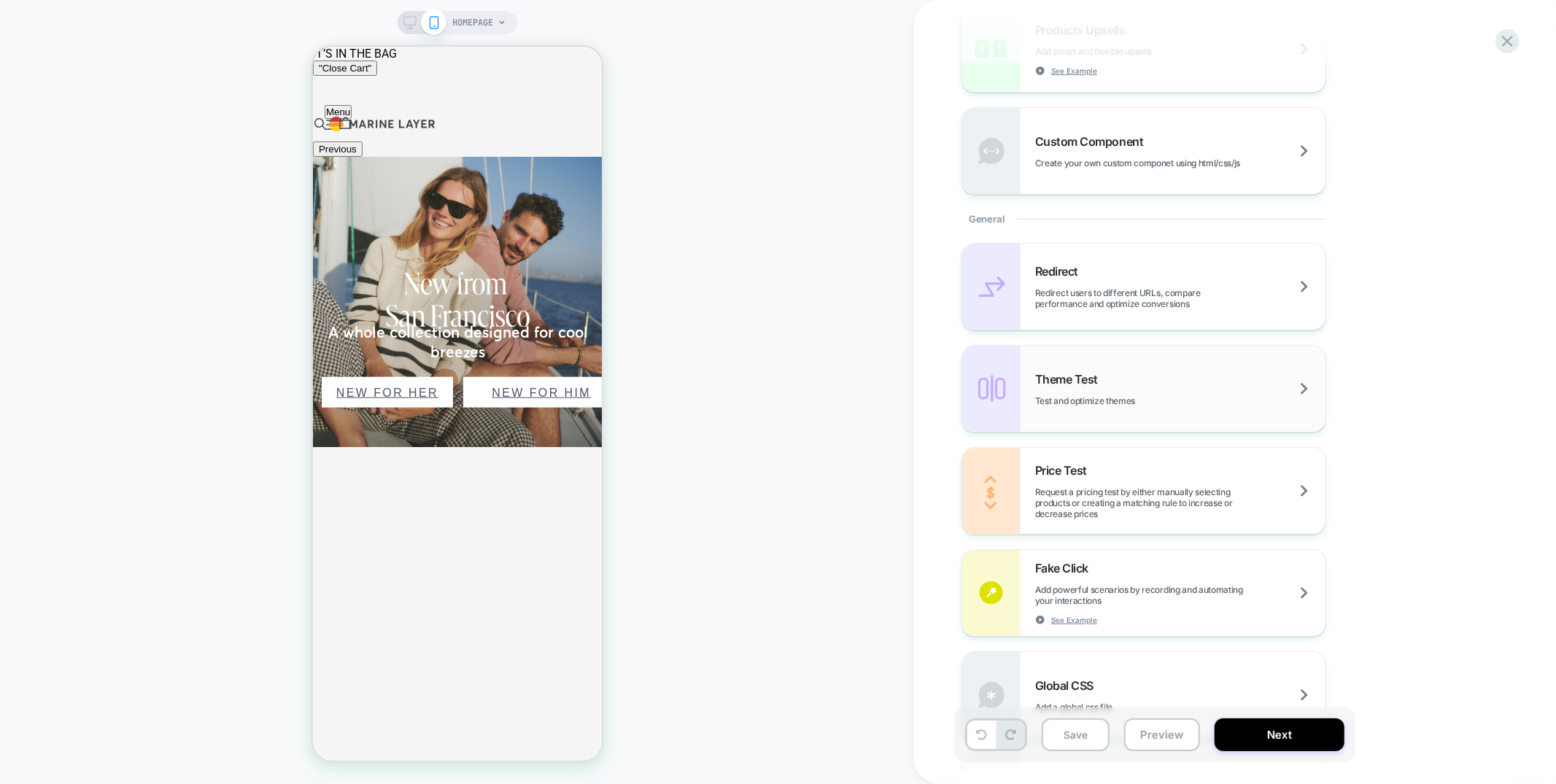
click at [1135, 389] on div "Theme Test Test and optimize themes" at bounding box center [1180, 389] width 291 height 35
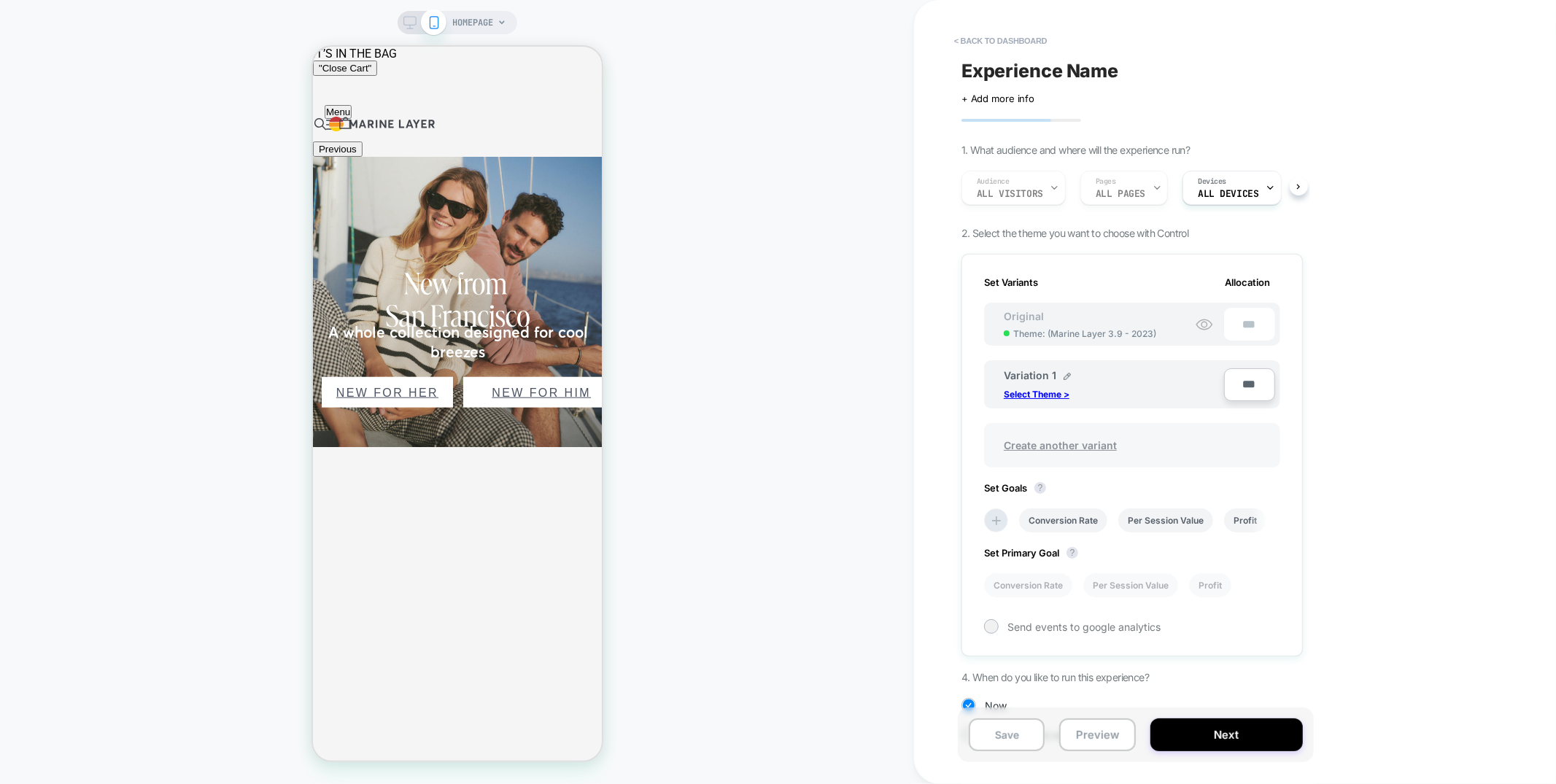
scroll to position [0, 2]
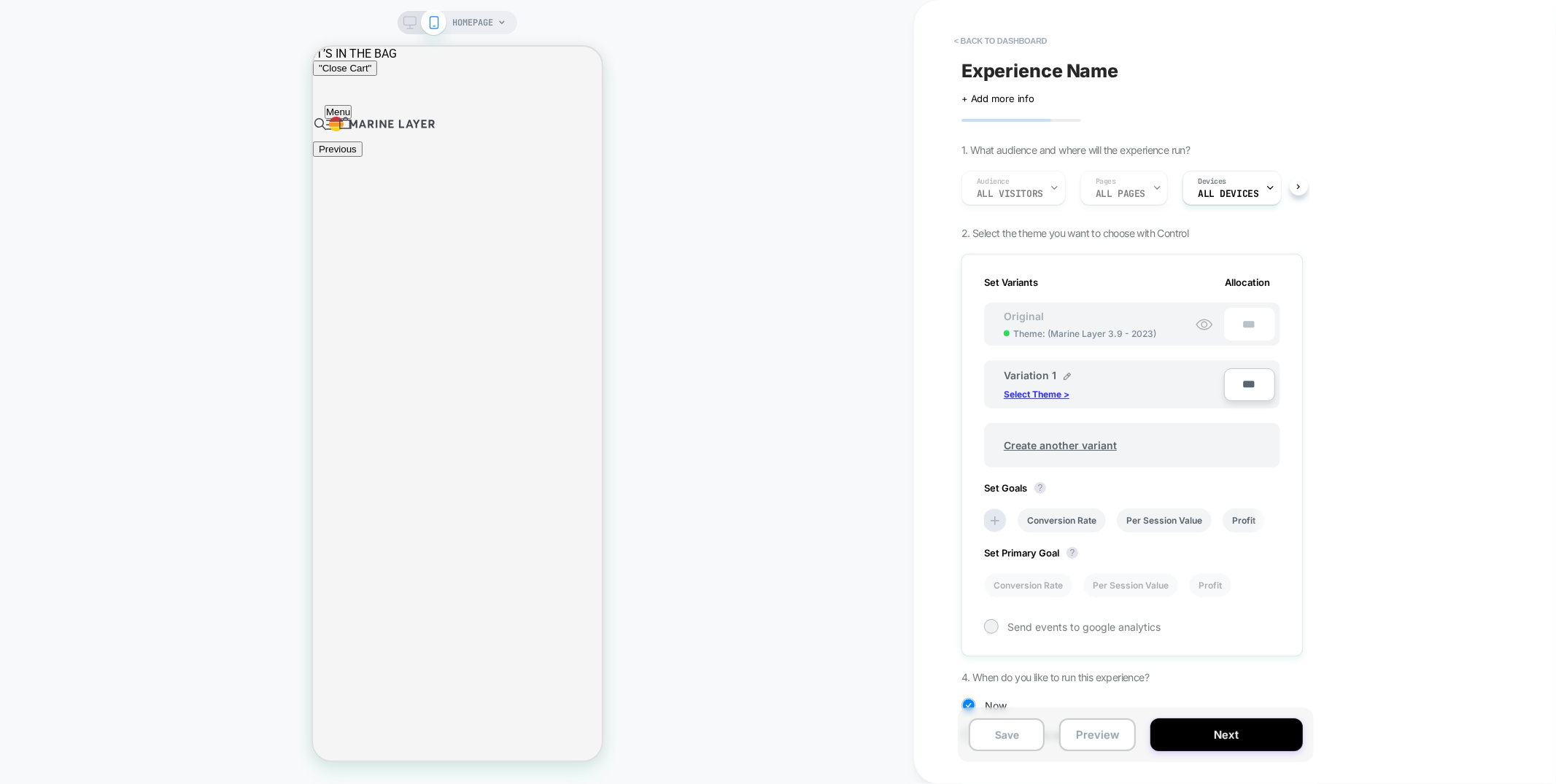
click at [1060, 390] on p "Select Theme >" at bounding box center [1037, 394] width 66 height 11
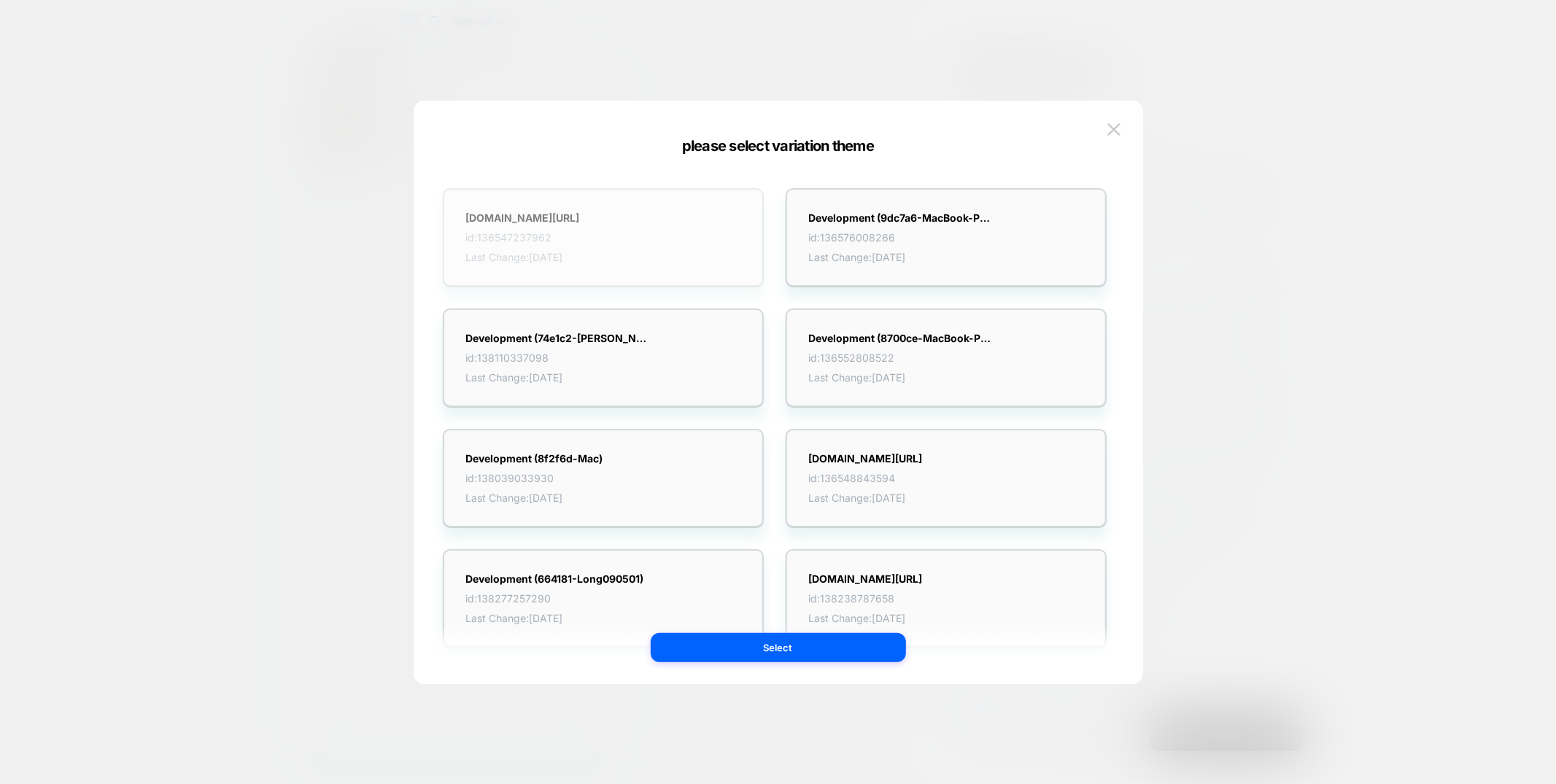
click at [540, 216] on strong "[DOMAIN_NAME][URL]" at bounding box center [523, 217] width 113 height 13
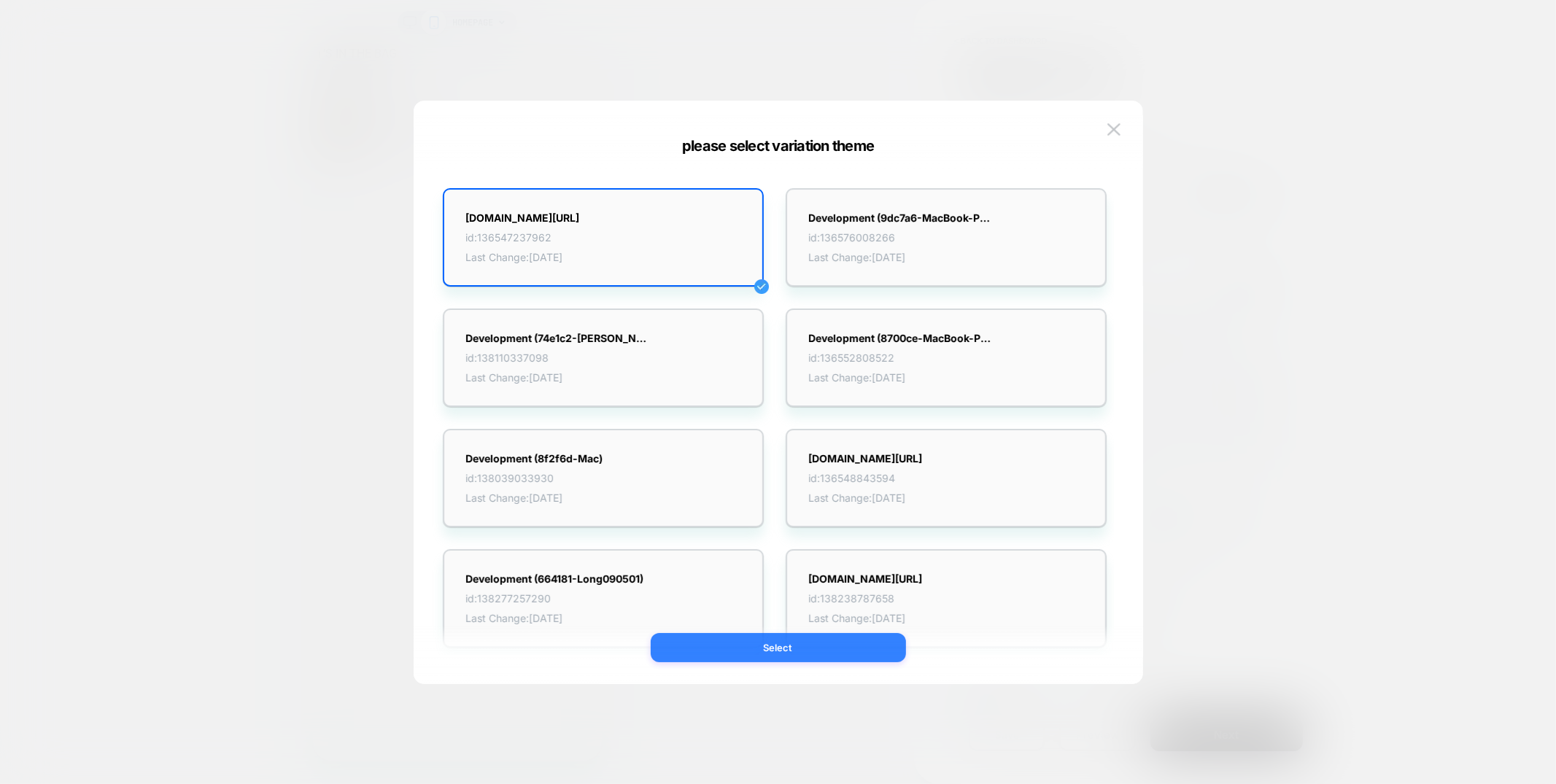
click at [753, 641] on button "Select" at bounding box center [778, 648] width 255 height 29
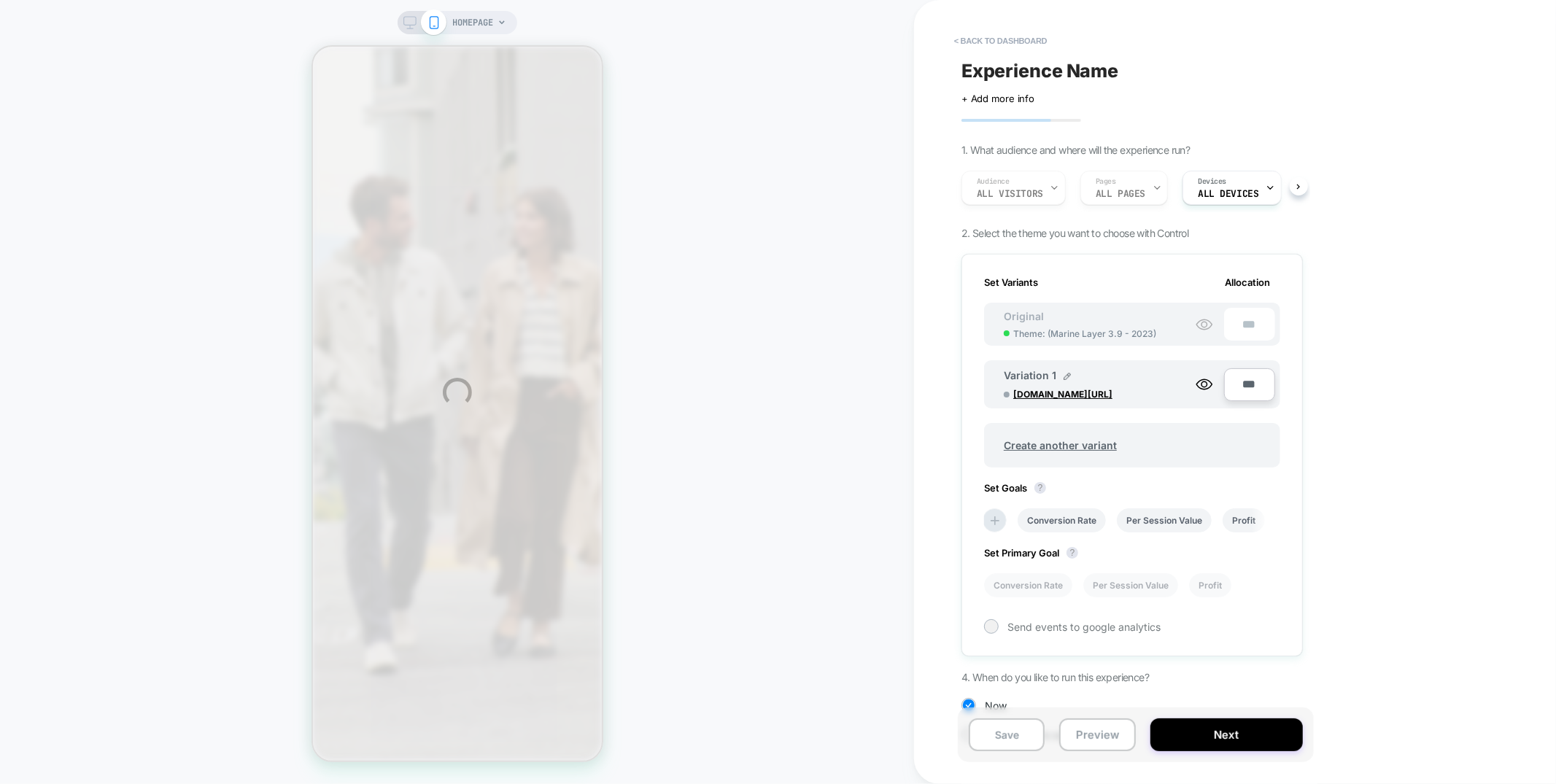
scroll to position [0, 0]
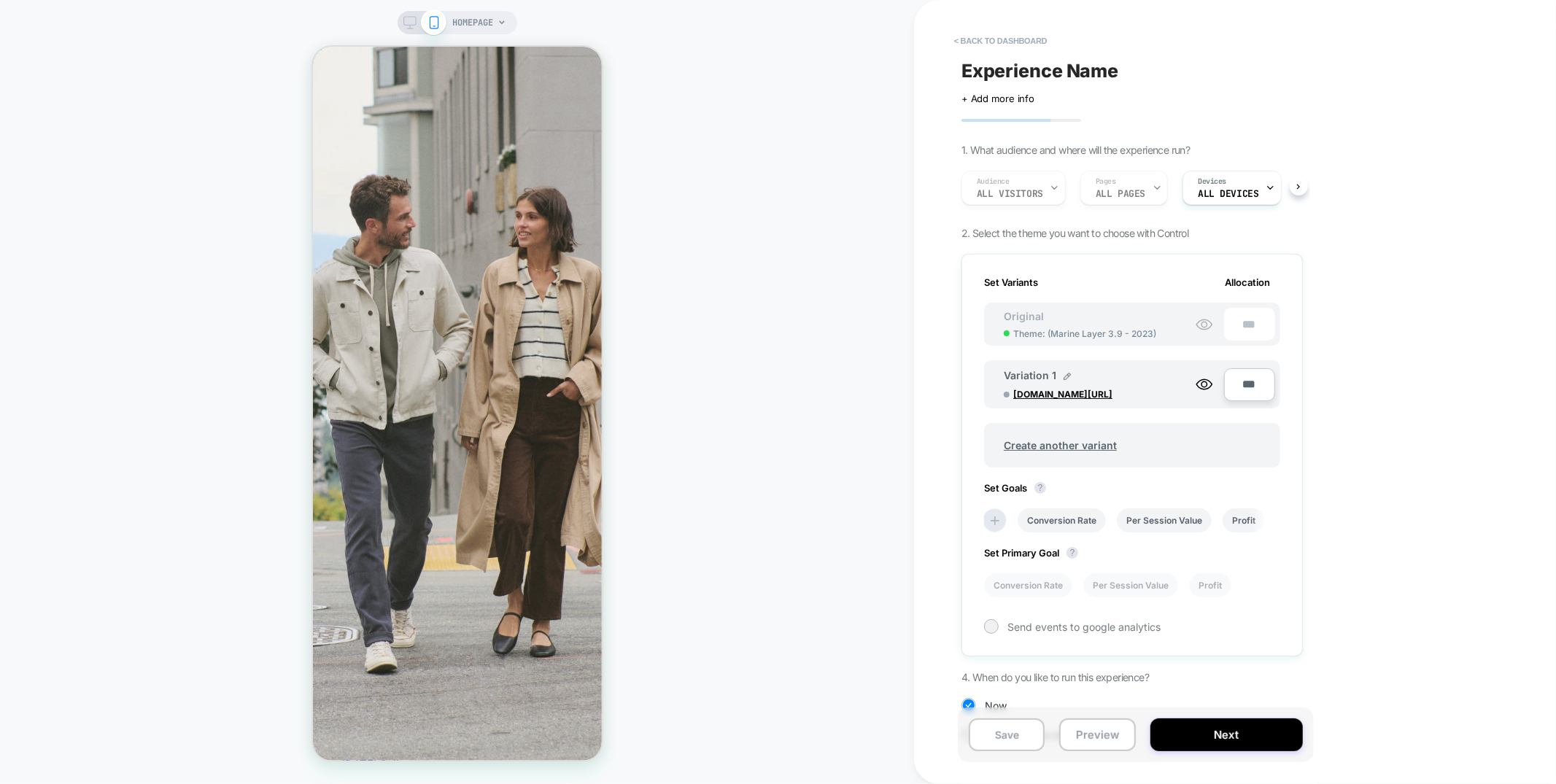
click at [1018, 73] on span "Experience Name" at bounding box center [1040, 70] width 157 height 22
type textarea "**********"
click at [1202, 67] on icon at bounding box center [1205, 71] width 18 height 18
click at [1026, 743] on button "Save" at bounding box center [1007, 735] width 76 height 33
click at [1200, 326] on icon at bounding box center [1204, 324] width 16 height 10
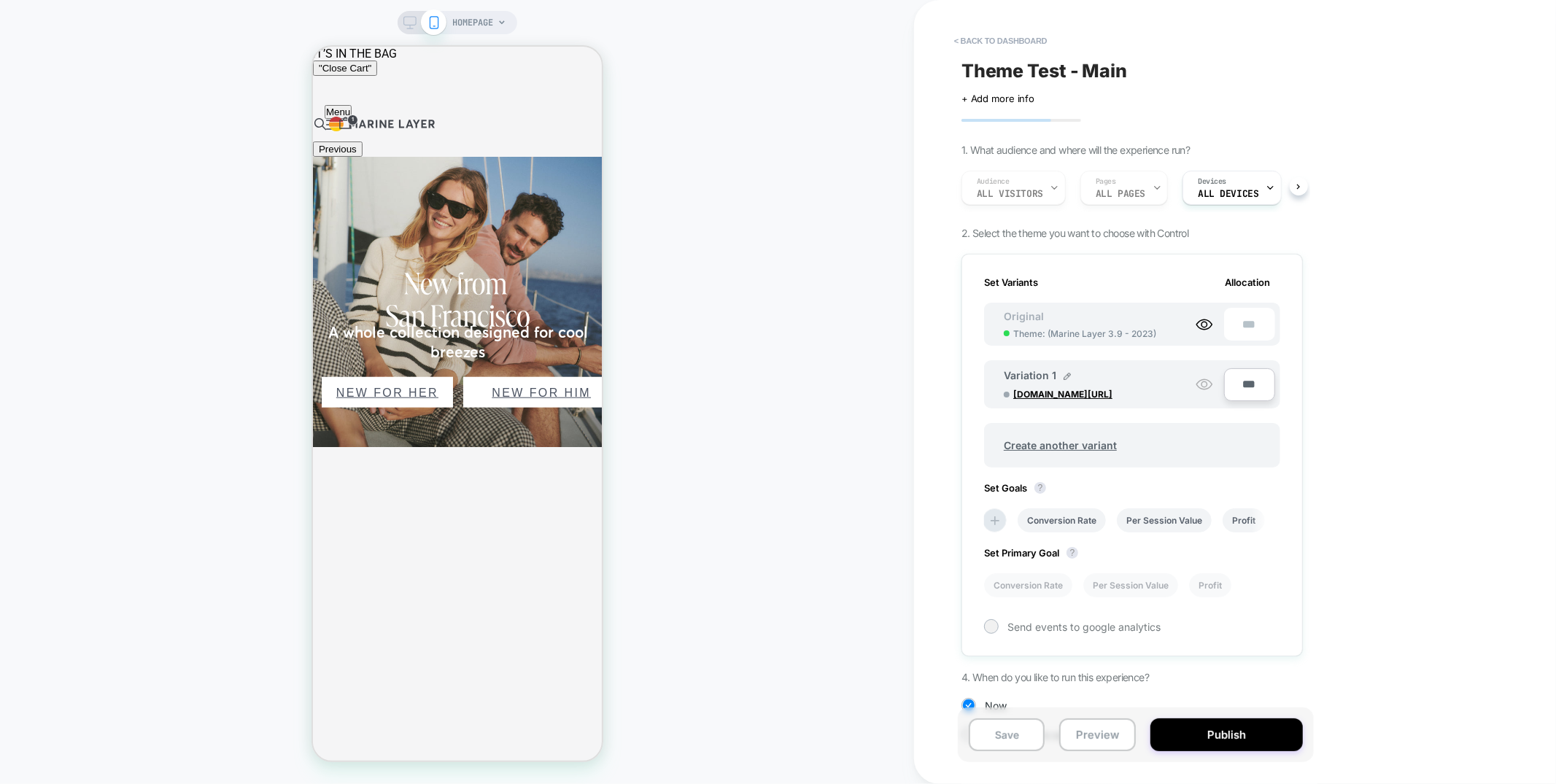
click at [1019, 736] on button "Save" at bounding box center [1007, 735] width 76 height 33
click at [1119, 742] on button "Preview" at bounding box center [1097, 735] width 76 height 33
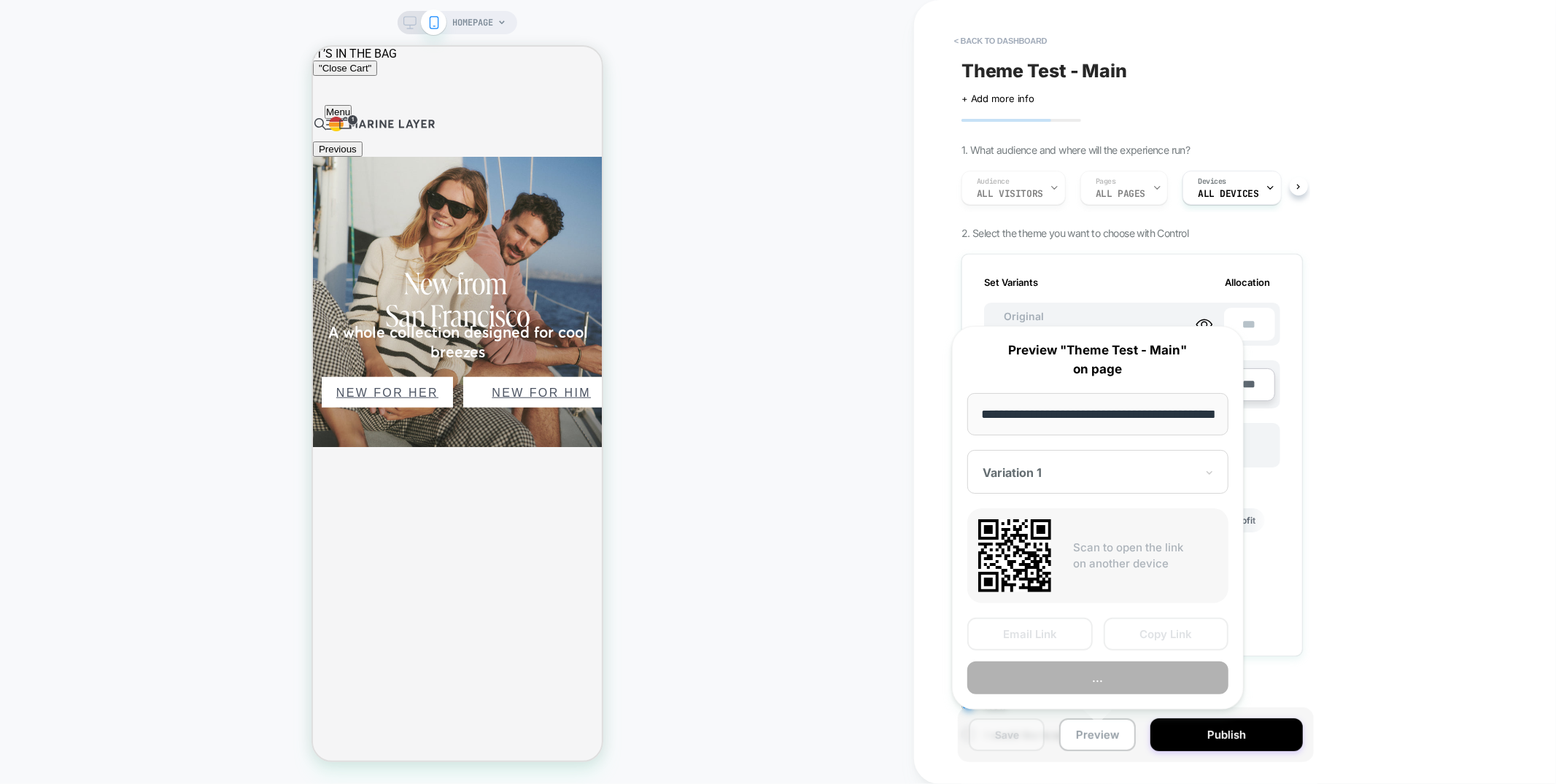
scroll to position [0, 59]
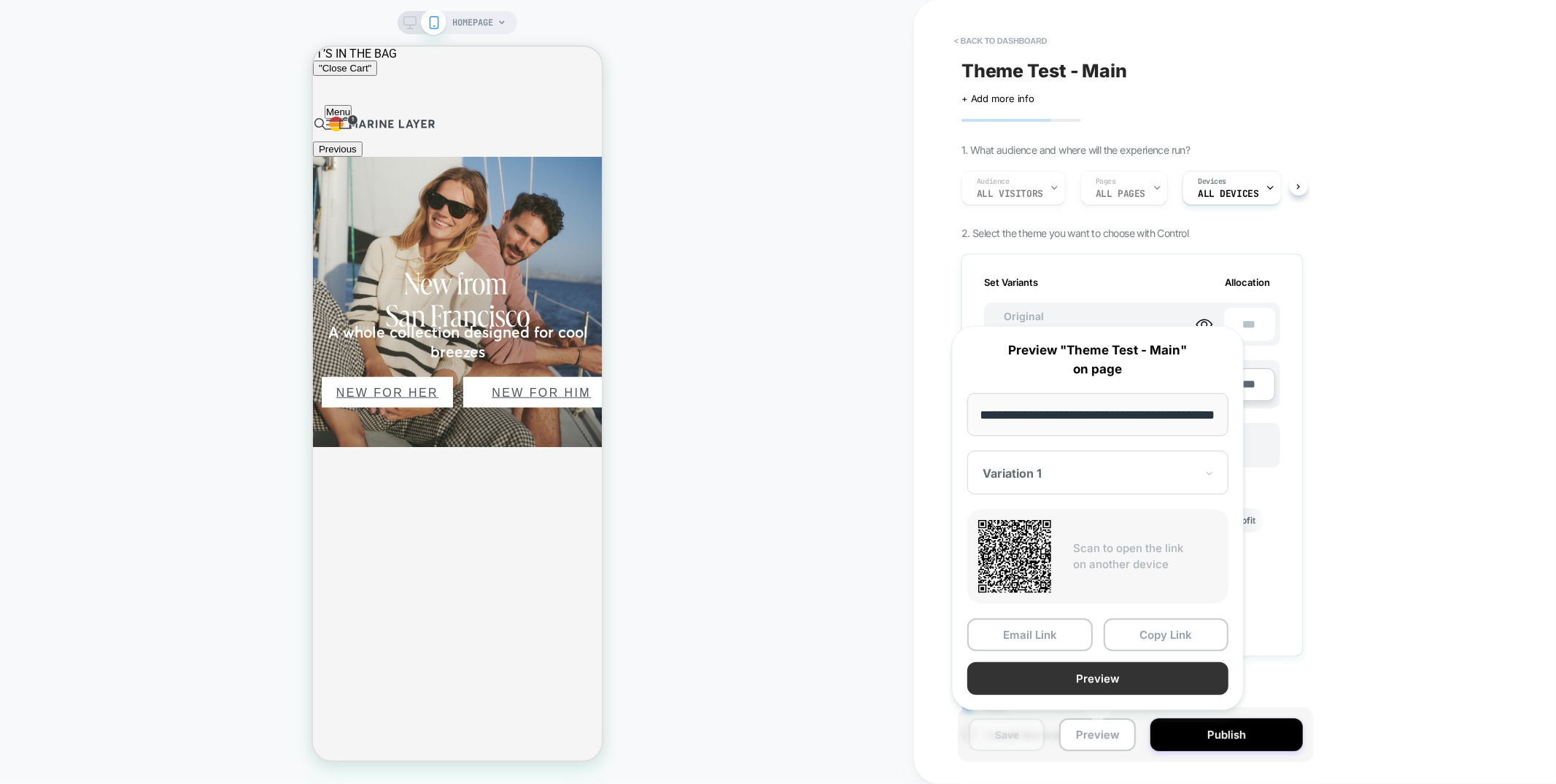
click at [1131, 676] on button "Preview" at bounding box center [1098, 679] width 261 height 33
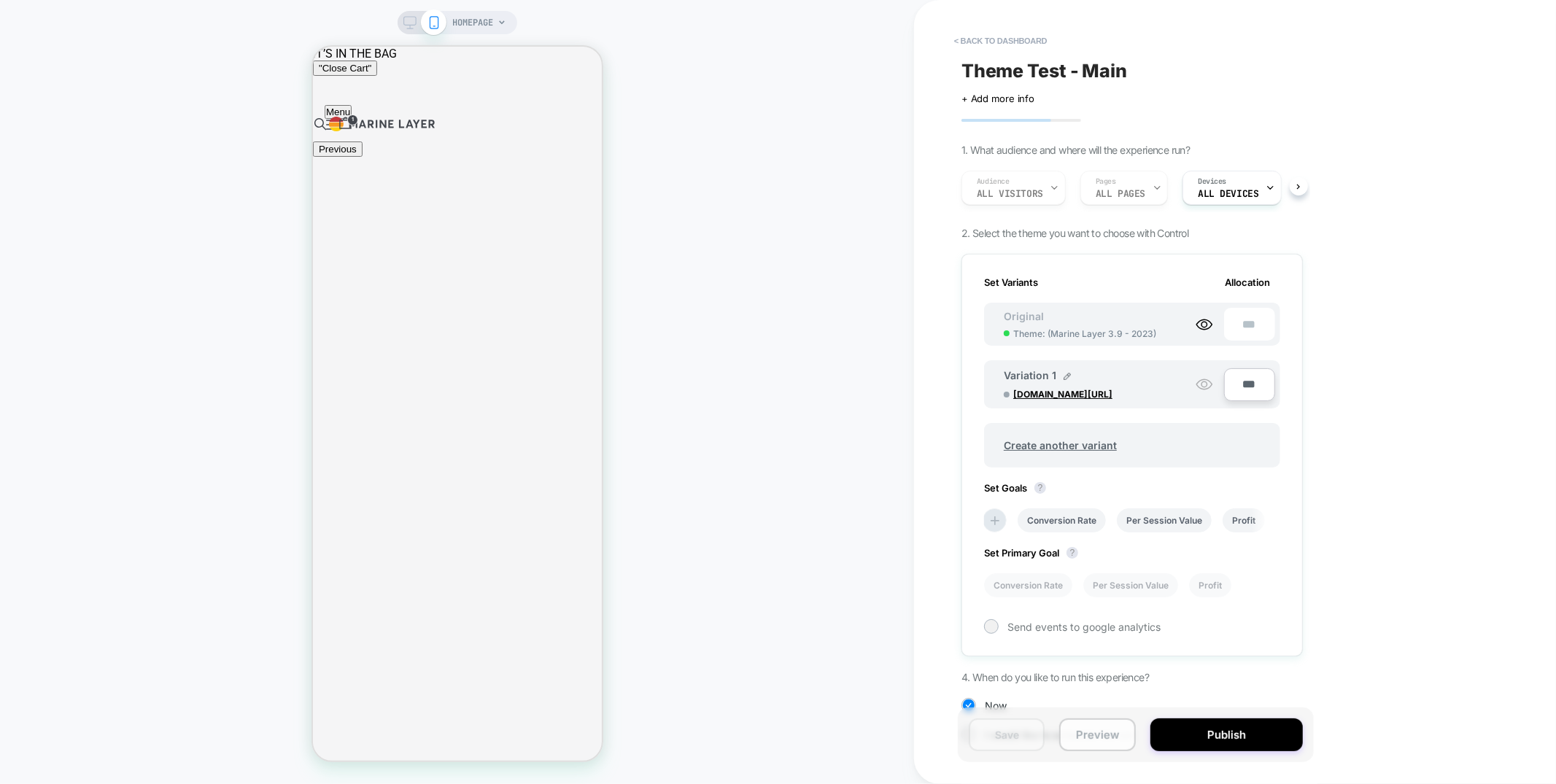
click at [1110, 734] on button "Preview" at bounding box center [1097, 735] width 76 height 33
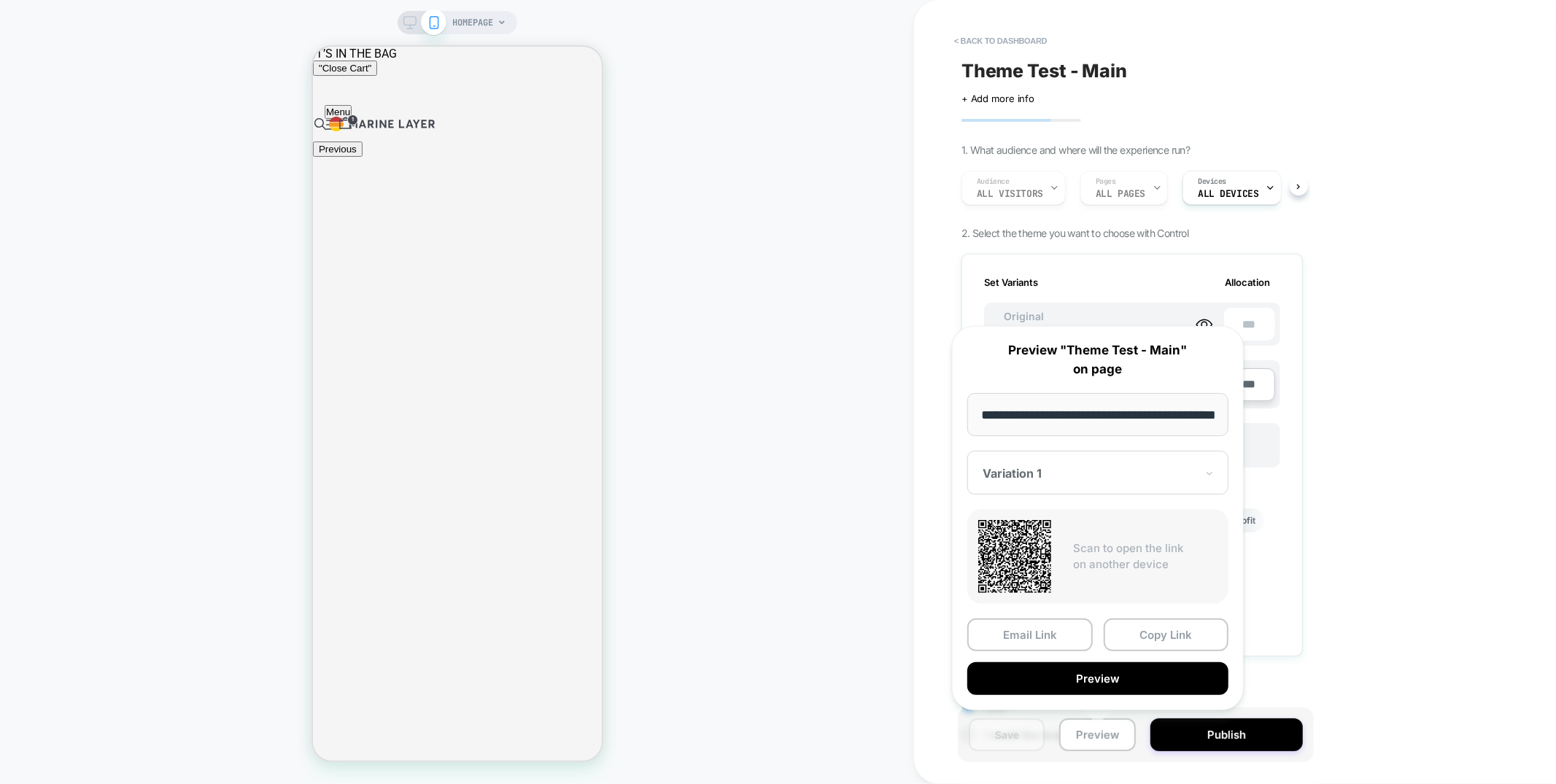
drag, startPoint x: 1203, startPoint y: 633, endPoint x: 869, endPoint y: 605, distance: 335.2
click at [1203, 633] on button "Copy Link" at bounding box center [1166, 635] width 125 height 33
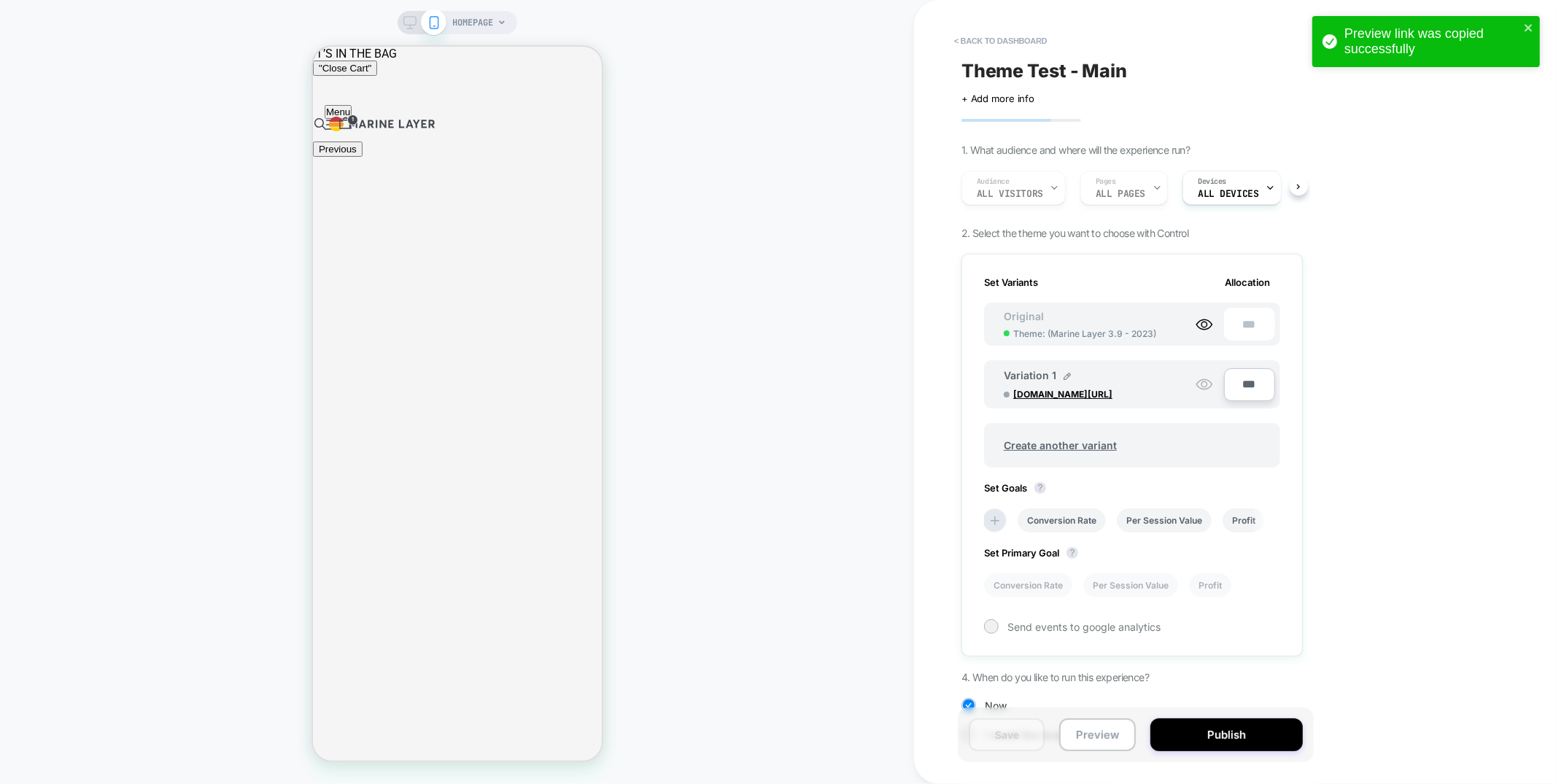
click at [1465, 193] on div "< back to dashboard Theme Test - Main Click to edit experience details + Add mo…" at bounding box center [1235, 392] width 642 height 784
click at [1522, 27] on div "Preview link was copied successfully" at bounding box center [1421, 41] width 206 height 39
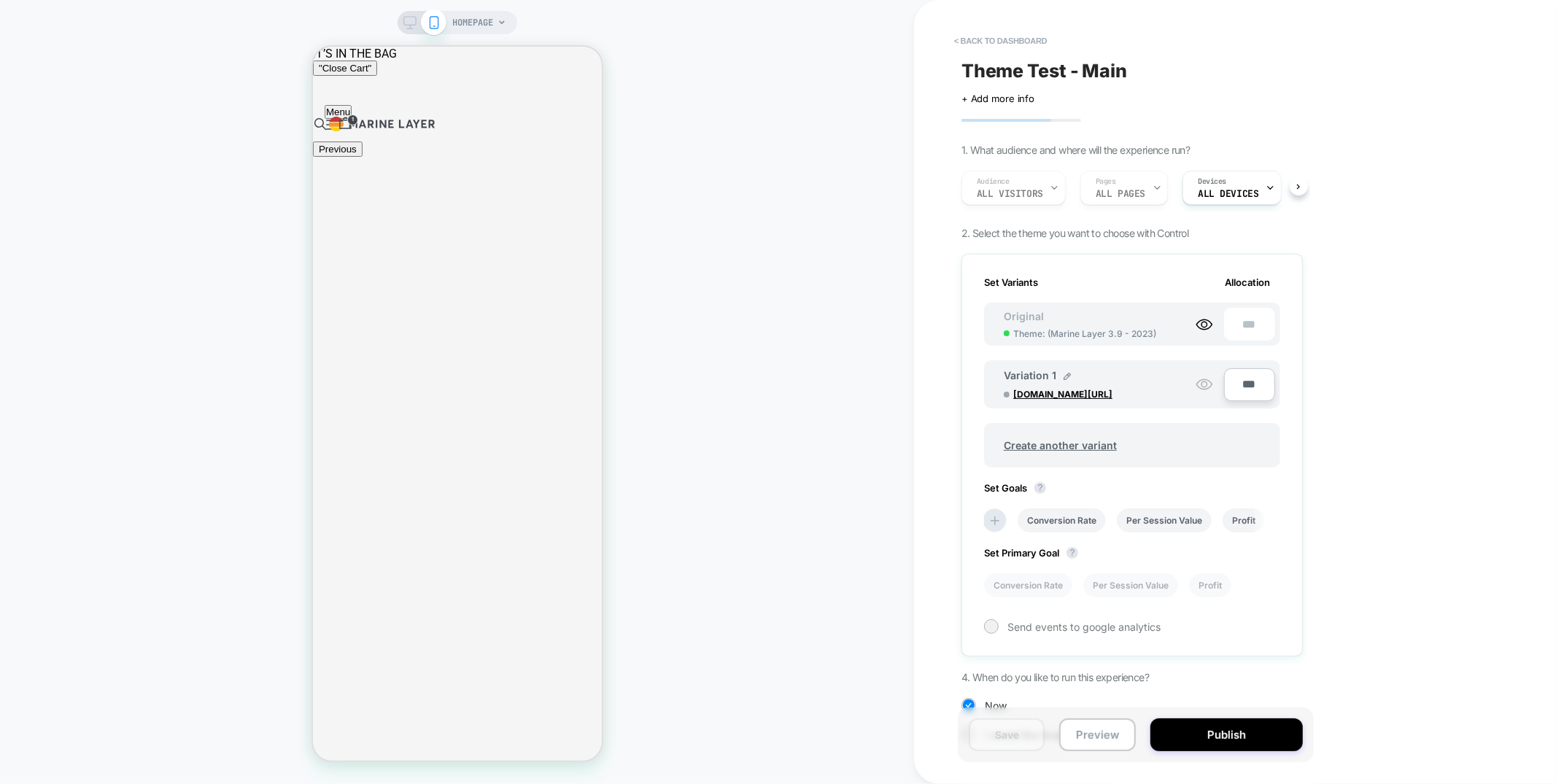
click at [1508, 37] on div "Preview link was copied successfully" at bounding box center [1425, 45] width 233 height 64
click at [1029, 38] on button "< back to dashboard" at bounding box center [1000, 41] width 107 height 24
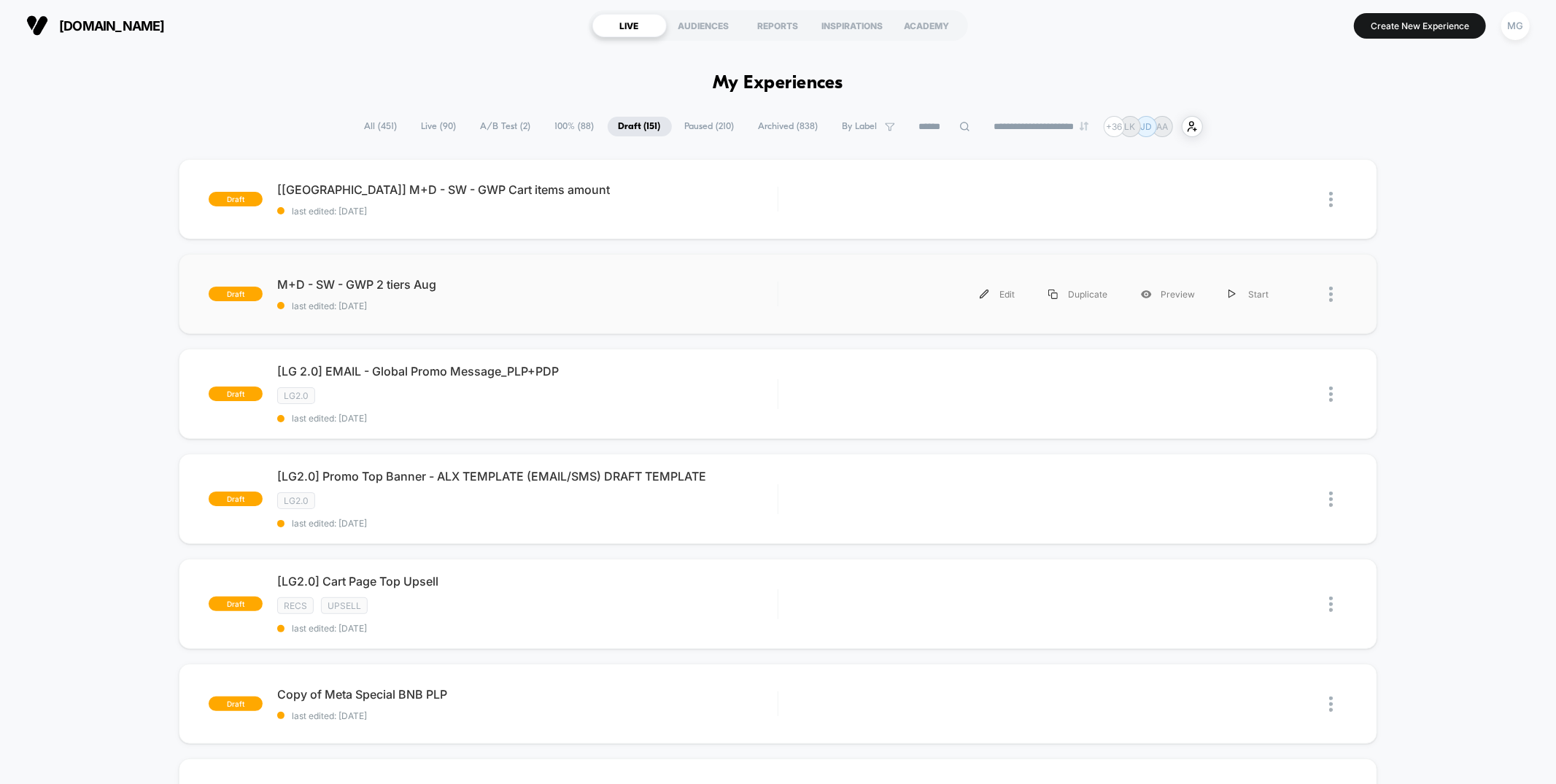
scroll to position [1, 0]
click at [1176, 293] on div "Preview" at bounding box center [1168, 293] width 88 height 33
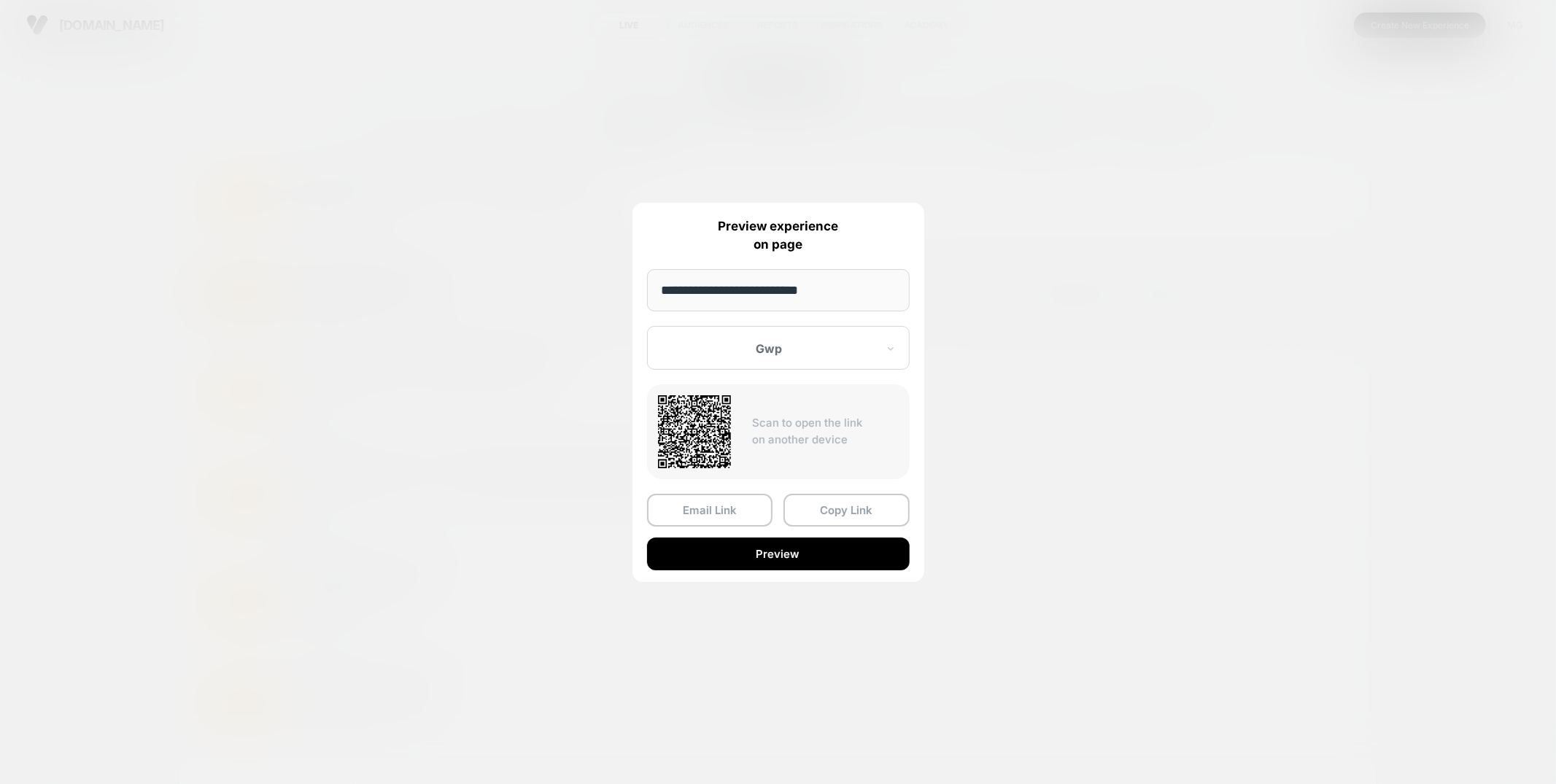
click at [496, 233] on div at bounding box center [778, 392] width 1556 height 784
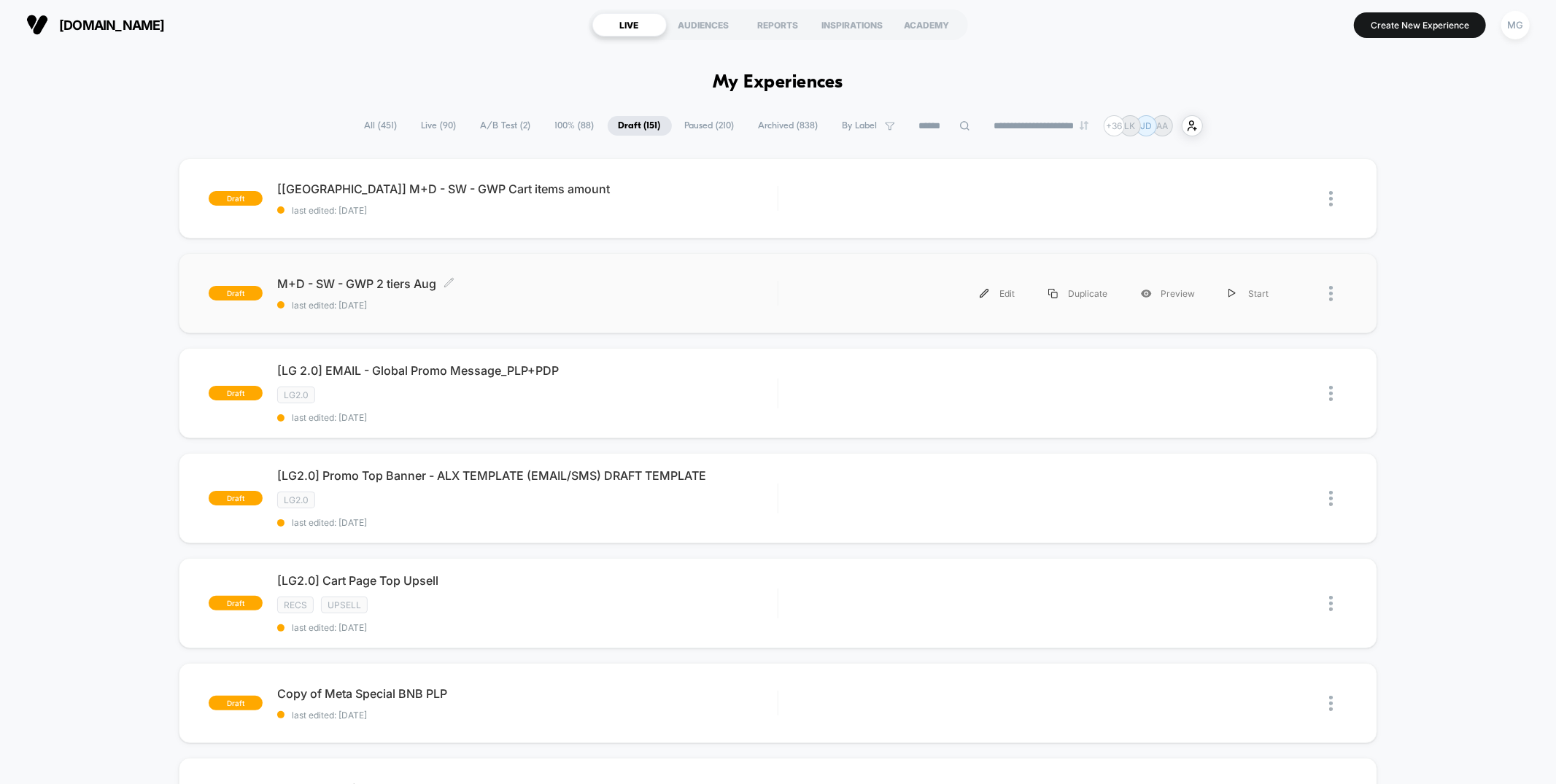
click at [555, 305] on span "last edited: [DATE]" at bounding box center [527, 305] width 500 height 11
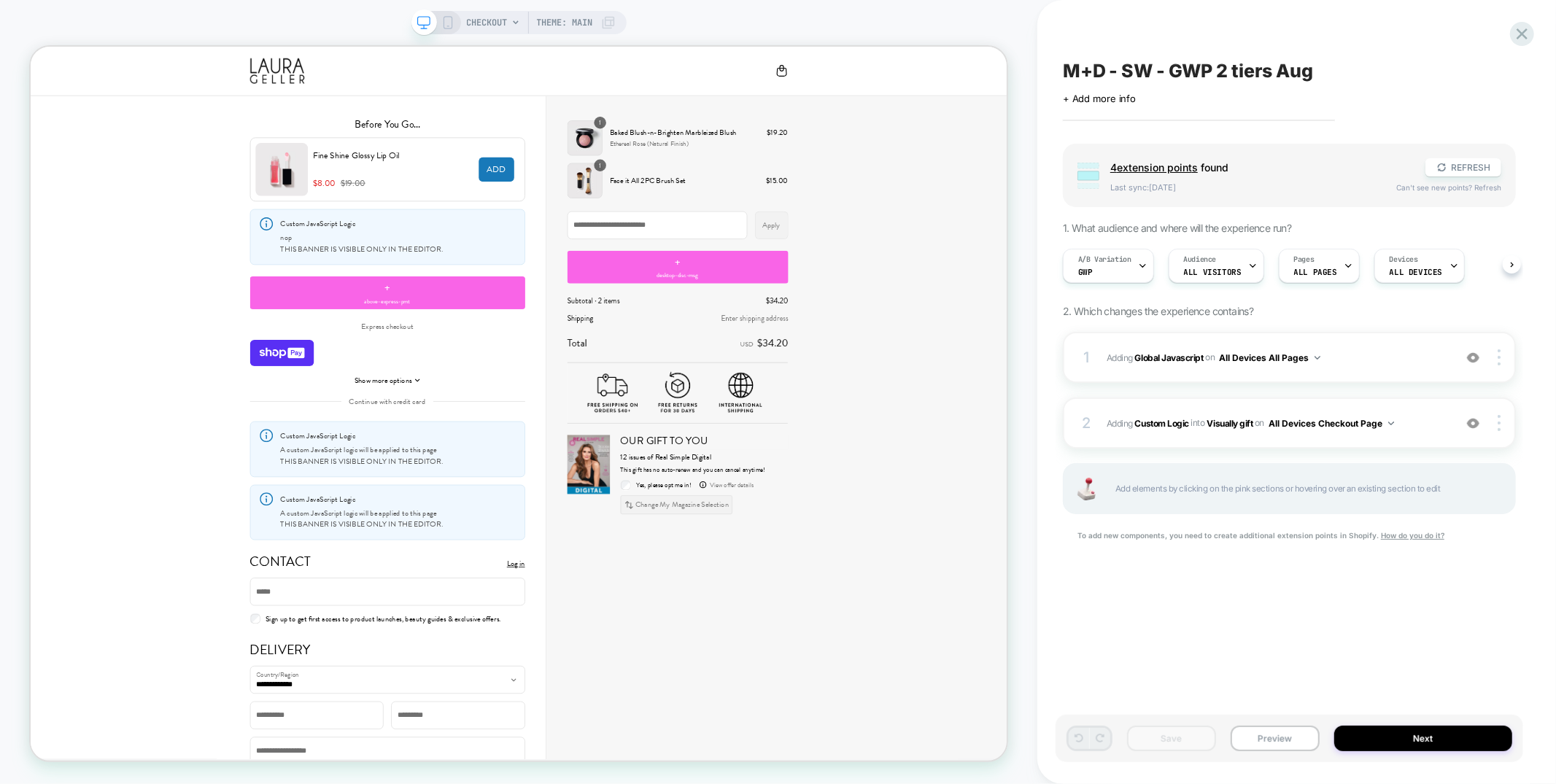
scroll to position [0, 1]
click at [1368, 366] on div "1 Adding Global Javascript on All Devices All Pages Add Before Add After Target…" at bounding box center [1290, 357] width 453 height 51
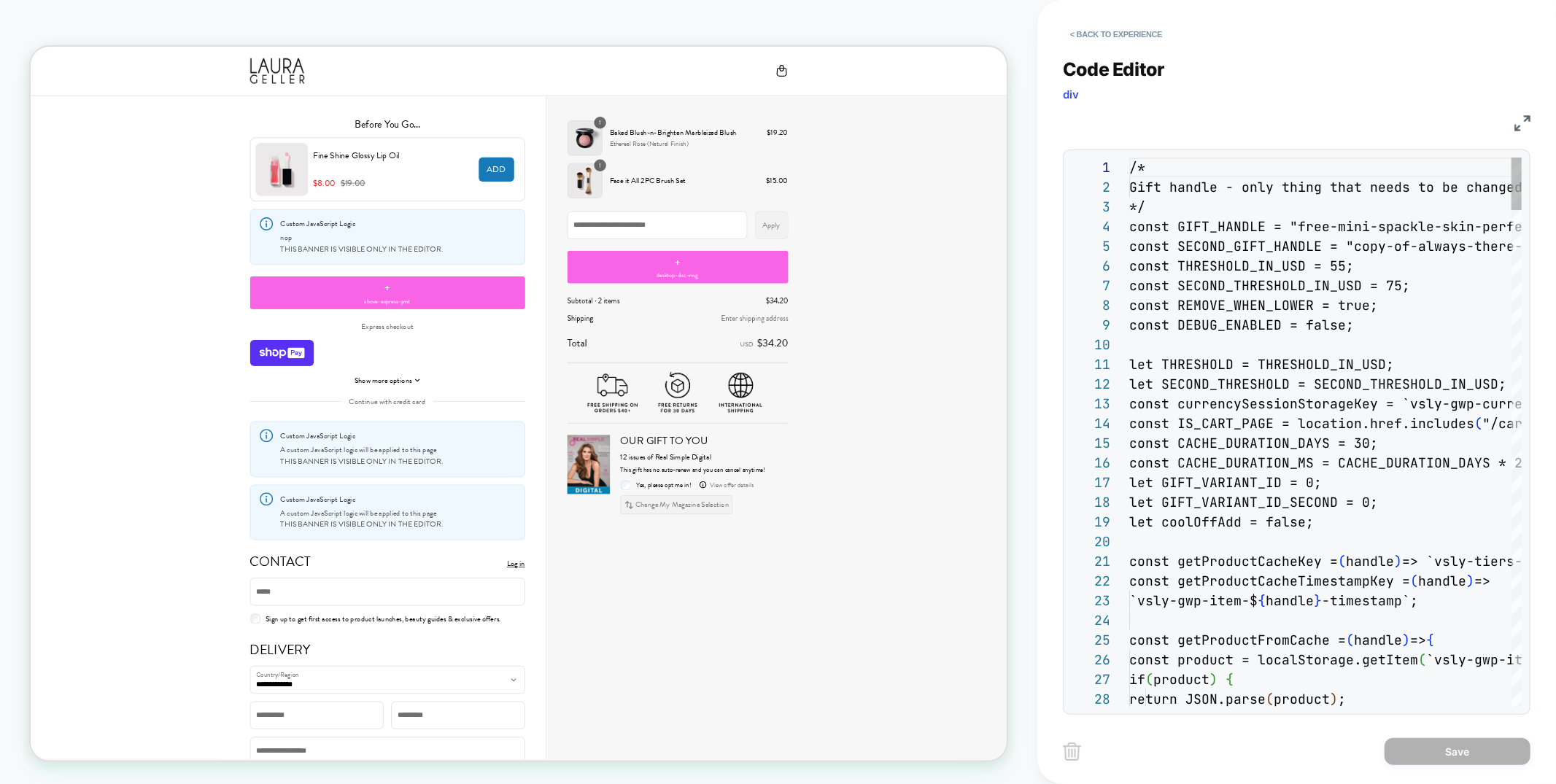
scroll to position [196, 0]
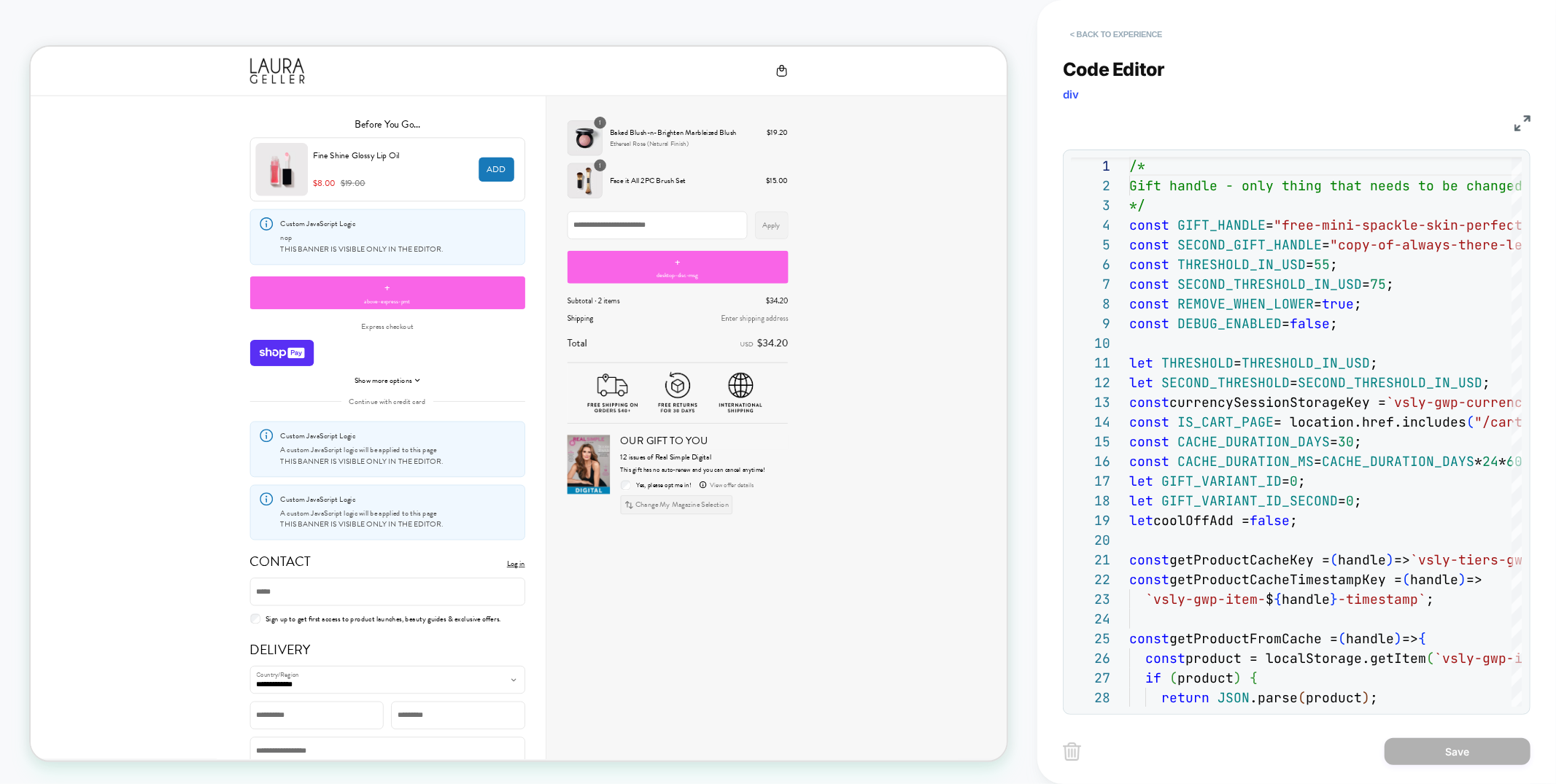
click at [1108, 34] on button "< Back to experience" at bounding box center [1116, 35] width 107 height 24
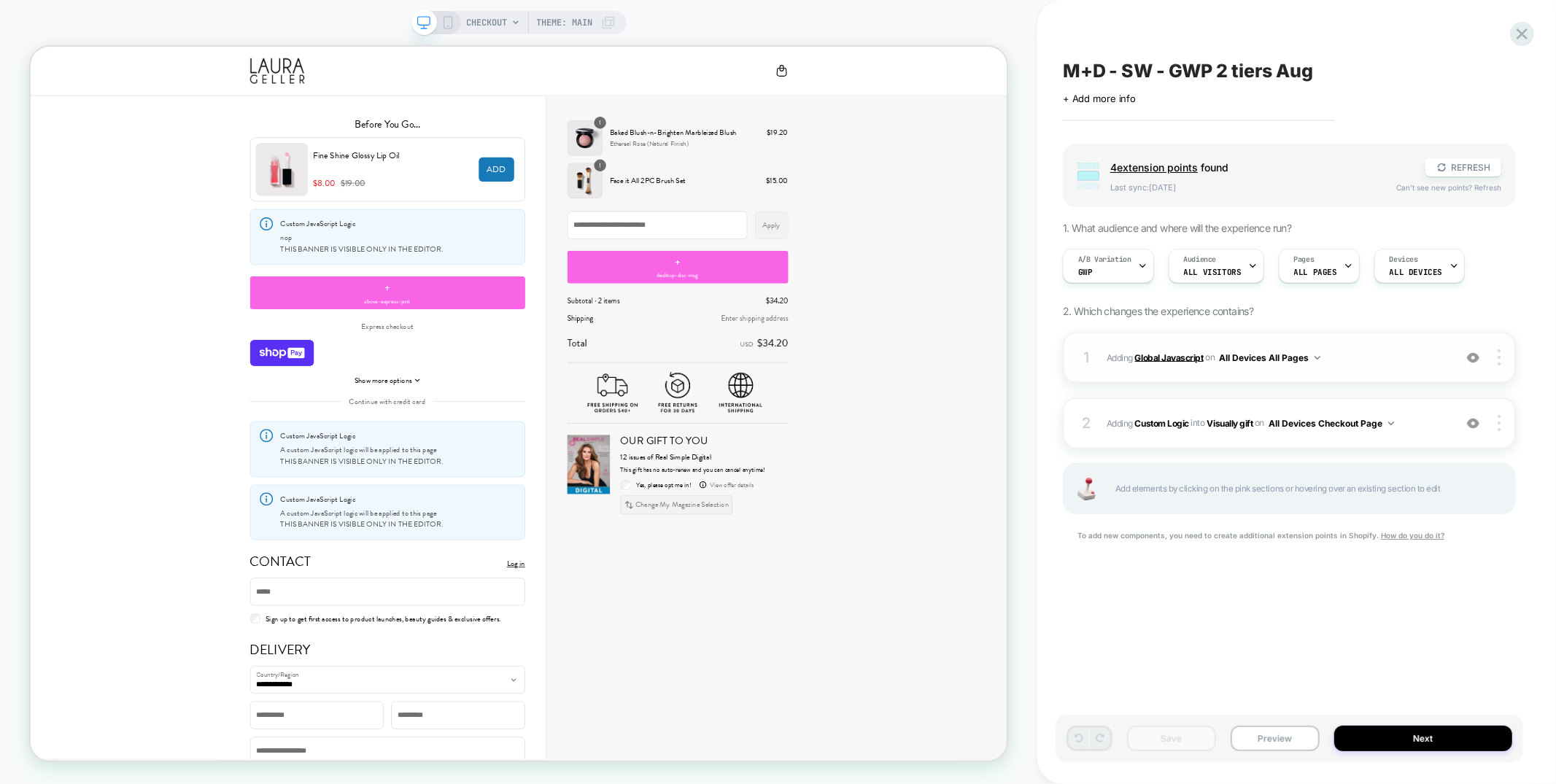
scroll to position [0, 1]
click at [1253, 408] on div "2 #_loomi_addon_1749462262840_dup1755554943 Adding Custom Logic INTO Visually g…" at bounding box center [1290, 423] width 453 height 51
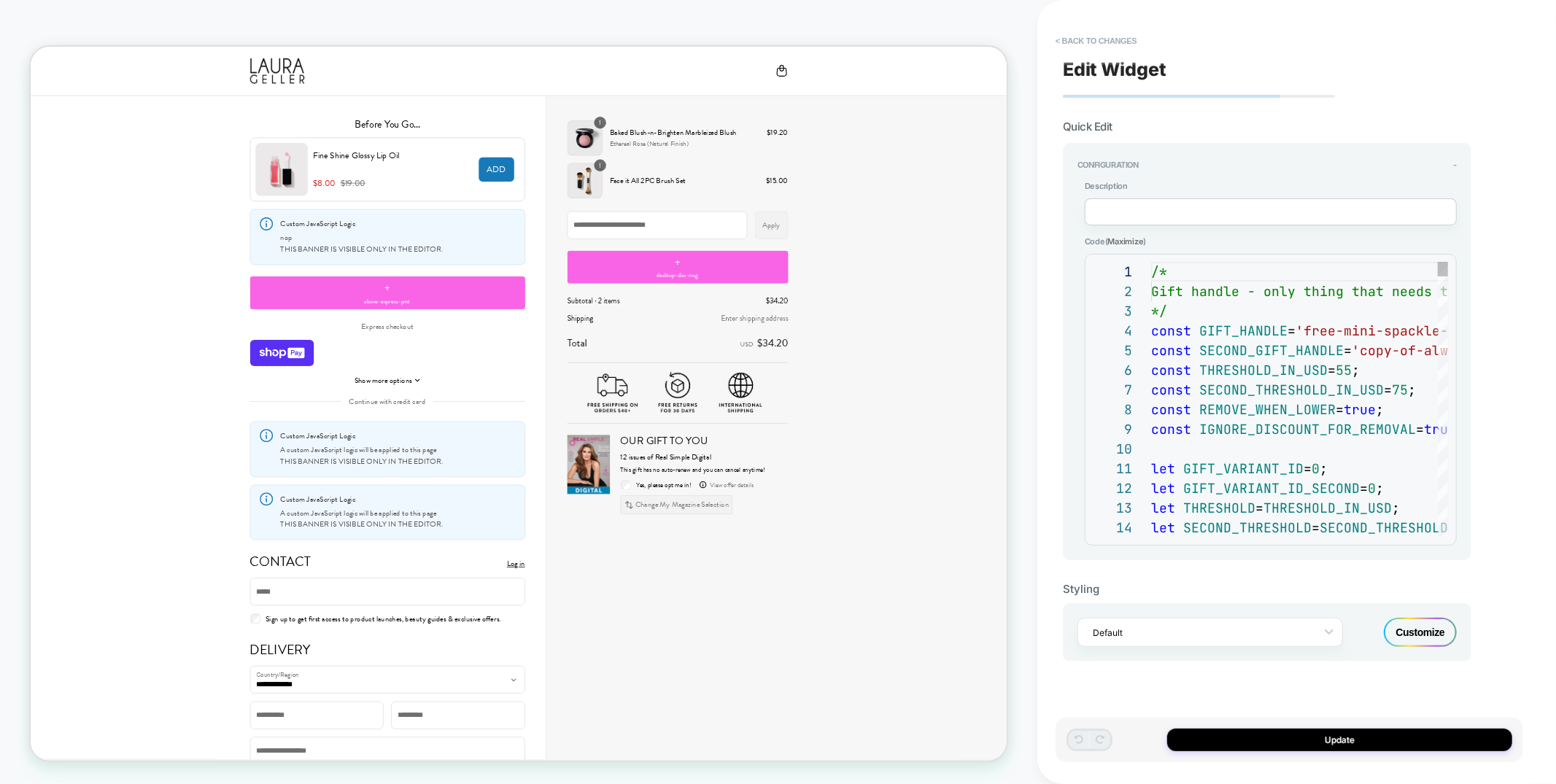
scroll to position [196, 0]
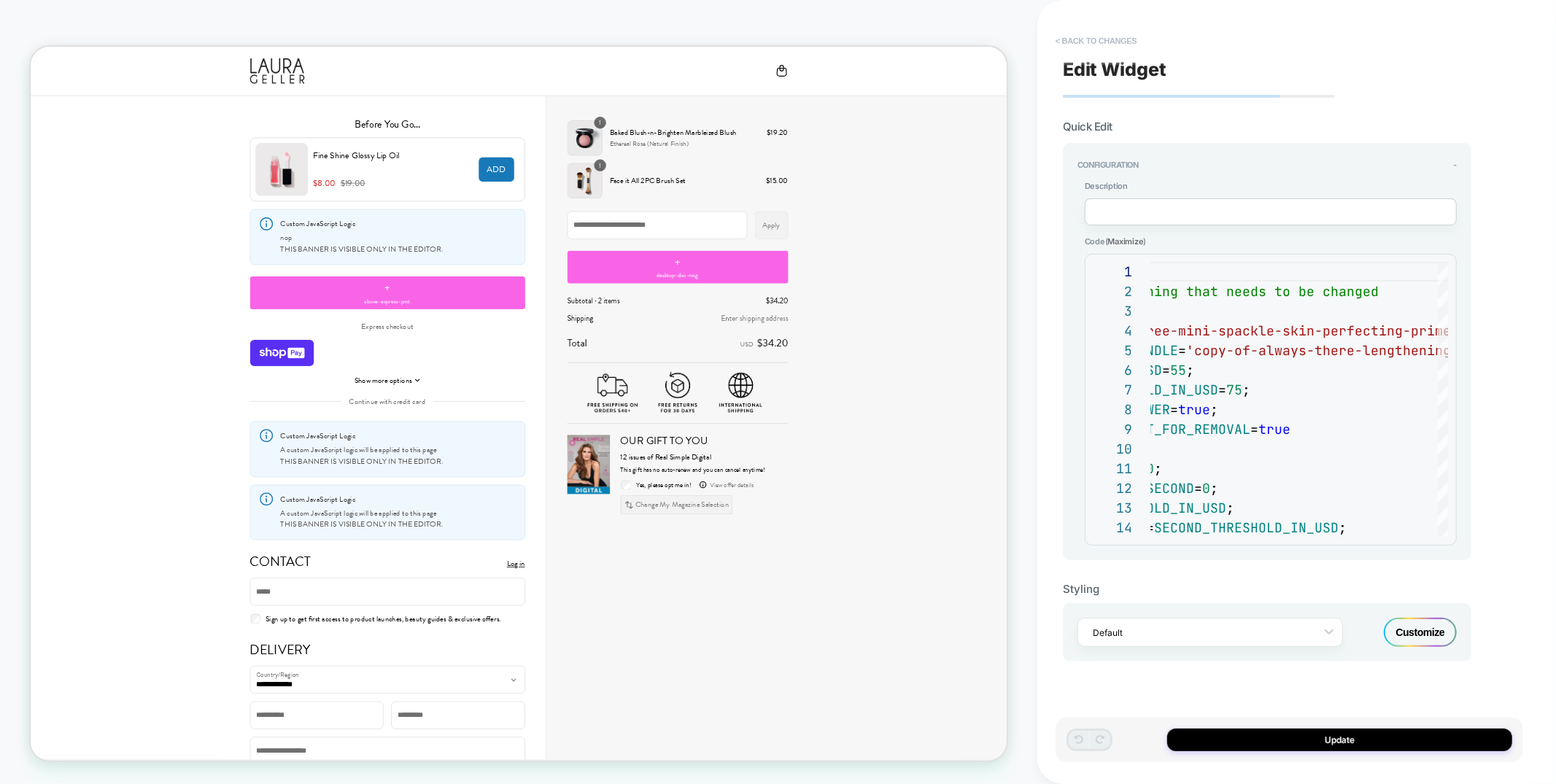
click at [1104, 48] on button "< Back to changes" at bounding box center [1096, 41] width 96 height 24
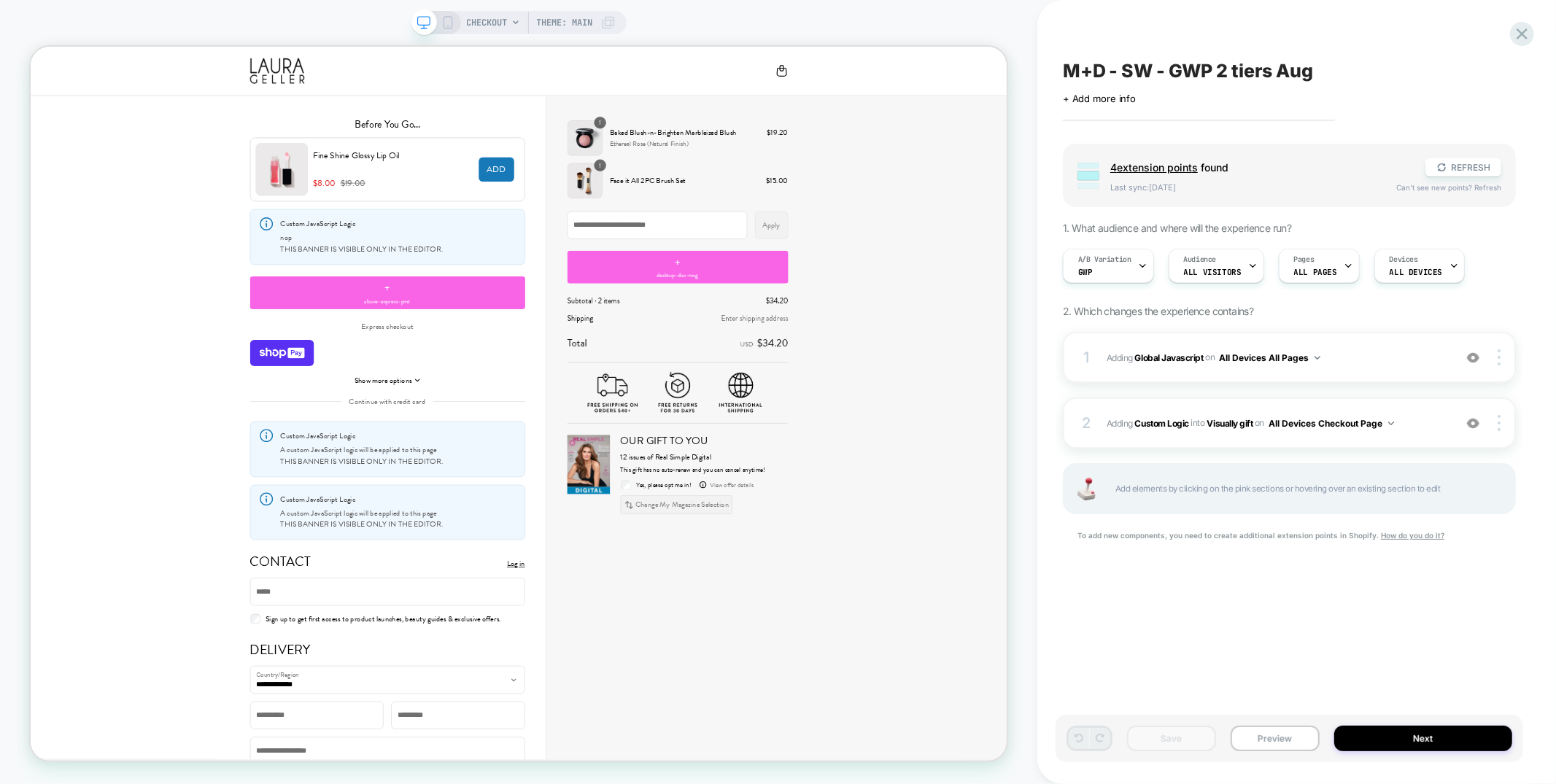
scroll to position [0, 1]
click at [1318, 740] on button "Preview" at bounding box center [1274, 738] width 89 height 26
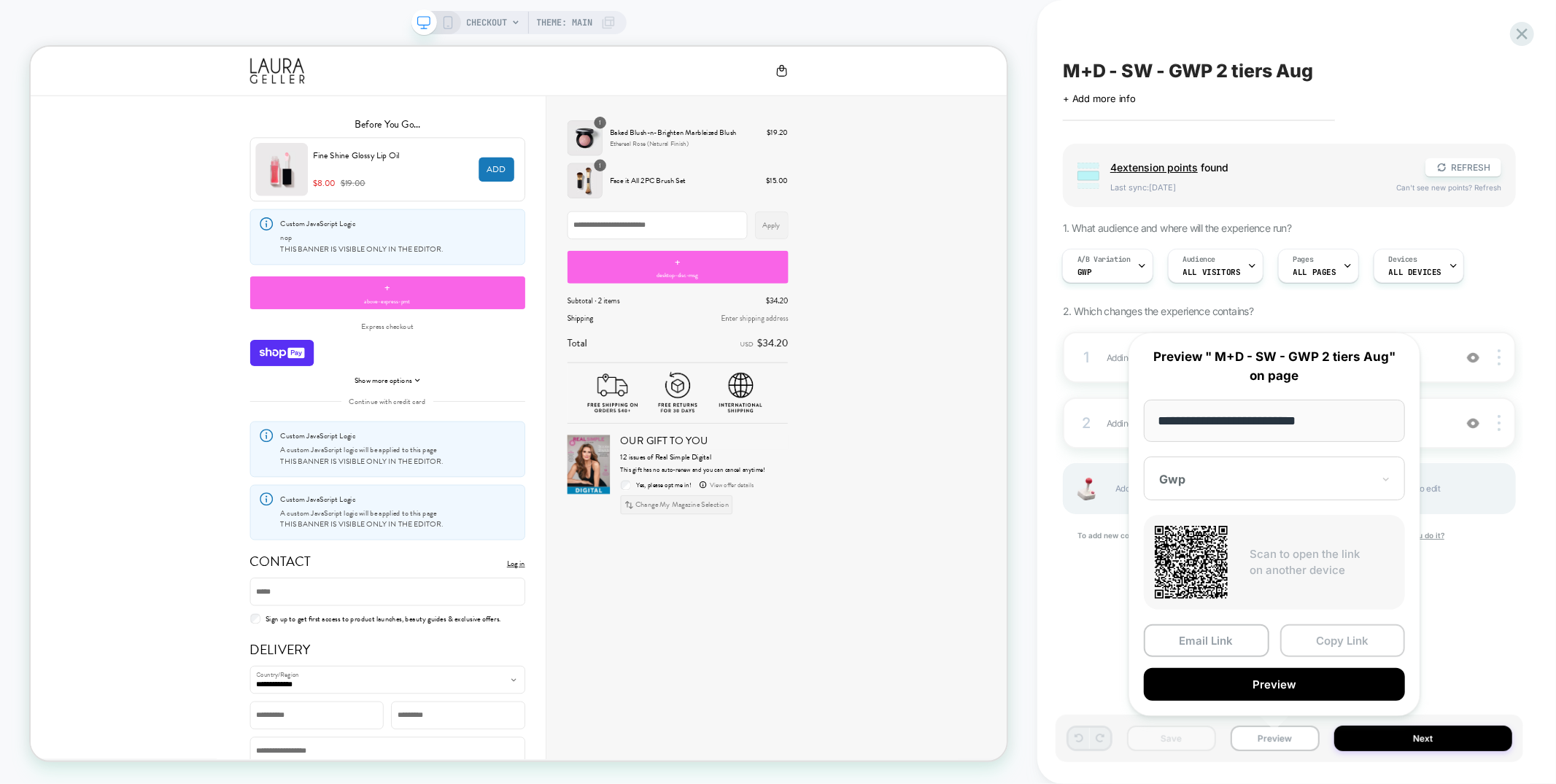
click at [1326, 652] on button "Copy Link" at bounding box center [1343, 641] width 125 height 33
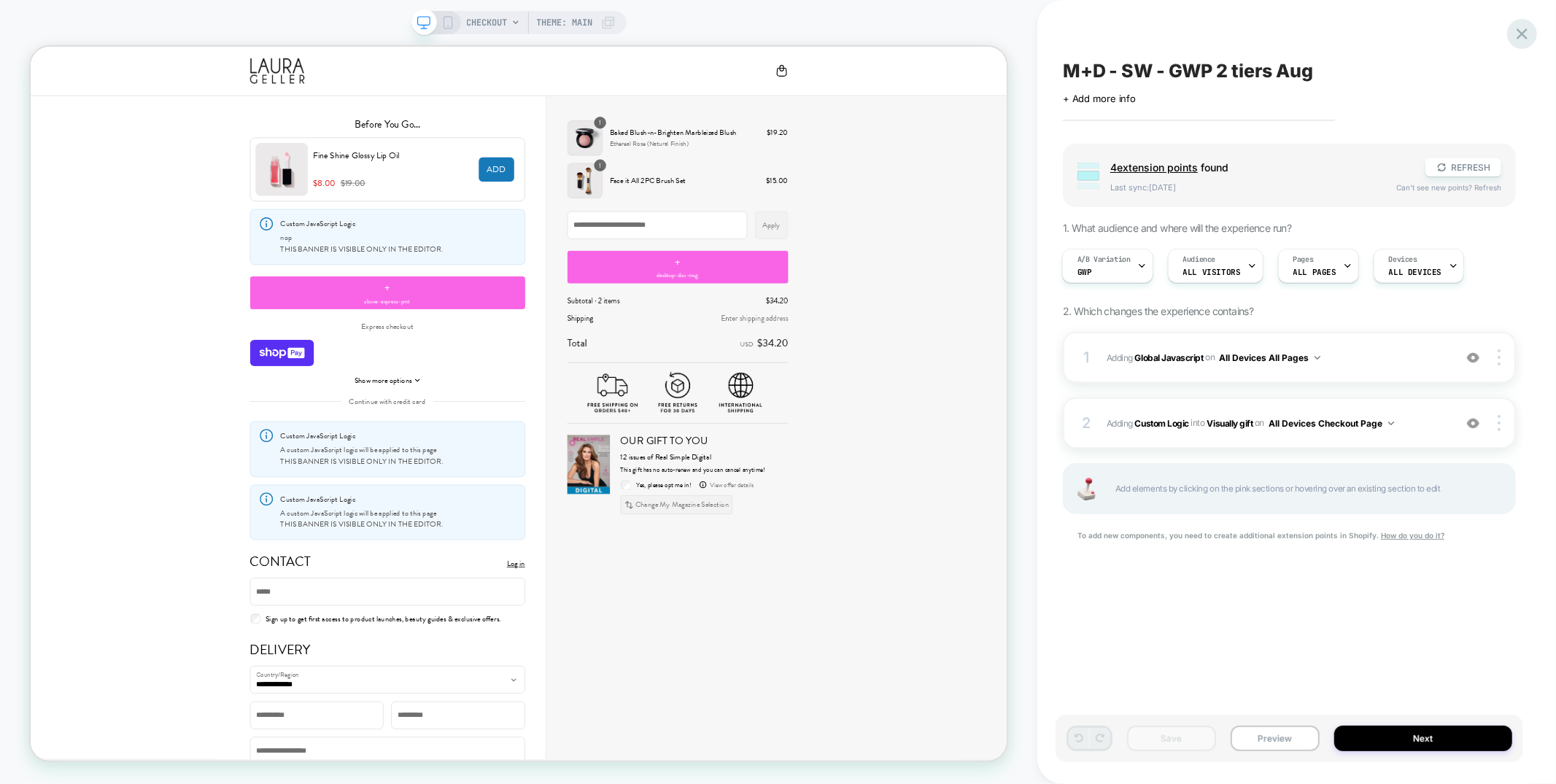
click at [1524, 30] on icon at bounding box center [1522, 34] width 11 height 11
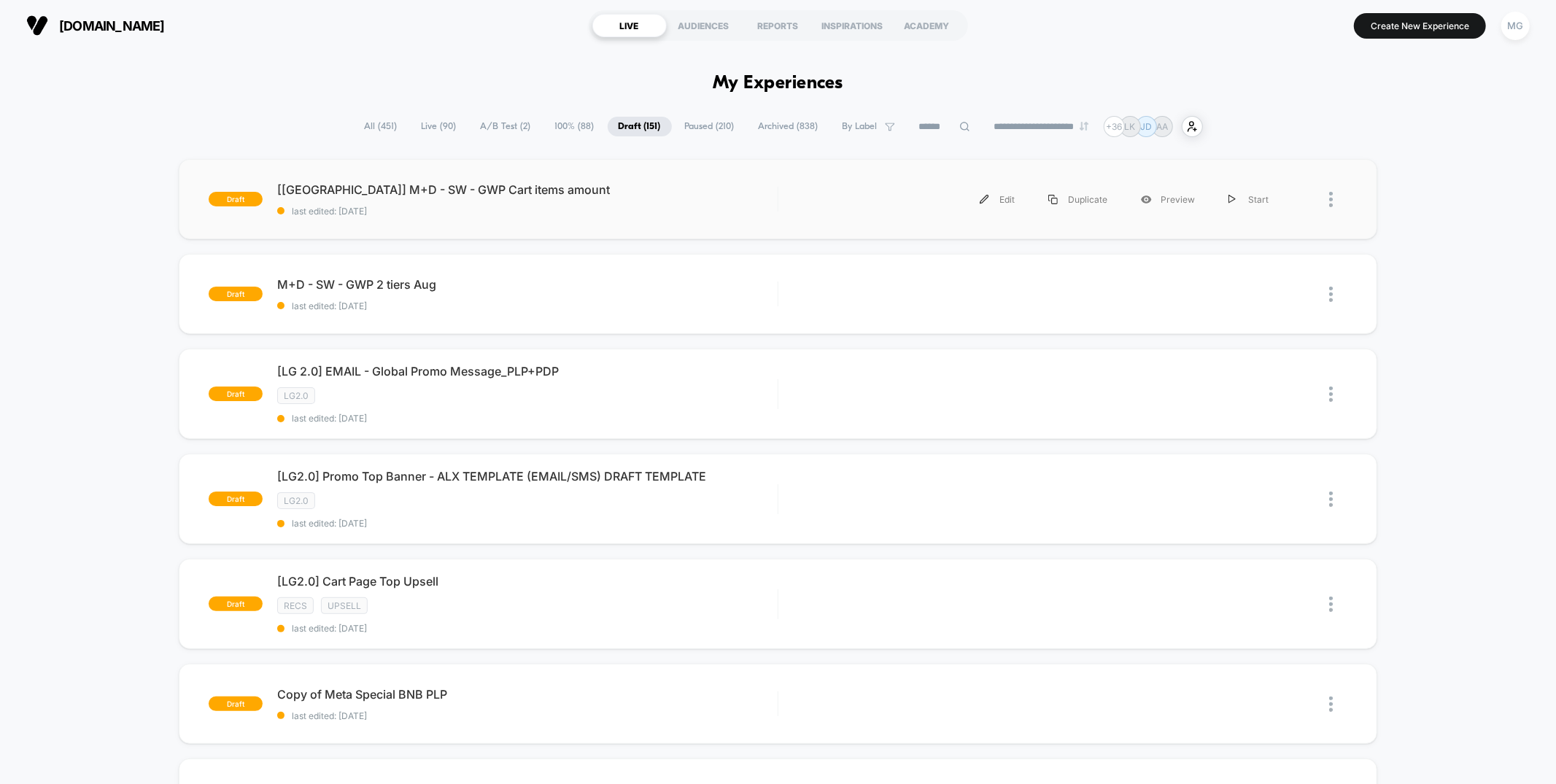
click at [466, 219] on div "draft [UK] M+D - SW - GWP Cart items amount last edited: 8/19/2025 Edit Duplica…" at bounding box center [778, 199] width 1198 height 80
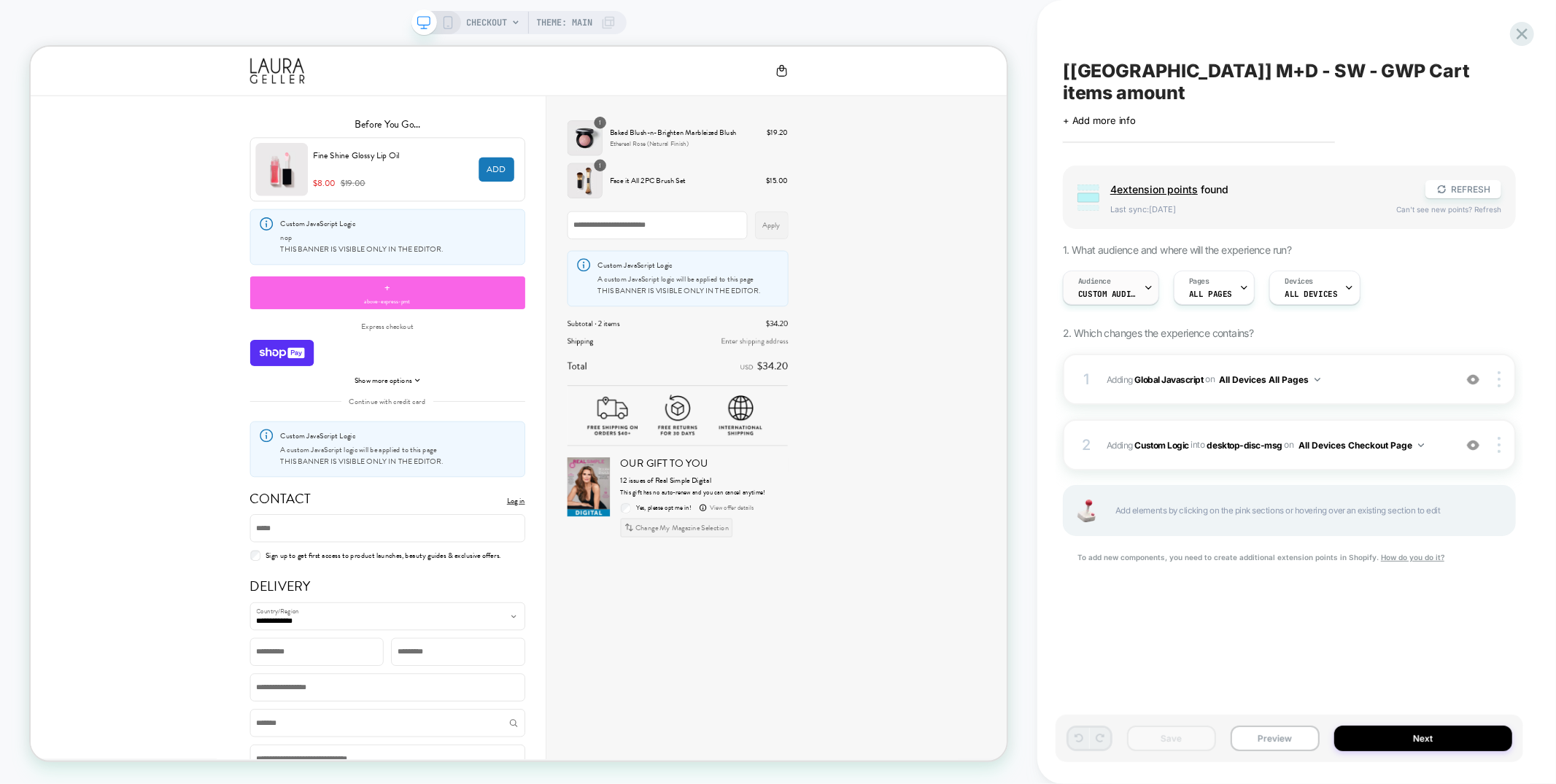
click at [1123, 289] on span "Custom Audience" at bounding box center [1107, 293] width 59 height 10
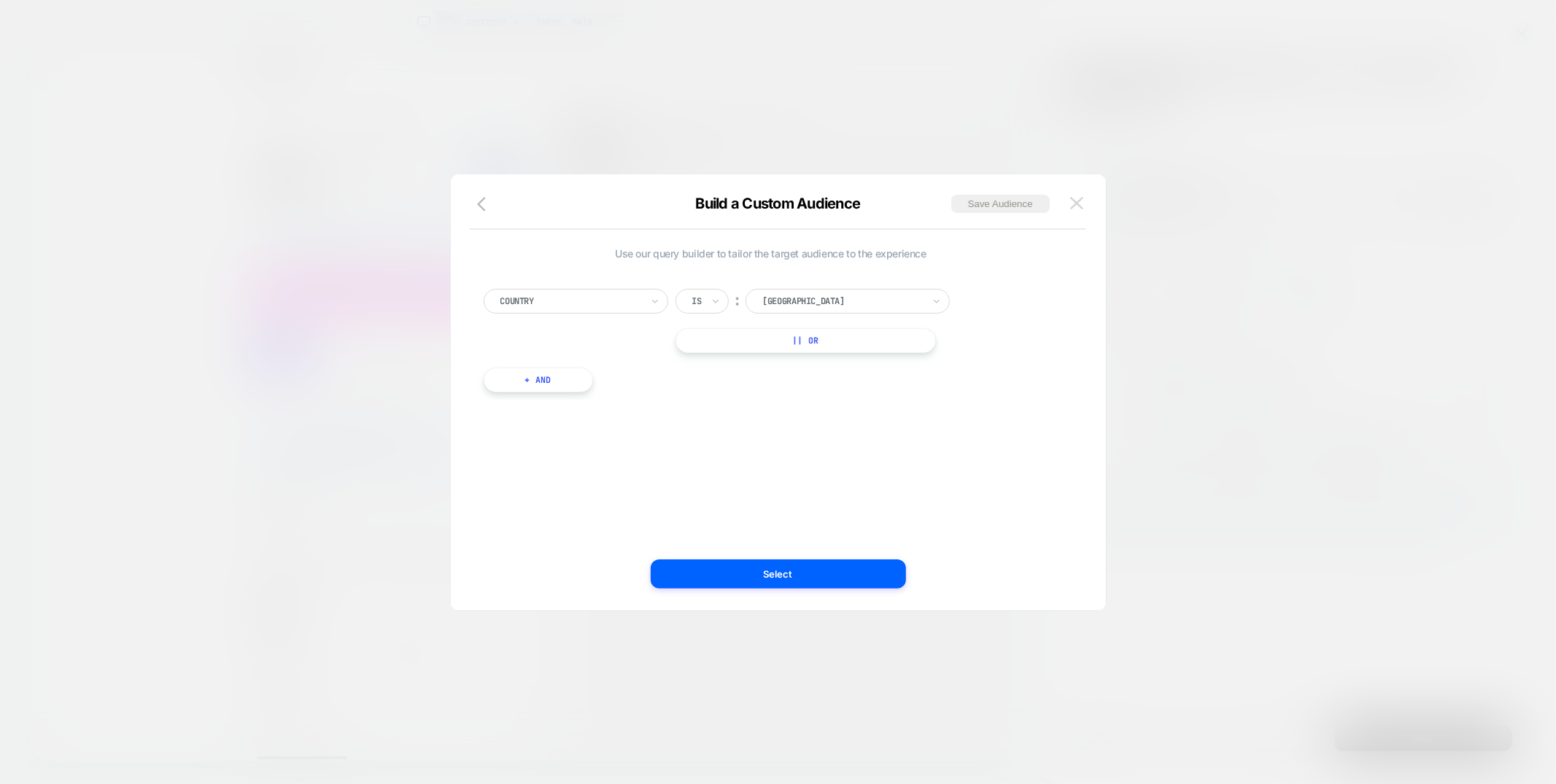
click at [1081, 200] on img at bounding box center [1077, 203] width 13 height 13
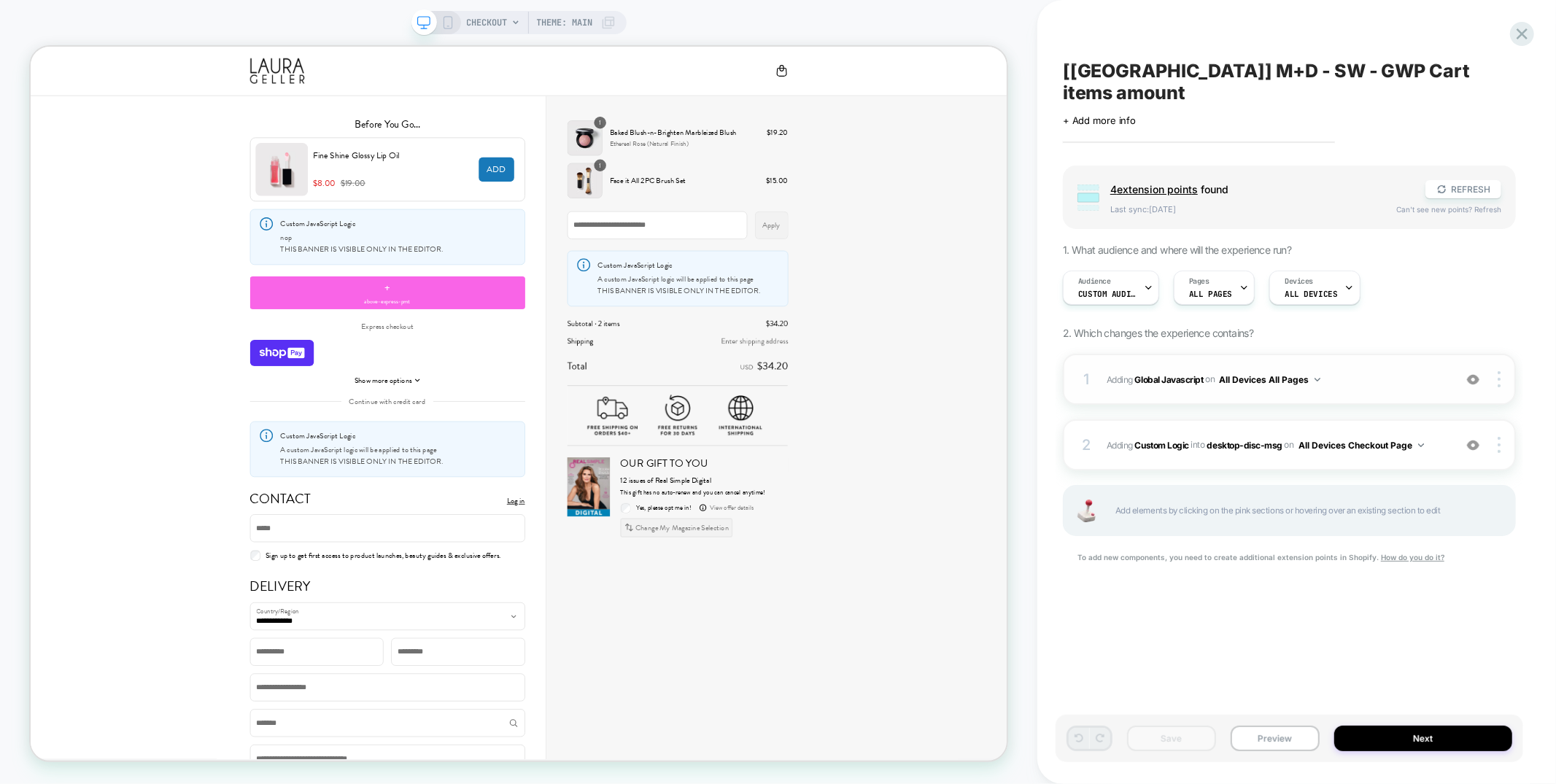
click at [1263, 369] on div "1 Adding Global Javascript on All Devices All Pages Add Before Add After Target…" at bounding box center [1290, 379] width 453 height 51
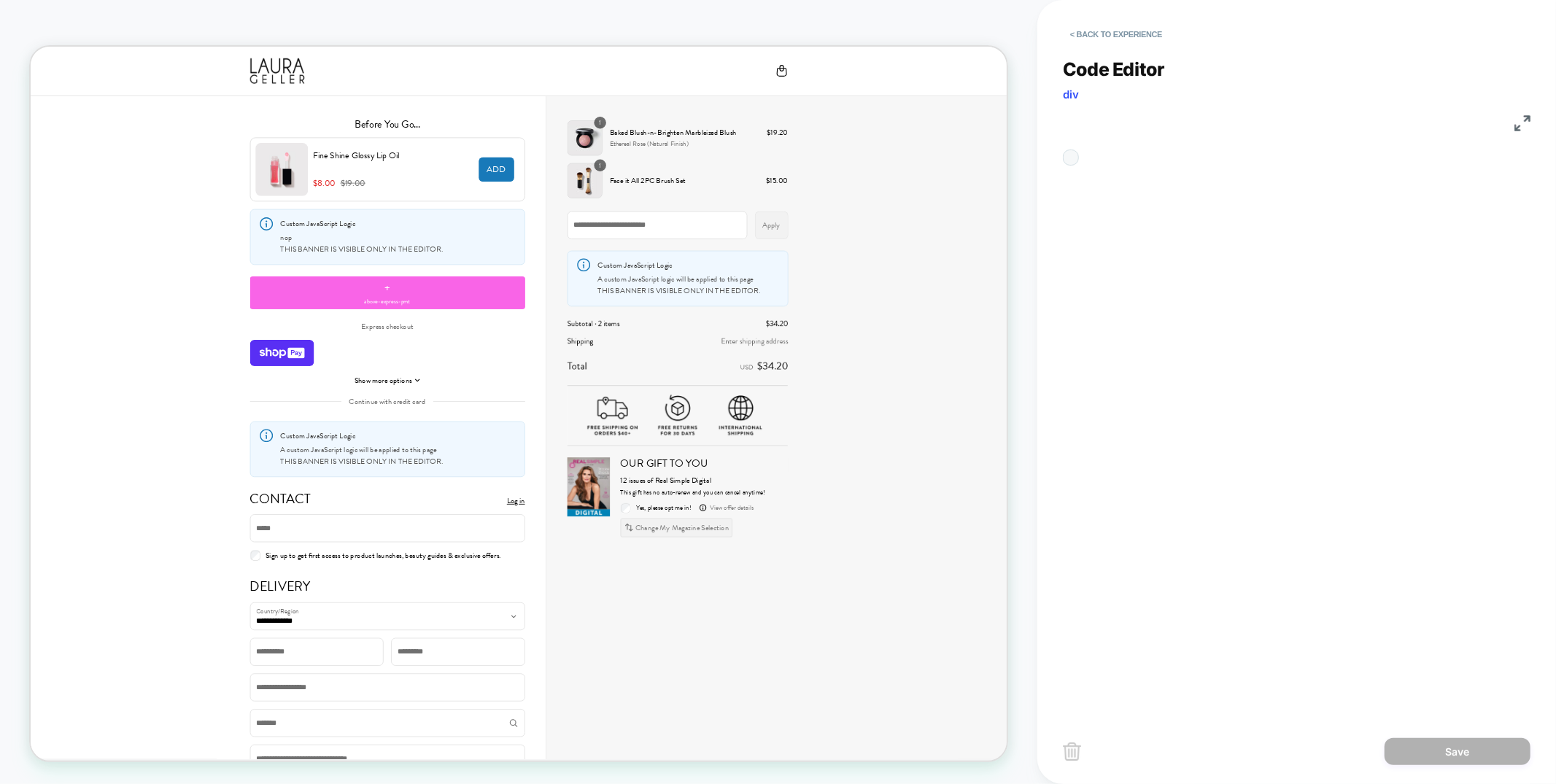
scroll to position [196, 0]
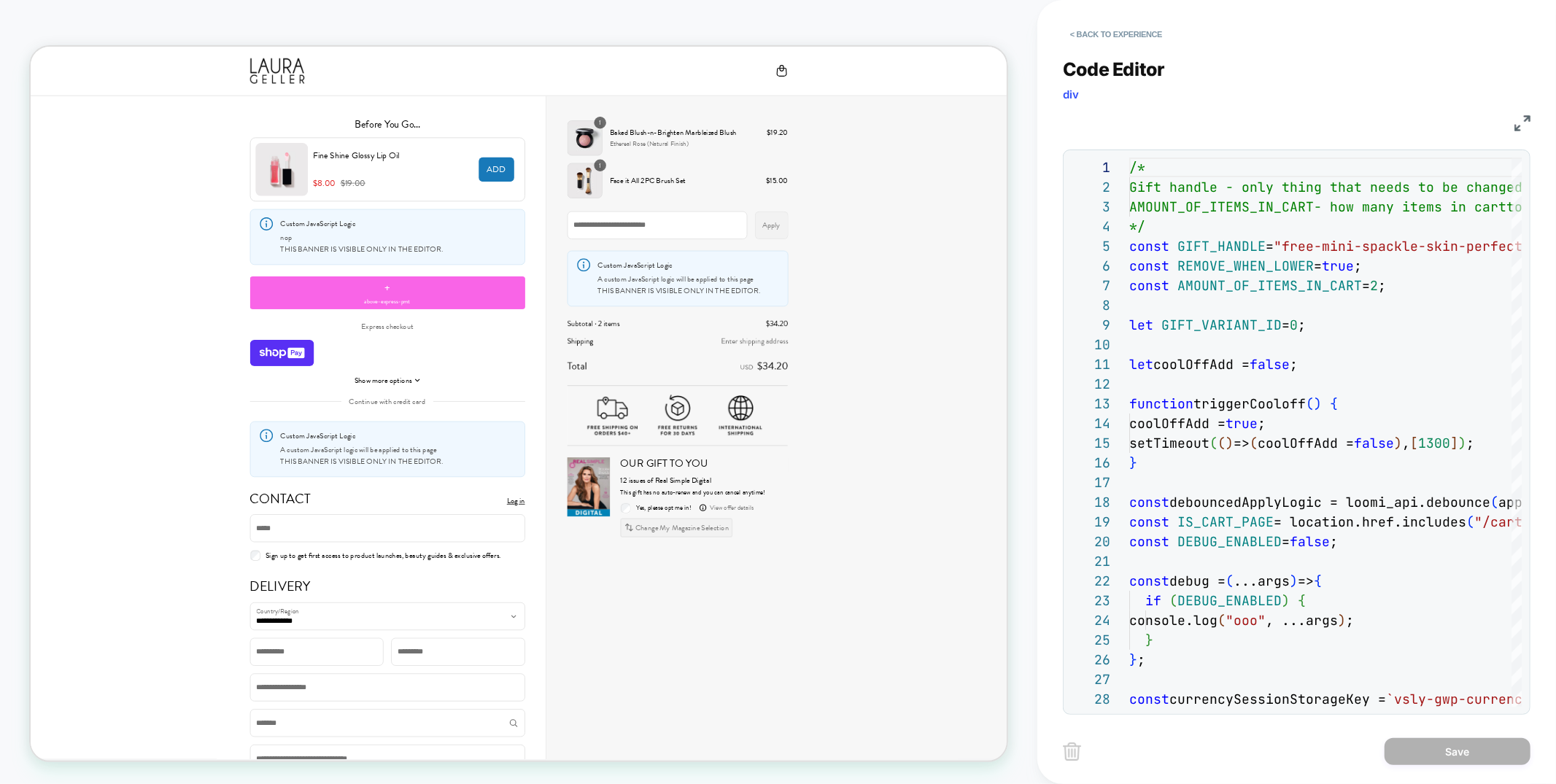
click at [1524, 125] on img at bounding box center [1523, 123] width 16 height 16
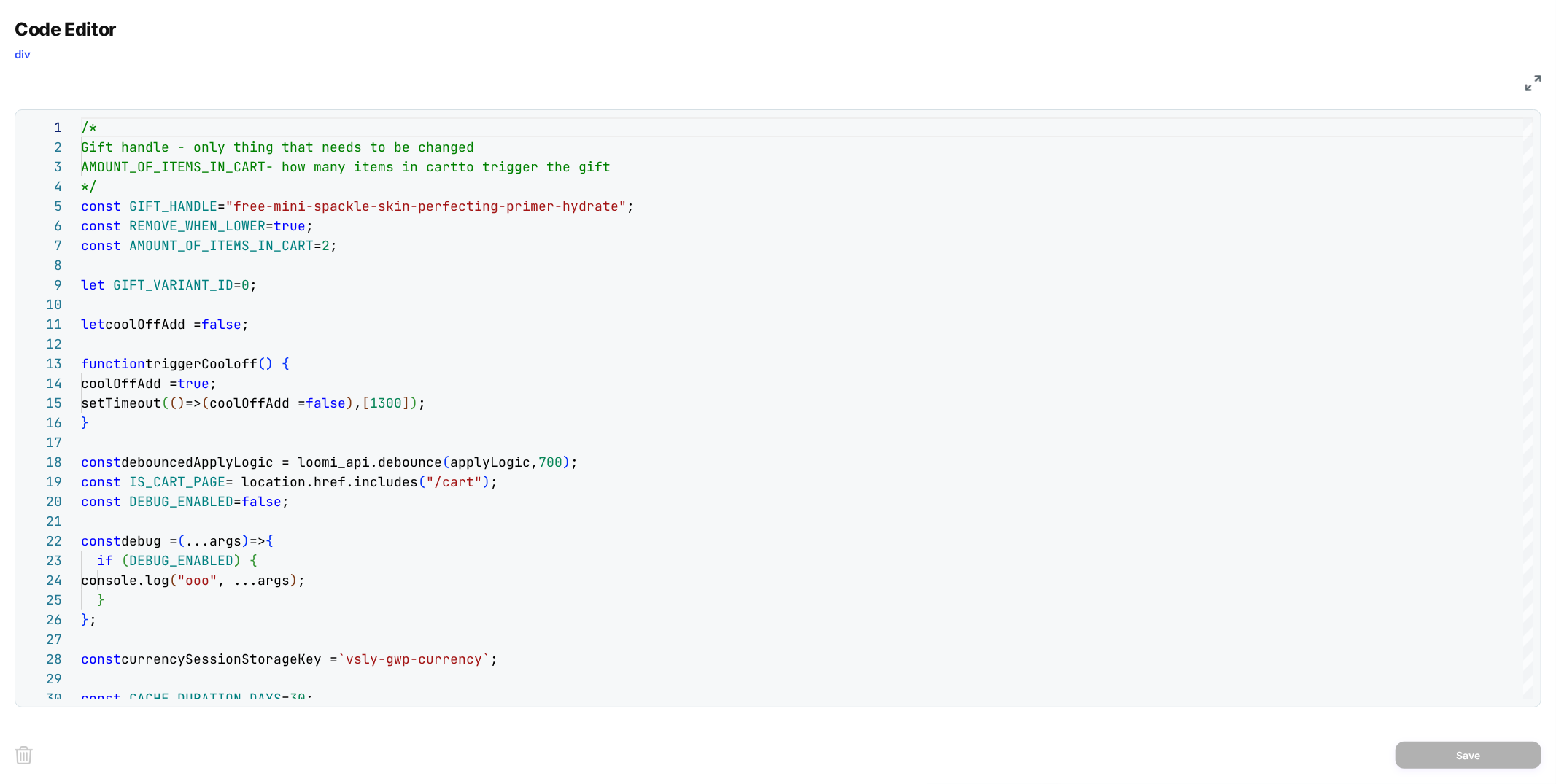
click at [1537, 81] on img at bounding box center [1534, 83] width 16 height 16
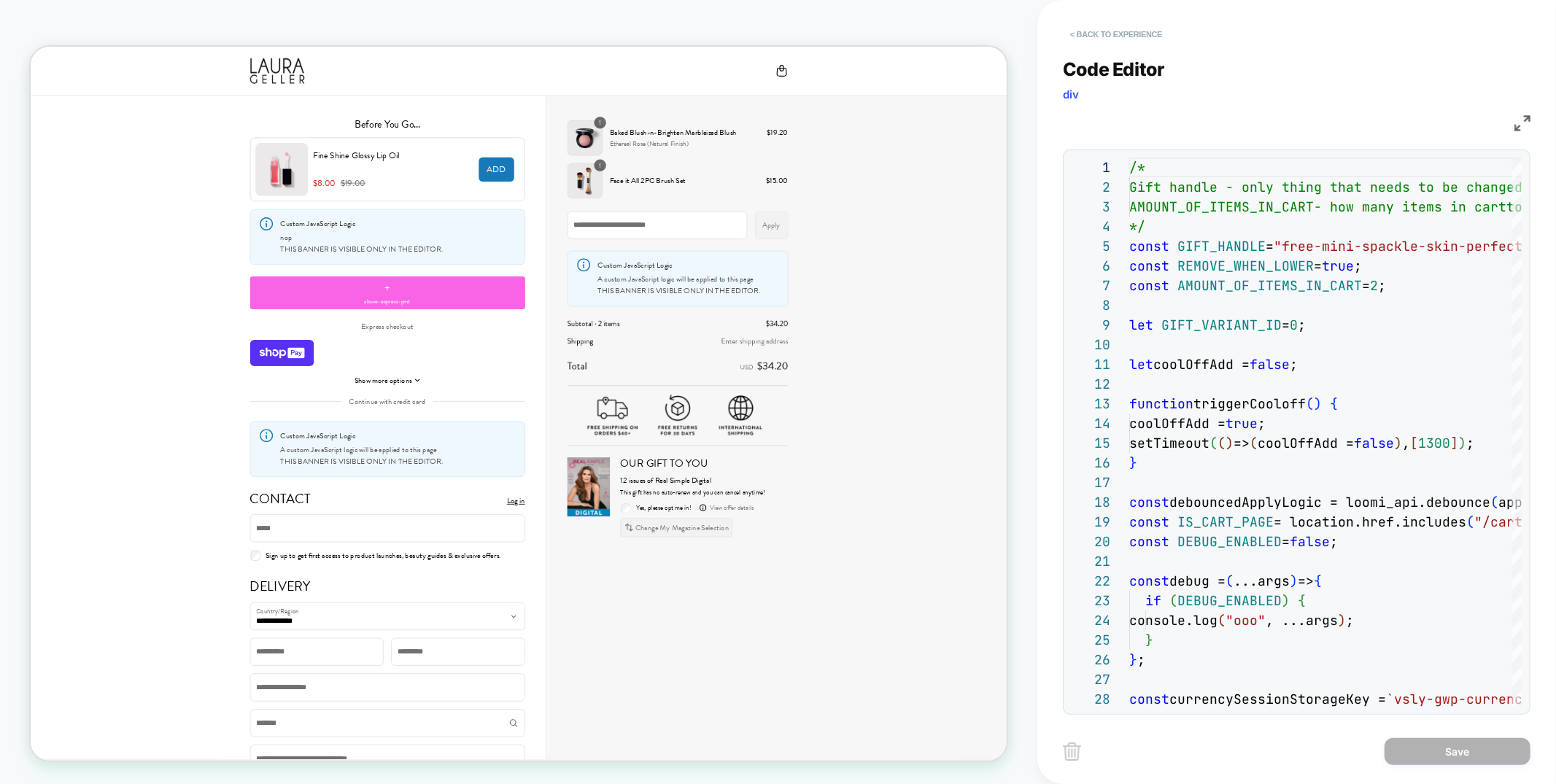
click at [1112, 33] on button "< Back to experience" at bounding box center [1116, 35] width 107 height 24
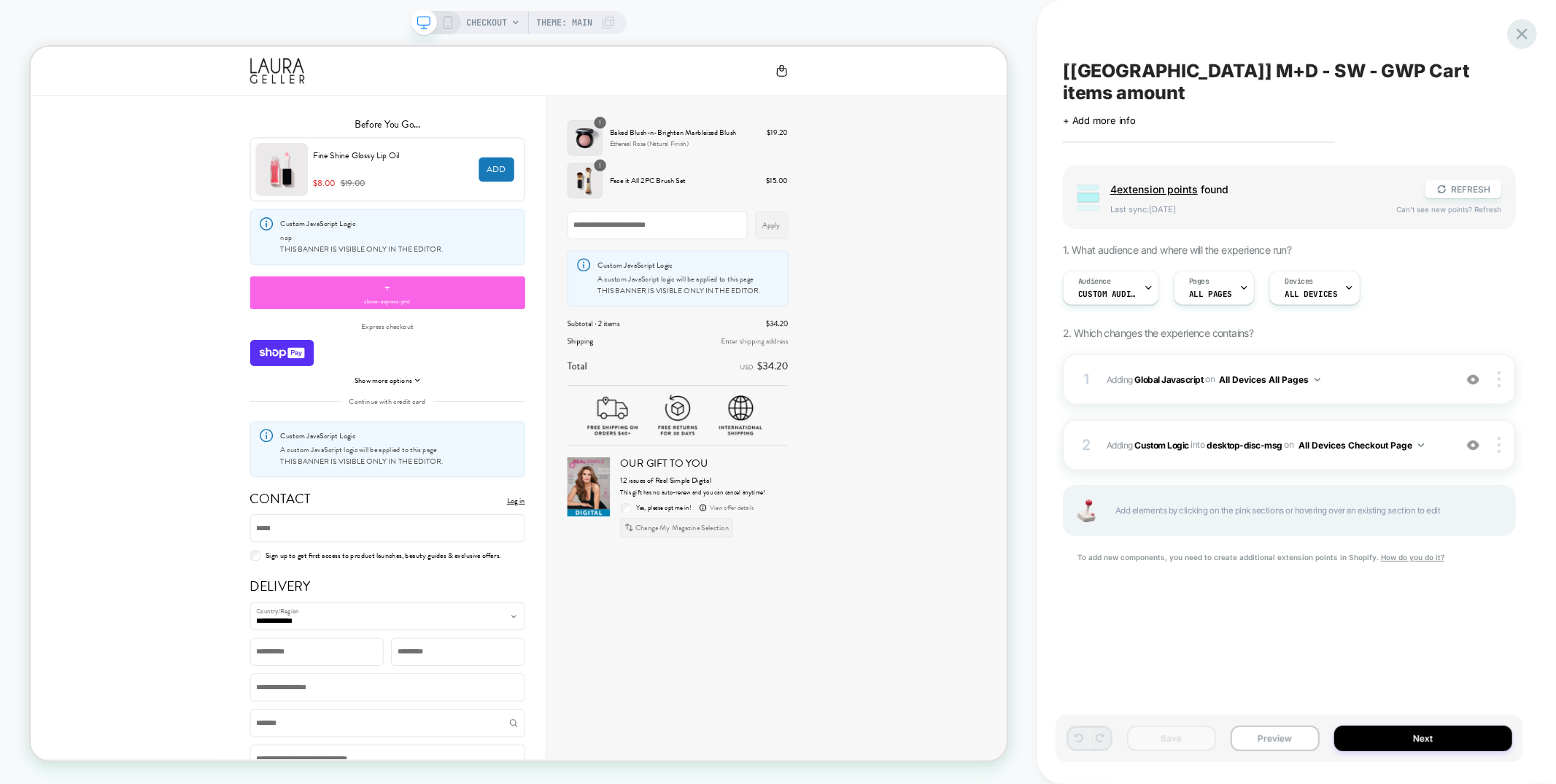
click at [1522, 30] on icon at bounding box center [1522, 34] width 20 height 20
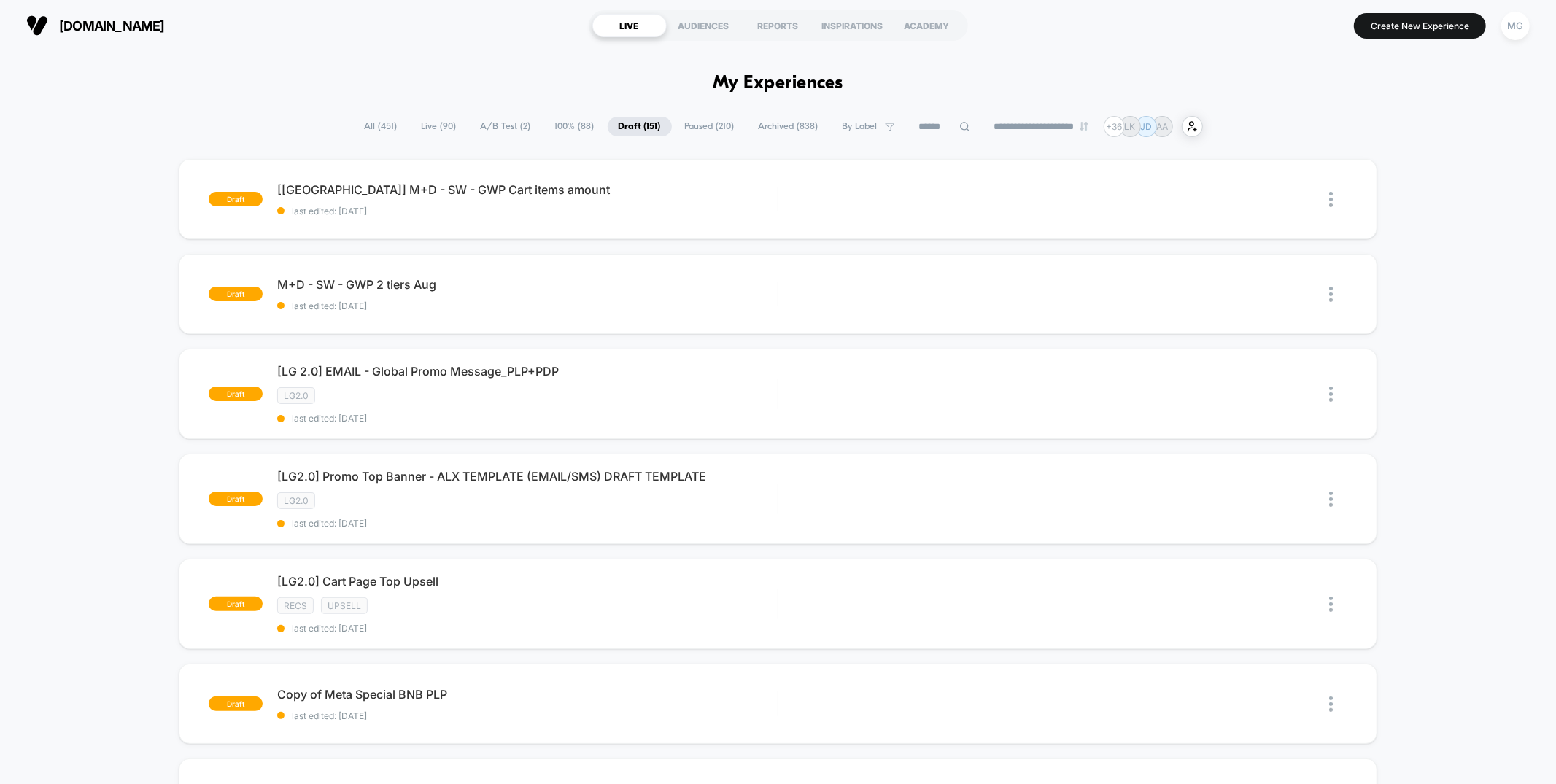
click at [511, 127] on span "A/B Test ( 2 )" at bounding box center [506, 127] width 72 height 20
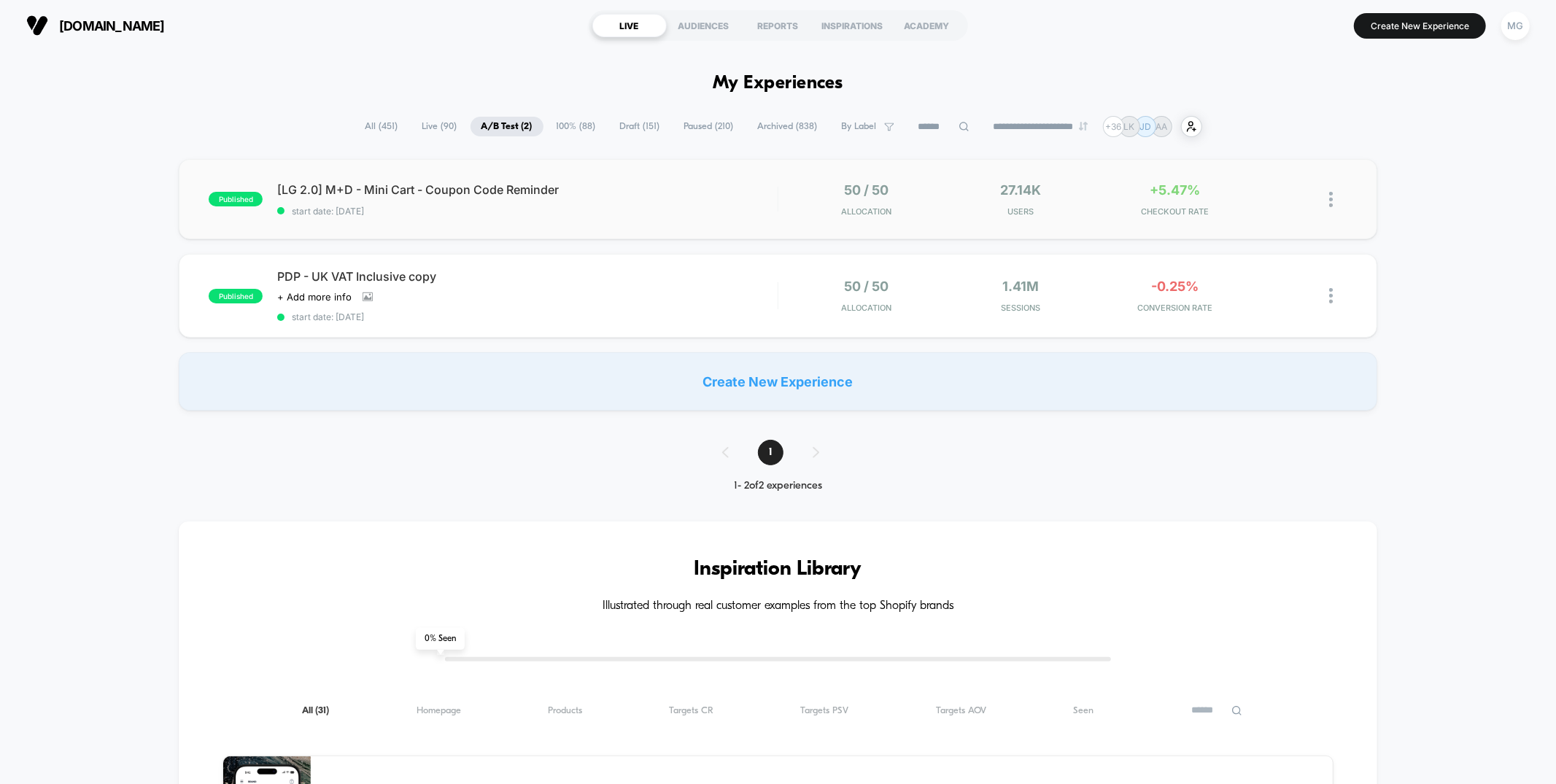
click at [624, 218] on div "published [LG 2.0] M+D - Mini Cart - Coupon Code Reminder start date: 8/18/2025…" at bounding box center [778, 199] width 1198 height 80
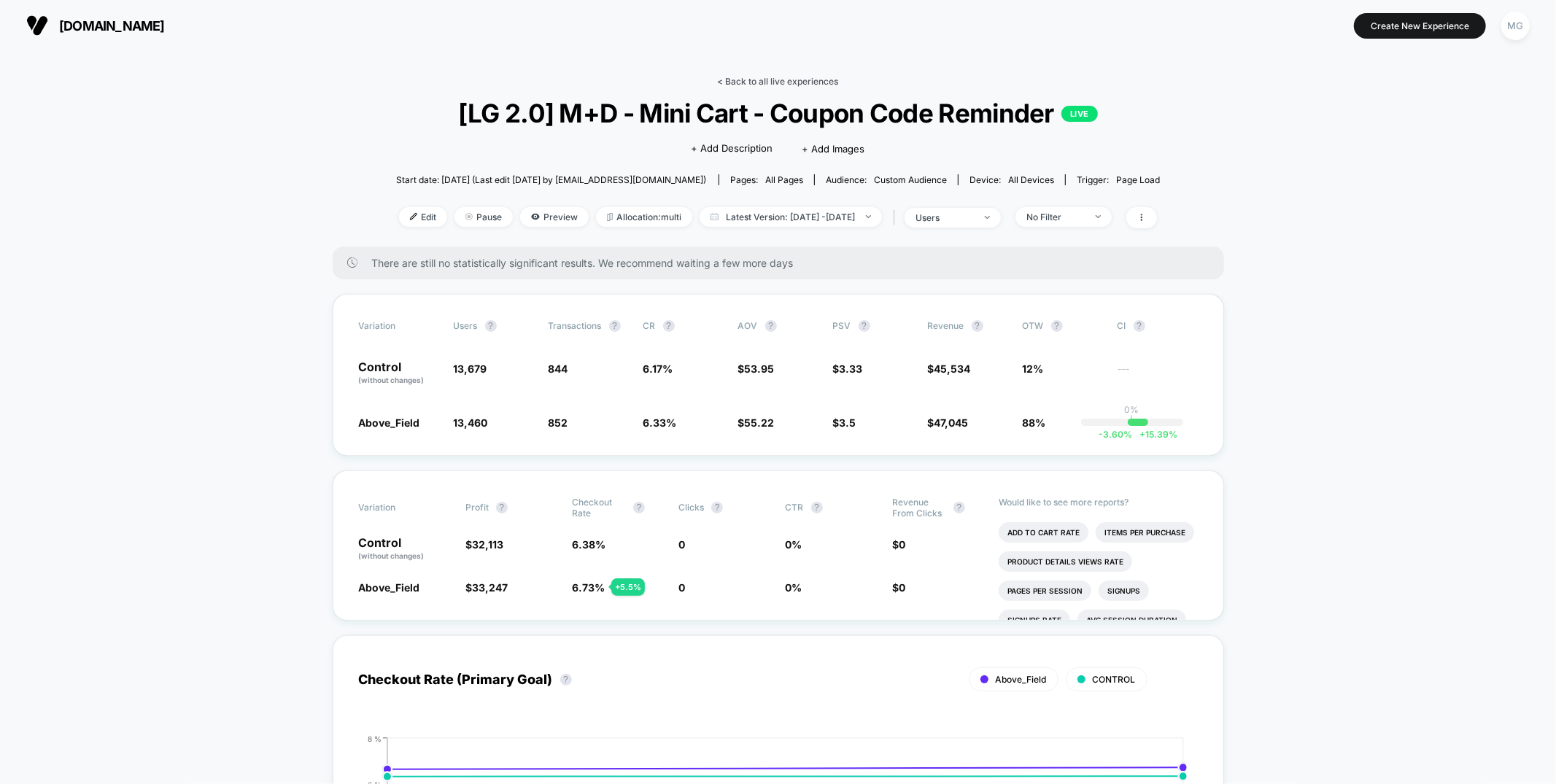
click at [793, 81] on link "< Back to all live experiences" at bounding box center [778, 81] width 121 height 11
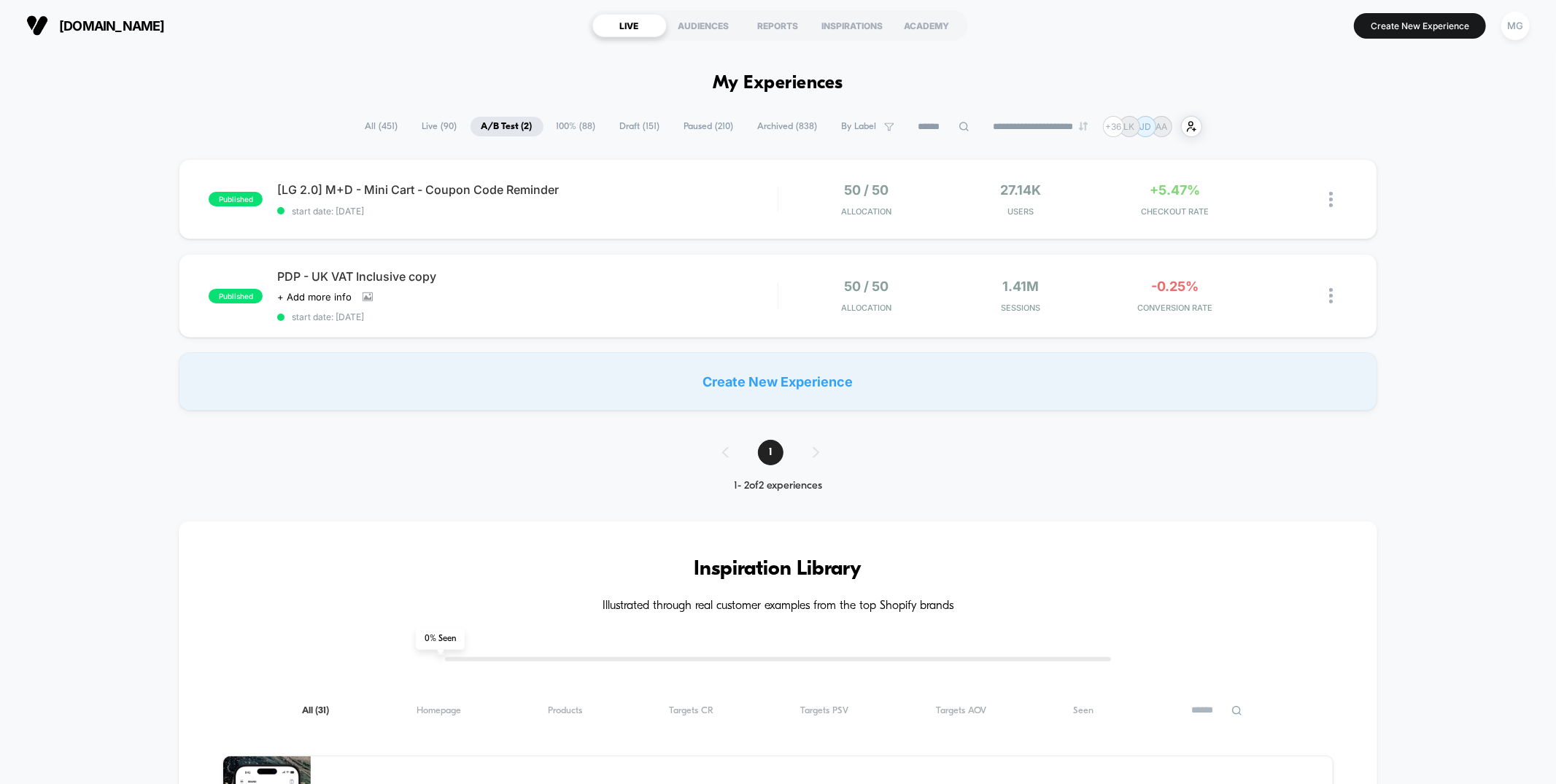
click at [642, 132] on span "Draft ( 151 )" at bounding box center [640, 127] width 62 height 20
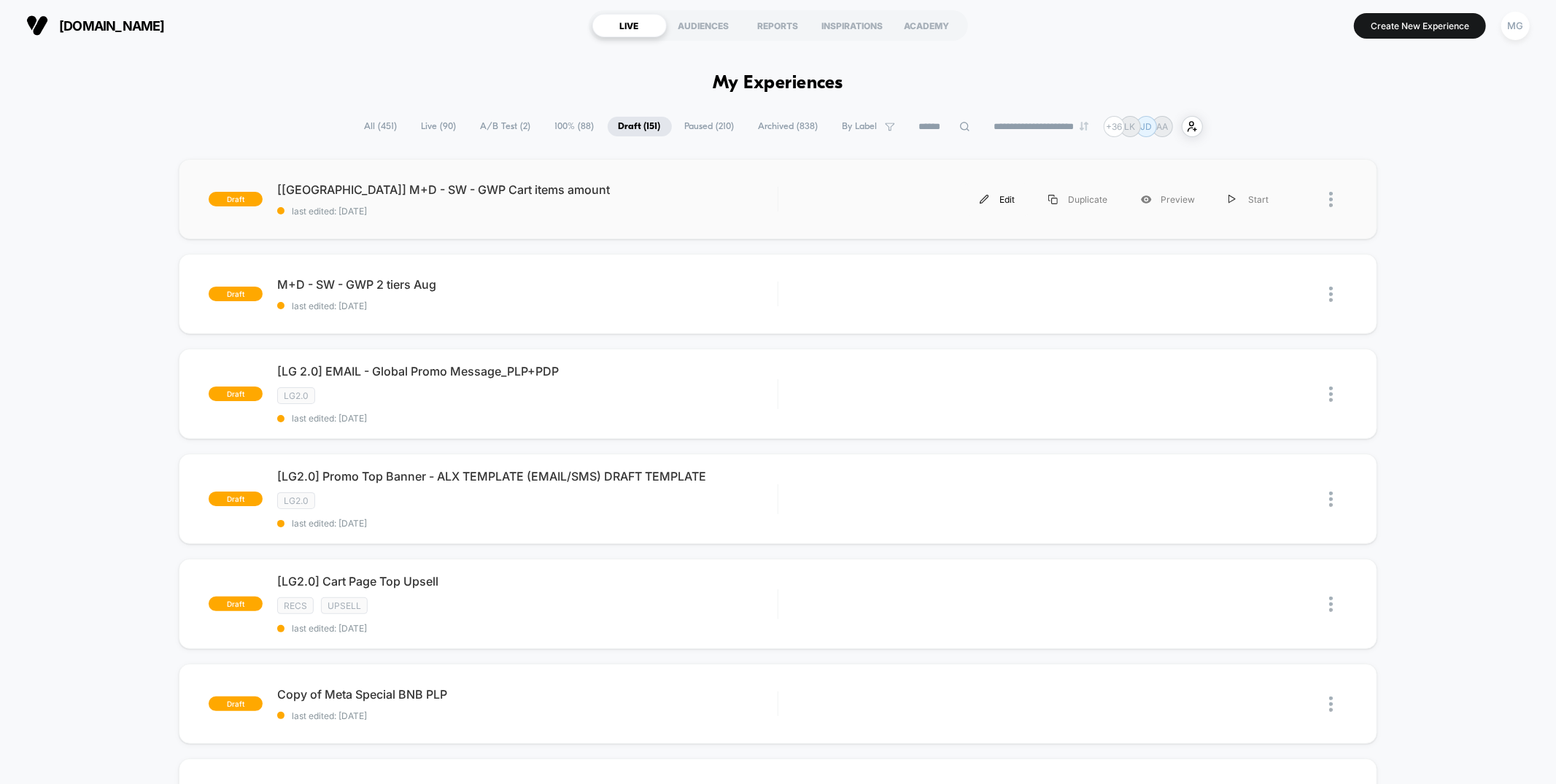
click at [988, 197] on img at bounding box center [985, 199] width 9 height 9
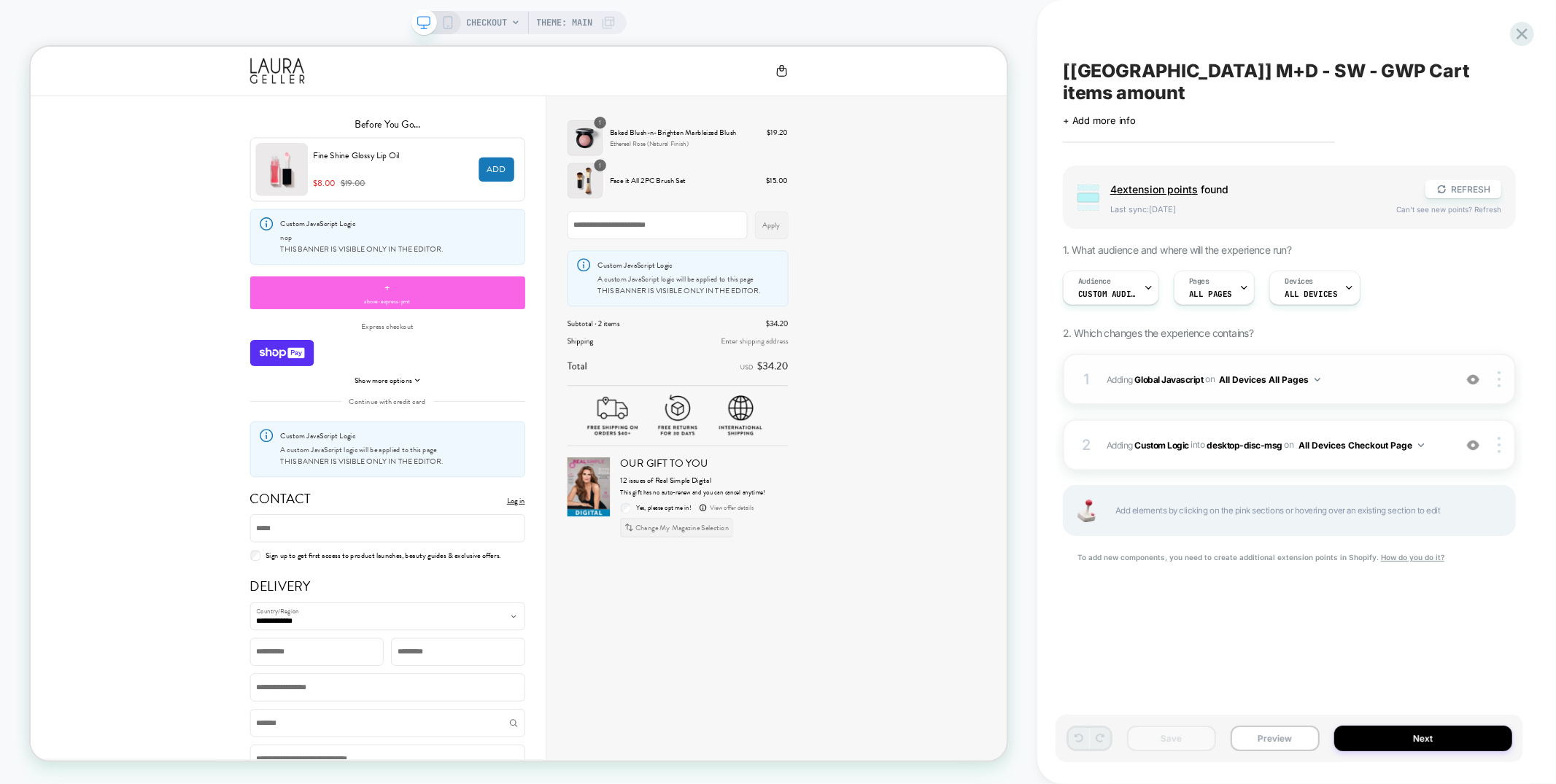
click at [1223, 354] on div "1 Adding Global Javascript on All Devices All Pages Add Before Add After Target…" at bounding box center [1290, 379] width 453 height 51
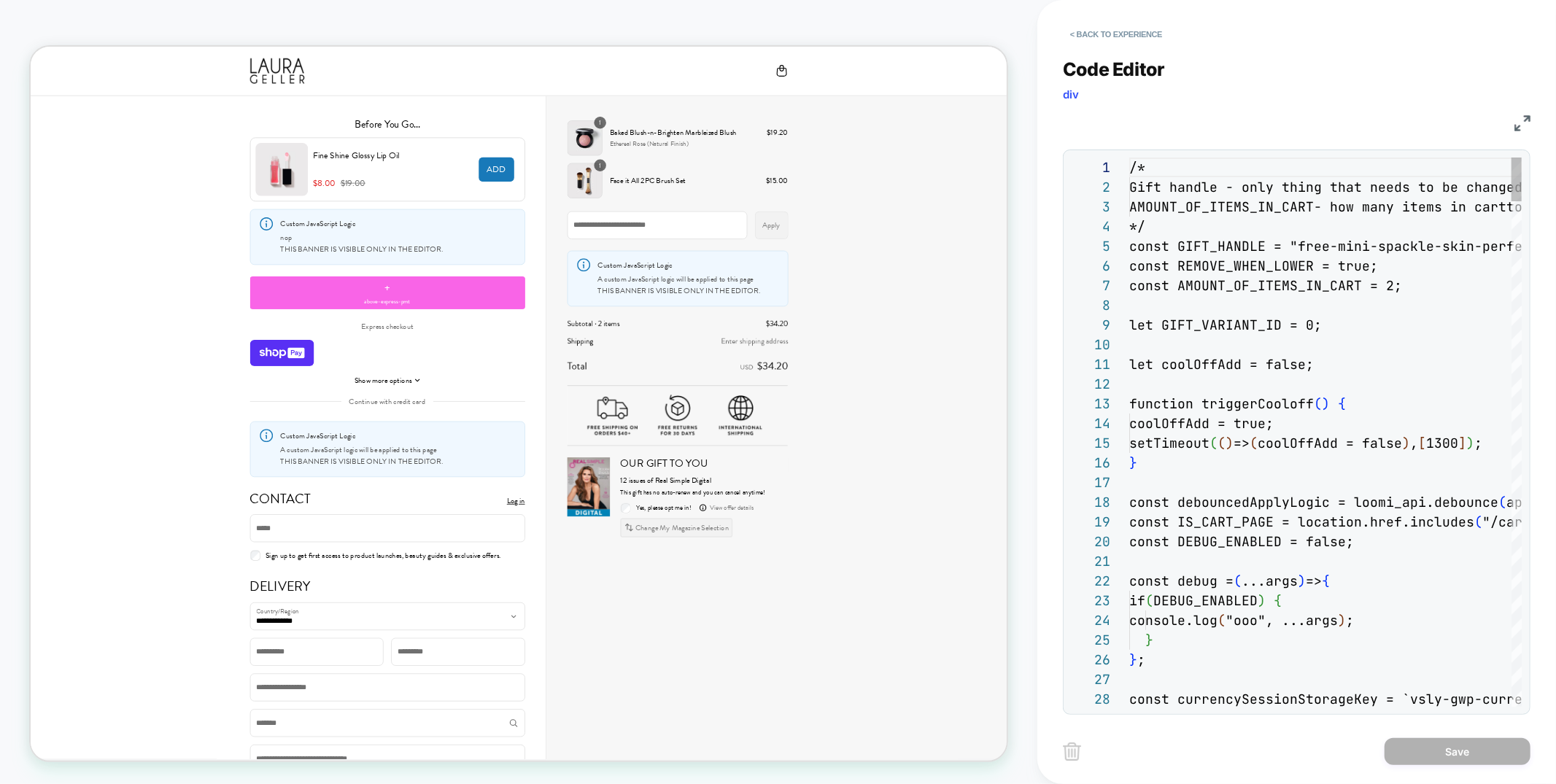
scroll to position [196, 0]
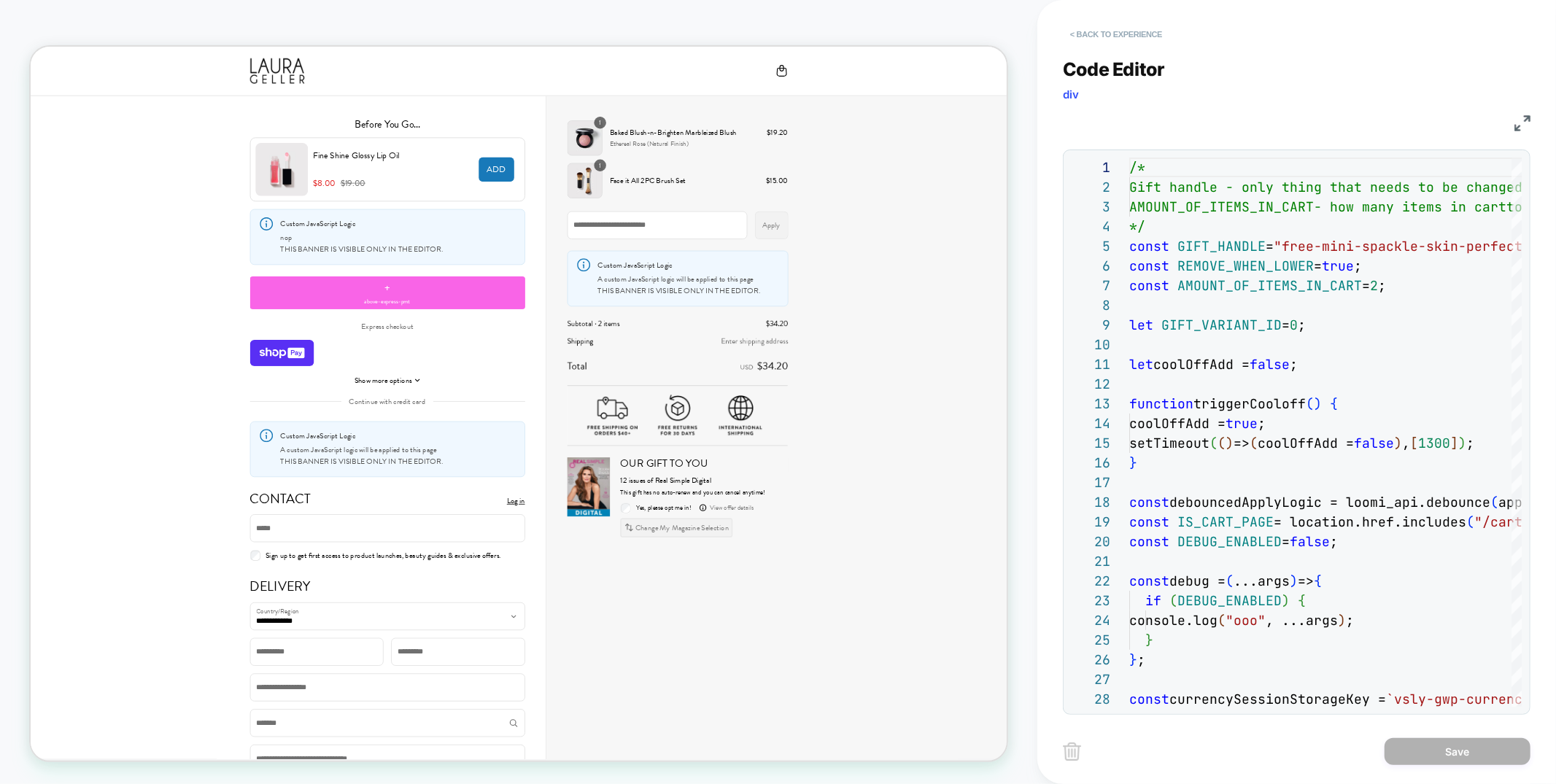
click at [1090, 43] on button "< Back to experience" at bounding box center [1116, 35] width 107 height 24
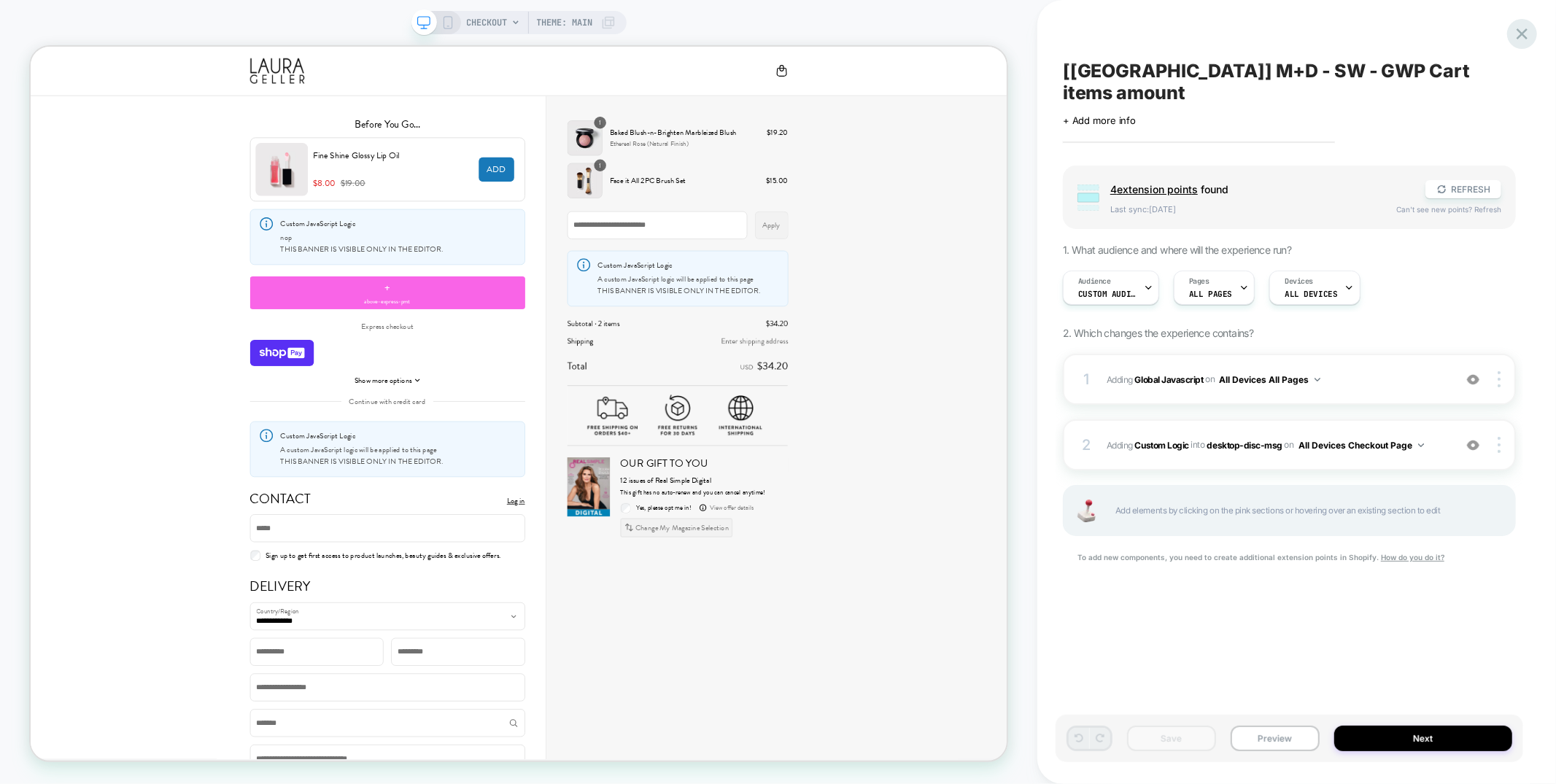
click at [1517, 35] on icon at bounding box center [1522, 34] width 20 height 20
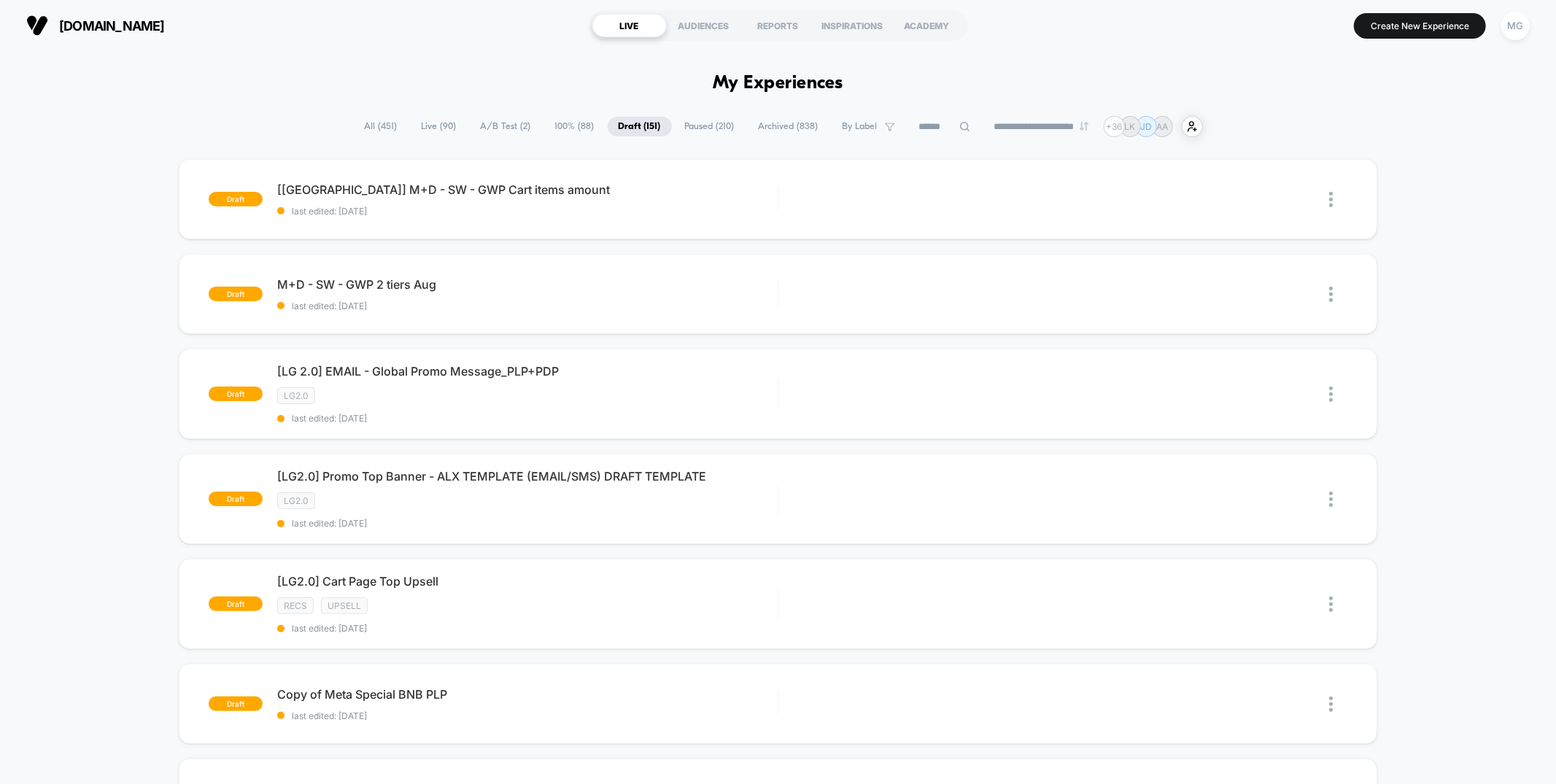
click at [787, 129] on span "Archived ( 838 )" at bounding box center [788, 127] width 81 height 20
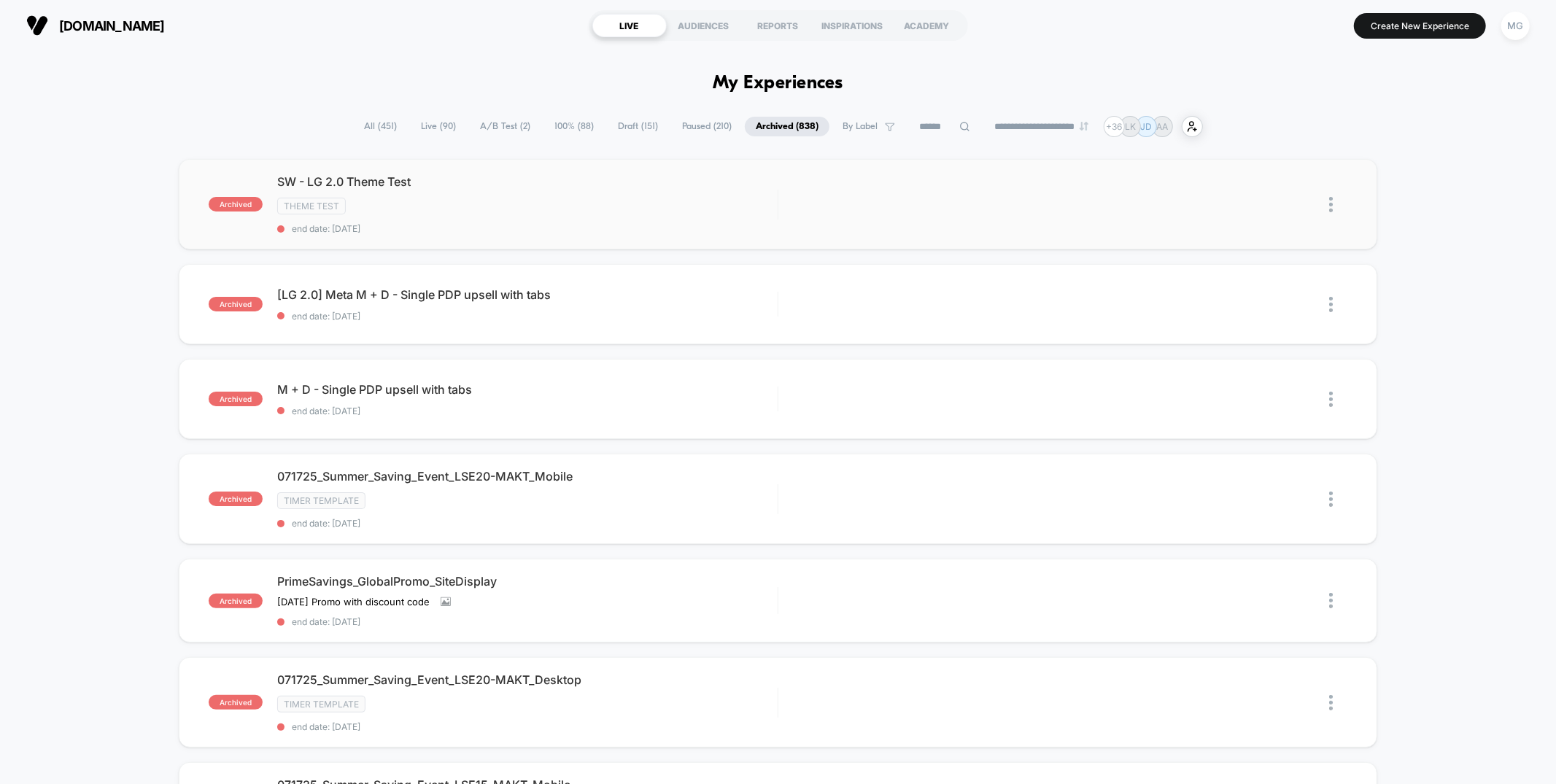
click at [592, 218] on div "SW - LG 2.0 Theme Test Theme Test end date: 8/18/2025" at bounding box center [527, 204] width 500 height 59
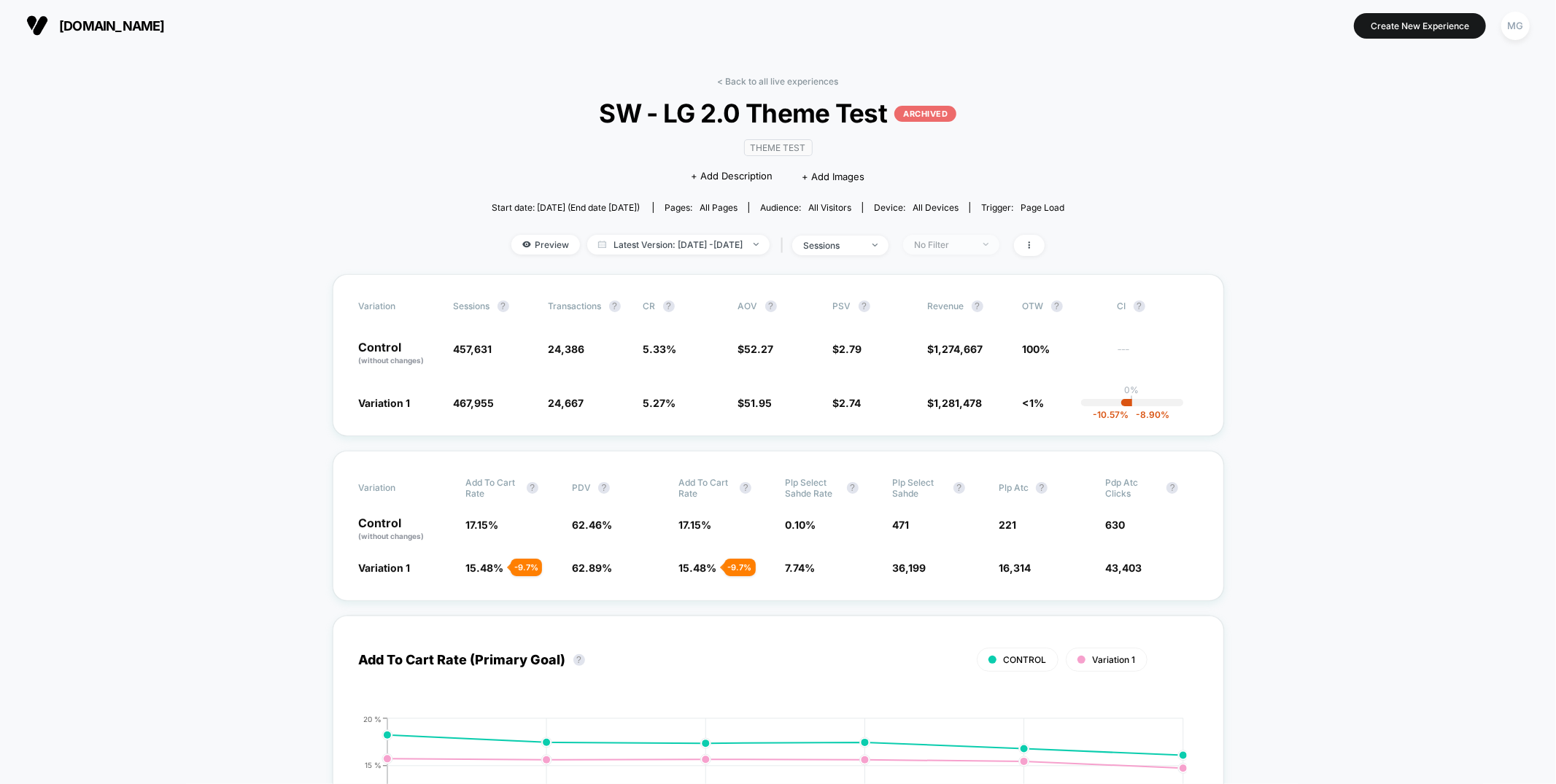
click at [956, 244] on div "No Filter" at bounding box center [943, 245] width 59 height 11
click at [982, 323] on span "Desktop Visitors" at bounding box center [968, 328] width 78 height 13
click at [954, 448] on button "Save" at bounding box center [974, 456] width 133 height 24
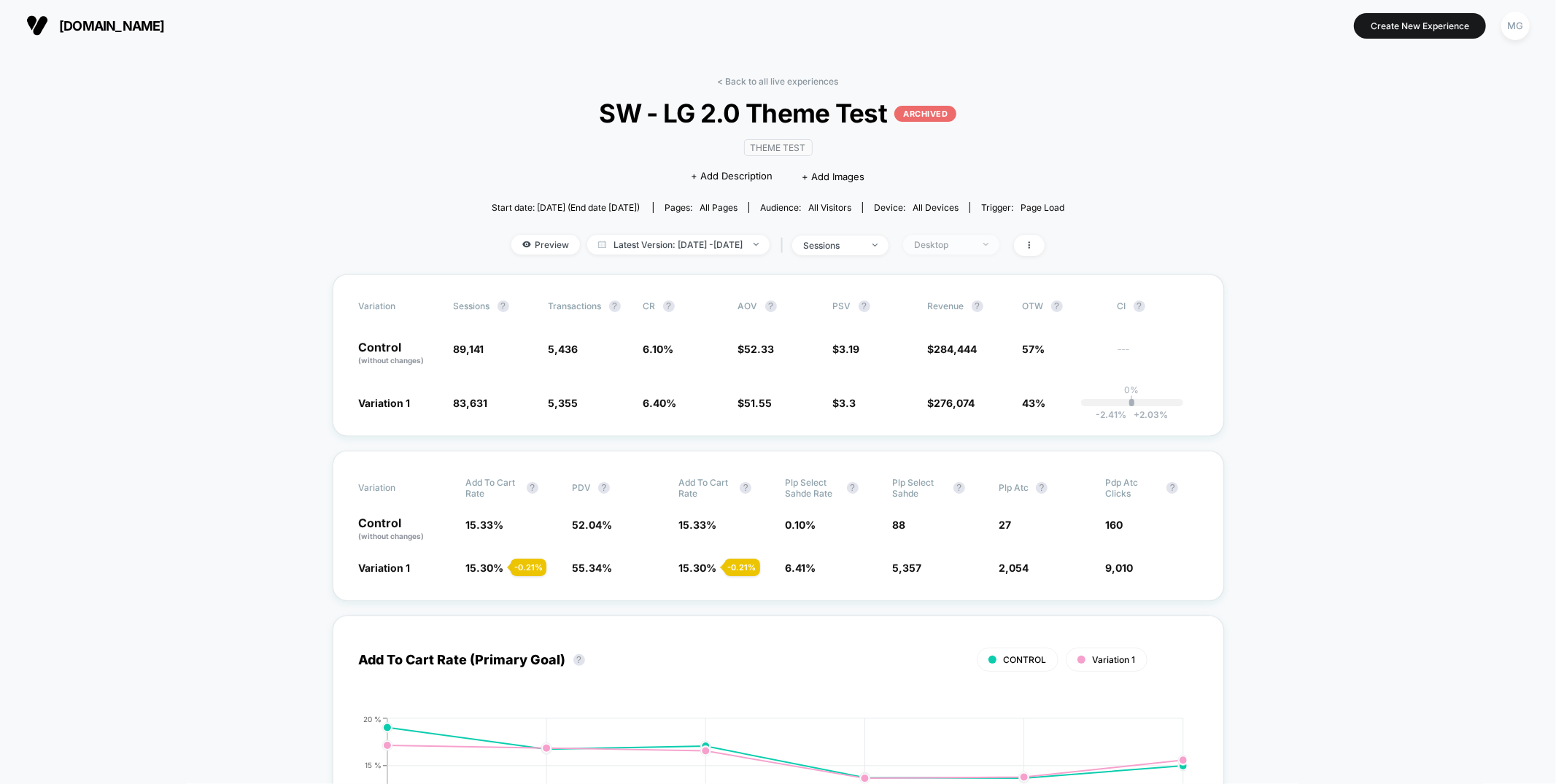
click at [973, 248] on div "Desktop" at bounding box center [943, 245] width 59 height 11
click at [952, 409] on span "No Filter" at bounding box center [950, 416] width 40 height 13
click at [955, 450] on button "Save" at bounding box center [974, 456] width 133 height 24
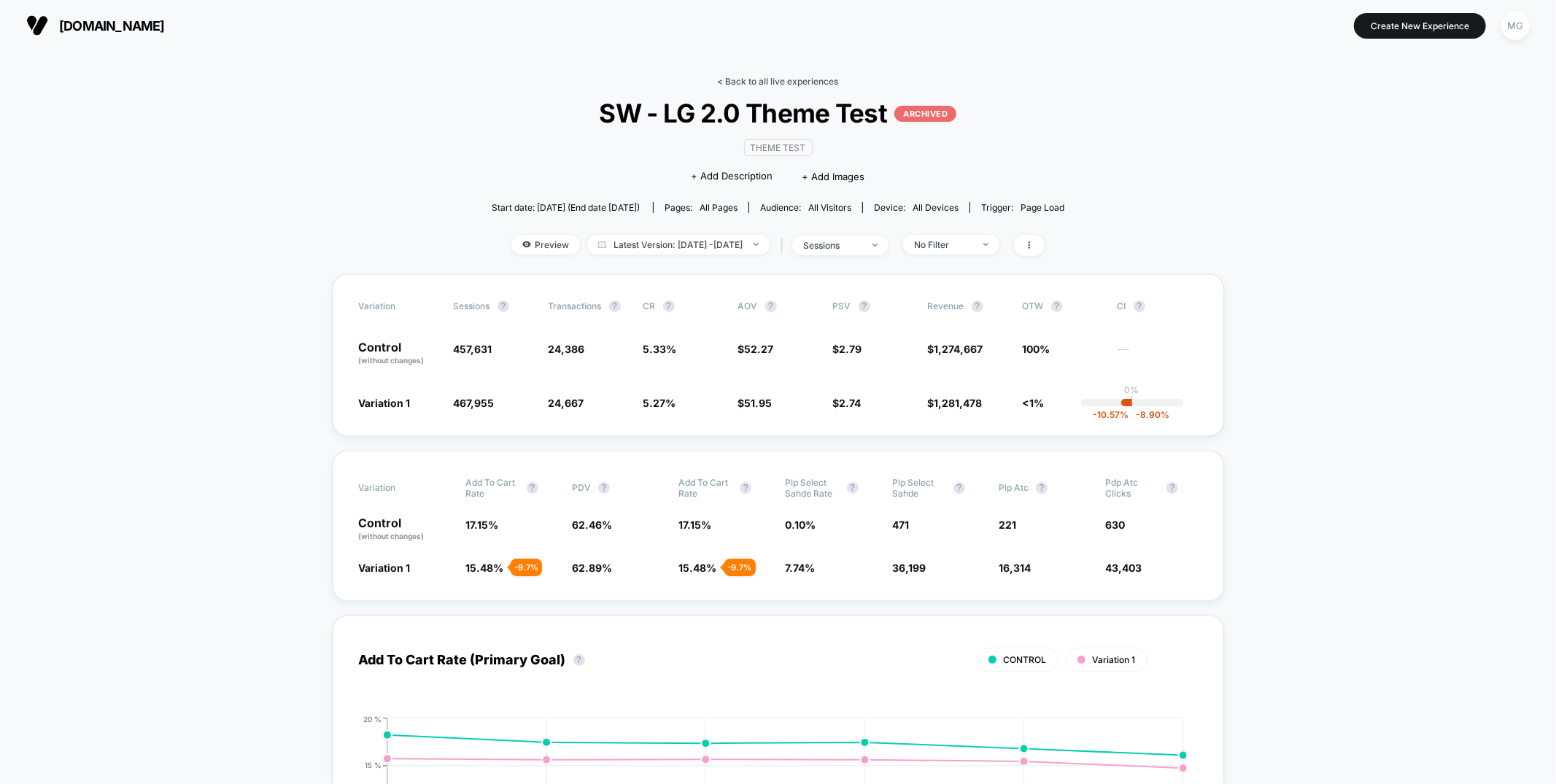
click at [758, 79] on link "< Back to all live experiences" at bounding box center [778, 81] width 121 height 11
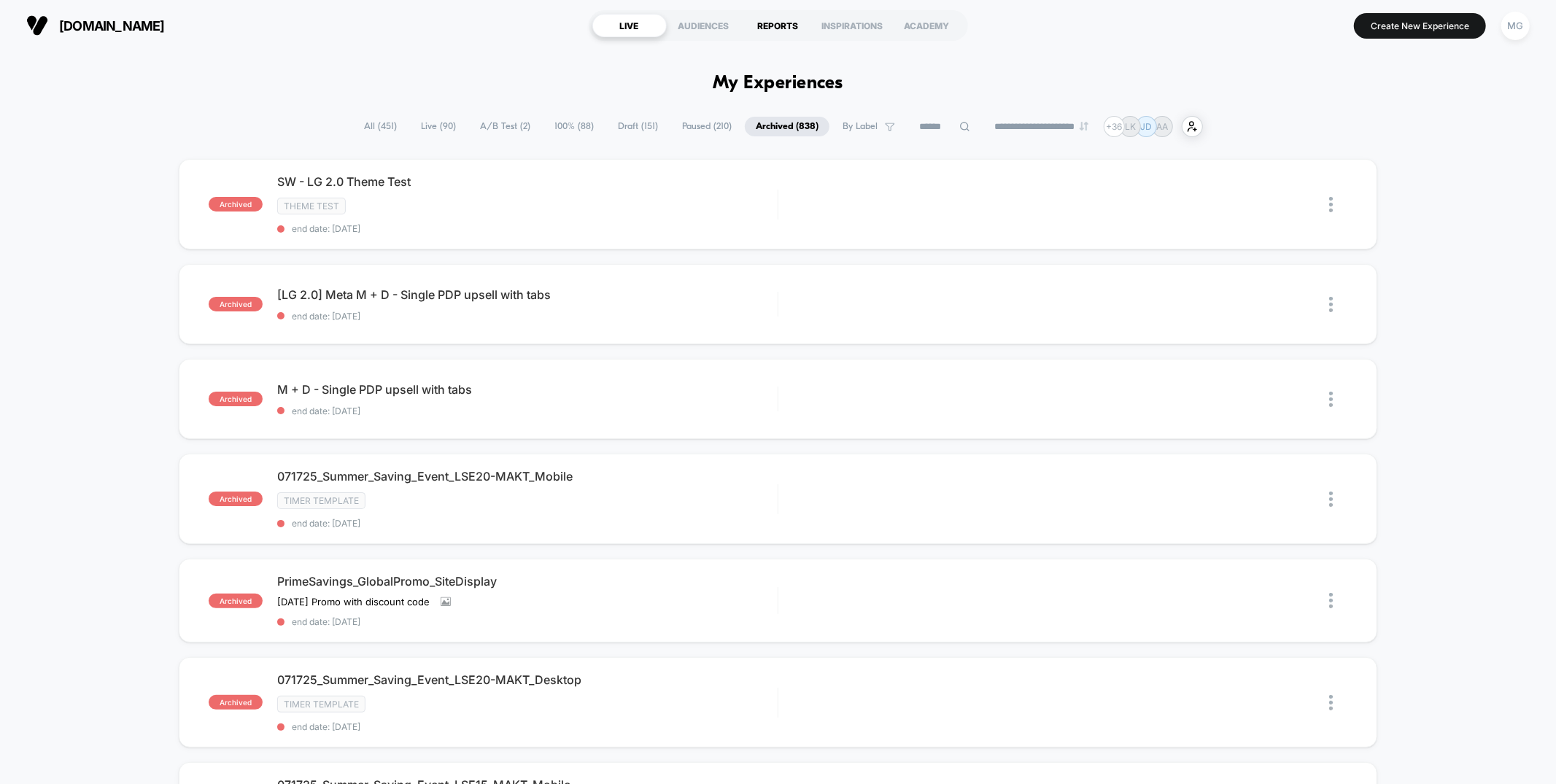
click at [767, 28] on div "REPORTS" at bounding box center [778, 26] width 74 height 24
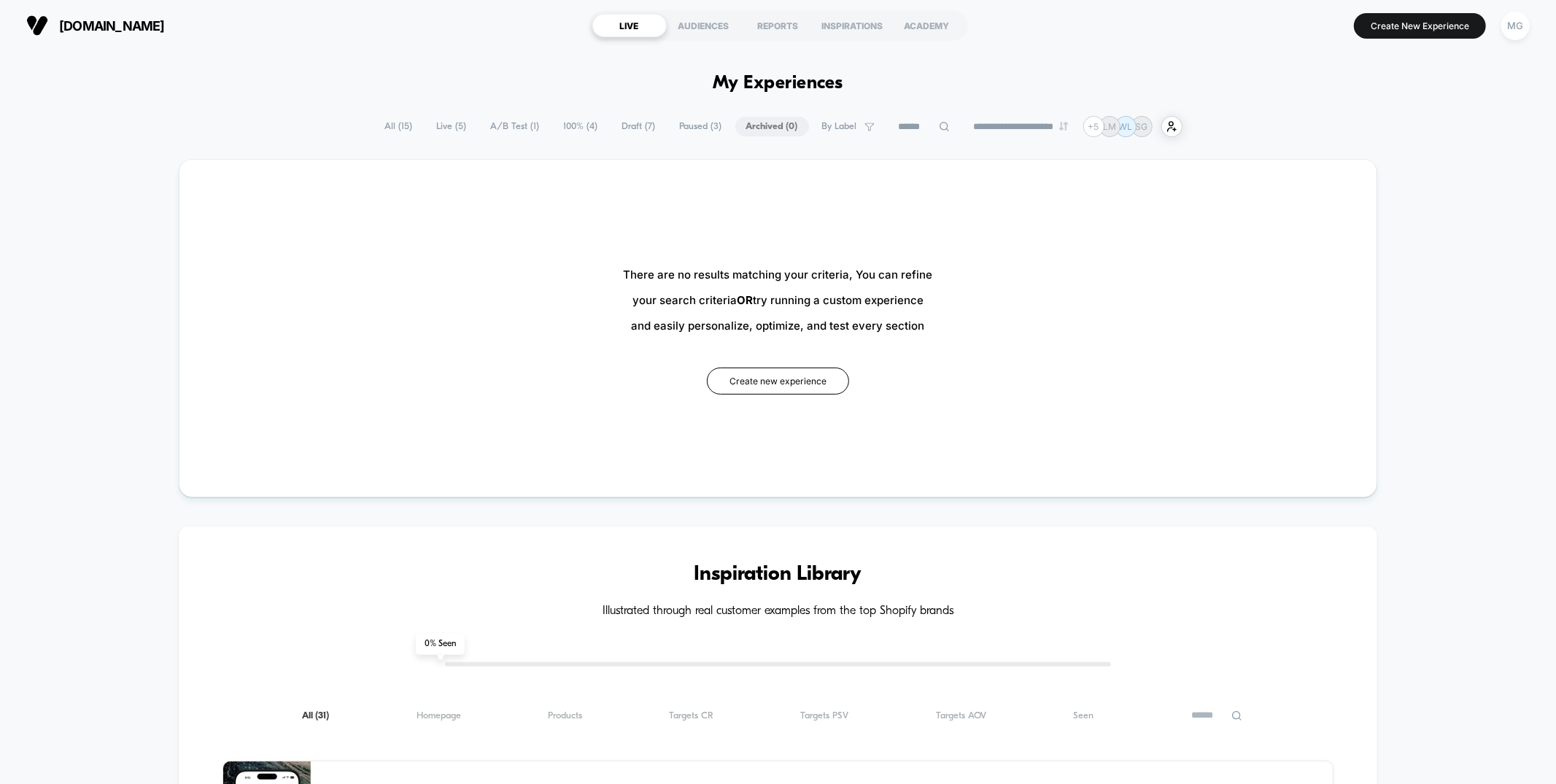
click at [619, 129] on span "Draft ( 7 )" at bounding box center [639, 127] width 56 height 20
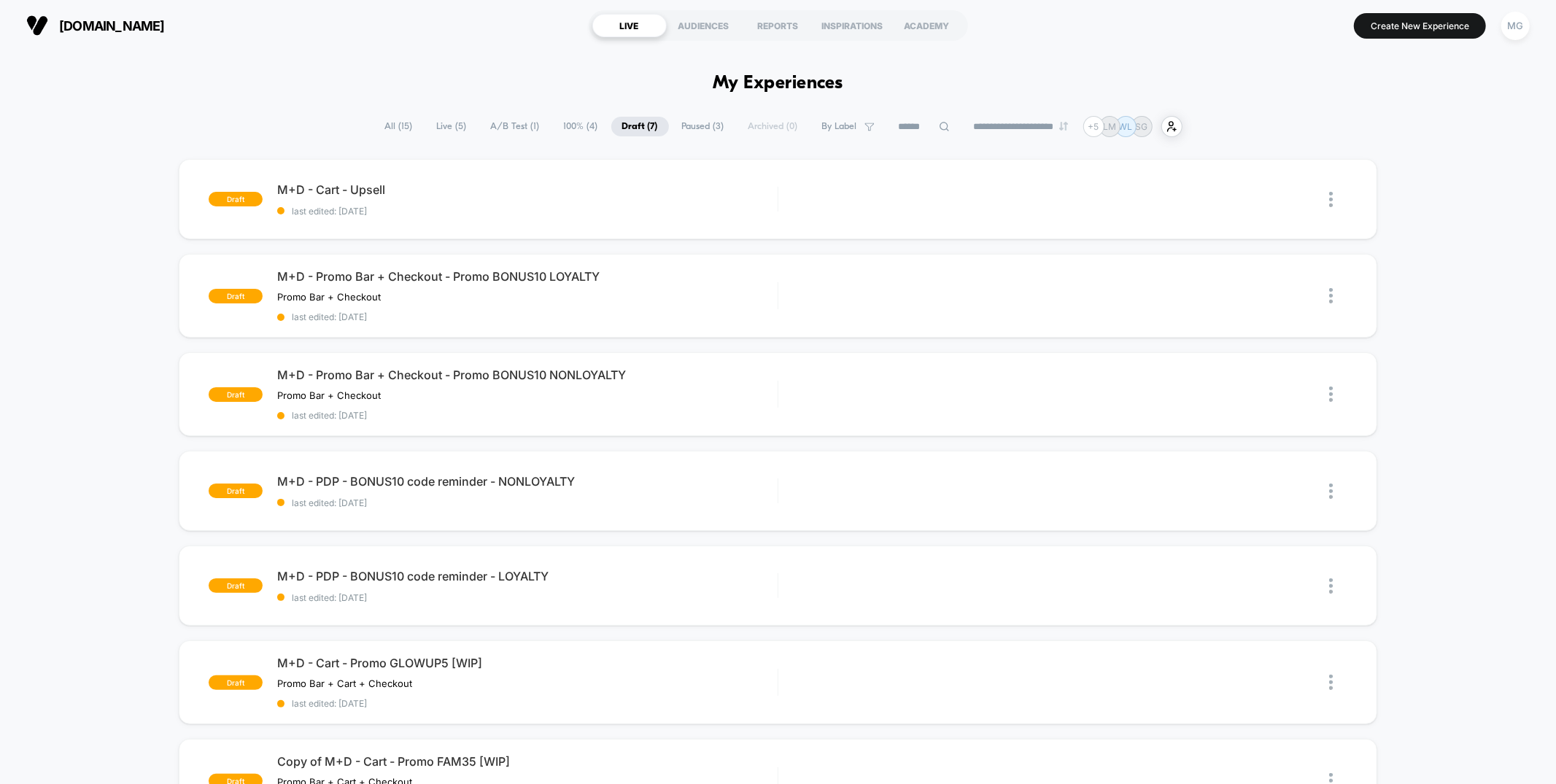
click at [561, 129] on span "100% ( 4 )" at bounding box center [581, 127] width 56 height 20
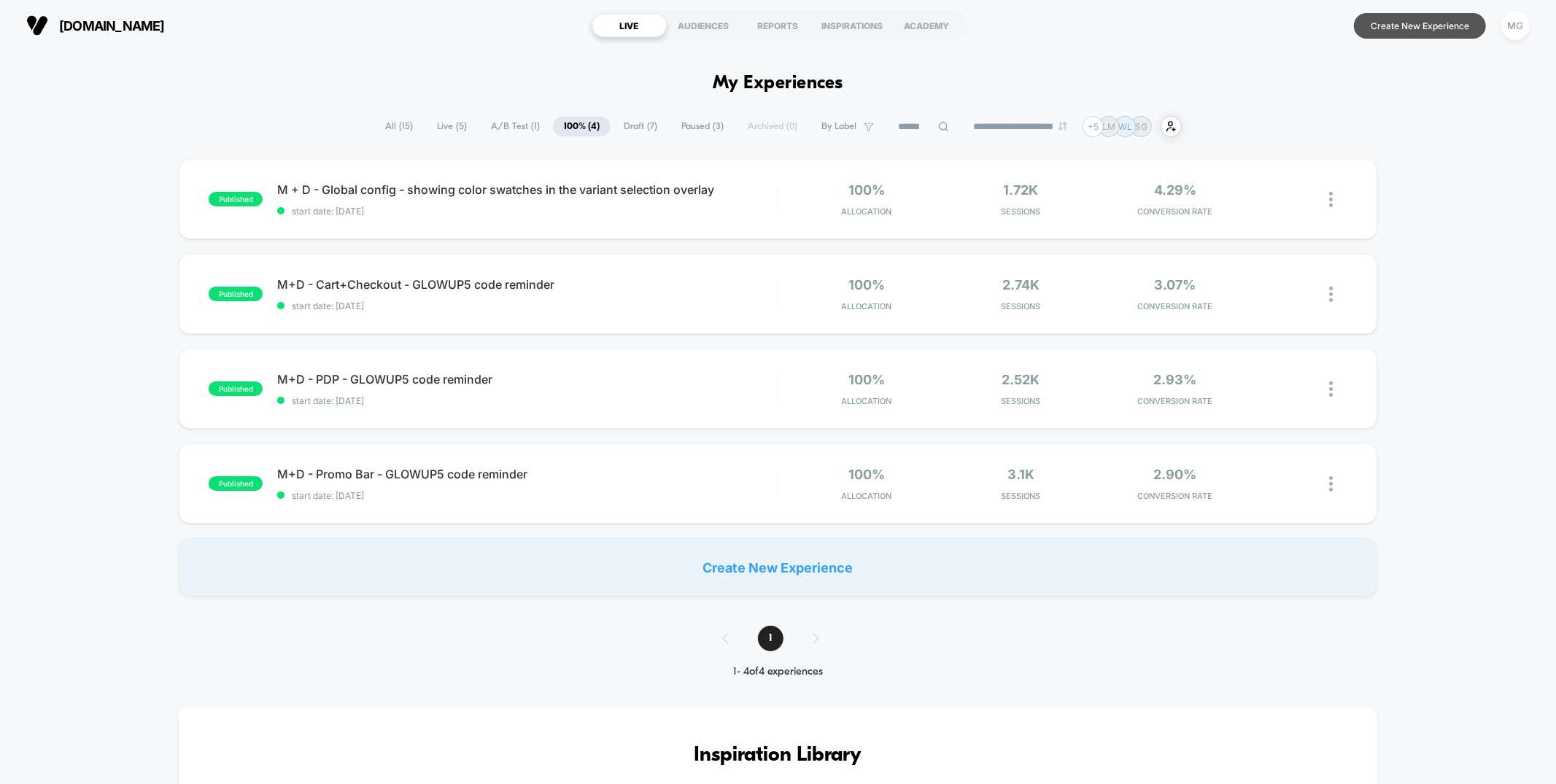
click at [1400, 32] on button "Create New Experience" at bounding box center [1420, 26] width 132 height 26
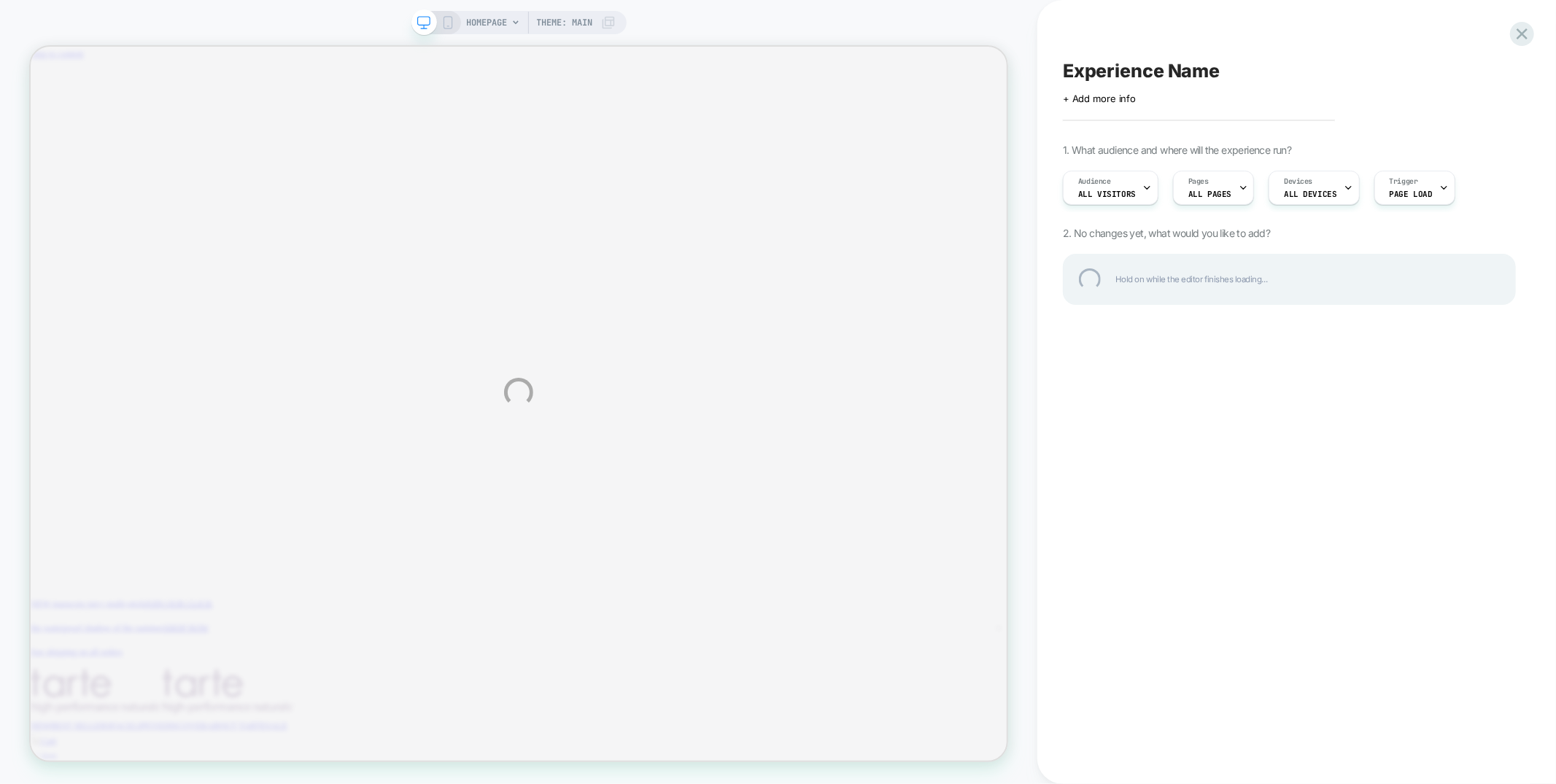
scroll to position [0, 1126]
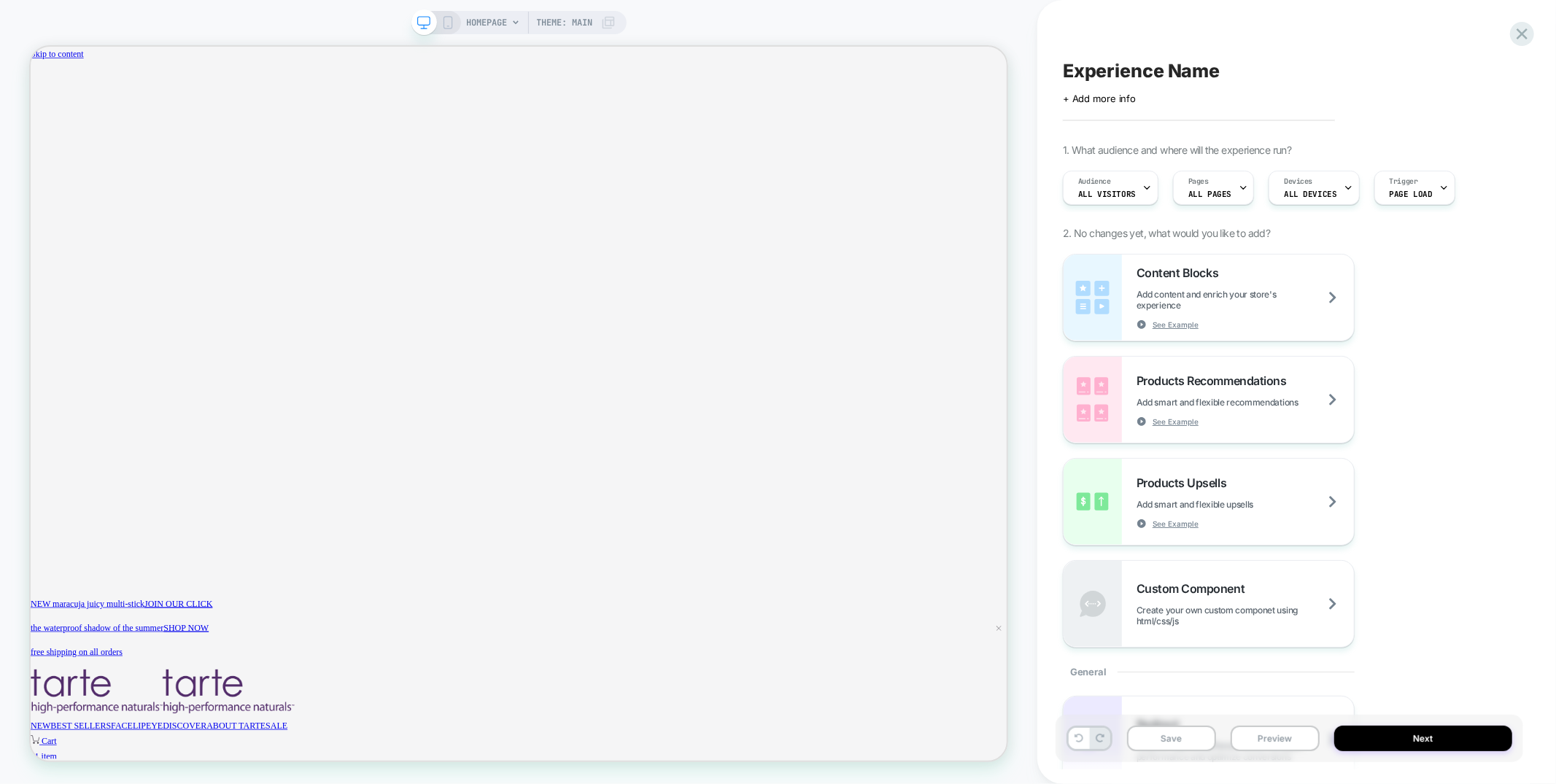
click at [445, 24] on icon at bounding box center [448, 23] width 13 height 13
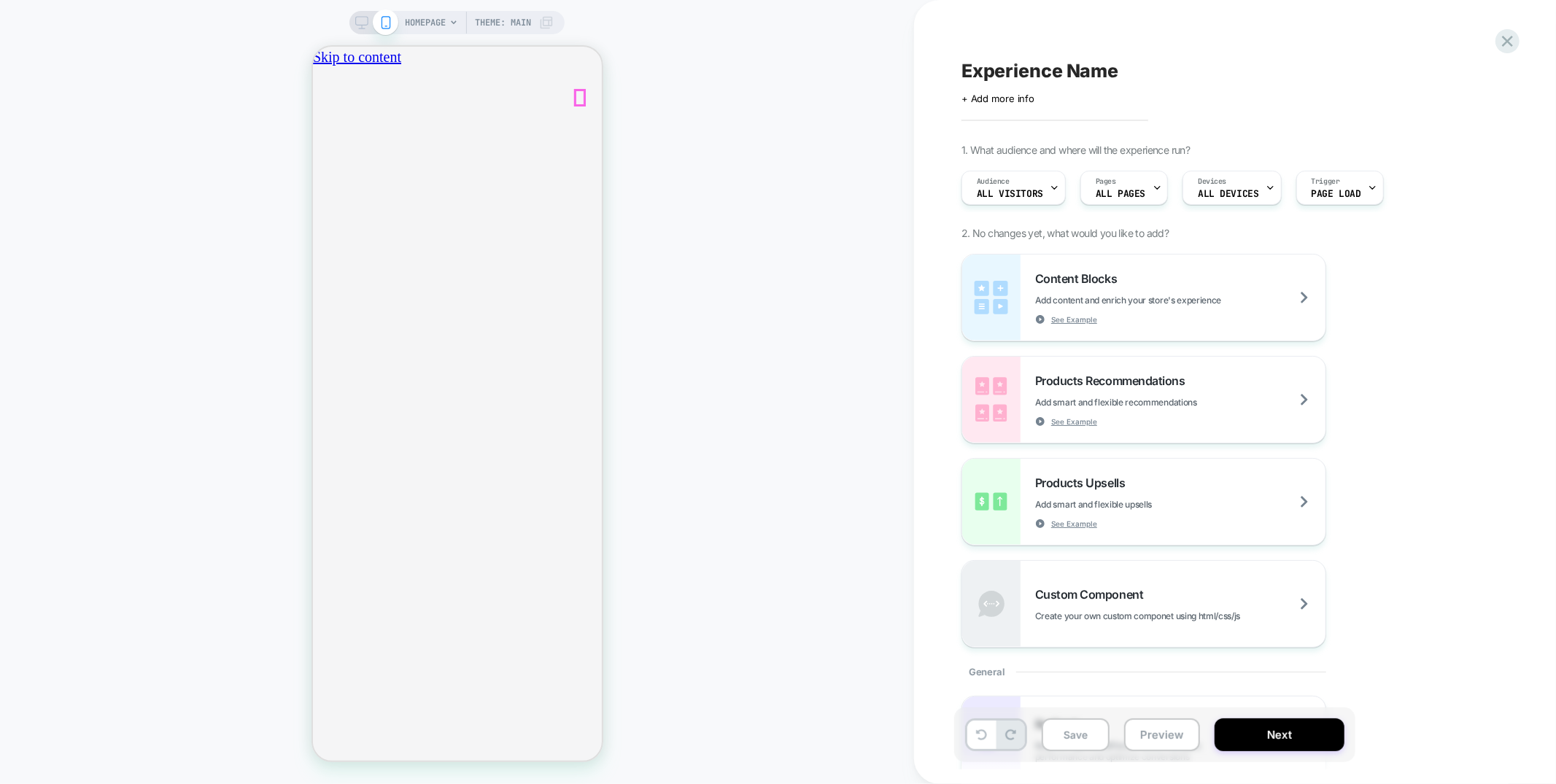
click at [1505, 46] on icon at bounding box center [1508, 41] width 20 height 20
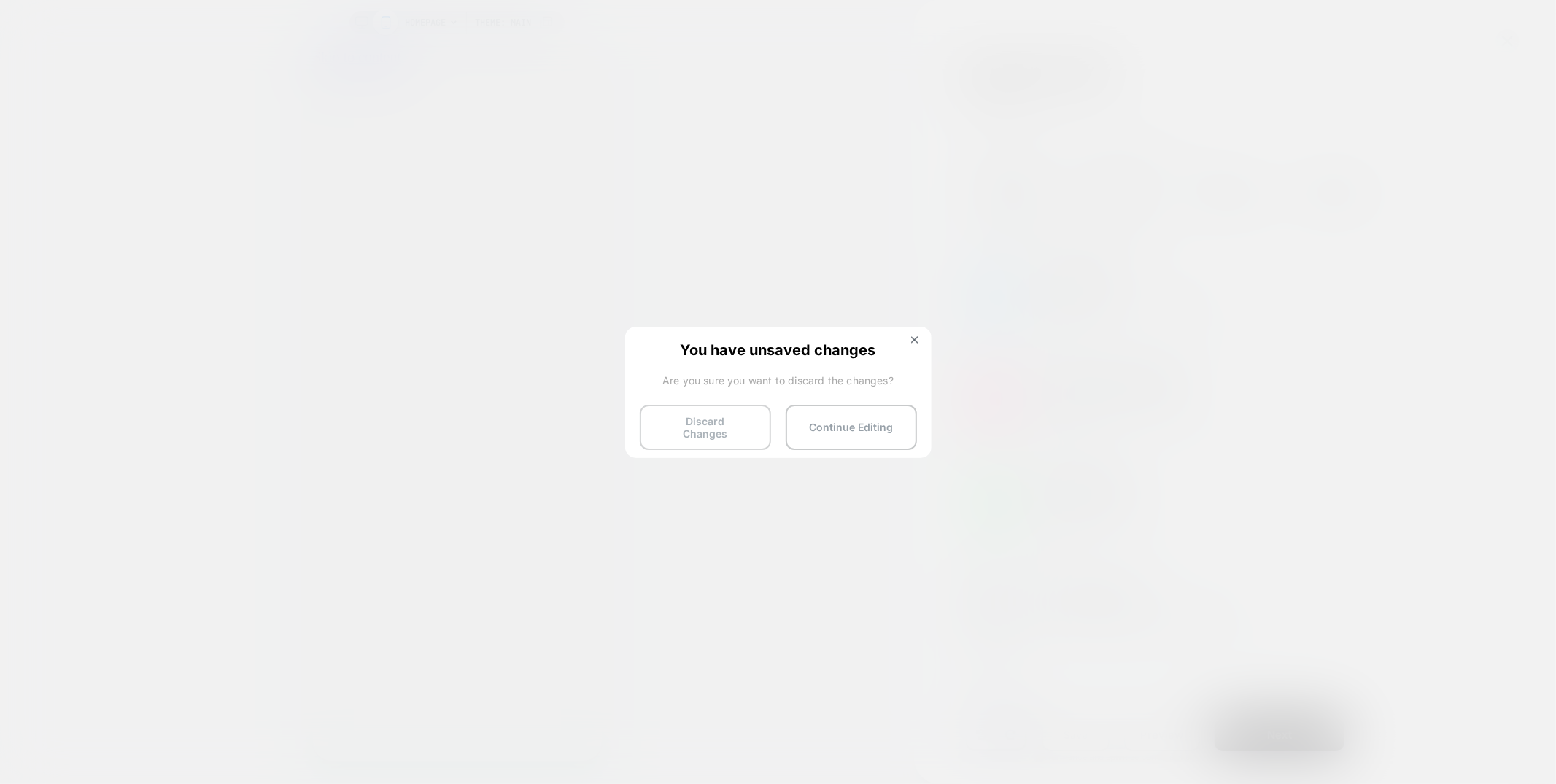
click at [685, 417] on button "Discard Changes" at bounding box center [706, 427] width 132 height 45
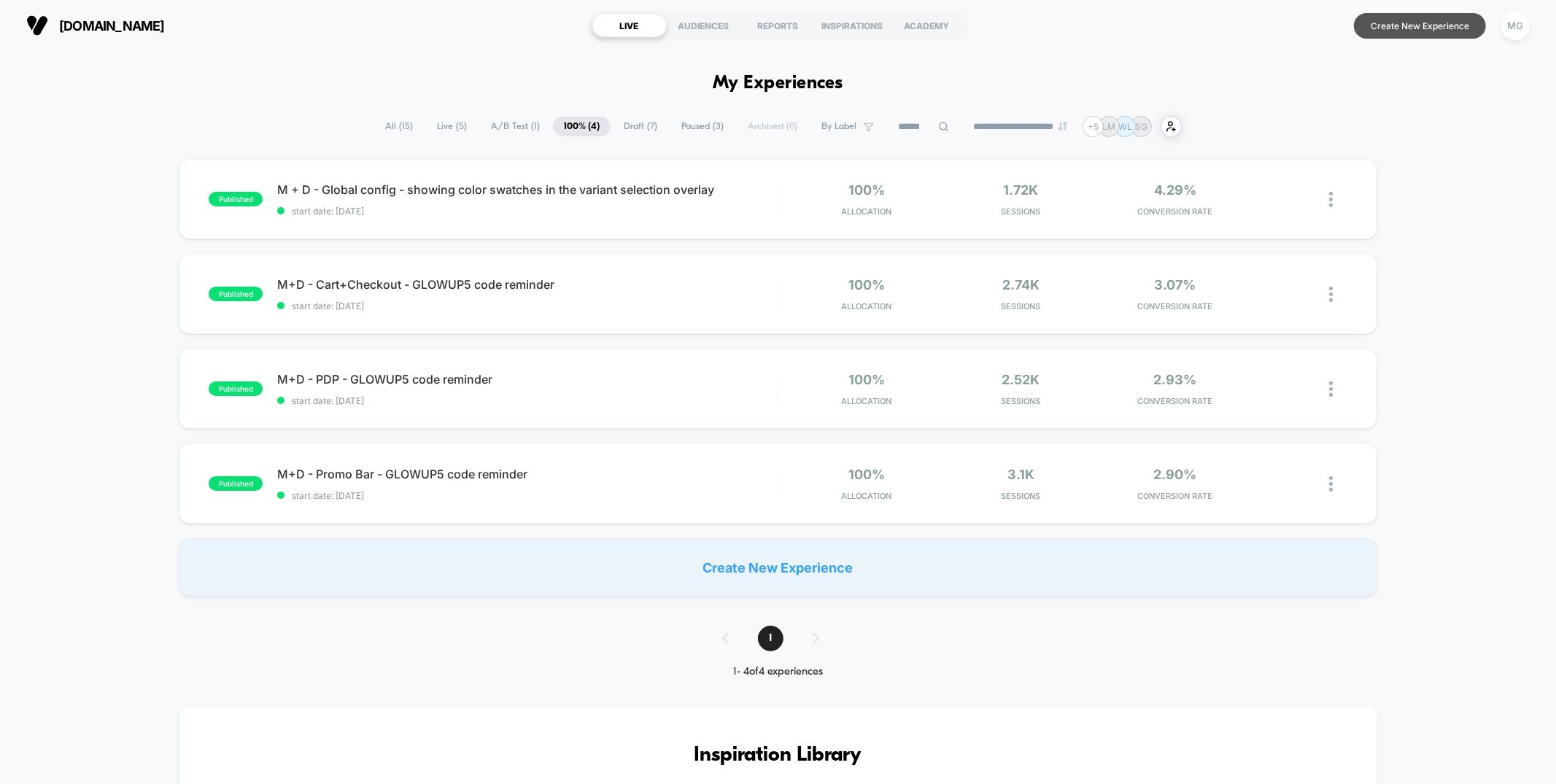
click at [1416, 28] on button "Create New Experience" at bounding box center [1420, 26] width 132 height 26
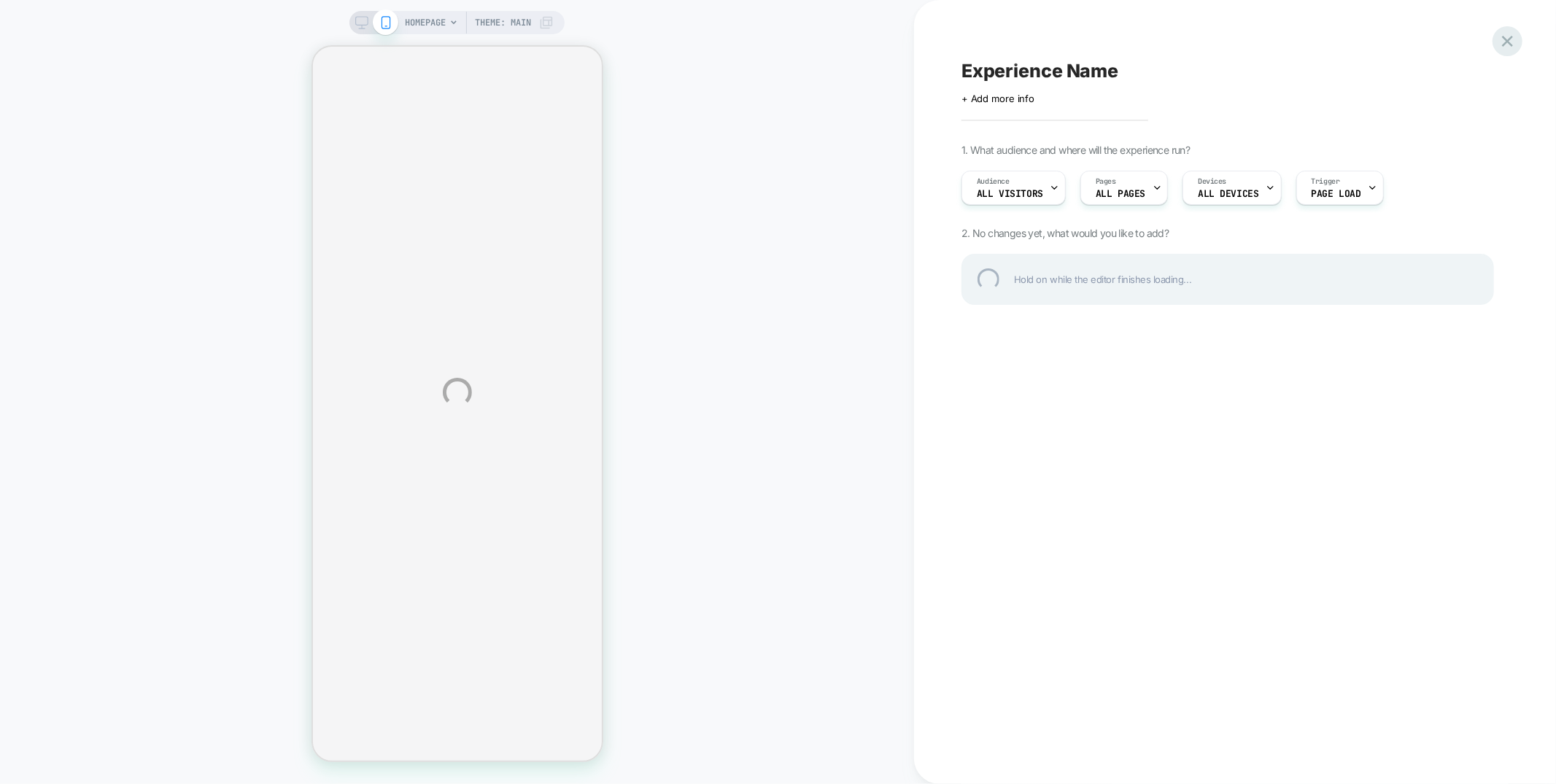
click at [1508, 27] on div "HOMEPAGE Theme: MAIN Experience Name Click to edit experience details + Add mor…" at bounding box center [778, 392] width 1556 height 784
click at [1508, 37] on div at bounding box center [1508, 41] width 30 height 30
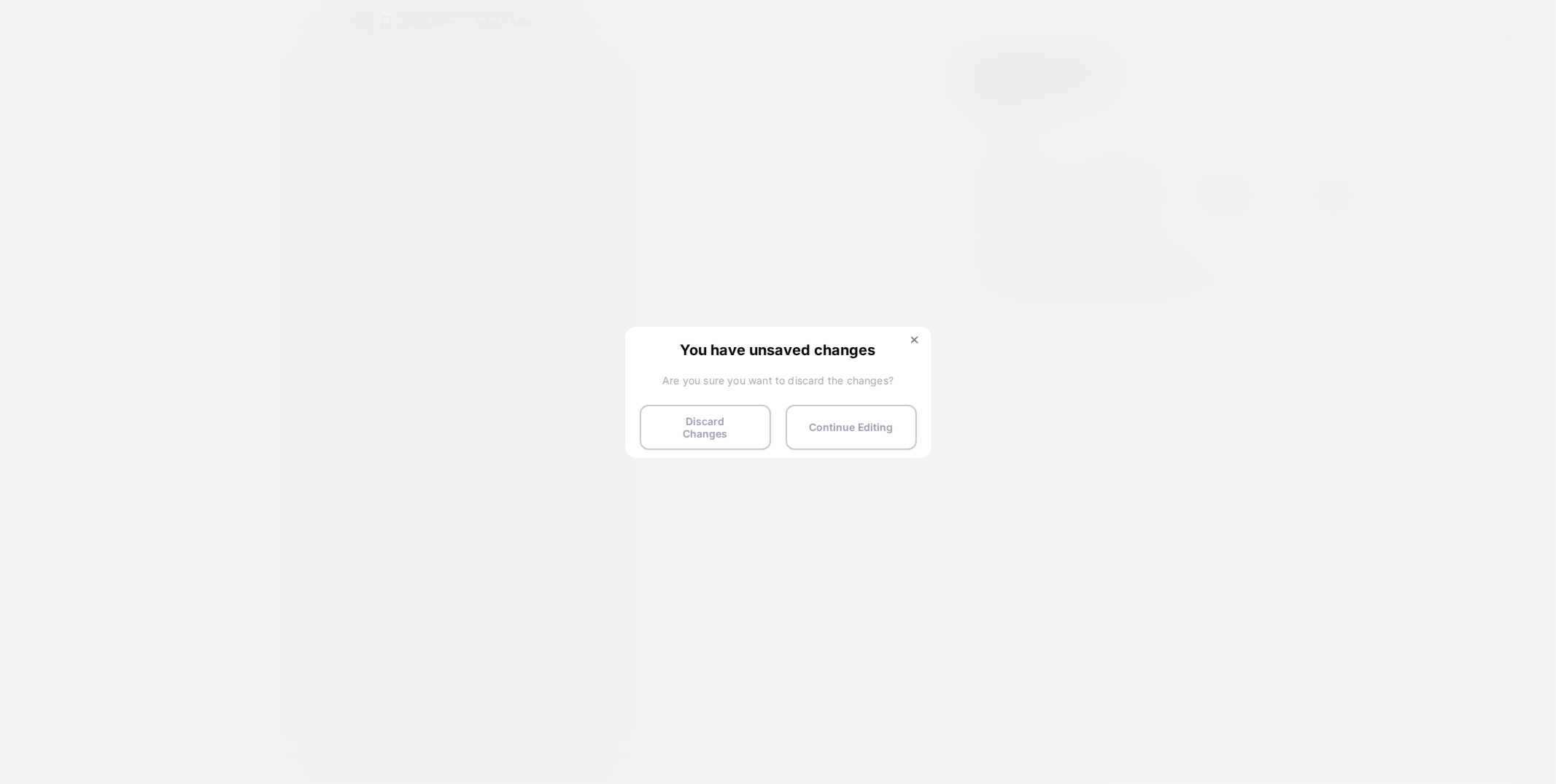
click at [715, 422] on button "Discard Changes" at bounding box center [706, 427] width 132 height 45
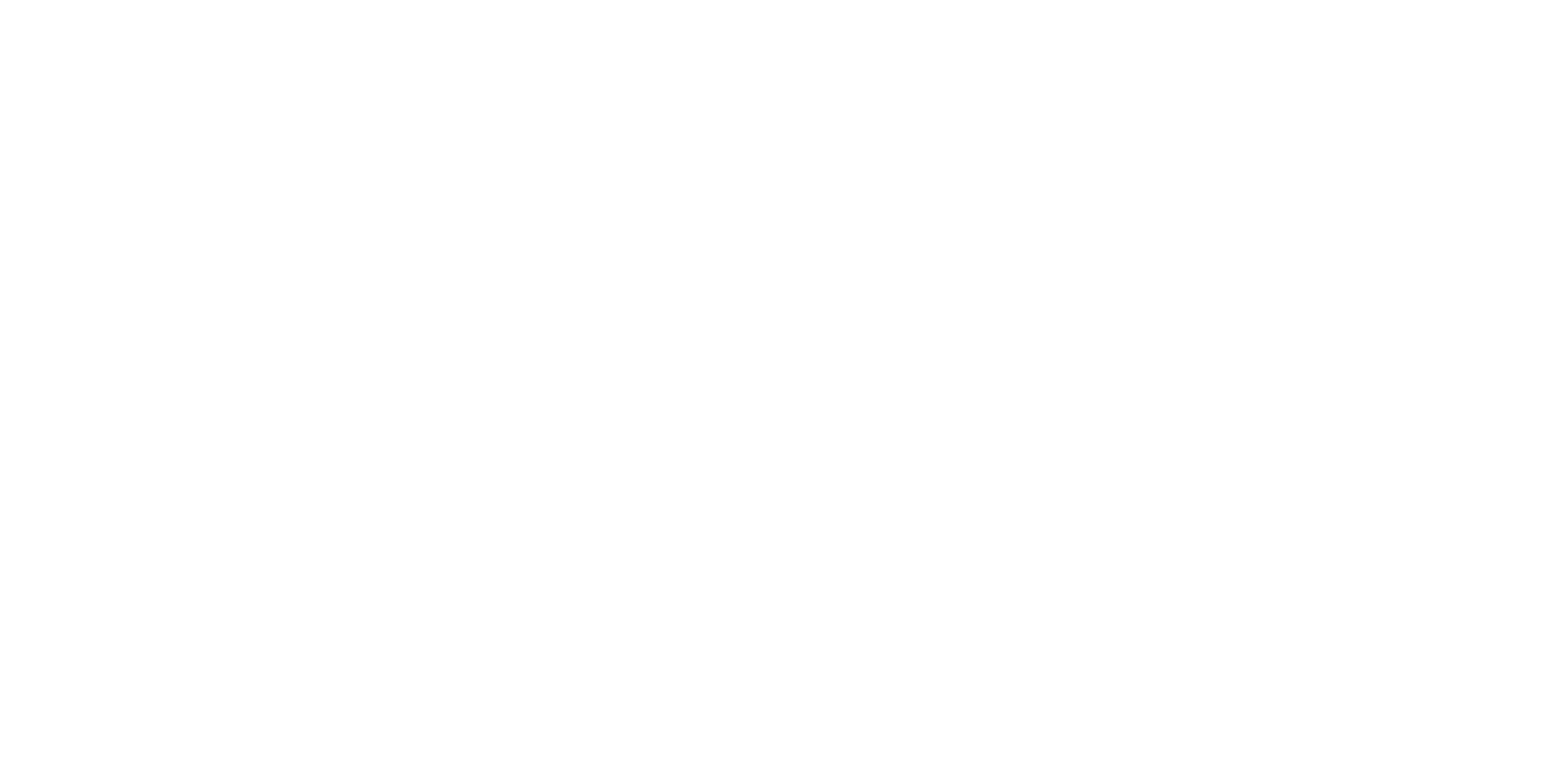
click at [715, 5] on html "Navigated to [DOMAIN_NAME] | No-code CRO for Shopify" at bounding box center [778, 3] width 1556 height 5
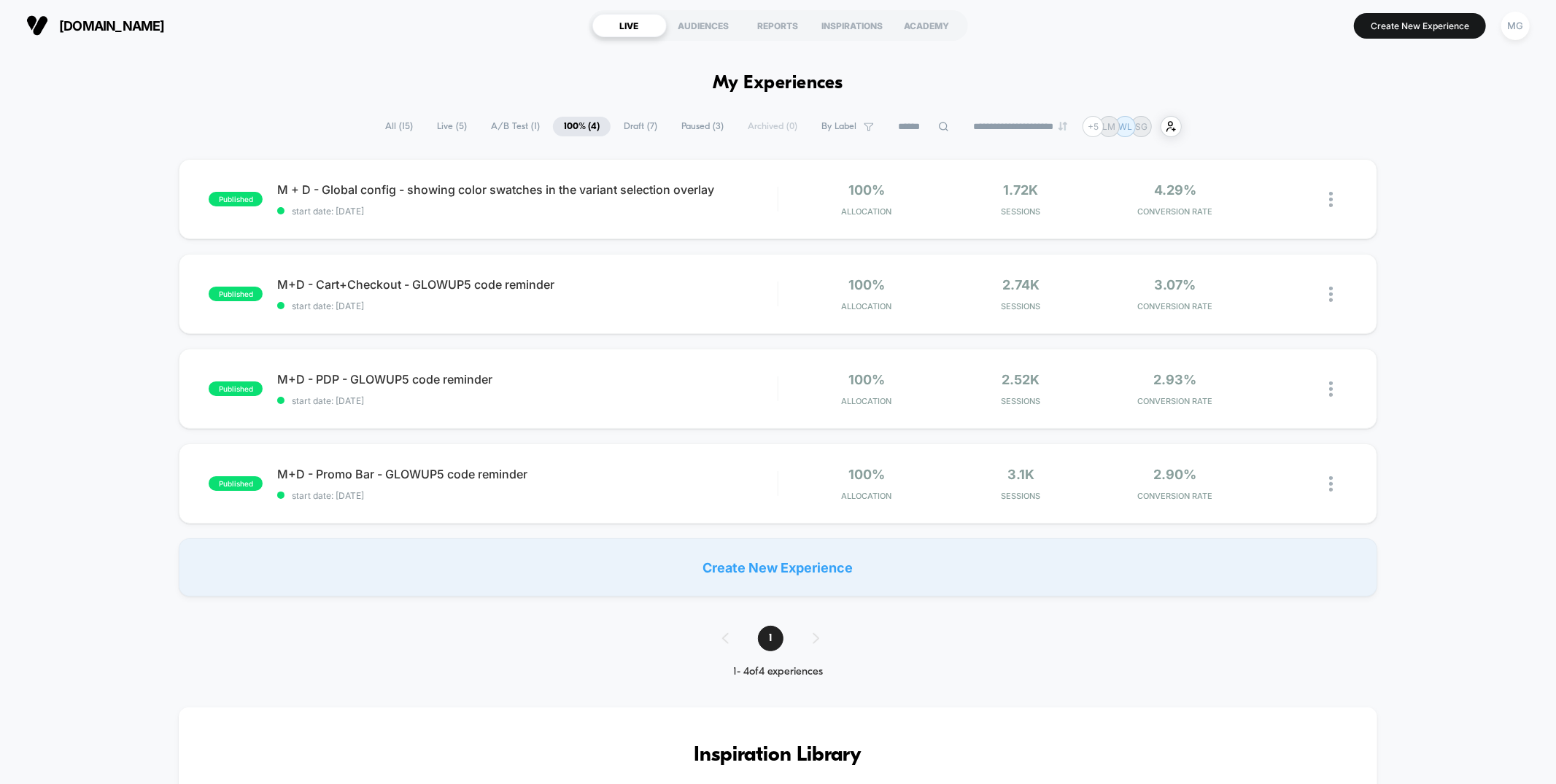
click at [1387, 24] on button "Create New Experience" at bounding box center [1420, 26] width 132 height 26
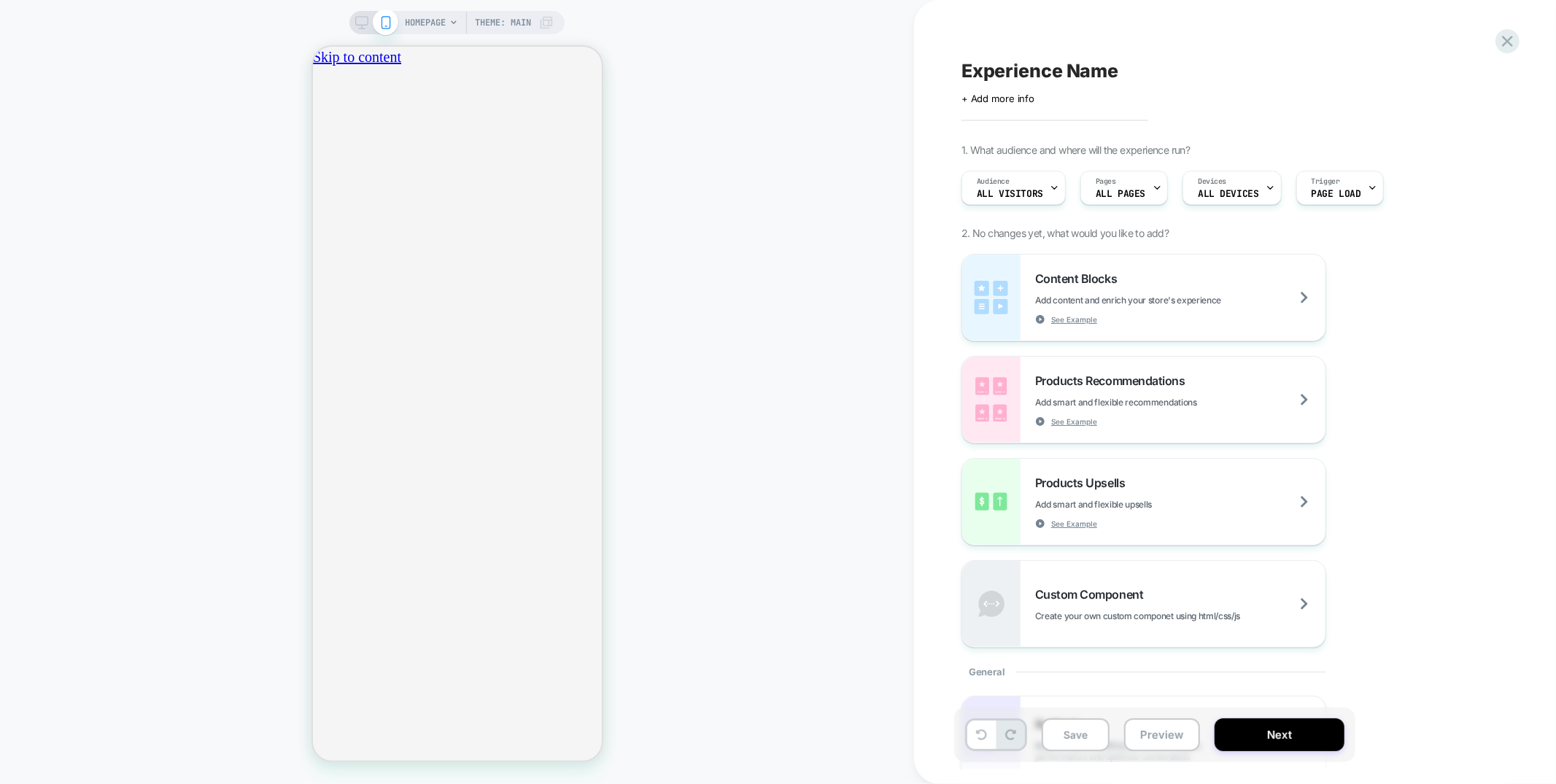
scroll to position [0, 258]
click at [588, 83] on div "your bag $ 0 away from free shipping Free shipping has been applied concealer p…" at bounding box center [457, 434] width 289 height 703
click at [318, 136] on icon "close" at bounding box center [318, 136] width 0 height 0
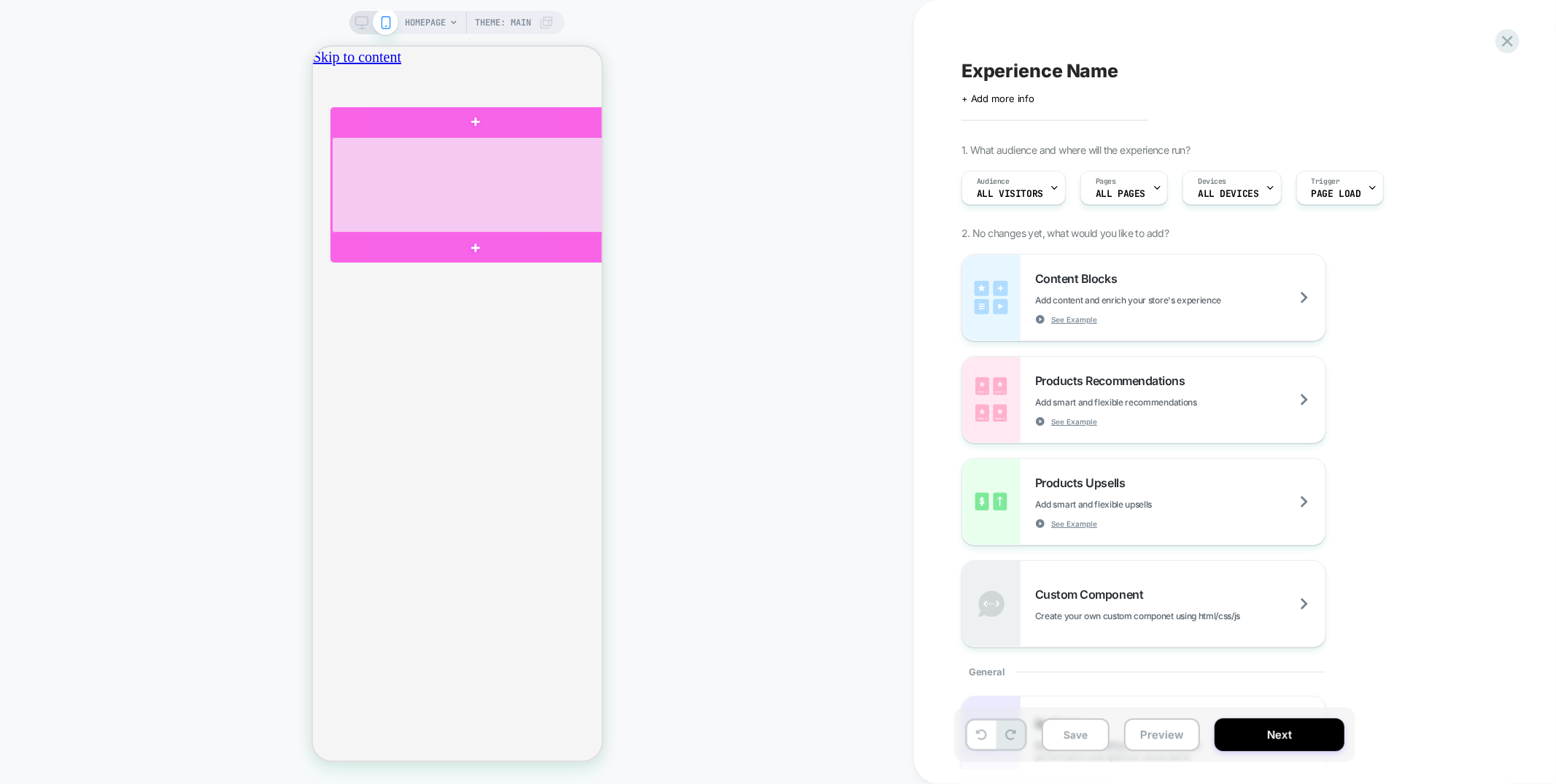
click at [565, 176] on div at bounding box center [474, 184] width 287 height 96
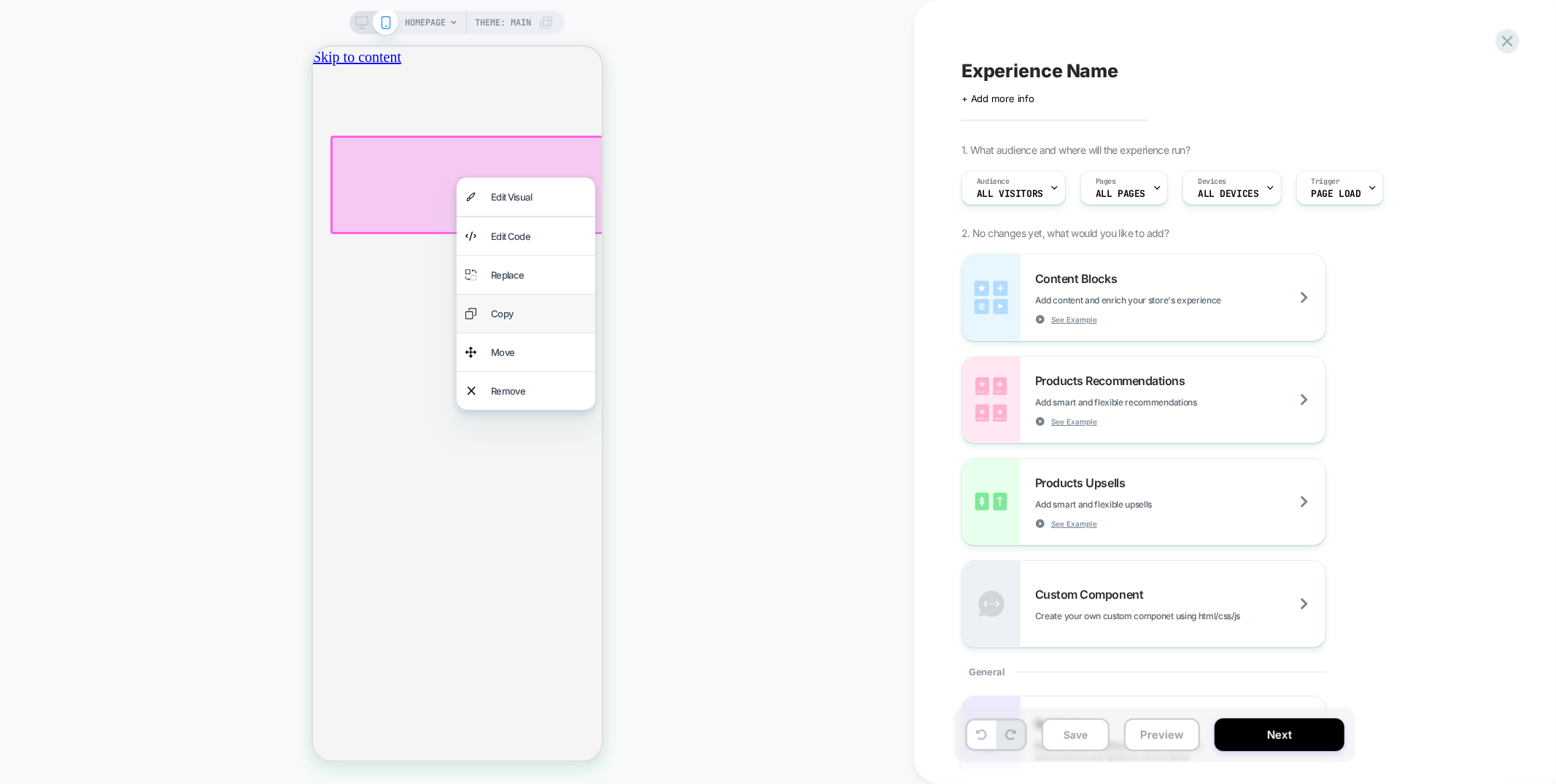
scroll to position [0, 258]
click at [526, 283] on div "Replace" at bounding box center [538, 274] width 96 height 20
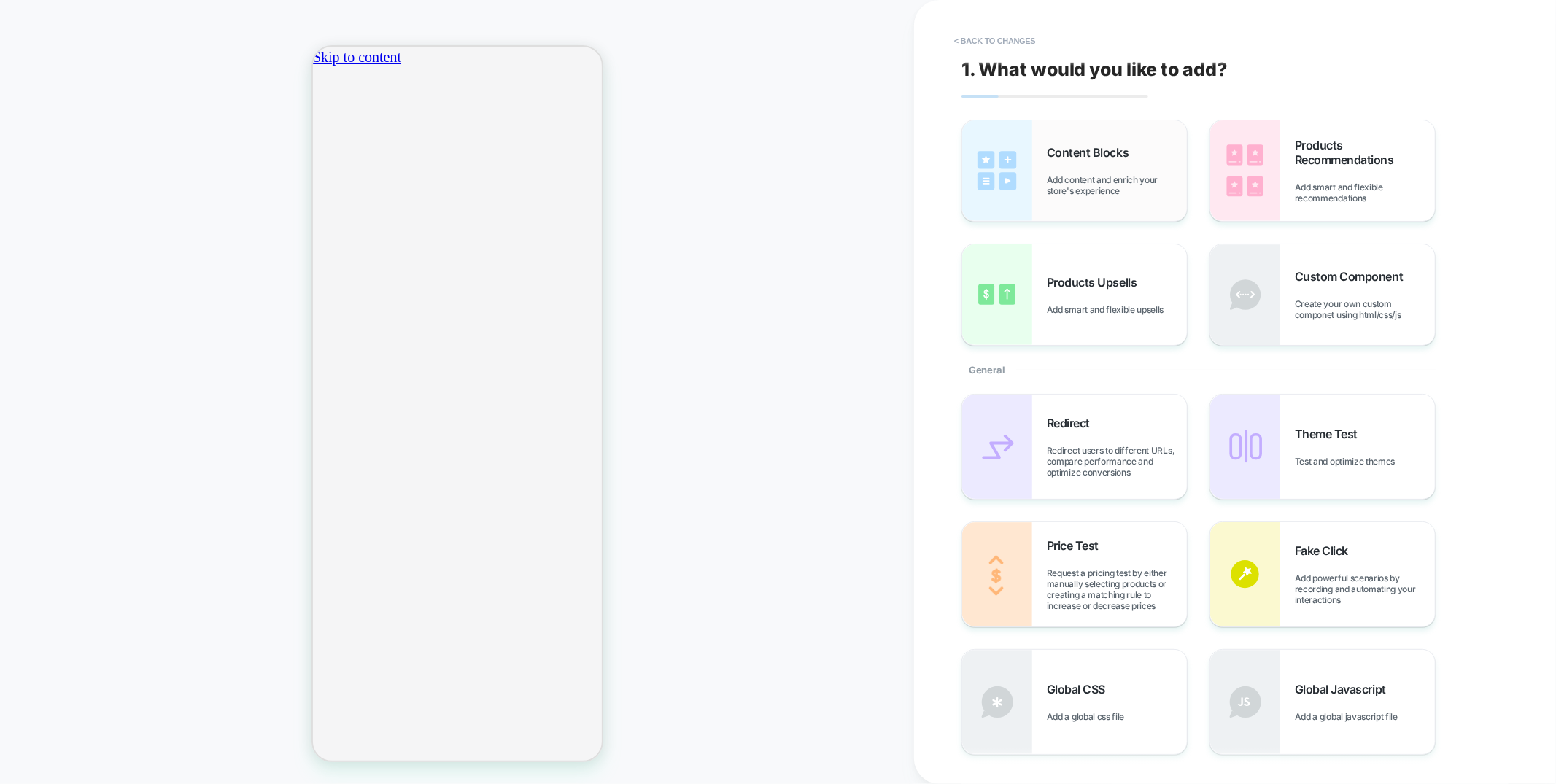
click at [1127, 172] on div "Content Blocks Add content and enrich your store's experience" at bounding box center [1116, 171] width 140 height 51
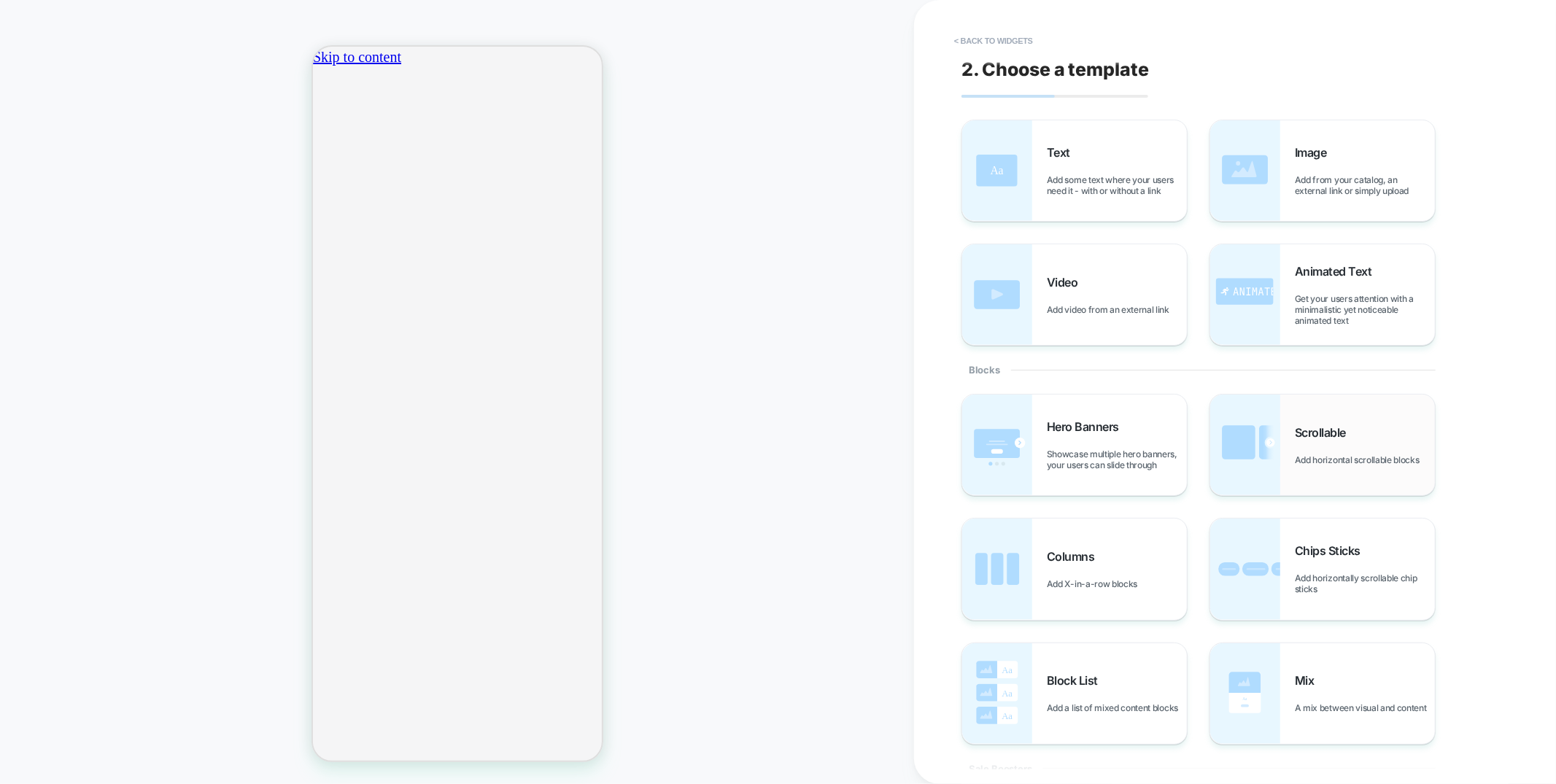
scroll to position [0, 516]
click at [1324, 452] on div "Scrollable Add horizontal scrollable blocks" at bounding box center [1365, 445] width 140 height 40
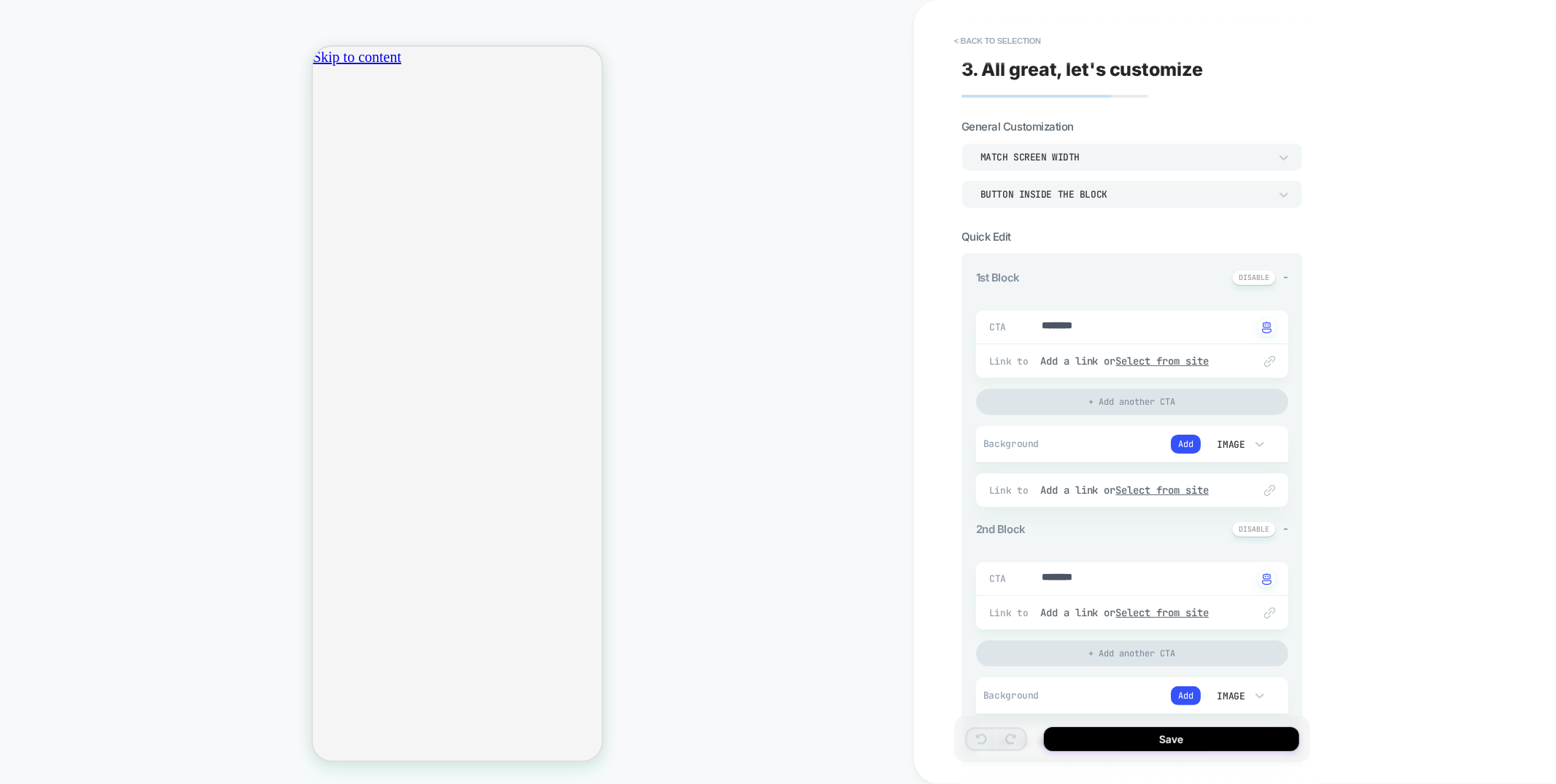
scroll to position [0, 258]
click at [1135, 197] on div "Button inside the block" at bounding box center [1125, 195] width 289 height 13
click at [1050, 267] on div "Button below the block" at bounding box center [1132, 262] width 330 height 31
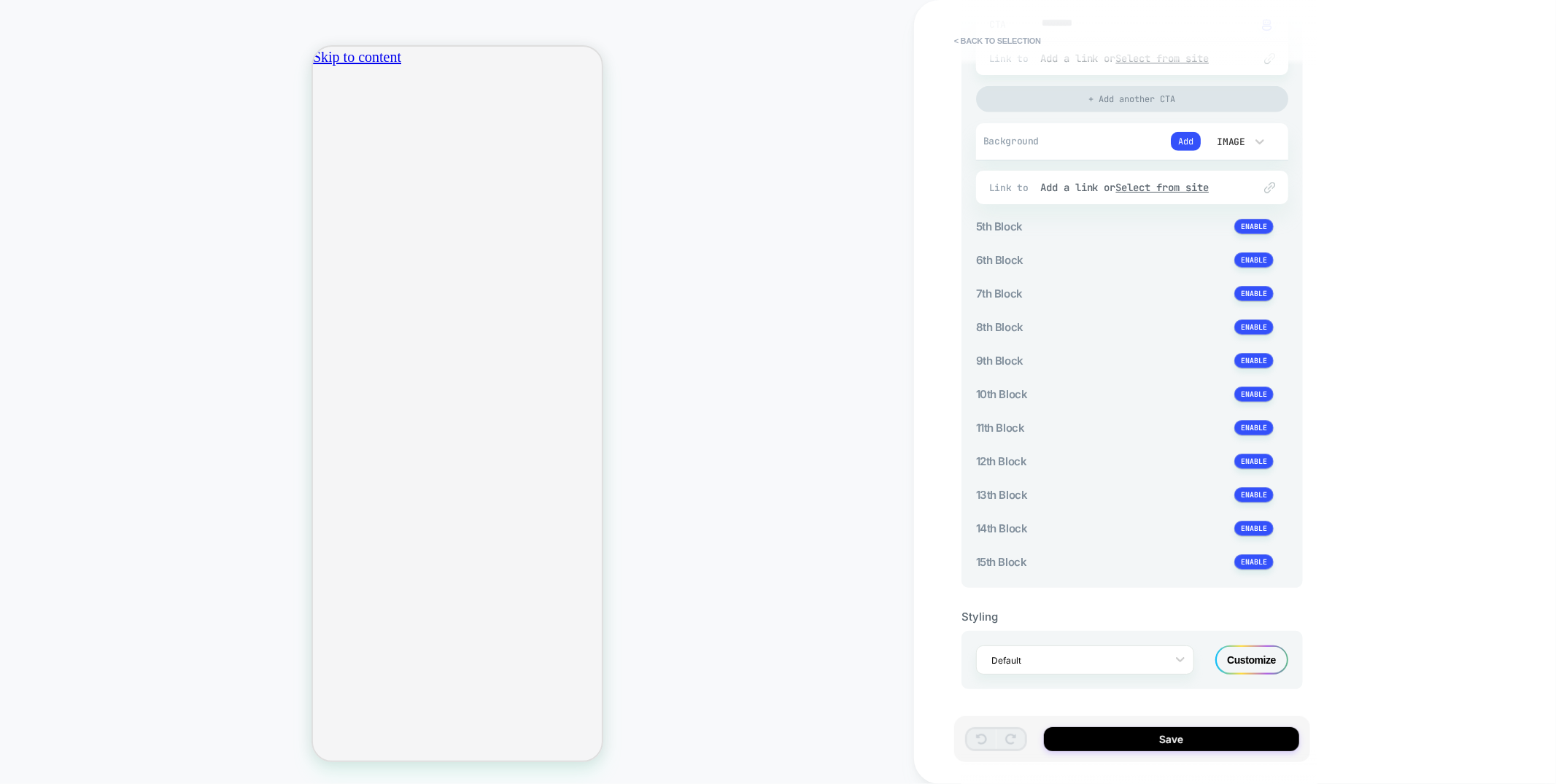
scroll to position [0, 258]
click at [1252, 664] on div "Customize" at bounding box center [1252, 660] width 73 height 29
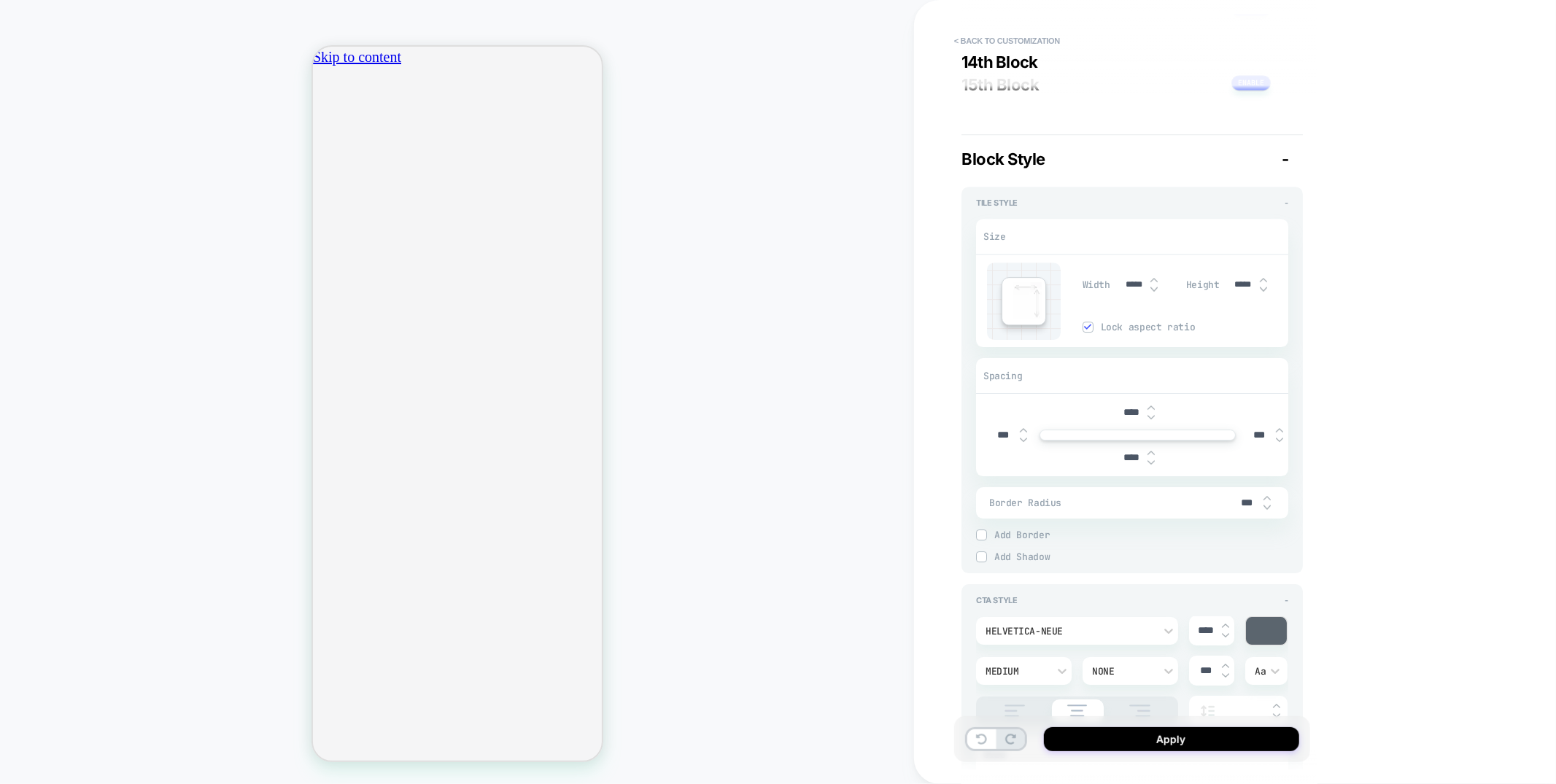
scroll to position [0, 0]
click at [1087, 331] on img at bounding box center [1088, 327] width 7 height 7
type textarea "*"
click at [1128, 291] on input "*****" at bounding box center [1135, 285] width 33 height 11
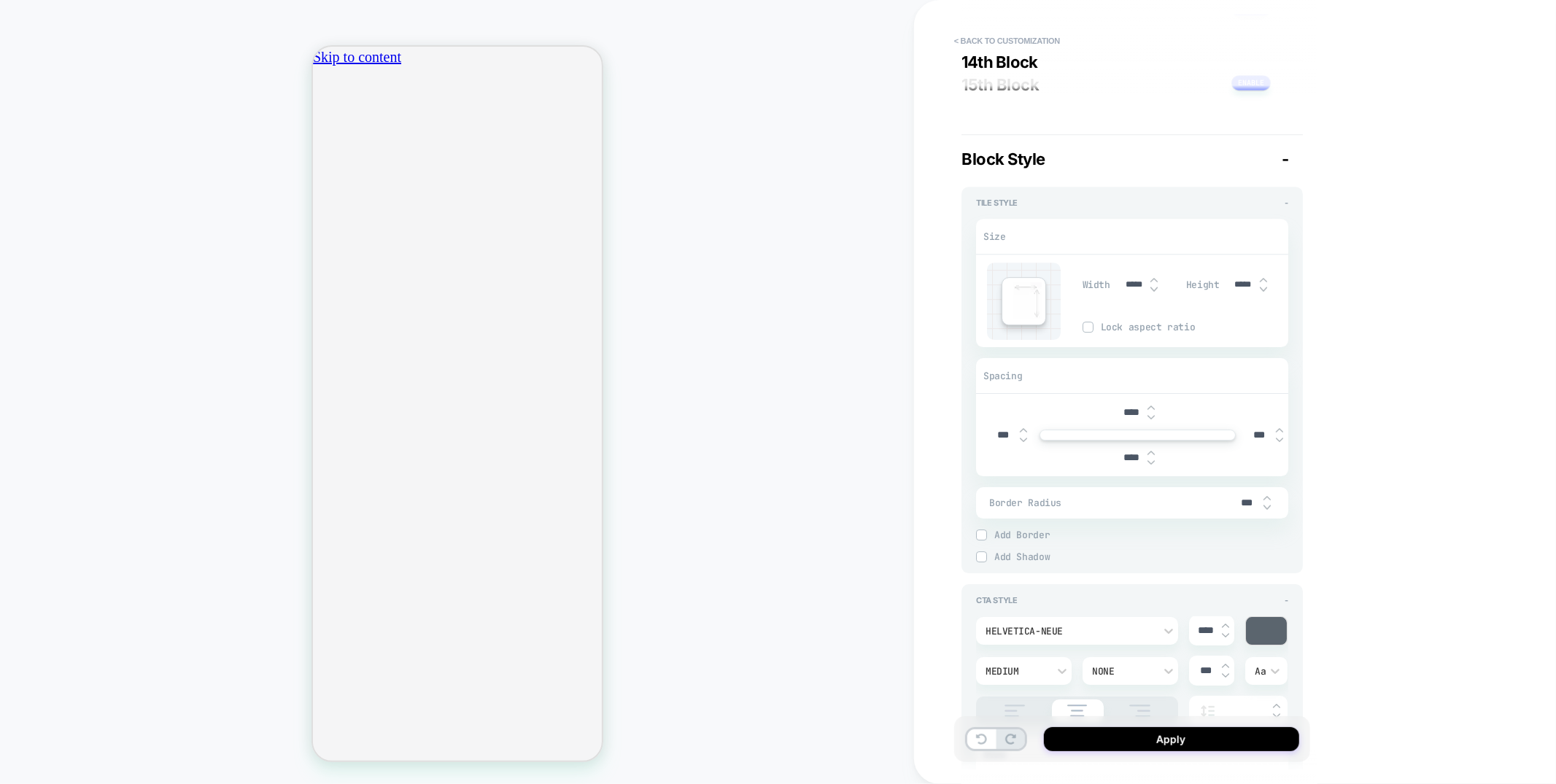
type input "***"
type textarea "*"
type input "****"
type textarea "*"
click at [1237, 291] on input "*****" at bounding box center [1243, 285] width 33 height 11
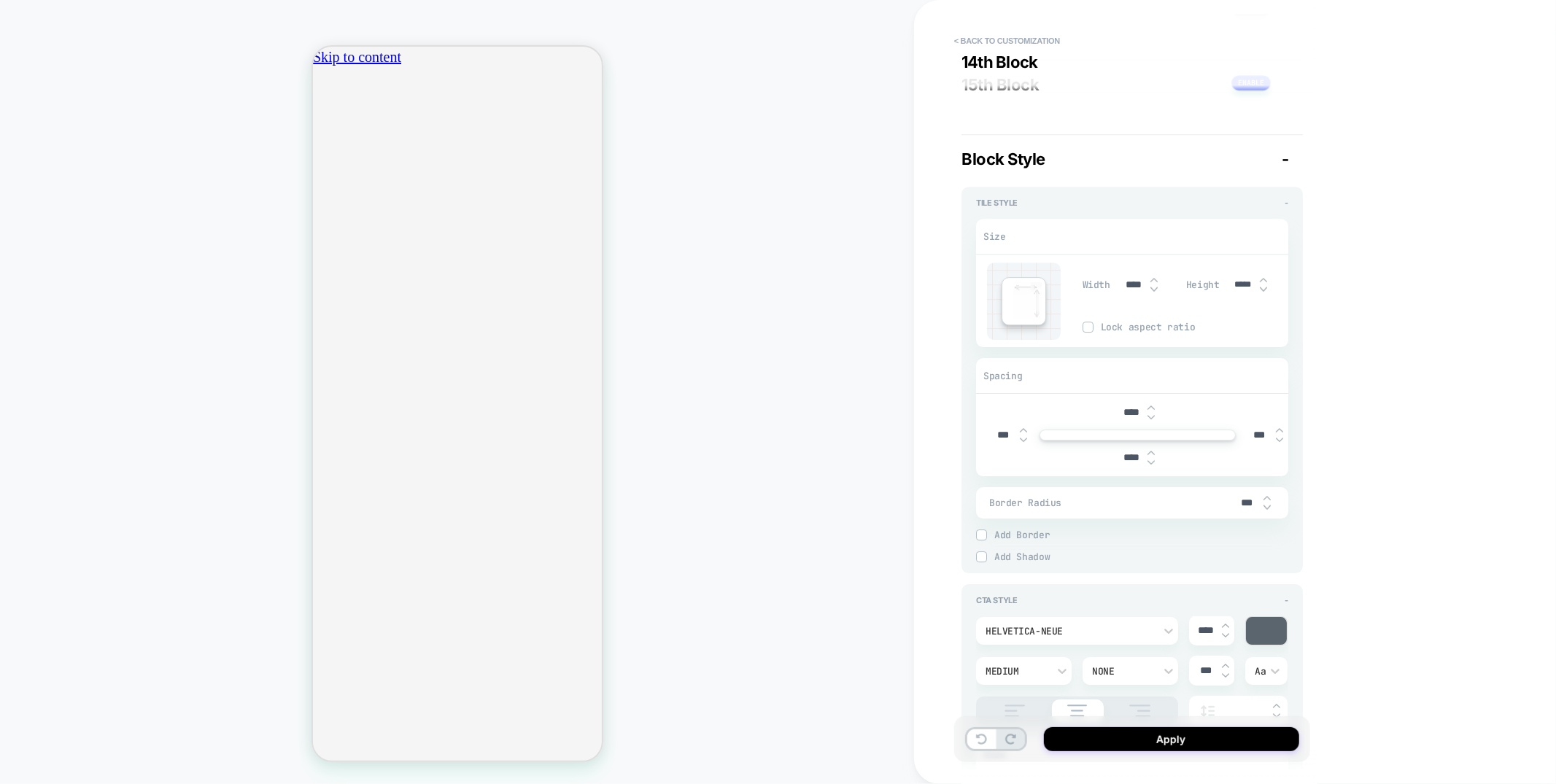
click at [1237, 291] on input "*****" at bounding box center [1243, 285] width 33 height 11
click at [1140, 291] on input "****" at bounding box center [1135, 285] width 33 height 13
type input "****"
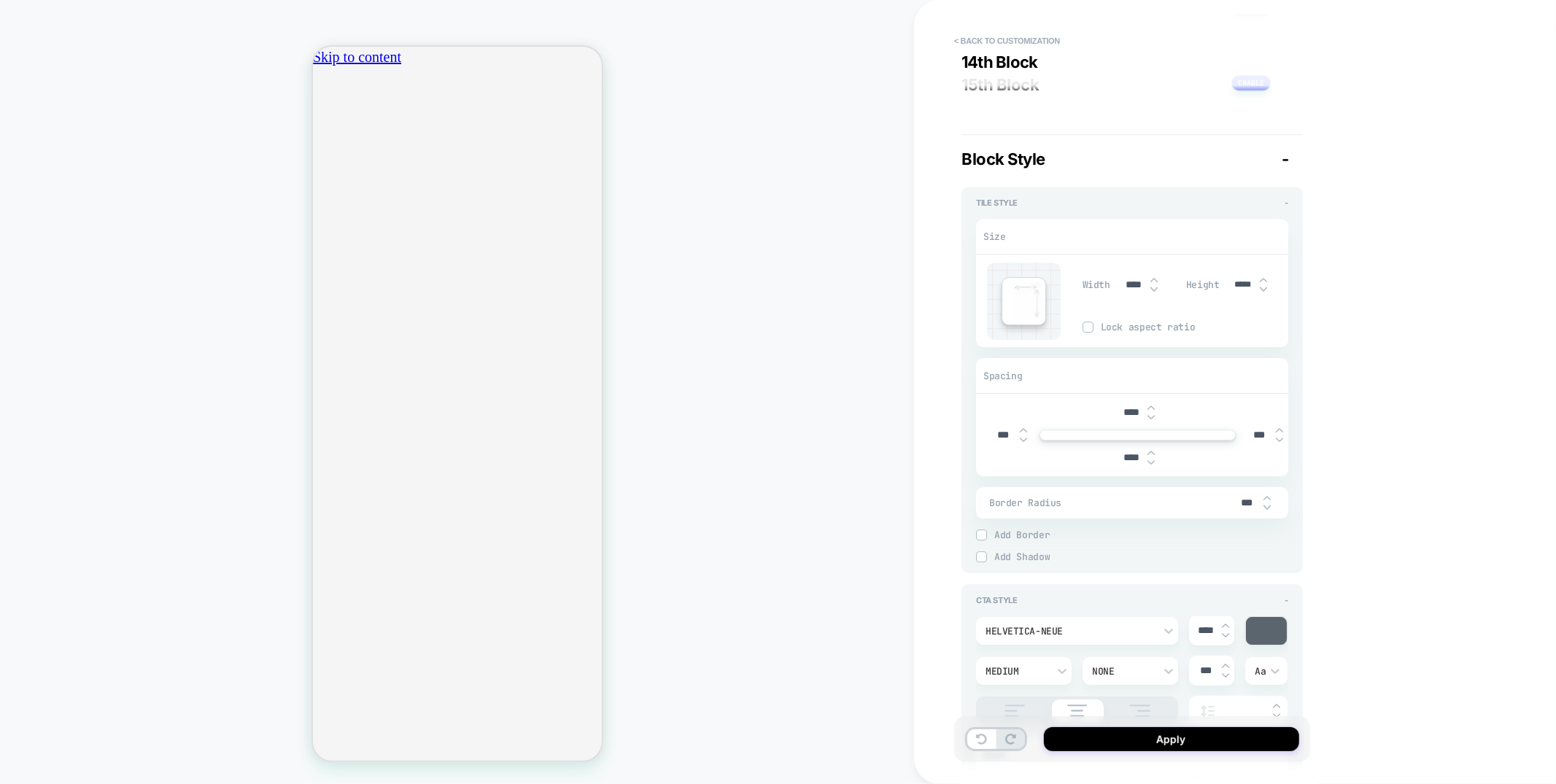
type textarea "*"
type input "****"
click at [1241, 291] on input "*****" at bounding box center [1243, 285] width 33 height 11
type input "****"
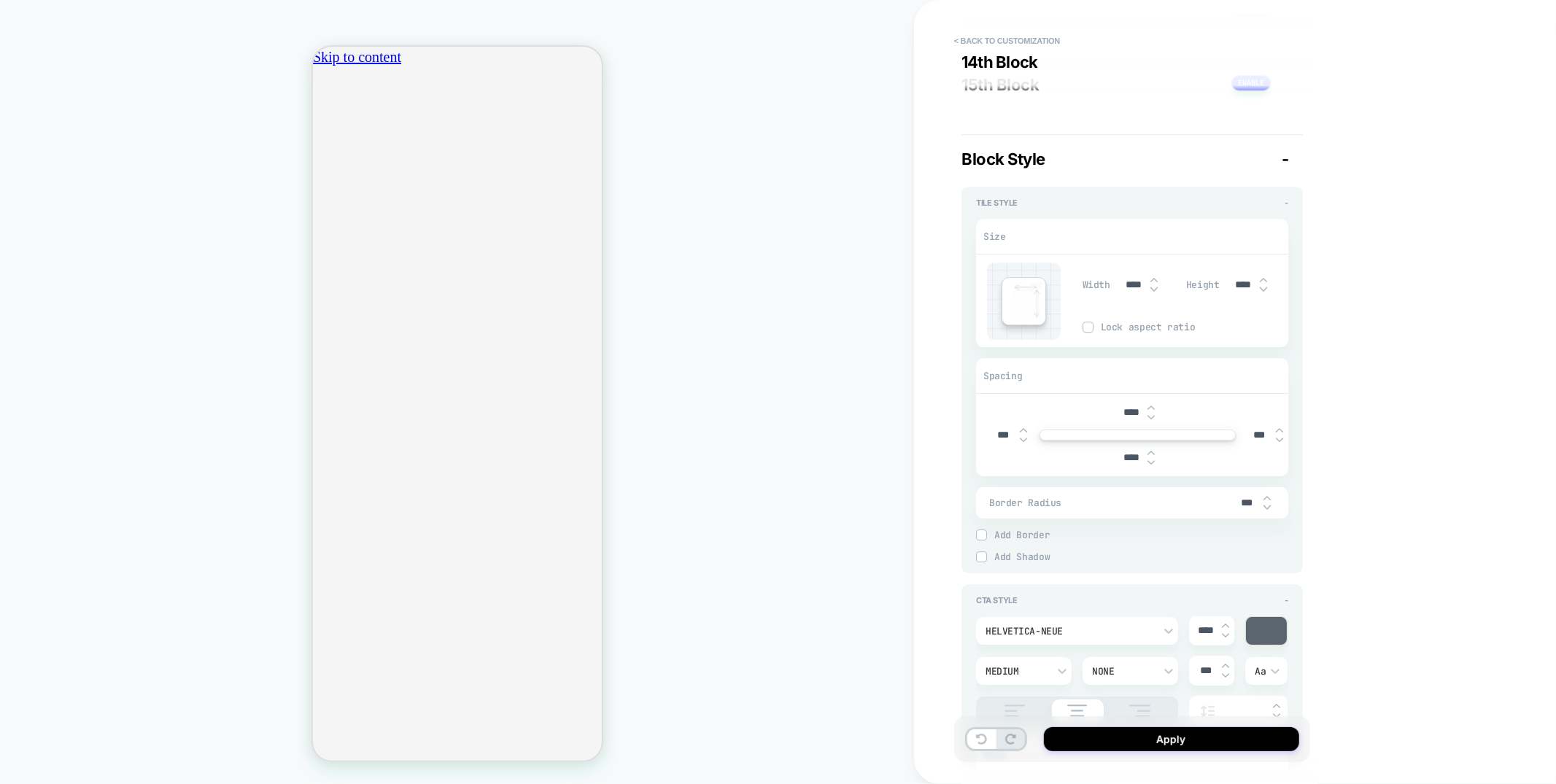
scroll to position [0, 516]
type textarea "*"
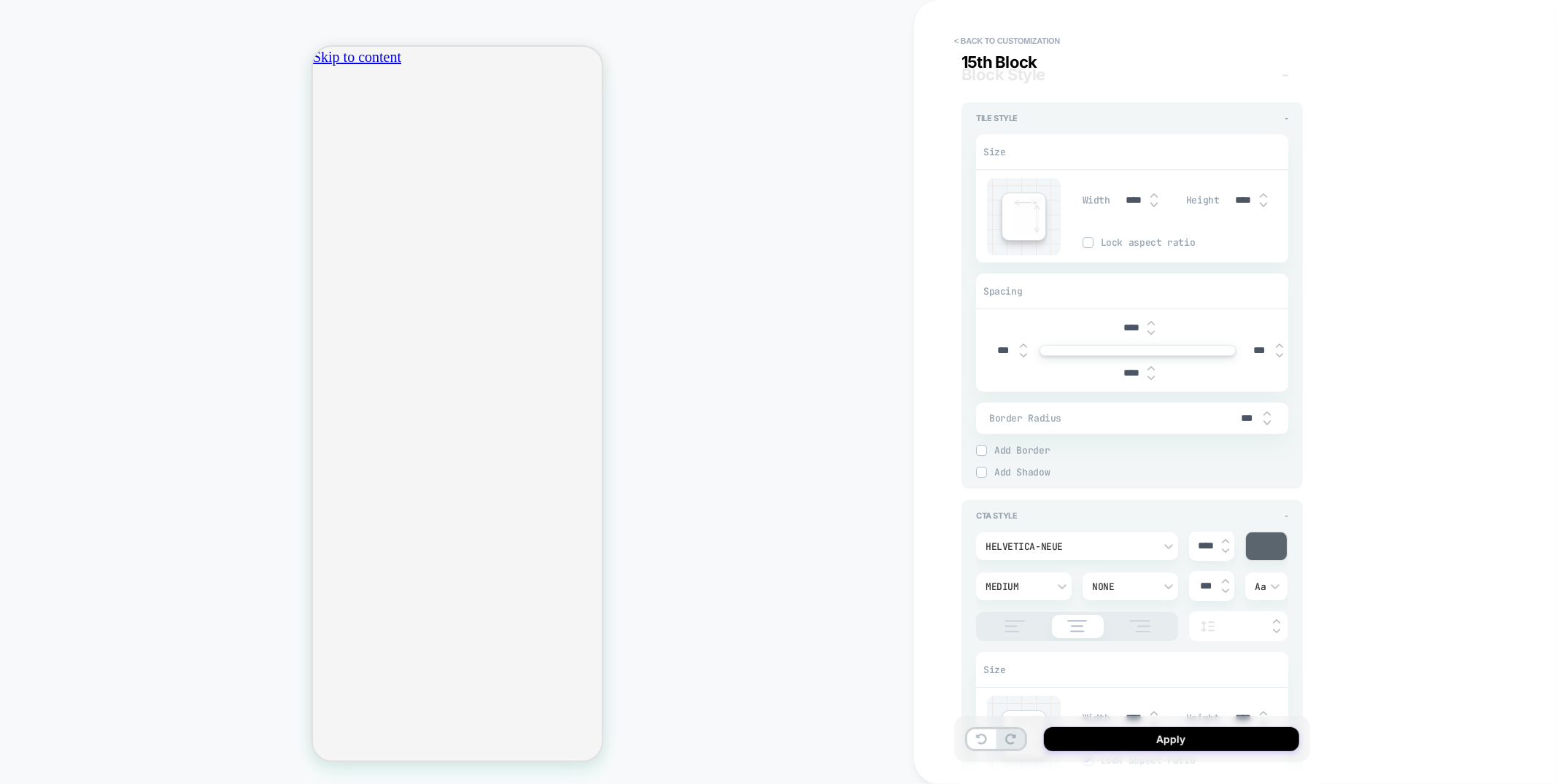
type input "****"
click at [1114, 378] on div "****" at bounding box center [1138, 373] width 302 height 30
click at [1121, 379] on input "****" at bounding box center [1131, 373] width 33 height 13
type input "***"
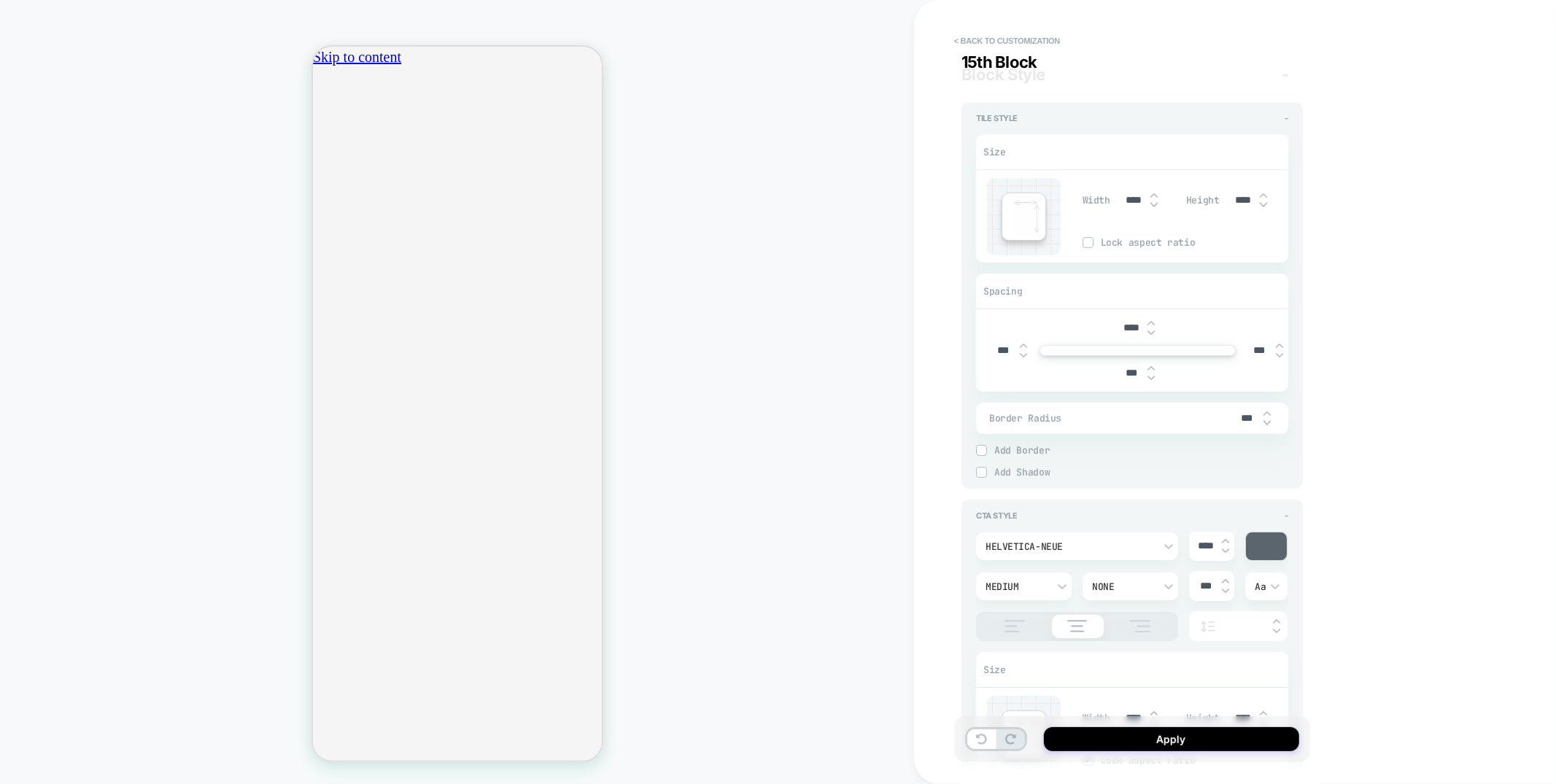
type textarea "*"
type input "***"
click at [1131, 333] on input "****" at bounding box center [1131, 328] width 33 height 13
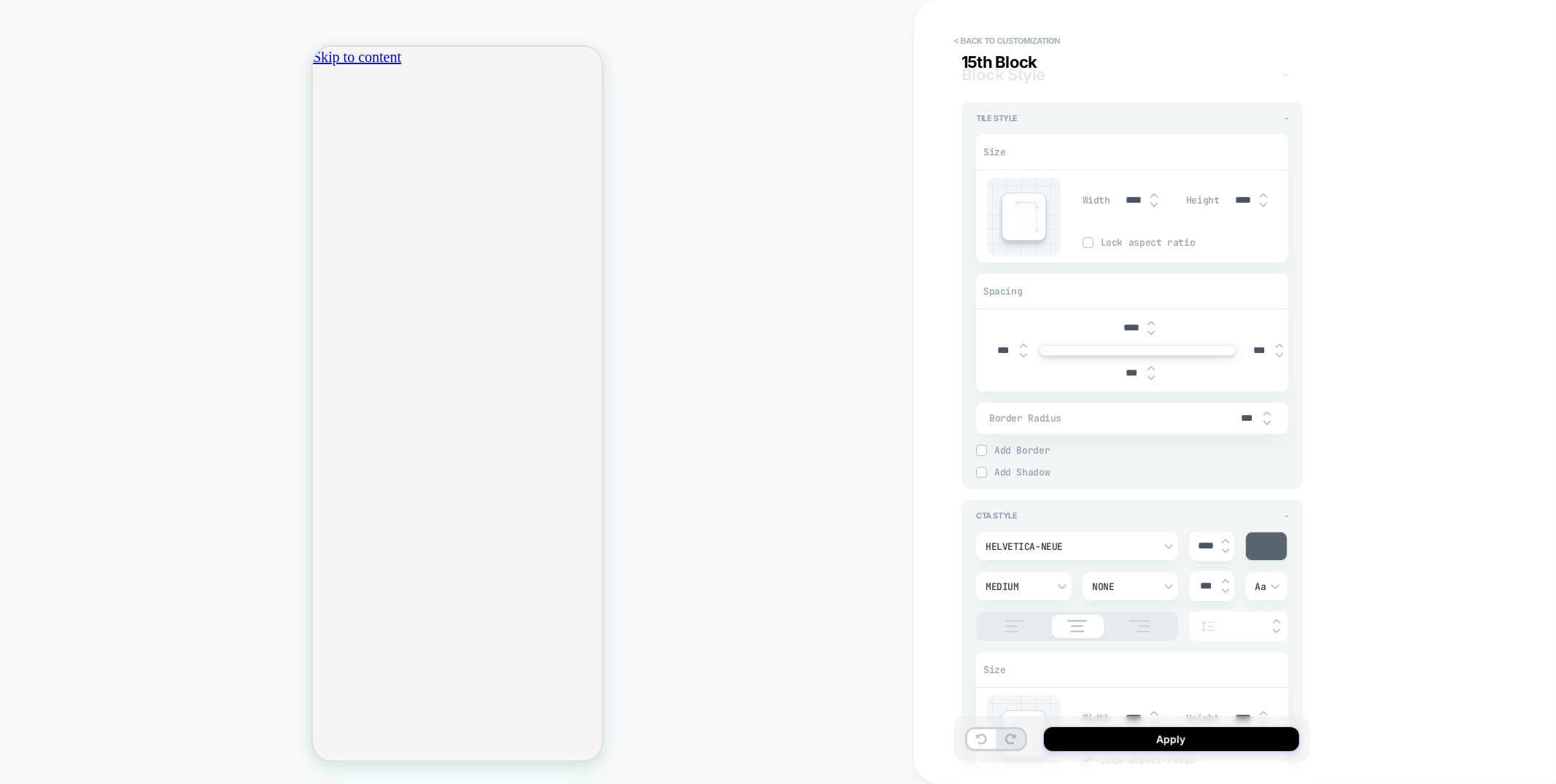
type input "***"
type textarea "*"
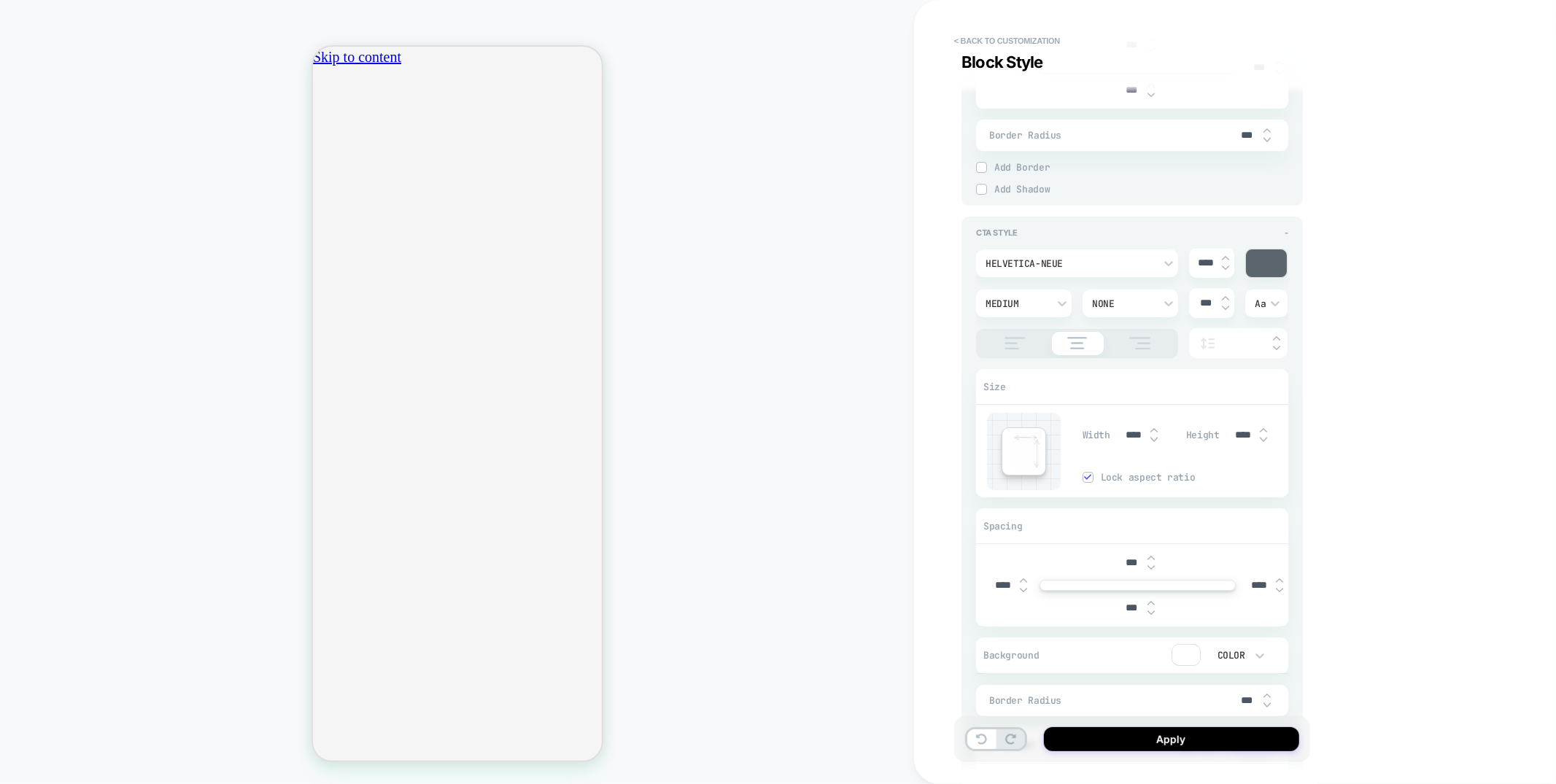
scroll to position [4239, 0]
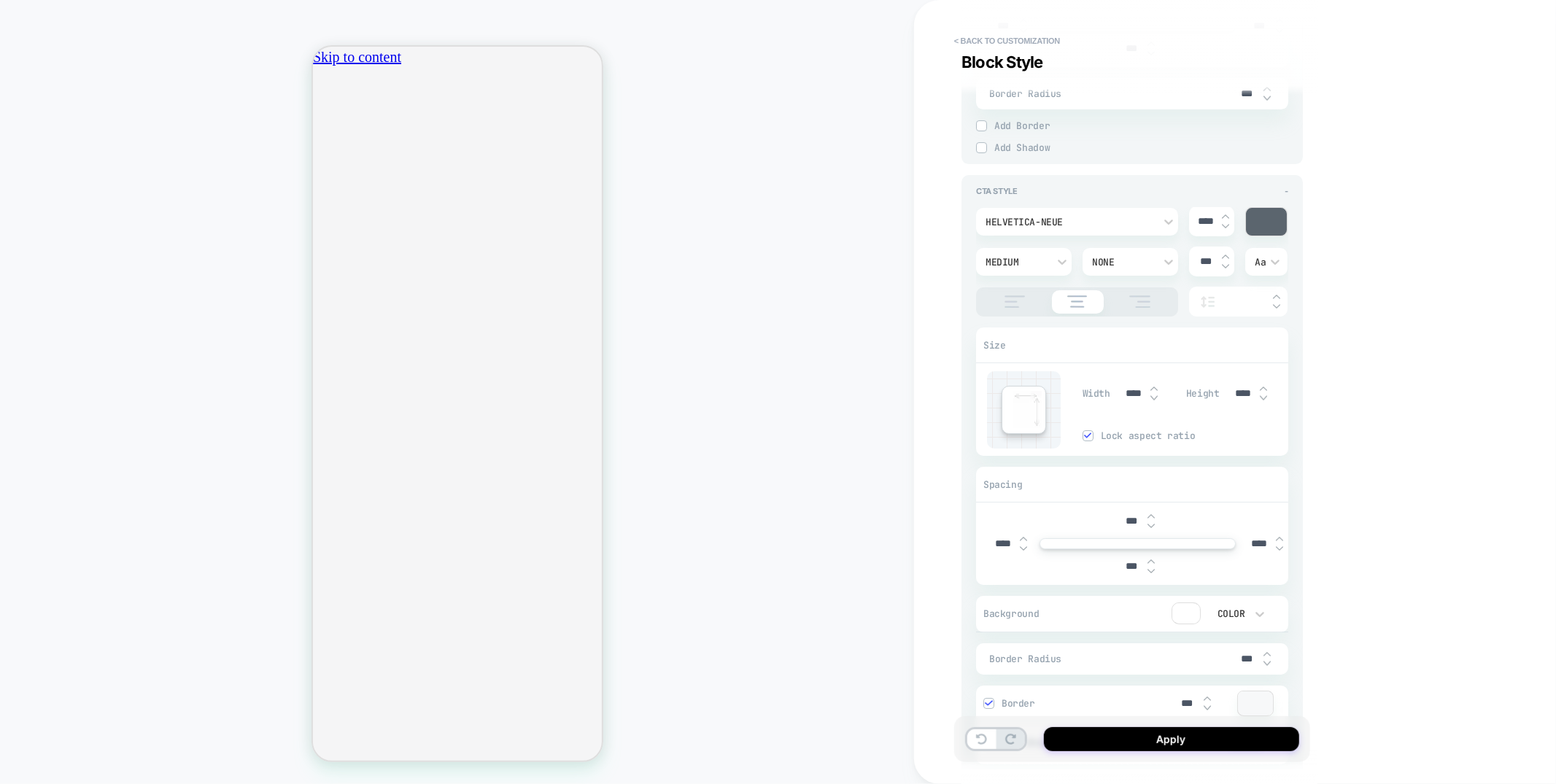
type input "***"
click at [1086, 439] on img at bounding box center [1088, 435] width 7 height 7
type textarea "*"
click at [1126, 399] on input "****" at bounding box center [1135, 394] width 33 height 13
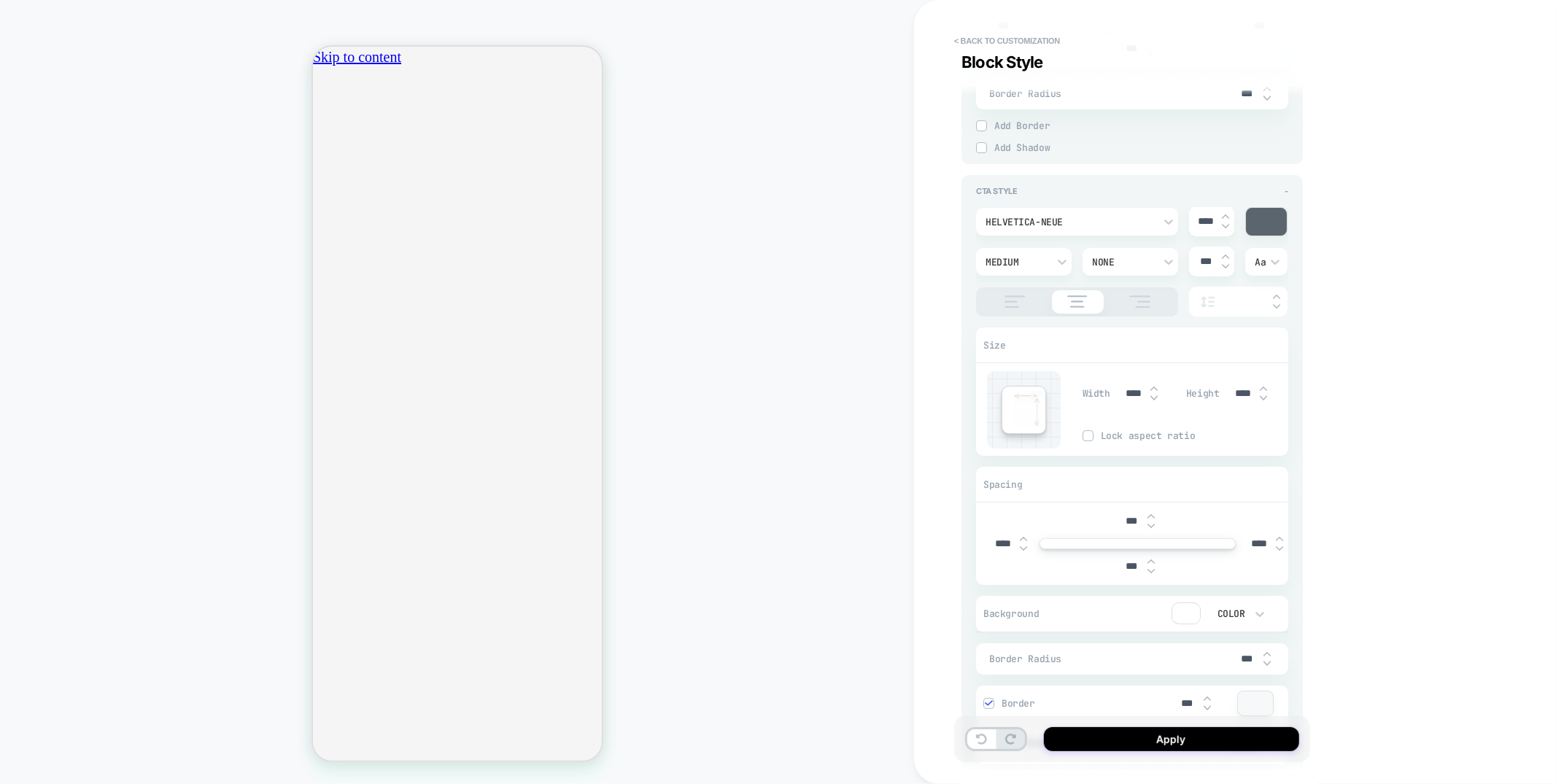
click at [1126, 399] on input "****" at bounding box center [1135, 394] width 33 height 13
type textarea "*"
click at [1255, 617] on icon at bounding box center [1260, 615] width 9 height 5
click at [1232, 516] on div "None" at bounding box center [1237, 524] width 61 height 31
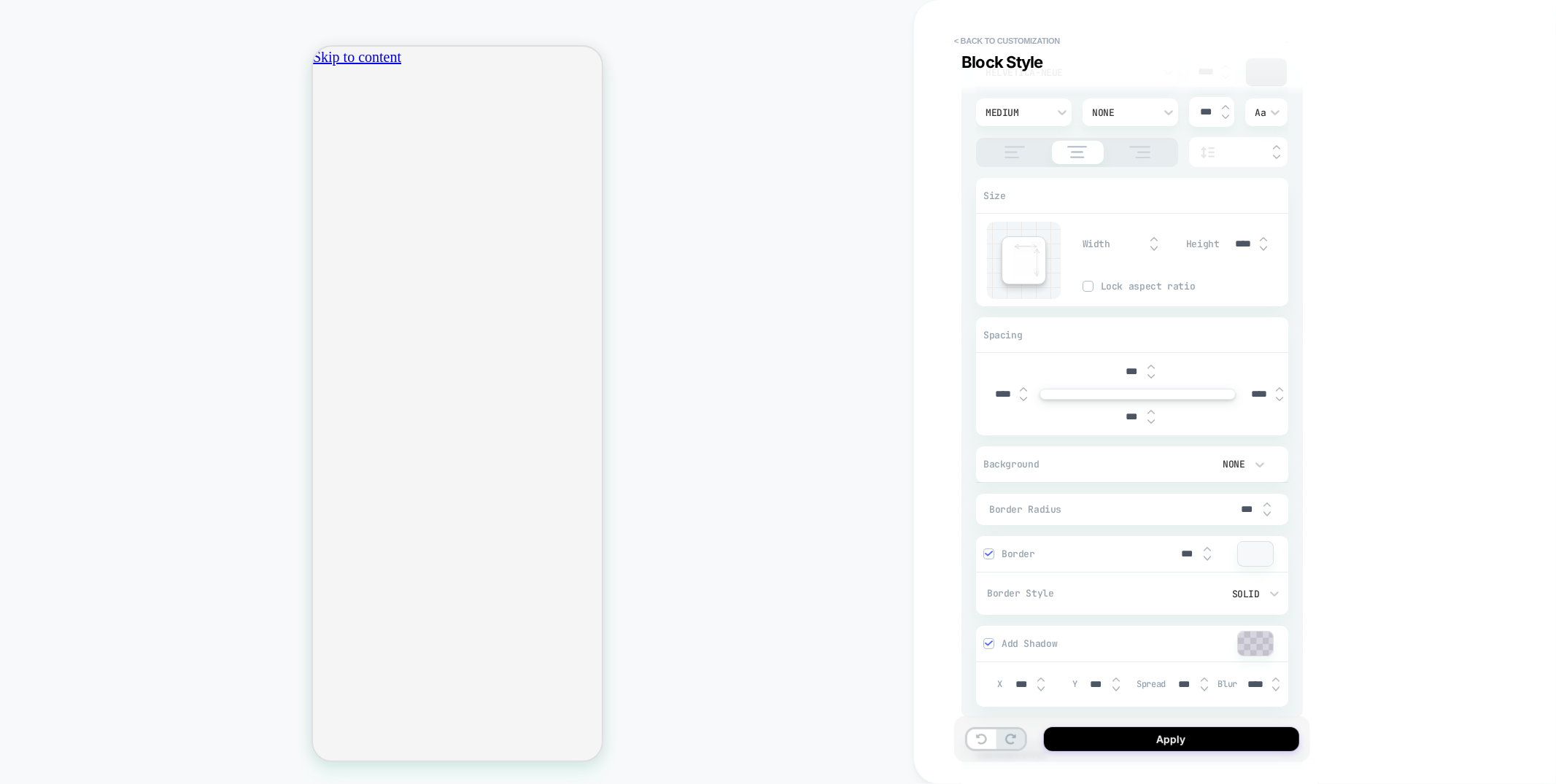
scroll to position [4501, 0]
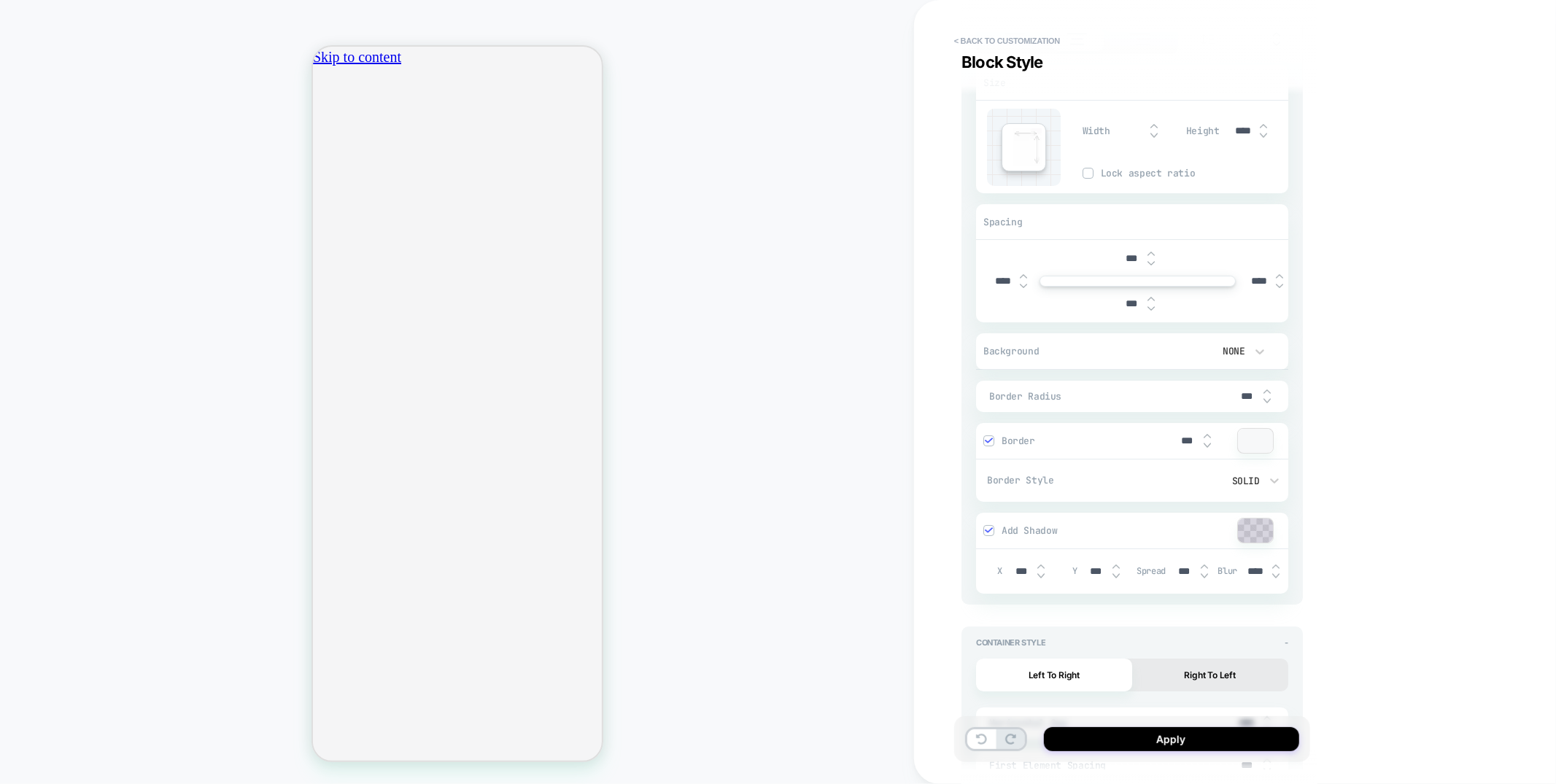
click at [990, 444] on img at bounding box center [988, 440] width 7 height 7
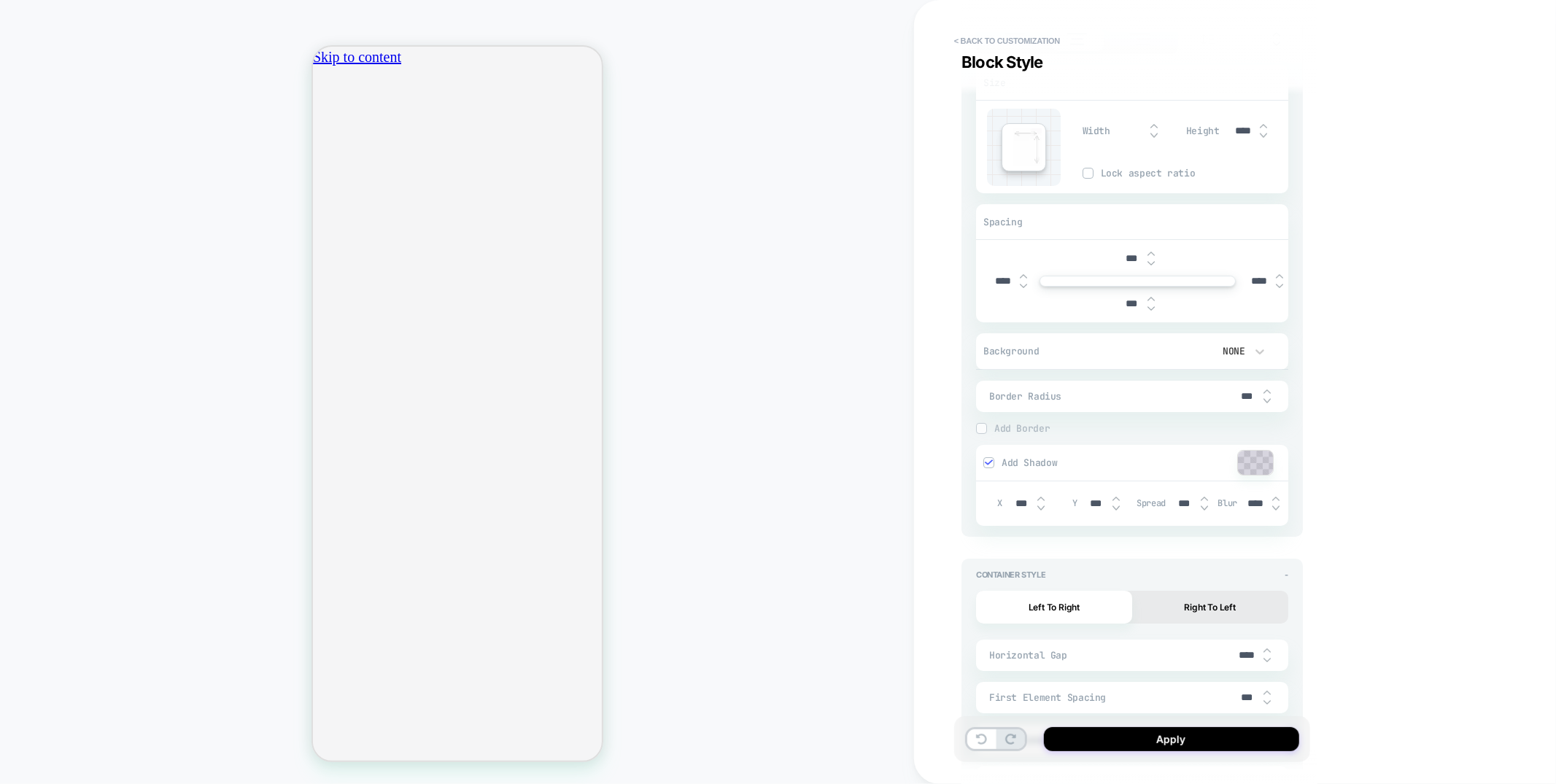
click at [986, 466] on img at bounding box center [988, 462] width 7 height 7
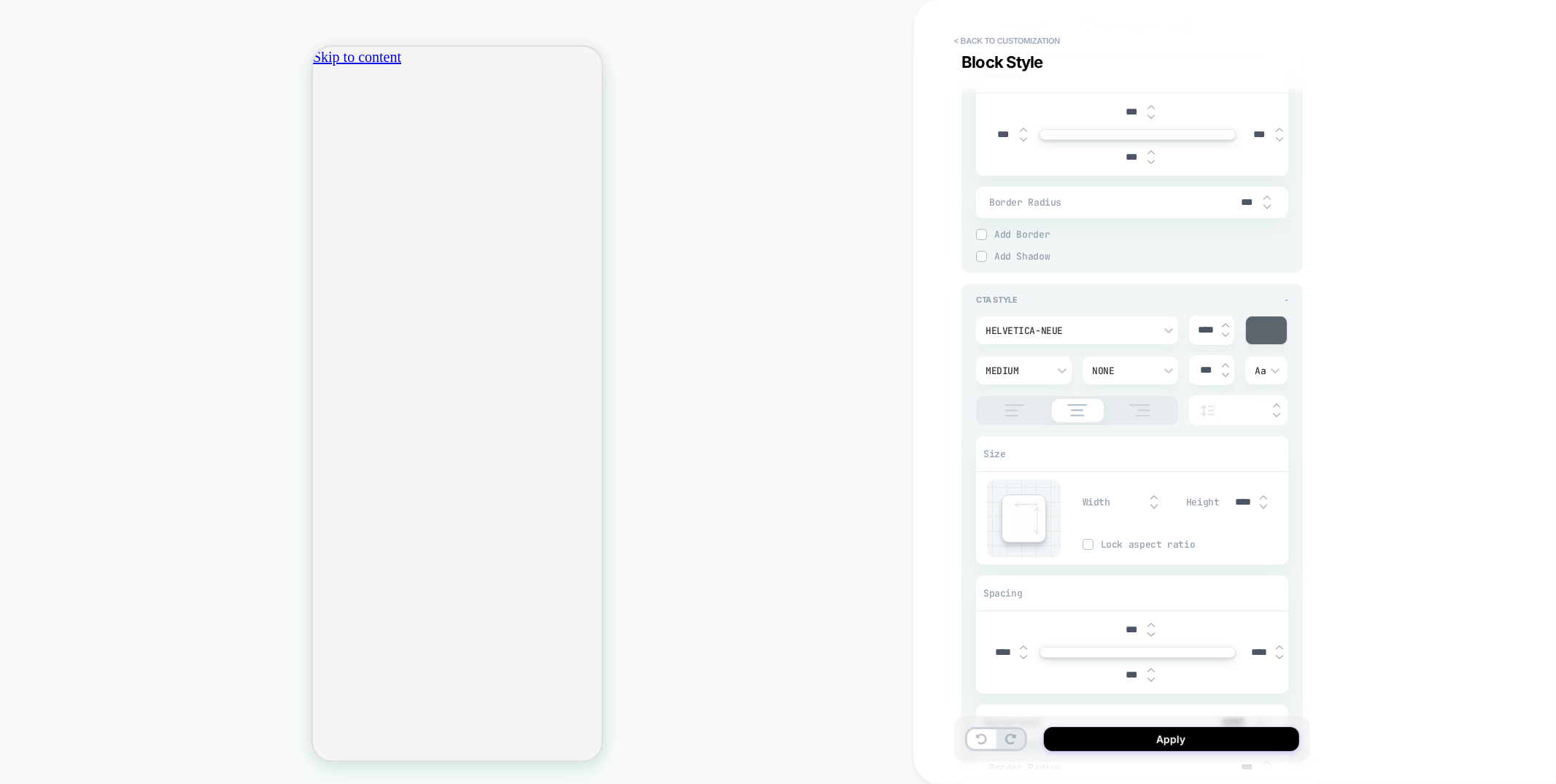
scroll to position [4128, 0]
click at [1225, 339] on img at bounding box center [1226, 336] width 7 height 5
type textarea "*"
type input "****"
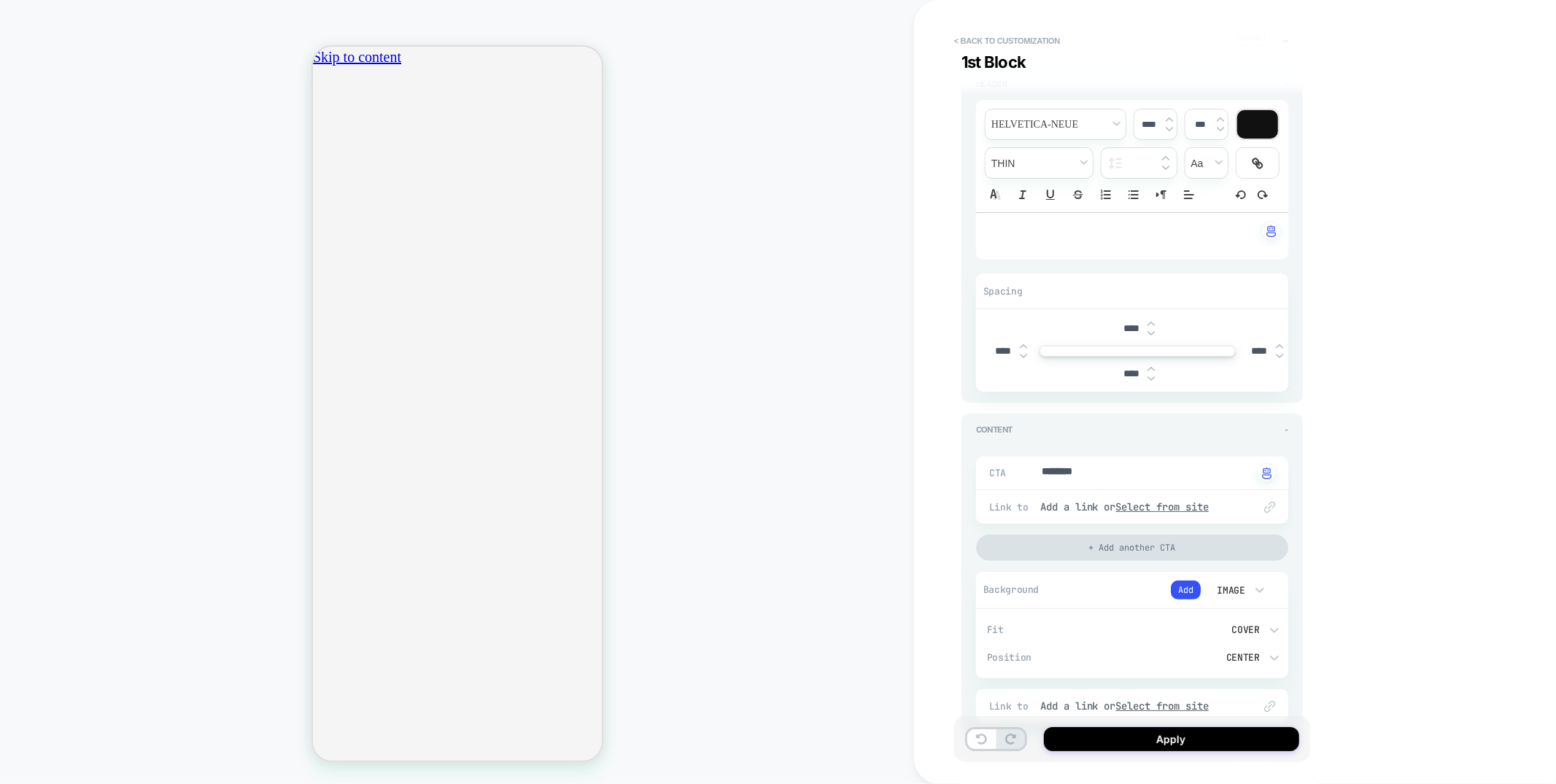
scroll to position [0, 0]
click at [1195, 595] on button "Add" at bounding box center [1186, 589] width 30 height 19
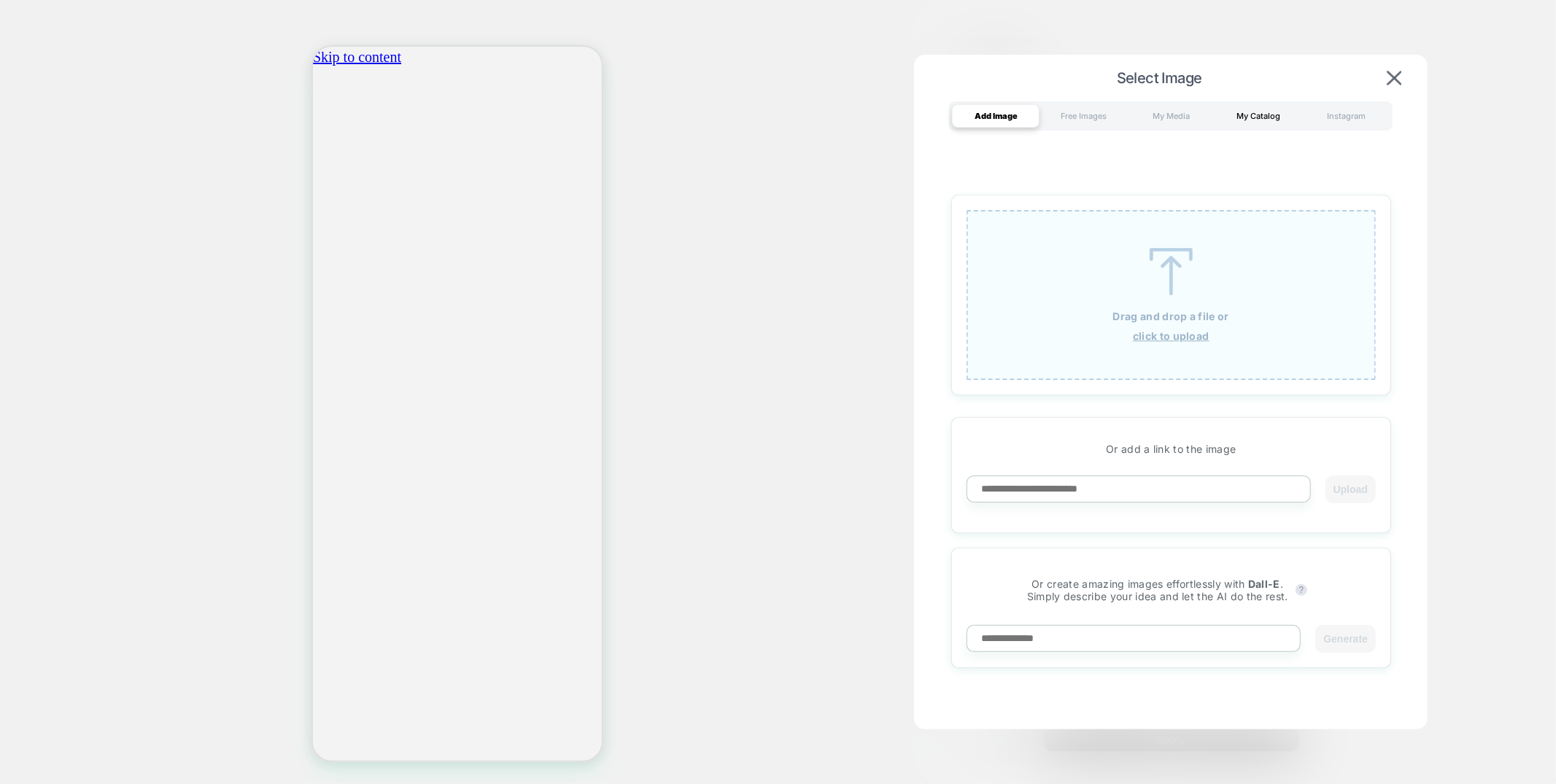
click at [1266, 119] on div "My Catalog" at bounding box center [1259, 116] width 88 height 24
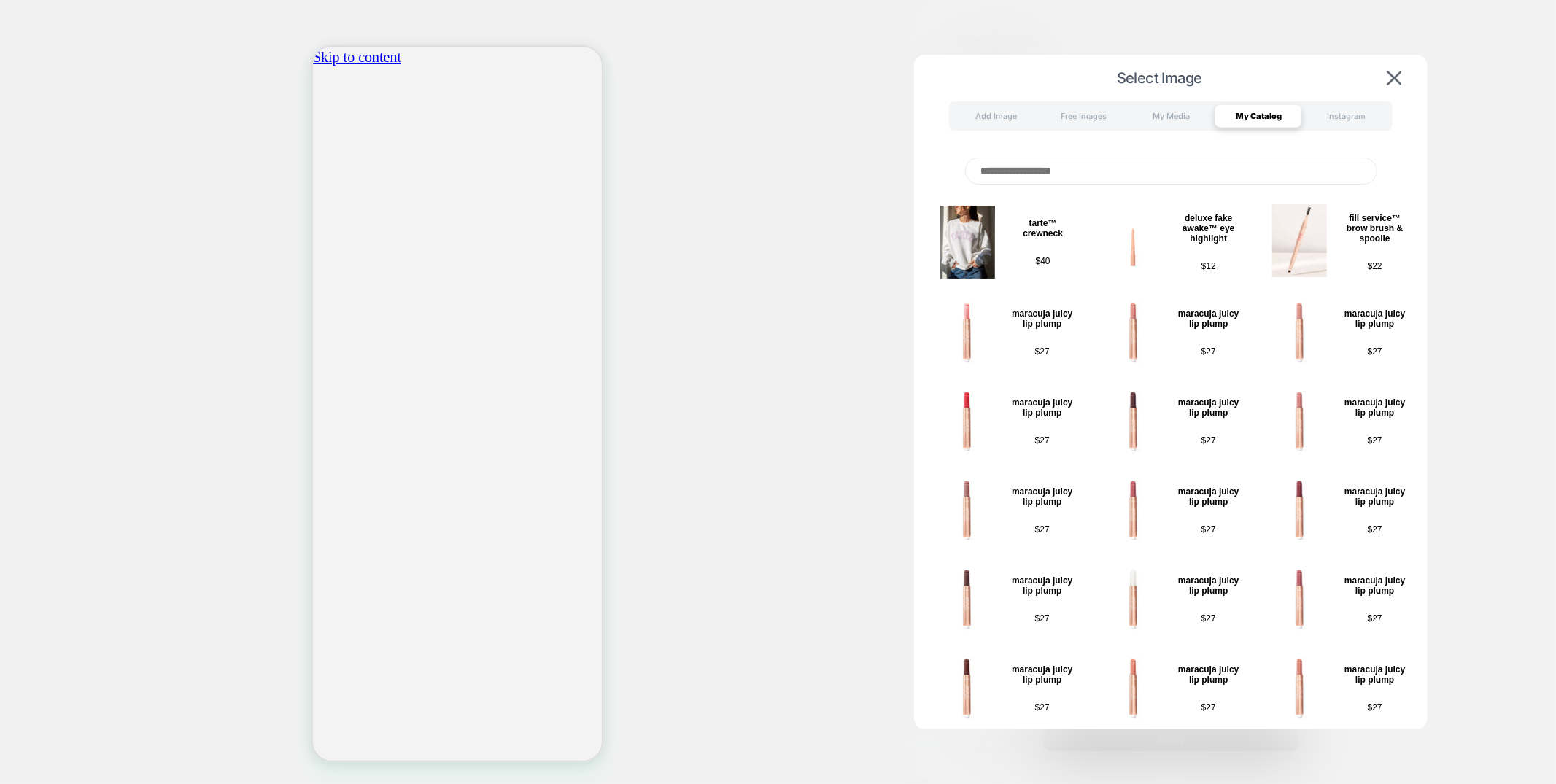
scroll to position [0, 258]
click at [1001, 119] on div "Add Image" at bounding box center [996, 116] width 88 height 24
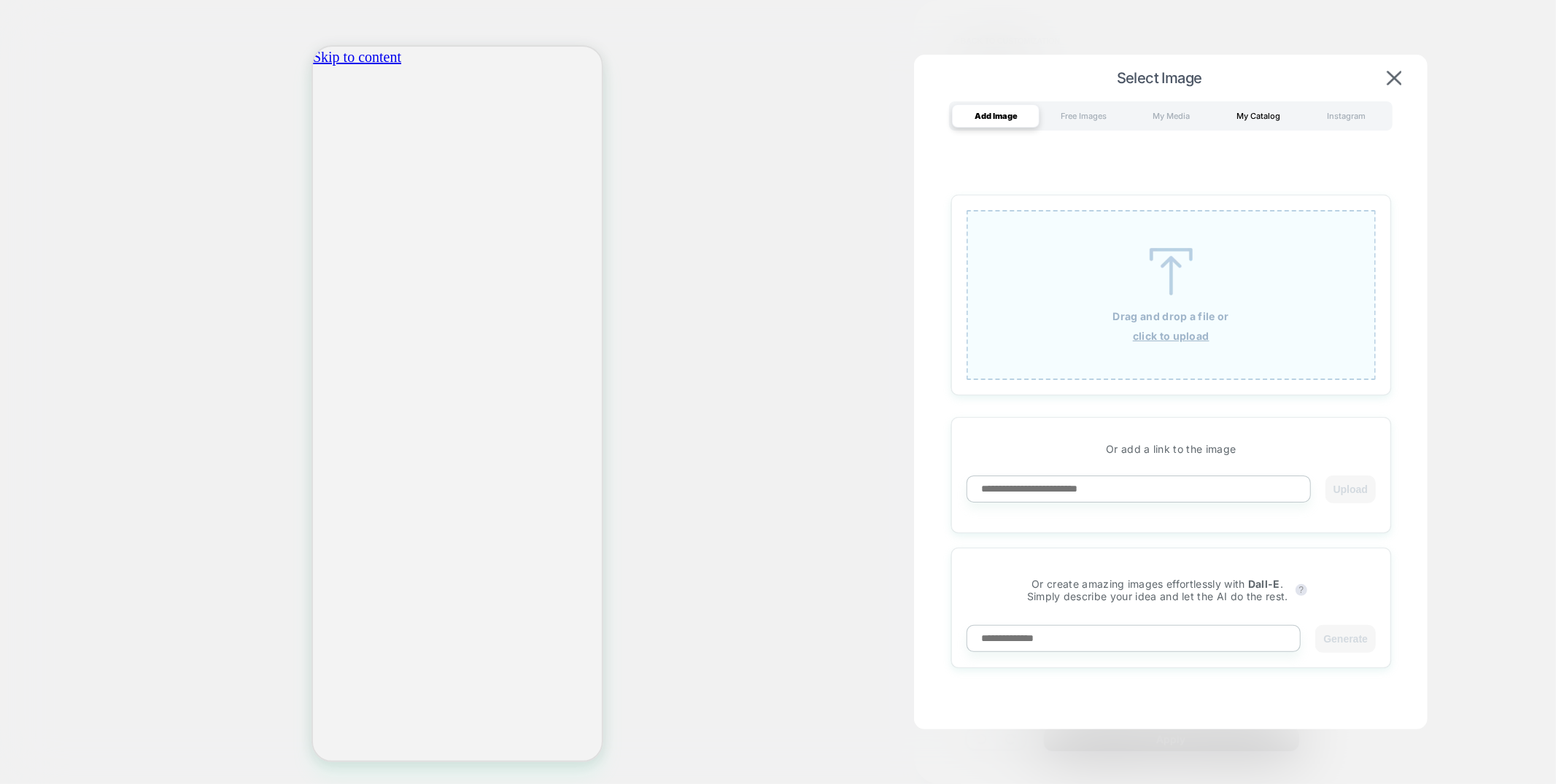
scroll to position [0, 0]
click at [1257, 115] on div "My Catalog" at bounding box center [1259, 116] width 88 height 24
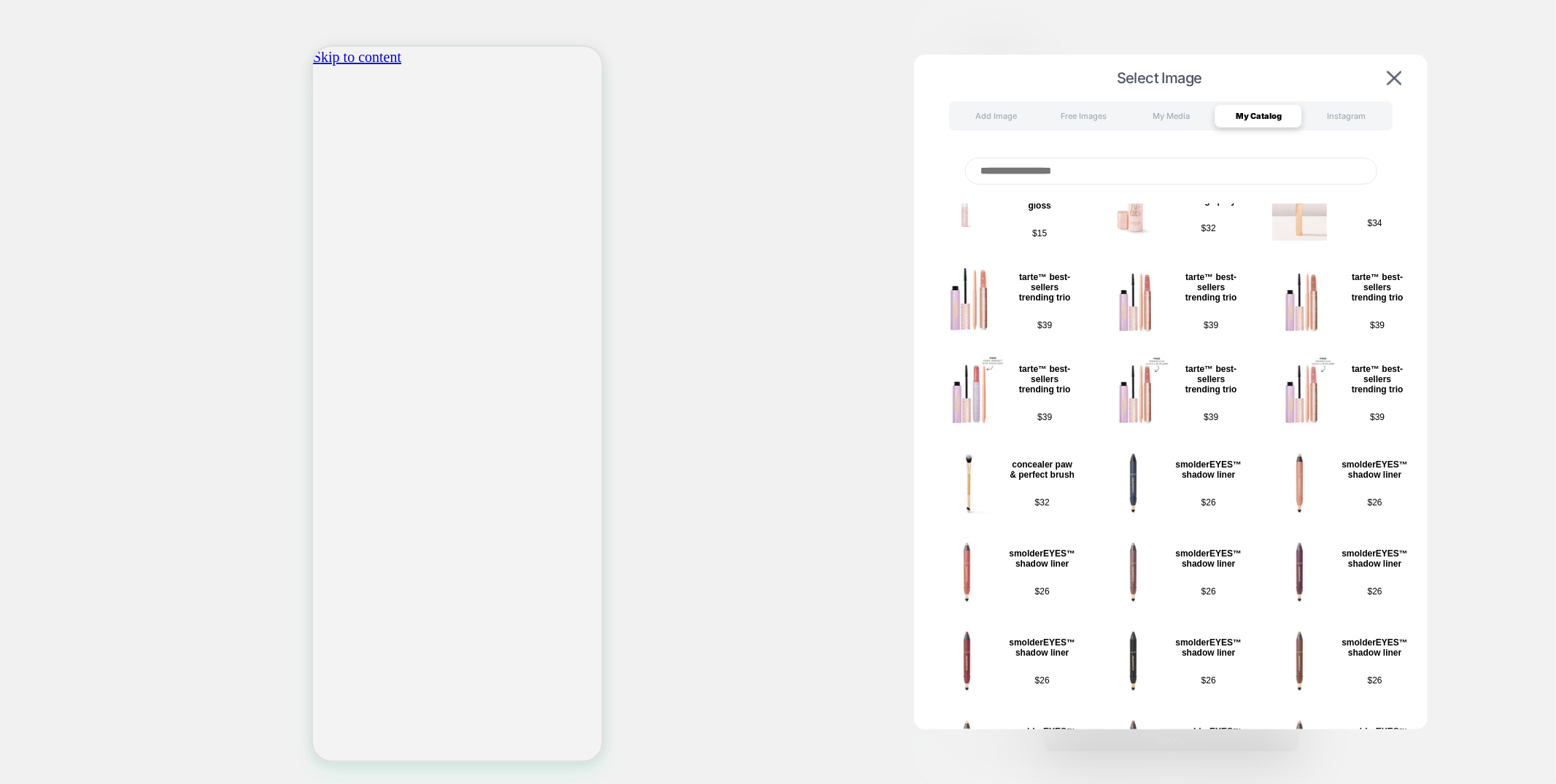
scroll to position [1903, 0]
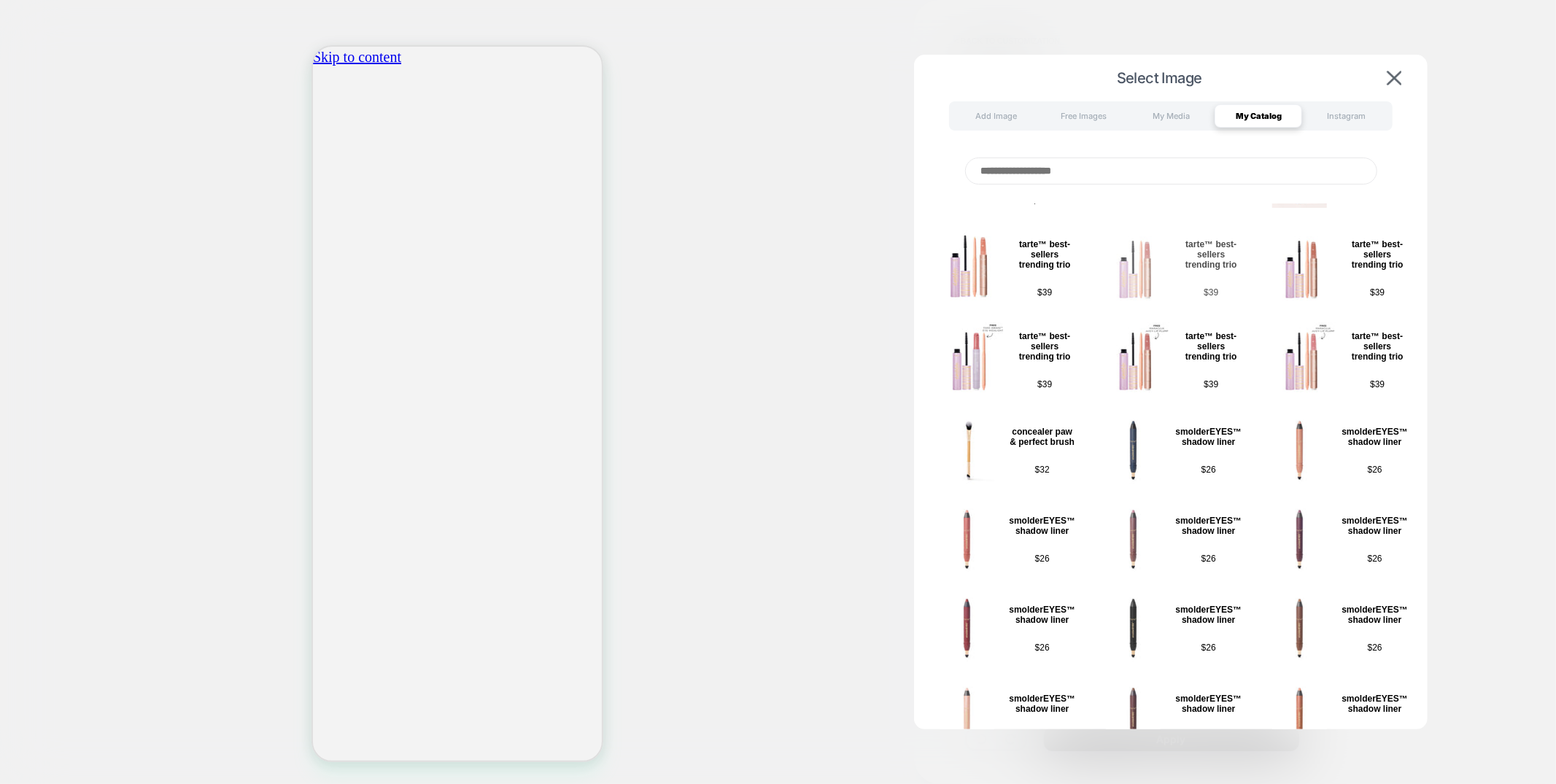
click at [1144, 230] on img at bounding box center [1136, 267] width 73 height 73
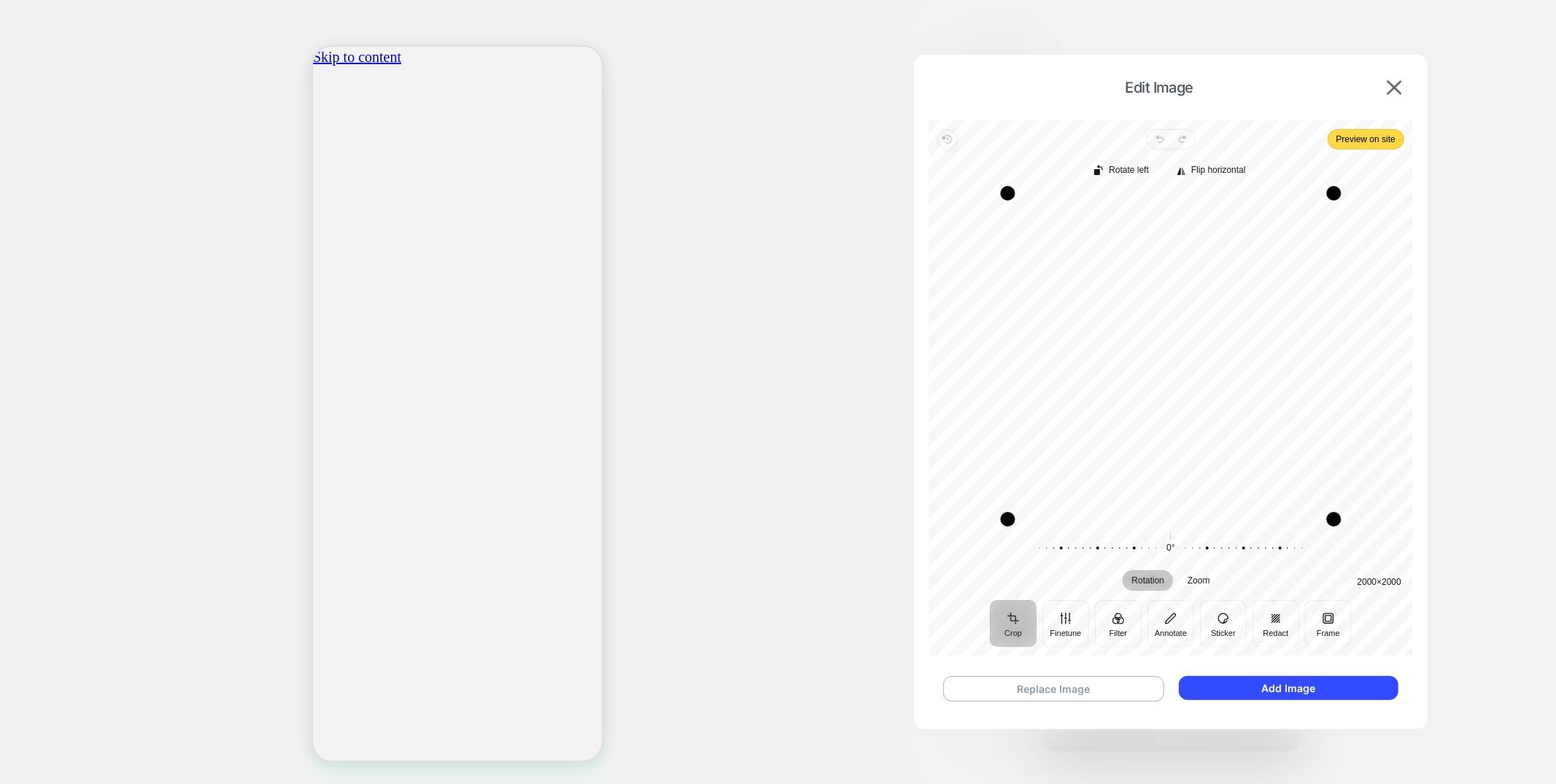
scroll to position [0, 516]
click at [1323, 689] on button "Add Image" at bounding box center [1289, 688] width 219 height 24
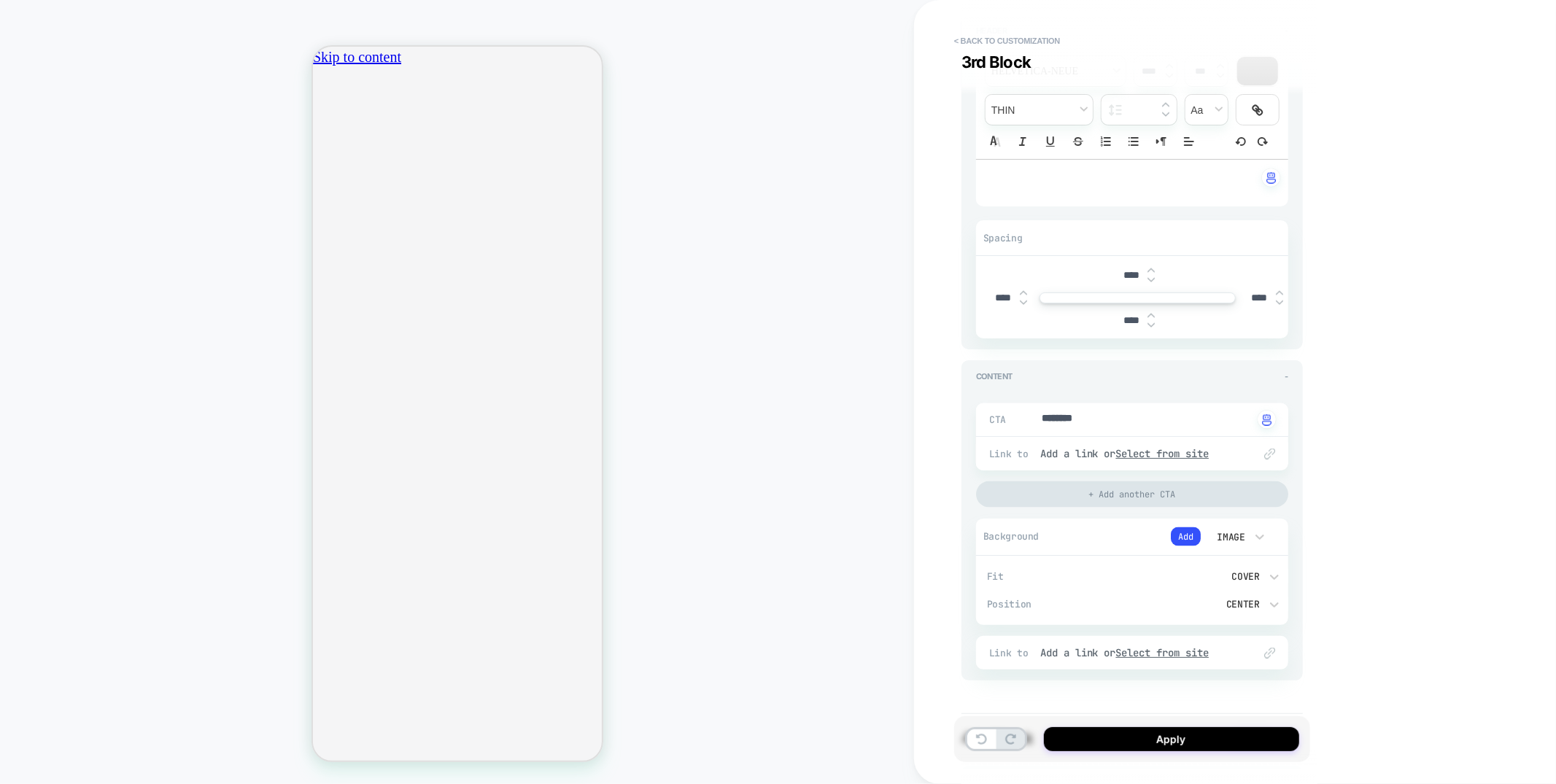
scroll to position [0, 258]
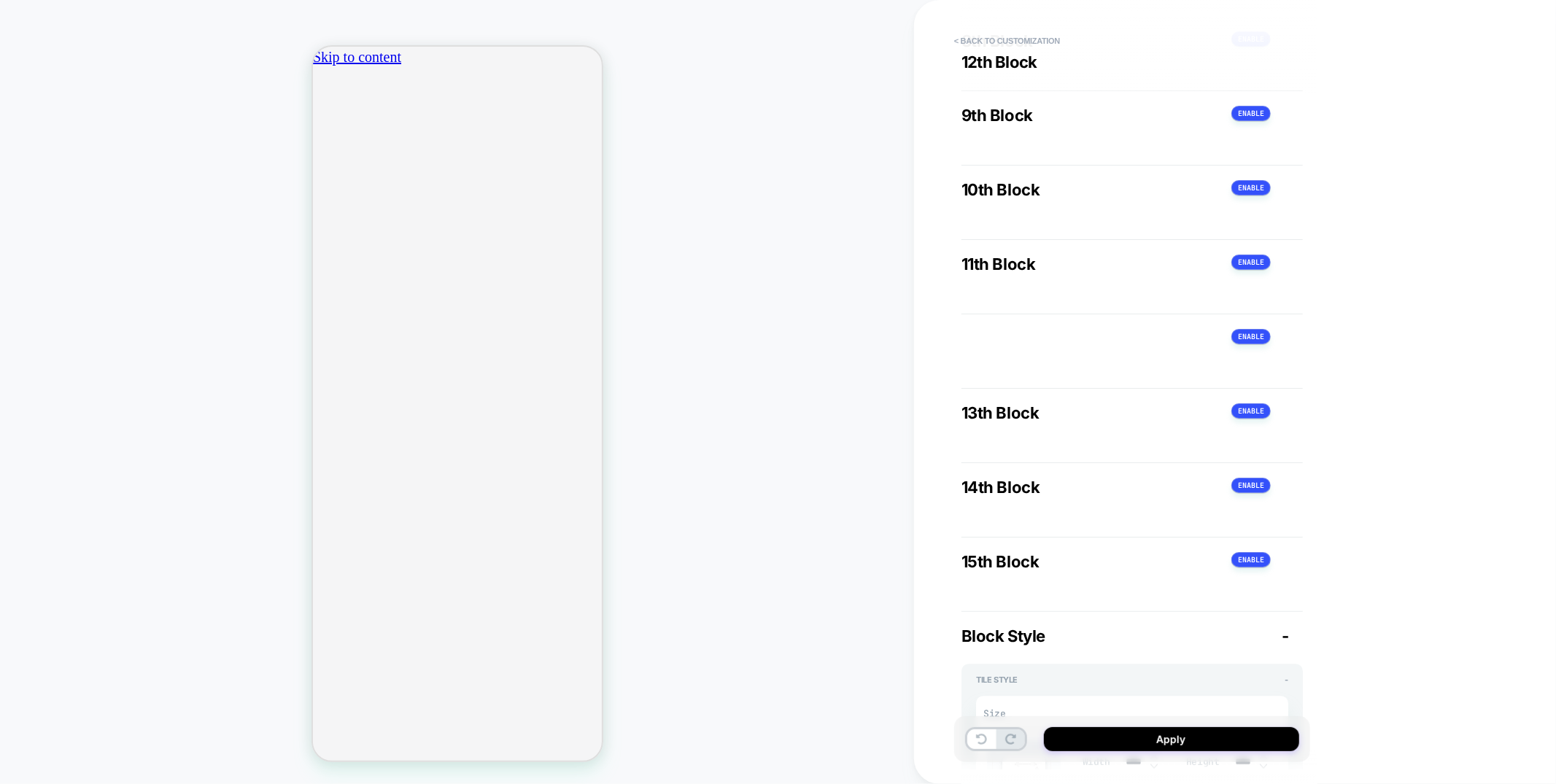
type textarea "*"
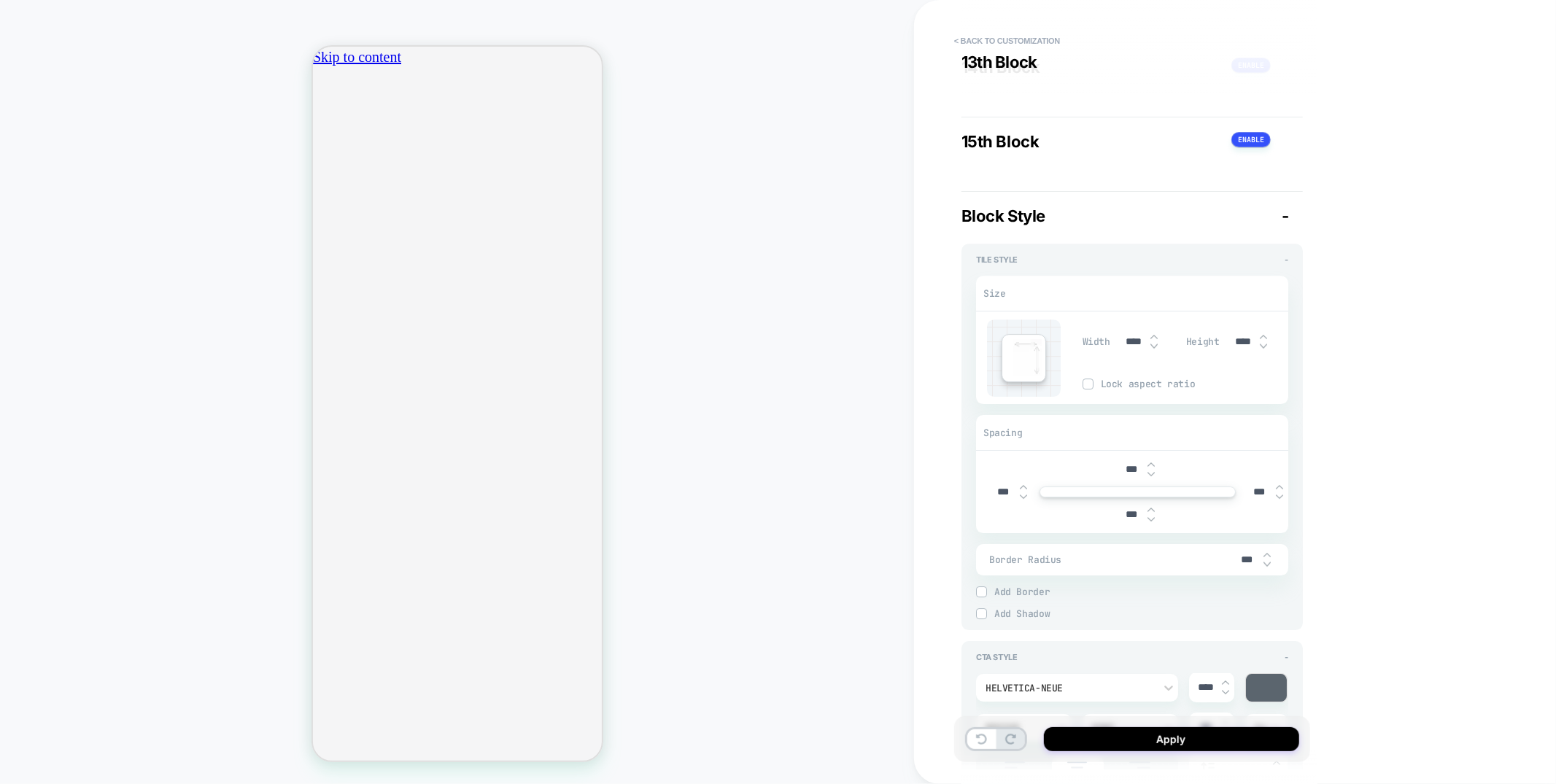
scroll to position [3779, 0]
click at [1133, 341] on input "****" at bounding box center [1135, 335] width 33 height 13
type input "***"
type textarea "*"
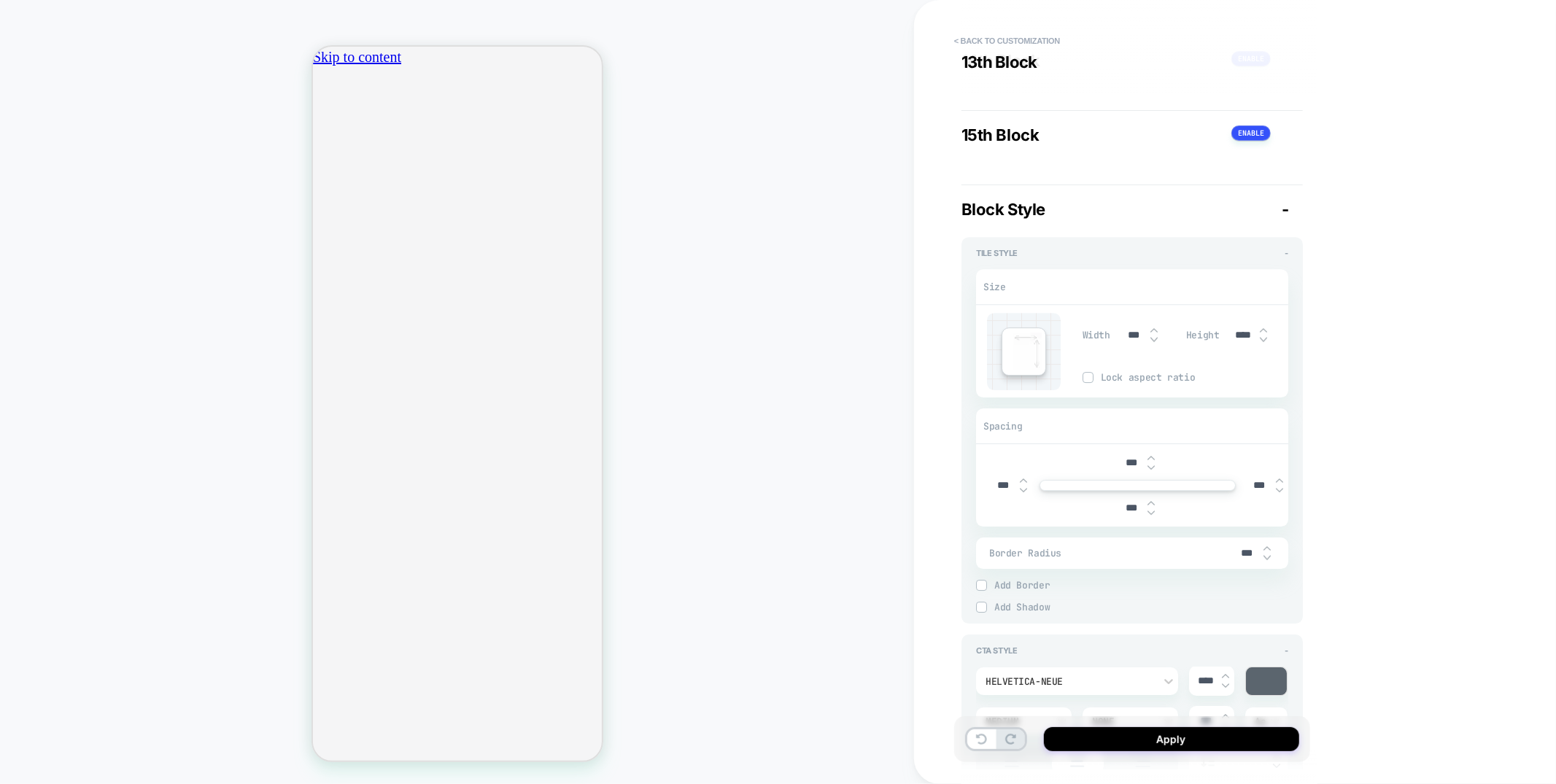
type input "****"
type textarea "*"
type input "****"
click at [1241, 341] on input "****" at bounding box center [1243, 335] width 33 height 13
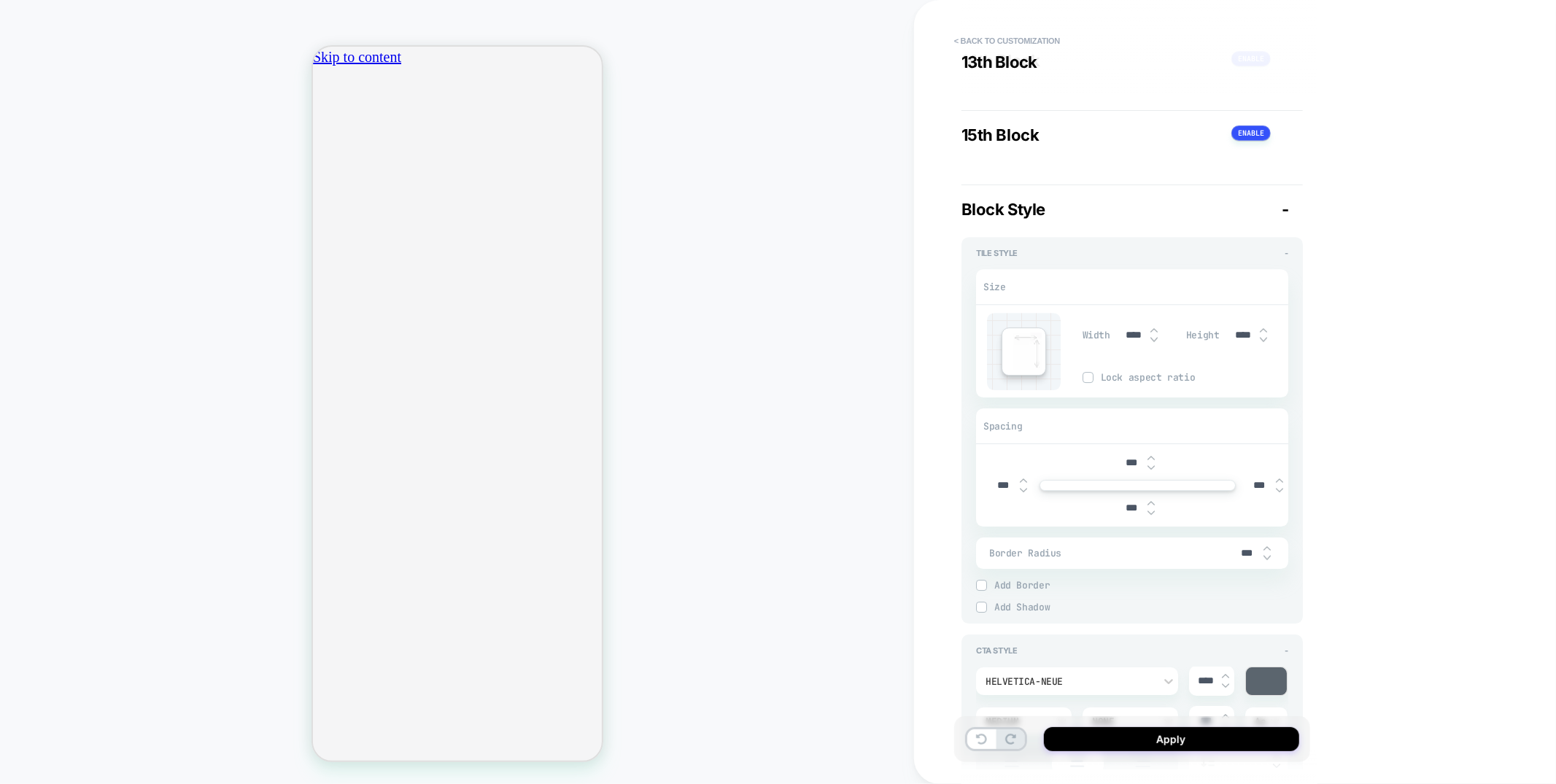
click at [1241, 341] on input "****" at bounding box center [1243, 335] width 33 height 13
type input "***"
type textarea "*"
type input "****"
type textarea "*"
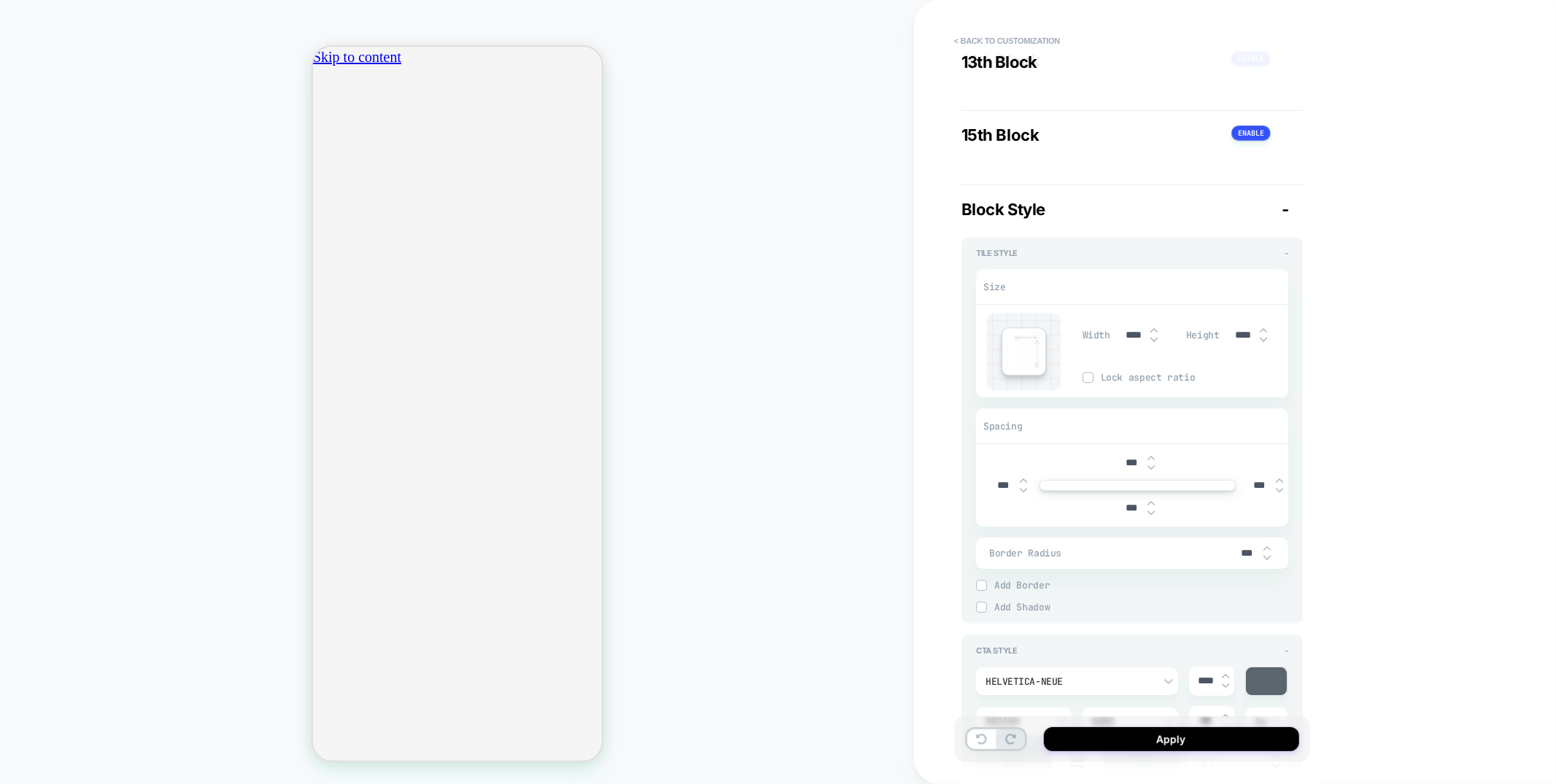
type input "****"
click at [1088, 381] on img at bounding box center [1088, 377] width 7 height 7
type textarea "*"
click at [1244, 559] on input "***" at bounding box center [1247, 554] width 33 height 13
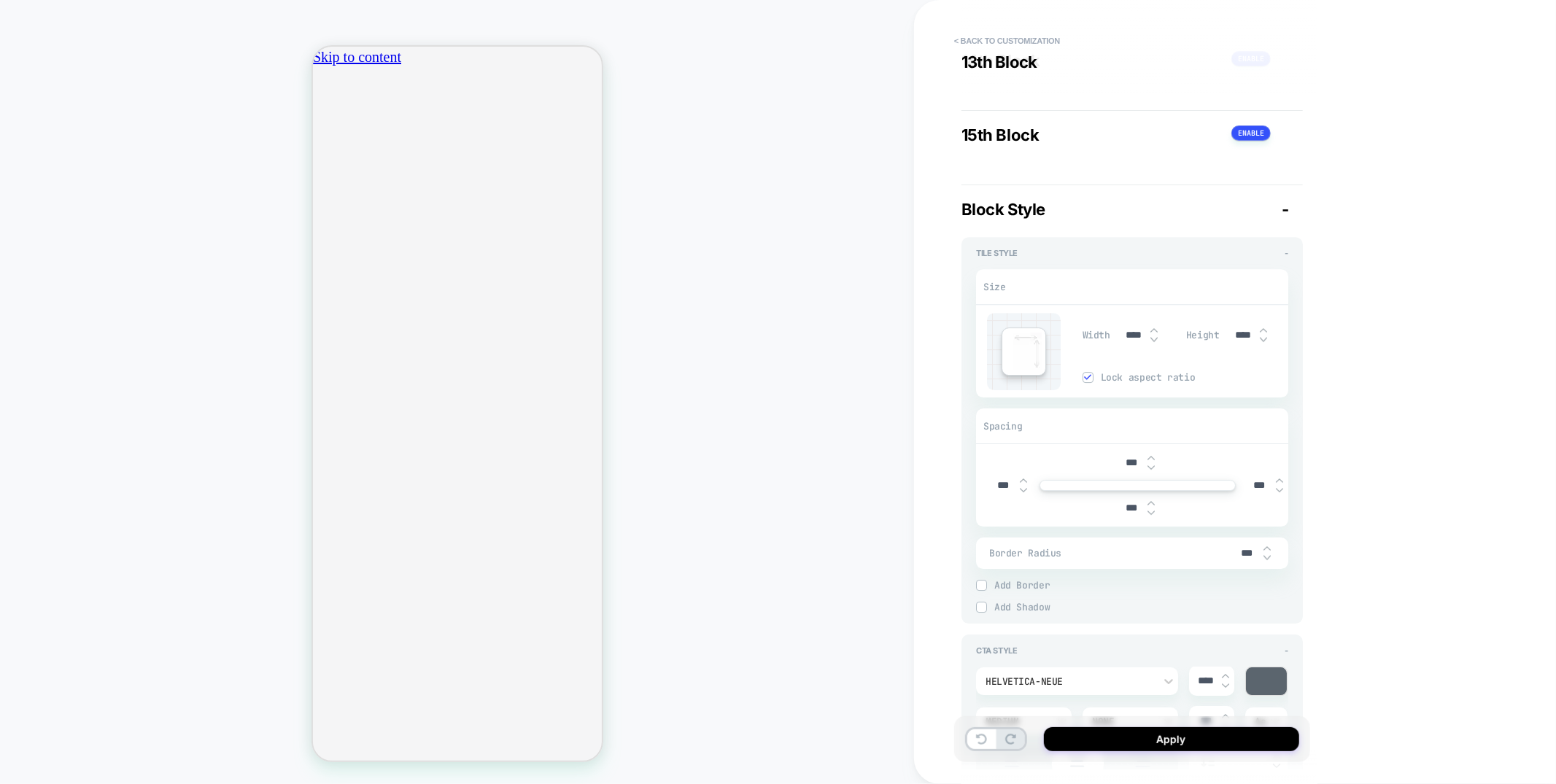
click at [1244, 559] on input "***" at bounding box center [1247, 554] width 33 height 13
type input "***"
type textarea "*"
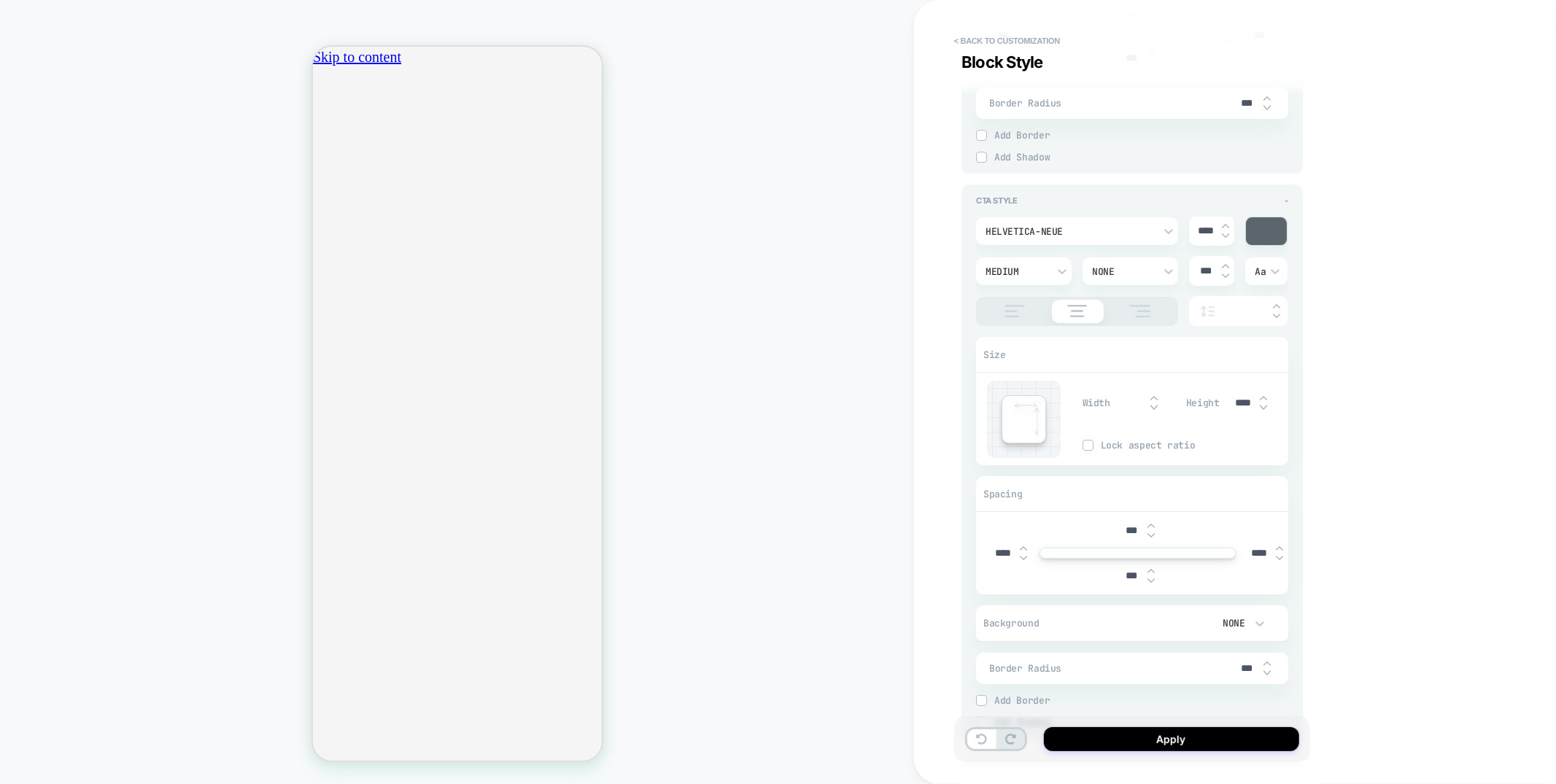
scroll to position [0, 0]
type input "***"
click at [1248, 280] on div "Aa" at bounding box center [1266, 271] width 37 height 16
click at [1266, 383] on div "aa" at bounding box center [1267, 380] width 31 height 31
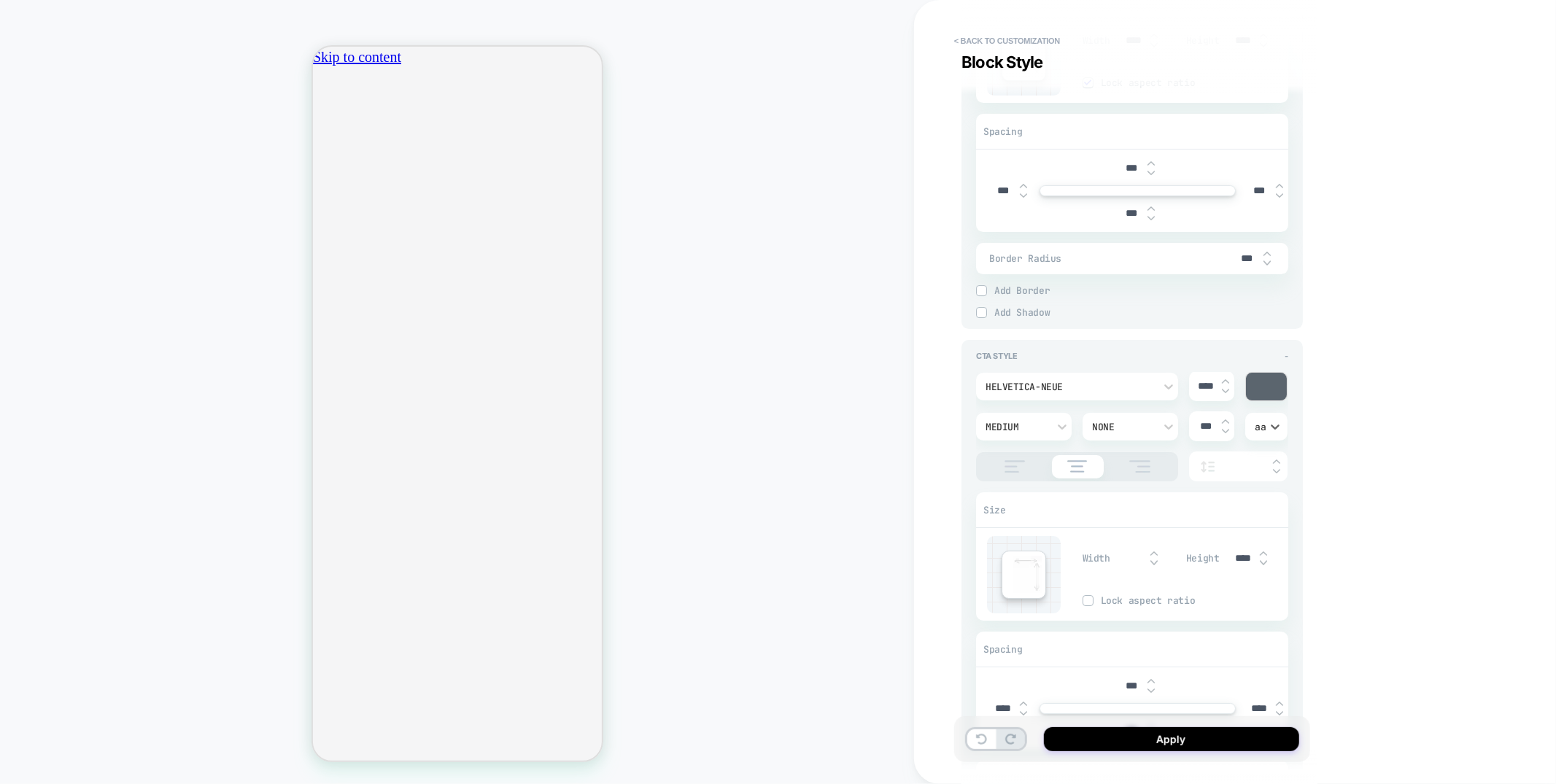
scroll to position [4116, 0]
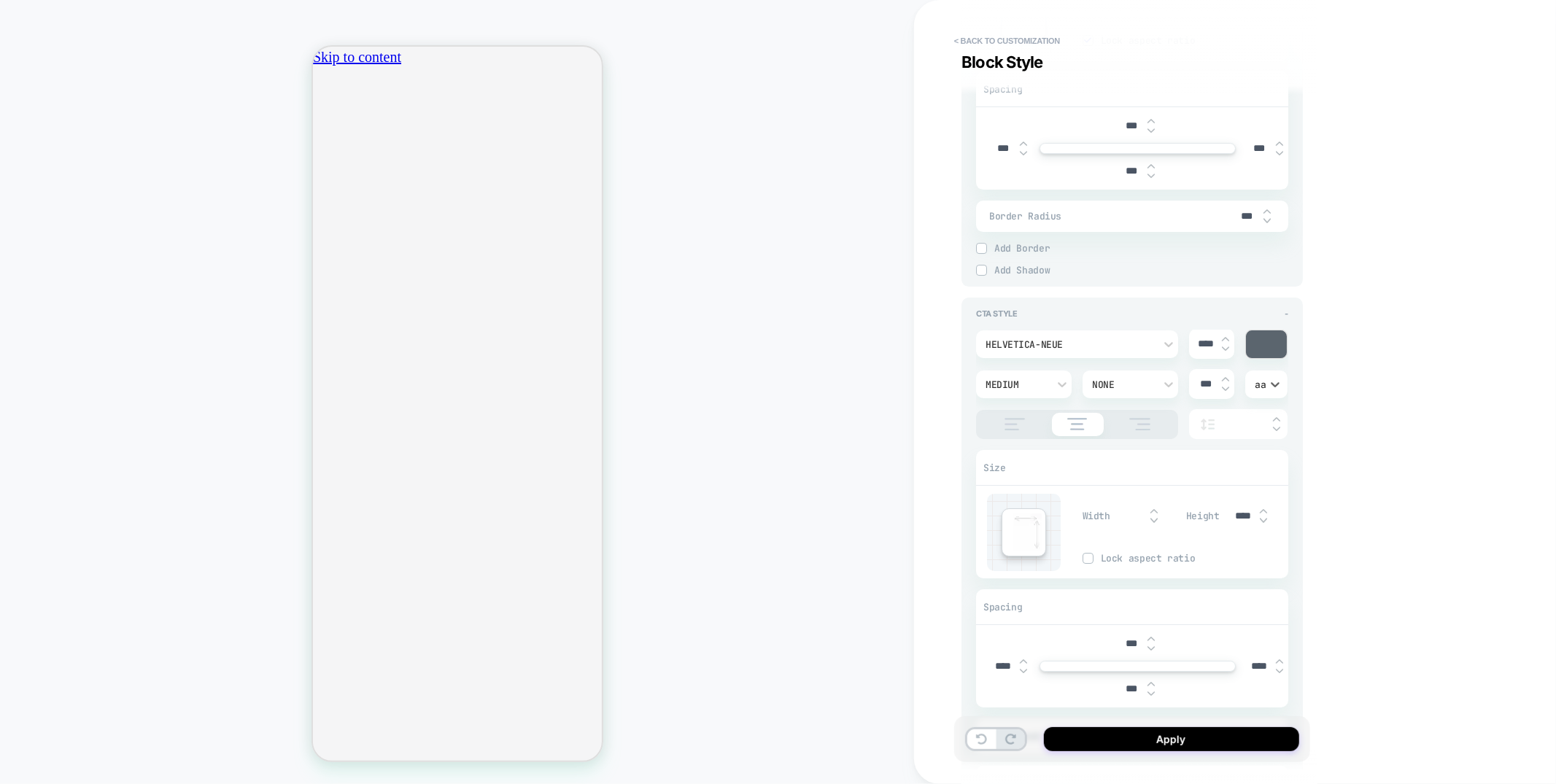
click at [1028, 391] on div "Medium" at bounding box center [1017, 385] width 62 height 13
click at [1005, 587] on div "Semi Bold" at bounding box center [1024, 584] width 84 height 31
click at [1086, 351] on div "Helvetica-Neue" at bounding box center [1070, 344] width 168 height 13
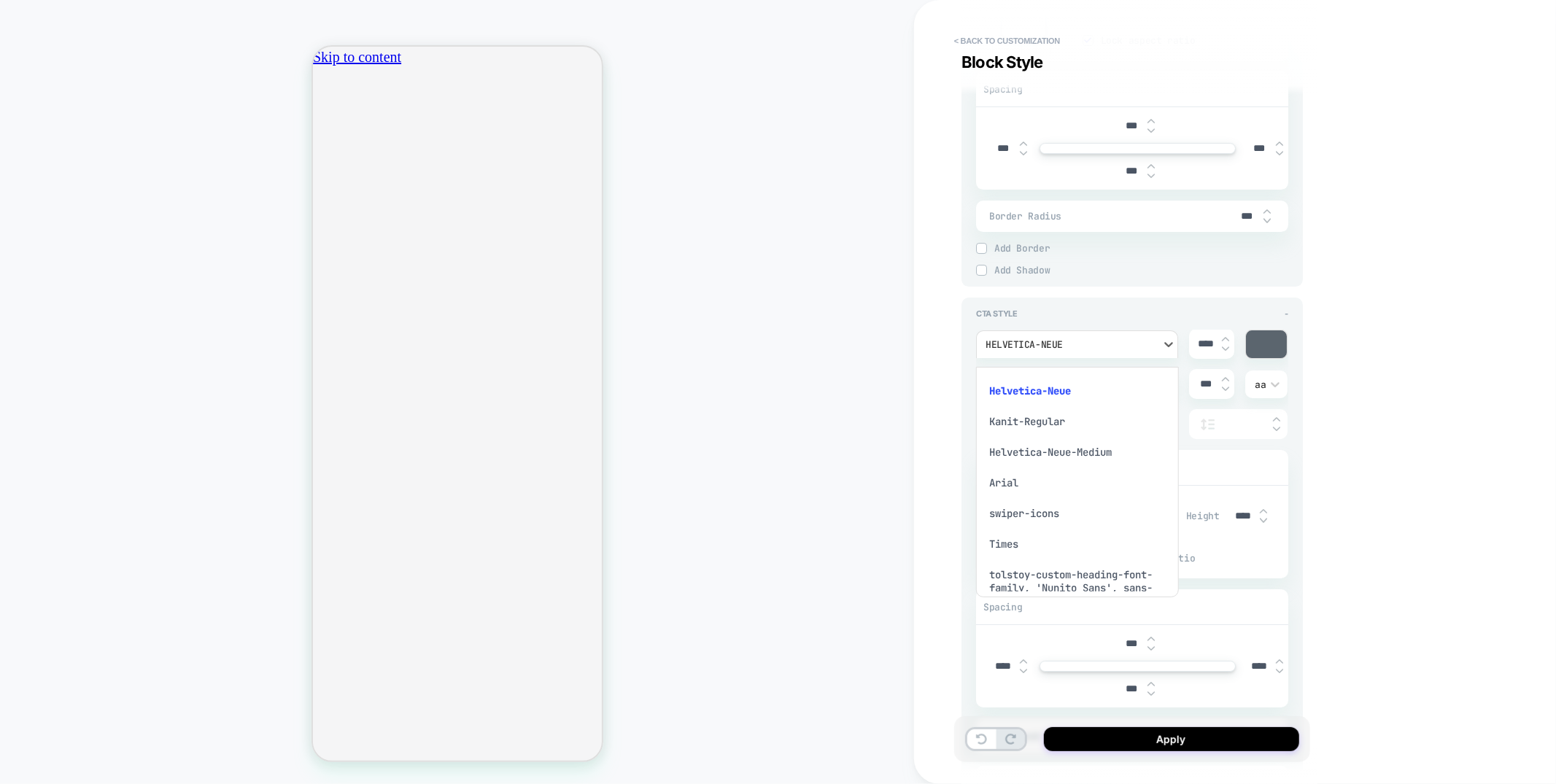
click at [1054, 460] on div "Helvetica-Neue-Medium" at bounding box center [1077, 452] width 190 height 31
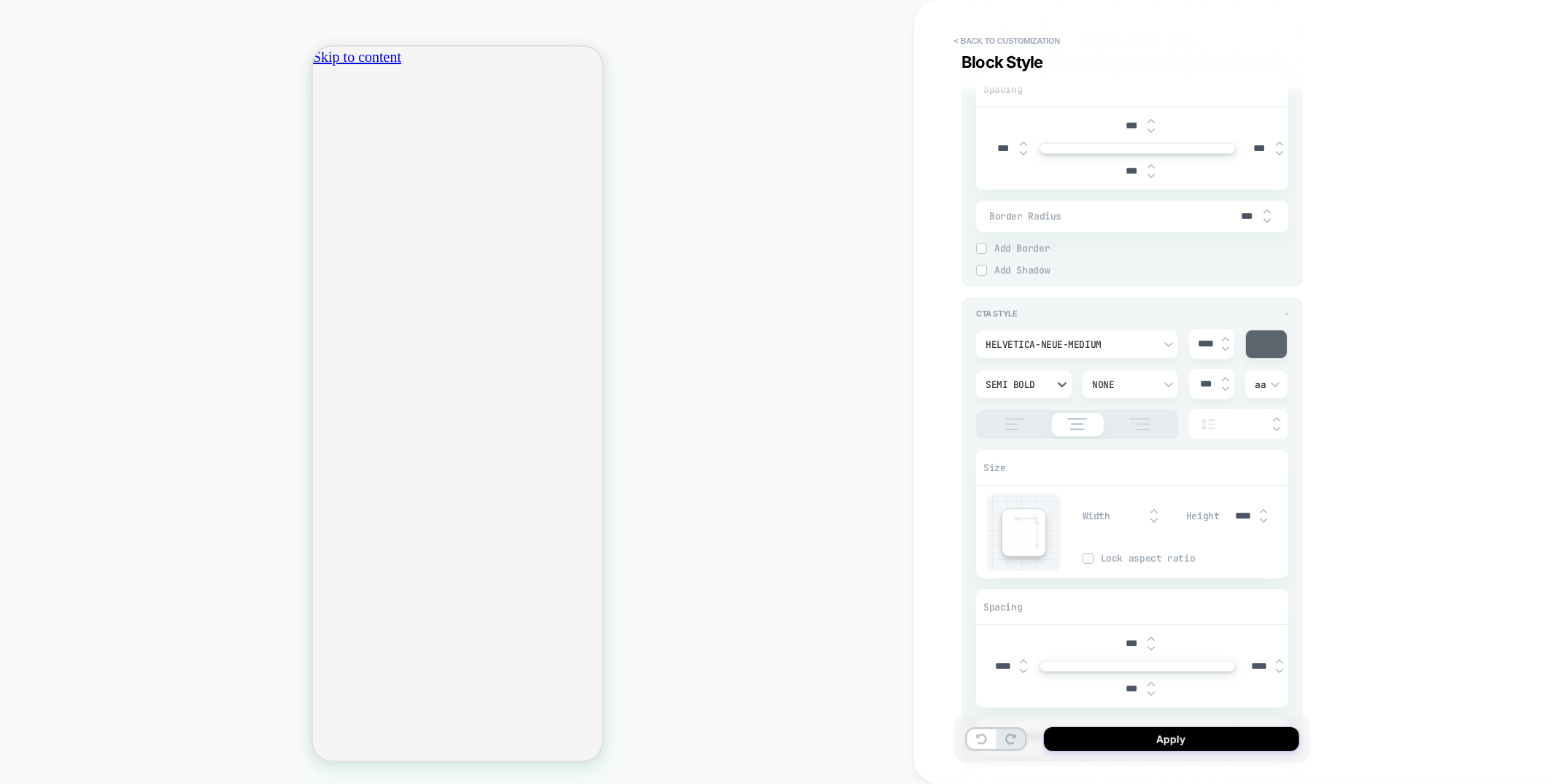
click at [1009, 398] on div "Semi Bold" at bounding box center [1024, 384] width 96 height 27
click at [1017, 560] on div "Medium" at bounding box center [1024, 554] width 84 height 31
click at [1035, 385] on div "Medium" at bounding box center [1024, 384] width 96 height 27
click at [860, 535] on div at bounding box center [778, 392] width 1556 height 784
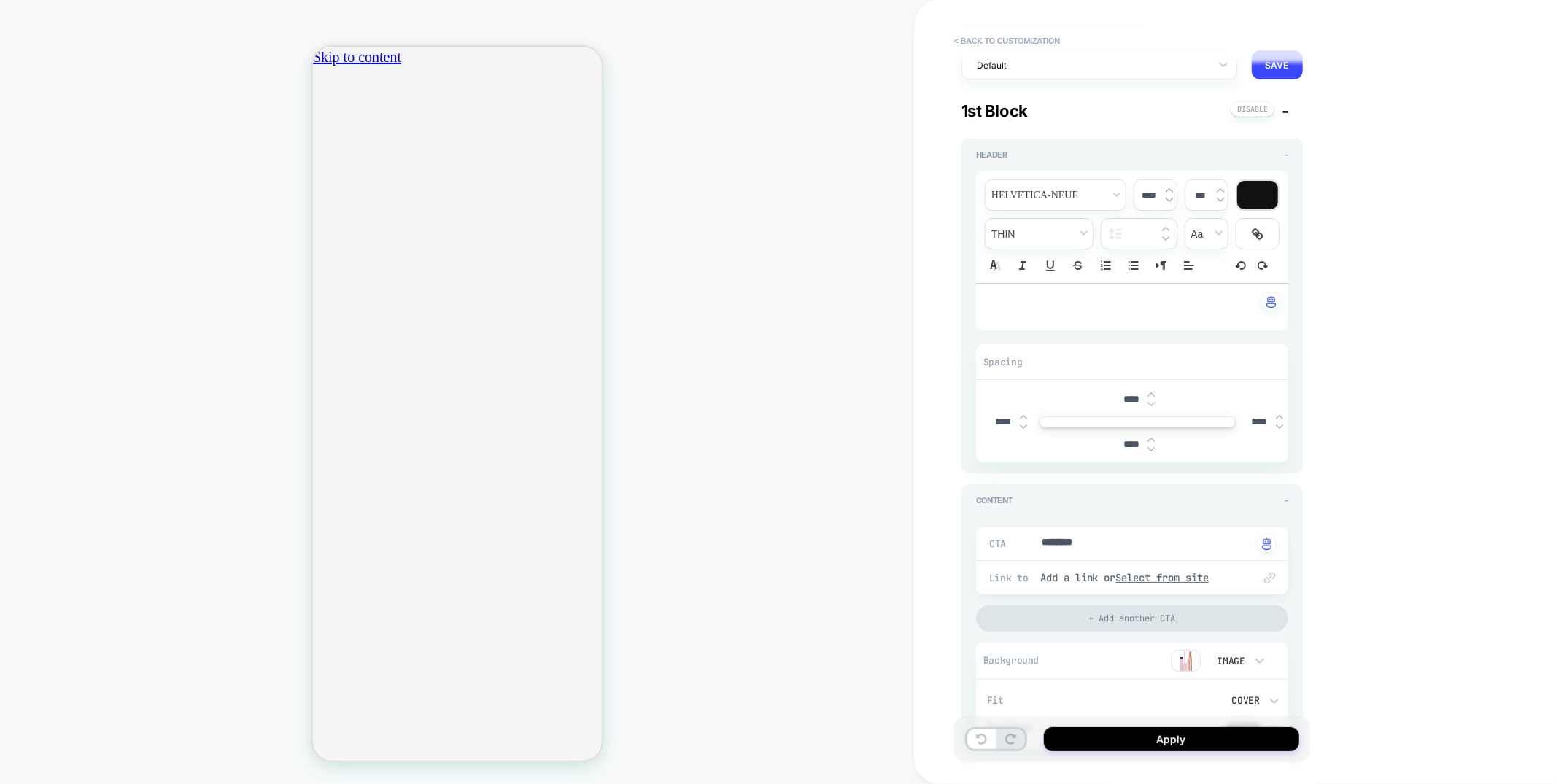
scroll to position [70, 0]
type textarea "*"
click at [1128, 540] on textarea "********" at bounding box center [1146, 542] width 212 height 16
type textarea "*"
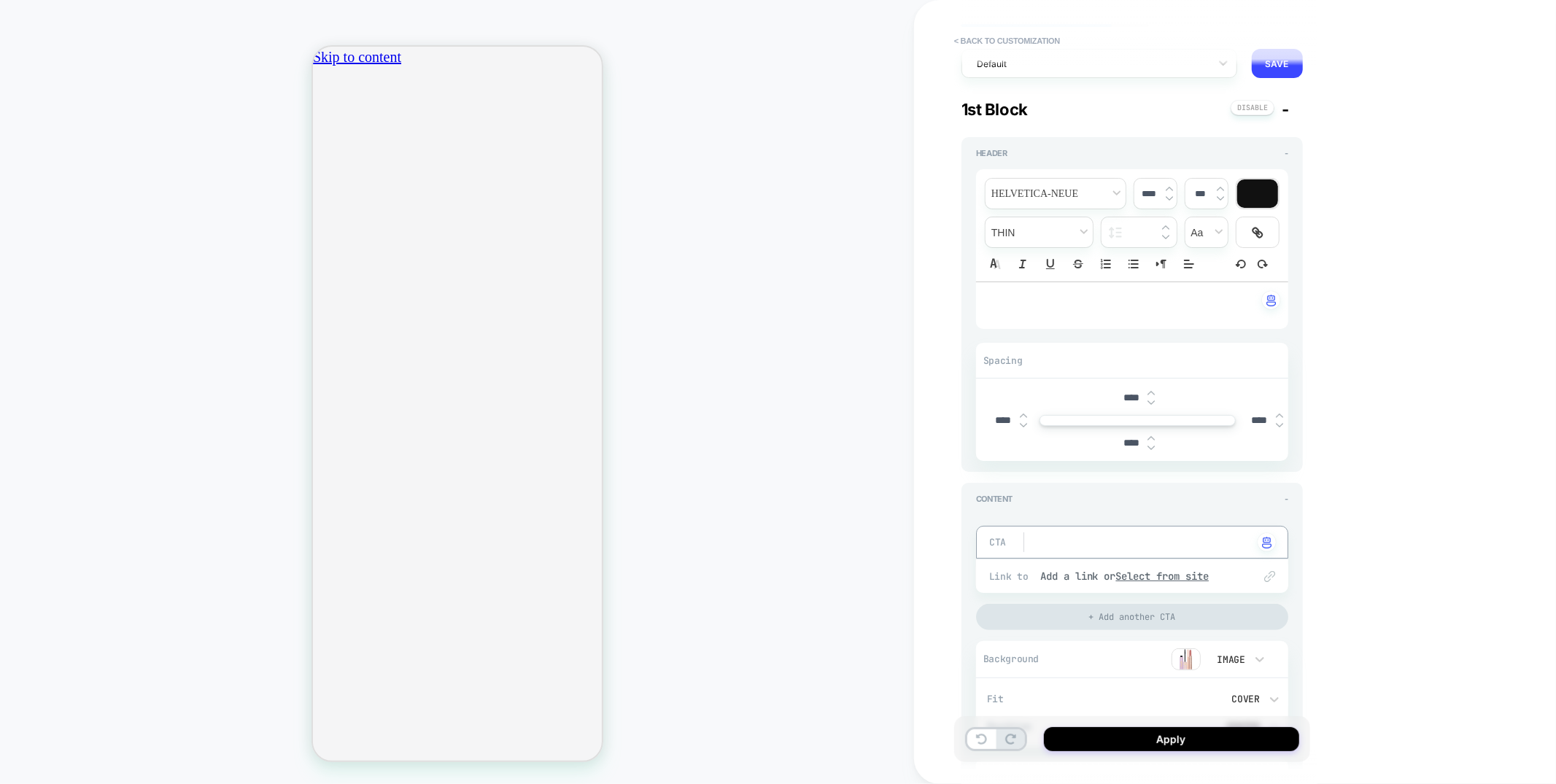
paste textarea "**********"
type textarea "**********"
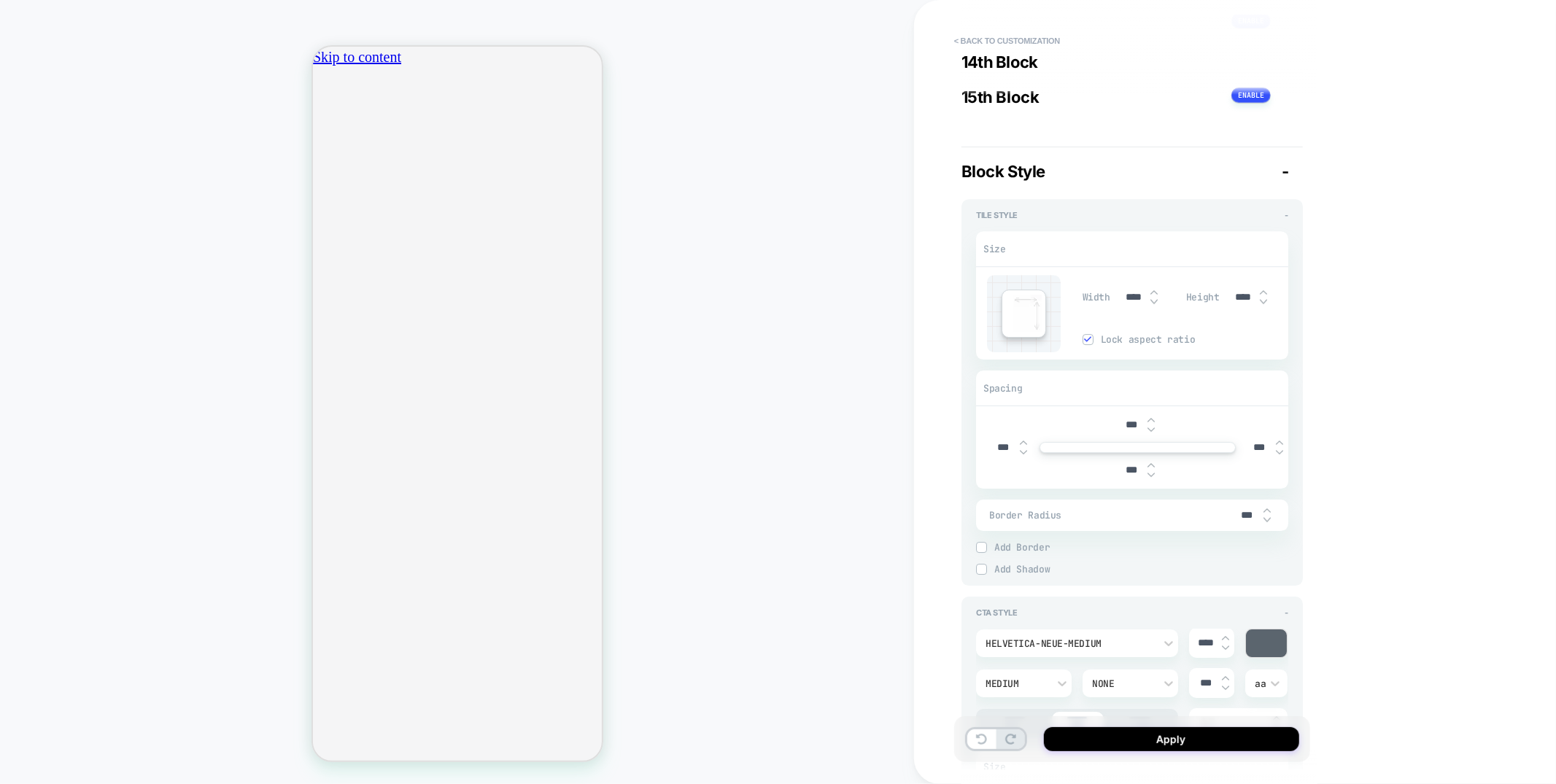
scroll to position [3826, 0]
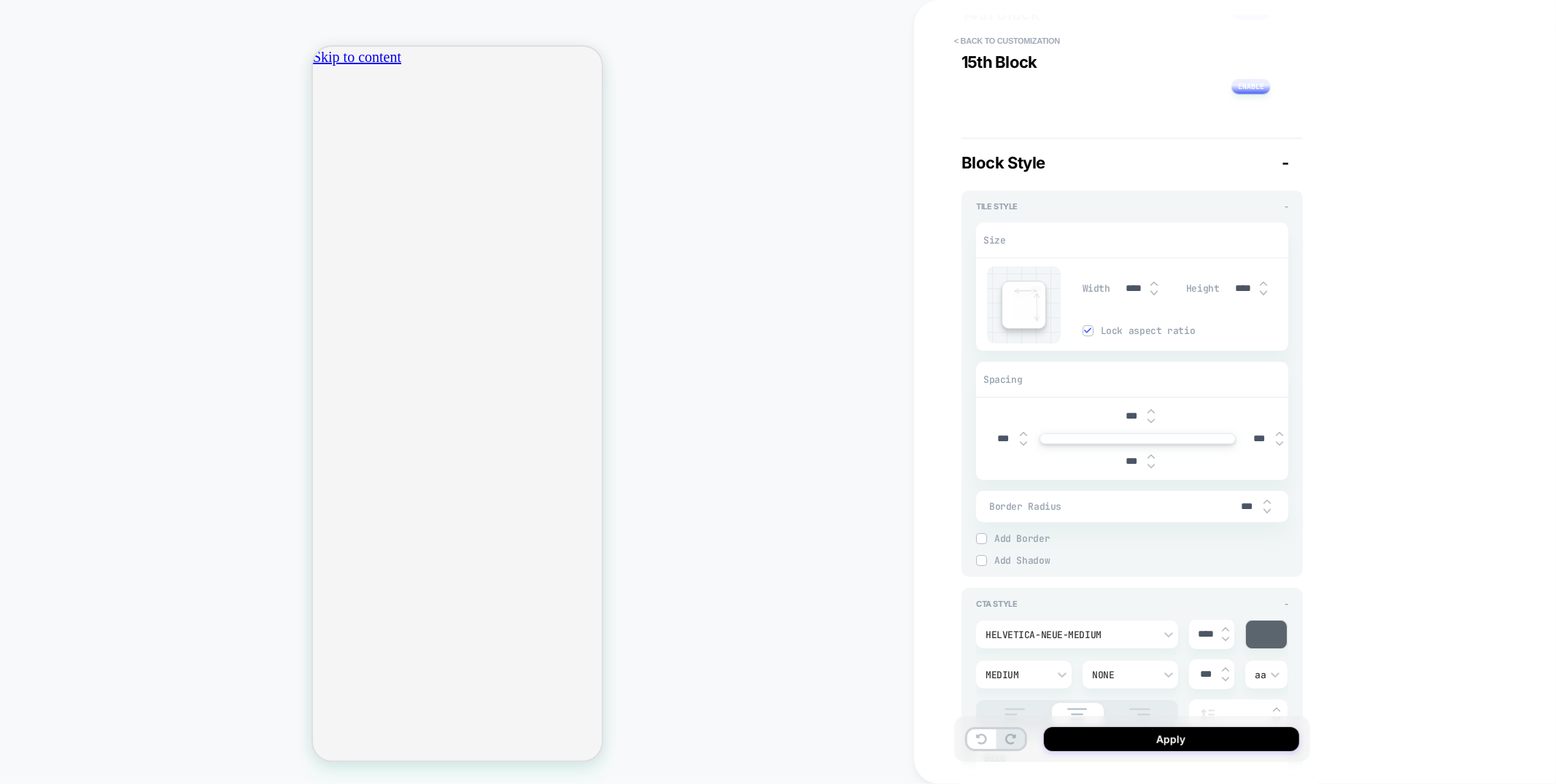
type textarea "*"
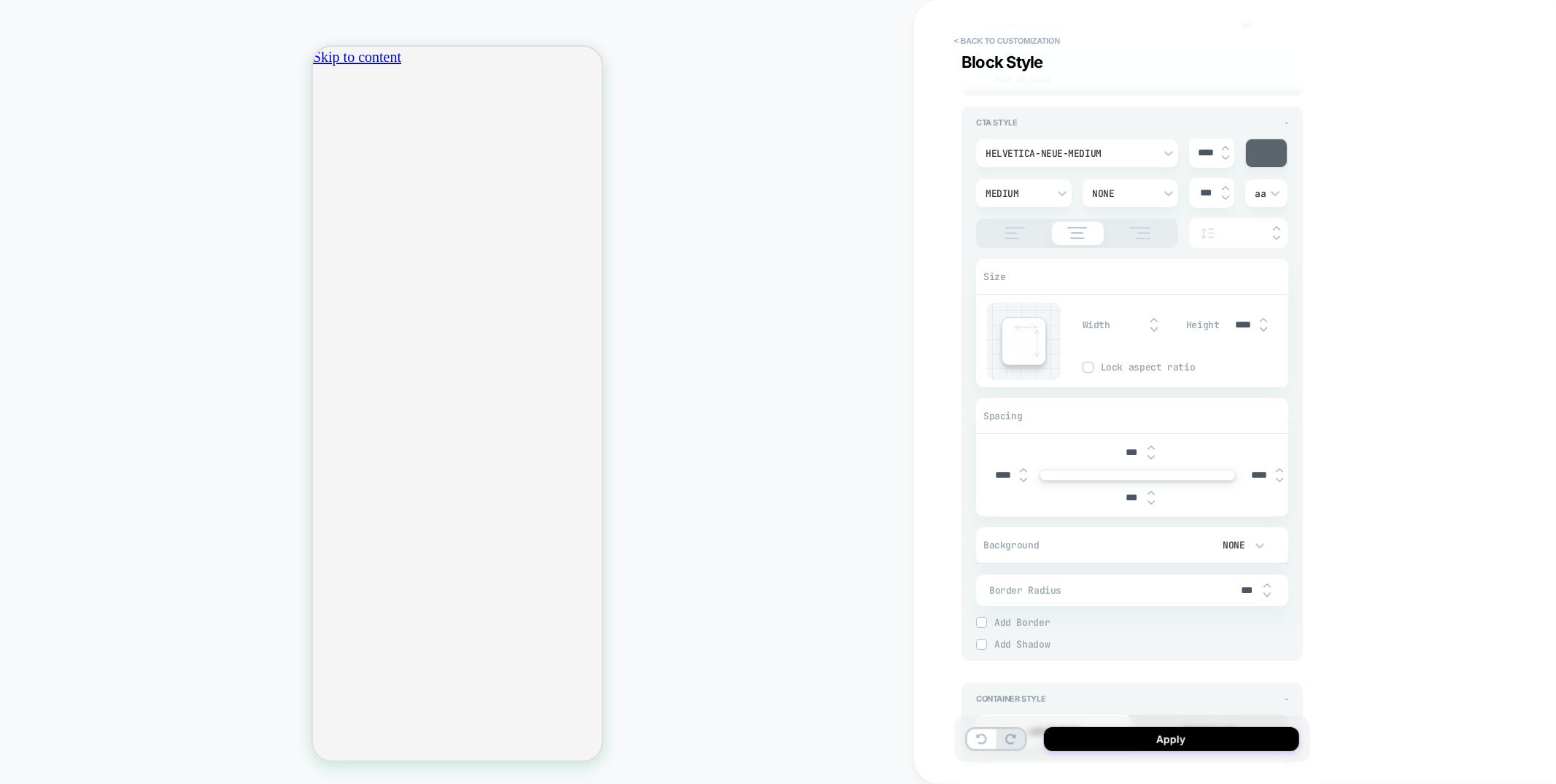
scroll to position [4254, 0]
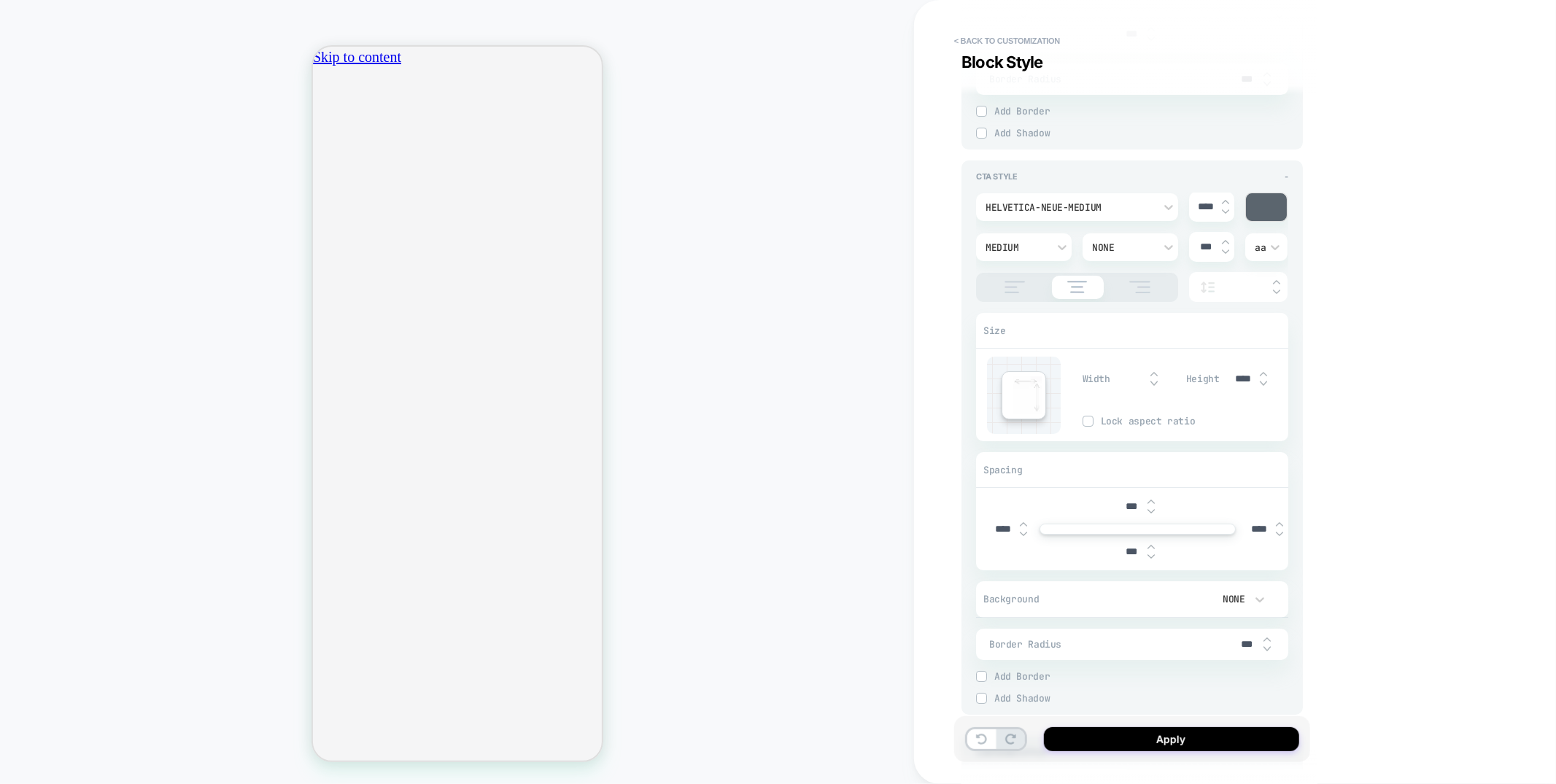
type textarea "**********"
type textarea "*"
click at [1239, 385] on input "****" at bounding box center [1243, 379] width 33 height 13
type textarea "*"
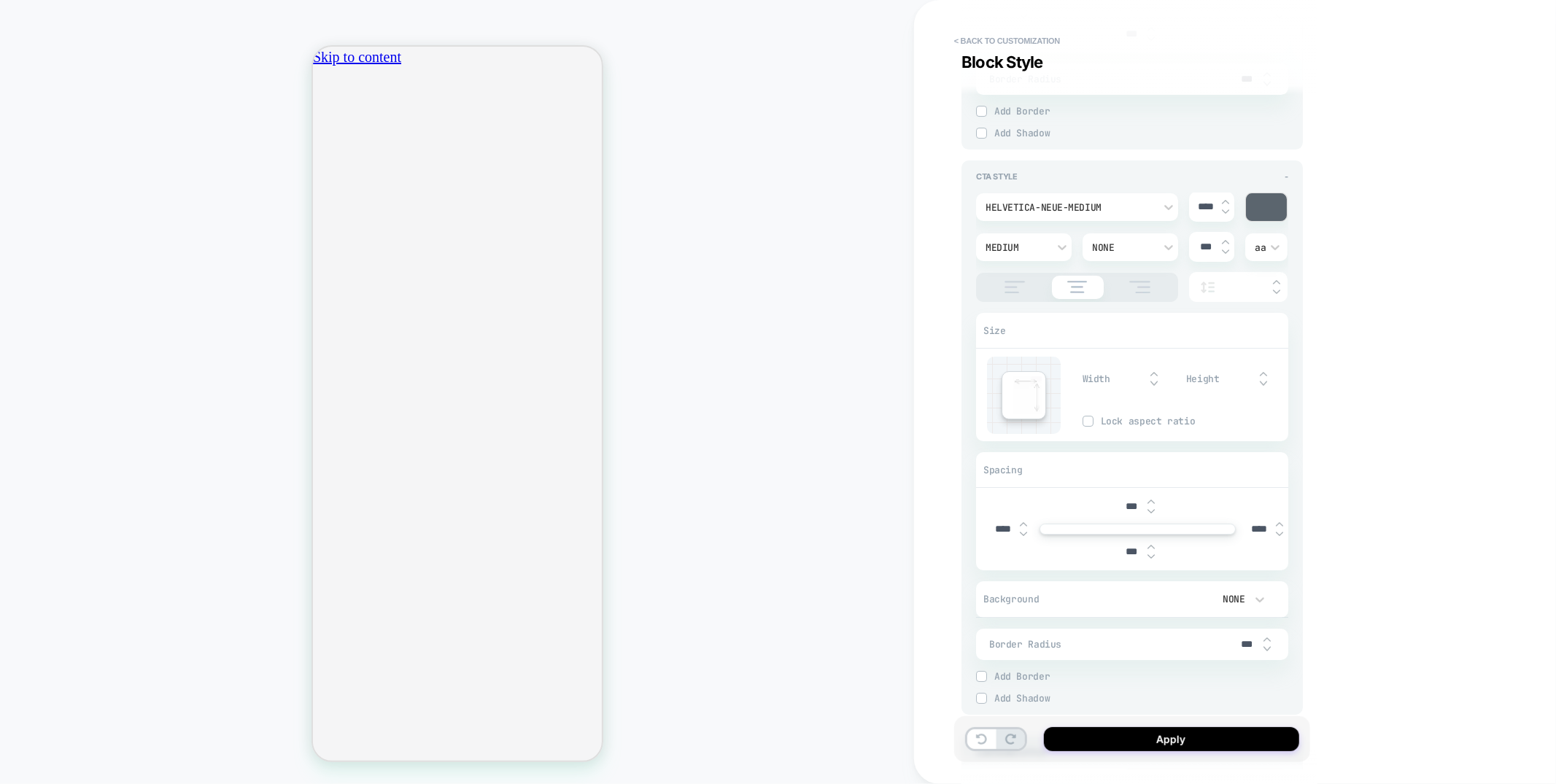
click at [1125, 383] on input "text" at bounding box center [1135, 379] width 33 height 11
type input "***"
type textarea "*"
type input "***"
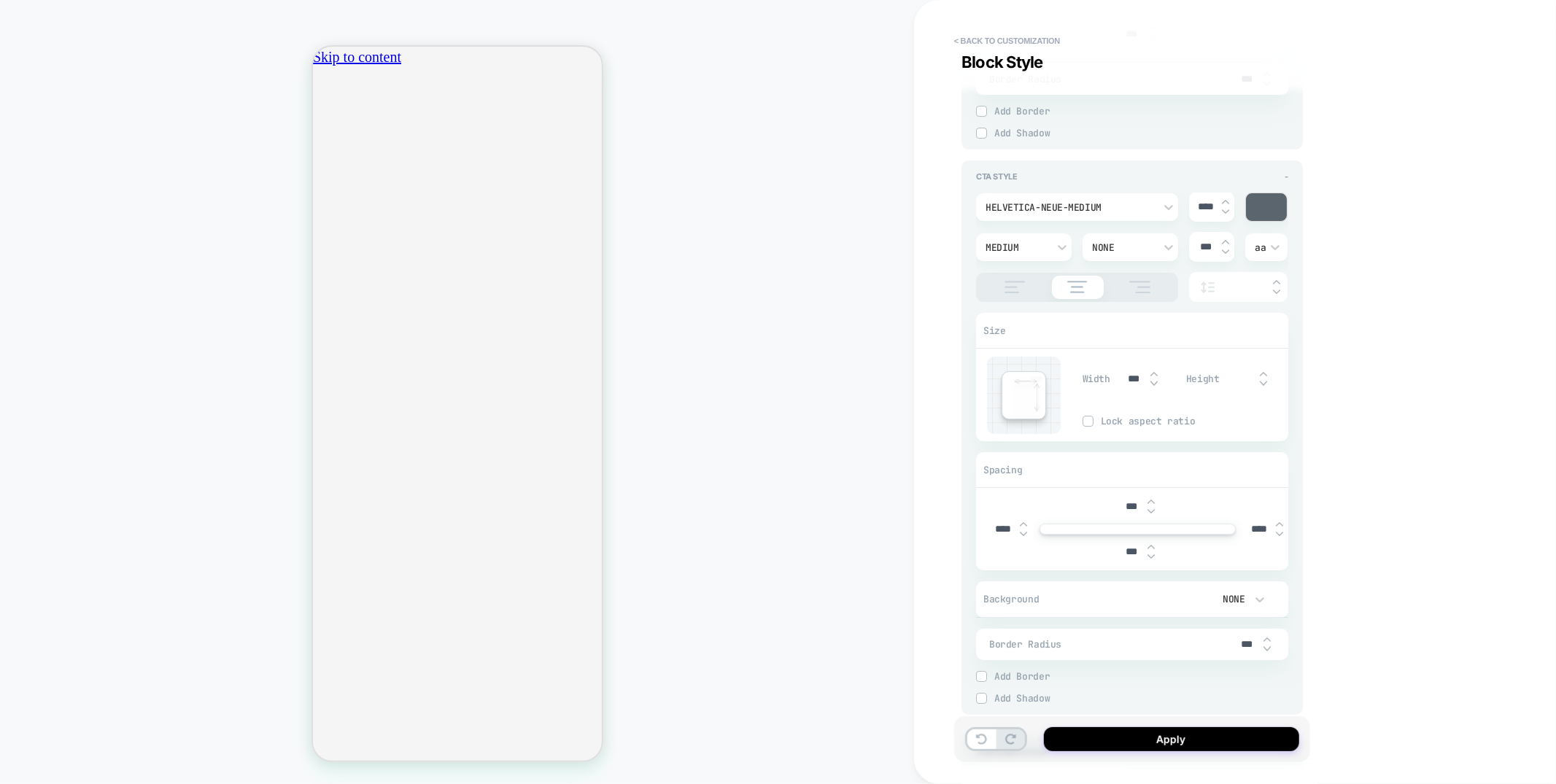
click at [1230, 385] on input "text" at bounding box center [1243, 379] width 33 height 11
type input "***"
type textarea "*"
type input "***"
type textarea "*"
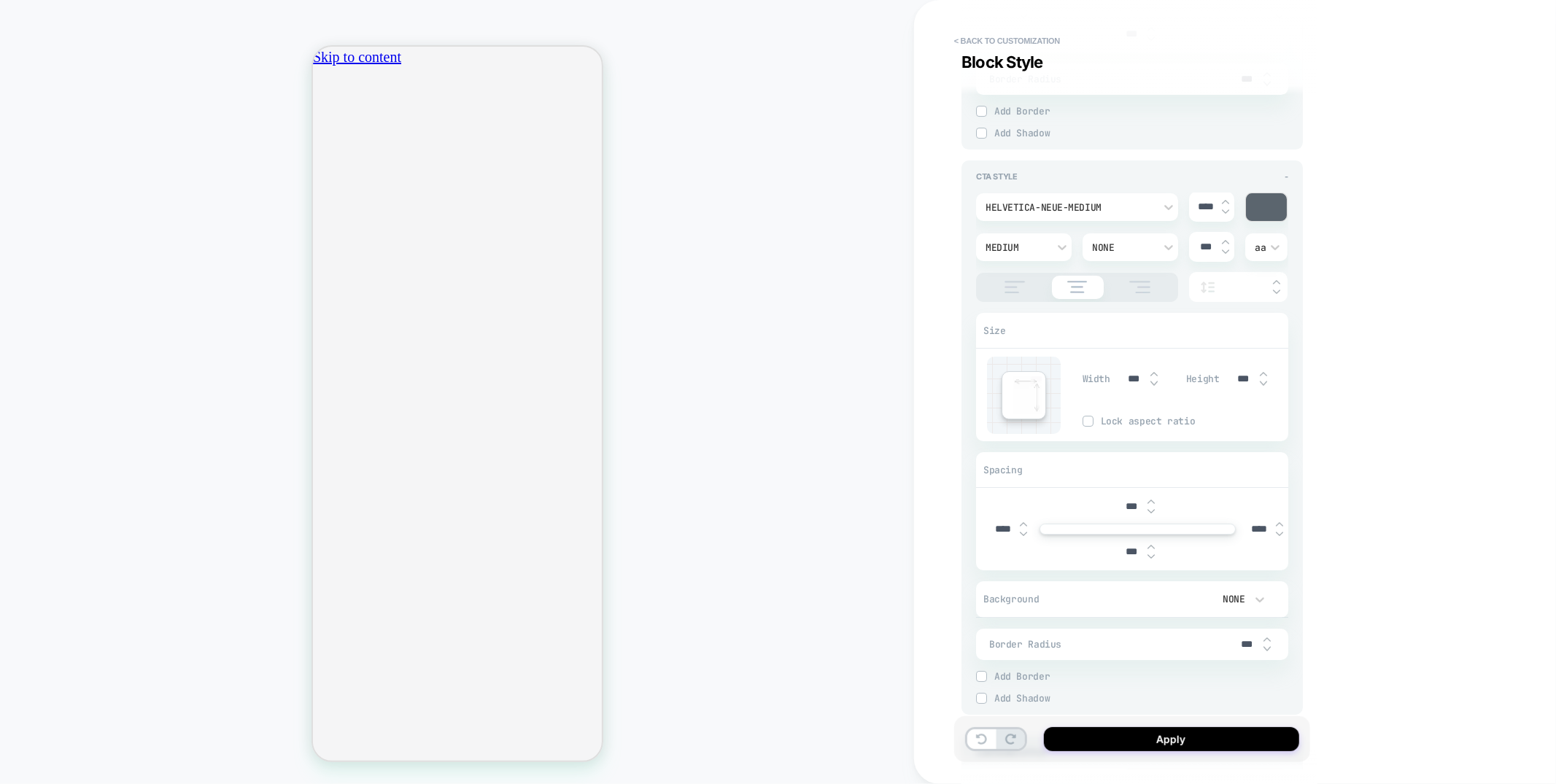
scroll to position [0, 516]
type input "***"
click at [1279, 285] on img at bounding box center [1277, 282] width 7 height 5
type textarea "*"
type input "****"
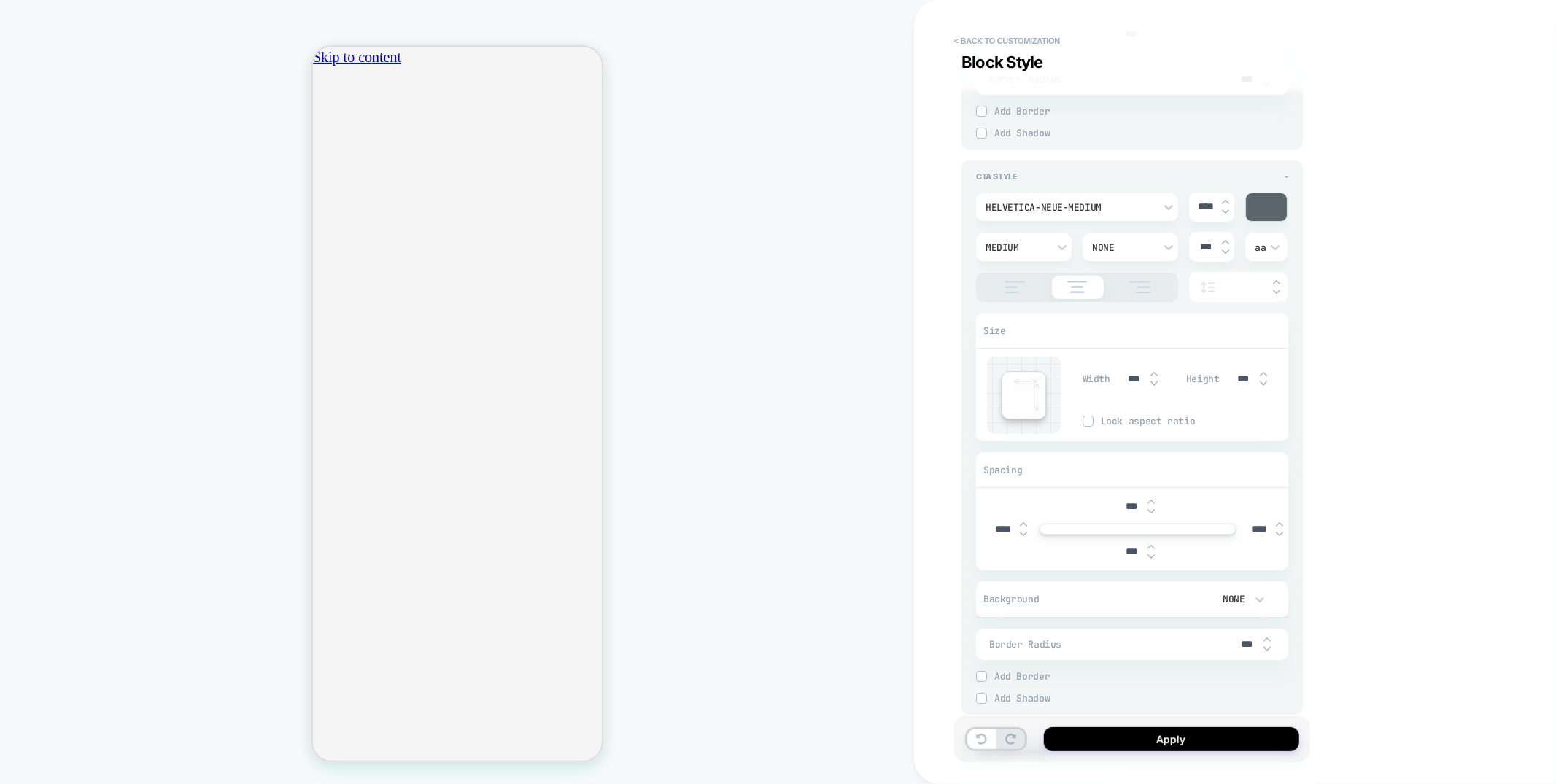
type input "***"
click at [1279, 285] on img at bounding box center [1277, 282] width 7 height 5
type textarea "*"
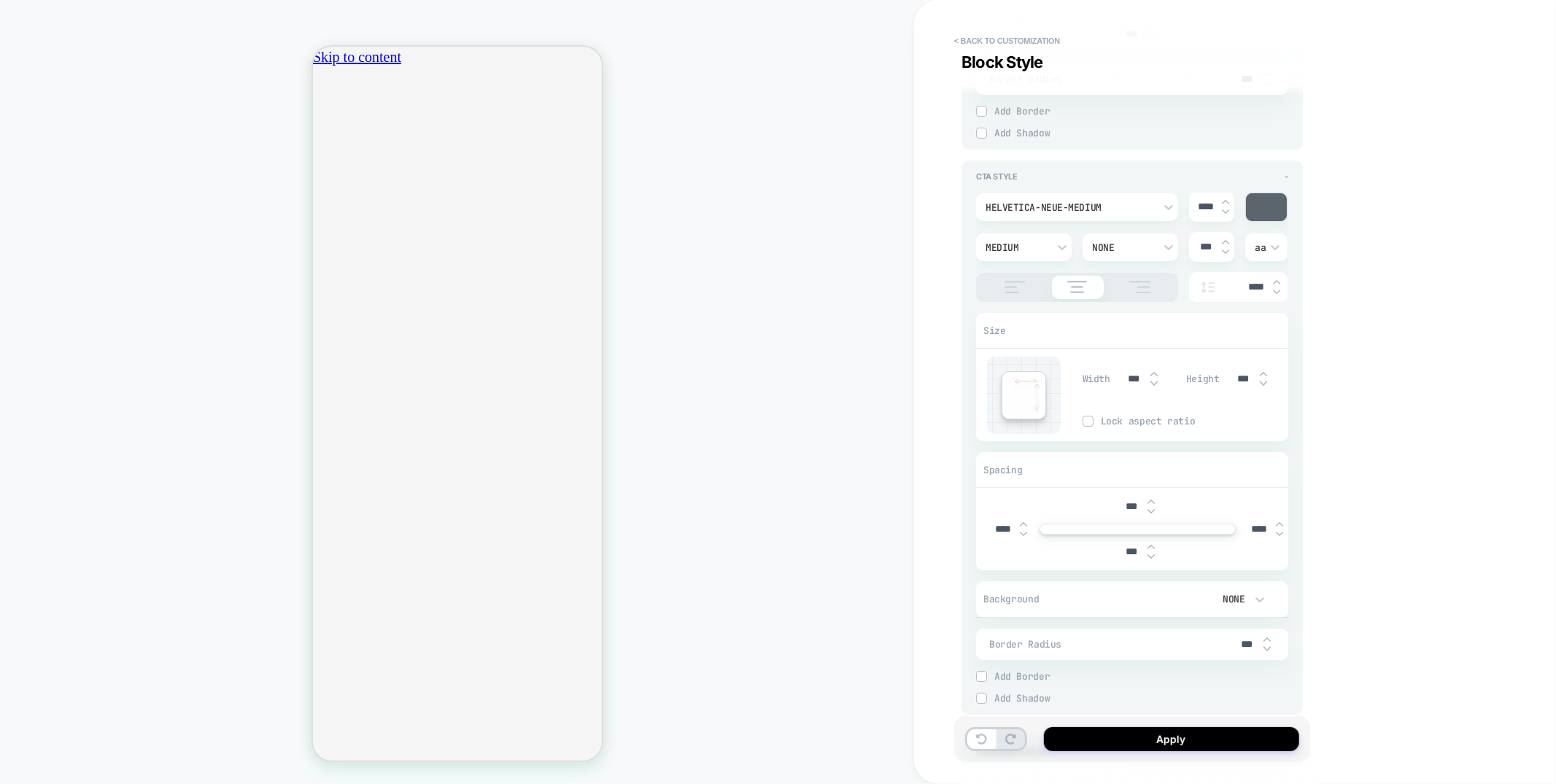
type input "****"
click at [1279, 285] on img at bounding box center [1277, 282] width 7 height 5
type textarea "*"
type input "****"
type textarea "*"
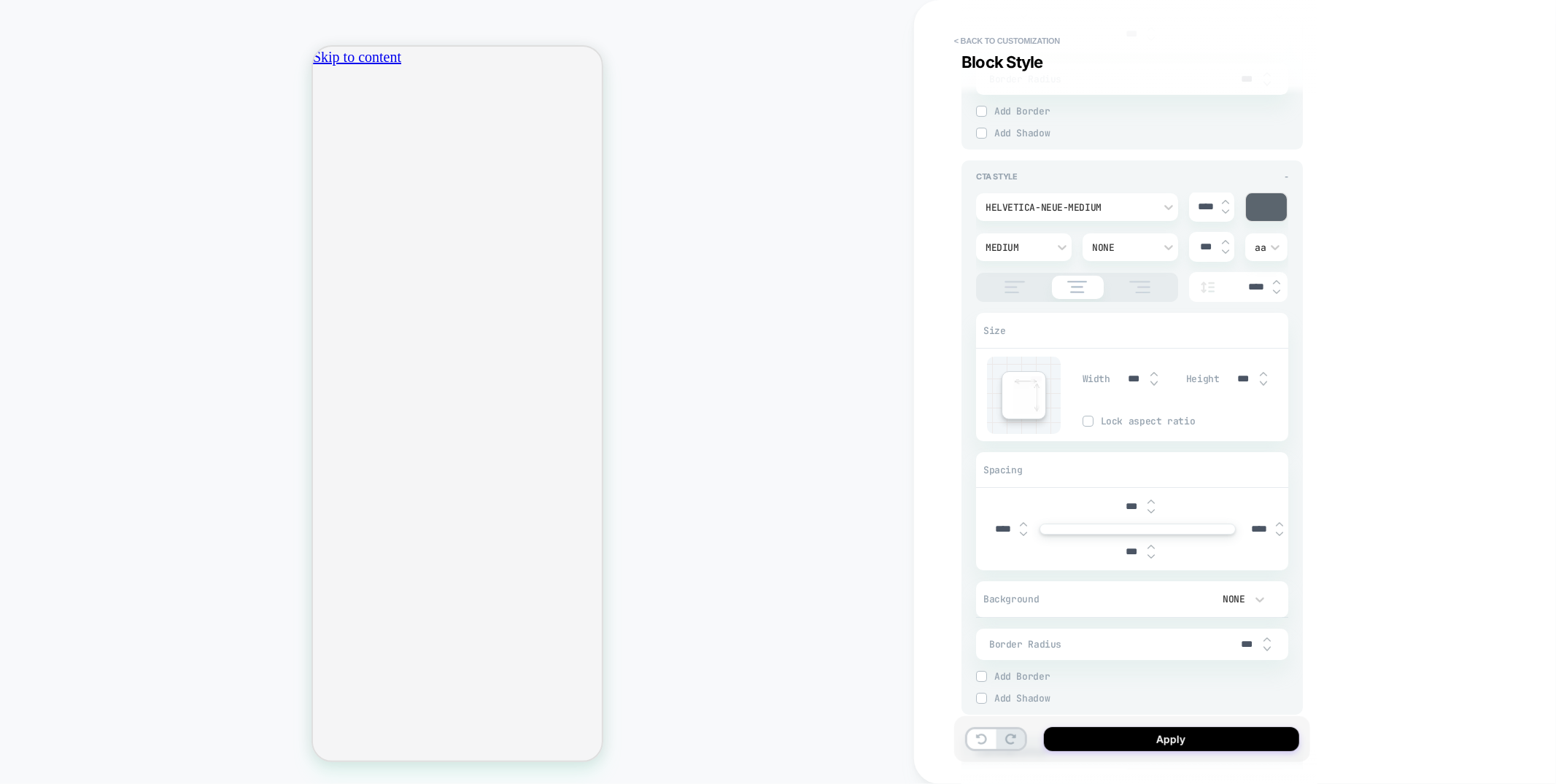
scroll to position [0, 0]
click at [1000, 535] on input "****" at bounding box center [1004, 529] width 33 height 13
type input "***"
type textarea "*"
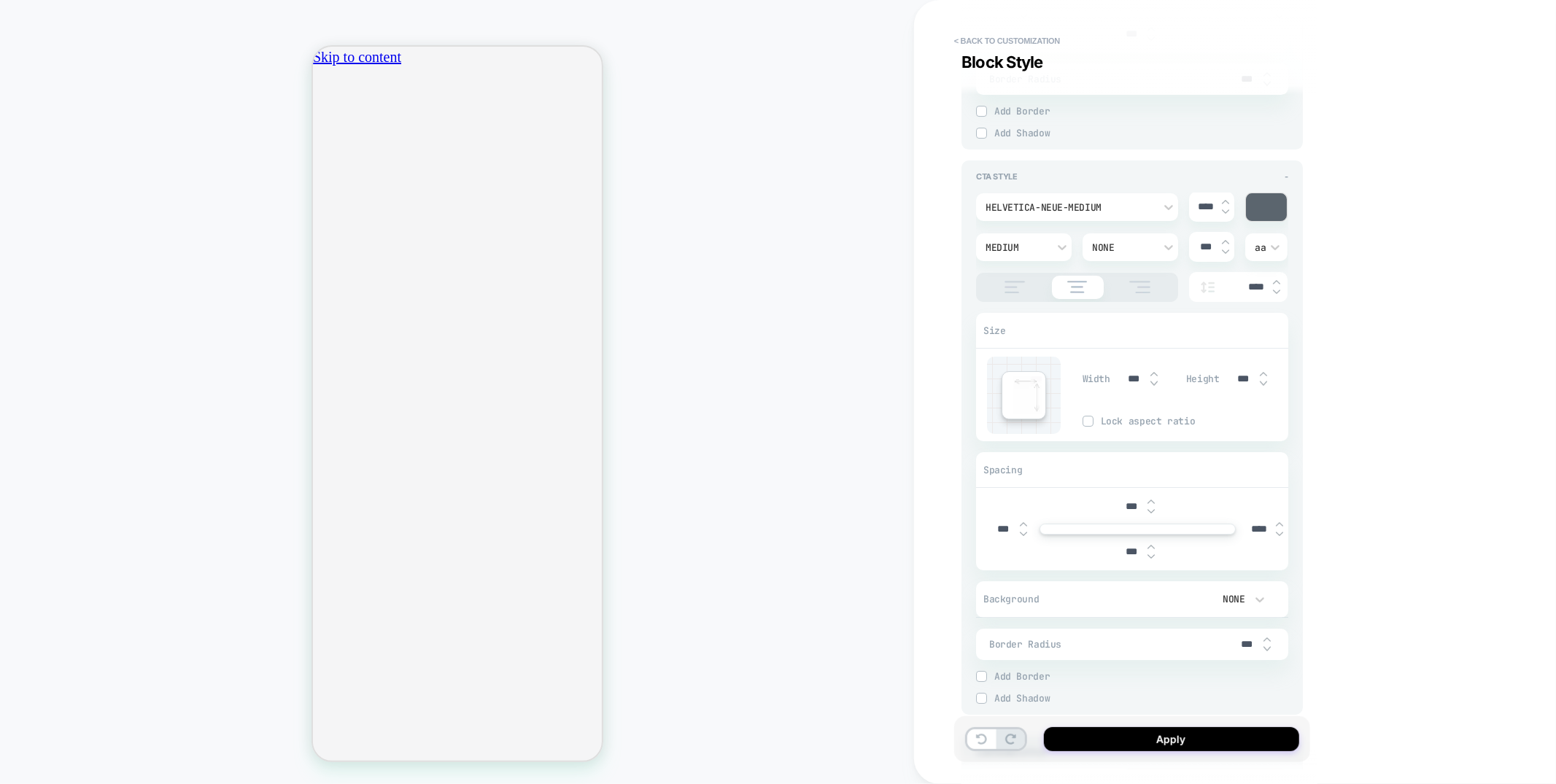
type input "***"
click at [1252, 535] on input "****" at bounding box center [1260, 529] width 33 height 13
type input "***"
type textarea "*"
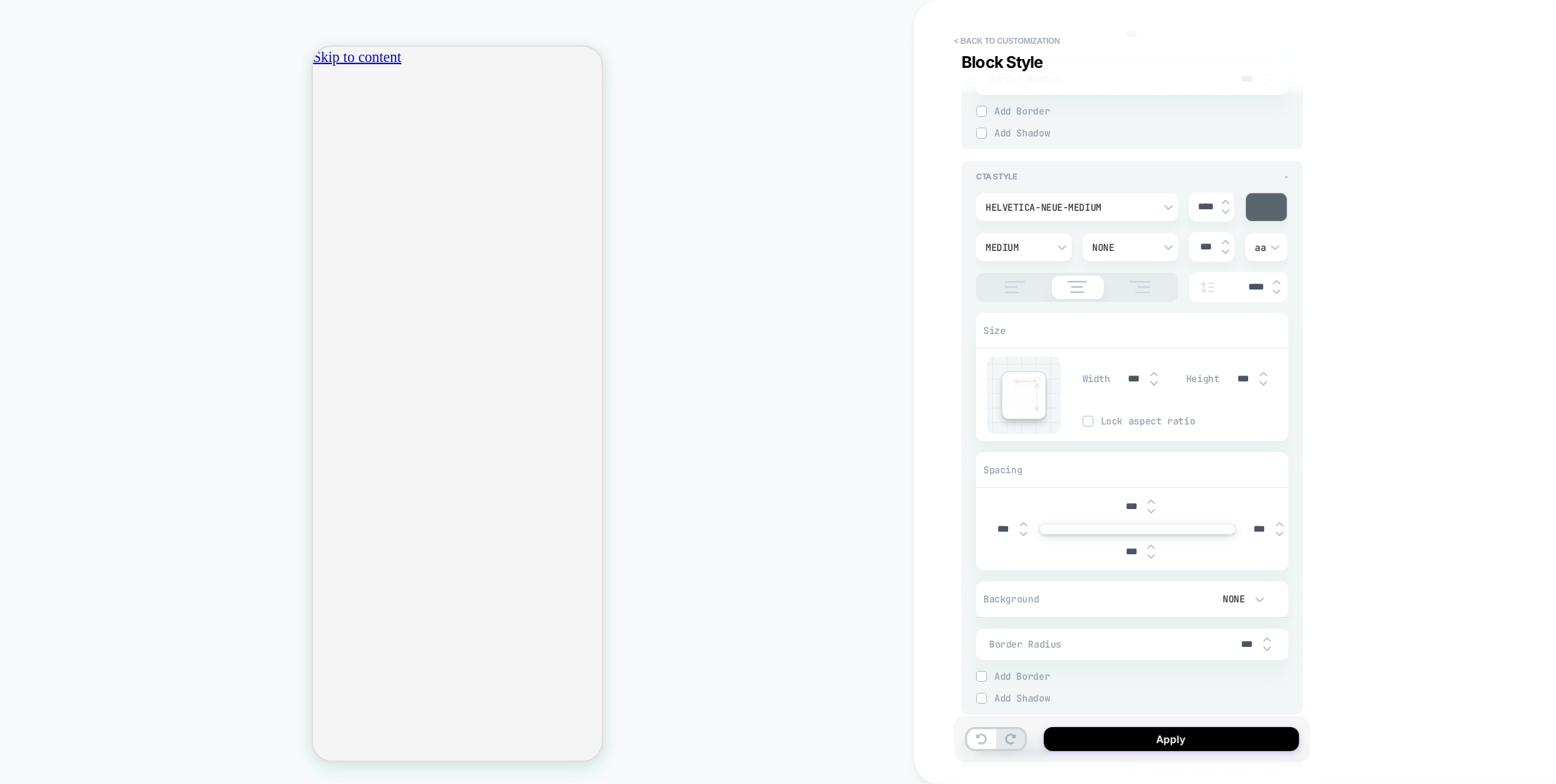
scroll to position [0, 516]
type input "***"
click at [1132, 513] on input "***" at bounding box center [1131, 506] width 33 height 13
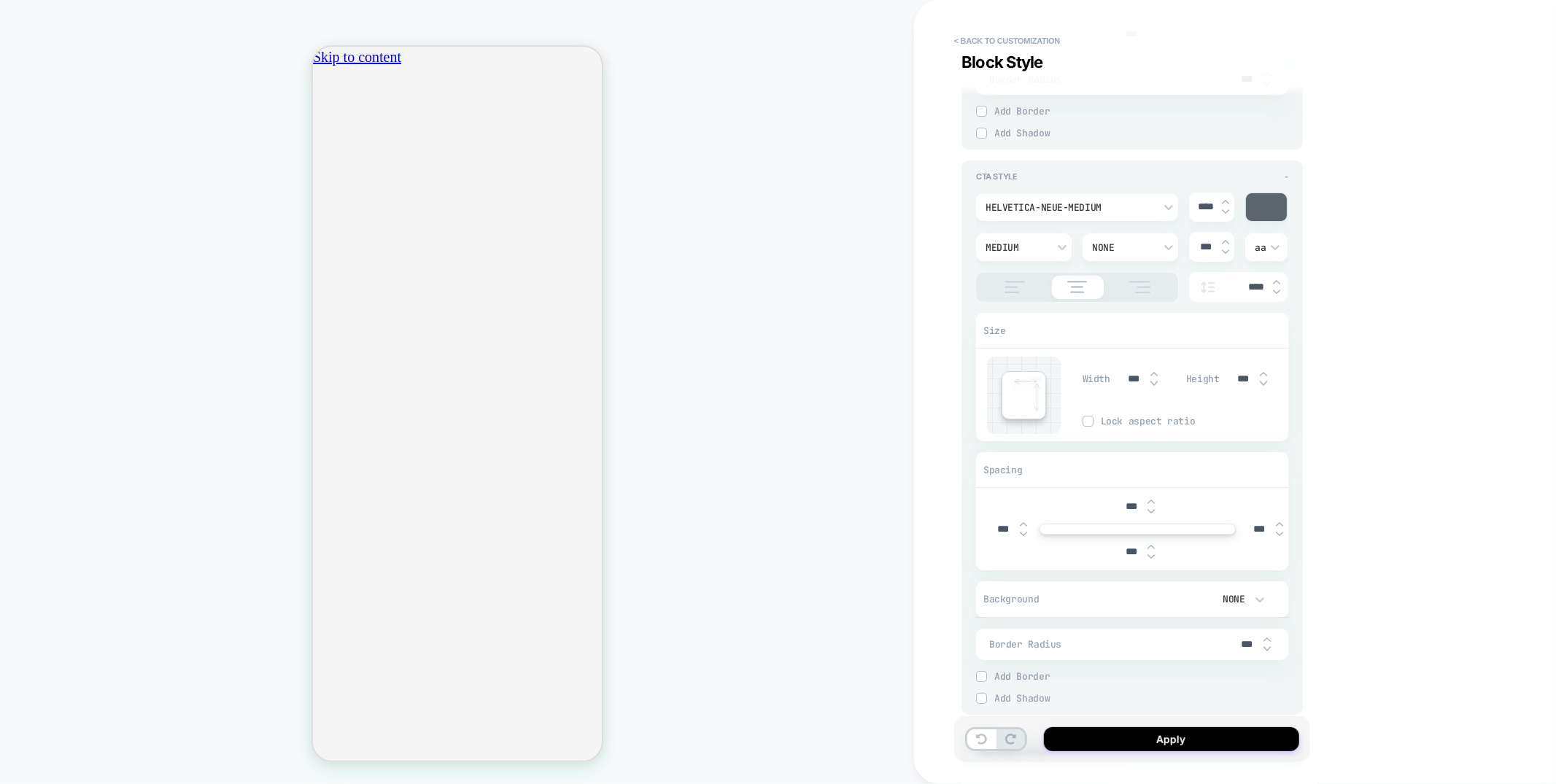
scroll to position [0, 258]
type input "***"
type textarea "*"
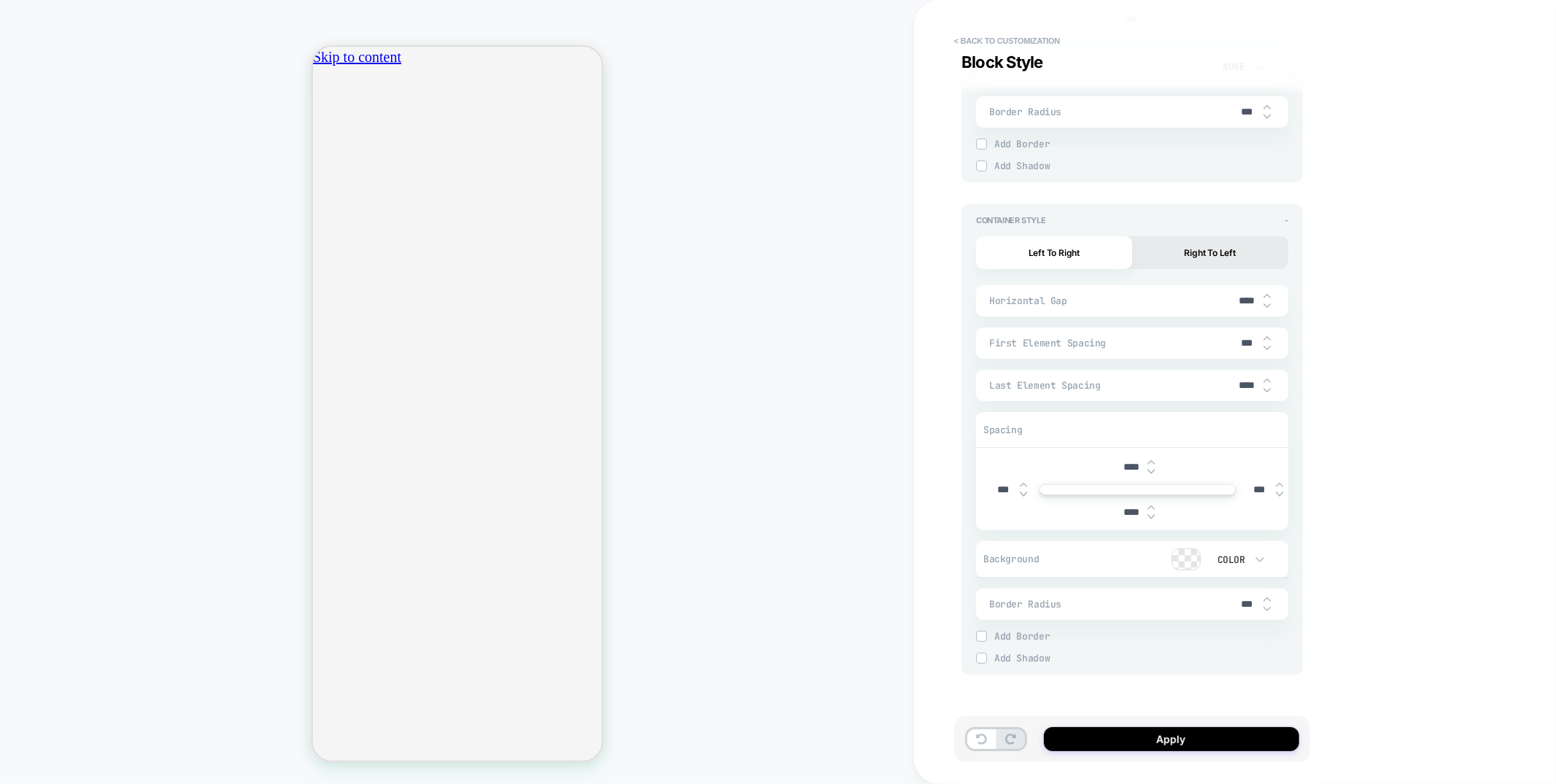
type input "***"
click at [1121, 459] on div "****" at bounding box center [1136, 467] width 45 height 30
click at [1134, 468] on input "****" at bounding box center [1131, 467] width 33 height 13
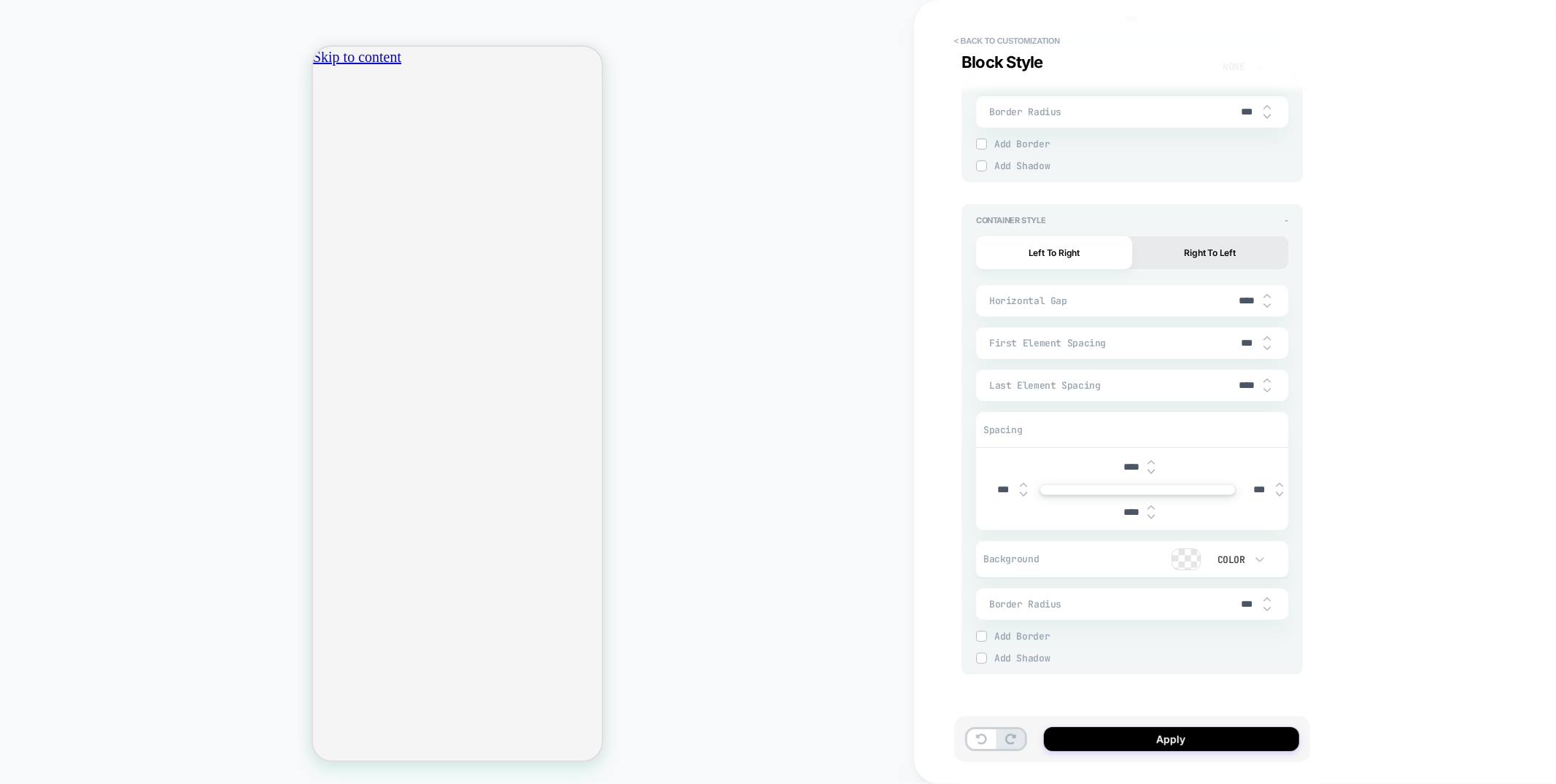
type input "***"
type textarea "*"
type input "***"
click at [1127, 513] on input "****" at bounding box center [1131, 513] width 33 height 13
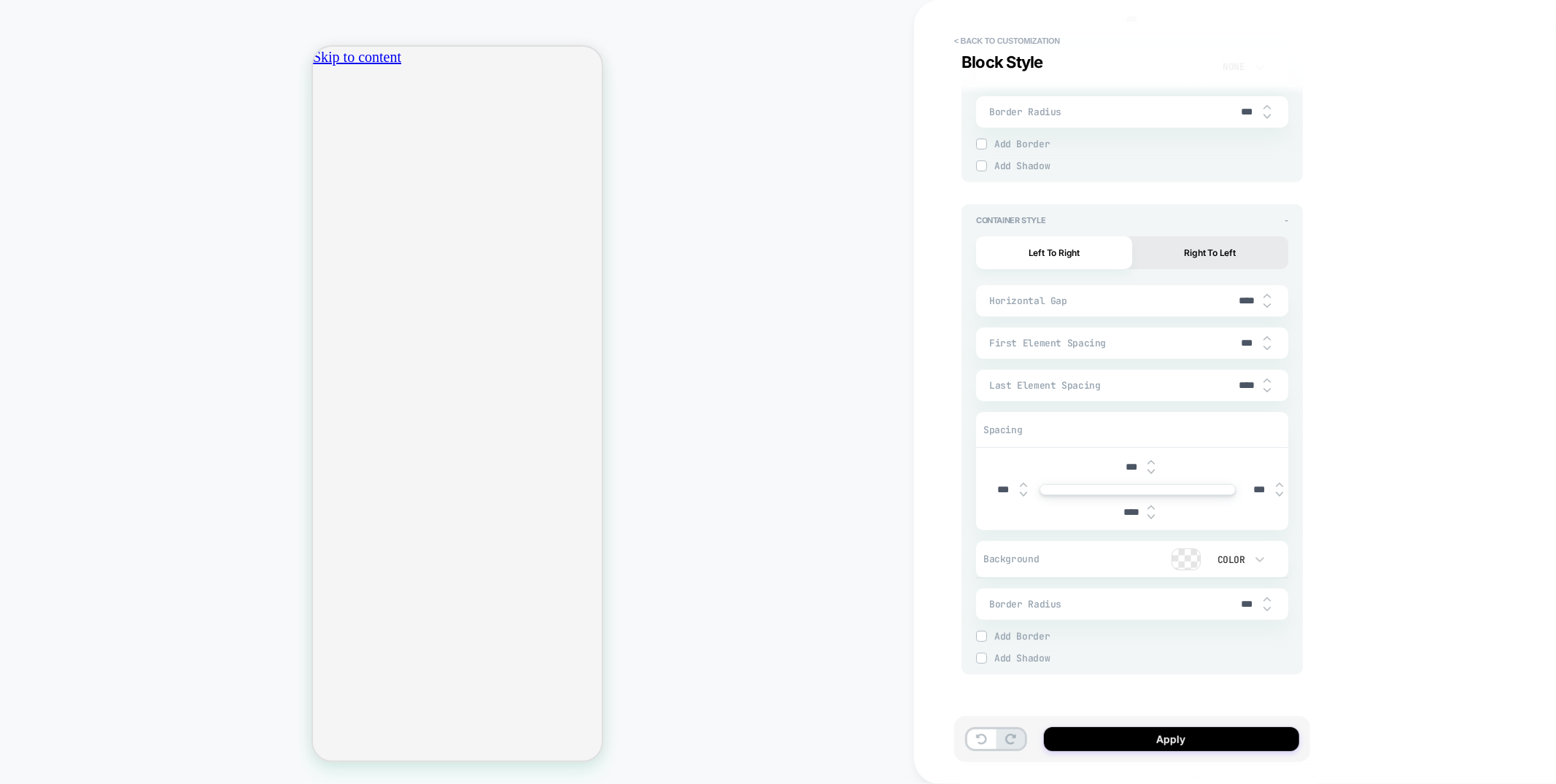
type input "***"
type textarea "*"
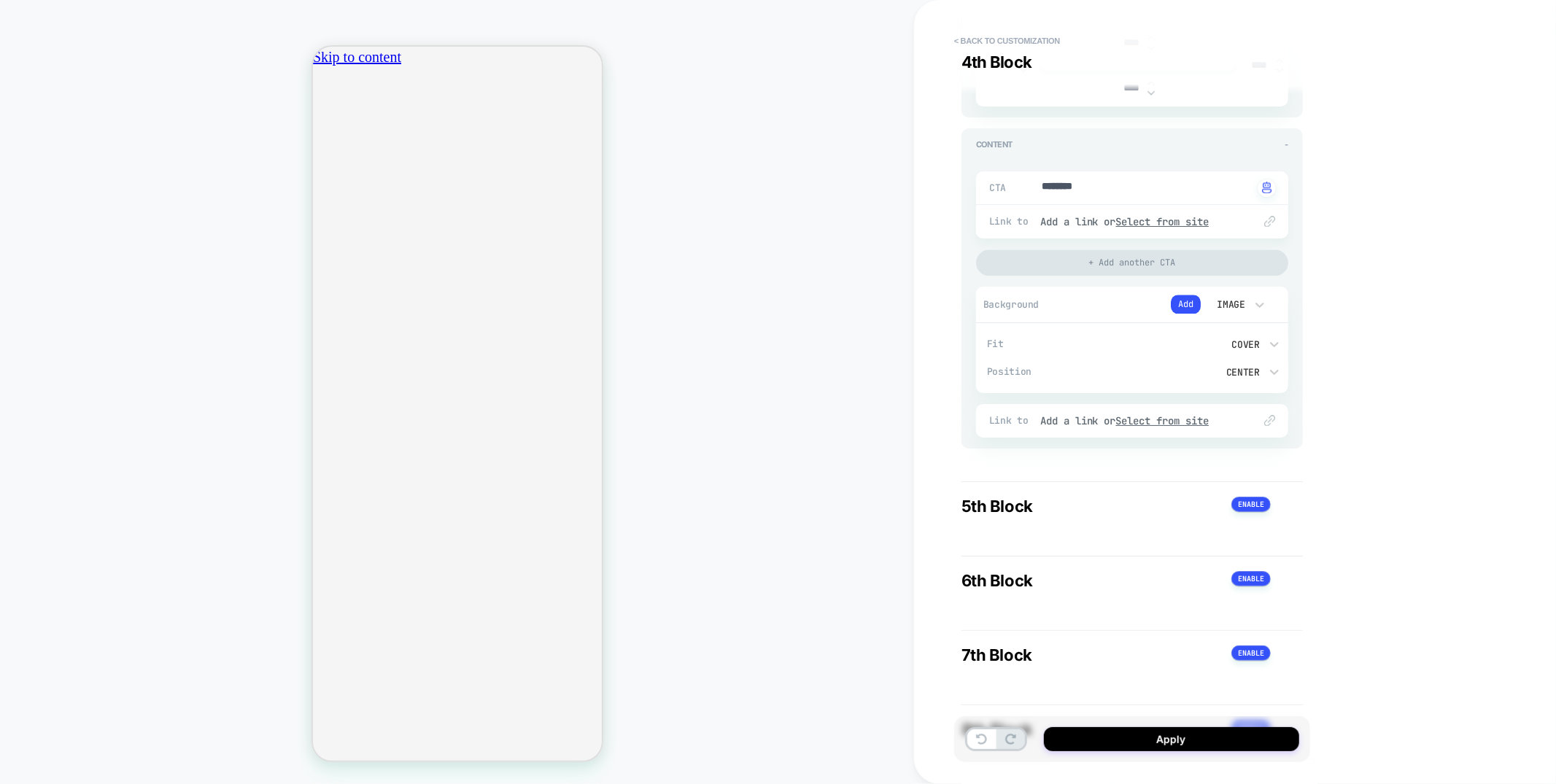
scroll to position [0, 258]
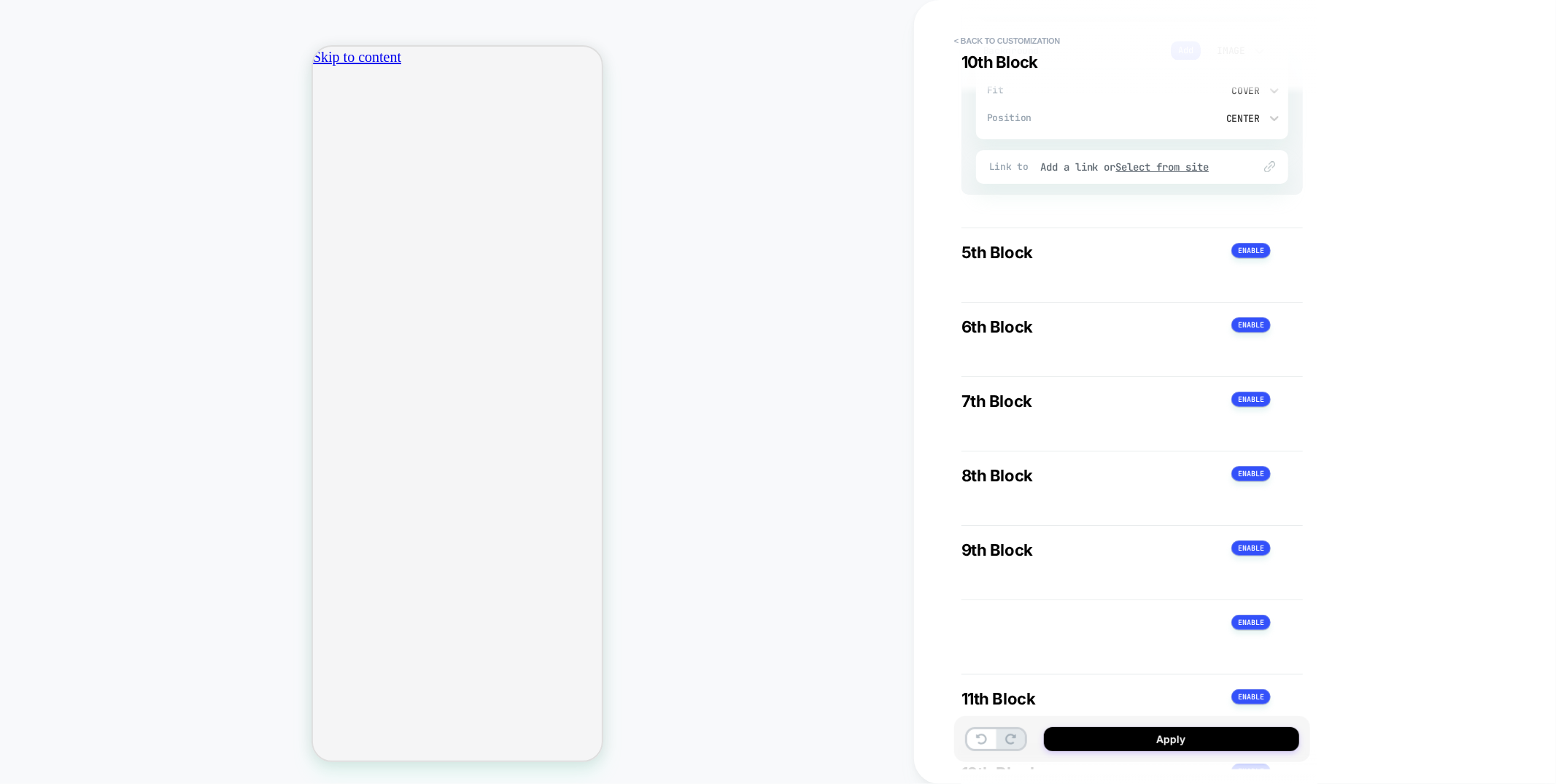
type textarea "*"
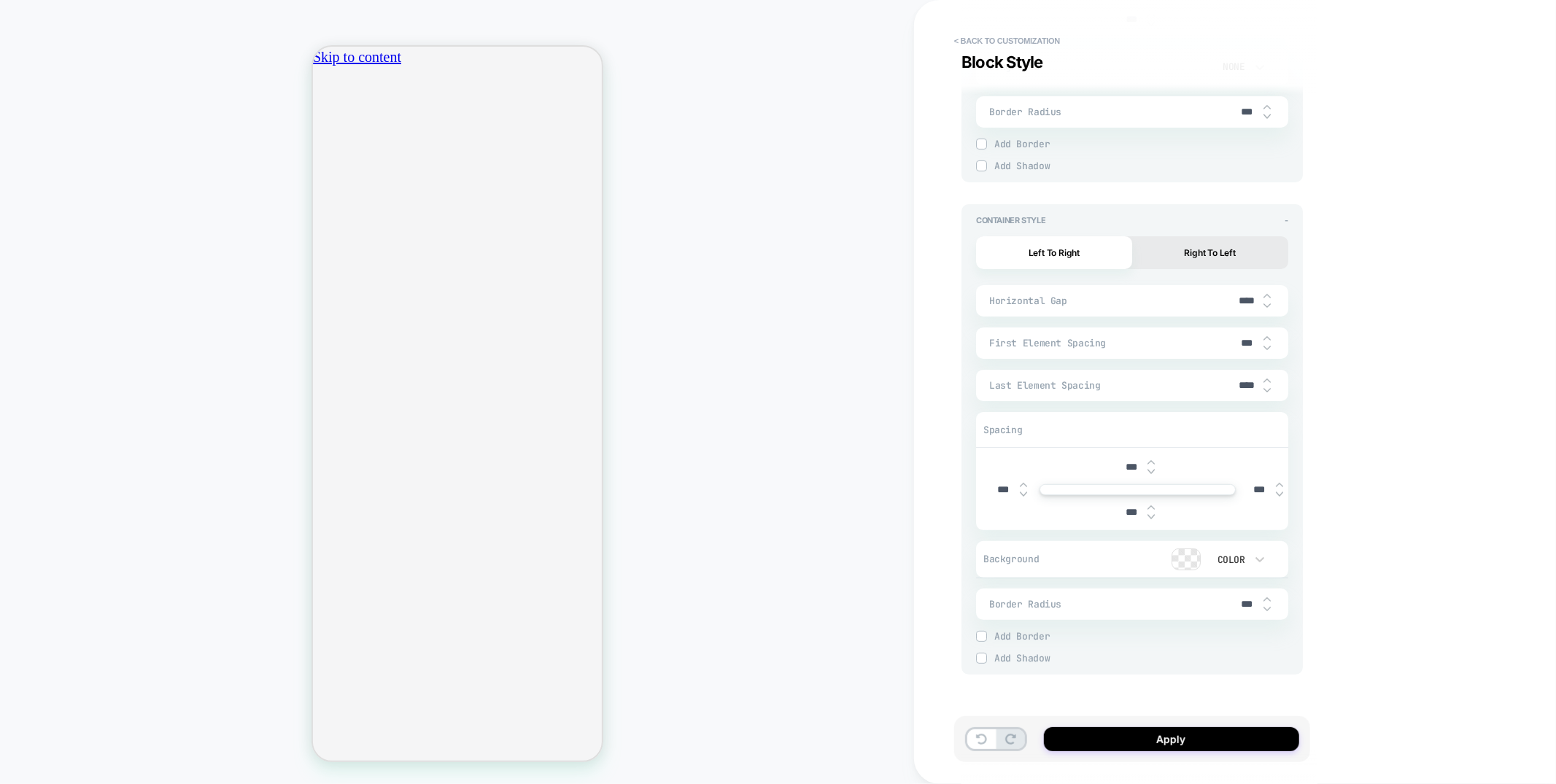
type input "***"
click at [1154, 471] on img at bounding box center [1151, 471] width 7 height 5
type input "****"
type textarea "*"
click at [1125, 466] on input "****" at bounding box center [1131, 467] width 33 height 13
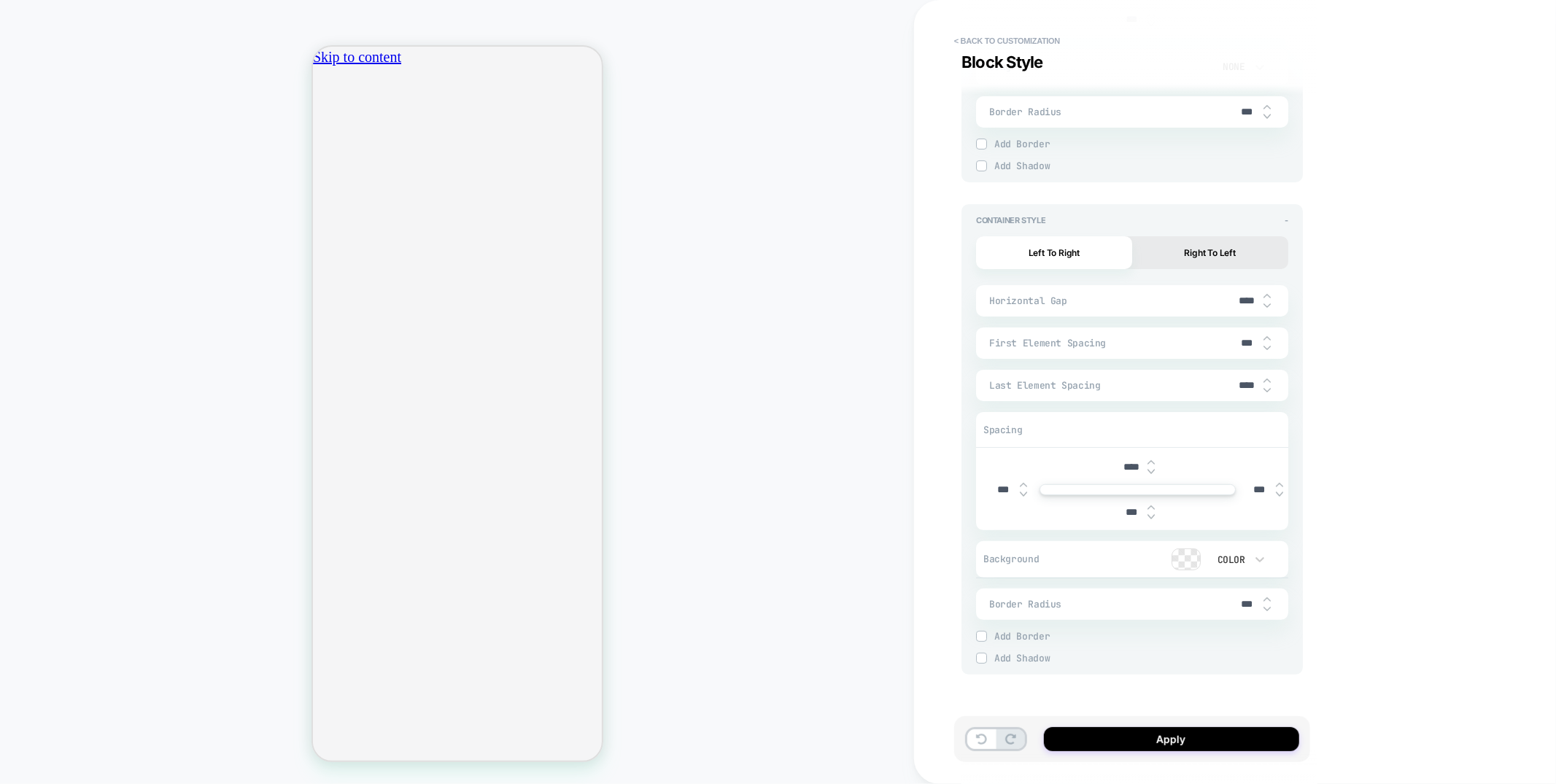
type input "*****"
type textarea "*"
type input "*****"
click at [1150, 516] on img at bounding box center [1151, 517] width 7 height 5
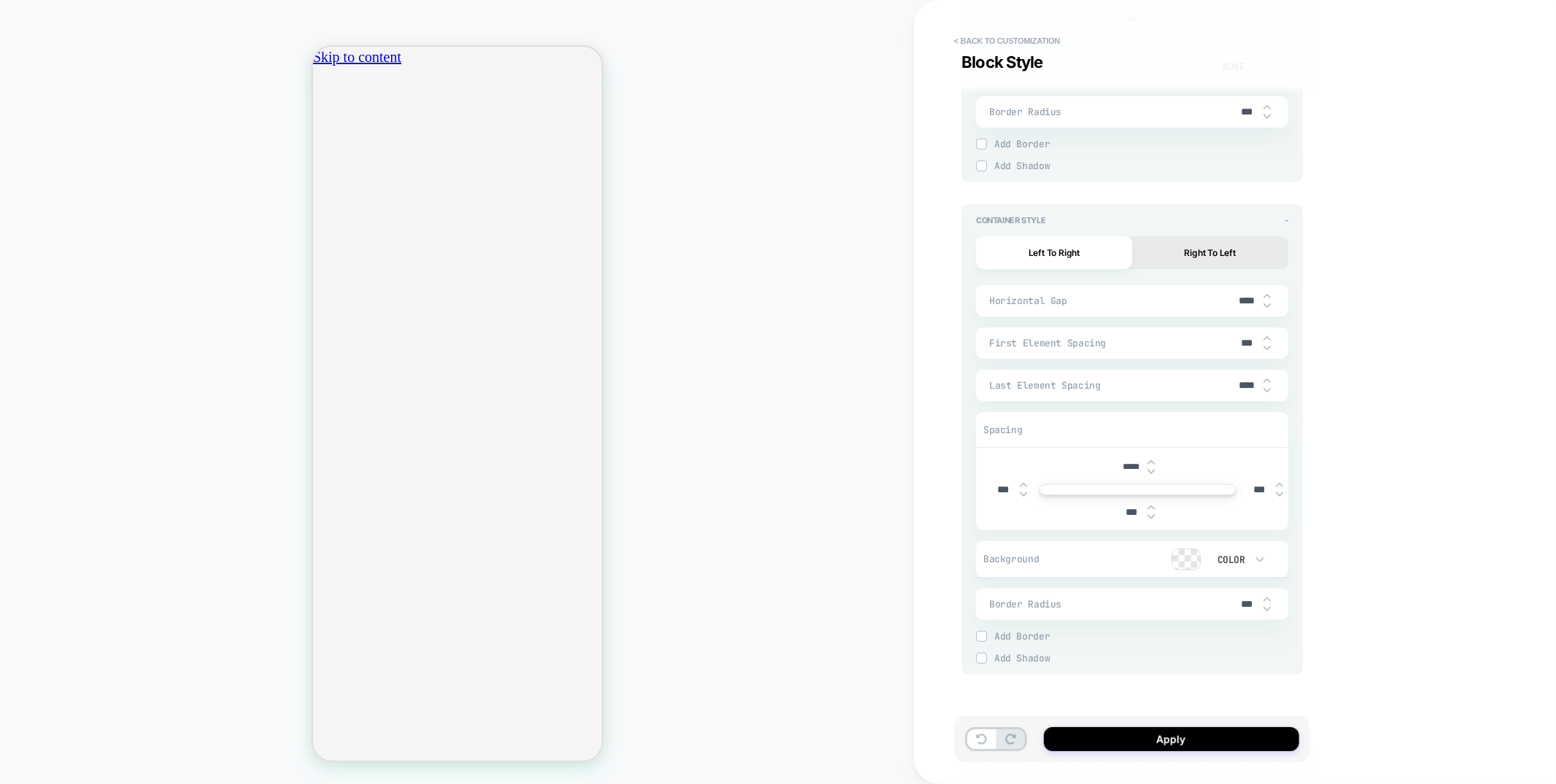
type input "****"
type textarea "*"
drag, startPoint x: 1132, startPoint y: 514, endPoint x: 1123, endPoint y: 513, distance: 9.1
click at [1123, 513] on input "****" at bounding box center [1131, 513] width 33 height 13
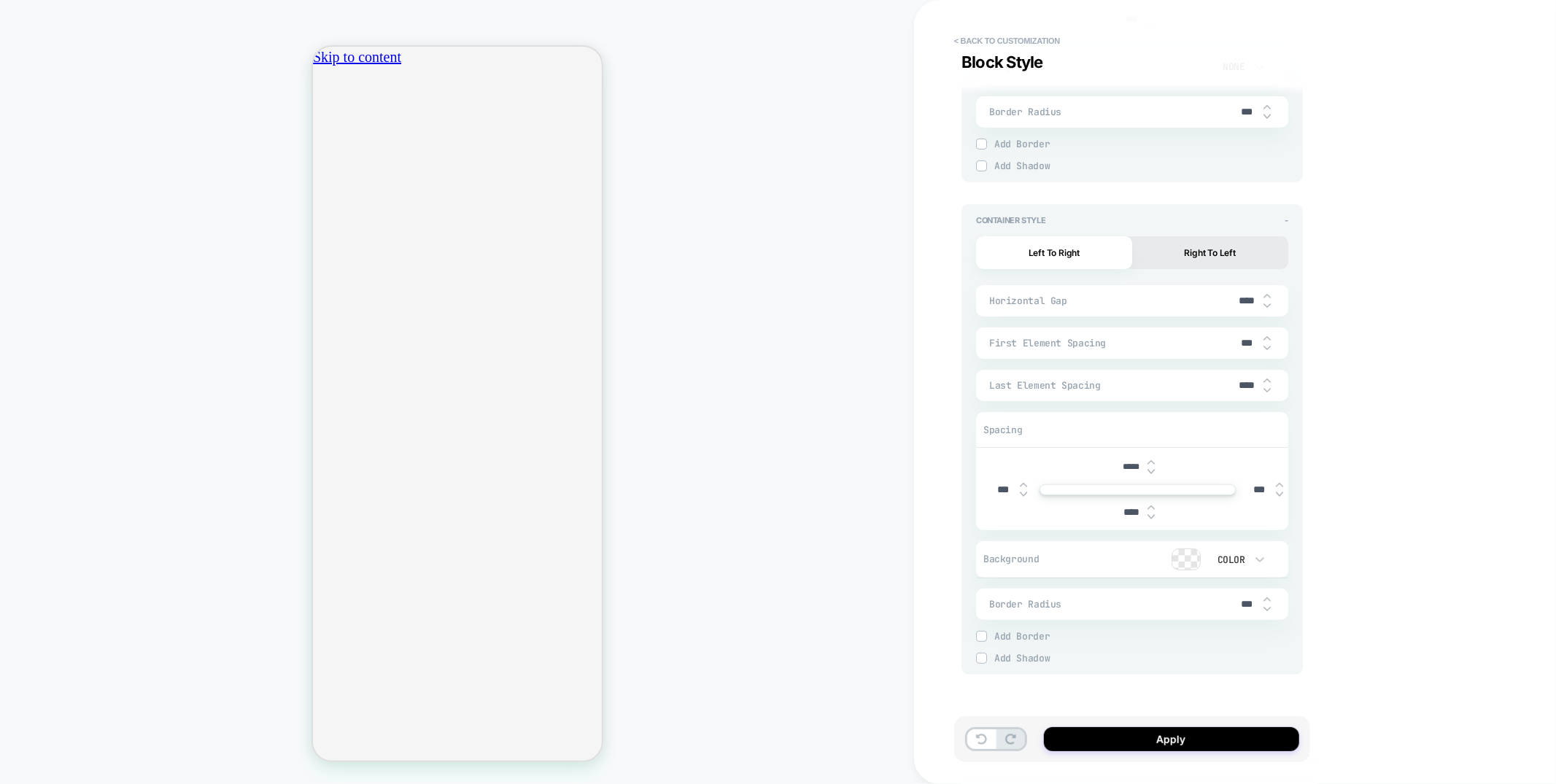
type input "*****"
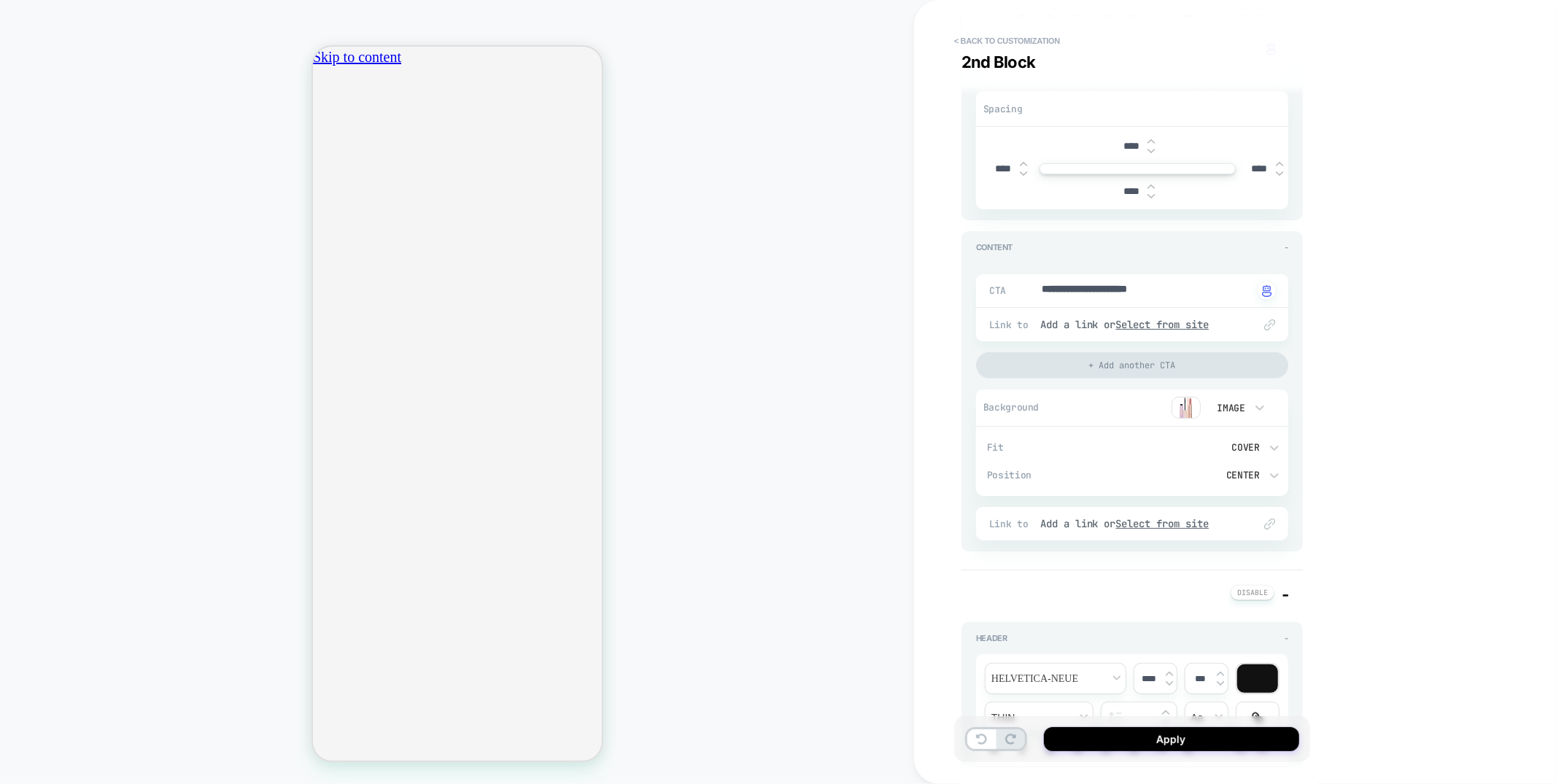
type textarea "*"
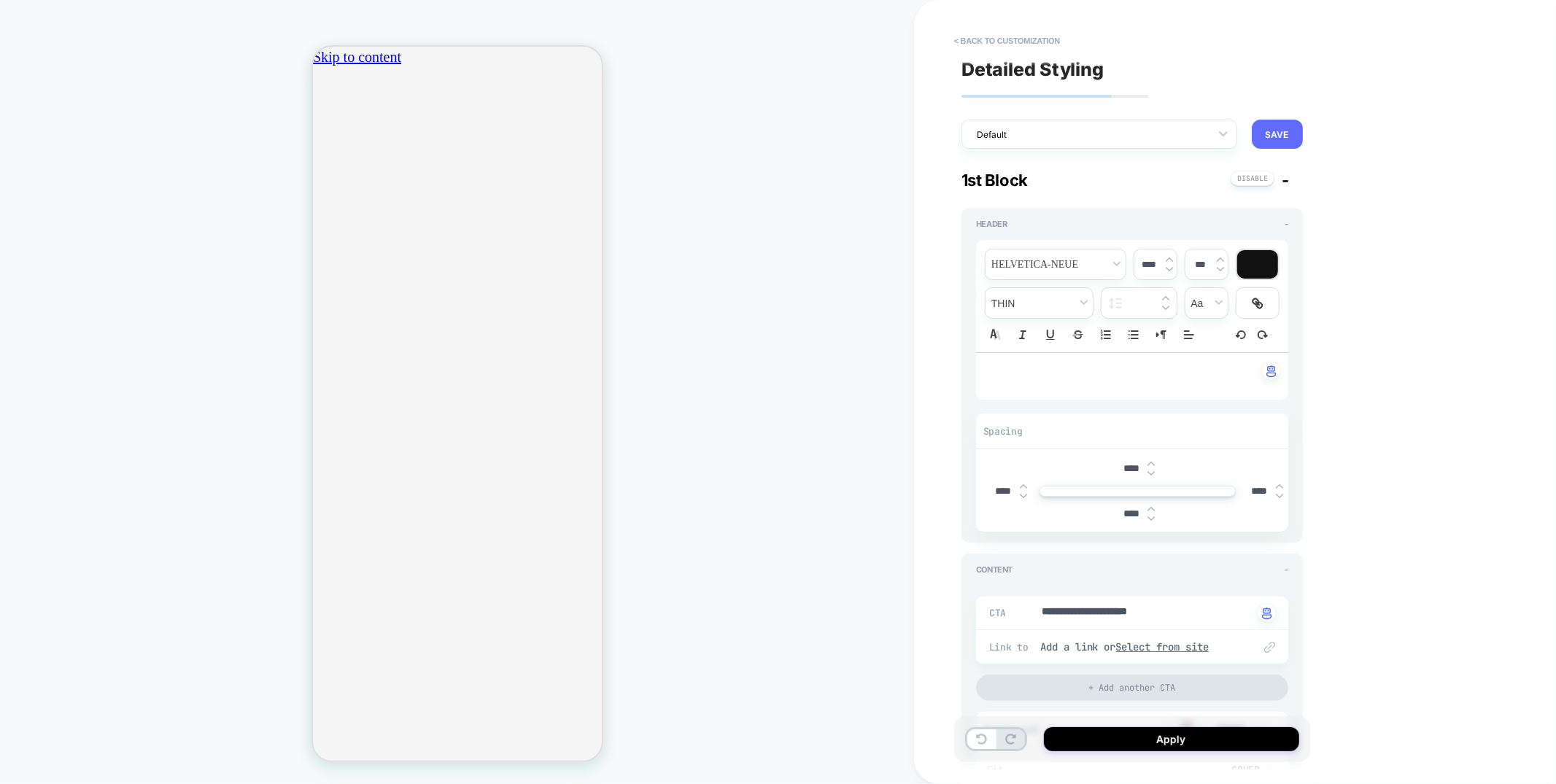
type input "*****"
click at [1264, 135] on button "SAVE" at bounding box center [1277, 134] width 51 height 29
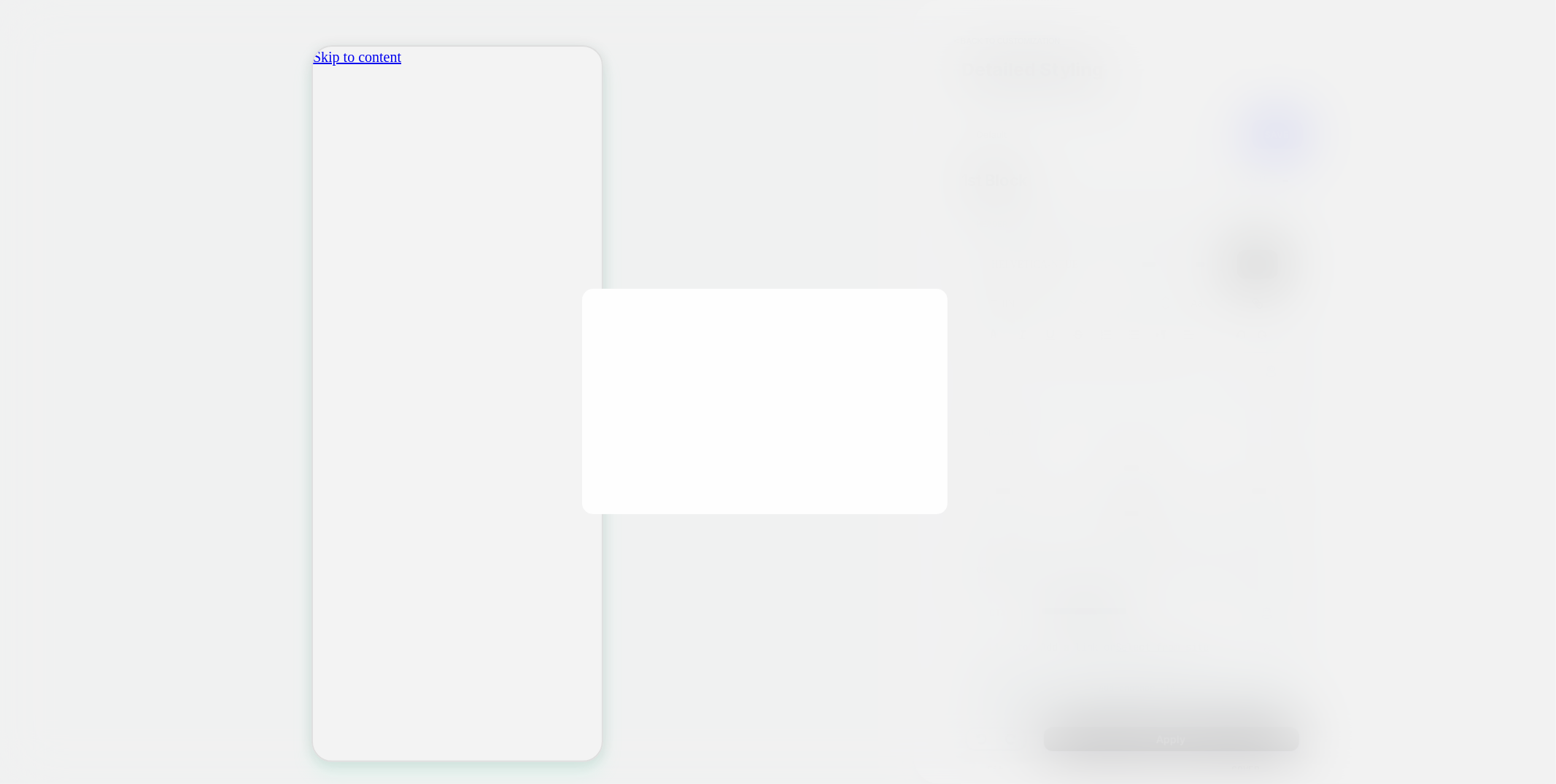
scroll to position [0, 516]
click at [799, 381] on input at bounding box center [771, 384] width 291 height 28
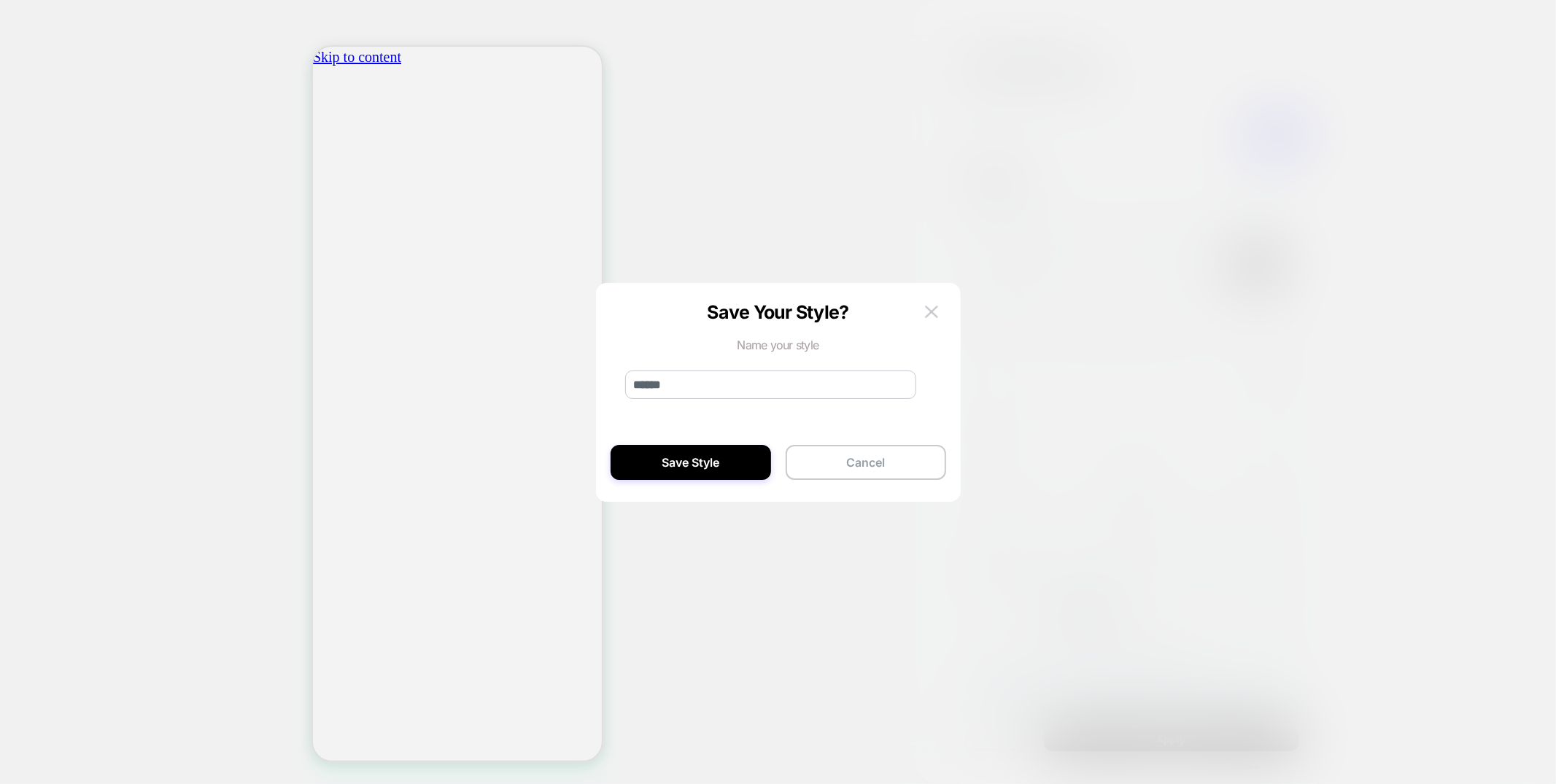
scroll to position [0, 0]
type input "**********"
click at [674, 471] on button "Save Style" at bounding box center [691, 462] width 161 height 35
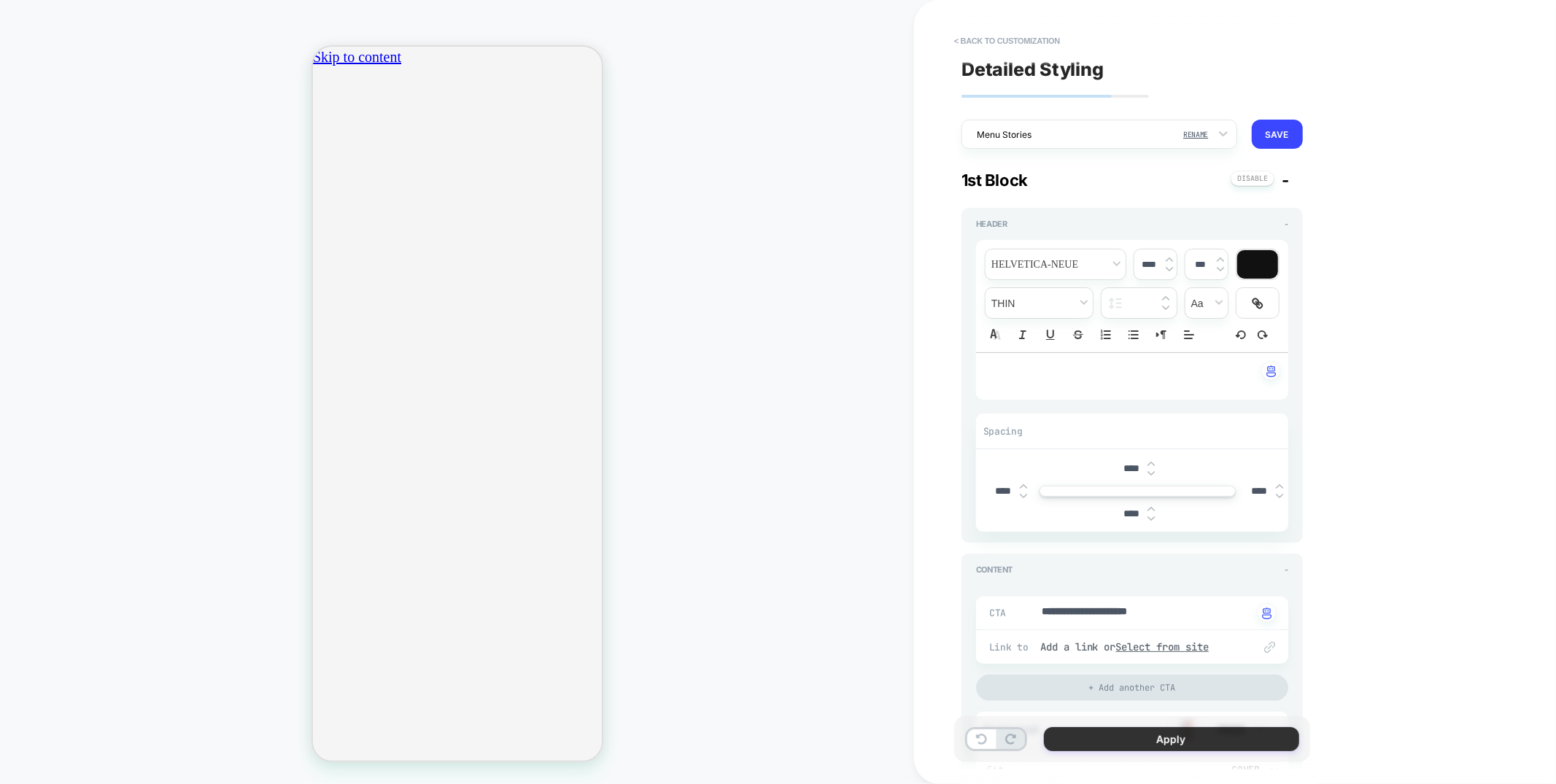
click at [1176, 745] on button "Apply" at bounding box center [1171, 739] width 255 height 24
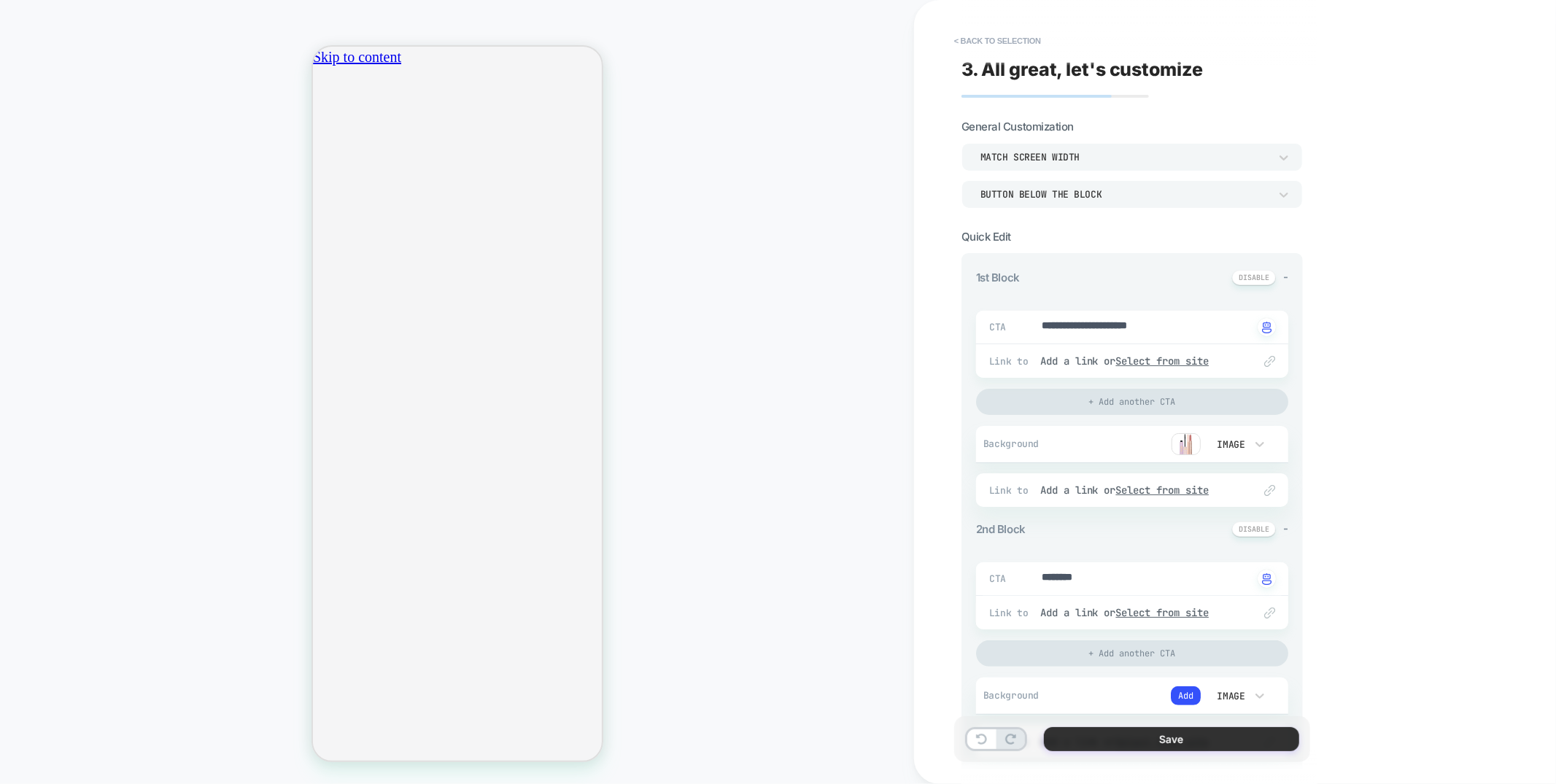
scroll to position [0, 258]
click at [1100, 742] on button "Save" at bounding box center [1171, 739] width 255 height 24
type textarea "*"
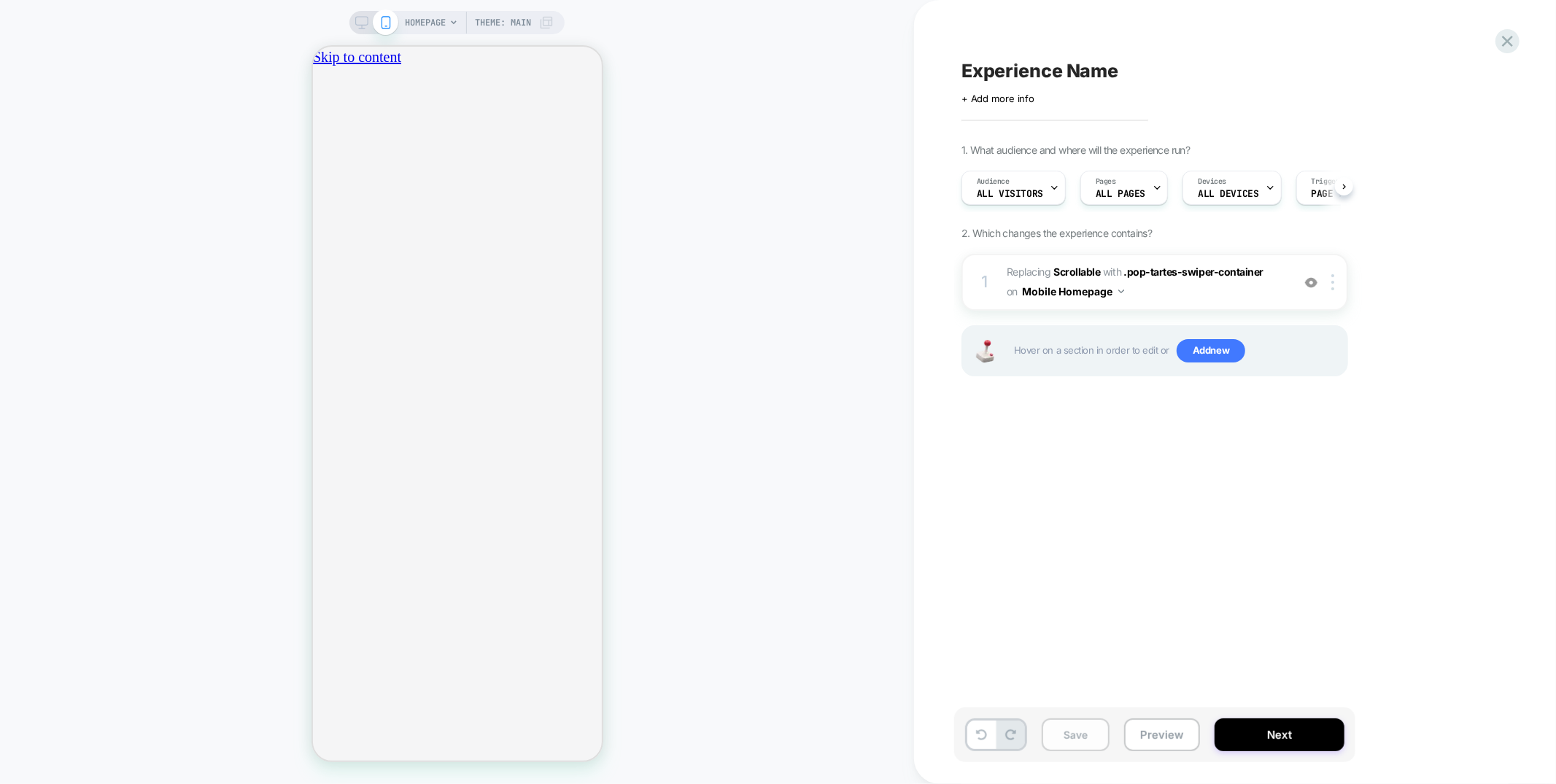
scroll to position [0, 1]
click at [1095, 744] on button "Save" at bounding box center [1076, 735] width 68 height 33
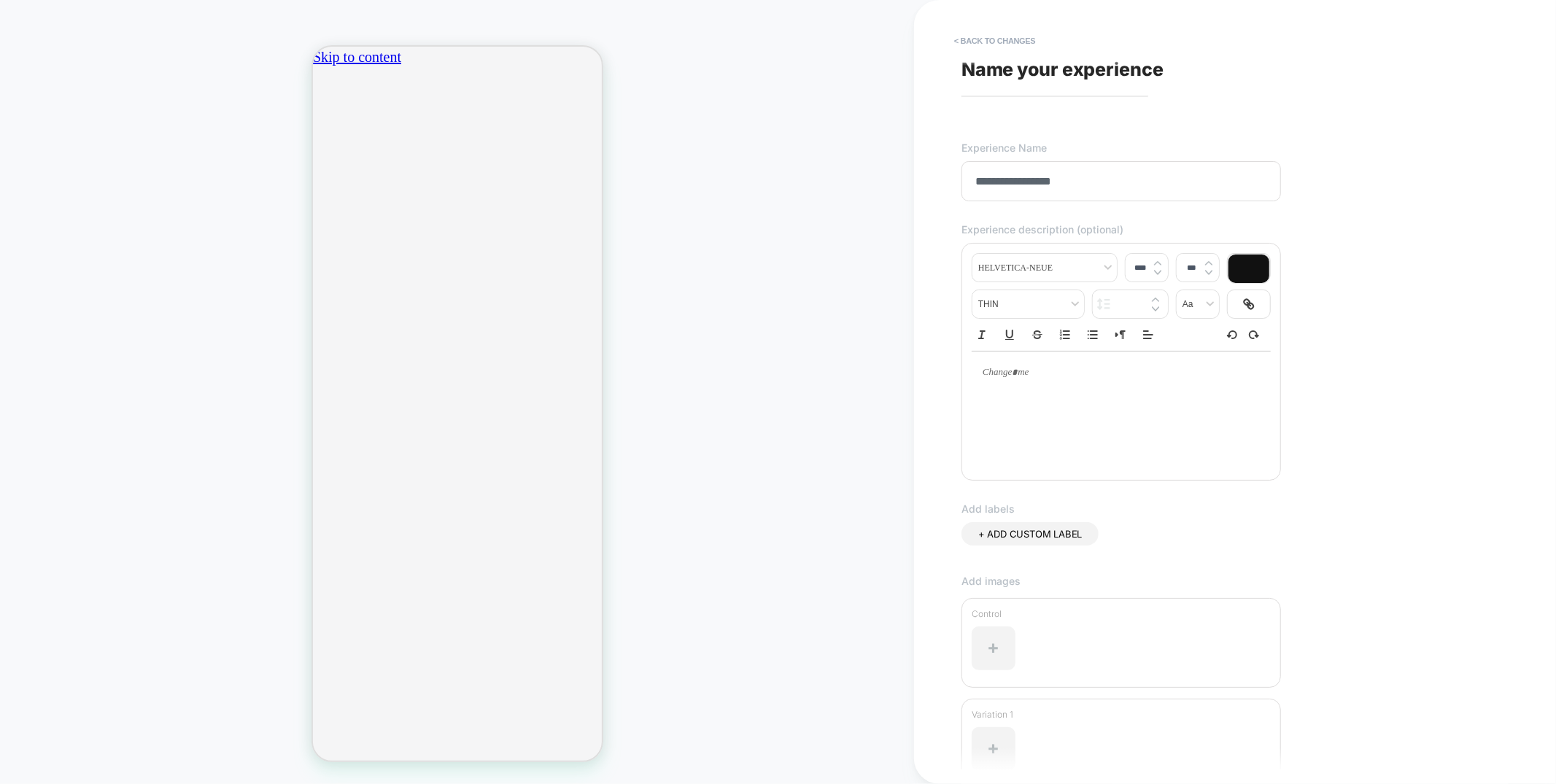
scroll to position [143, 0]
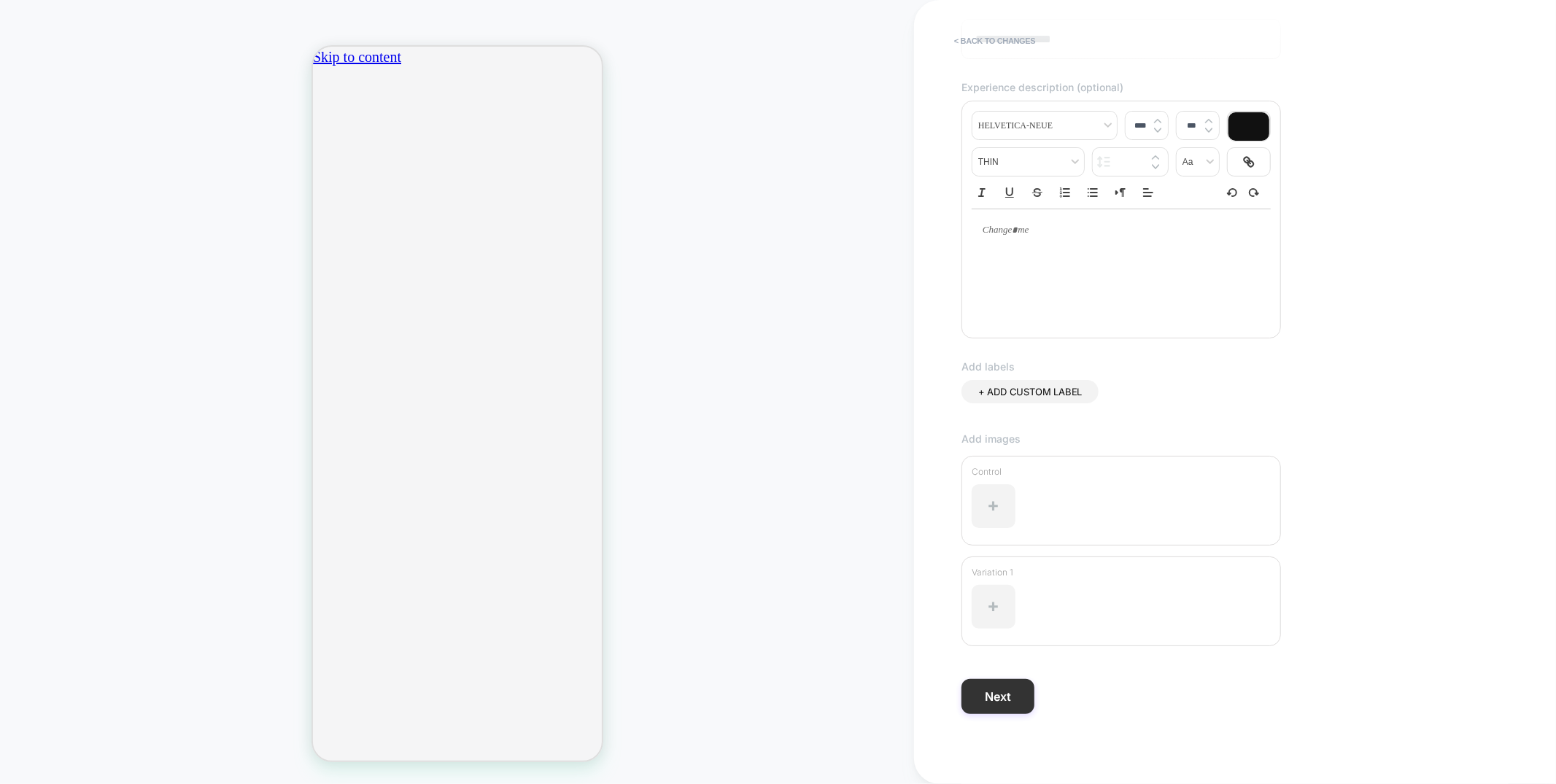
type input "**********"
click at [986, 694] on button "Next" at bounding box center [998, 696] width 73 height 35
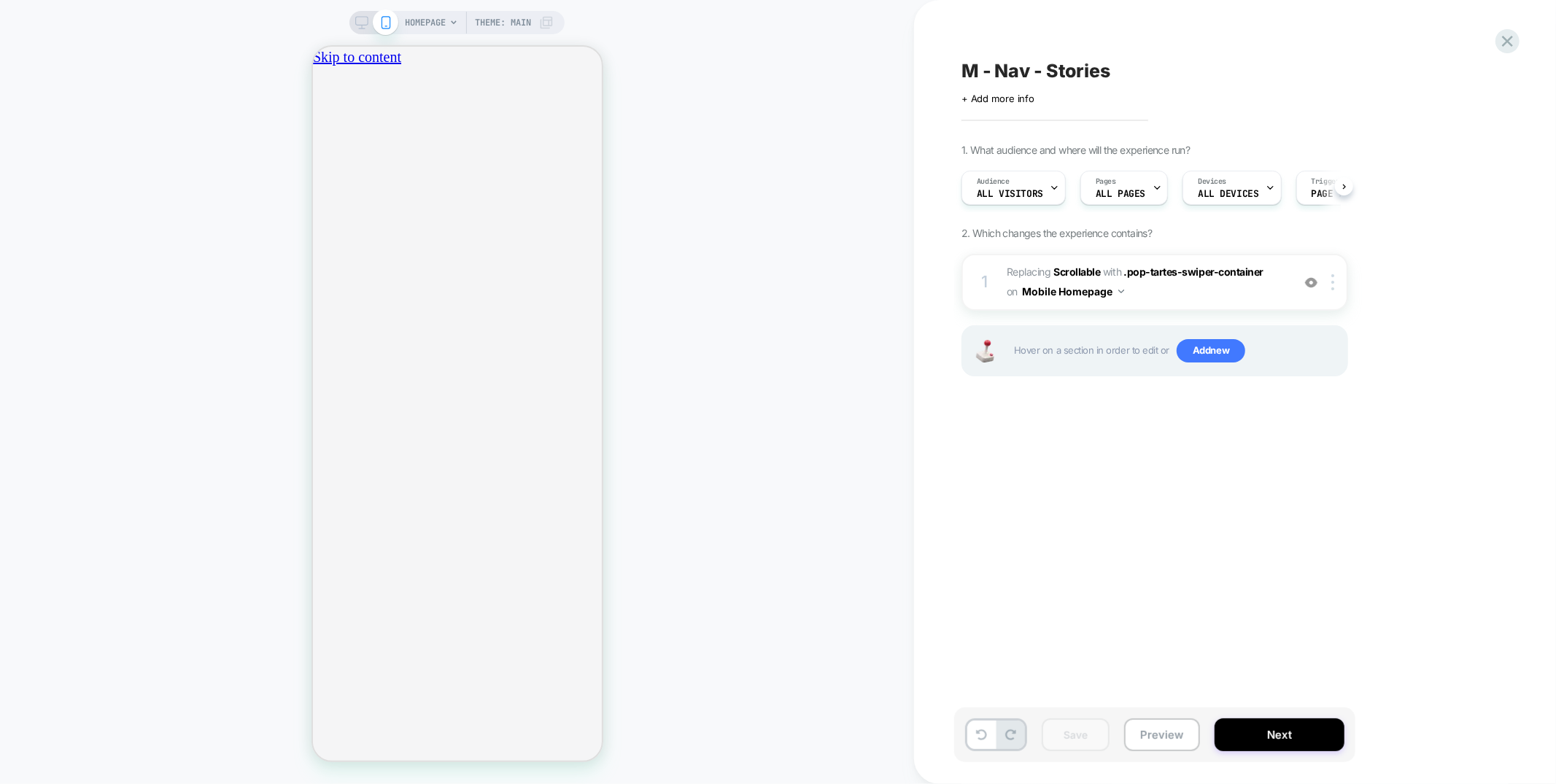
scroll to position [0, 1]
click at [1221, 176] on span "Devices" at bounding box center [1211, 181] width 28 height 10
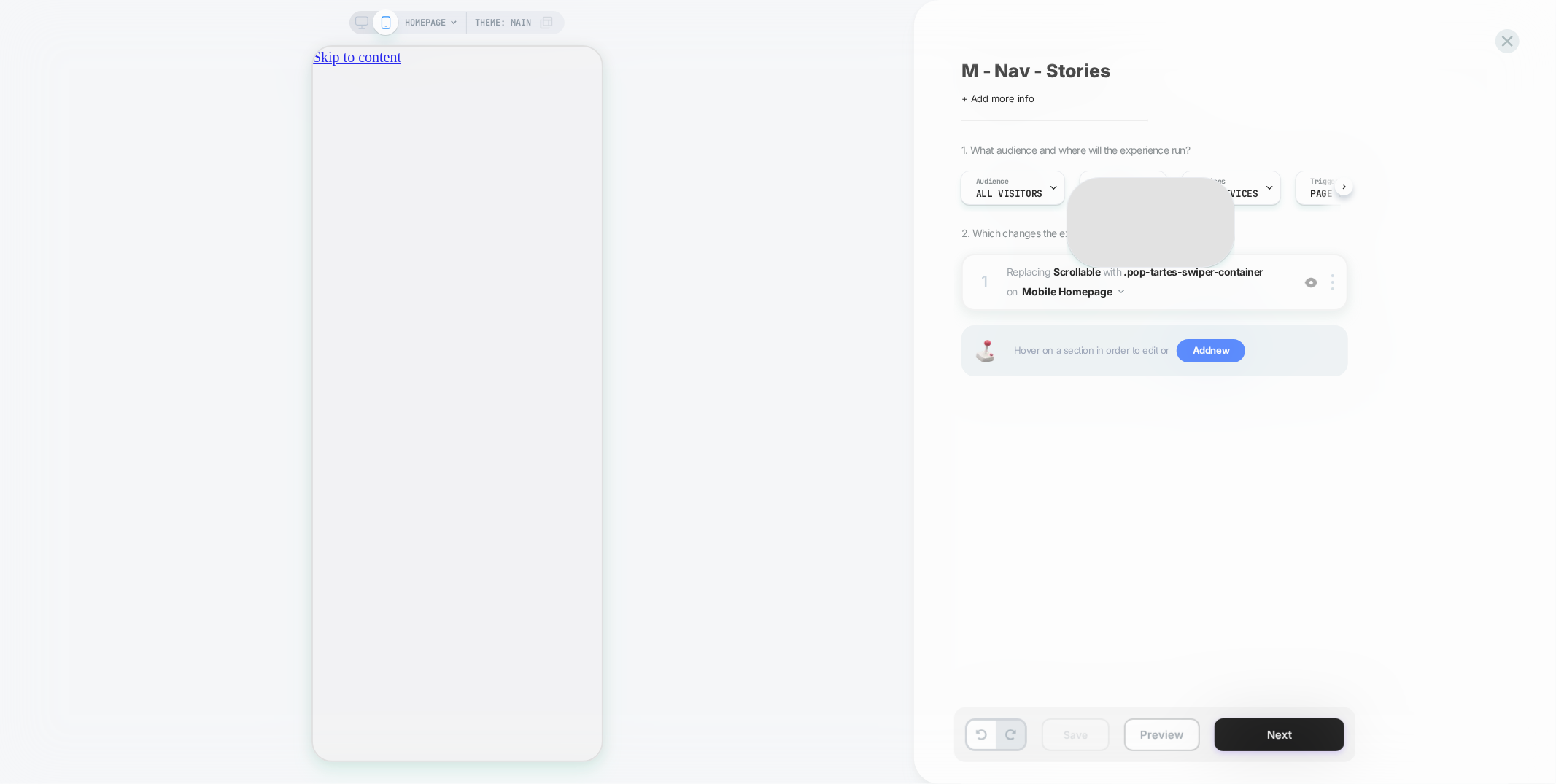
scroll to position [0, 258]
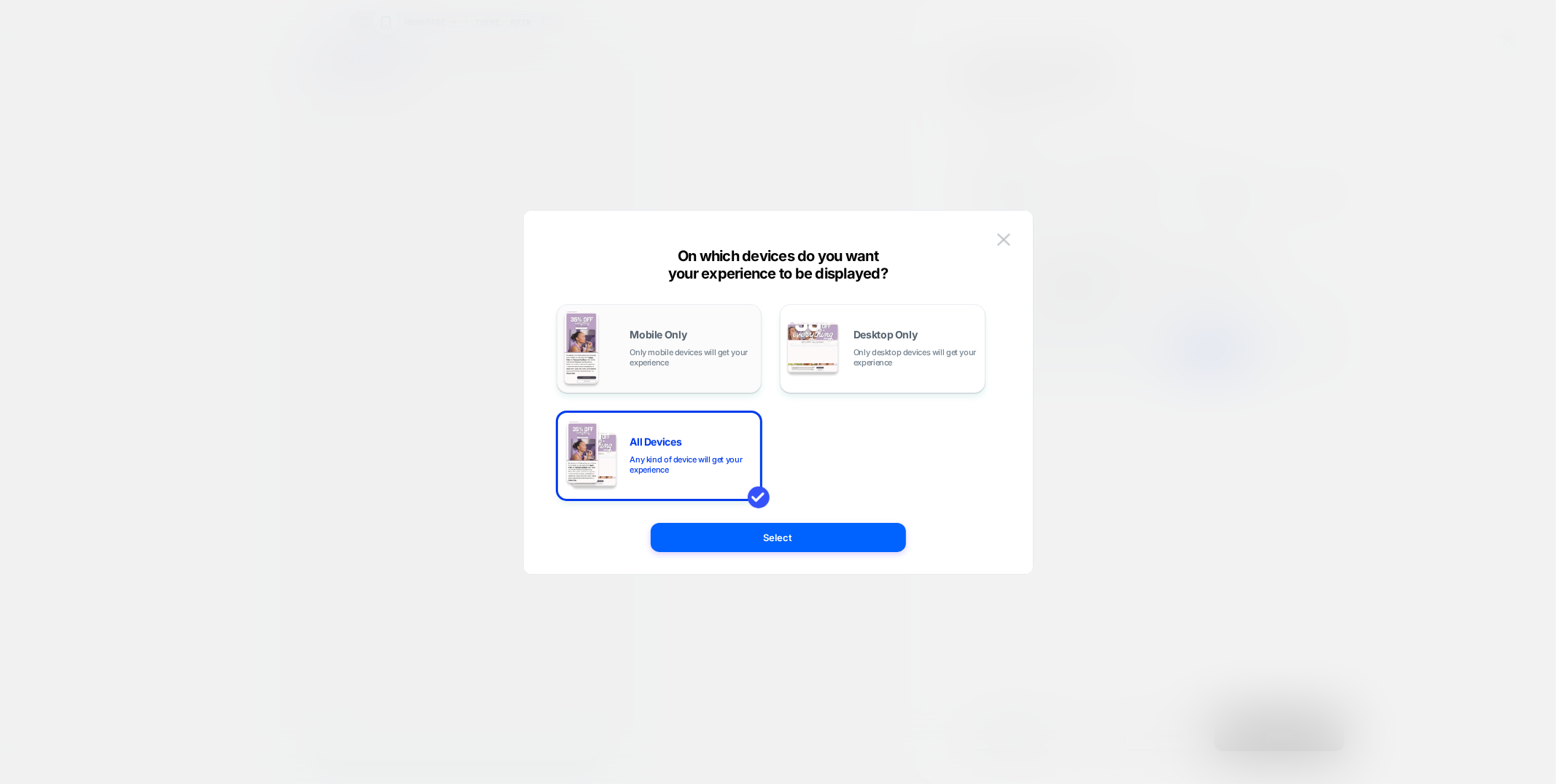
click at [655, 370] on div "Mobile Only Only mobile devices will get your experience" at bounding box center [659, 348] width 189 height 74
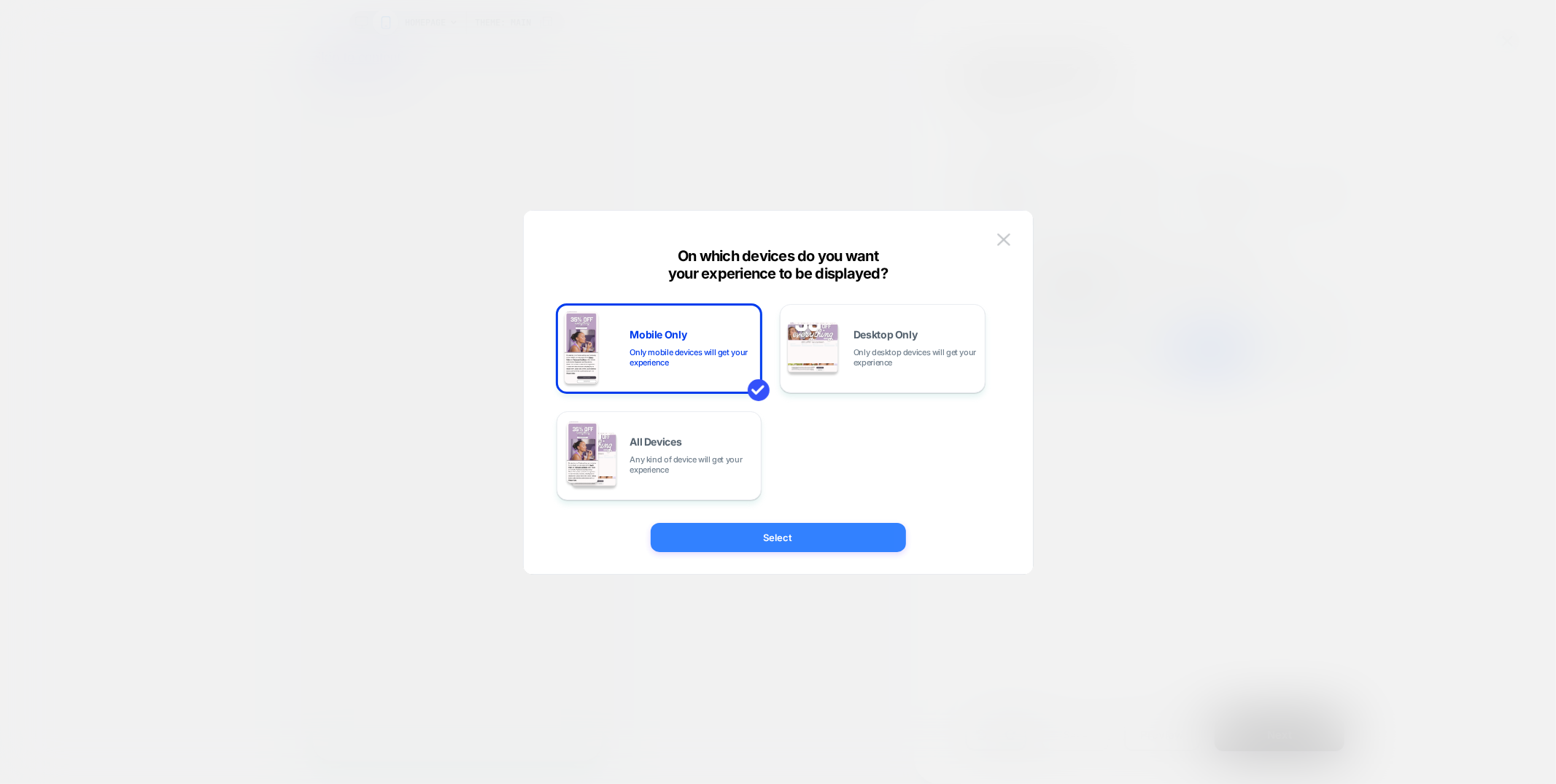
click at [708, 540] on button "Select" at bounding box center [778, 537] width 255 height 29
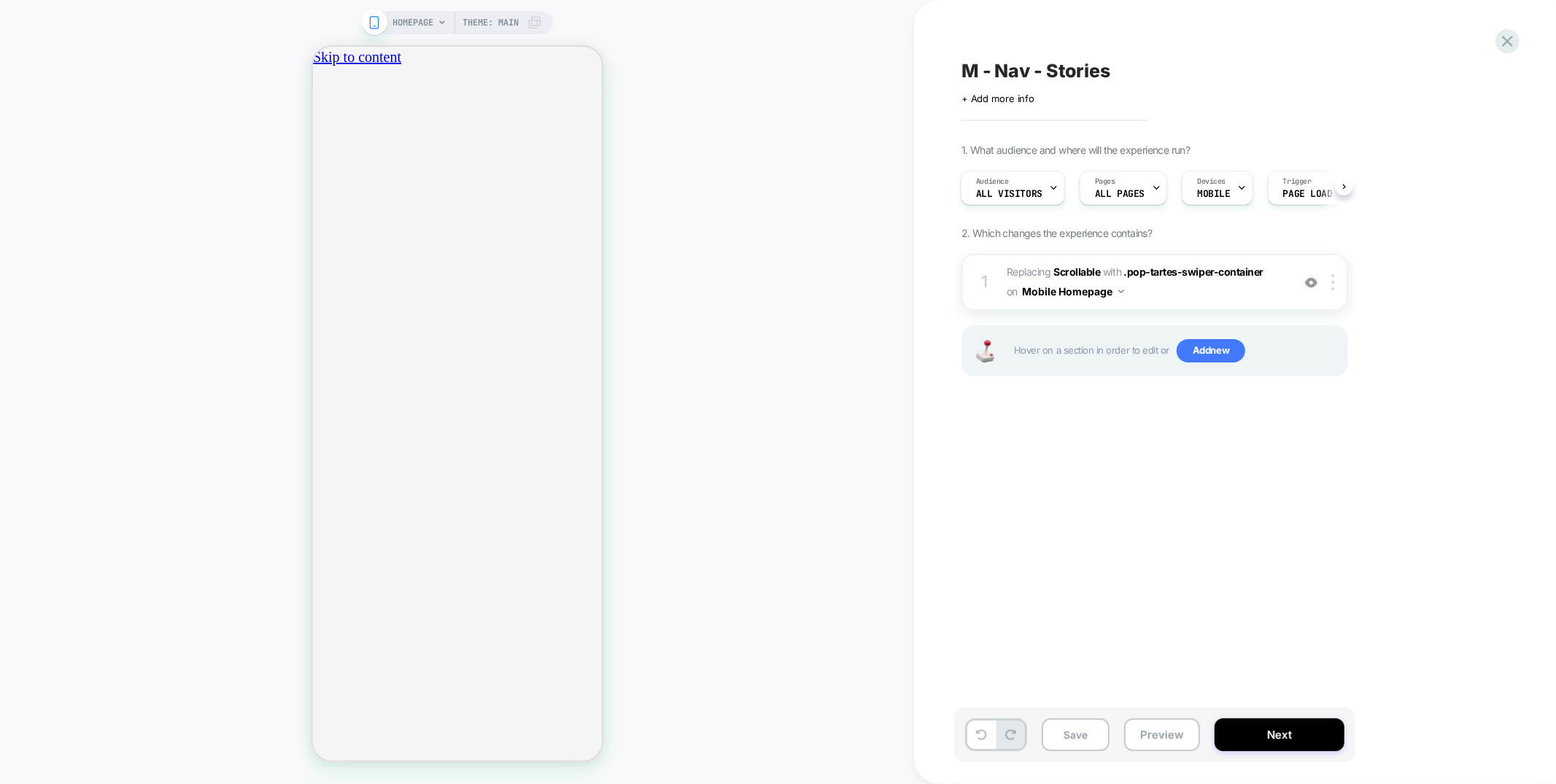
click at [1217, 298] on span "#_loomi_addon_1755623380363 Replacing Scrollable WITH .pop-tartes-swiper-contai…" at bounding box center [1146, 281] width 278 height 39
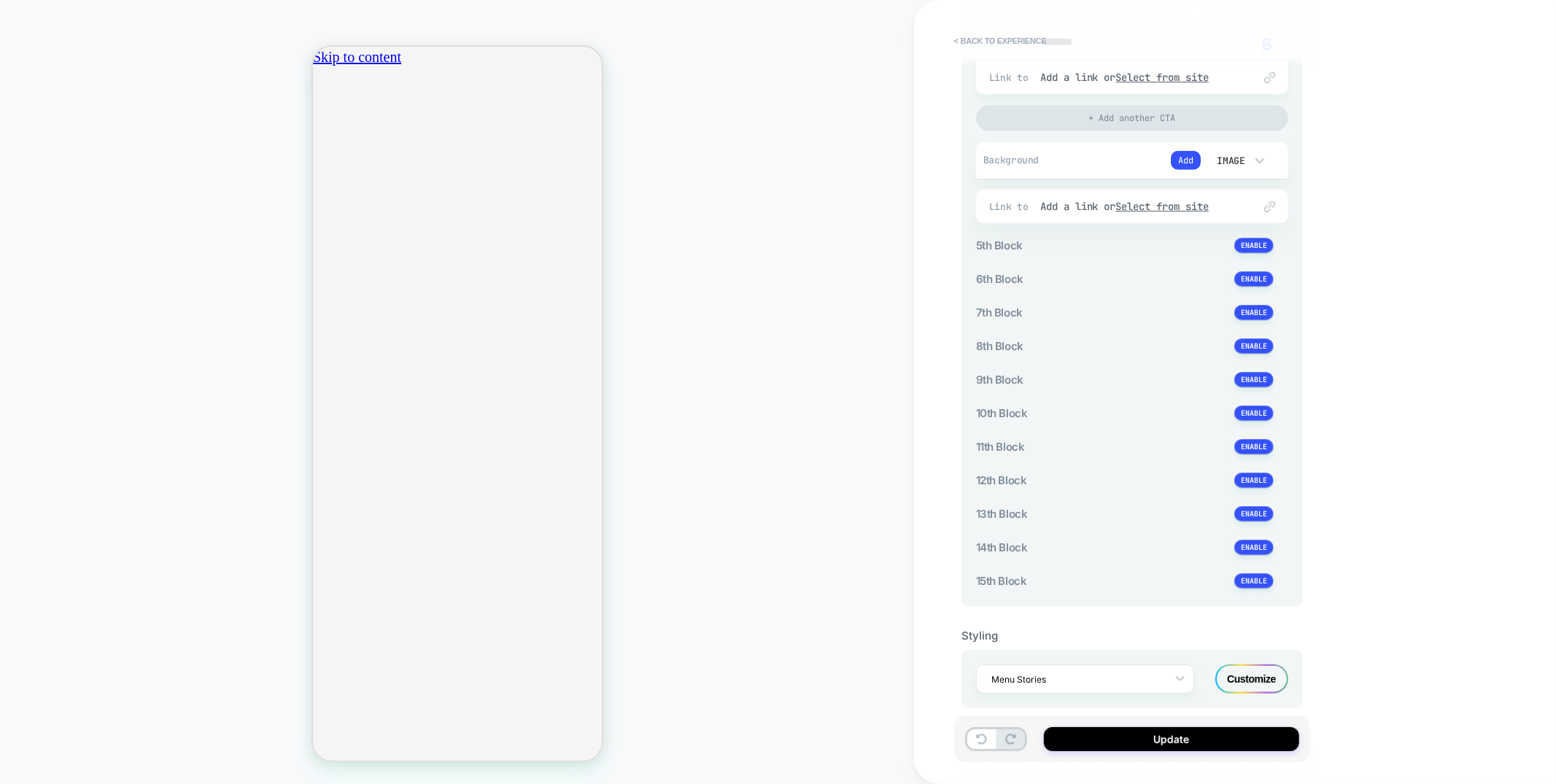
scroll to position [1065, 0]
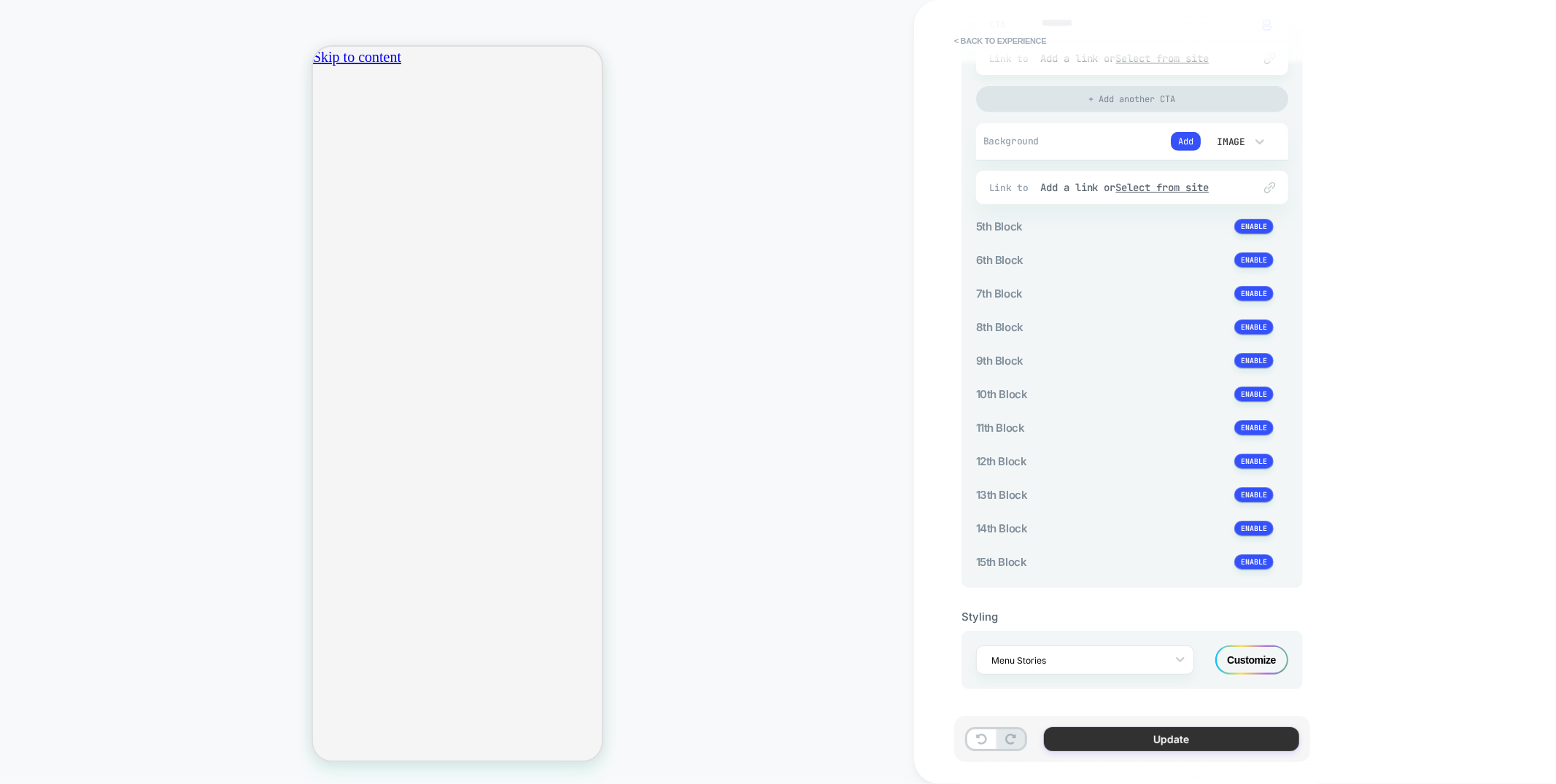
click at [1172, 742] on button "Update" at bounding box center [1171, 739] width 255 height 24
type textarea "*"
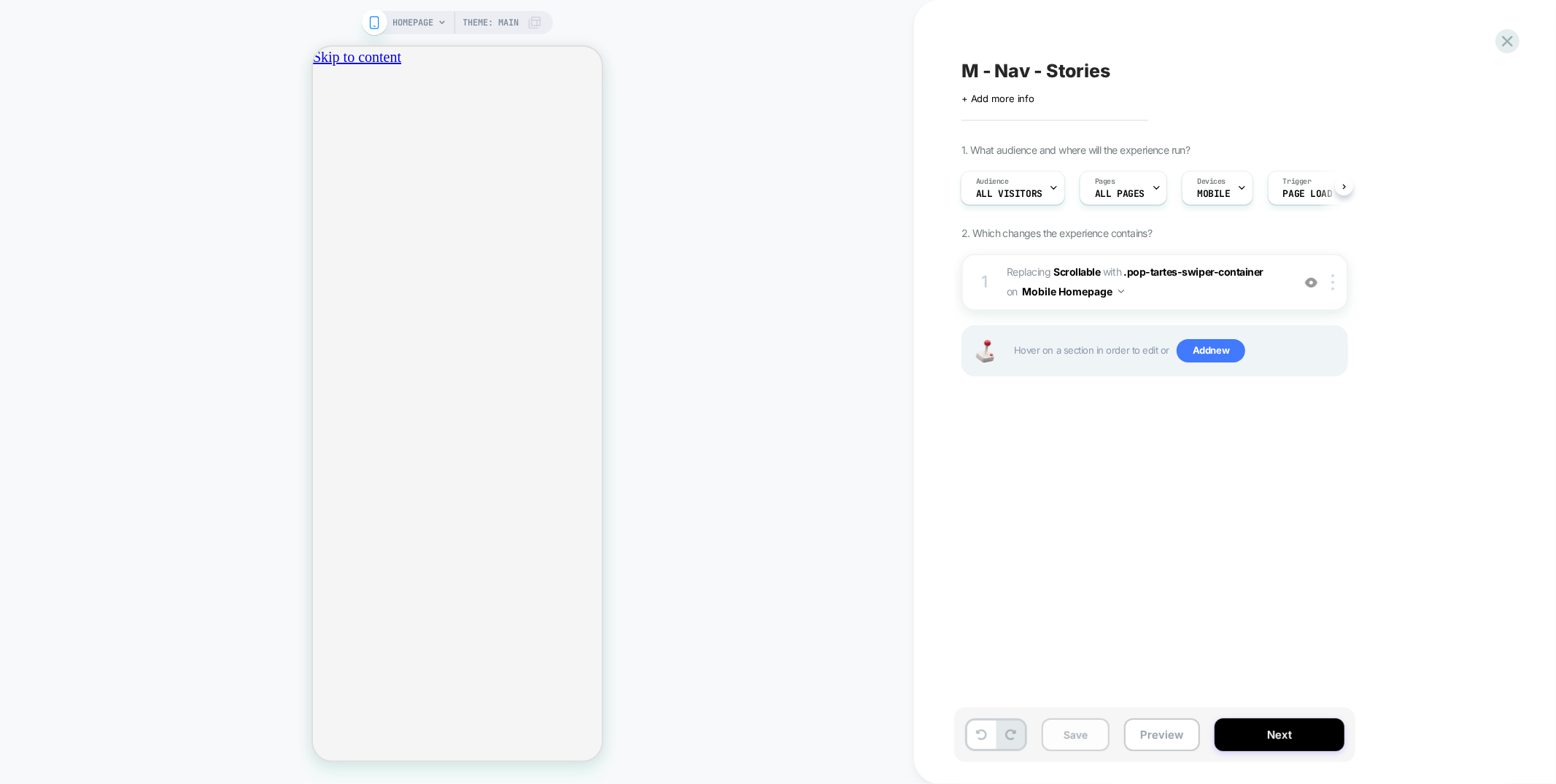
scroll to position [0, 258]
click at [1076, 737] on button "Save" at bounding box center [1076, 735] width 68 height 33
click at [1251, 746] on button "Next" at bounding box center [1280, 735] width 130 height 33
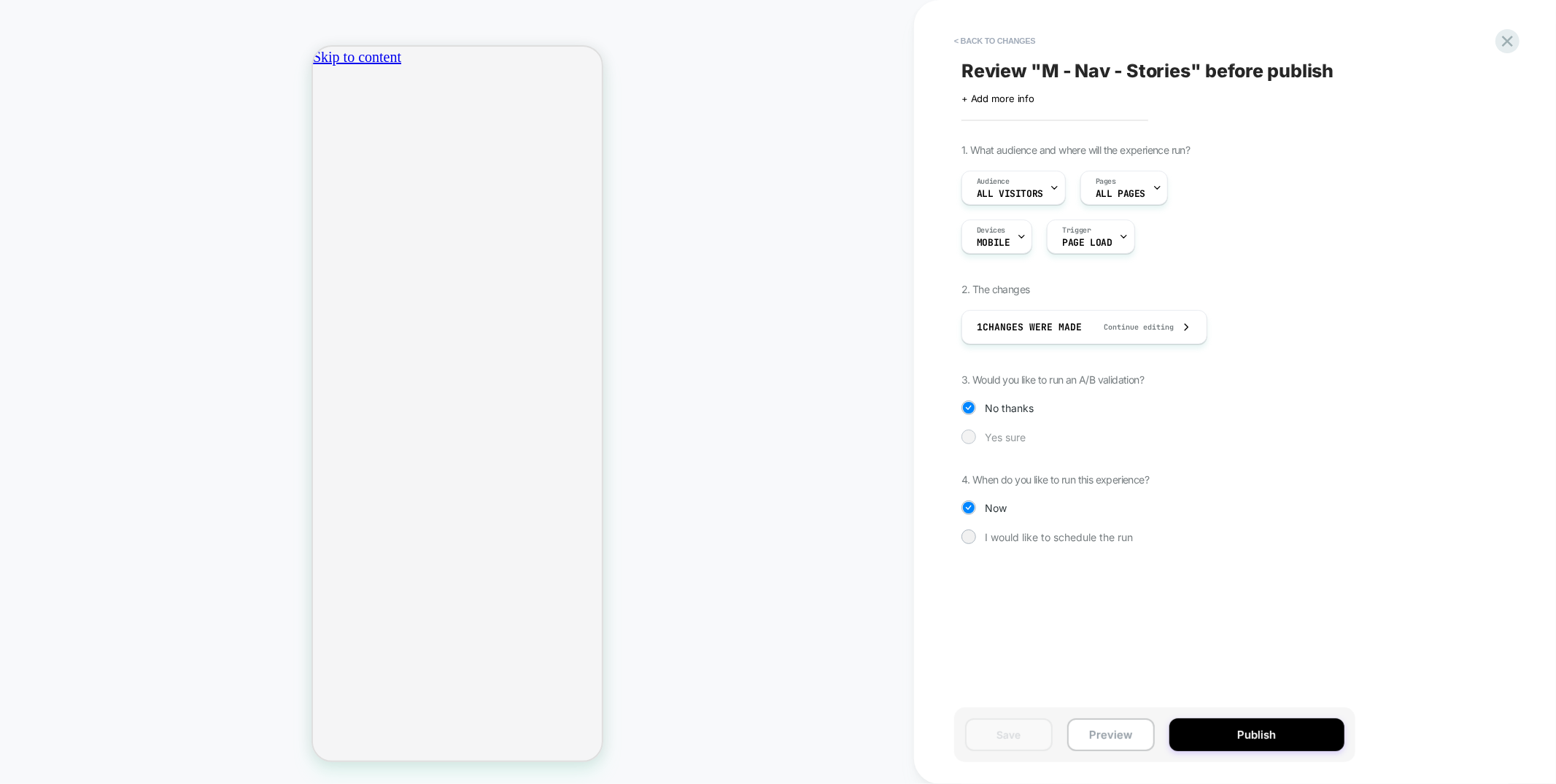
click at [1001, 438] on span "Yes sure" at bounding box center [1005, 438] width 41 height 13
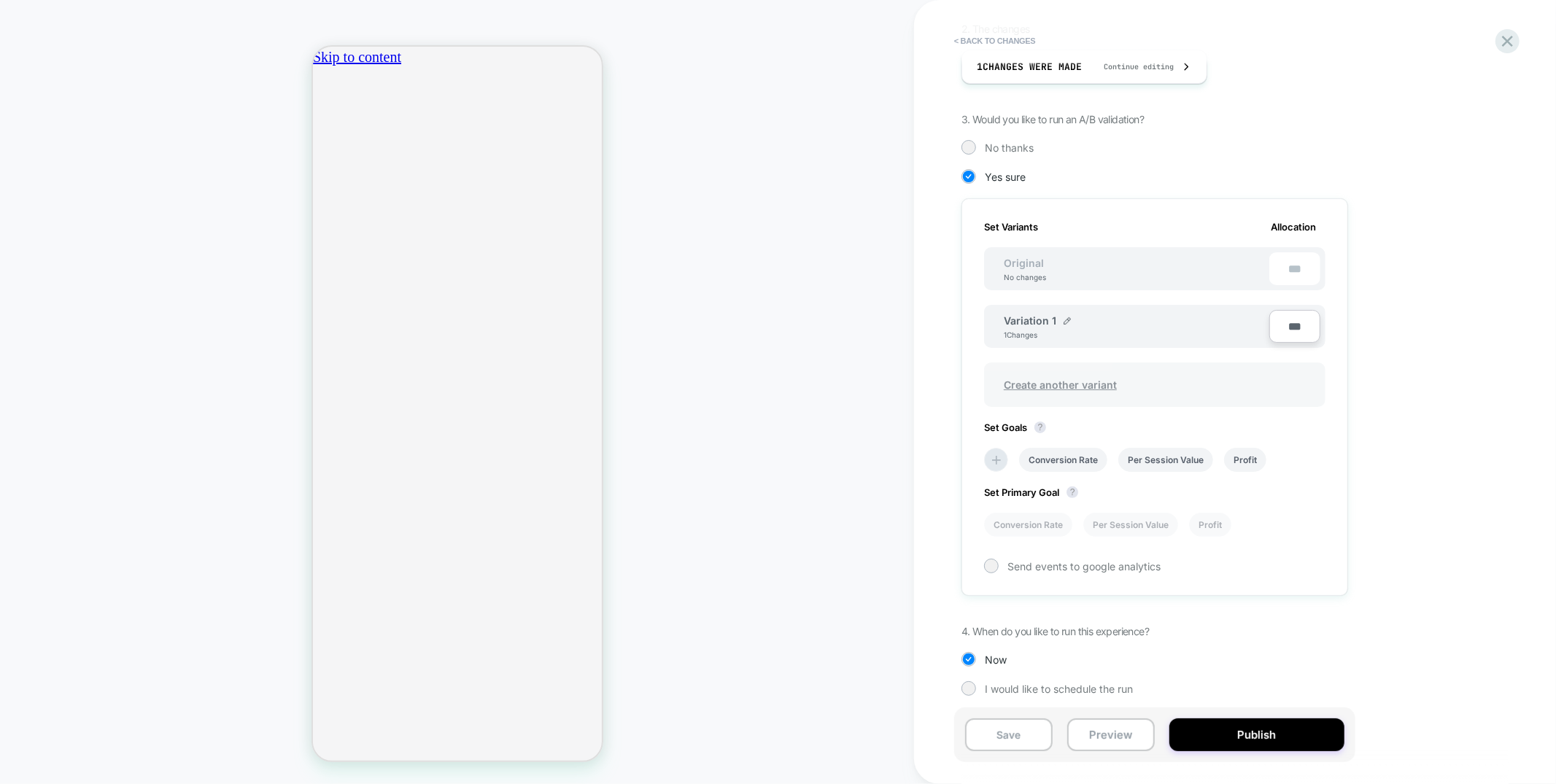
scroll to position [0, 516]
click at [1097, 380] on span "Create another variant" at bounding box center [1060, 385] width 143 height 35
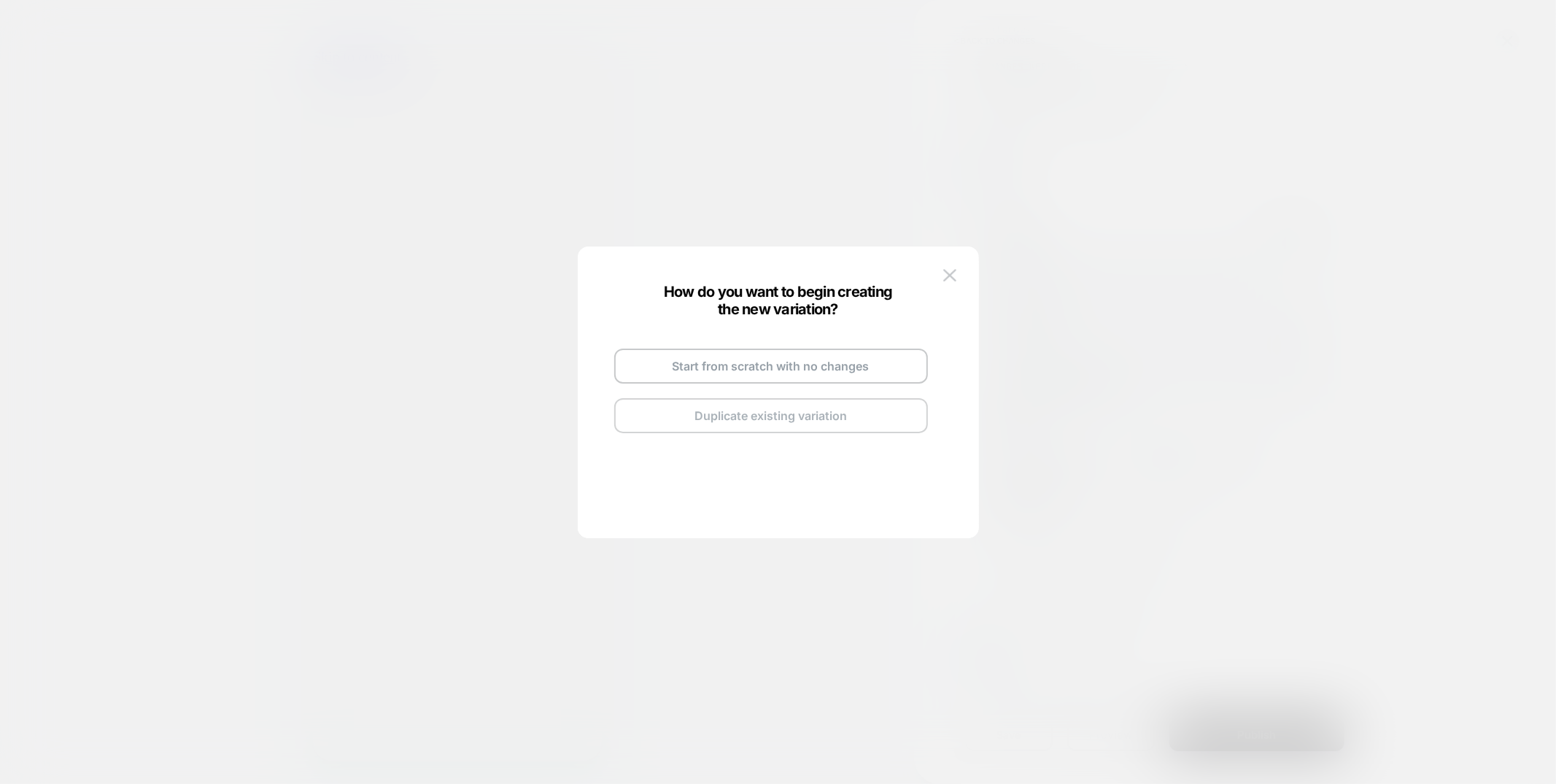
scroll to position [0, 0]
click at [709, 414] on button "Duplicate existing variation" at bounding box center [771, 416] width 314 height 35
click at [776, 399] on button "Go and Edit the New Variation" at bounding box center [771, 395] width 314 height 35
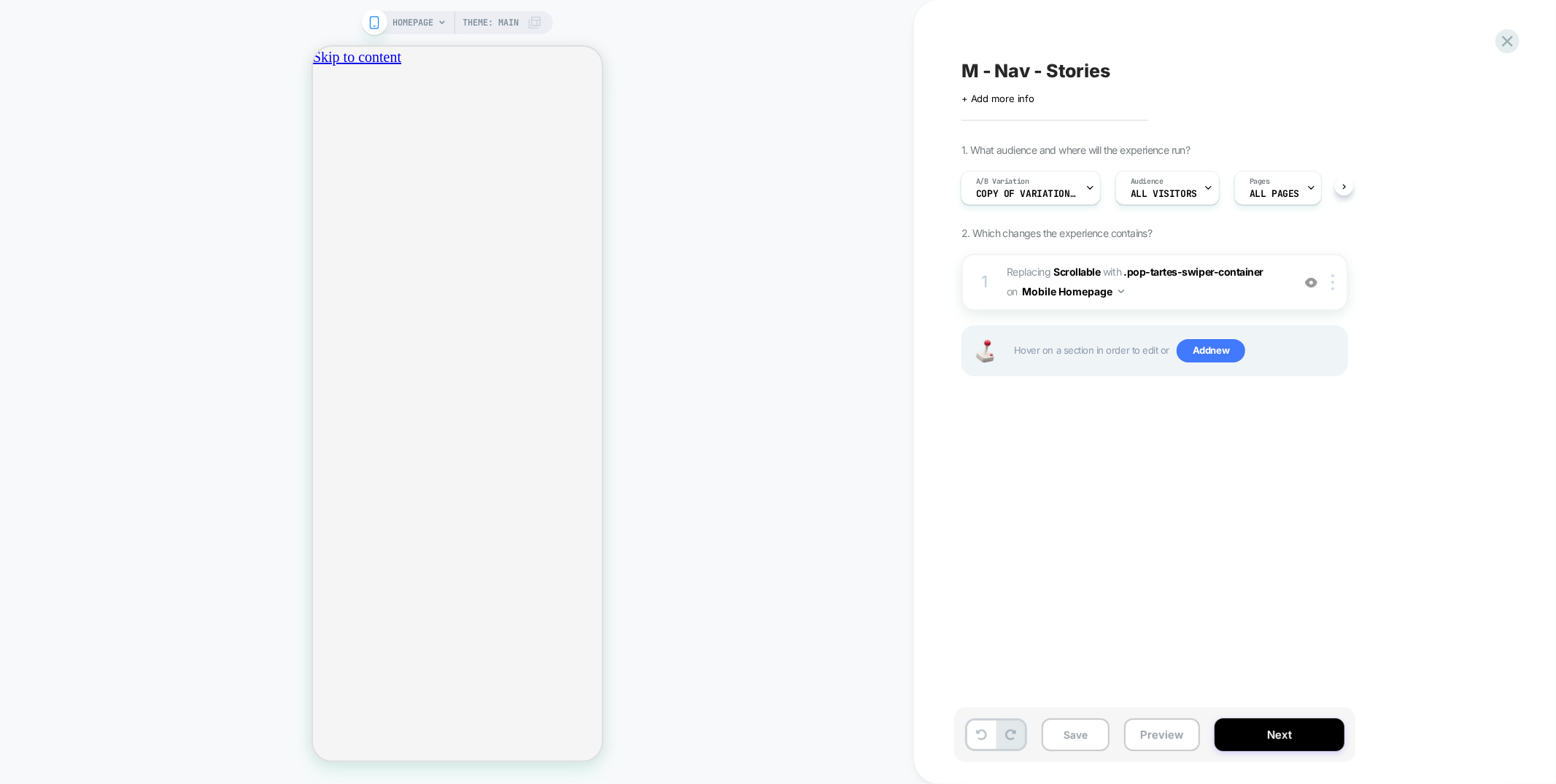
scroll to position [0, 258]
click at [1082, 294] on button "Mobile Homepage" at bounding box center [1073, 291] width 102 height 21
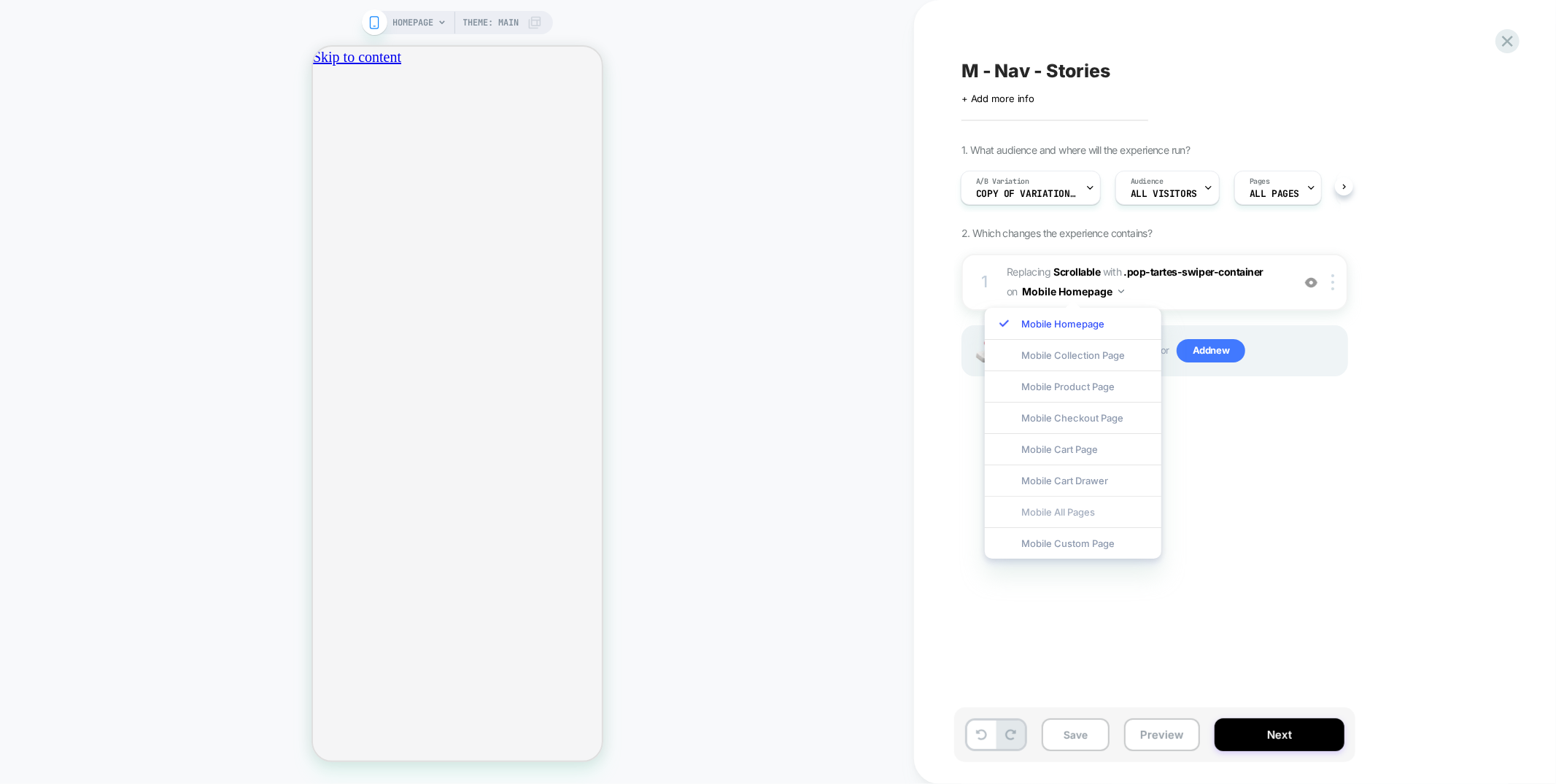
click at [1051, 506] on div "Mobile All Pages" at bounding box center [1072, 512] width 176 height 31
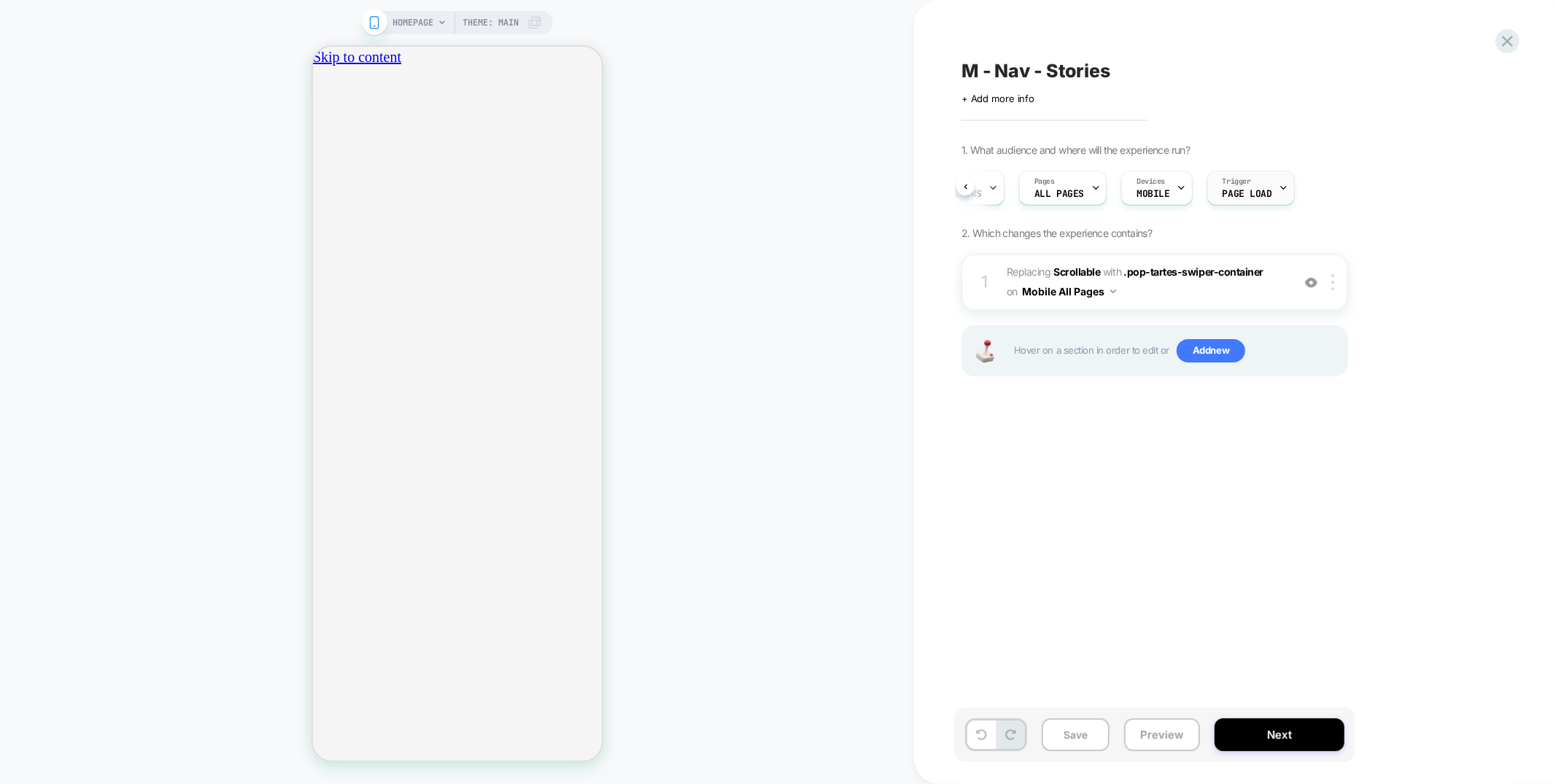
scroll to position [0, 0]
click at [1238, 185] on span "Trigger" at bounding box center [1236, 181] width 28 height 10
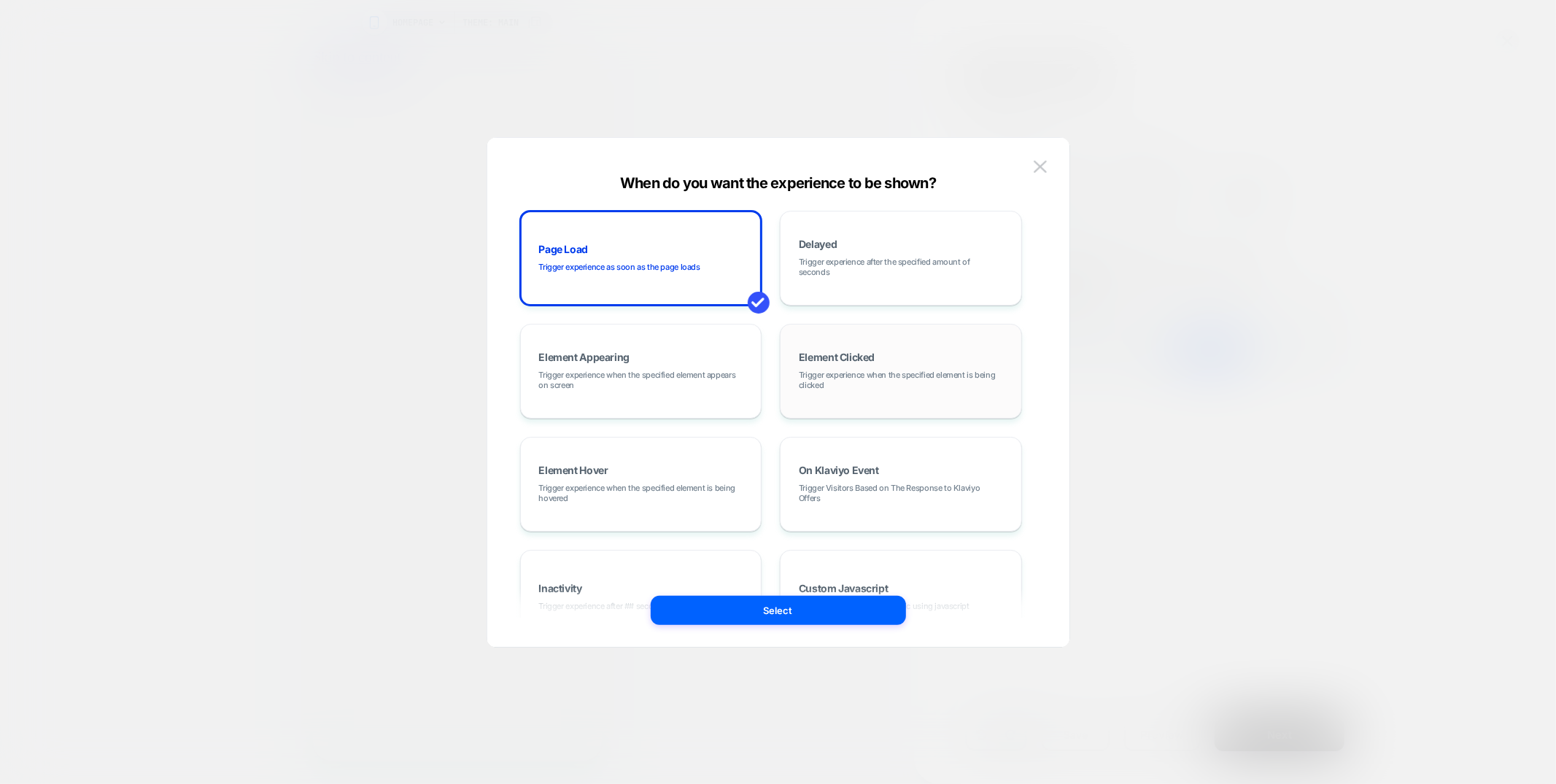
scroll to position [0, 516]
click at [891, 375] on span "Trigger experience when the specified element is being clicked" at bounding box center [901, 380] width 204 height 20
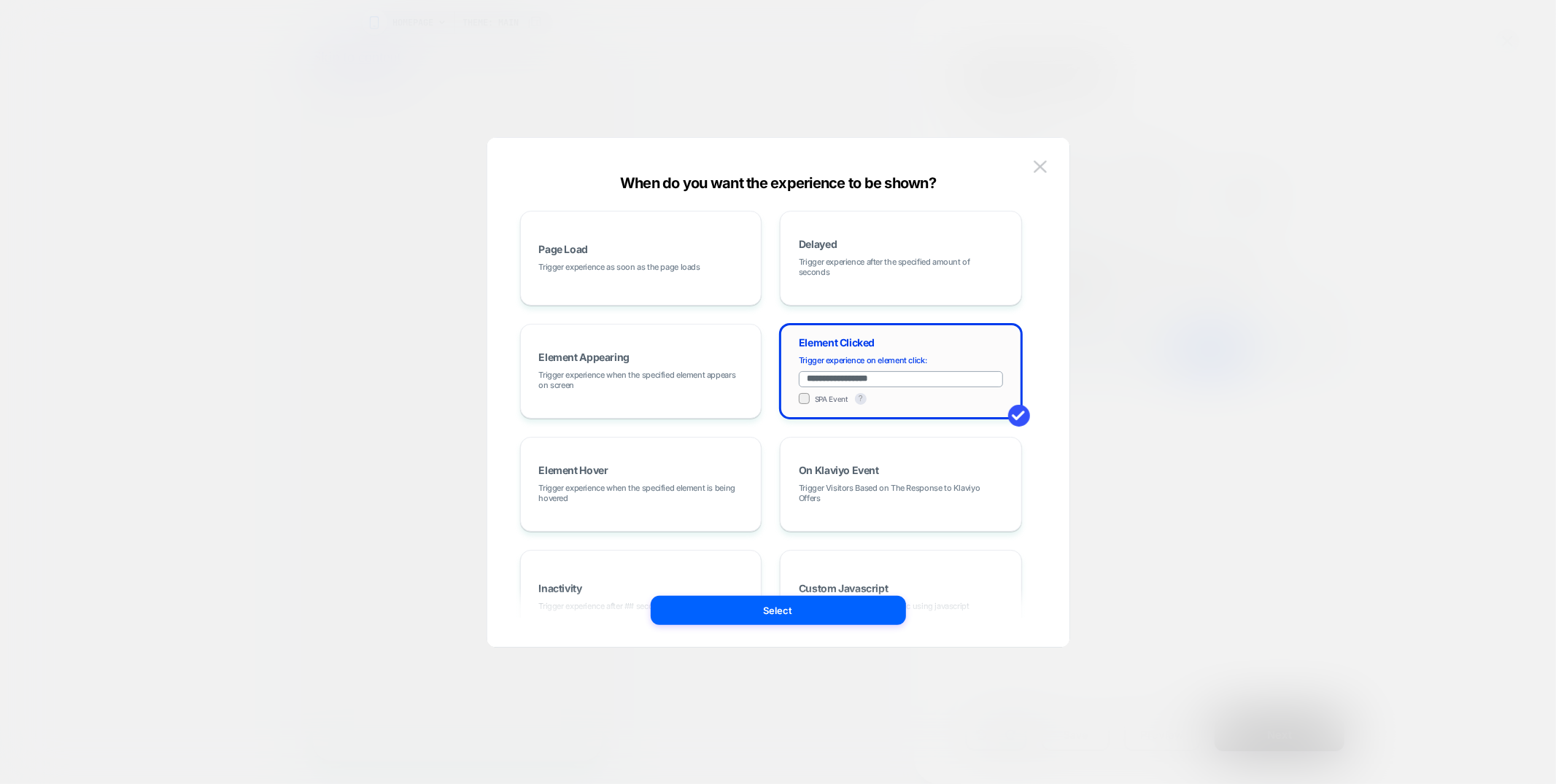
scroll to position [0, 0]
click at [898, 381] on input "**********" at bounding box center [901, 379] width 204 height 16
paste input "**********"
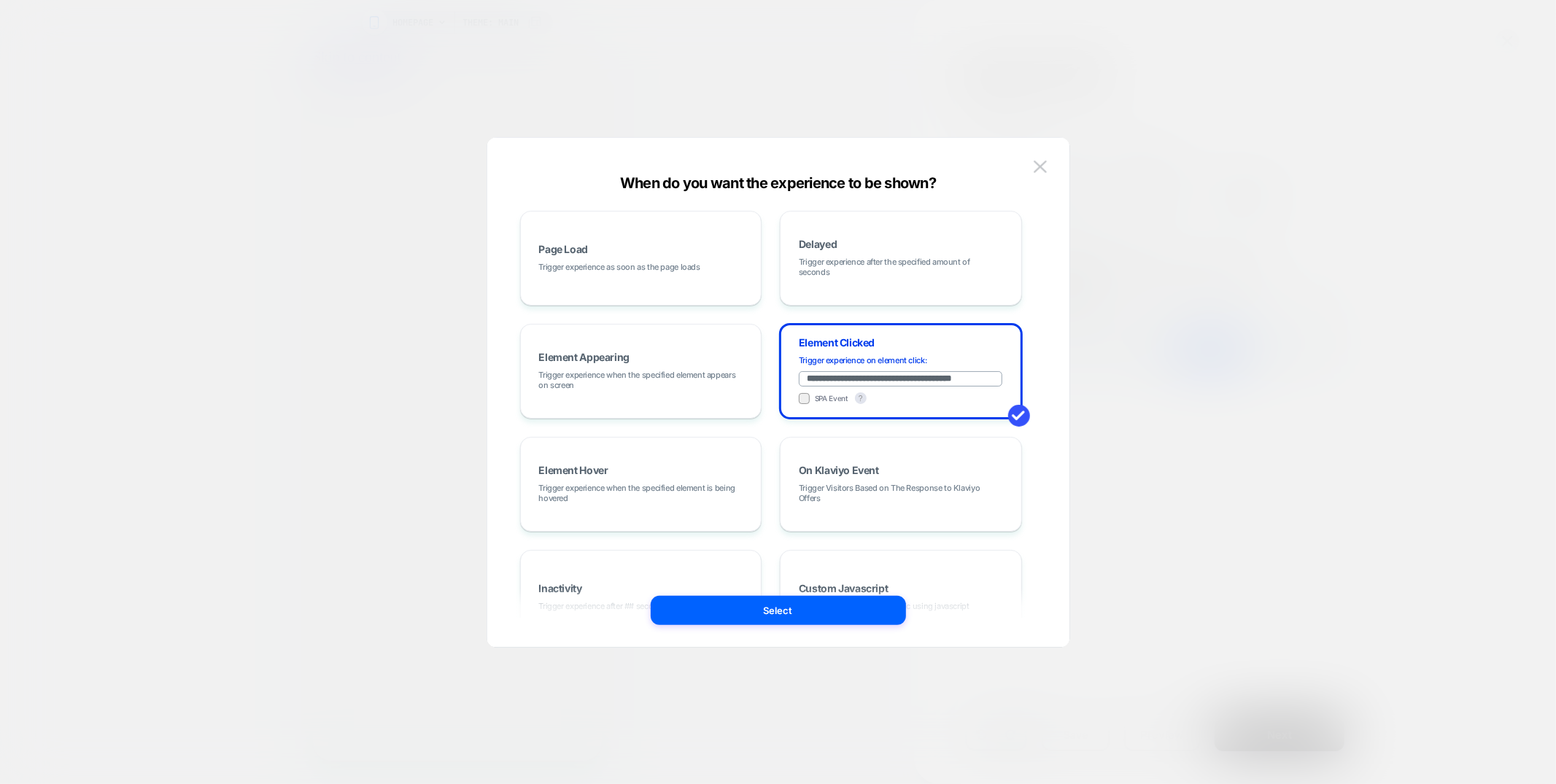
scroll to position [0, 258]
type input "**********"
click at [930, 381] on input "**********" at bounding box center [901, 379] width 204 height 16
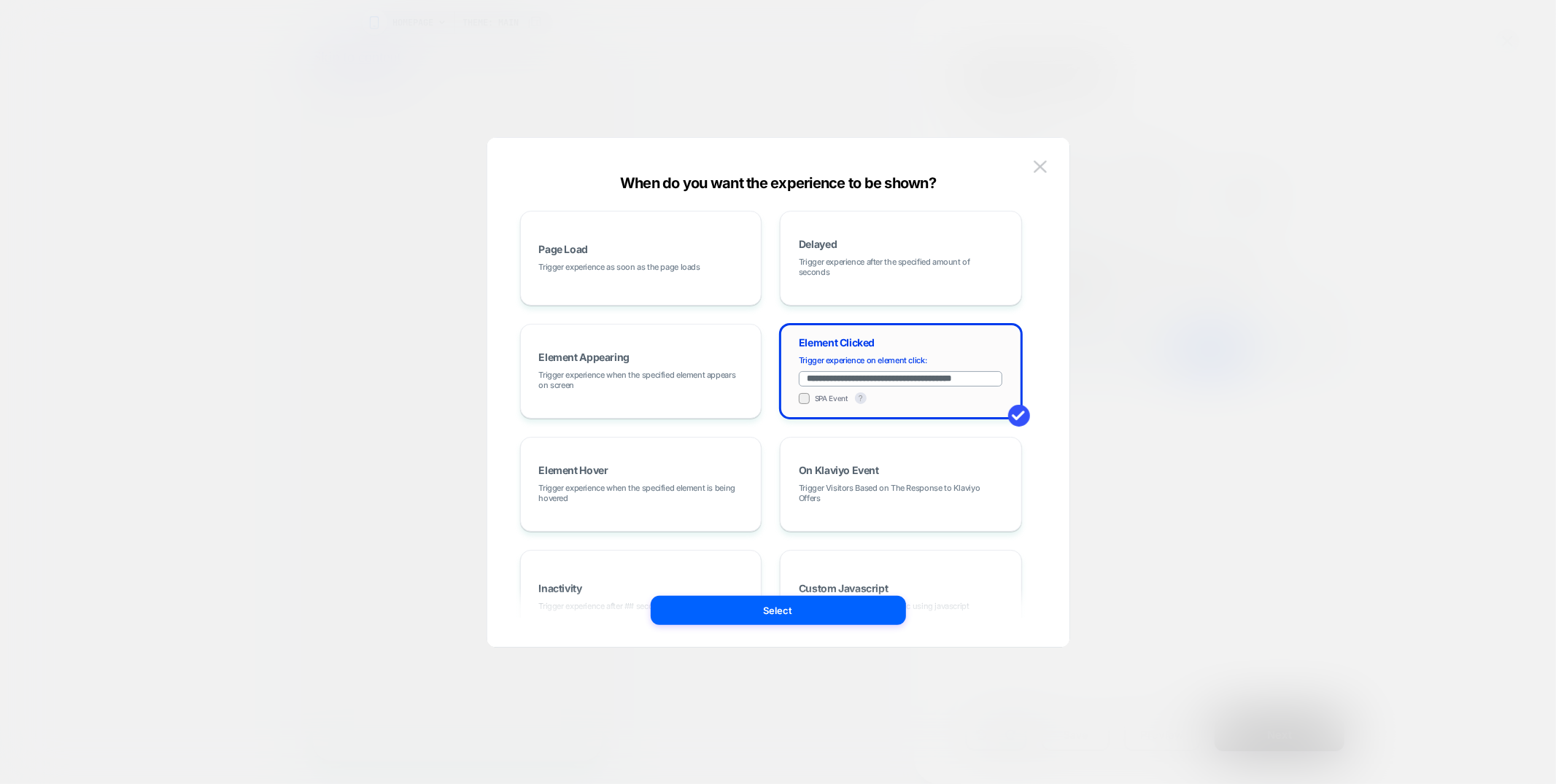
click at [952, 379] on input "**********" at bounding box center [901, 379] width 204 height 16
click at [830, 621] on button "Select" at bounding box center [778, 610] width 255 height 29
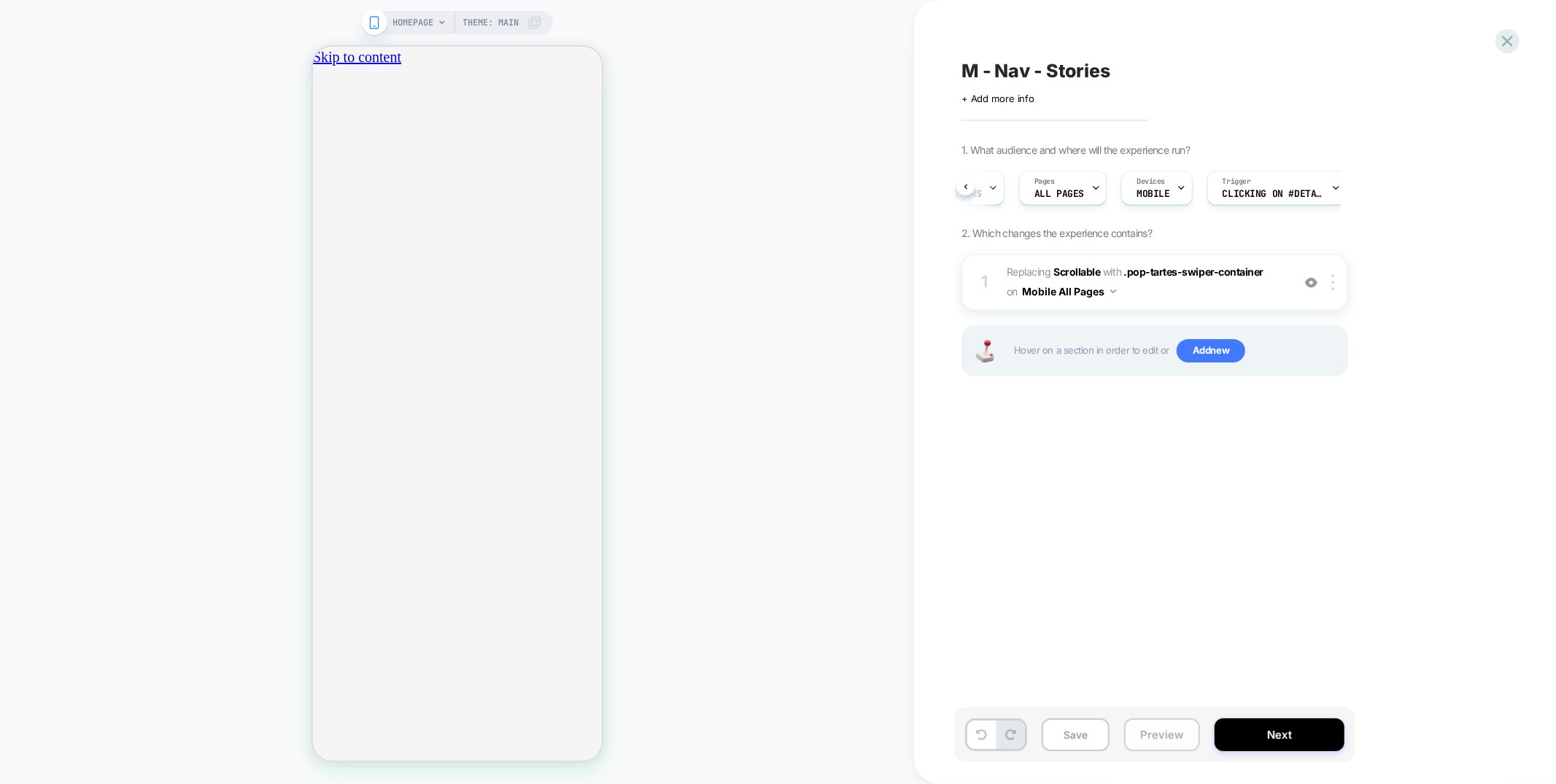
click at [1162, 736] on button "Preview" at bounding box center [1162, 735] width 76 height 33
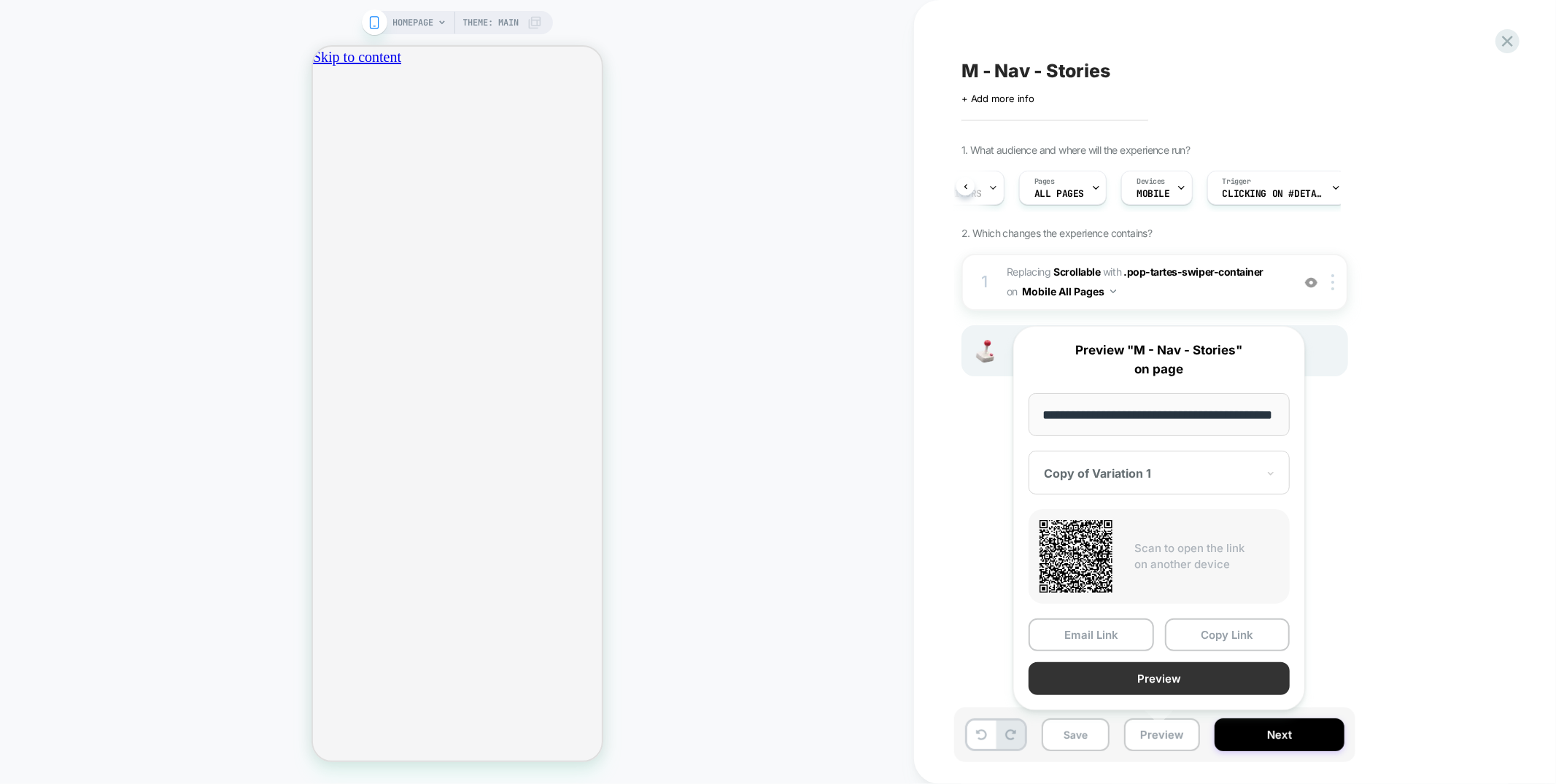
click at [1156, 678] on button "Preview" at bounding box center [1159, 679] width 261 height 33
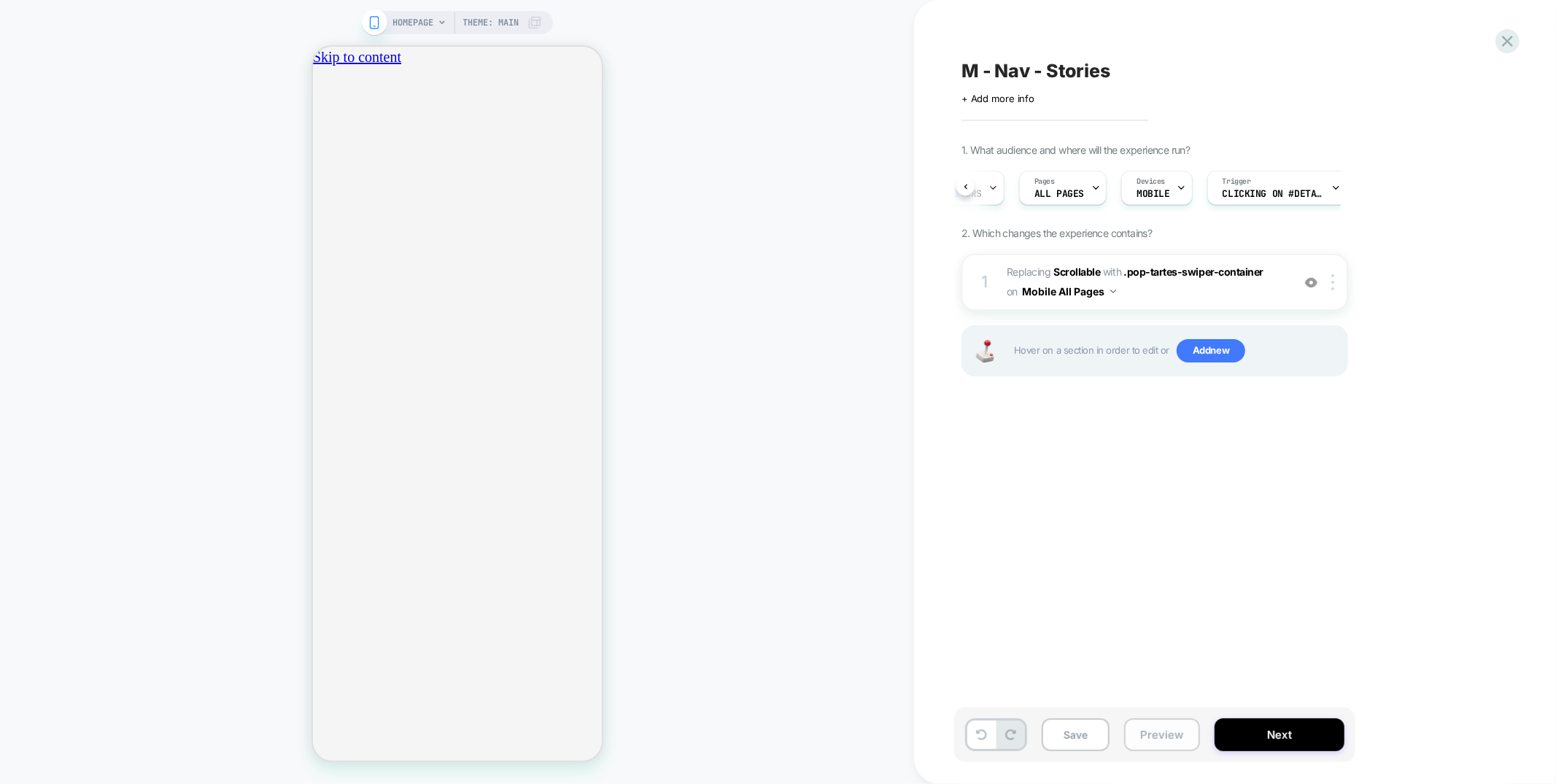
click at [1164, 738] on button "Preview" at bounding box center [1162, 735] width 76 height 33
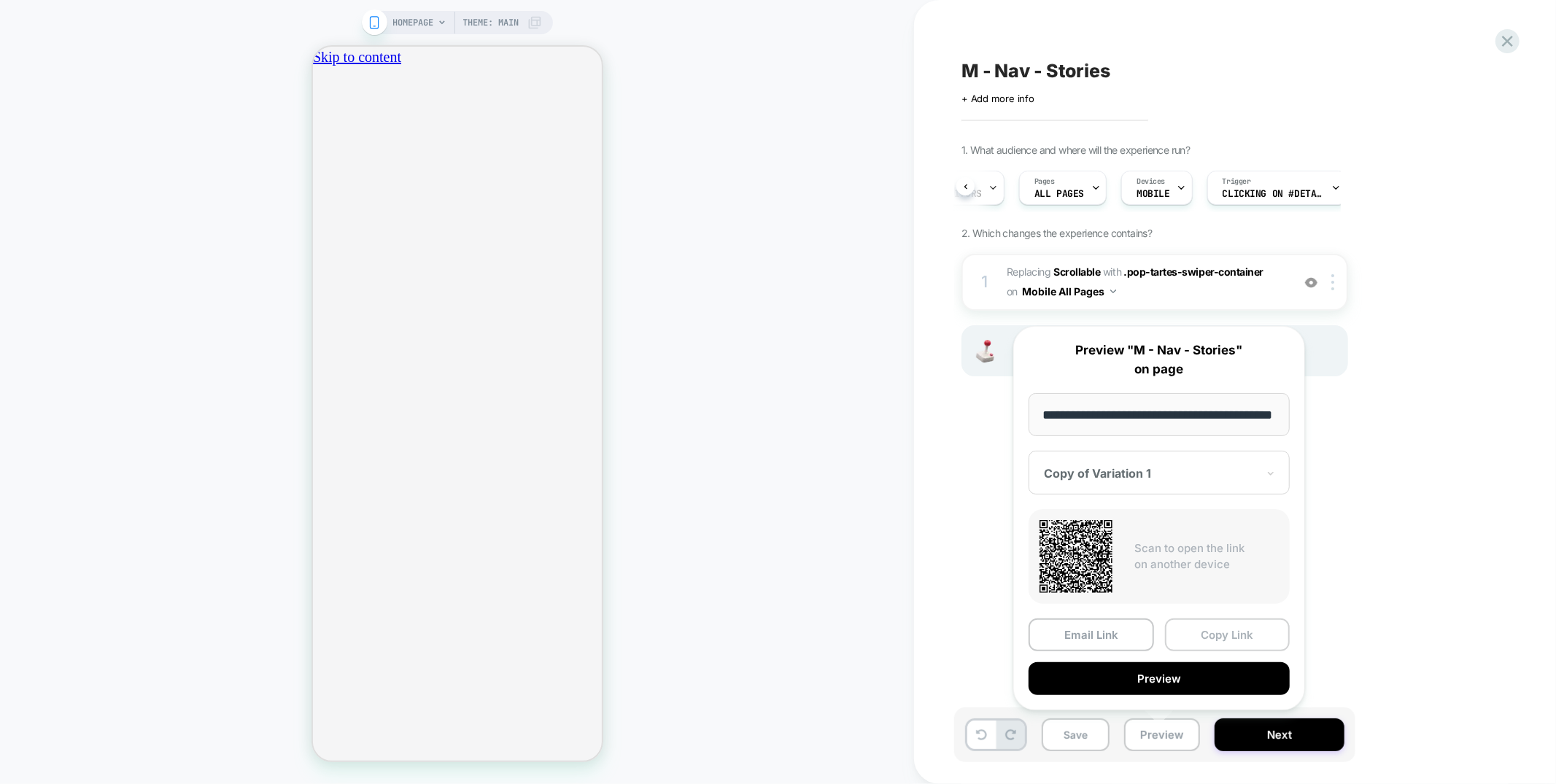
click at [1247, 637] on button "Copy Link" at bounding box center [1227, 635] width 125 height 33
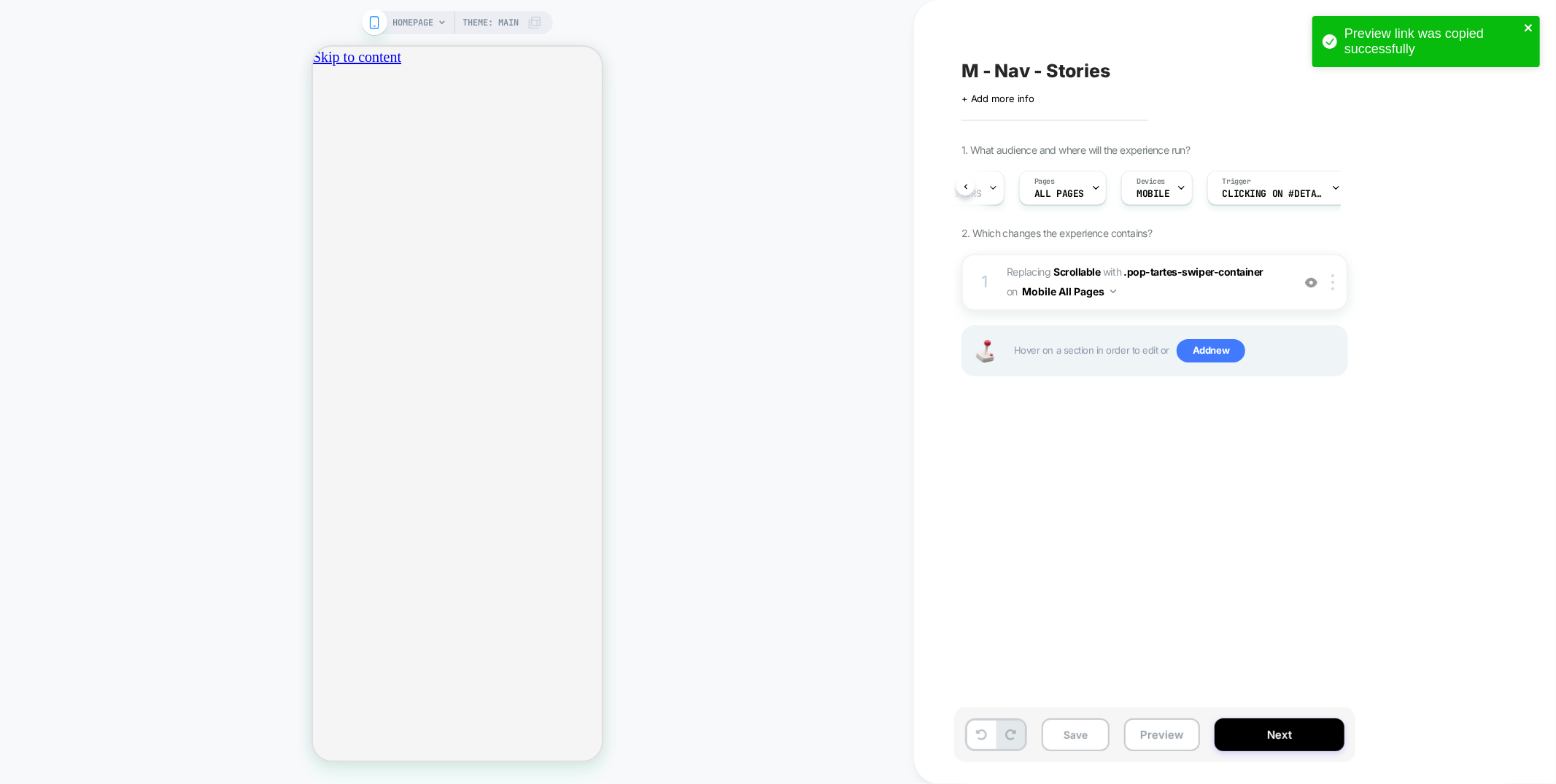
click at [1526, 28] on icon "close" at bounding box center [1529, 27] width 10 height 12
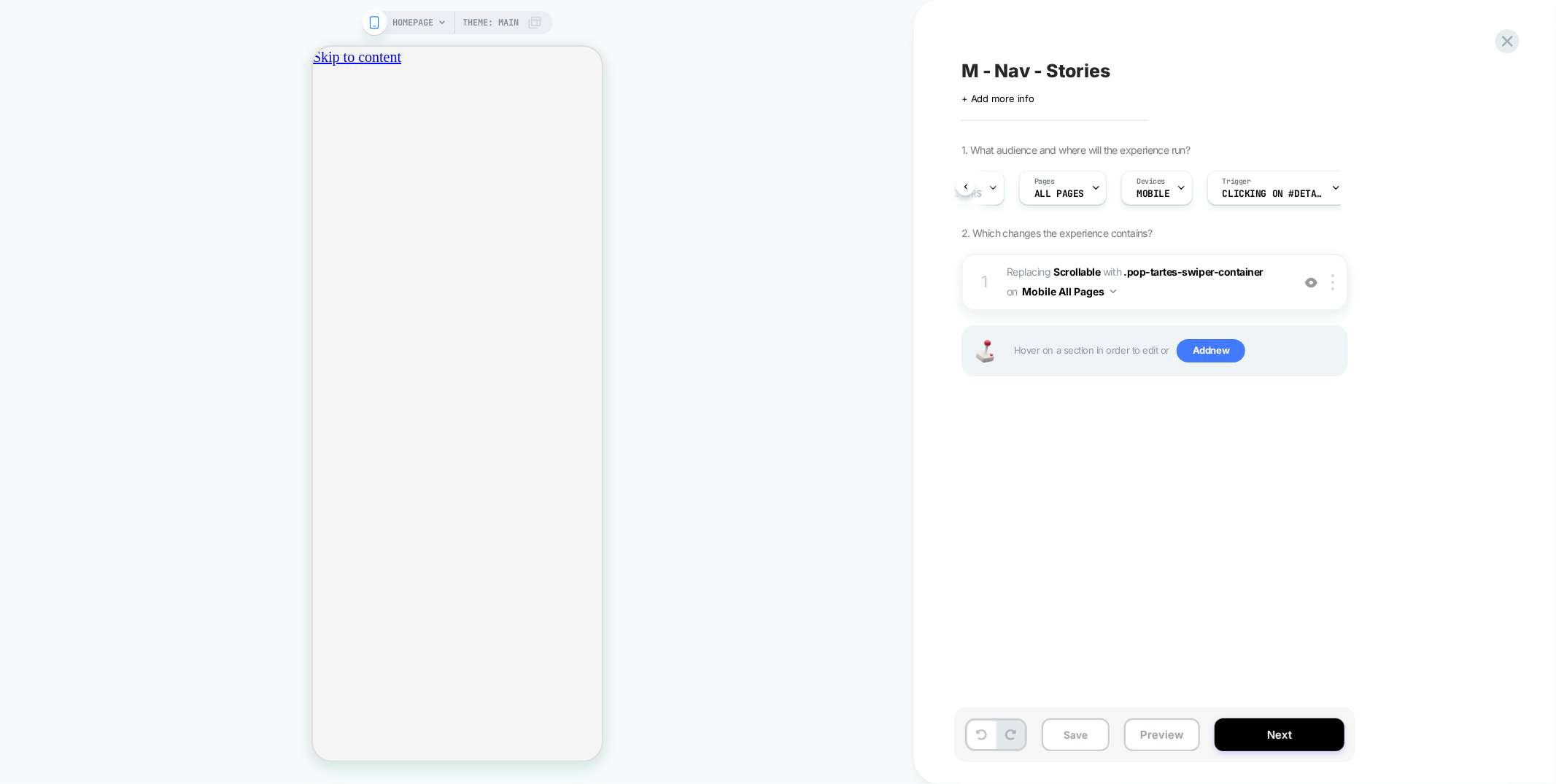
scroll to position [0, 258]
click at [1060, 745] on button "Save" at bounding box center [1076, 735] width 68 height 33
click at [1508, 44] on icon at bounding box center [1508, 41] width 20 height 20
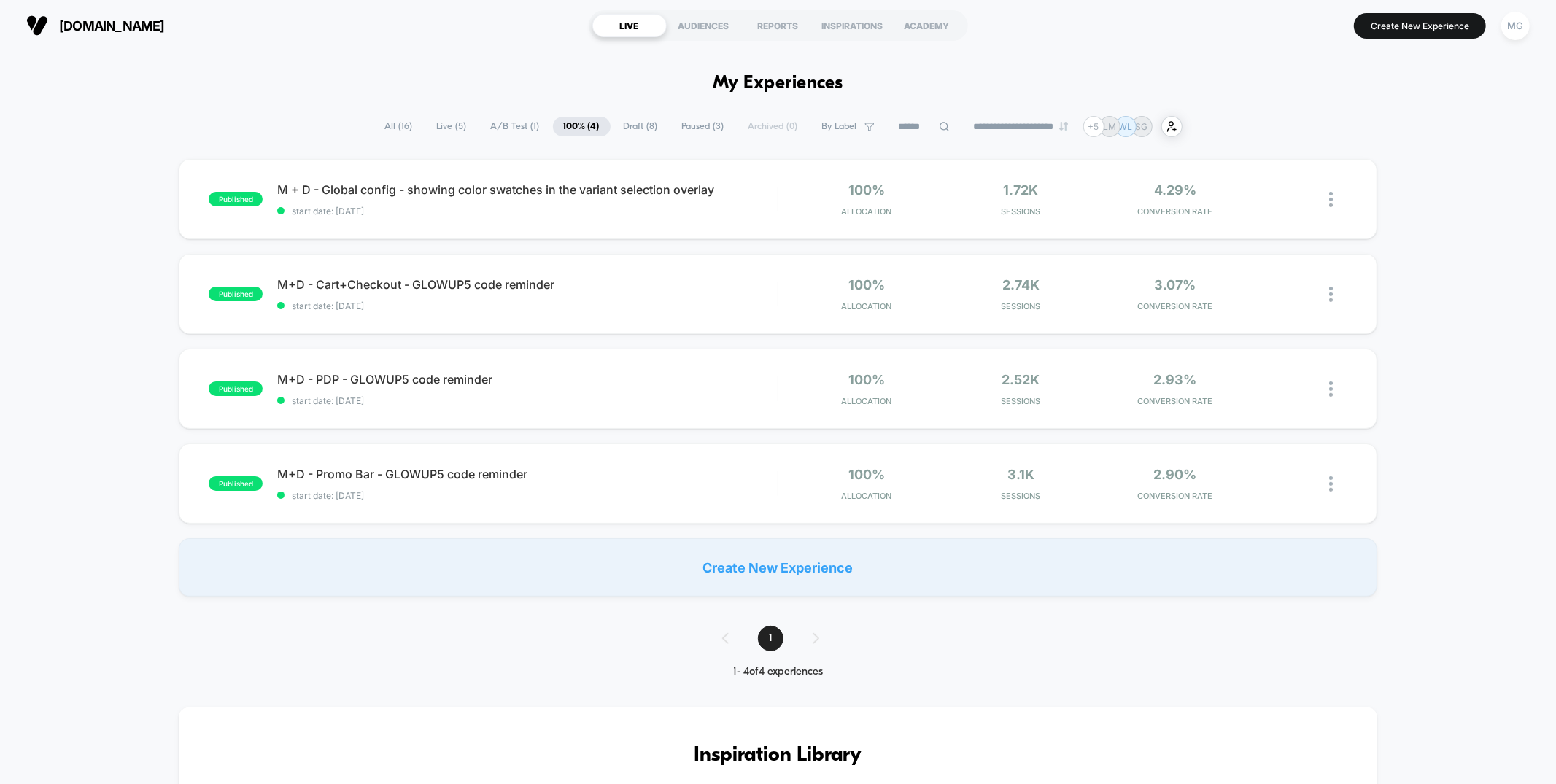
click at [649, 128] on span "Draft ( 8 )" at bounding box center [640, 127] width 56 height 20
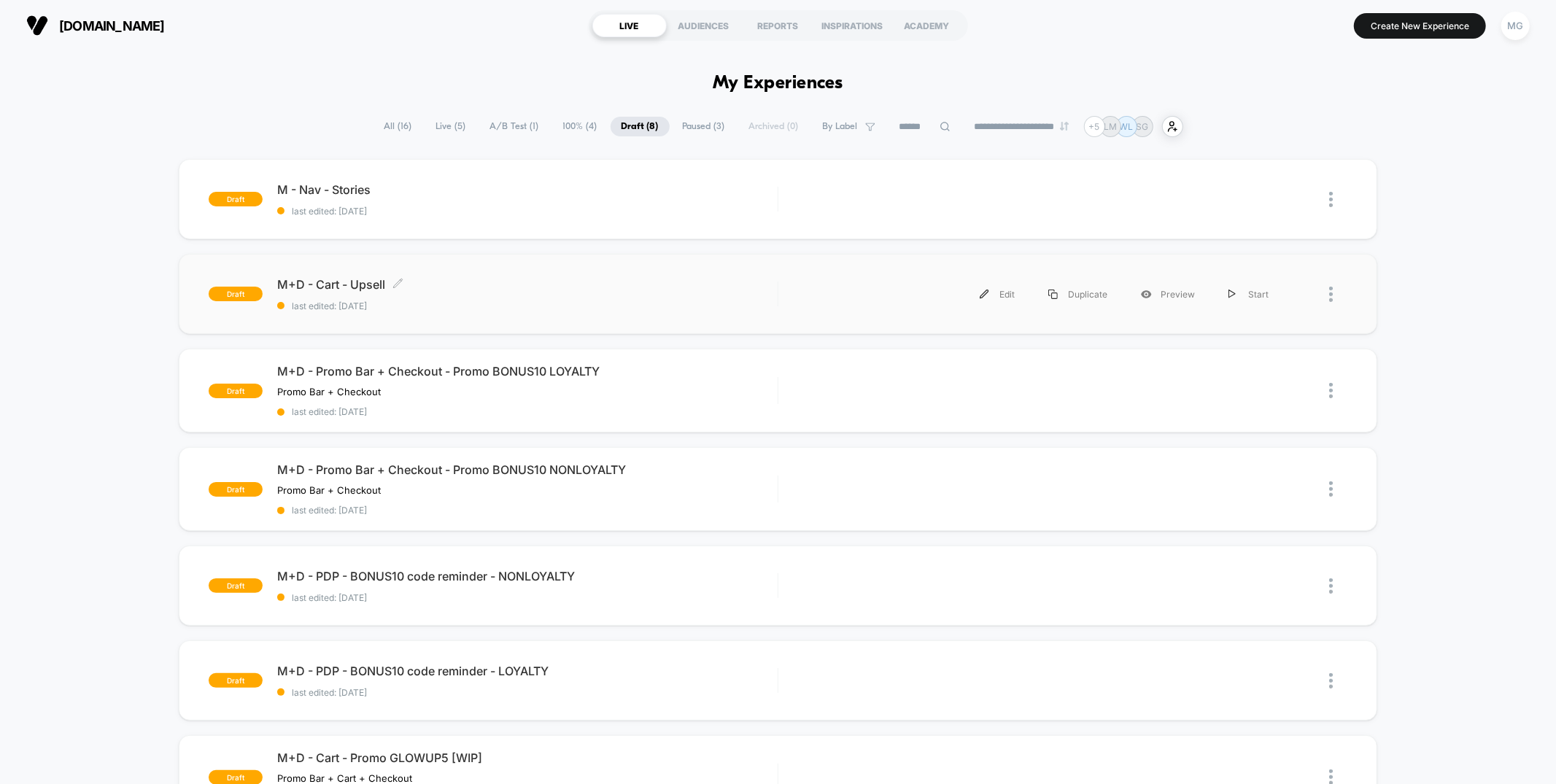
click at [650, 302] on span "last edited: 8/19/2025" at bounding box center [527, 306] width 500 height 11
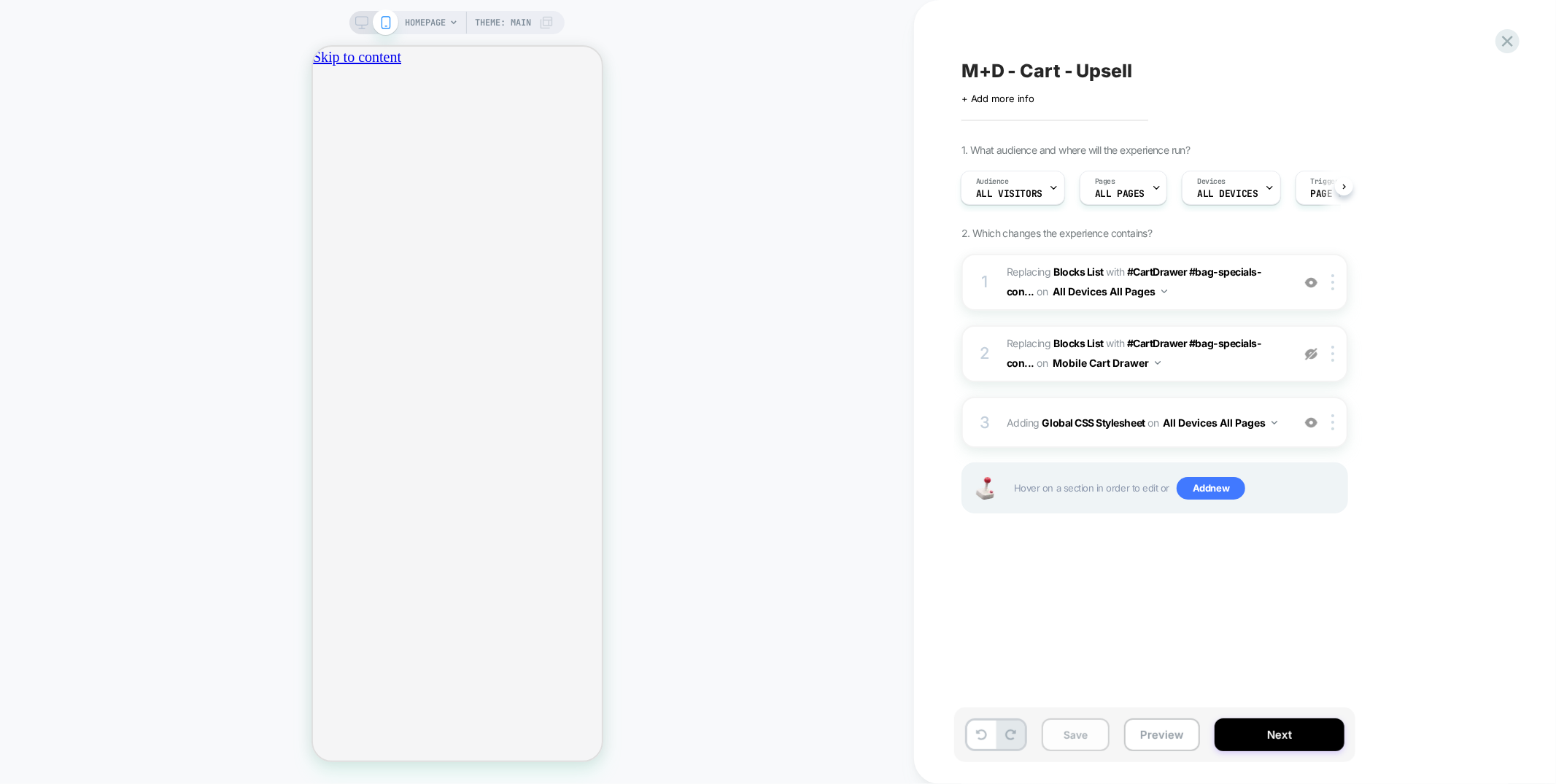
scroll to position [0, 258]
click at [1085, 740] on button "Save" at bounding box center [1076, 735] width 68 height 33
click at [1275, 736] on button "Next" at bounding box center [1280, 735] width 130 height 33
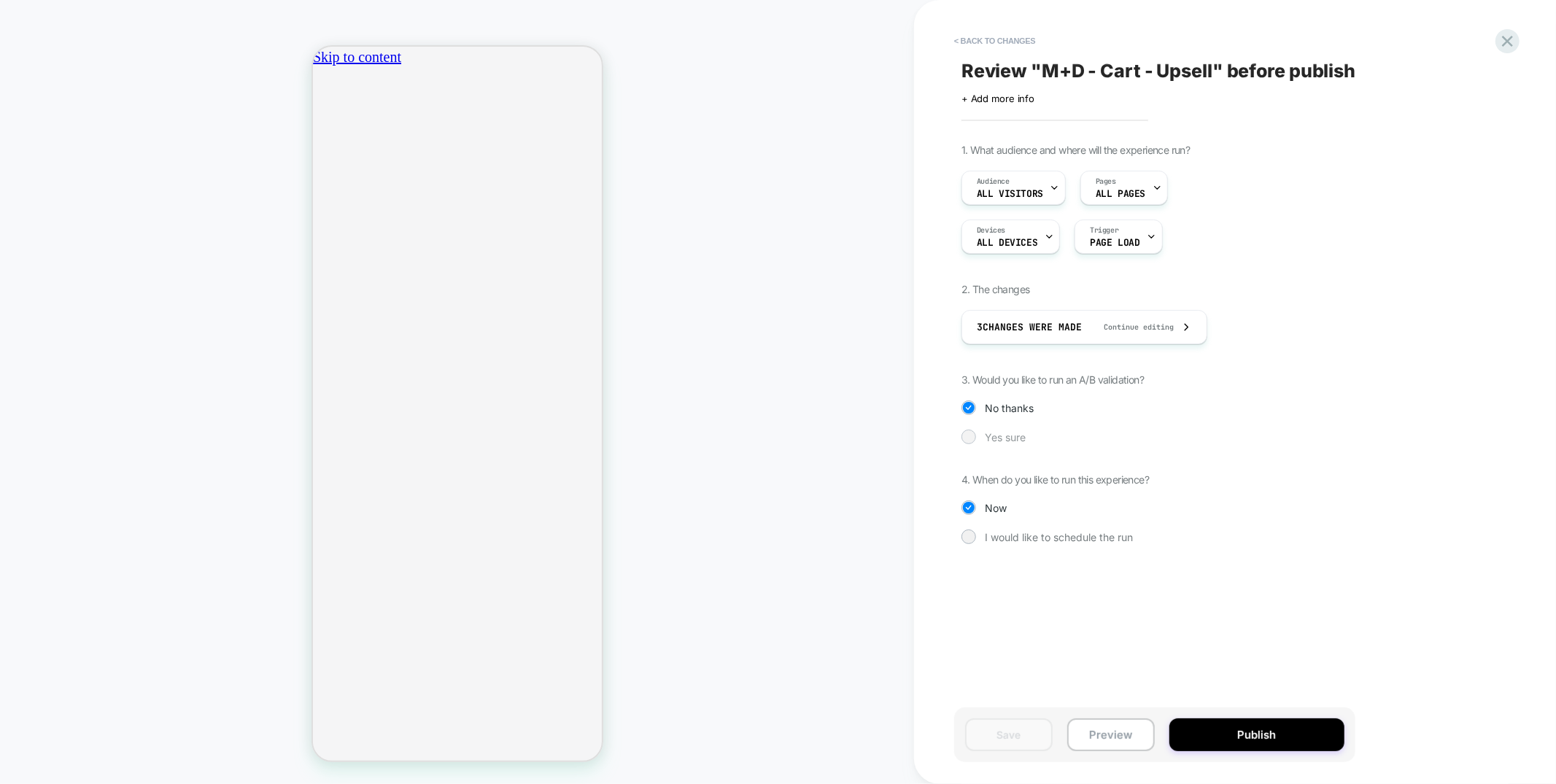
click at [986, 440] on span "Yes sure" at bounding box center [1005, 438] width 41 height 13
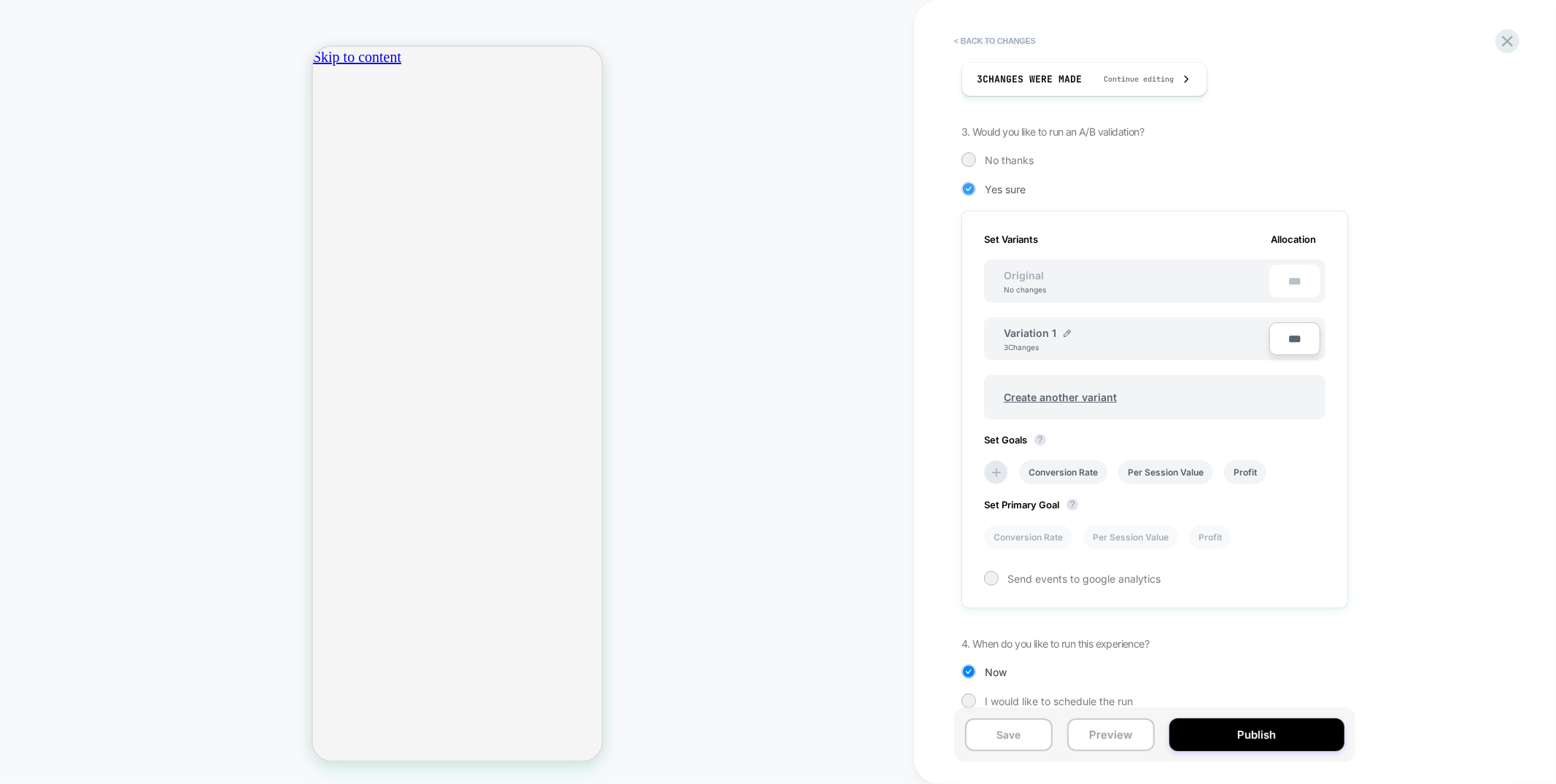
scroll to position [260, 0]
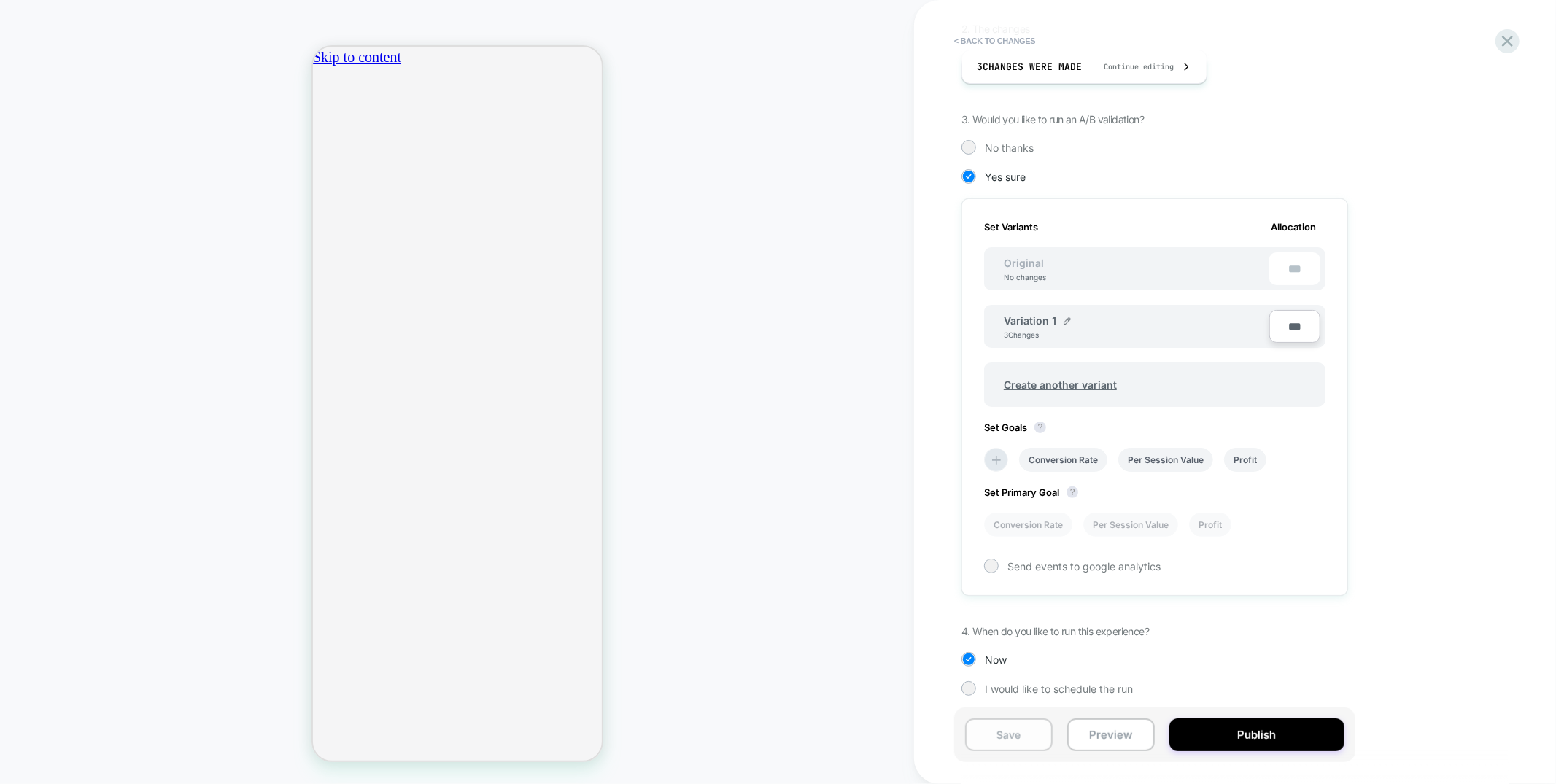
click at [1009, 737] on button "Save" at bounding box center [1009, 735] width 88 height 33
click at [1209, 746] on button "Publish" at bounding box center [1257, 735] width 176 height 33
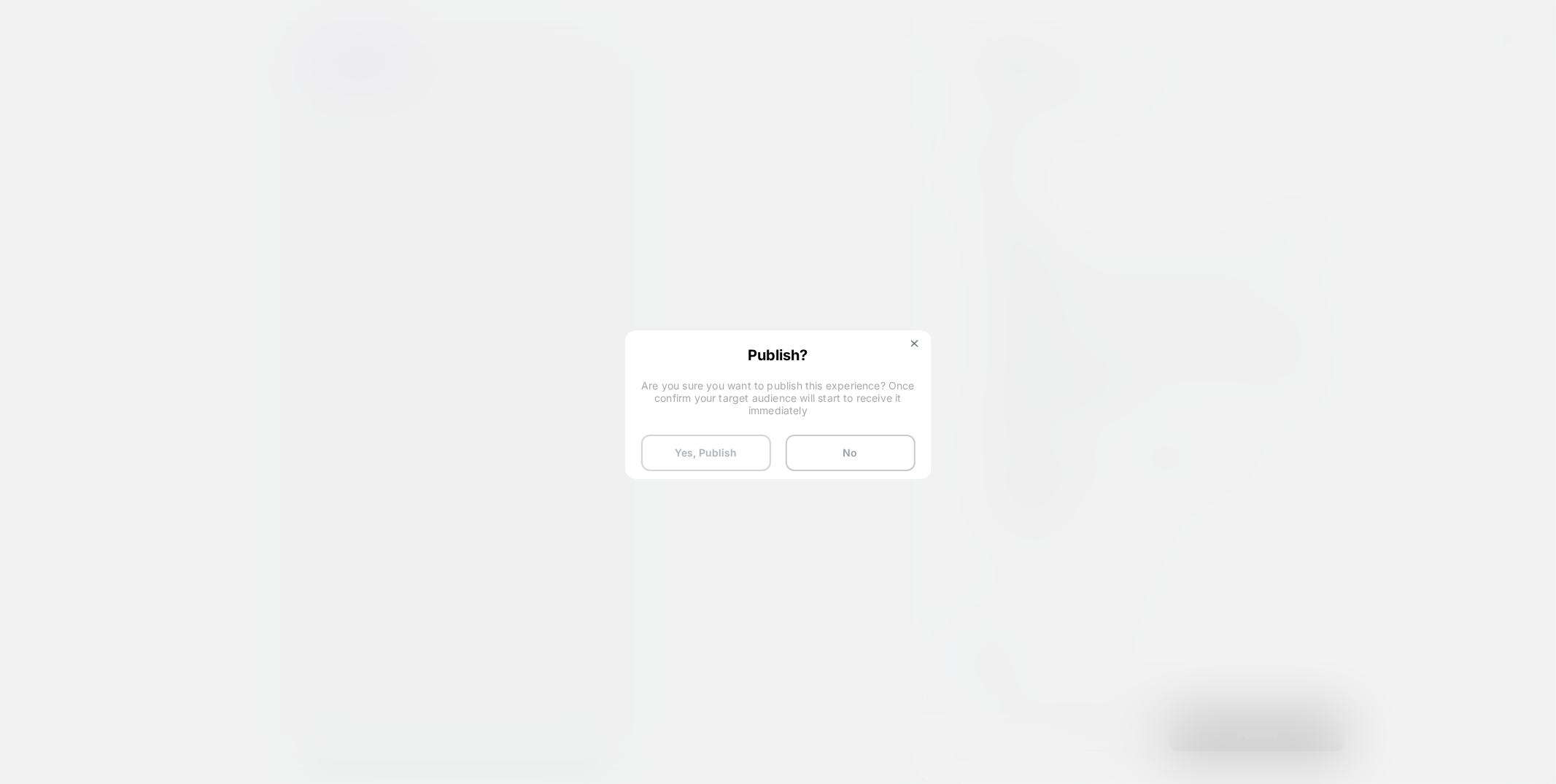
click at [734, 450] on button "Yes, Publish" at bounding box center [706, 453] width 130 height 37
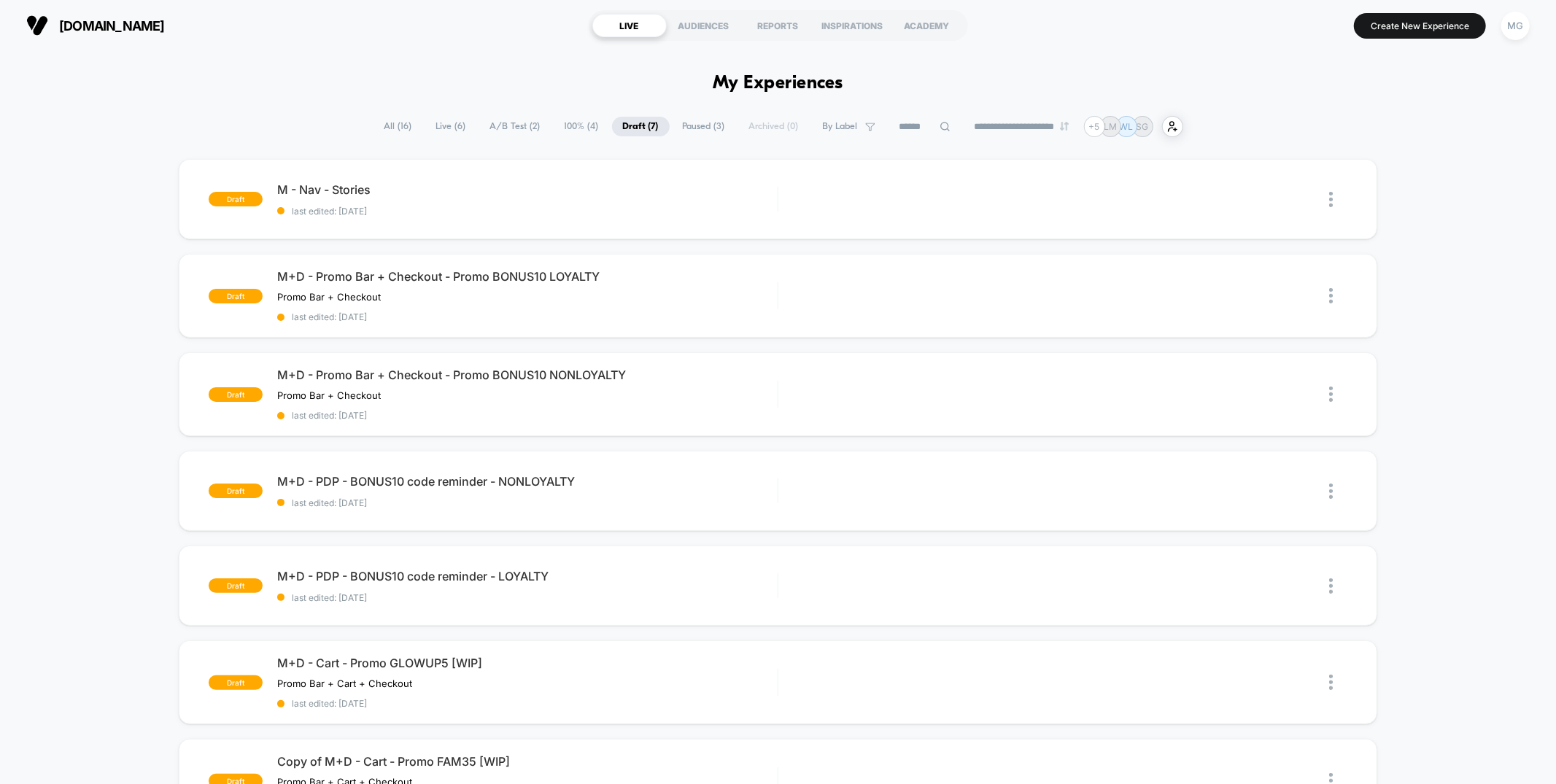
click at [554, 129] on span "100% ( 4 )" at bounding box center [581, 127] width 56 height 20
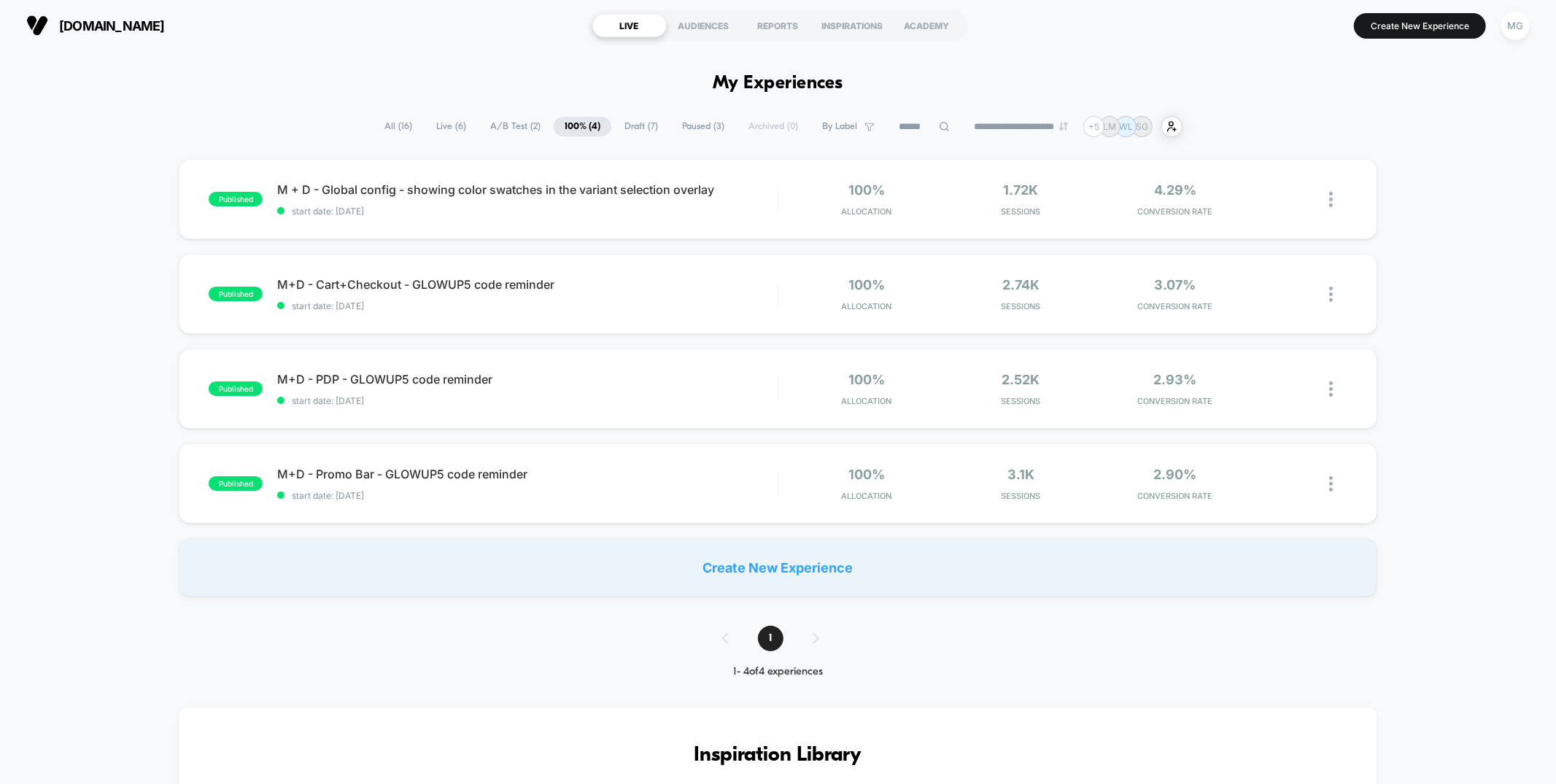
click at [509, 128] on span "A/B Test ( 2 )" at bounding box center [515, 127] width 72 height 20
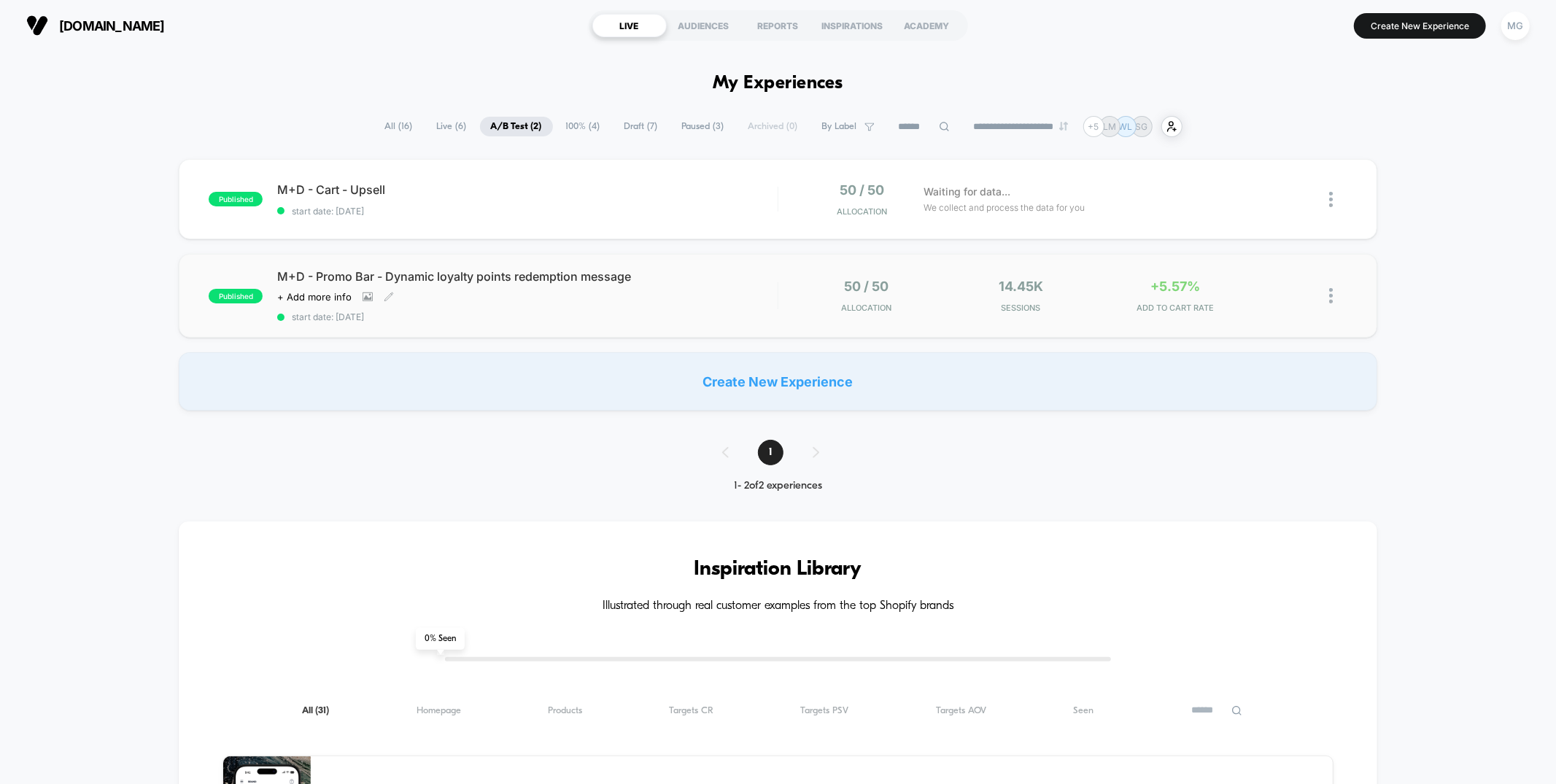
click at [677, 304] on div "M+D - Promo Bar - Dynamic loyalty points redemption message Click to view image…" at bounding box center [527, 295] width 500 height 53
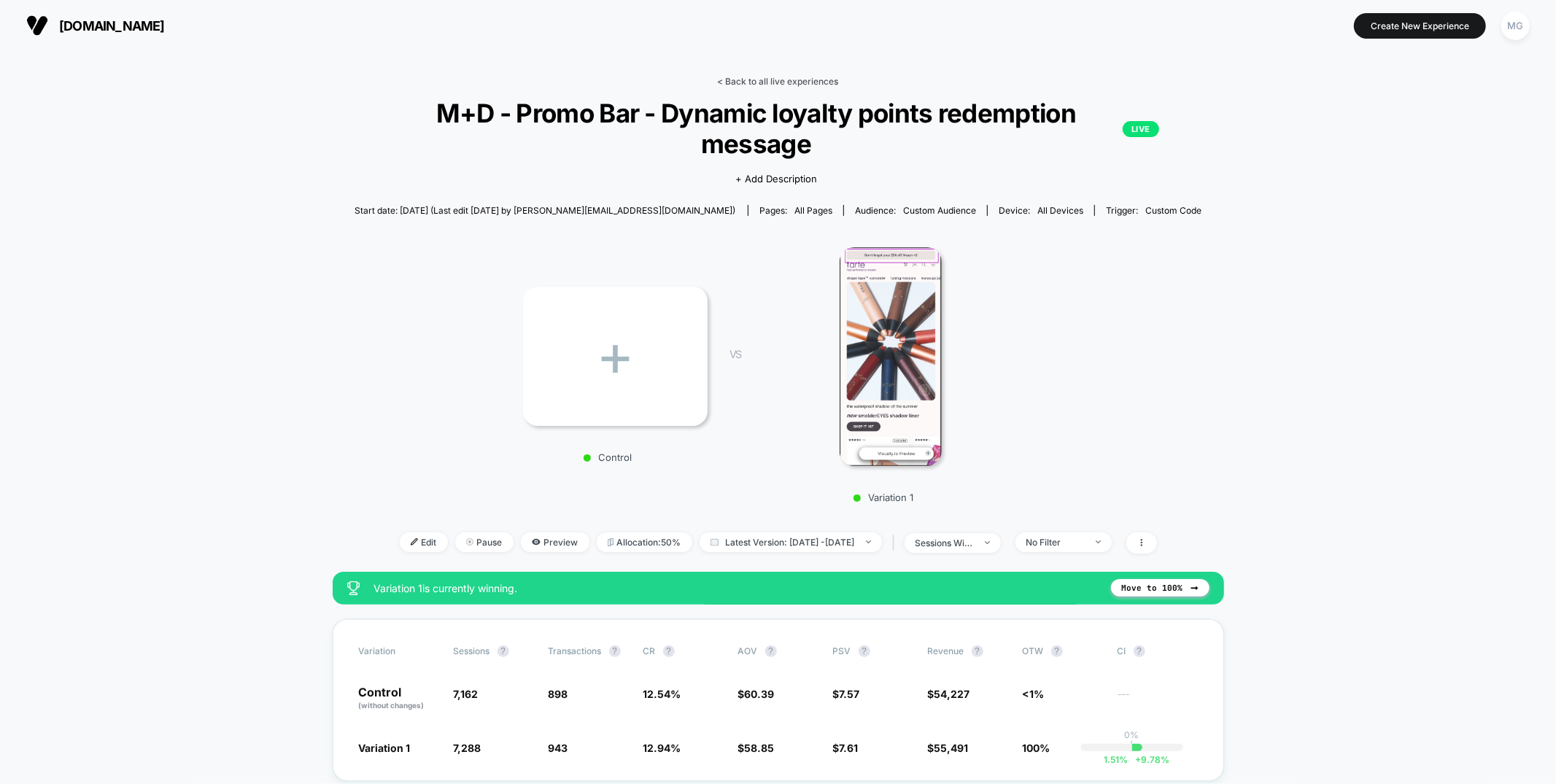
click at [793, 82] on link "< Back to all live experiences" at bounding box center [778, 81] width 121 height 11
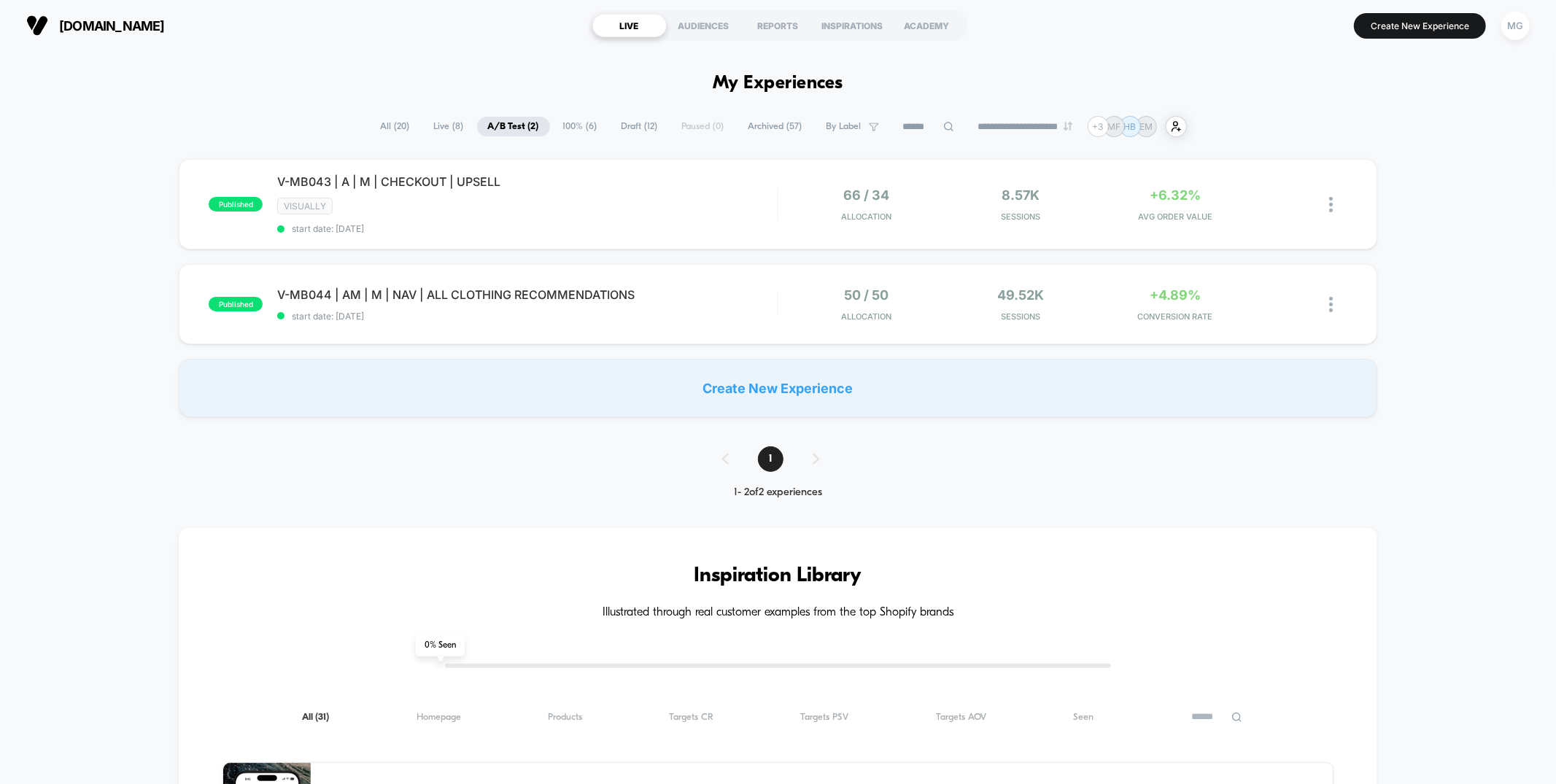
scroll to position [1, 0]
click at [581, 130] on span "100% ( 6 )" at bounding box center [580, 126] width 56 height 20
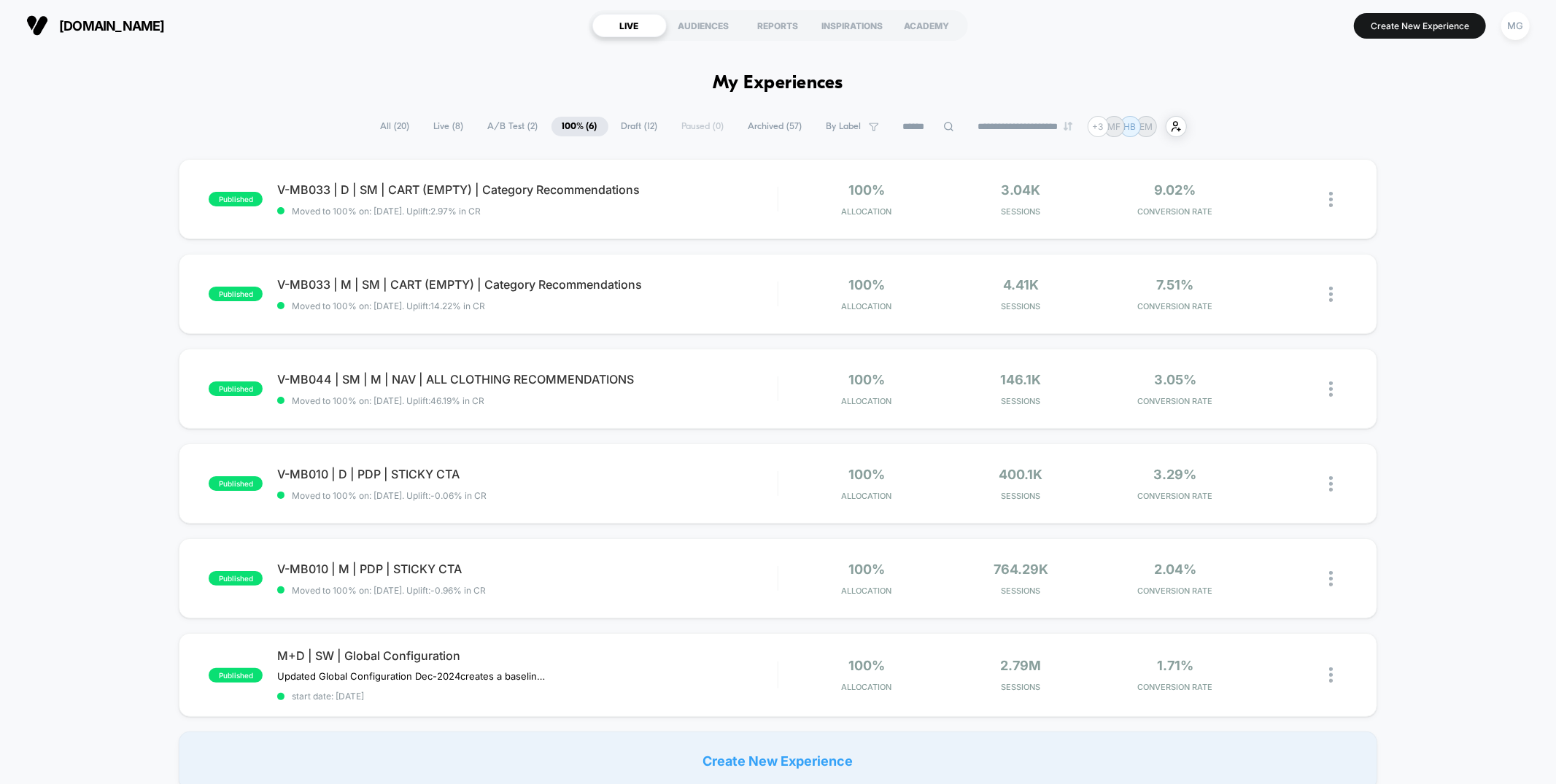
scroll to position [5, 0]
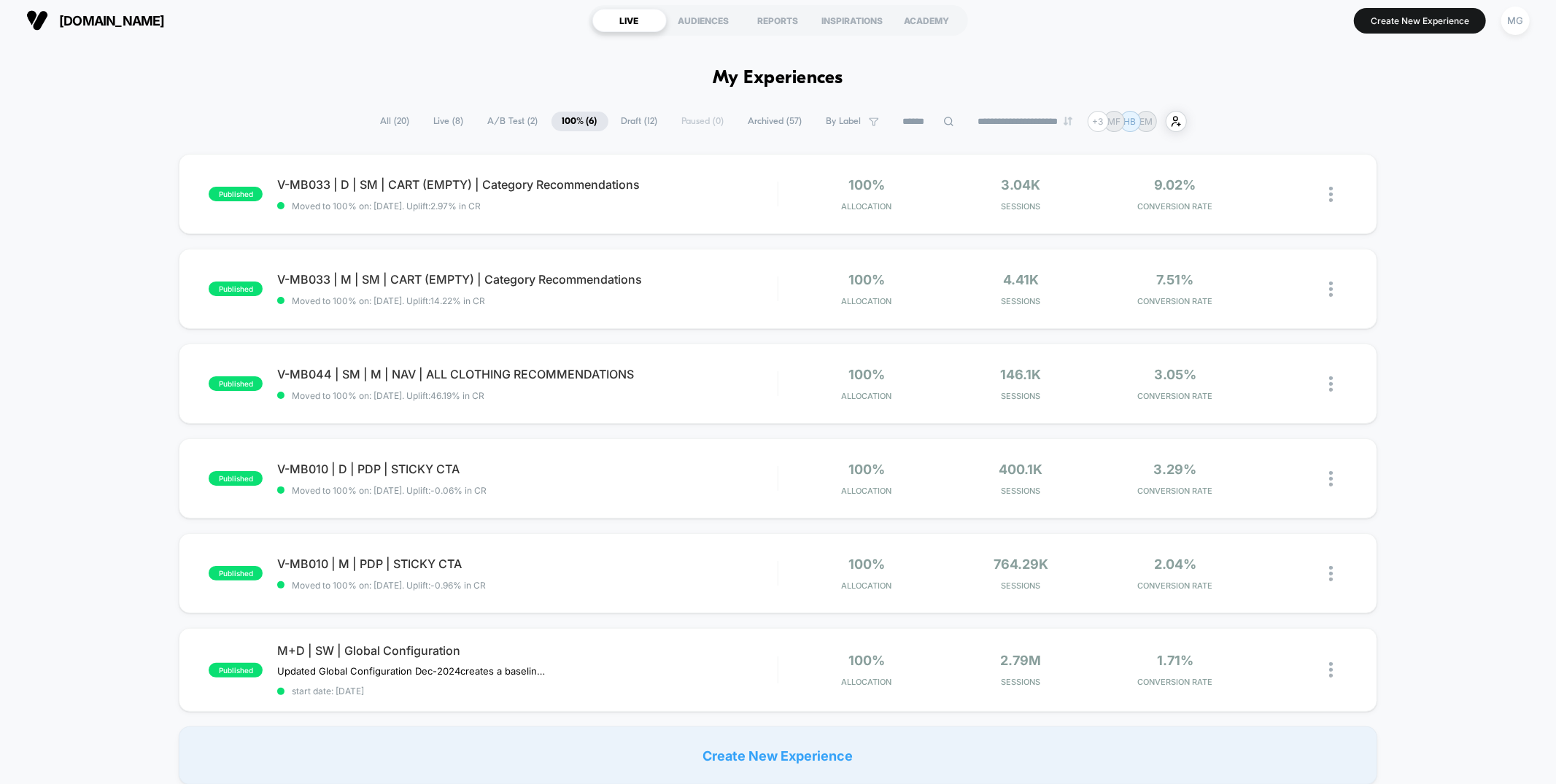
click at [635, 128] on span "Draft ( 12 )" at bounding box center [640, 122] width 59 height 20
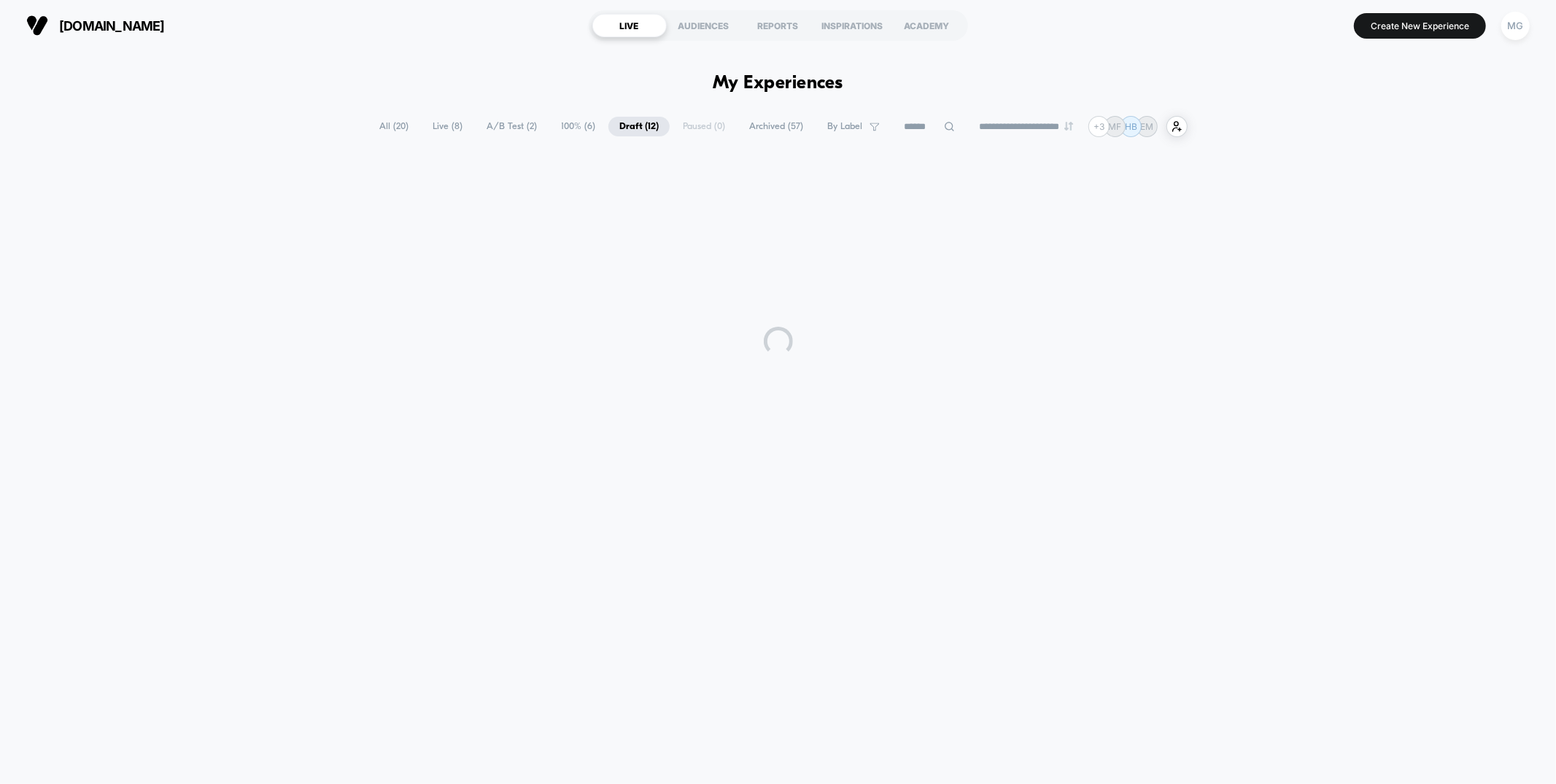
scroll to position [0, 0]
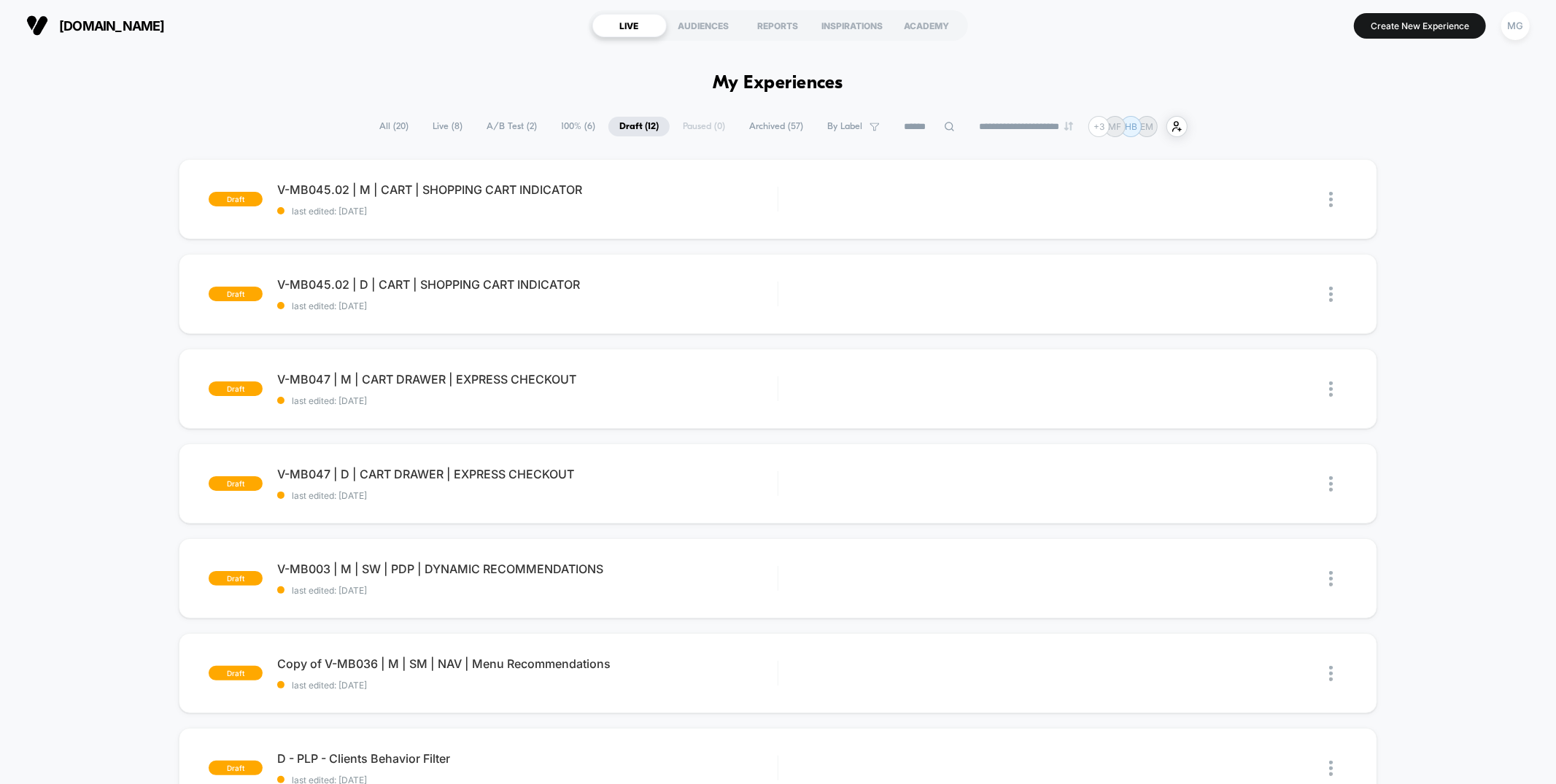
click at [510, 131] on span "A/B Test ( 2 )" at bounding box center [511, 127] width 72 height 20
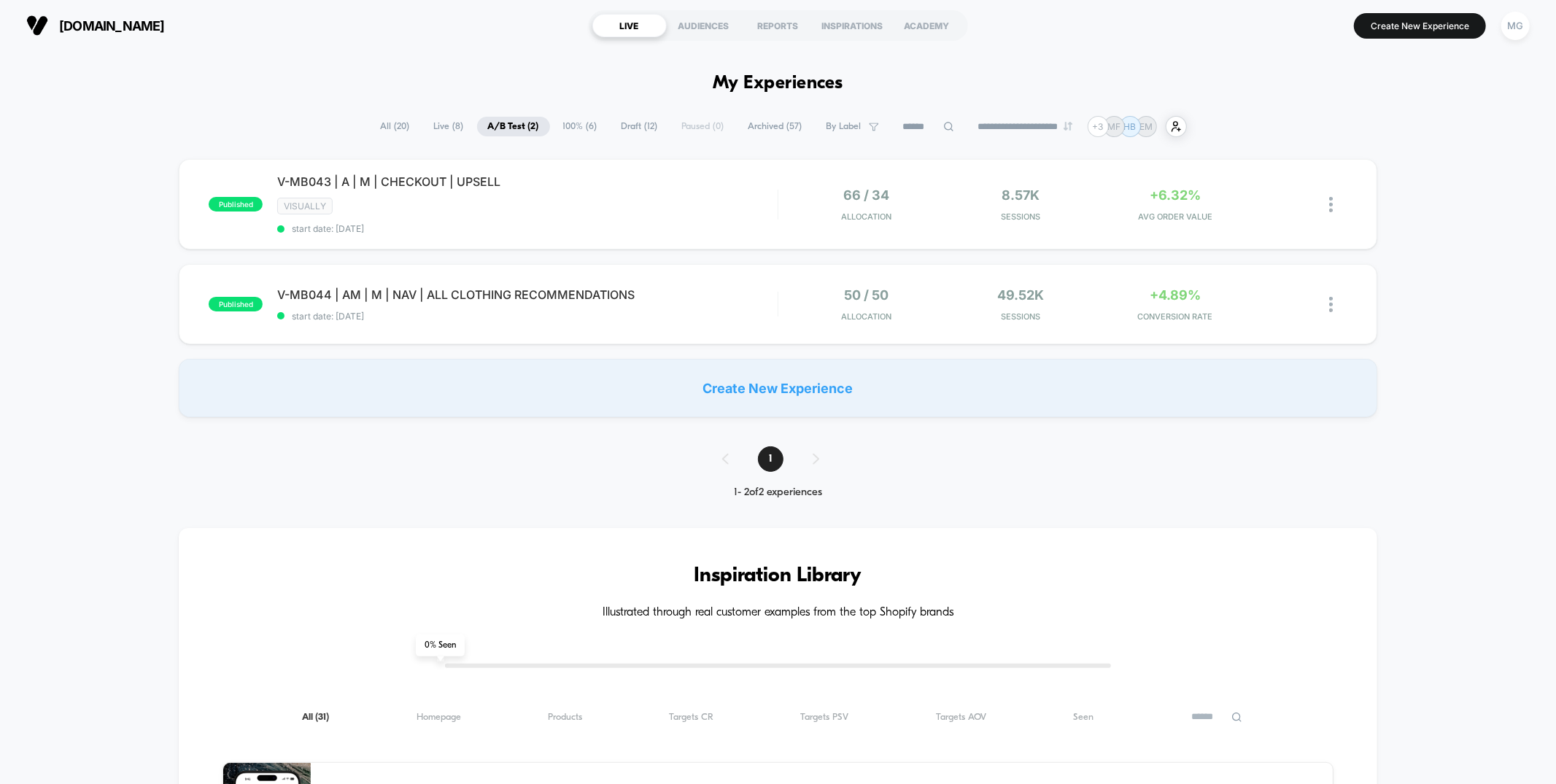
scroll to position [1, 0]
click at [680, 228] on span "start date: 8/13/2025" at bounding box center [527, 228] width 500 height 11
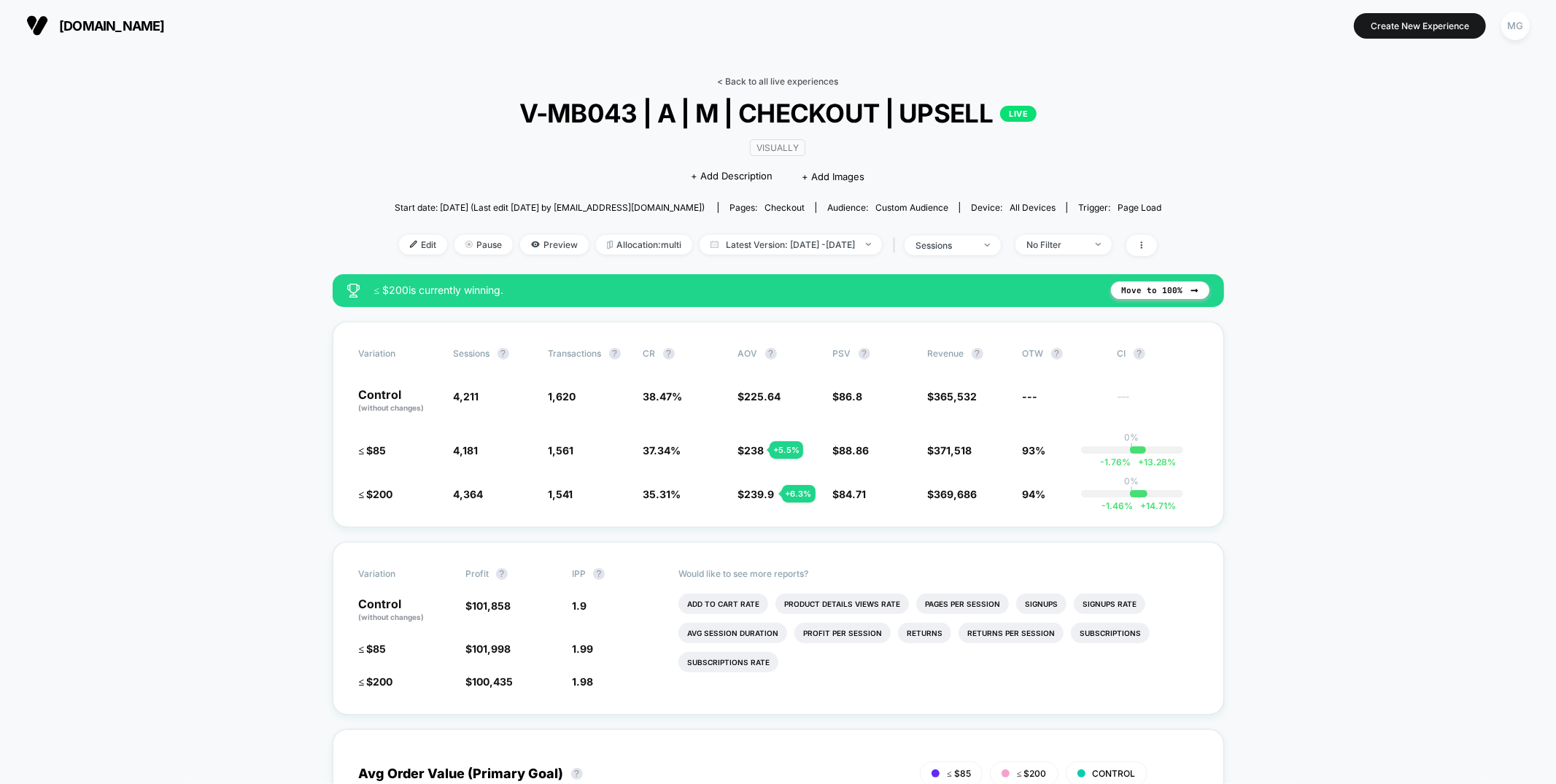
click at [767, 81] on link "< Back to all live experiences" at bounding box center [778, 81] width 121 height 11
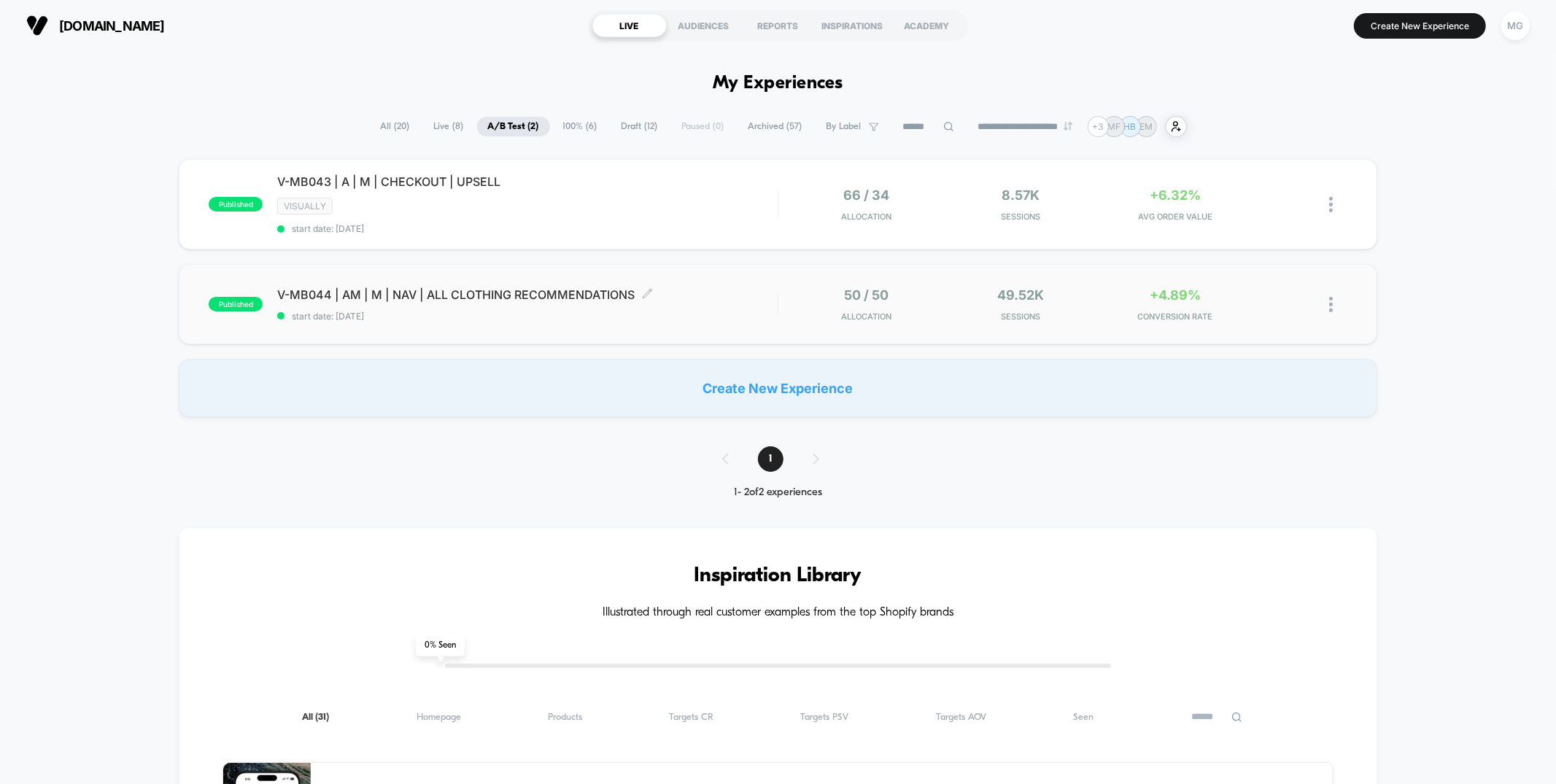
click at [718, 304] on div "V-MB044 | AM | M | NAV | ALL CLOTHING RECOMMENDATIONS Click to edit experience …" at bounding box center [527, 304] width 500 height 35
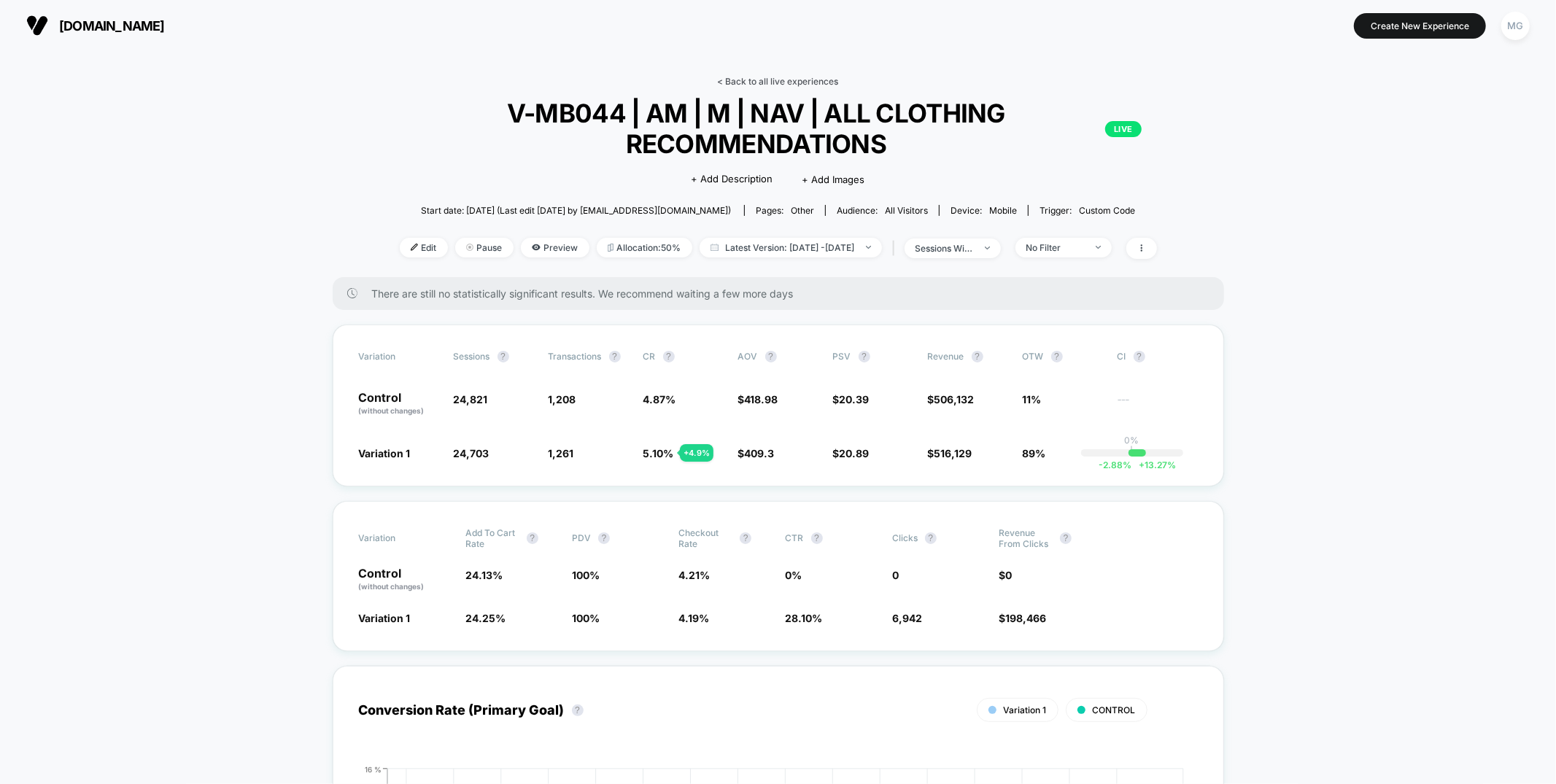
click at [770, 78] on link "< Back to all live experiences" at bounding box center [778, 81] width 121 height 11
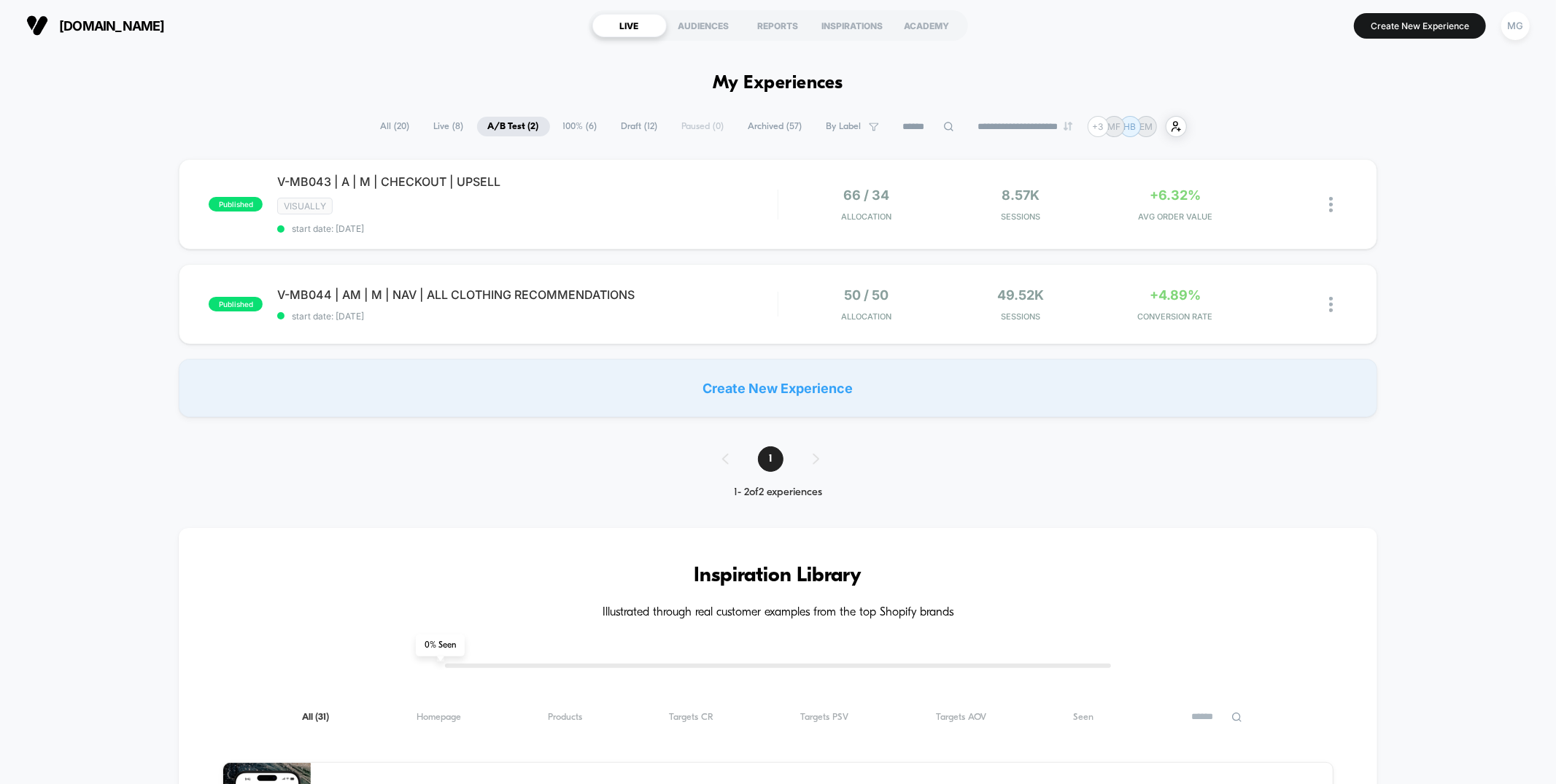
click at [634, 126] on span "Draft ( 12 )" at bounding box center [640, 127] width 59 height 20
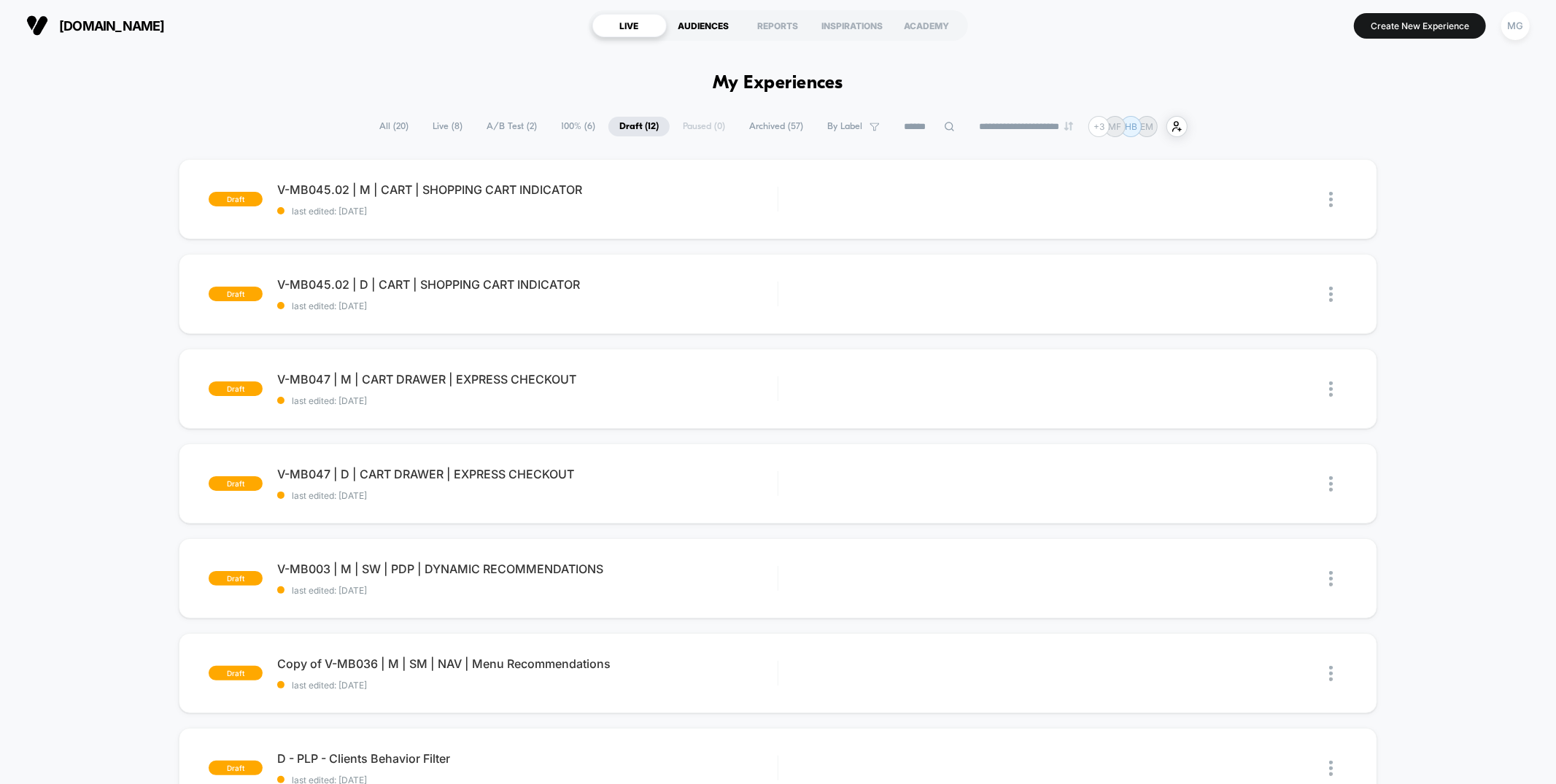
click at [718, 33] on div "AUDIENCES" at bounding box center [703, 26] width 74 height 24
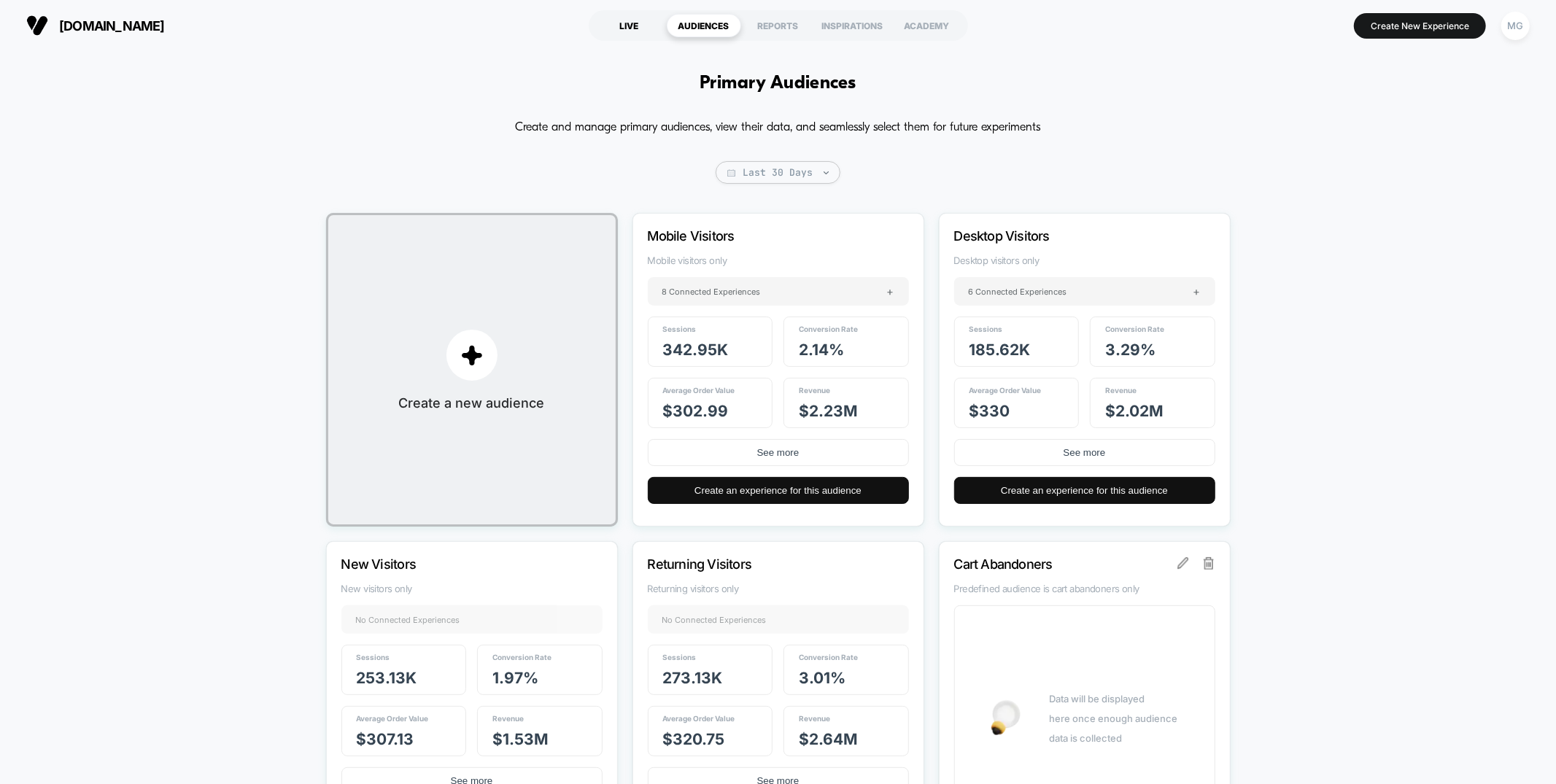
click at [616, 37] on section "LIVE AUDIENCES REPORTS INSPIRATIONS ACADEMY" at bounding box center [777, 26] width 496 height 37
click at [623, 32] on div "LIVE" at bounding box center [629, 26] width 74 height 24
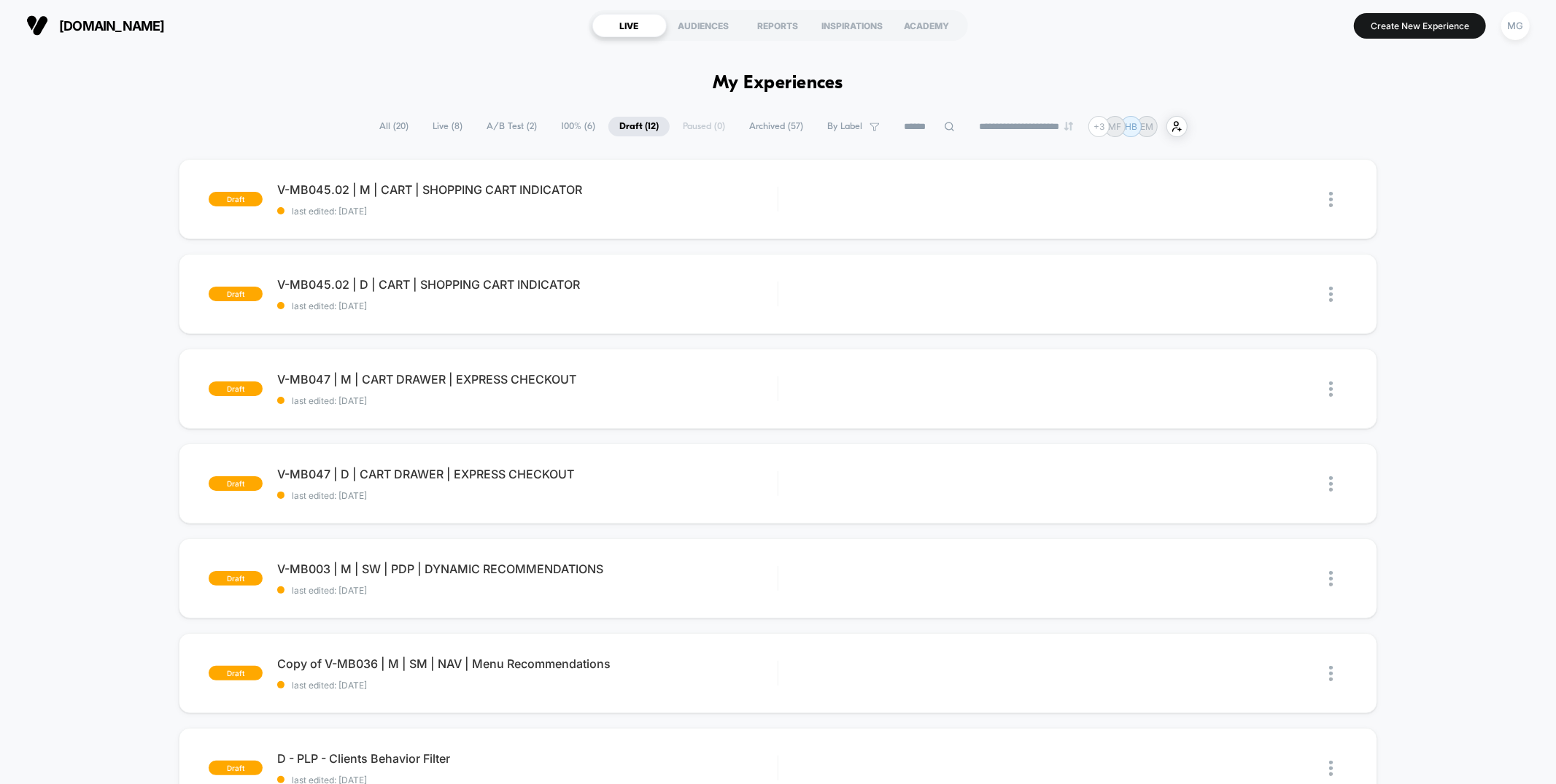
click at [504, 124] on span "A/B Test ( 2 )" at bounding box center [511, 127] width 72 height 20
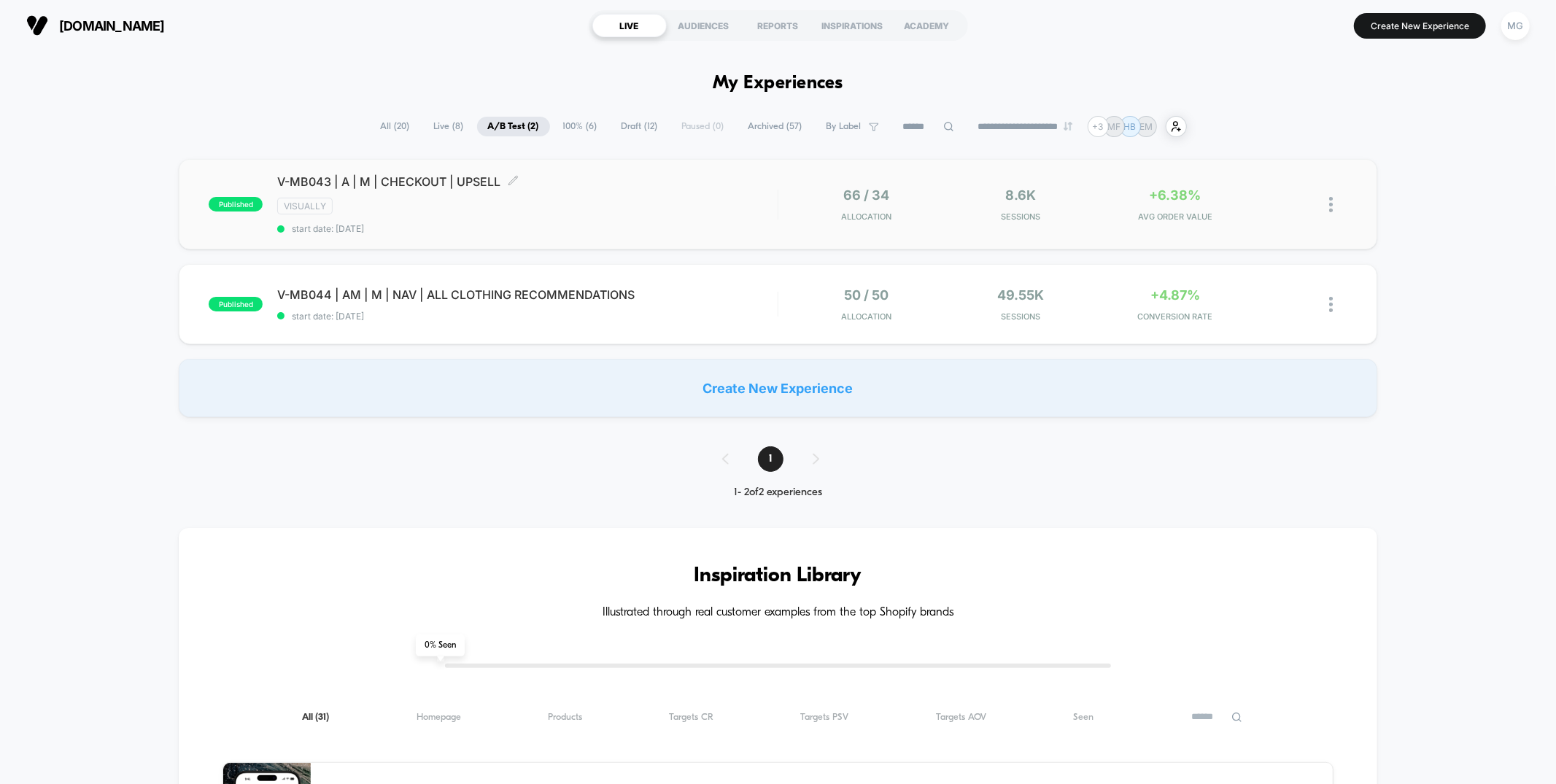
click at [616, 200] on div "VISUALLY" at bounding box center [527, 206] width 500 height 16
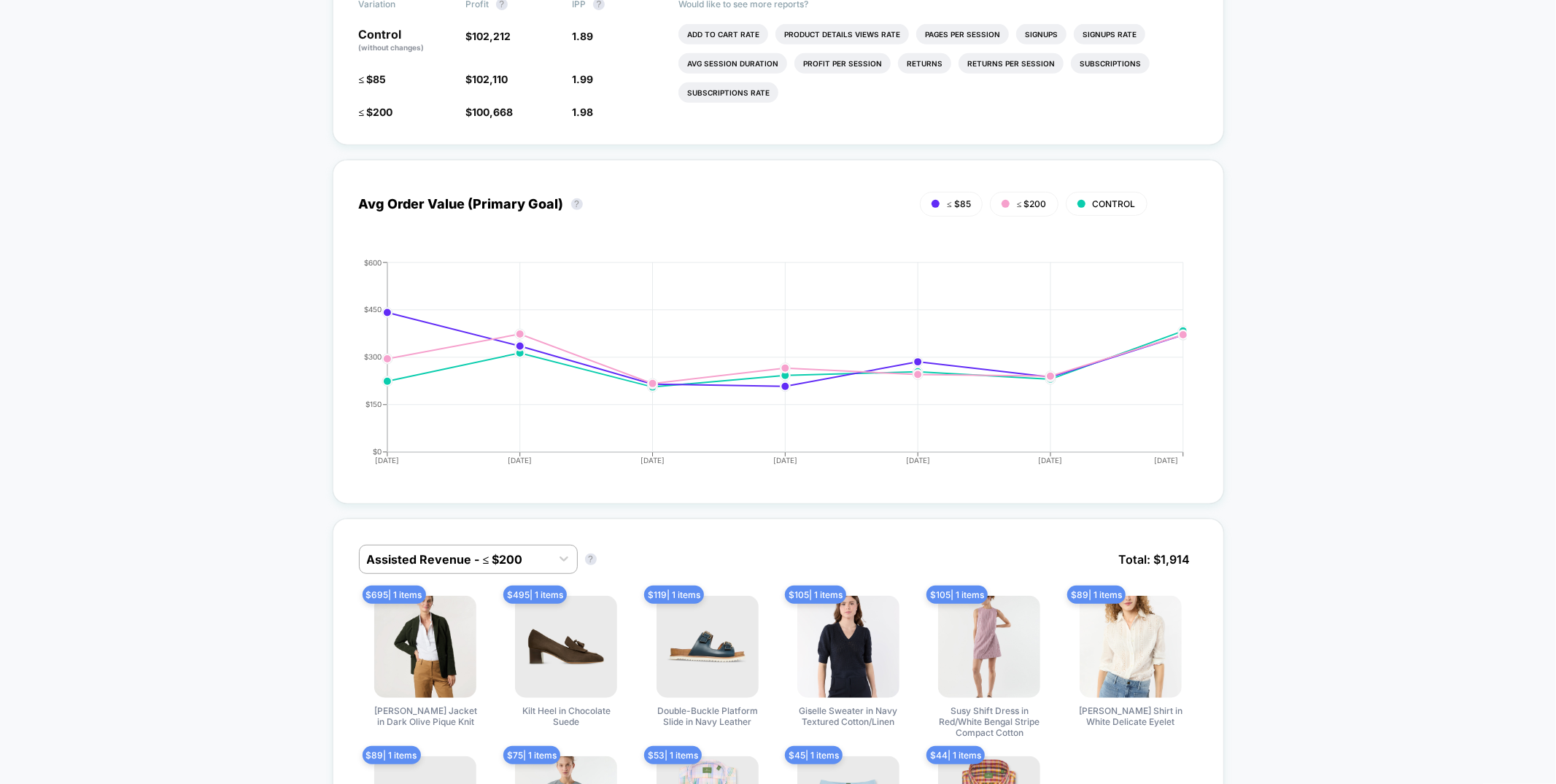
scroll to position [589, 0]
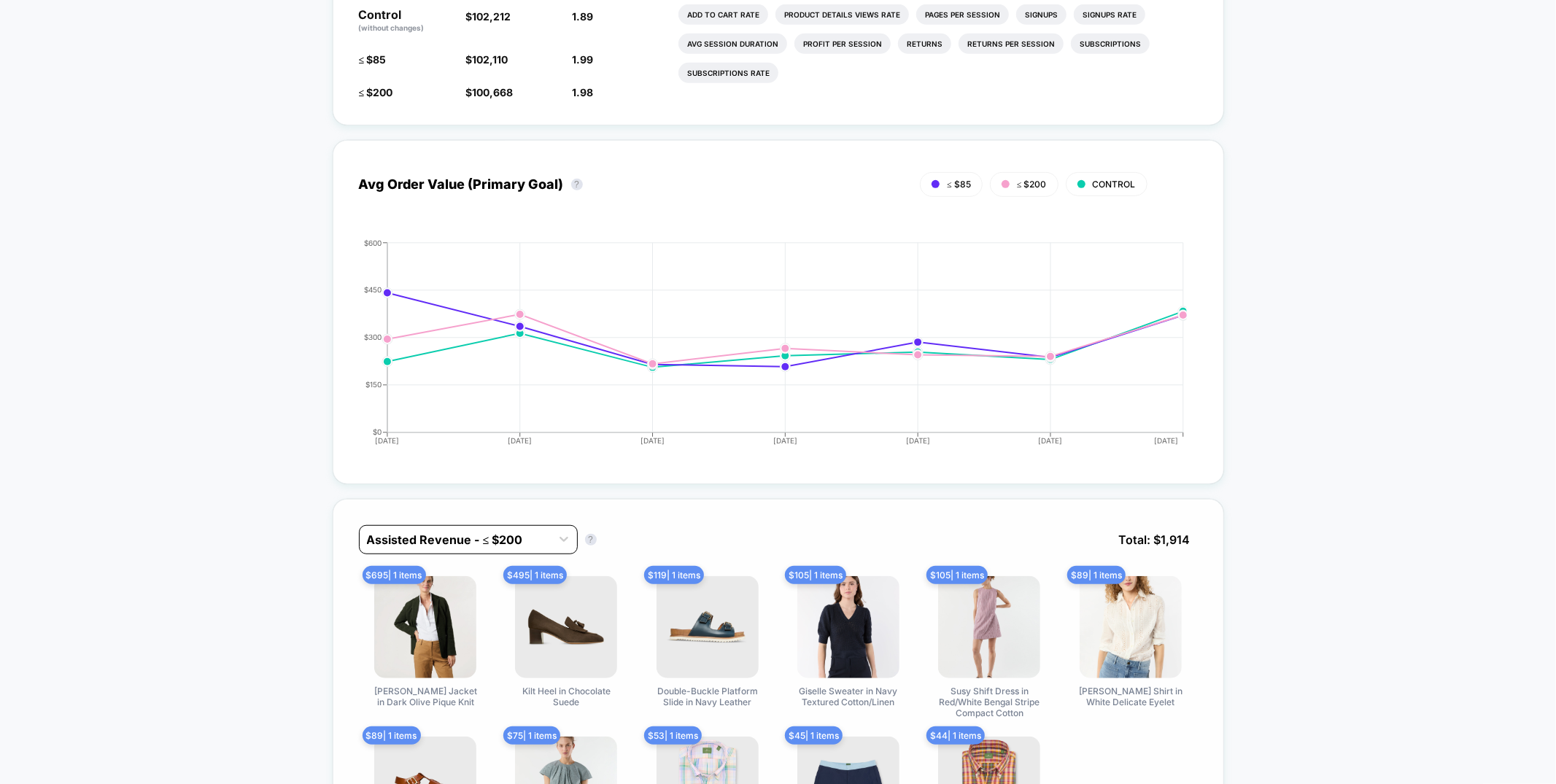
click at [531, 545] on div "Assisted Revenue - ≤ $200" at bounding box center [454, 540] width 191 height 24
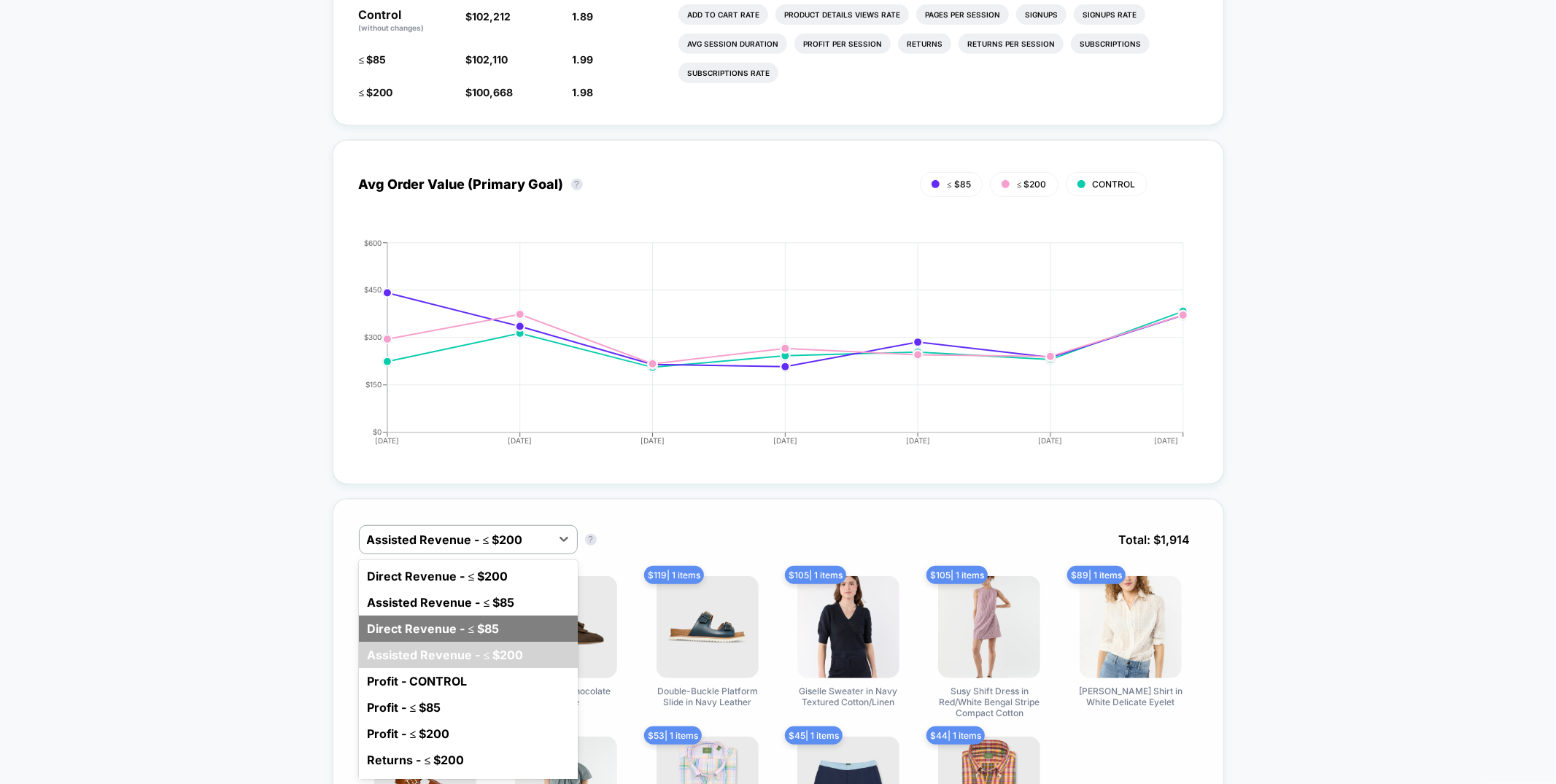
click at [500, 620] on div "Direct Revenue - ≤ $85" at bounding box center [468, 629] width 218 height 26
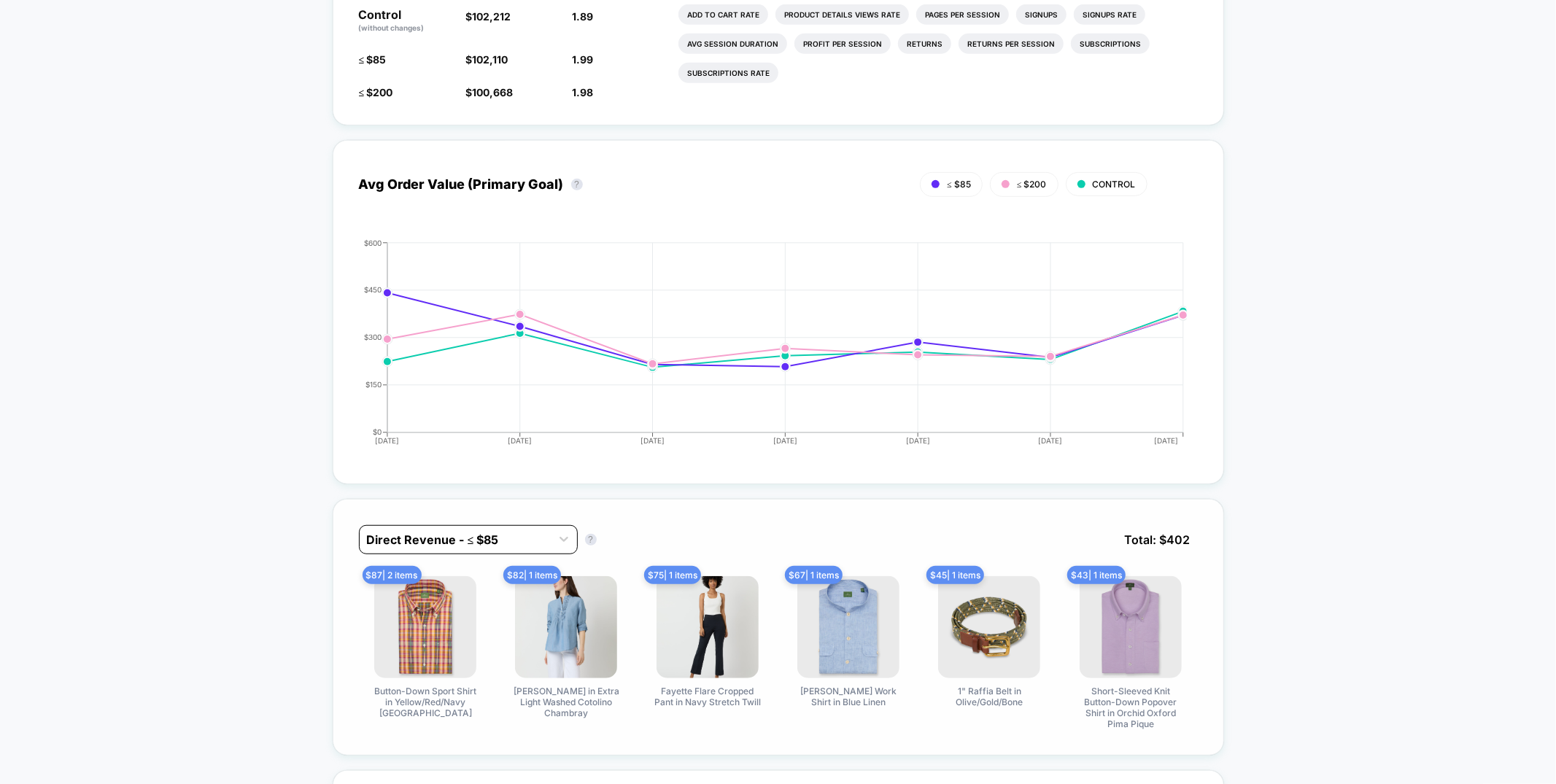
click at [522, 533] on div at bounding box center [454, 539] width 176 height 17
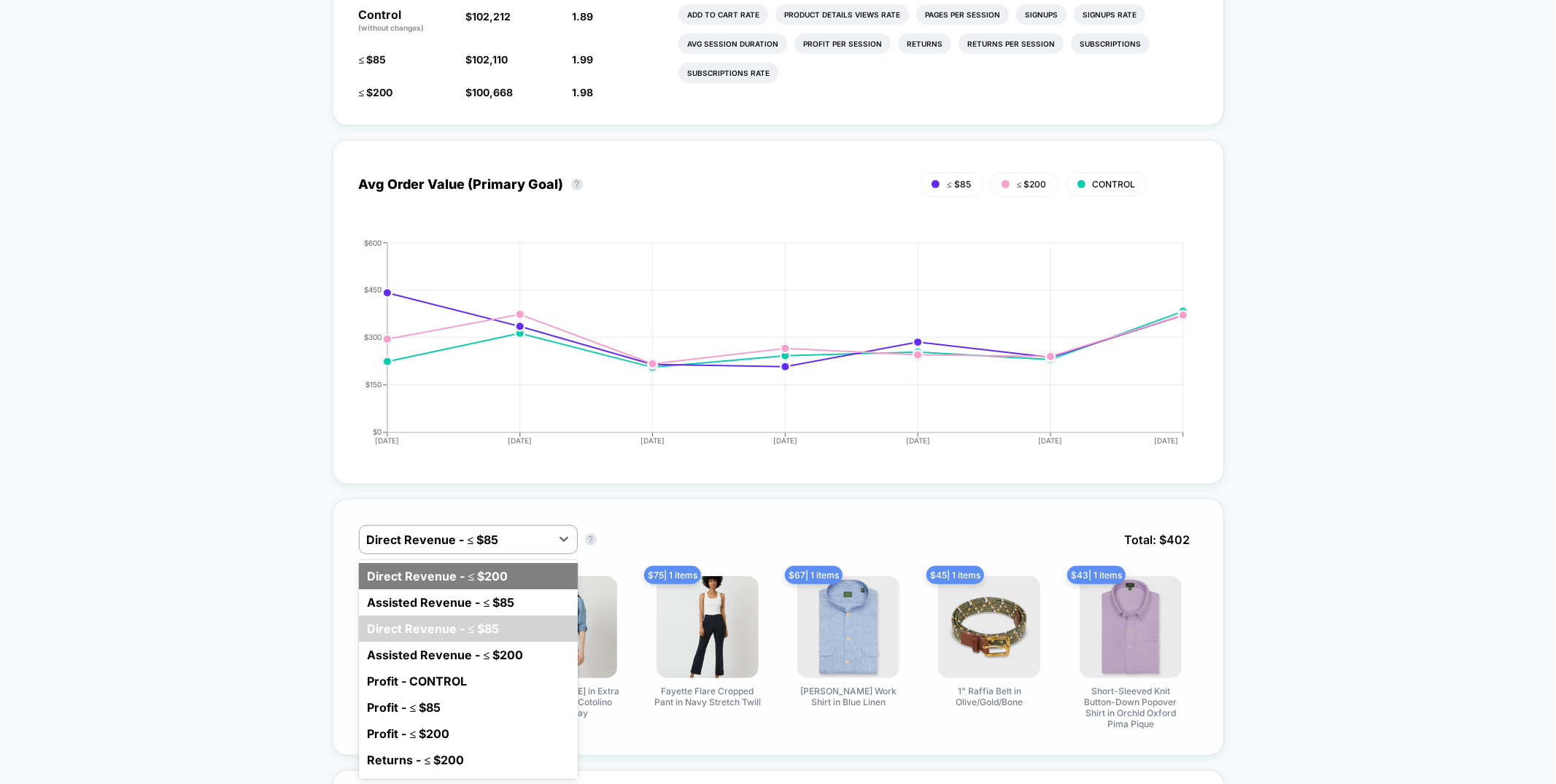
click at [520, 576] on div "Direct Revenue - ≤ $200" at bounding box center [468, 576] width 218 height 26
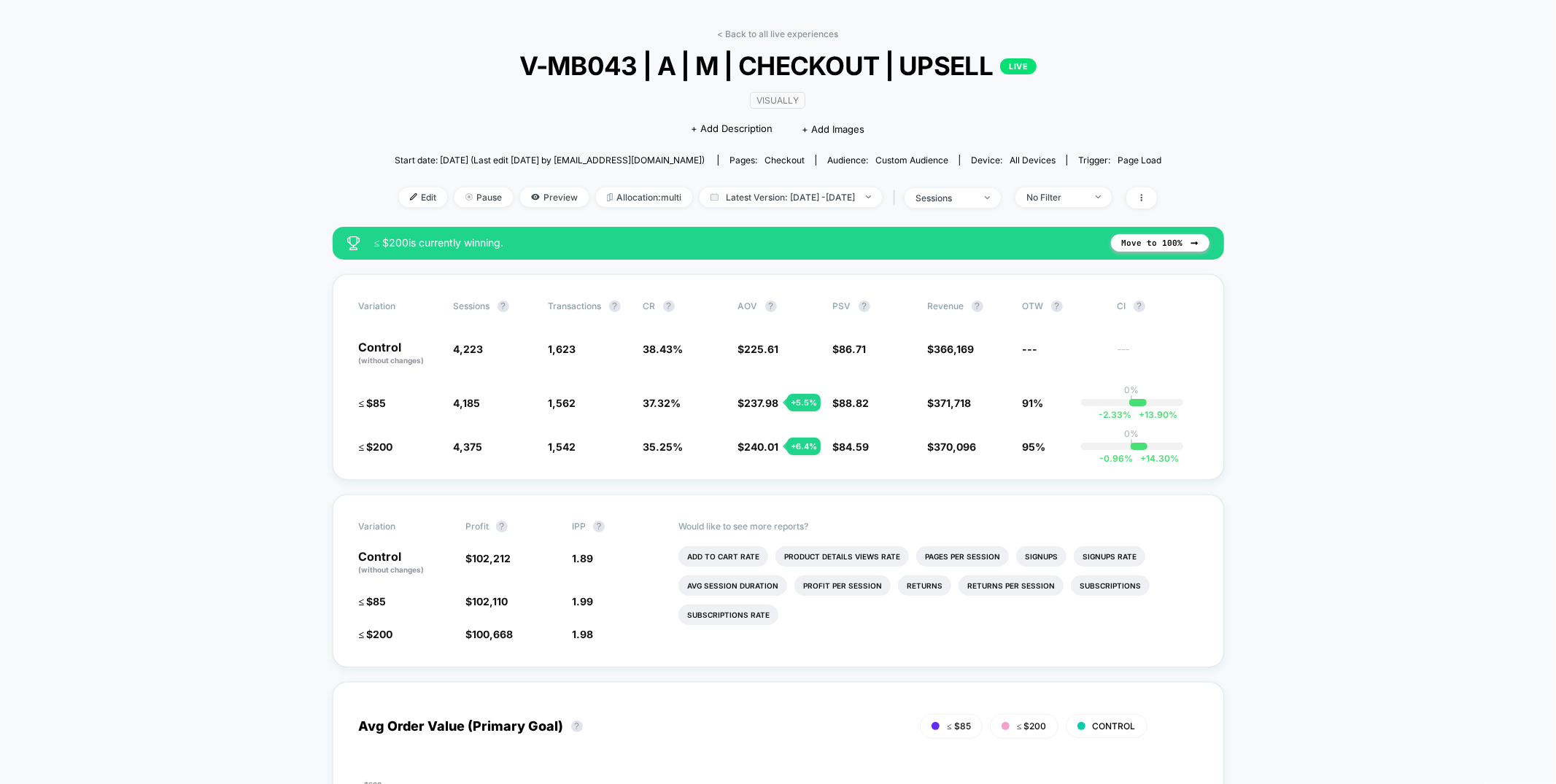
scroll to position [0, 0]
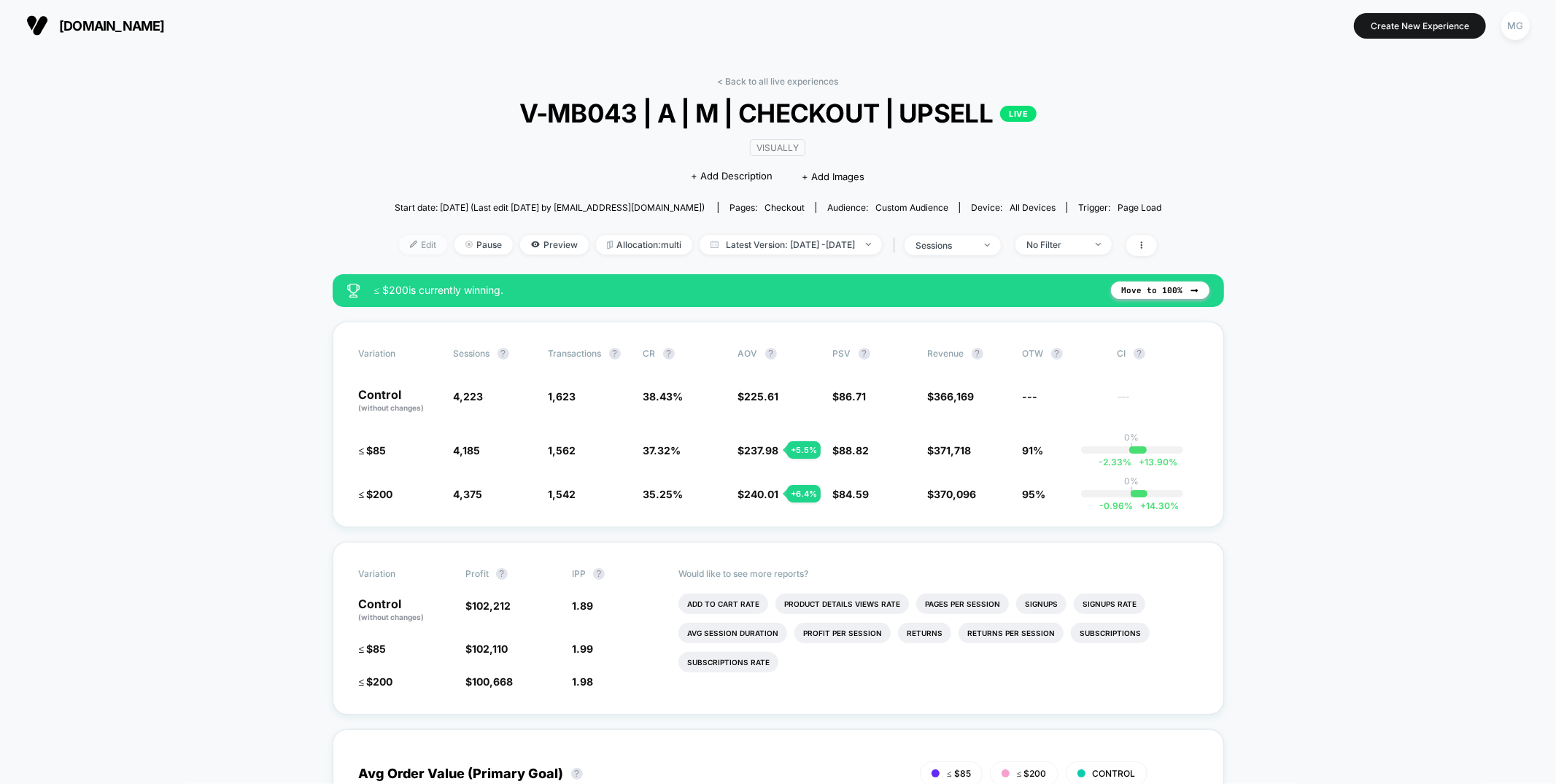
click at [400, 242] on span "Edit" at bounding box center [423, 245] width 48 height 20
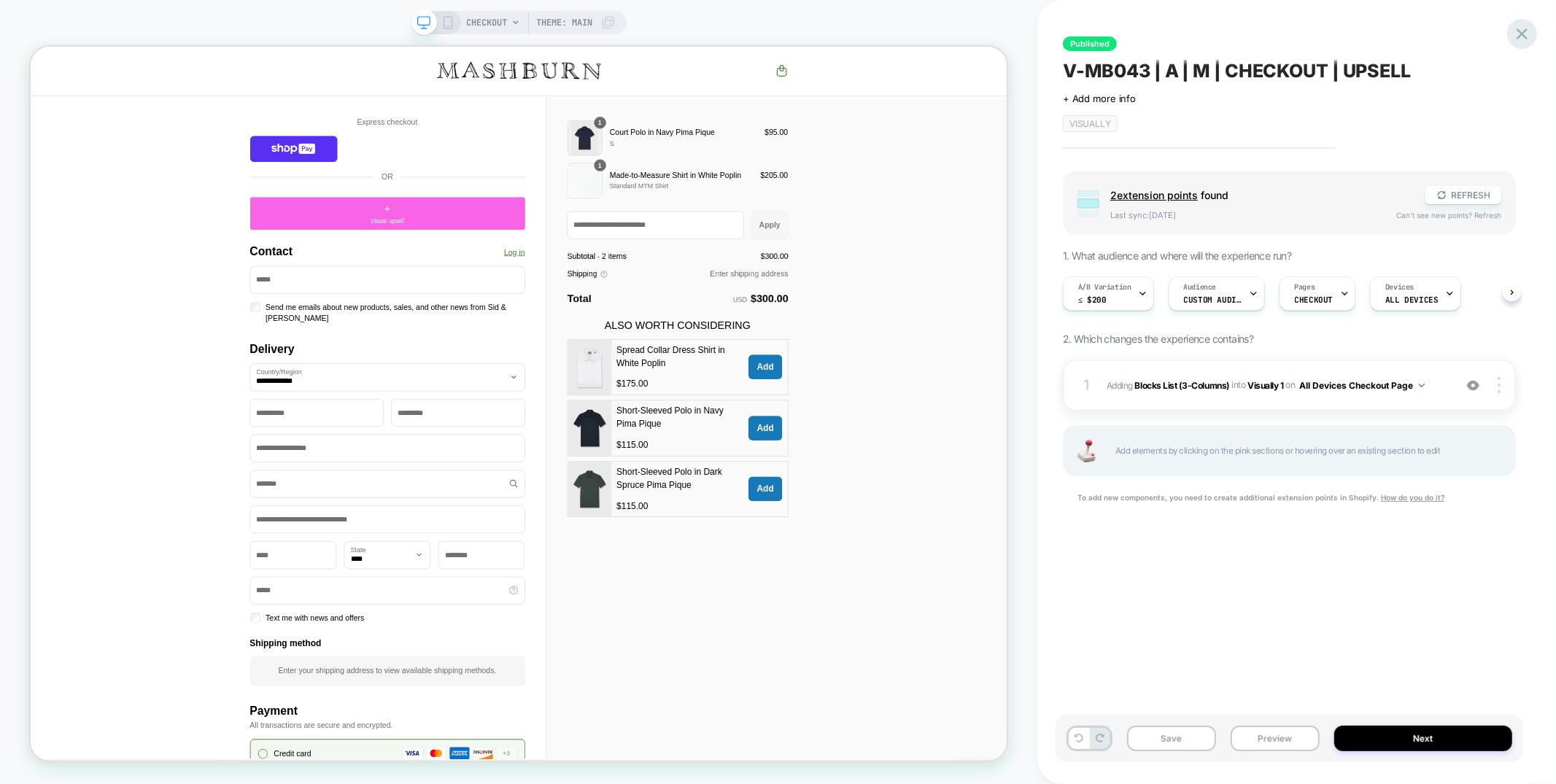
click at [1519, 27] on icon at bounding box center [1522, 34] width 20 height 20
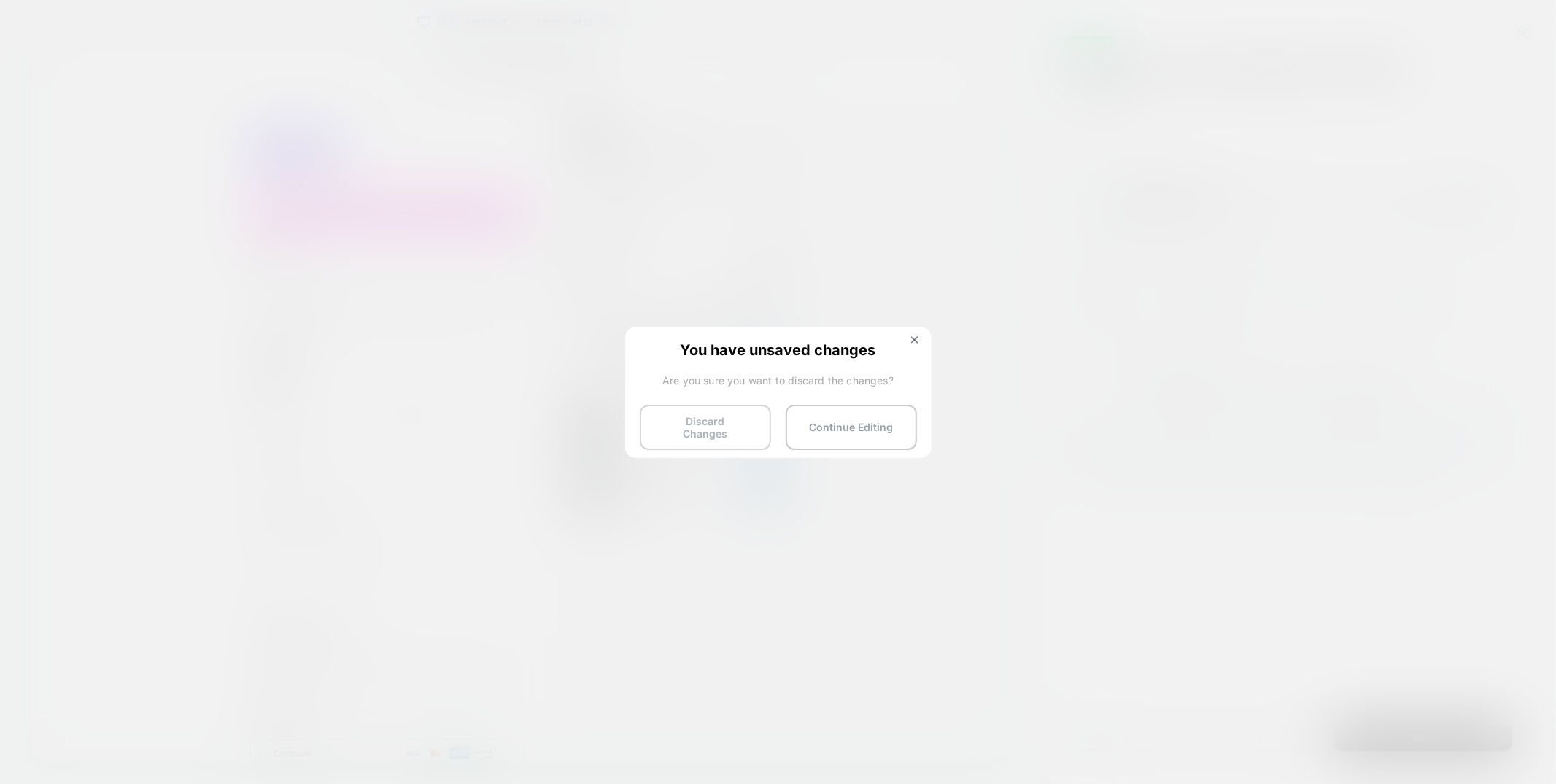
click at [651, 423] on button "Discard Changes" at bounding box center [706, 427] width 132 height 45
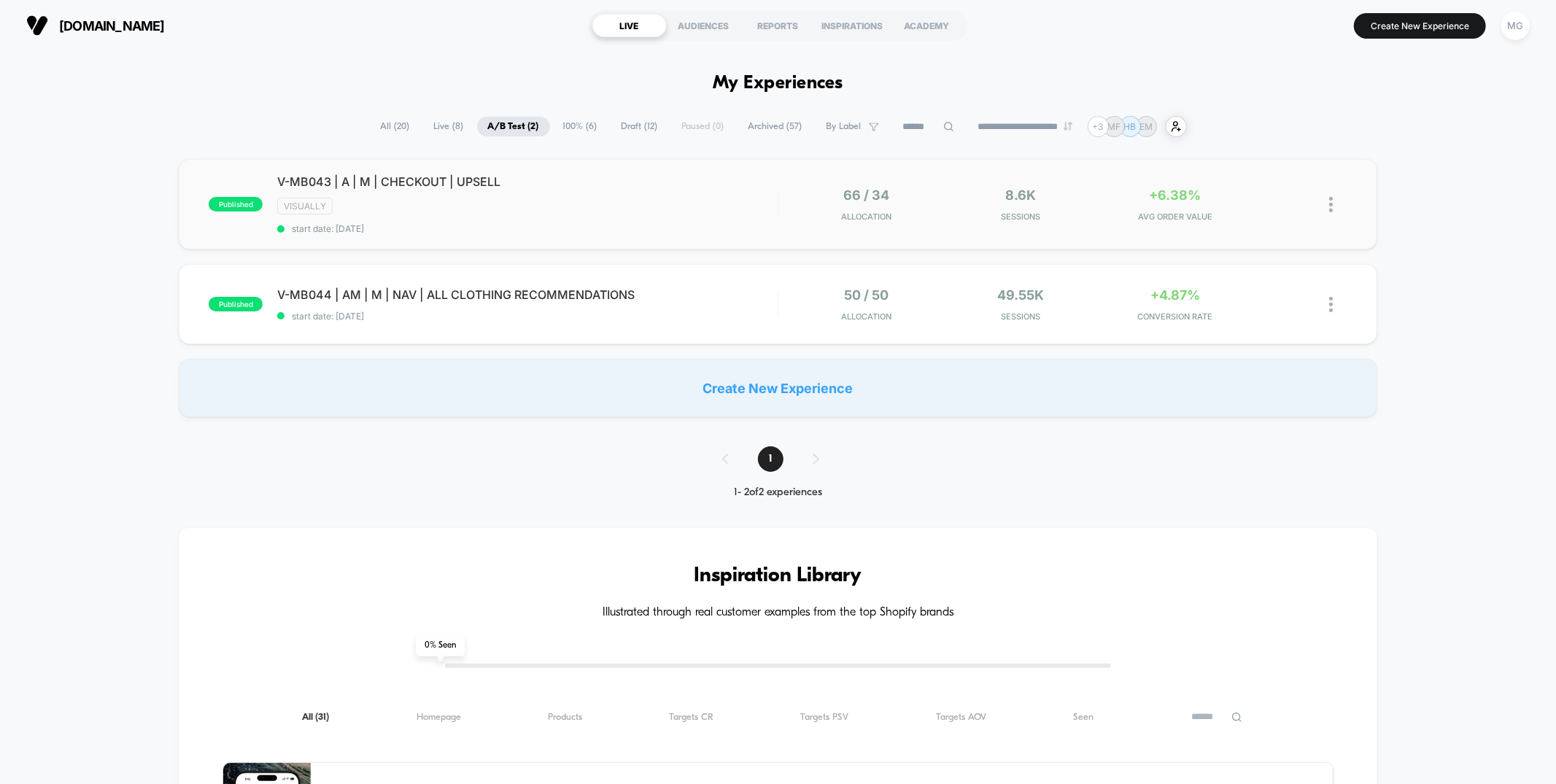
click at [695, 237] on div "published V-MB043 | A | M | CHECKOUT | UPSELL VISUALLY start date: 8/13/2025 66…" at bounding box center [778, 204] width 1198 height 90
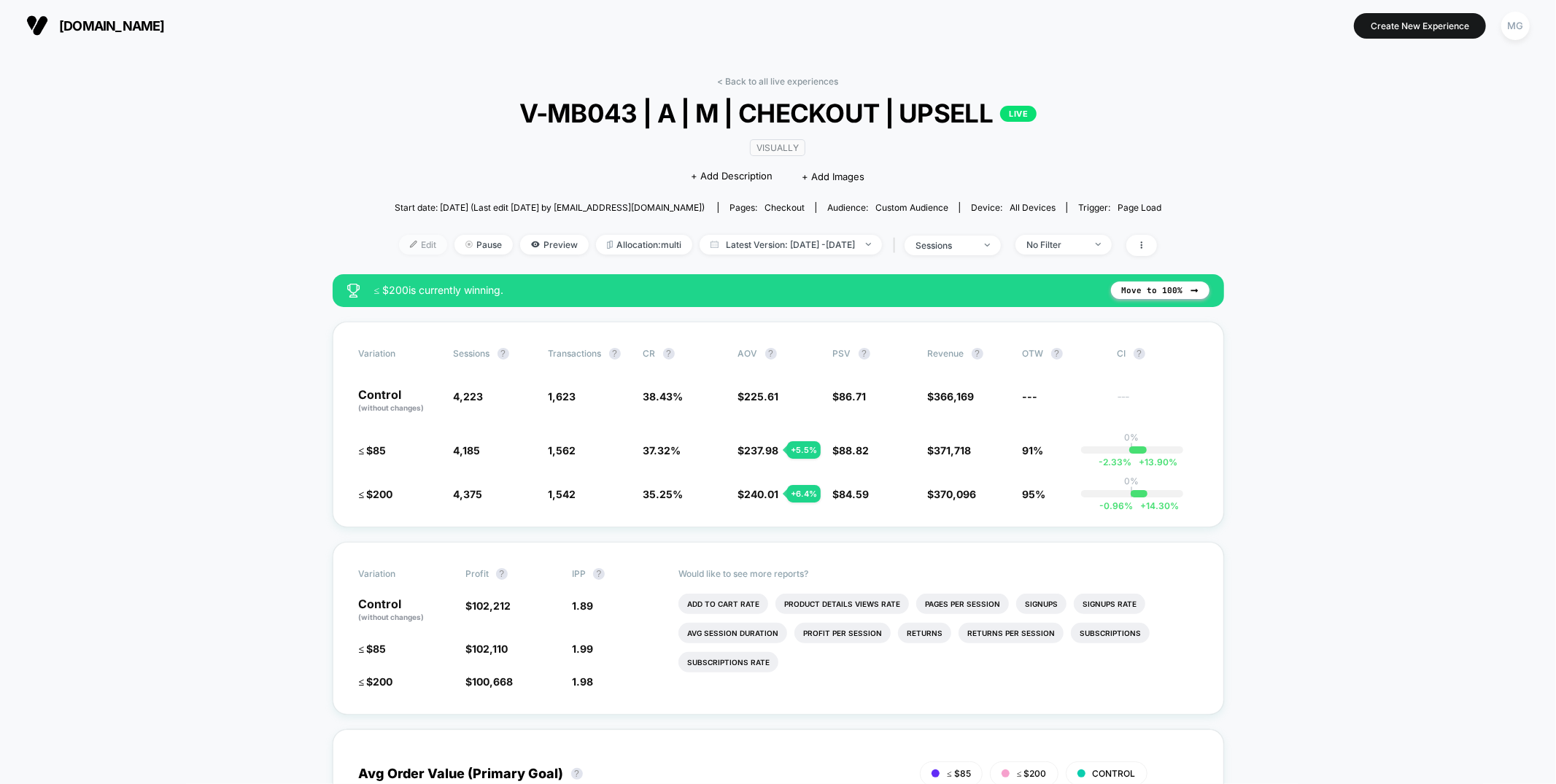
click at [403, 237] on span "Edit" at bounding box center [423, 245] width 48 height 20
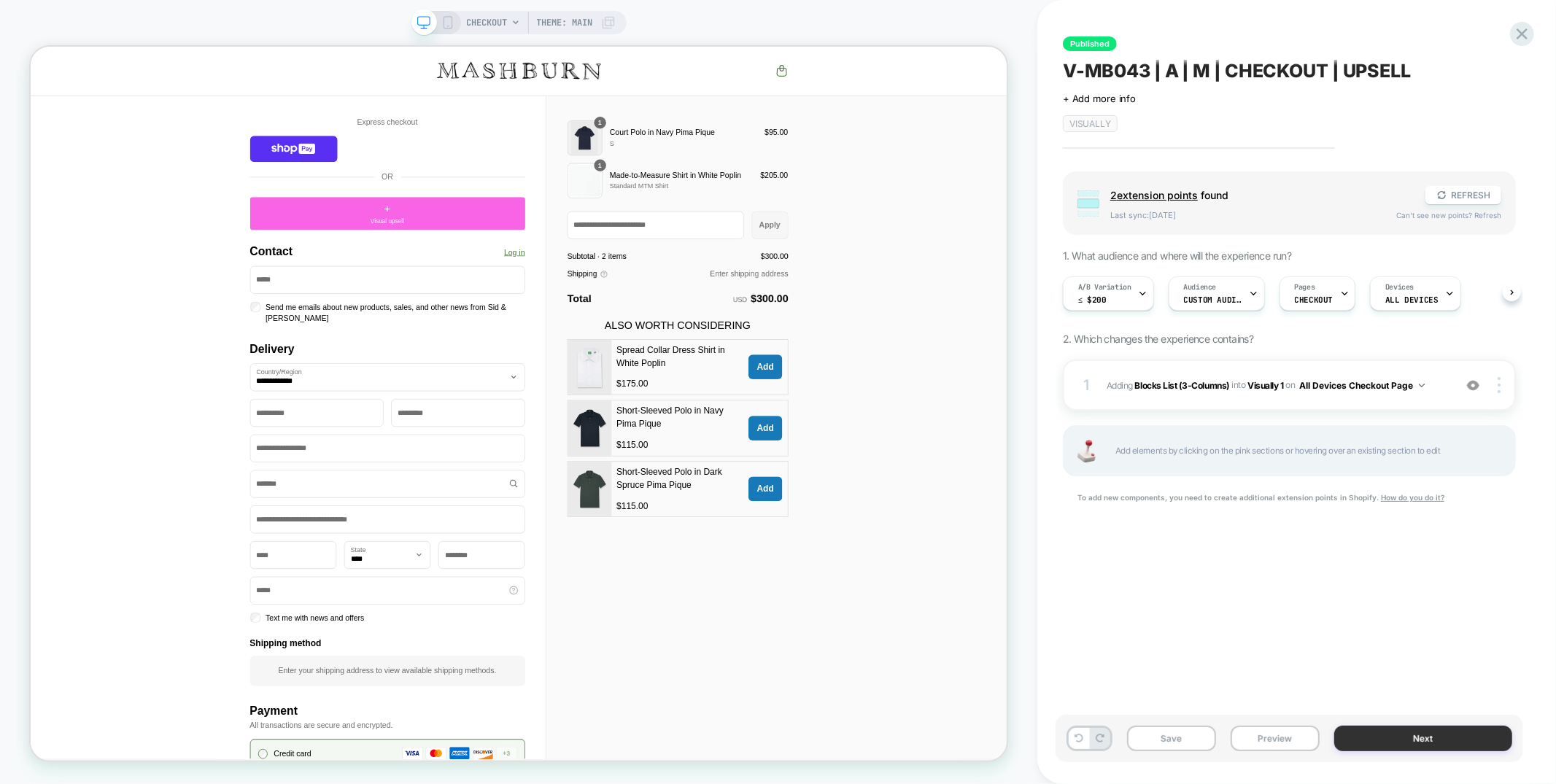
click at [1453, 735] on button "Next" at bounding box center [1423, 738] width 178 height 26
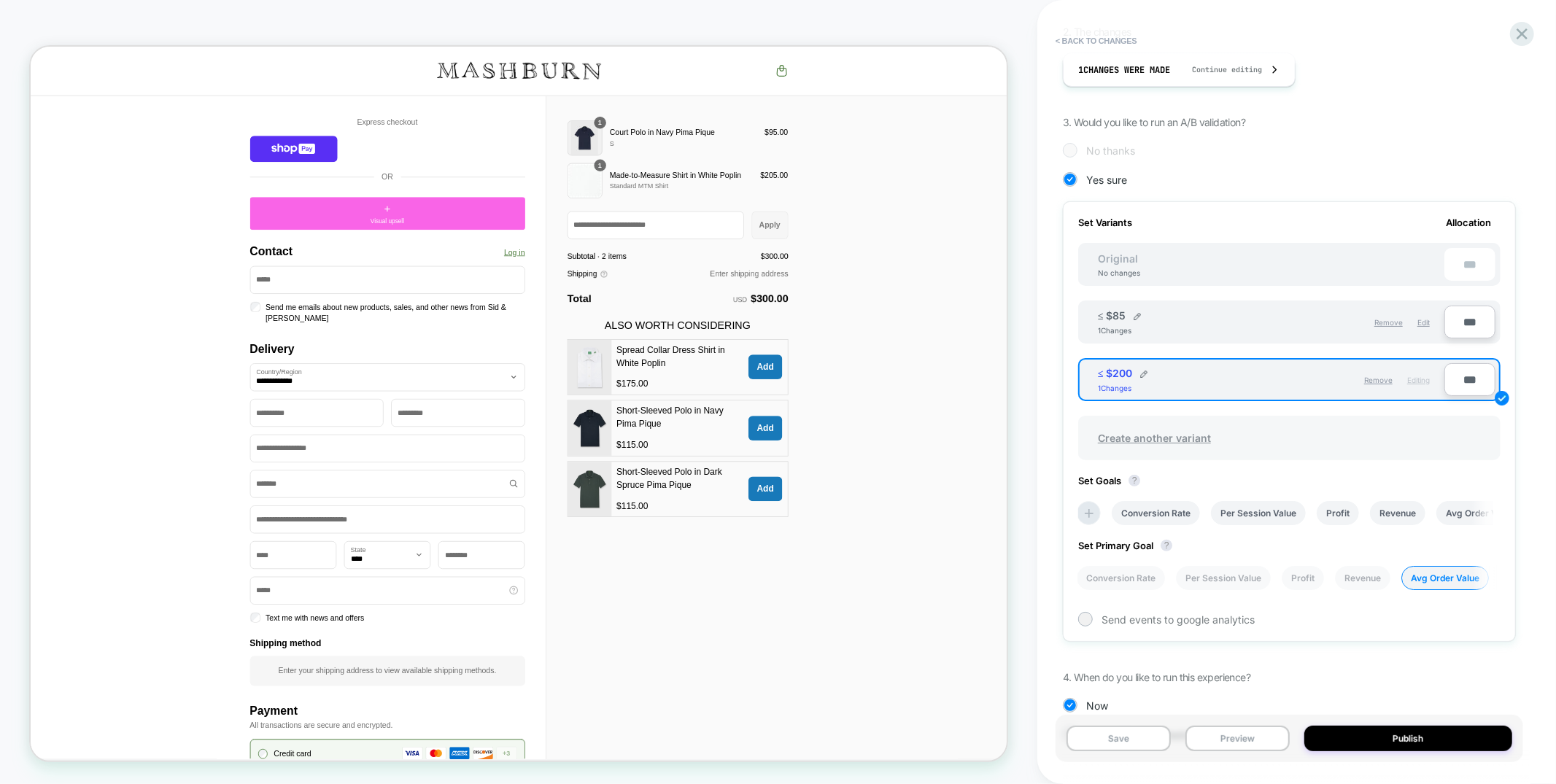
scroll to position [319, 0]
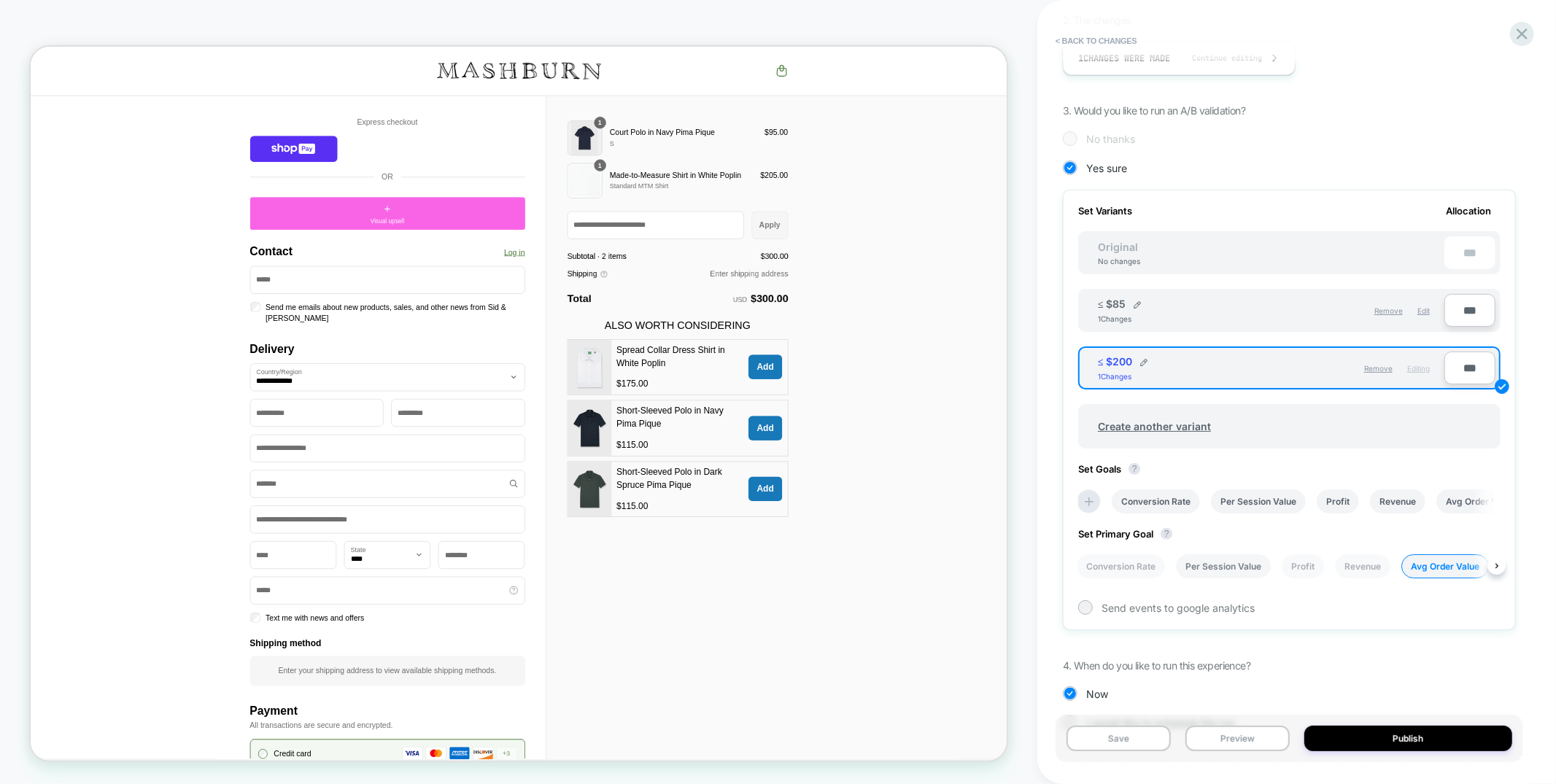
click at [1208, 558] on li "Per Session Value" at bounding box center [1223, 567] width 95 height 24
click at [1523, 37] on icon at bounding box center [1522, 34] width 20 height 20
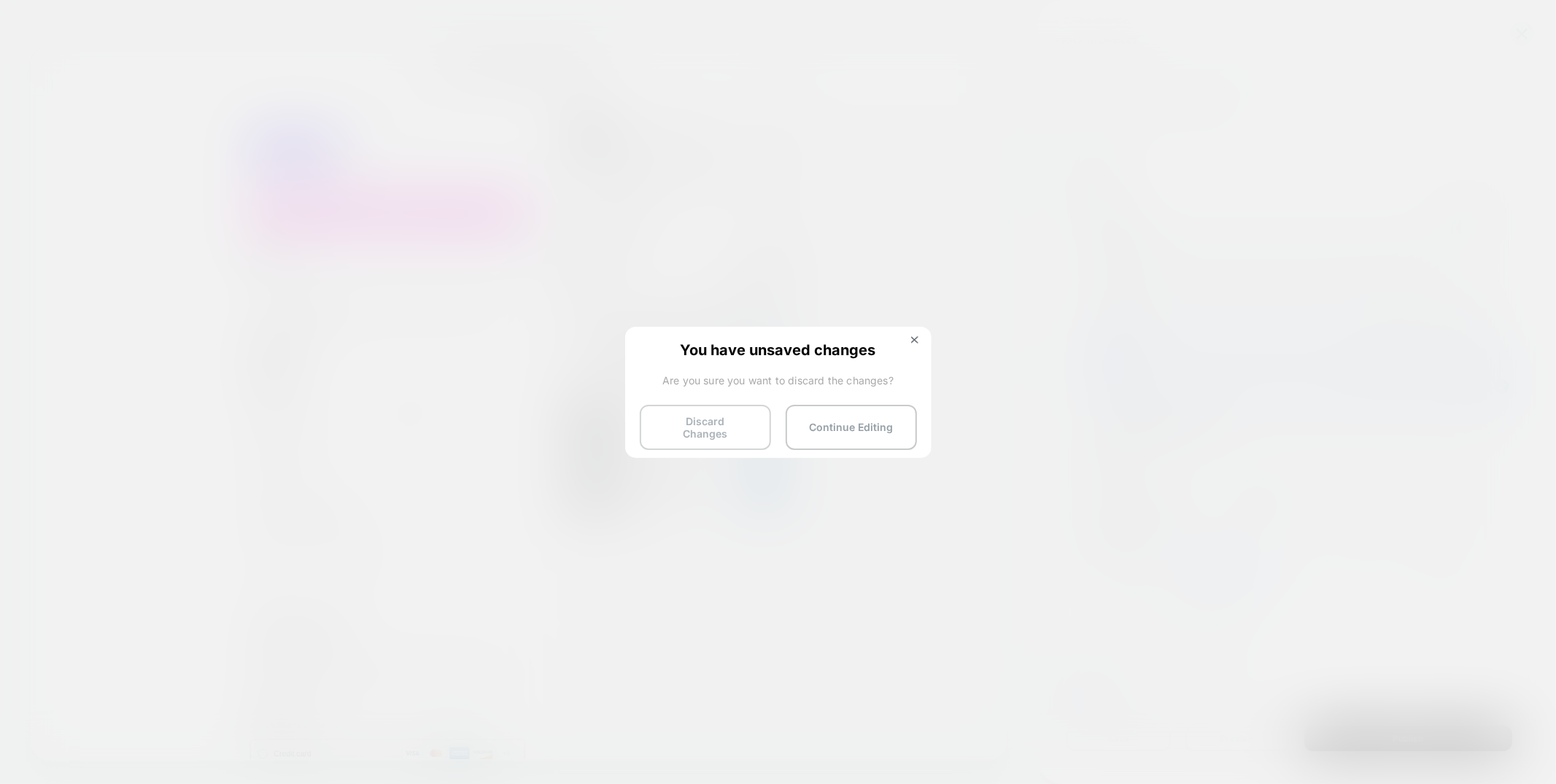
click at [695, 424] on button "Discard Changes" at bounding box center [706, 427] width 132 height 45
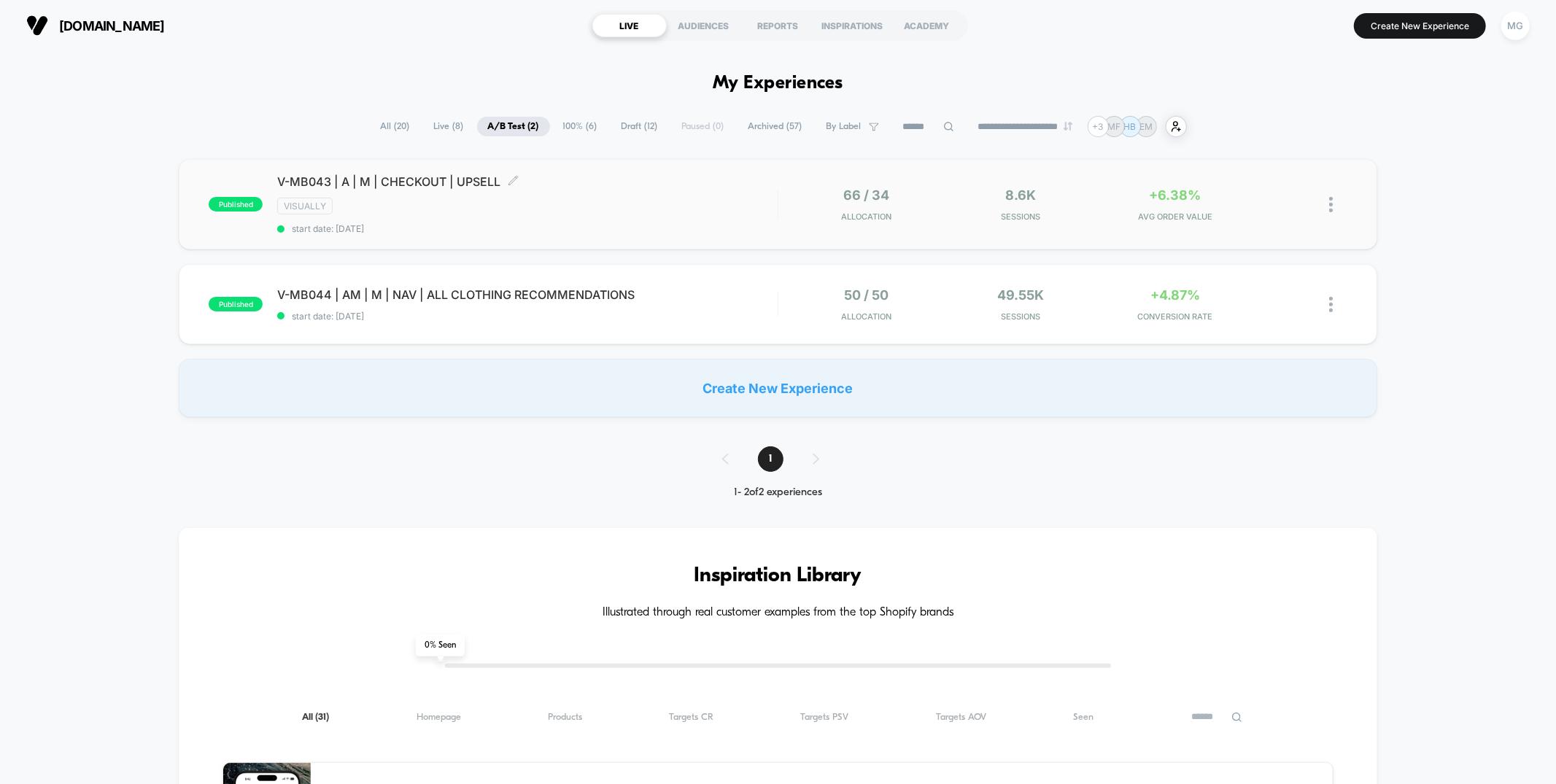
click at [648, 225] on span "start date: 8/13/2025" at bounding box center [527, 228] width 500 height 11
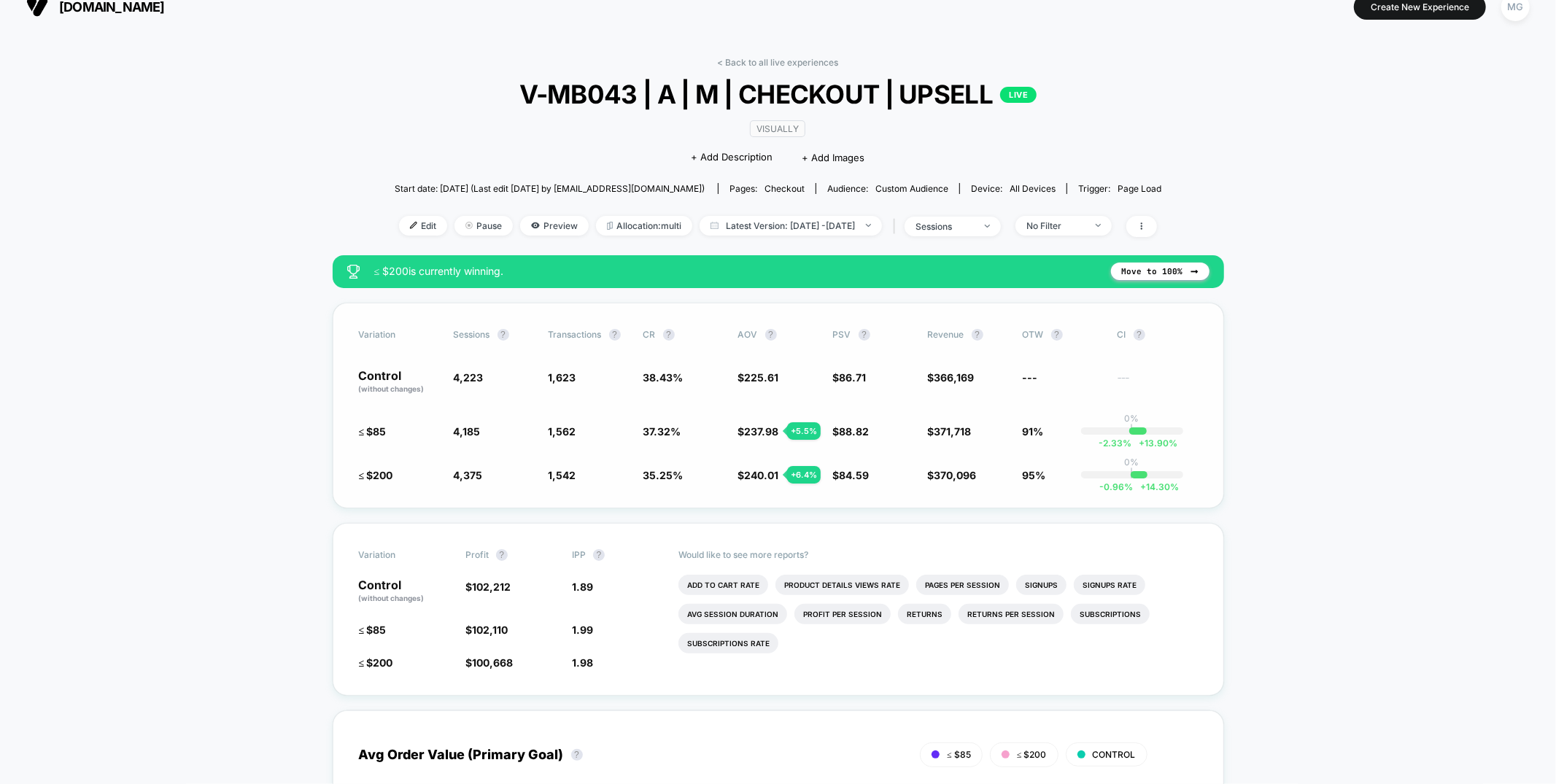
scroll to position [16, 0]
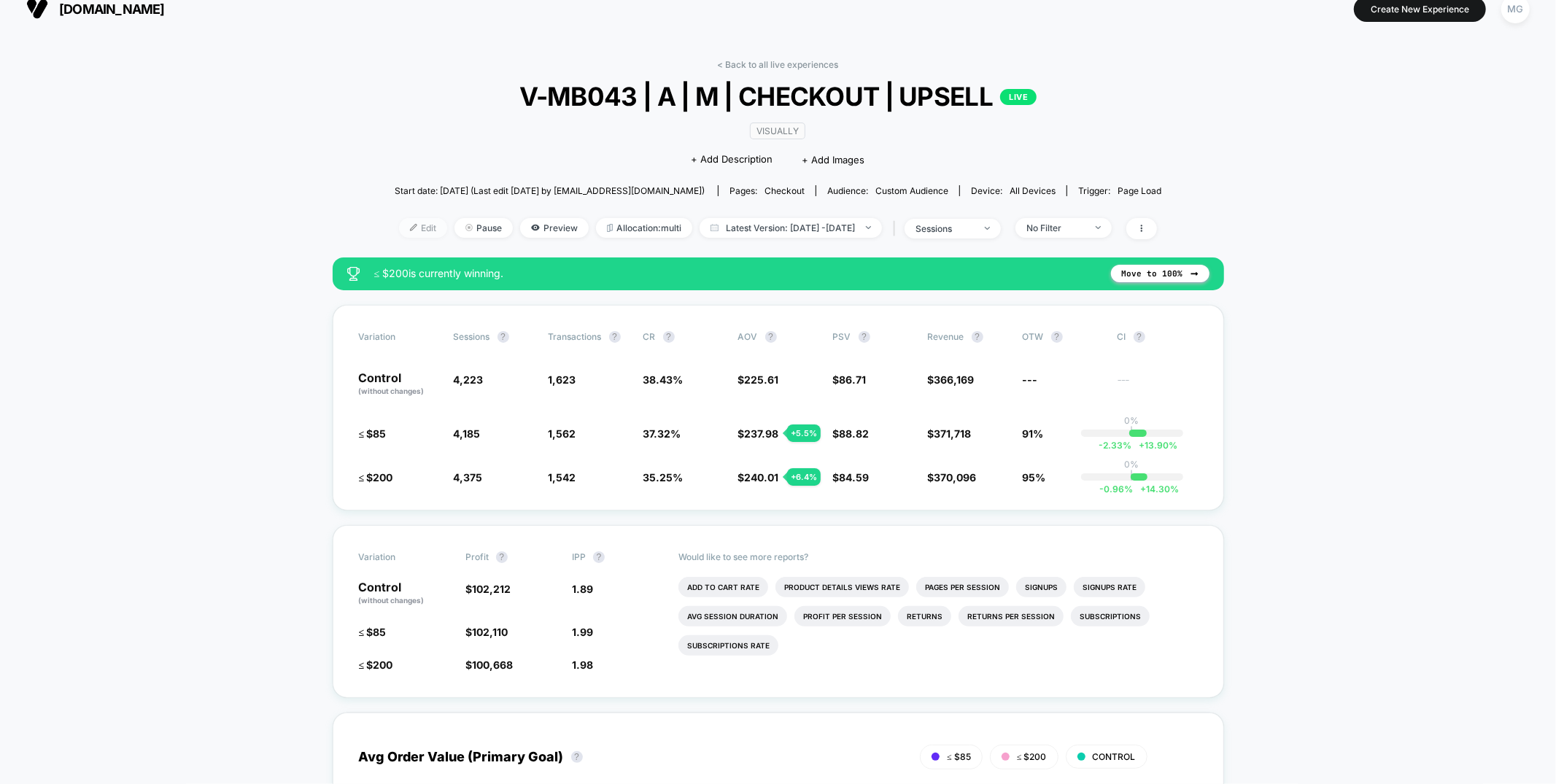
click at [400, 233] on span "Edit" at bounding box center [423, 228] width 48 height 20
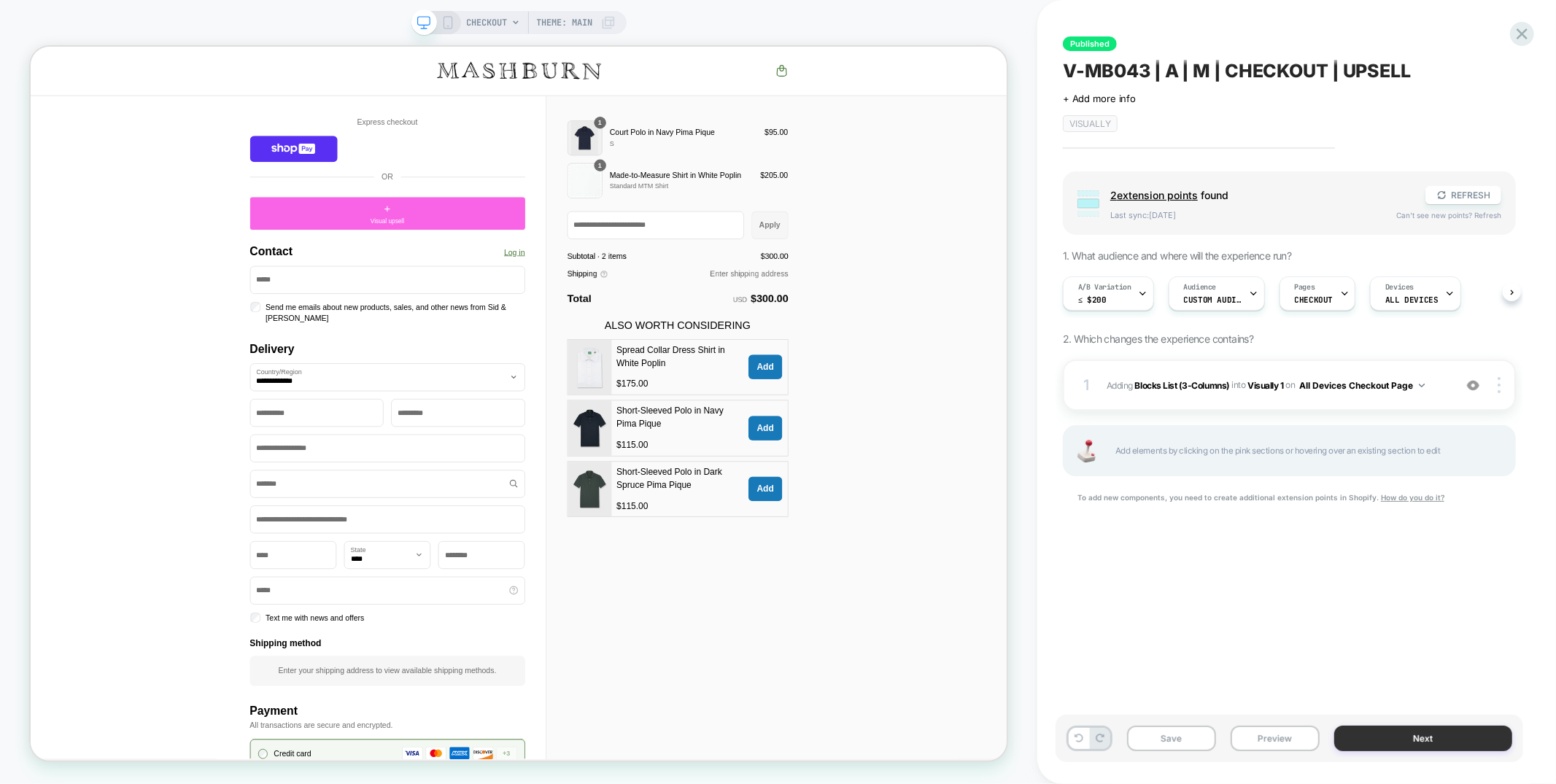
click at [1362, 737] on button "Next" at bounding box center [1423, 738] width 178 height 26
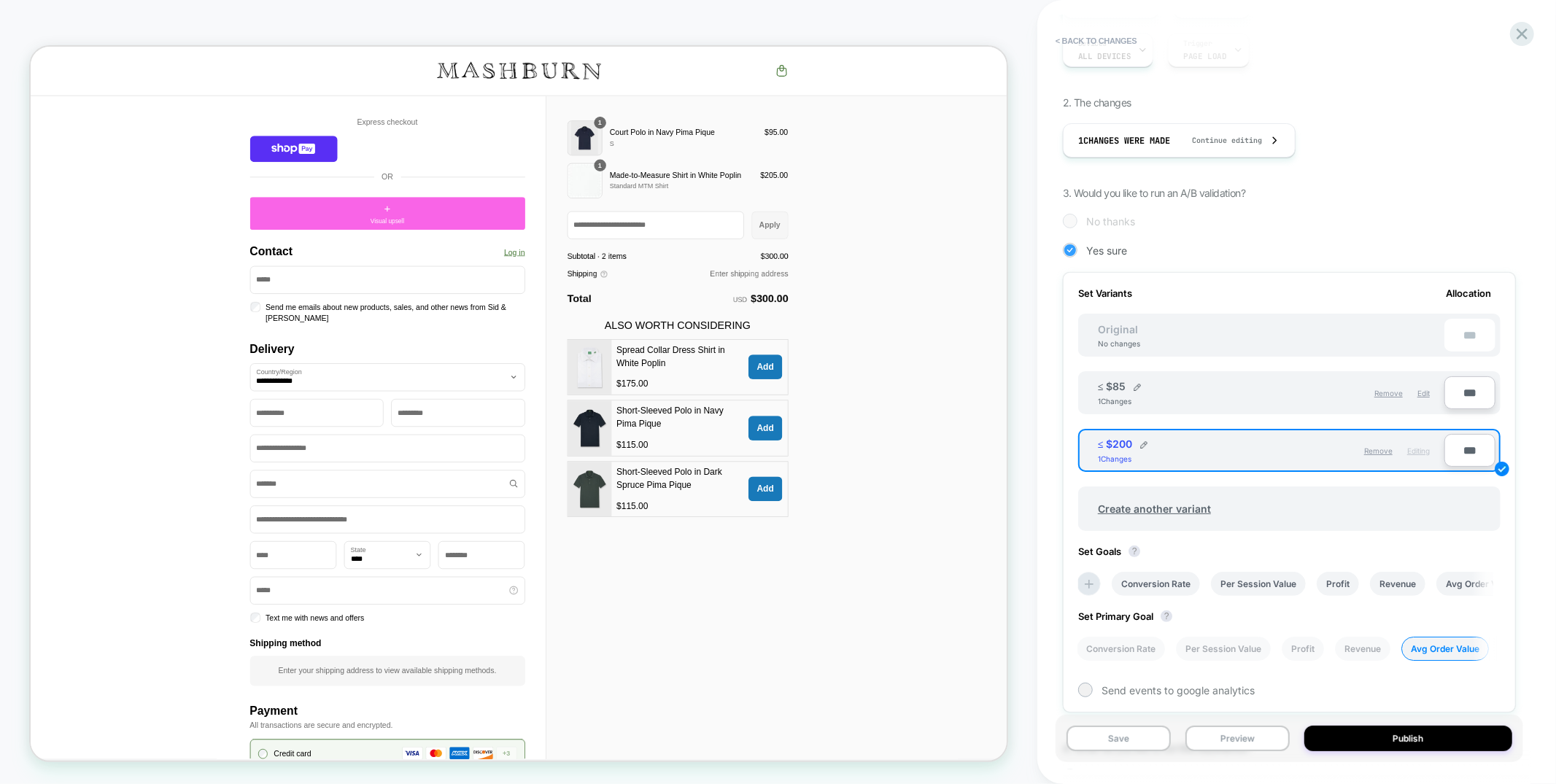
scroll to position [352, 0]
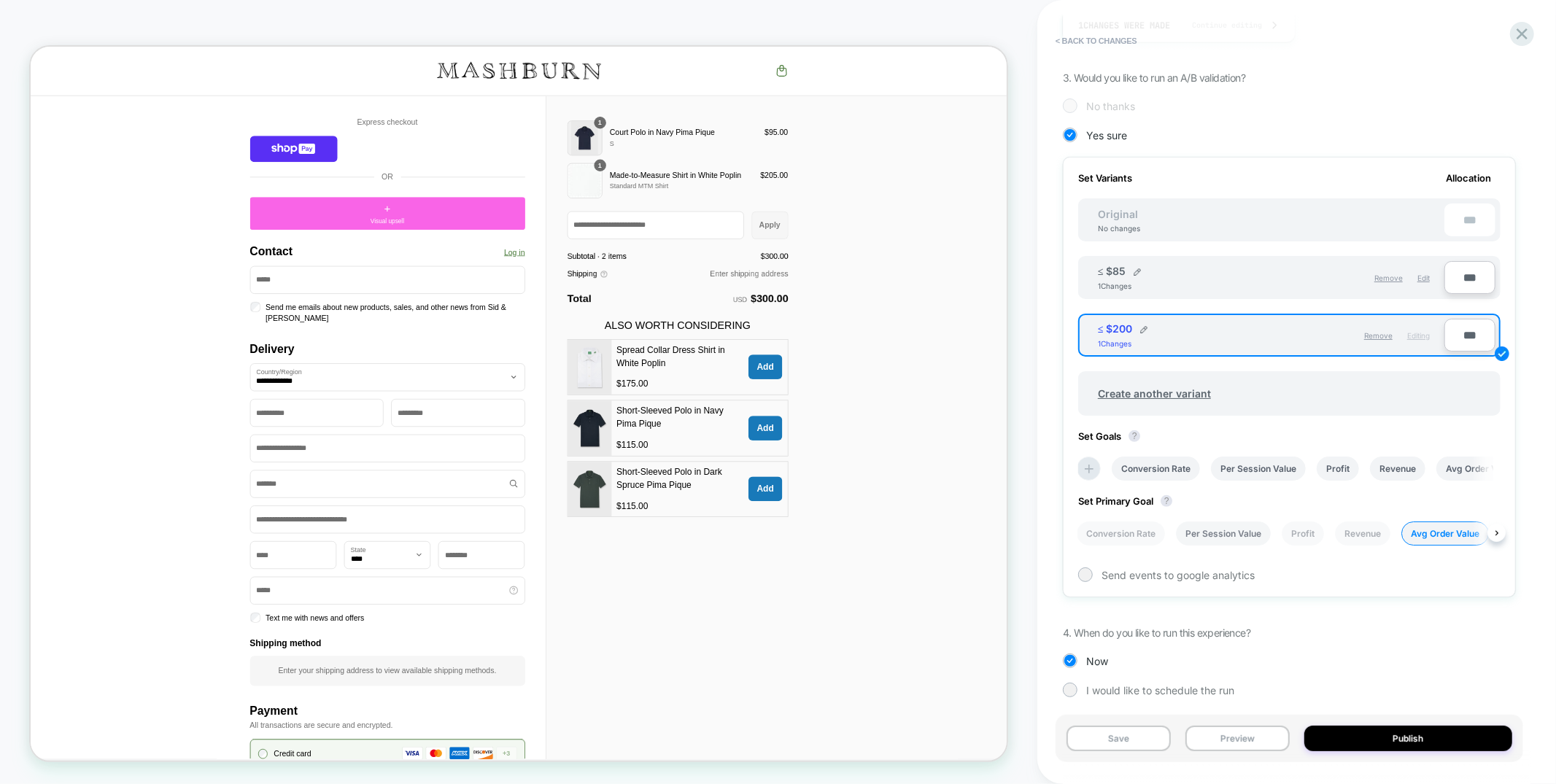
click at [1194, 522] on li "Per Session Value" at bounding box center [1223, 534] width 95 height 24
click at [1119, 724] on div "Save Preview Publish" at bounding box center [1290, 738] width 468 height 48
click at [1120, 735] on button "Save" at bounding box center [1119, 738] width 104 height 26
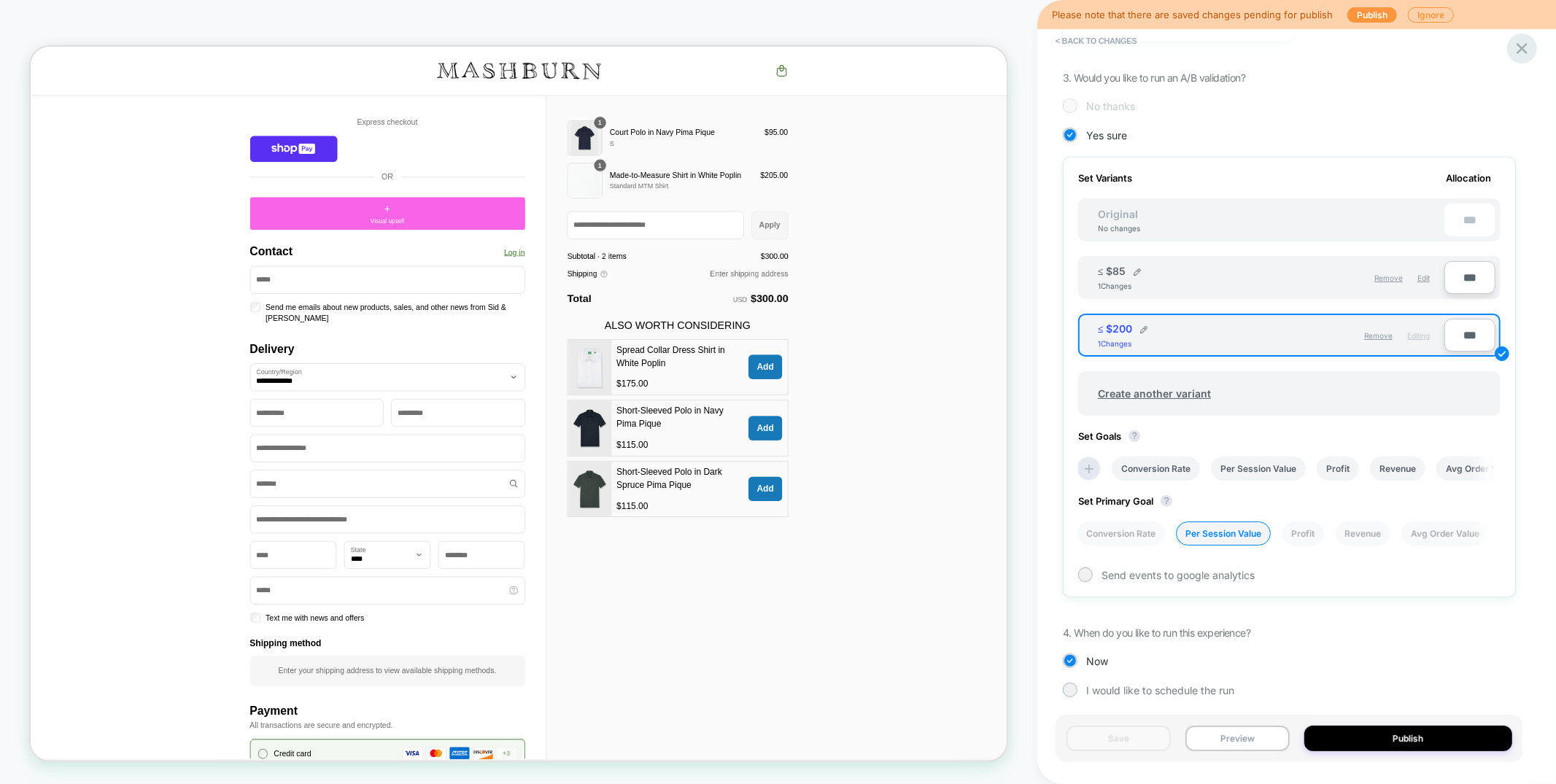
click at [1519, 30] on div "< Back to changes" at bounding box center [1297, 41] width 468 height 24
click at [1519, 43] on icon at bounding box center [1522, 48] width 20 height 20
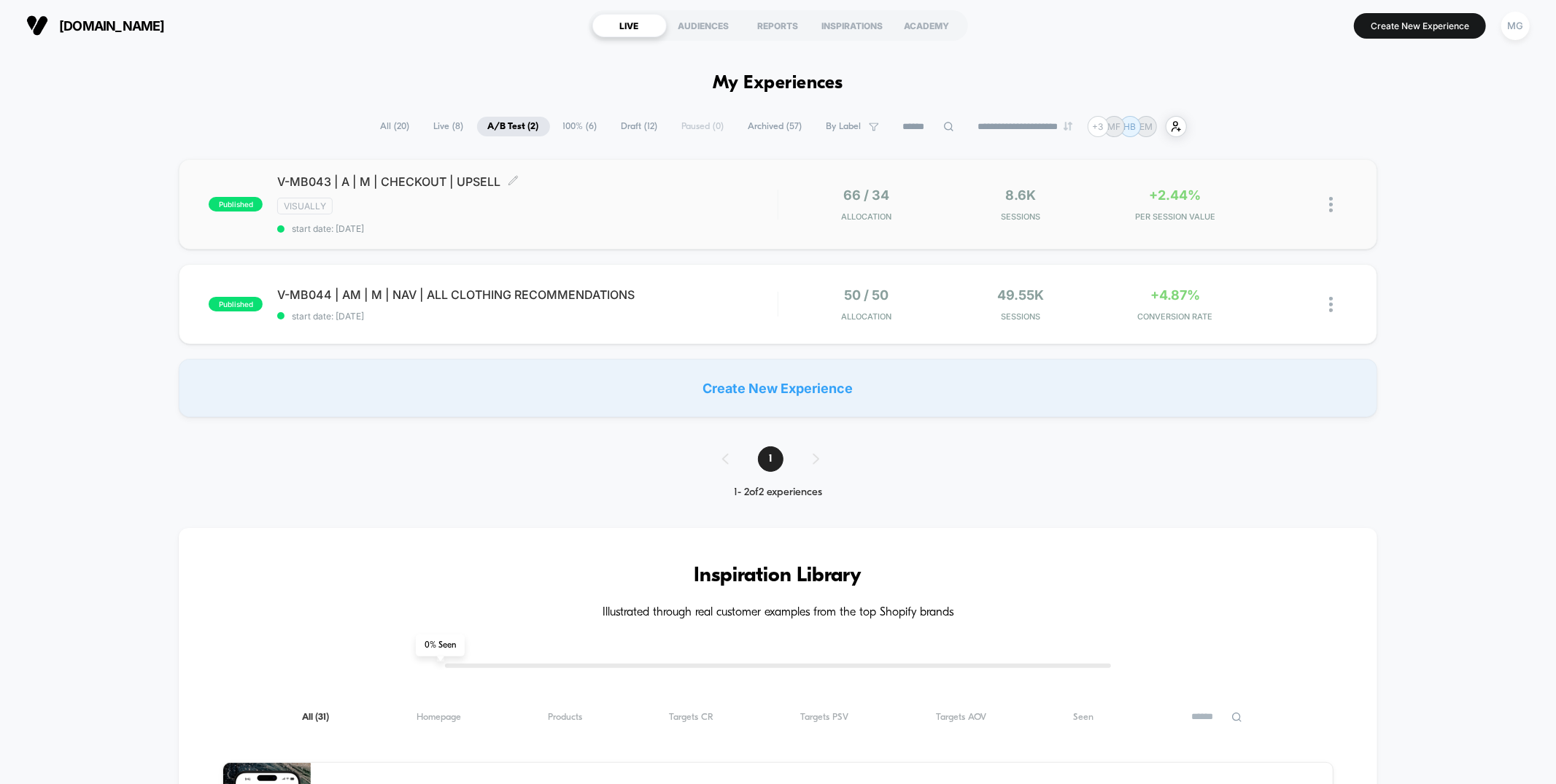
click at [563, 234] on div "published V-MB043 | A | M | CHECKOUT | UPSELL Click to edit experience details …" at bounding box center [778, 204] width 1198 height 90
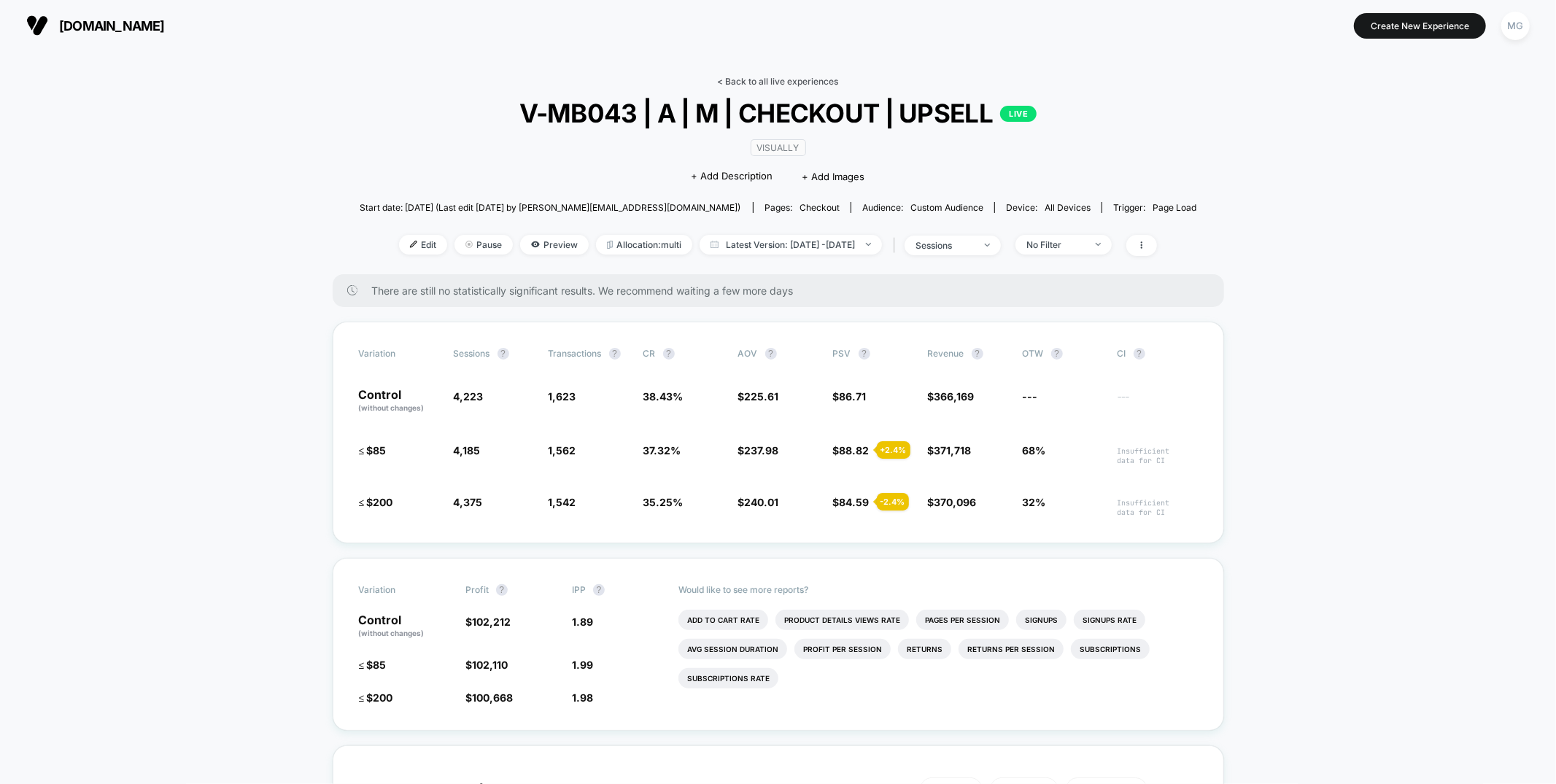
click at [767, 81] on link "< Back to all live experiences" at bounding box center [778, 81] width 121 height 11
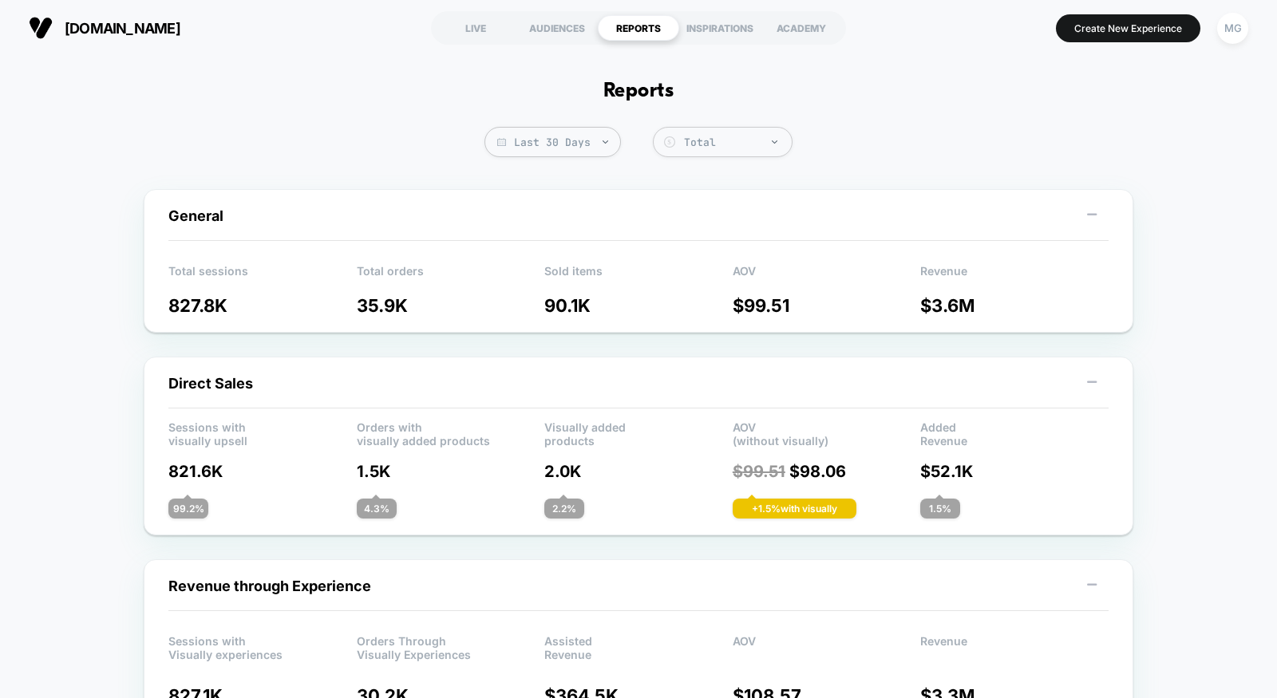
scroll to position [1, 0]
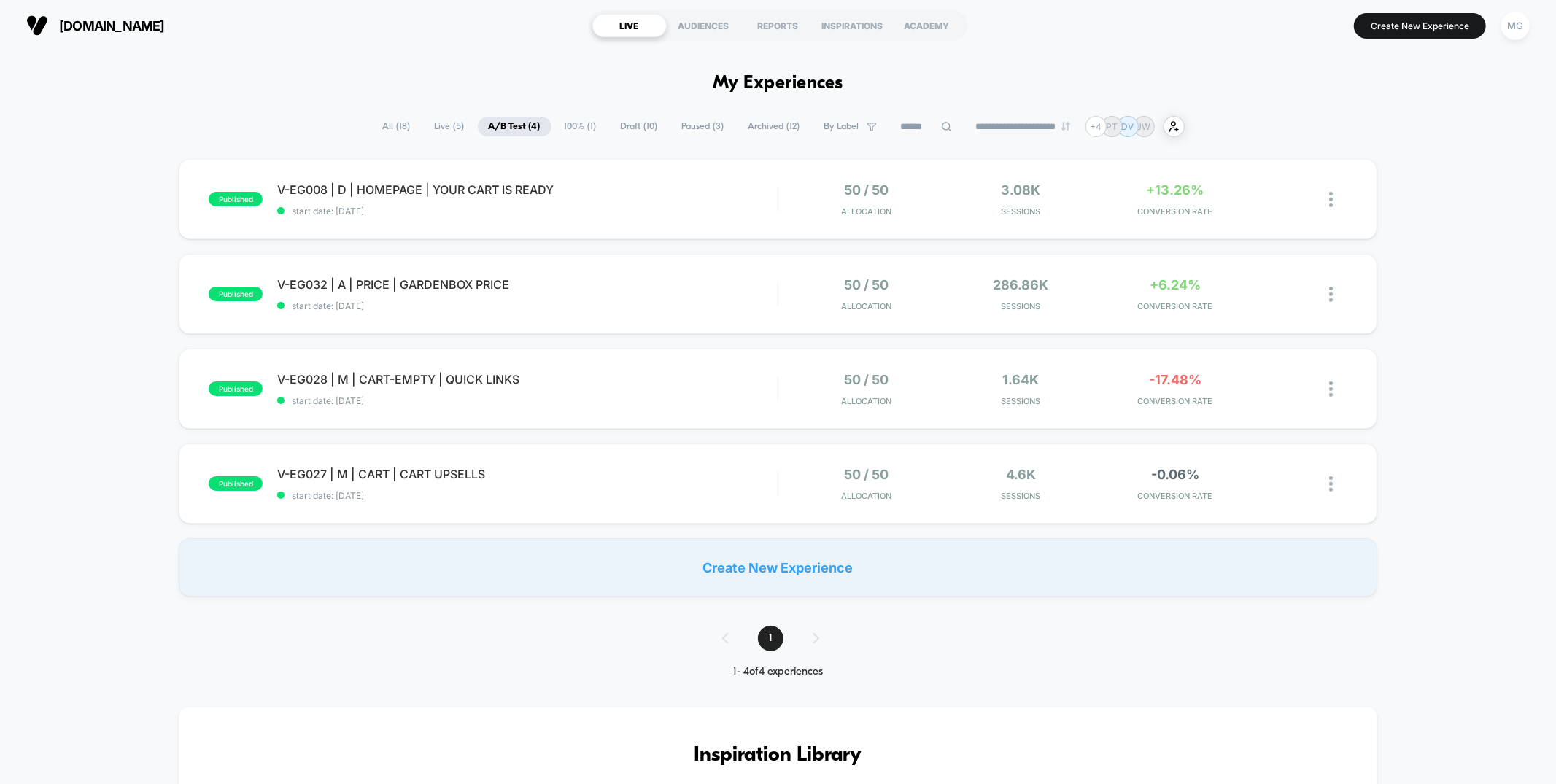
click at [579, 121] on span "100% ( 1 )" at bounding box center [581, 127] width 54 height 20
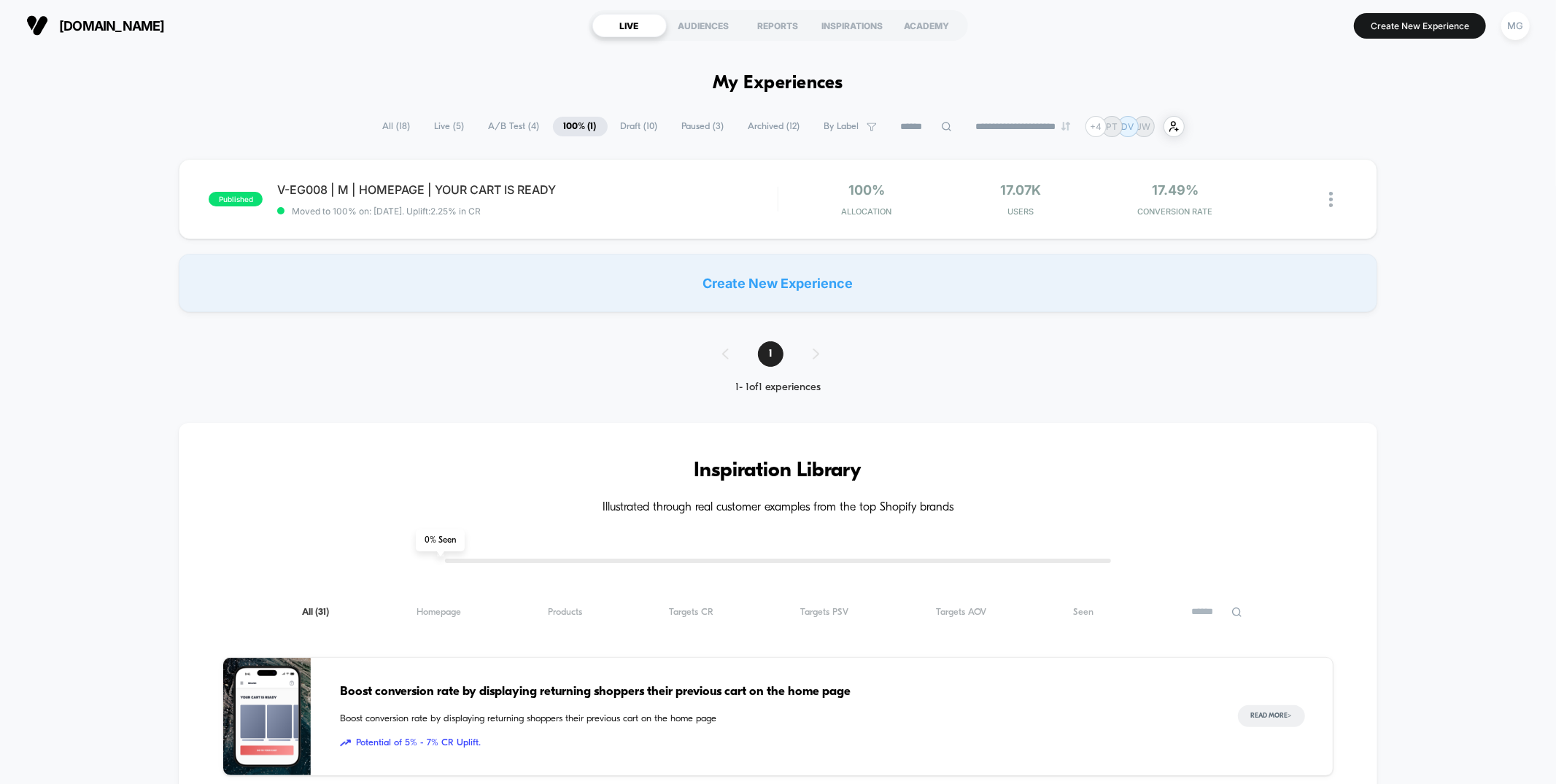
click at [510, 129] on span "A/B Test ( 4 )" at bounding box center [515, 127] width 73 height 20
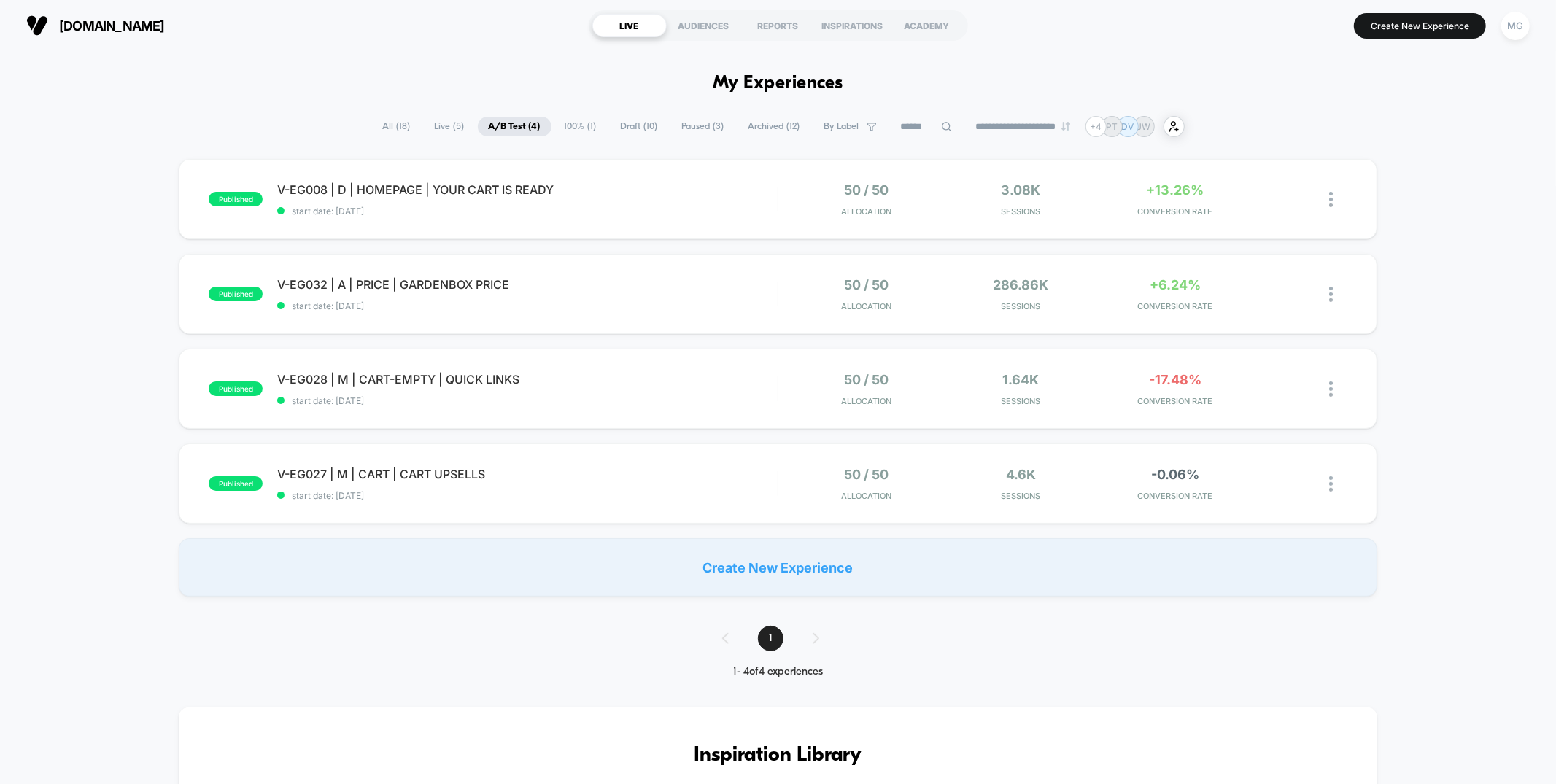
click at [438, 127] on span "Live ( 5 )" at bounding box center [450, 127] width 52 height 20
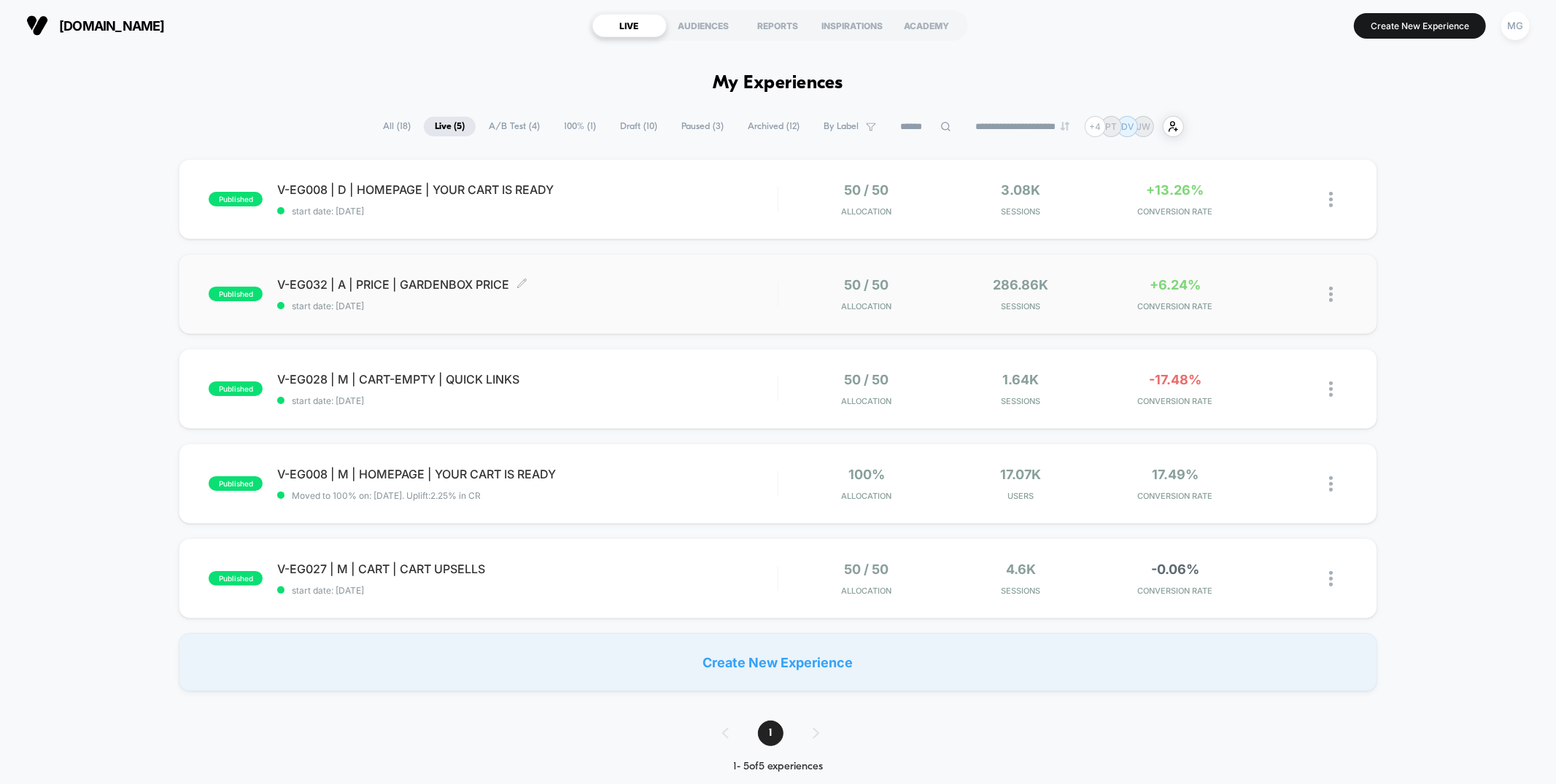
click at [605, 291] on span "V-EG032 | A | PRICE | GARDENBOX PRICE Click to edit experience details" at bounding box center [527, 284] width 500 height 15
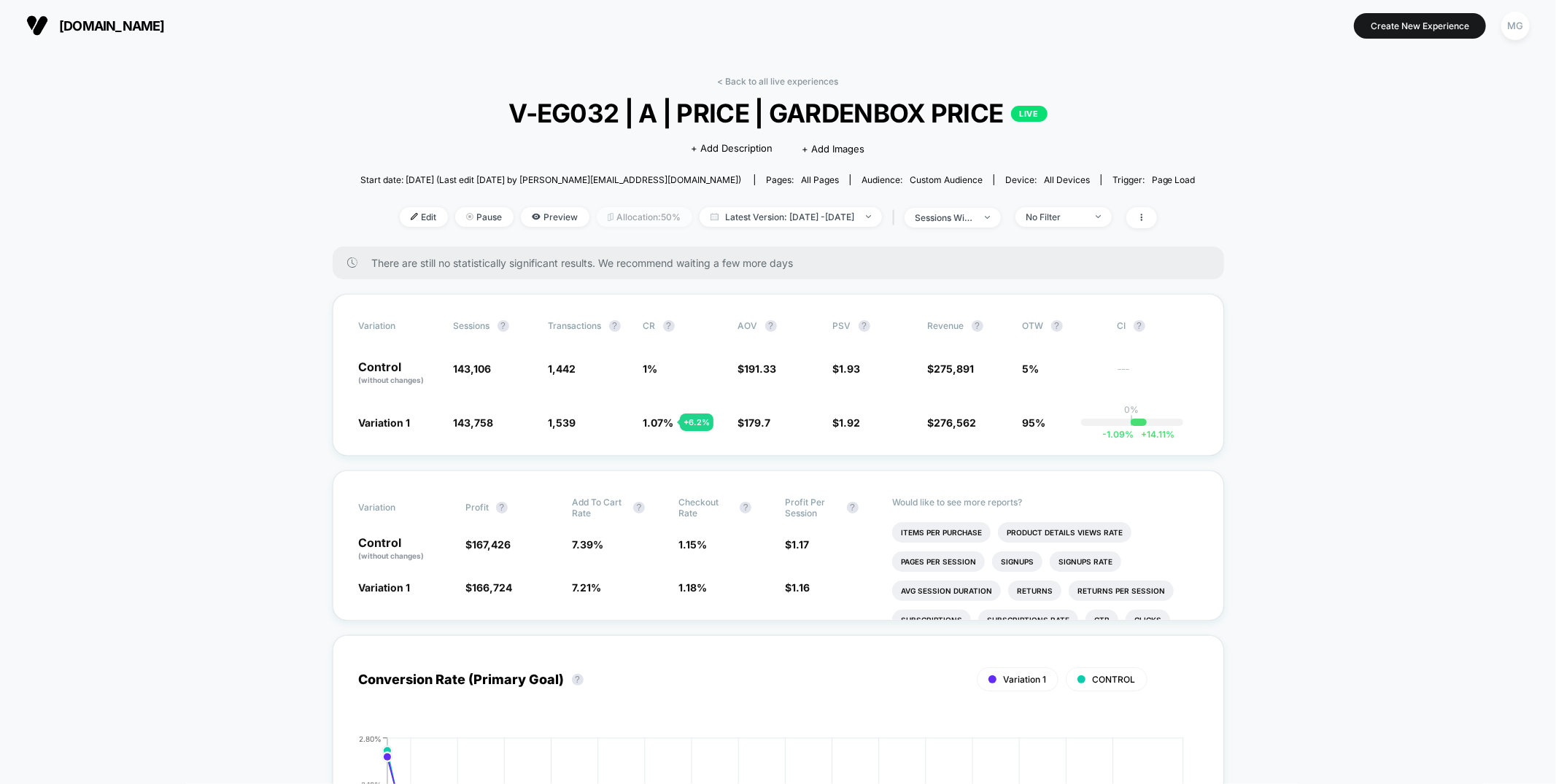
click at [629, 217] on span "Allocation: 50%" at bounding box center [645, 217] width 96 height 20
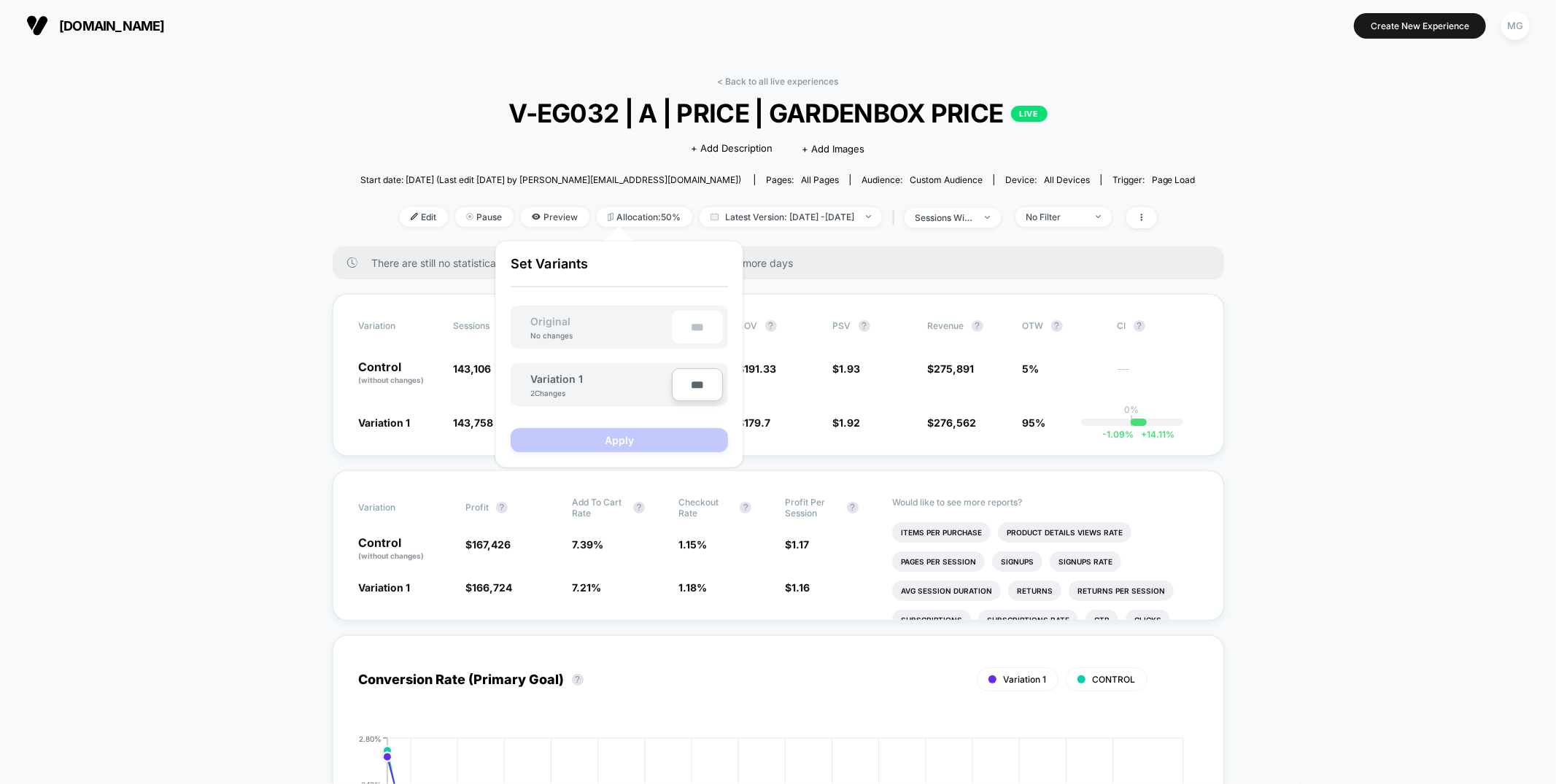
click at [571, 194] on div "< Back to all live experiences V-EG032 | A | PRICE | GARDENBOX PRICE LIVE Click…" at bounding box center [778, 161] width 836 height 171
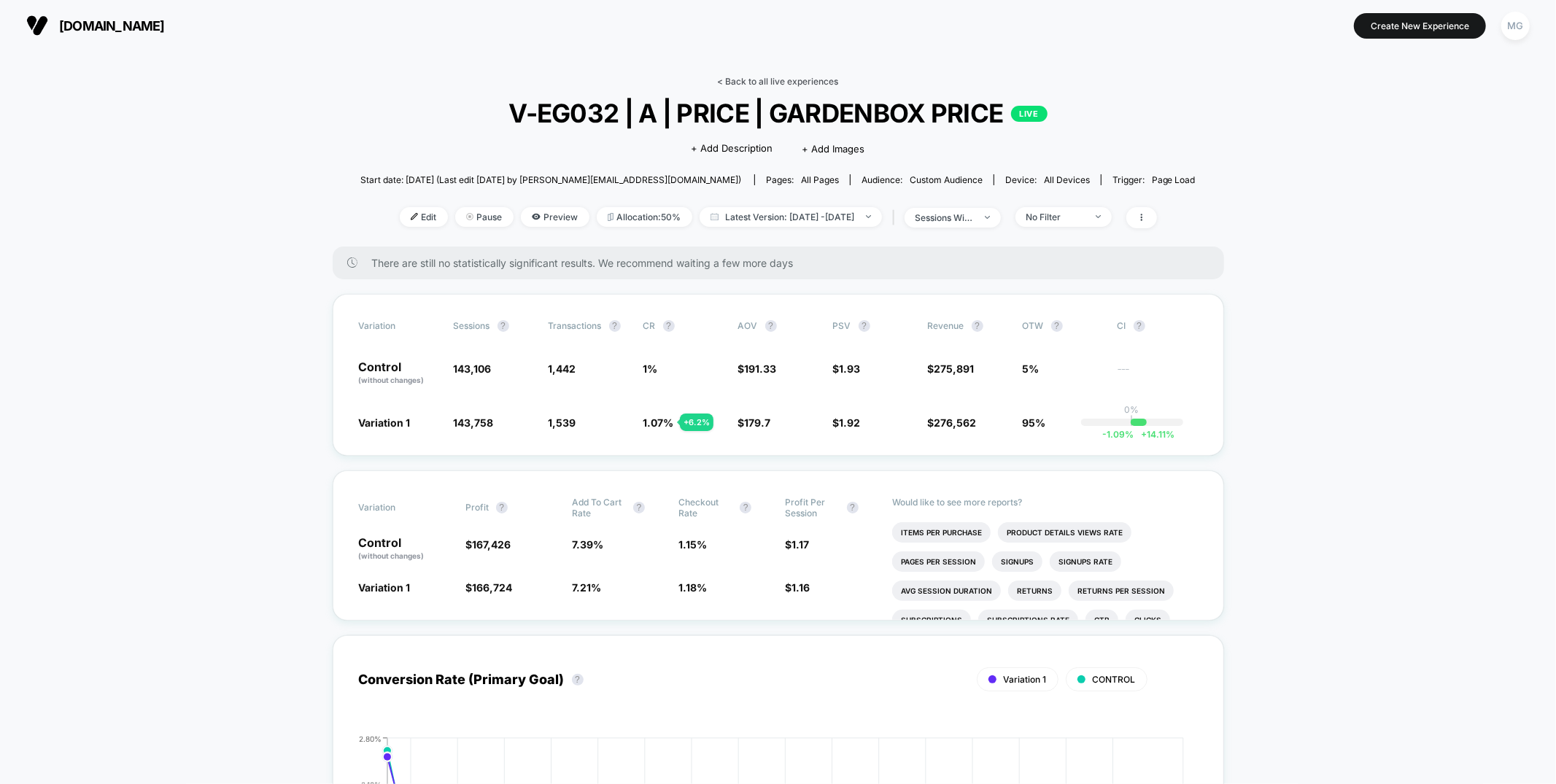
click at [744, 76] on link "< Back to all live experiences" at bounding box center [778, 81] width 121 height 11
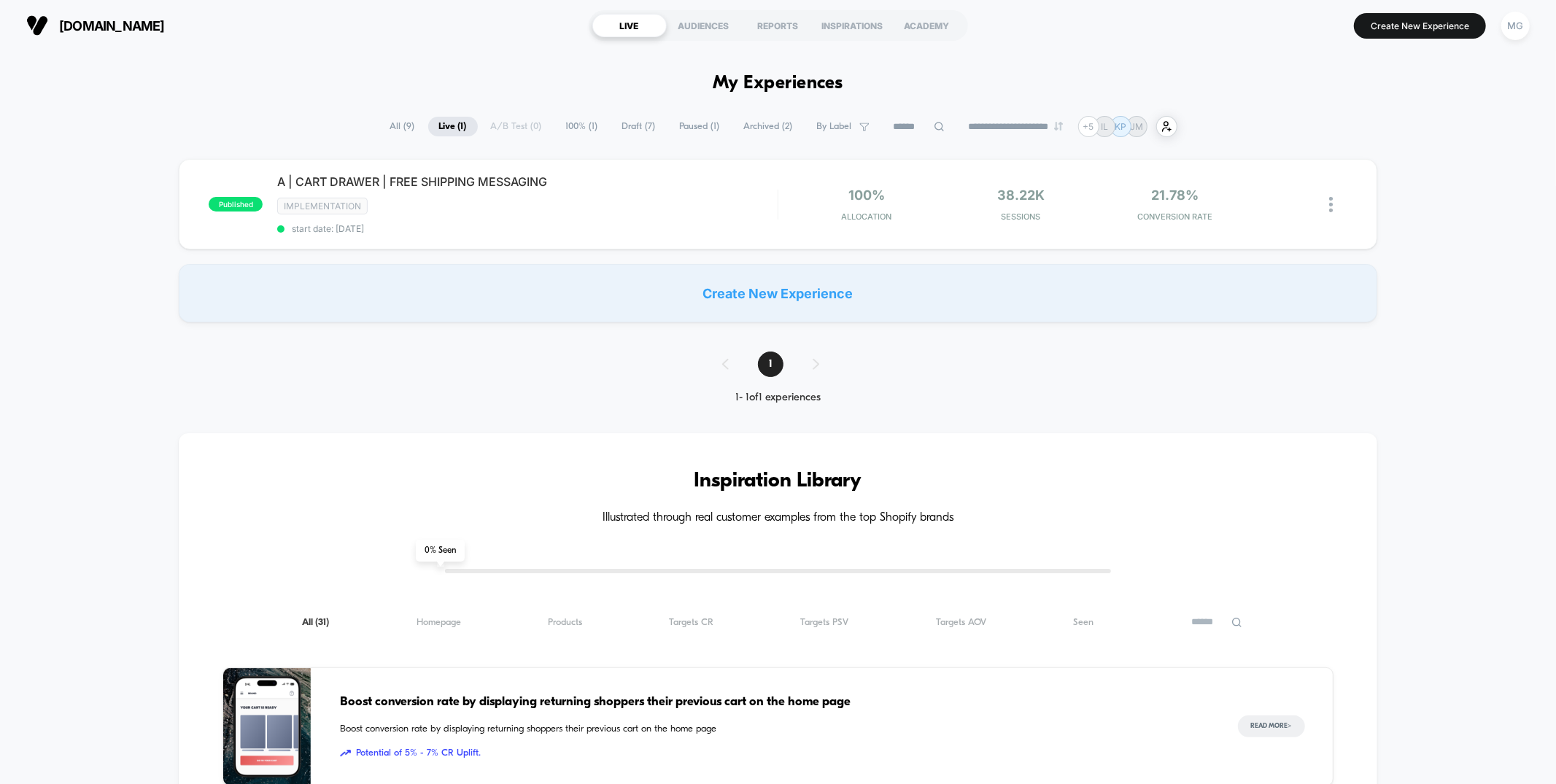
click at [580, 124] on span "100% ( 1 )" at bounding box center [581, 127] width 54 height 20
click at [647, 125] on span "Draft ( 7 )" at bounding box center [639, 127] width 56 height 20
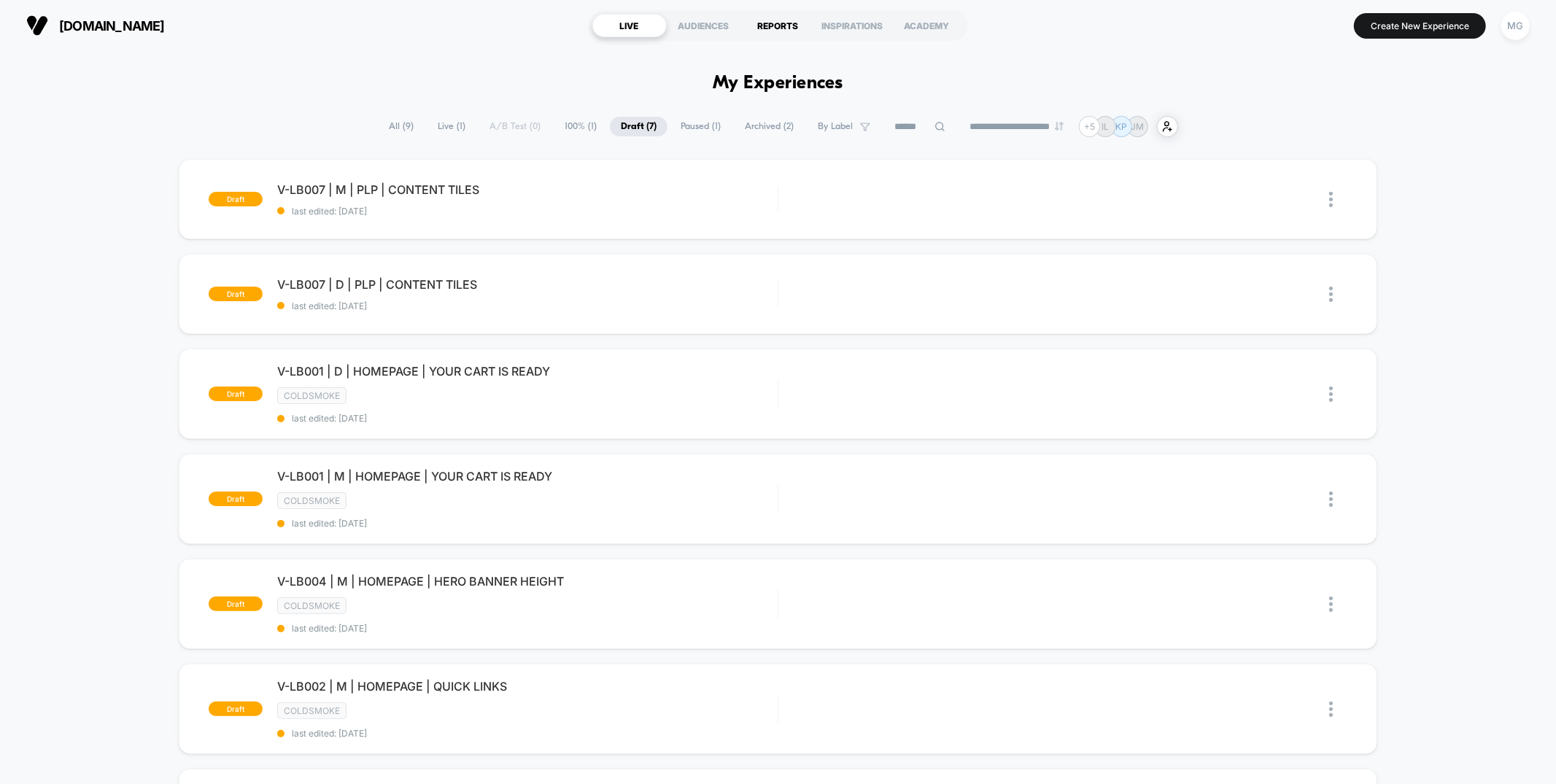
click at [787, 28] on div "REPORTS" at bounding box center [778, 26] width 74 height 24
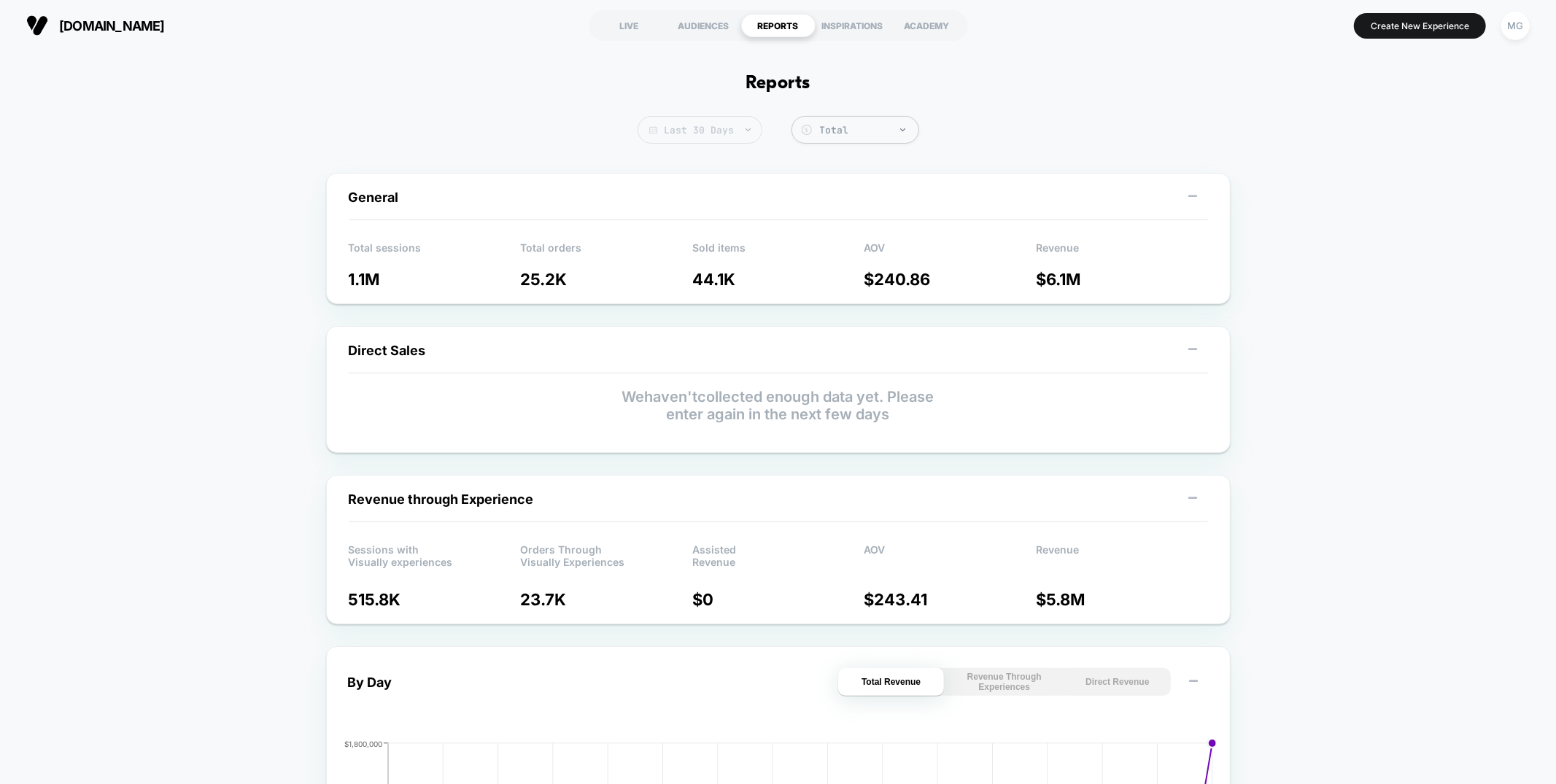
click at [724, 132] on span "Last 30 Days" at bounding box center [699, 130] width 124 height 27
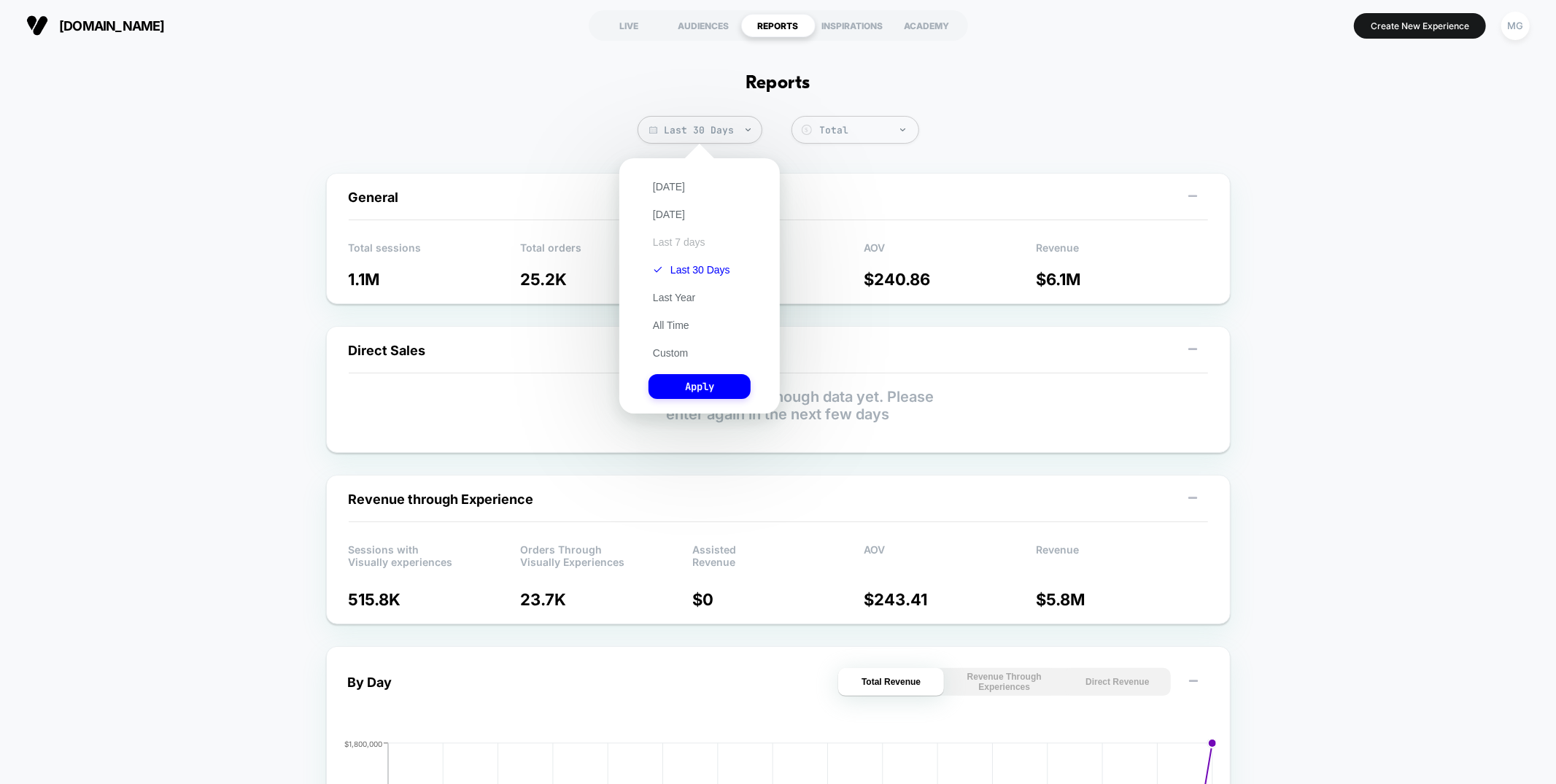
click at [678, 240] on button "Last 7 days" at bounding box center [678, 242] width 61 height 13
click at [666, 193] on button "[DATE]" at bounding box center [668, 186] width 41 height 13
click at [692, 374] on button "Apply" at bounding box center [699, 386] width 102 height 25
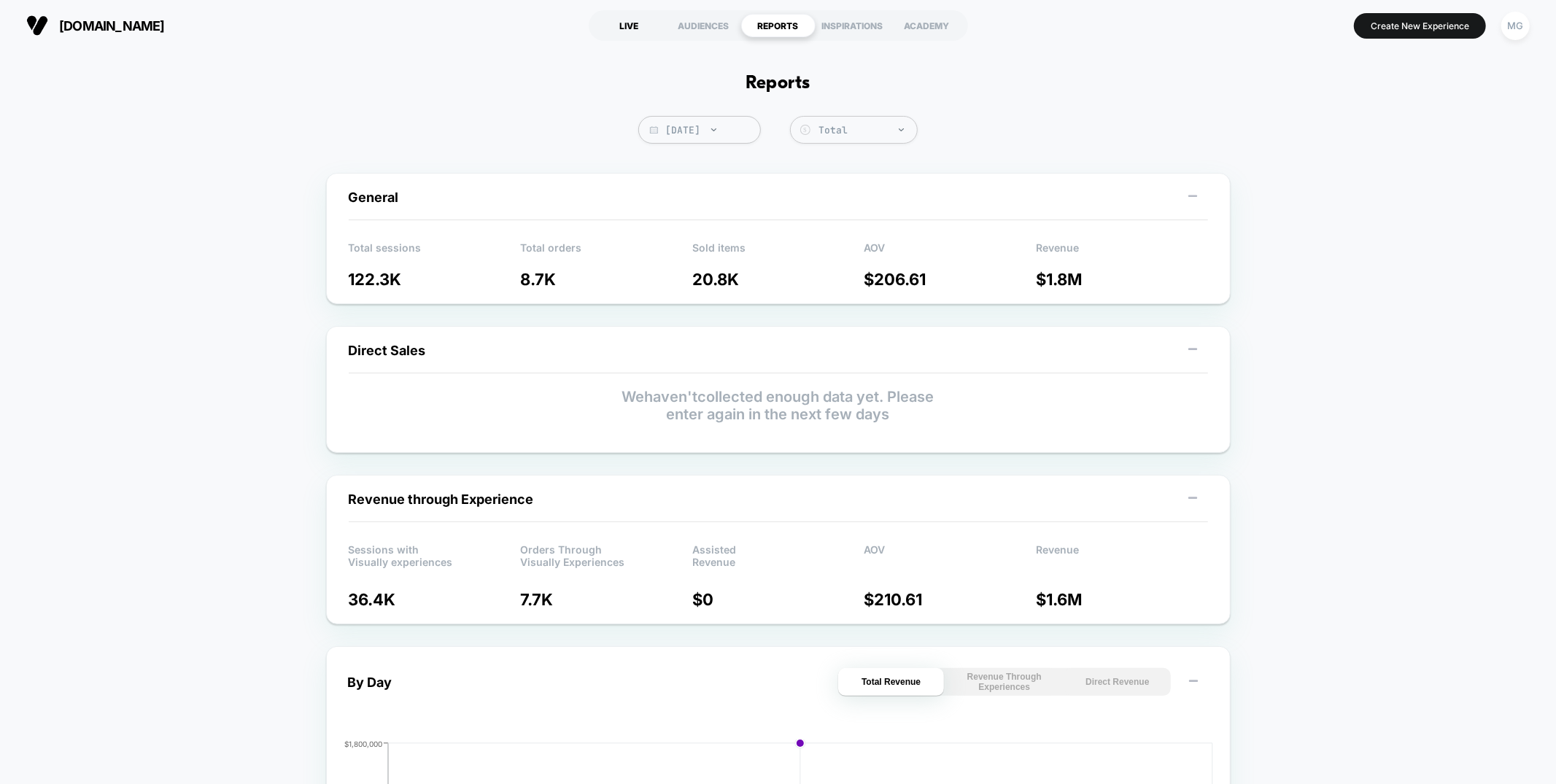
click at [641, 25] on div "LIVE" at bounding box center [629, 26] width 74 height 24
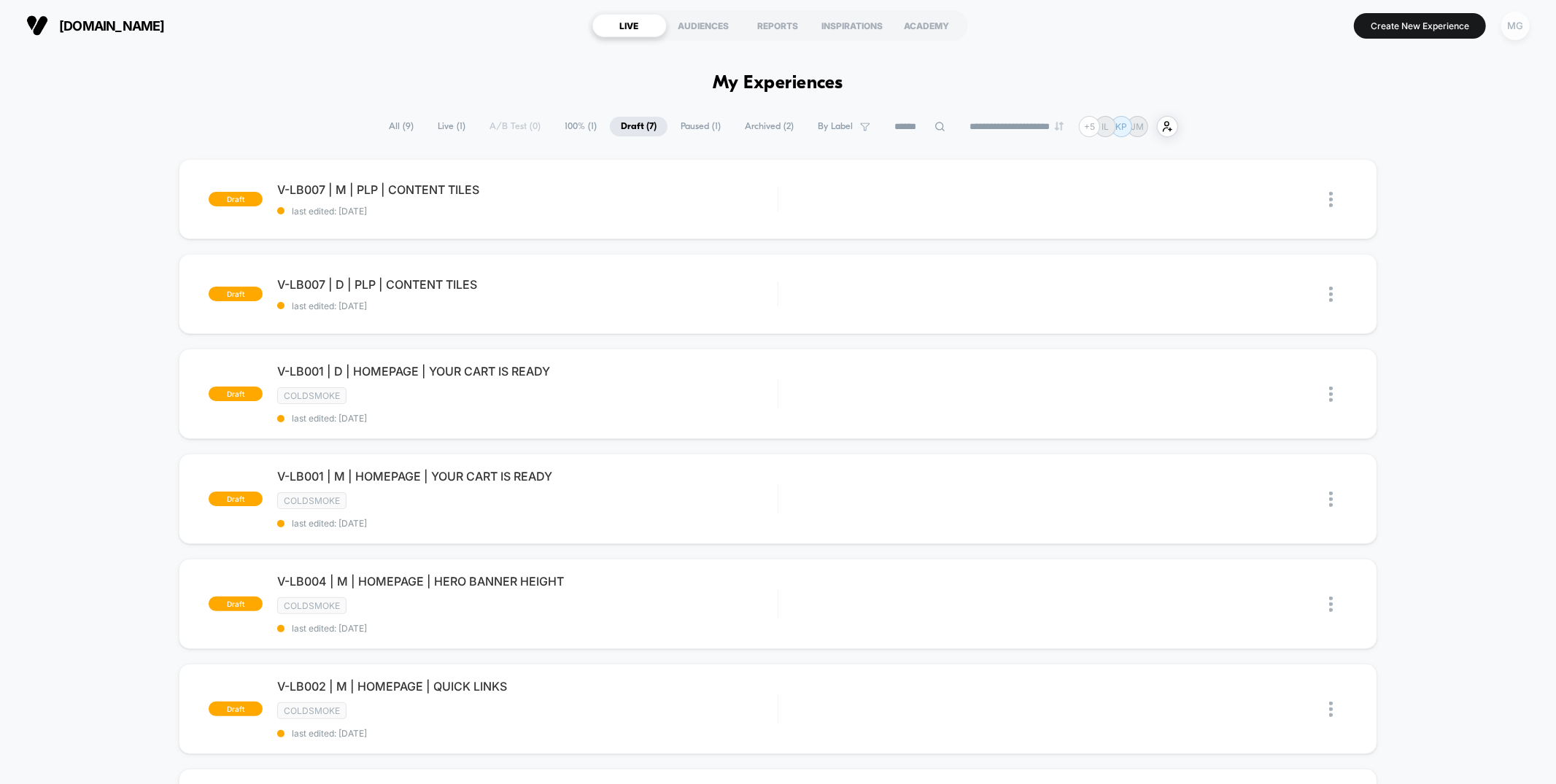
scroll to position [5, 0]
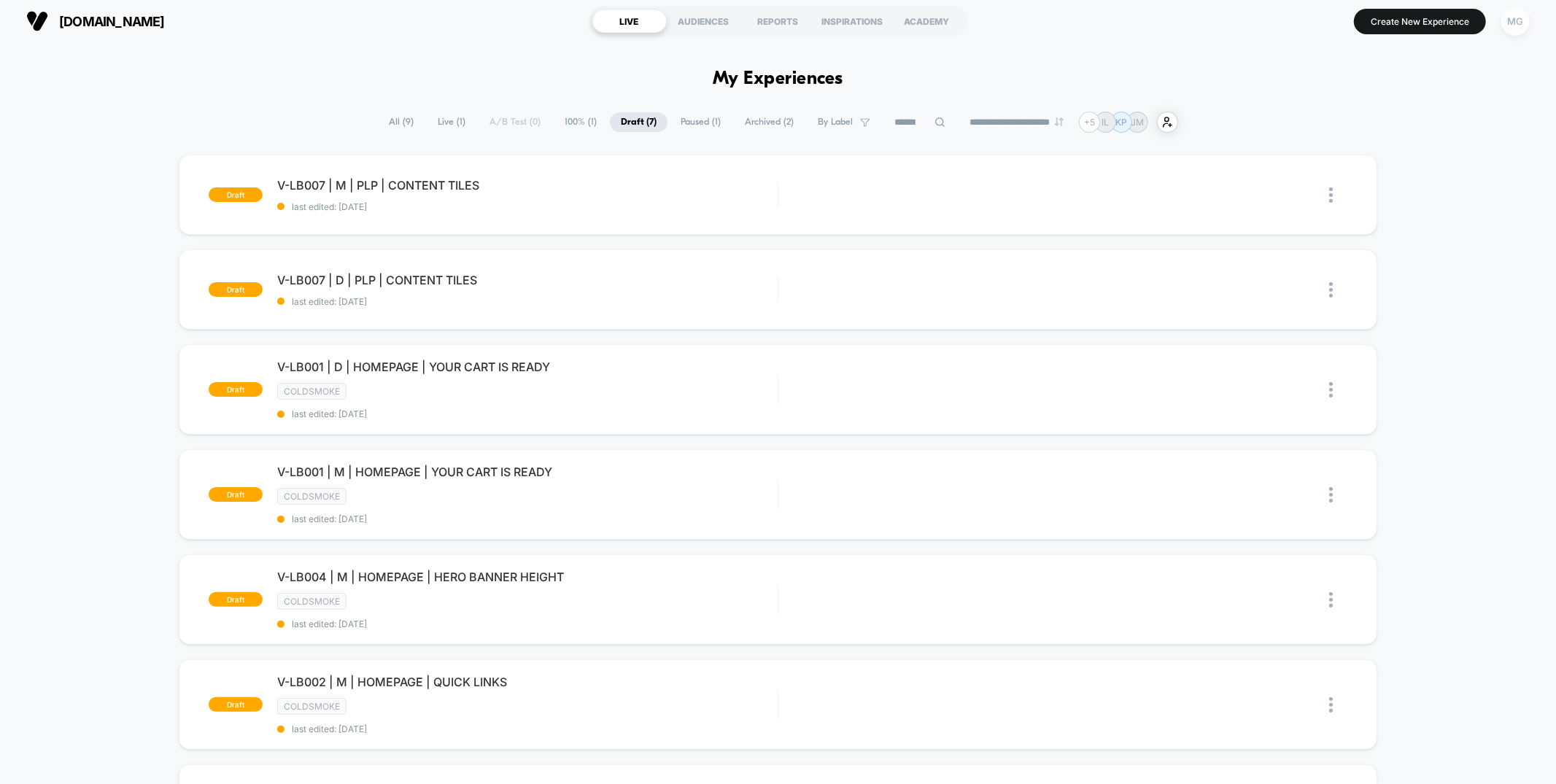
click at [1528, 24] on div "MG" at bounding box center [1515, 21] width 28 height 28
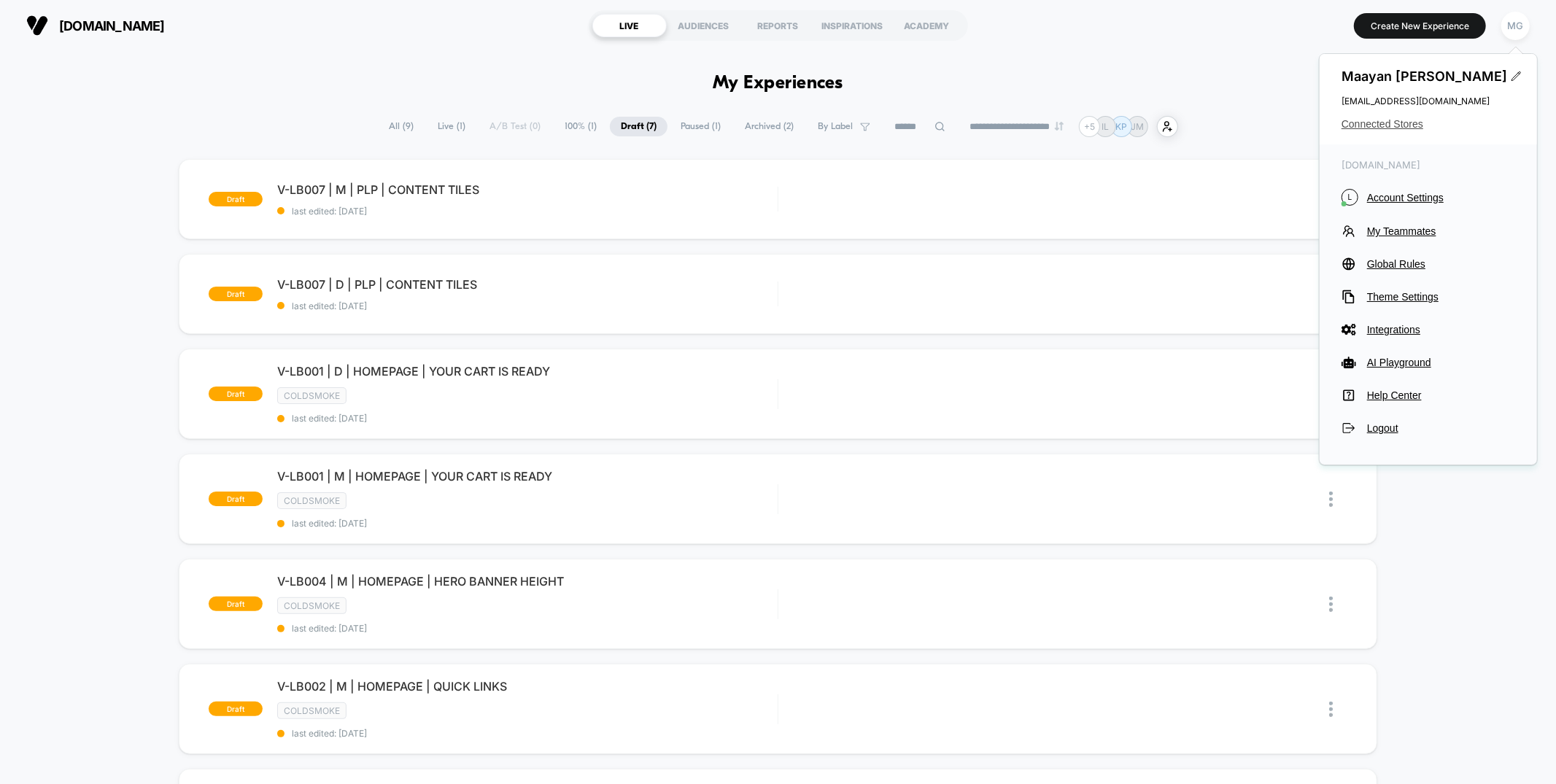
scroll to position [5, 0]
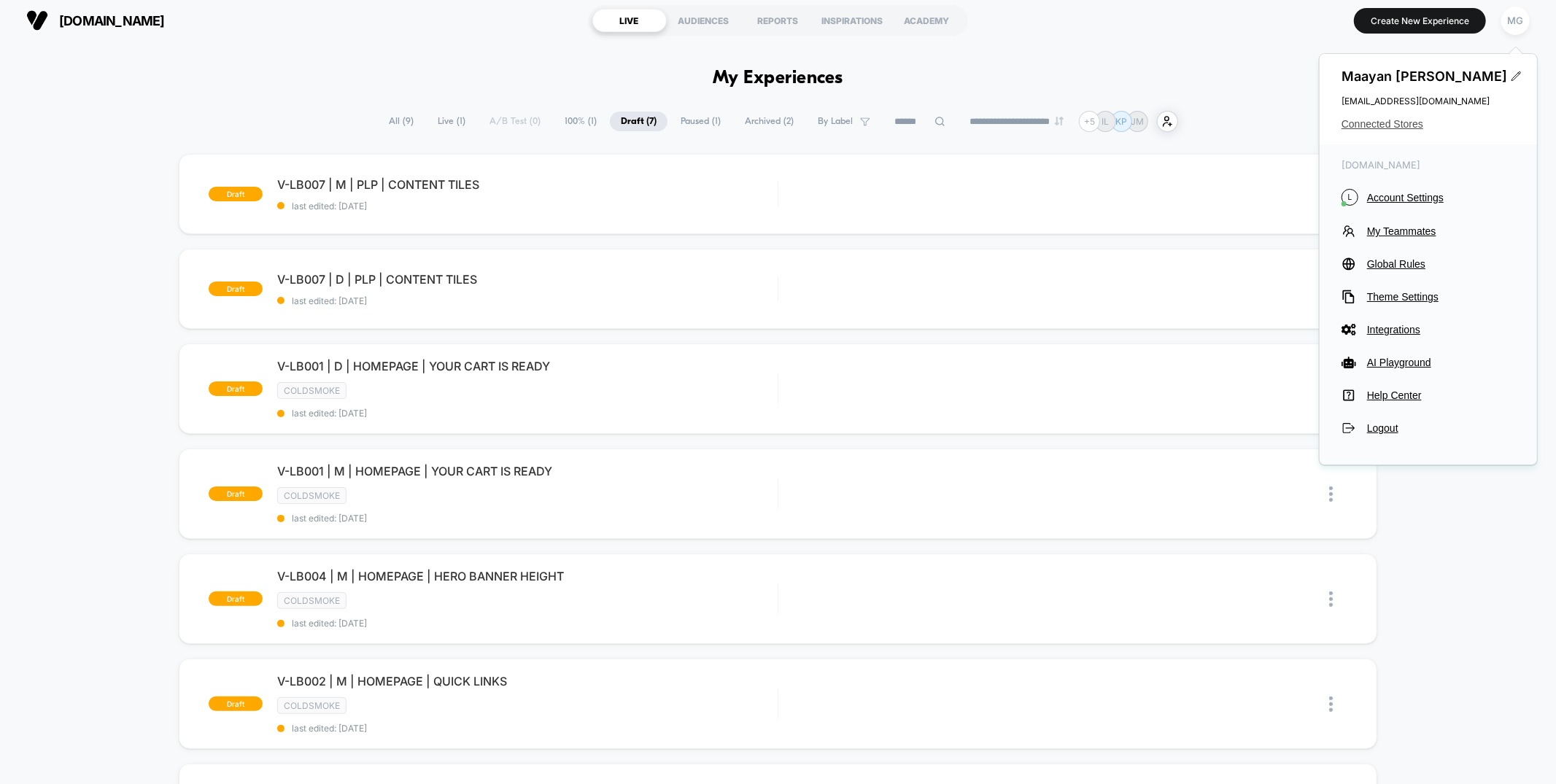
click at [1403, 123] on span "Connected Stores" at bounding box center [1429, 123] width 174 height 12
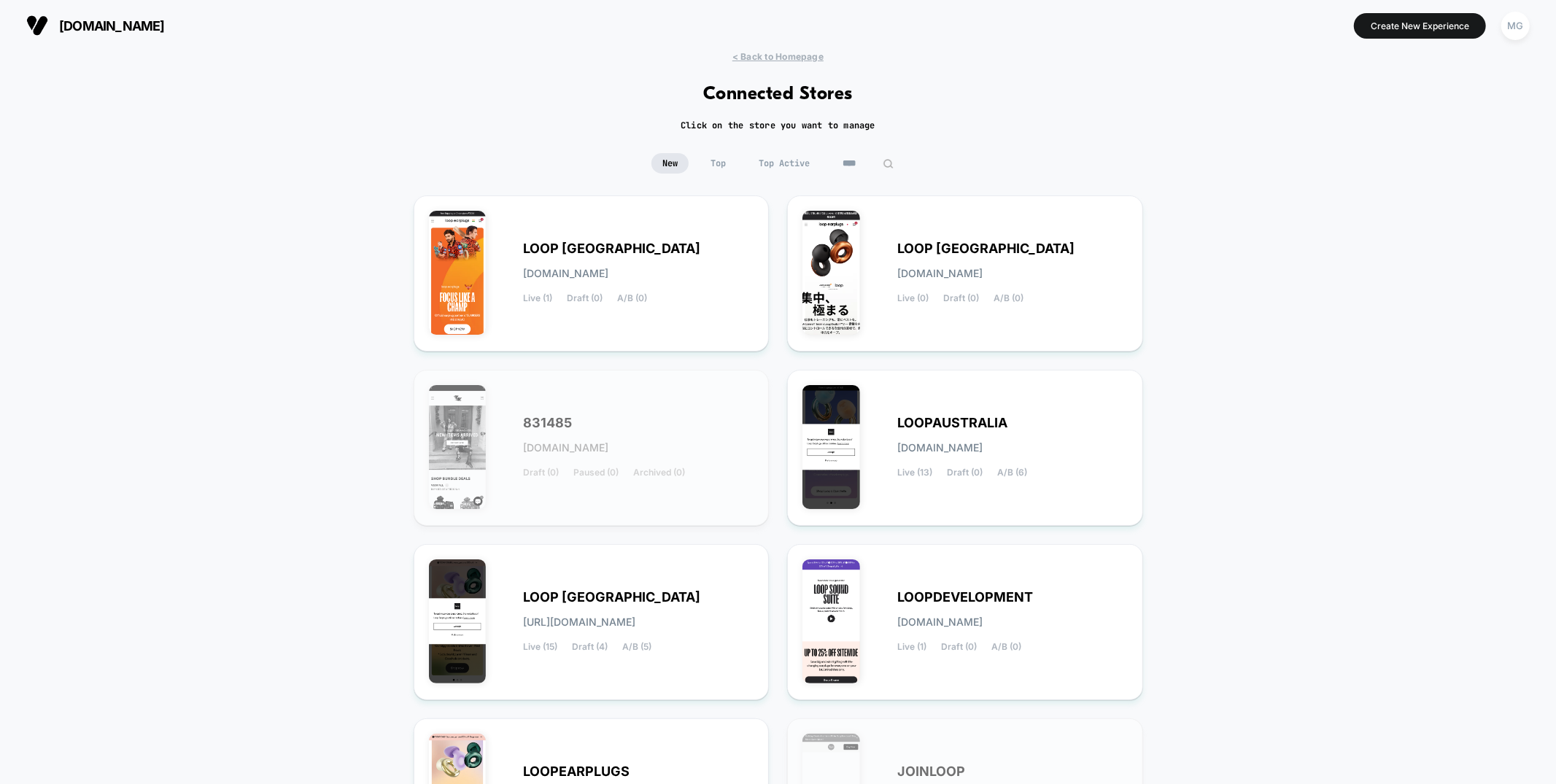
click at [842, 164] on input "****" at bounding box center [869, 164] width 73 height 20
click at [842, 164] on input "****" at bounding box center [869, 164] width 146 height 20
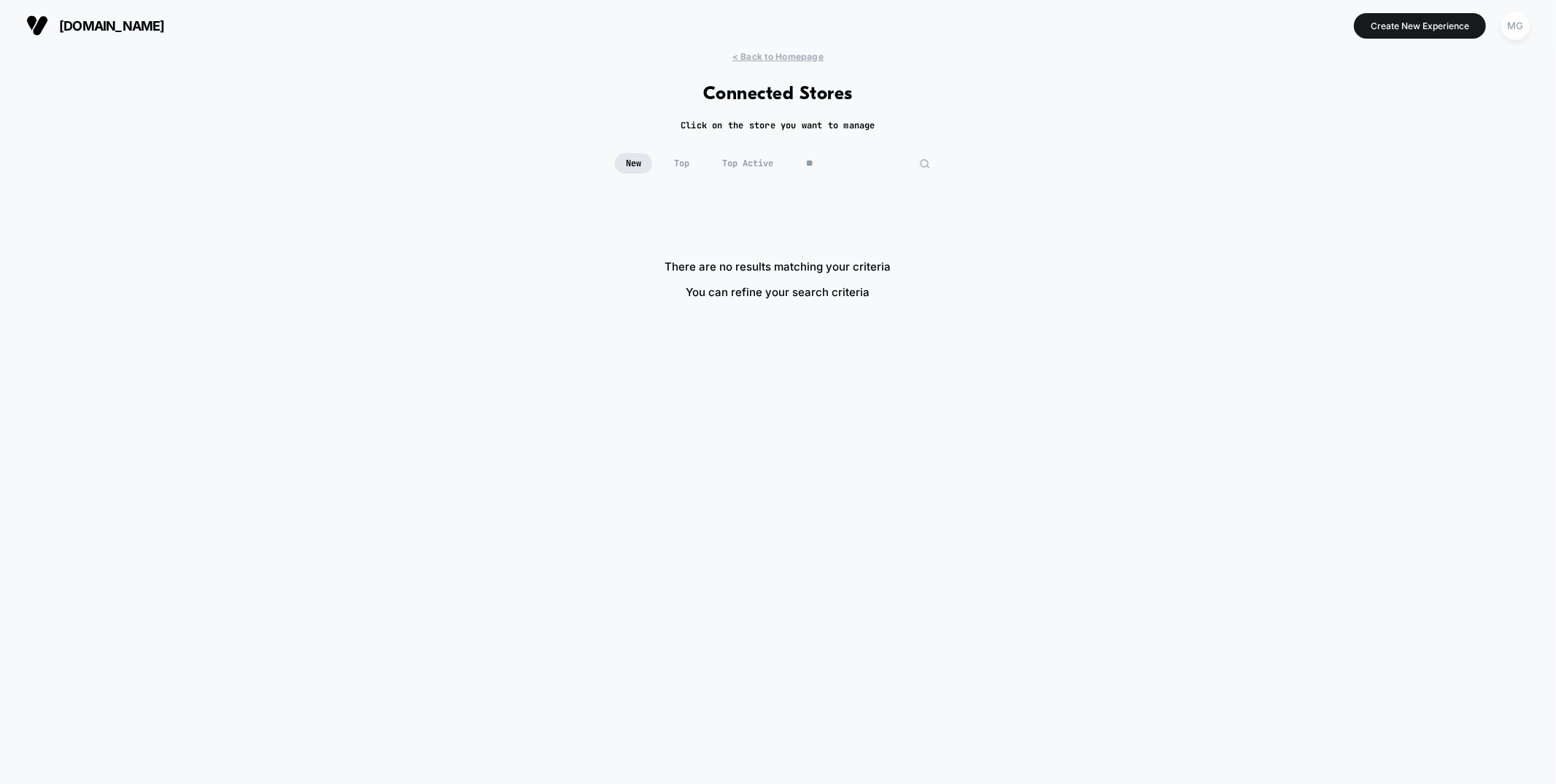
type input "*"
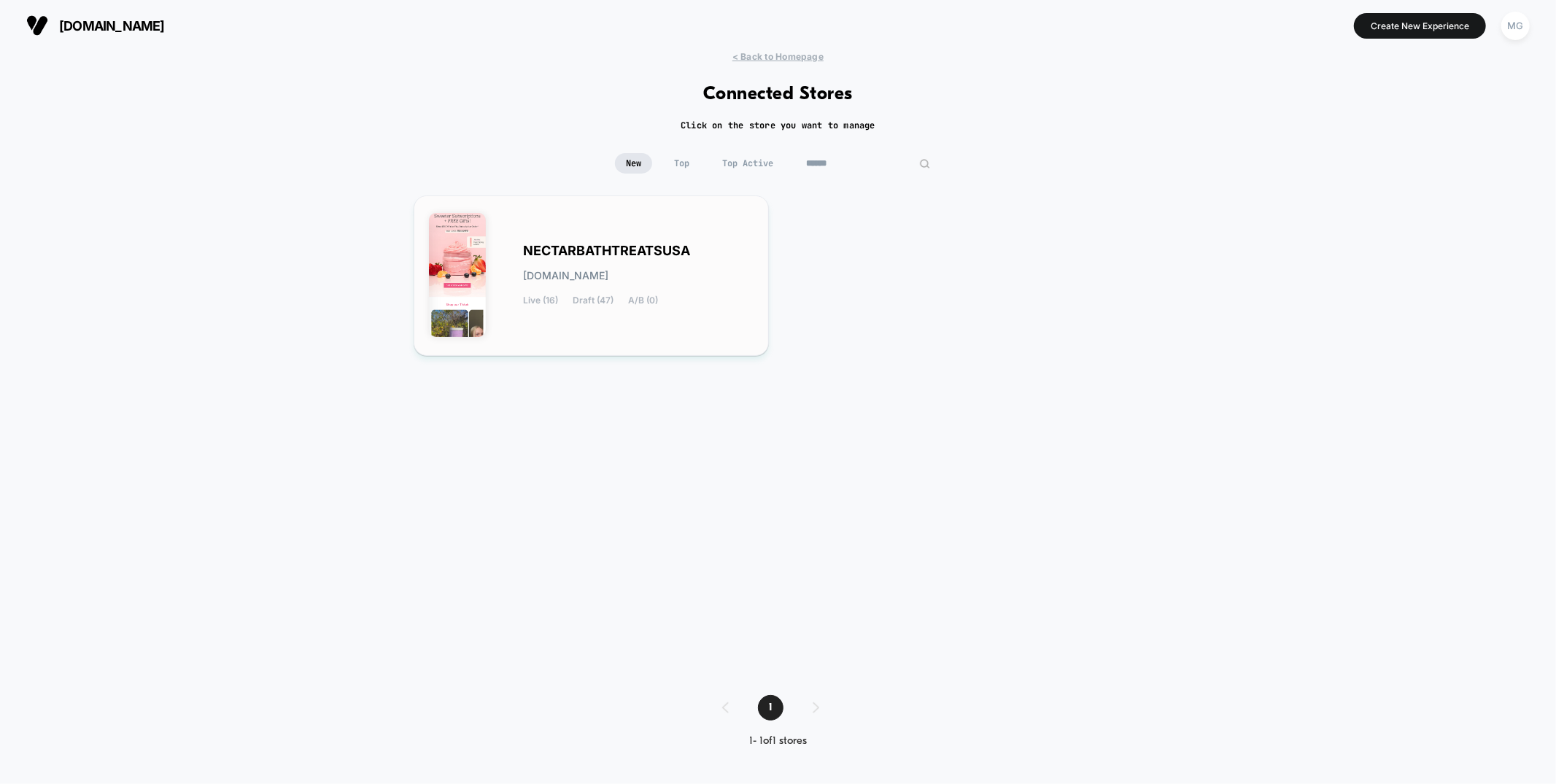
type input "******"
click at [595, 246] on span "NECTARBATHTREATSUSA" at bounding box center [607, 250] width 167 height 10
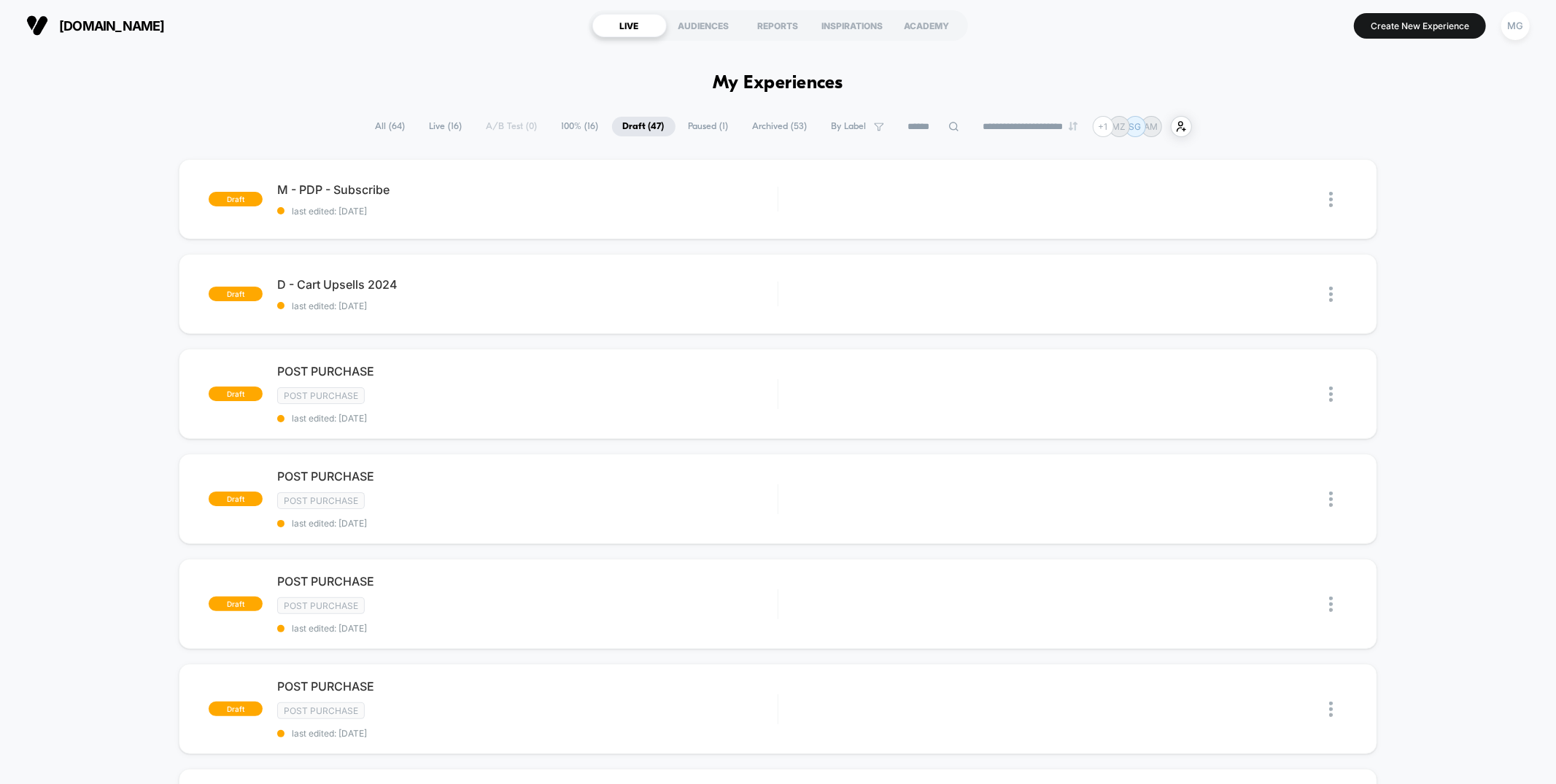
click at [581, 130] on span "100% ( 16 )" at bounding box center [581, 127] width 59 height 20
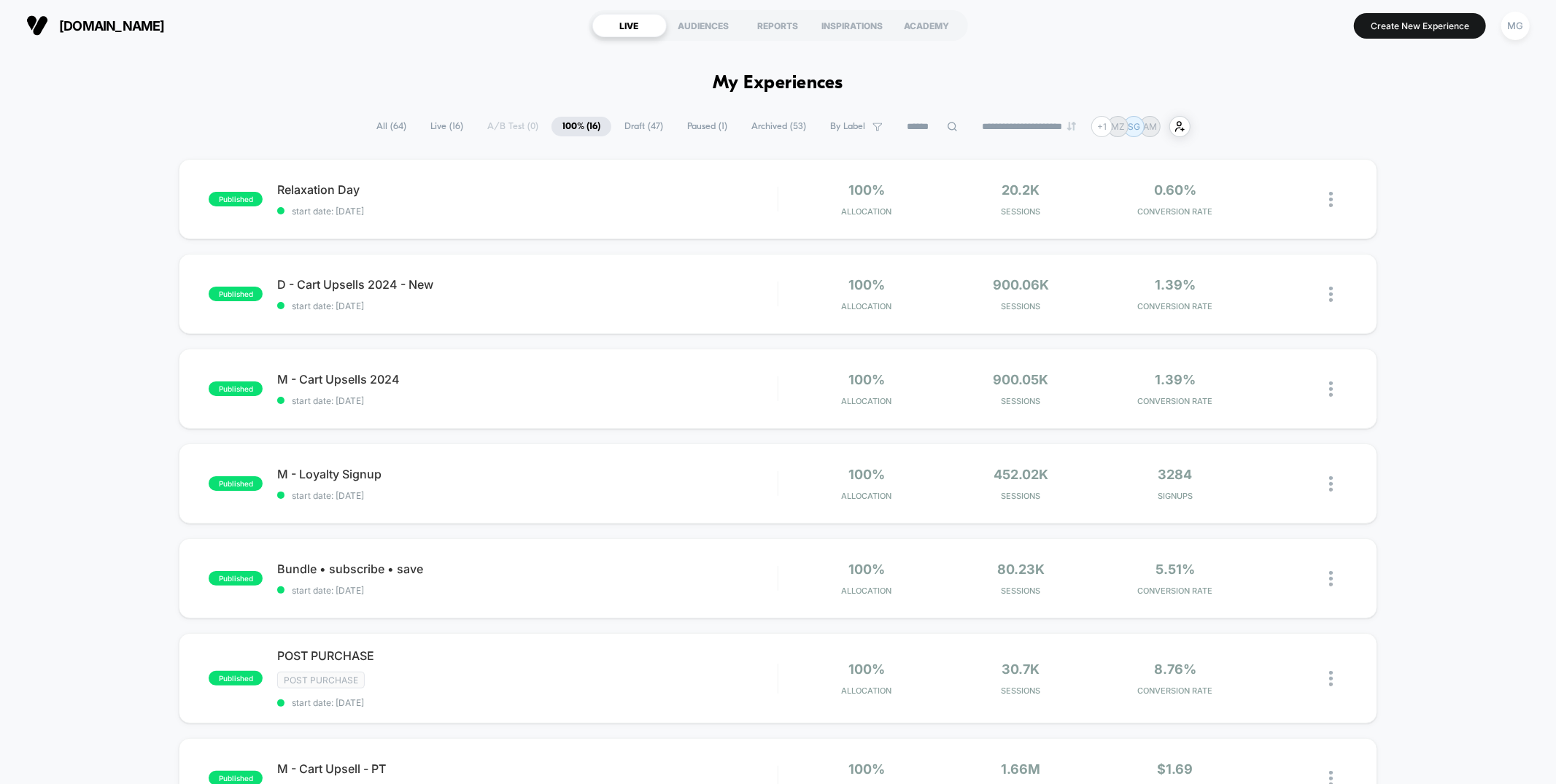
click at [382, 125] on span "All ( 64 )" at bounding box center [391, 127] width 52 height 20
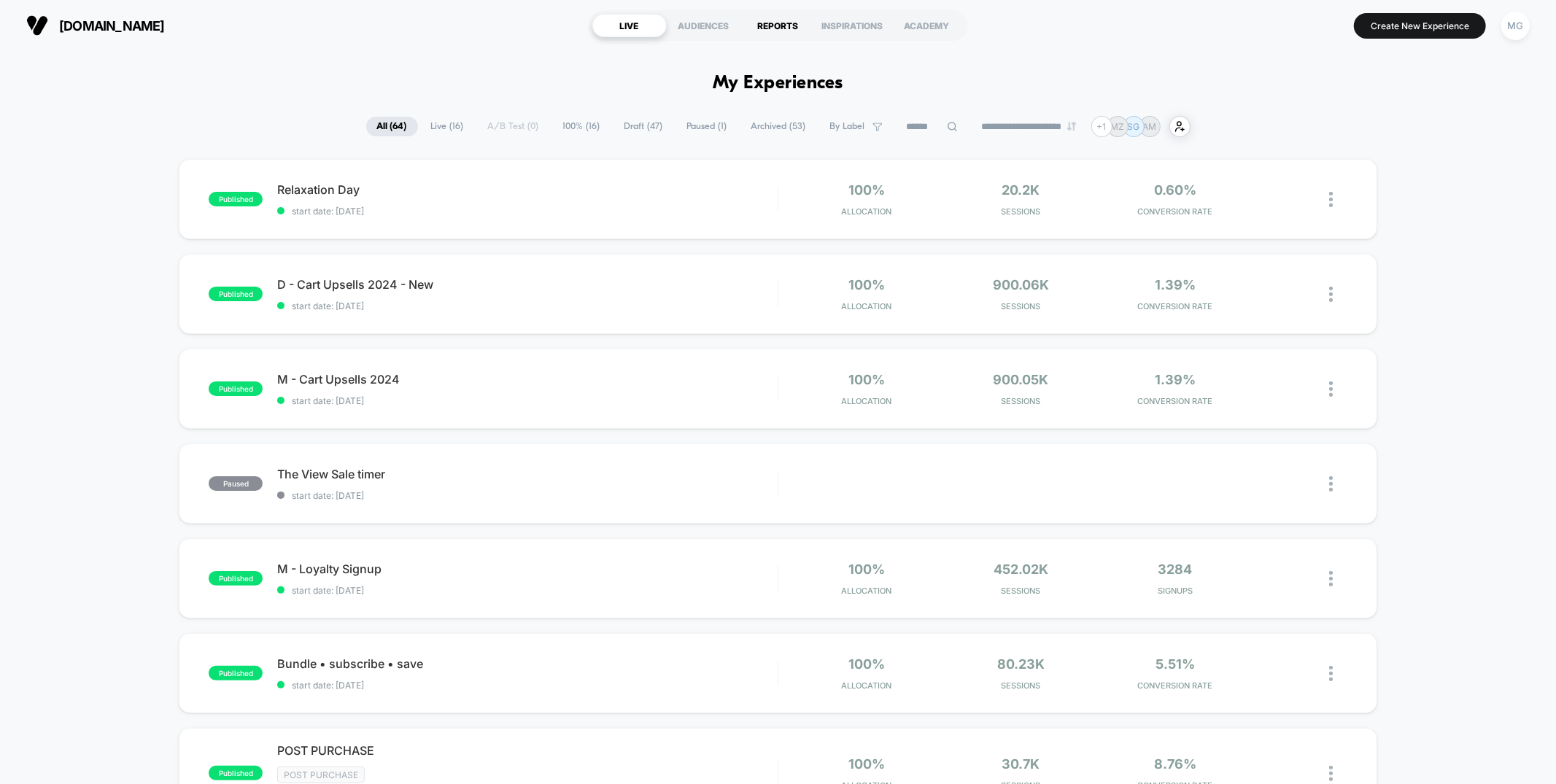
click at [784, 27] on div "REPORTS" at bounding box center [778, 26] width 74 height 24
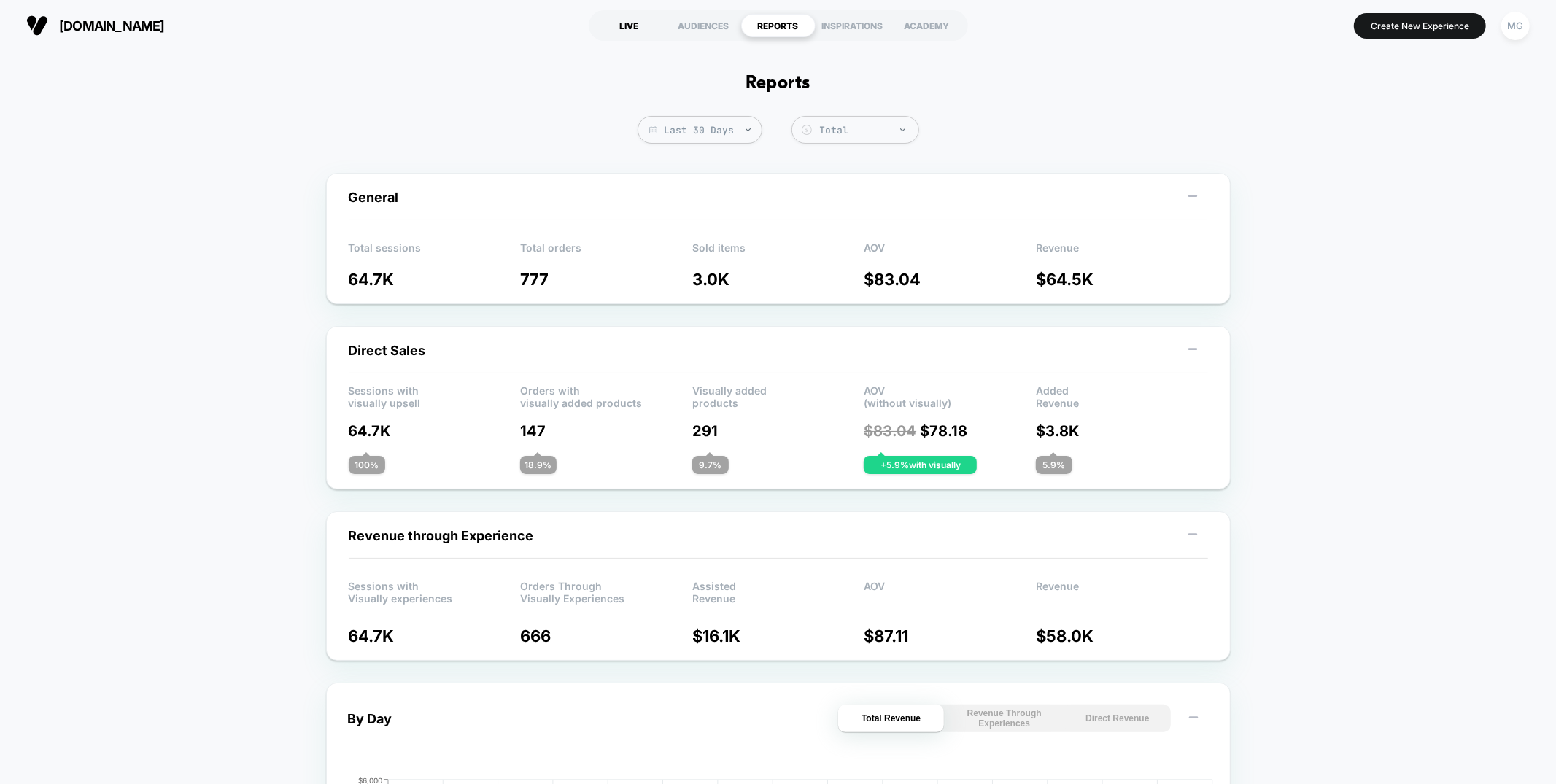
click at [640, 22] on div "LIVE" at bounding box center [629, 26] width 74 height 24
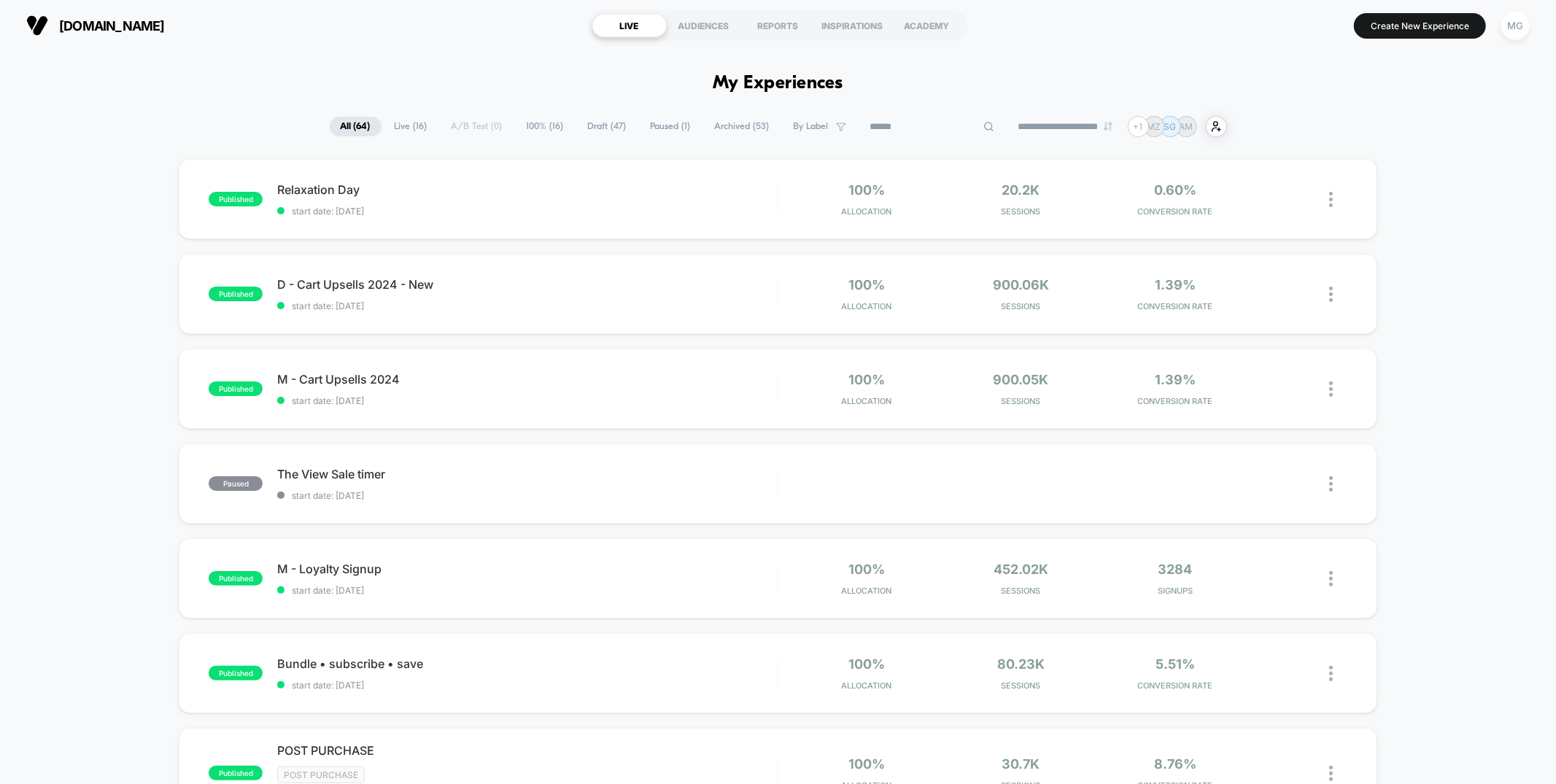
click at [911, 133] on input at bounding box center [933, 126] width 146 height 17
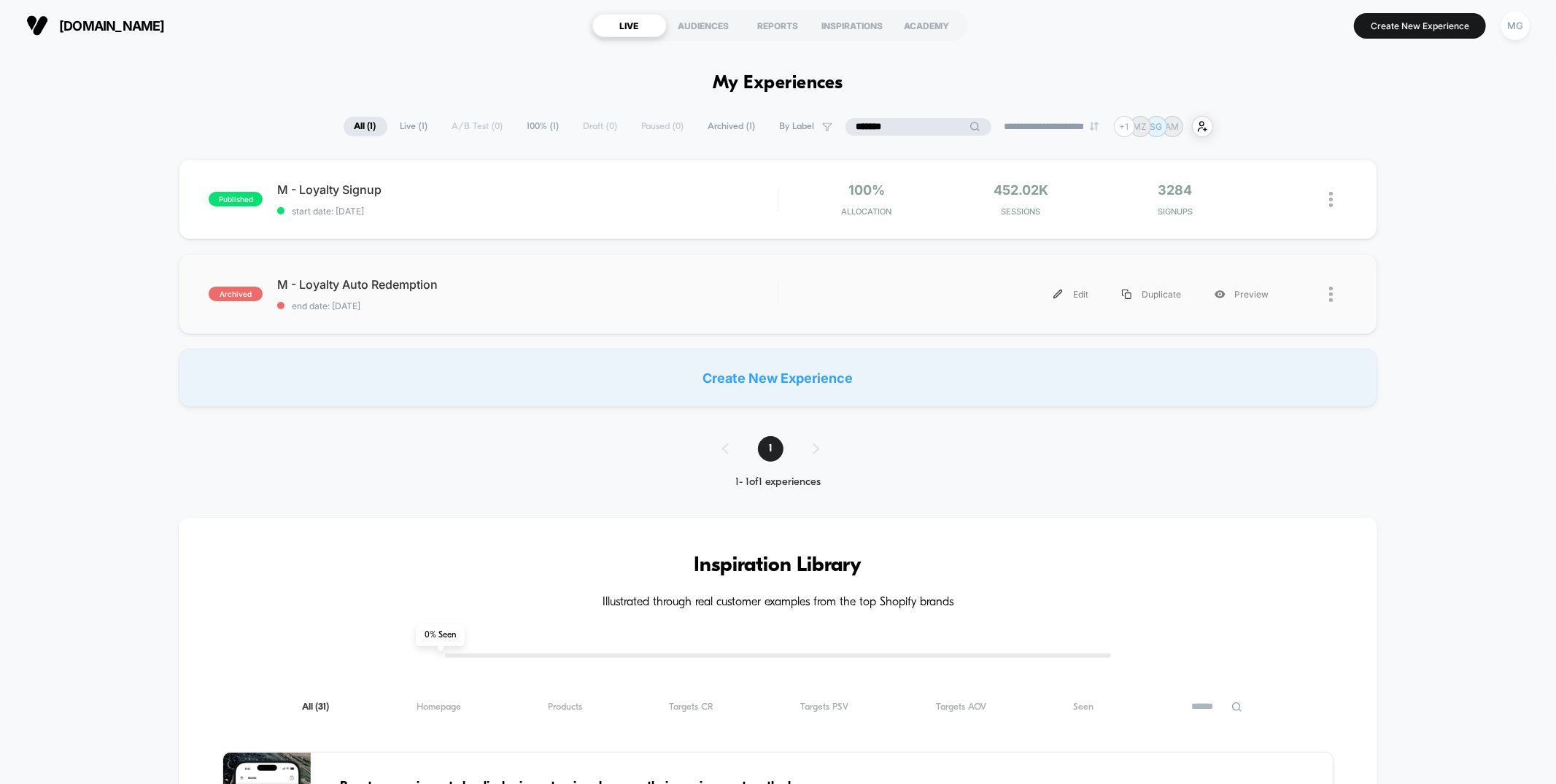
type input "*******"
click at [645, 316] on div "archived M - Loyalty Auto Redemption end date: [DATE] Edit Duplicate Preview" at bounding box center [778, 294] width 1198 height 80
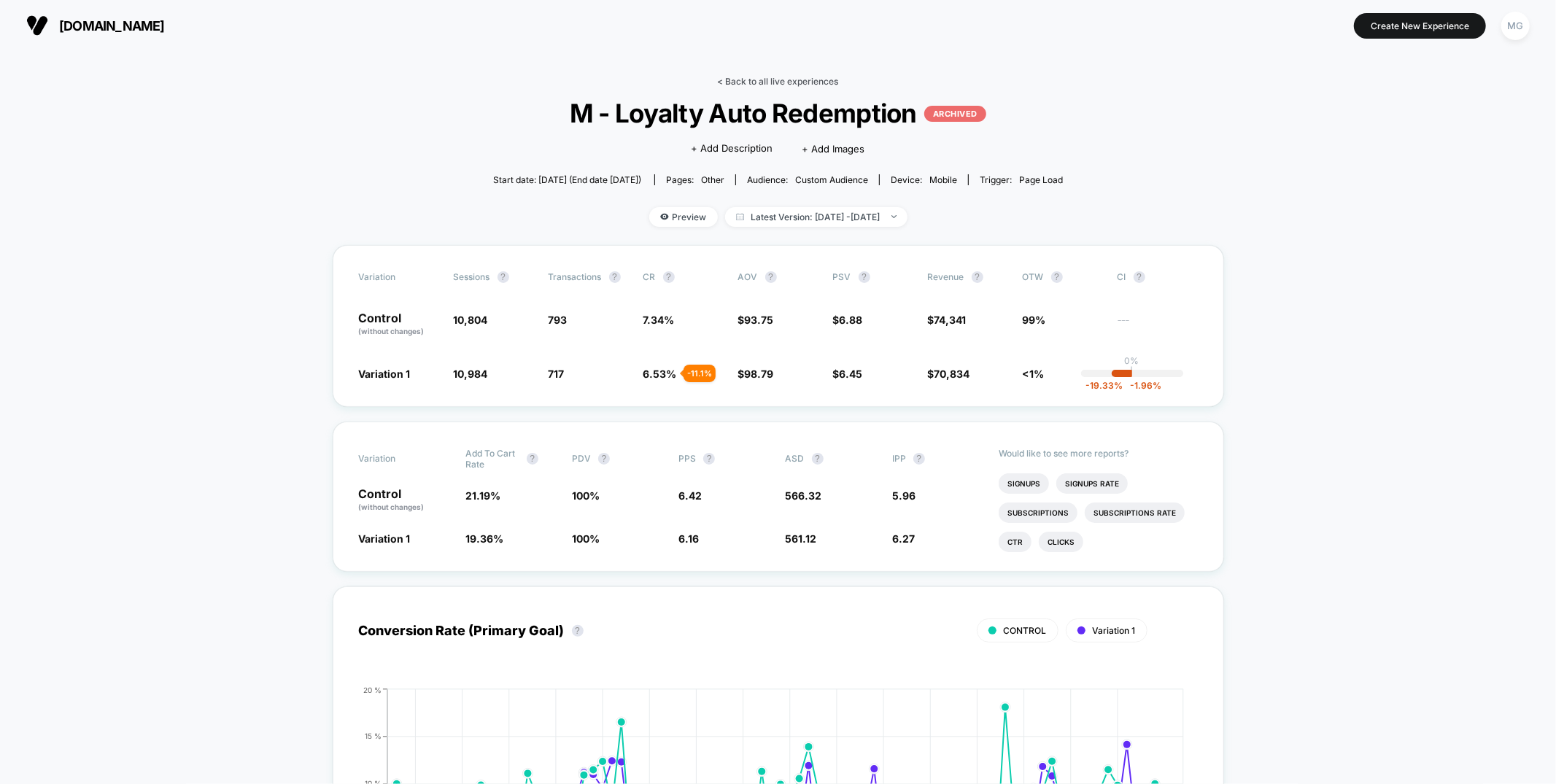
click at [771, 76] on link "< Back to all live experiences" at bounding box center [778, 81] width 121 height 11
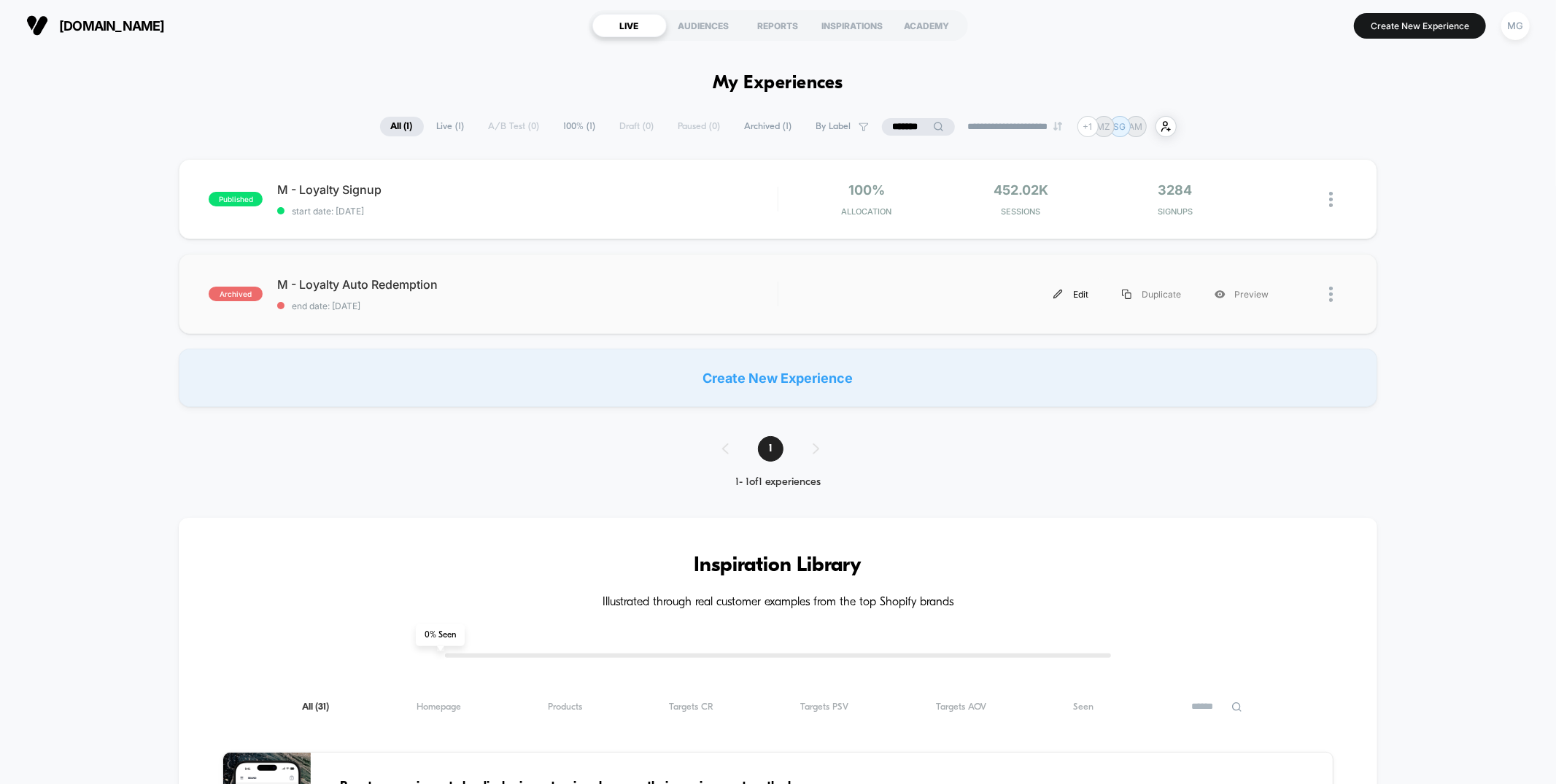
click at [1080, 292] on div "Edit" at bounding box center [1071, 294] width 69 height 33
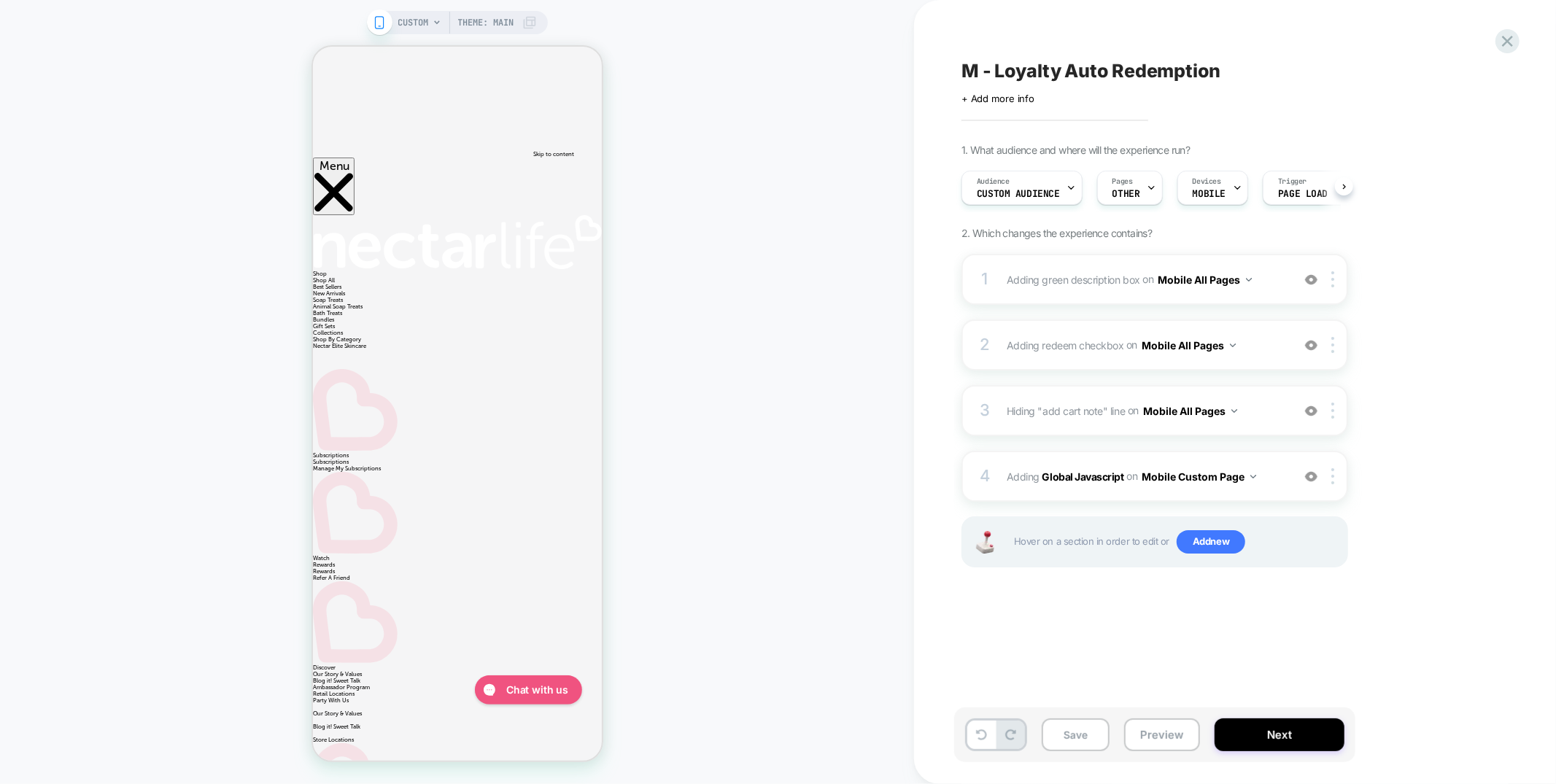
scroll to position [0, 1]
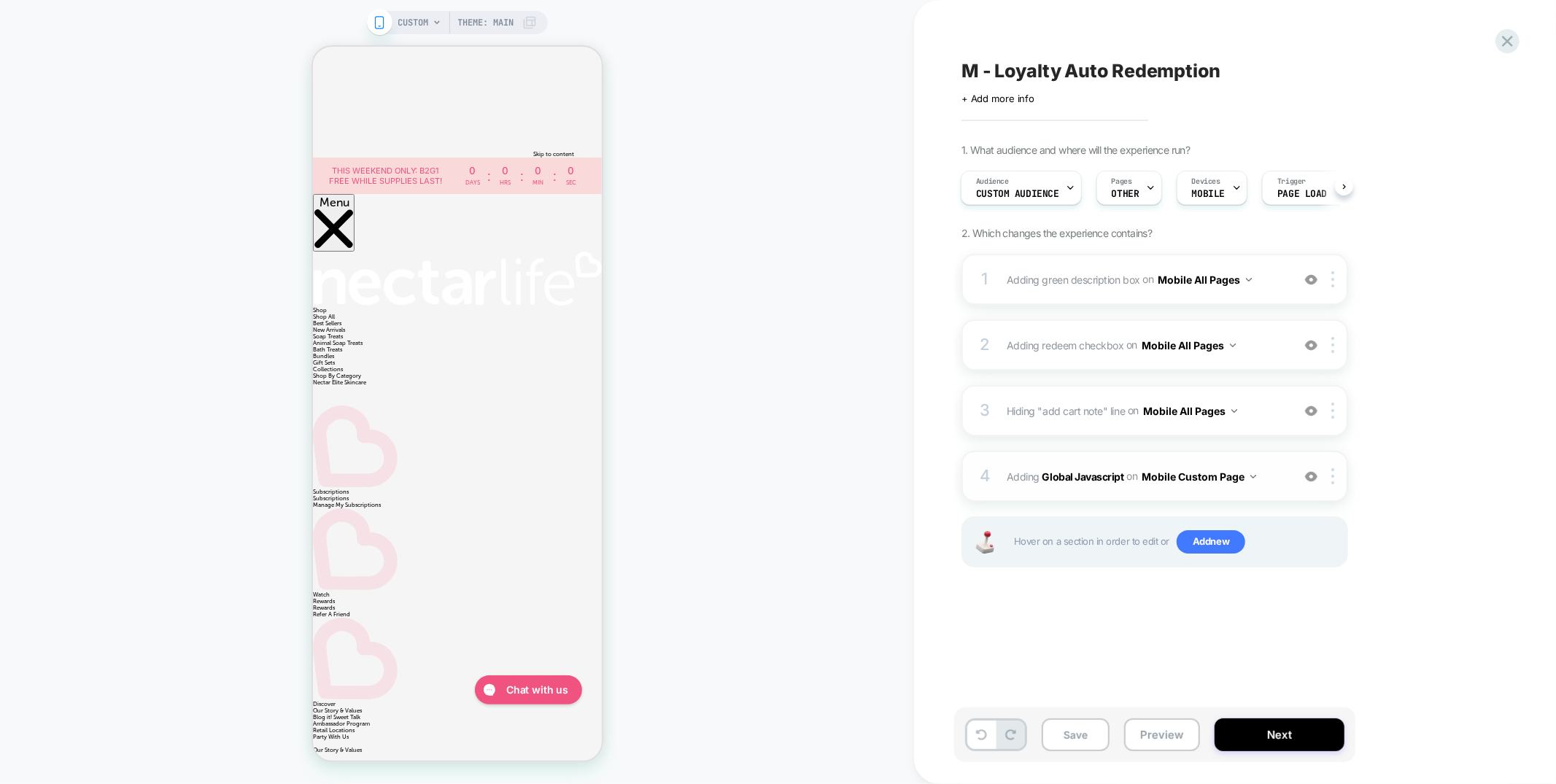
click at [1167, 453] on div "4 Adding Global Javascript on Mobile Custom Page Add Before Add After Copy to D…" at bounding box center [1155, 476] width 387 height 51
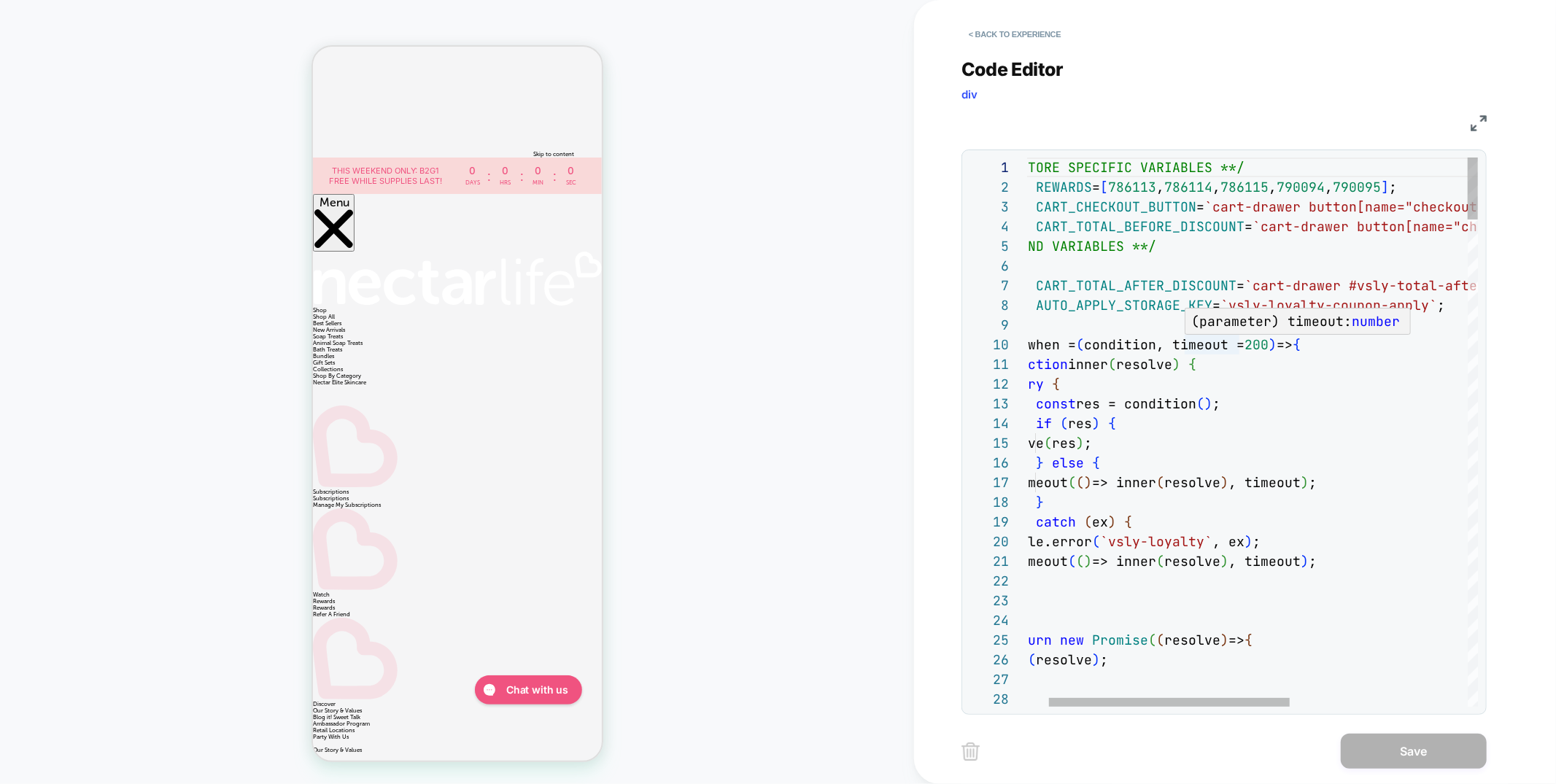
scroll to position [0, 0]
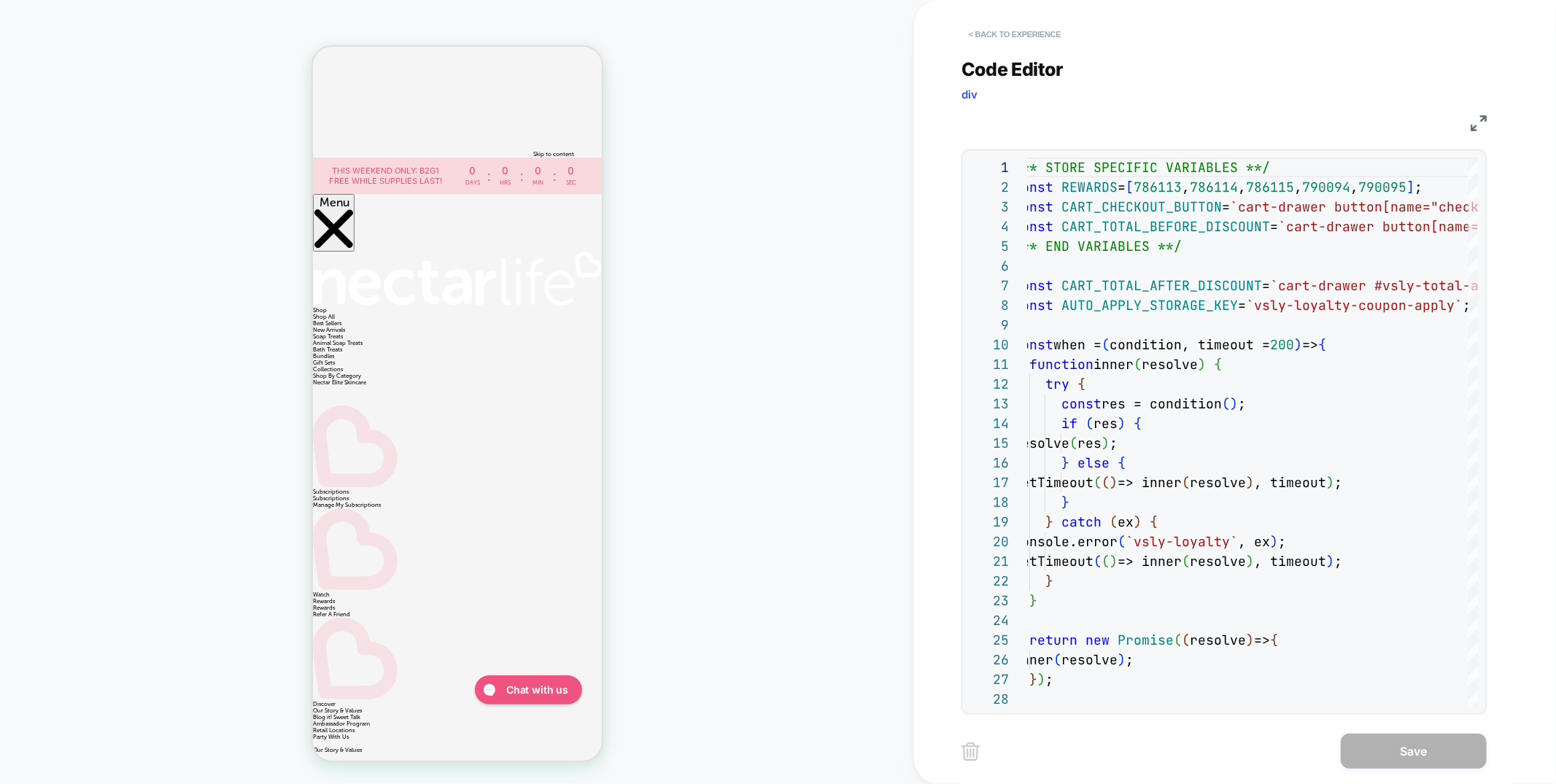
click at [1061, 29] on button "< Back to experience" at bounding box center [1015, 35] width 107 height 24
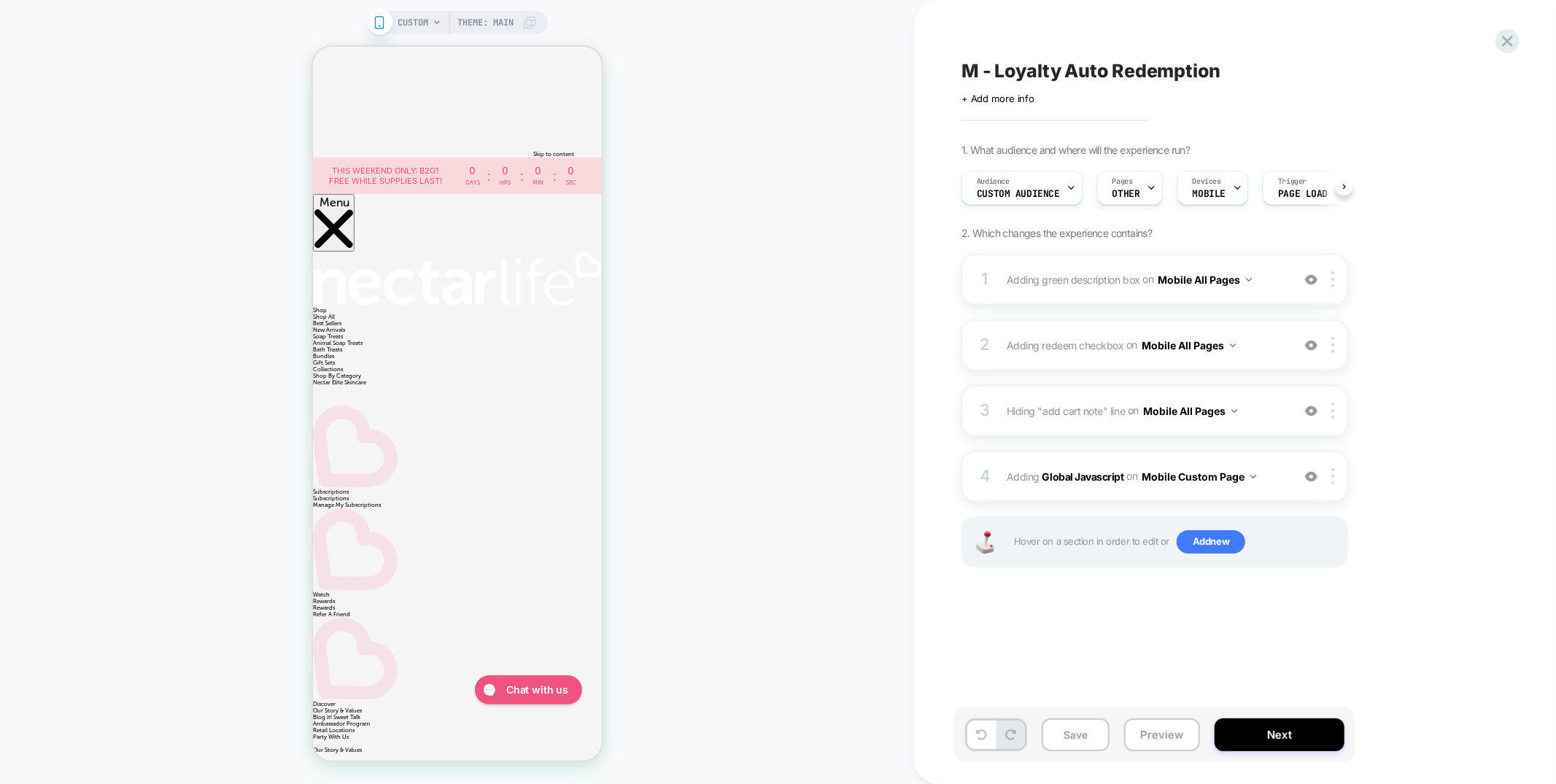
scroll to position [0, 1]
click at [1336, 344] on div at bounding box center [1336, 345] width 24 height 16
click at [1061, 188] on div "Audience Custom Audience" at bounding box center [1018, 188] width 112 height 33
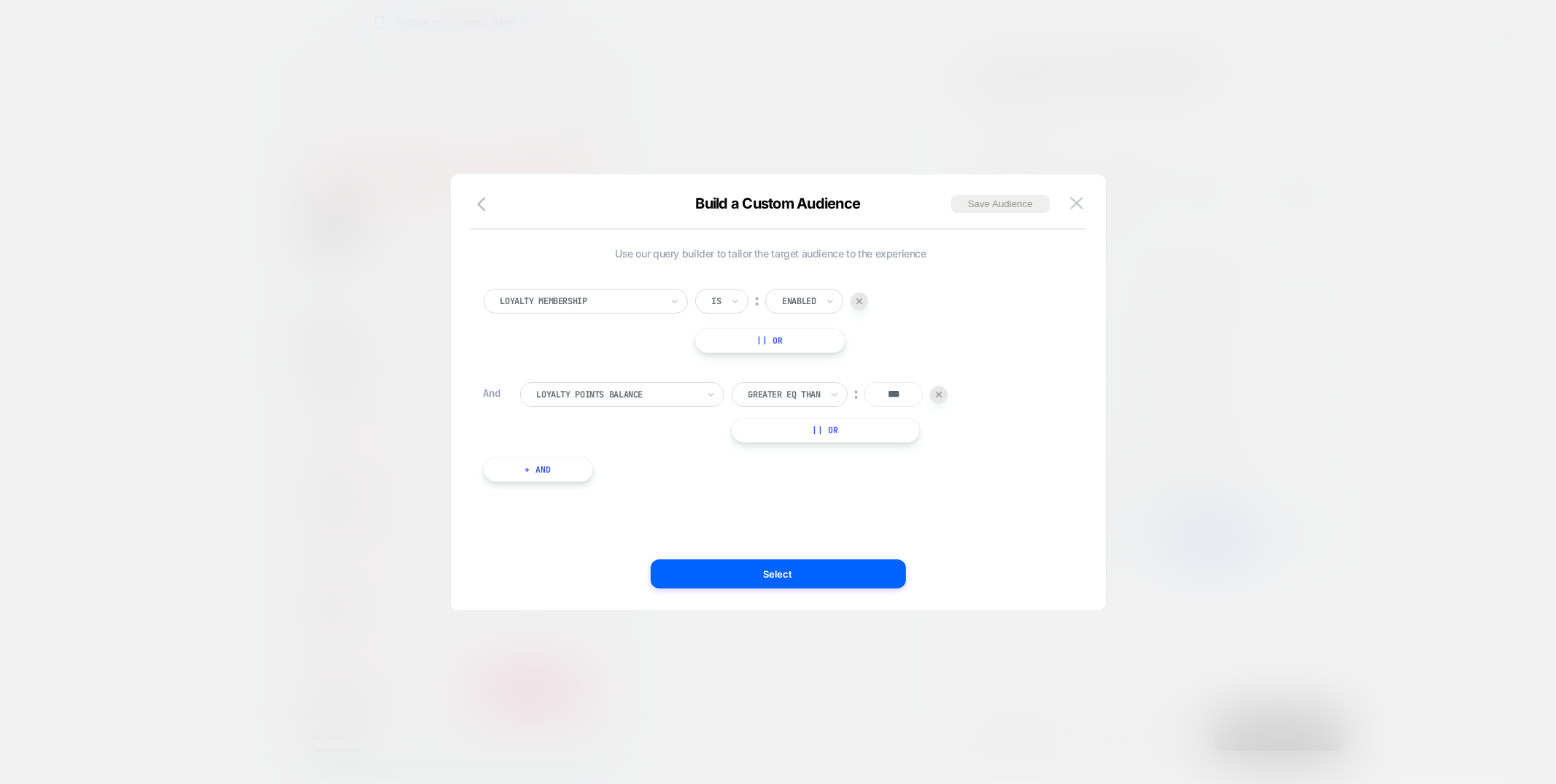
click at [1122, 187] on div at bounding box center [778, 392] width 1556 height 784
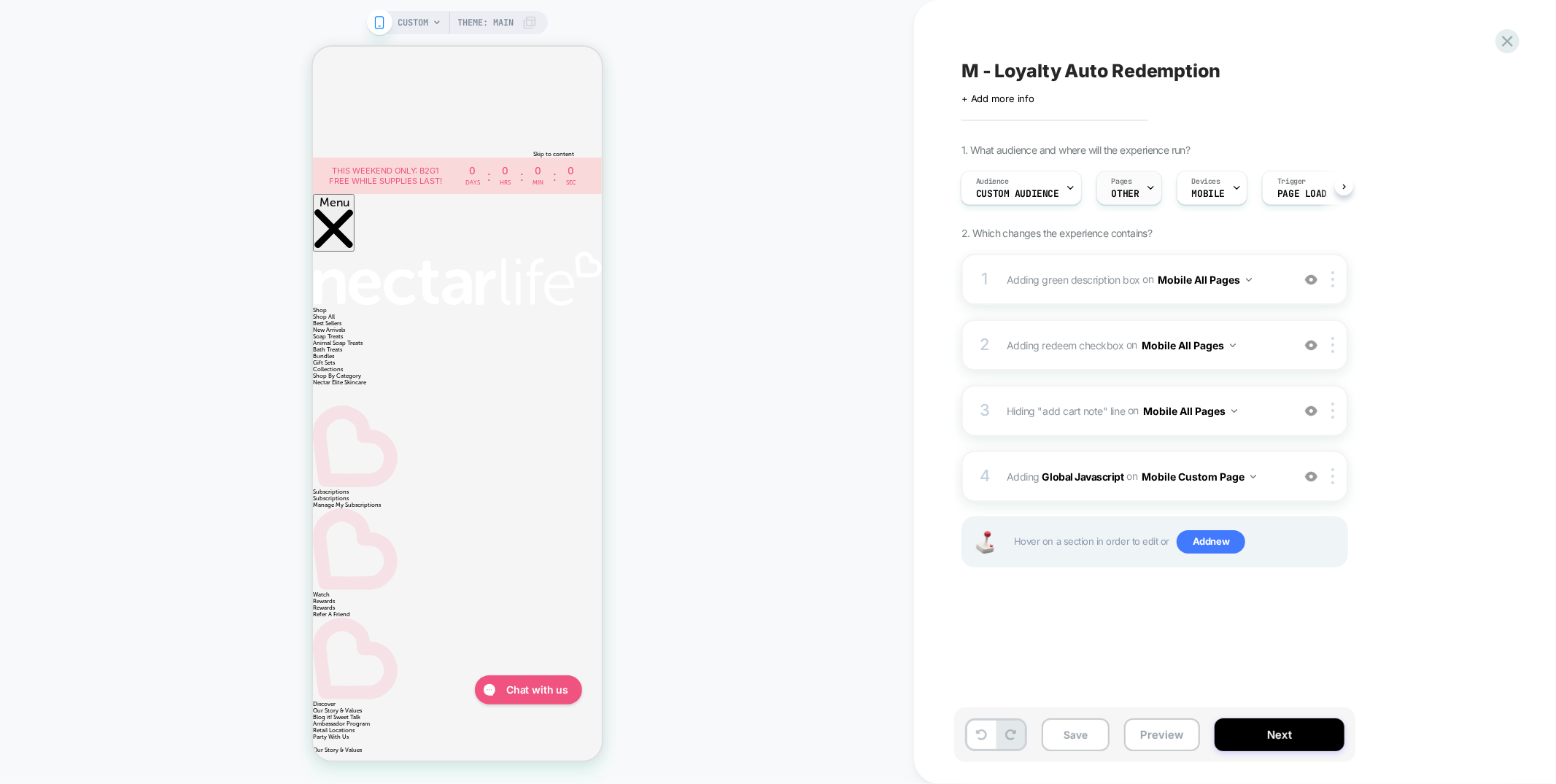
click at [1116, 184] on span "Pages" at bounding box center [1122, 181] width 20 height 10
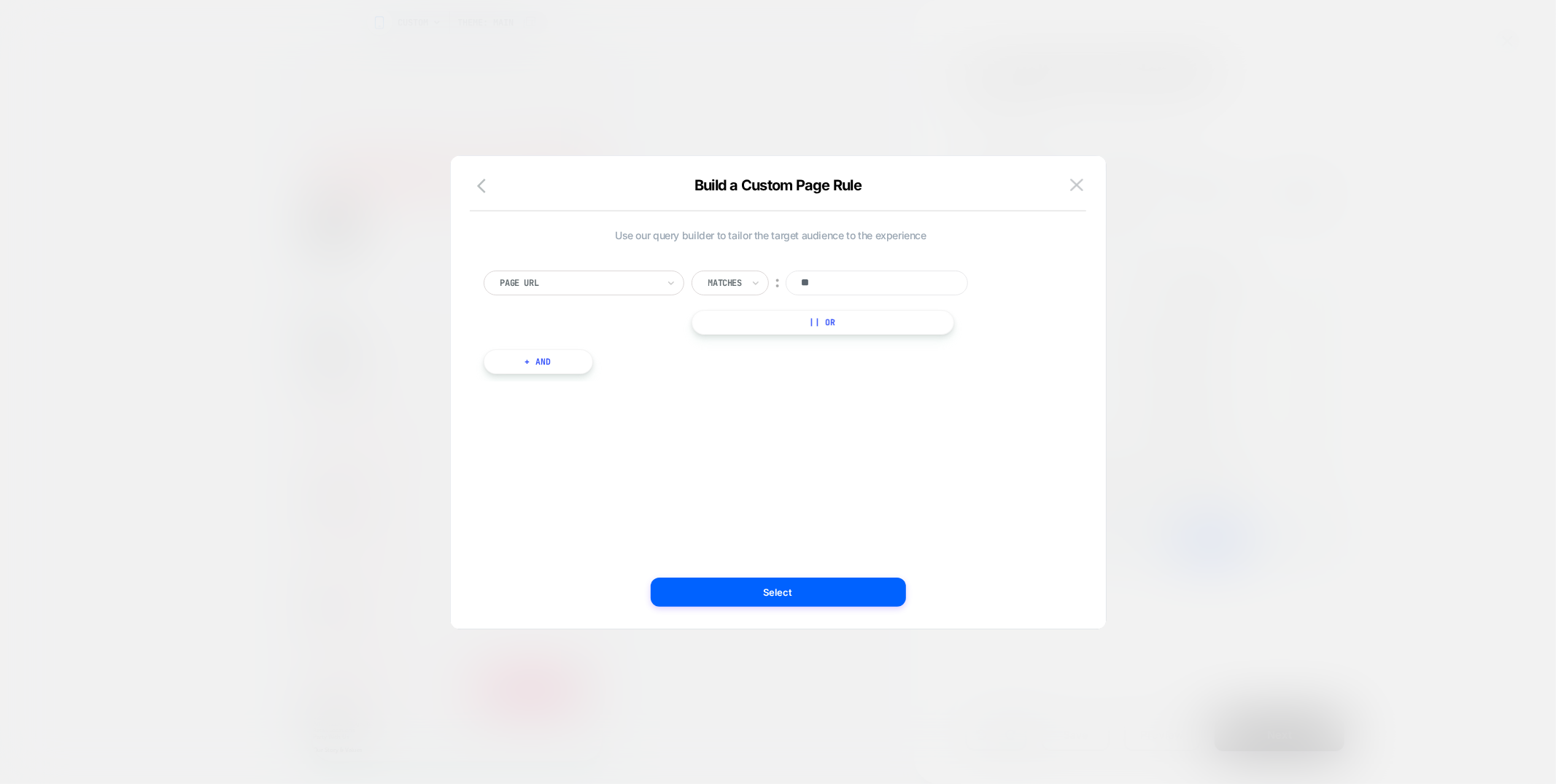
click at [1137, 189] on div at bounding box center [778, 392] width 1556 height 784
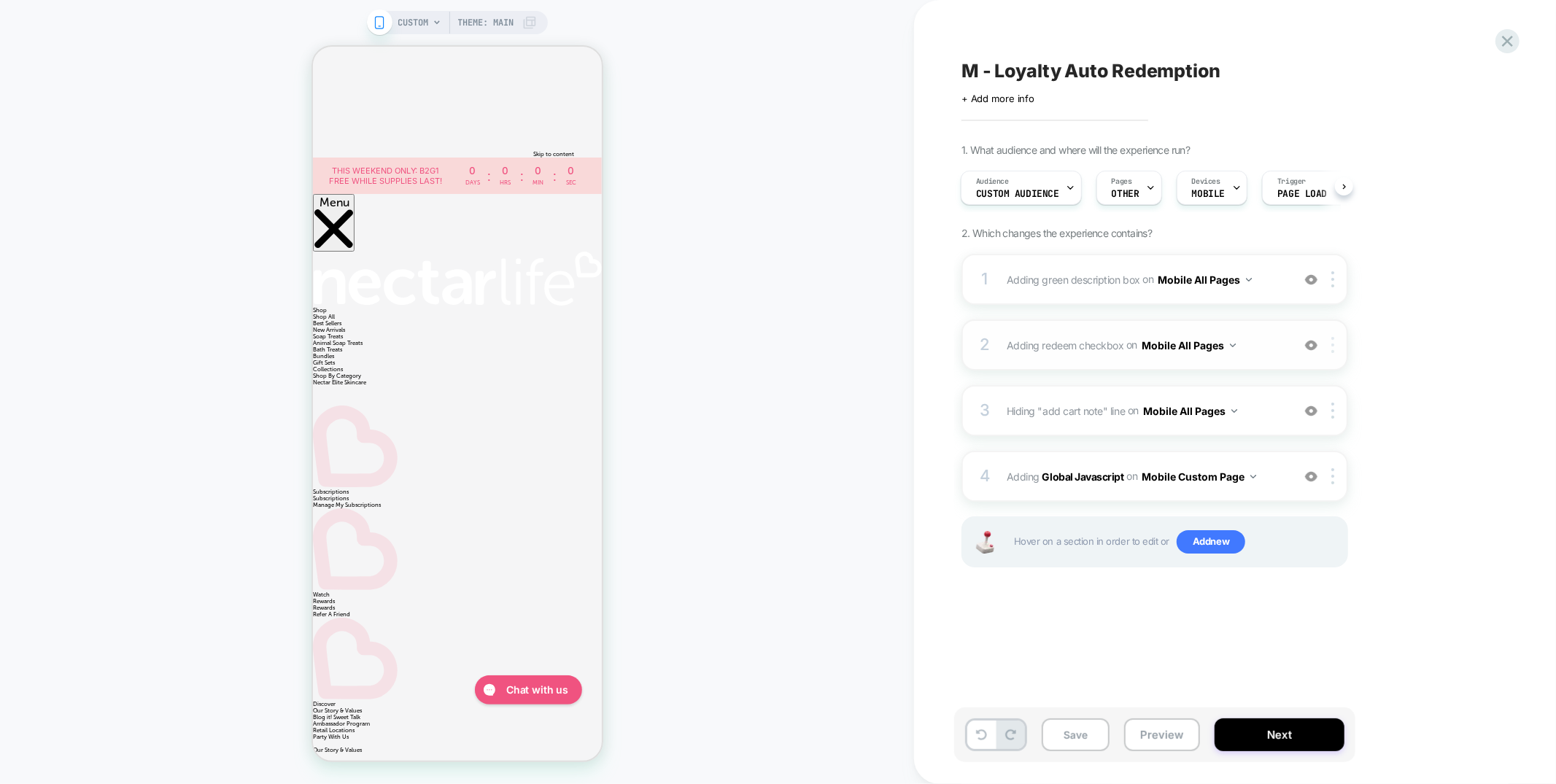
click at [1333, 345] on img at bounding box center [1332, 345] width 3 height 16
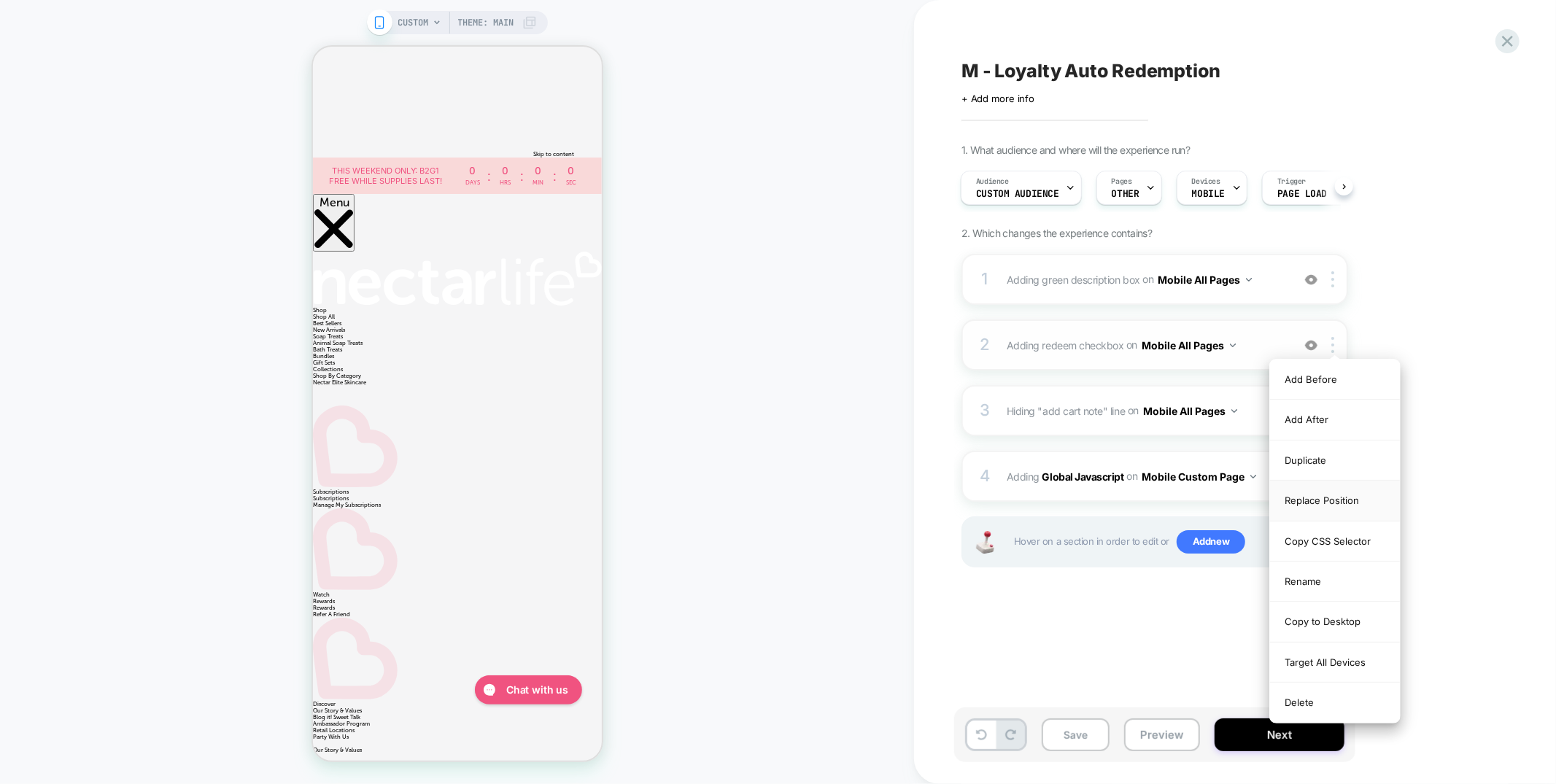
click at [1338, 503] on div "Replace Position" at bounding box center [1335, 501] width 130 height 40
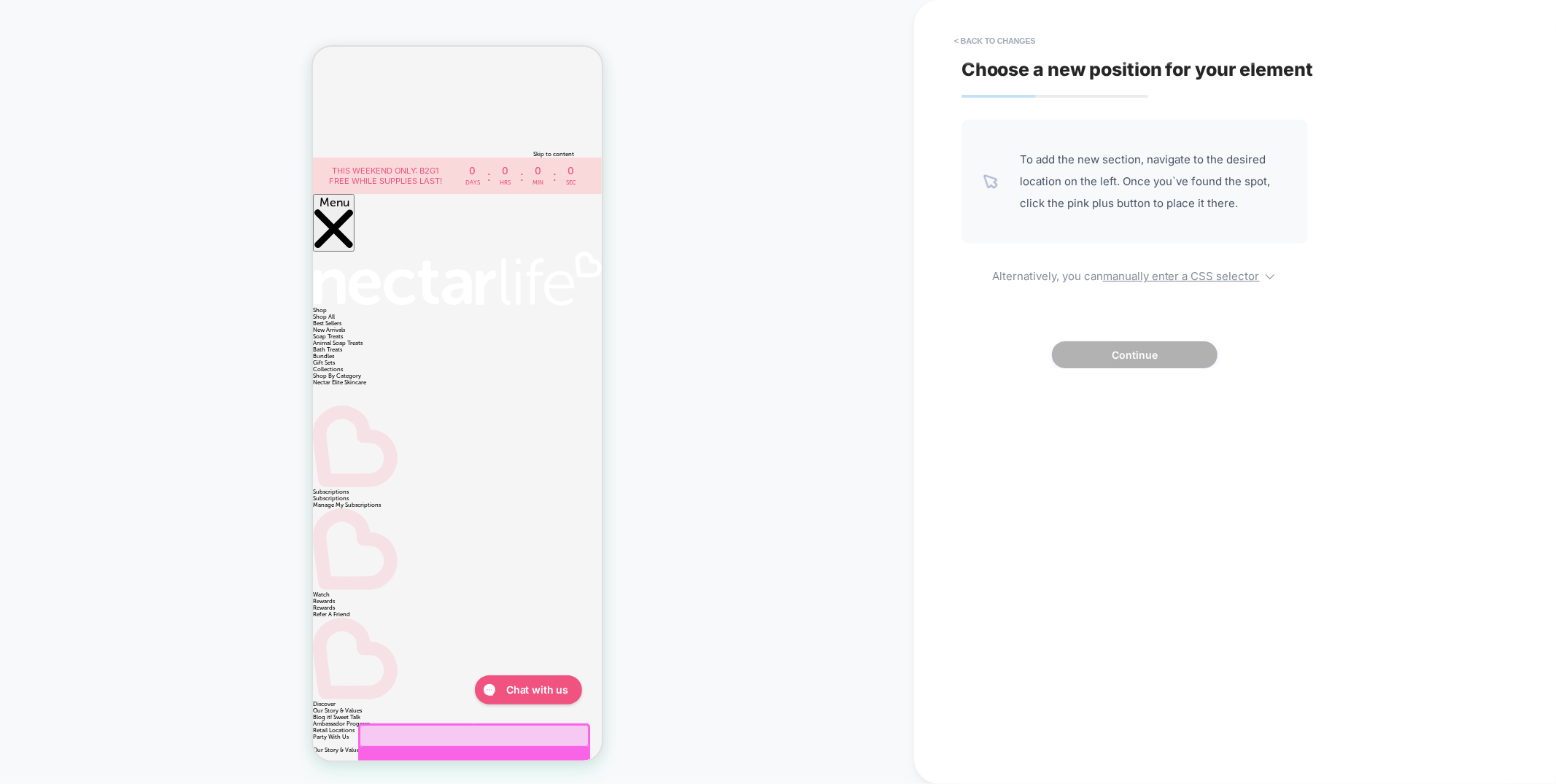
click at [537, 747] on div at bounding box center [474, 768] width 232 height 43
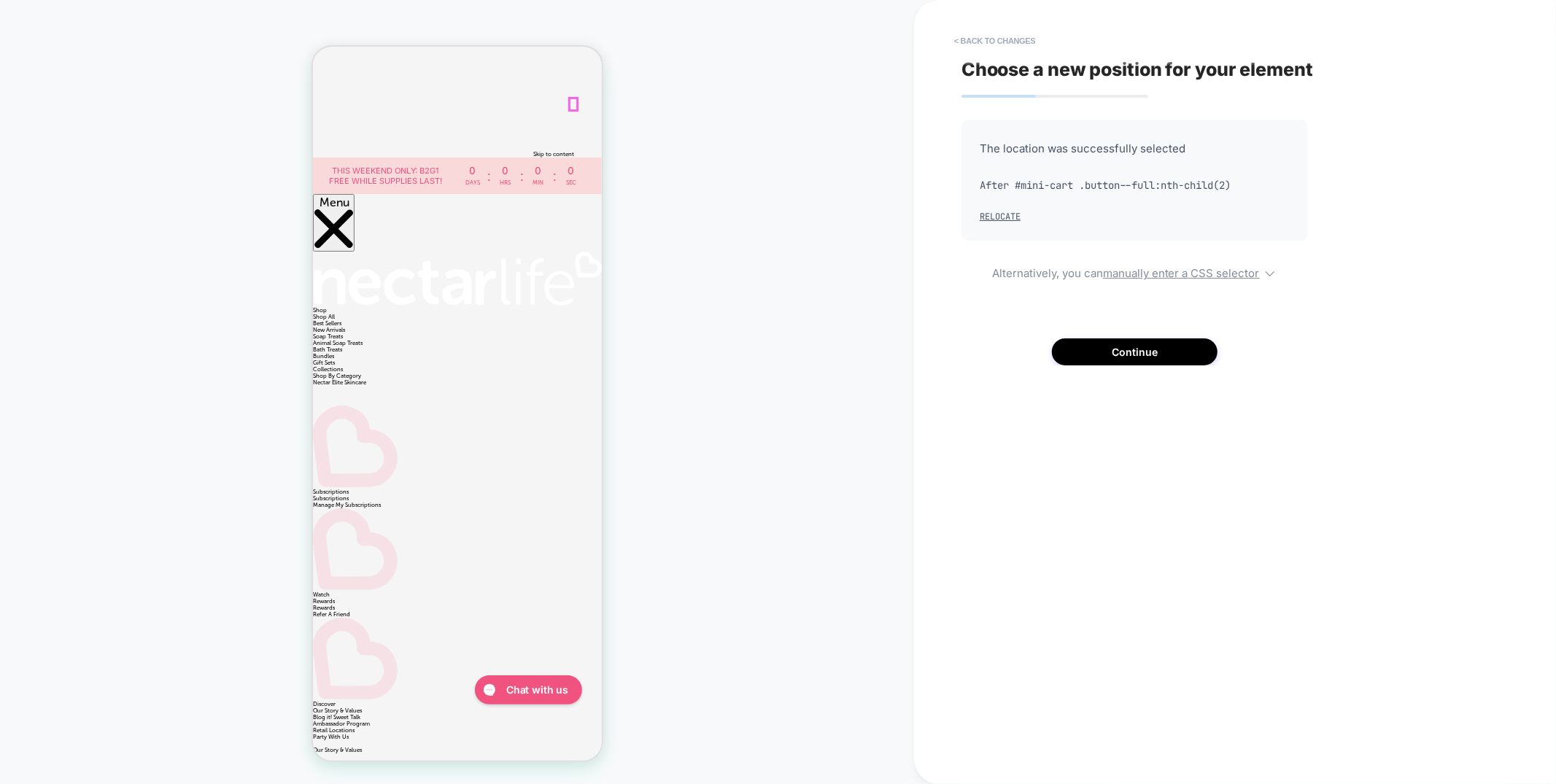
click at [1004, 38] on button "< Back to changes" at bounding box center [995, 41] width 96 height 24
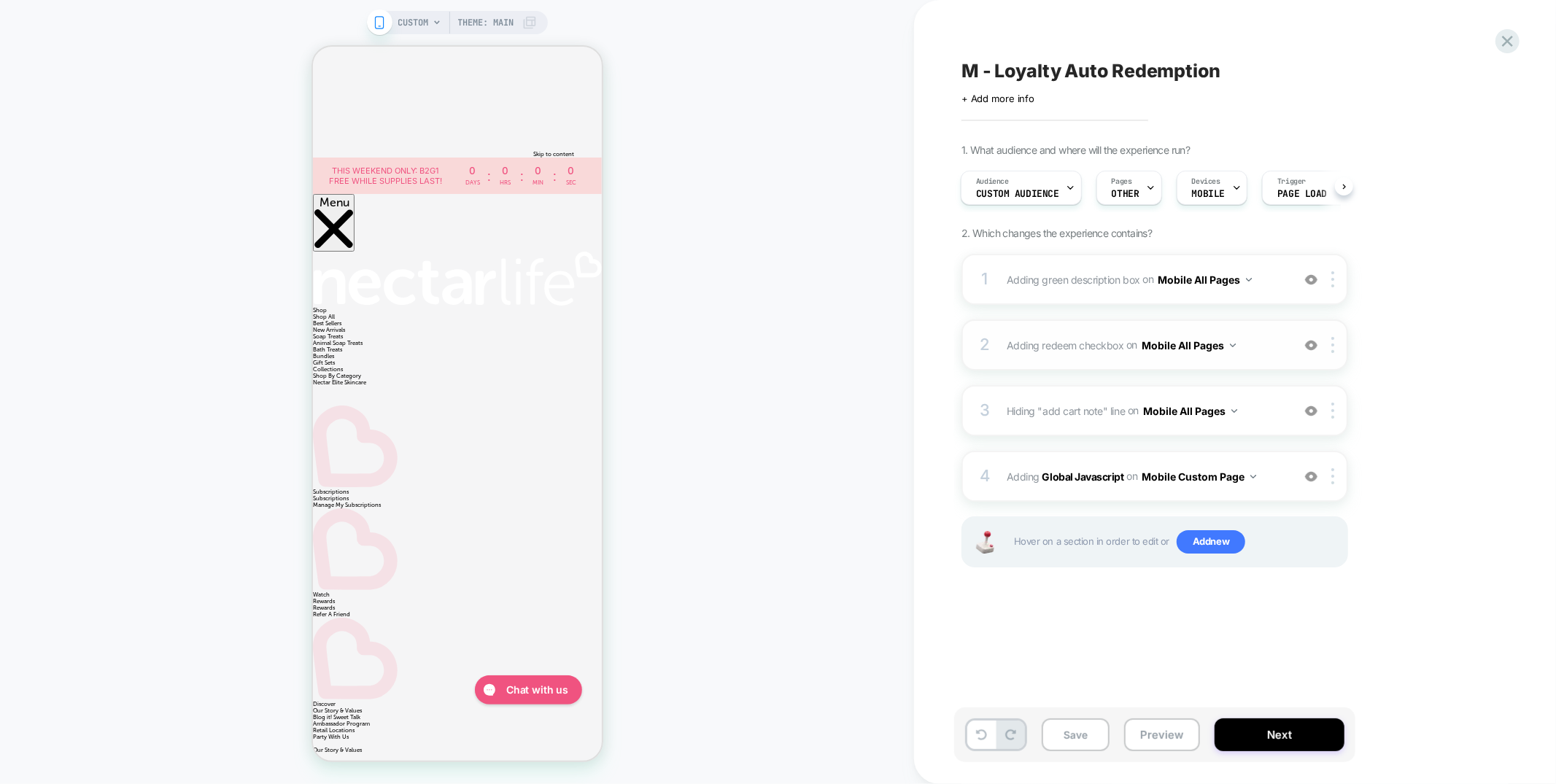
click at [1241, 350] on span "Adding redeem checkbox Adding Code Block AFTER cart-drawer button[name="checkou…" at bounding box center [1146, 344] width 278 height 21
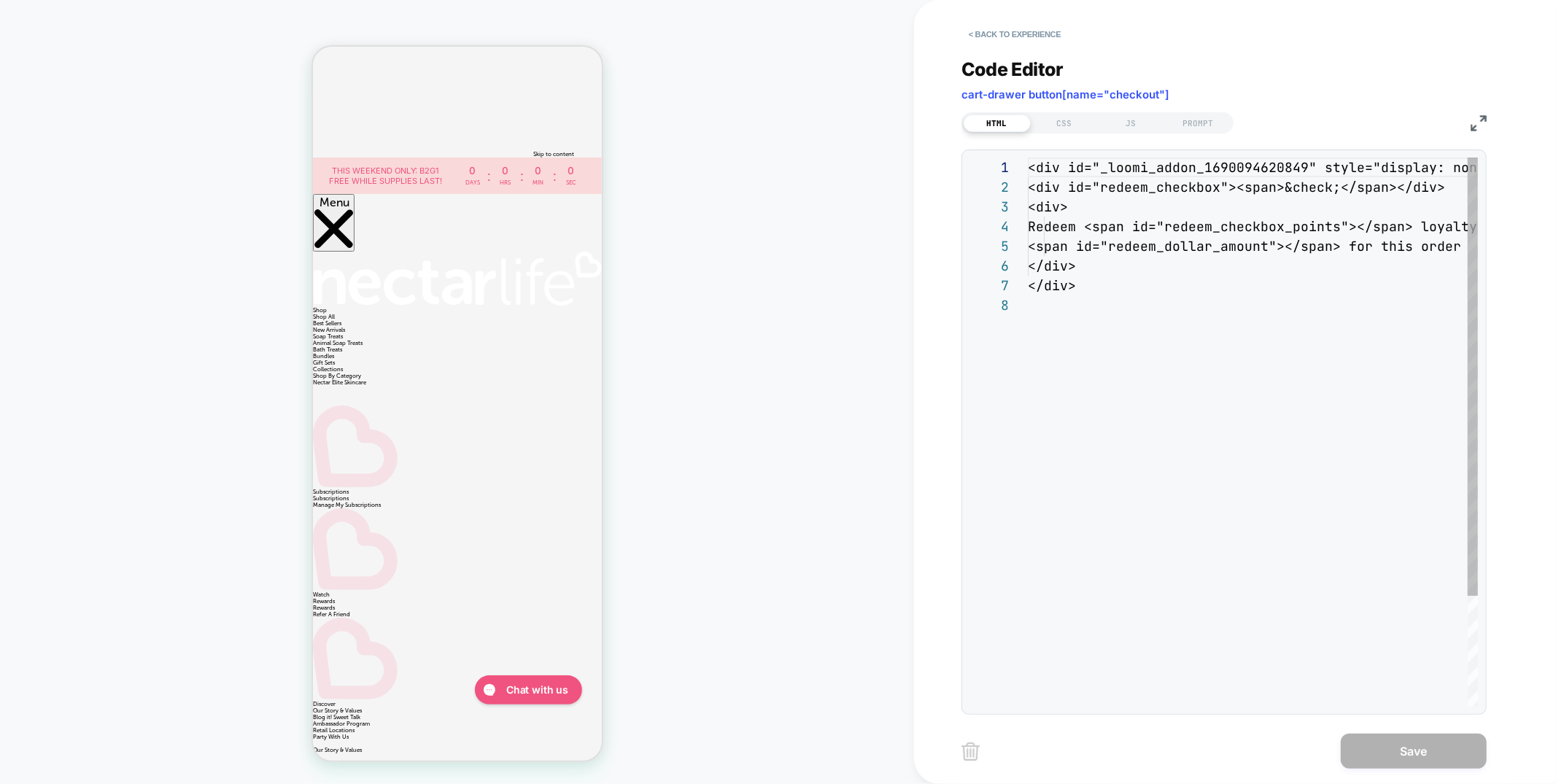
scroll to position [137, 0]
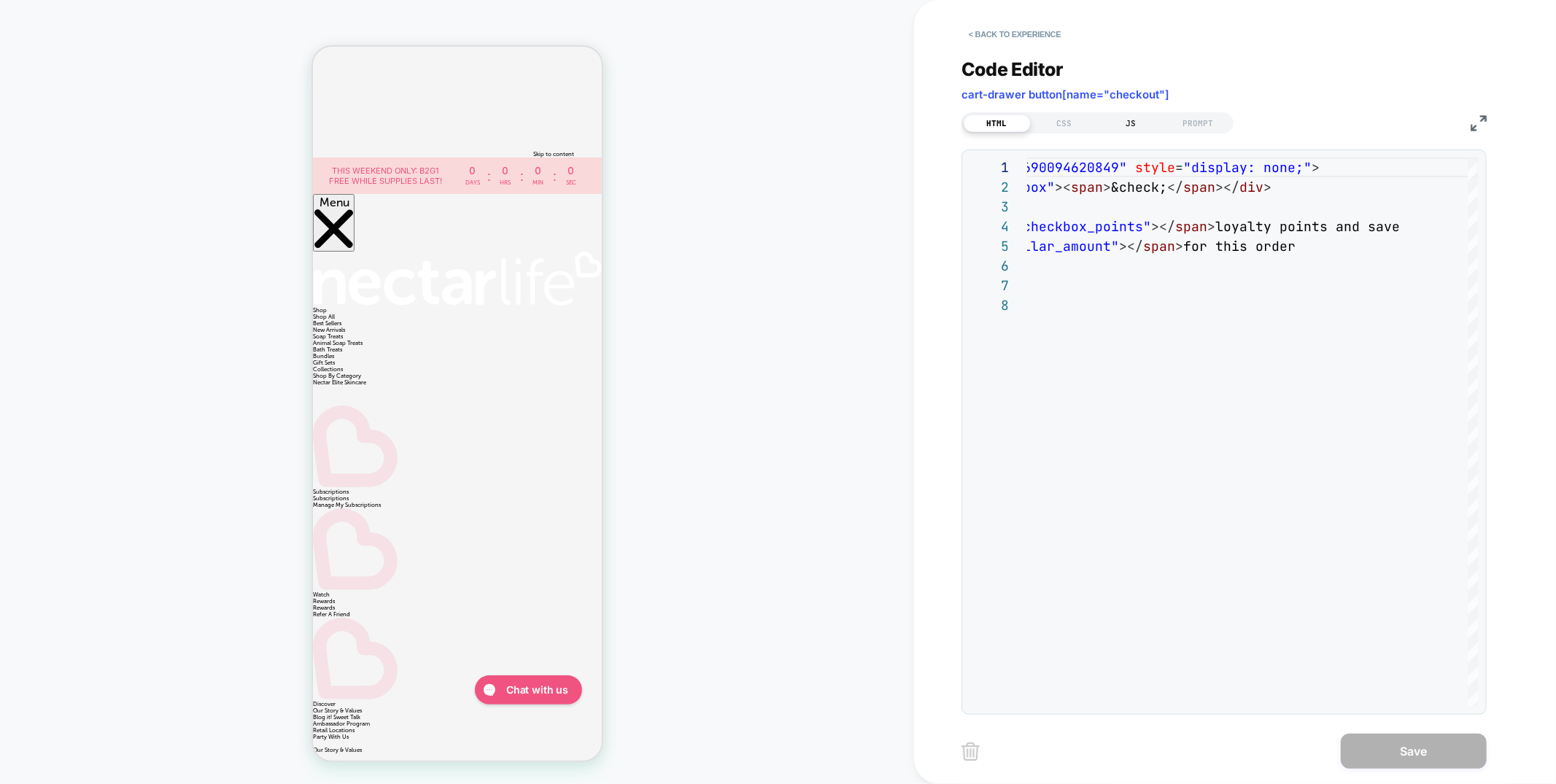
click at [1136, 123] on div "JS" at bounding box center [1131, 122] width 67 height 17
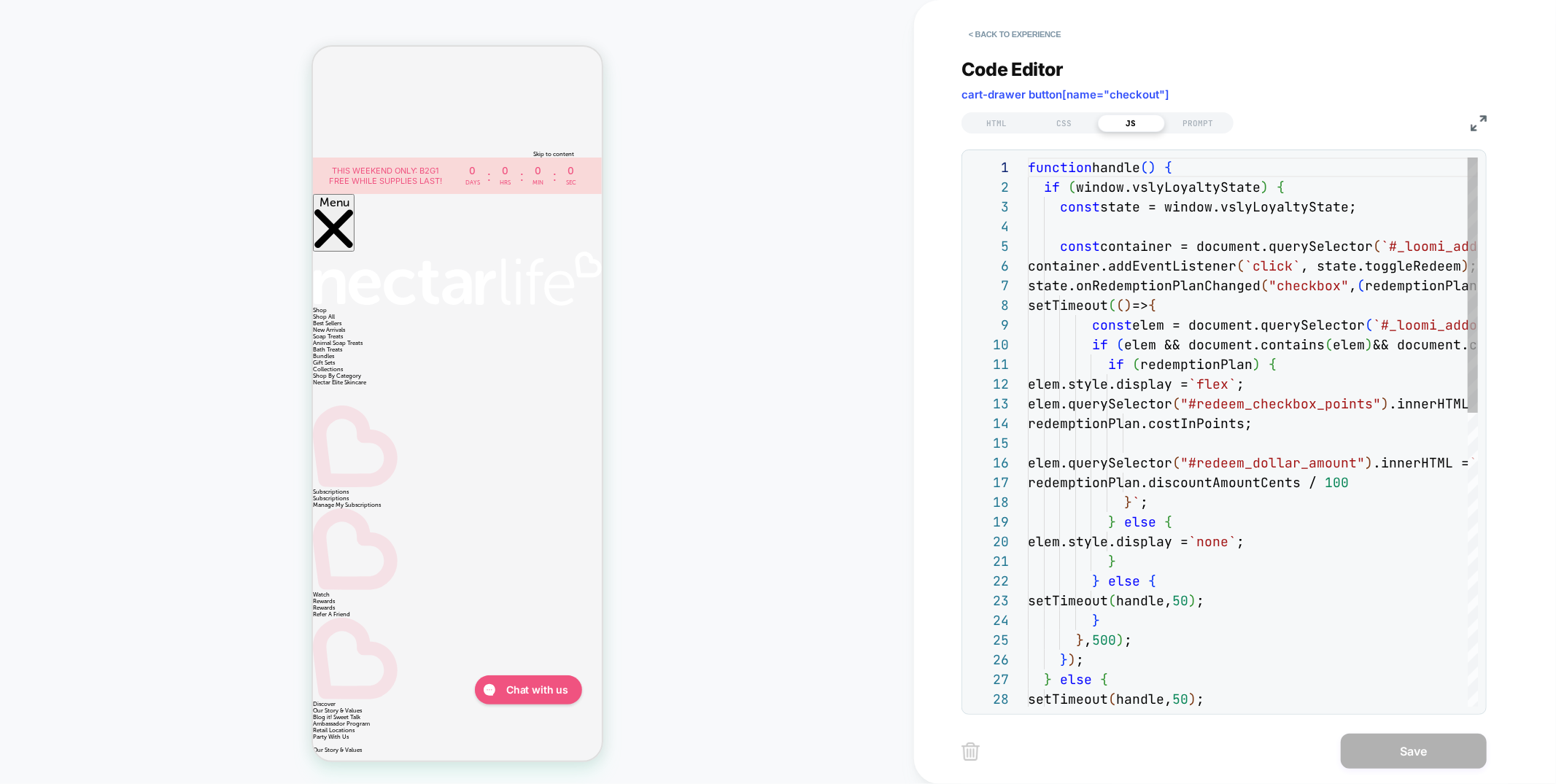
scroll to position [196, 0]
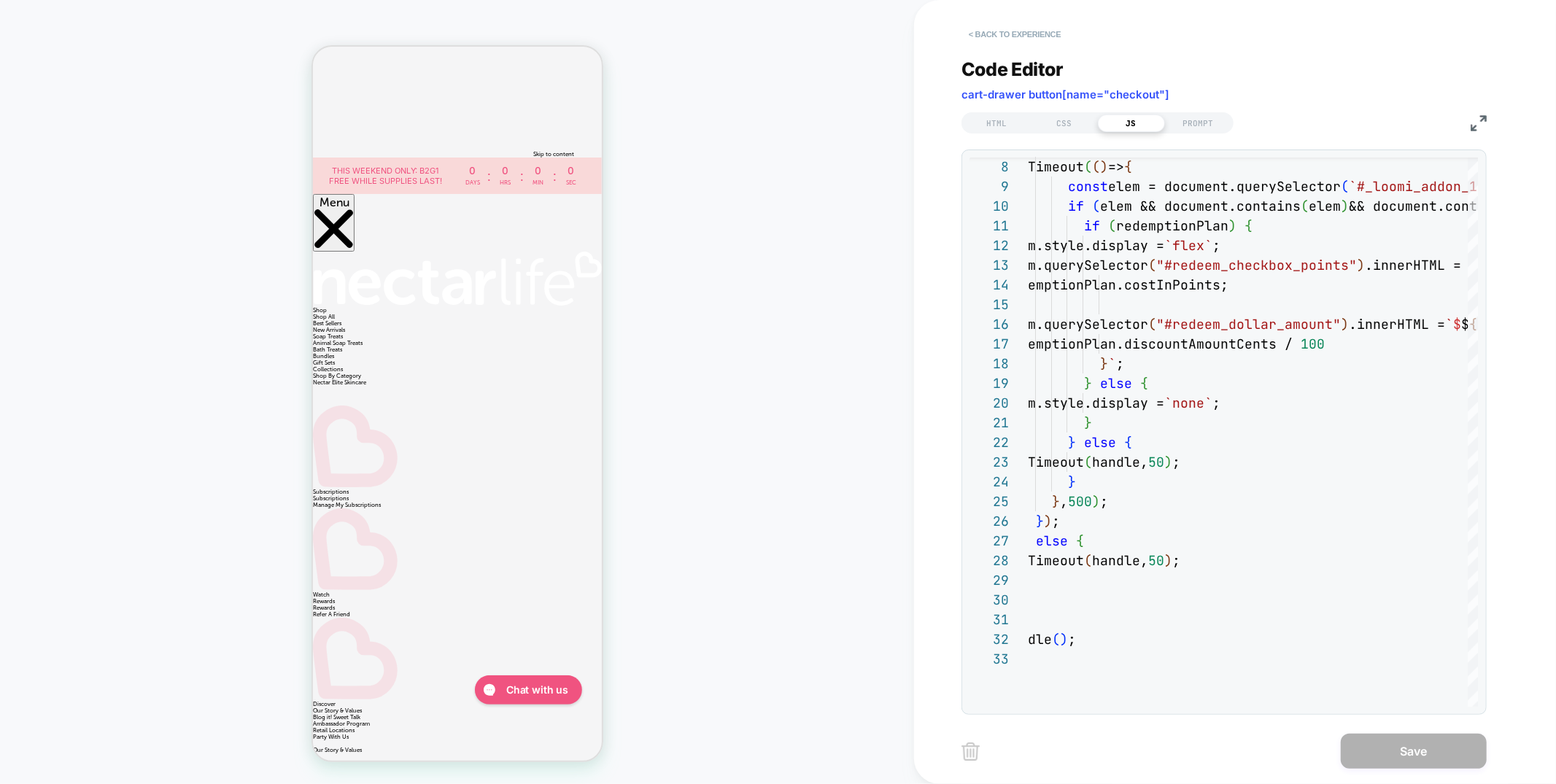
click at [1056, 37] on button "< Back to experience" at bounding box center [1015, 35] width 107 height 24
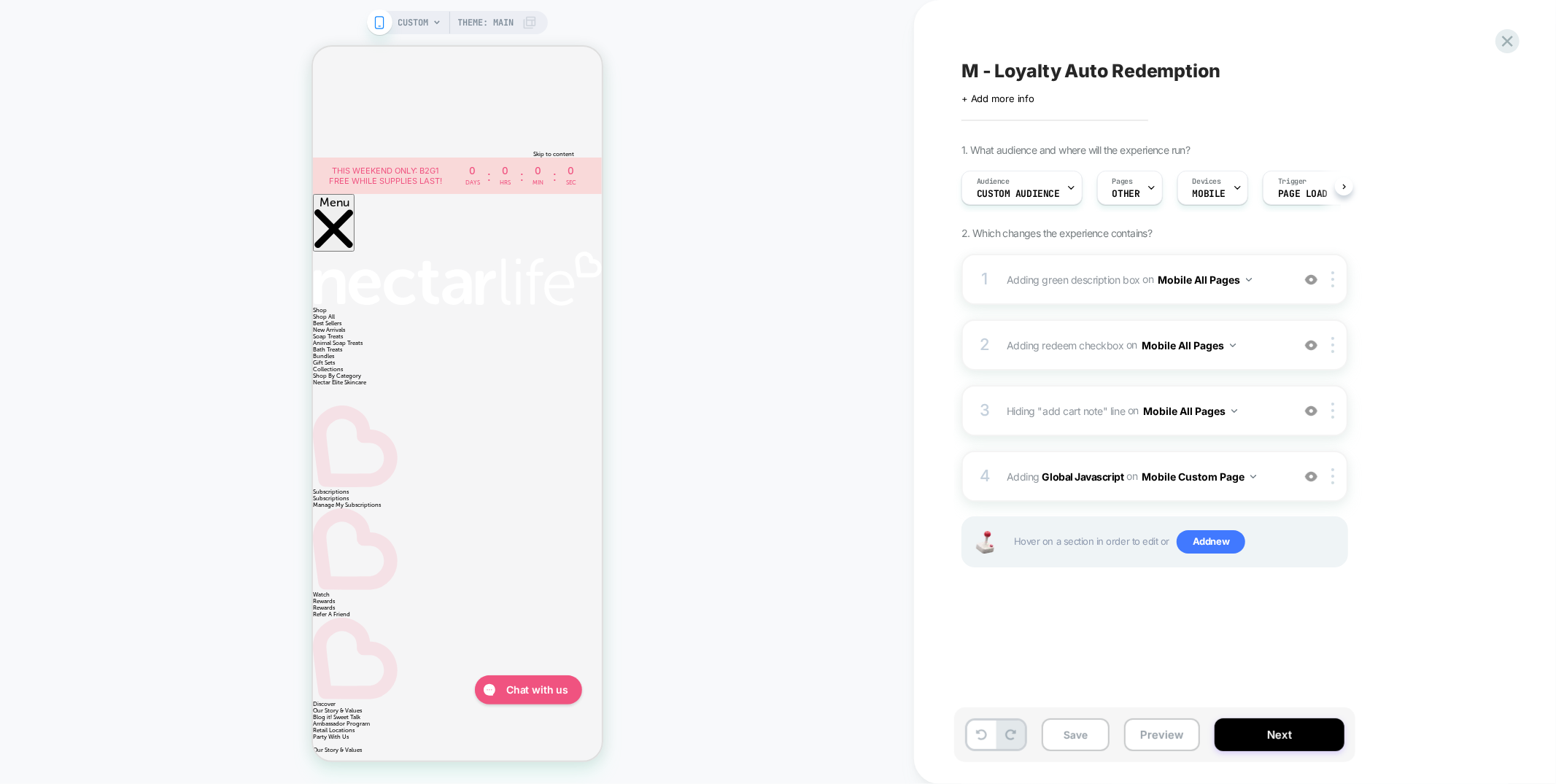
scroll to position [0, 1]
click at [1501, 40] on icon at bounding box center [1508, 41] width 20 height 20
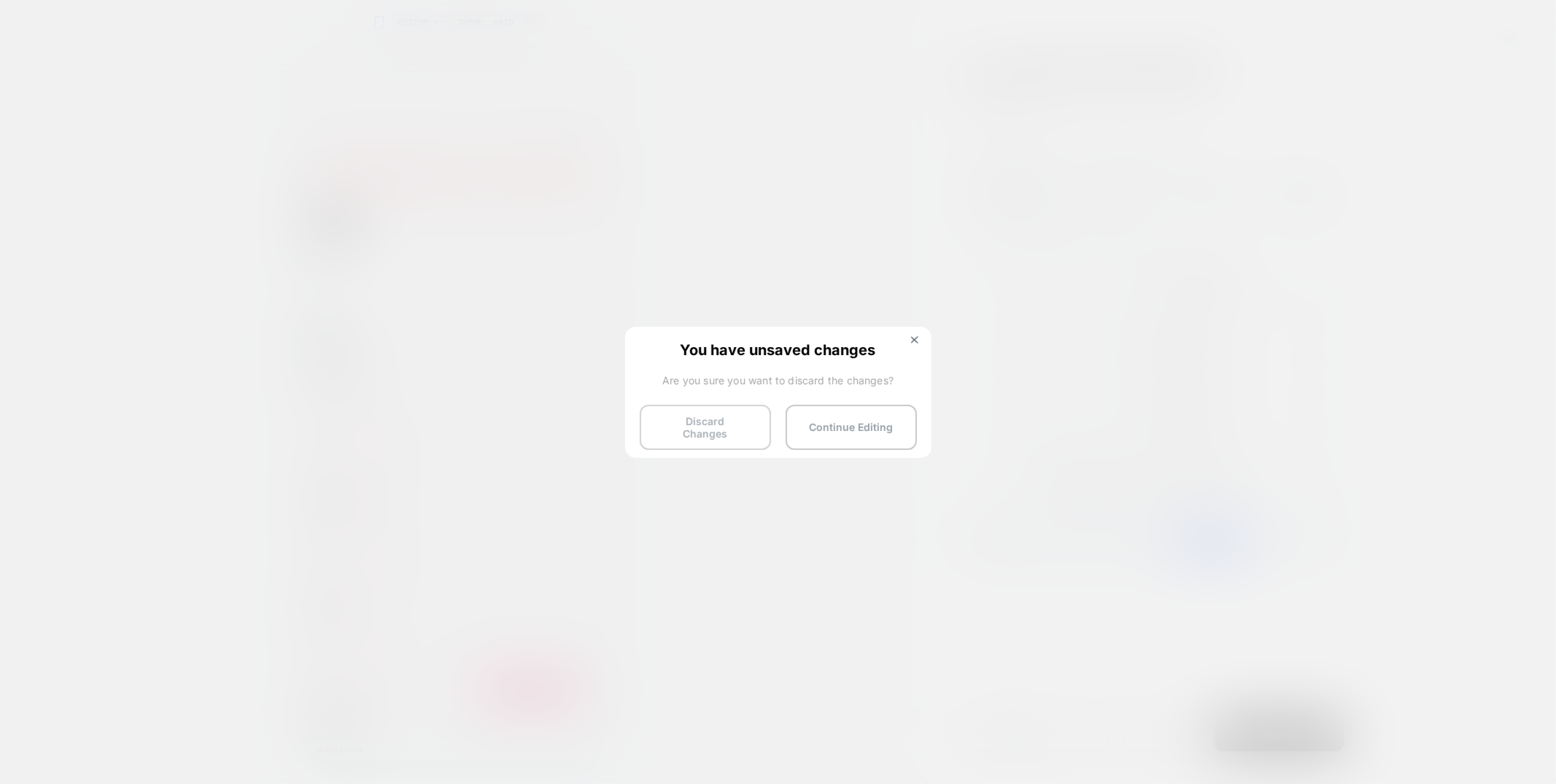
click at [731, 415] on button "Discard Changes" at bounding box center [706, 427] width 132 height 45
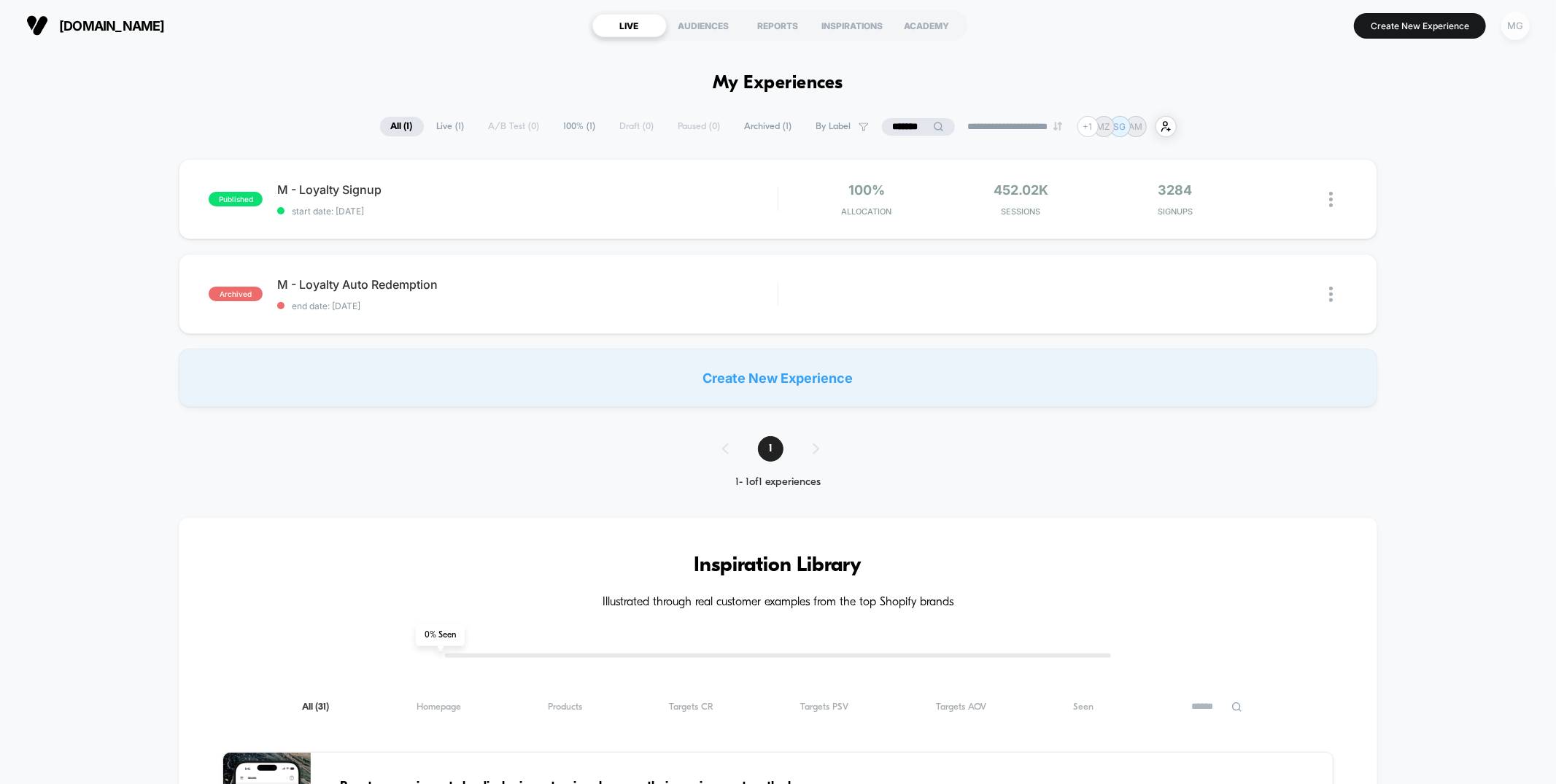
click at [1516, 20] on div "MG" at bounding box center [1515, 26] width 28 height 28
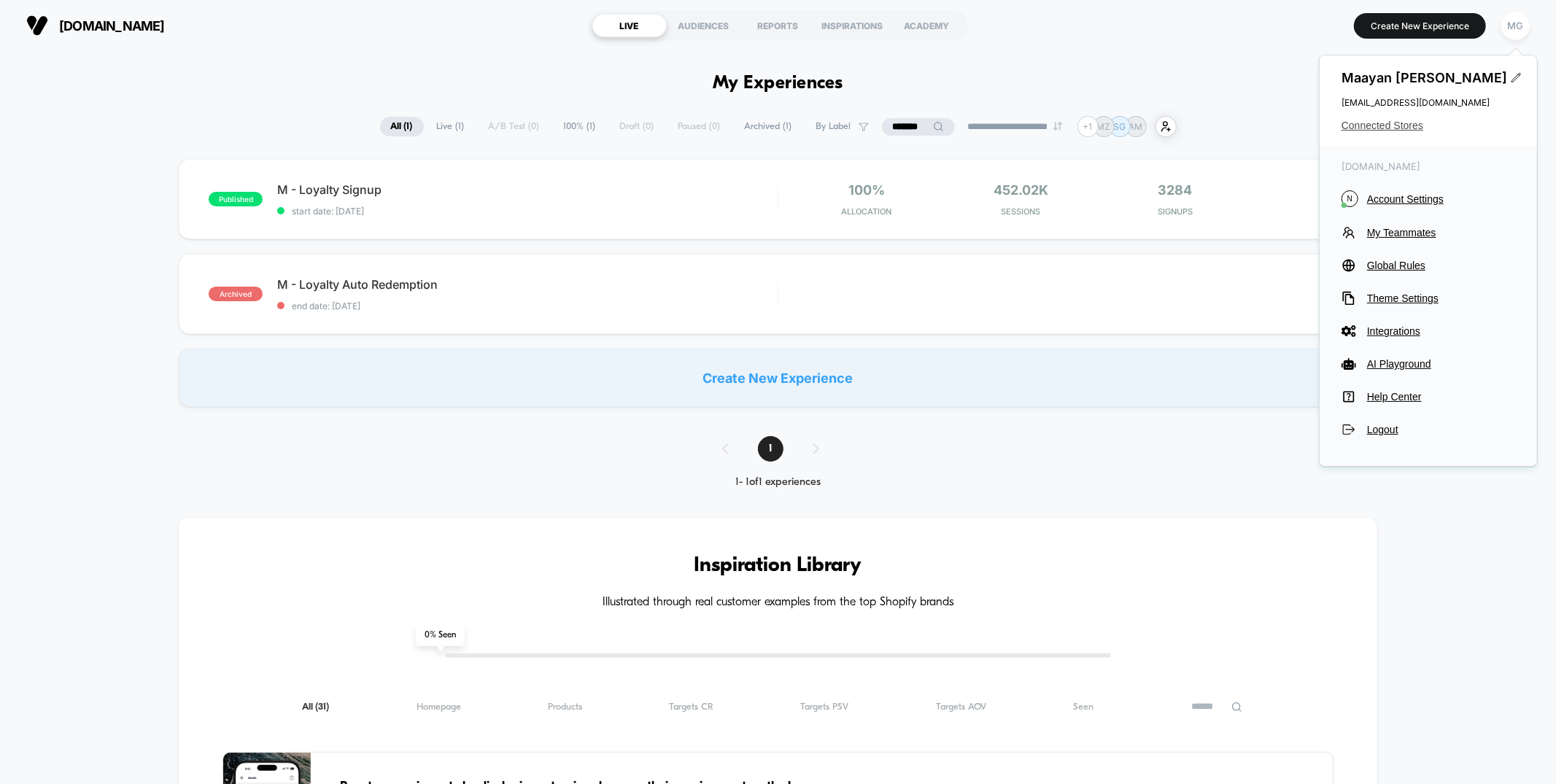
click at [1385, 124] on span "Connected Stores" at bounding box center [1429, 125] width 174 height 12
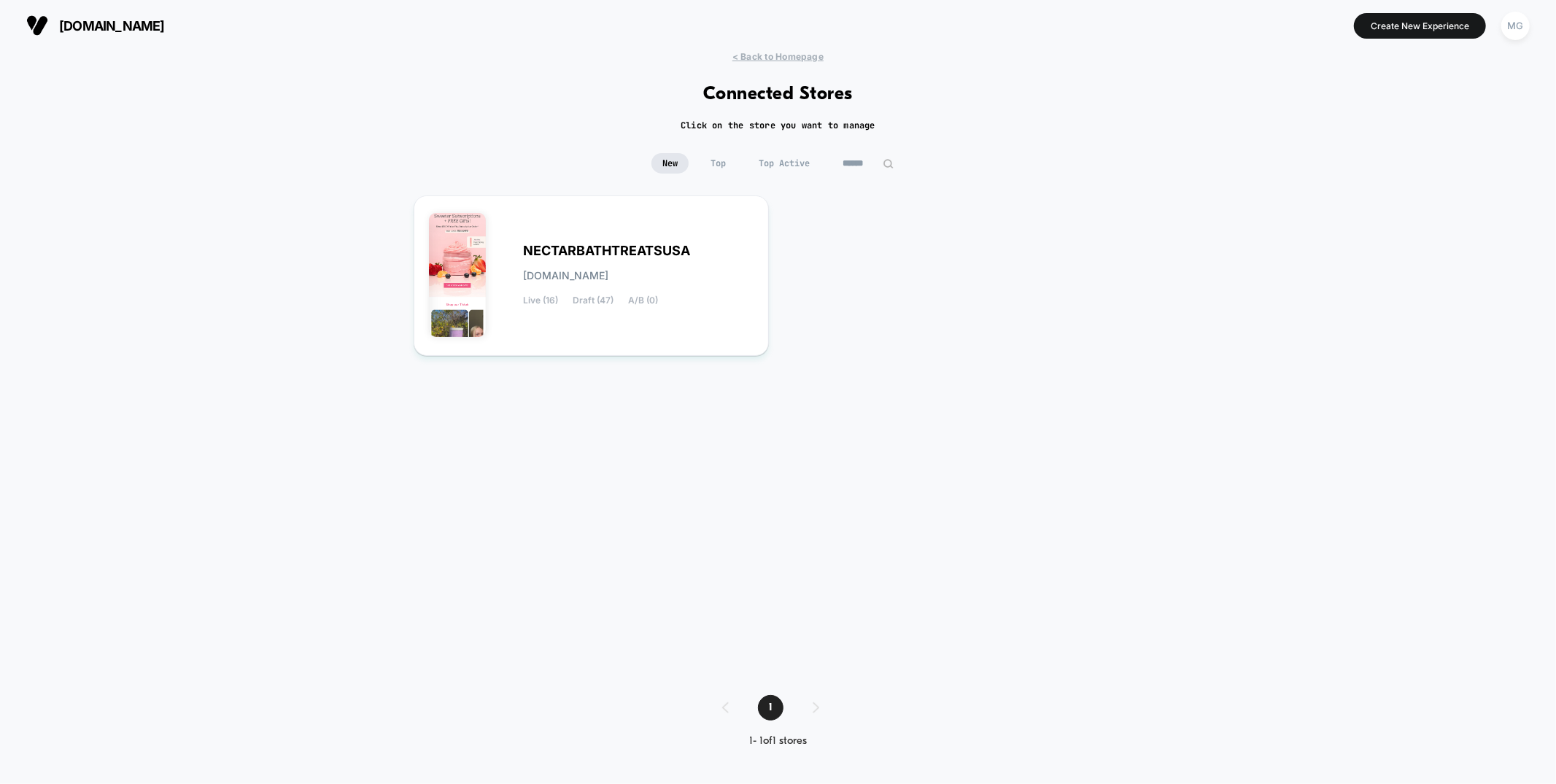
click at [852, 164] on input "******" at bounding box center [869, 164] width 73 height 20
click at [852, 164] on input "******" at bounding box center [869, 164] width 146 height 20
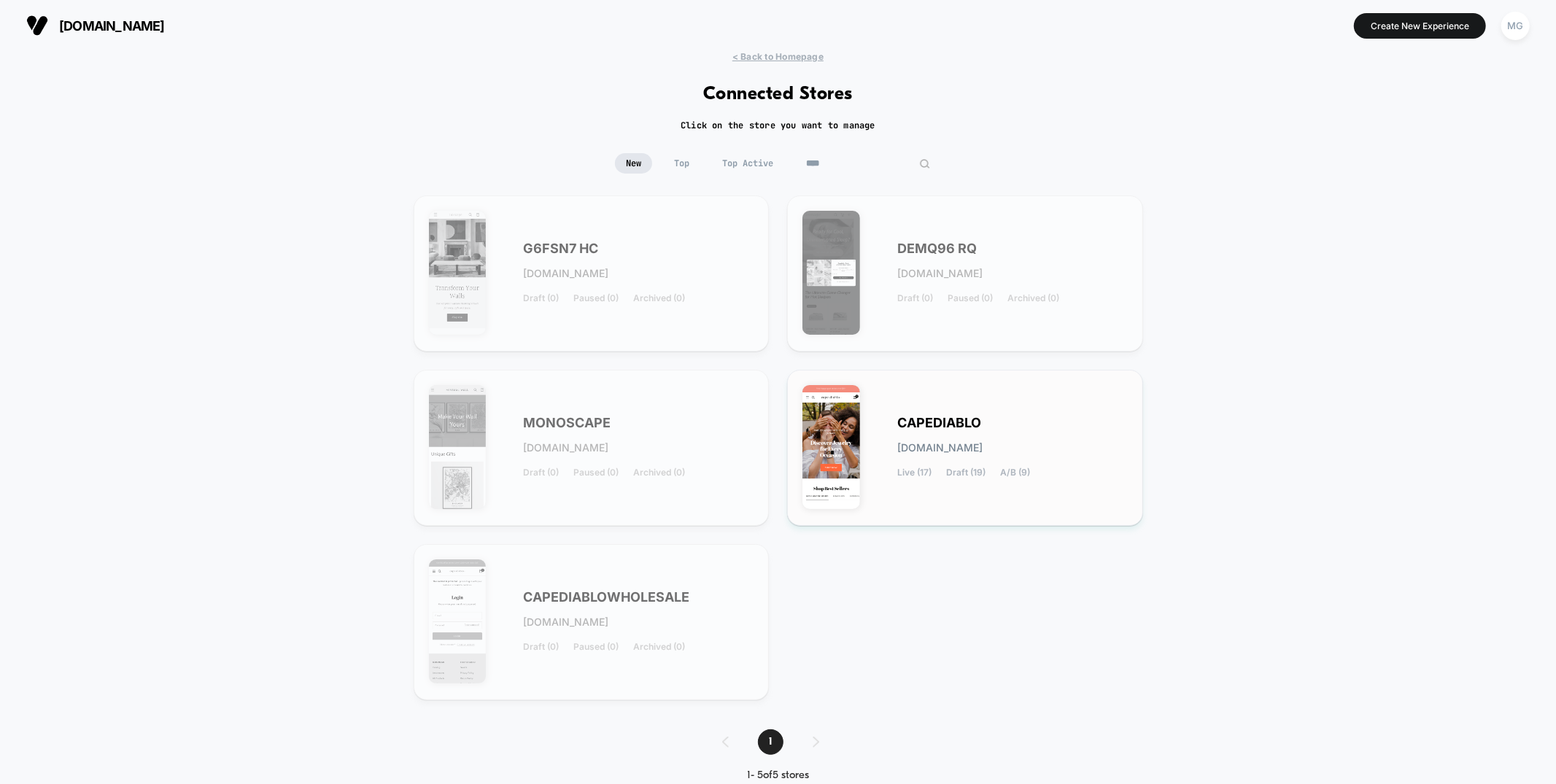
type input "****"
click at [953, 473] on span "Draft (19)" at bounding box center [965, 472] width 39 height 10
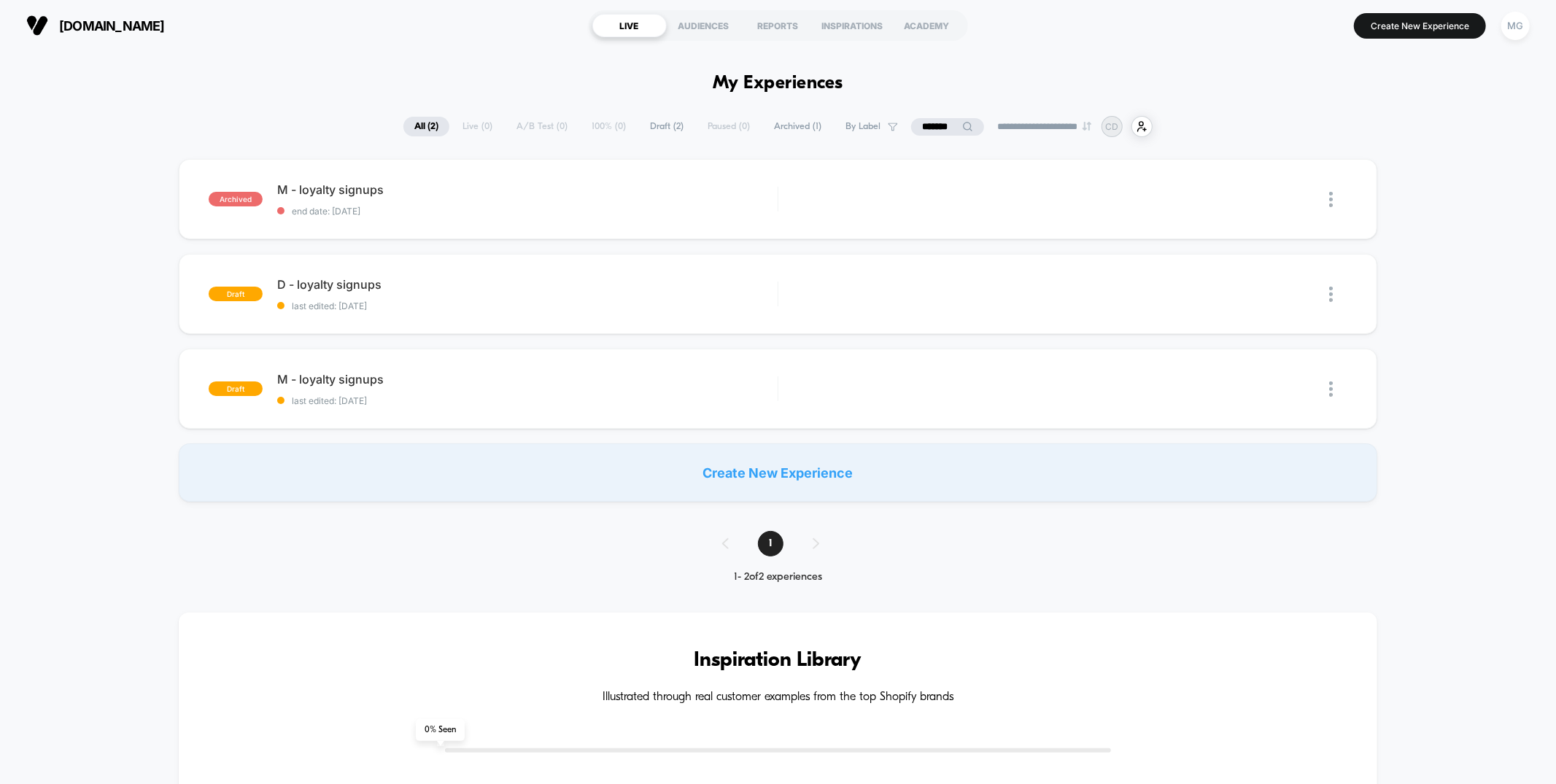
click at [659, 125] on span "Draft ( 2 )" at bounding box center [666, 127] width 56 height 20
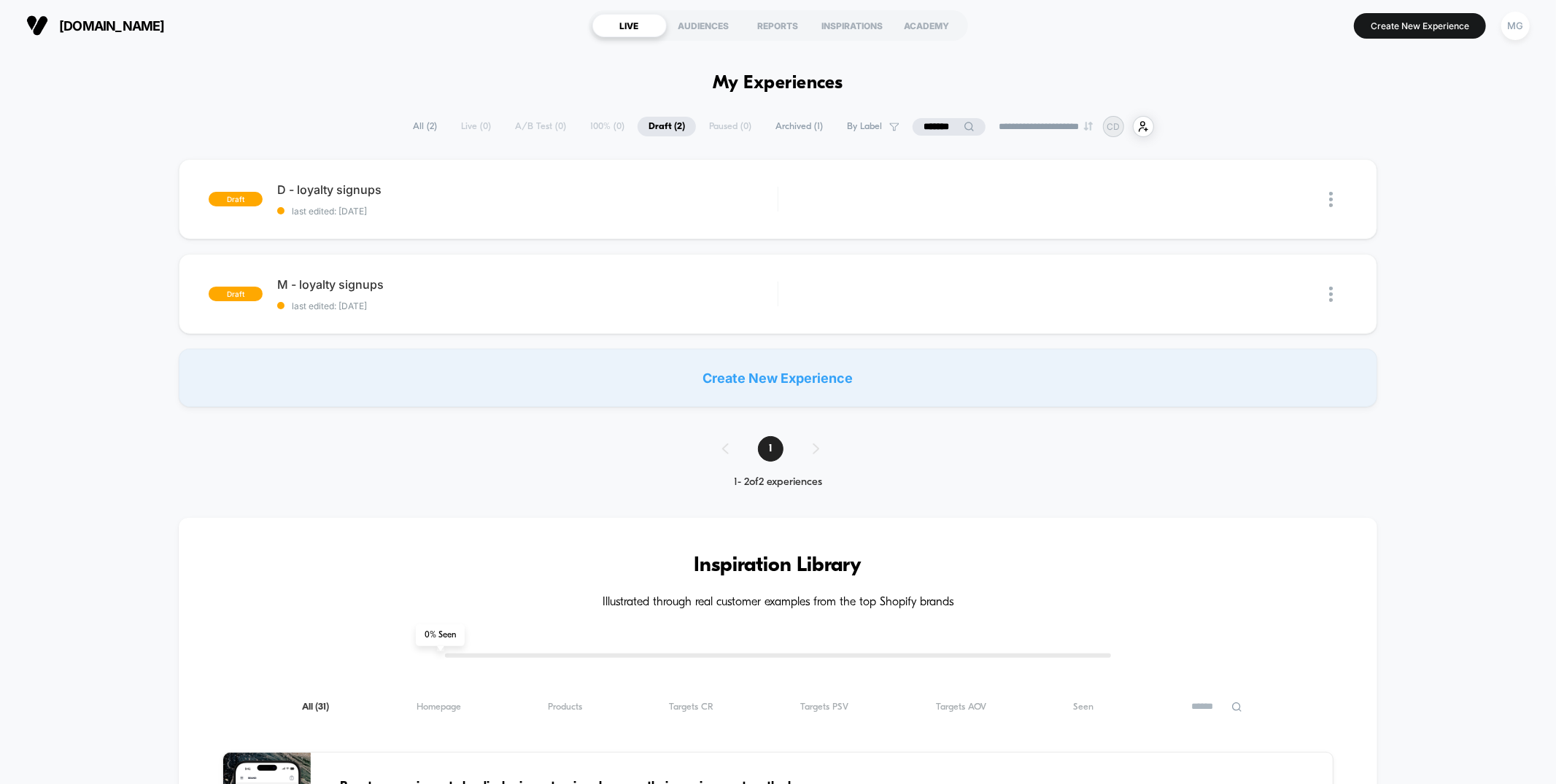
click at [774, 124] on span "Archived ( 1 )" at bounding box center [799, 127] width 69 height 20
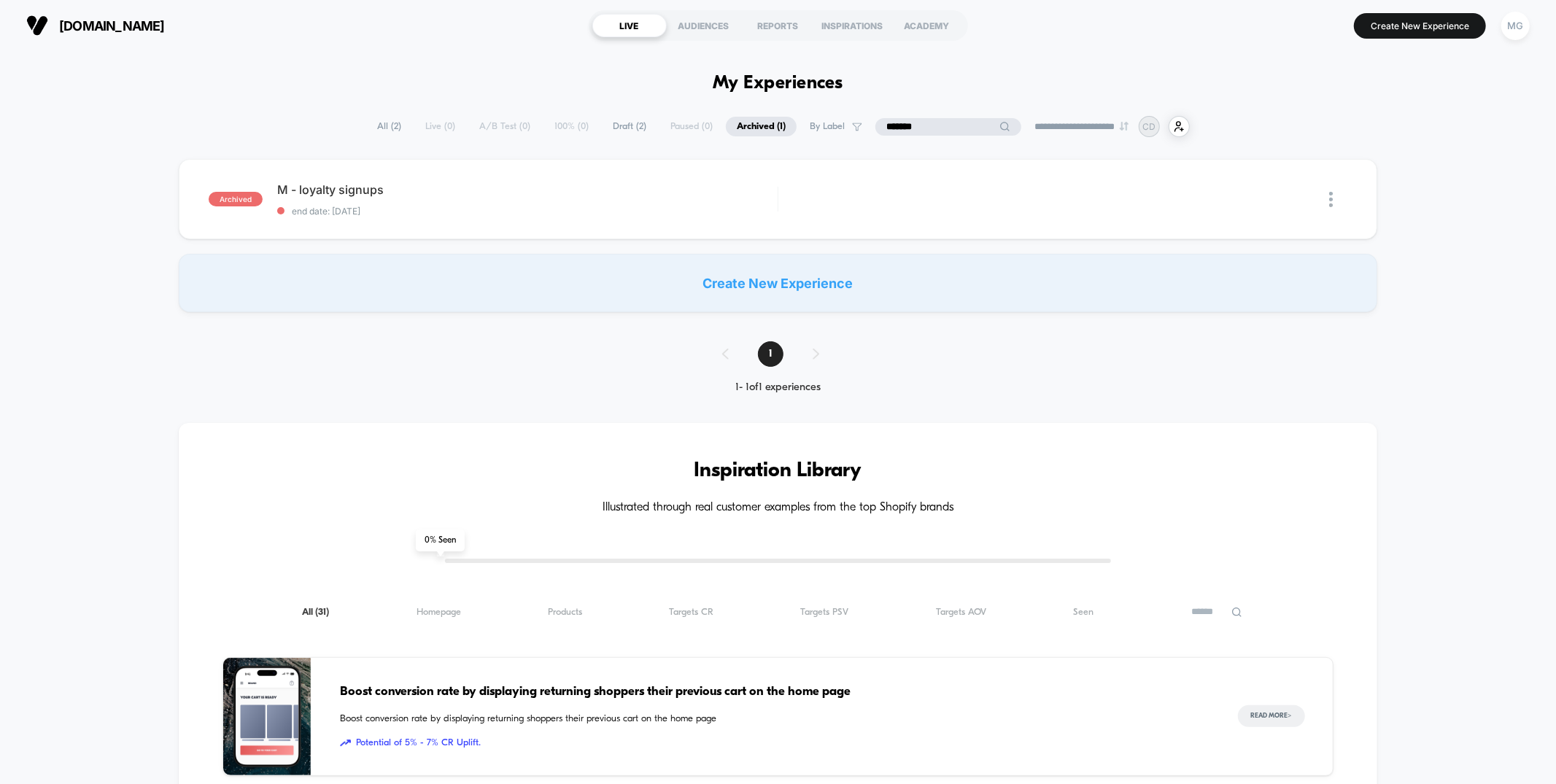
click at [916, 120] on input "*******" at bounding box center [949, 126] width 146 height 17
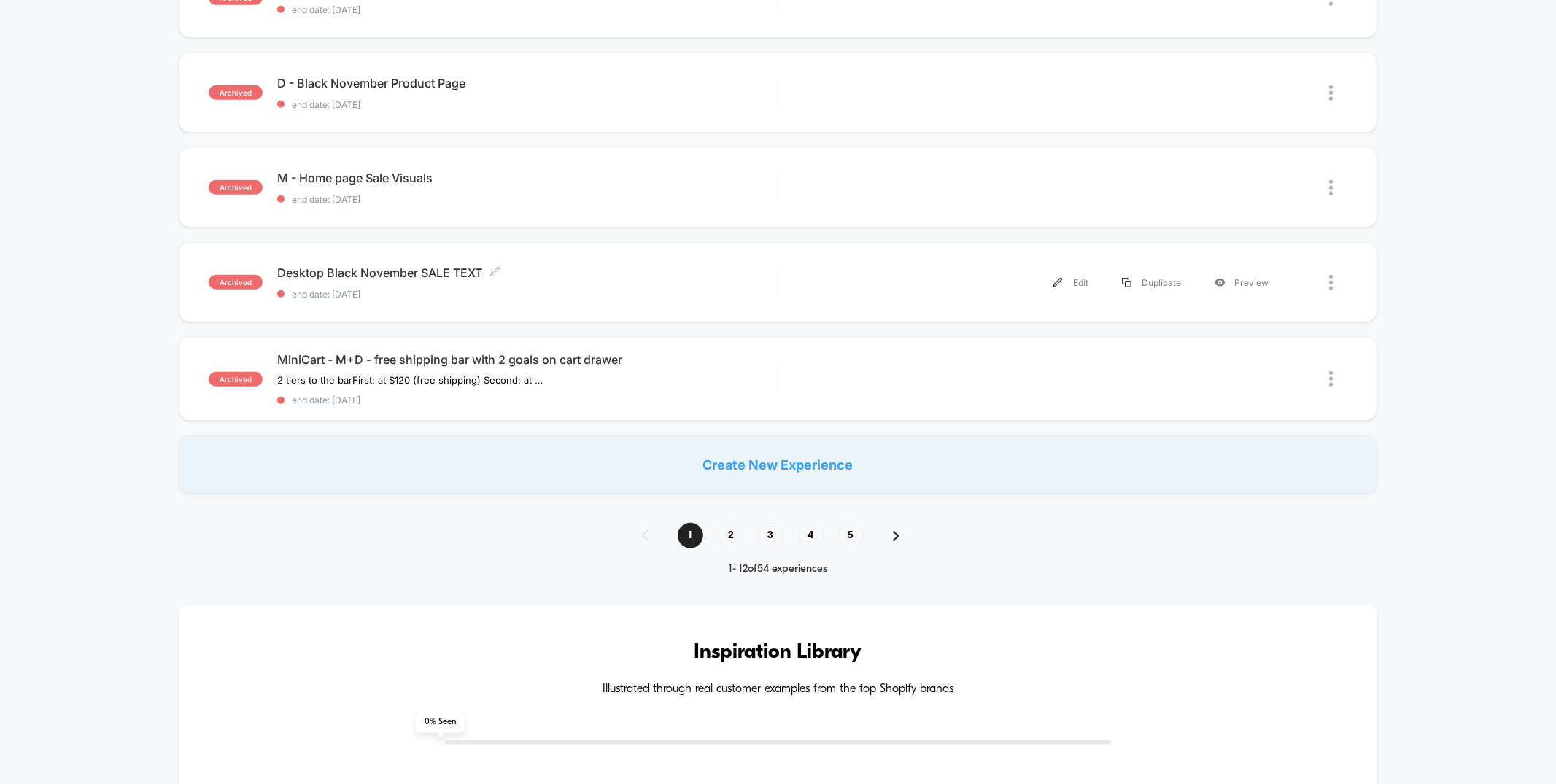
scroll to position [914, 0]
